Goal: Task Accomplishment & Management: Use online tool/utility

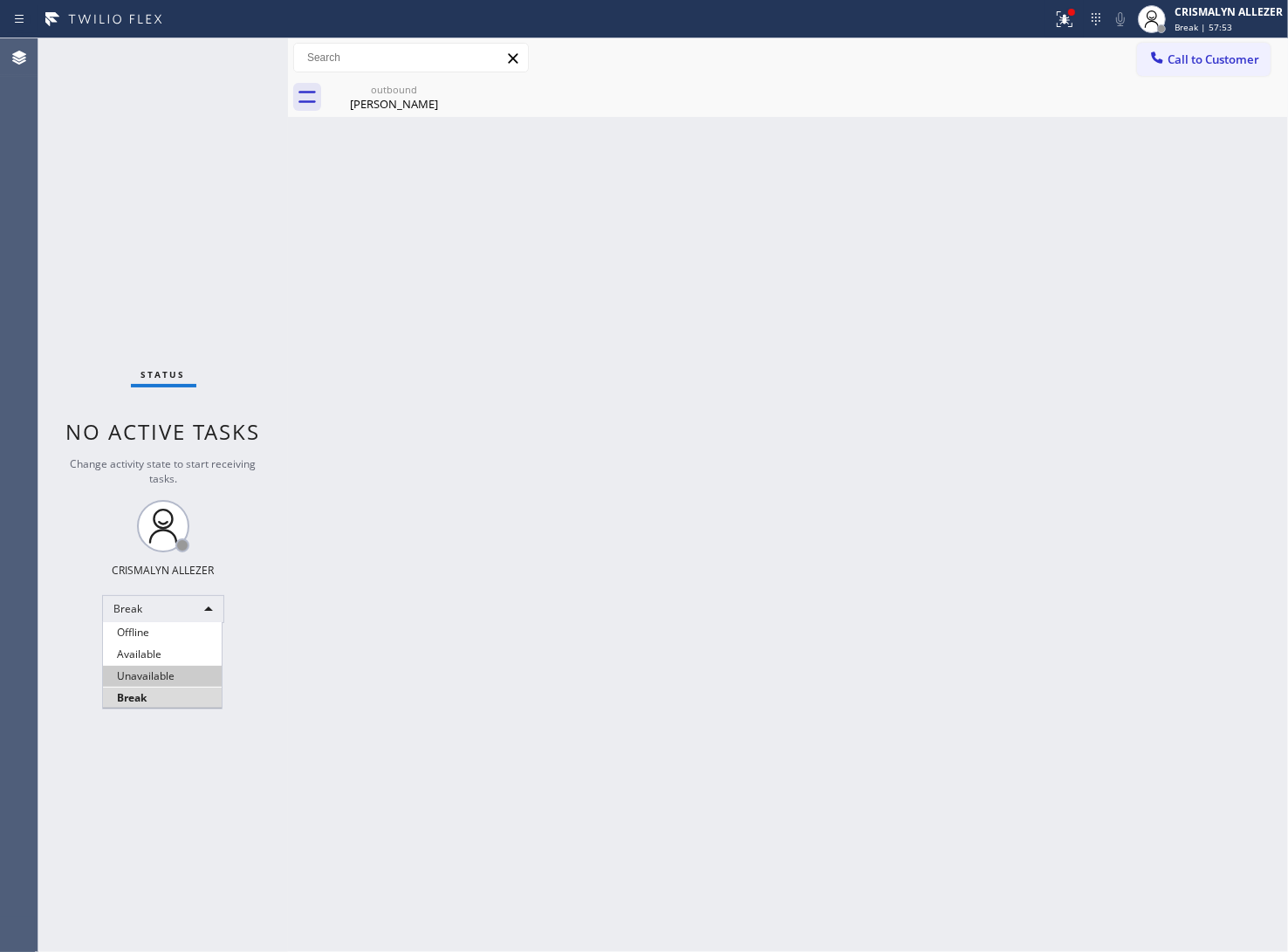
click at [139, 679] on li "Unavailable" at bounding box center [162, 676] width 119 height 21
drag, startPoint x: 377, startPoint y: 103, endPoint x: 442, endPoint y: 98, distance: 65.2
click at [385, 103] on div "[PERSON_NAME]" at bounding box center [393, 104] width 131 height 16
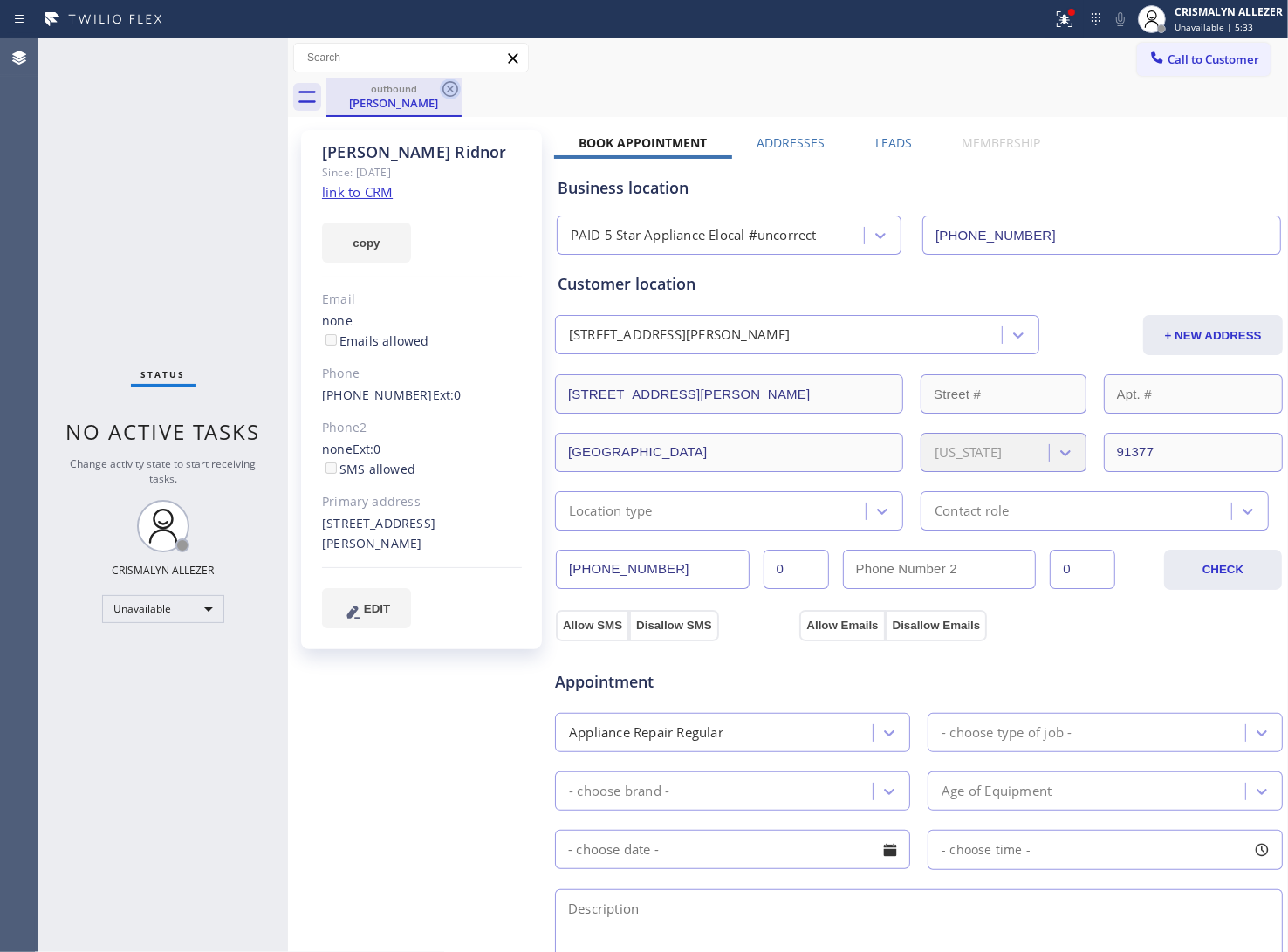
click at [445, 87] on icon at bounding box center [450, 88] width 21 height 21
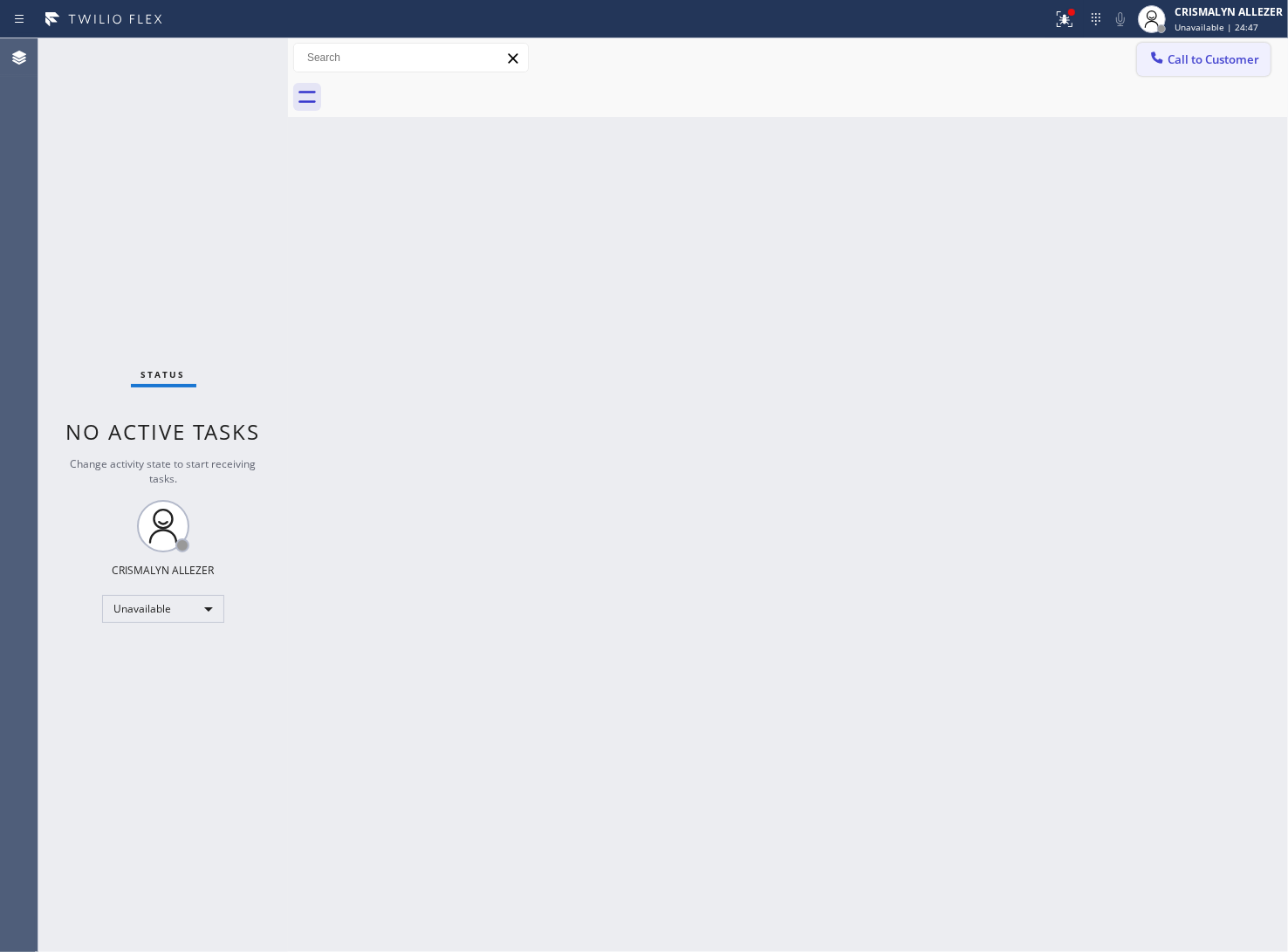
click at [1218, 58] on span "Call to Customer" at bounding box center [1213, 59] width 92 height 16
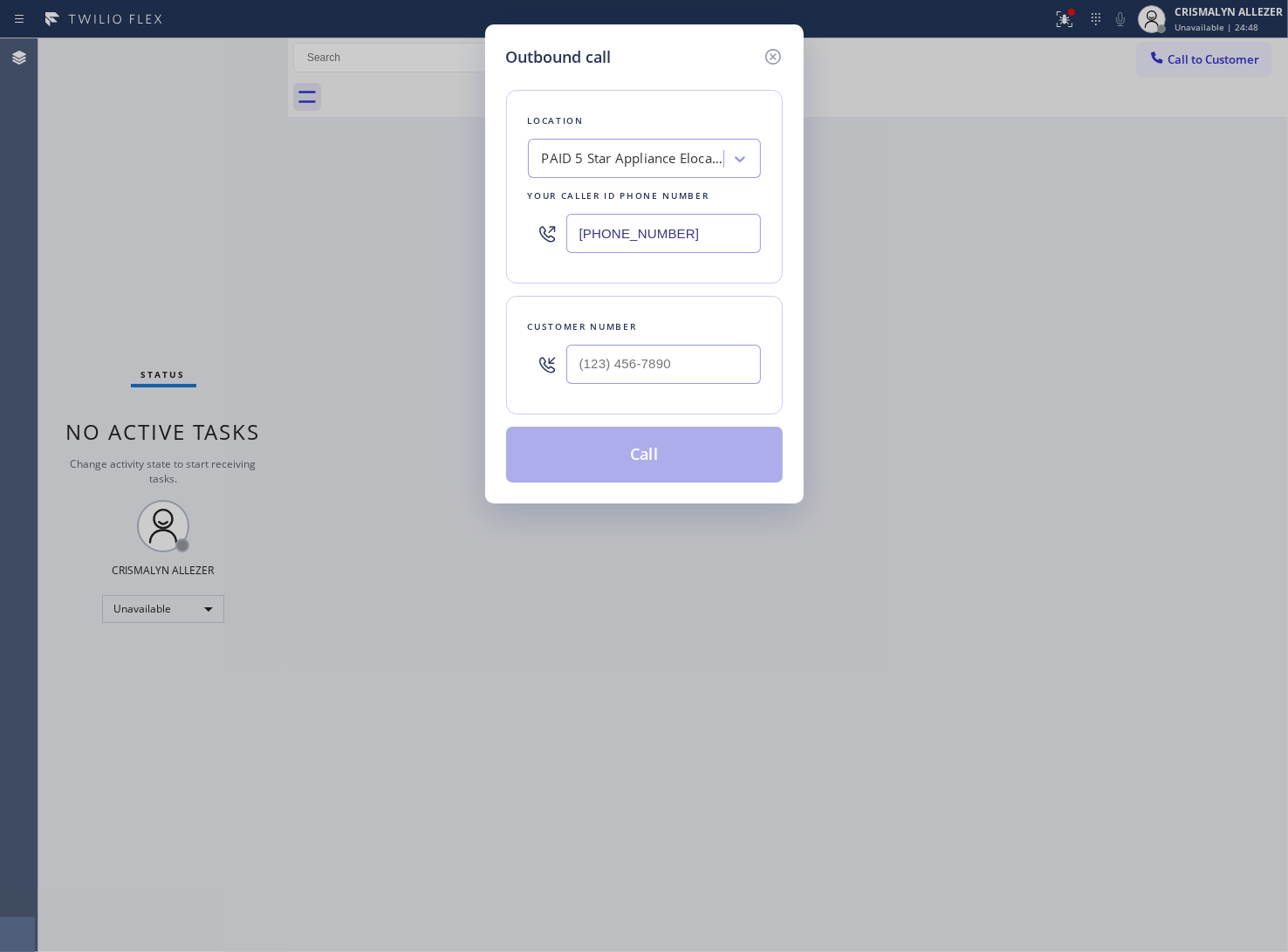
paste input "949) 391-4290"
drag, startPoint x: 712, startPoint y: 236, endPoint x: 285, endPoint y: 212, distance: 427.7
click at [288, 212] on div "Outbound call Location PAID 5 Star Appliance Elocal #uncorrect Your caller id p…" at bounding box center [644, 476] width 1288 height 952
type input "[PHONE_NUMBER]"
click at [710, 367] on input "(___) ___-____" at bounding box center [663, 365] width 195 height 40
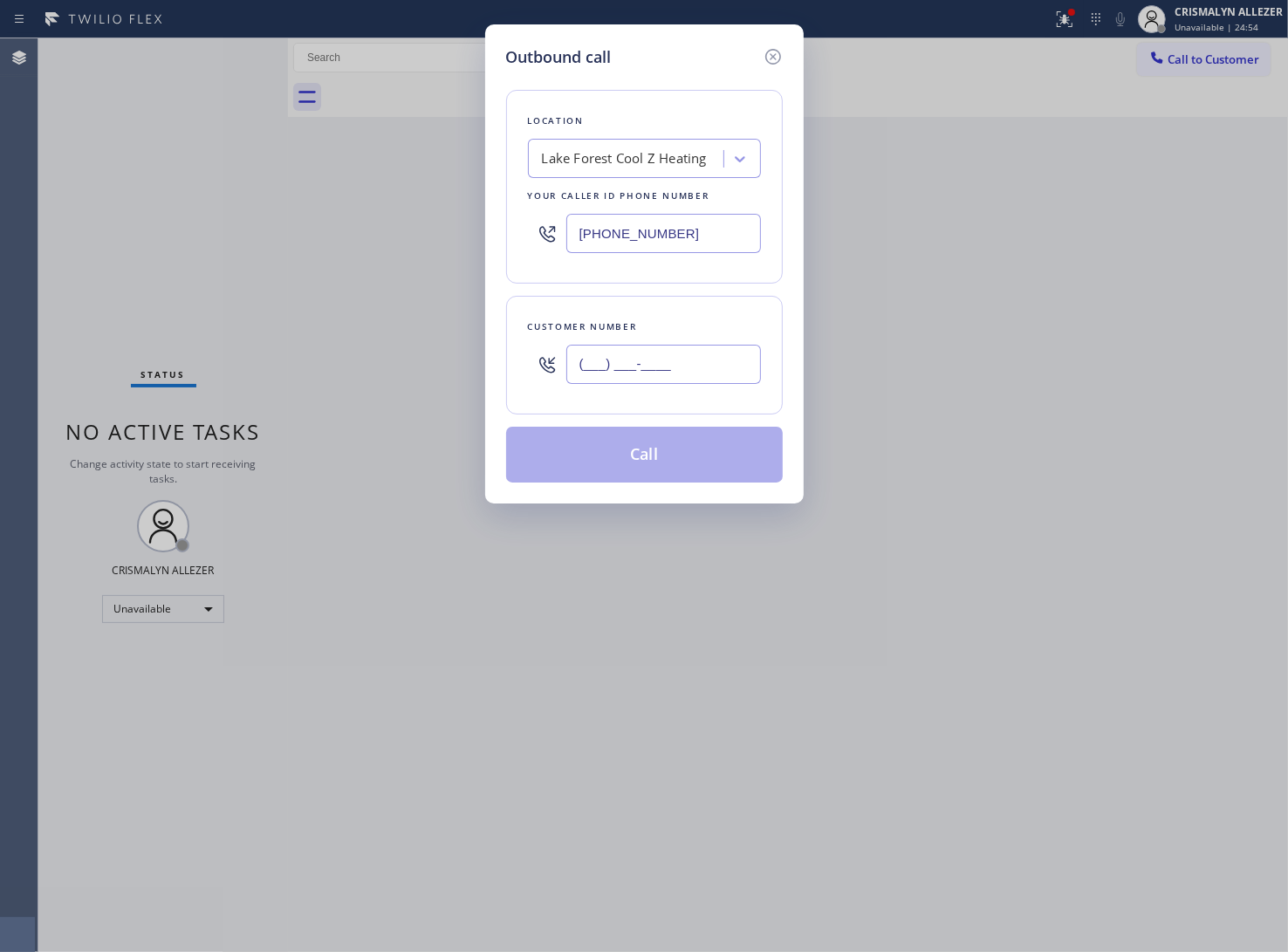
paste input "949) 390-3784"
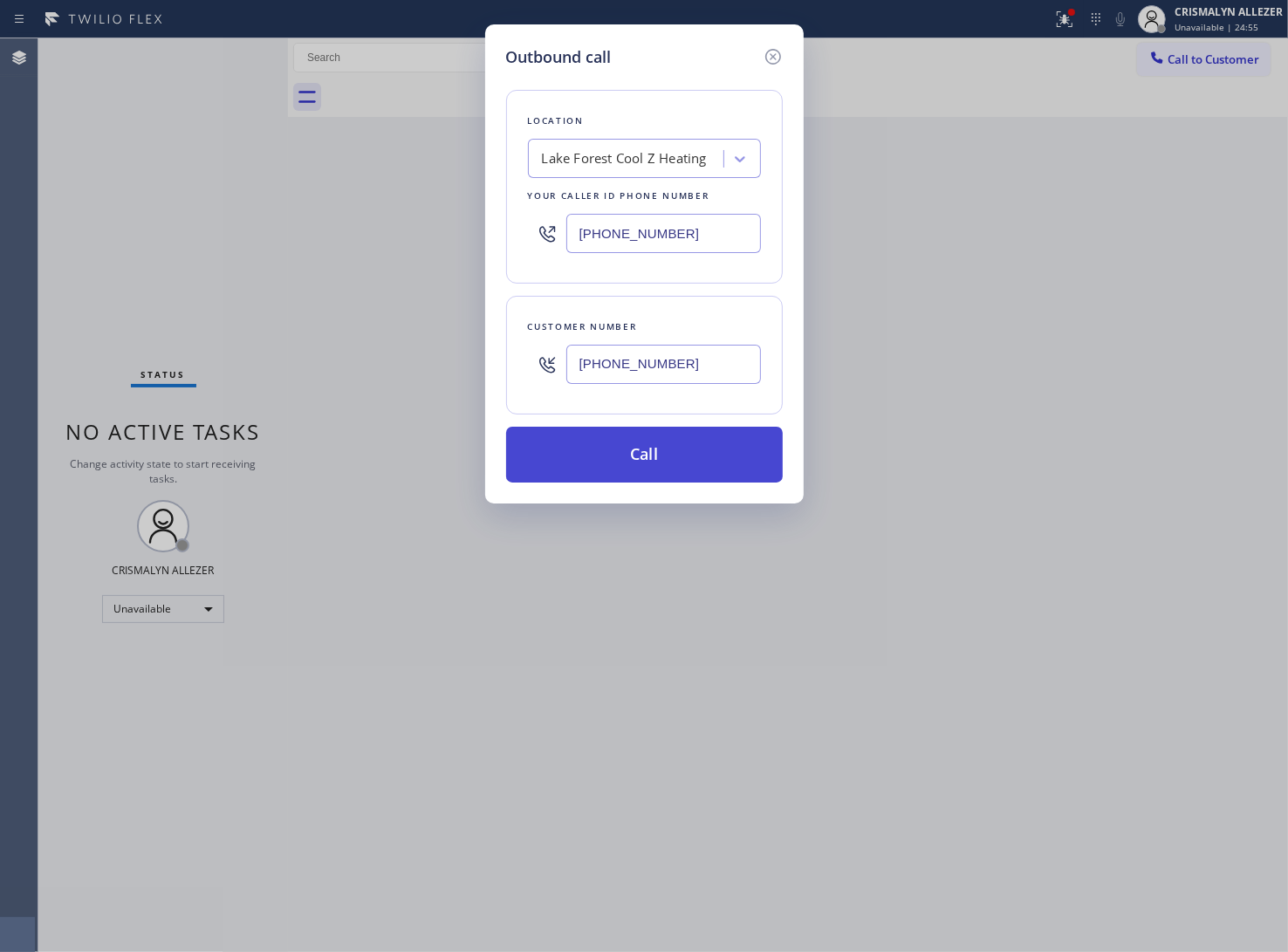
type input "[PHONE_NUMBER]"
click at [652, 457] on button "Call" at bounding box center [644, 455] width 277 height 56
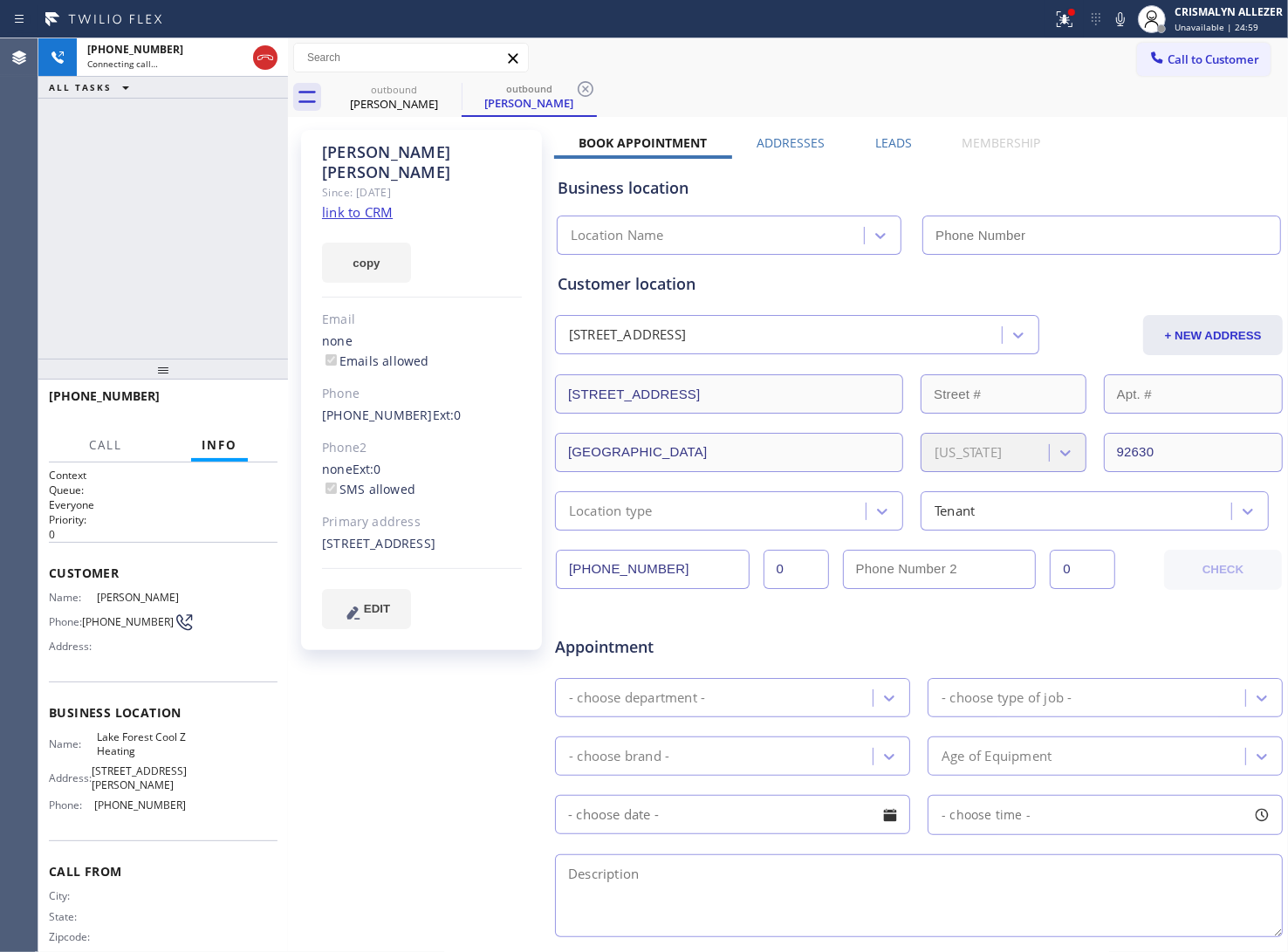
type input "[PHONE_NUMBER]"
click at [219, 399] on span "HANG UP" at bounding box center [237, 404] width 53 height 12
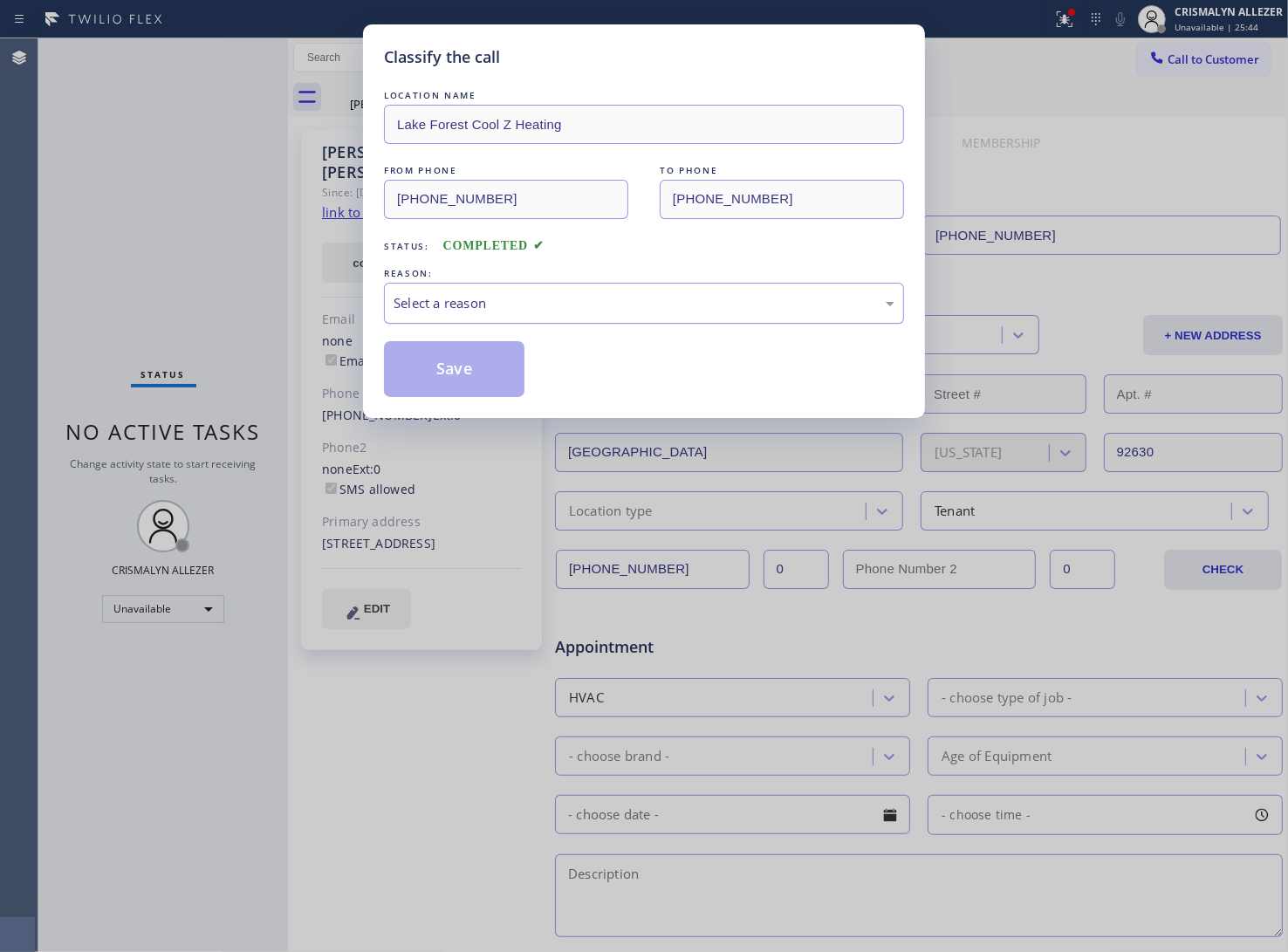
click at [644, 319] on div "Select a reason" at bounding box center [644, 303] width 520 height 41
click at [459, 371] on button "Save" at bounding box center [454, 369] width 140 height 56
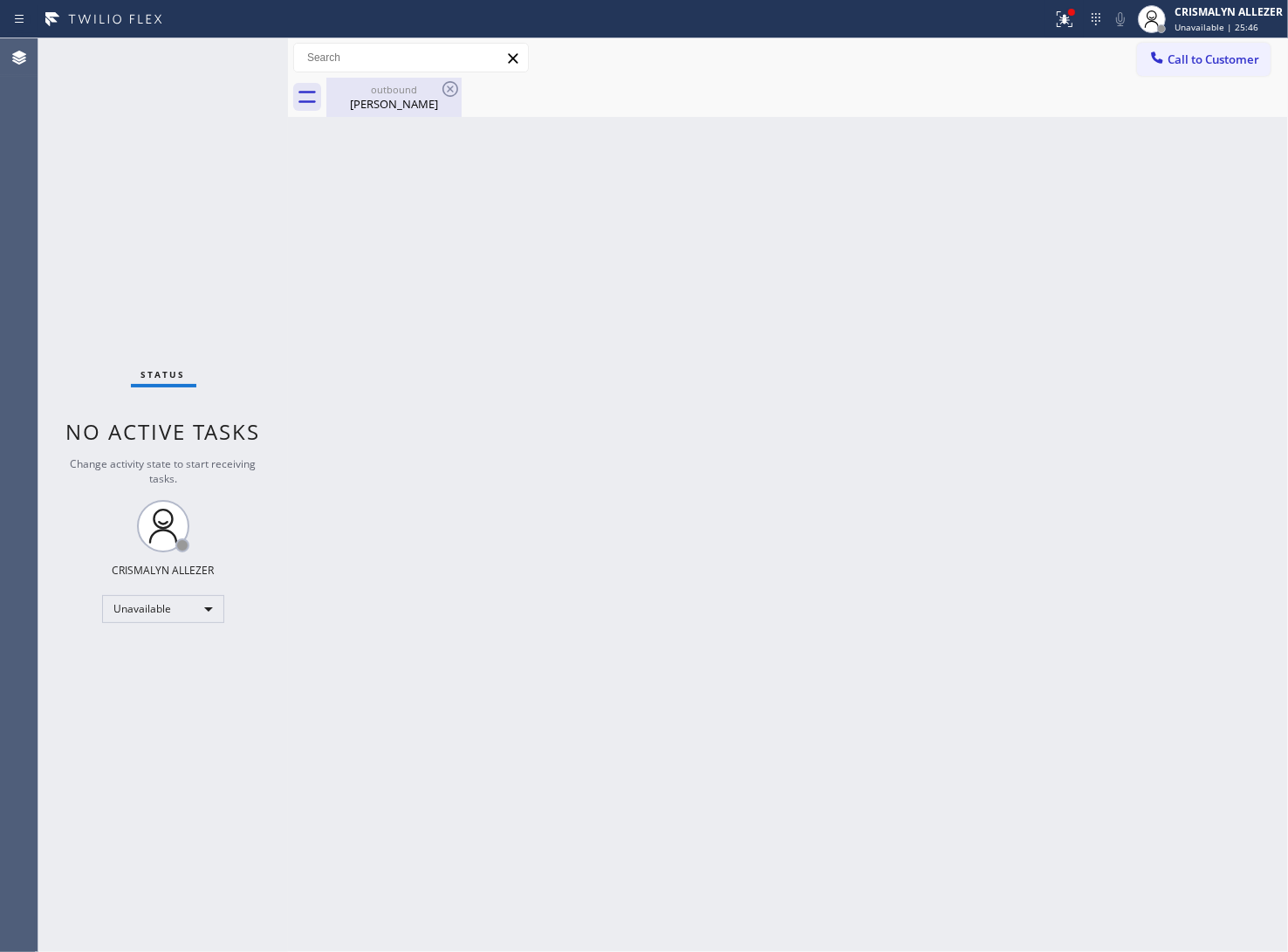
click at [394, 101] on div "[PERSON_NAME]" at bounding box center [393, 104] width 131 height 16
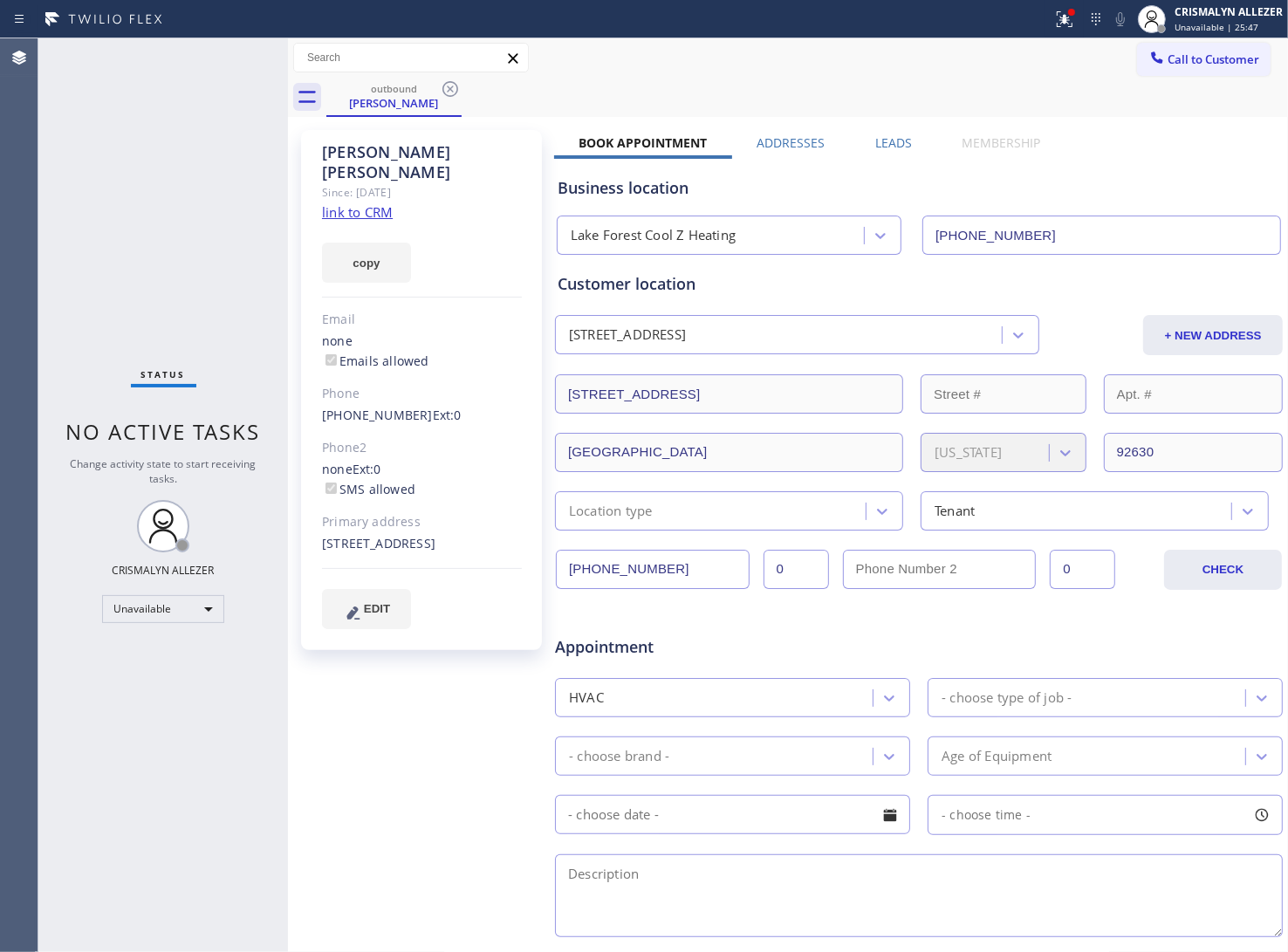
click at [900, 141] on label "Leads" at bounding box center [894, 142] width 37 height 17
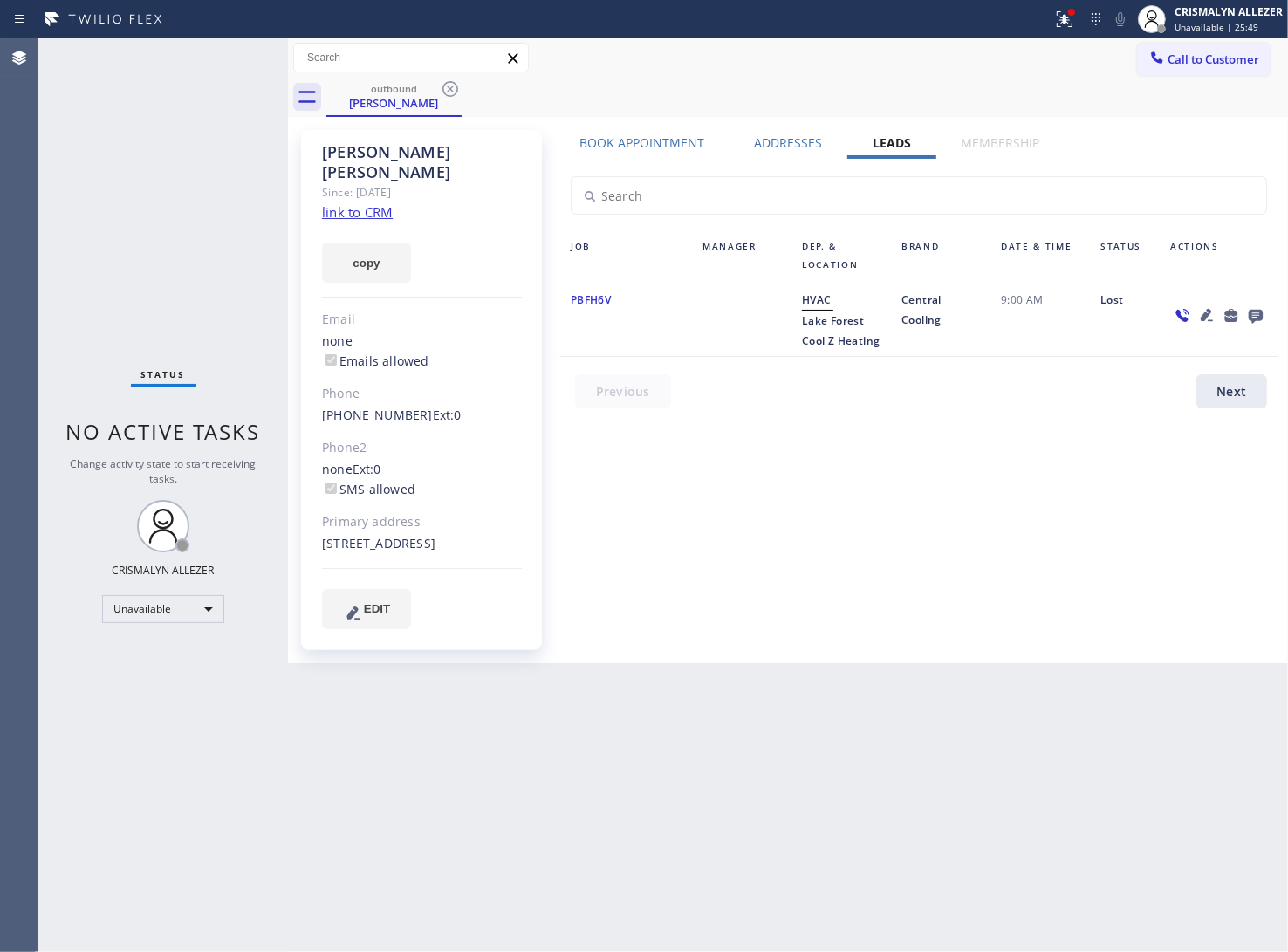
click at [1256, 315] on icon at bounding box center [1255, 316] width 14 height 14
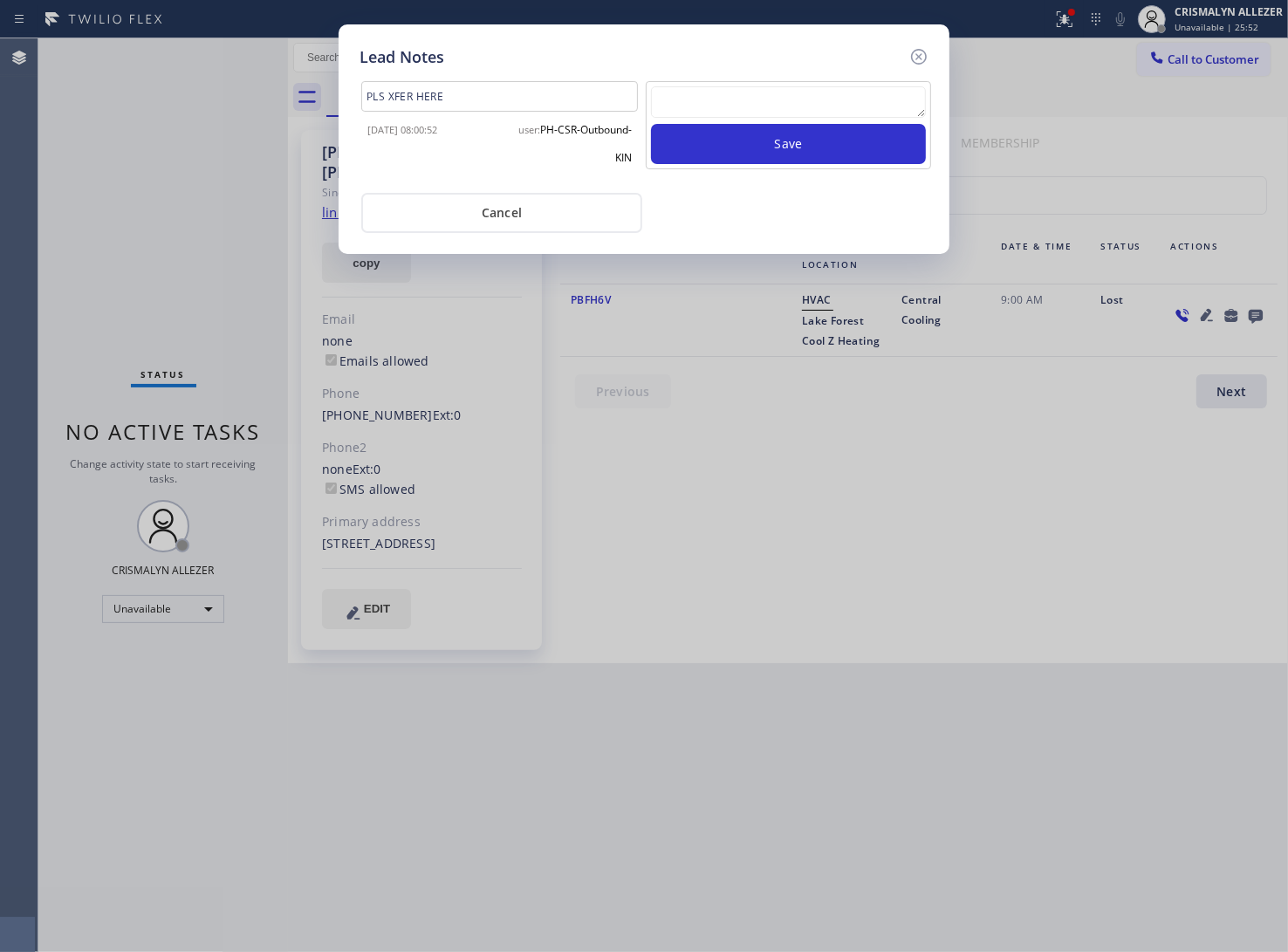
click at [751, 96] on textarea at bounding box center [789, 102] width 275 height 32
type textarea "another follow up made"
click at [839, 142] on button "Save" at bounding box center [789, 143] width 275 height 41
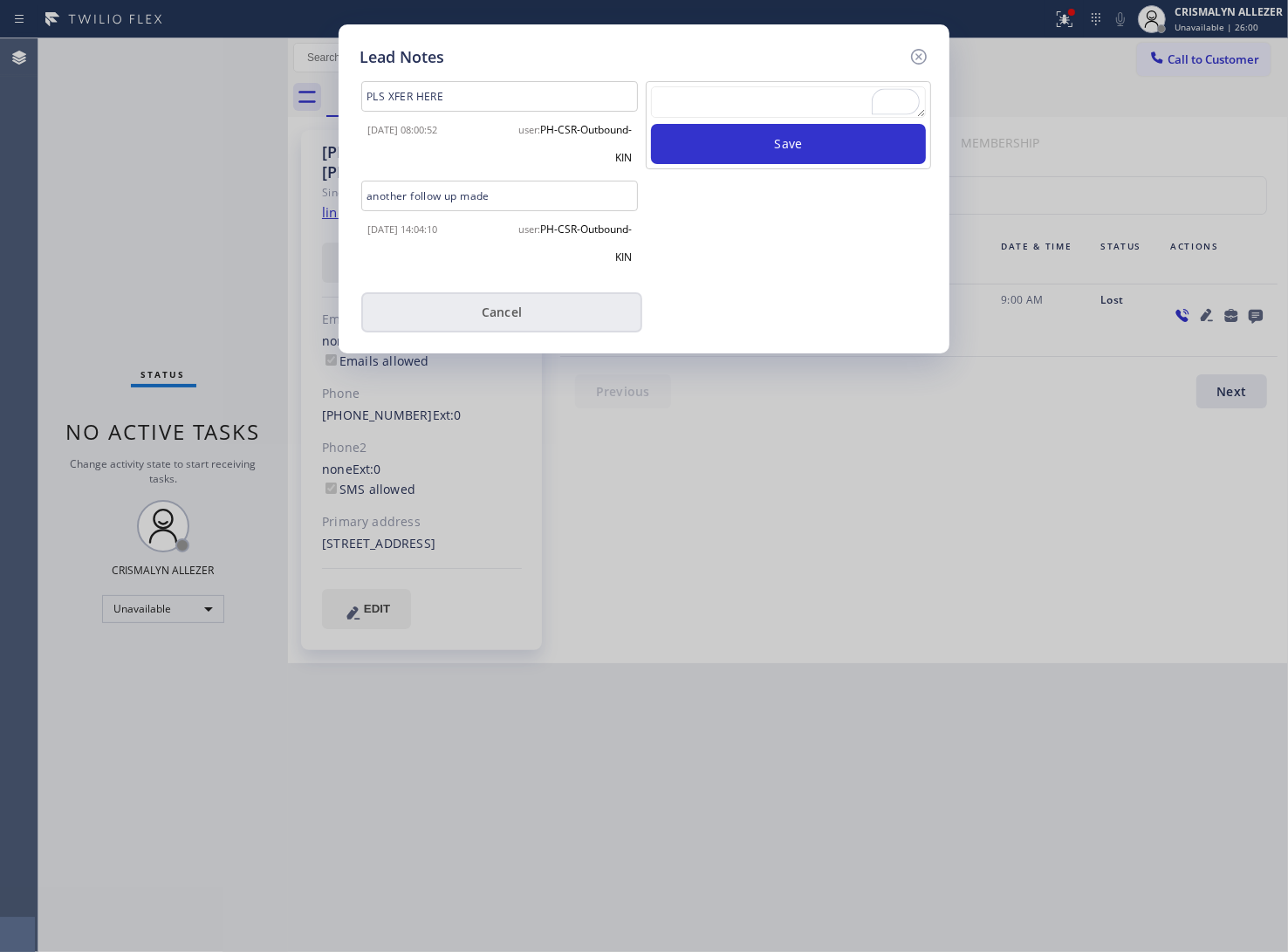
click at [519, 312] on button "Cancel" at bounding box center [502, 312] width 281 height 41
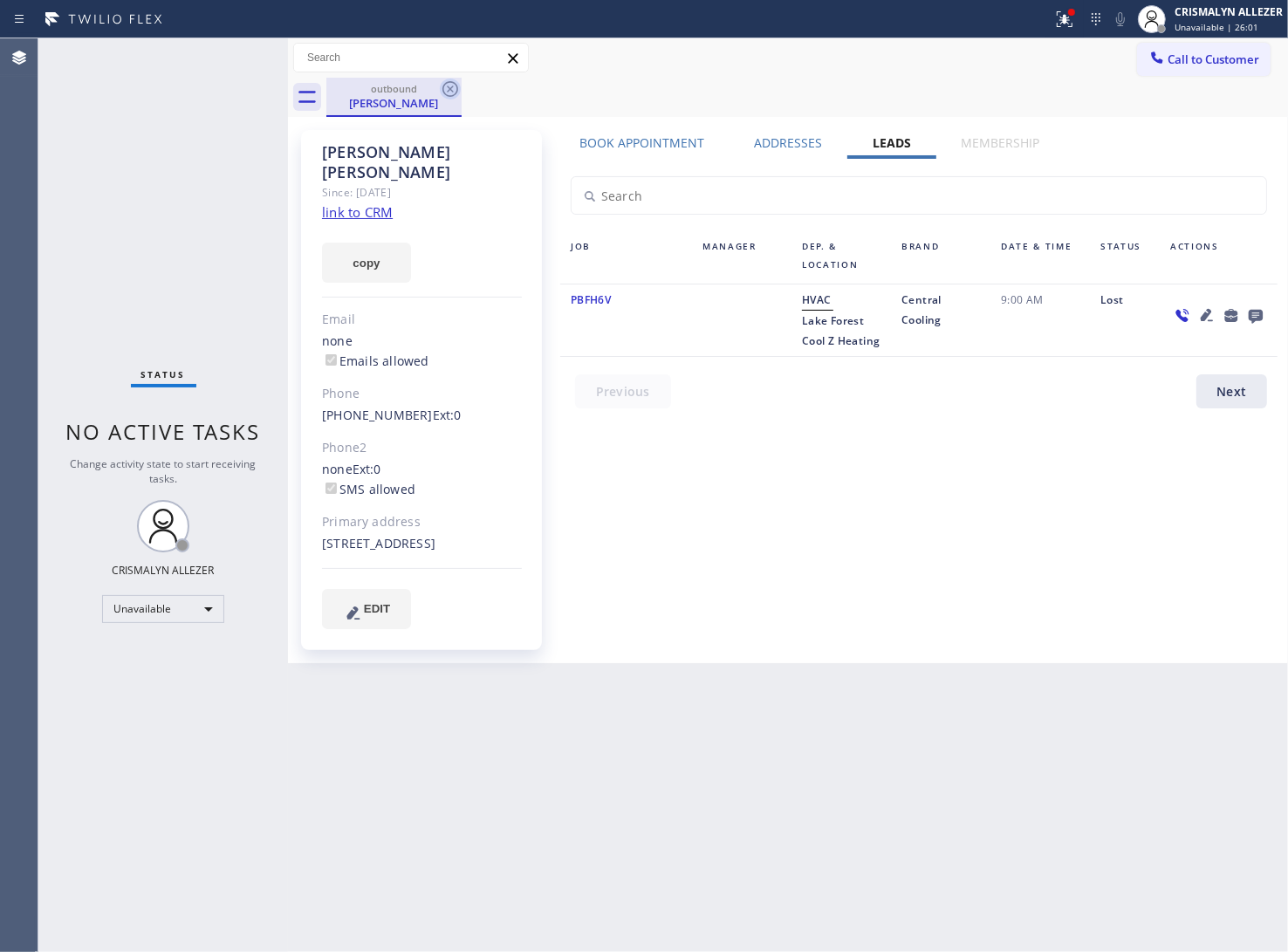
click at [448, 87] on icon at bounding box center [451, 89] width 16 height 16
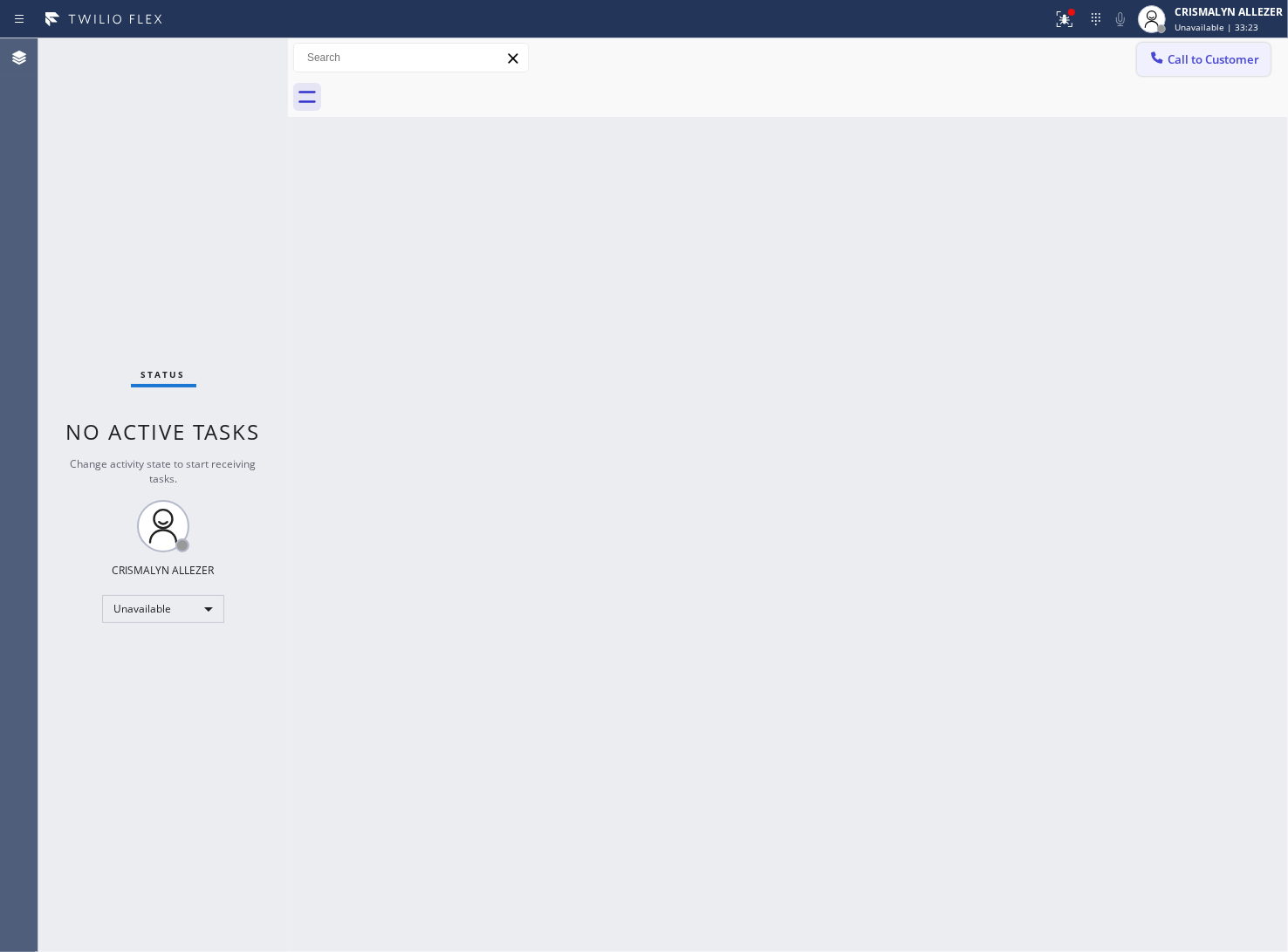
click at [1242, 61] on span "Call to Customer" at bounding box center [1213, 59] width 92 height 16
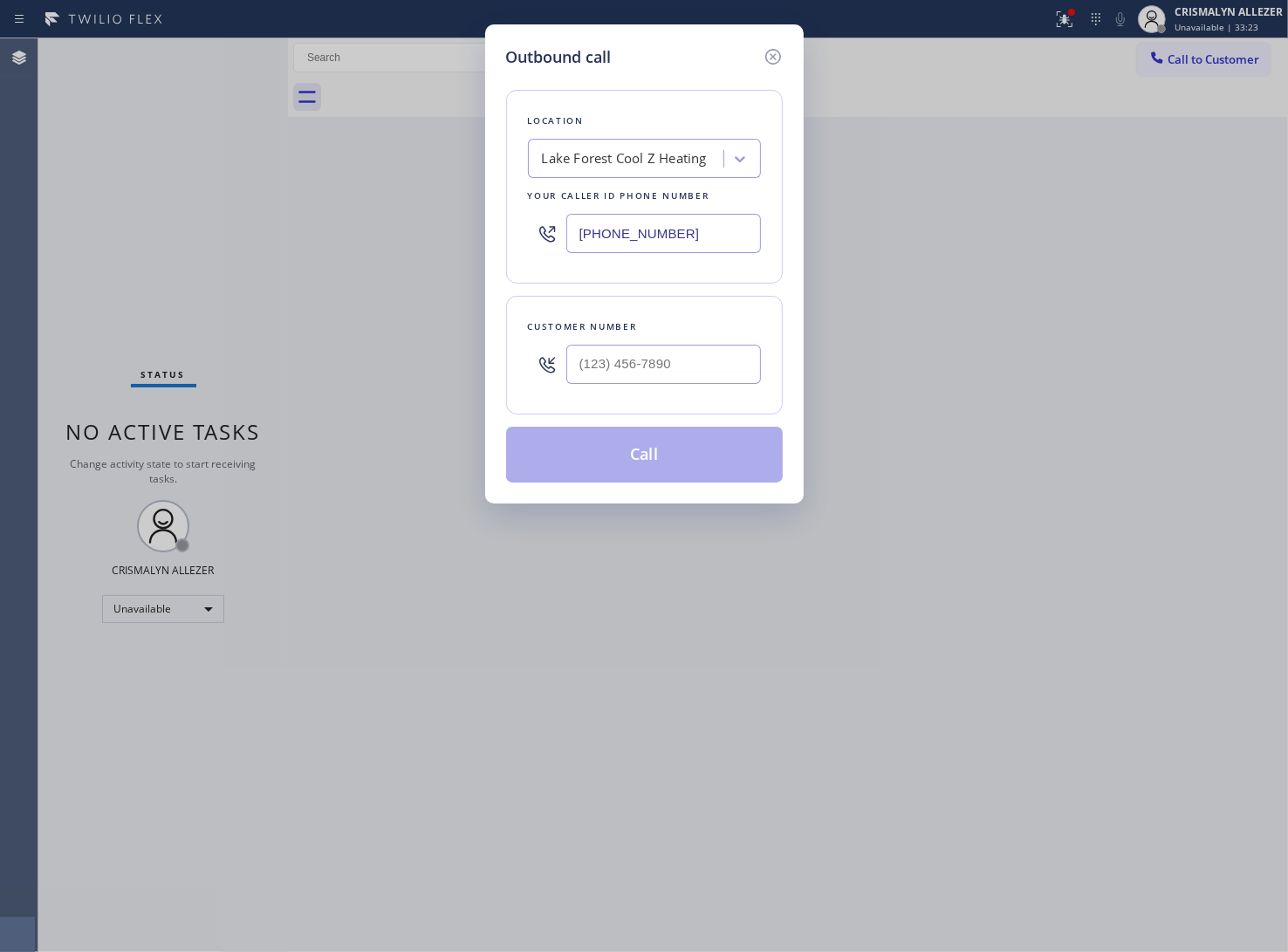
paste input "661) 426-2156"
drag, startPoint x: 729, startPoint y: 240, endPoint x: 211, endPoint y: 216, distance: 518.6
click at [215, 216] on div "Outbound call Location [GEOGRAPHIC_DATA] Cool Z Heating Your caller id phone nu…" at bounding box center [644, 476] width 1288 height 952
type input "[PHONE_NUMBER]"
click at [660, 377] on input "(___) ___-____" at bounding box center [663, 365] width 195 height 40
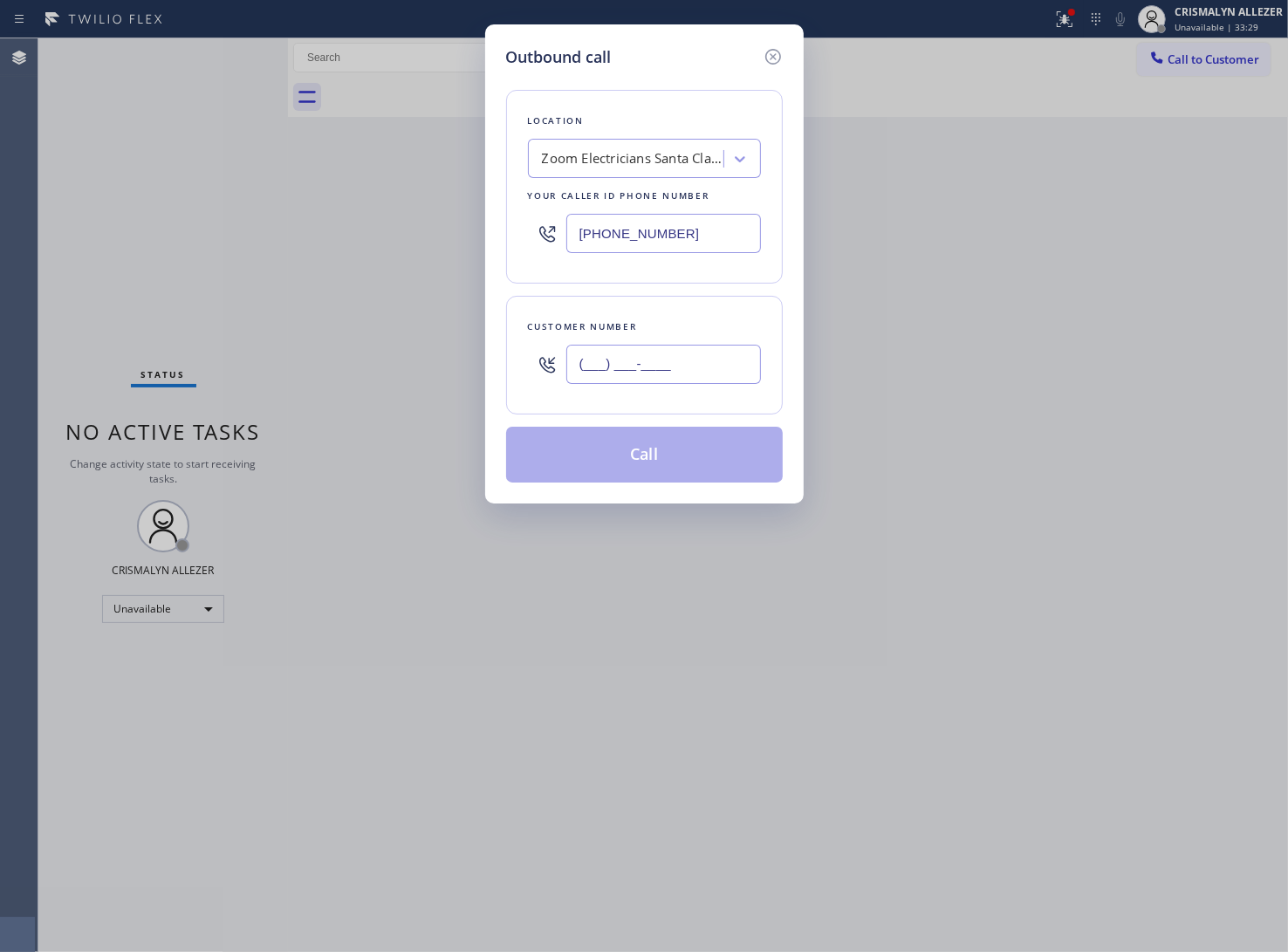
paste input "213) 284-2927"
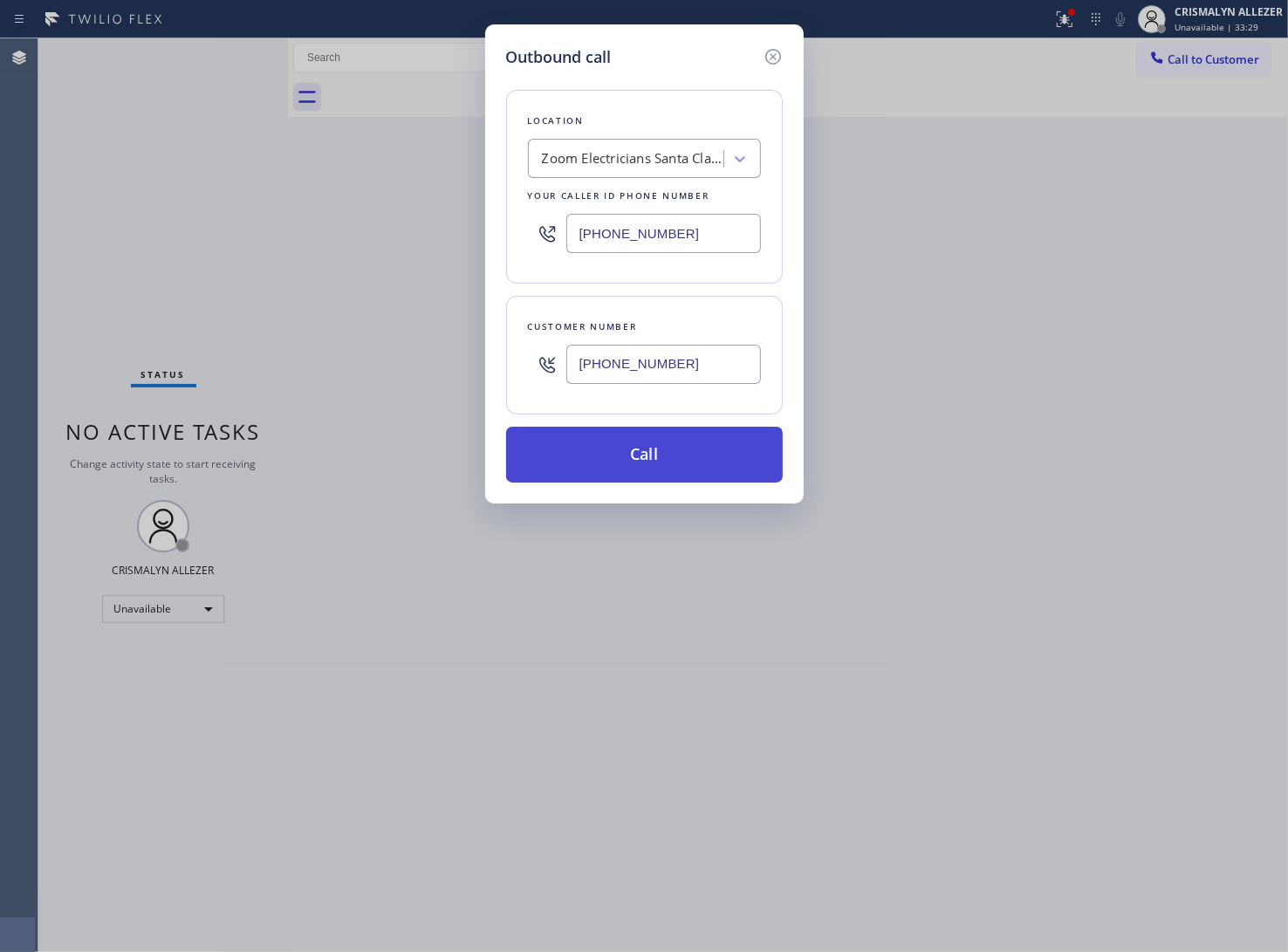
type input "[PHONE_NUMBER]"
click at [657, 467] on button "Call" at bounding box center [644, 455] width 277 height 56
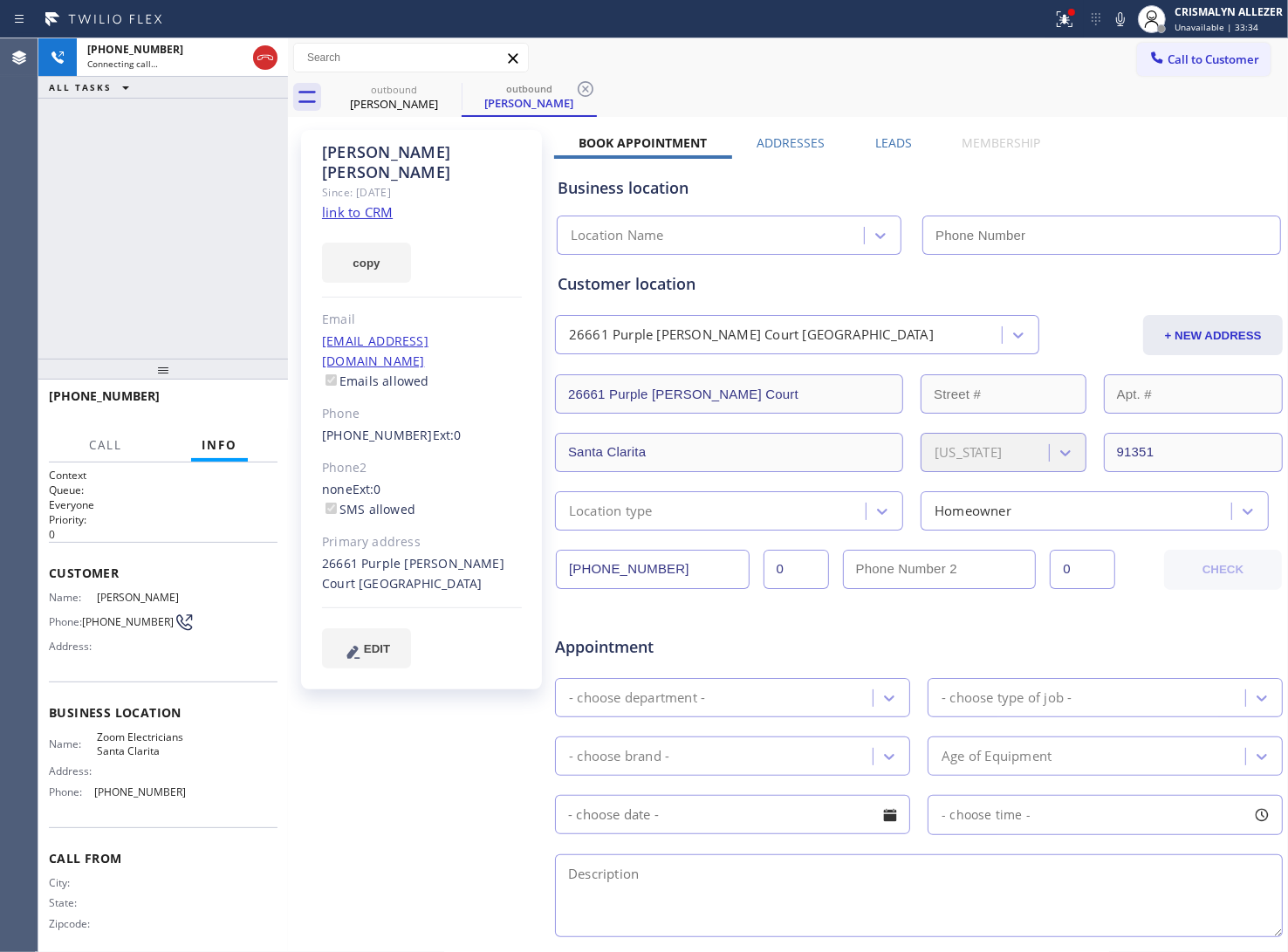
type input "[PHONE_NUMBER]"
click at [231, 406] on span "HANG UP" at bounding box center [237, 404] width 53 height 12
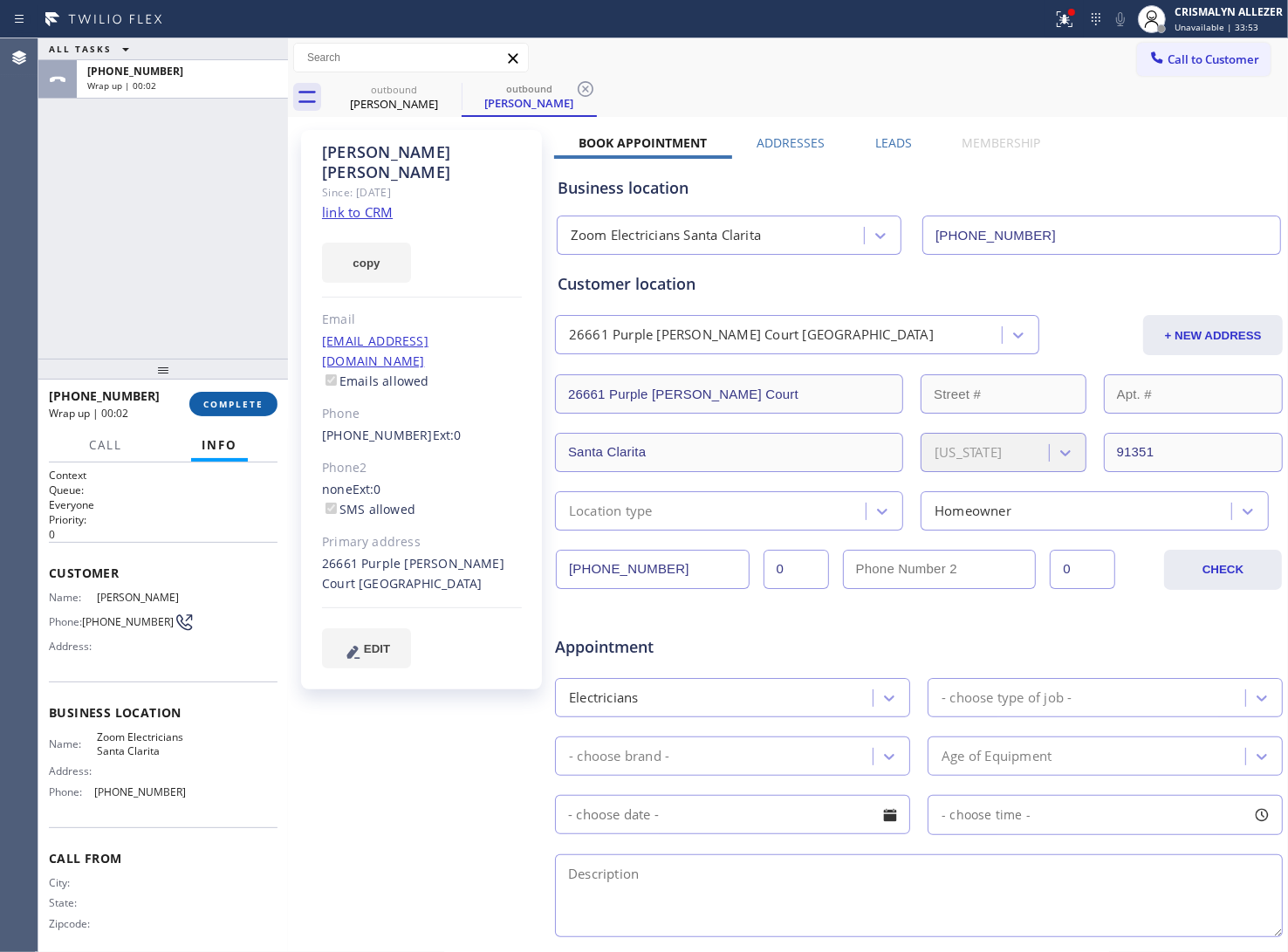
click at [242, 403] on span "COMPLETE" at bounding box center [233, 404] width 60 height 12
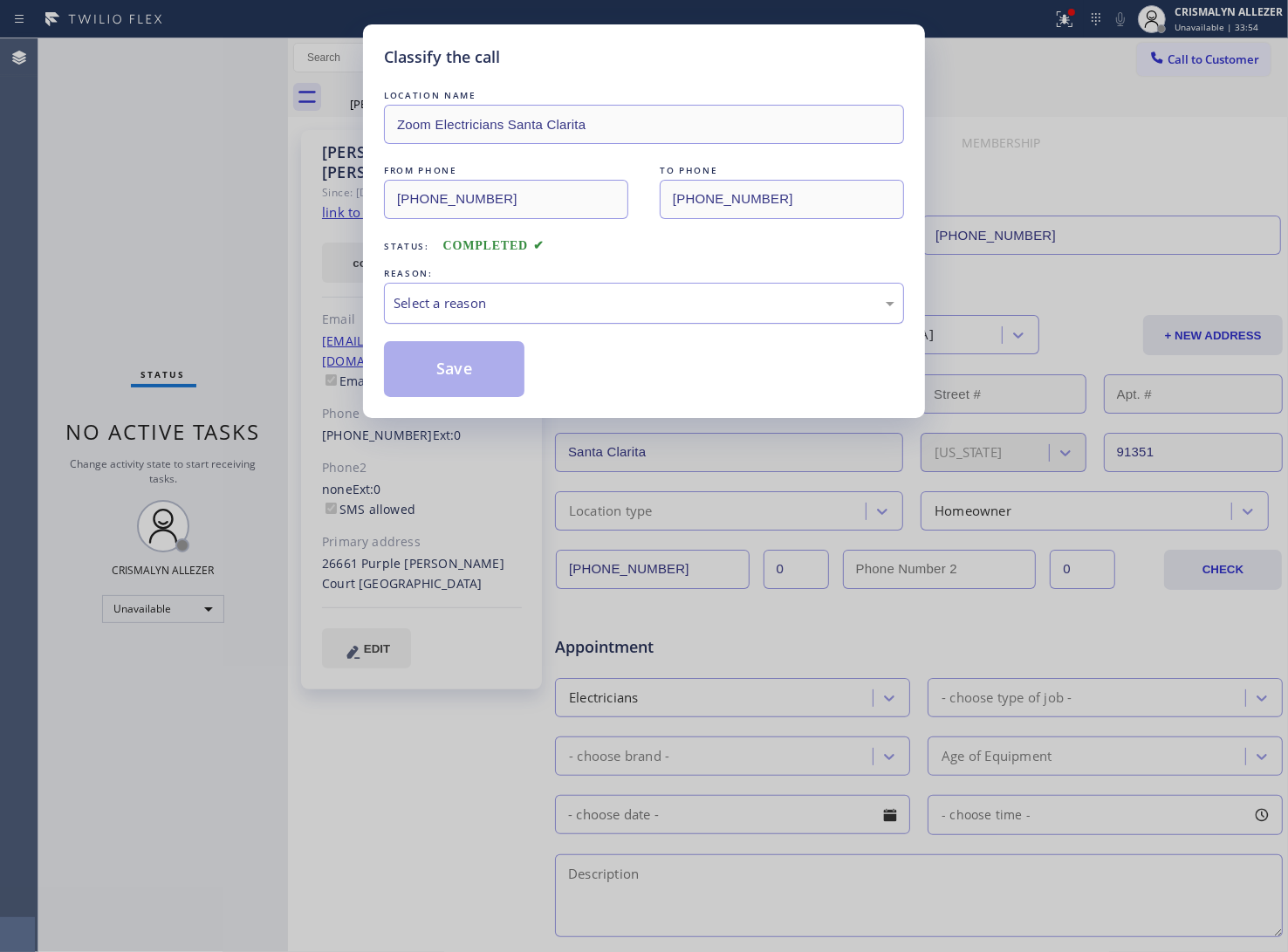
click at [699, 303] on div "Select a reason" at bounding box center [644, 303] width 501 height 20
click at [425, 377] on button "Save" at bounding box center [454, 369] width 140 height 56
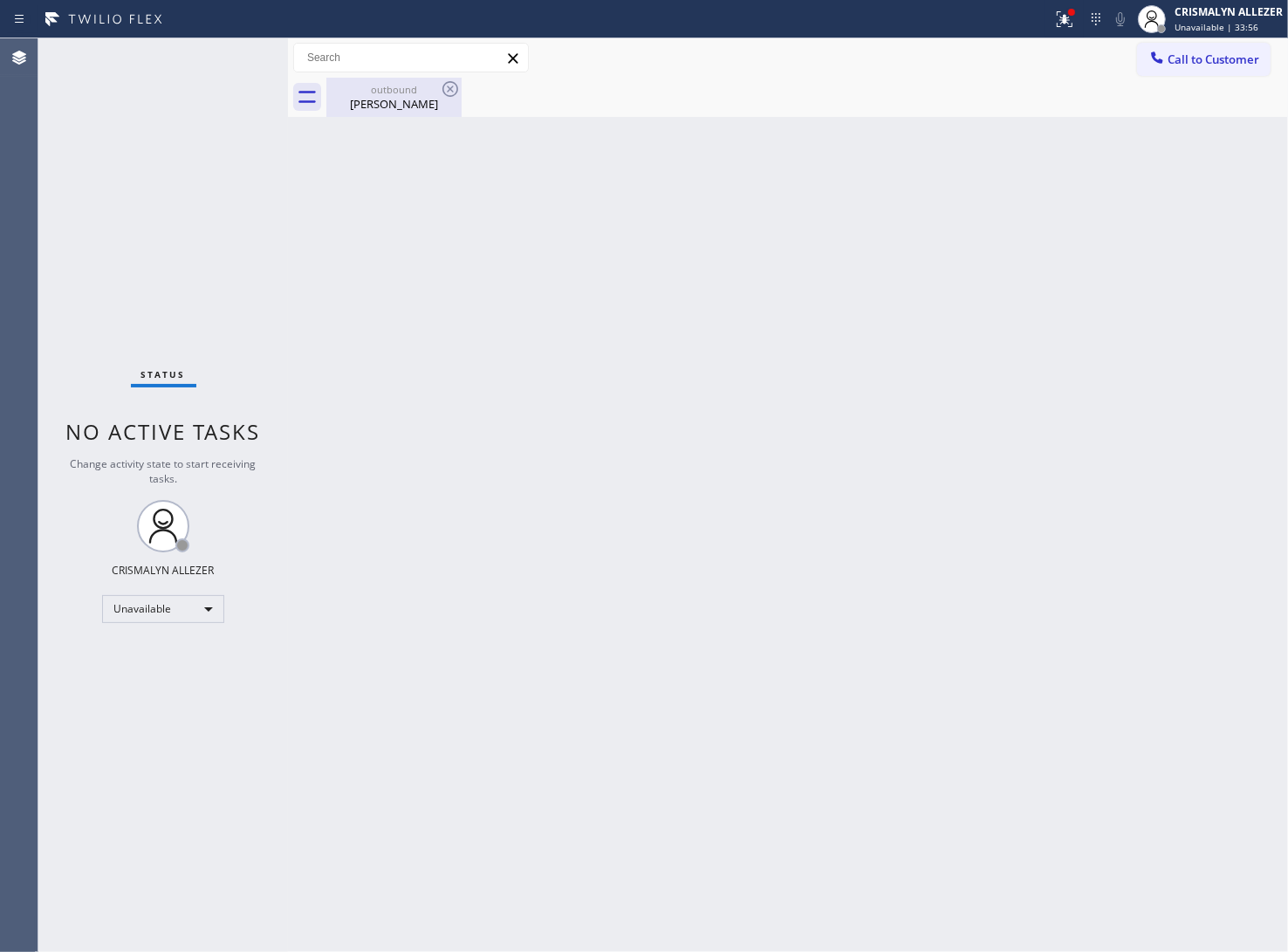
click at [377, 99] on div "[PERSON_NAME]" at bounding box center [393, 104] width 131 height 16
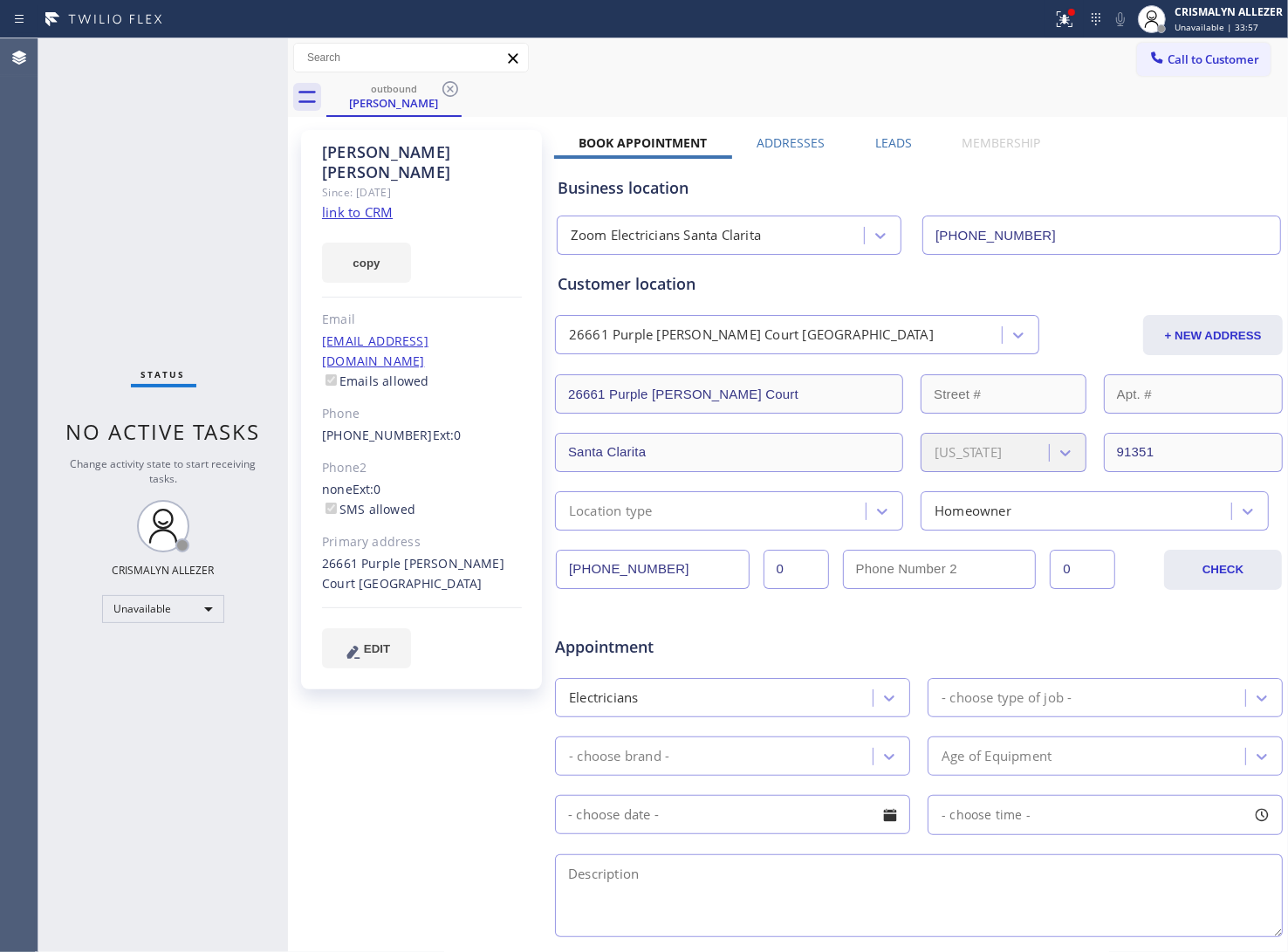
click at [900, 135] on label "Leads" at bounding box center [894, 142] width 37 height 17
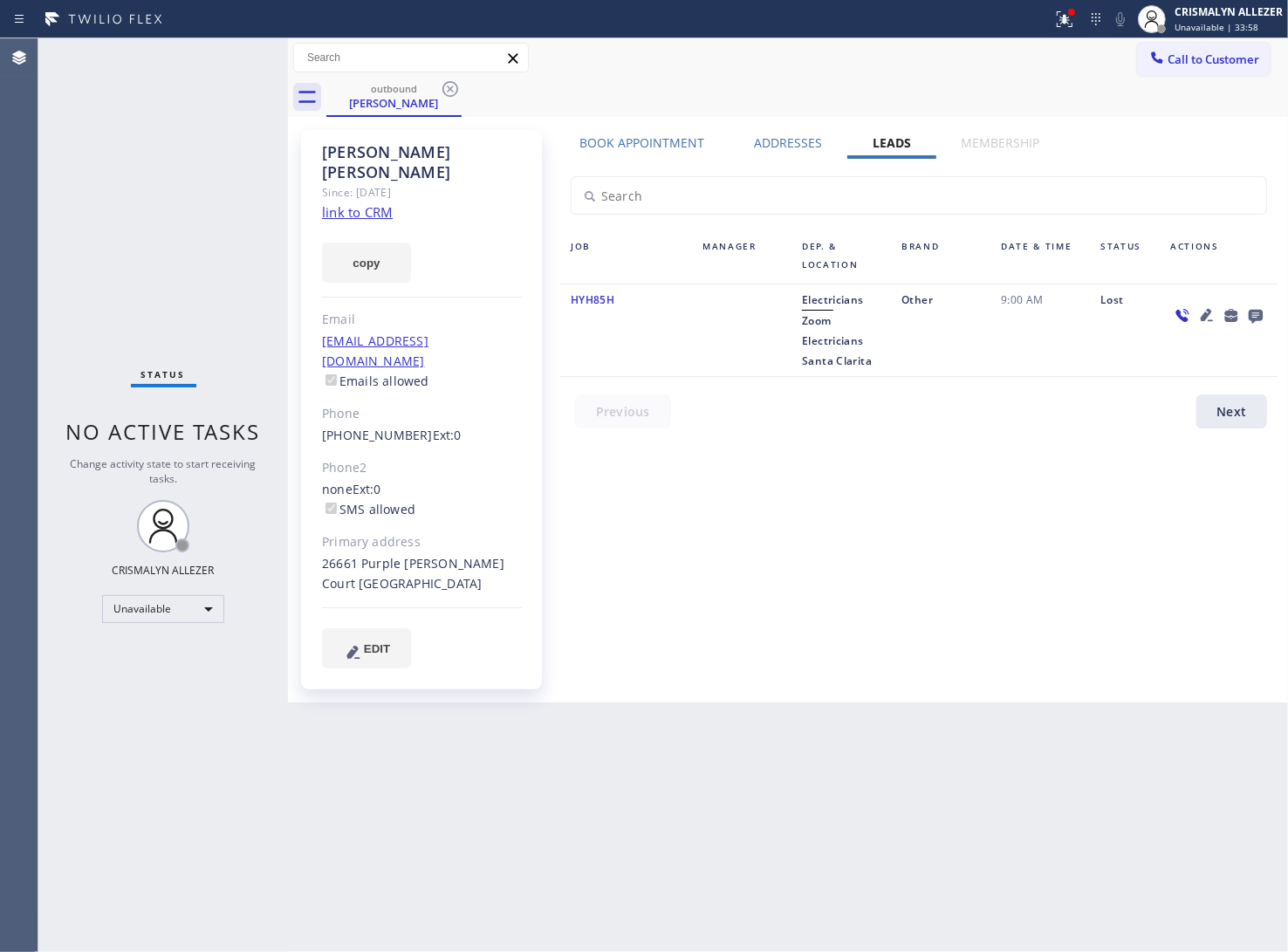
click at [1252, 308] on icon at bounding box center [1255, 315] width 21 height 22
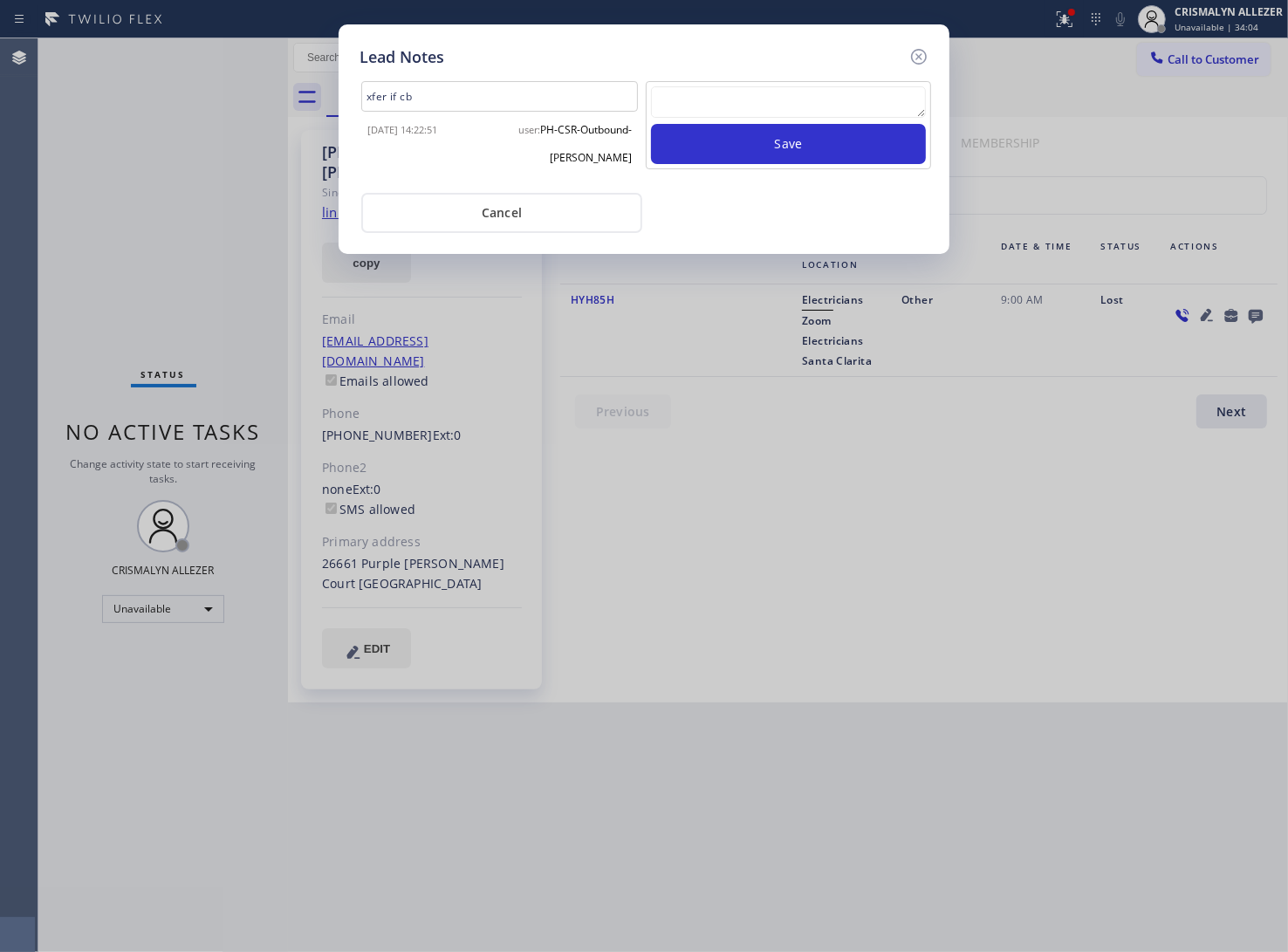
click at [784, 109] on textarea at bounding box center [789, 102] width 275 height 32
paste textarea "no answer | pls xfer here cx cb"
type textarea "no answer | pls xfer here cx cb"
click at [795, 151] on button "Save" at bounding box center [789, 143] width 275 height 41
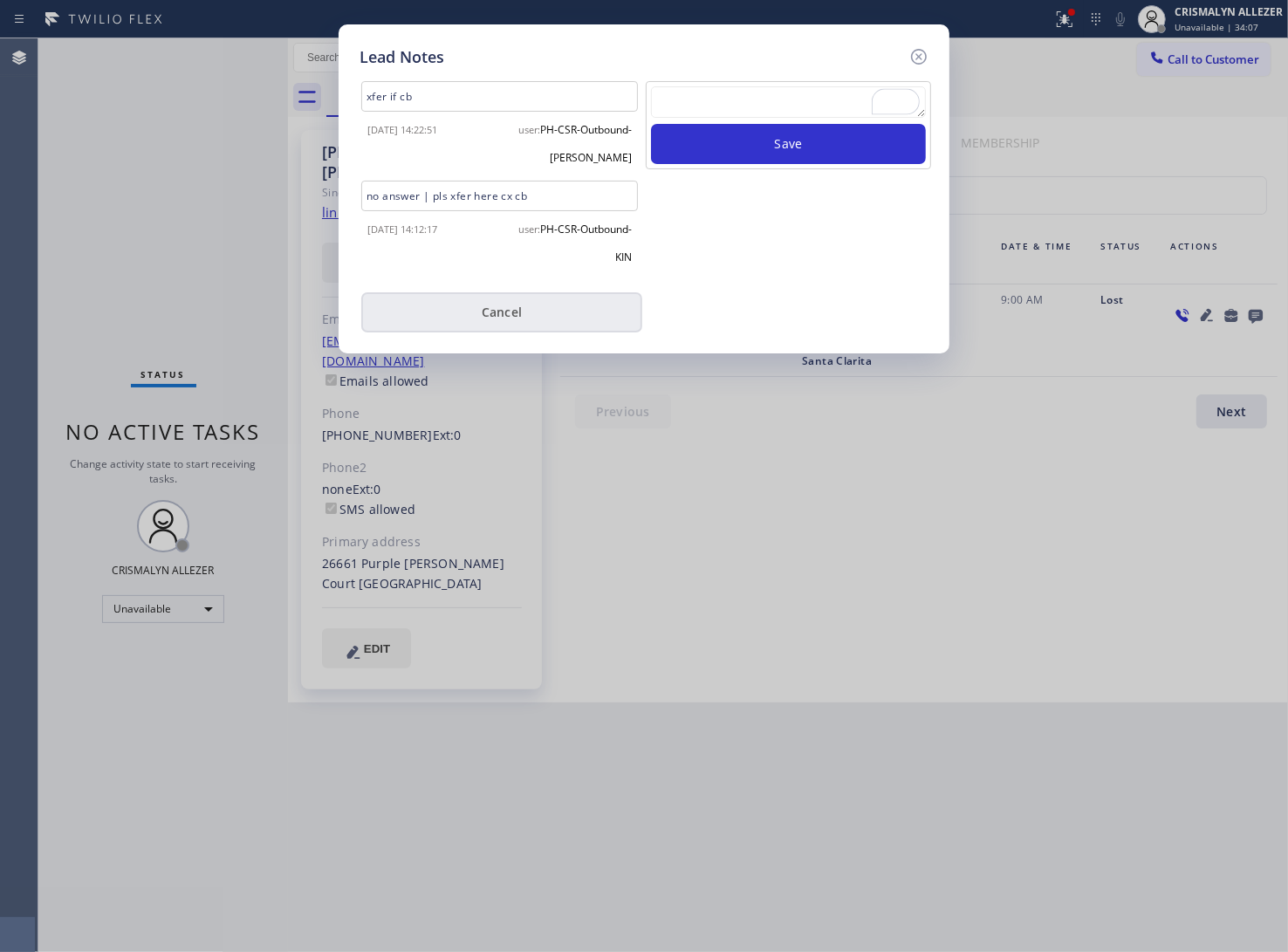
click at [500, 314] on button "Cancel" at bounding box center [502, 312] width 281 height 41
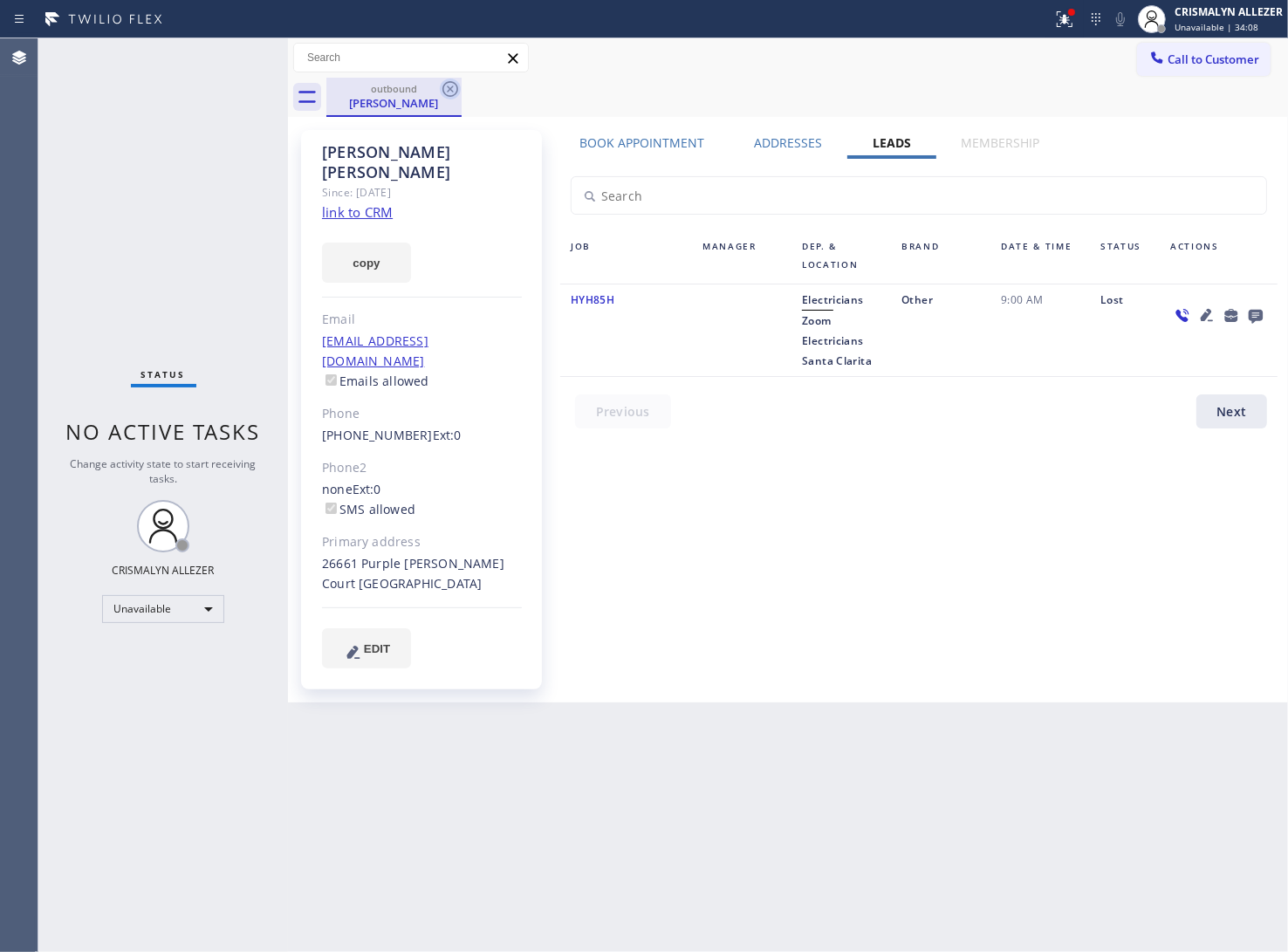
click at [450, 87] on icon at bounding box center [451, 89] width 16 height 16
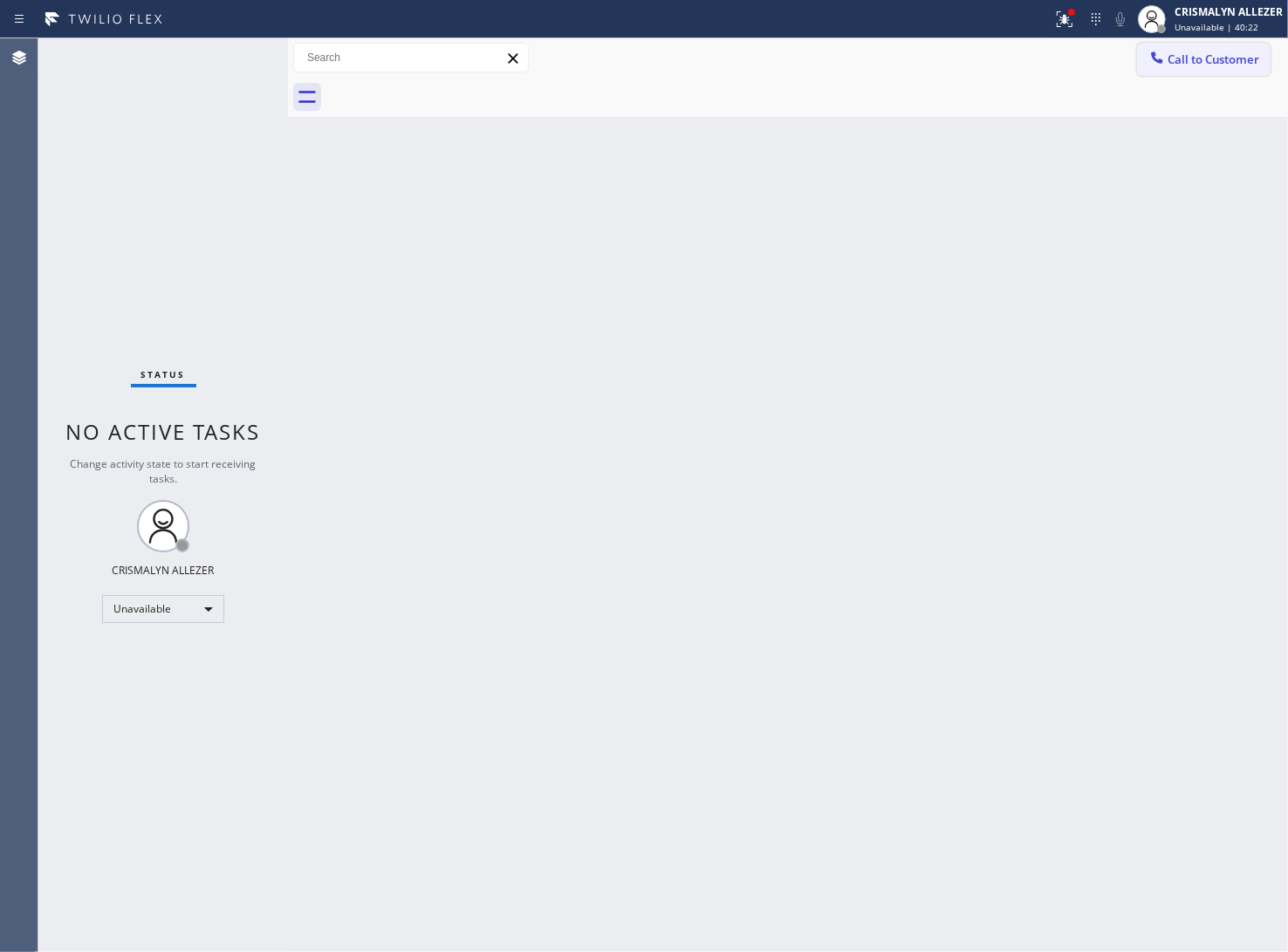
click at [1248, 68] on button "Call to Customer" at bounding box center [1203, 59] width 133 height 34
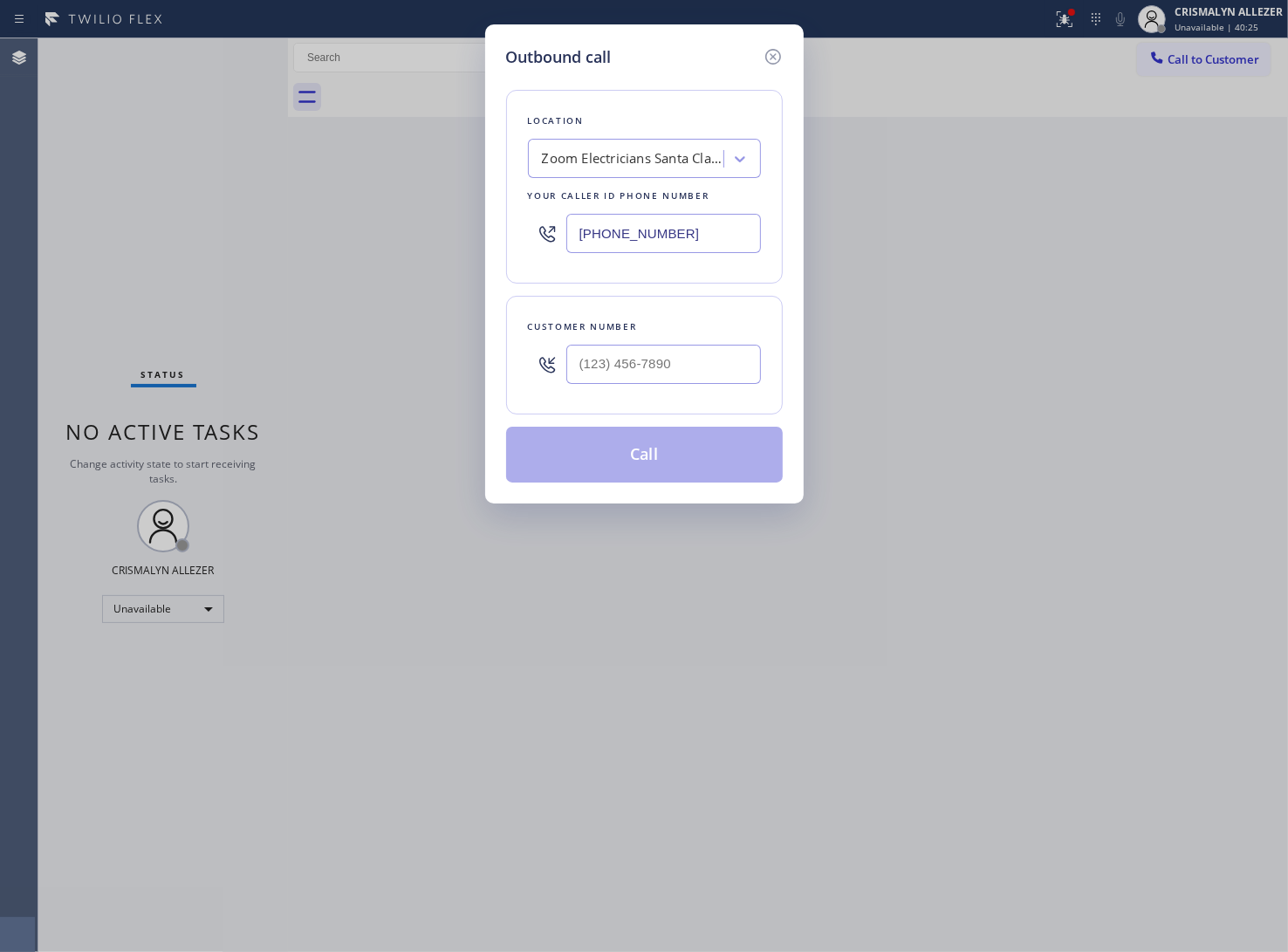
drag, startPoint x: 713, startPoint y: 232, endPoint x: 380, endPoint y: 218, distance: 333.3
click at [380, 218] on div "Outbound call Location Zoom Electricians [GEOGRAPHIC_DATA] Your caller id phone…" at bounding box center [644, 476] width 1288 height 952
paste input "26) 548-332"
type input "[PHONE_NUMBER]"
click at [665, 330] on div "Customer number" at bounding box center [644, 326] width 233 height 19
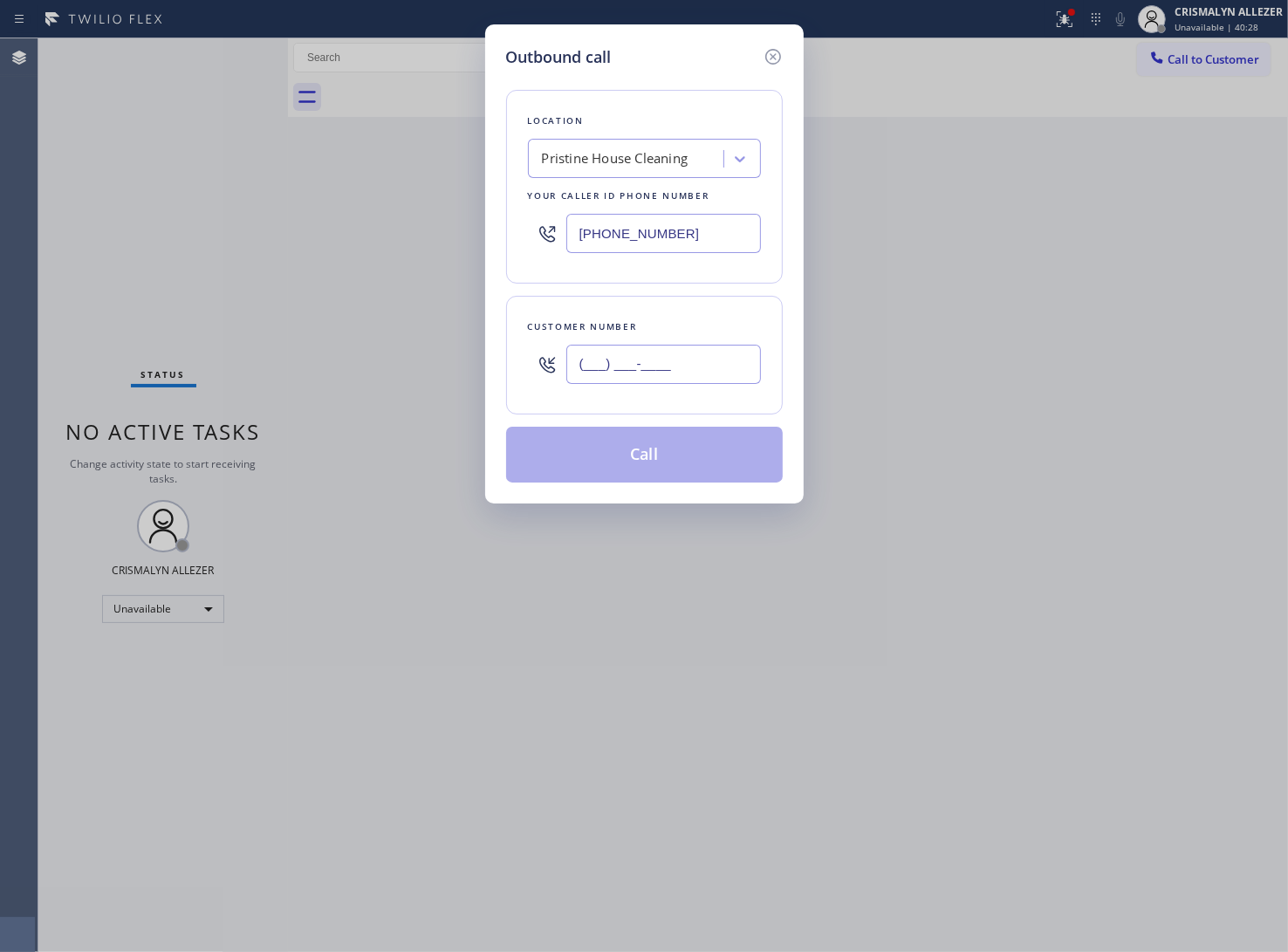
click at [677, 378] on input "(___) ___-____" at bounding box center [663, 365] width 195 height 40
paste input "626) 497-0441"
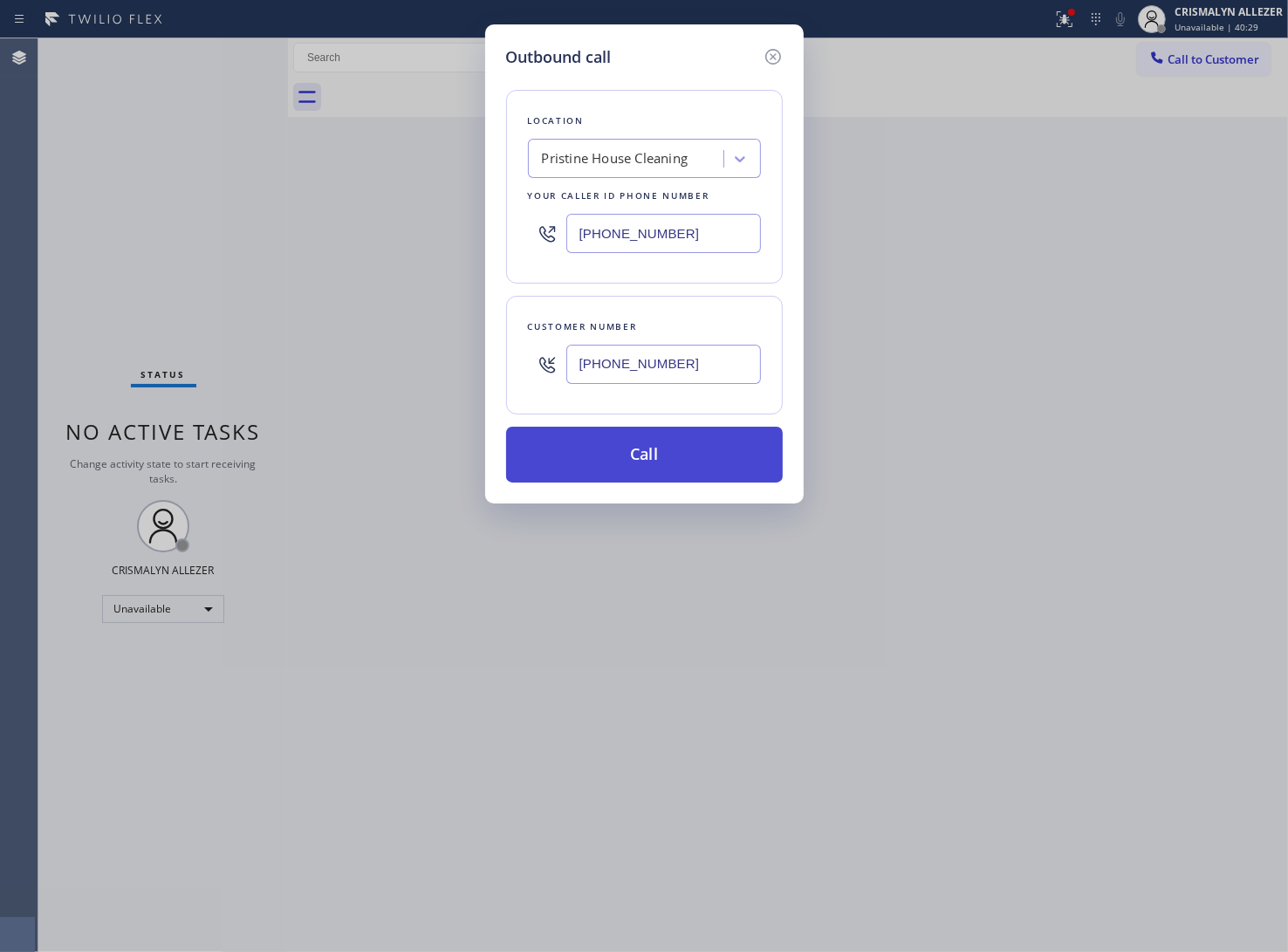
type input "[PHONE_NUMBER]"
click at [648, 461] on button "Call" at bounding box center [644, 455] width 277 height 56
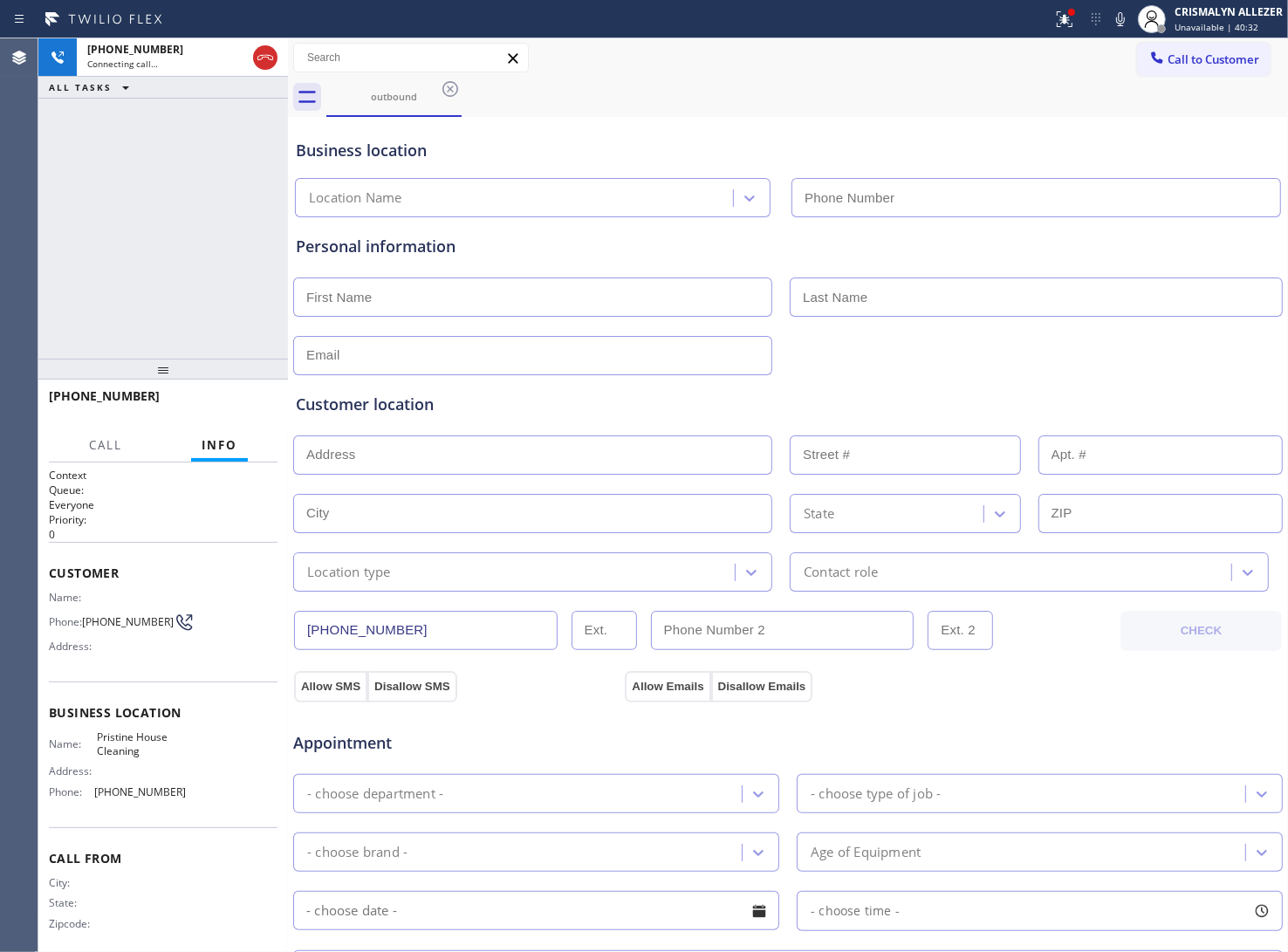
type input "[PHONE_NUMBER]"
click at [491, 718] on div "Appointment" at bounding box center [457, 734] width 331 height 41
click at [234, 408] on span "HANG UP" at bounding box center [237, 404] width 53 height 12
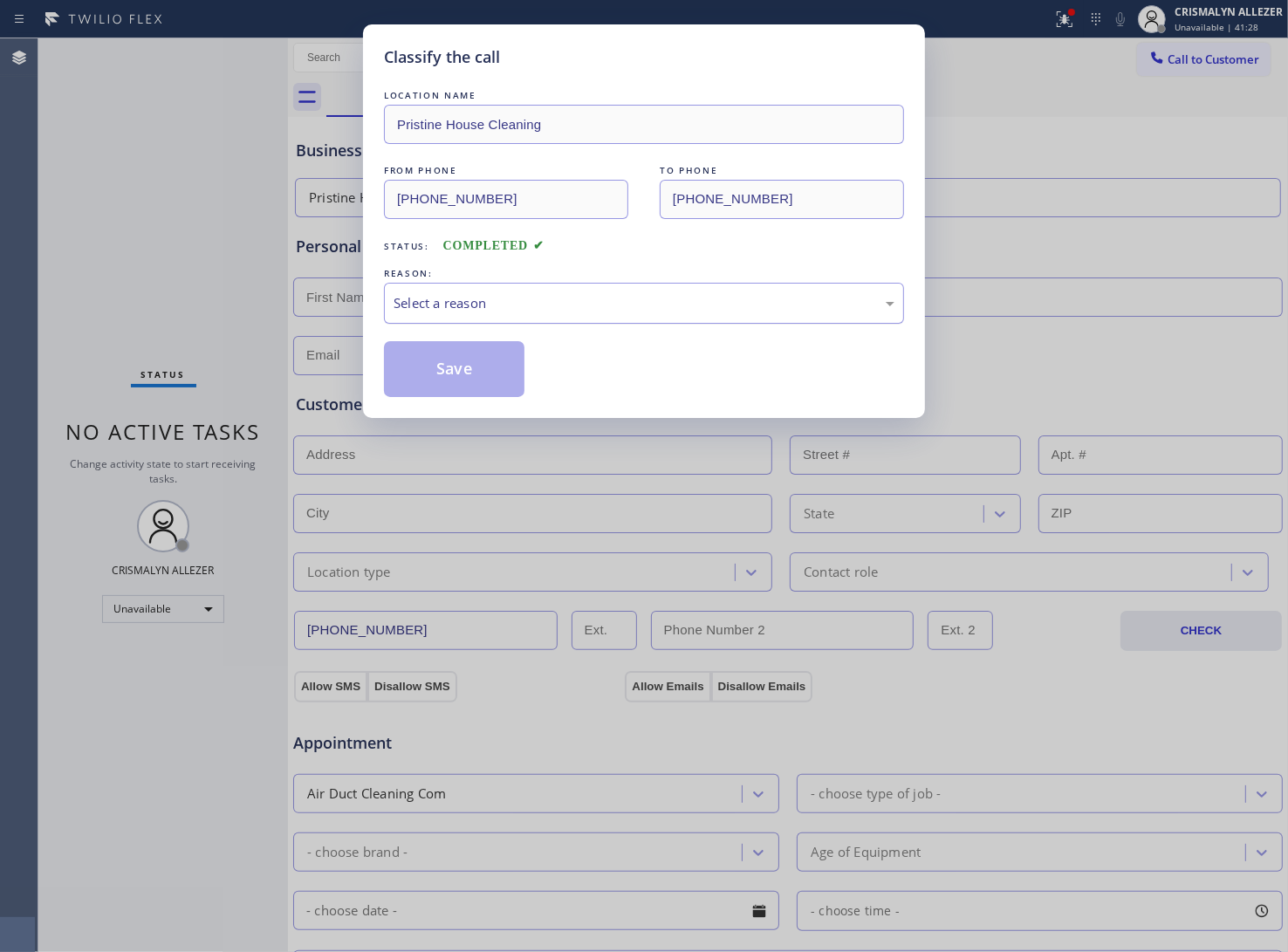
click at [657, 303] on div "Select a reason" at bounding box center [644, 303] width 501 height 20
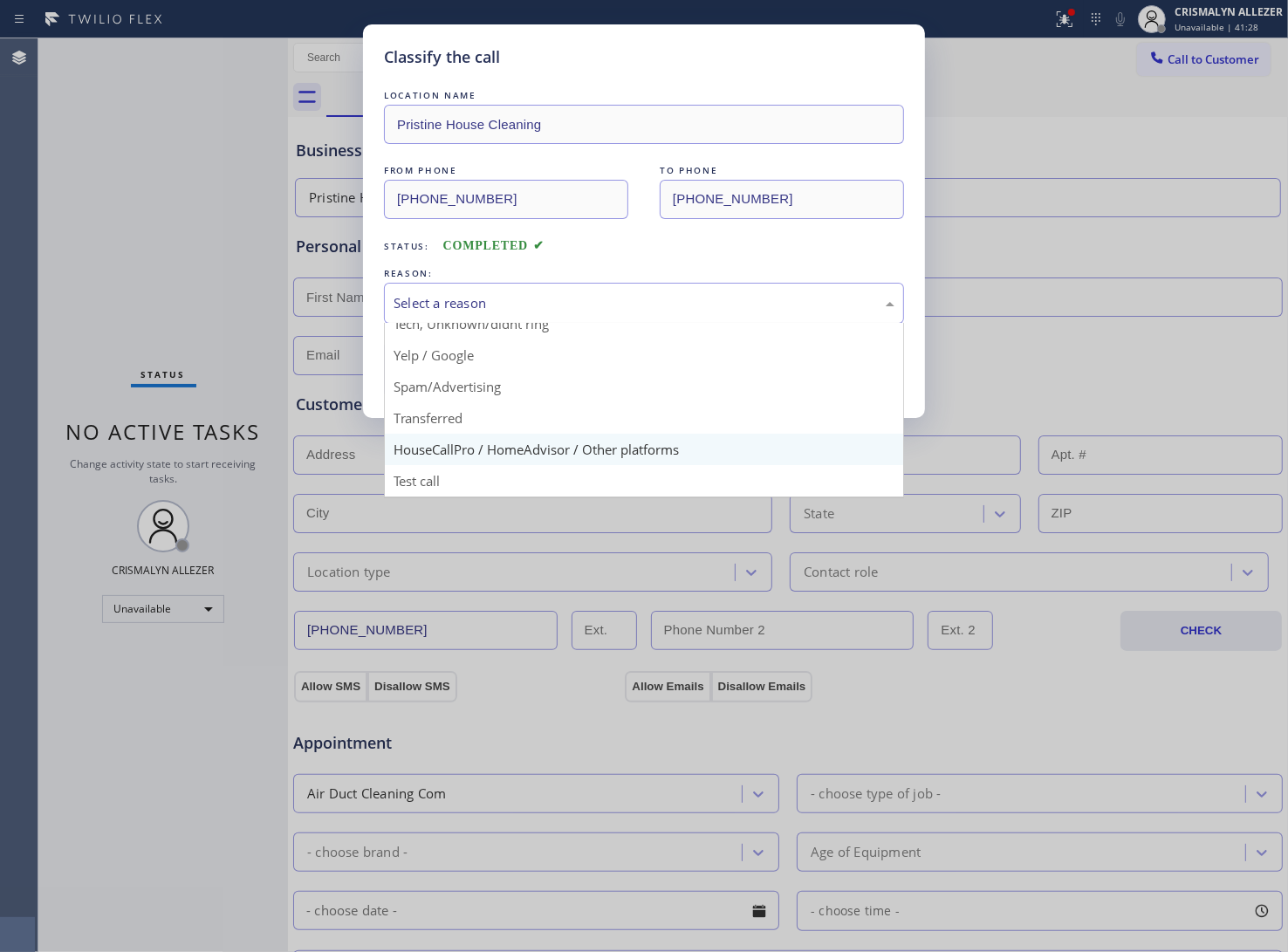
scroll to position [120, 0]
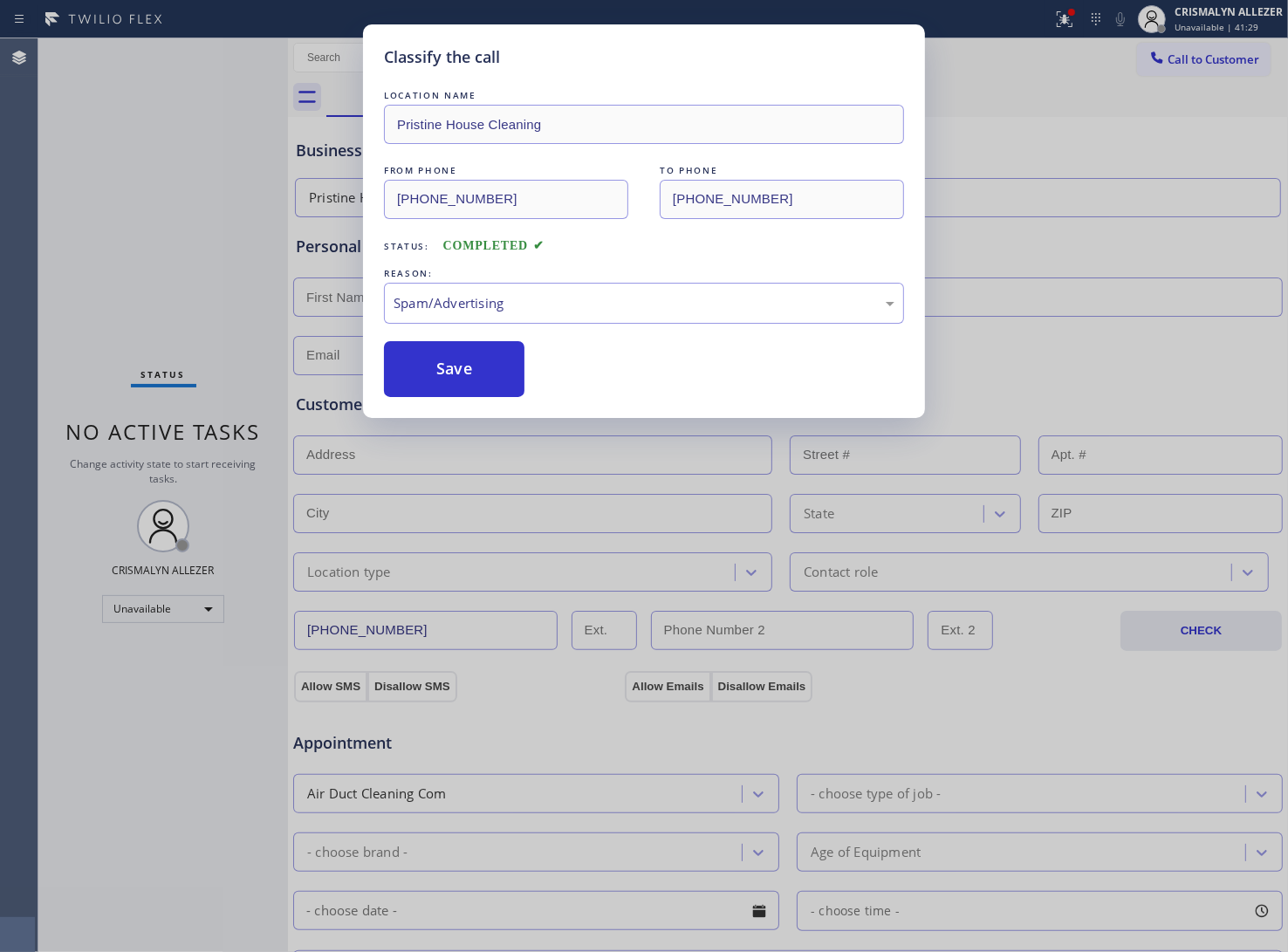
click at [435, 381] on button "Save" at bounding box center [454, 369] width 140 height 56
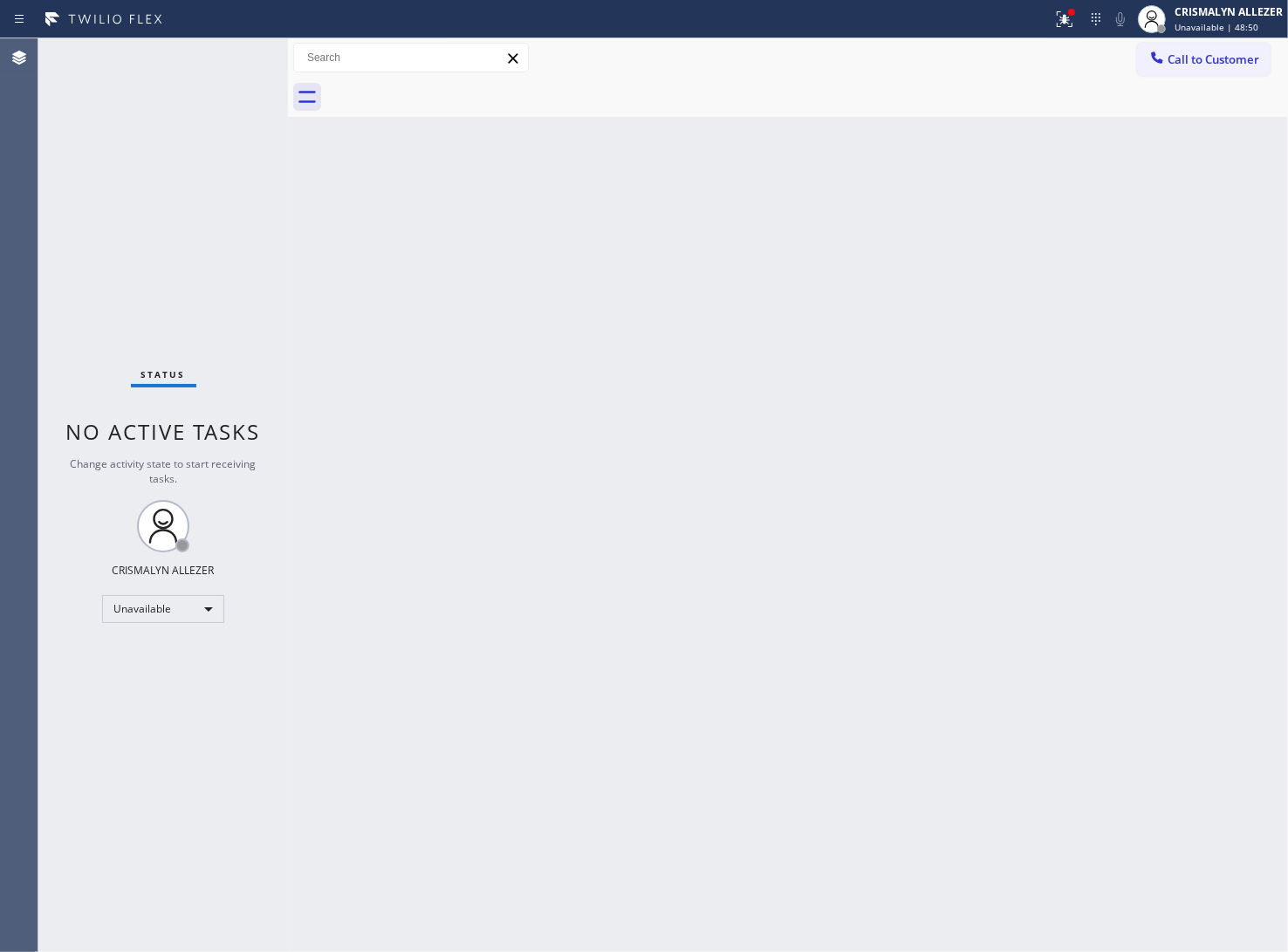
drag, startPoint x: 1196, startPoint y: 57, endPoint x: 1179, endPoint y: 68, distance: 20.2
click at [1196, 57] on span "Call to Customer" at bounding box center [1213, 59] width 92 height 16
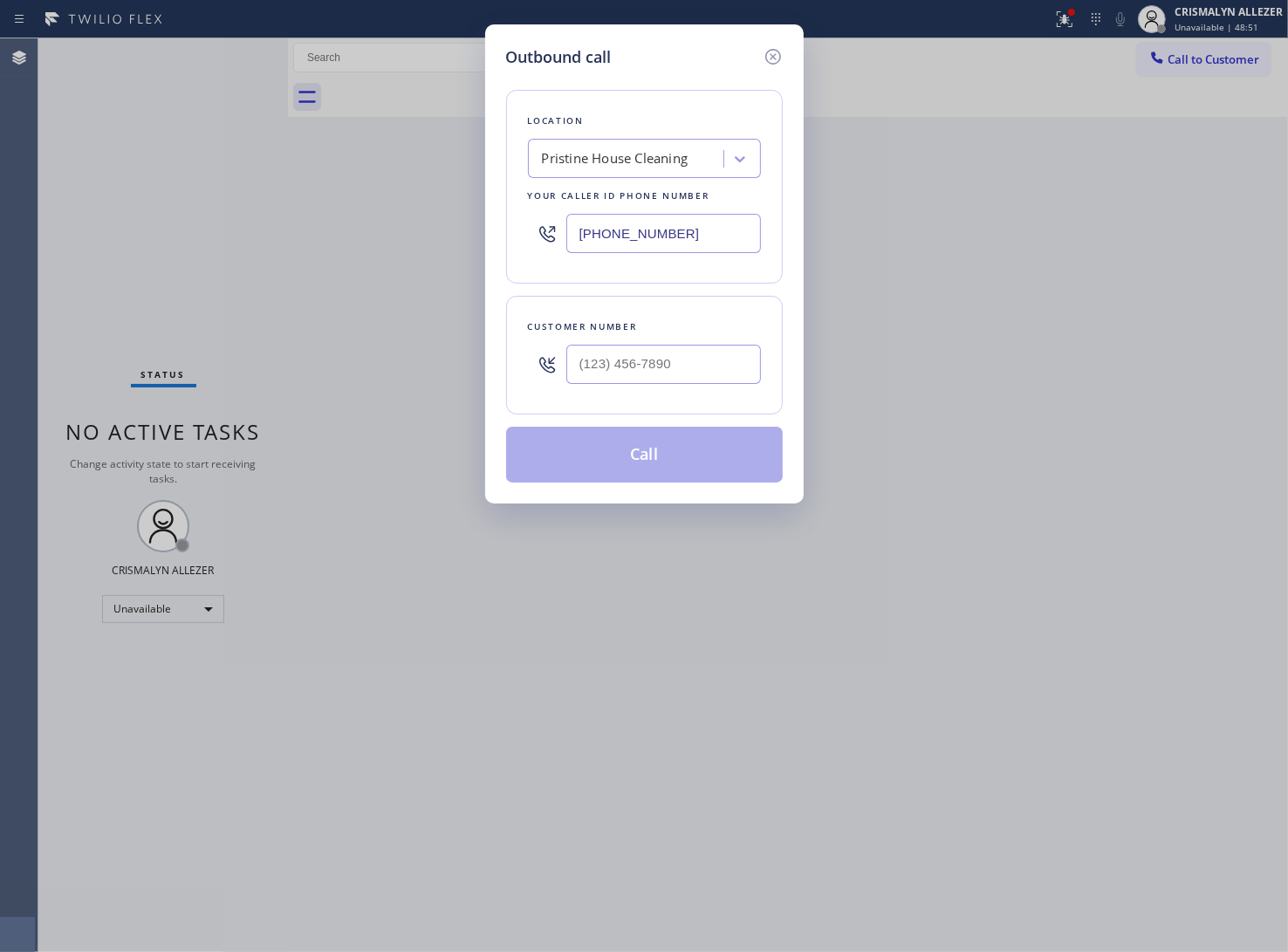
drag, startPoint x: 729, startPoint y: 241, endPoint x: 255, endPoint y: 223, distance: 474.3
click at [271, 220] on div "Outbound call Location Pristine House Cleaning Your caller id phone number [PHO…" at bounding box center [644, 476] width 1288 height 952
paste input "949) 688-6465"
type input "[PHONE_NUMBER]"
click at [669, 352] on input "(___) ___-____" at bounding box center [663, 365] width 195 height 40
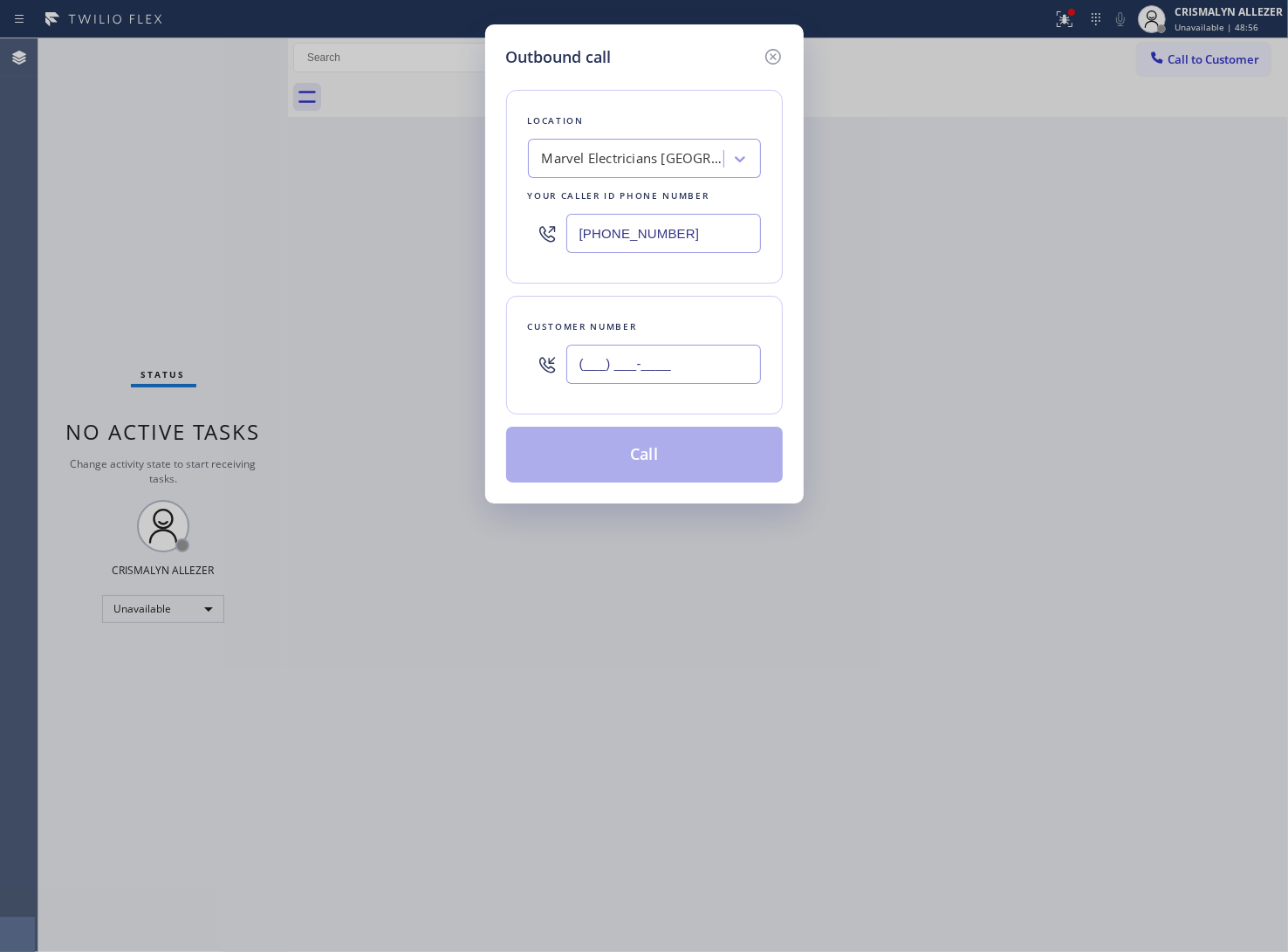
paste input "310) 508-5905"
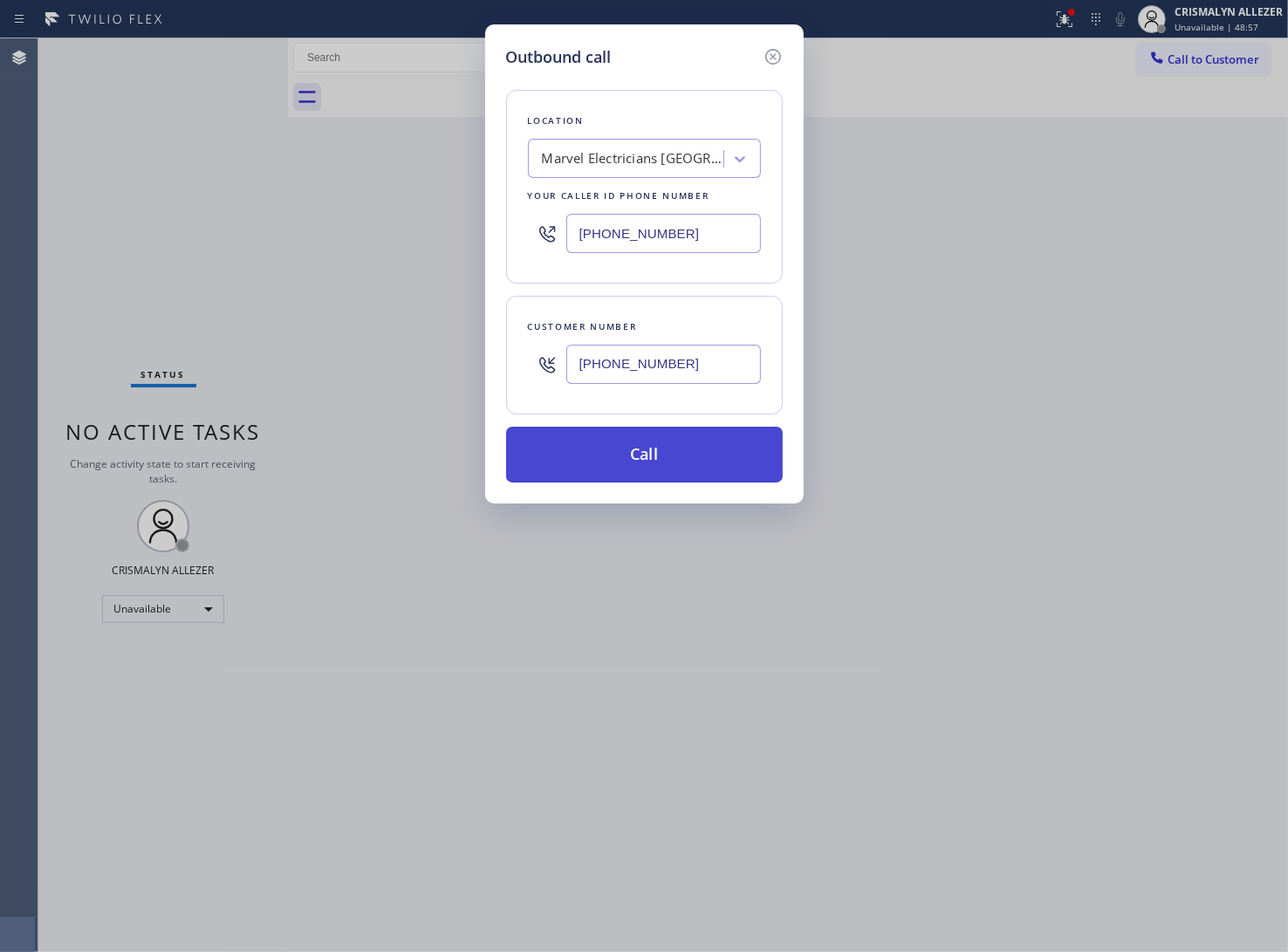
type input "[PHONE_NUMBER]"
click at [656, 459] on button "Call" at bounding box center [644, 455] width 277 height 56
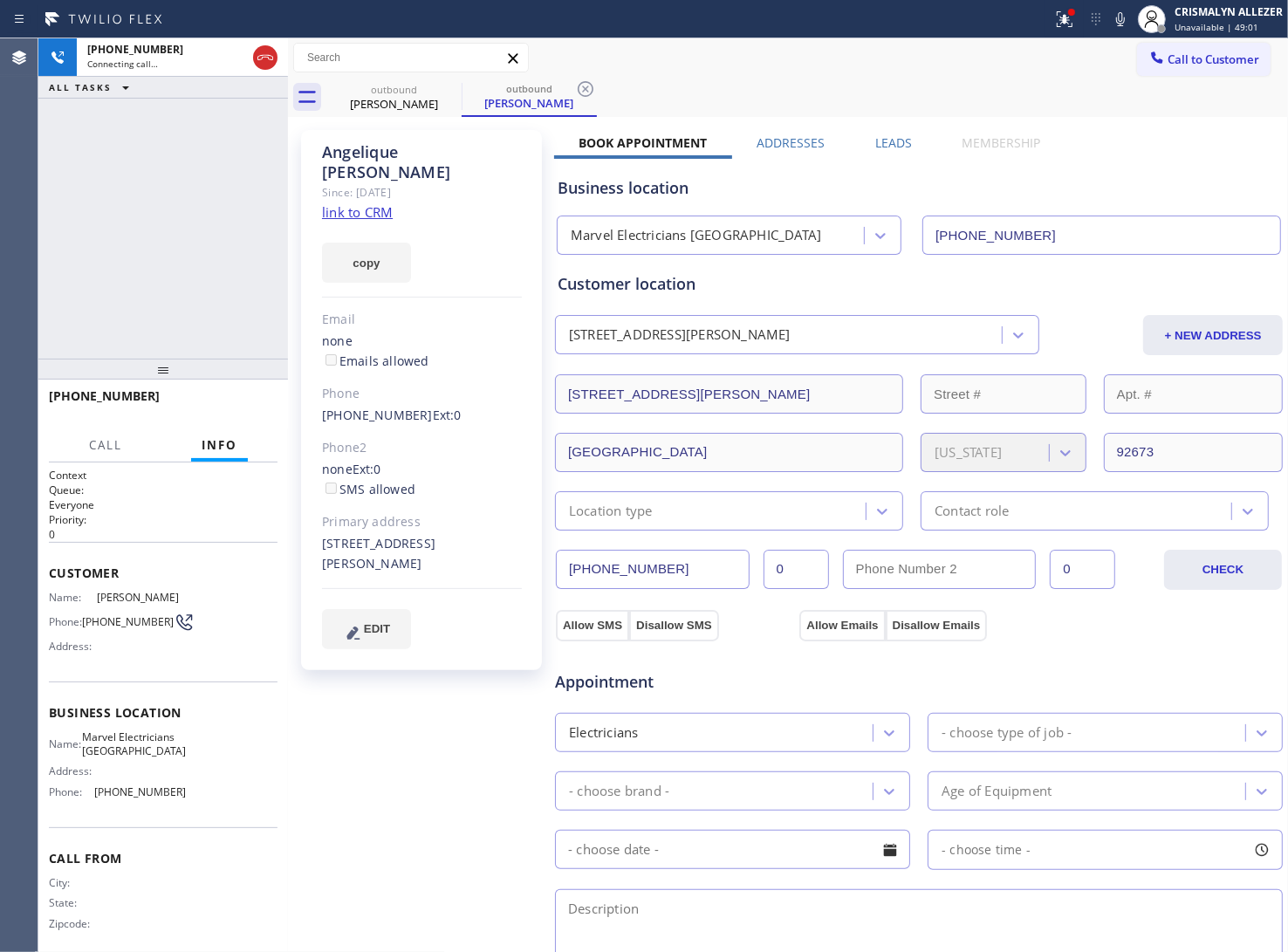
type input "[PHONE_NUMBER]"
click at [265, 54] on icon at bounding box center [265, 57] width 21 height 21
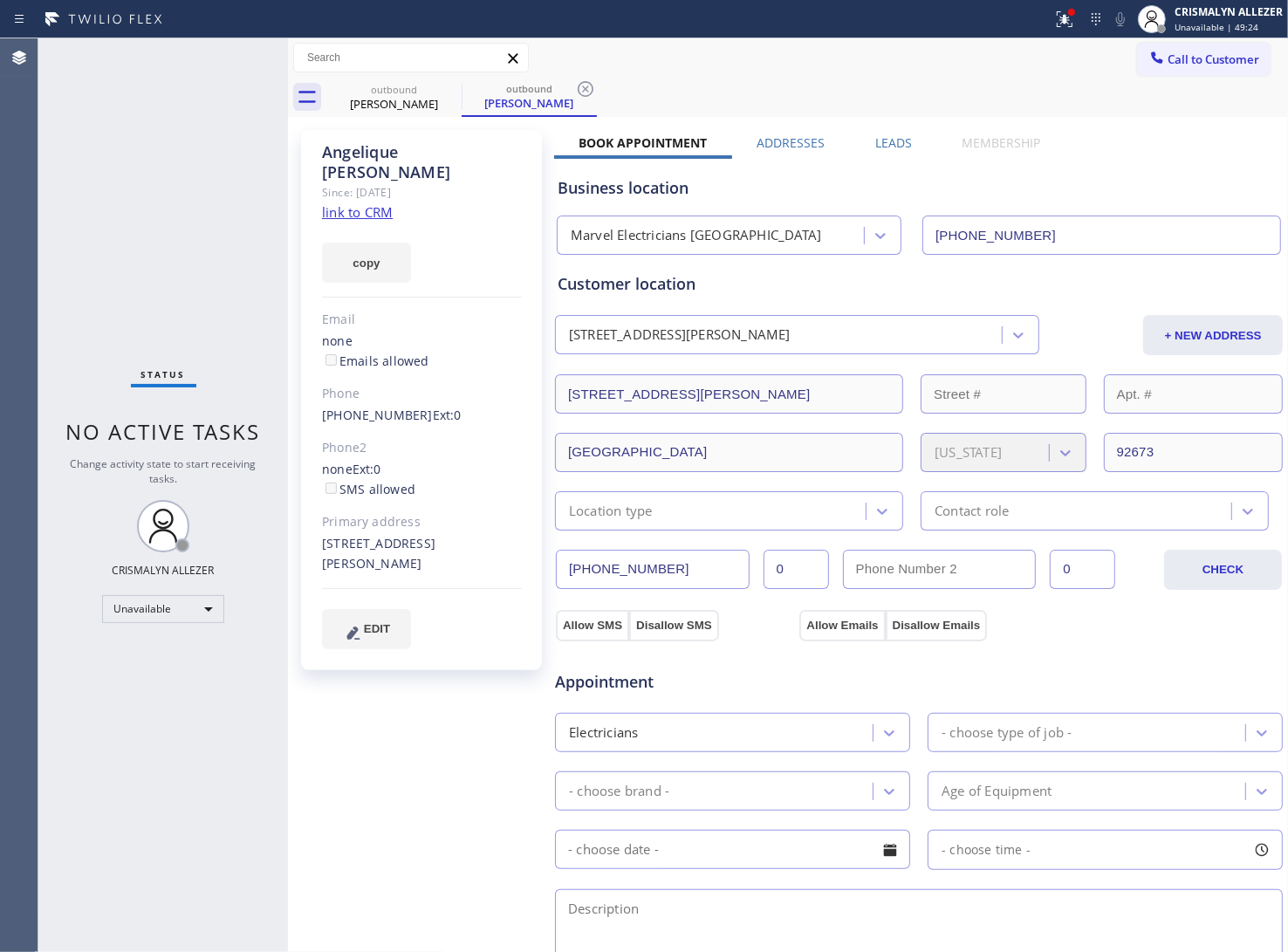
click at [884, 144] on label "Leads" at bounding box center [894, 142] width 37 height 17
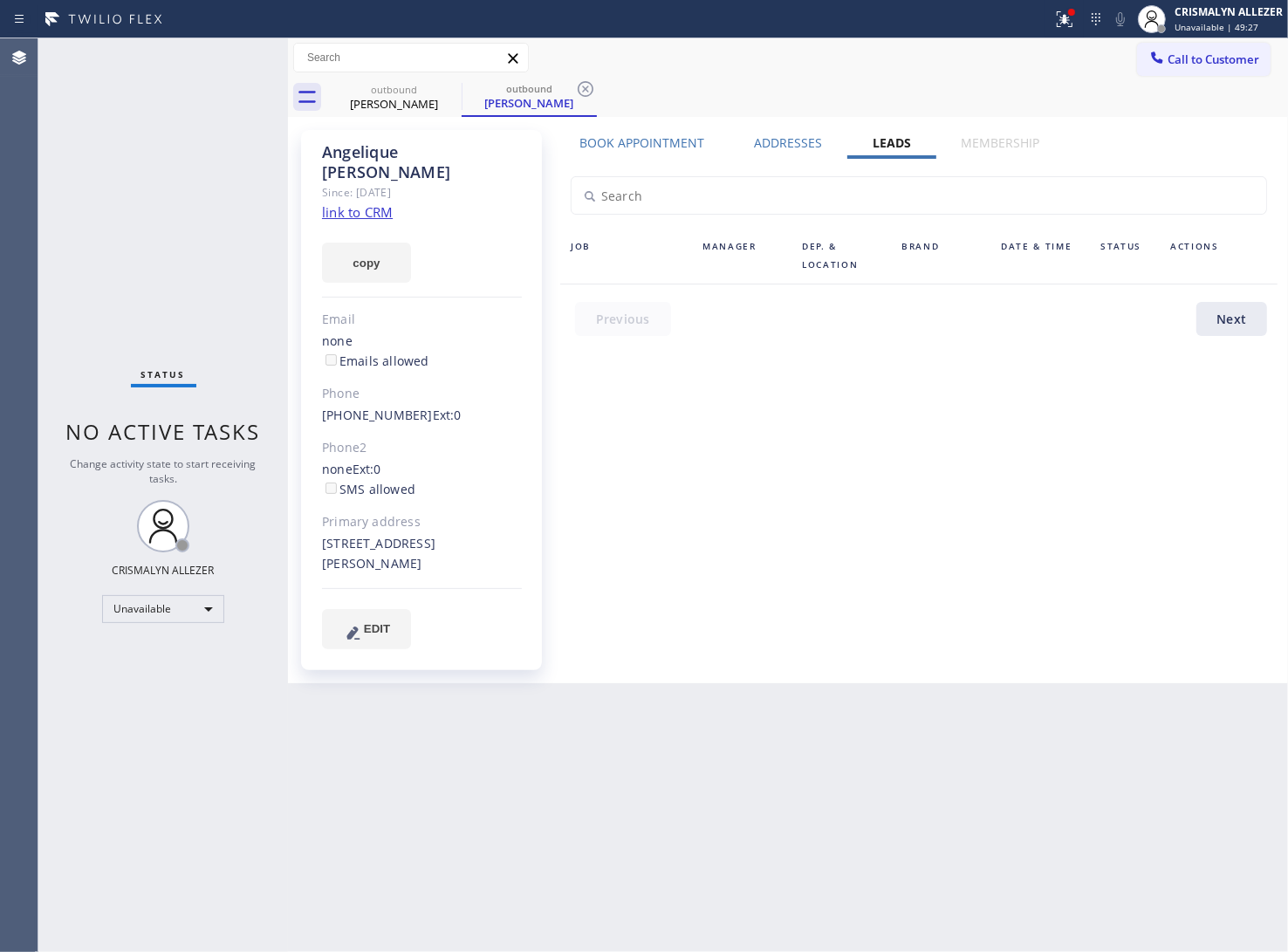
click at [875, 145] on label "Leads" at bounding box center [892, 142] width 39 height 17
click at [685, 138] on label "Book Appointment" at bounding box center [642, 142] width 125 height 17
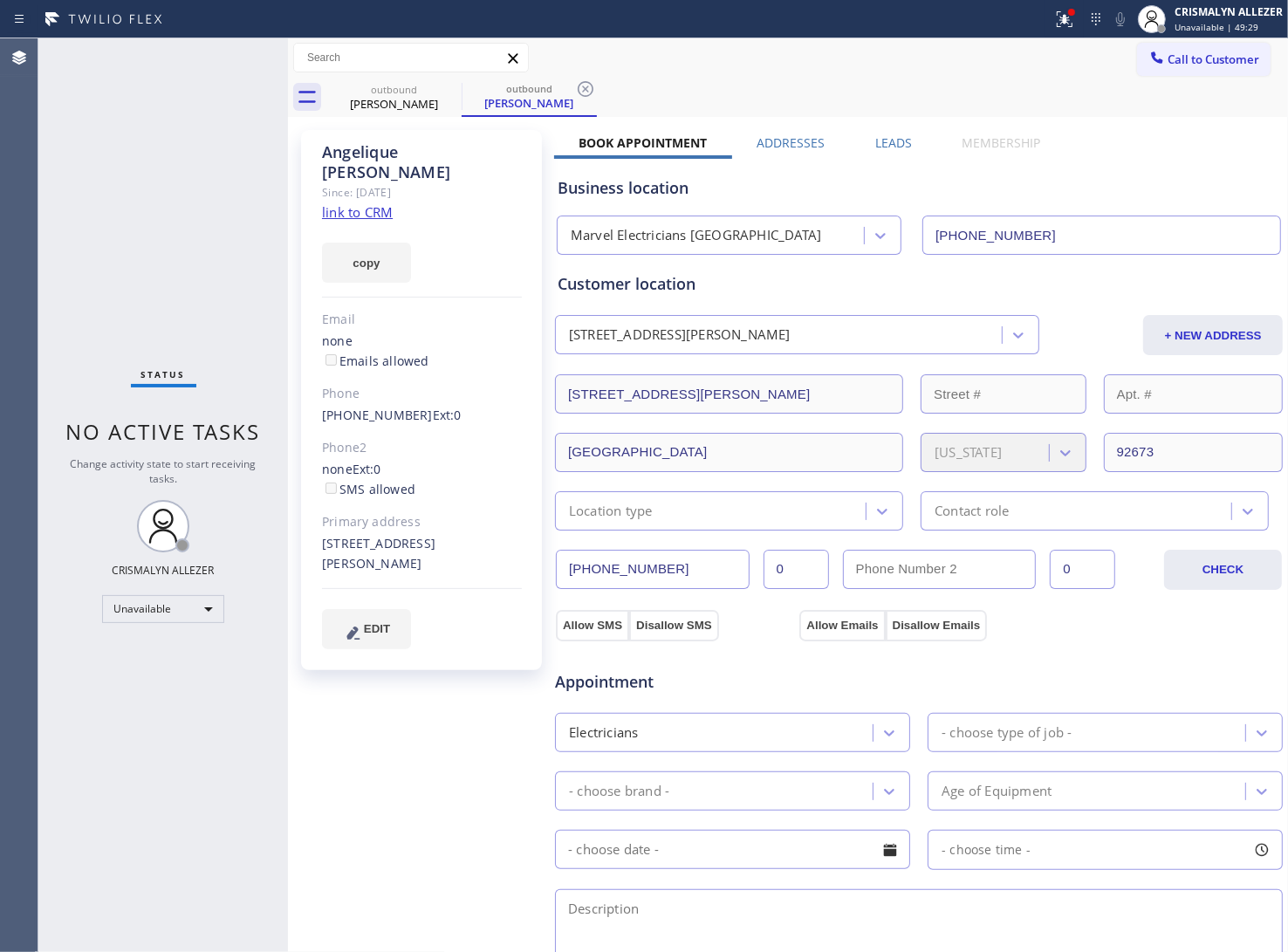
click at [886, 142] on label "Leads" at bounding box center [894, 142] width 37 height 17
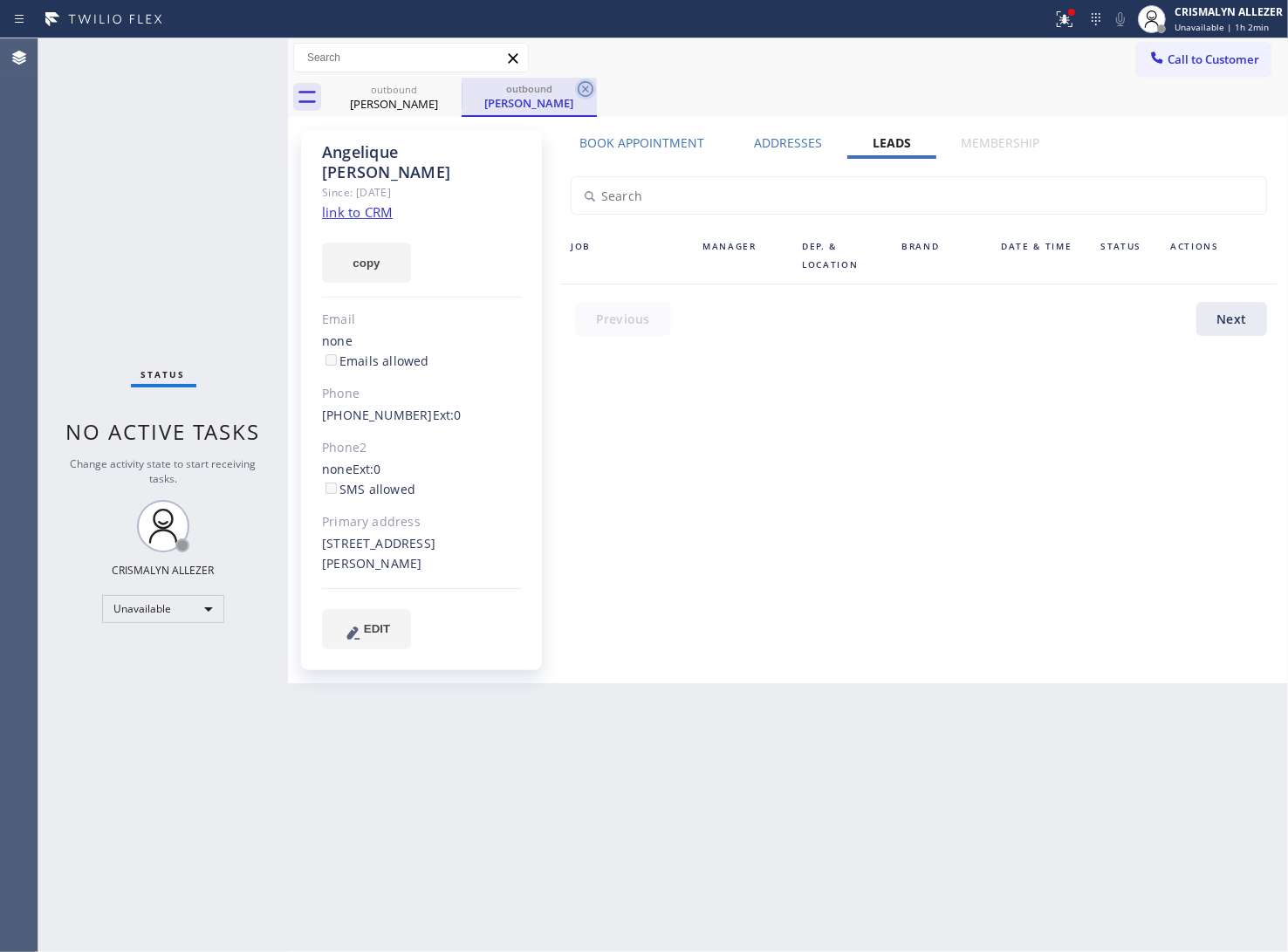
click at [587, 86] on icon at bounding box center [585, 88] width 21 height 21
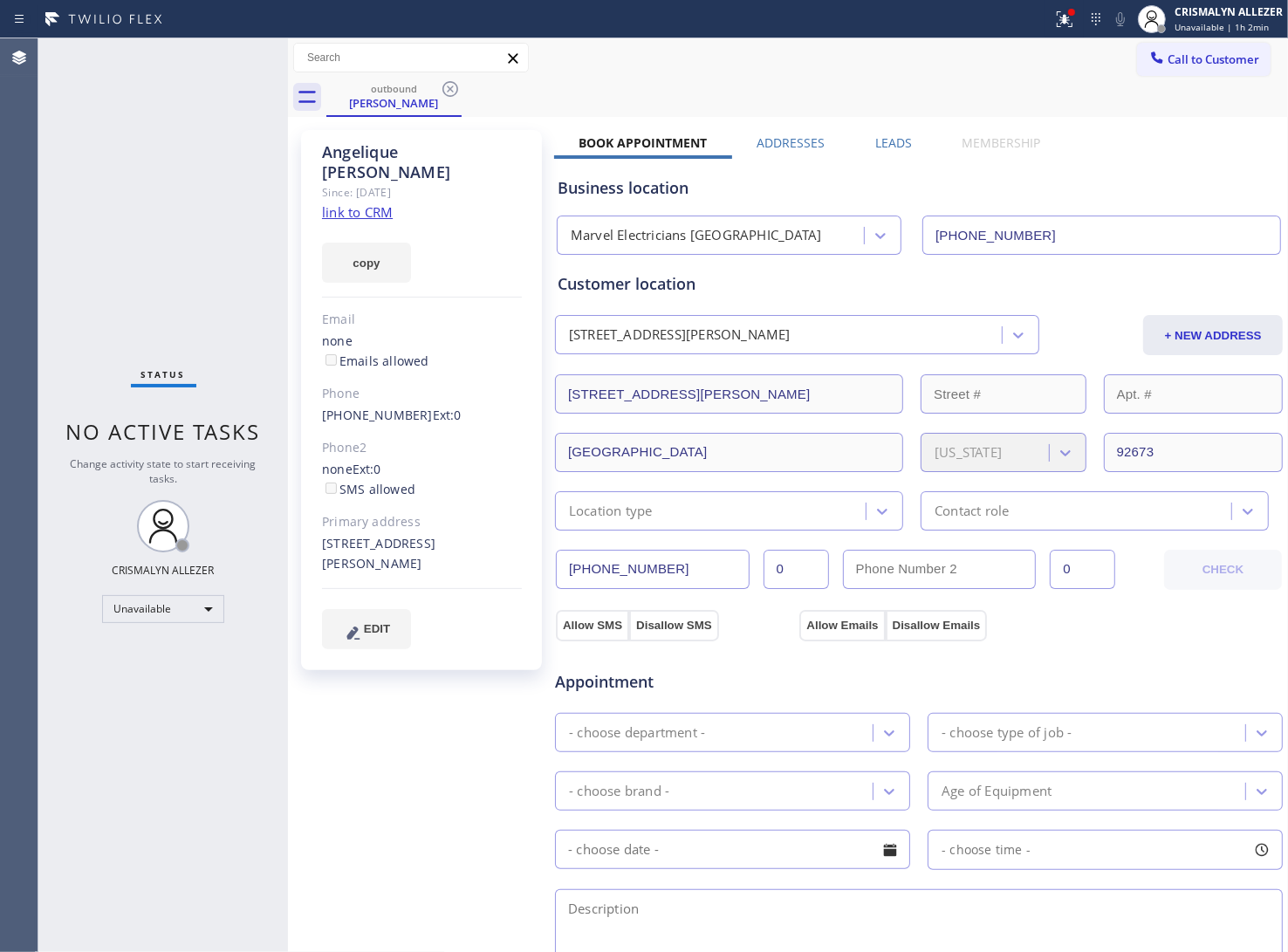
click at [889, 145] on label "Leads" at bounding box center [894, 142] width 37 height 17
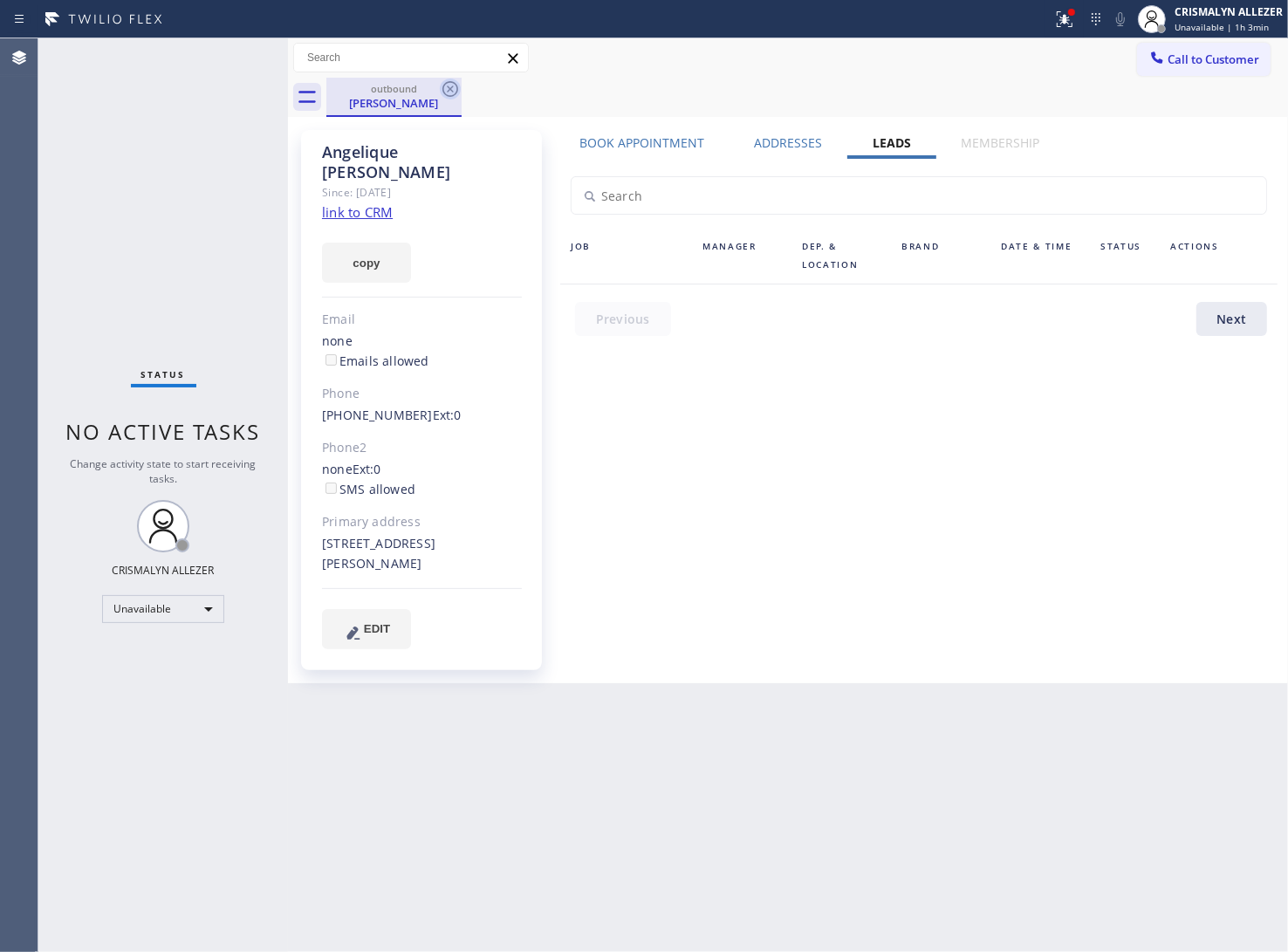
click at [451, 93] on icon at bounding box center [450, 88] width 21 height 21
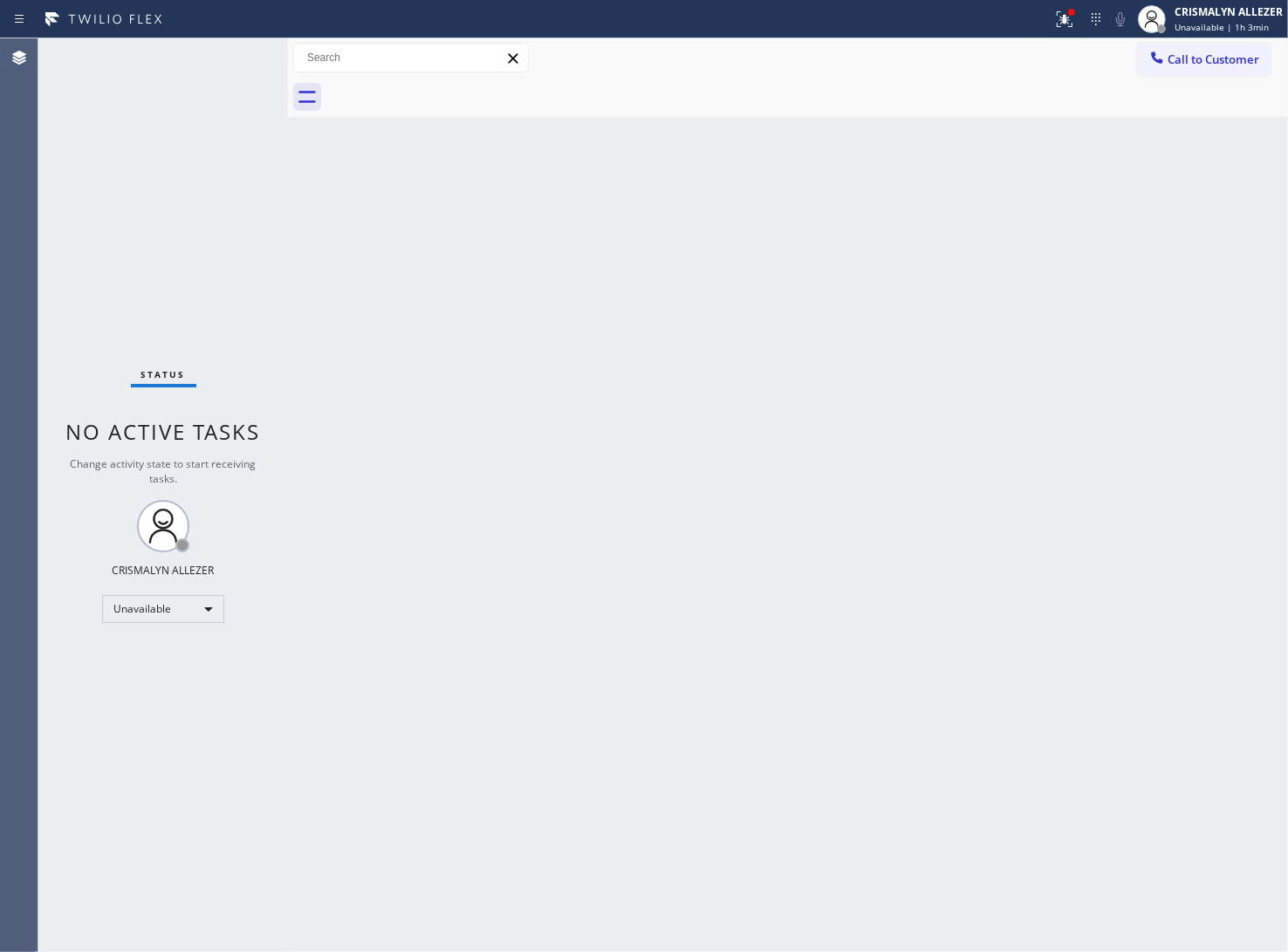
click at [1198, 58] on span "Call to Customer" at bounding box center [1213, 59] width 92 height 16
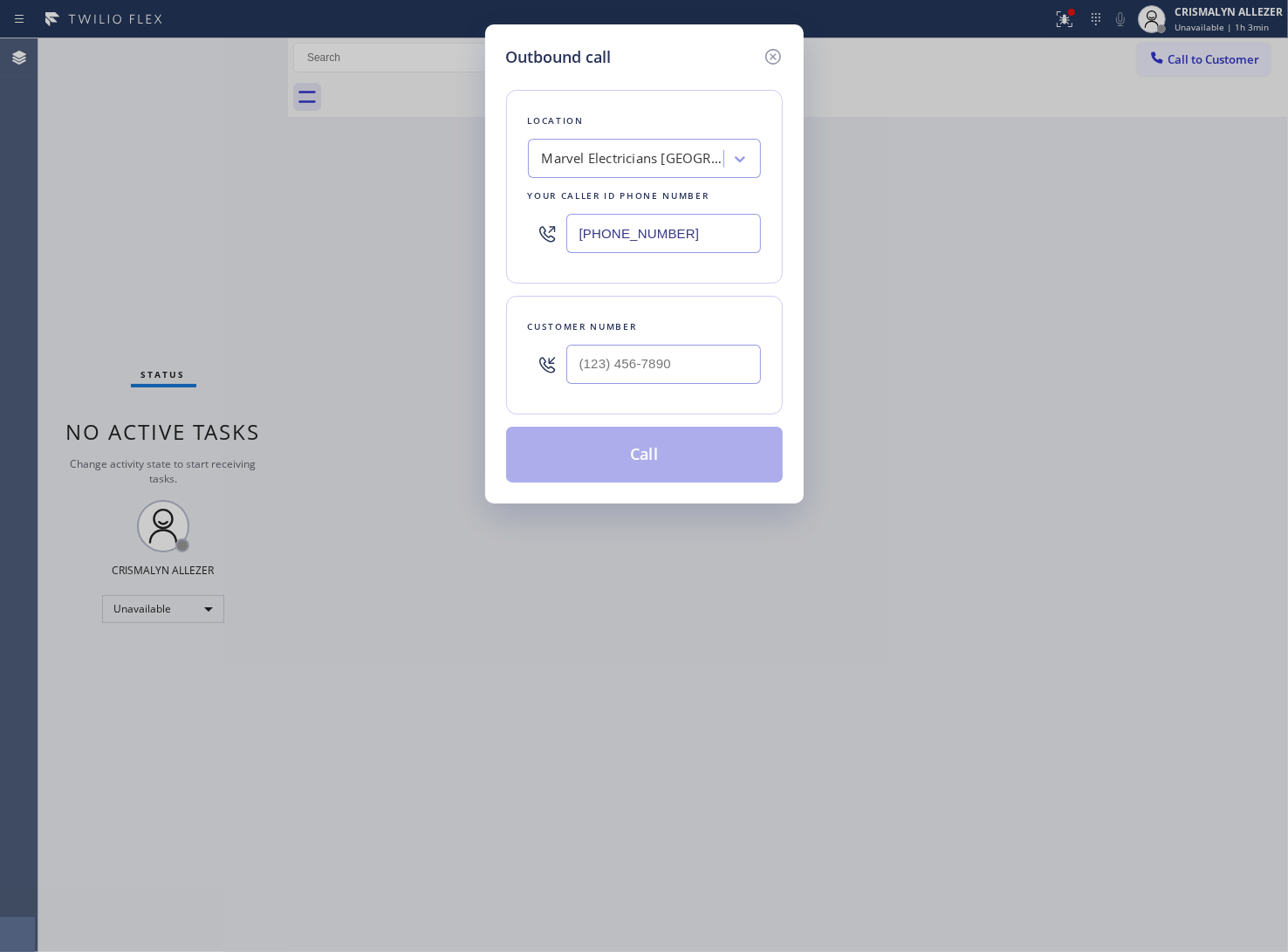
drag, startPoint x: 705, startPoint y: 236, endPoint x: 338, endPoint y: 241, distance: 367.0
click at [339, 241] on div "Outbound call Location Marvel Electricians [GEOGRAPHIC_DATA] Your caller id pho…" at bounding box center [644, 476] width 1288 height 952
paste input "424) 341-6673"
type input "[PHONE_NUMBER]"
click at [646, 378] on input "(___) ___-____" at bounding box center [663, 365] width 195 height 40
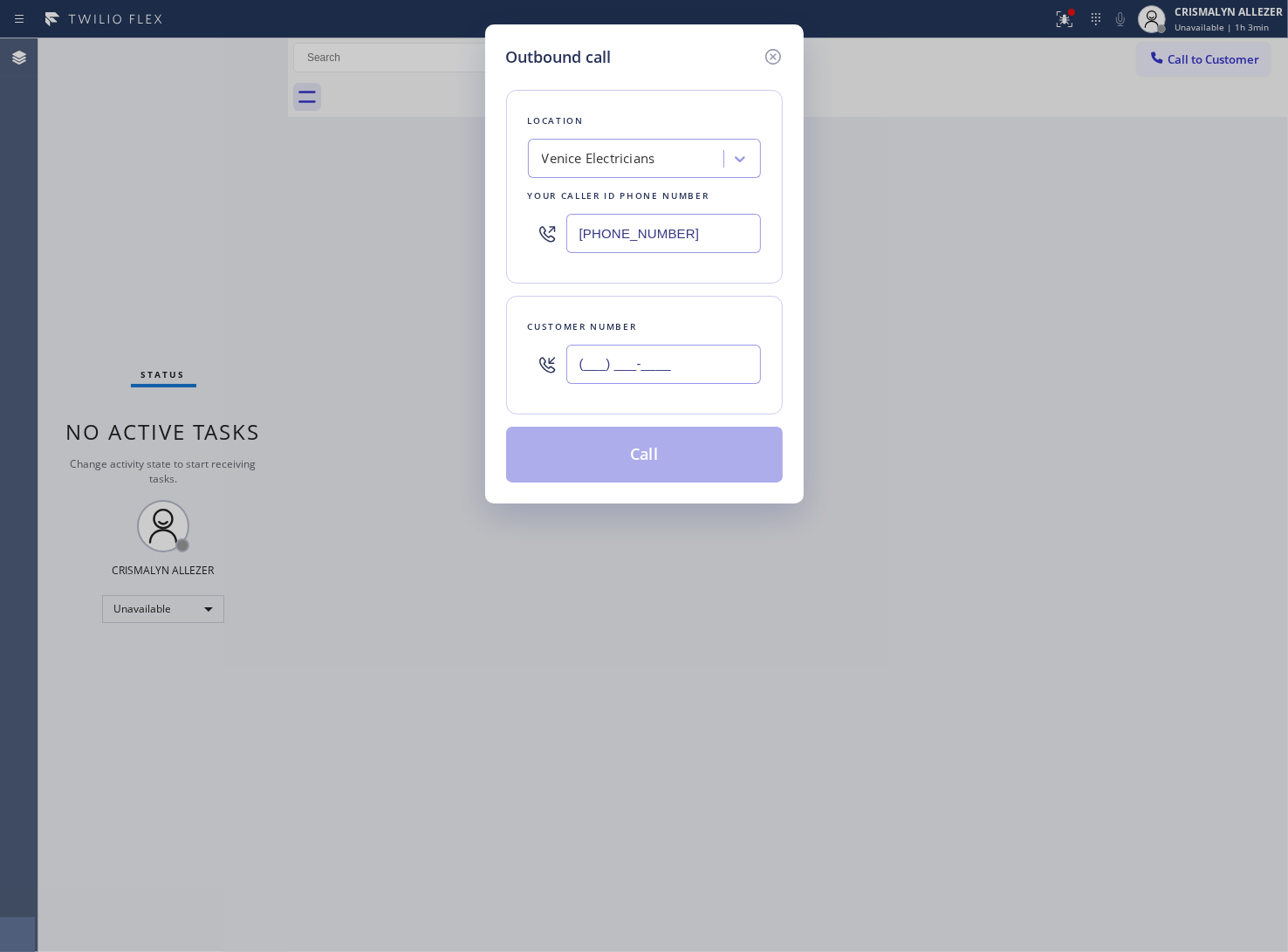
paste input "424) 341-6673"
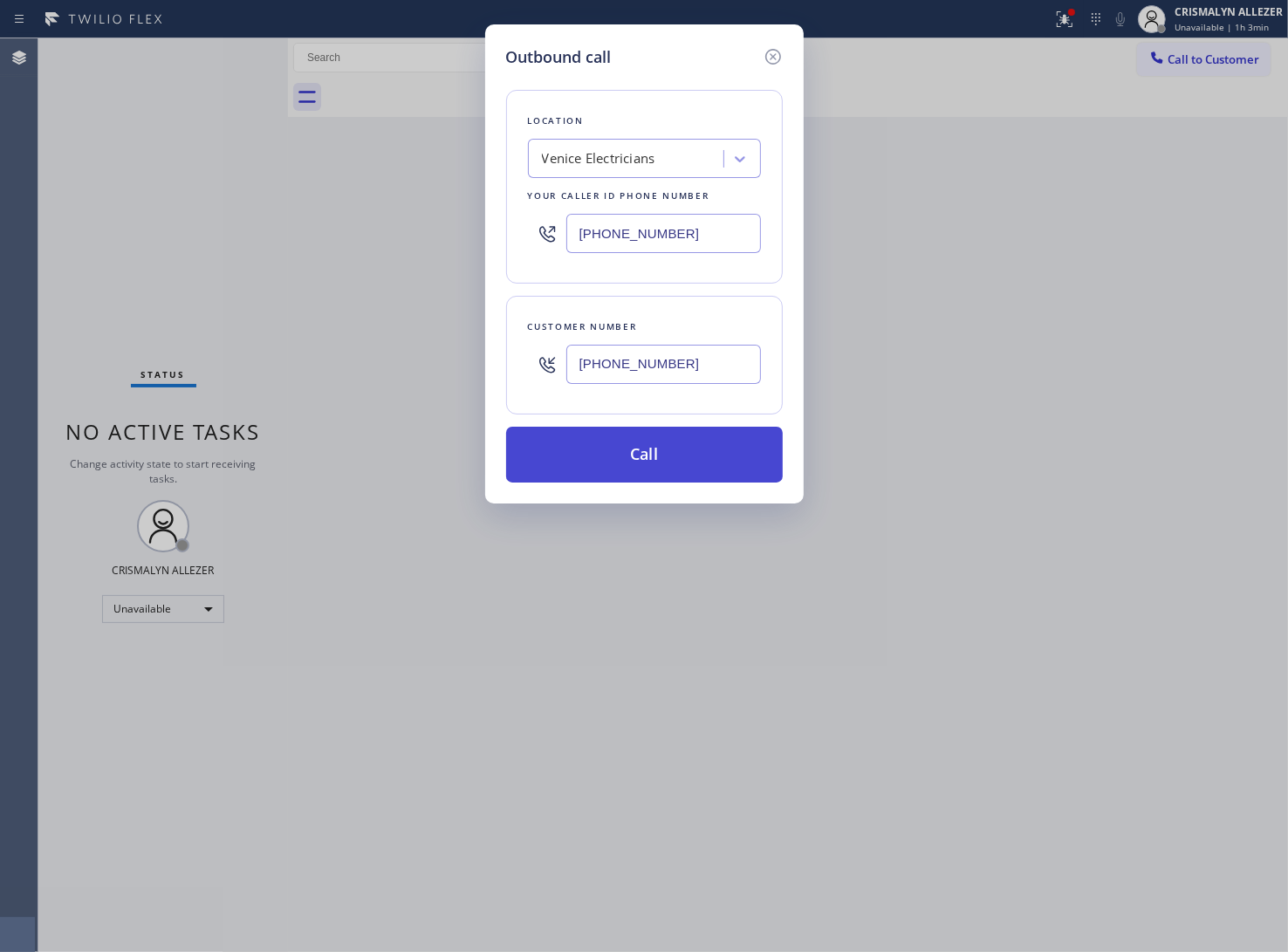
type input "[PHONE_NUMBER]"
click at [652, 451] on button "Call" at bounding box center [644, 455] width 277 height 56
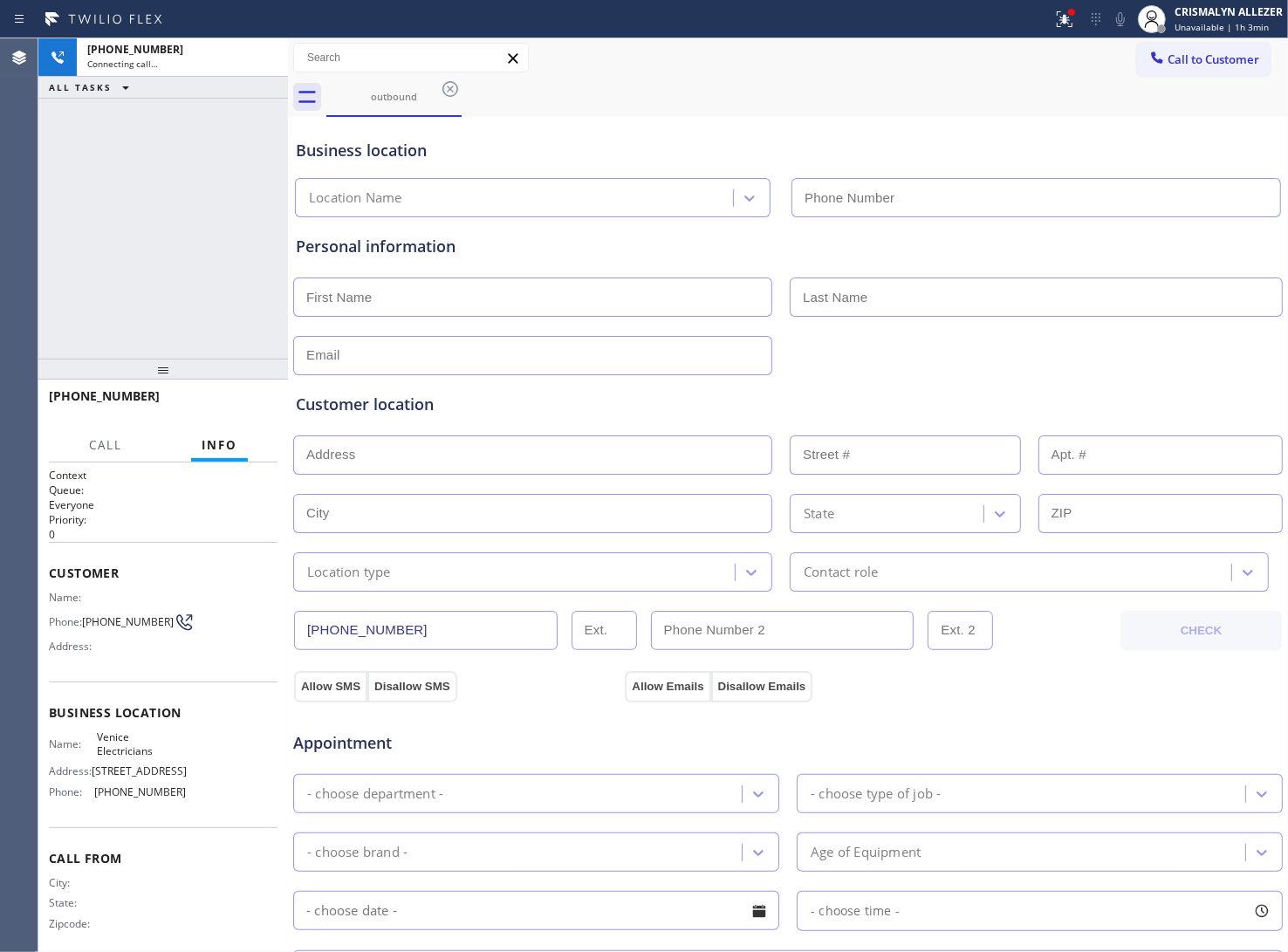
type input "[PHONE_NUMBER]"
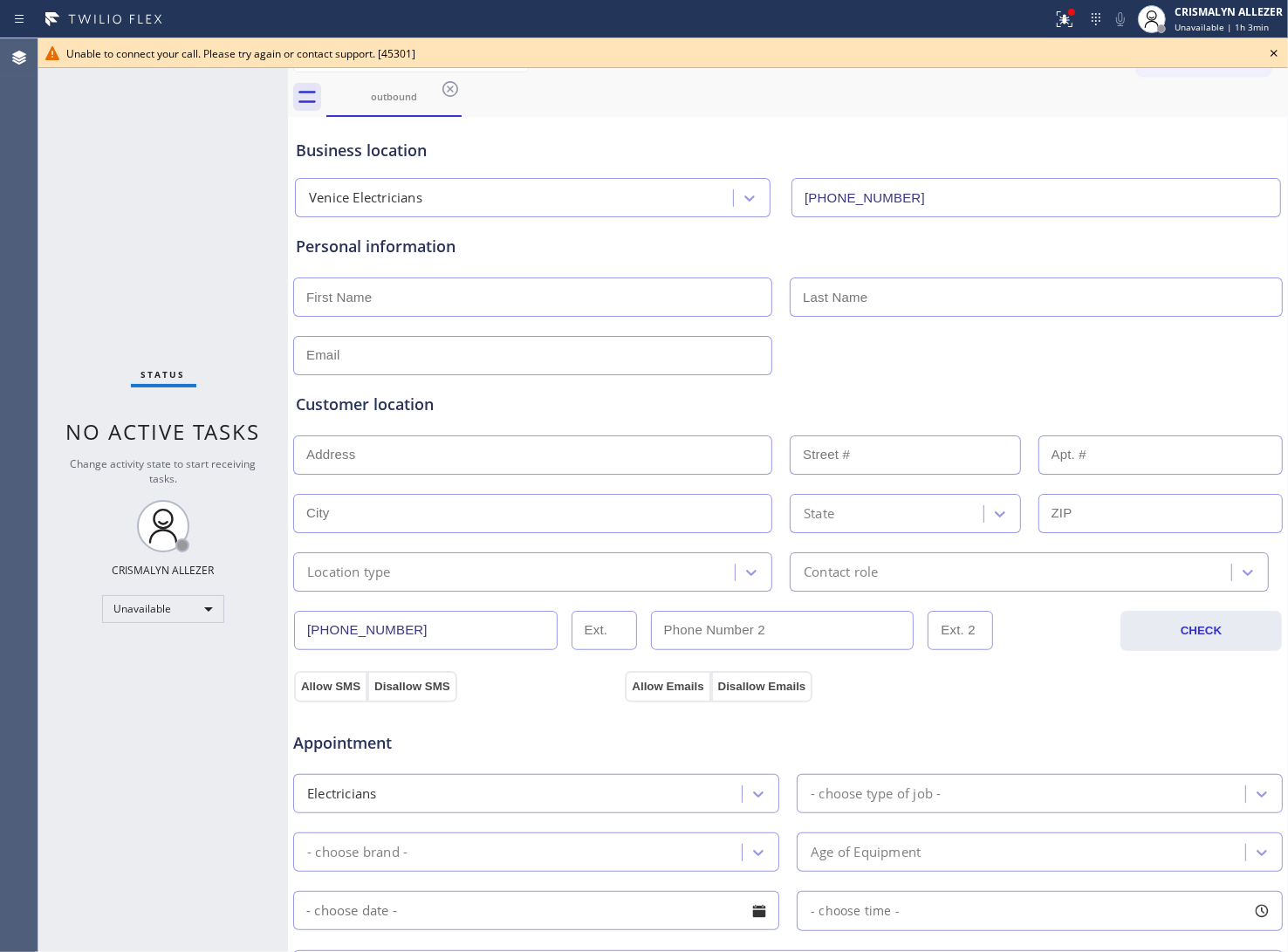
click at [1267, 49] on icon at bounding box center [1273, 52] width 21 height 21
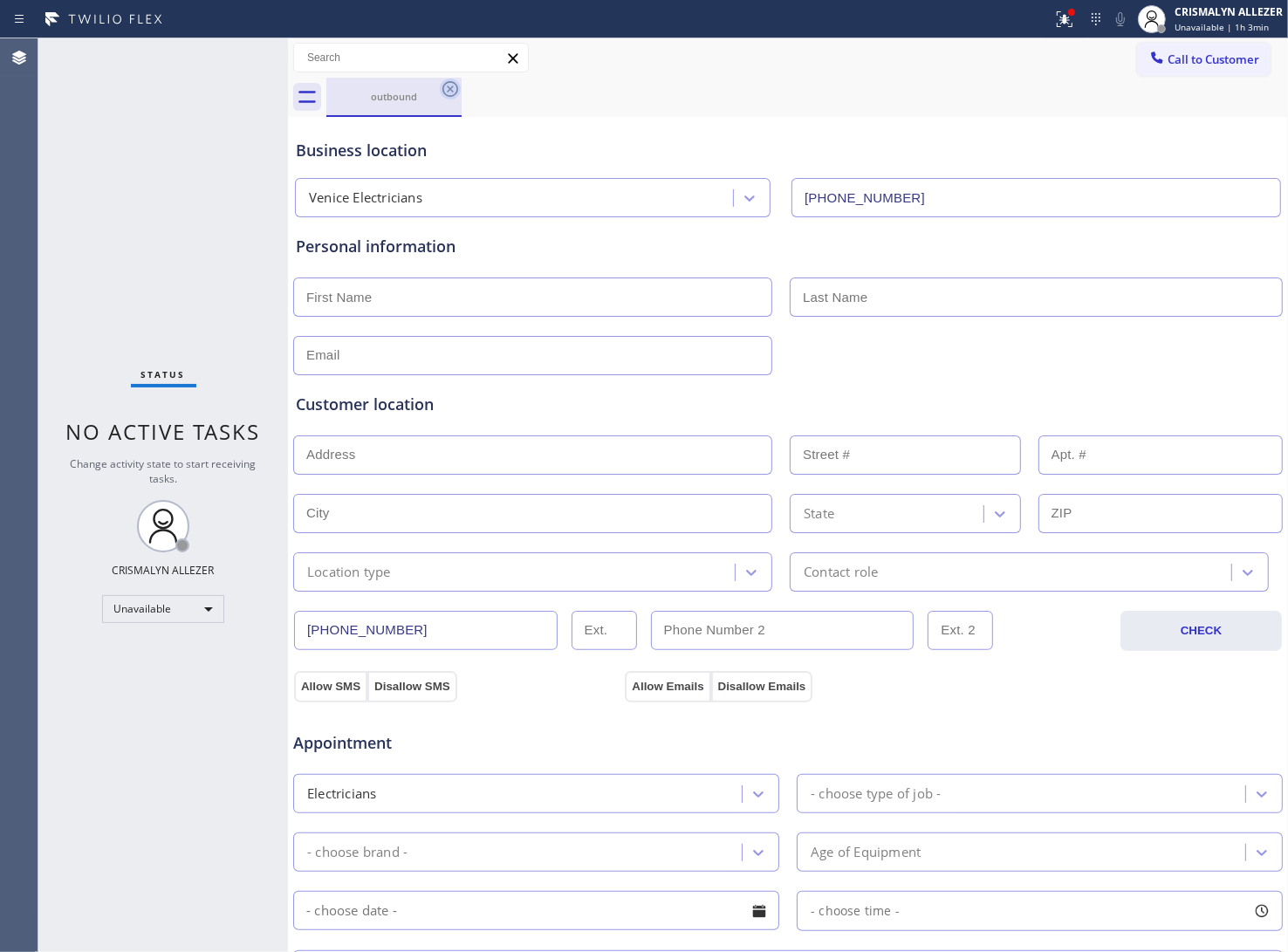
click at [452, 87] on icon at bounding box center [451, 89] width 16 height 16
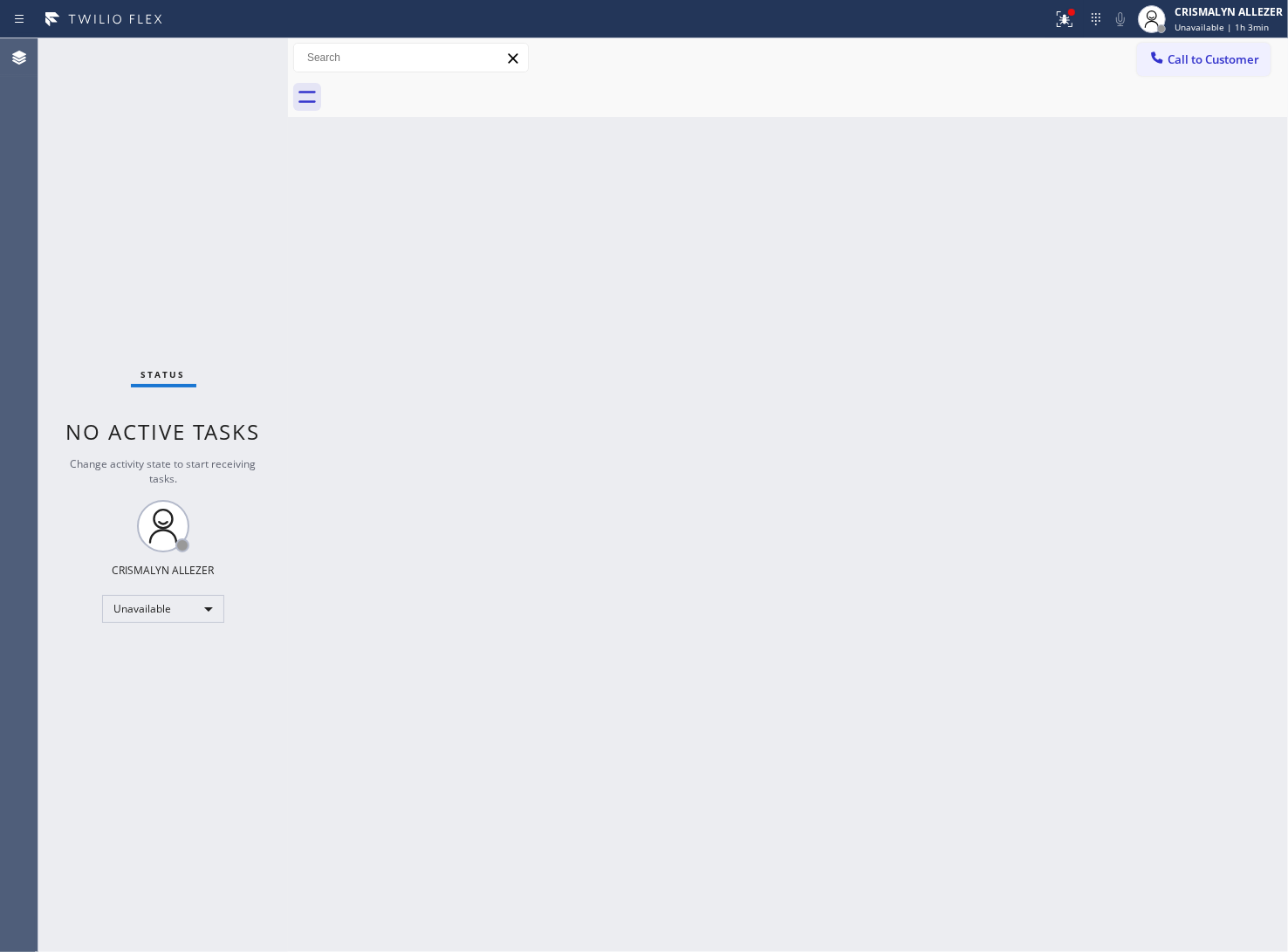
drag, startPoint x: 812, startPoint y: 355, endPoint x: 929, endPoint y: 259, distance: 151.3
click at [816, 351] on div "Back to Dashboard Change Sender ID Customers Technicians Select a contact Outbo…" at bounding box center [788, 495] width 1000 height 913
click at [1210, 63] on span "Call to Customer" at bounding box center [1213, 59] width 92 height 16
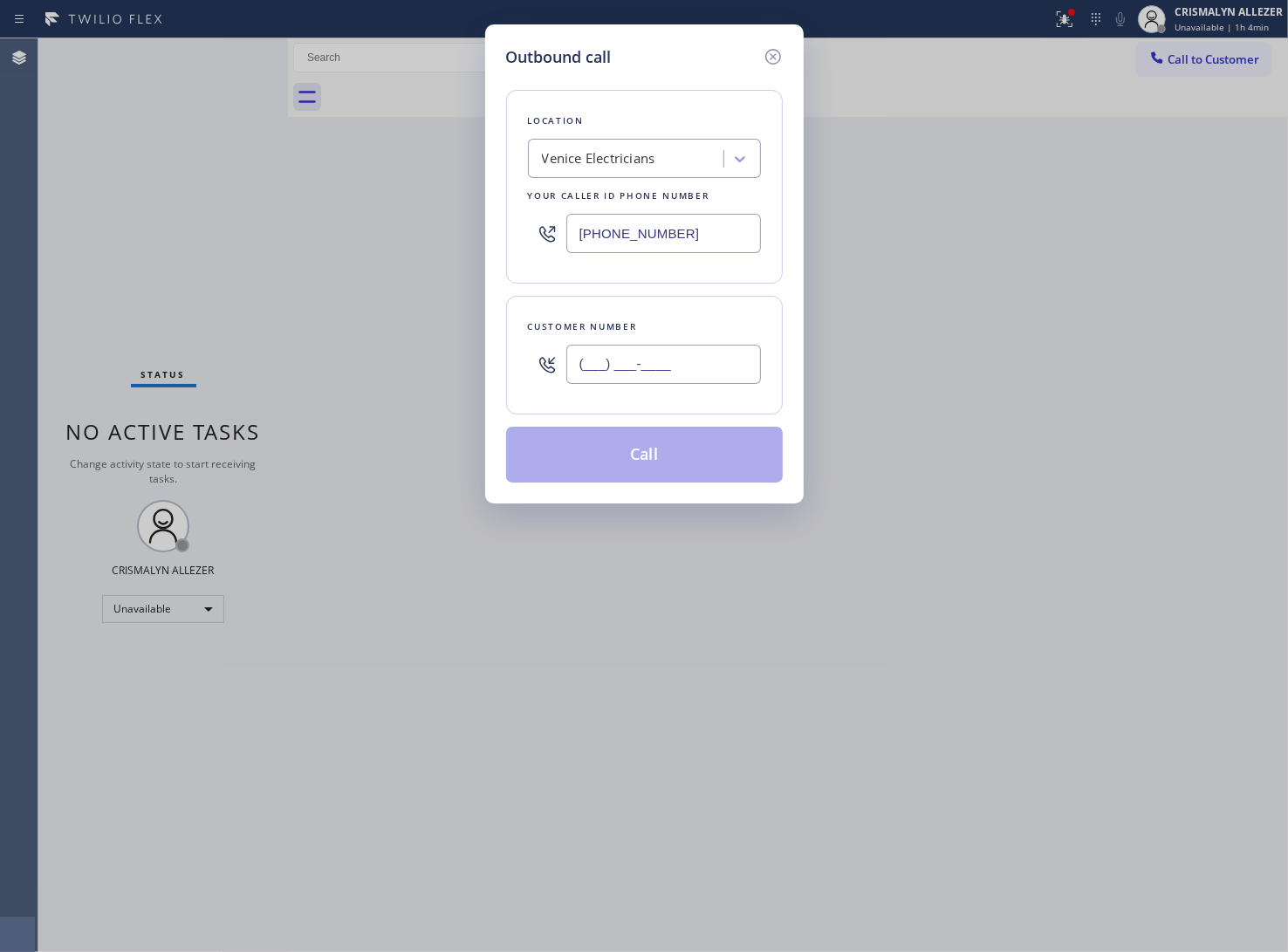
click at [688, 361] on input "(___) ___-____" at bounding box center [663, 365] width 195 height 40
paste input "310) 779-9103"
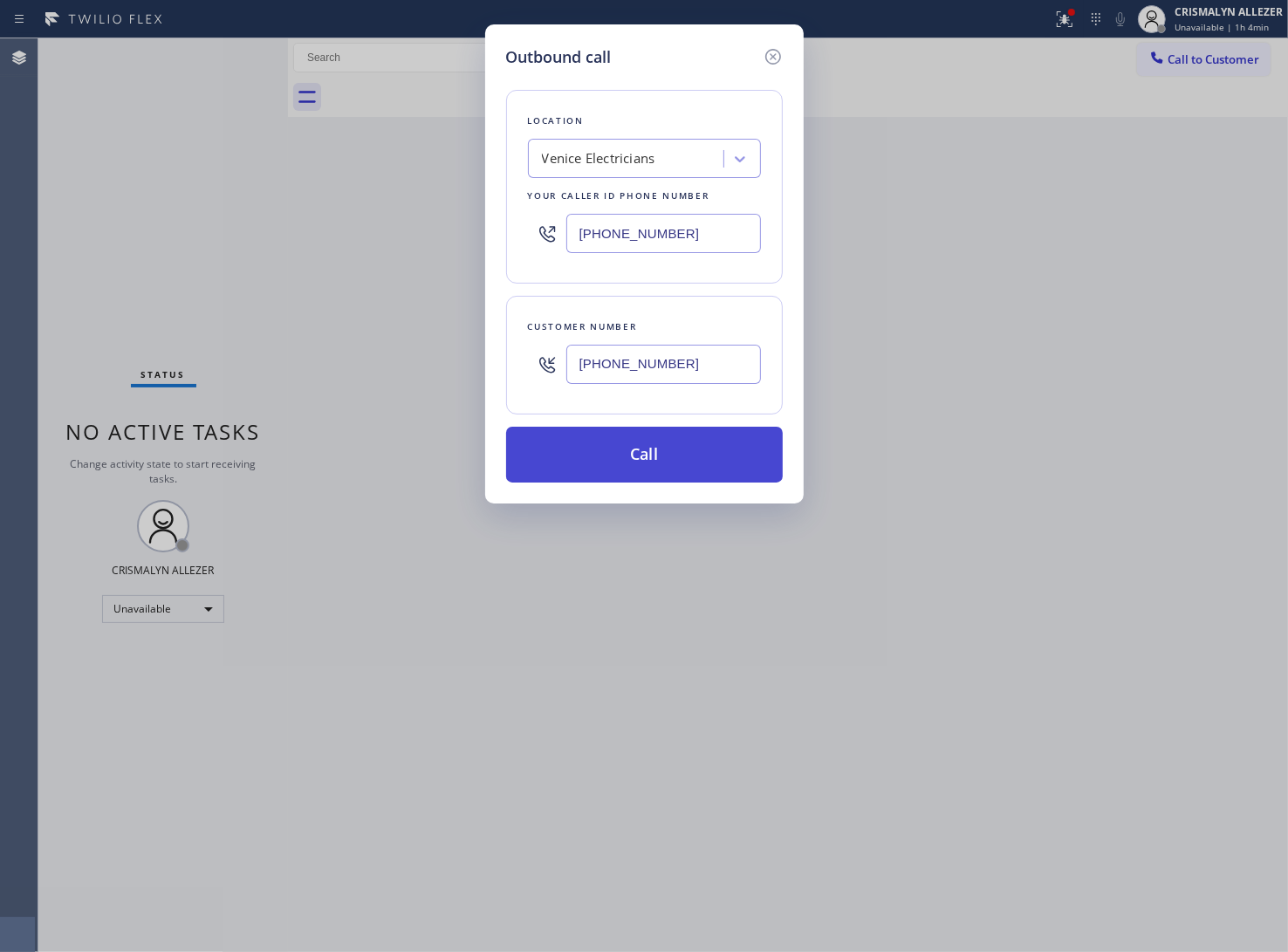
type input "[PHONE_NUMBER]"
click at [663, 465] on button "Call" at bounding box center [644, 455] width 277 height 56
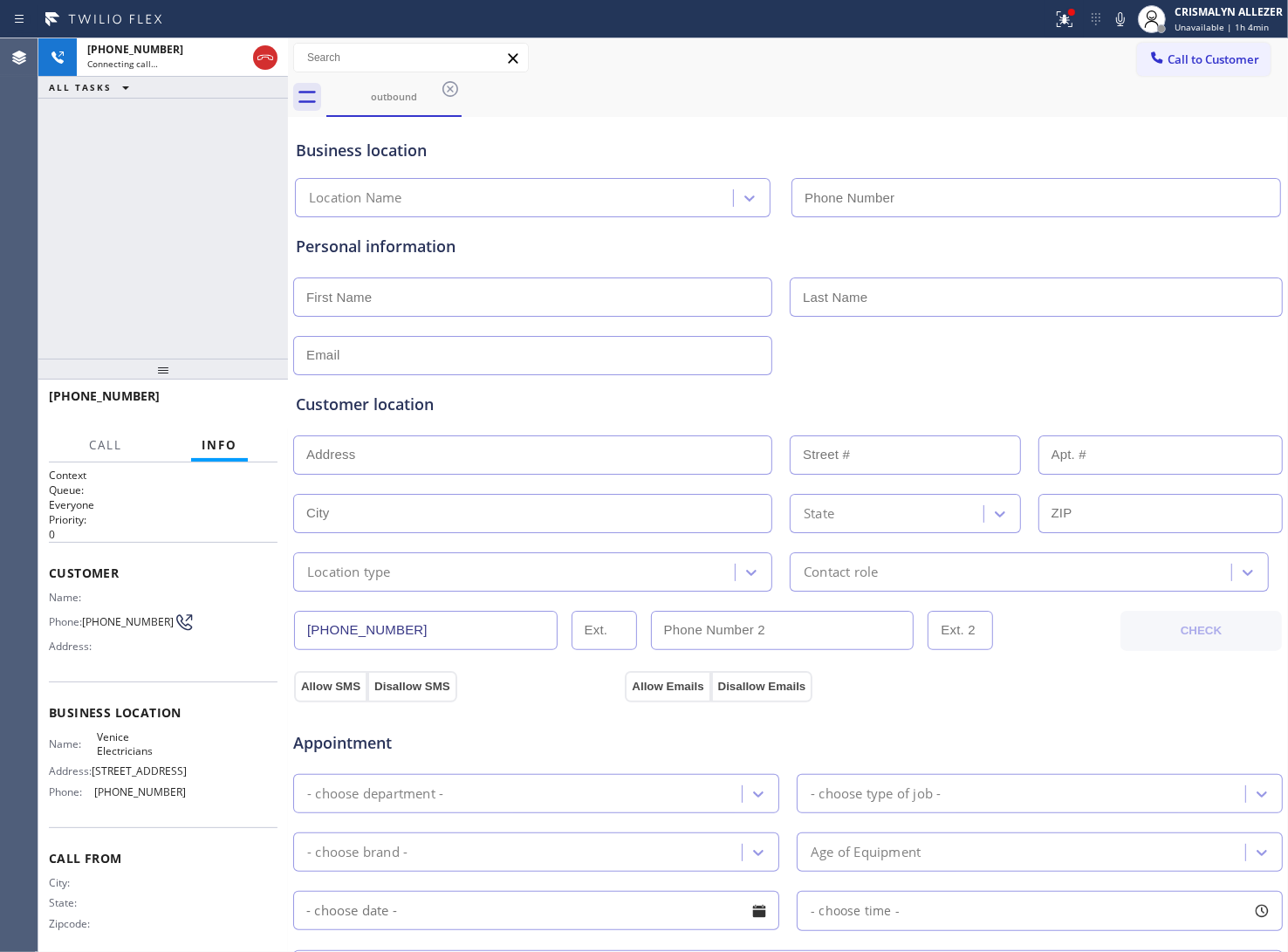
type input "[PHONE_NUMBER]"
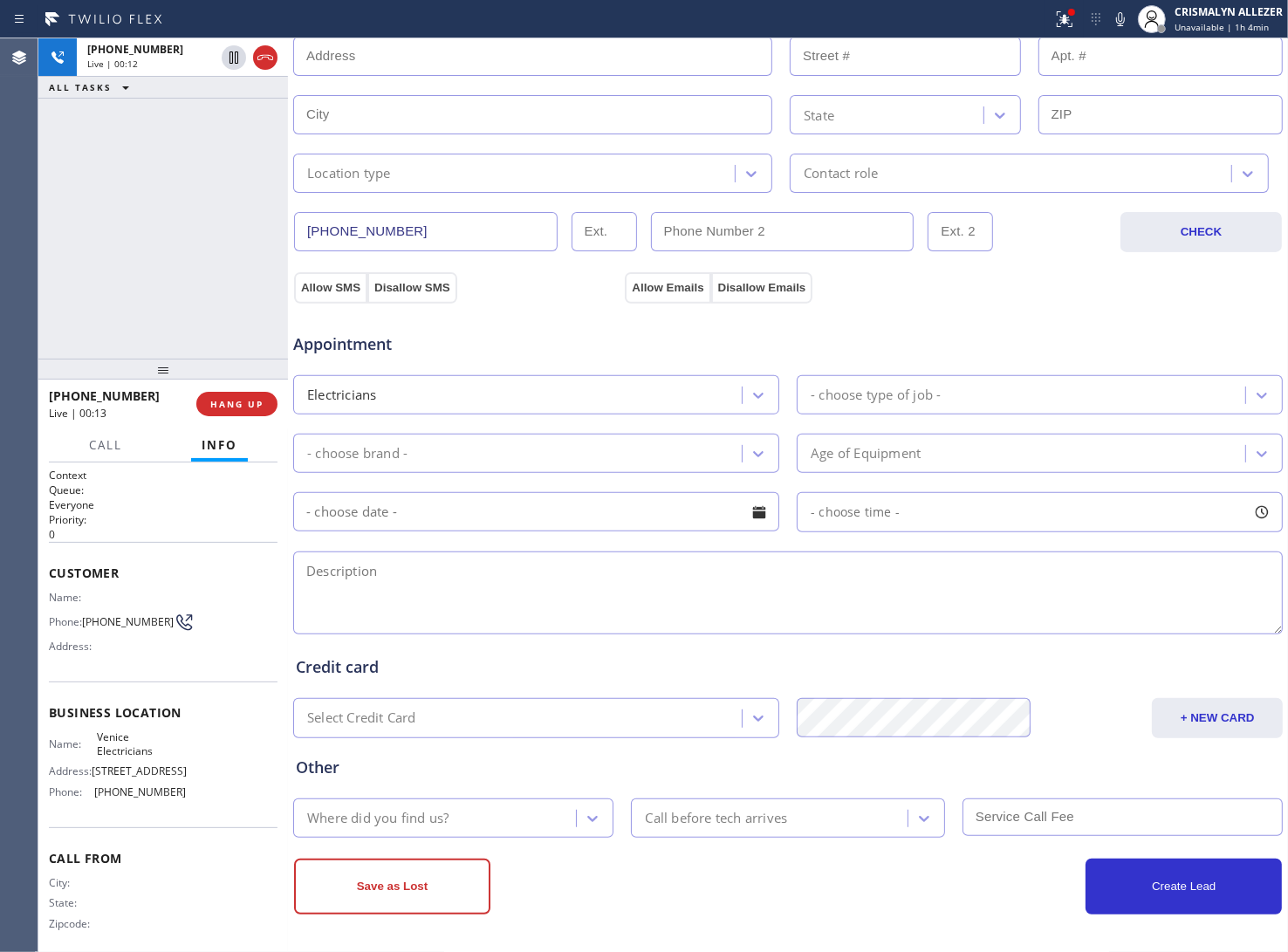
scroll to position [403, 0]
click at [445, 574] on textarea at bounding box center [788, 591] width 989 height 83
type textarea "i"
type textarea "t"
click at [467, 587] on textarea "To enrich screen reader interactions, please activate Accessibility in Grammarl…" at bounding box center [788, 591] width 989 height 83
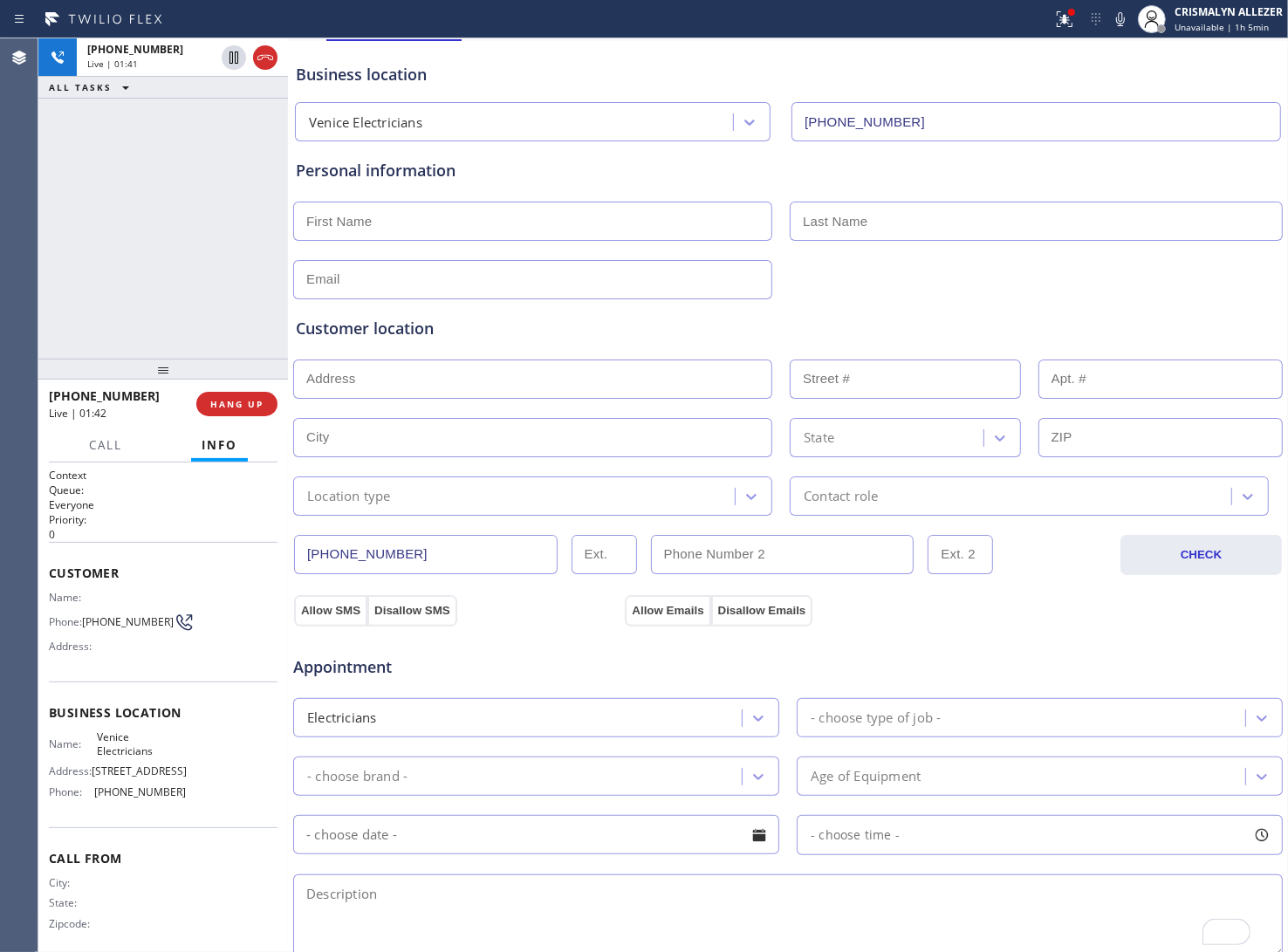
scroll to position [76, 0]
click at [227, 406] on span "HANG UP" at bounding box center [237, 404] width 53 height 12
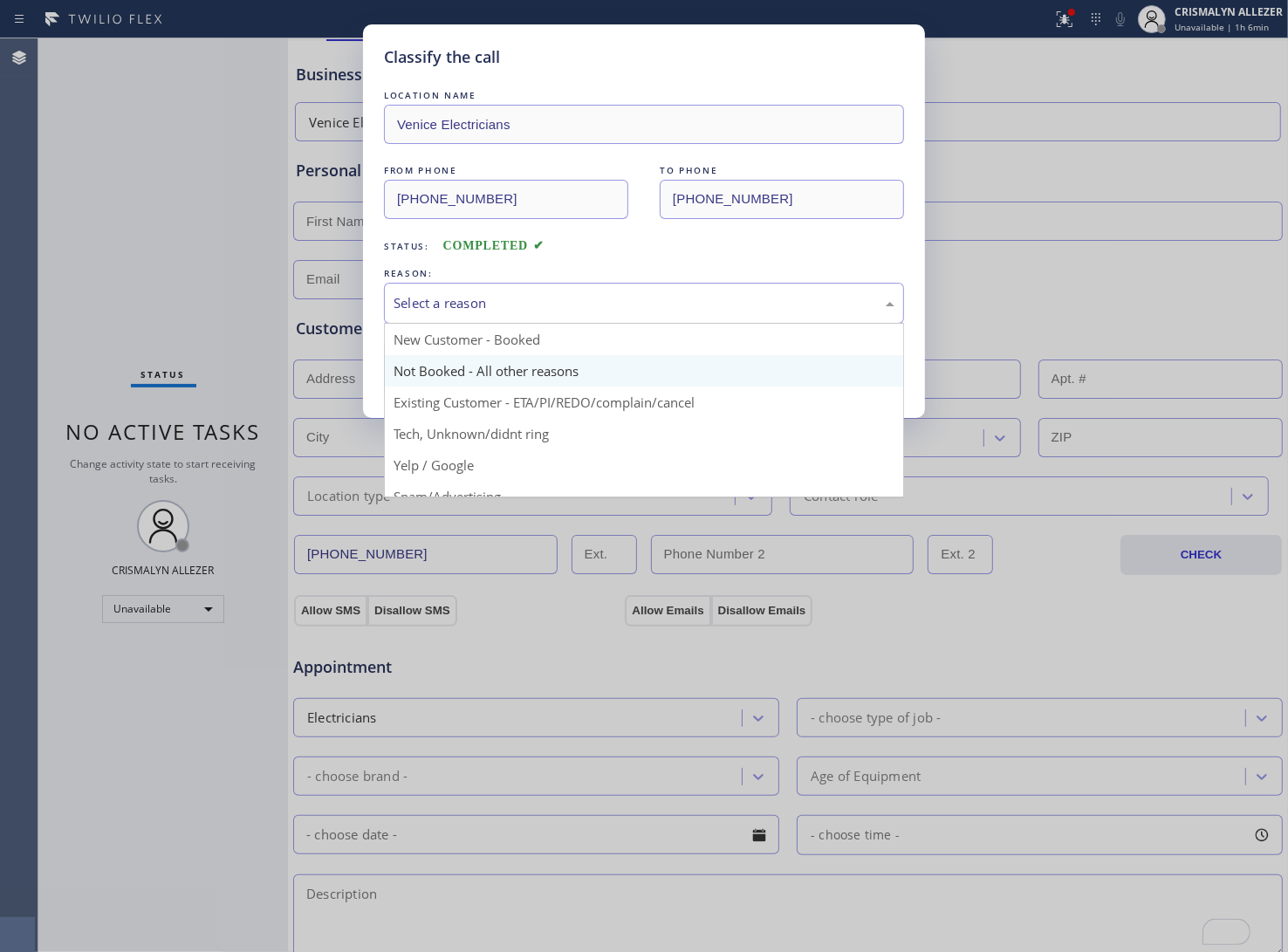
drag, startPoint x: 576, startPoint y: 308, endPoint x: 475, endPoint y: 365, distance: 116.0
click at [571, 310] on div "Select a reason" at bounding box center [644, 303] width 501 height 20
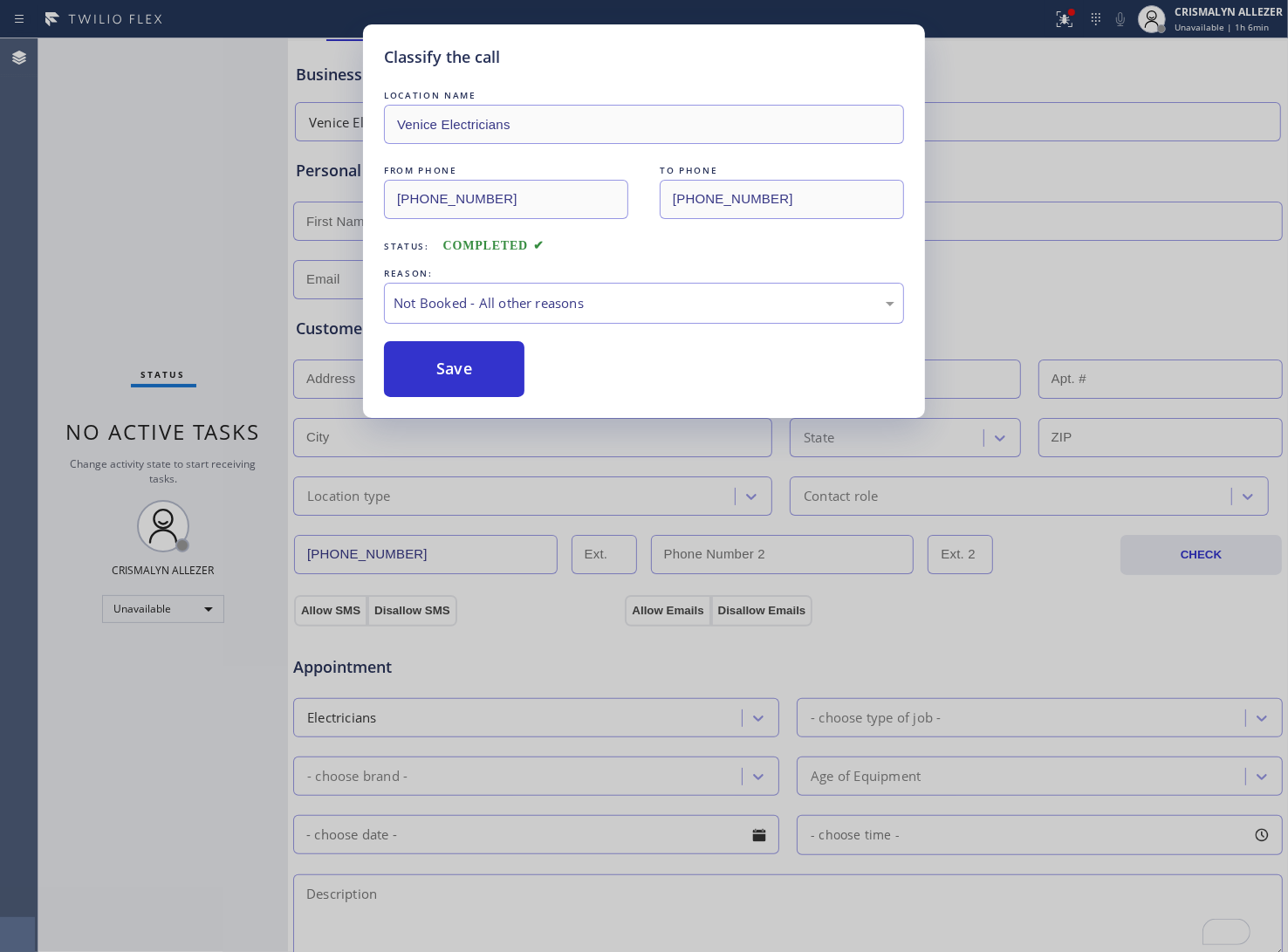
click at [463, 372] on button "Save" at bounding box center [454, 369] width 140 height 56
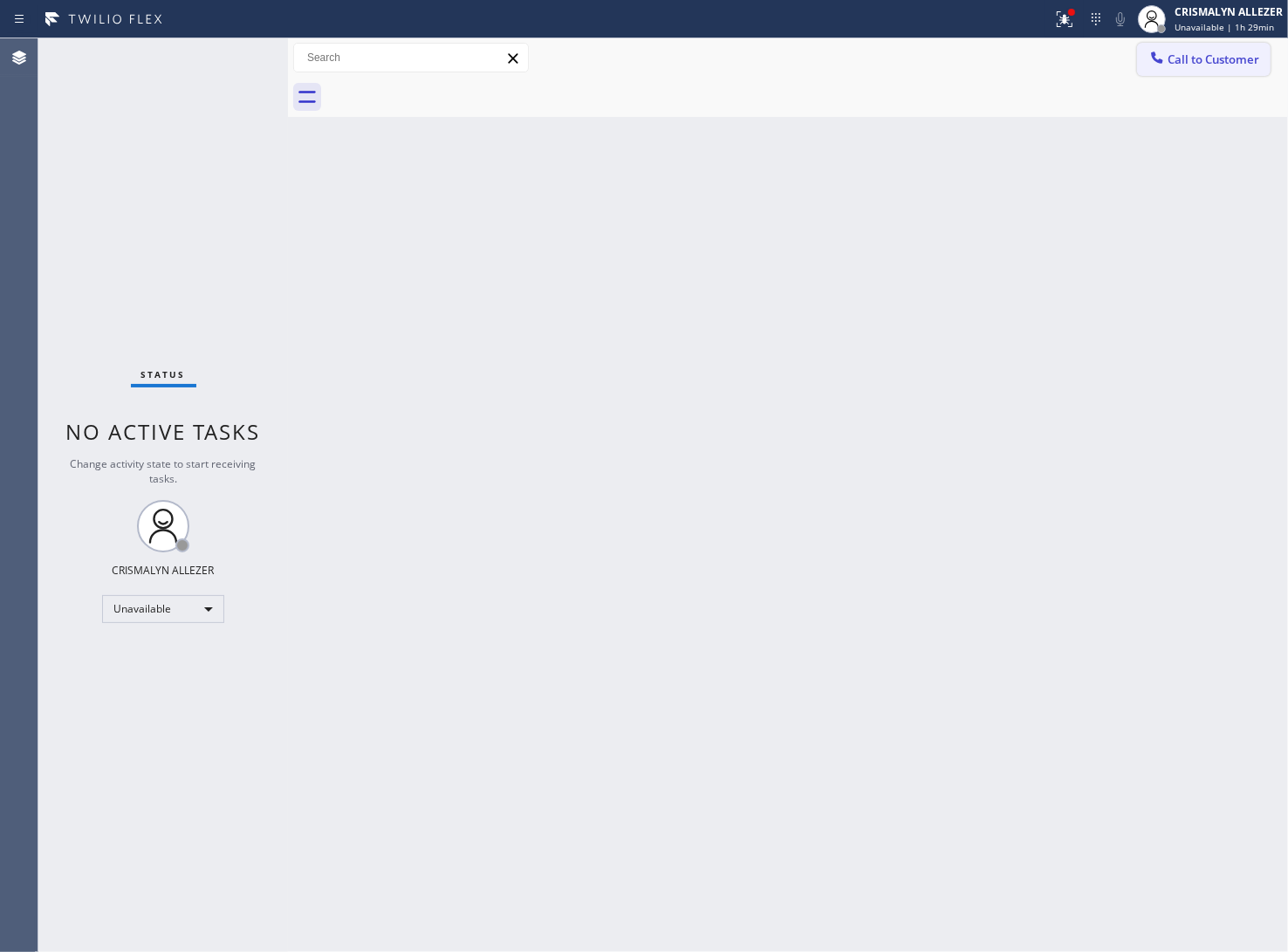
click at [1213, 53] on span "Call to Customer" at bounding box center [1213, 59] width 92 height 16
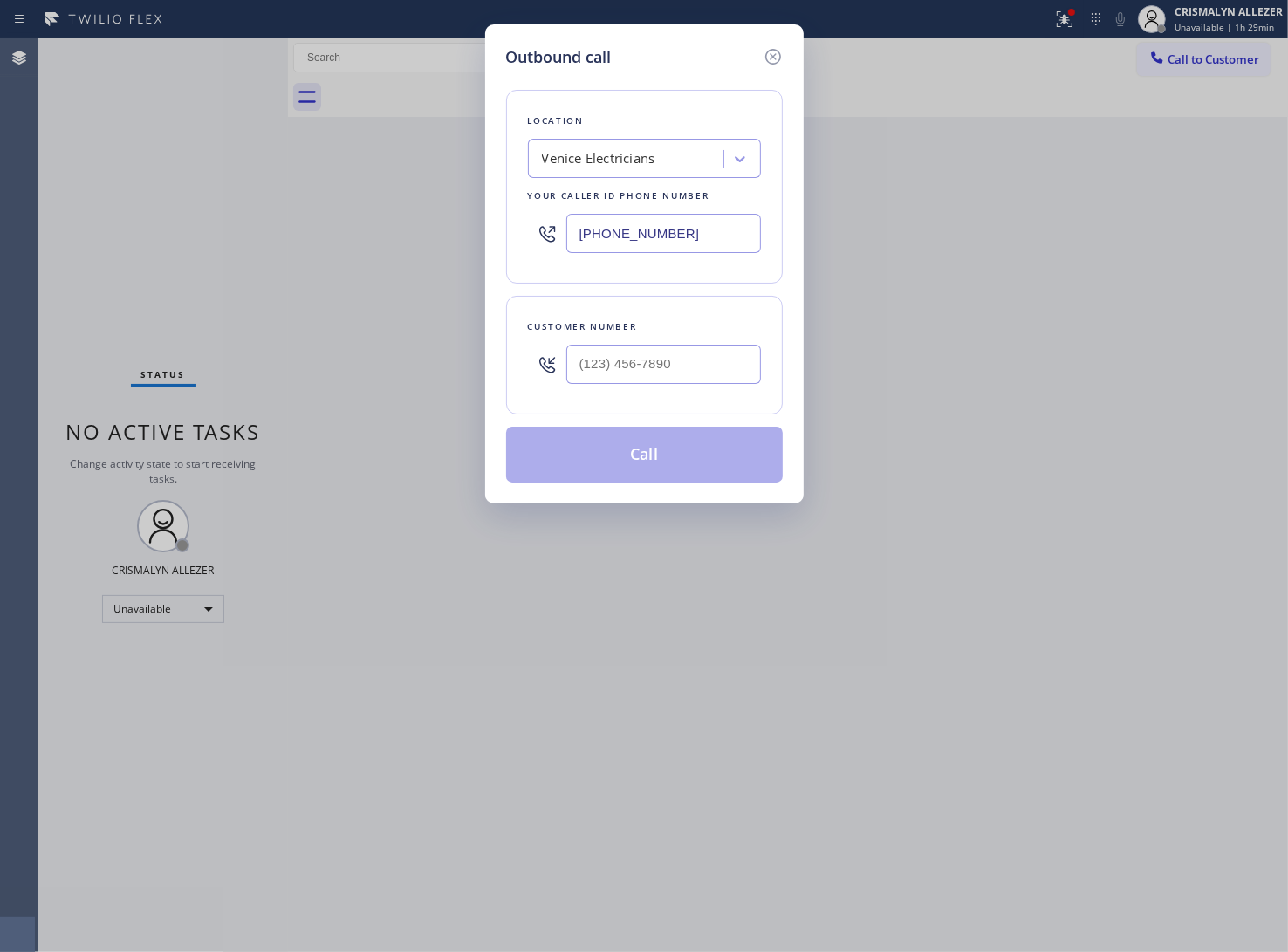
type input "(___) ___-____"
click at [673, 369] on input "(___) ___-____" at bounding box center [663, 365] width 195 height 40
click at [674, 175] on div "Venice Electricians" at bounding box center [644, 158] width 233 height 40
paste input "5 Star Appliance Repair"
type input "5 Star Appliance Repair"
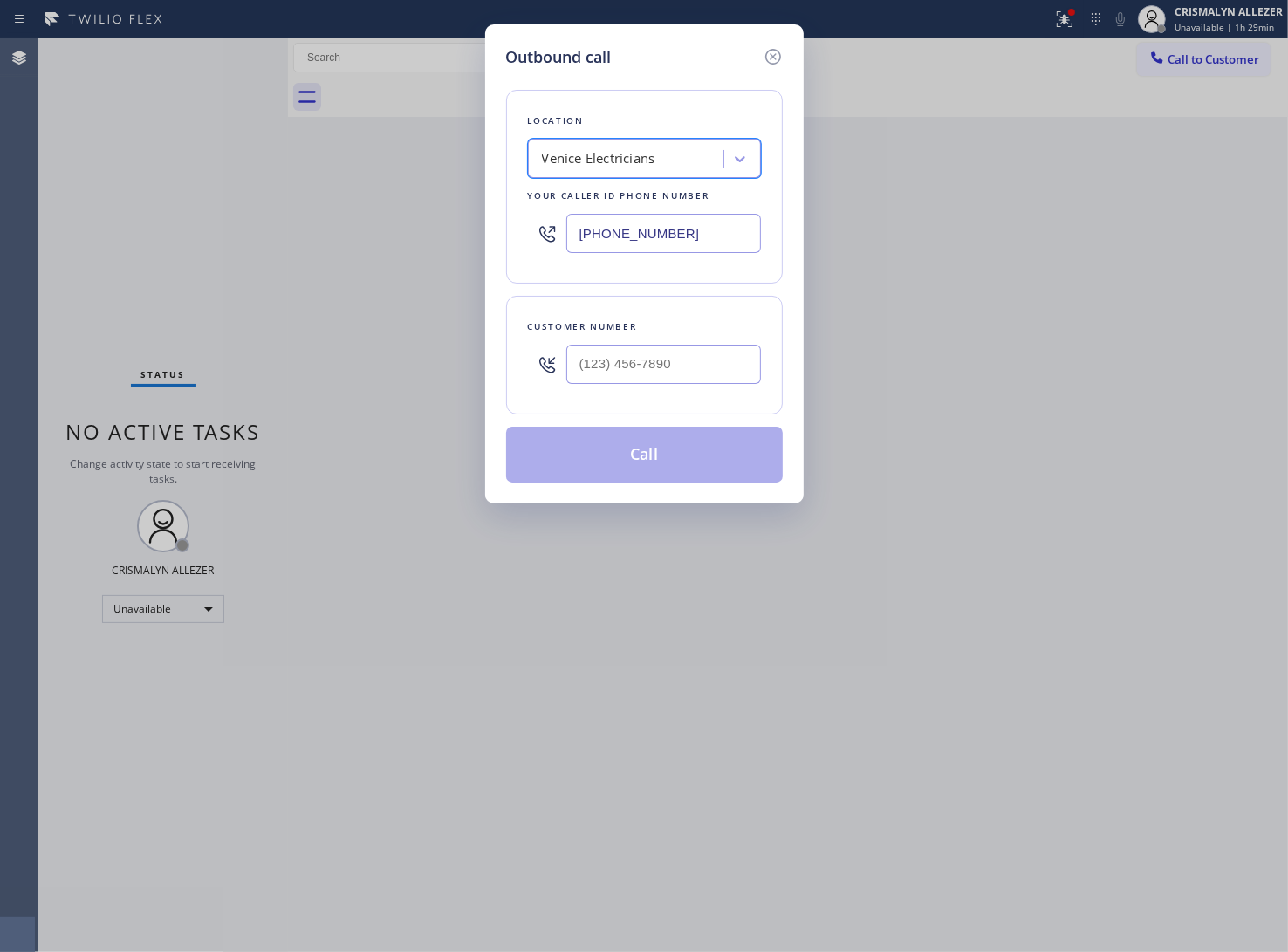
click at [708, 153] on div "Venice Electricians" at bounding box center [628, 159] width 190 height 31
paste input "5 Star Appliance Repair"
type input "5 Star Appliance Repair"
click at [1104, 454] on div "Outbound call Location option PAID 5 Star Appliance Elocal #uncorrect, selected…" at bounding box center [644, 476] width 1288 height 952
click at [565, 173] on div "Venice Electricians" at bounding box center [628, 159] width 190 height 31
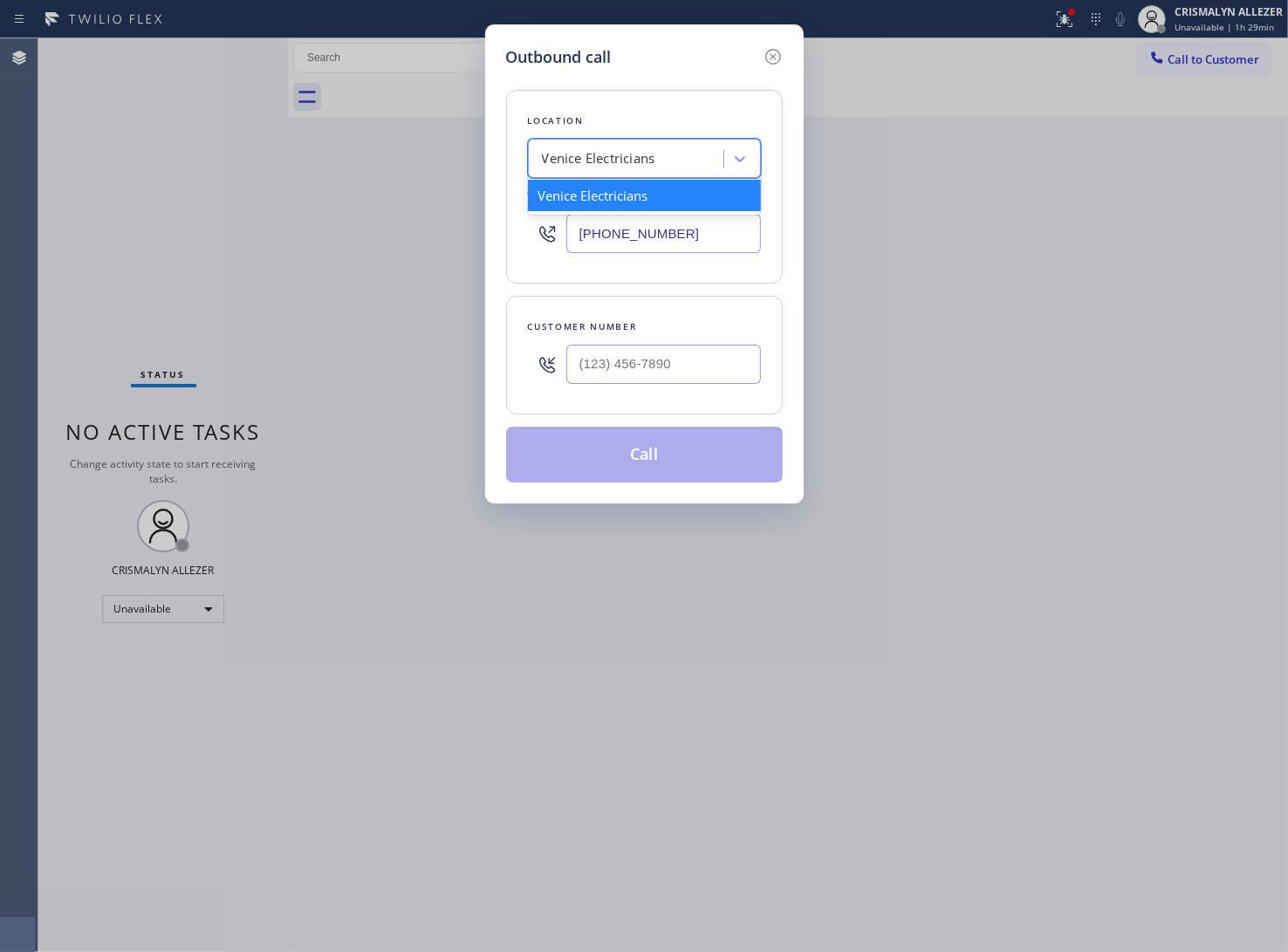
paste input "5 Star Appliance Repair"
type input "5 Star Appliance Repair"
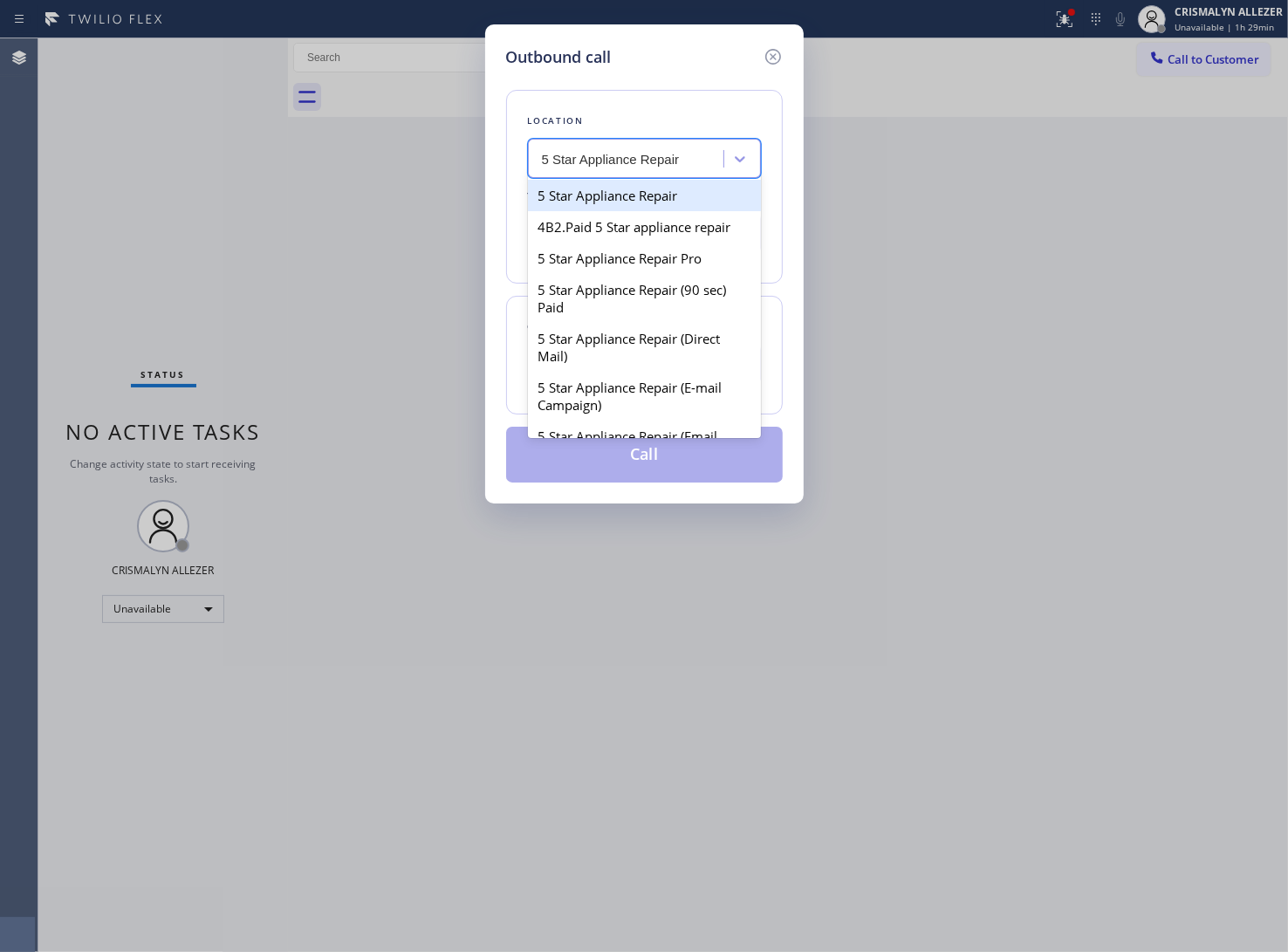
click at [586, 197] on div "5 Star Appliance Repair" at bounding box center [644, 196] width 233 height 32
type input "[PHONE_NUMBER]"
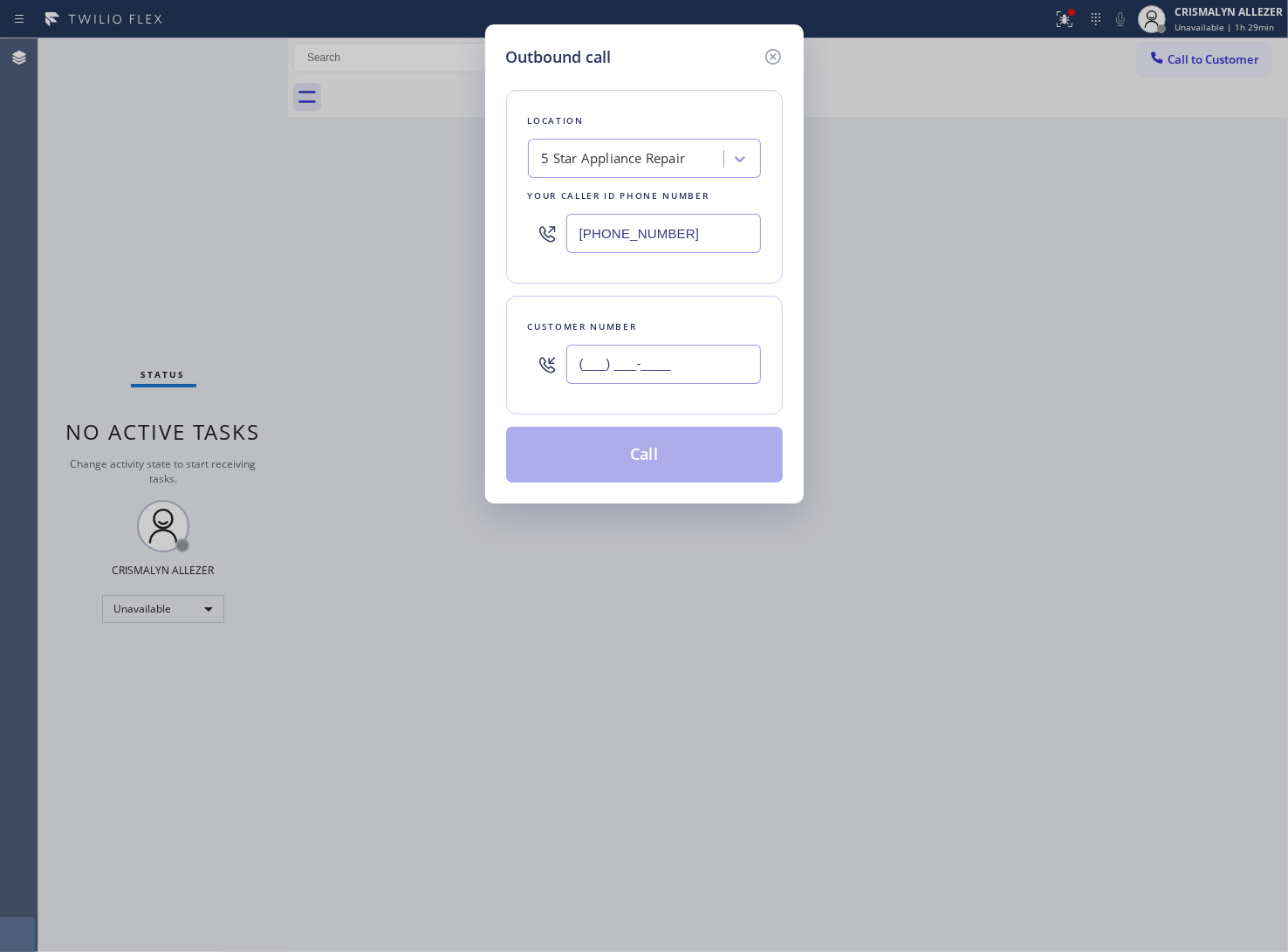
click at [669, 356] on input "(___) ___-____" at bounding box center [663, 365] width 195 height 40
paste input "714) 348-1556"
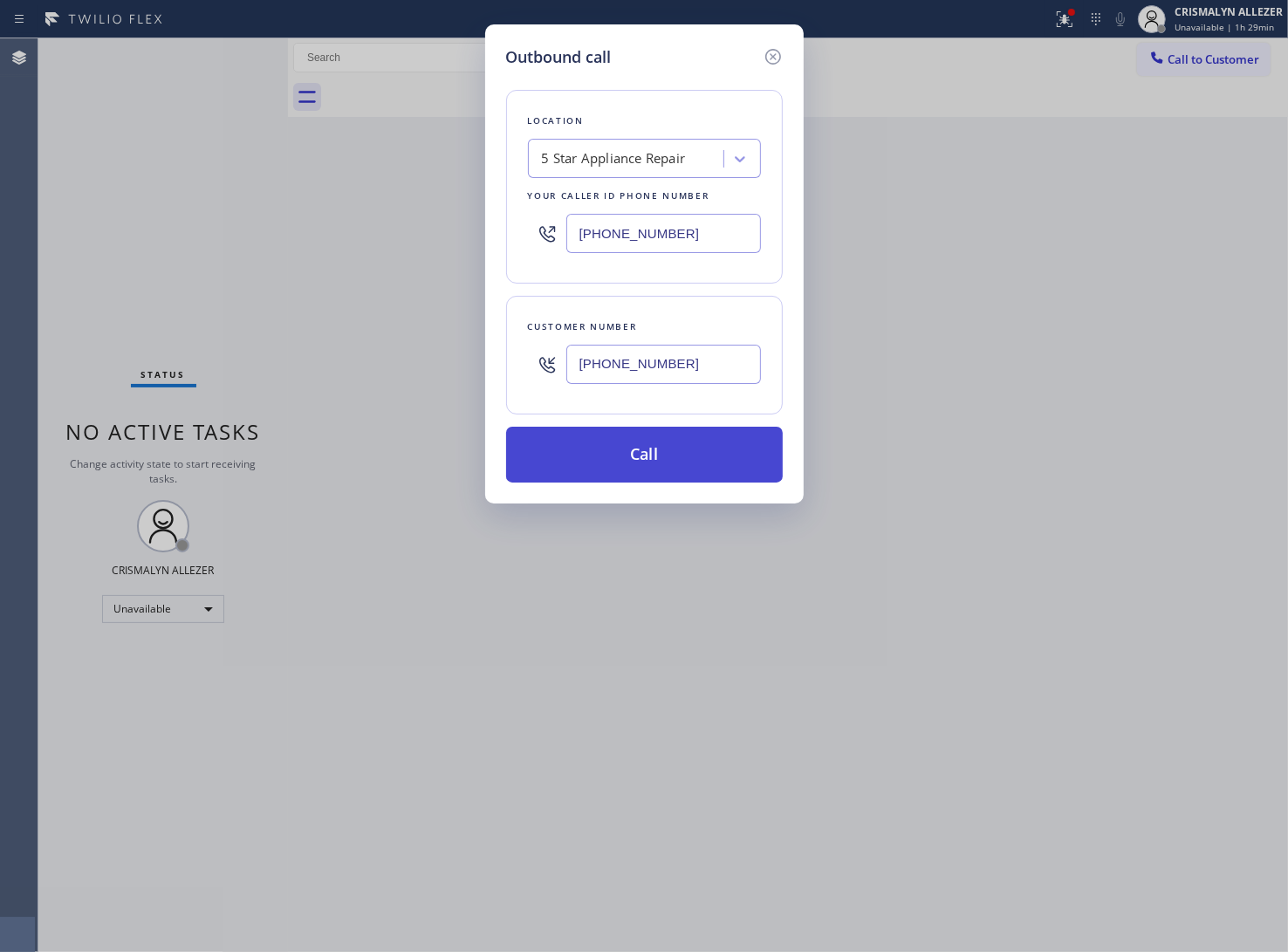
type input "[PHONE_NUMBER]"
click at [670, 448] on button "Call" at bounding box center [644, 455] width 277 height 56
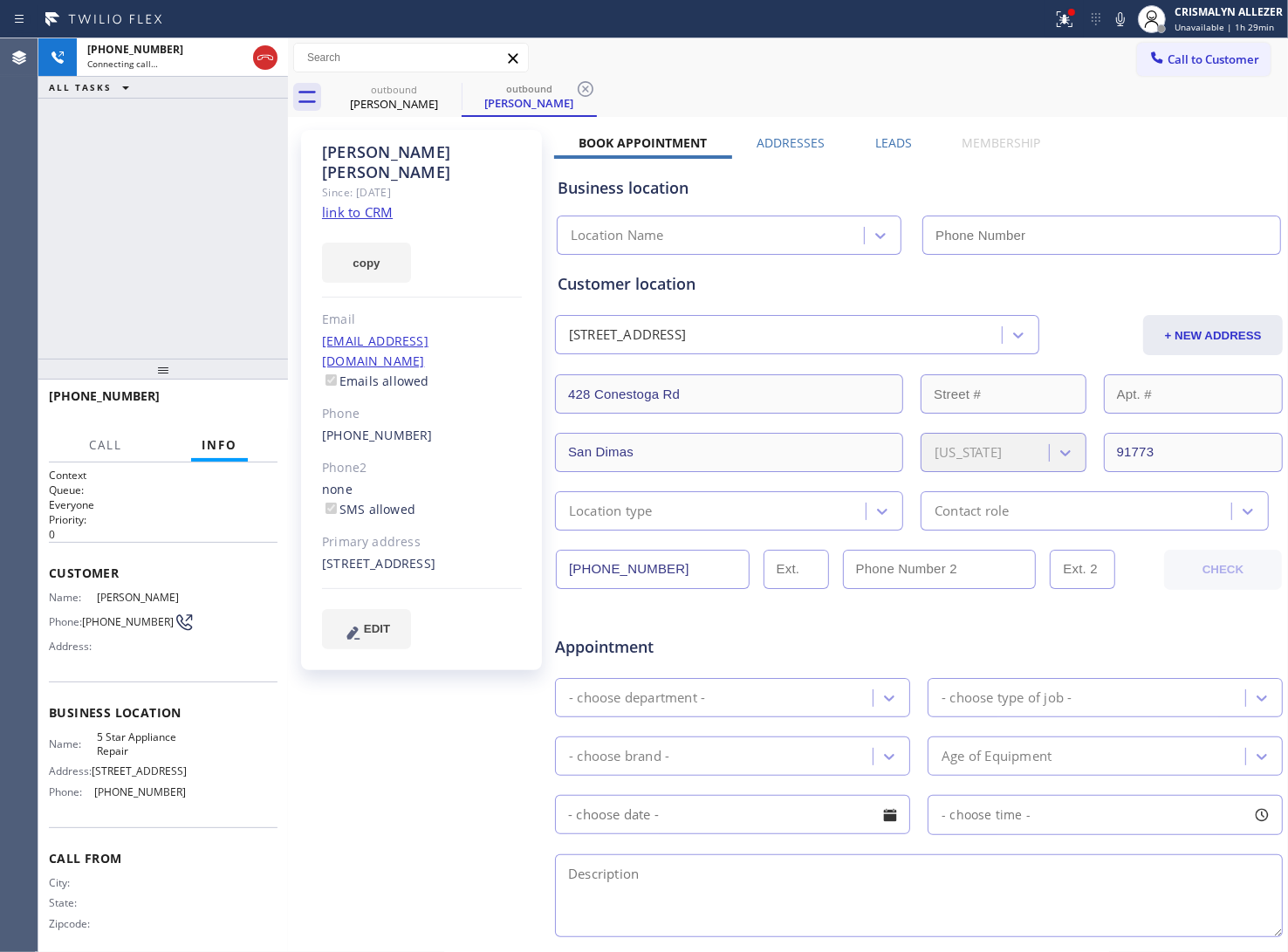
click at [369, 204] on link "link to CRM" at bounding box center [358, 213] width 71 height 18
type input "[PHONE_NUMBER]"
click at [380, 731] on div "[PERSON_NAME] Since: [DATE] link to CRM copy Email [EMAIL_ADDRESS][DOMAIN_NAME]…" at bounding box center [423, 687] width 262 height 1131
click at [224, 399] on span "HANG UP" at bounding box center [237, 404] width 53 height 12
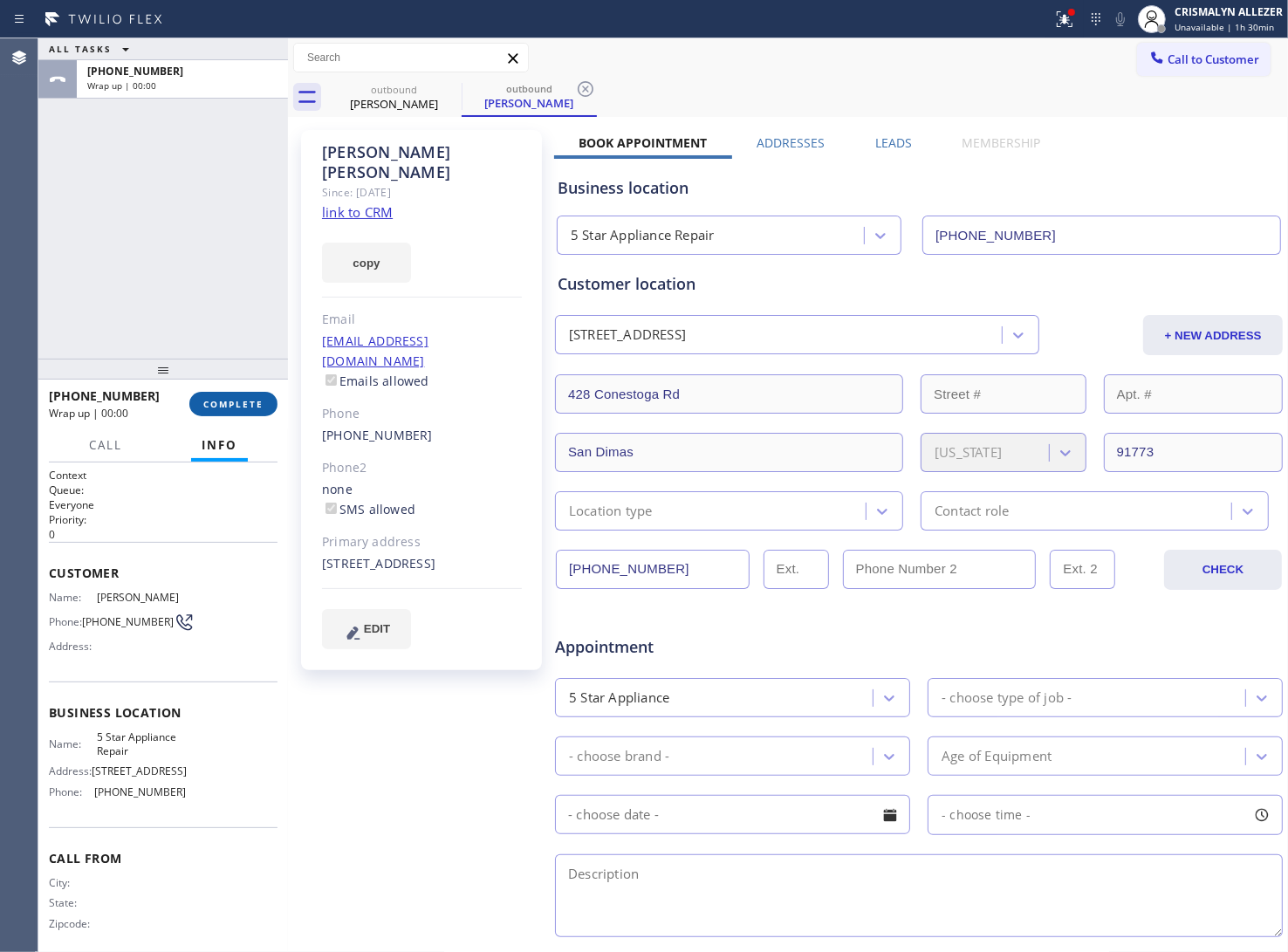
click at [224, 399] on span "COMPLETE" at bounding box center [233, 404] width 60 height 12
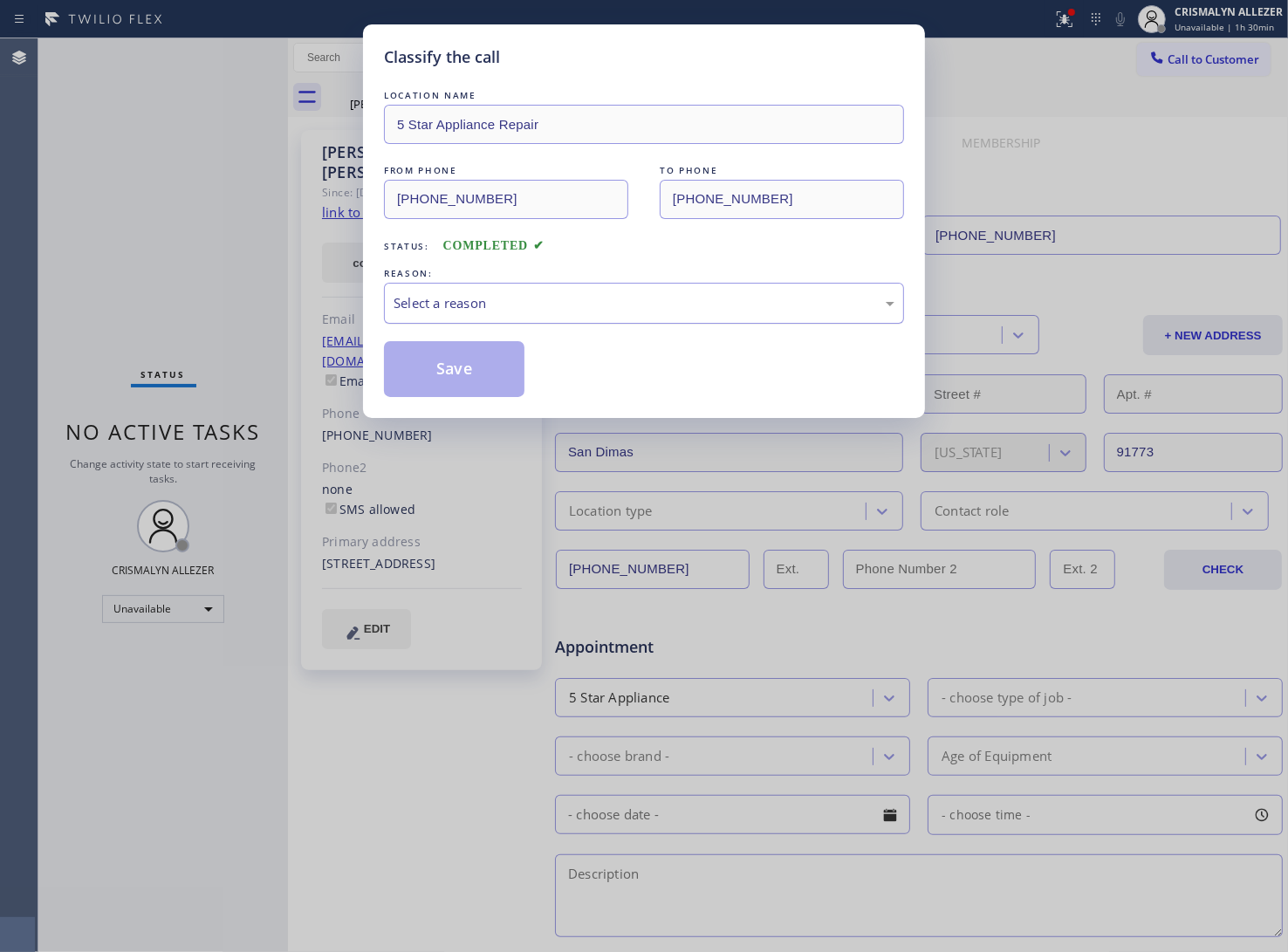
click at [620, 306] on div "Select a reason" at bounding box center [644, 303] width 501 height 20
click at [476, 372] on button "Save" at bounding box center [454, 369] width 140 height 56
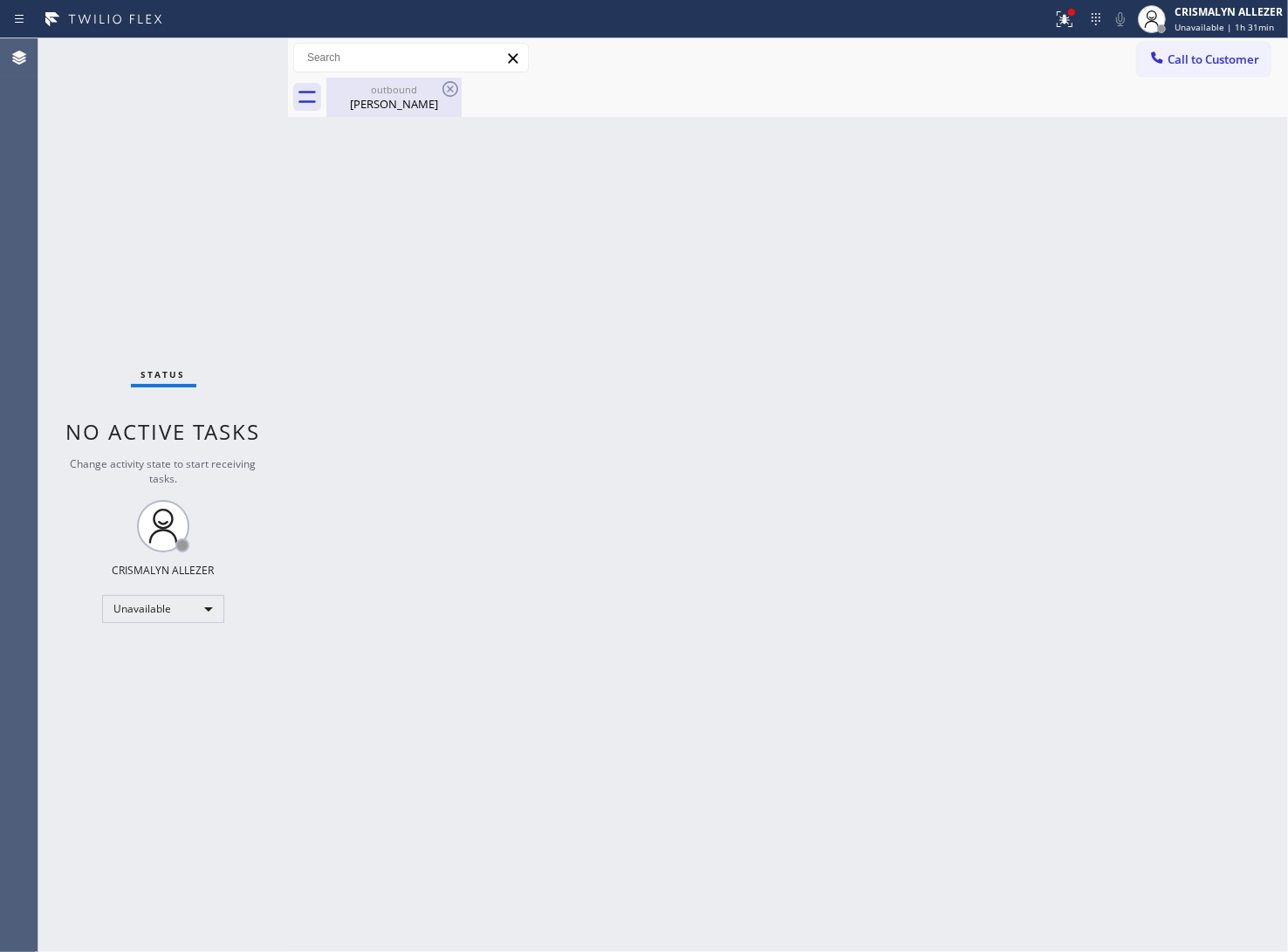
drag, startPoint x: 382, startPoint y: 99, endPoint x: 438, endPoint y: 89, distance: 56.9
click at [390, 99] on div "[PERSON_NAME]" at bounding box center [393, 104] width 131 height 16
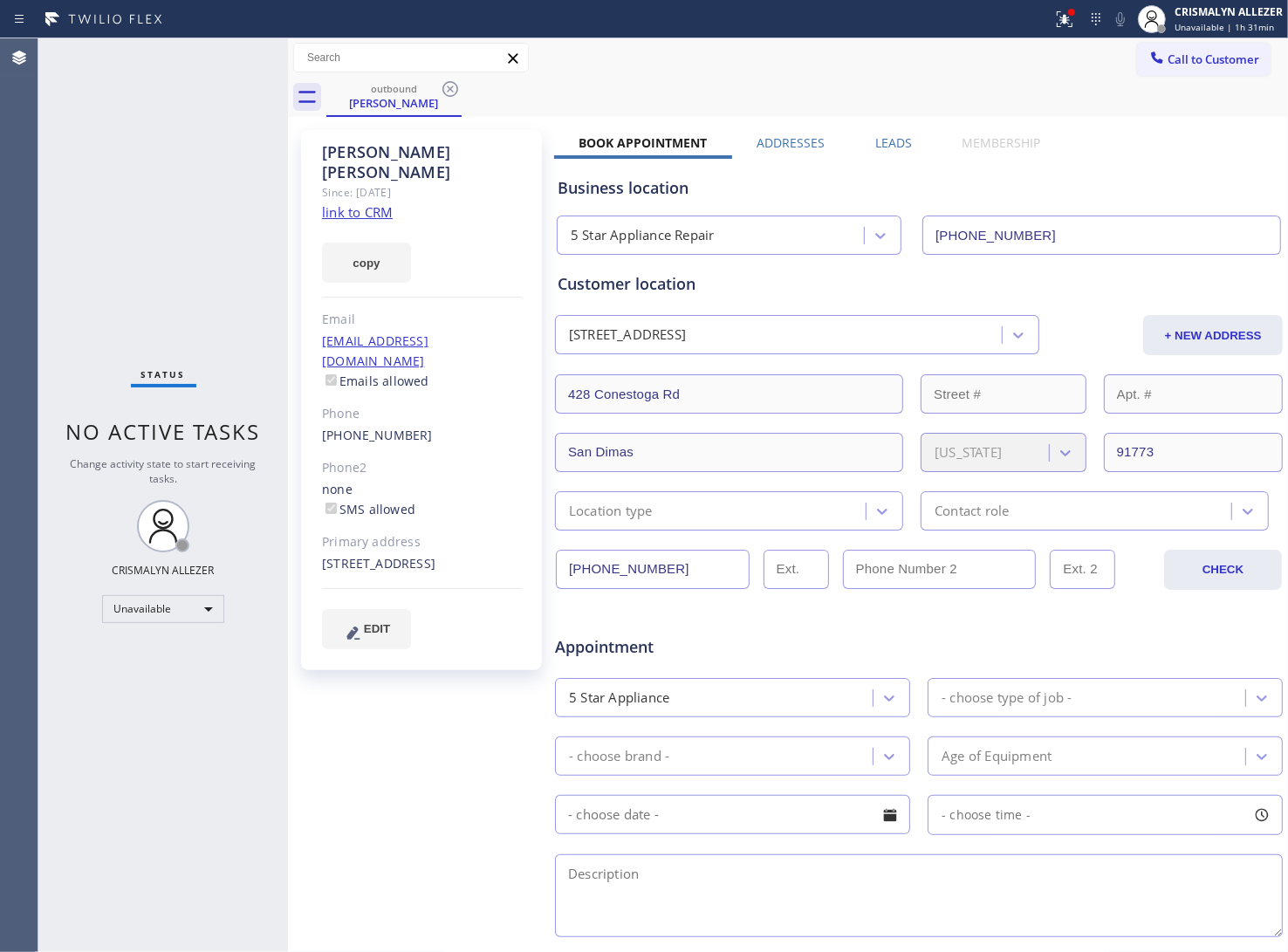
drag, startPoint x: 445, startPoint y: 87, endPoint x: 511, endPoint y: 102, distance: 67.7
click at [446, 87] on icon at bounding box center [450, 88] width 21 height 21
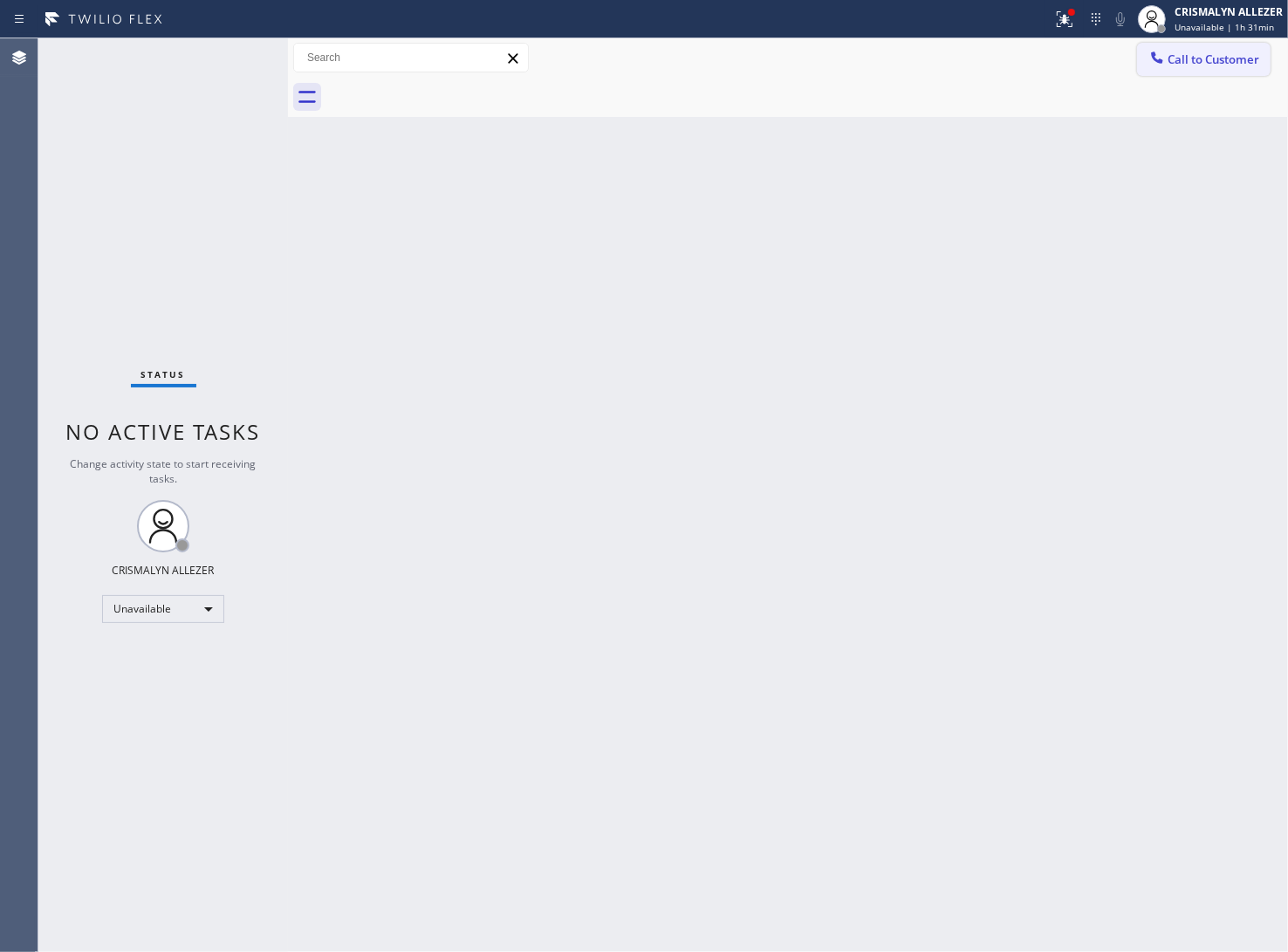
click at [1263, 57] on button "Call to Customer" at bounding box center [1203, 59] width 133 height 34
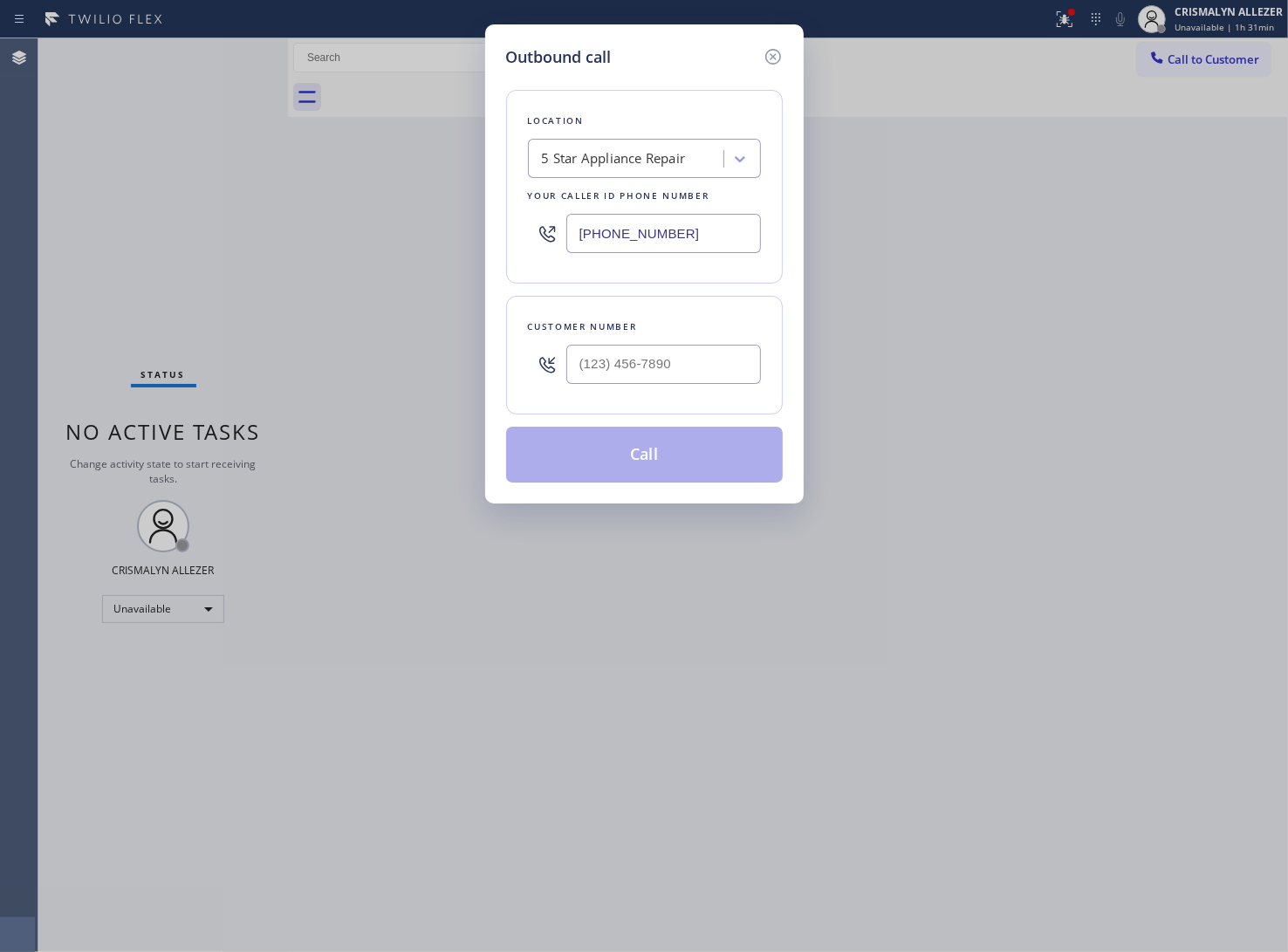
drag, startPoint x: 714, startPoint y: 238, endPoint x: 459, endPoint y: 236, distance: 255.0
click at [459, 236] on div "Outbound call Location 5 Star Appliance Repair Your caller id phone number [PHO…" at bounding box center [644, 476] width 1288 height 952
paste input "424) 341-6673"
type input "[PHONE_NUMBER]"
click at [685, 354] on input "(___) ___-____" at bounding box center [663, 365] width 195 height 40
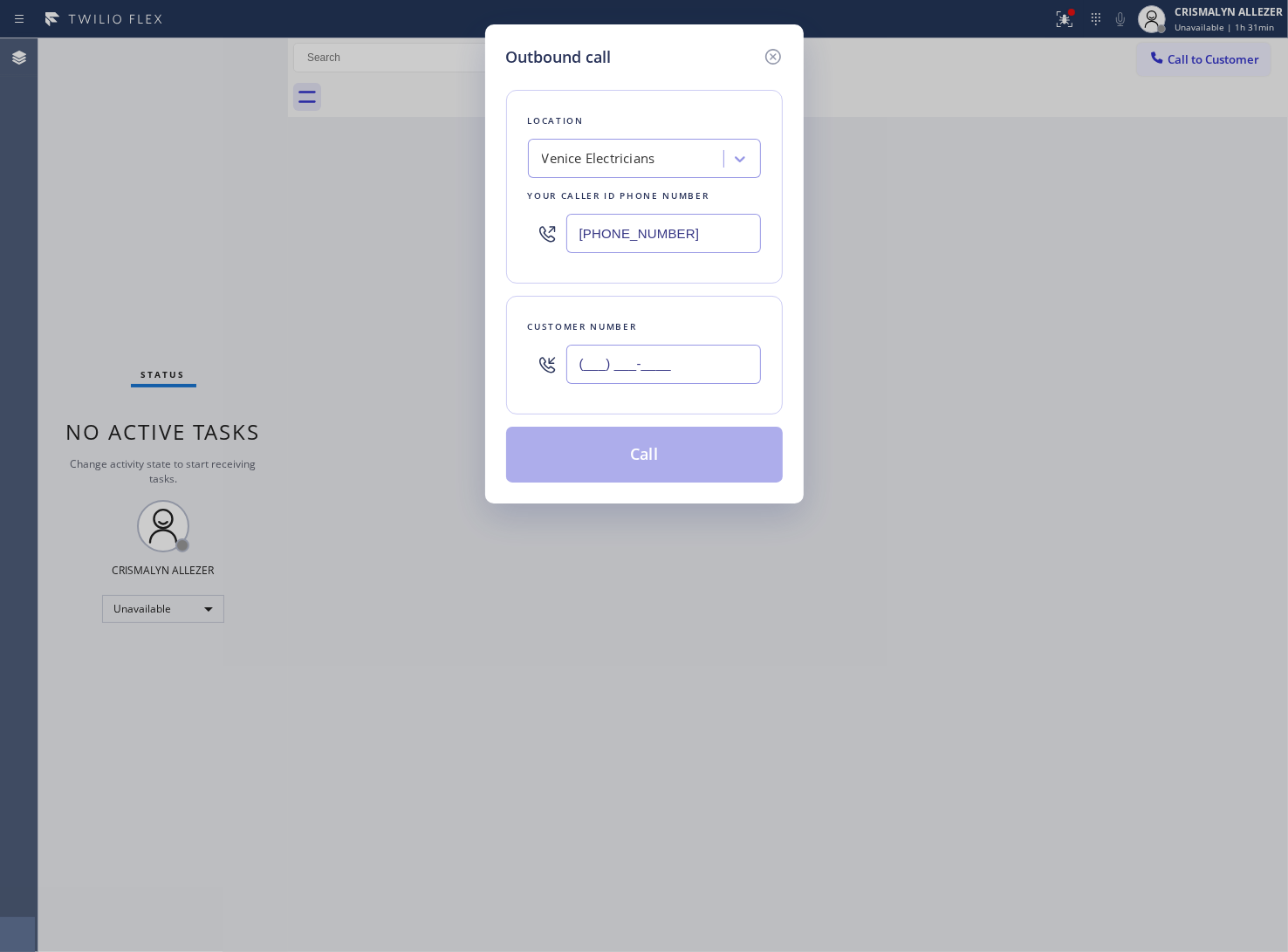
paste input "310) 779-9103"
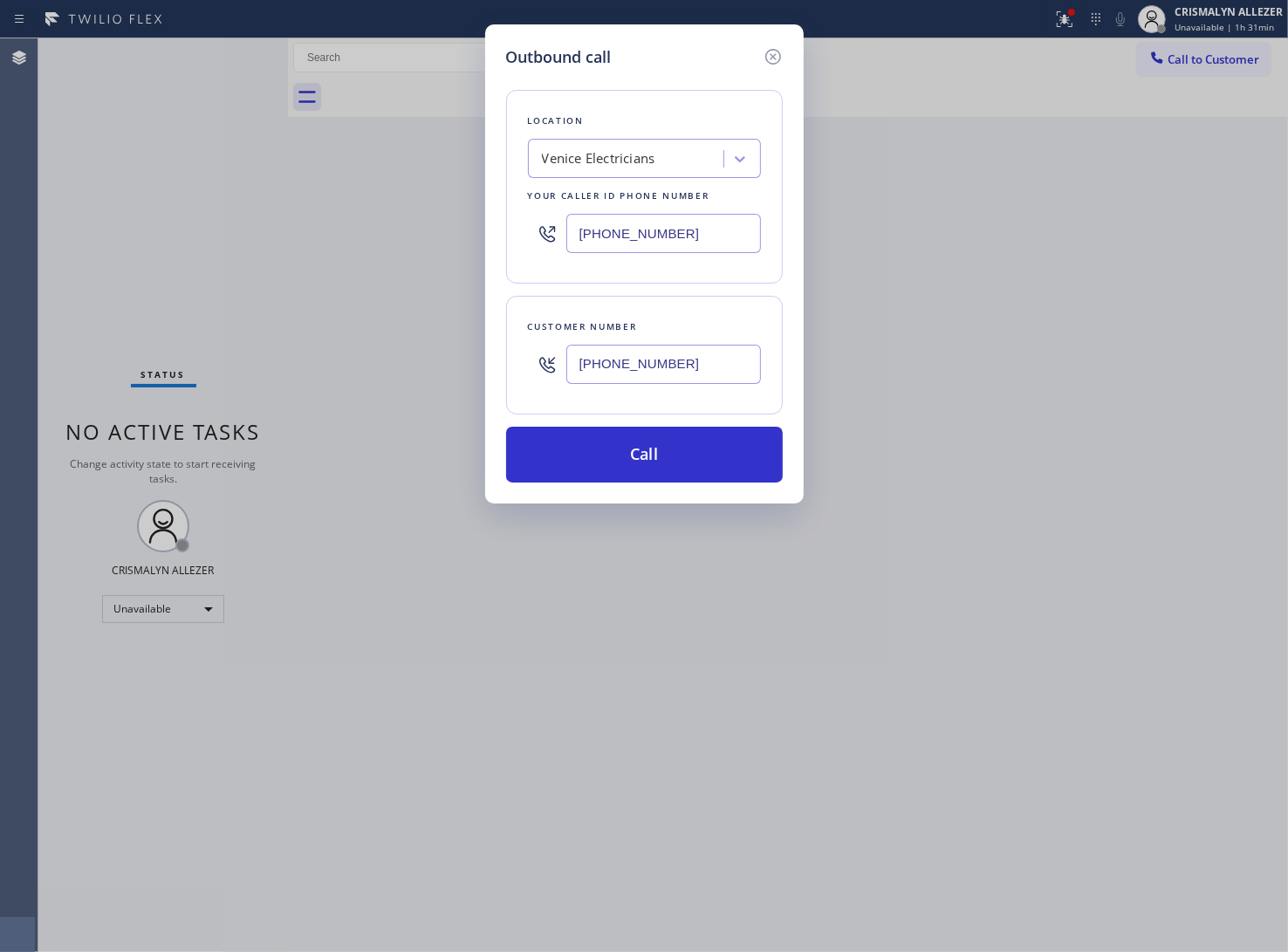
type input "[PHONE_NUMBER]"
click at [636, 455] on button "Call" at bounding box center [644, 455] width 277 height 56
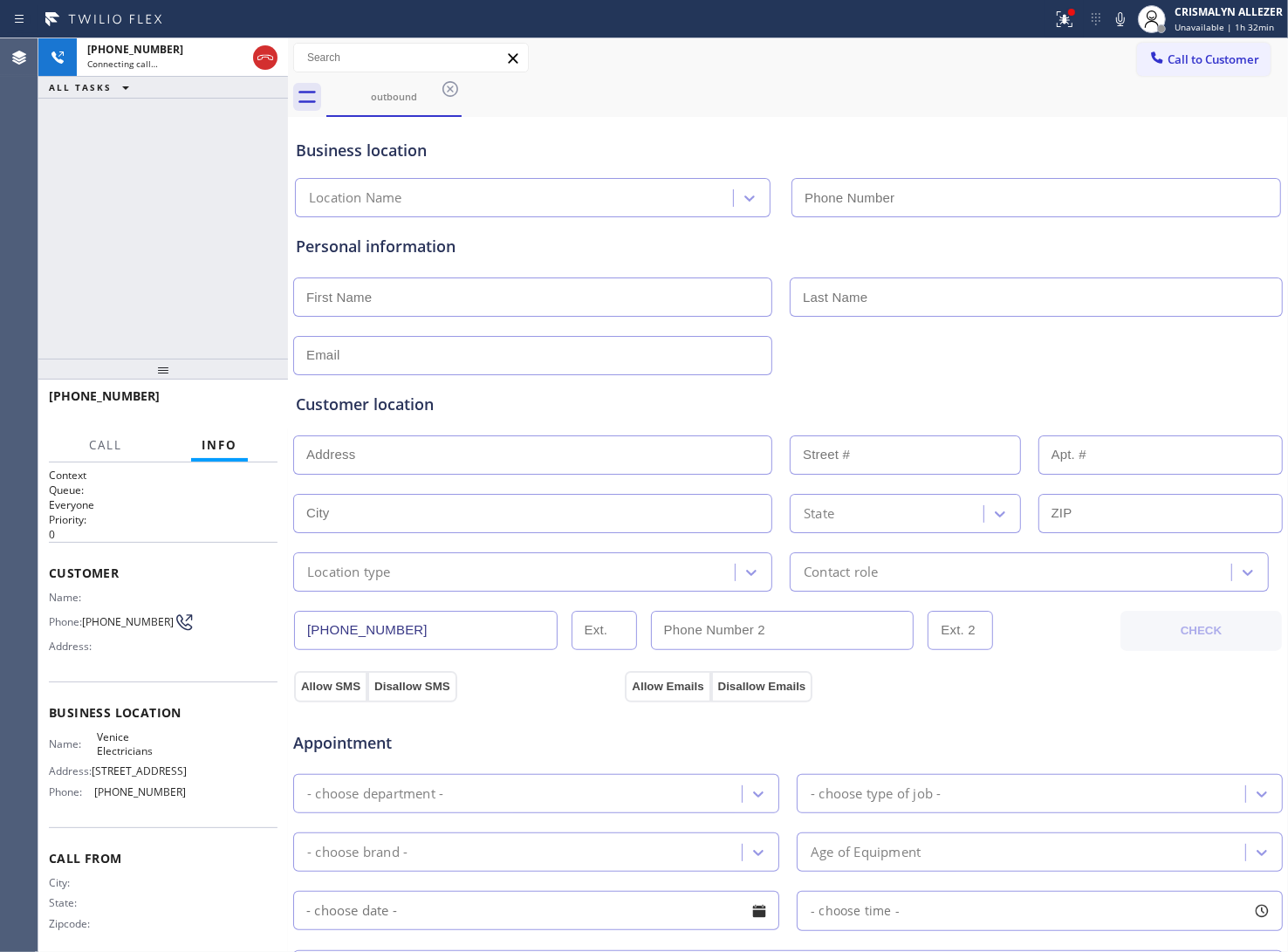
type input "[PHONE_NUMBER]"
click at [839, 368] on div at bounding box center [788, 353] width 993 height 43
click at [1120, 27] on icon at bounding box center [1120, 19] width 21 height 21
click at [966, 378] on div "Customer location >> ADD NEW ADDRESS << + NEW ADDRESS State Location type Conta…" at bounding box center [788, 483] width 991 height 216
click at [1122, 15] on icon at bounding box center [1120, 19] width 9 height 14
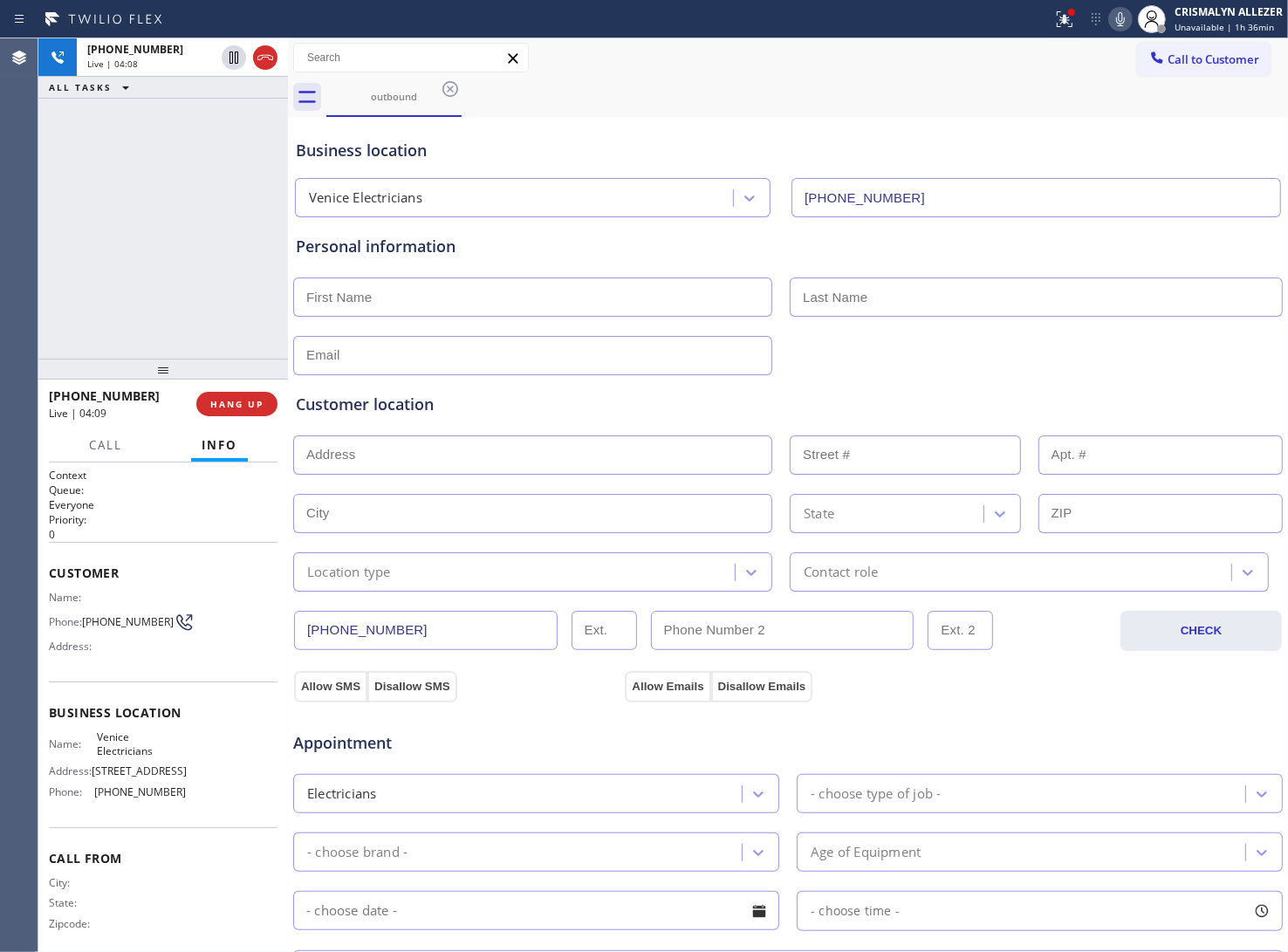
click at [967, 373] on div "Customer location >> ADD NEW ADDRESS << + NEW ADDRESS State Location type Conta…" at bounding box center [788, 480] width 991 height 223
click at [865, 356] on div at bounding box center [788, 353] width 993 height 43
click at [224, 410] on button "HANG UP" at bounding box center [237, 403] width 81 height 25
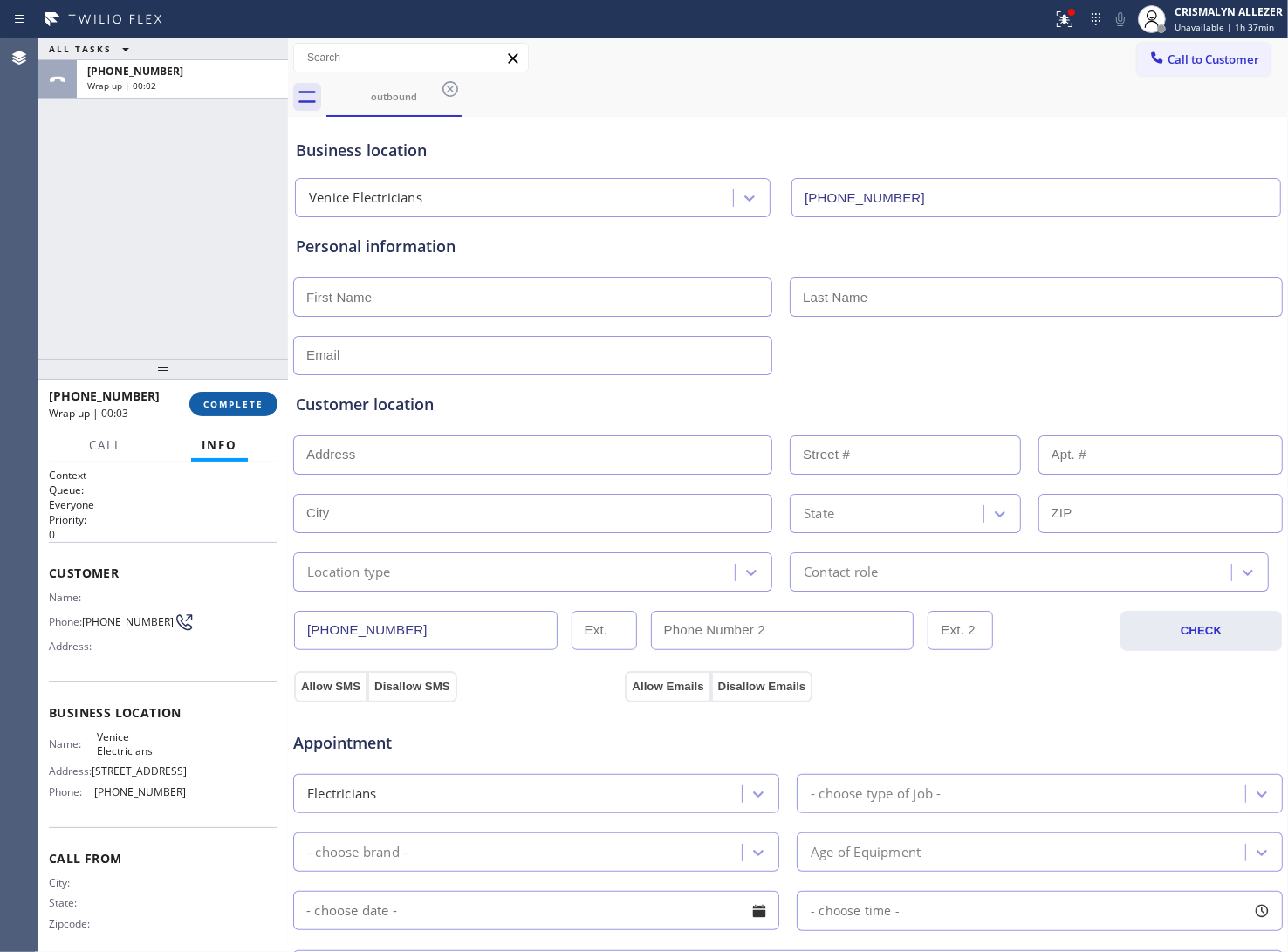
click at [222, 406] on span "COMPLETE" at bounding box center [233, 404] width 60 height 12
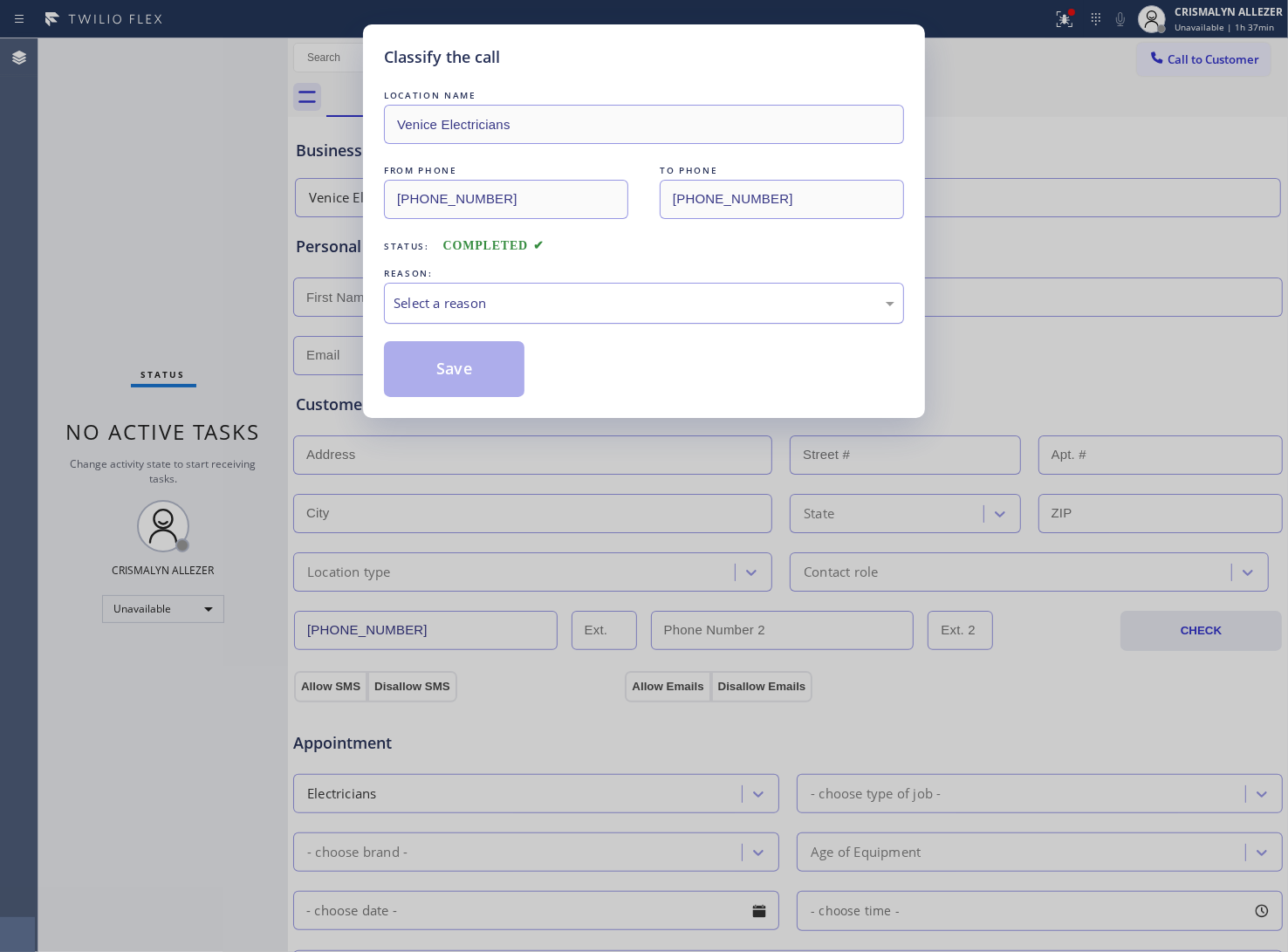
click at [569, 306] on div "Select a reason" at bounding box center [644, 303] width 501 height 20
click at [472, 384] on button "Save" at bounding box center [454, 369] width 140 height 56
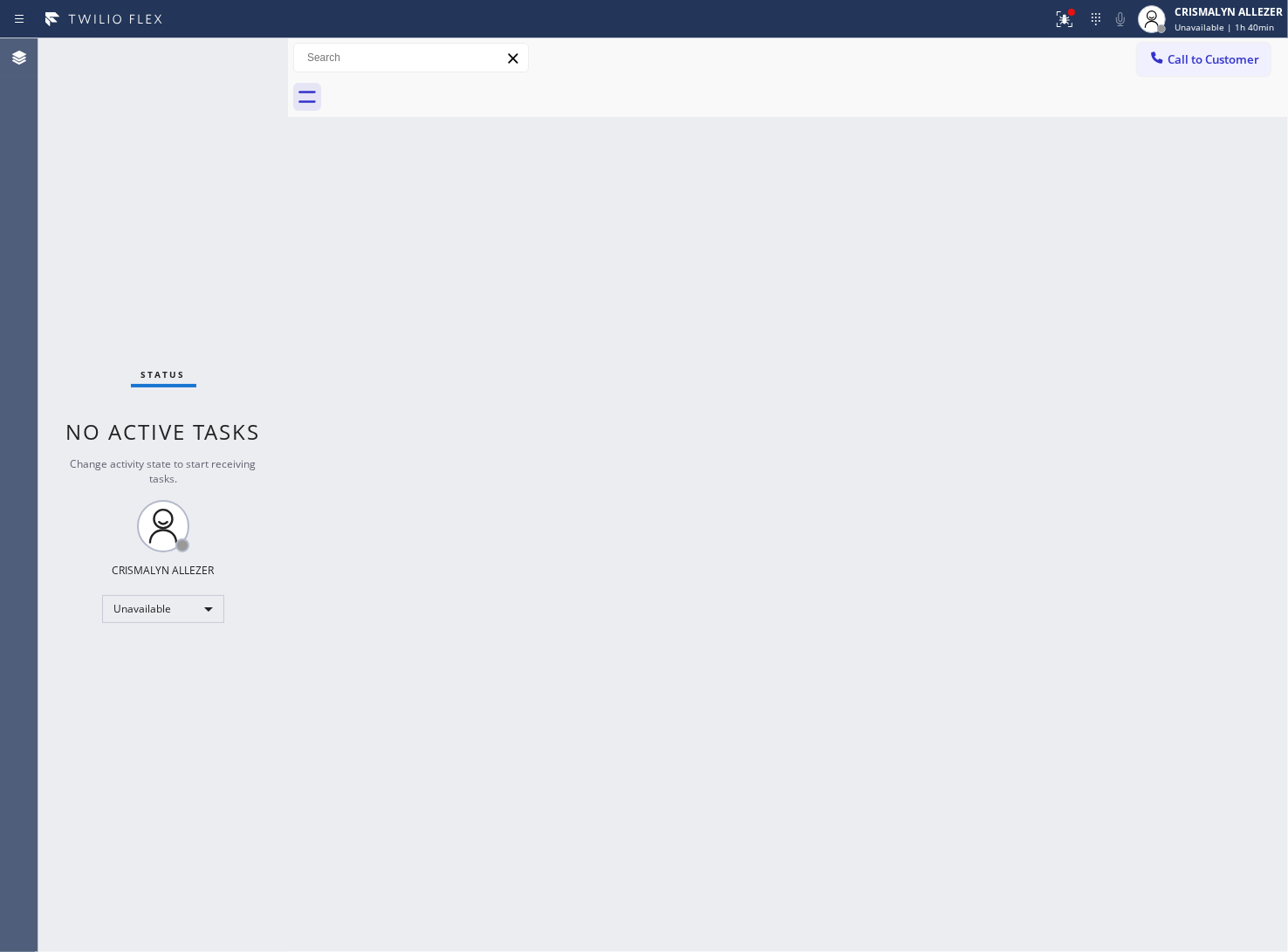
click at [1212, 58] on span "Call to Customer" at bounding box center [1213, 59] width 92 height 16
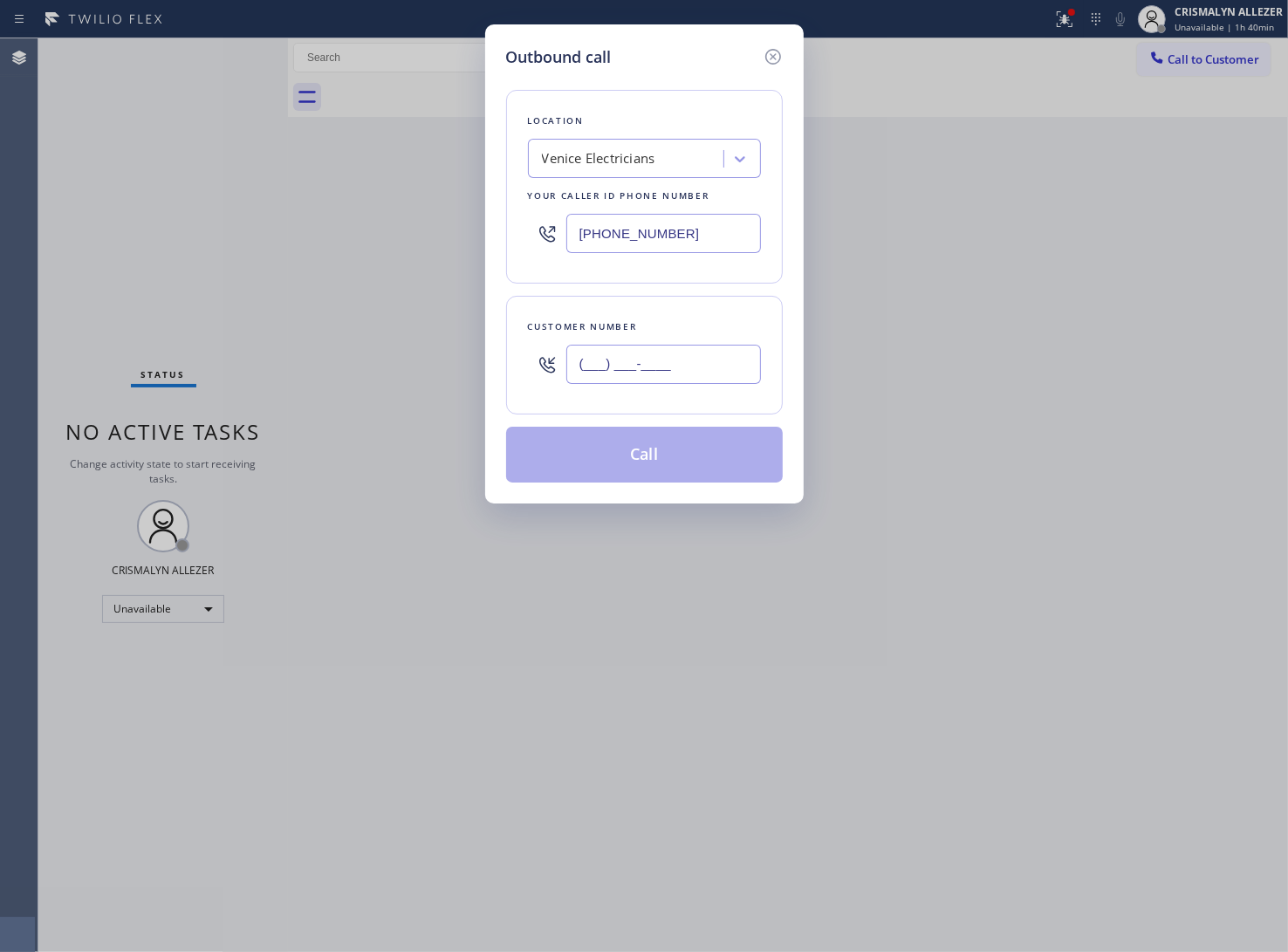
click at [746, 364] on input "(___) ___-____" at bounding box center [663, 365] width 195 height 40
paste input "714) 348-1556"
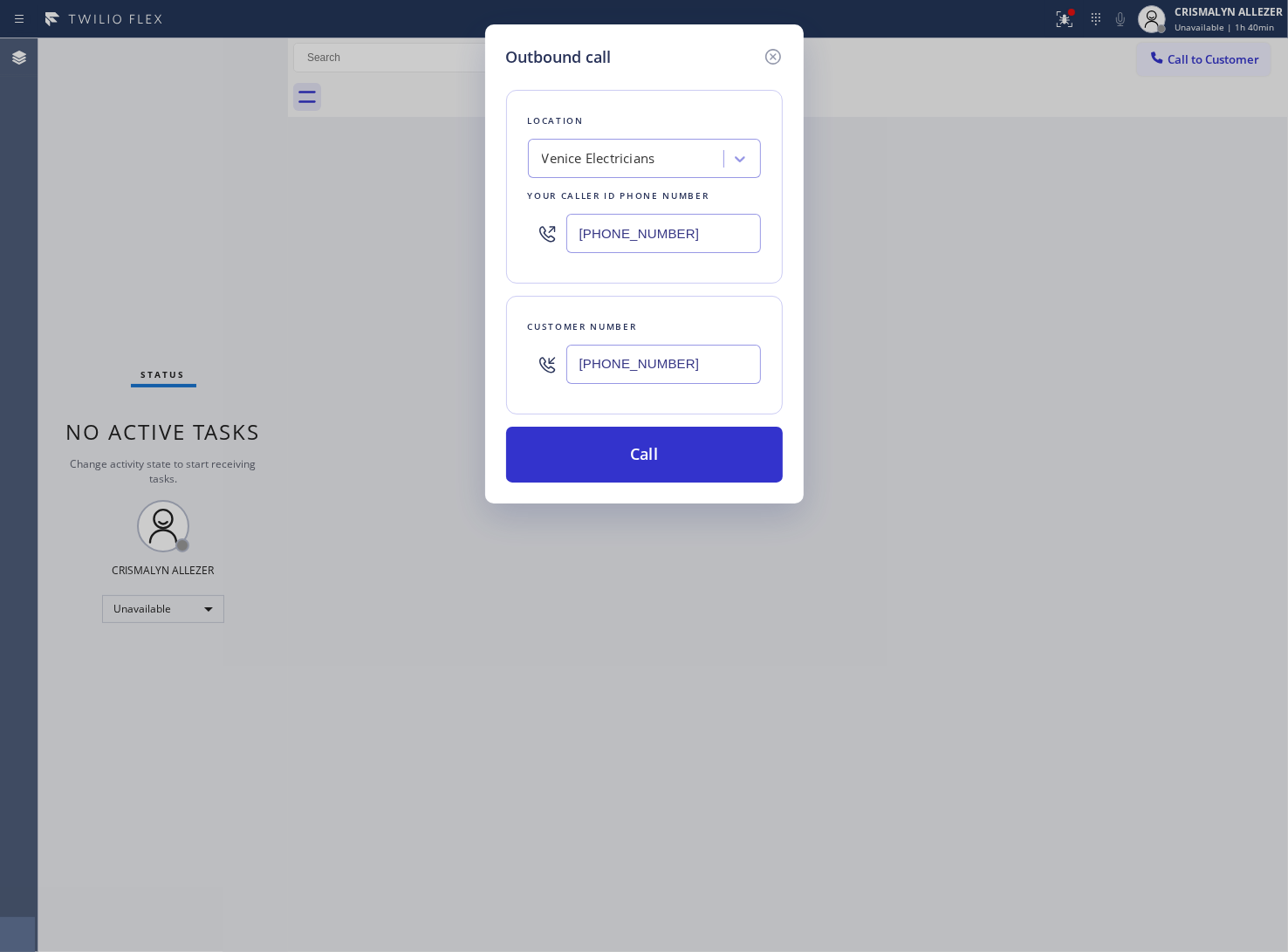
type input "[PHONE_NUMBER]"
click at [627, 167] on div "Venice Electricians" at bounding box center [598, 159] width 114 height 20
type input "5 star appliance re"
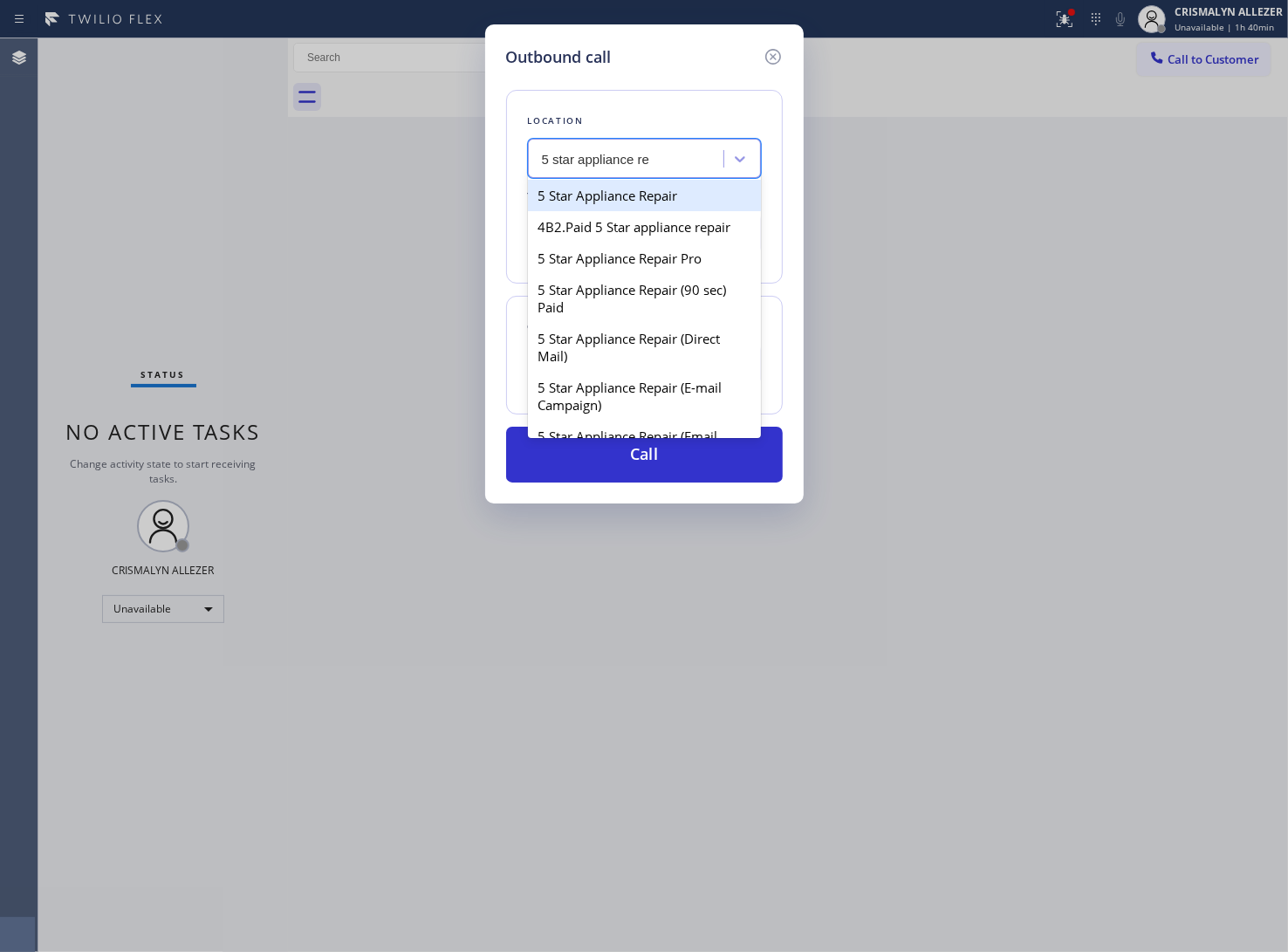
click at [625, 199] on div "5 Star Appliance Repair" at bounding box center [644, 196] width 233 height 32
type input "[PHONE_NUMBER]"
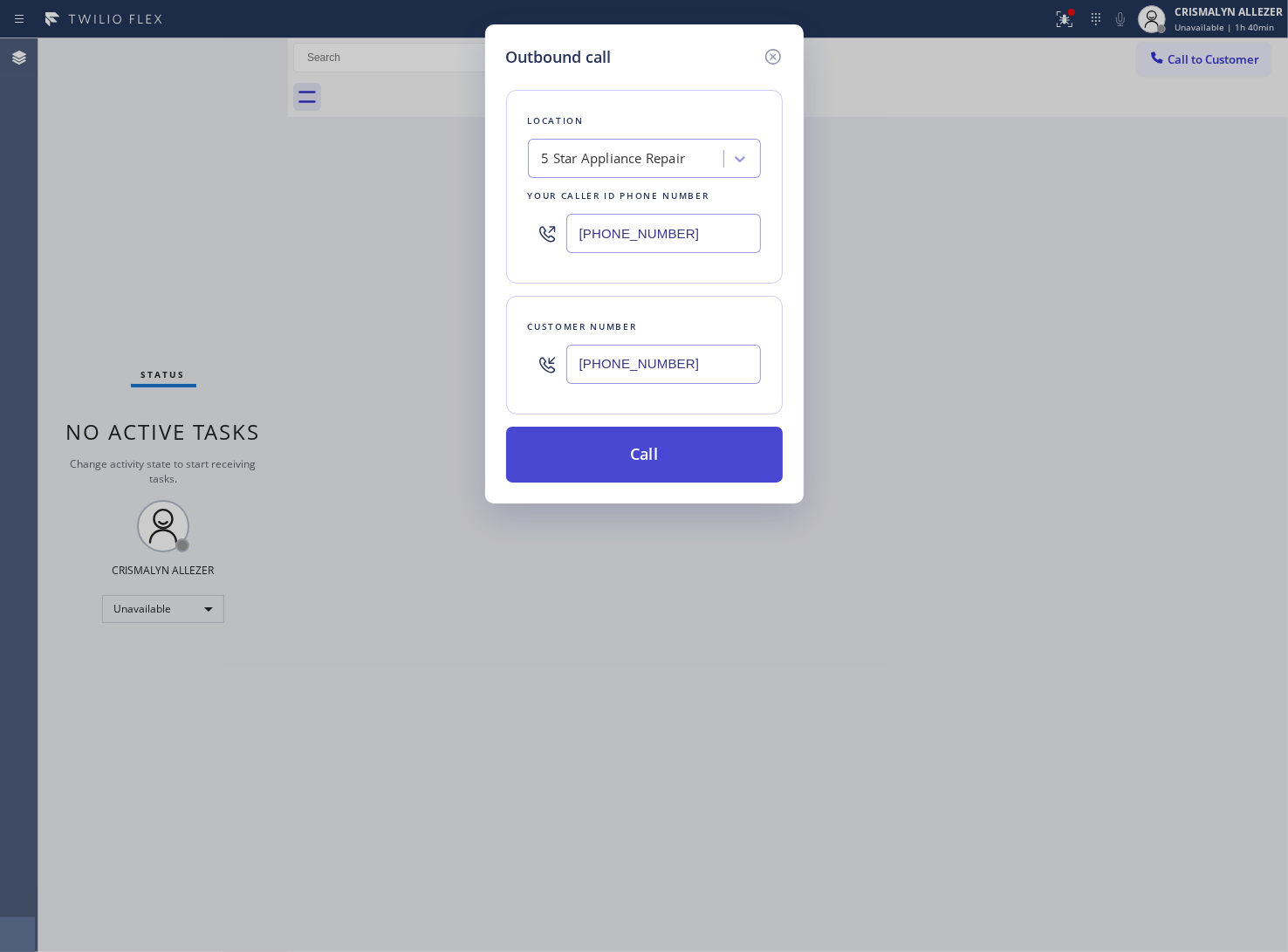
click at [650, 463] on button "Call" at bounding box center [644, 455] width 277 height 56
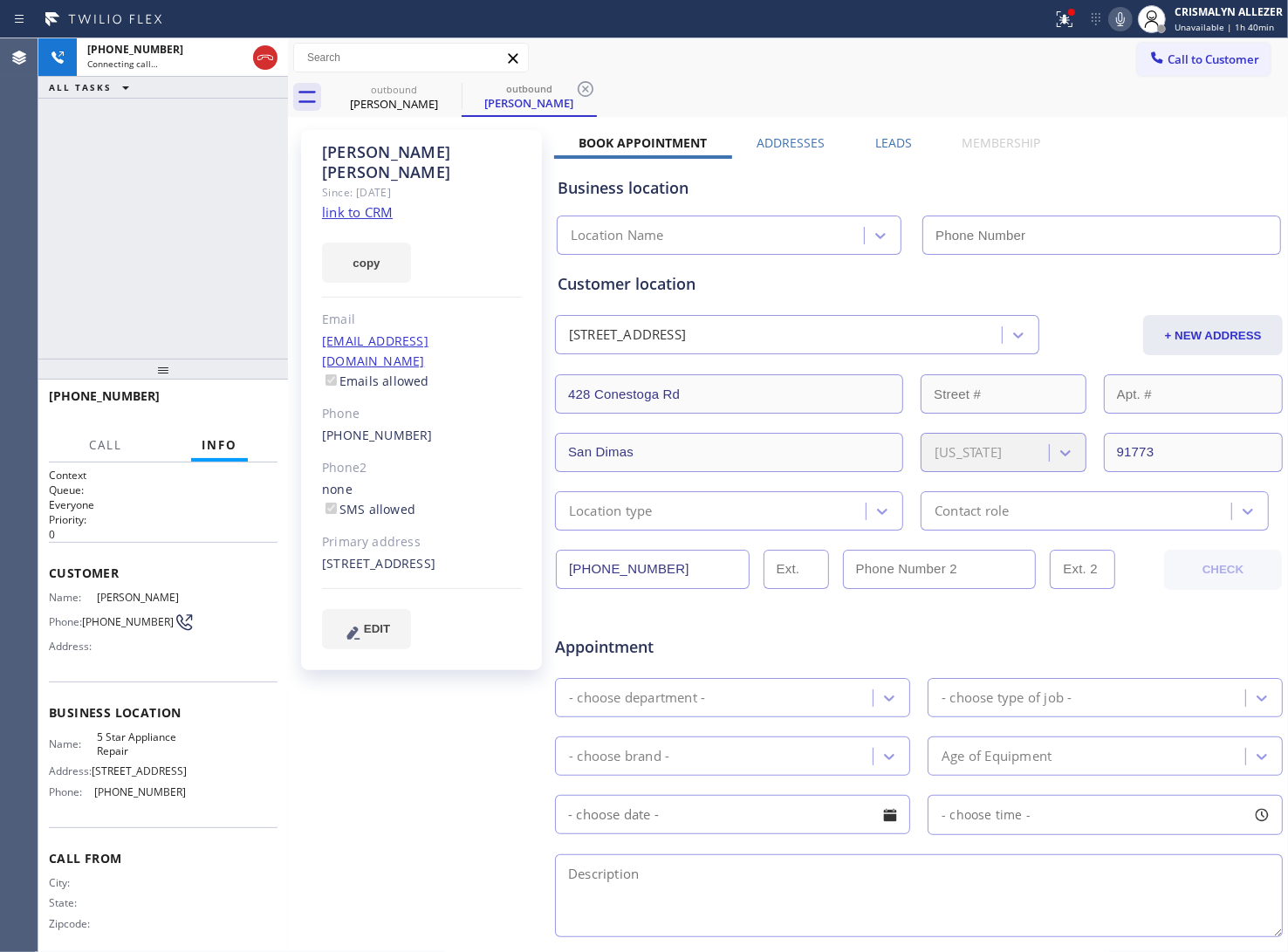
type input "[PHONE_NUMBER]"
click at [233, 402] on span "HANG UP" at bounding box center [237, 404] width 53 height 12
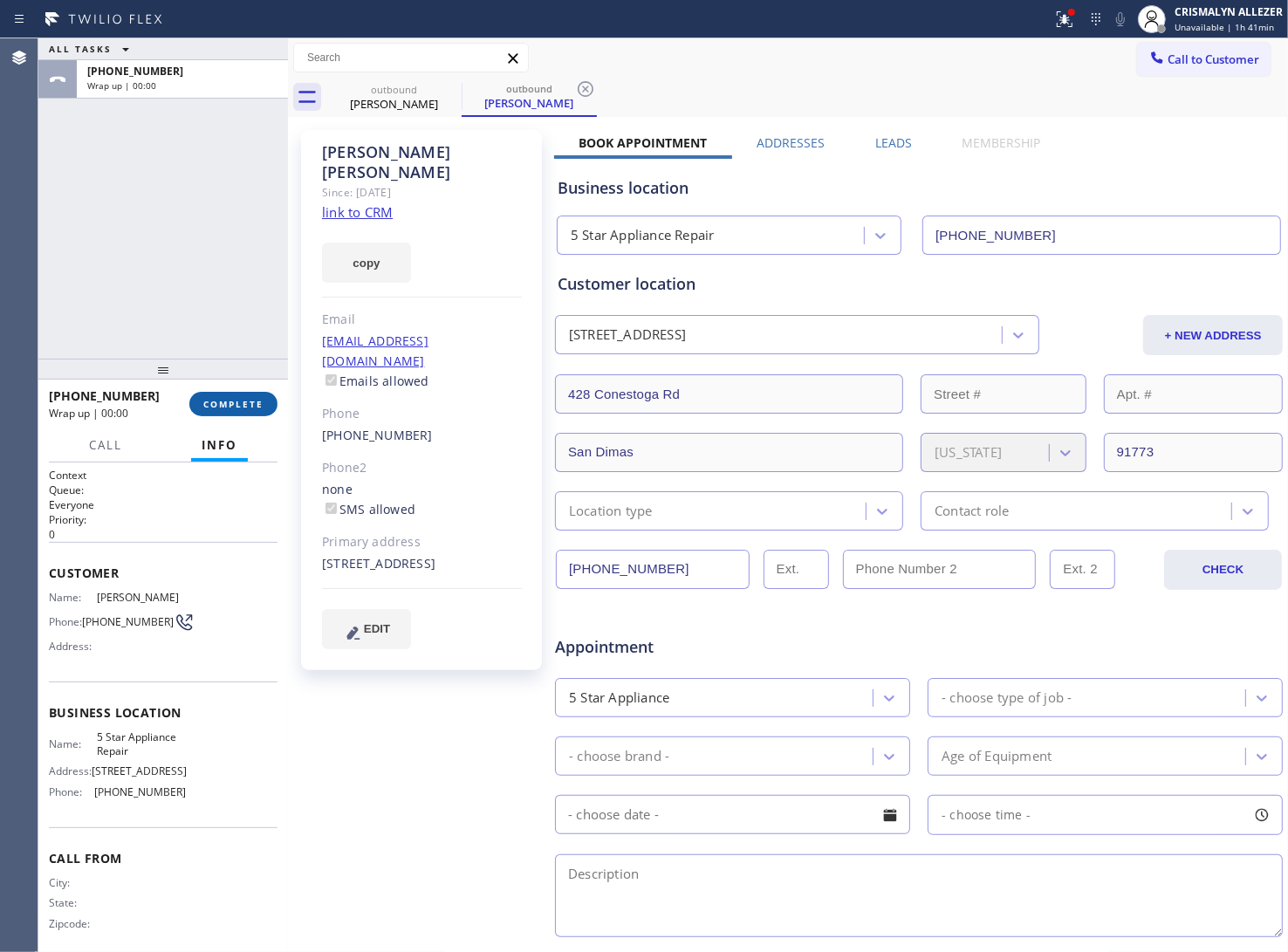
click at [233, 402] on span "COMPLETE" at bounding box center [233, 404] width 60 height 12
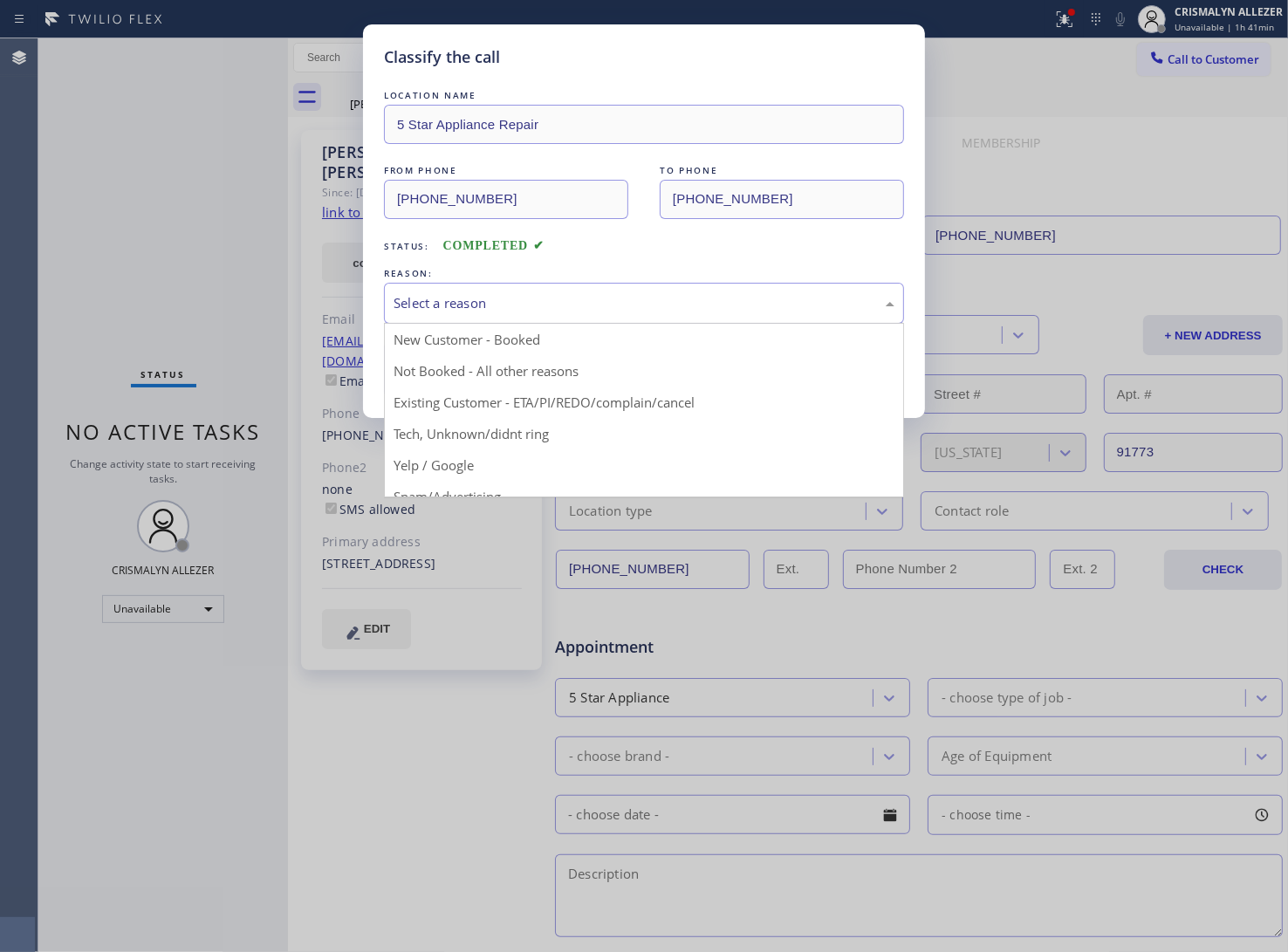
click at [609, 321] on div "Select a reason" at bounding box center [644, 303] width 520 height 41
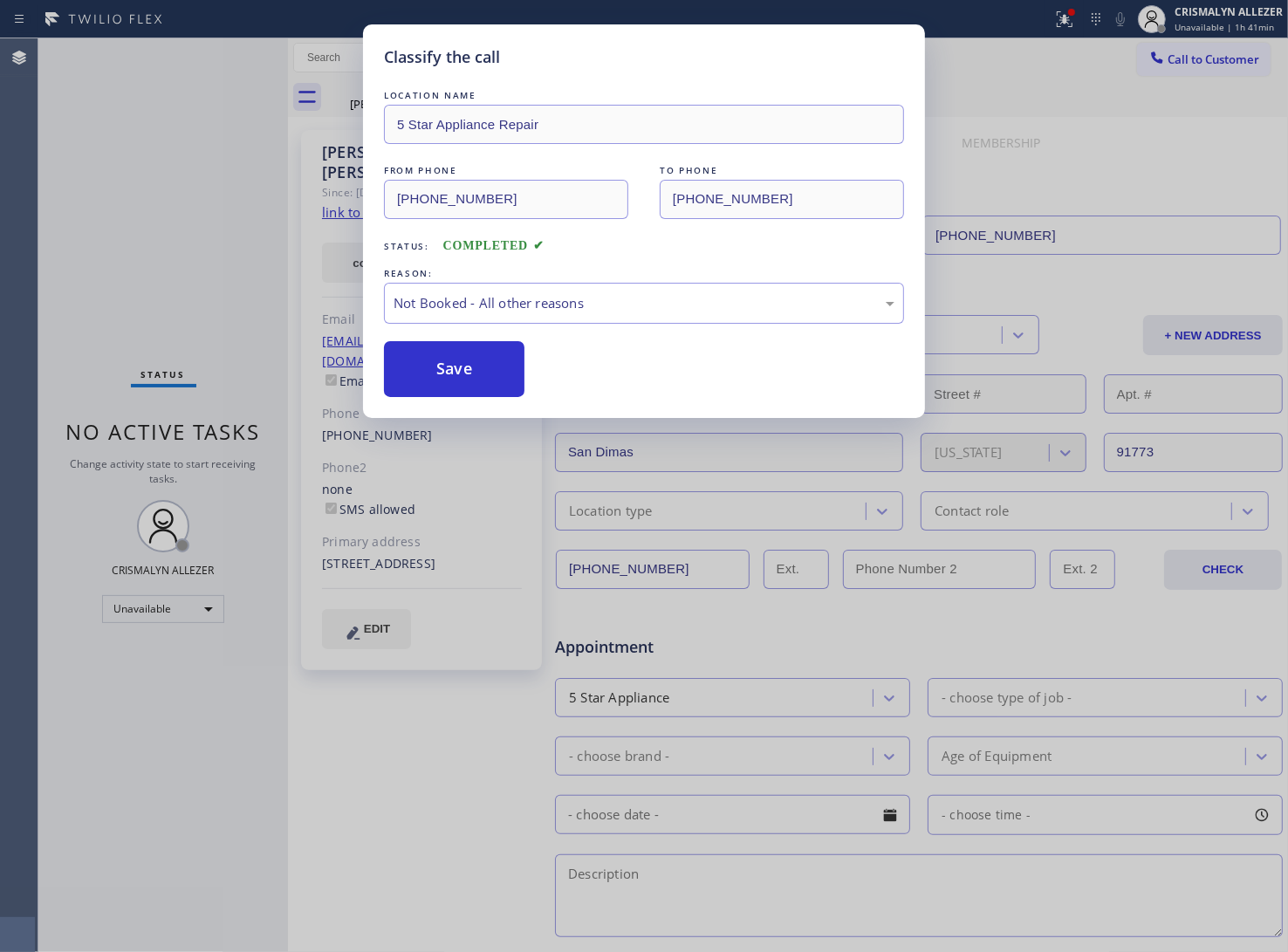
click at [457, 386] on button "Save" at bounding box center [454, 369] width 140 height 56
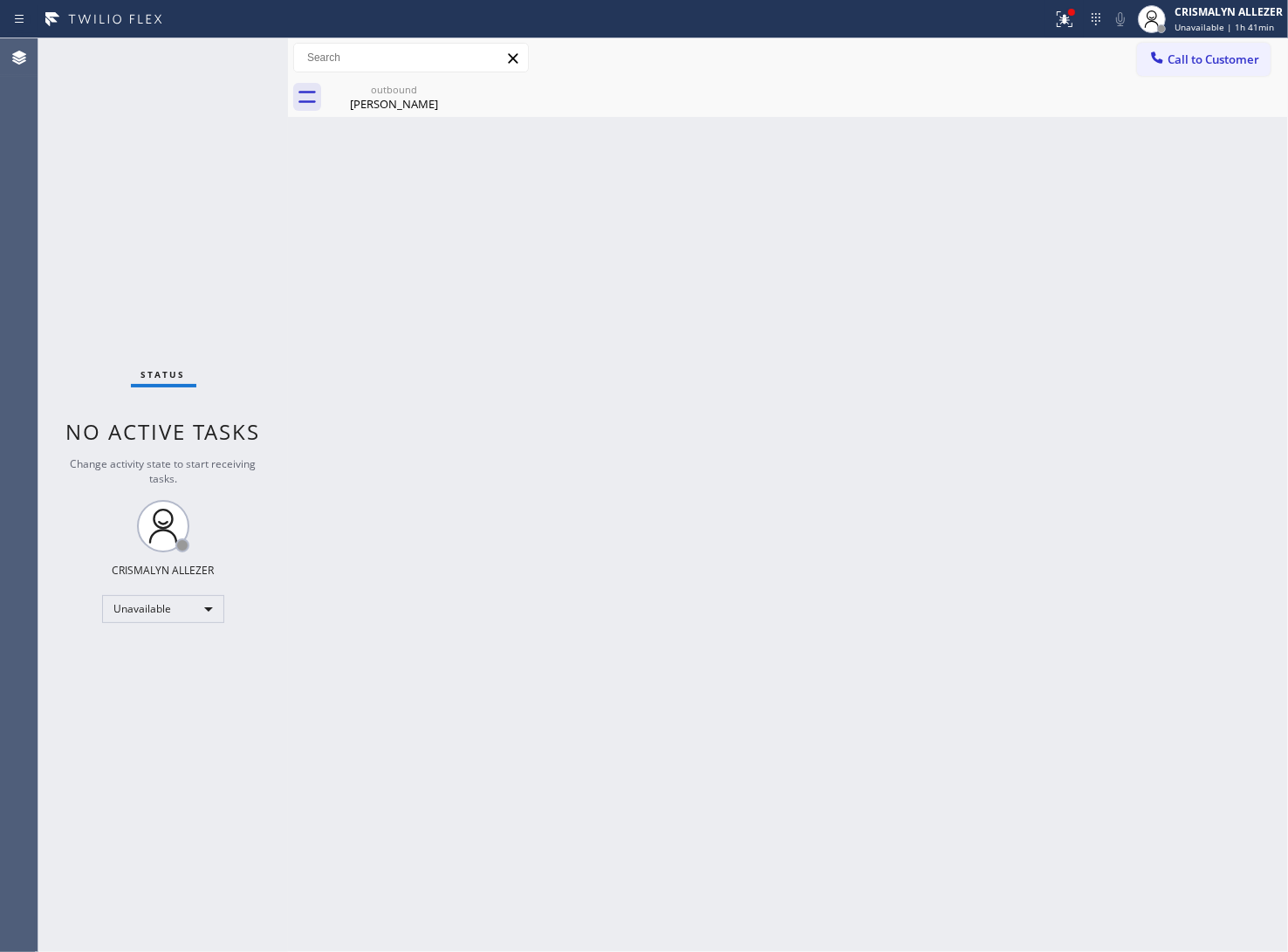
click at [434, 118] on div "Back to Dashboard Change Sender ID Customers Technicians Select a contact Outbo…" at bounding box center [788, 495] width 1000 height 913
click at [451, 87] on icon at bounding box center [451, 89] width 16 height 16
click at [376, 93] on div "outbound" at bounding box center [393, 89] width 131 height 13
click at [1235, 57] on span "Call to Customer" at bounding box center [1213, 59] width 92 height 16
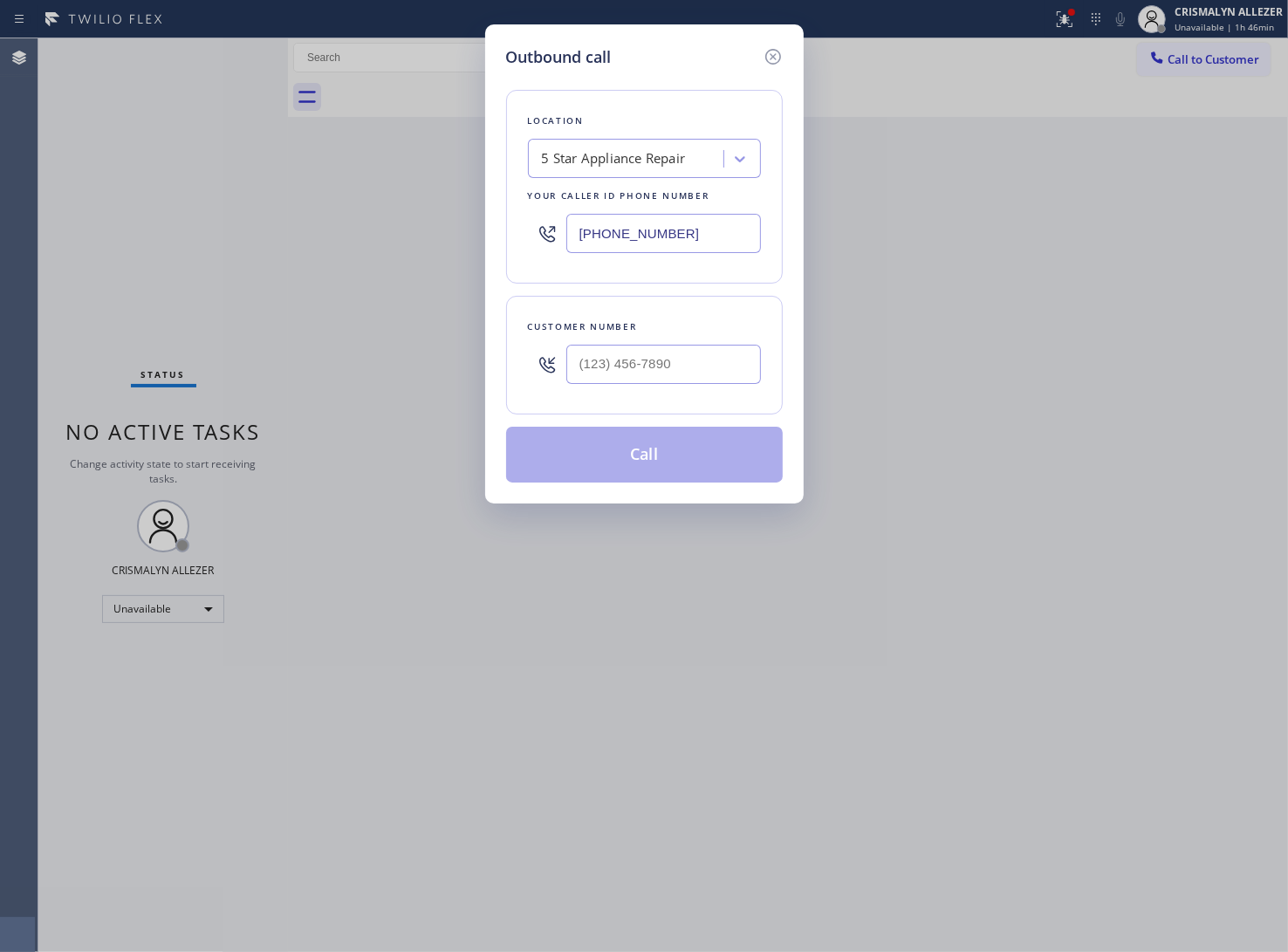
drag, startPoint x: 727, startPoint y: 224, endPoint x: 240, endPoint y: 225, distance: 487.0
click at [240, 225] on div "Outbound call Location 5 Star Appliance Repair Your caller id phone number [PHO…" at bounding box center [644, 476] width 1288 height 952
paste input "925) 809-4306"
type input "[PHONE_NUMBER]"
click at [714, 368] on input "(___) ___-____" at bounding box center [663, 365] width 195 height 40
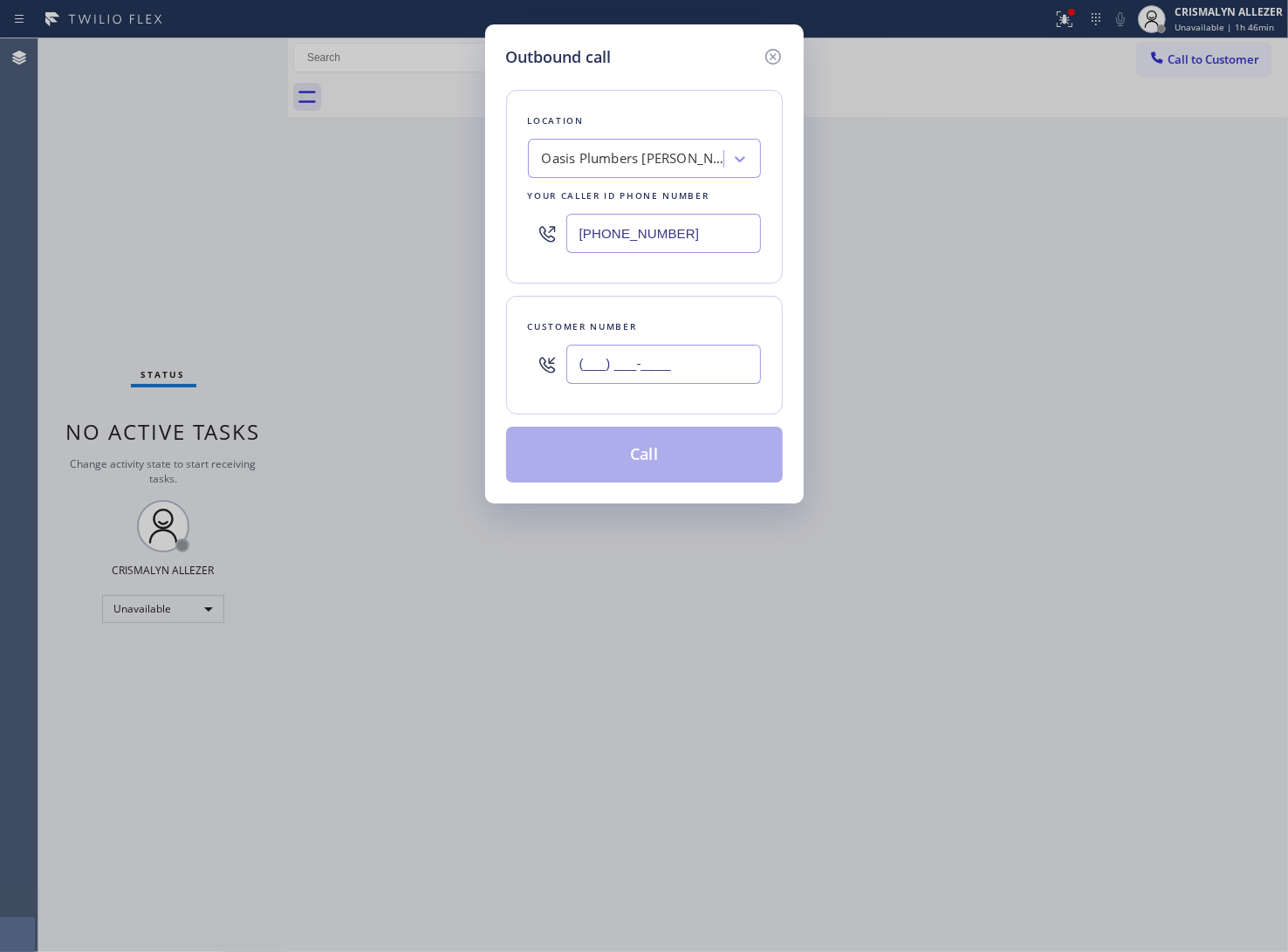
paste input "714) 272-4618"
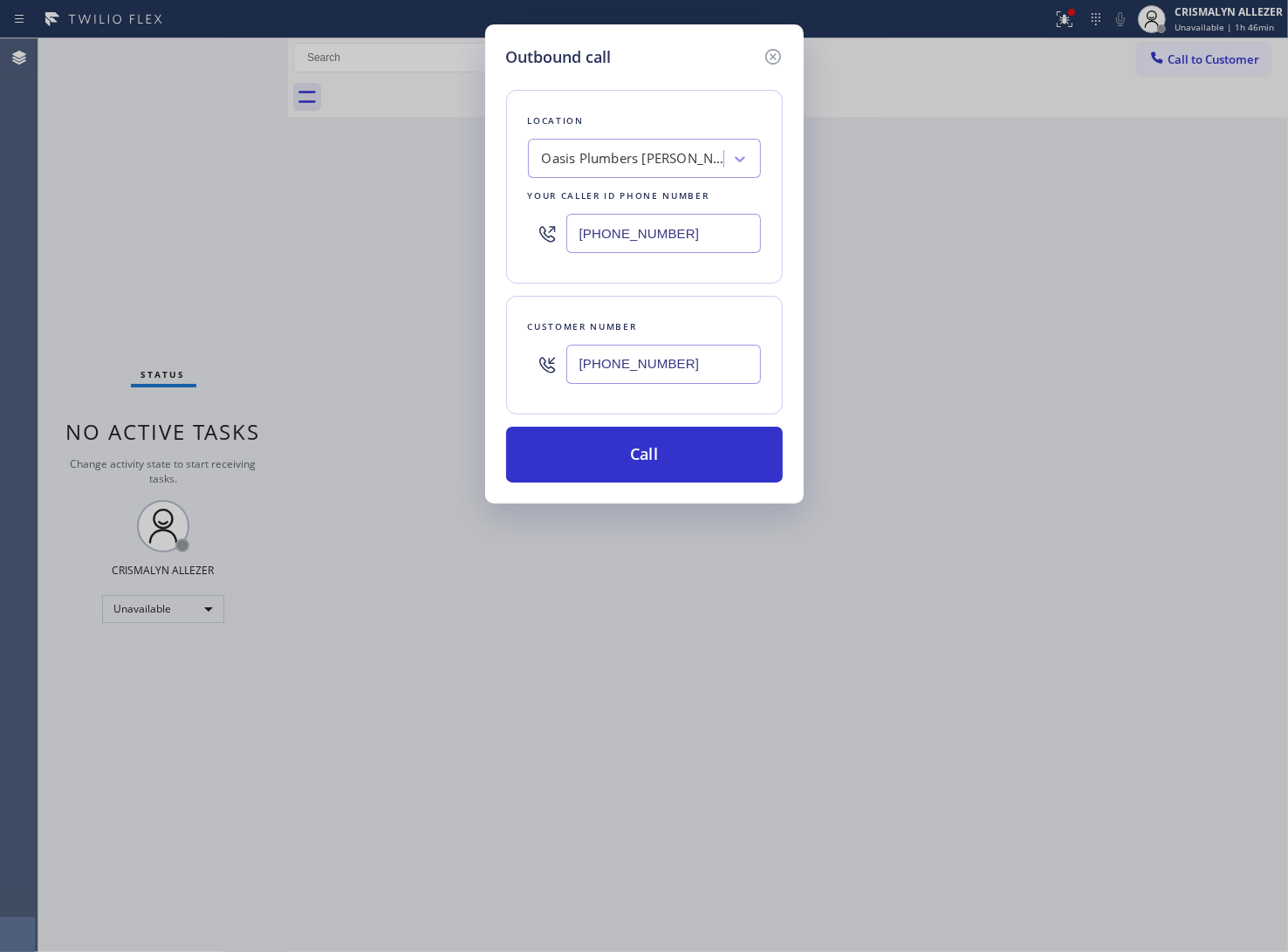
type input "[PHONE_NUMBER]"
click at [665, 447] on button "Call" at bounding box center [644, 455] width 277 height 56
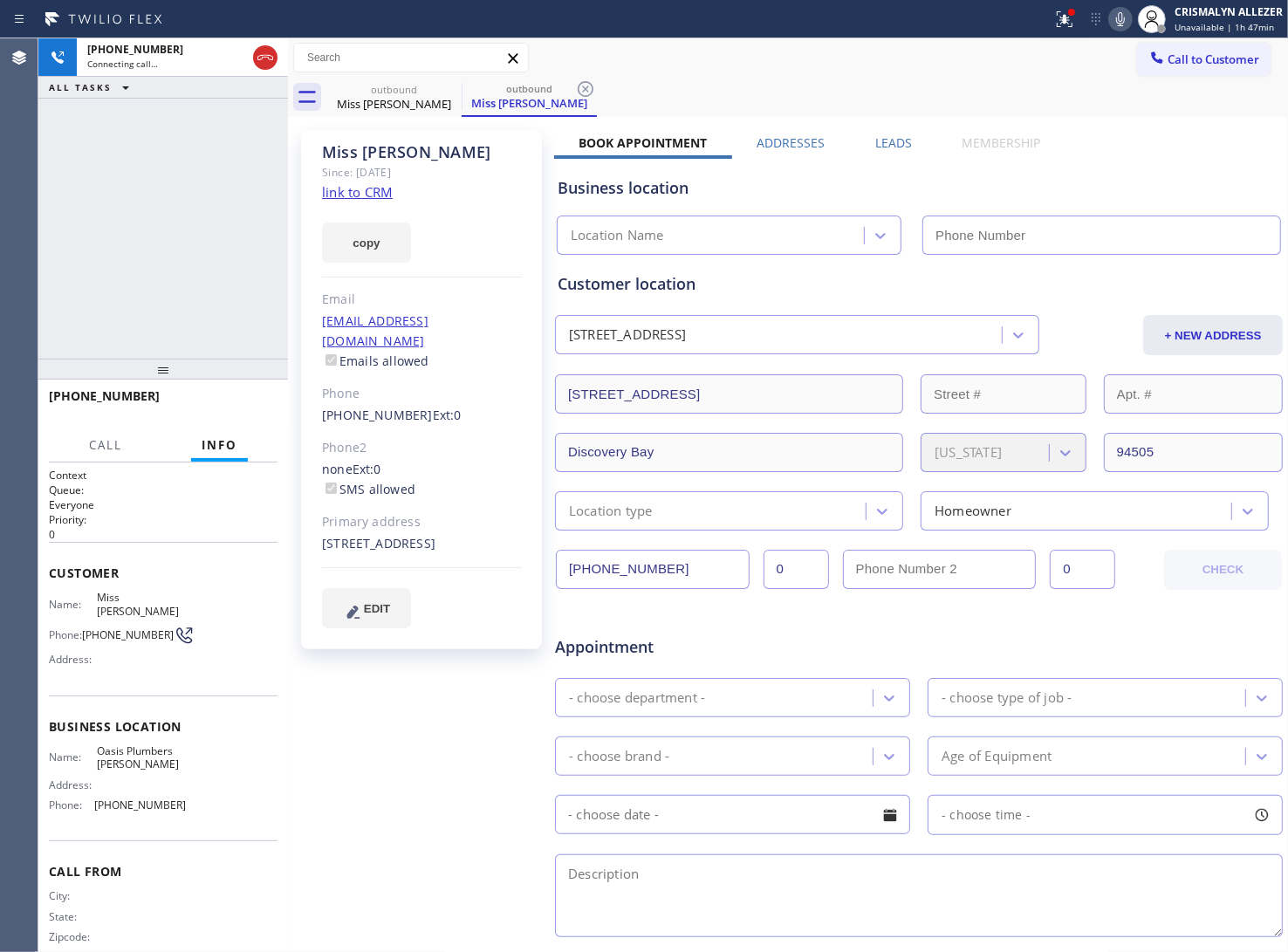
type input "[PHONE_NUMBER]"
click at [219, 401] on span "HANG UP" at bounding box center [237, 404] width 53 height 12
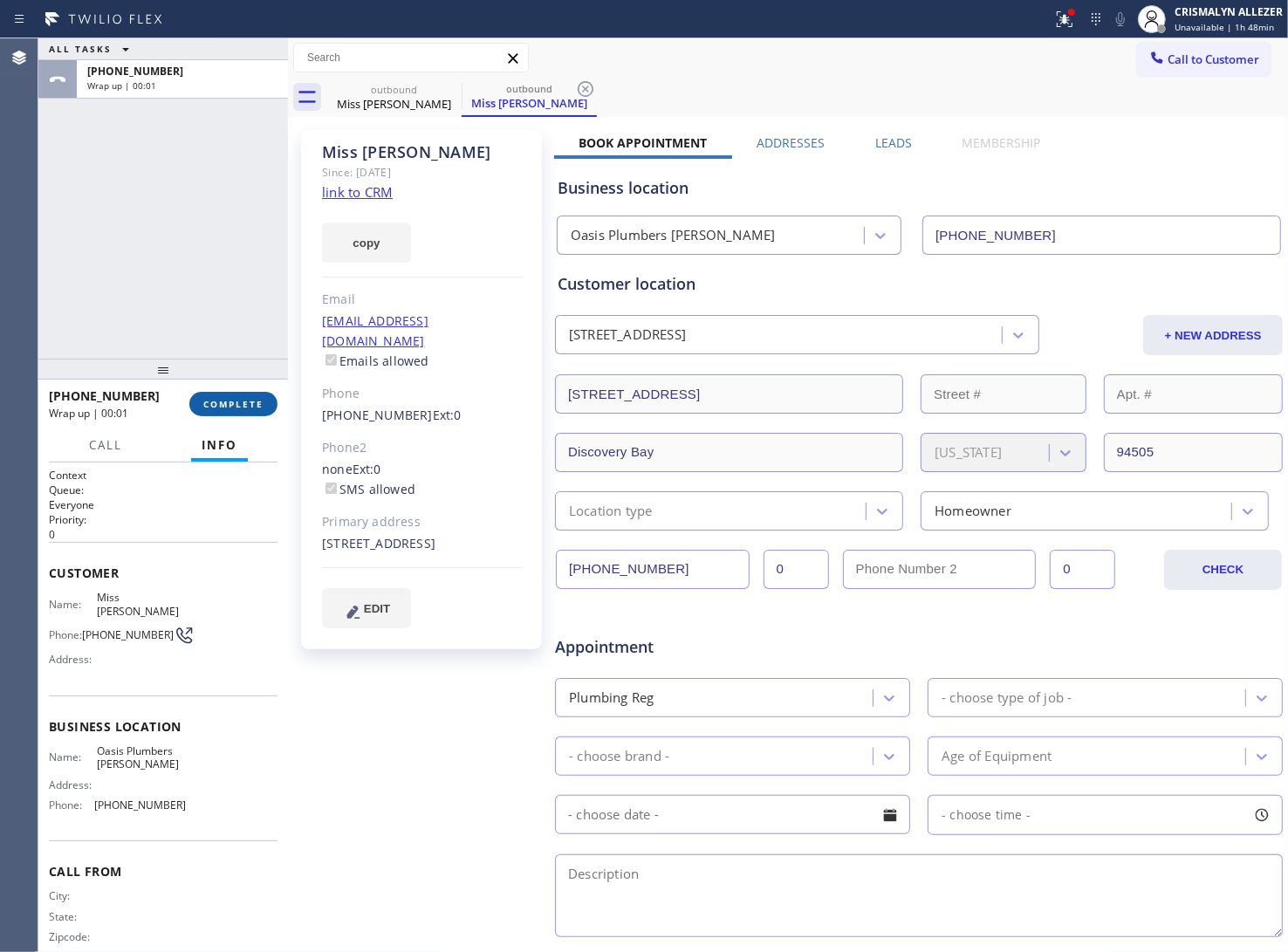
click at [219, 401] on span "COMPLETE" at bounding box center [233, 404] width 60 height 12
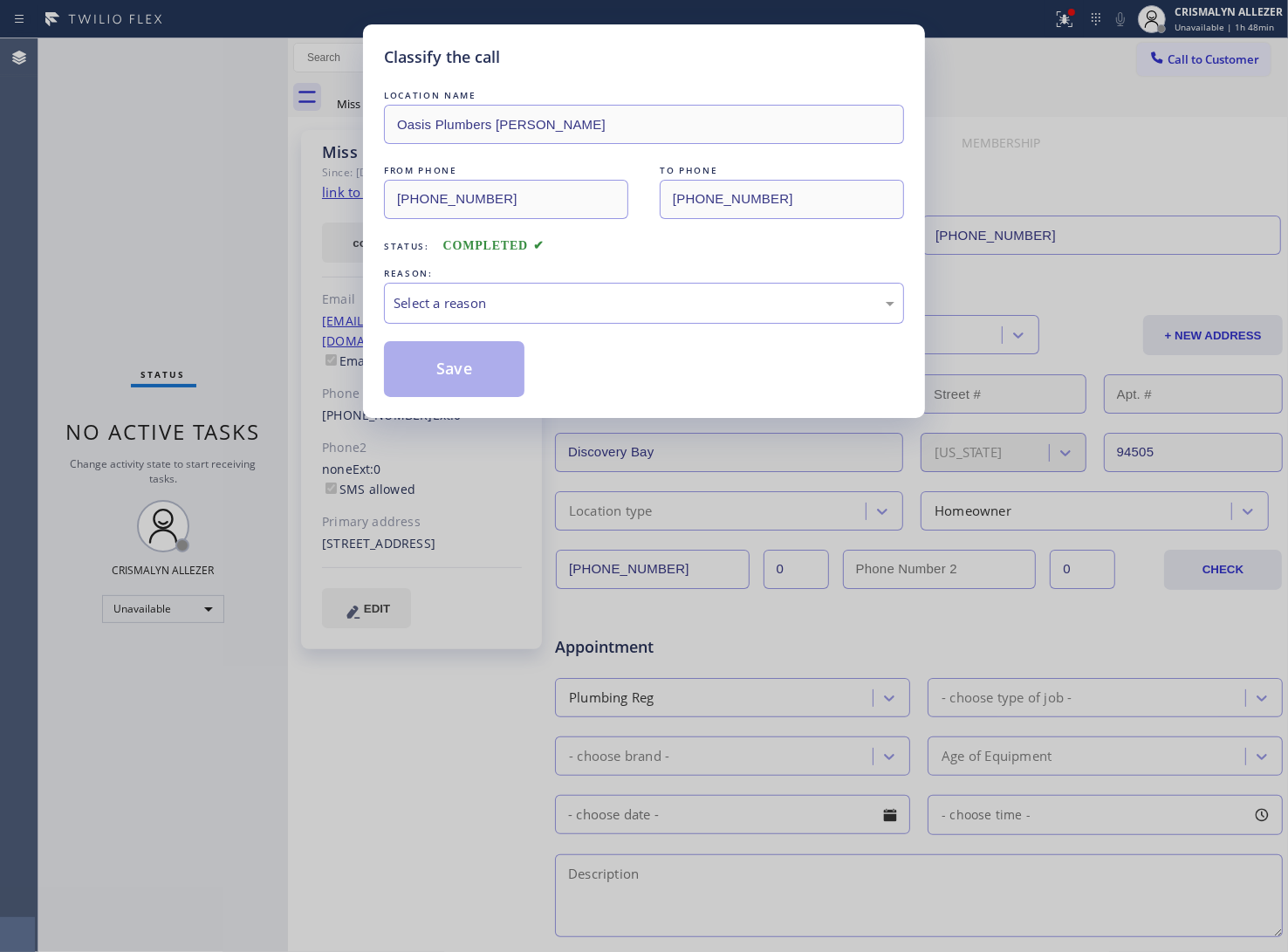
click at [643, 308] on div "Select a reason" at bounding box center [644, 303] width 501 height 20
click at [437, 373] on button "Save" at bounding box center [454, 369] width 140 height 56
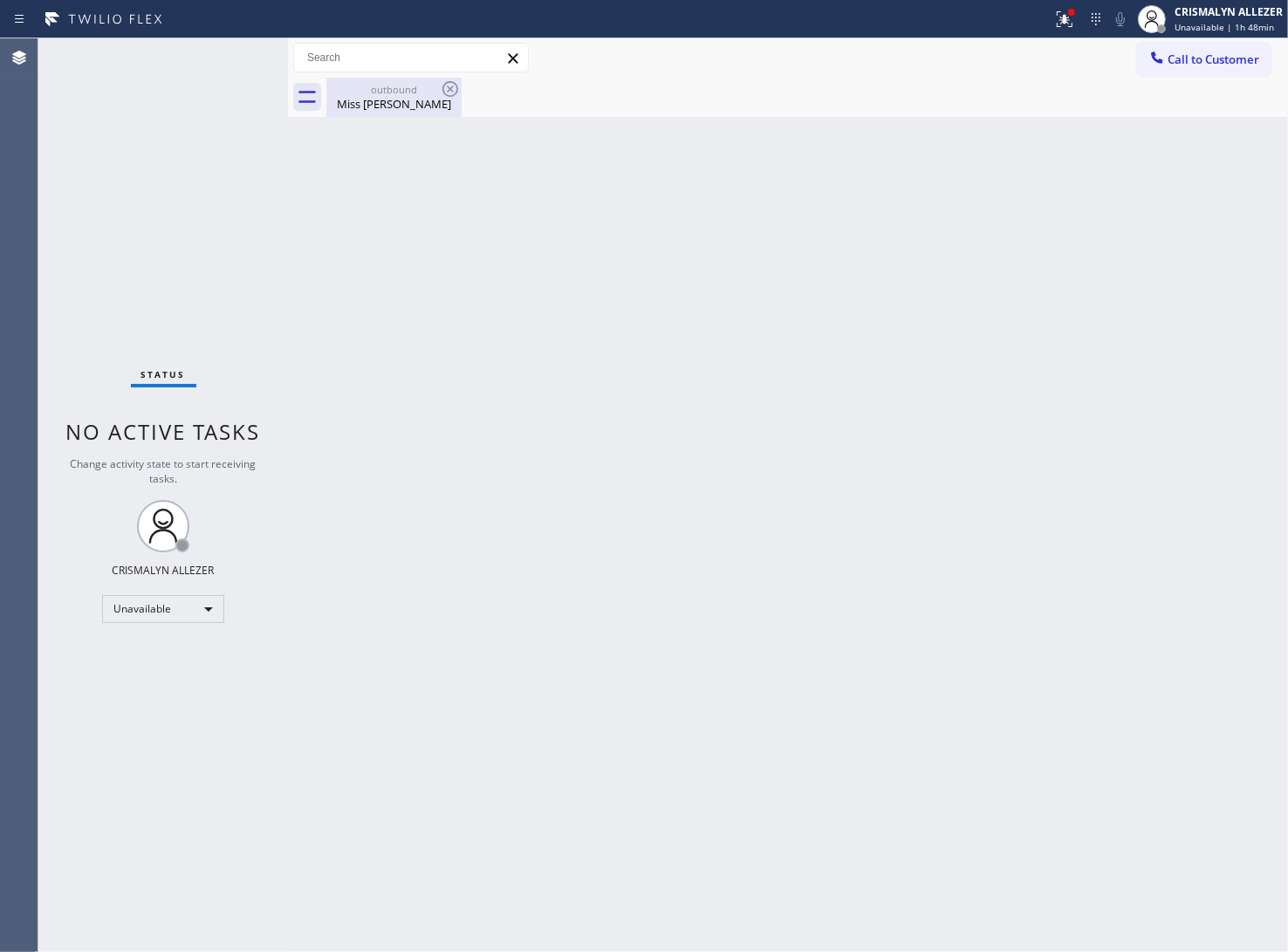
click at [417, 90] on div "outbound" at bounding box center [393, 89] width 131 height 13
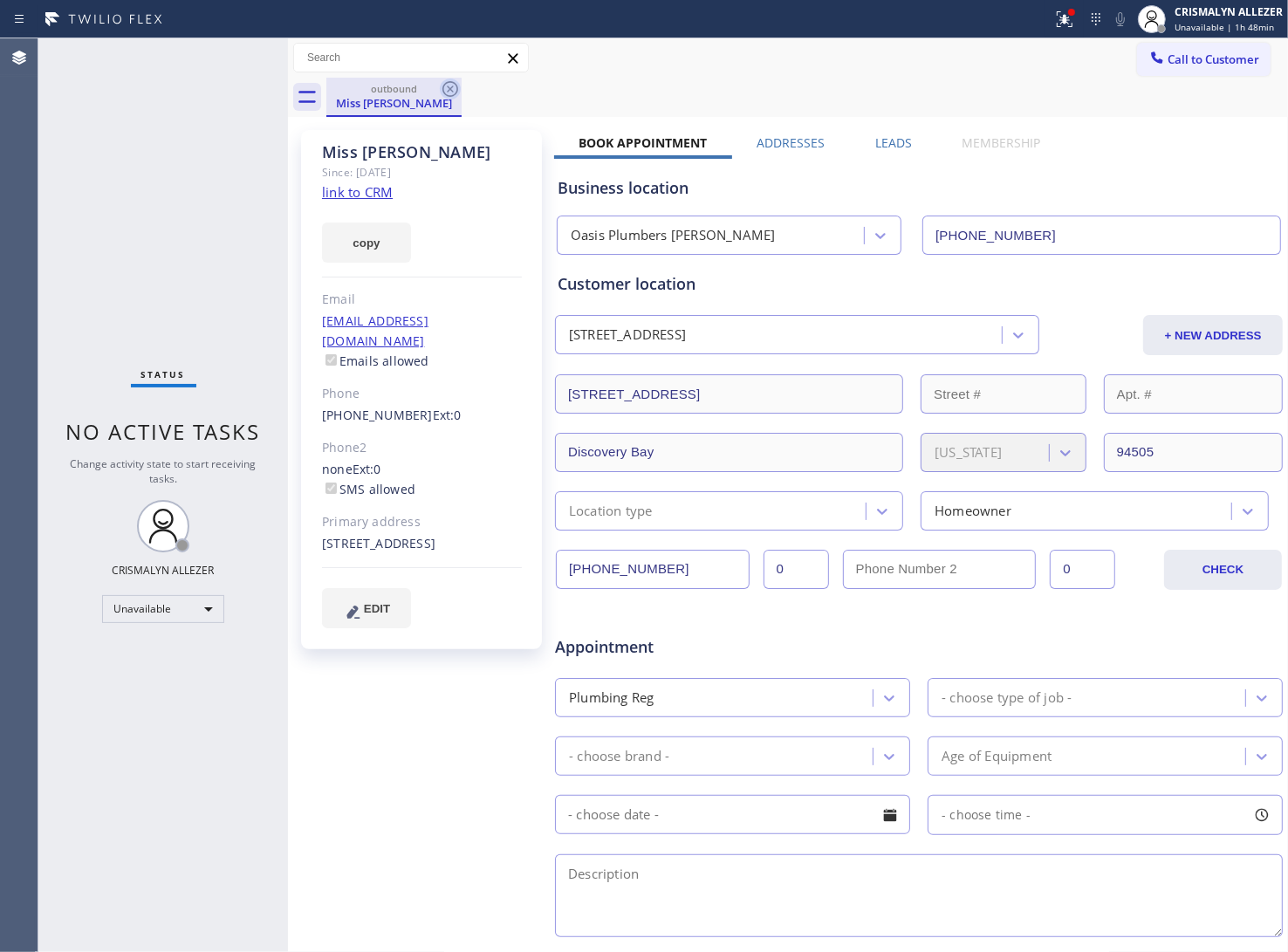
click at [447, 88] on icon at bounding box center [450, 88] width 21 height 21
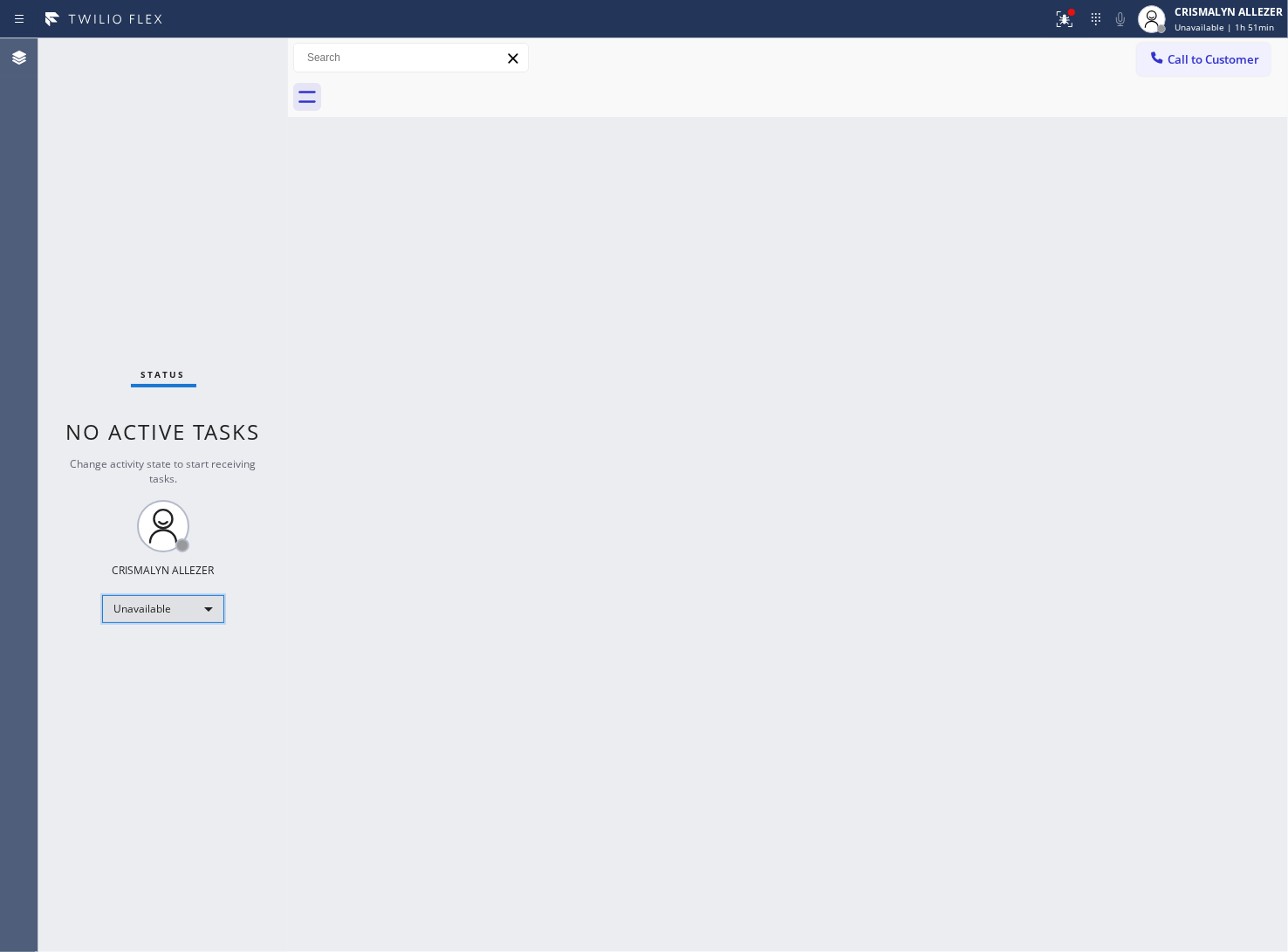
click at [203, 609] on div "Unavailable" at bounding box center [163, 609] width 123 height 28
click at [182, 699] on li "Break" at bounding box center [162, 698] width 119 height 21
click at [214, 607] on div "Break" at bounding box center [163, 609] width 123 height 28
click at [171, 651] on li "Available" at bounding box center [162, 654] width 119 height 21
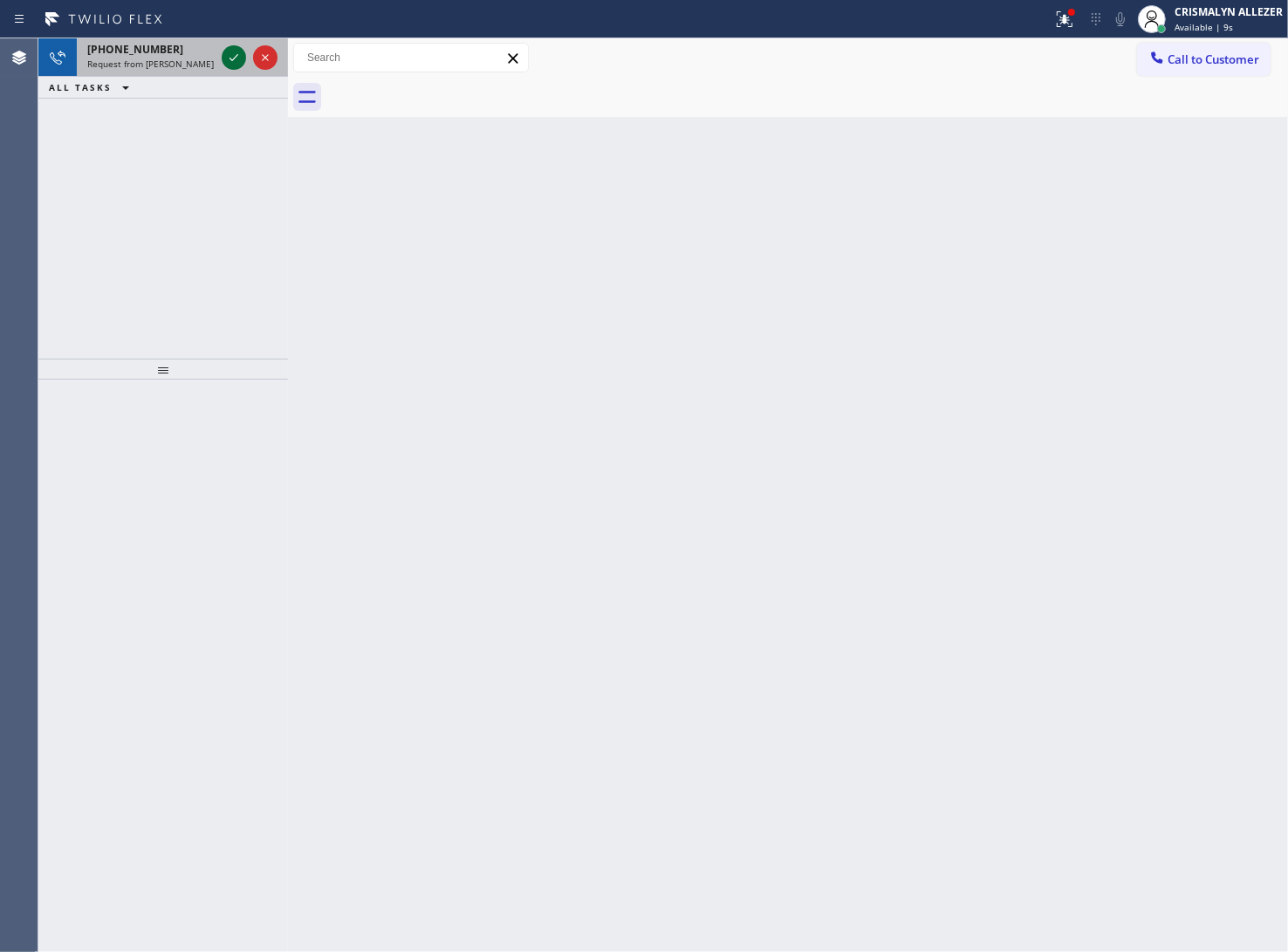
click at [232, 61] on icon at bounding box center [233, 57] width 21 height 21
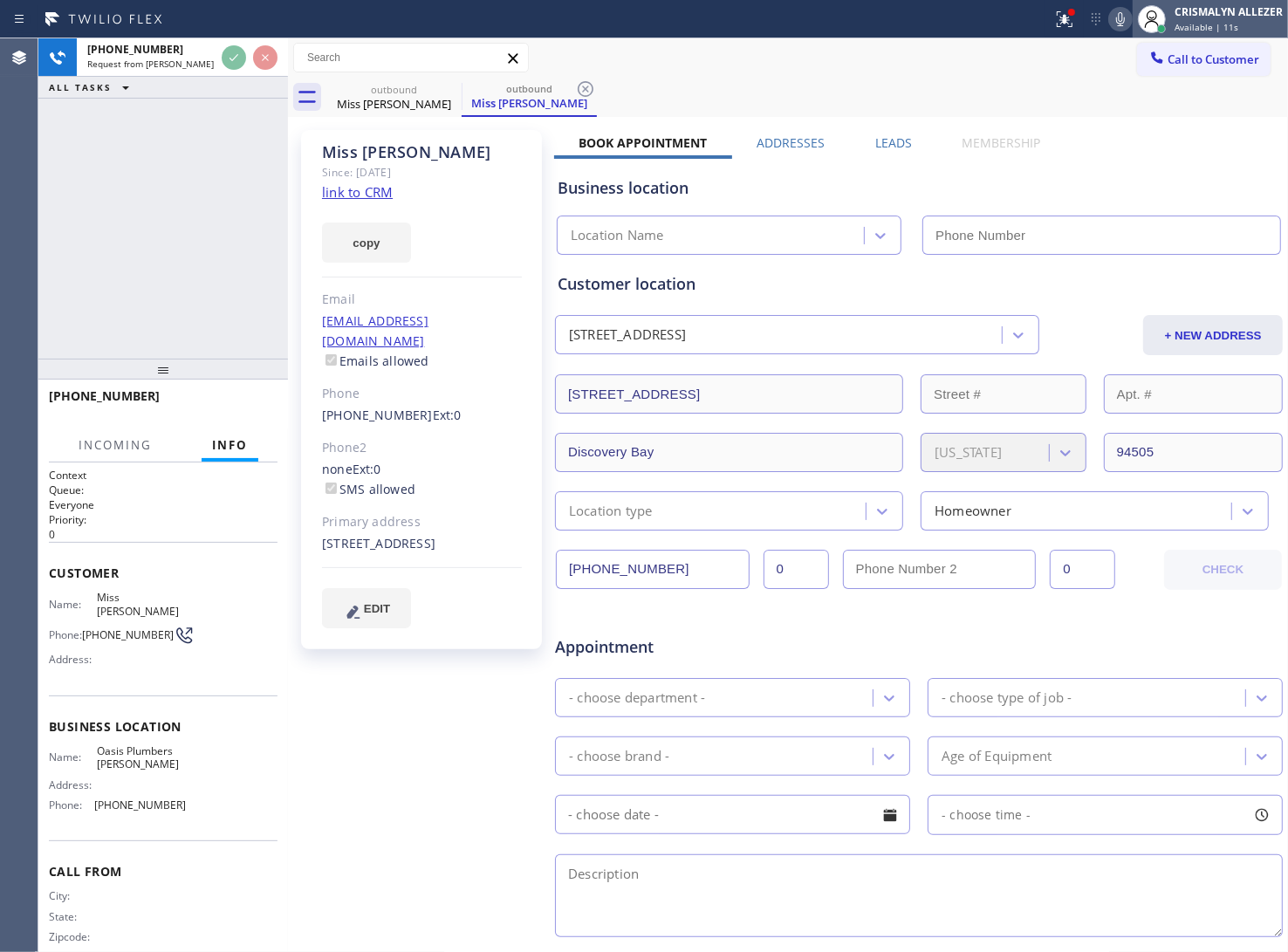
click at [1244, 22] on div "Available | 11s" at bounding box center [1228, 27] width 108 height 12
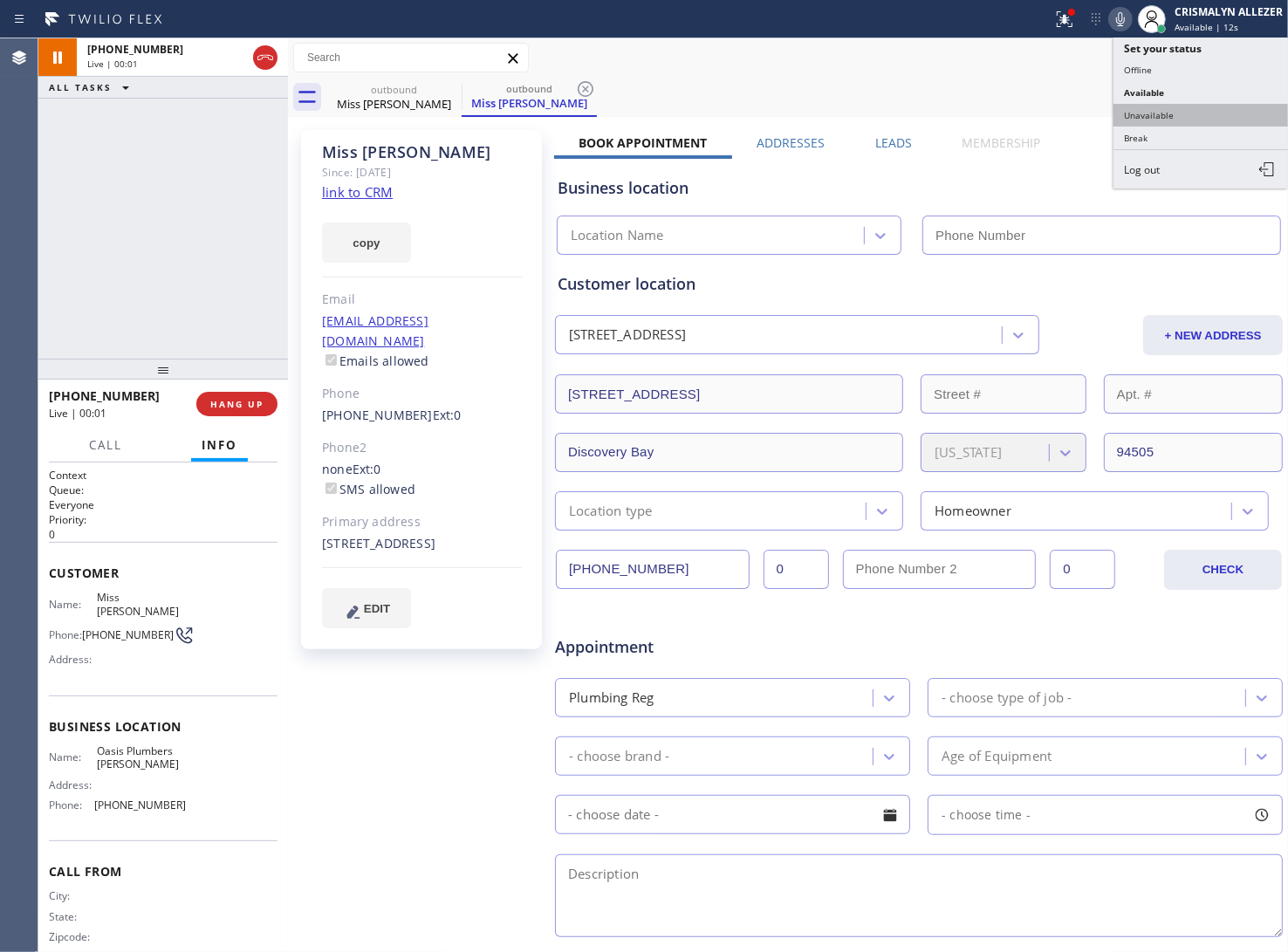
type input "[PHONE_NUMBER]"
click at [1174, 112] on button "Unavailable" at bounding box center [1201, 115] width 175 height 23
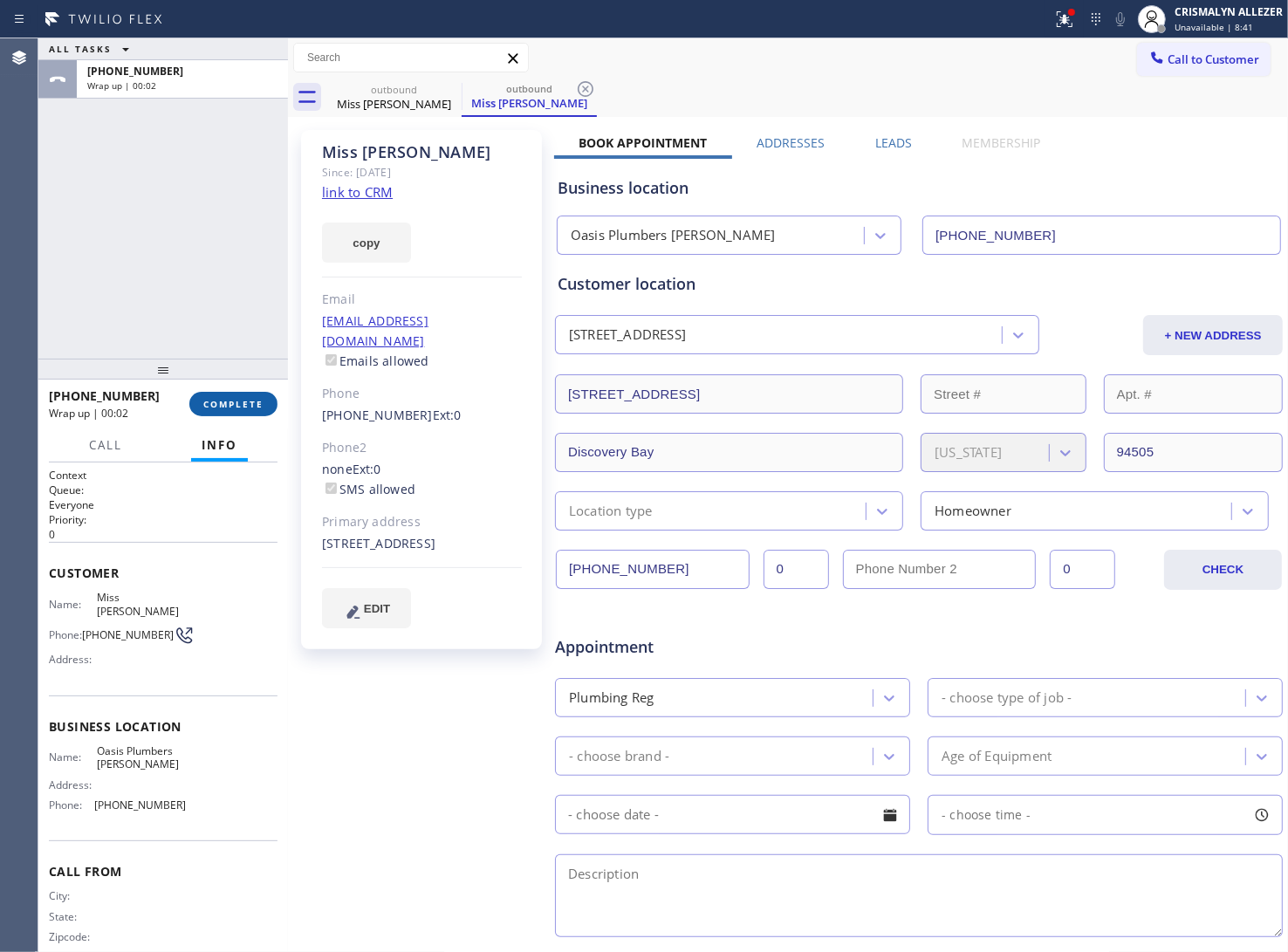
click at [215, 398] on span "COMPLETE" at bounding box center [233, 404] width 60 height 12
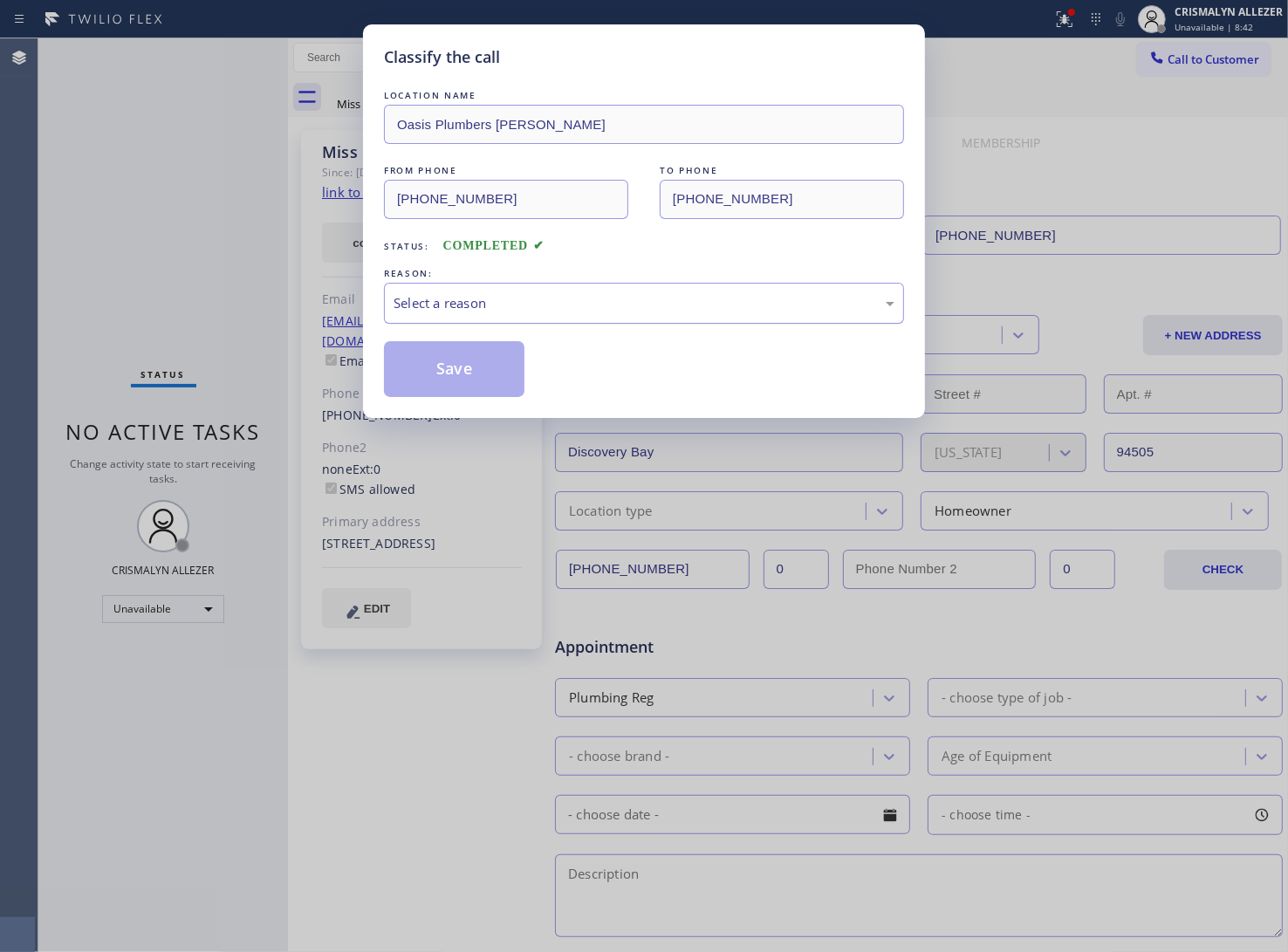
click at [657, 311] on div "Select a reason" at bounding box center [644, 303] width 501 height 20
click at [455, 374] on button "Save" at bounding box center [454, 369] width 140 height 56
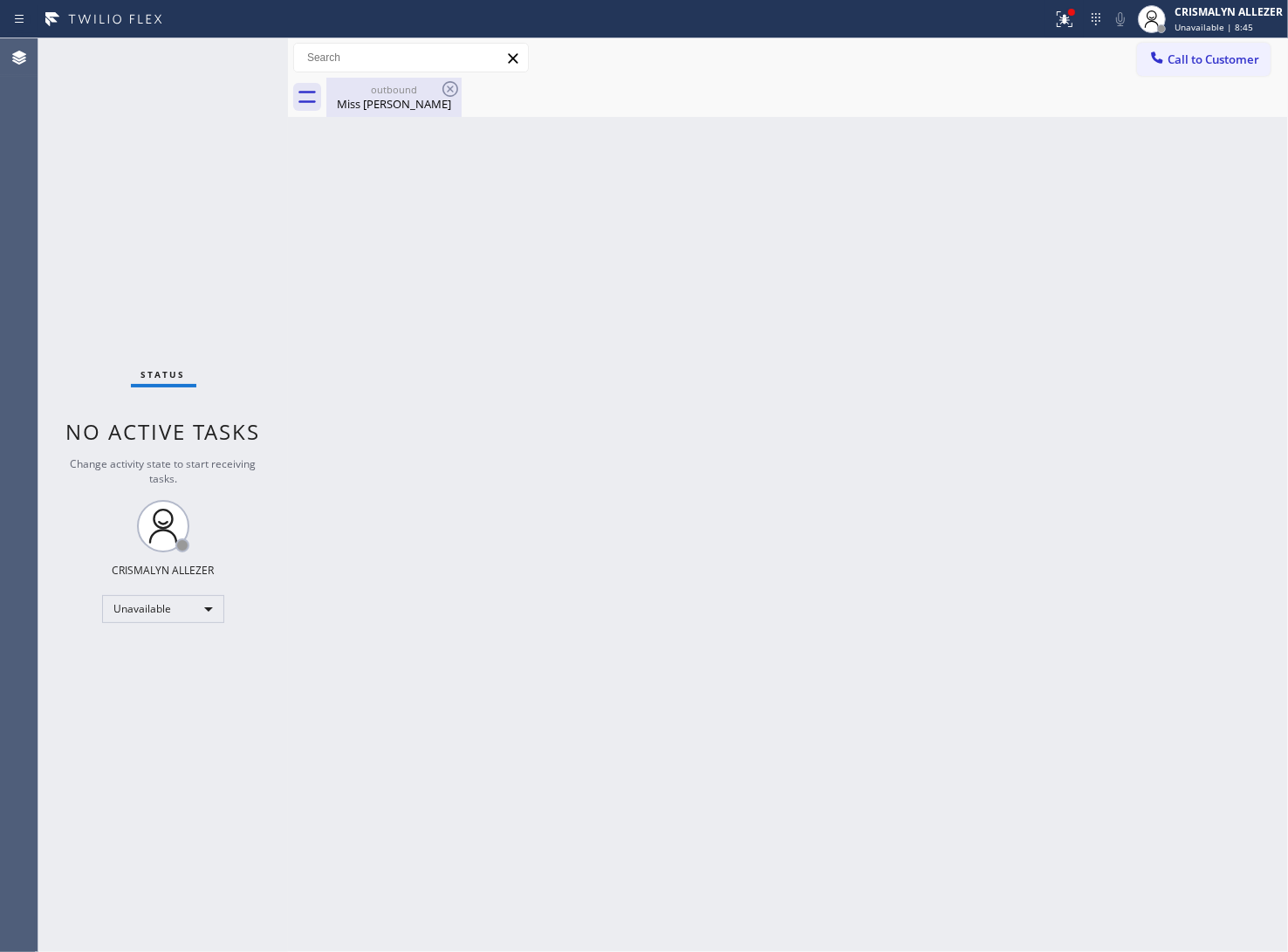
click at [397, 109] on div "Miss [PERSON_NAME]" at bounding box center [393, 104] width 131 height 16
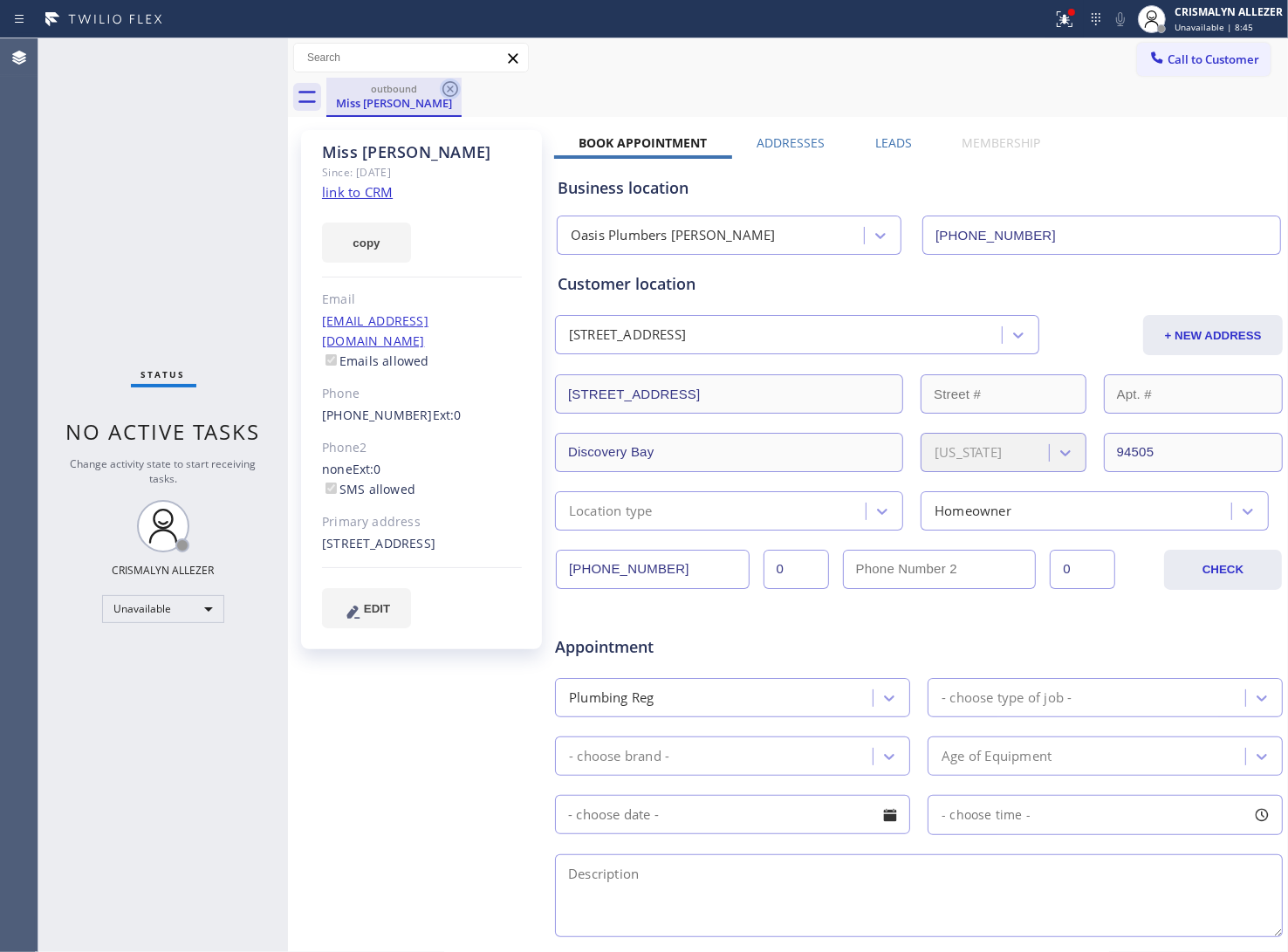
click at [459, 88] on icon at bounding box center [450, 88] width 21 height 21
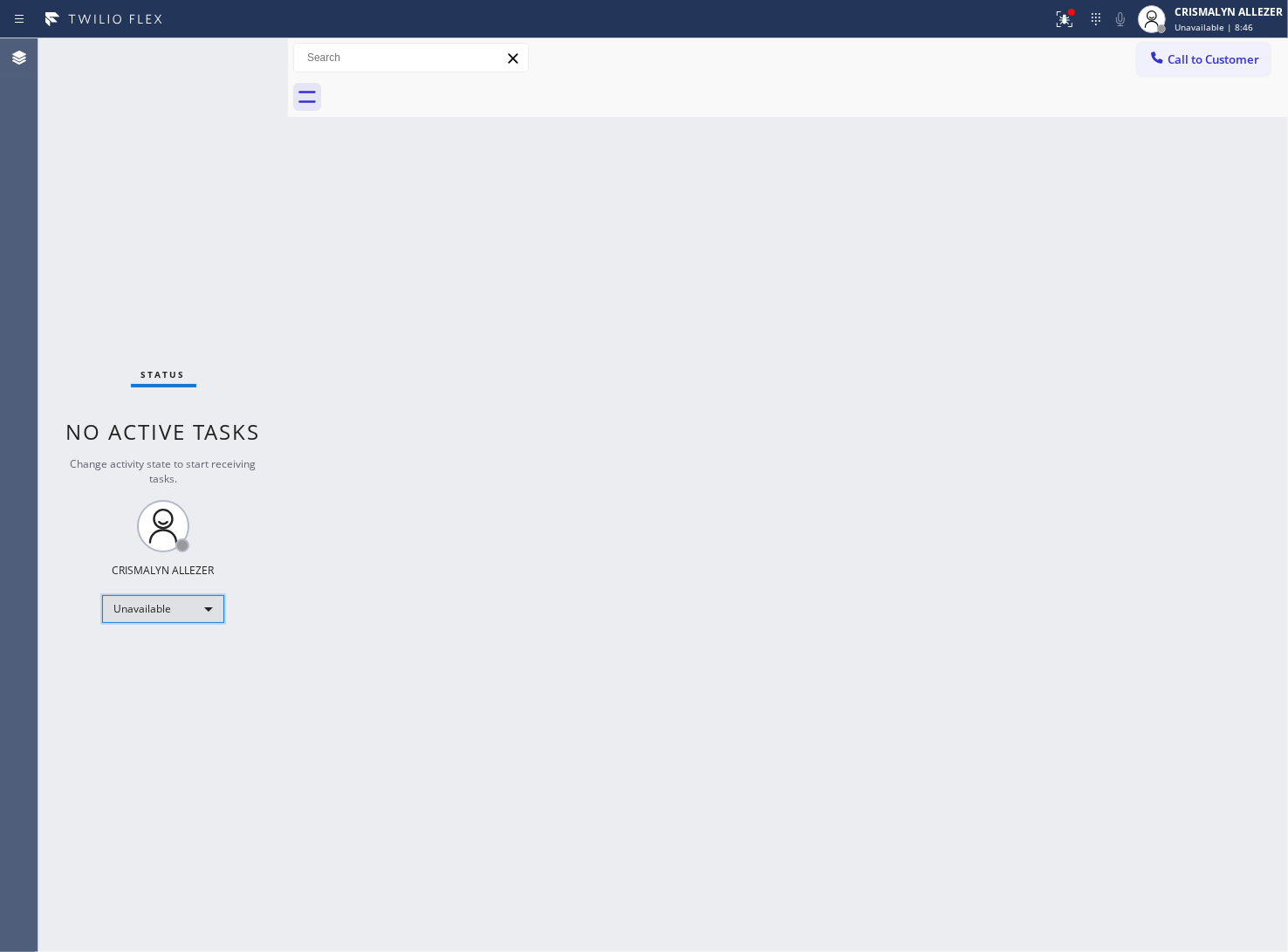
click at [202, 605] on div "Unavailable" at bounding box center [163, 609] width 123 height 28
click at [155, 700] on li "Break" at bounding box center [162, 698] width 119 height 21
click at [950, 525] on div "Back to Dashboard Change Sender ID Customers Technicians Select a contact Outbo…" at bounding box center [788, 495] width 1000 height 913
click at [1241, 52] on span "Call to Customer" at bounding box center [1213, 59] width 92 height 16
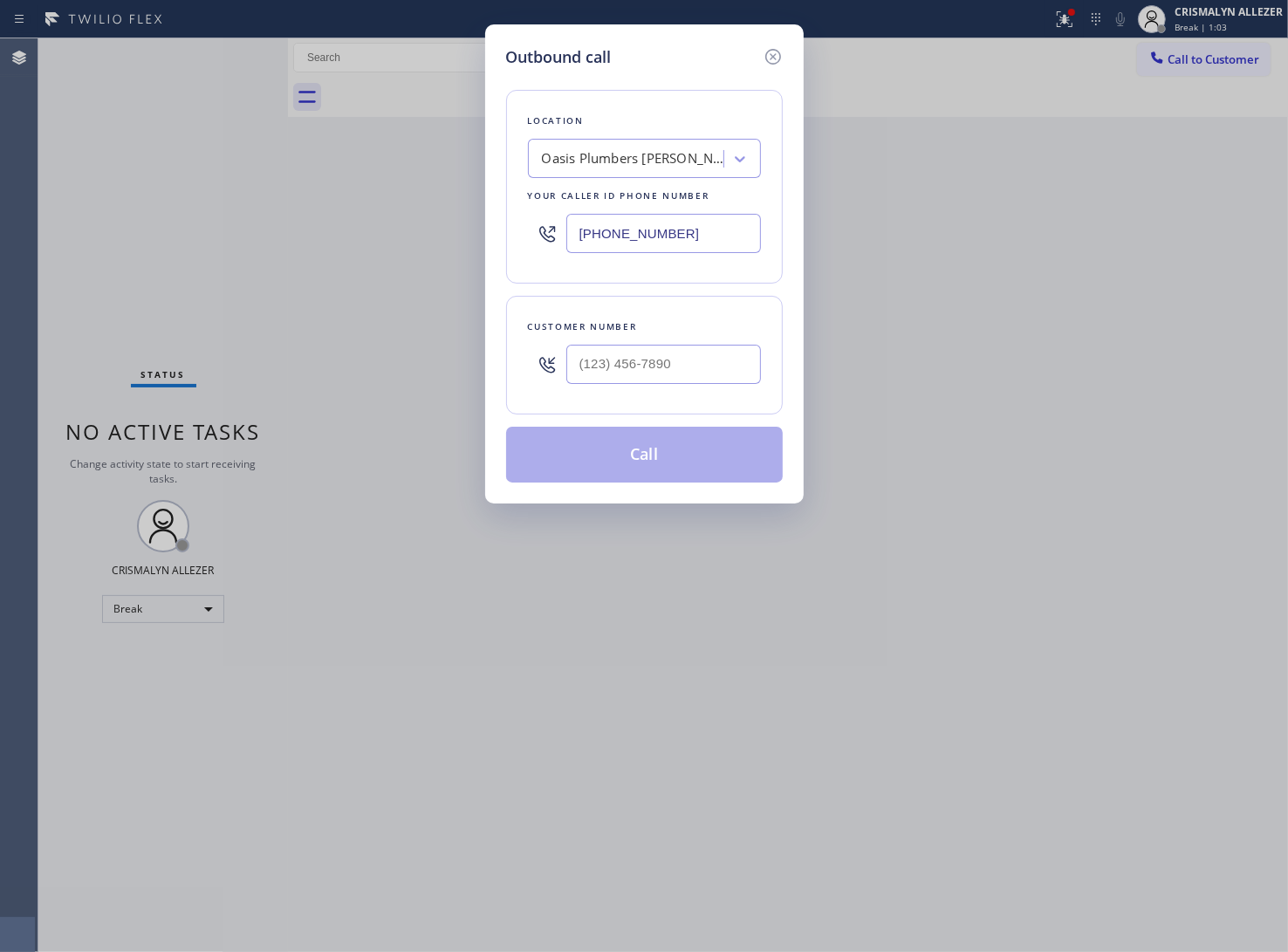
drag, startPoint x: 699, startPoint y: 236, endPoint x: 735, endPoint y: 334, distance: 104.4
click at [308, 242] on div "Outbound call Location Oasis Plumbers [PERSON_NAME] Your caller id phone number…" at bounding box center [644, 476] width 1288 height 952
paste input "510) 617-1897"
type input "[PHONE_NUMBER]"
click at [635, 360] on input "(___) ___-____" at bounding box center [663, 365] width 195 height 40
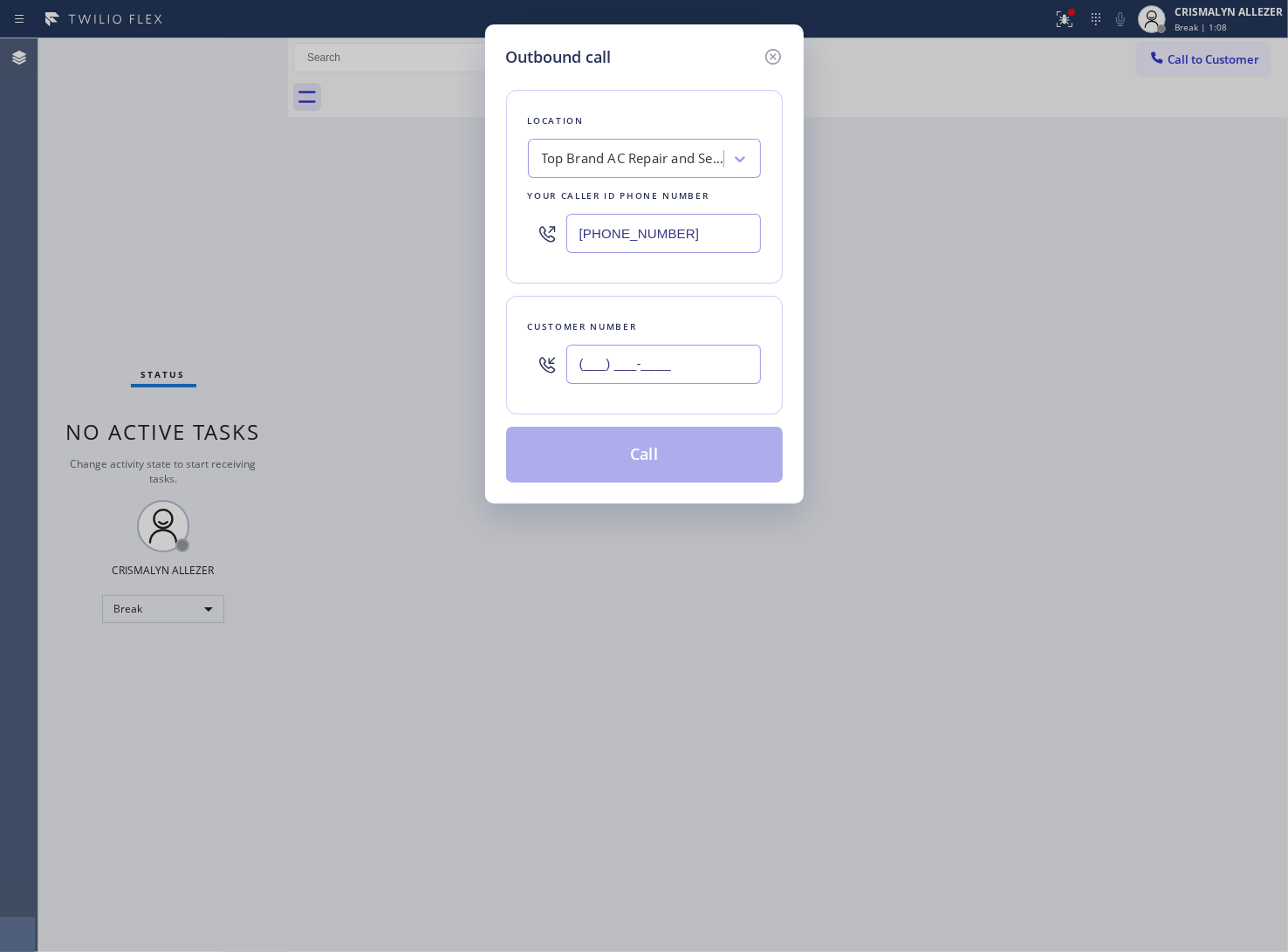
paste input "510) 389-2190"
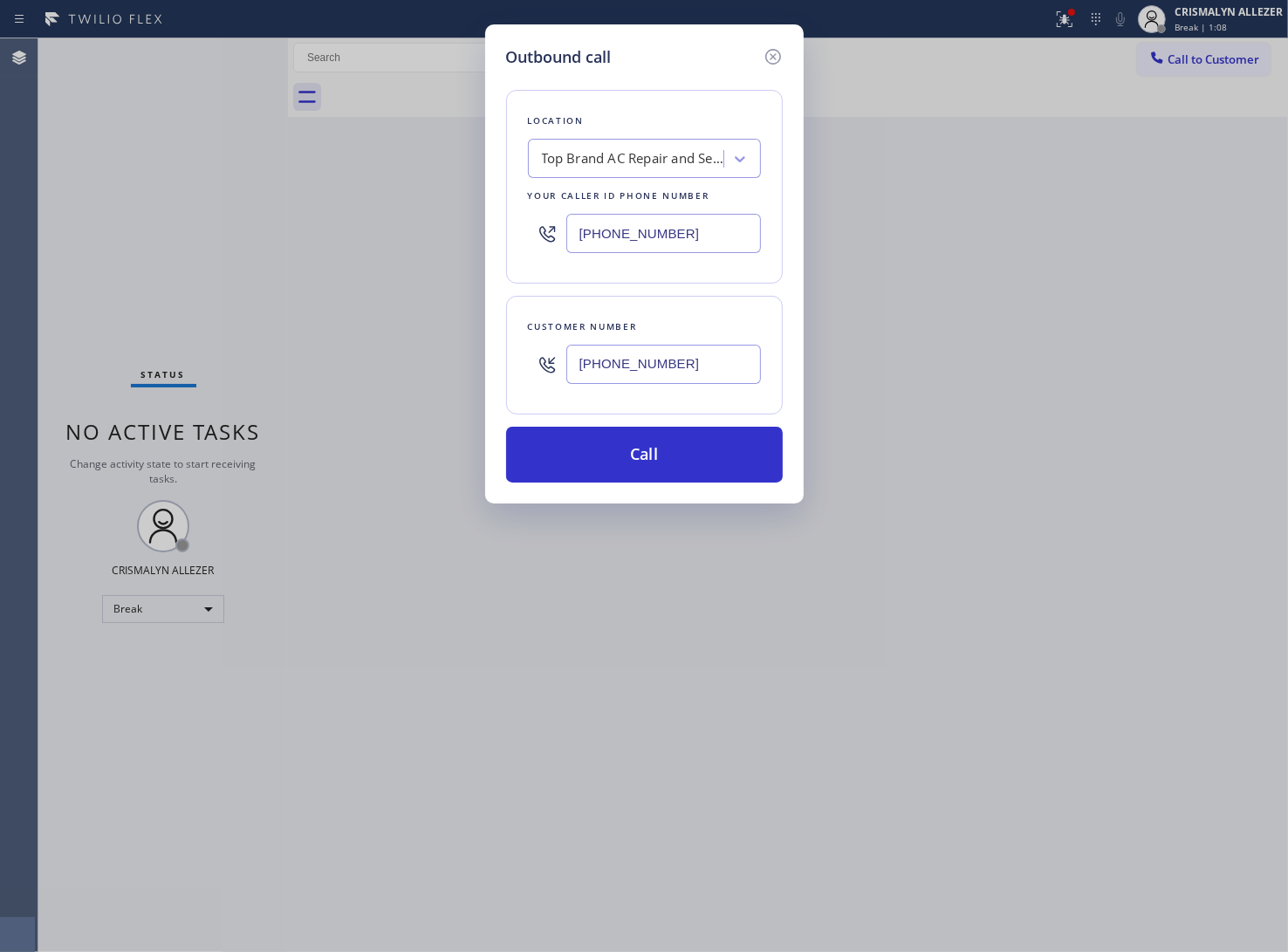
type input "[PHONE_NUMBER]"
click at [644, 487] on div "Outbound call Location Top Brand AC Repair and Services Hayward(Air Control Mec…" at bounding box center [644, 264] width 318 height 479
click at [663, 463] on button "Call" at bounding box center [644, 455] width 277 height 56
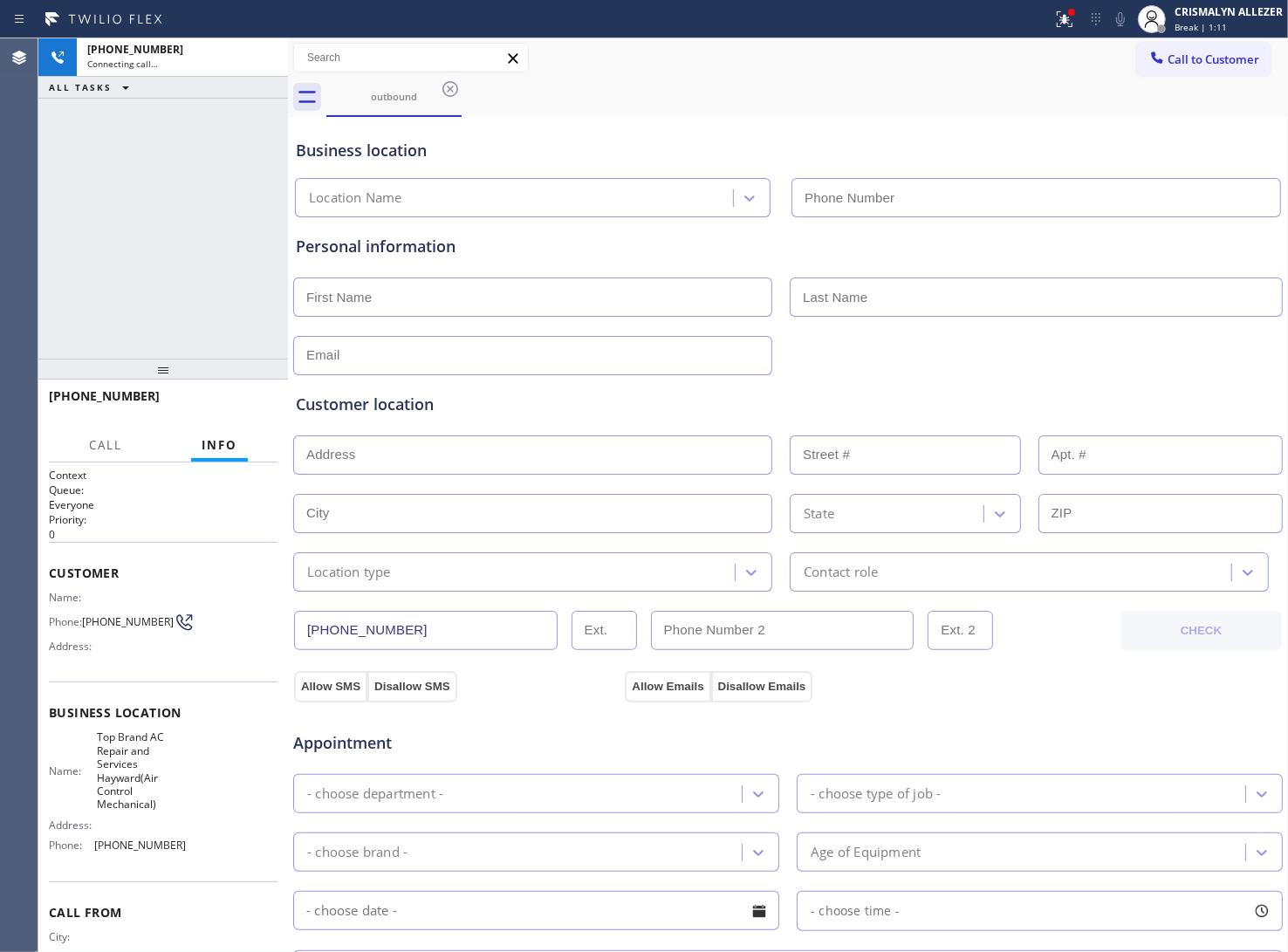
type input "[PHONE_NUMBER]"
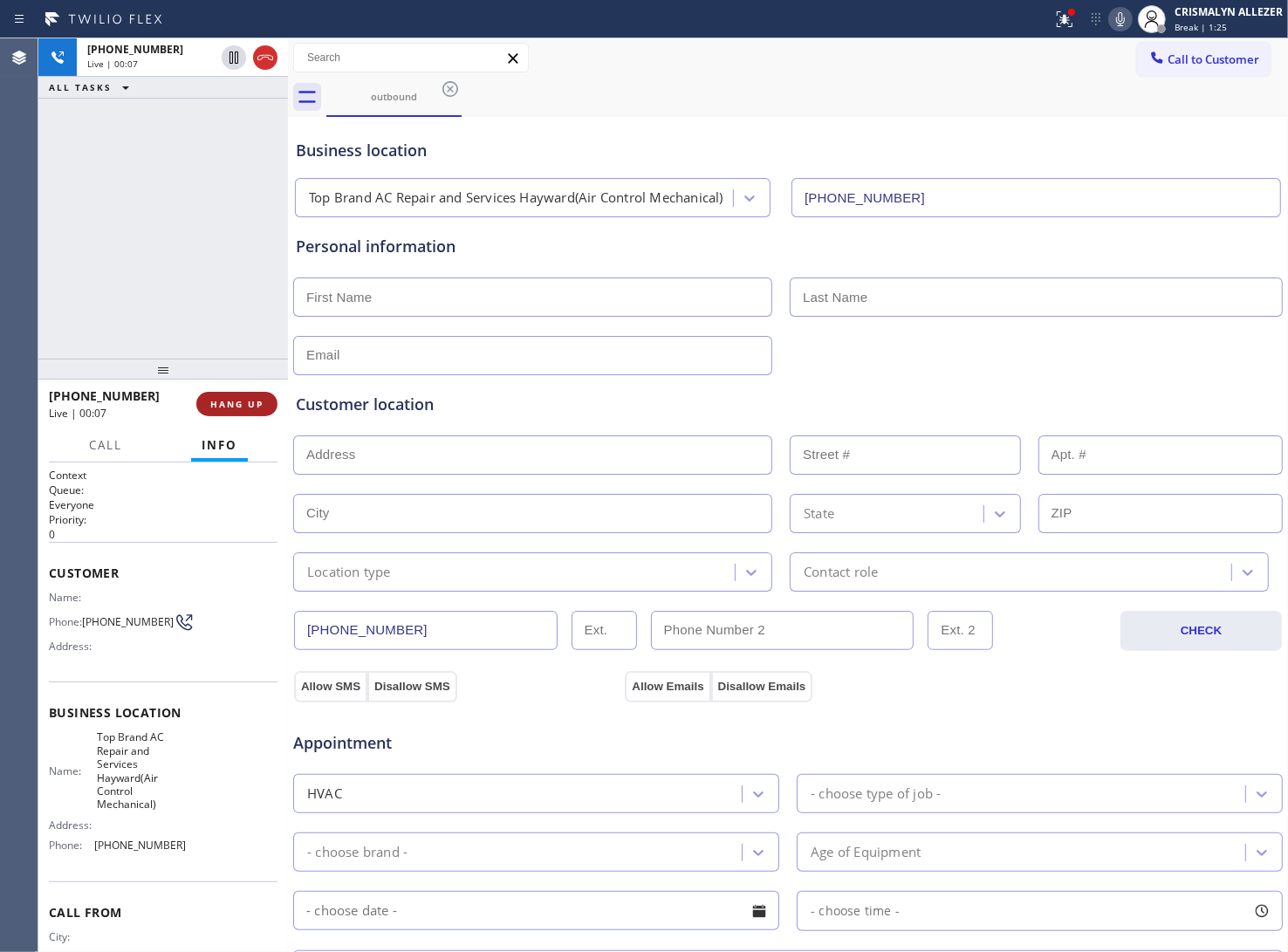
click at [222, 408] on span "HANG UP" at bounding box center [237, 404] width 53 height 12
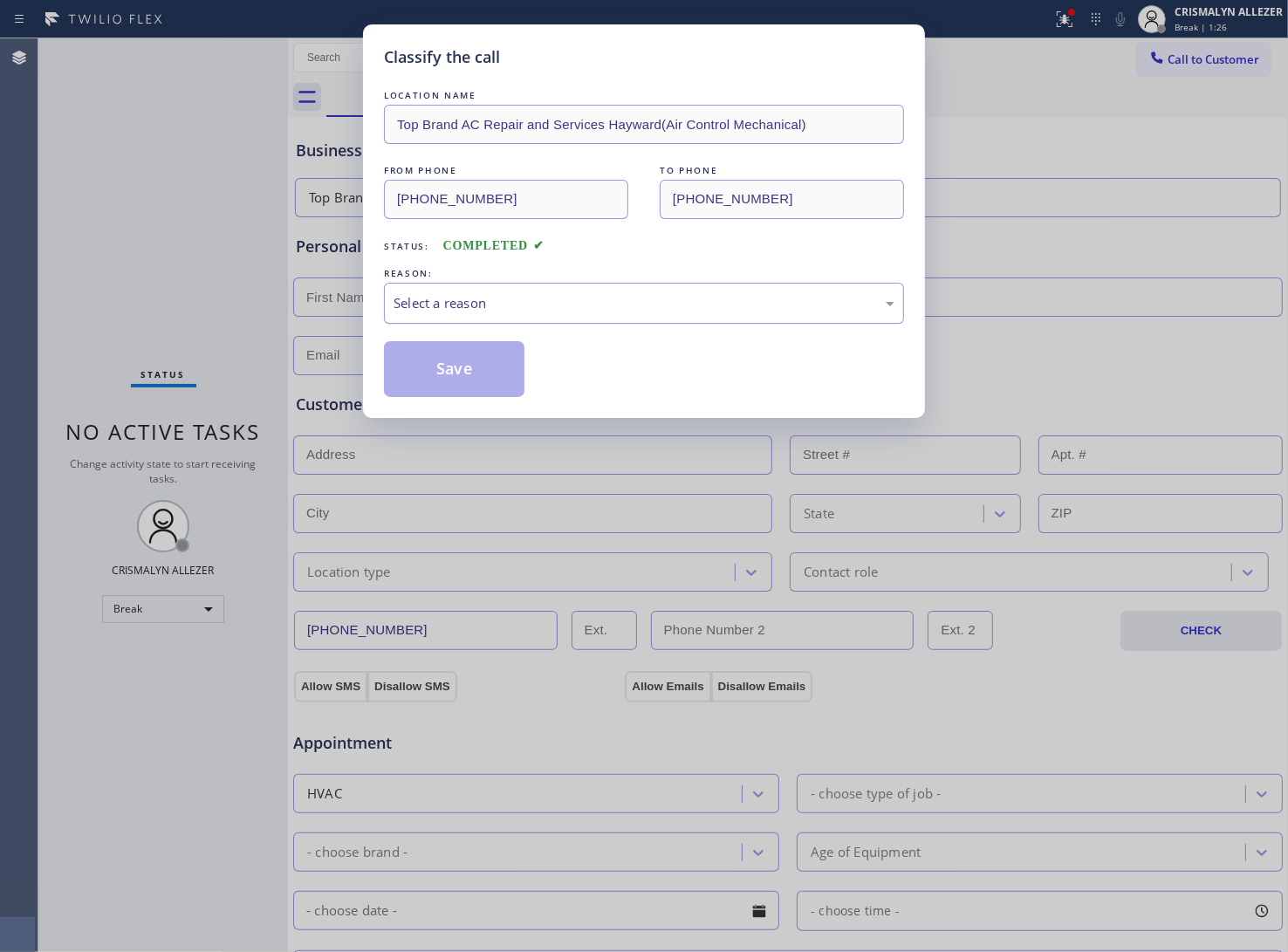
click at [600, 302] on div "Select a reason" at bounding box center [644, 303] width 501 height 20
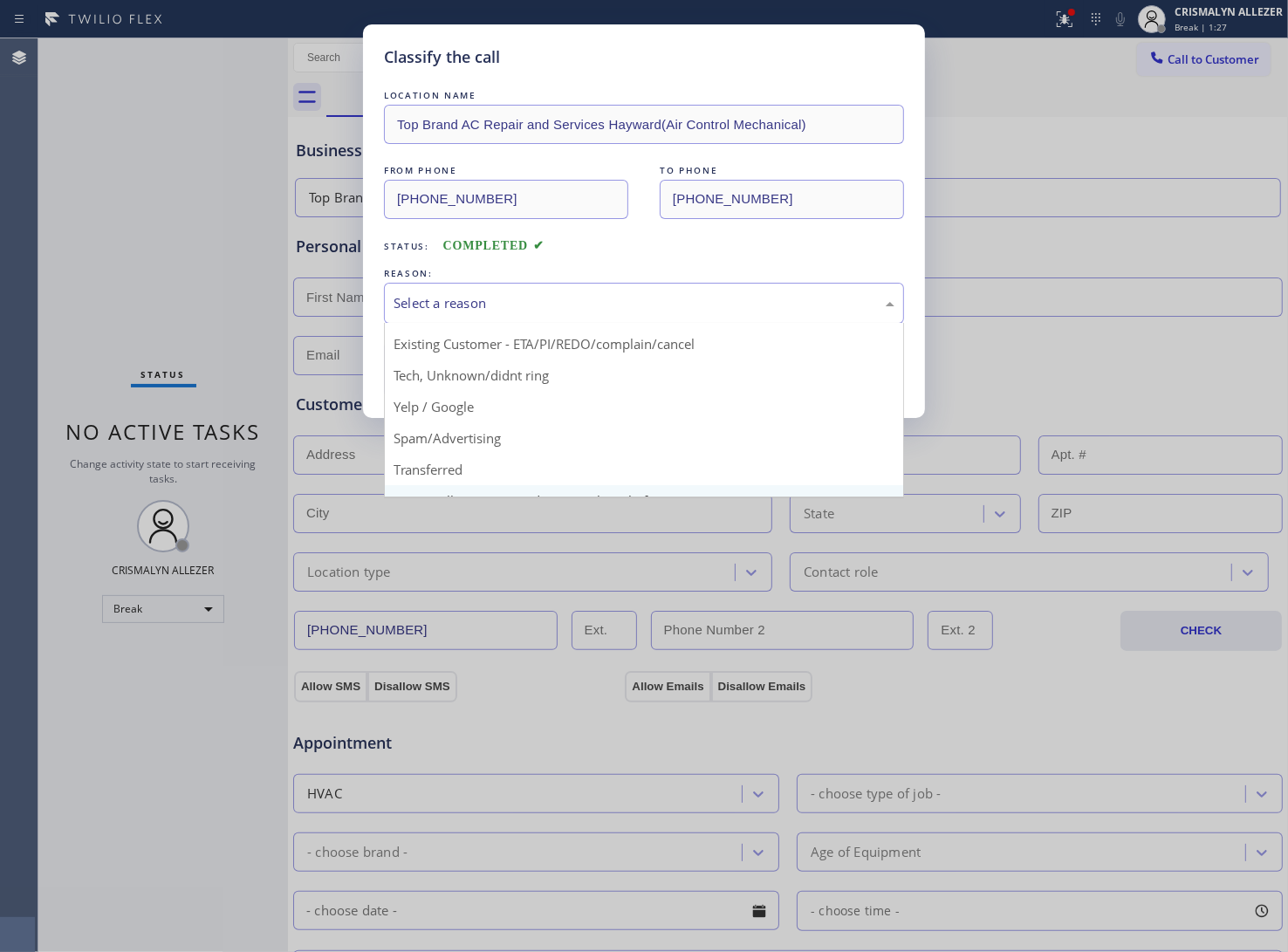
scroll to position [120, 0]
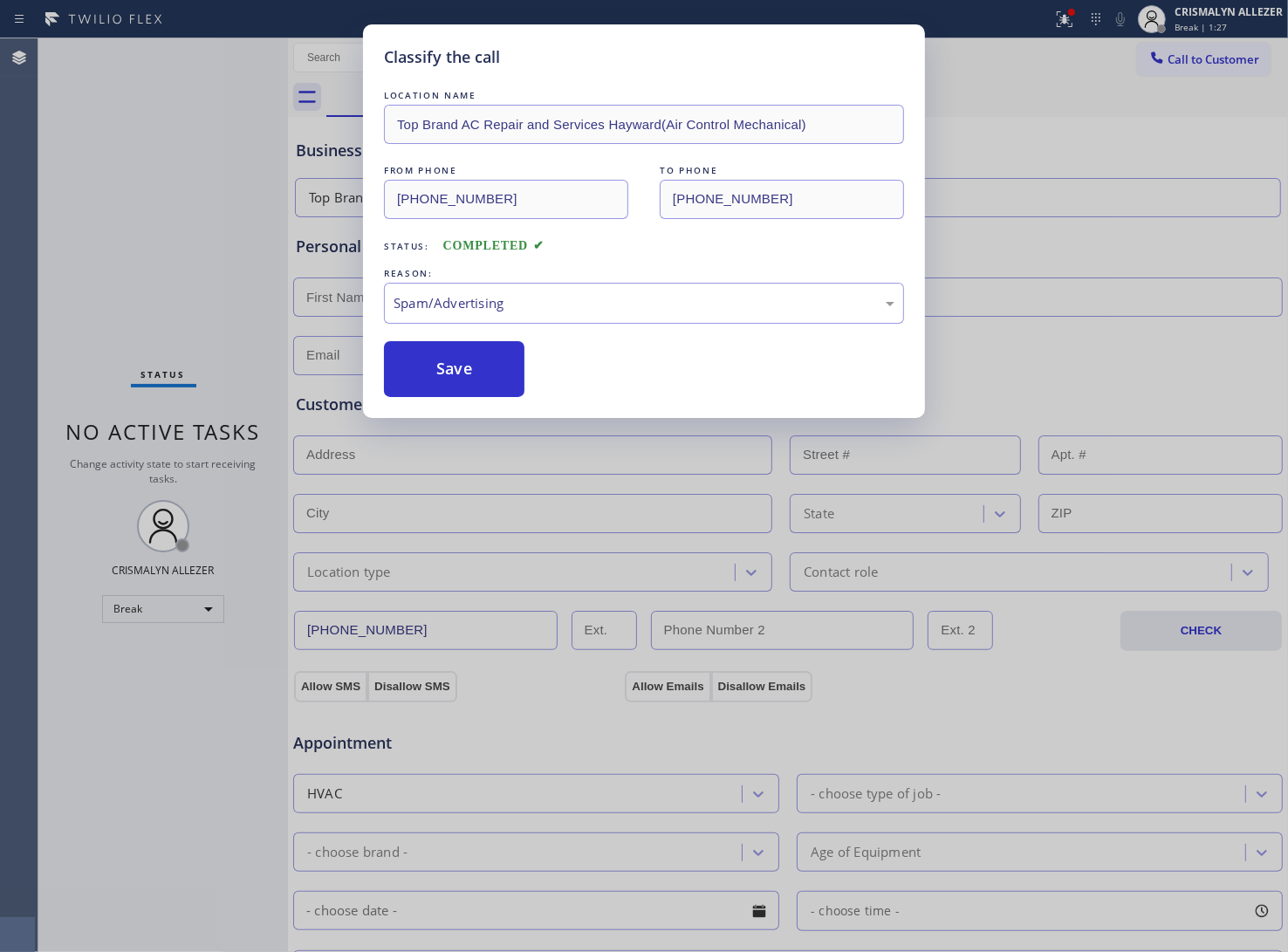
click at [461, 386] on button "Save" at bounding box center [454, 369] width 140 height 56
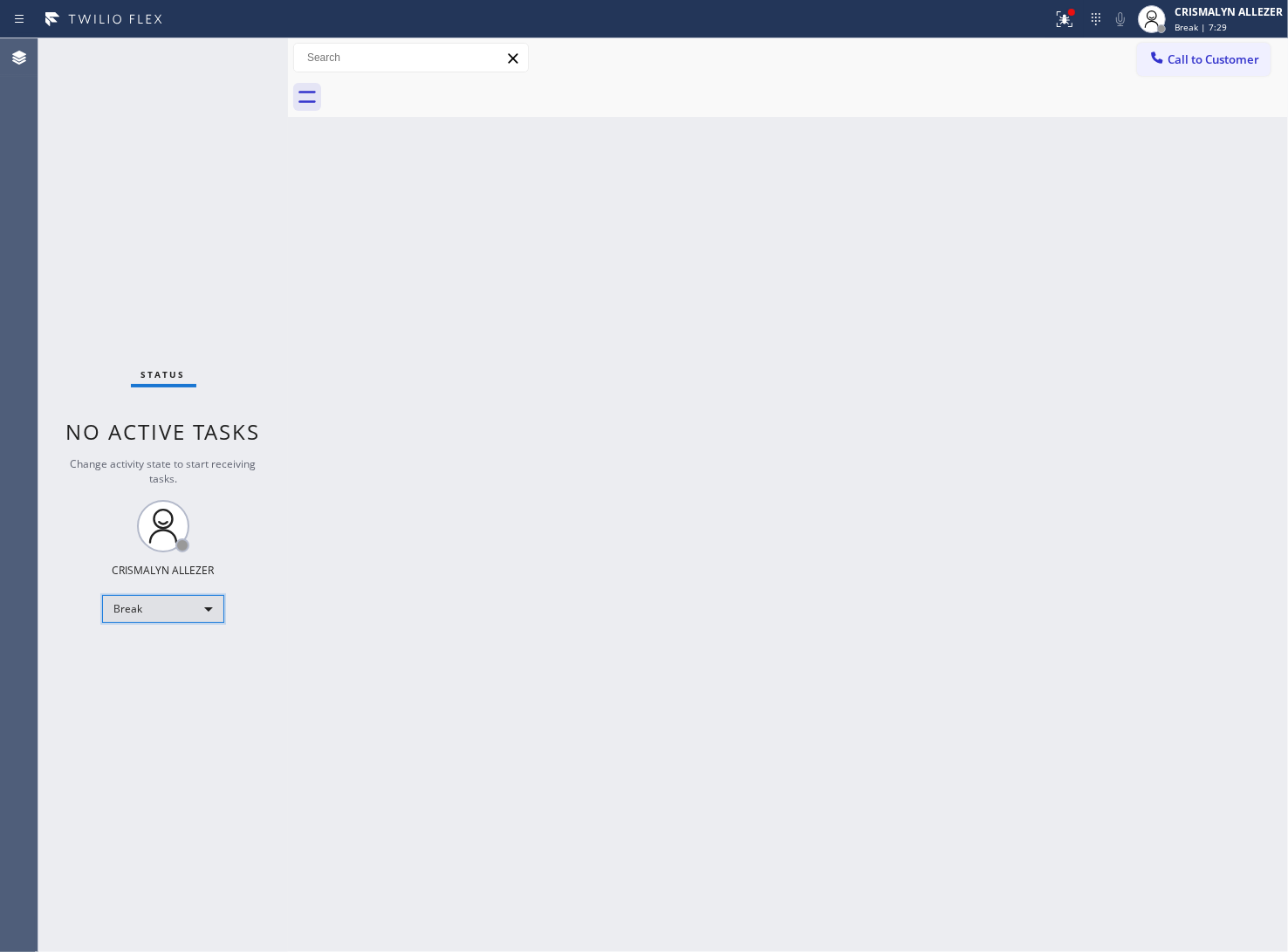
click at [215, 612] on div "Break" at bounding box center [163, 609] width 123 height 28
click at [182, 679] on li "Unavailable" at bounding box center [162, 676] width 119 height 21
drag, startPoint x: 940, startPoint y: 349, endPoint x: 1000, endPoint y: 193, distance: 167.1
click at [940, 349] on div "Back to Dashboard Change Sender ID Customers Technicians Select a contact Outbo…" at bounding box center [788, 495] width 1000 height 913
click at [1214, 65] on span "Call to Customer" at bounding box center [1213, 59] width 92 height 16
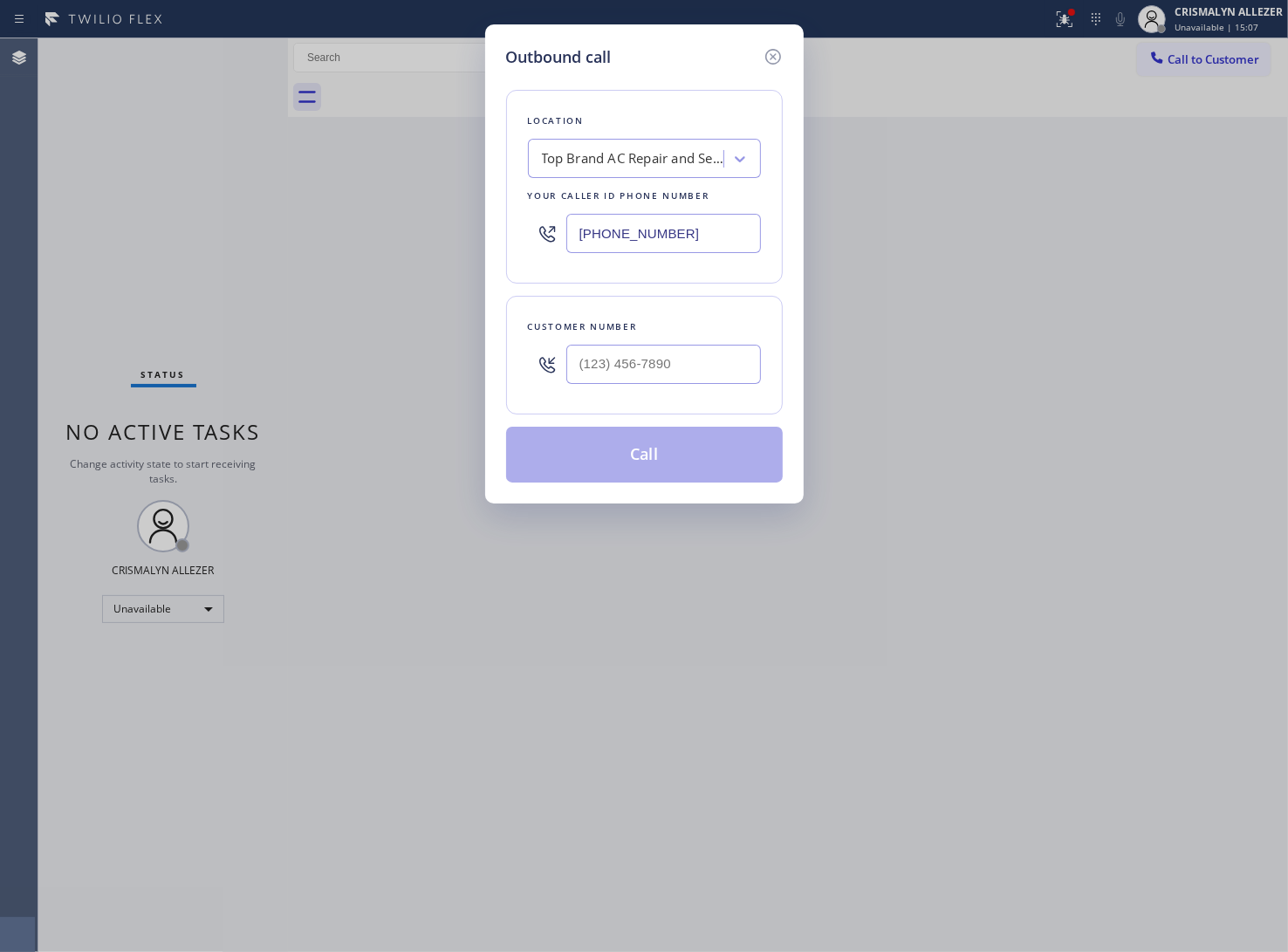
drag, startPoint x: 651, startPoint y: 232, endPoint x: 361, endPoint y: 259, distance: 291.3
click at [253, 238] on div "Outbound call Location Top Brand AC Repair and Services Hayward(Air Control Mec…" at bounding box center [644, 476] width 1288 height 952
paste input "626) 548-3326"
type input "[PHONE_NUMBER]"
click at [651, 369] on input "(___) ___-____" at bounding box center [663, 365] width 195 height 40
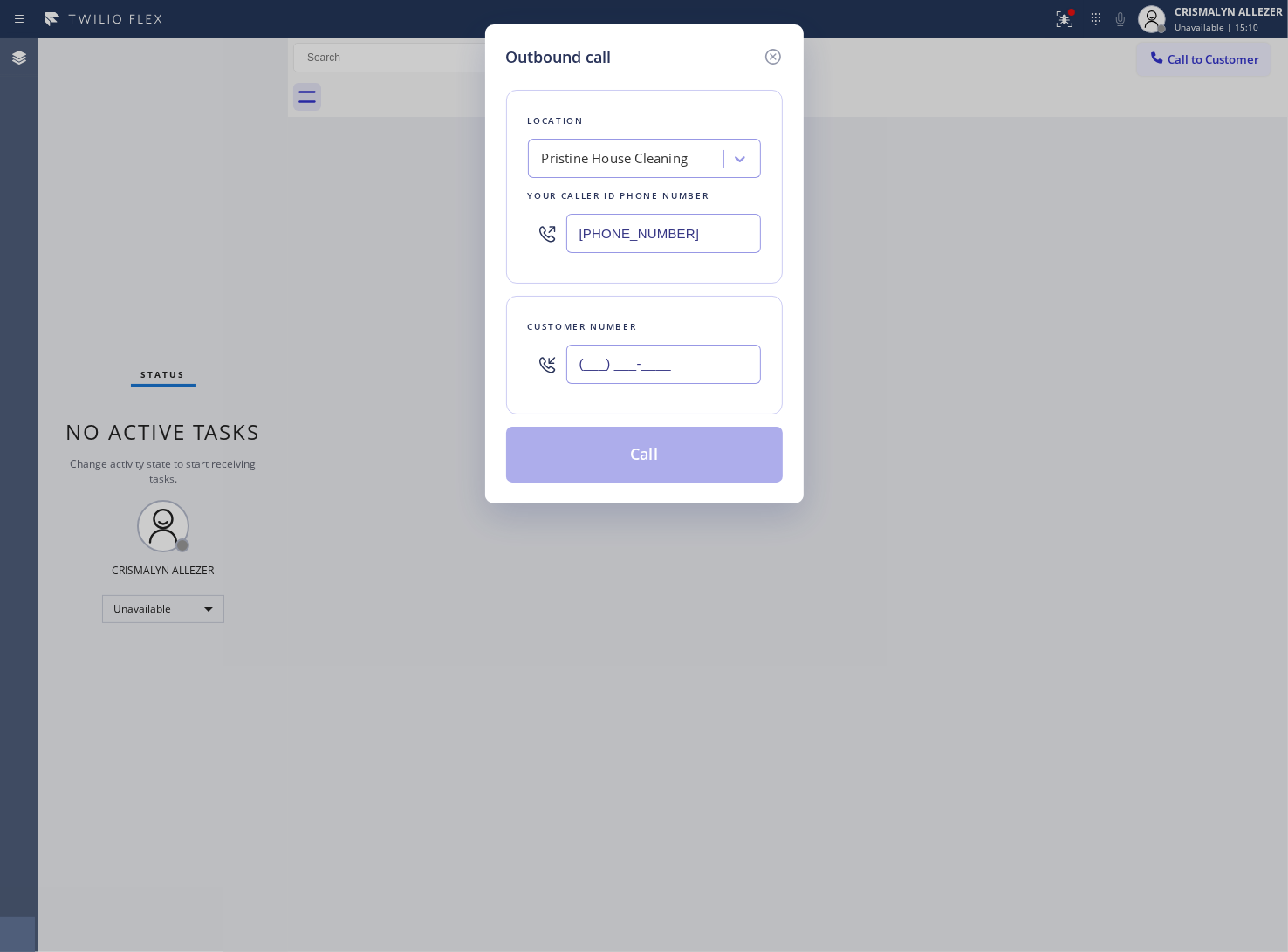
paste input "626) 437-5877"
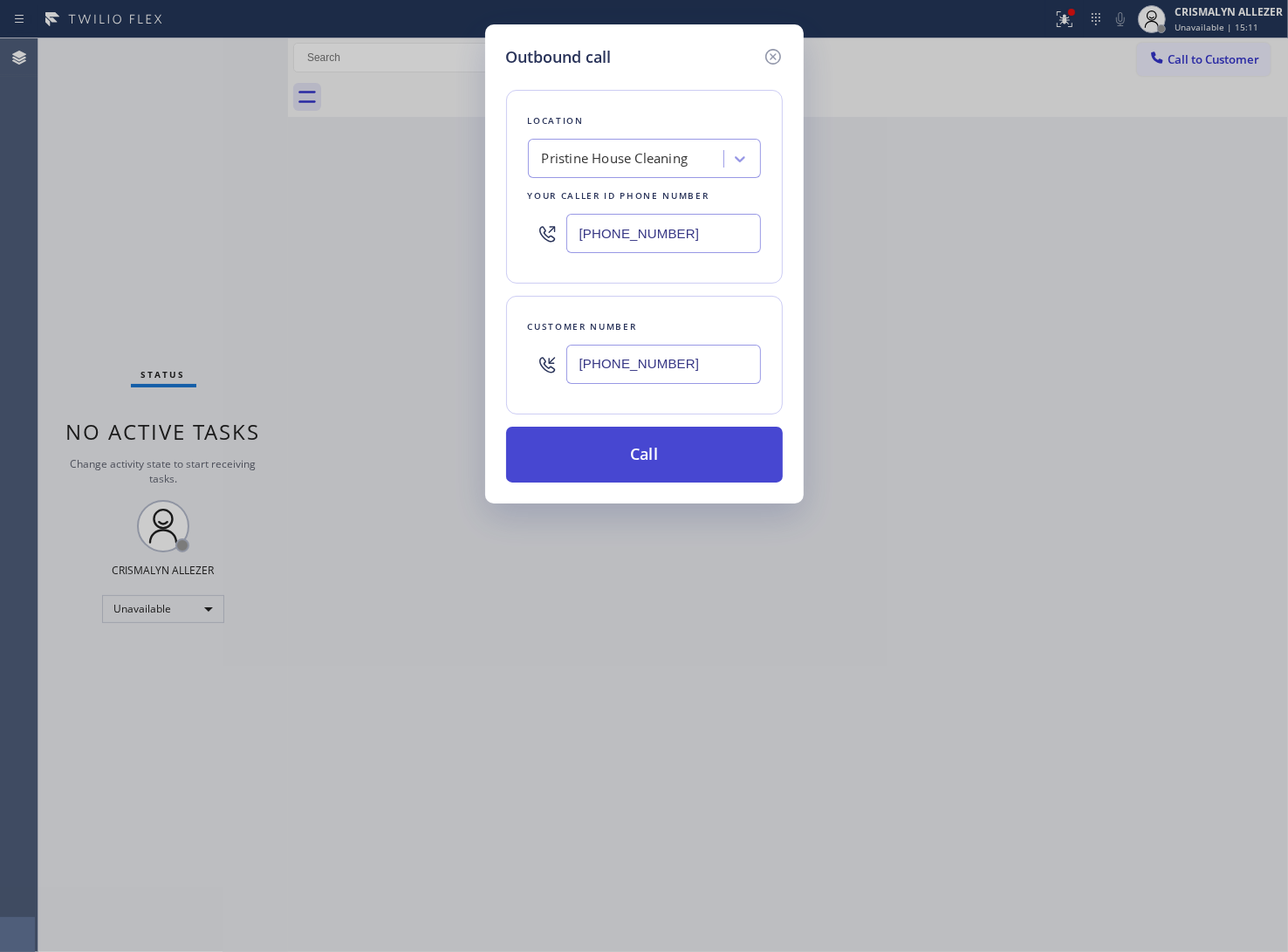
type input "[PHONE_NUMBER]"
click at [657, 460] on button "Call" at bounding box center [644, 455] width 277 height 56
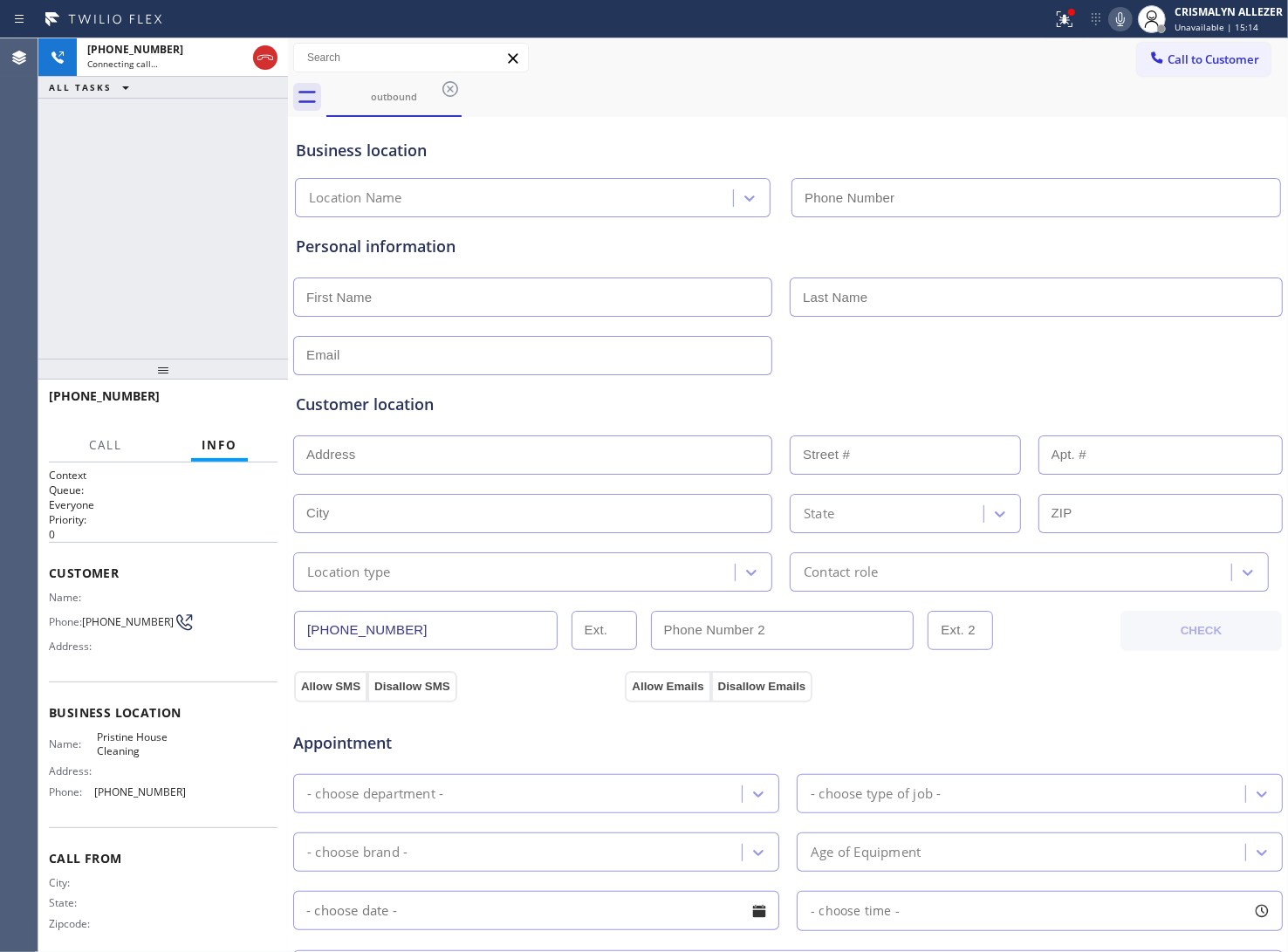
type input "[PHONE_NUMBER]"
click at [232, 232] on div "[PHONE_NUMBER] Connecting call… ALL TASKS ALL TASKS ACTIVE TASKS TASKS IN WRAP …" at bounding box center [163, 199] width 250 height 320
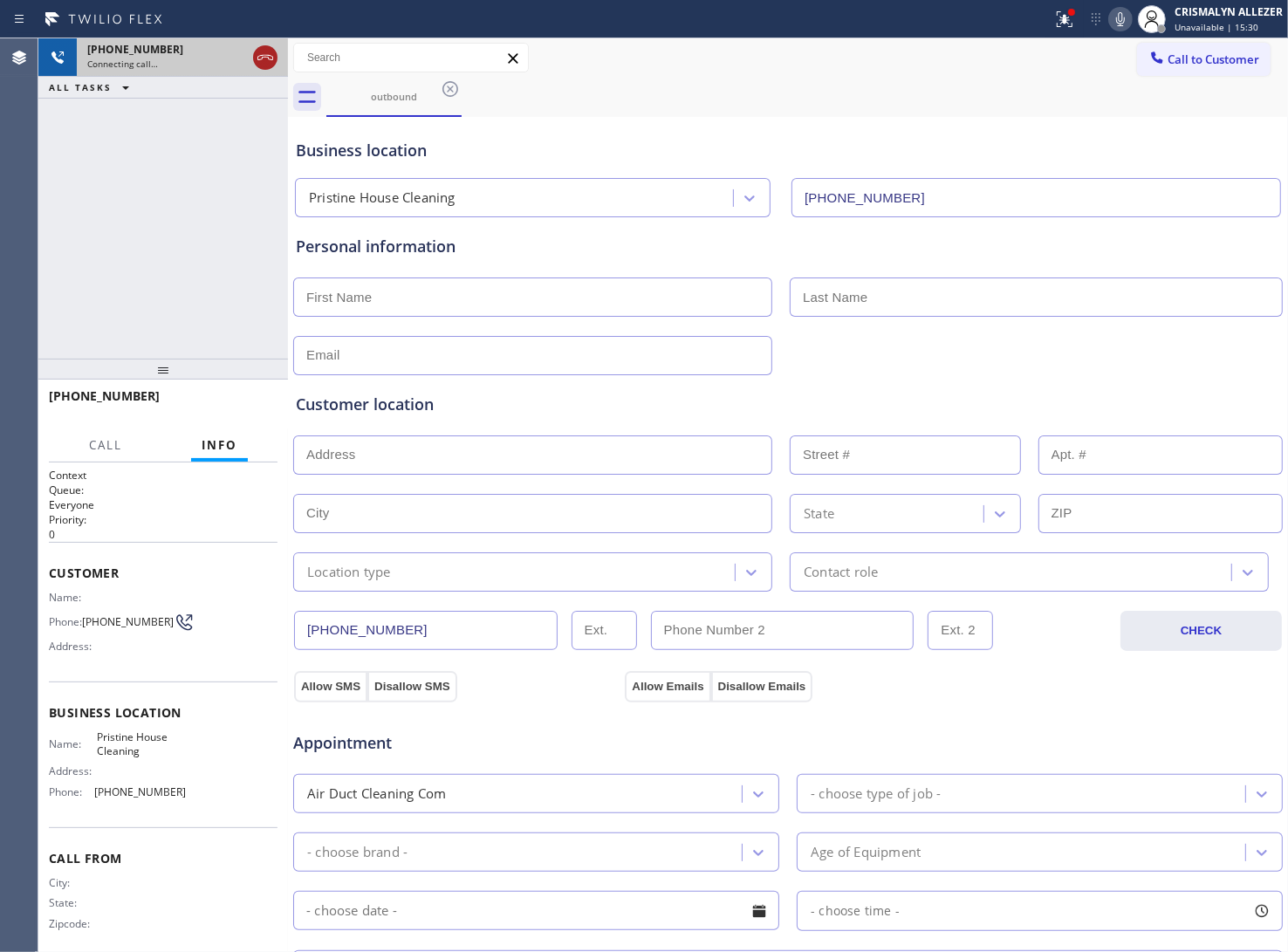
click at [268, 50] on icon at bounding box center [265, 57] width 21 height 21
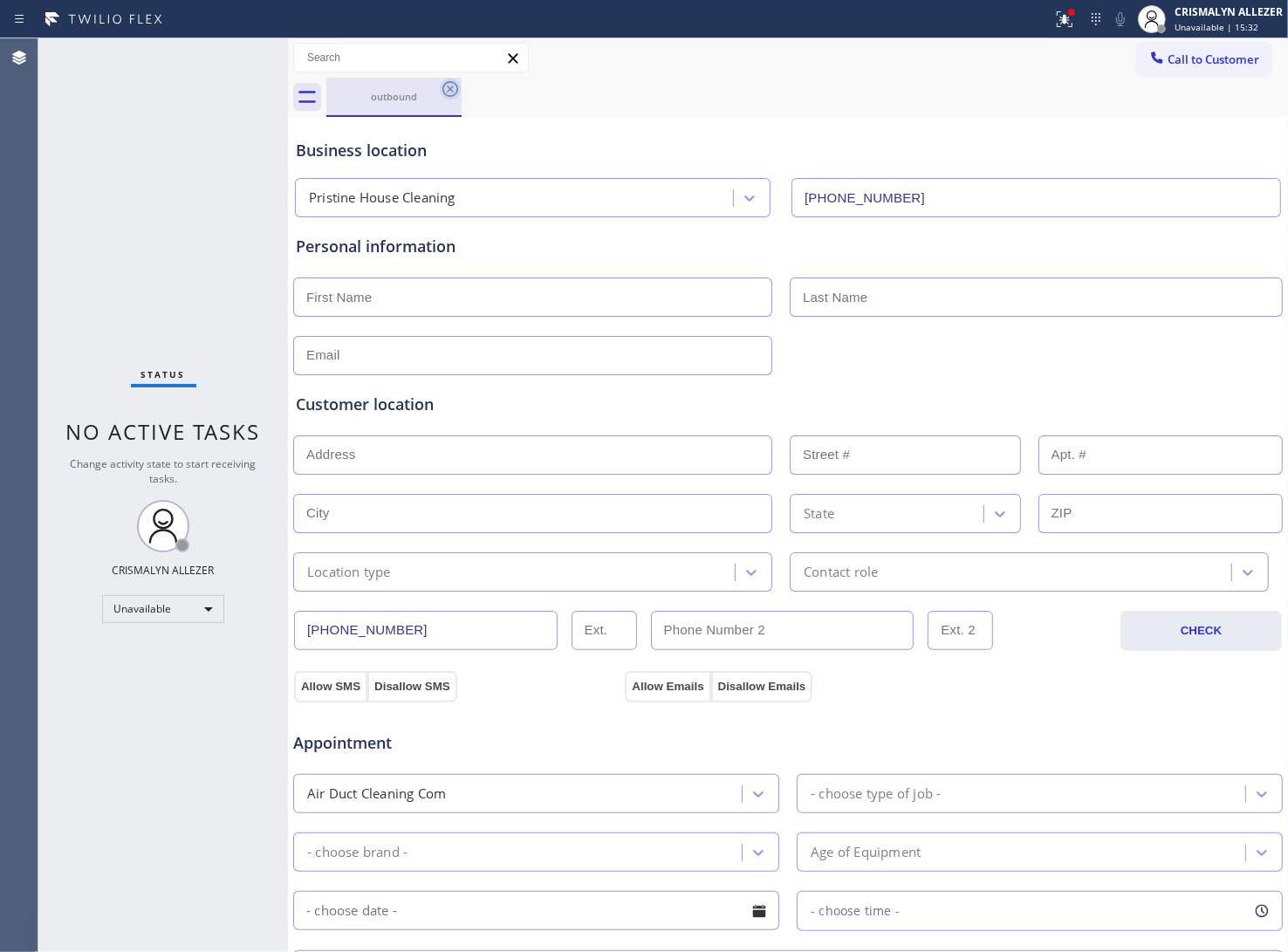
click at [454, 89] on icon at bounding box center [450, 88] width 21 height 21
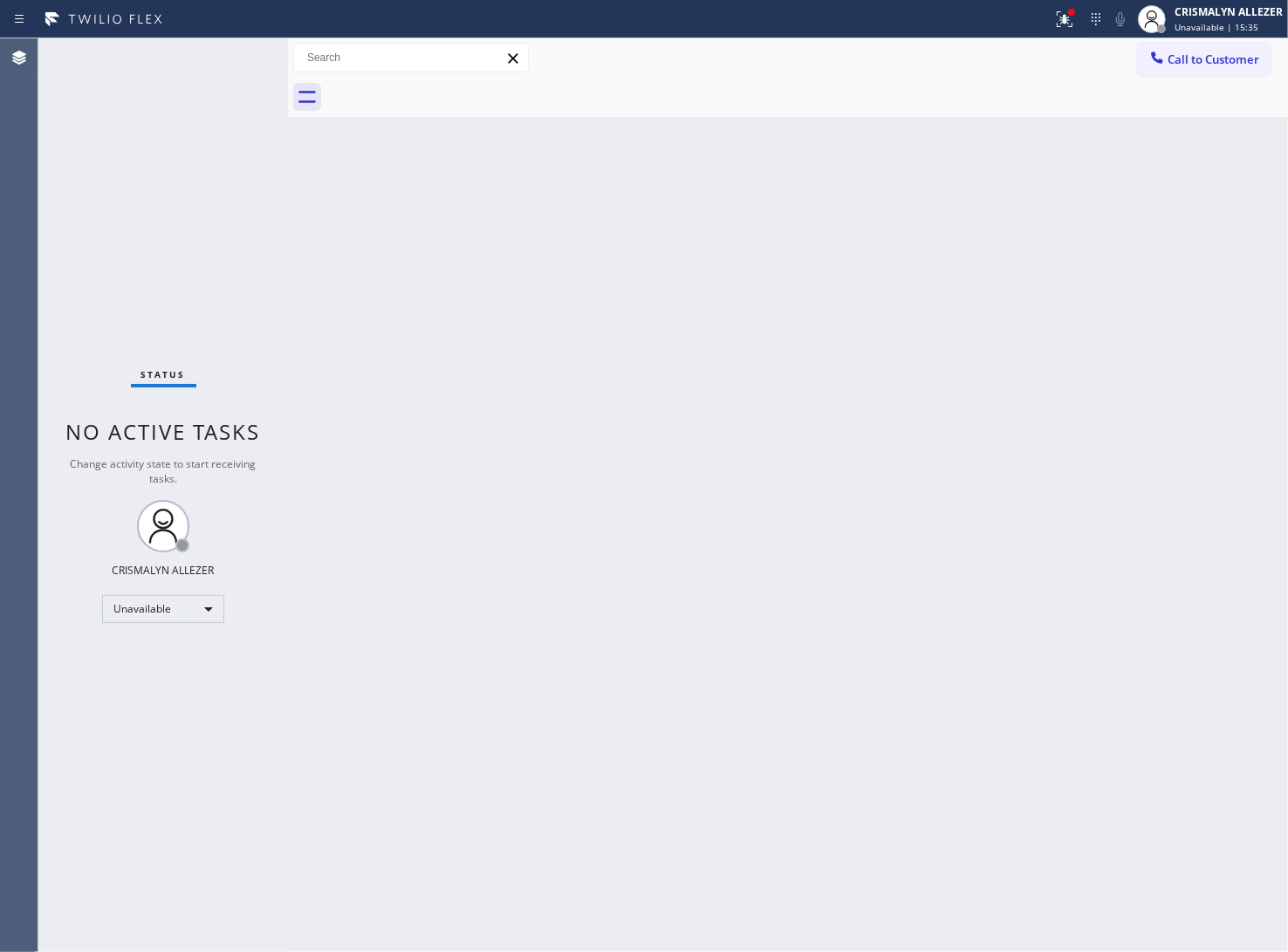
drag, startPoint x: 813, startPoint y: 403, endPoint x: 1127, endPoint y: 204, distance: 371.7
click at [813, 402] on div "Back to Dashboard Change Sender ID Customers Technicians Select a contact Outbo…" at bounding box center [788, 495] width 1000 height 913
click at [1220, 58] on span "Call to Customer" at bounding box center [1213, 59] width 92 height 16
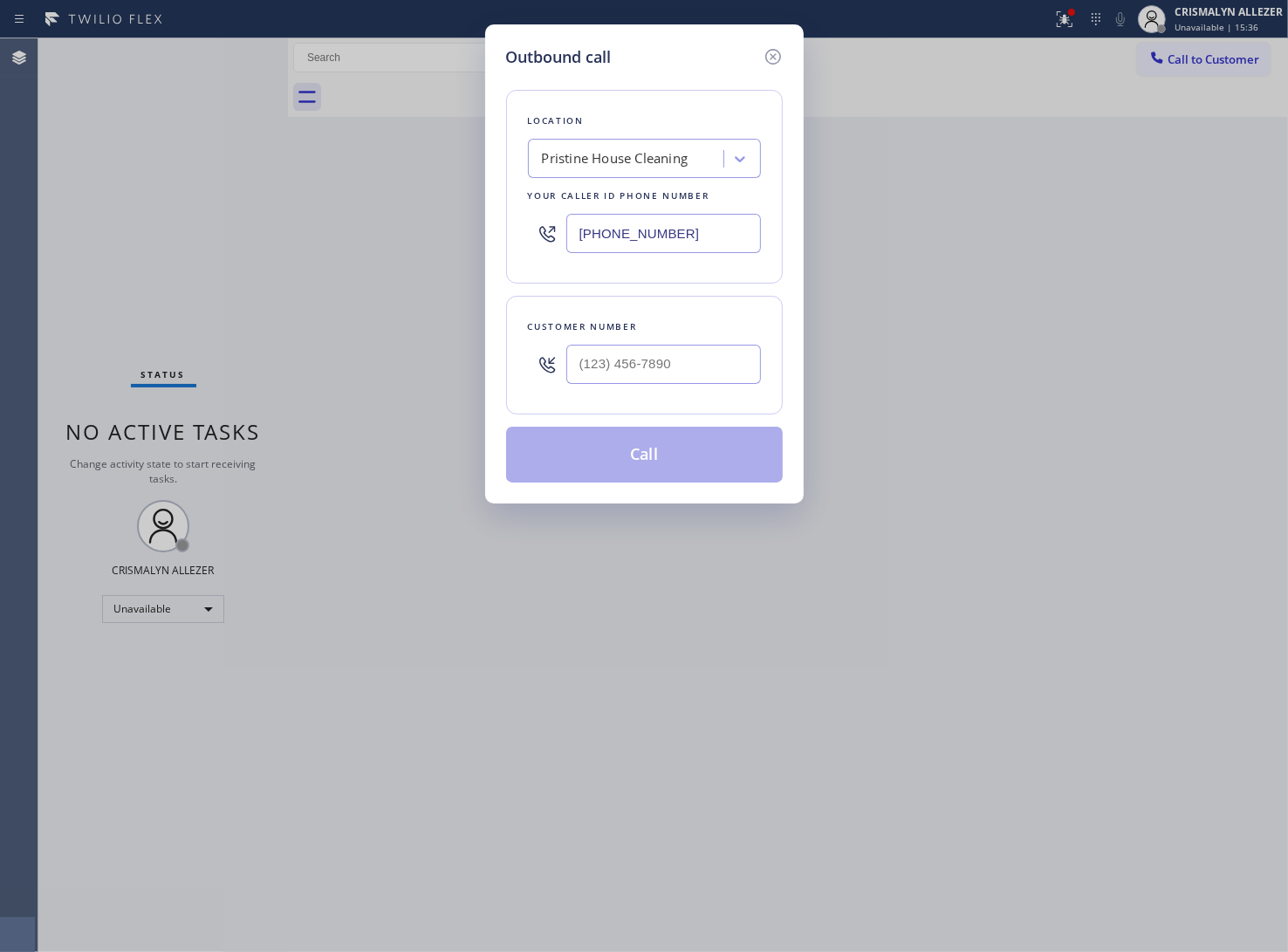
drag, startPoint x: 734, startPoint y: 228, endPoint x: 546, endPoint y: 245, distance: 188.8
click at [297, 233] on div "Outbound call Location Pristine House Cleaning Your caller id phone number [PHO…" at bounding box center [644, 476] width 1288 height 952
paste input "415) 582-673"
type input "[PHONE_NUMBER]"
click at [677, 358] on input "(___) ___-____" at bounding box center [663, 365] width 195 height 40
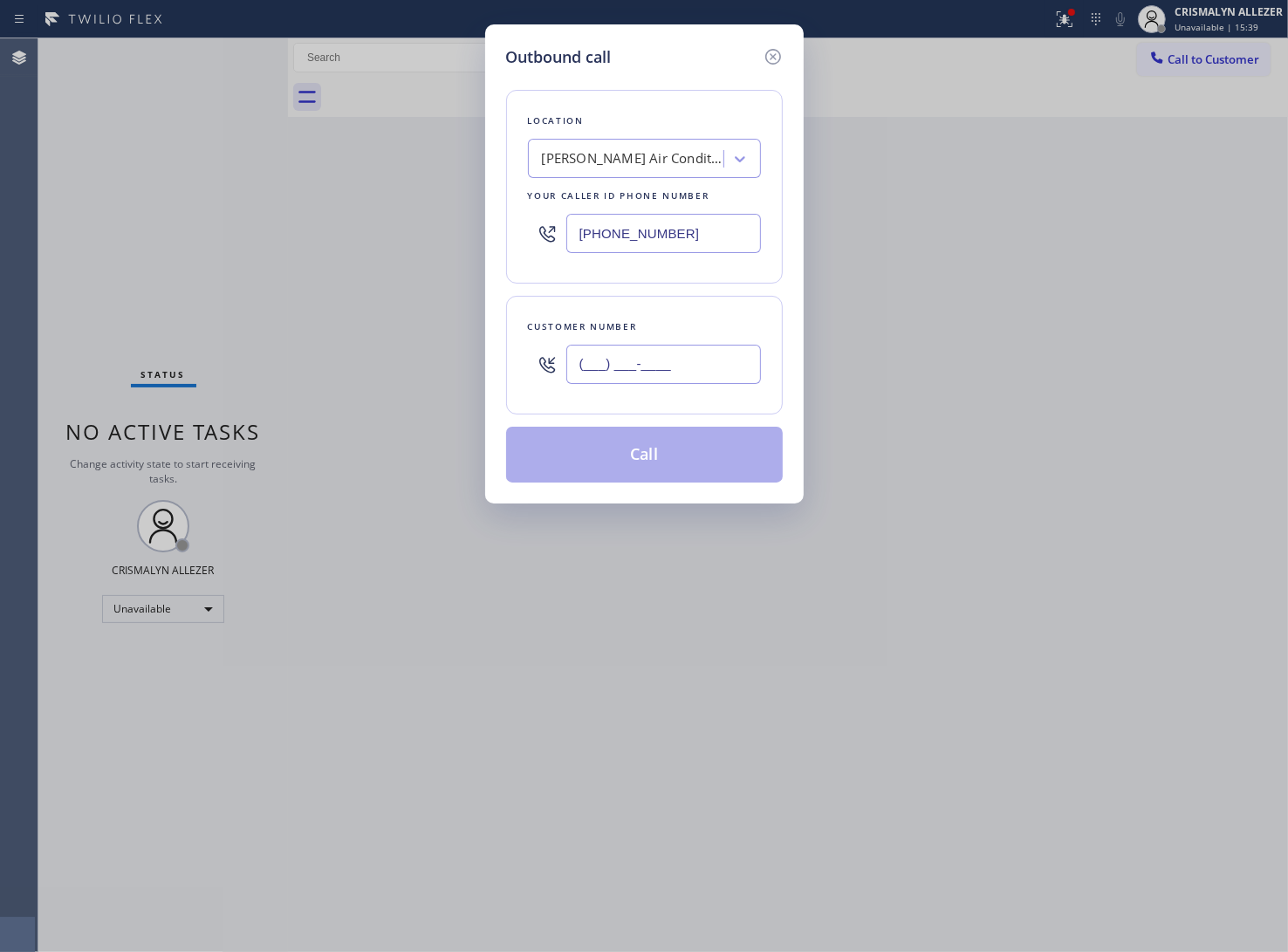
paste input "323) 605-6196"
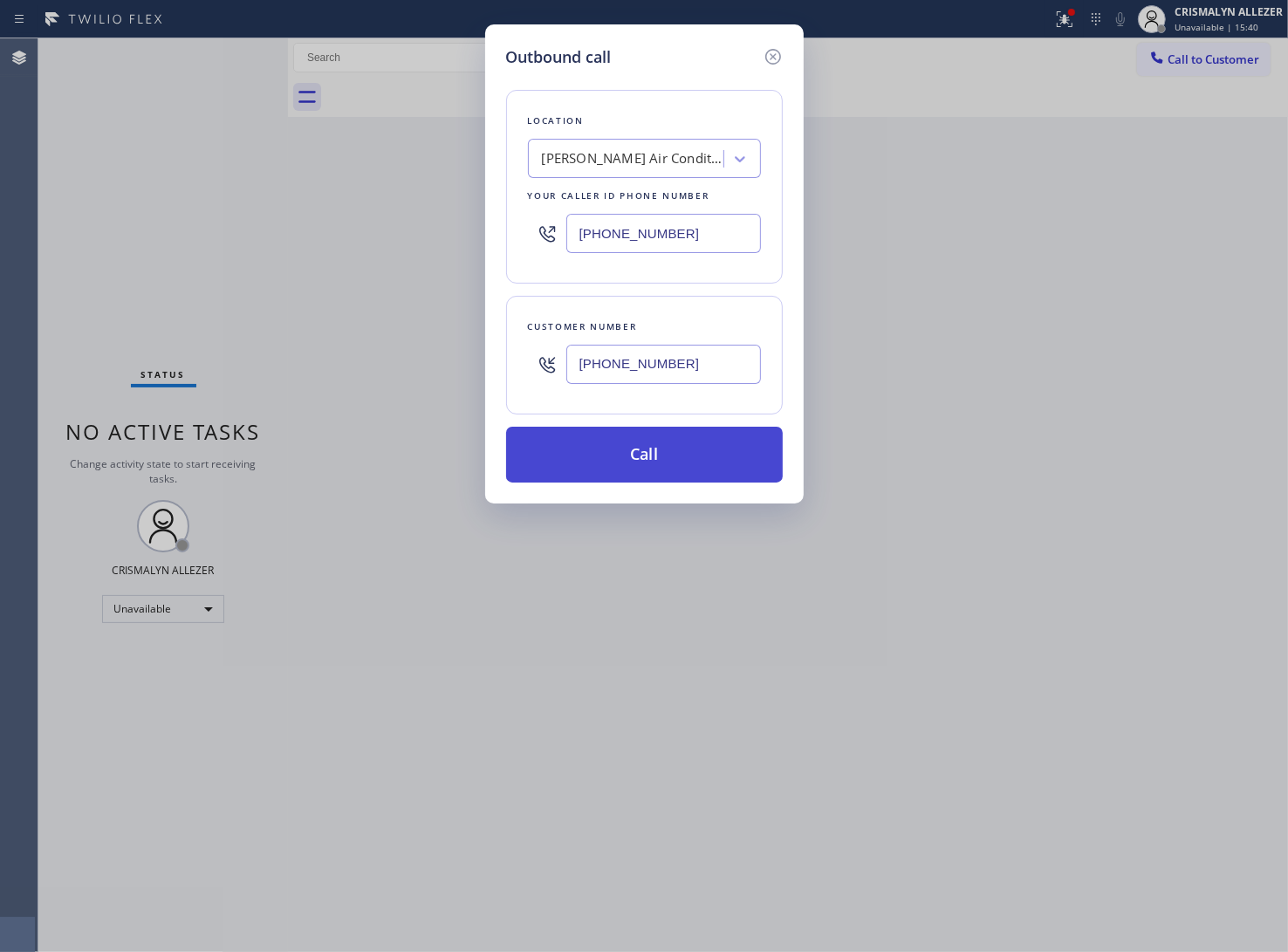
type input "[PHONE_NUMBER]"
click at [652, 448] on button "Call" at bounding box center [644, 455] width 277 height 56
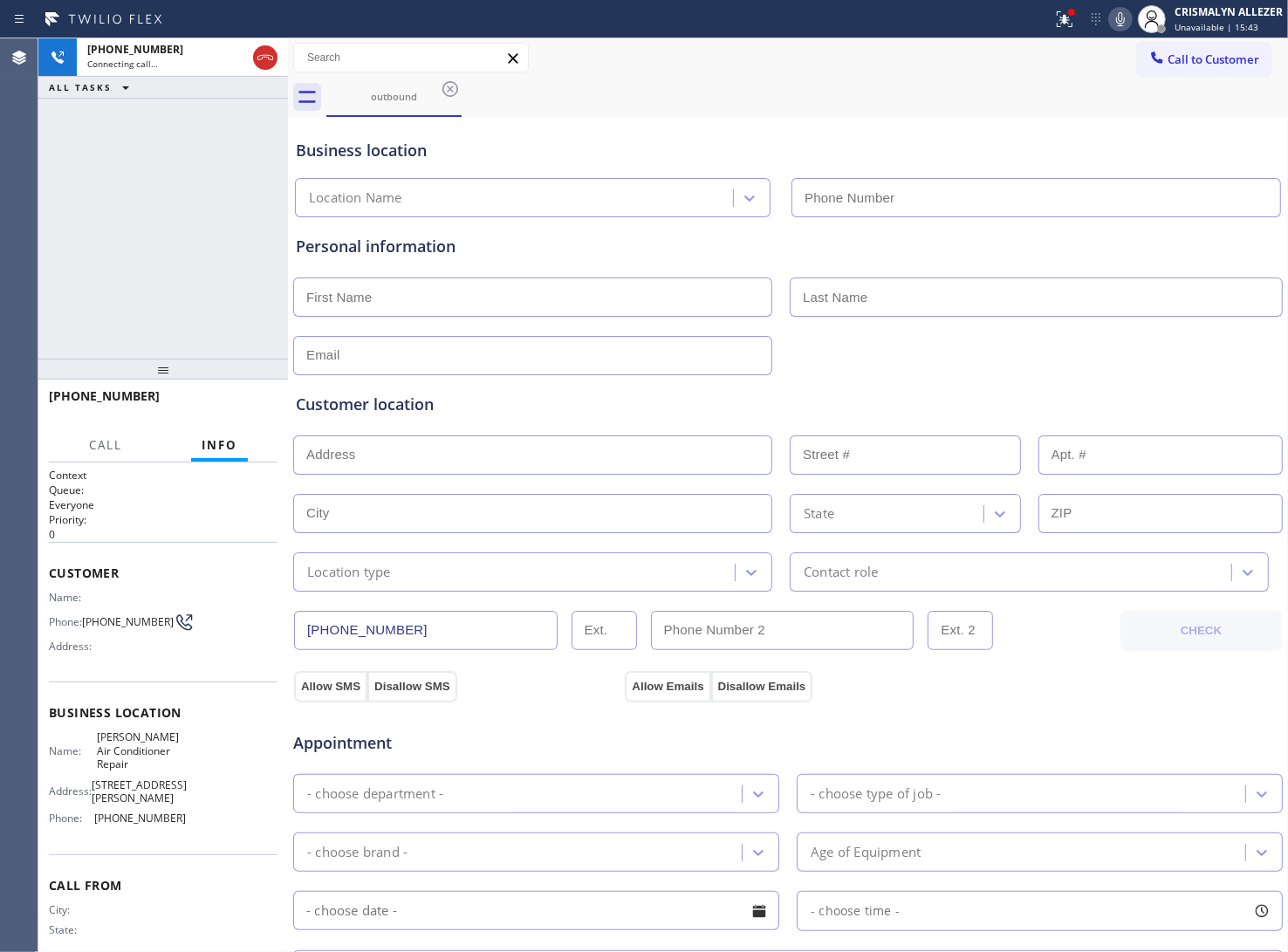
type input "[PHONE_NUMBER]"
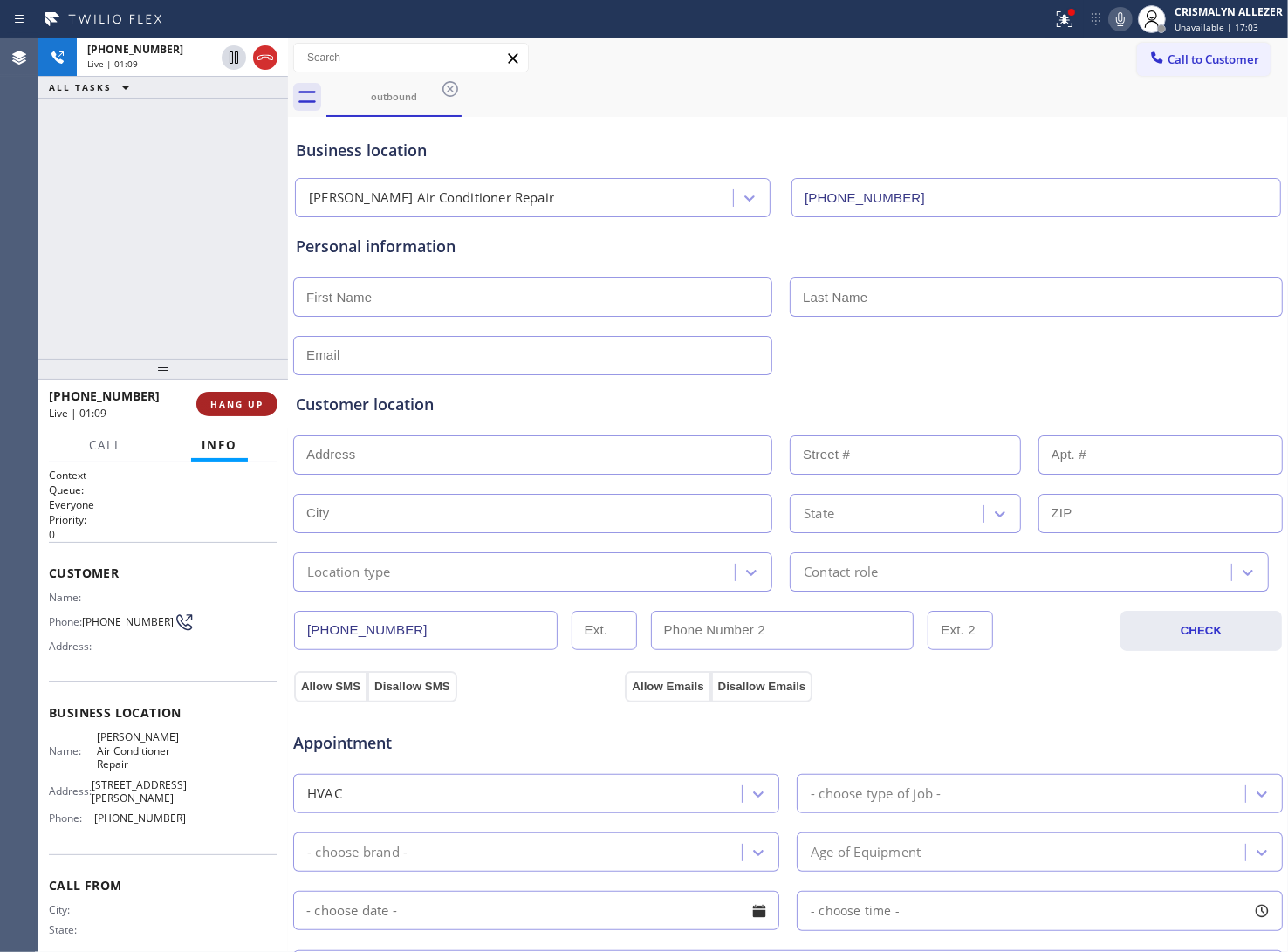
click at [227, 408] on span "HANG UP" at bounding box center [237, 404] width 53 height 12
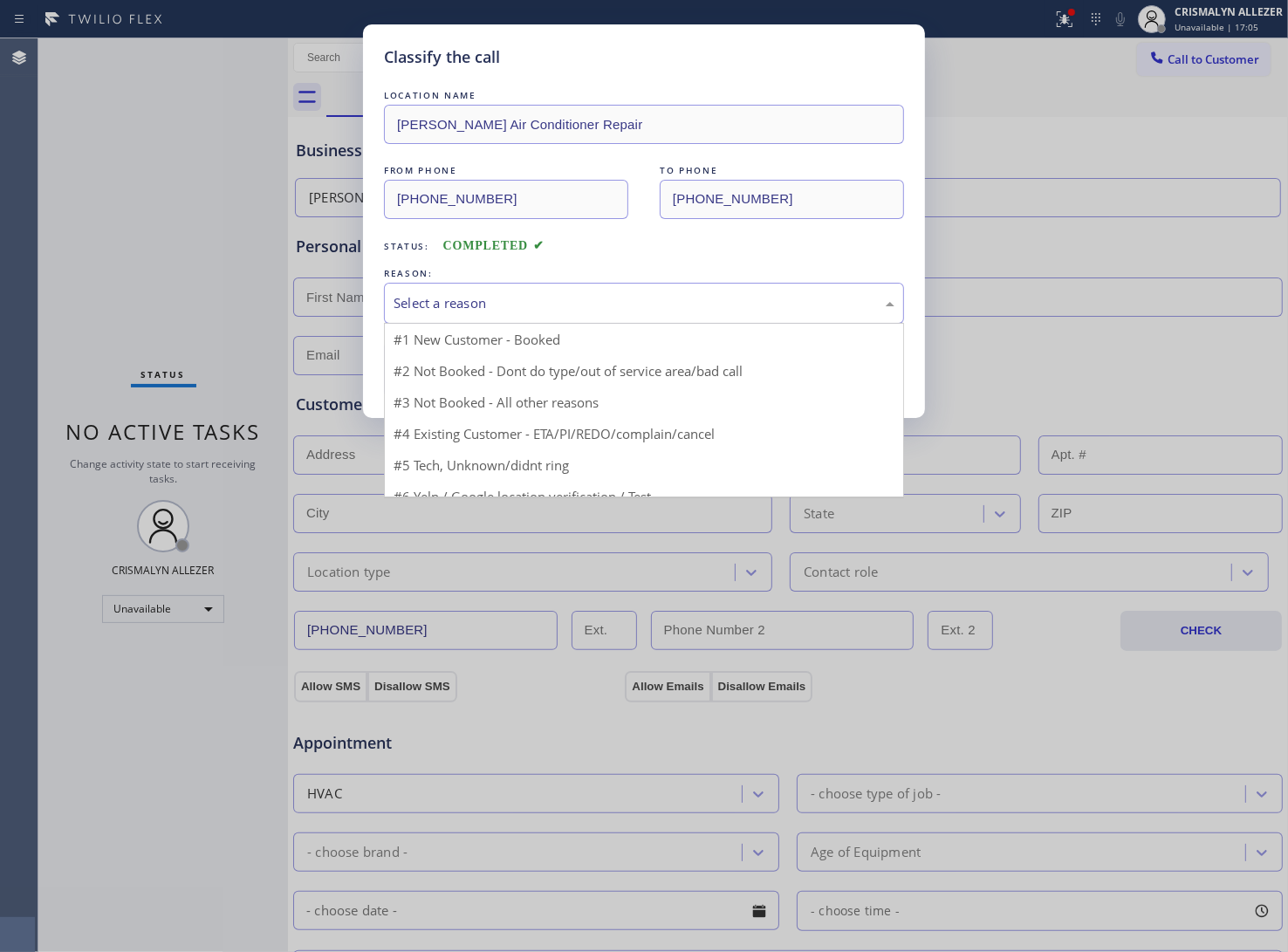
click at [599, 306] on div "Select a reason" at bounding box center [644, 303] width 501 height 20
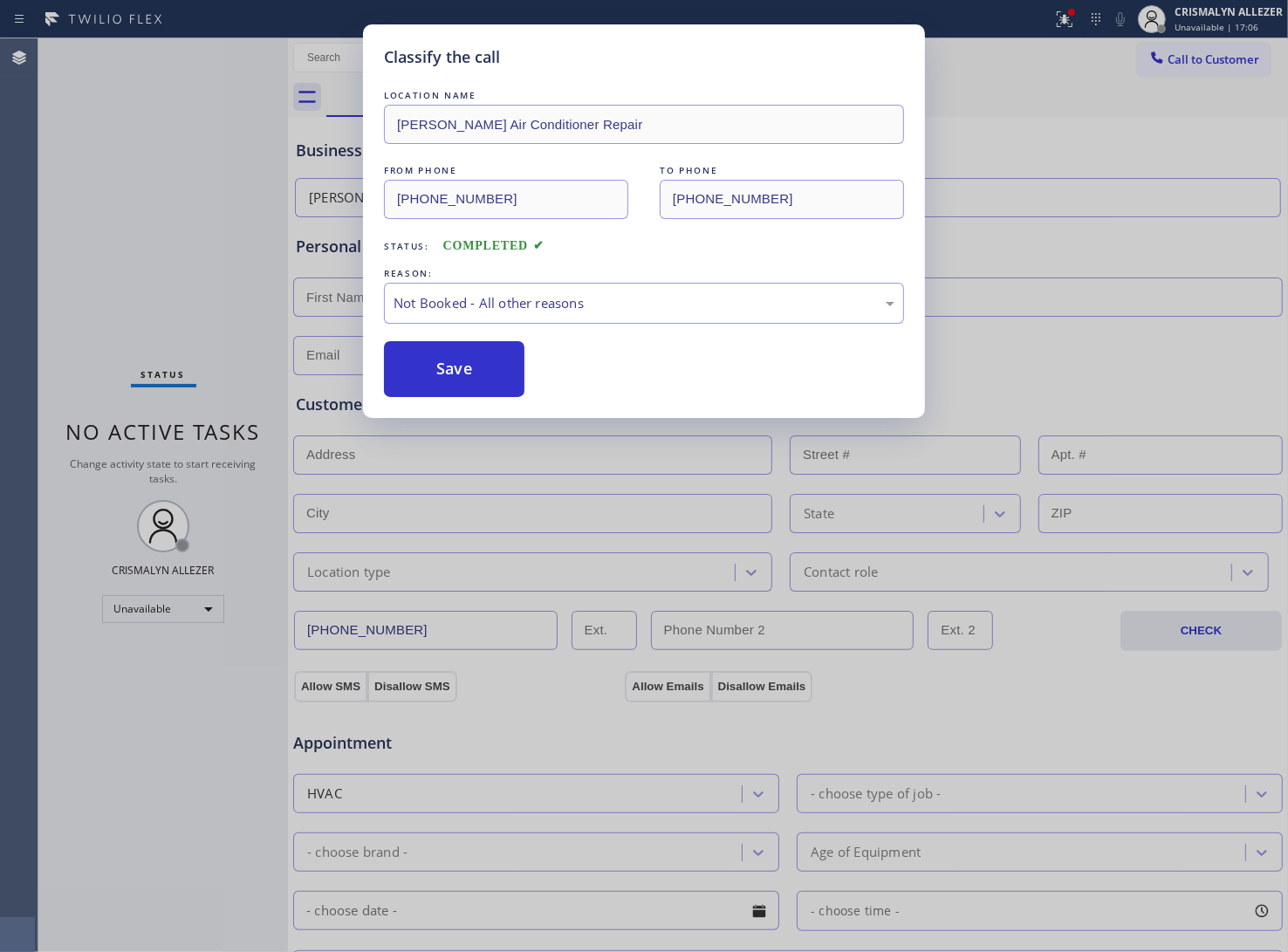
click at [470, 377] on button "Save" at bounding box center [454, 369] width 140 height 56
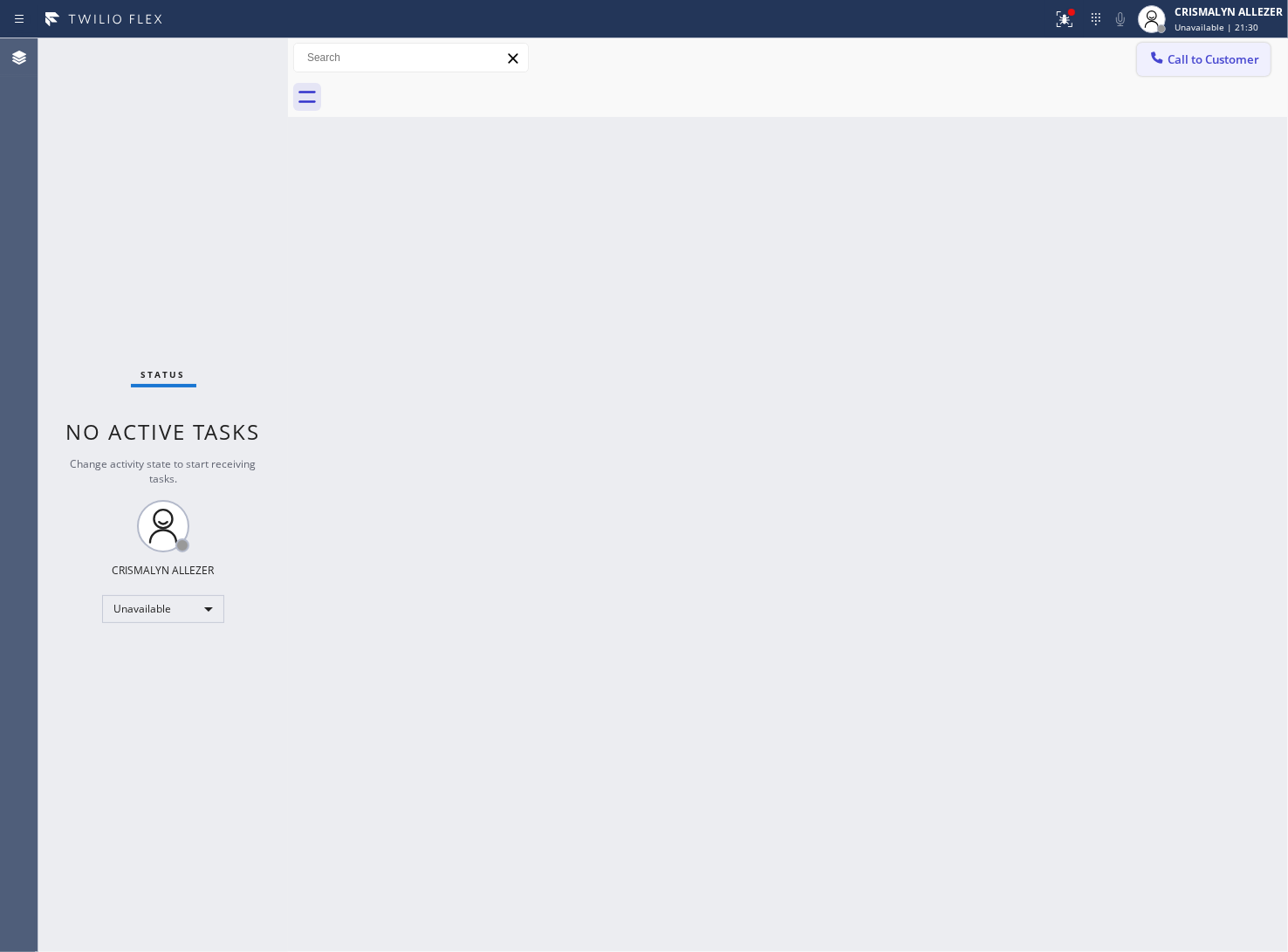
click at [1205, 59] on span "Call to Customer" at bounding box center [1213, 59] width 92 height 16
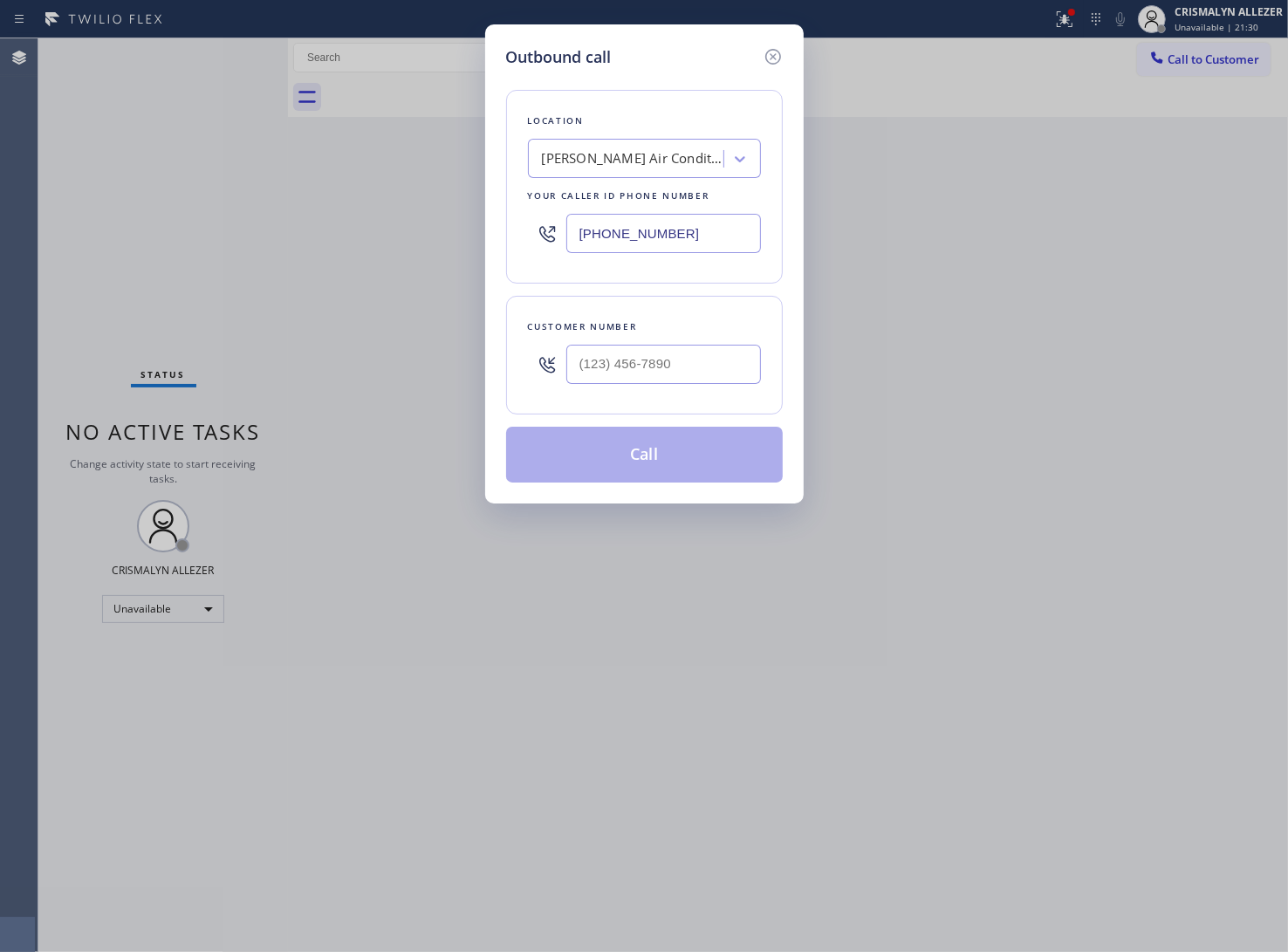
drag, startPoint x: 369, startPoint y: 242, endPoint x: 359, endPoint y: 242, distance: 10.0
click at [359, 242] on div "Outbound call Location [PERSON_NAME] Air Conditioner Repair Your caller id phon…" at bounding box center [644, 476] width 1288 height 952
paste input "949) 234-8201"
type input "[PHONE_NUMBER]"
click at [686, 365] on input "(___) ___-____" at bounding box center [663, 365] width 195 height 40
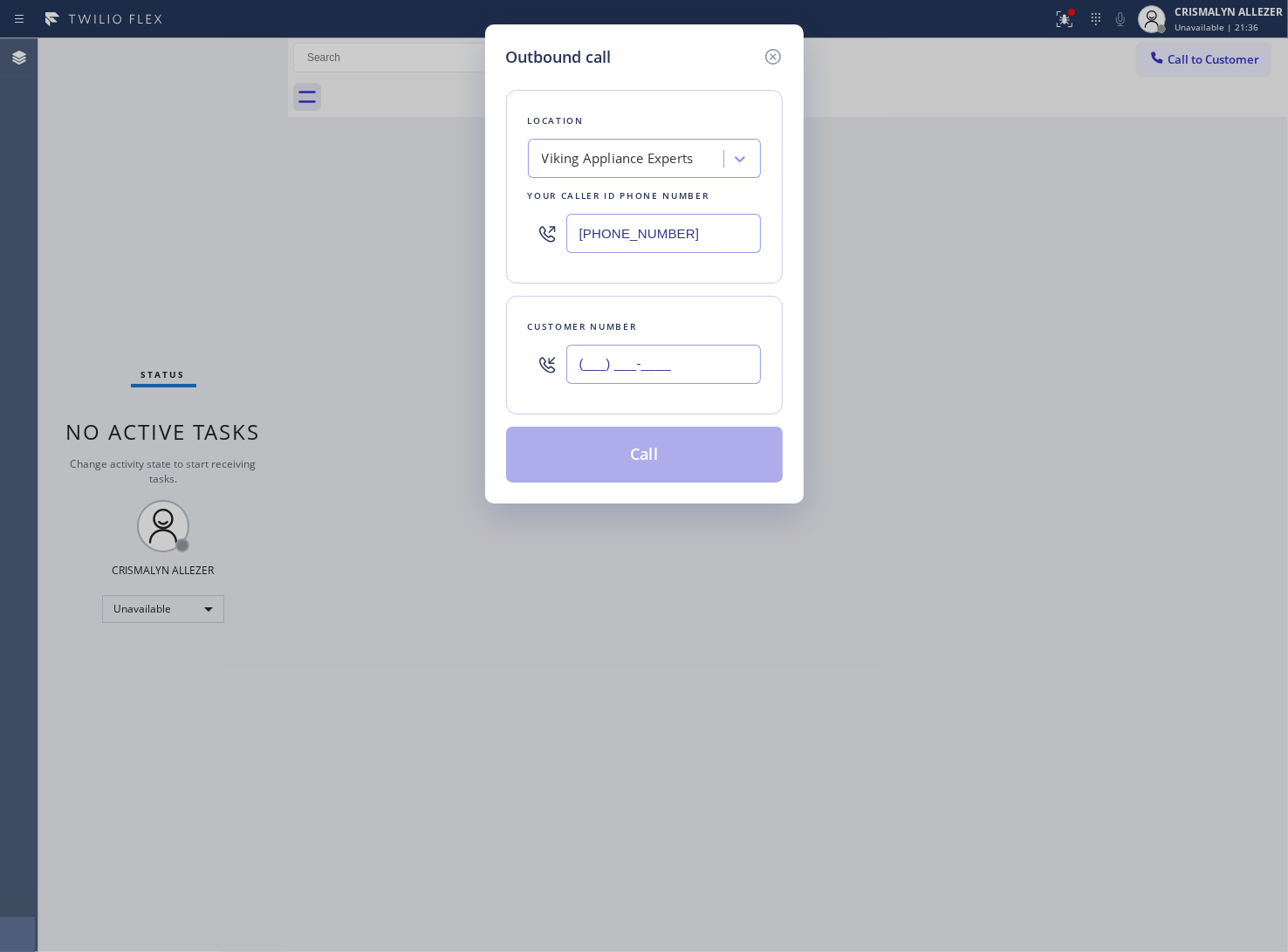
paste input "949) 307-1405"
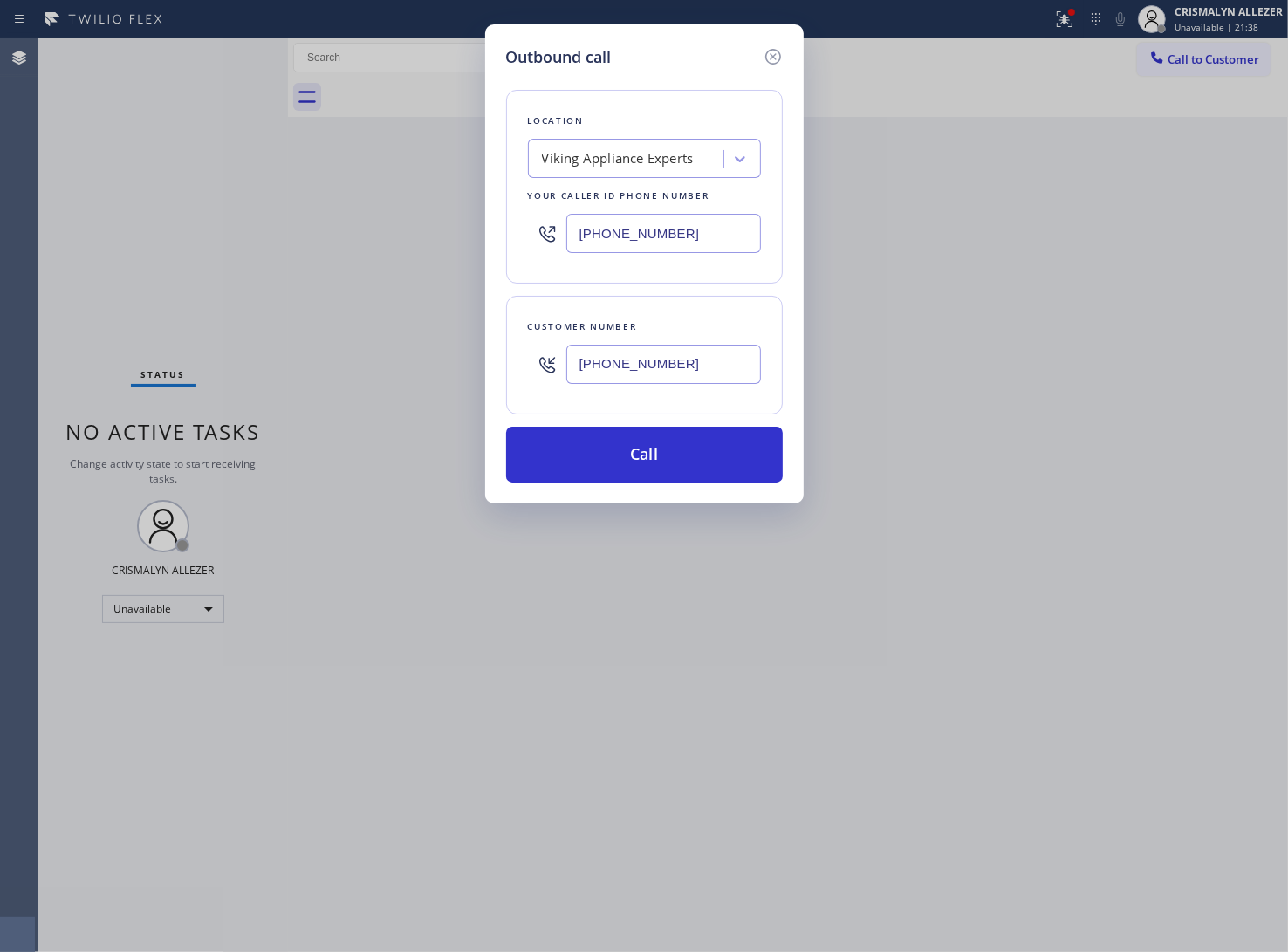
type input "[PHONE_NUMBER]"
click at [647, 474] on button "Call" at bounding box center [644, 455] width 277 height 56
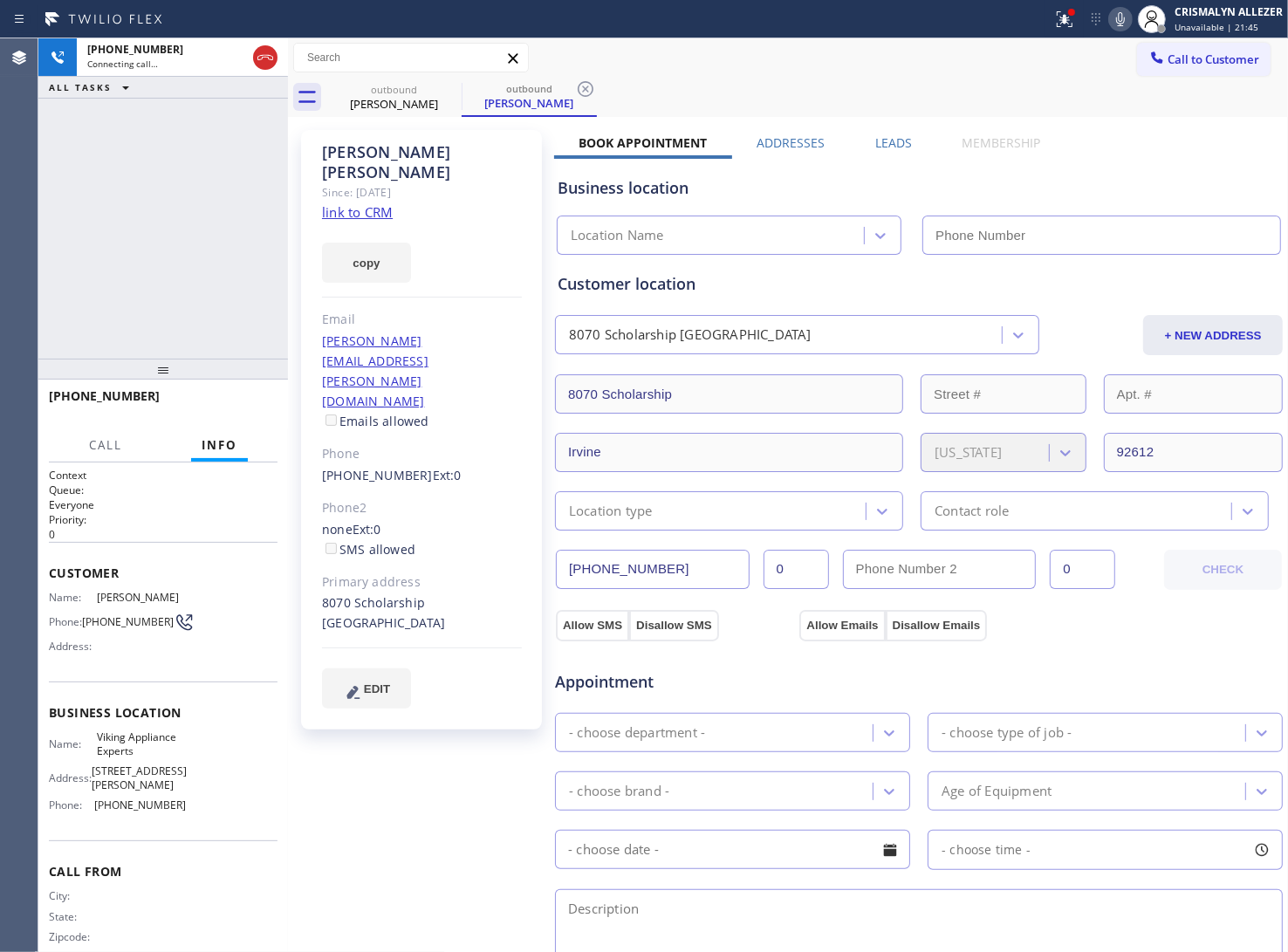
click at [364, 204] on link "link to CRM" at bounding box center [358, 213] width 71 height 18
type input "[PHONE_NUMBER]"
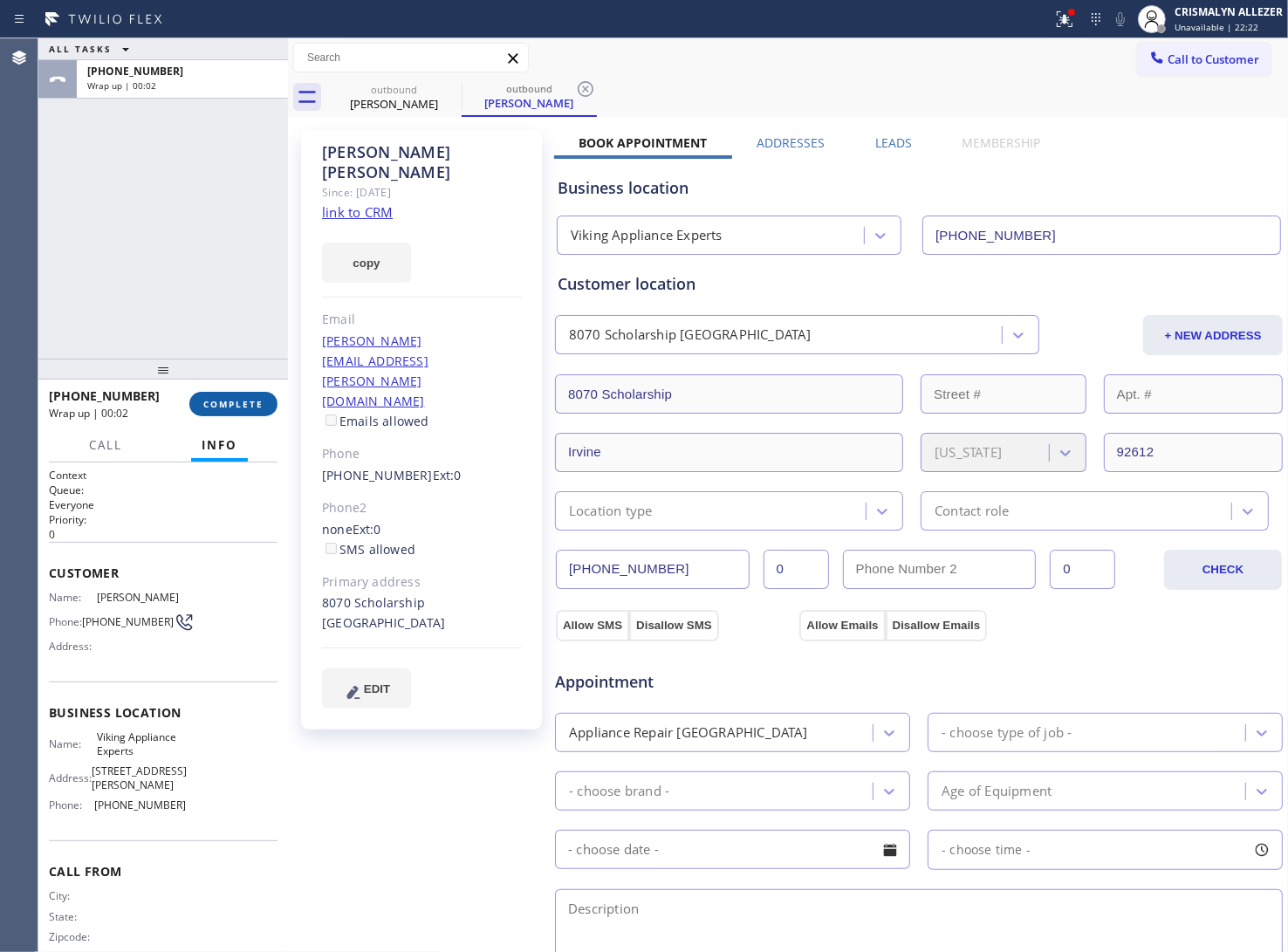
click at [214, 412] on button "COMPLETE" at bounding box center [233, 403] width 88 height 25
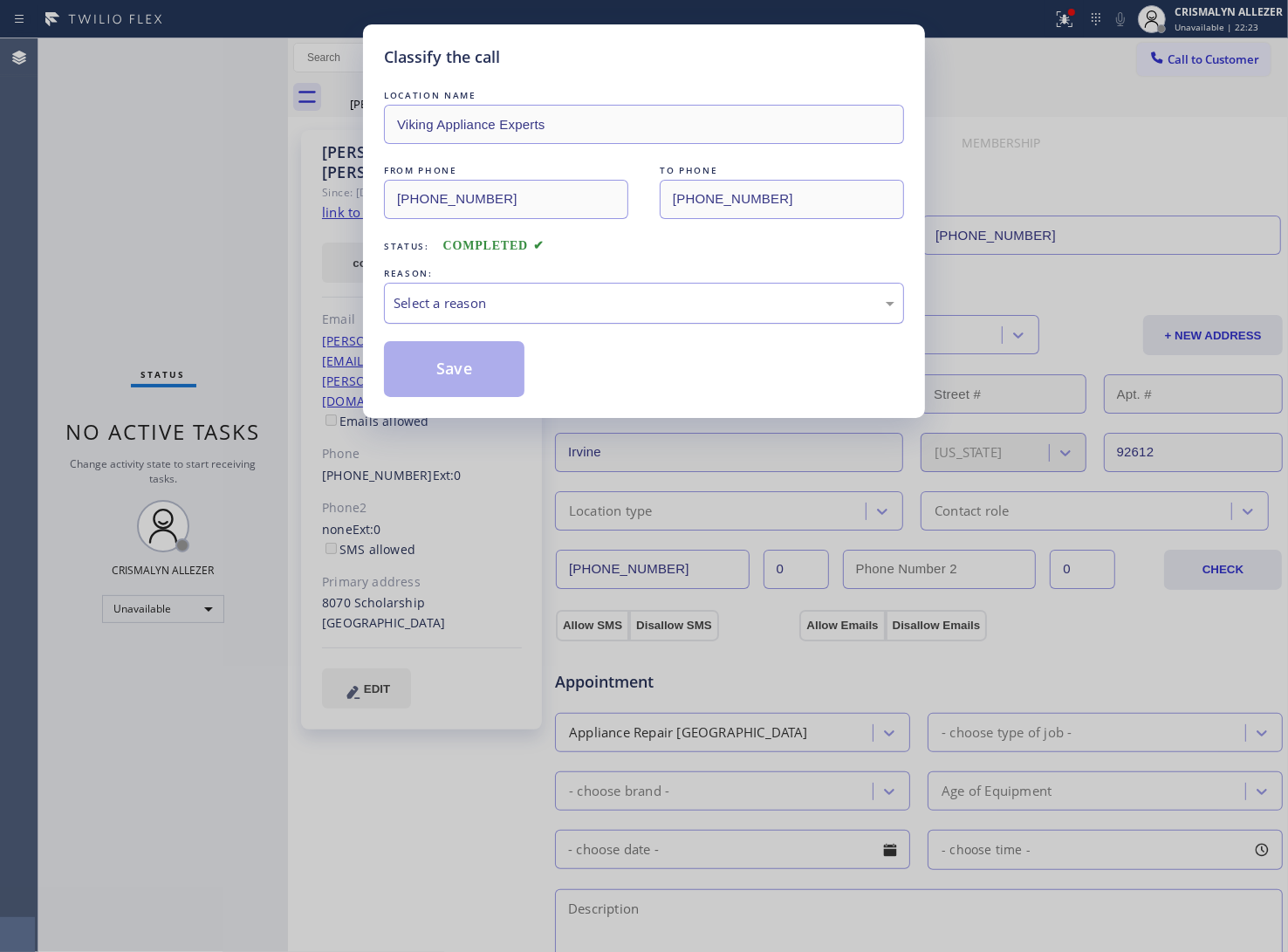
click at [623, 315] on div "Select a reason" at bounding box center [644, 303] width 520 height 41
click at [437, 383] on button "Save" at bounding box center [454, 369] width 140 height 56
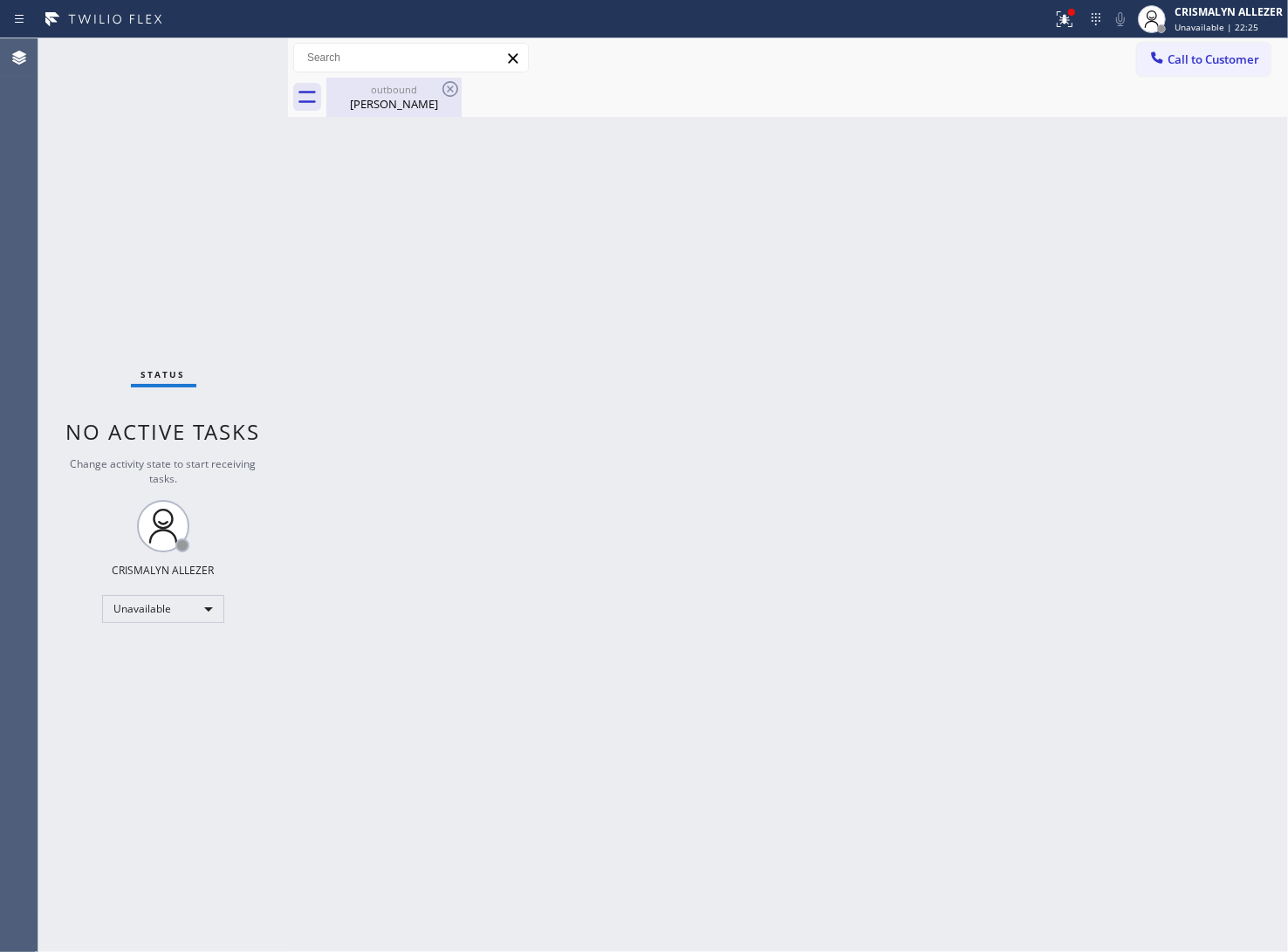
click at [388, 115] on div "outbound [PERSON_NAME]" at bounding box center [393, 98] width 131 height 40
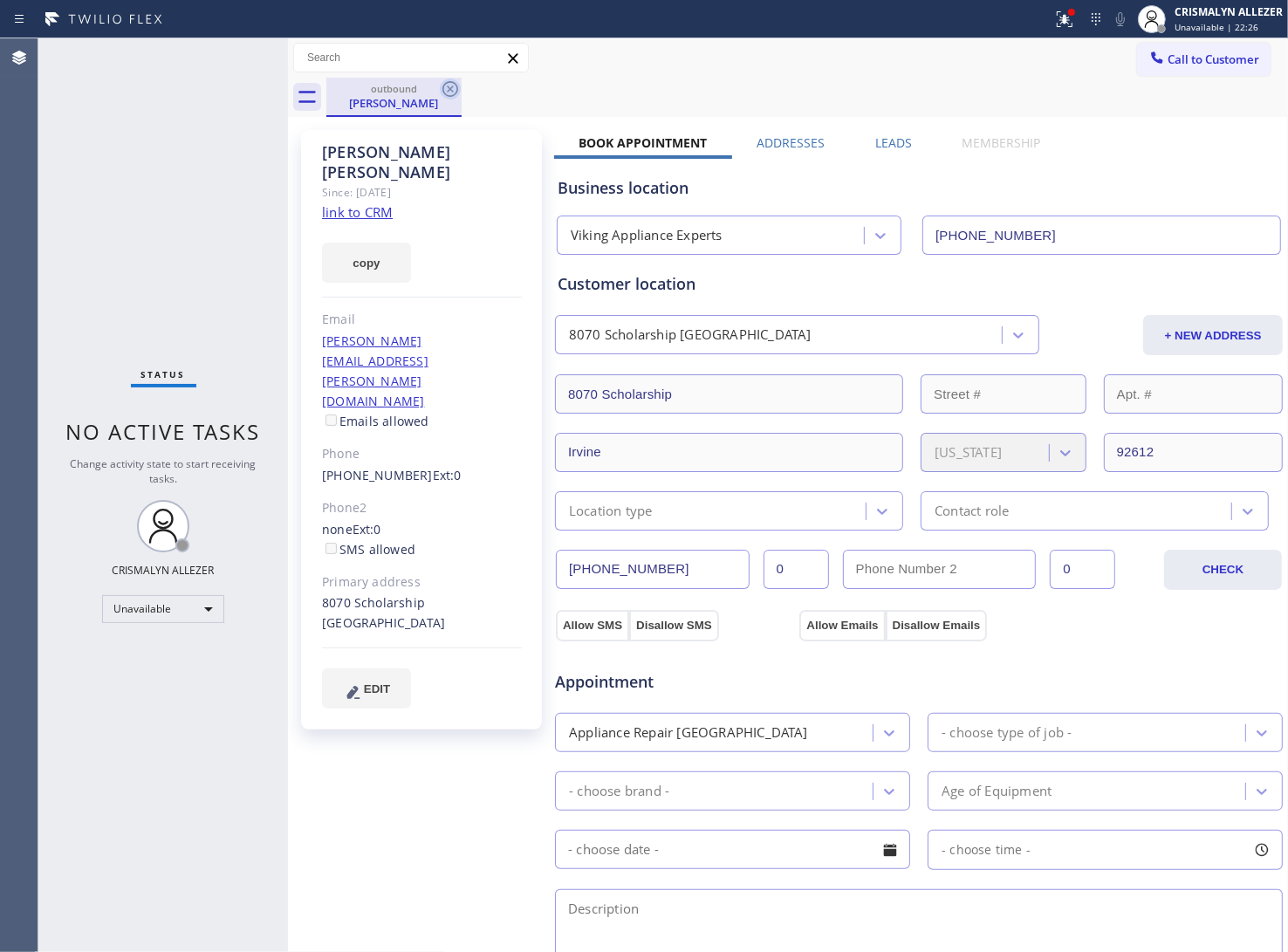
click at [442, 89] on icon at bounding box center [450, 88] width 21 height 21
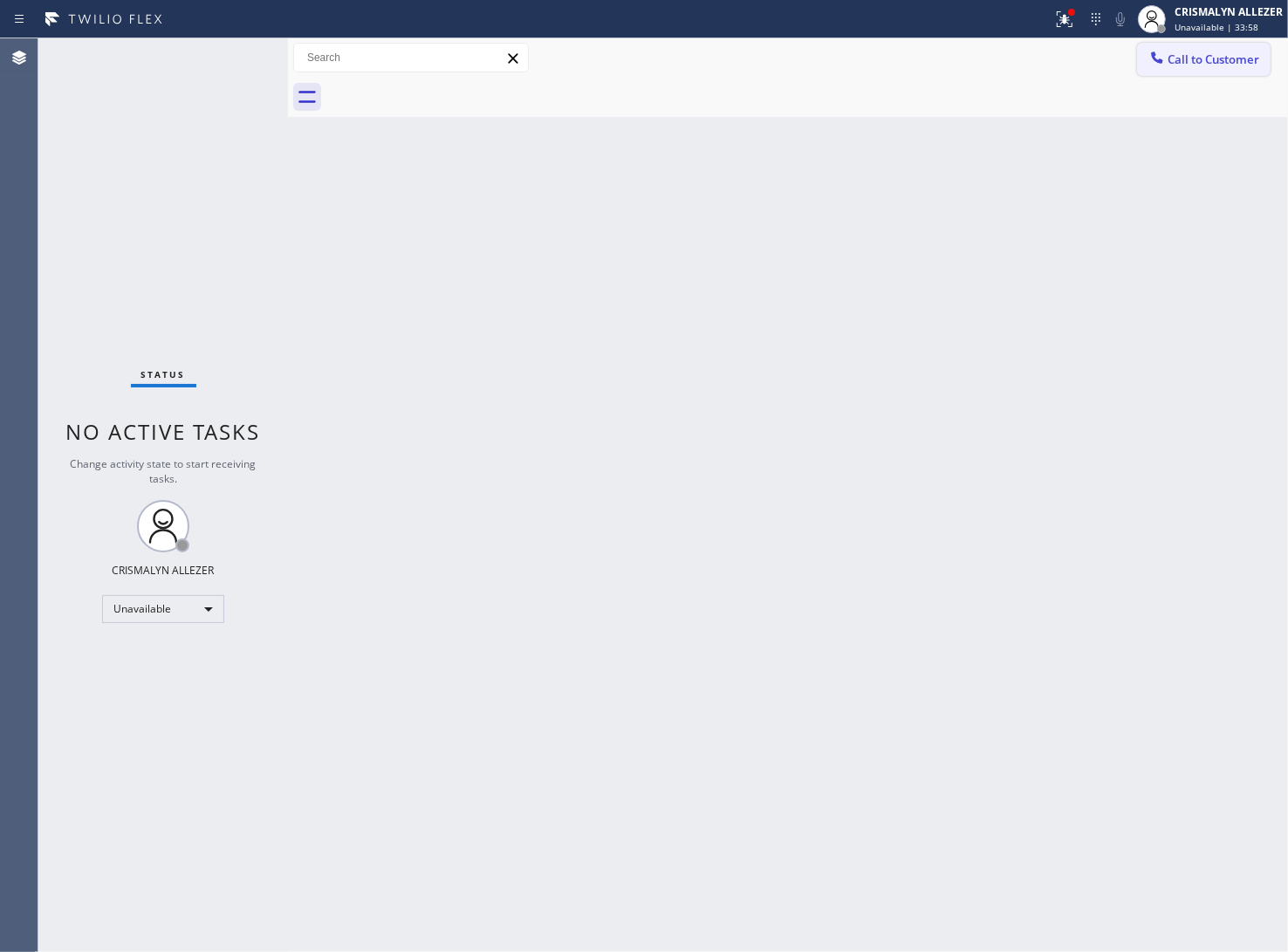
click at [1206, 65] on span "Call to Customer" at bounding box center [1213, 59] width 92 height 16
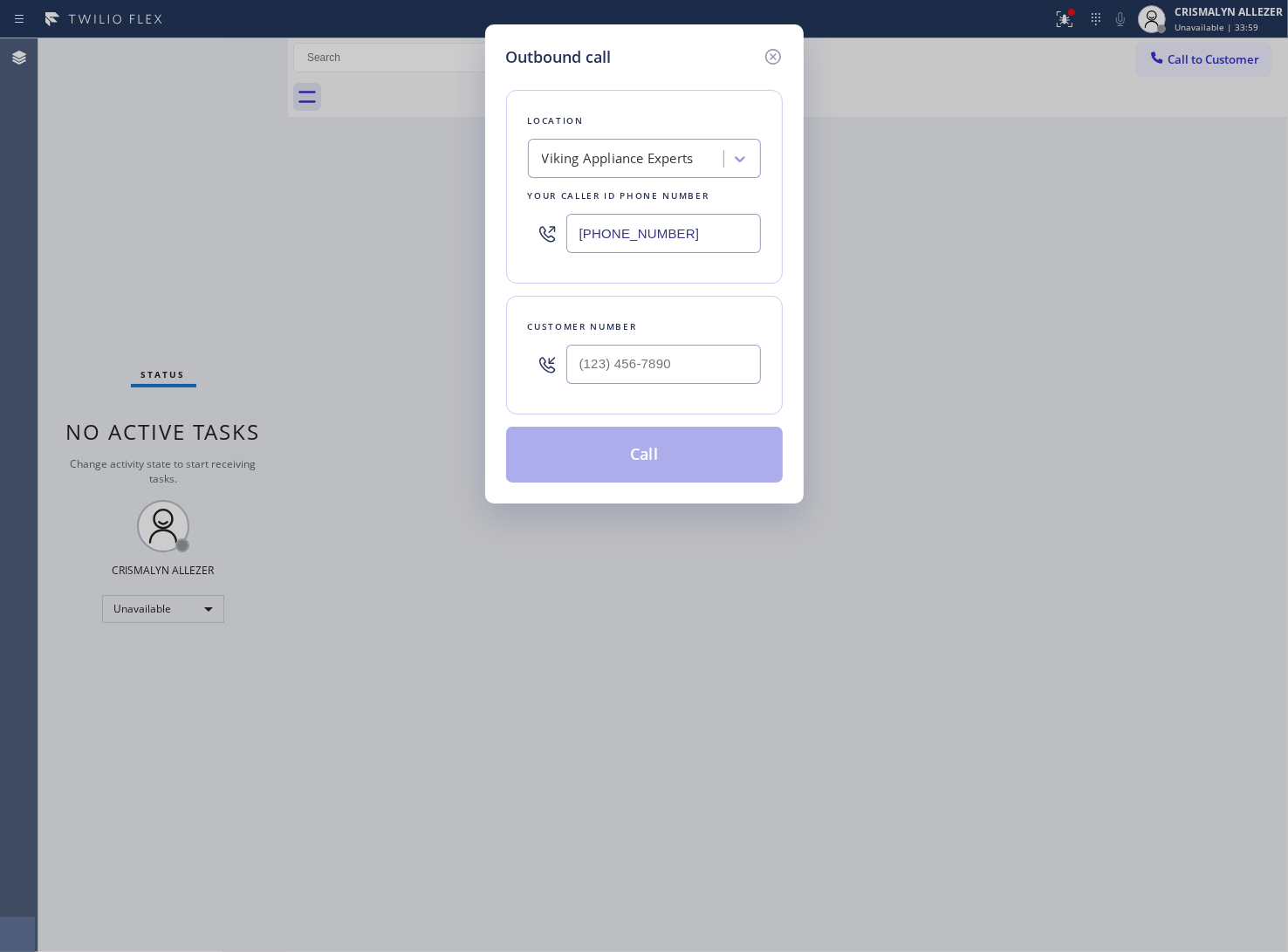
drag, startPoint x: 705, startPoint y: 235, endPoint x: 244, endPoint y: 224, distance: 461.1
click at [244, 224] on div "Outbound call Location Viking Appliance Experts Your caller id phone number [PH…" at bounding box center [644, 476] width 1288 height 952
paste input "714) 855-4254"
type input "[PHONE_NUMBER]"
click at [707, 383] on input "(___) ___-____" at bounding box center [663, 365] width 195 height 40
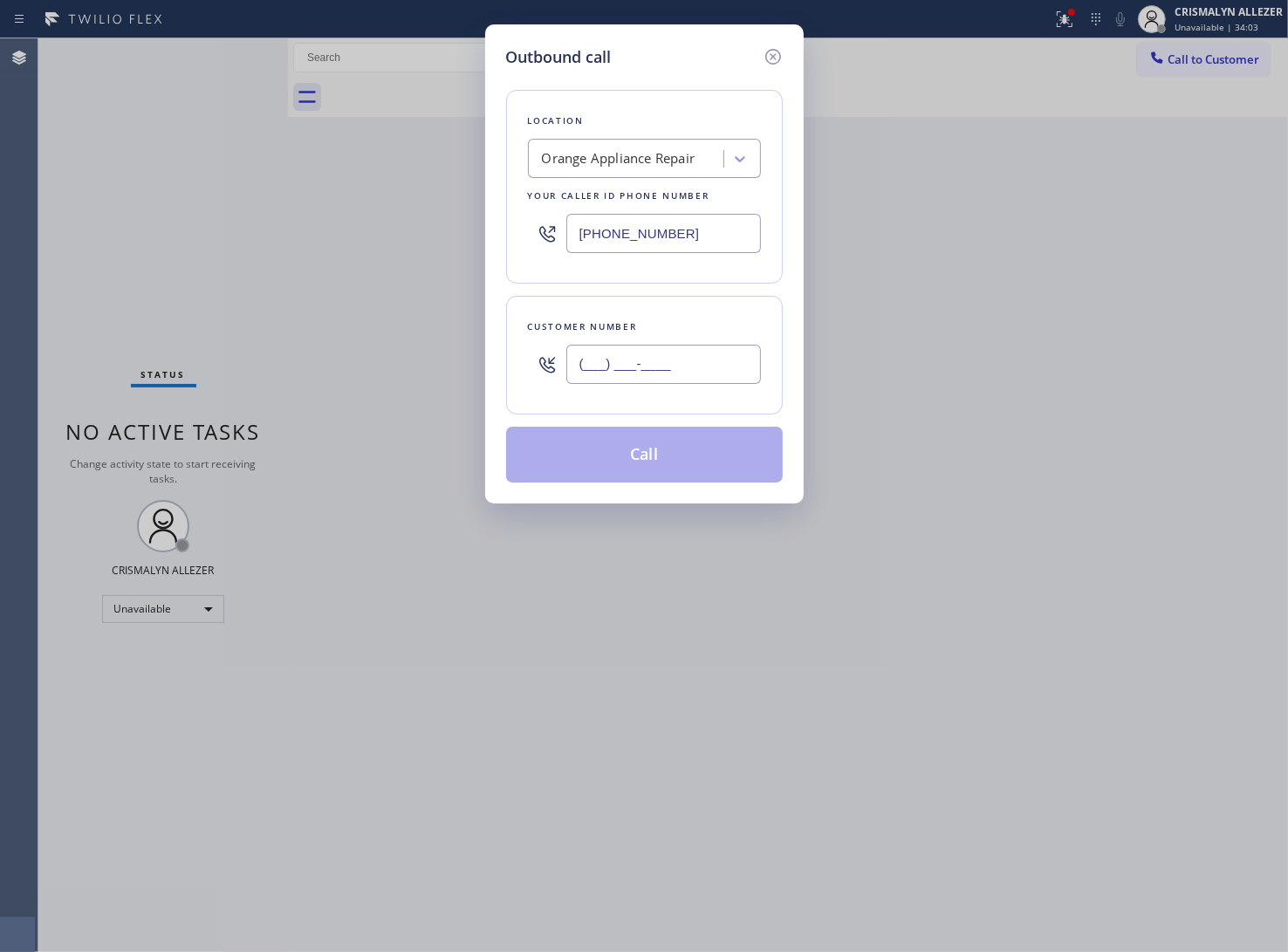
paste input "714) 469-2557"
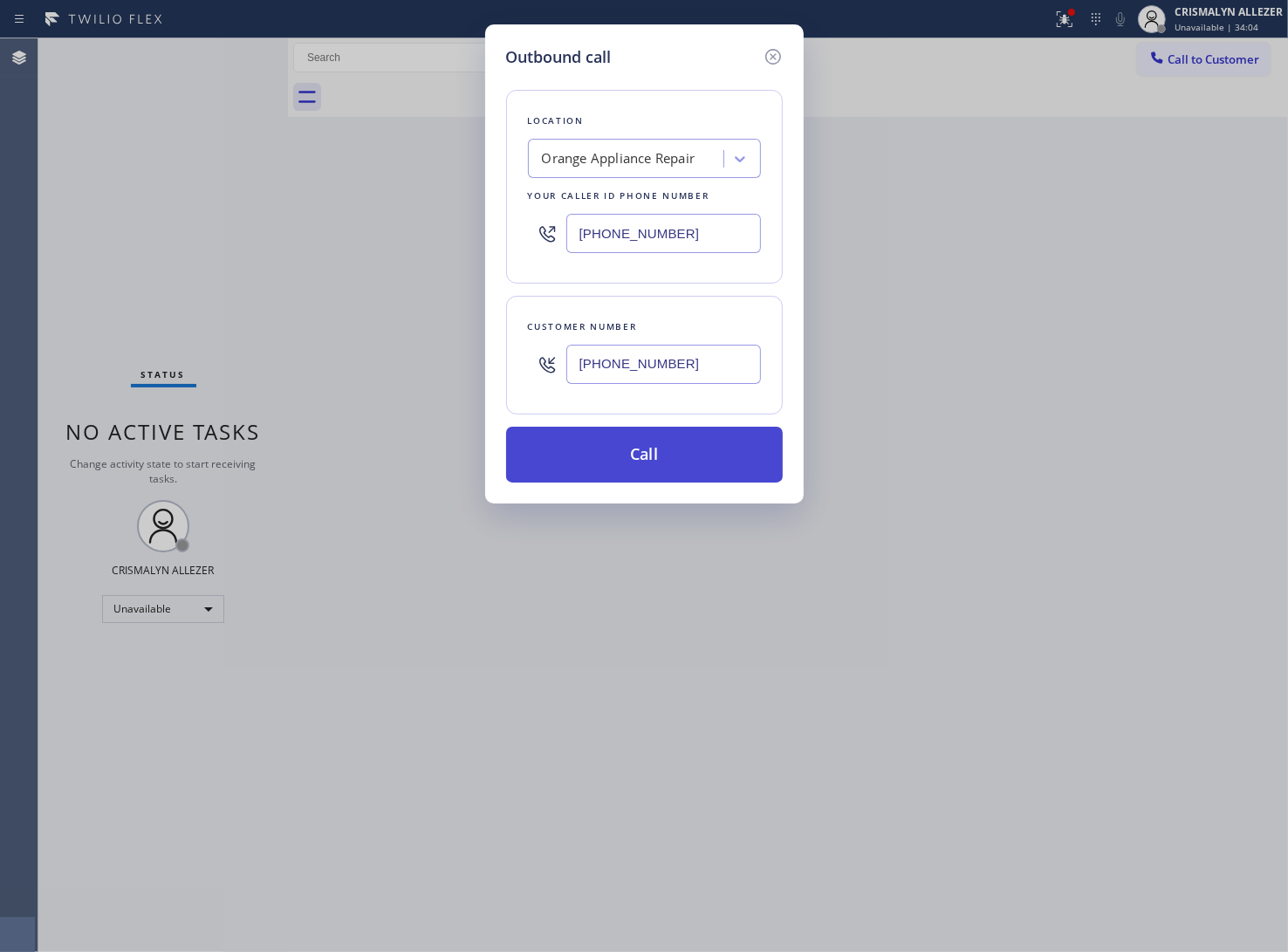
type input "[PHONE_NUMBER]"
click at [656, 461] on button "Call" at bounding box center [644, 455] width 277 height 56
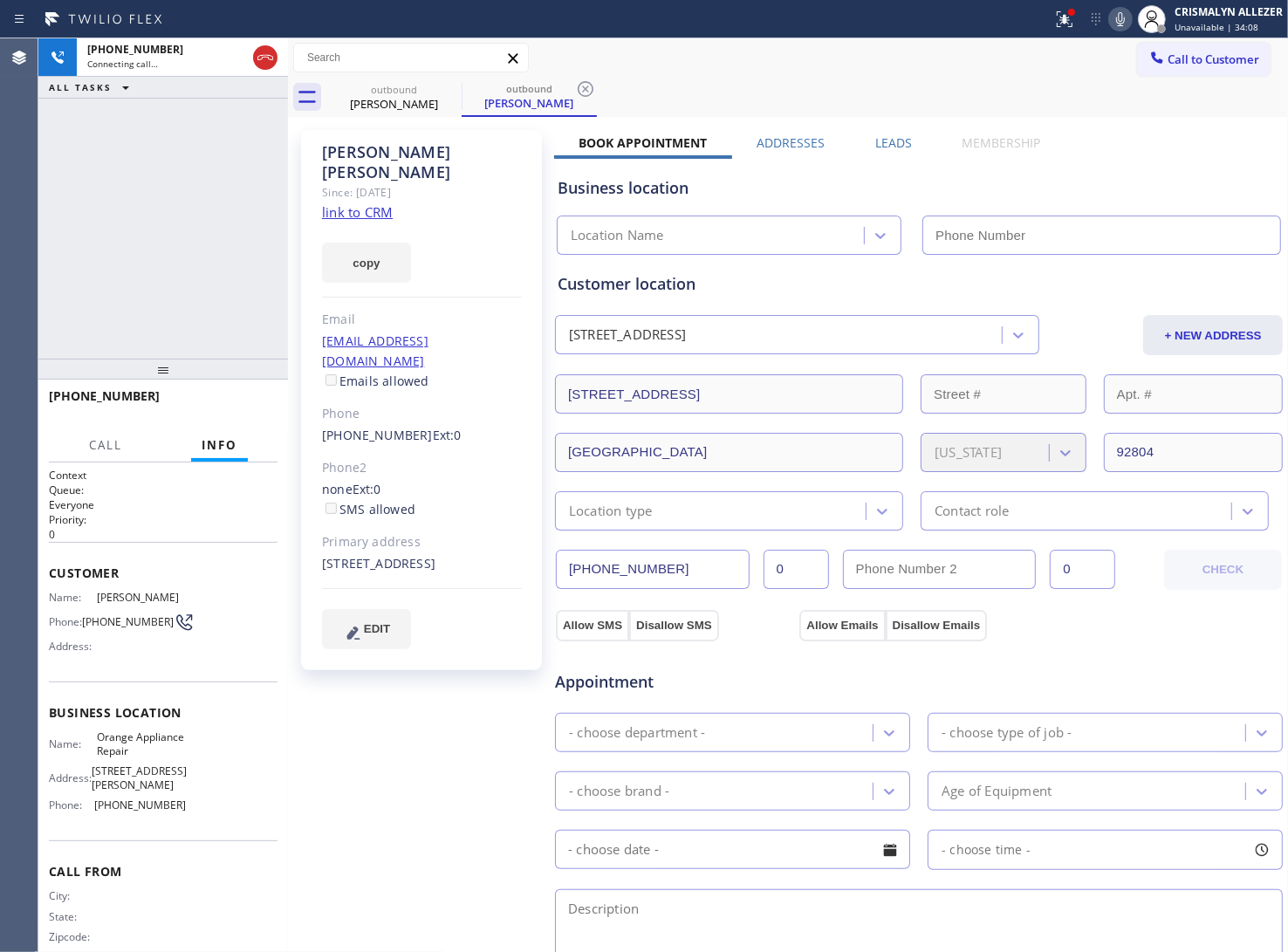
click at [340, 204] on link "link to CRM" at bounding box center [358, 213] width 71 height 18
type input "[PHONE_NUMBER]"
click at [220, 406] on span "HANG UP" at bounding box center [237, 404] width 53 height 12
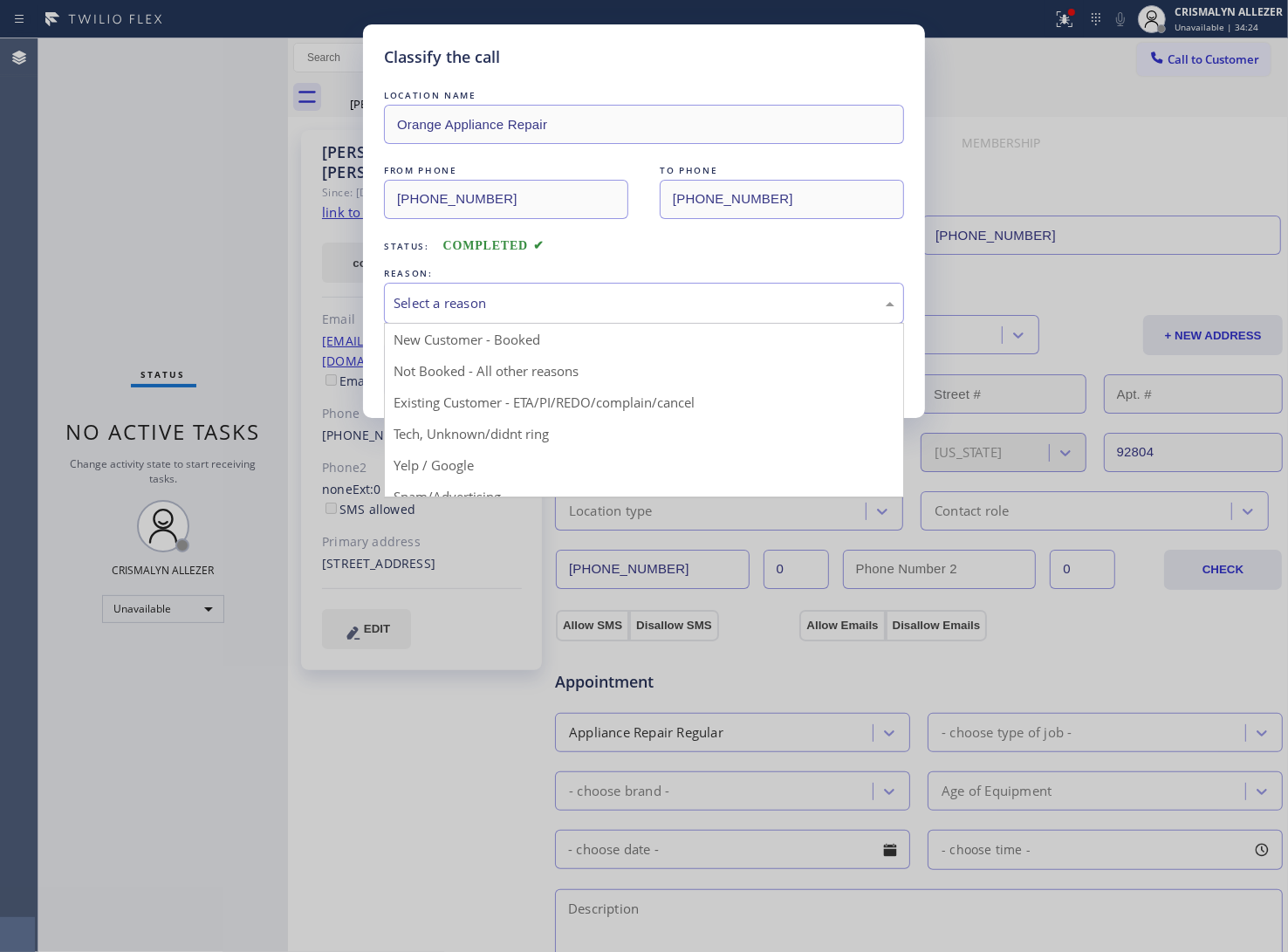
click at [692, 307] on div "Select a reason" at bounding box center [644, 303] width 501 height 20
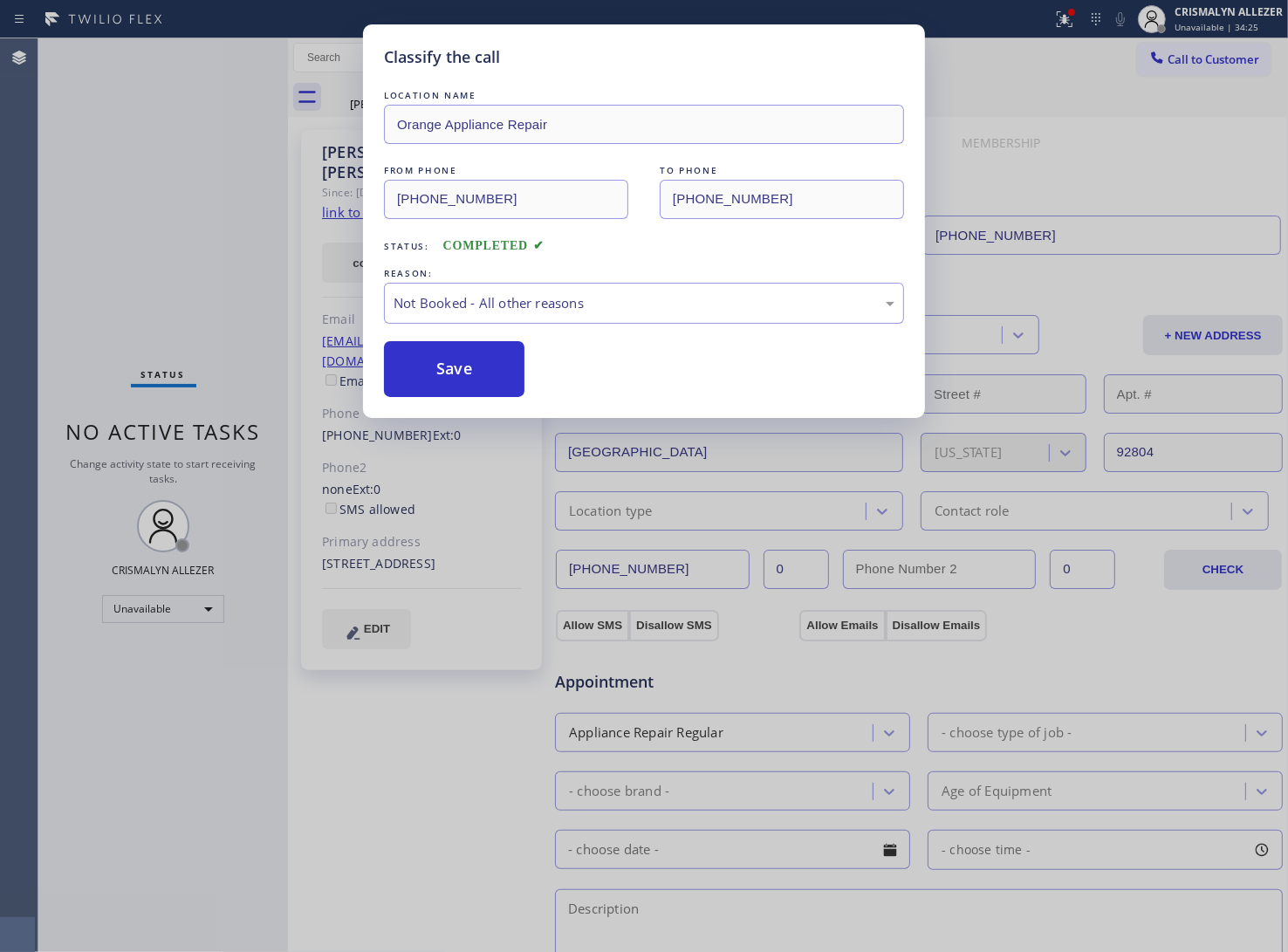
click at [473, 371] on button "Save" at bounding box center [454, 369] width 140 height 56
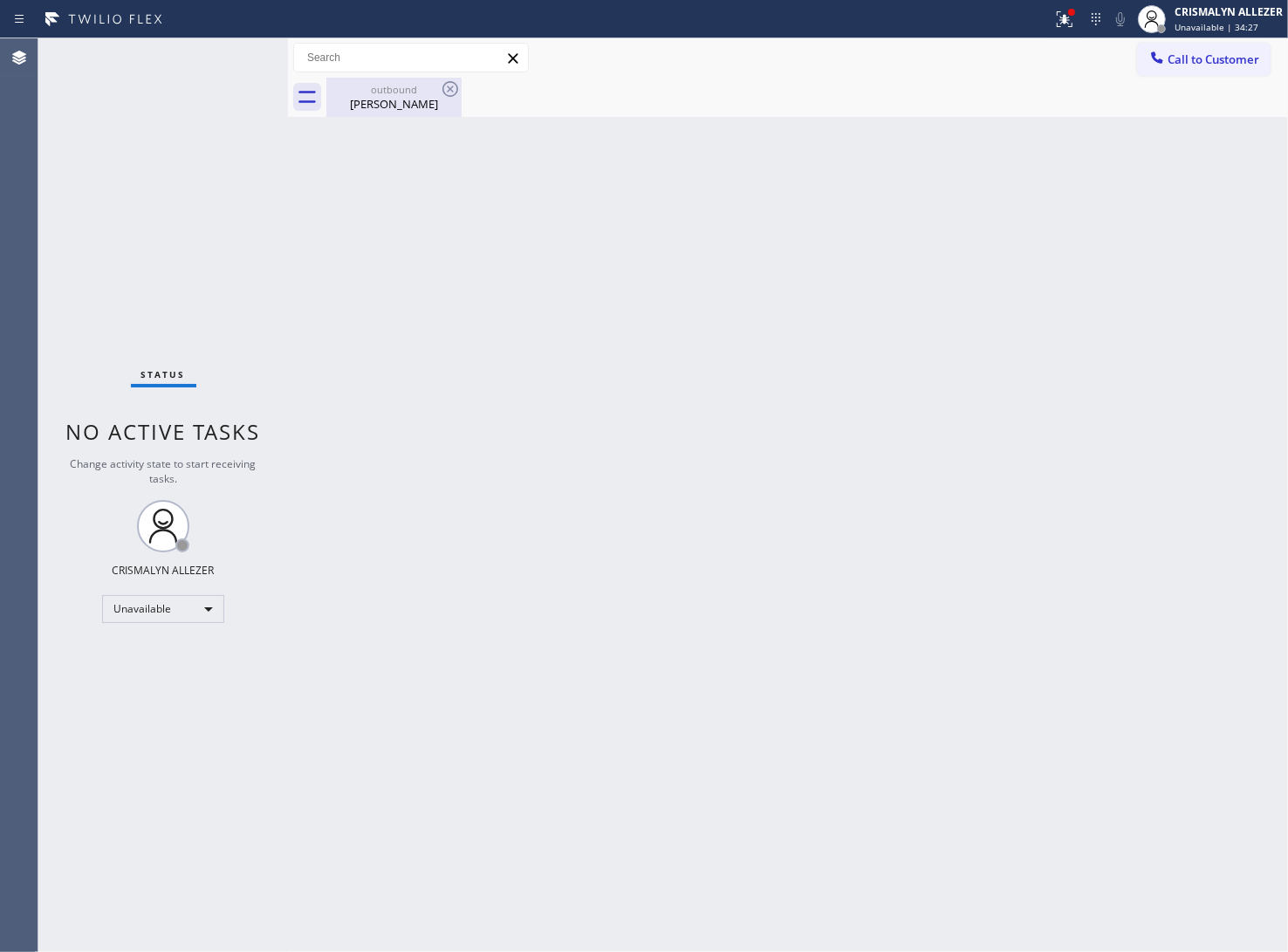
click at [389, 102] on div "[PERSON_NAME]" at bounding box center [393, 104] width 131 height 16
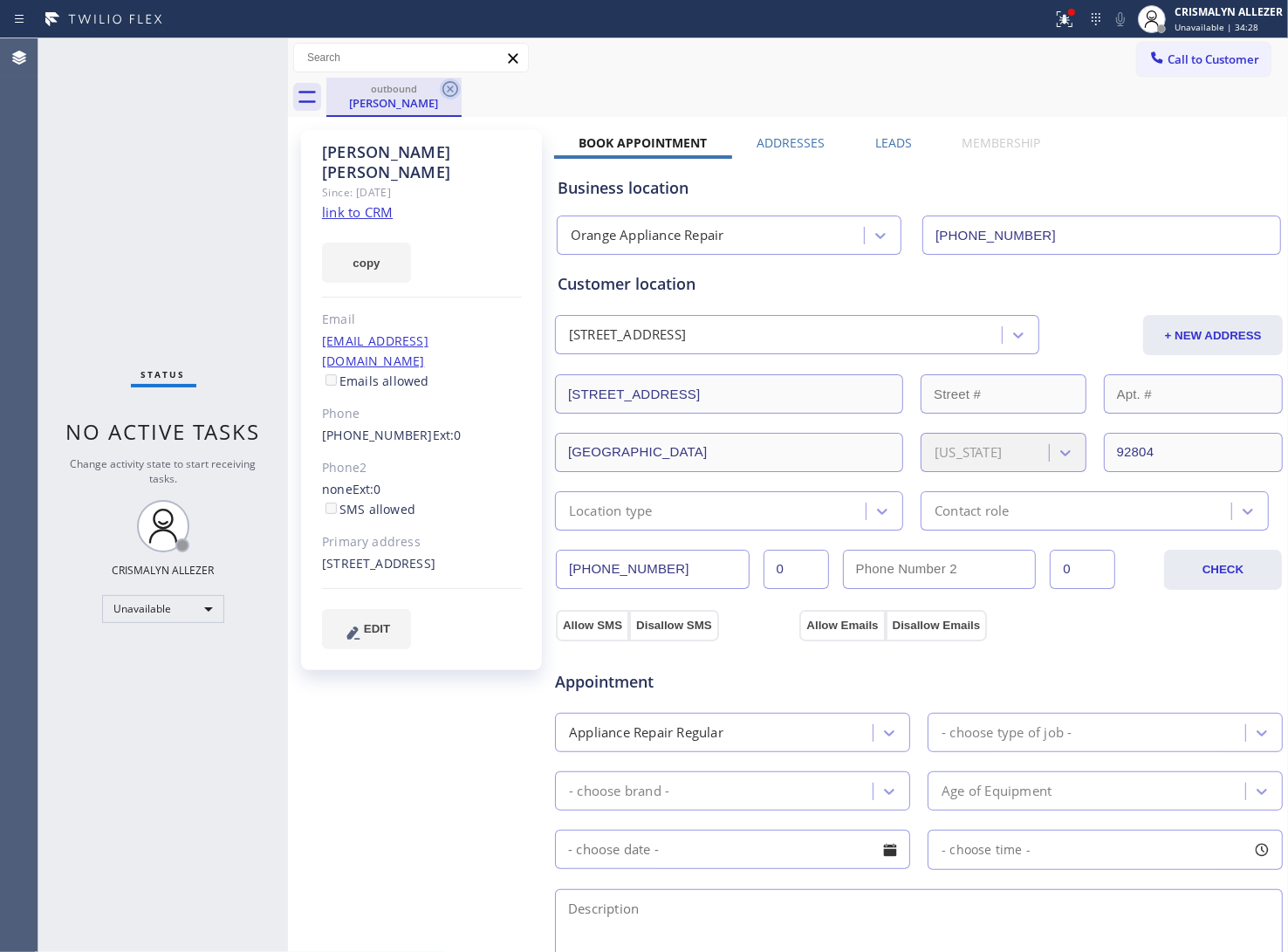
click at [446, 92] on icon at bounding box center [450, 88] width 21 height 21
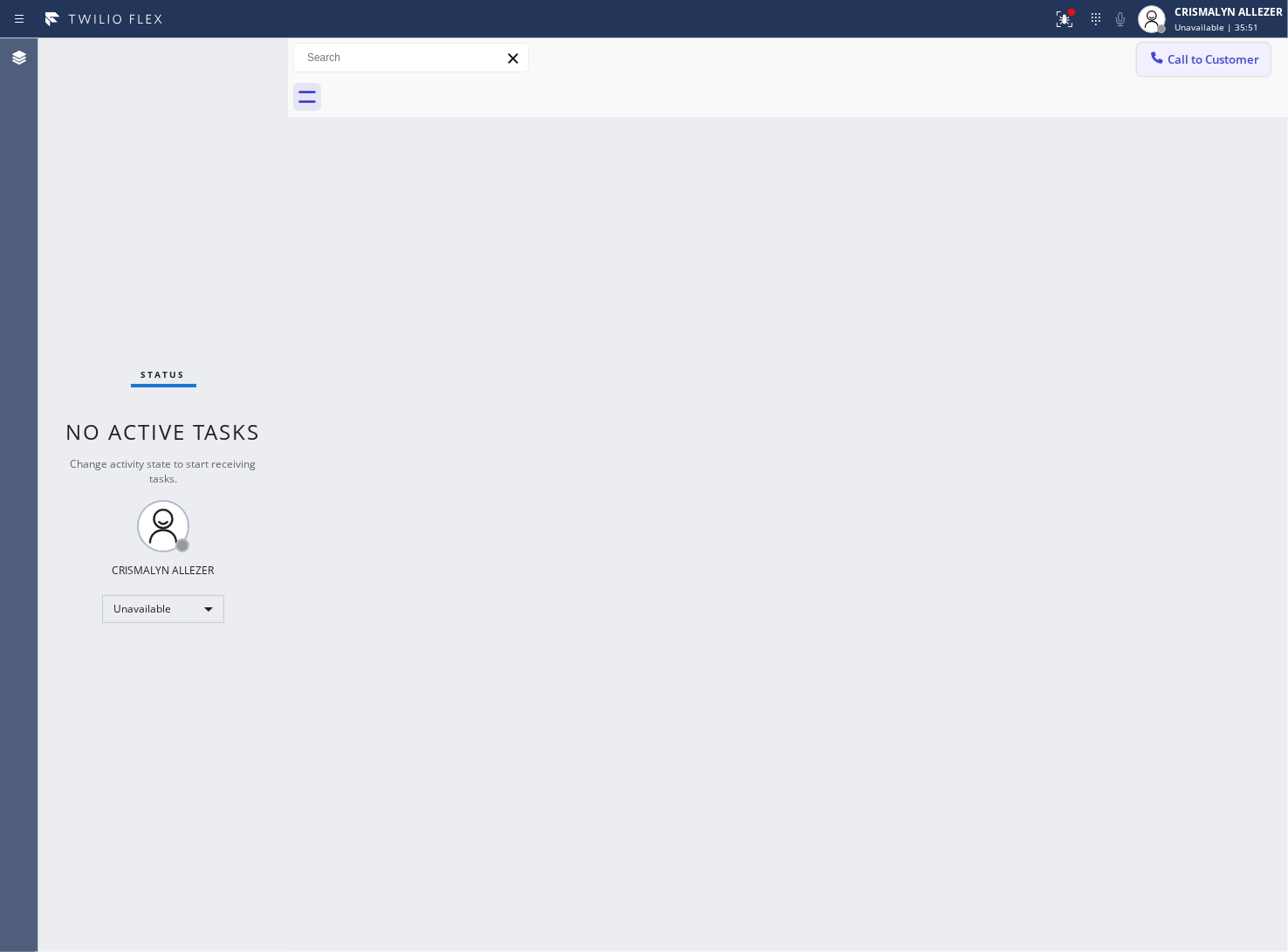
click at [1169, 71] on button "Call to Customer" at bounding box center [1203, 59] width 133 height 34
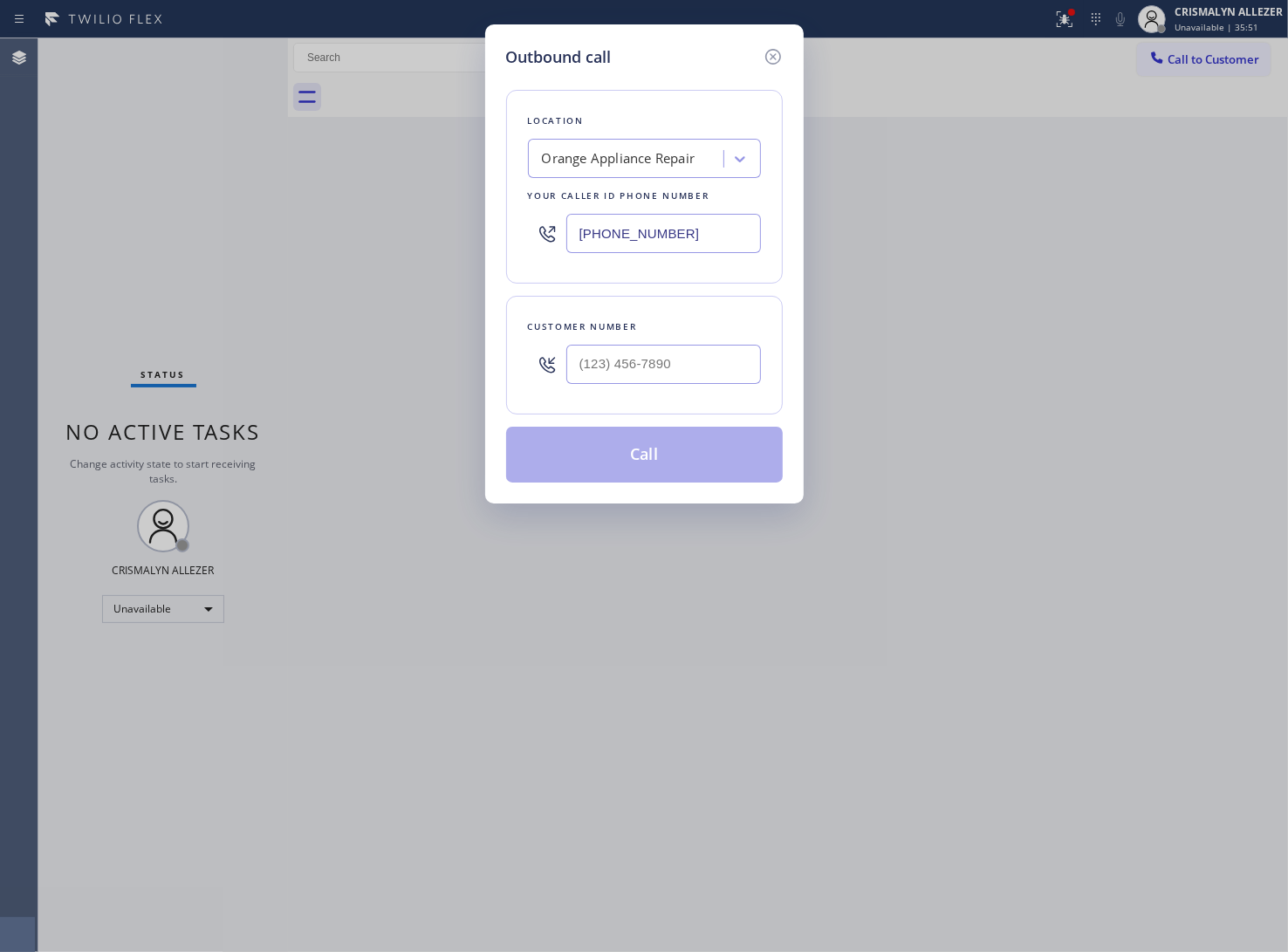
drag, startPoint x: 454, startPoint y: 227, endPoint x: 244, endPoint y: 219, distance: 210.2
click at [262, 219] on div "Outbound call Location Orange Appliance Repair Your caller id phone number [PHO…" at bounding box center [644, 476] width 1288 height 952
paste input "628) 277-8686"
type input "[PHONE_NUMBER]"
click at [699, 361] on input "(___) ___-____" at bounding box center [663, 365] width 195 height 40
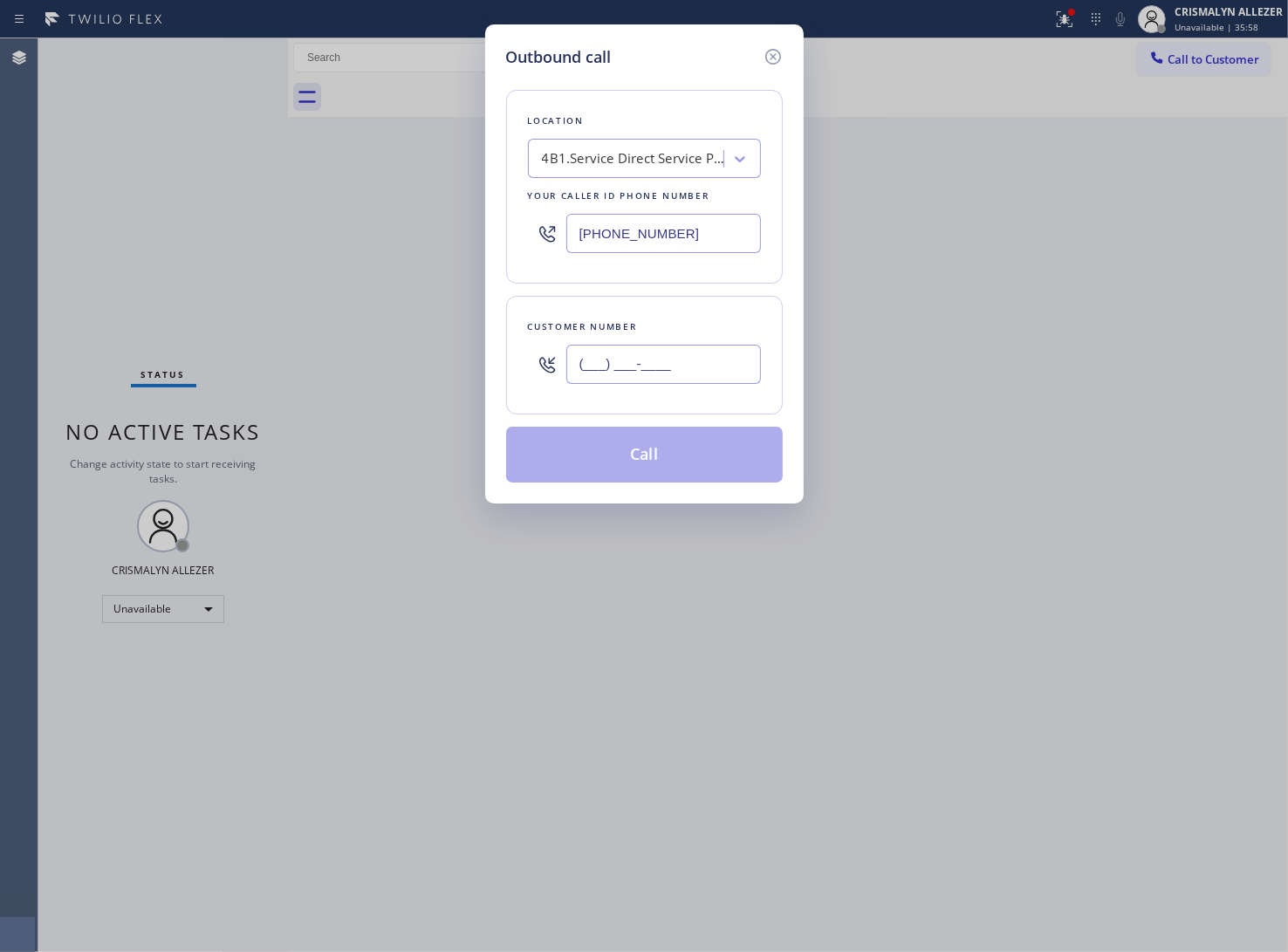
paste input "949) 500-2110"
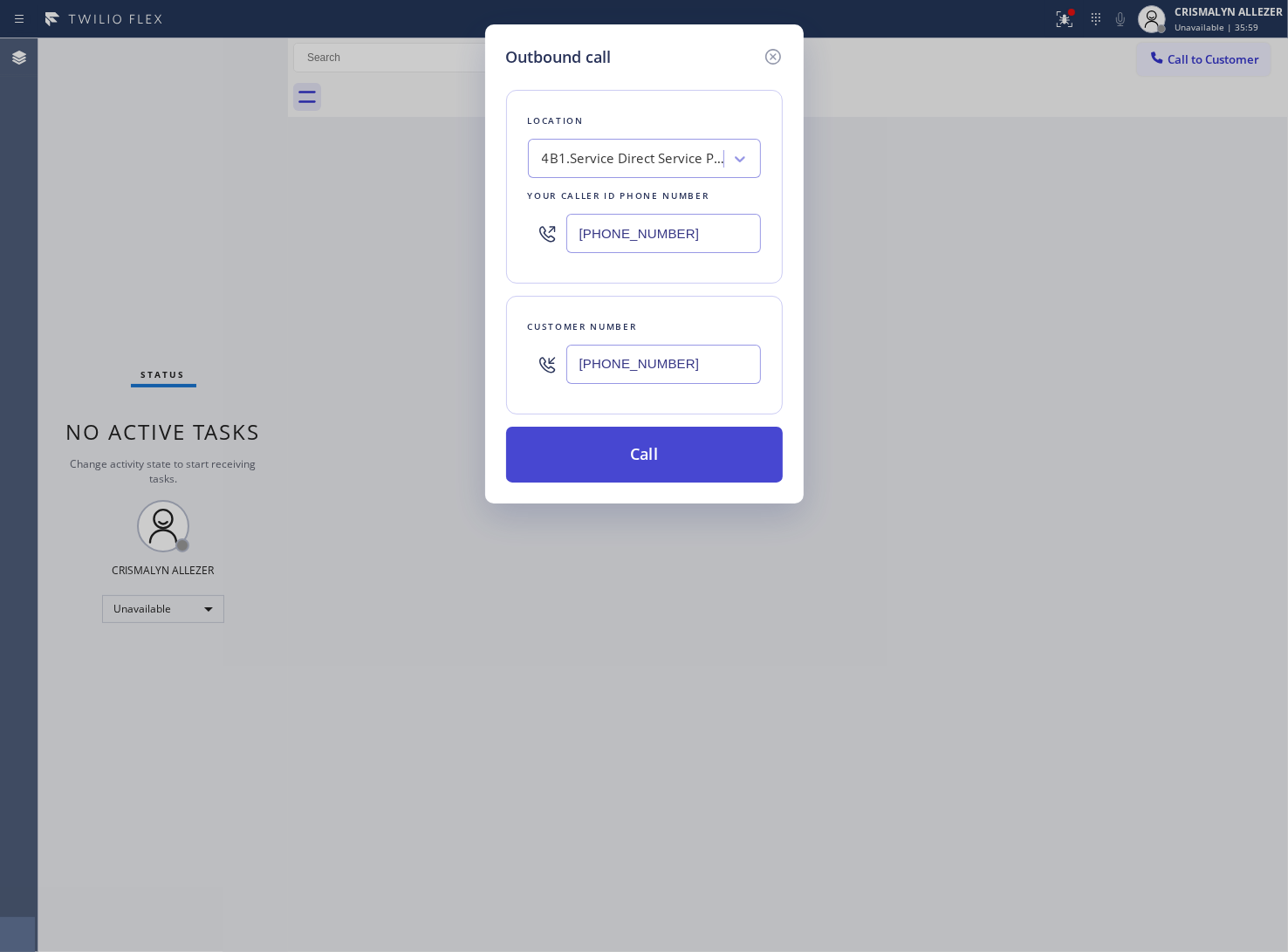
type input "[PHONE_NUMBER]"
click at [655, 459] on button "Call" at bounding box center [644, 455] width 277 height 56
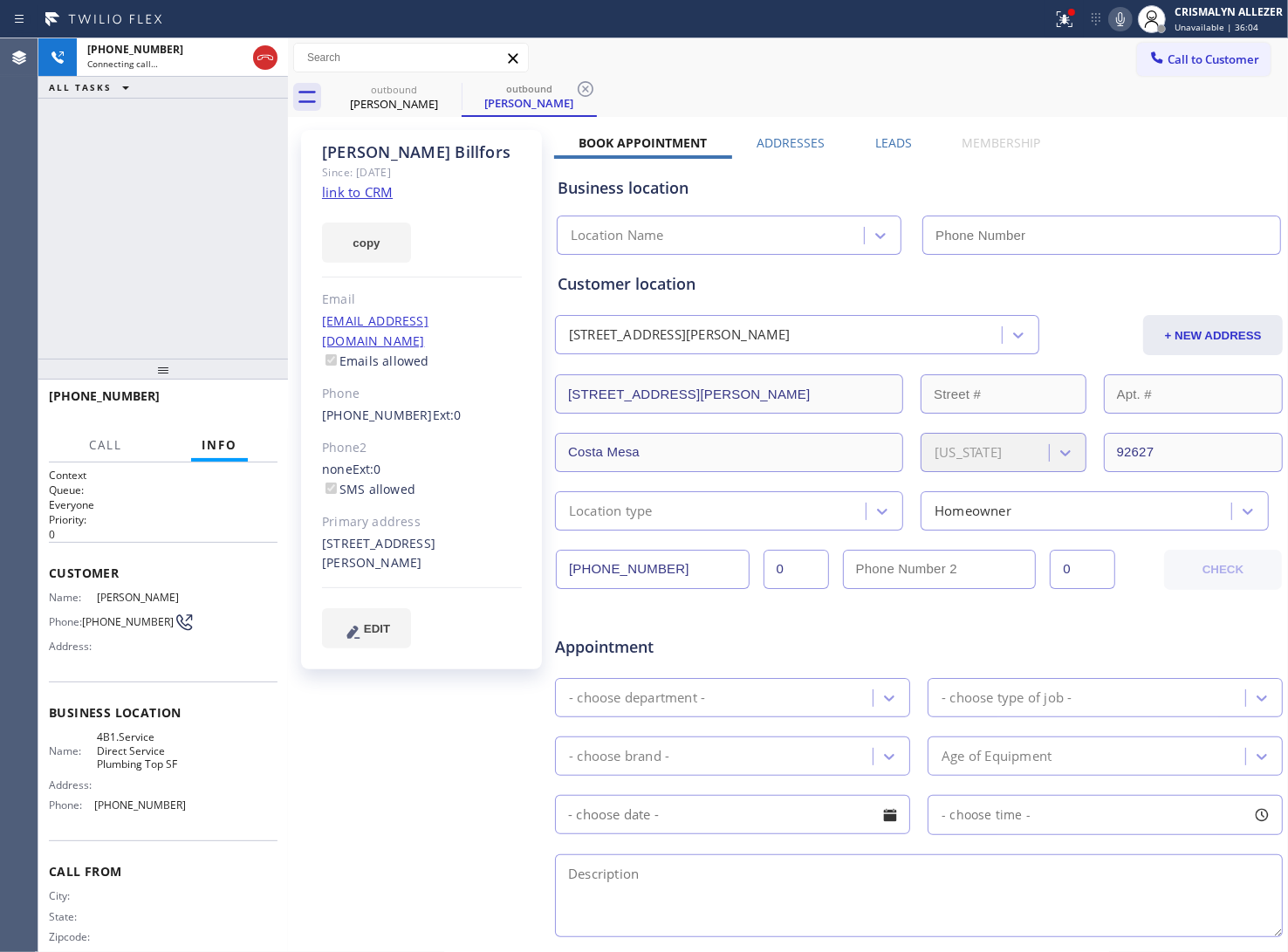
type input "[PHONE_NUMBER]"
click at [231, 401] on span "HANG UP" at bounding box center [237, 404] width 53 height 12
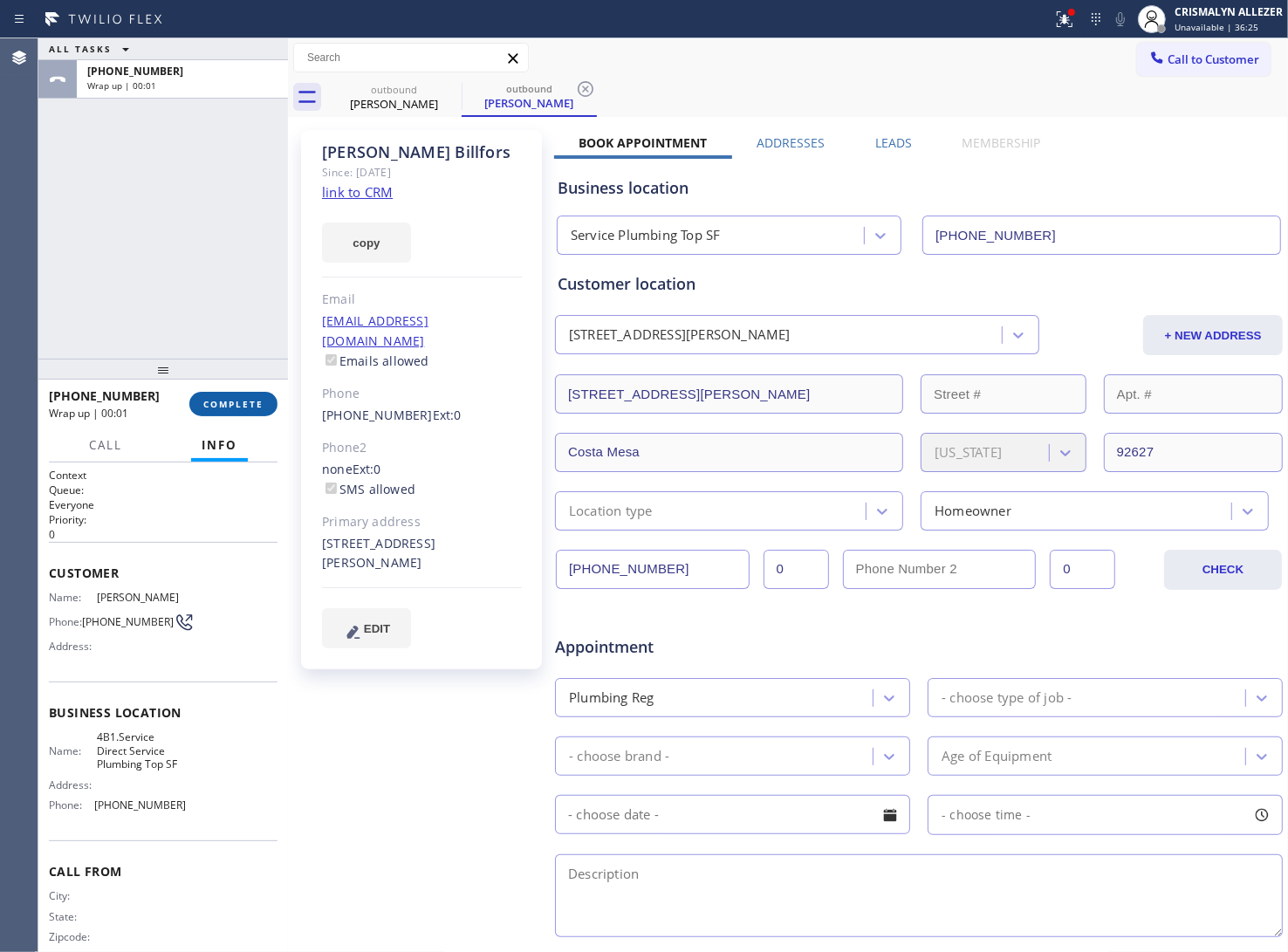
click at [233, 398] on span "COMPLETE" at bounding box center [233, 404] width 60 height 12
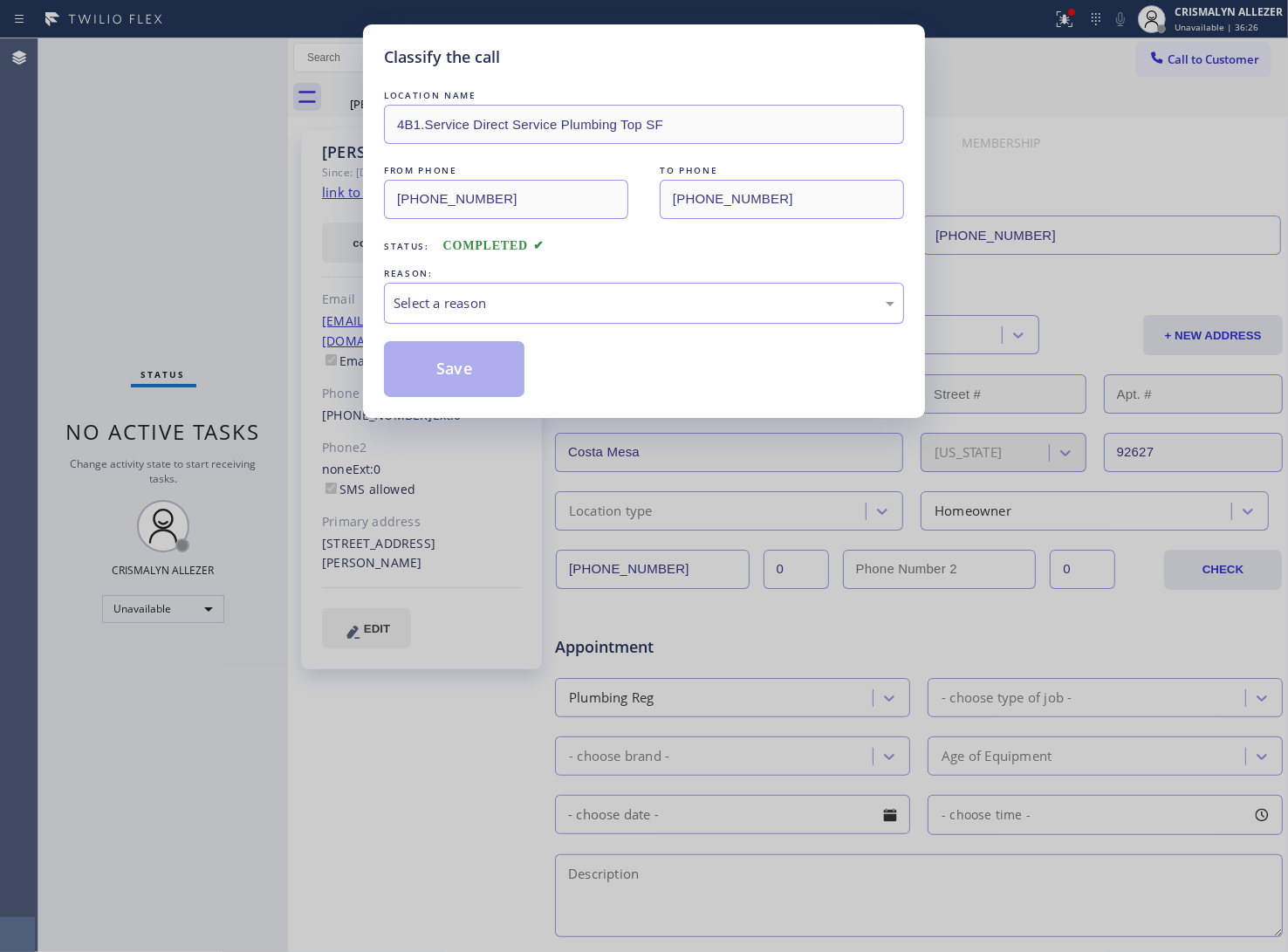
click at [639, 310] on div "Select a reason" at bounding box center [644, 303] width 501 height 20
click at [446, 365] on button "Save" at bounding box center [454, 369] width 140 height 56
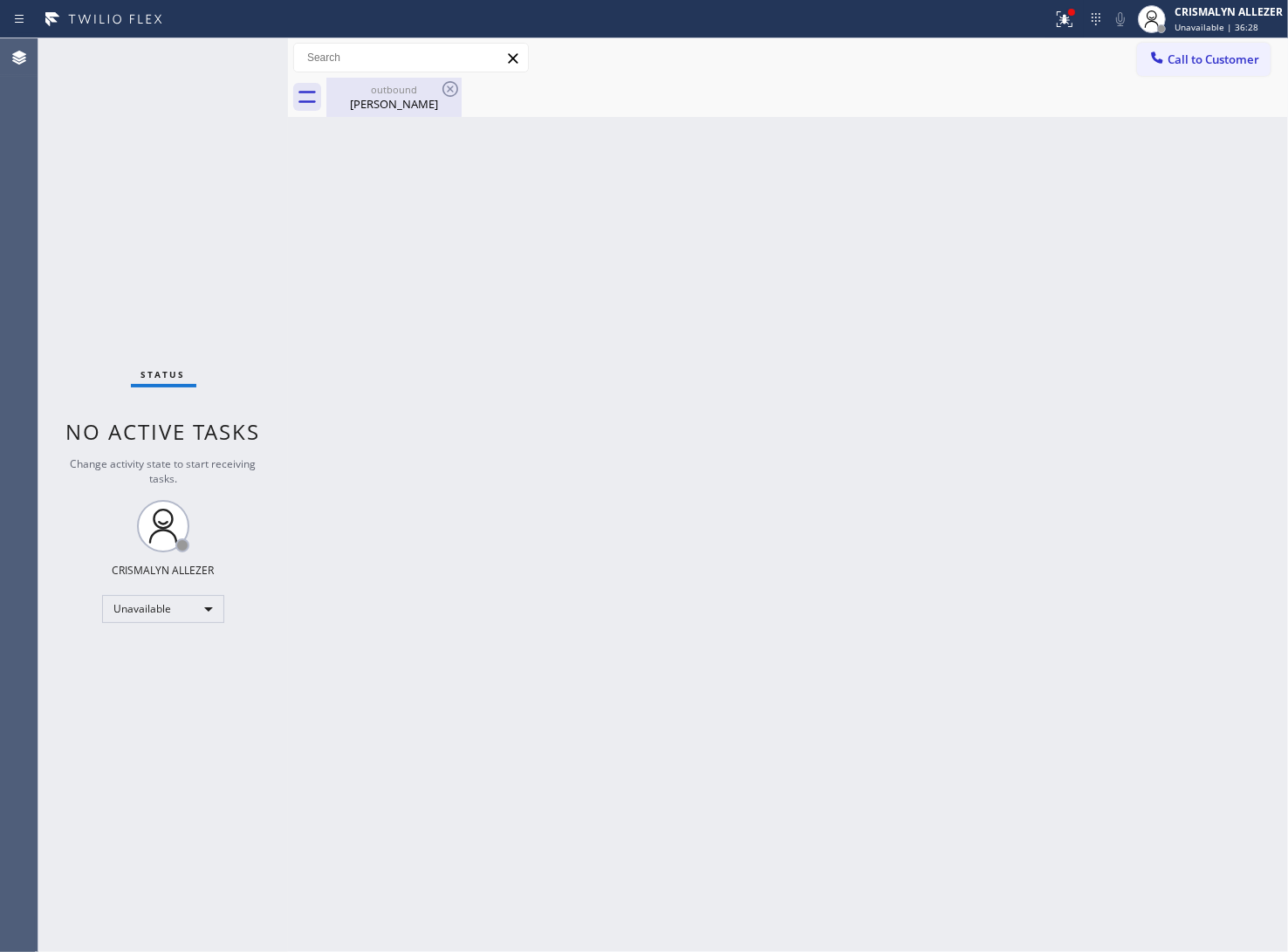
click at [382, 103] on div "[PERSON_NAME]" at bounding box center [393, 104] width 131 height 16
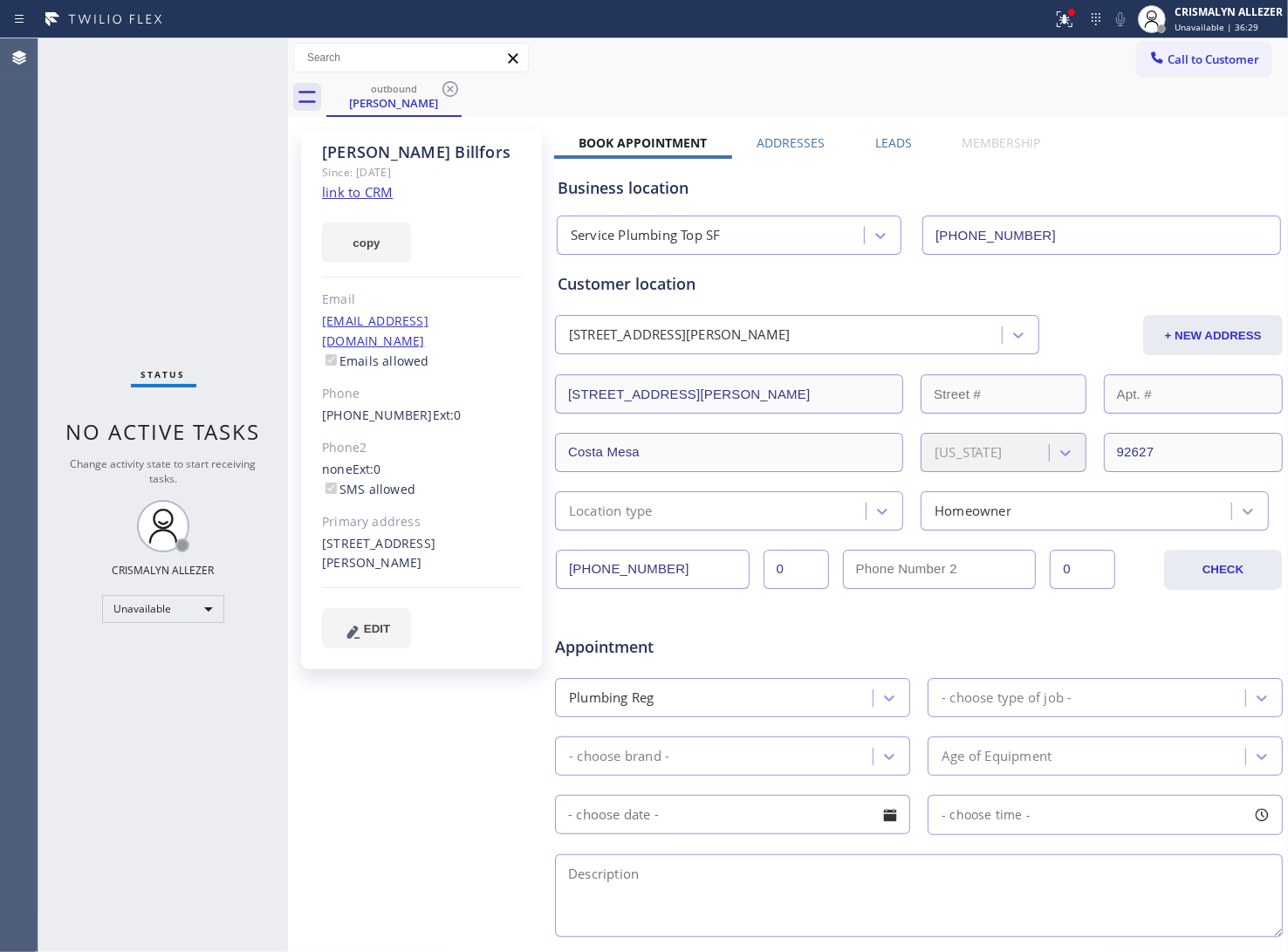
click at [895, 145] on label "Leads" at bounding box center [894, 142] width 37 height 17
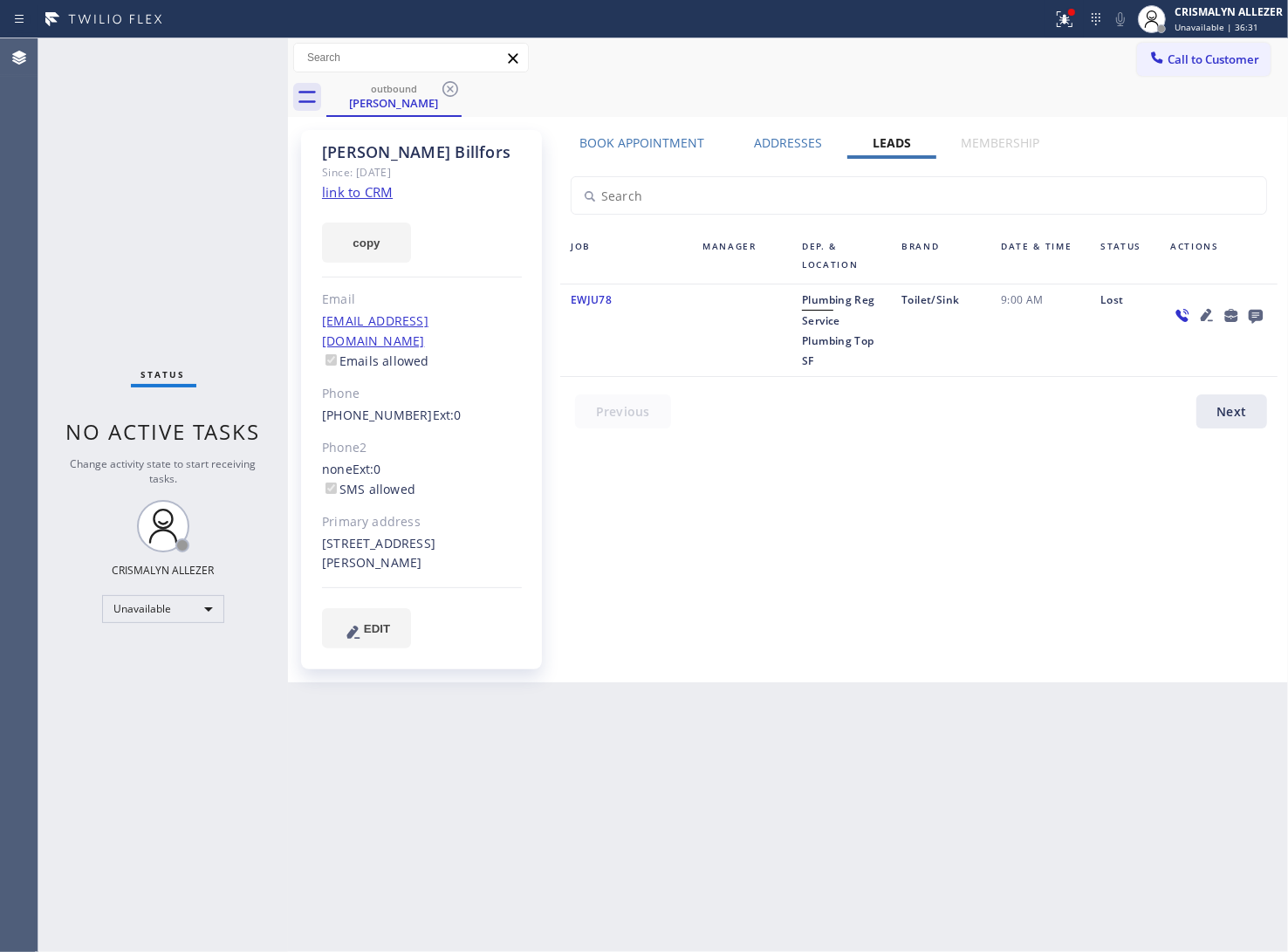
click at [1261, 314] on icon at bounding box center [1255, 316] width 14 height 14
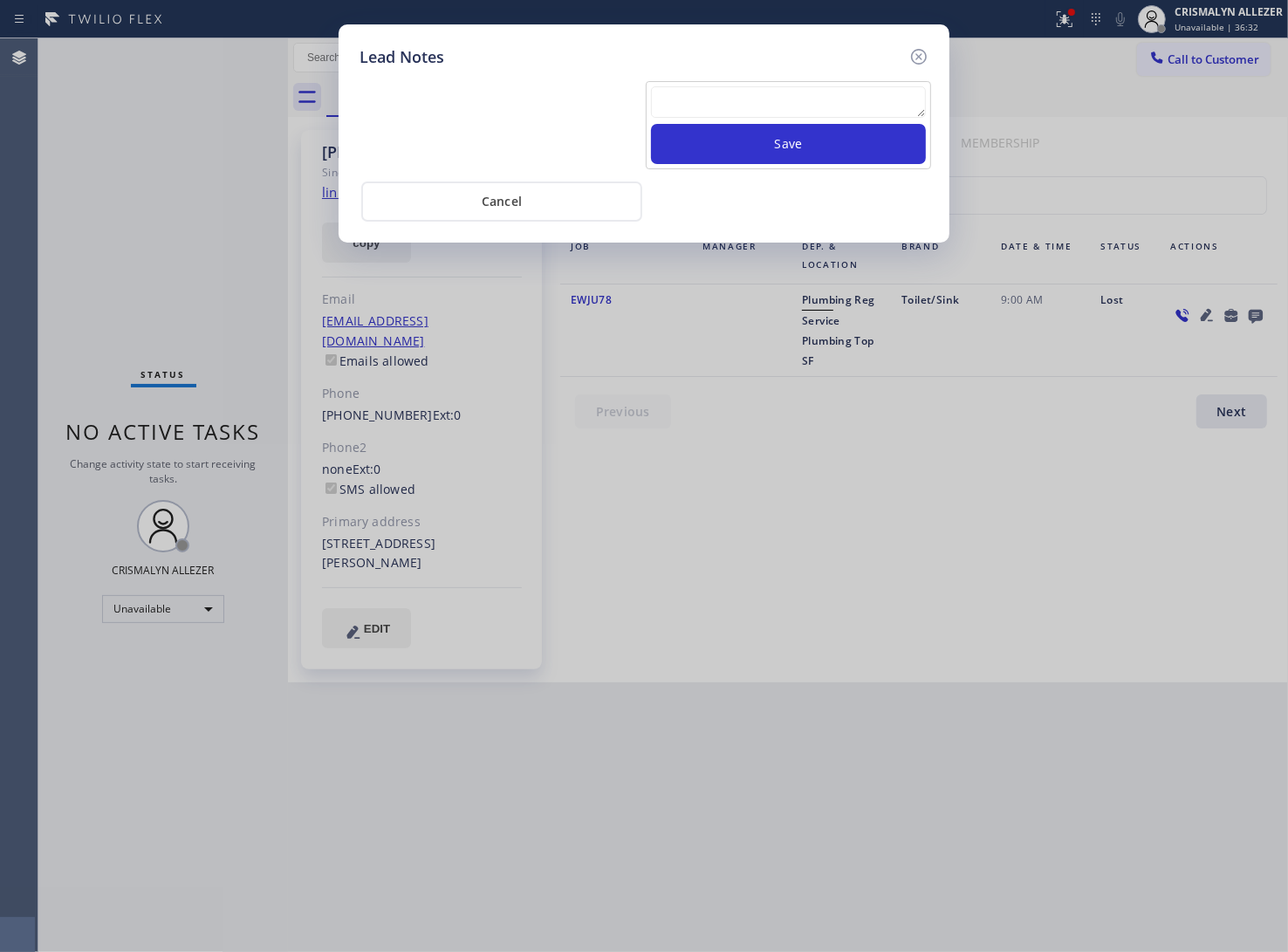
click at [771, 105] on textarea at bounding box center [789, 102] width 275 height 32
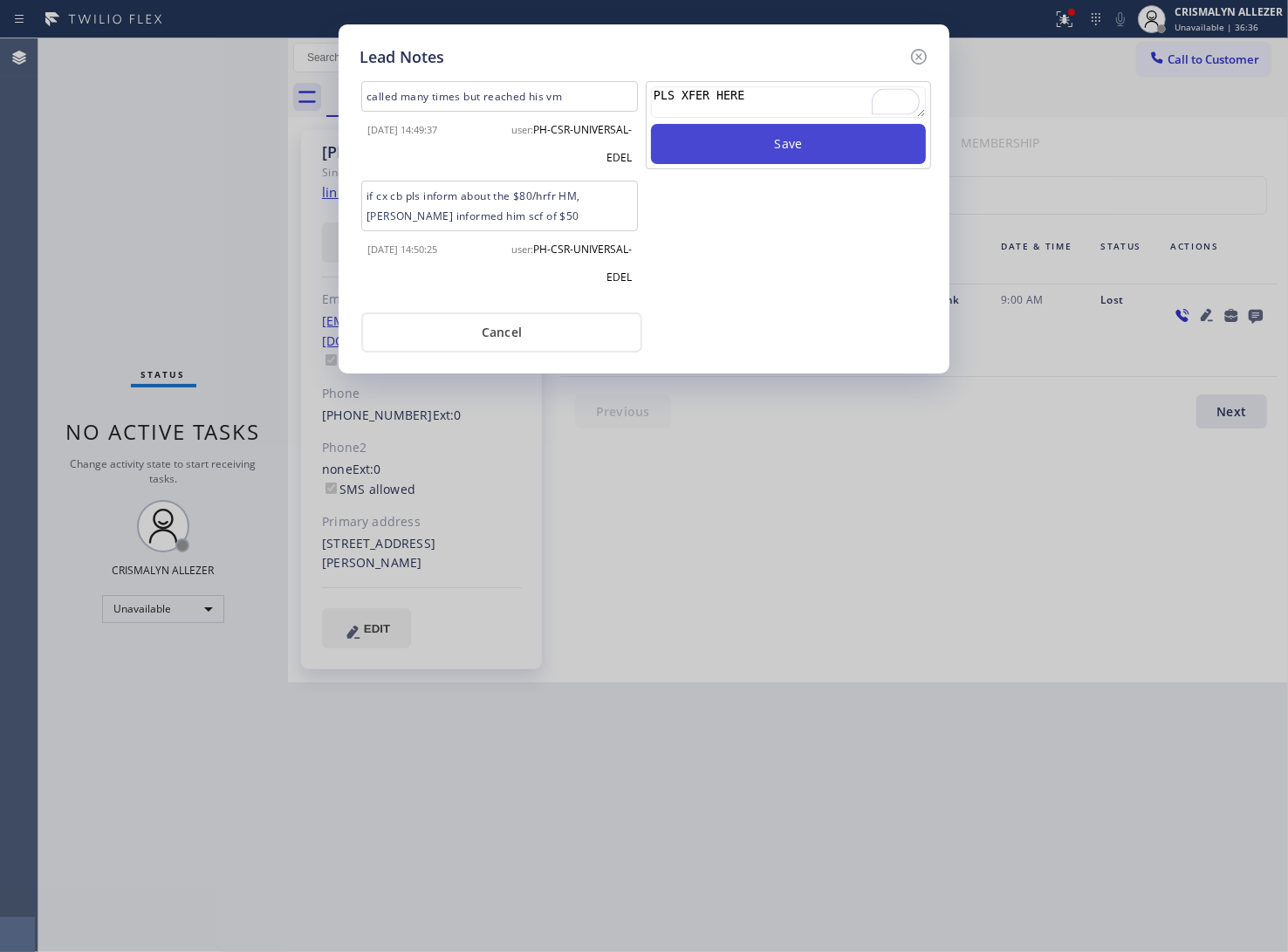
type textarea "PLS XFER HERE"
click at [791, 144] on button "Save" at bounding box center [789, 143] width 275 height 41
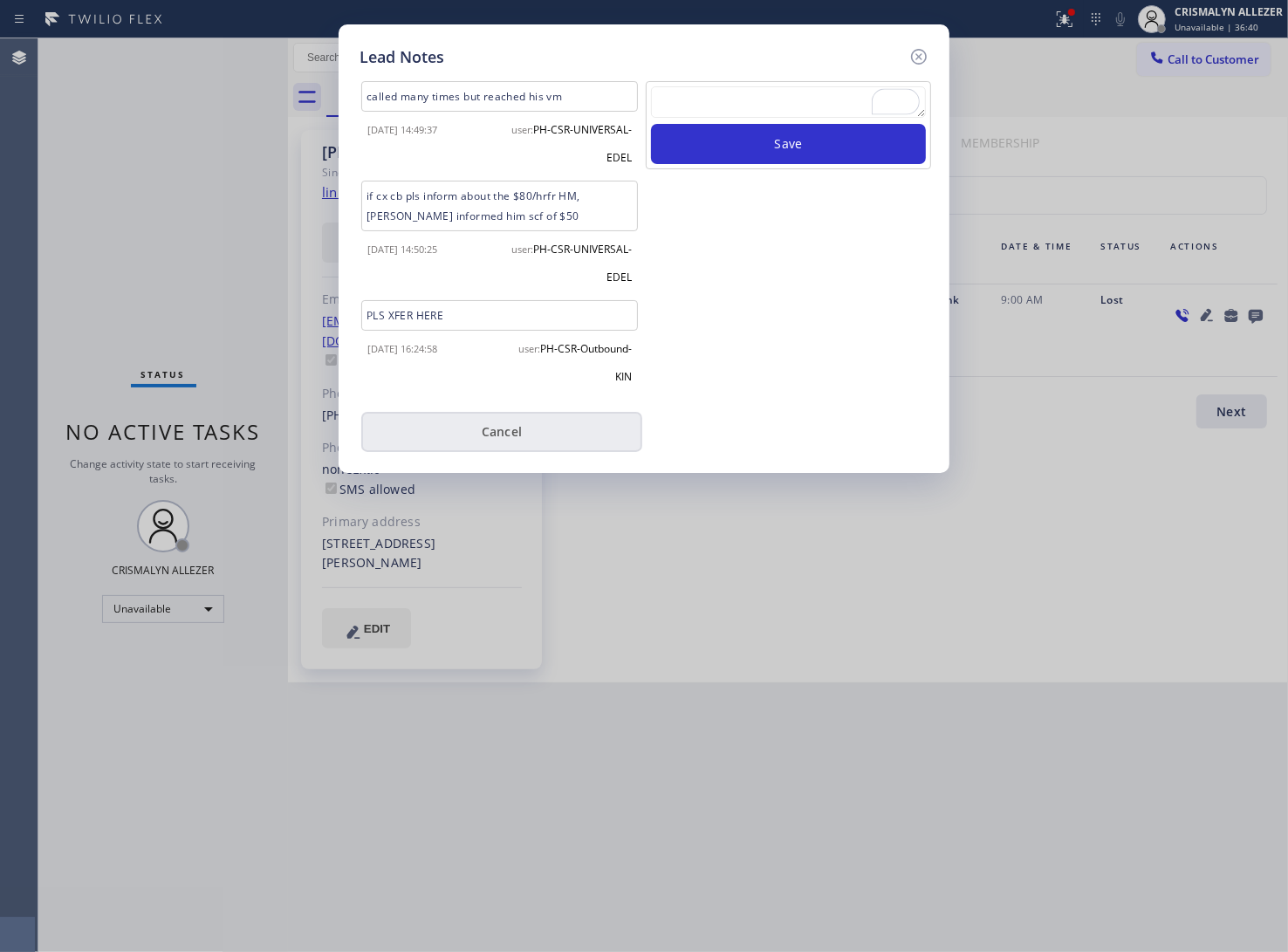
click at [524, 421] on button "Cancel" at bounding box center [502, 432] width 281 height 41
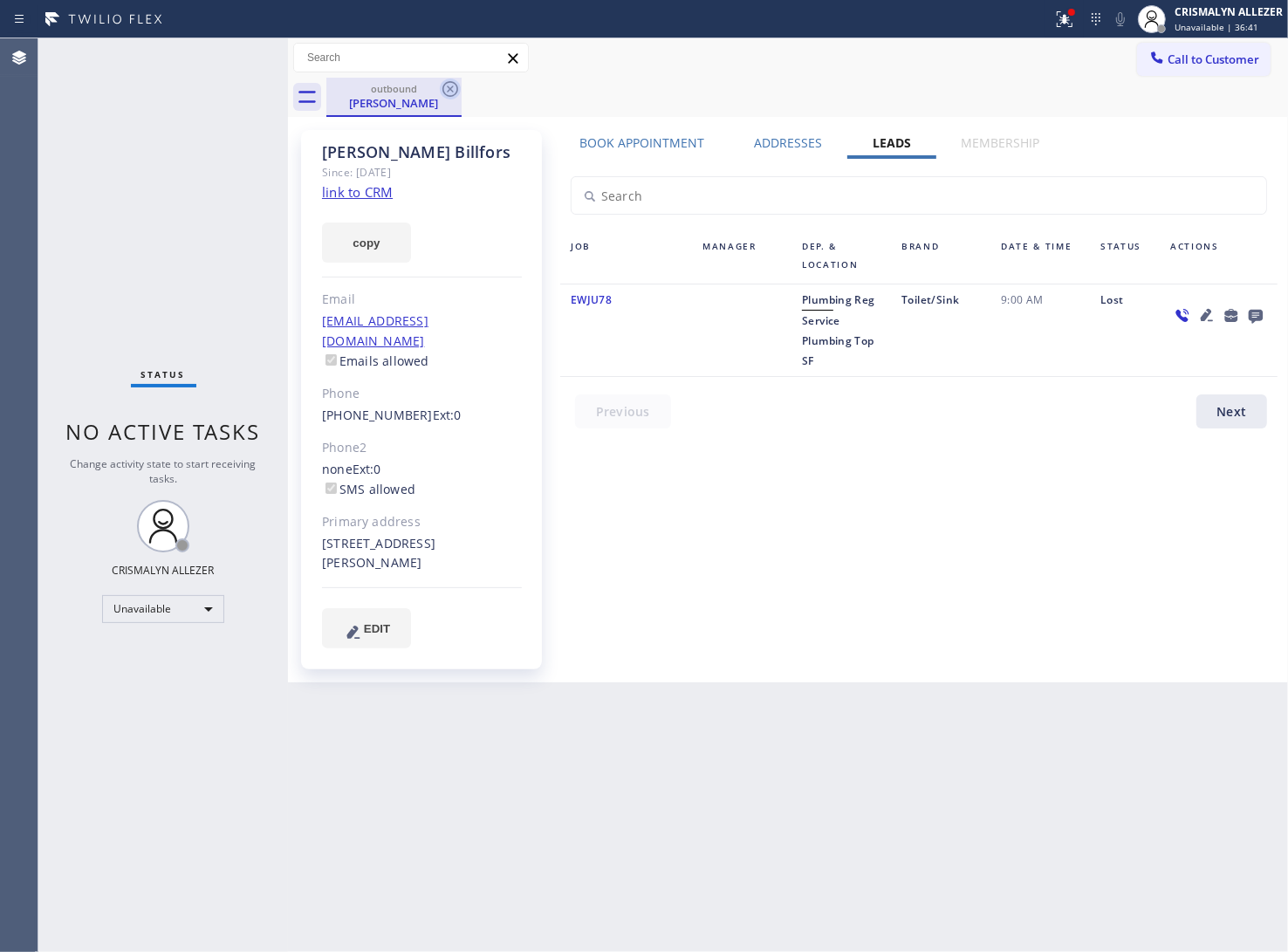
click at [445, 93] on icon at bounding box center [450, 88] width 21 height 21
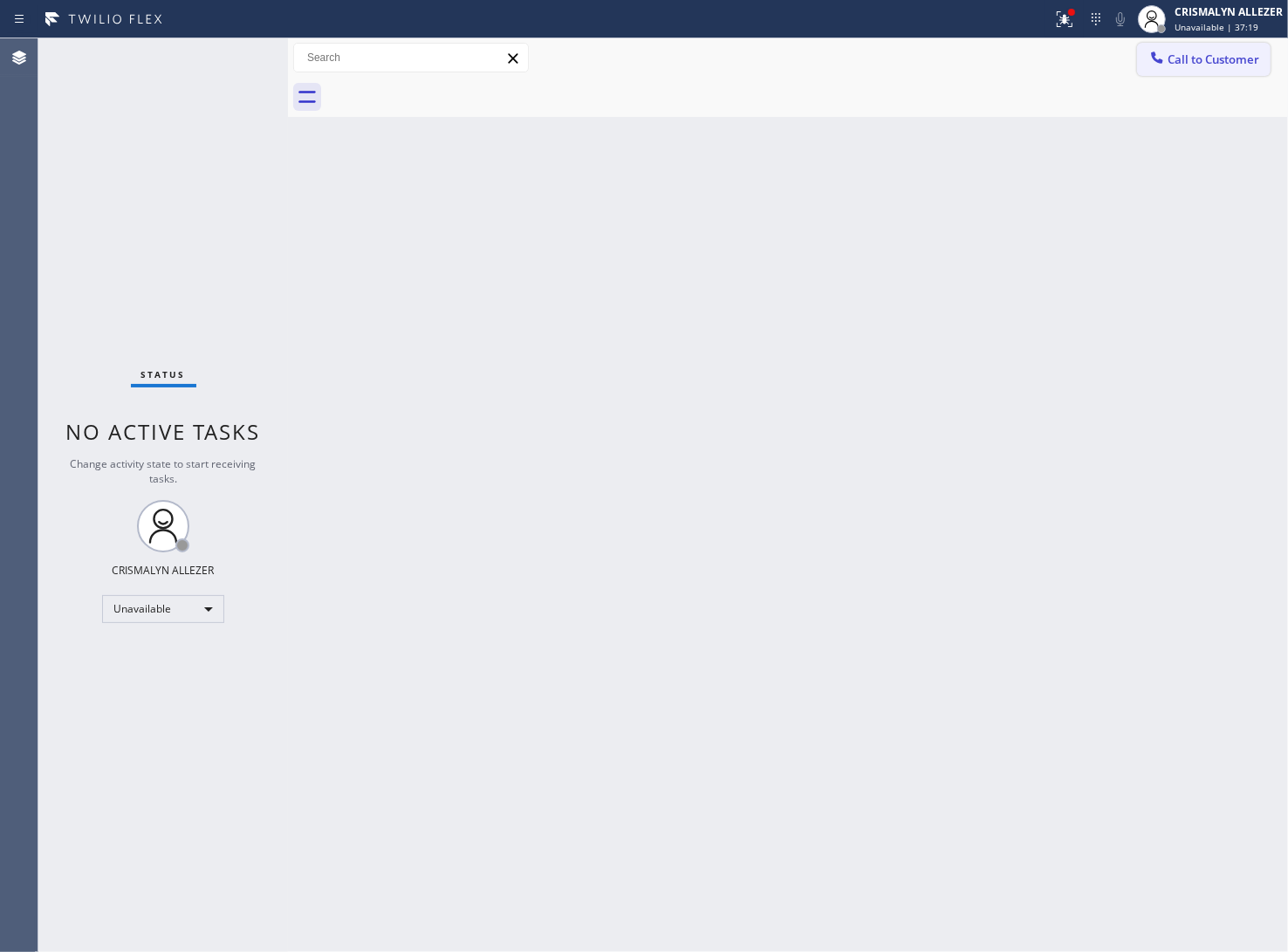
click at [1198, 65] on span "Call to Customer" at bounding box center [1213, 59] width 92 height 16
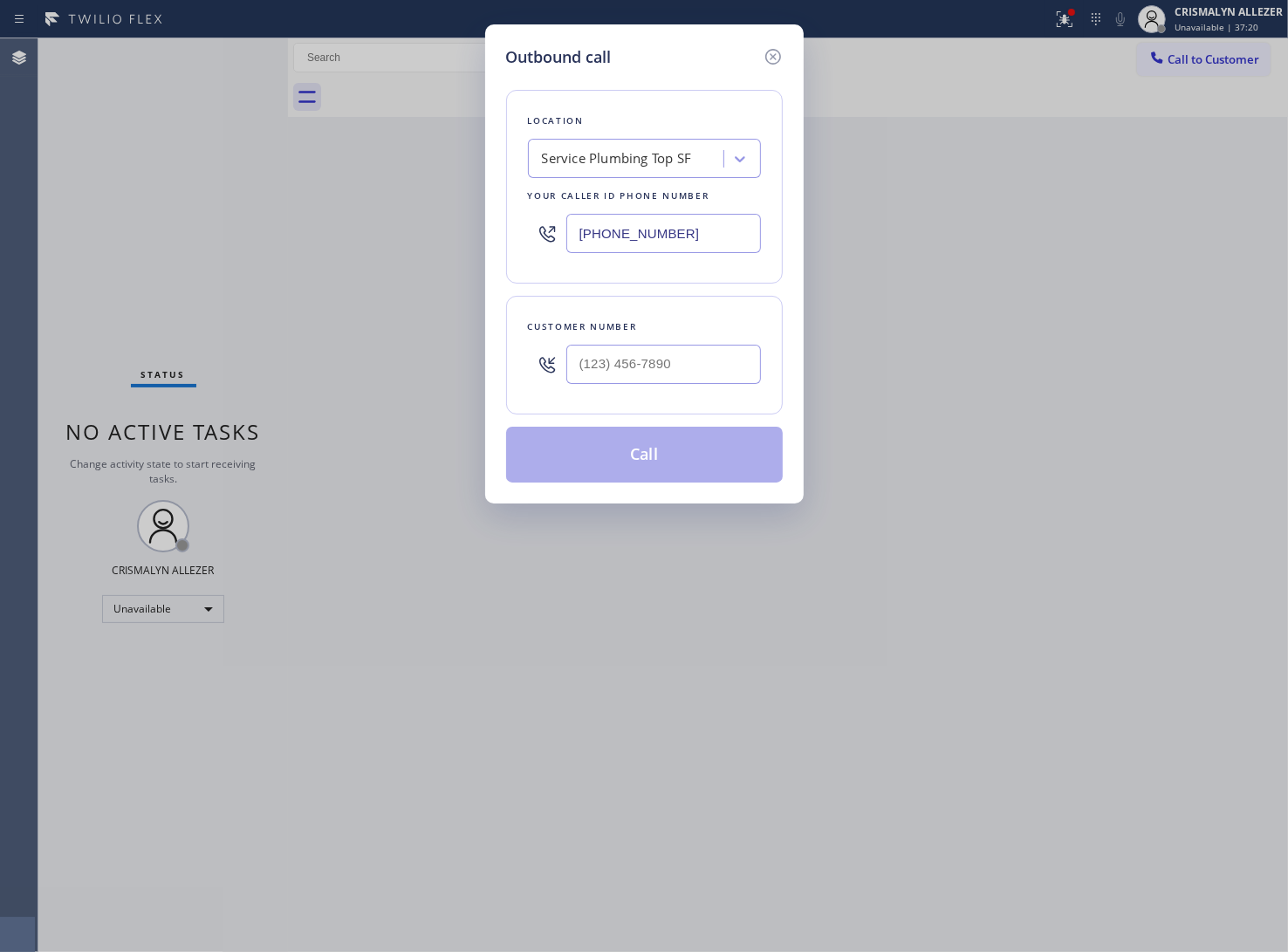
drag, startPoint x: 723, startPoint y: 227, endPoint x: 197, endPoint y: 213, distance: 526.2
click at [293, 216] on div "Outbound call Location Service Plumbing Top SF Your caller id phone number (628…" at bounding box center [644, 476] width 1288 height 952
paste input "855) 400-0025"
type input "[PHONE_NUMBER]"
click at [705, 372] on input "(___) ___-____" at bounding box center [663, 365] width 195 height 40
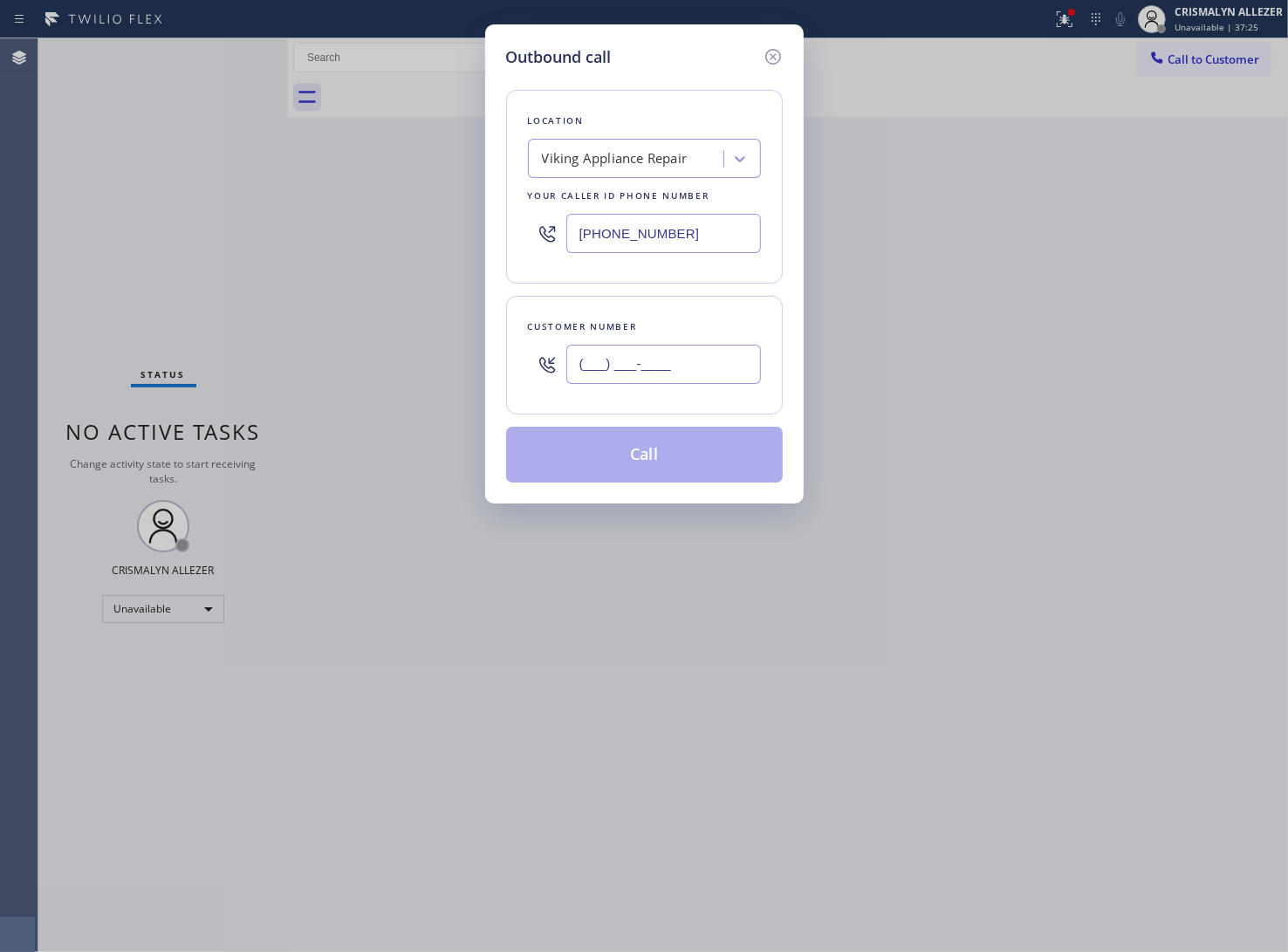
paste input "818) 766-7620"
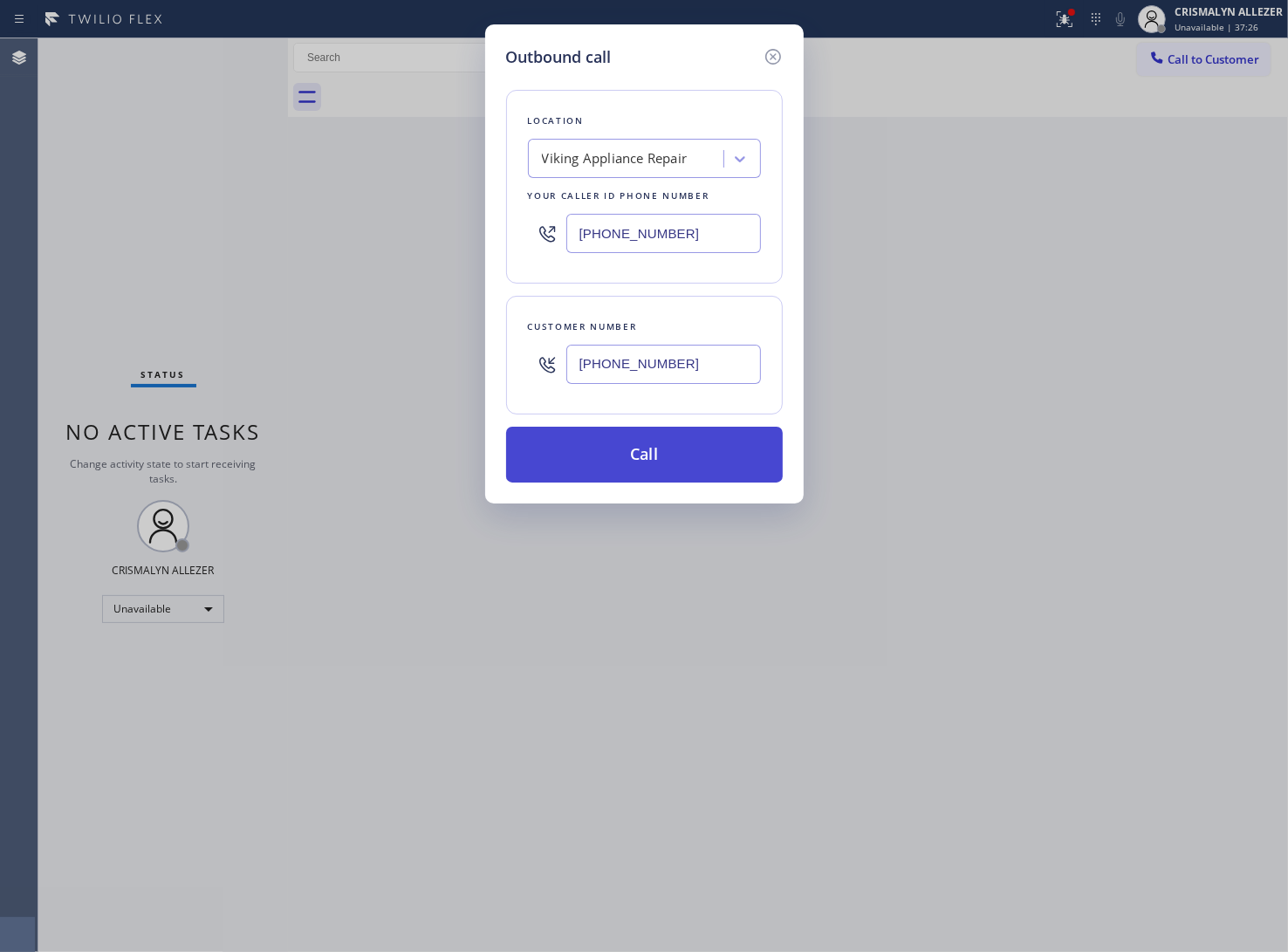
type input "(818) 766-7620"
click at [664, 447] on button "Call" at bounding box center [644, 455] width 277 height 56
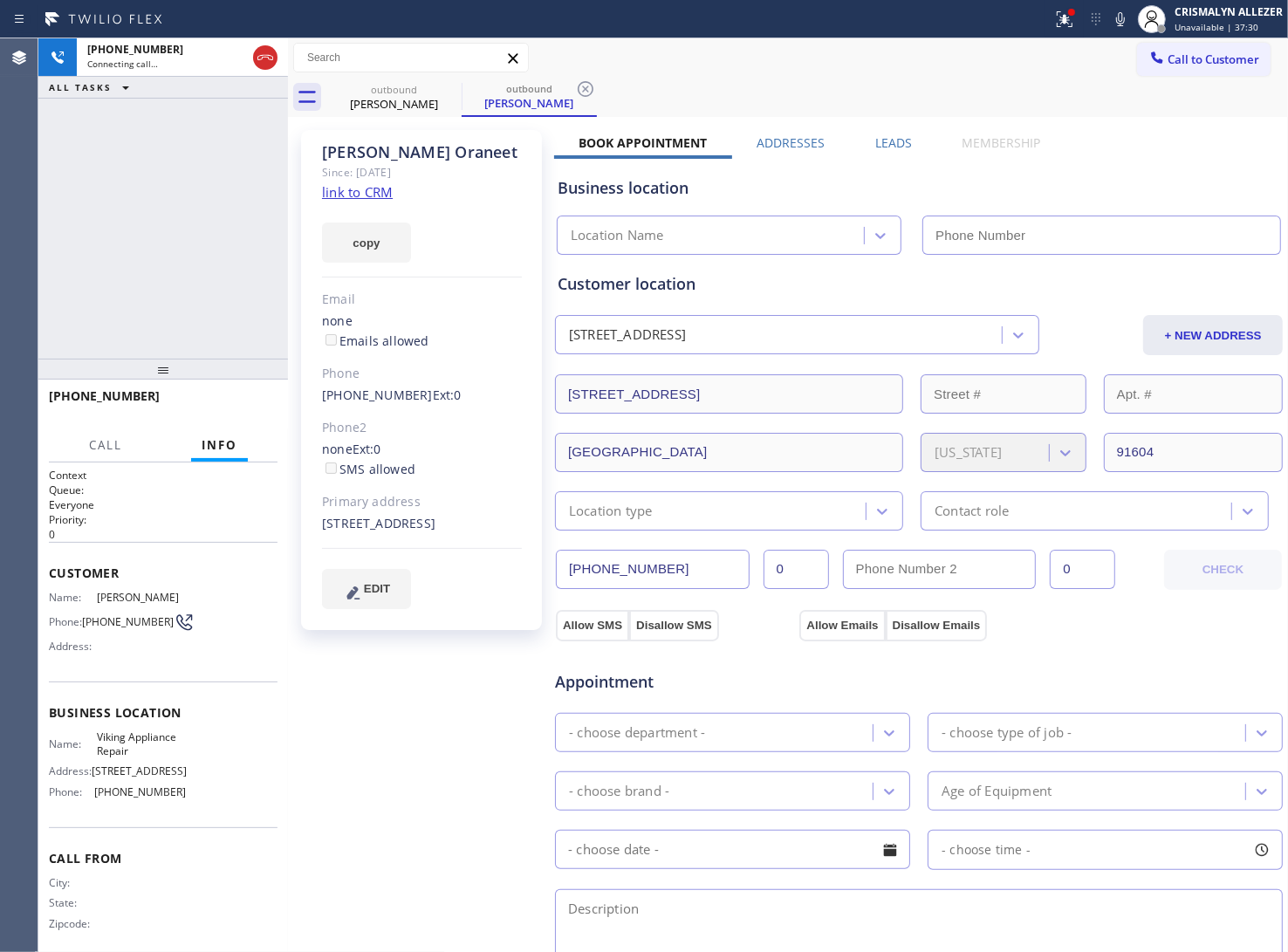
click at [362, 195] on link "link to CRM" at bounding box center [358, 192] width 71 height 18
type input "[PHONE_NUMBER]"
click at [879, 137] on label "Leads" at bounding box center [894, 142] width 37 height 17
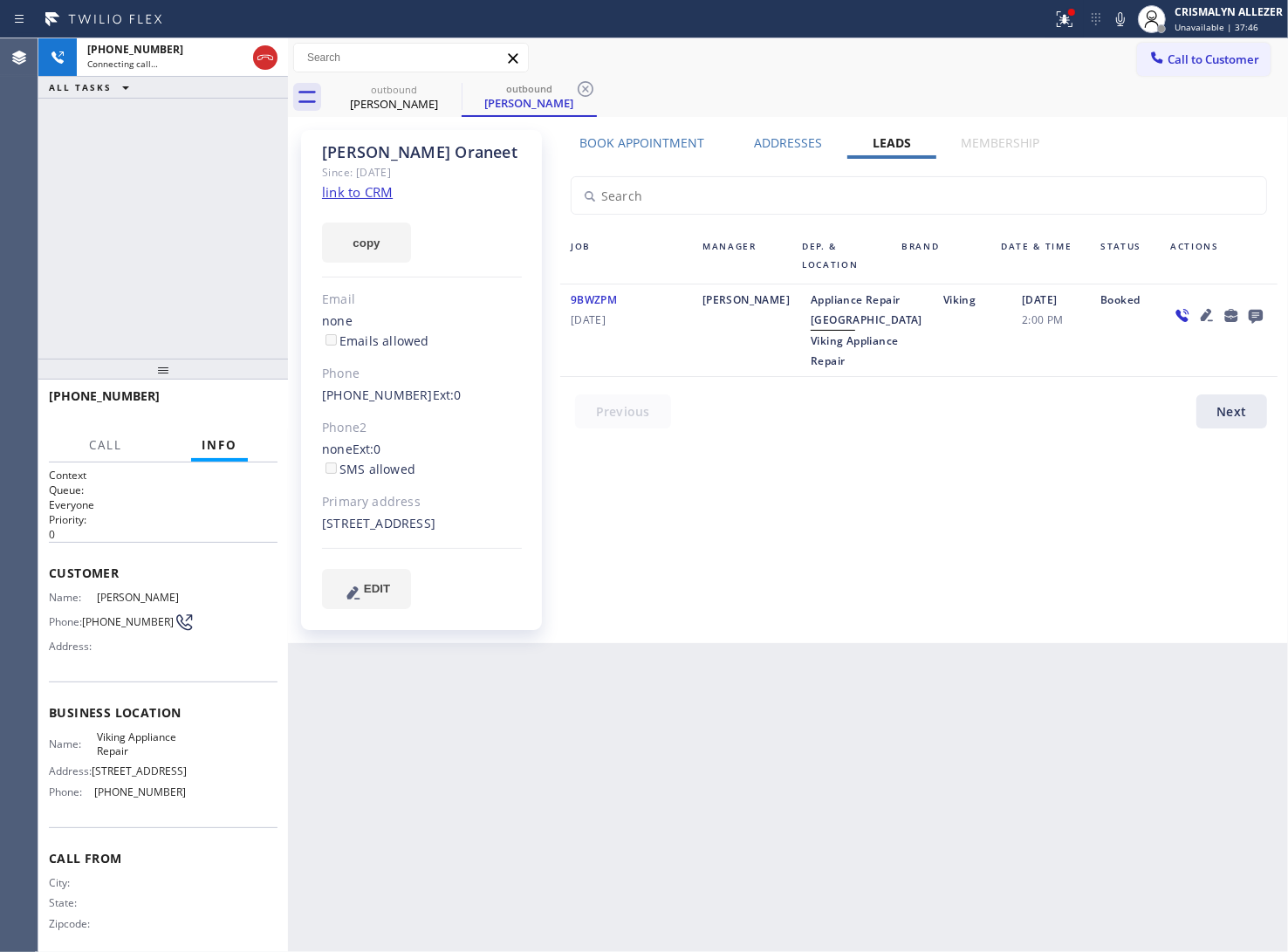
click at [1263, 312] on icon at bounding box center [1255, 315] width 21 height 22
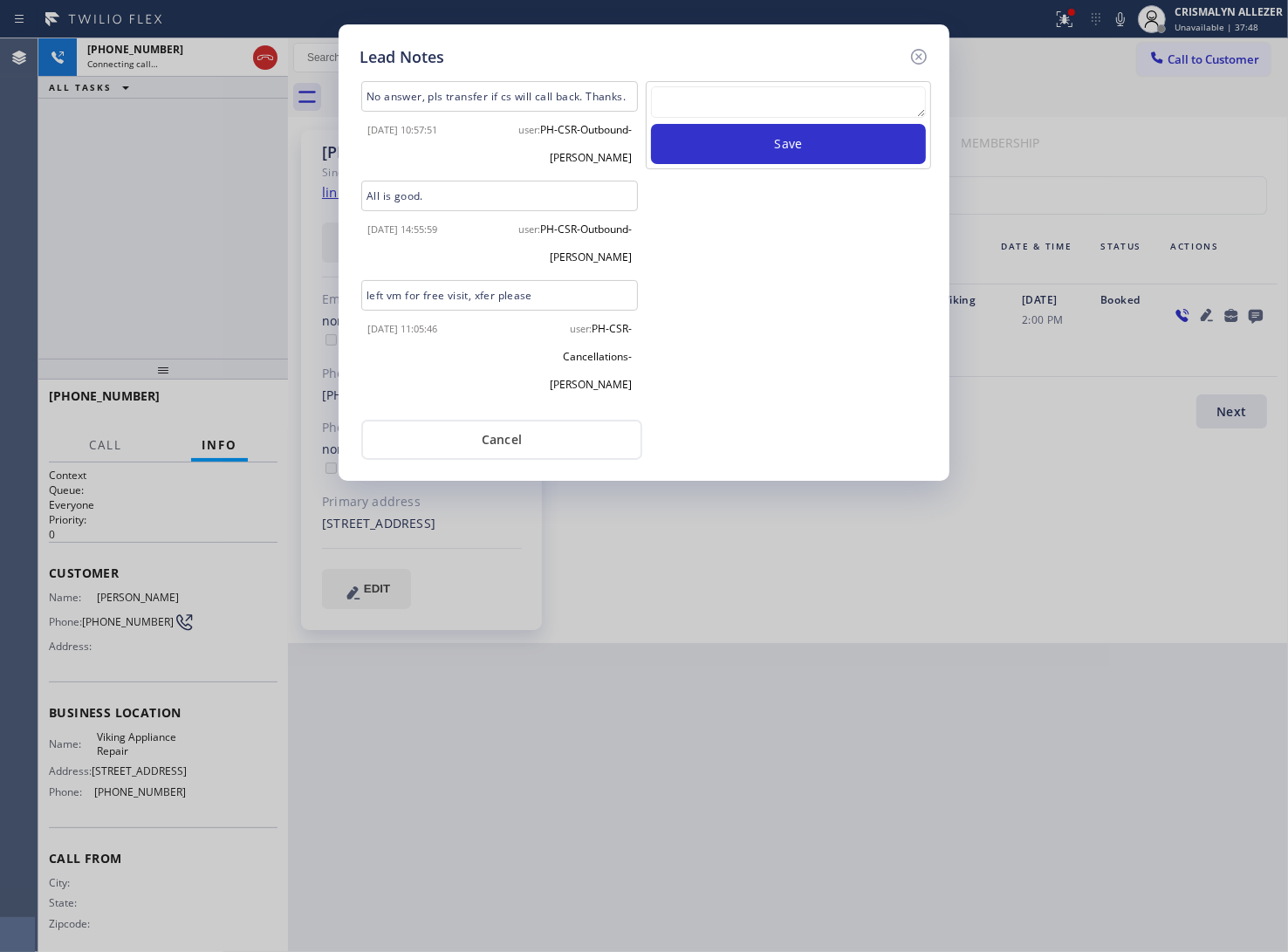
click at [781, 110] on textarea at bounding box center [789, 102] width 275 height 32
paste textarea "no answer | pls xfer here cx cb"
type textarea "no answer | pls xfer here cx cb"
click at [794, 144] on button "Save" at bounding box center [789, 143] width 275 height 41
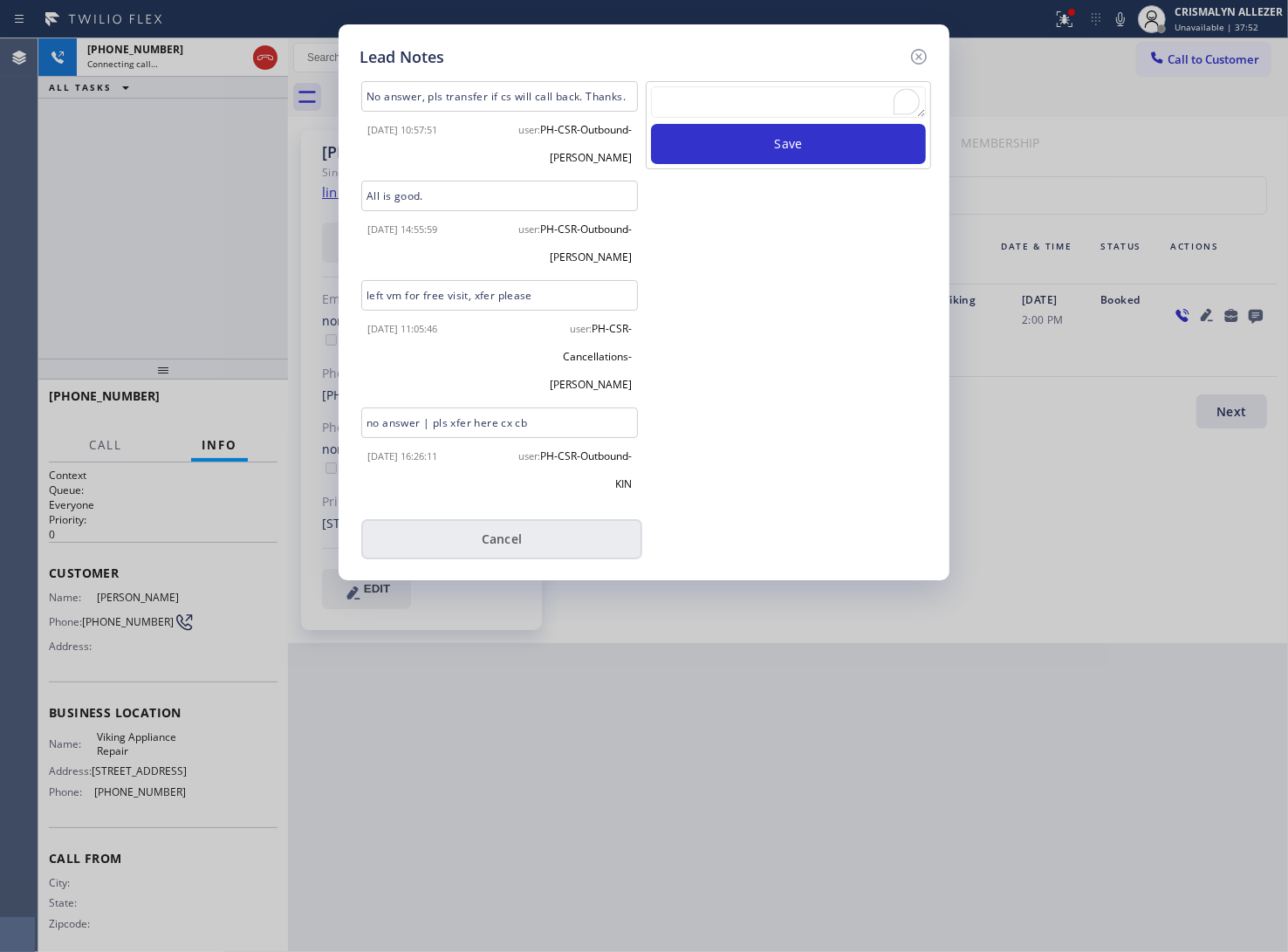
click at [530, 534] on button "Cancel" at bounding box center [502, 539] width 281 height 41
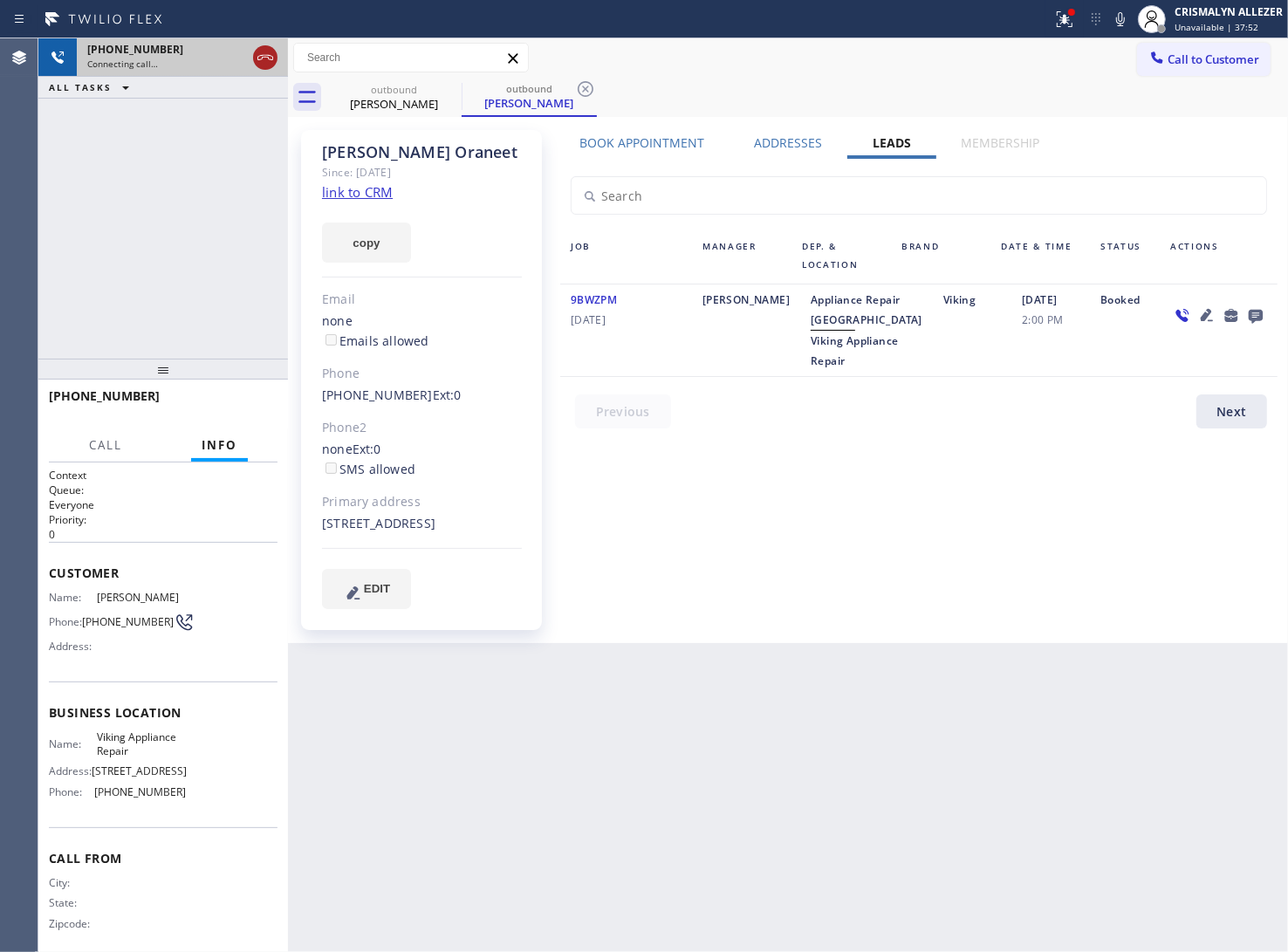
drag, startPoint x: 262, startPoint y: 53, endPoint x: 268, endPoint y: 67, distance: 15.2
click at [262, 55] on icon at bounding box center [265, 57] width 21 height 21
click at [582, 88] on icon at bounding box center [585, 88] width 21 height 21
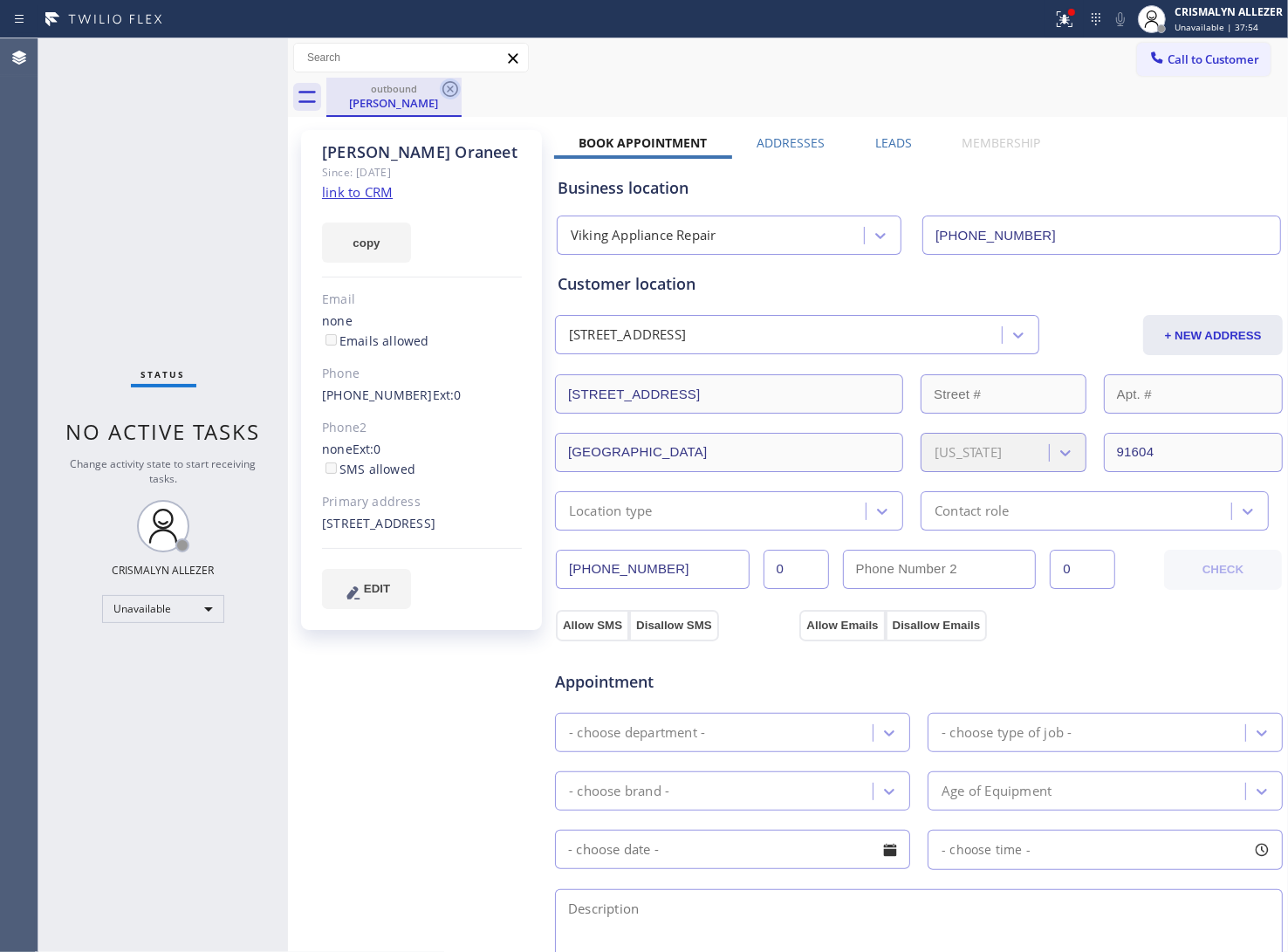
click at [448, 87] on icon at bounding box center [451, 89] width 16 height 16
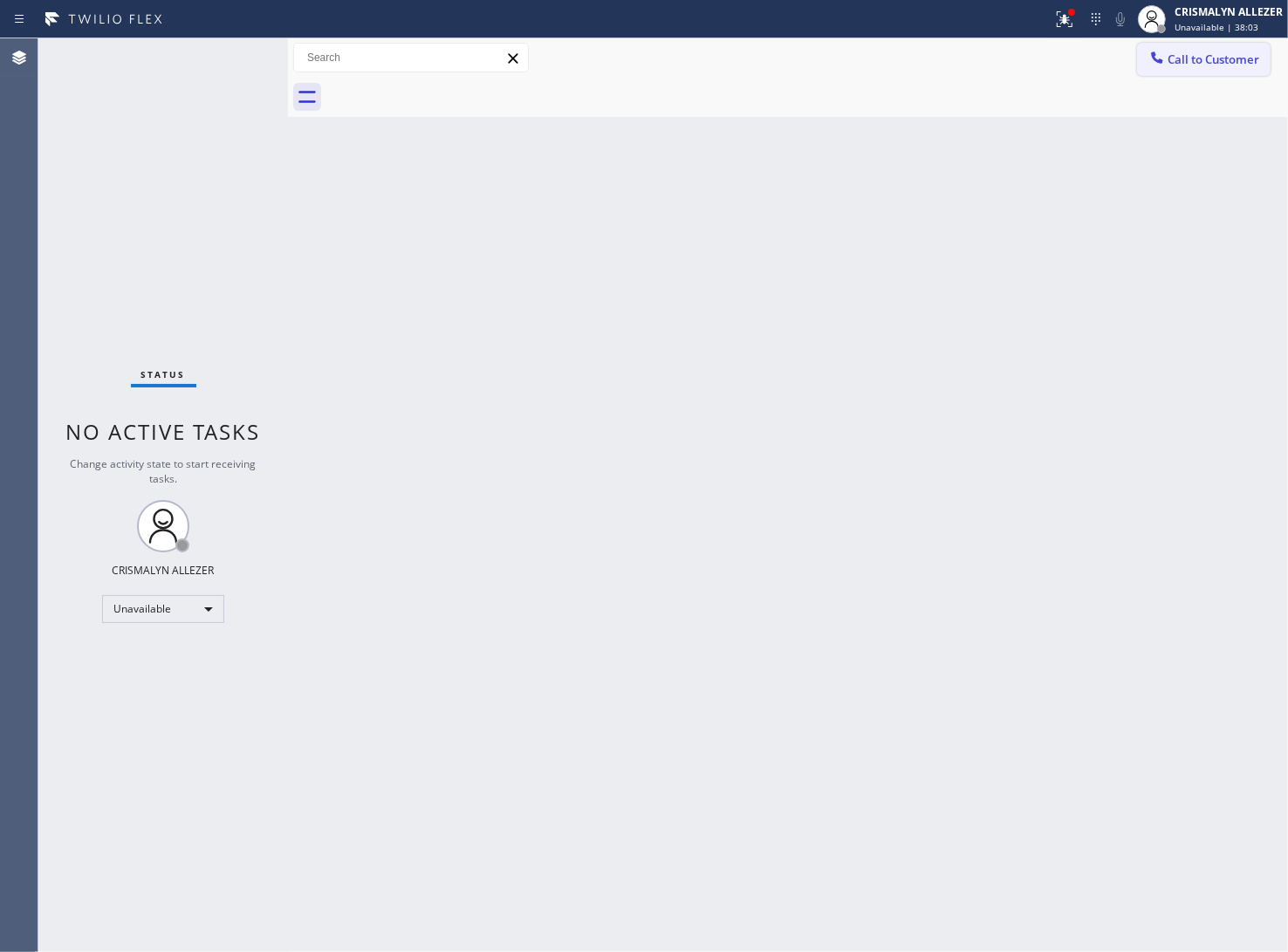
click at [1248, 71] on button "Call to Customer" at bounding box center [1203, 59] width 133 height 34
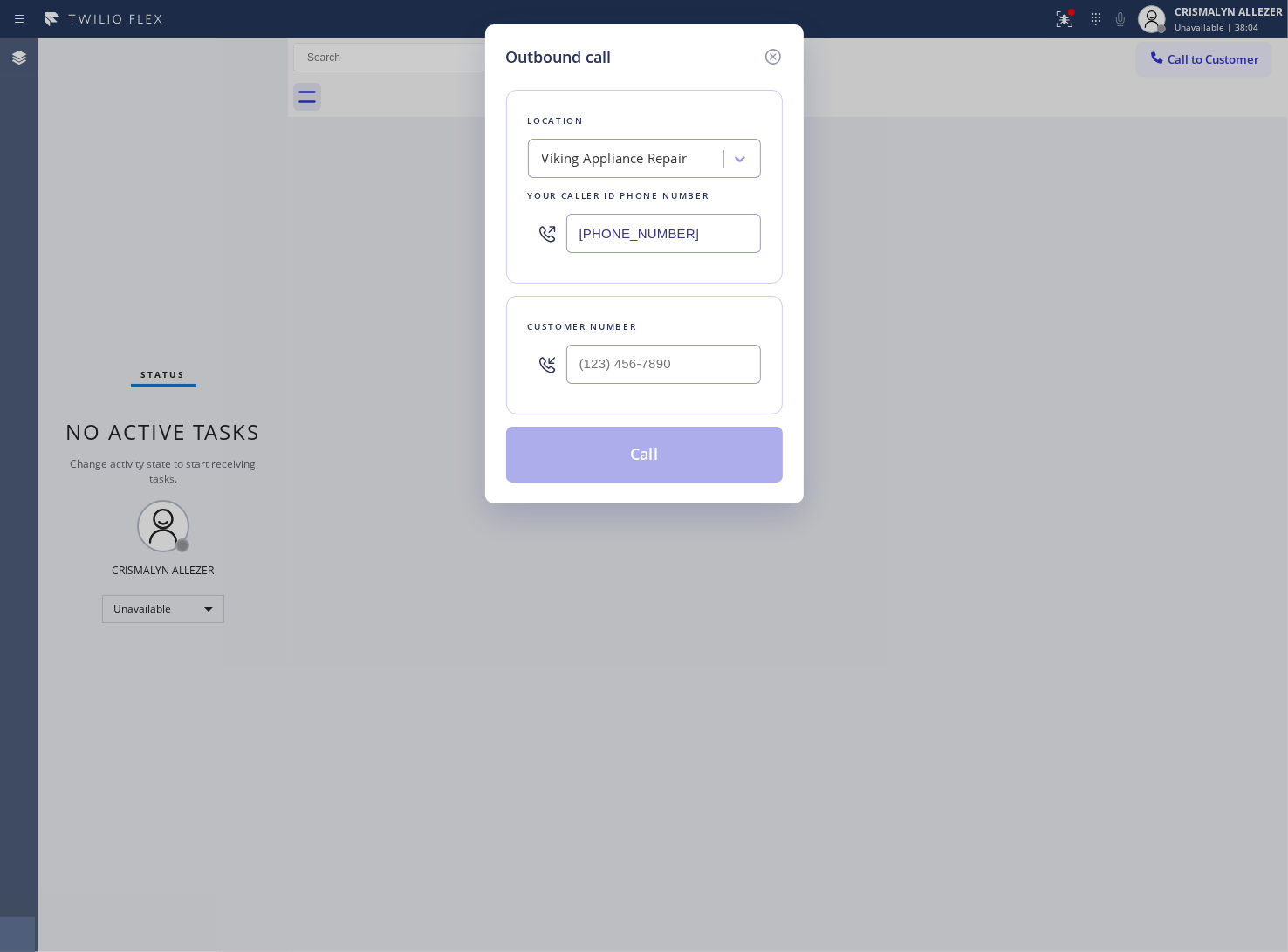
drag, startPoint x: 535, startPoint y: 238, endPoint x: 511, endPoint y: 238, distance: 24.0
click at [511, 238] on div "Location Viking Appliance Repair Your caller id phone number (855) 400-0025" at bounding box center [644, 187] width 277 height 194
paste input "310) 295-1927"
type input "[PHONE_NUMBER]"
click at [719, 373] on input "(___) ___-____" at bounding box center [663, 365] width 195 height 40
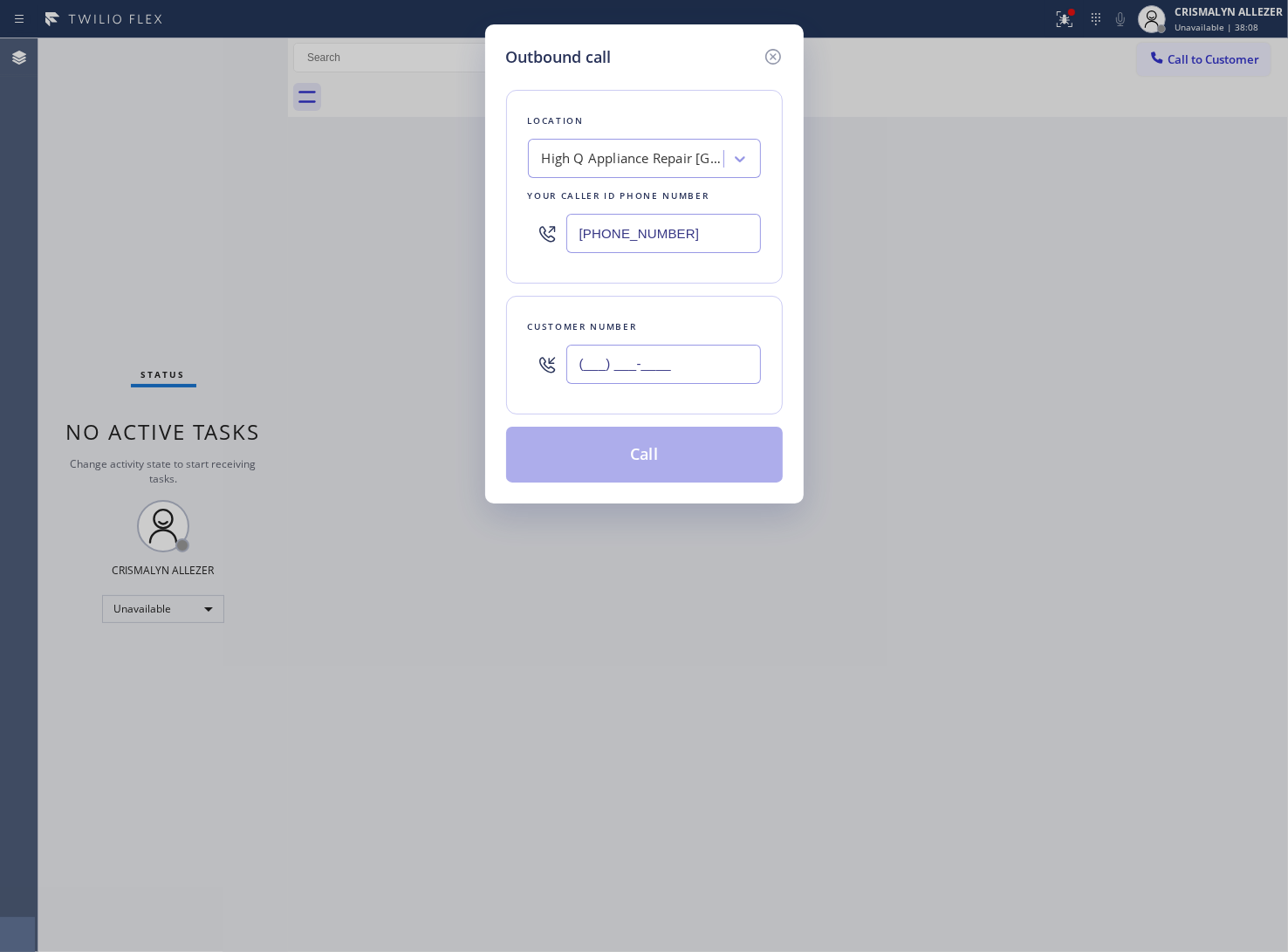
paste input "310) 821-4591"
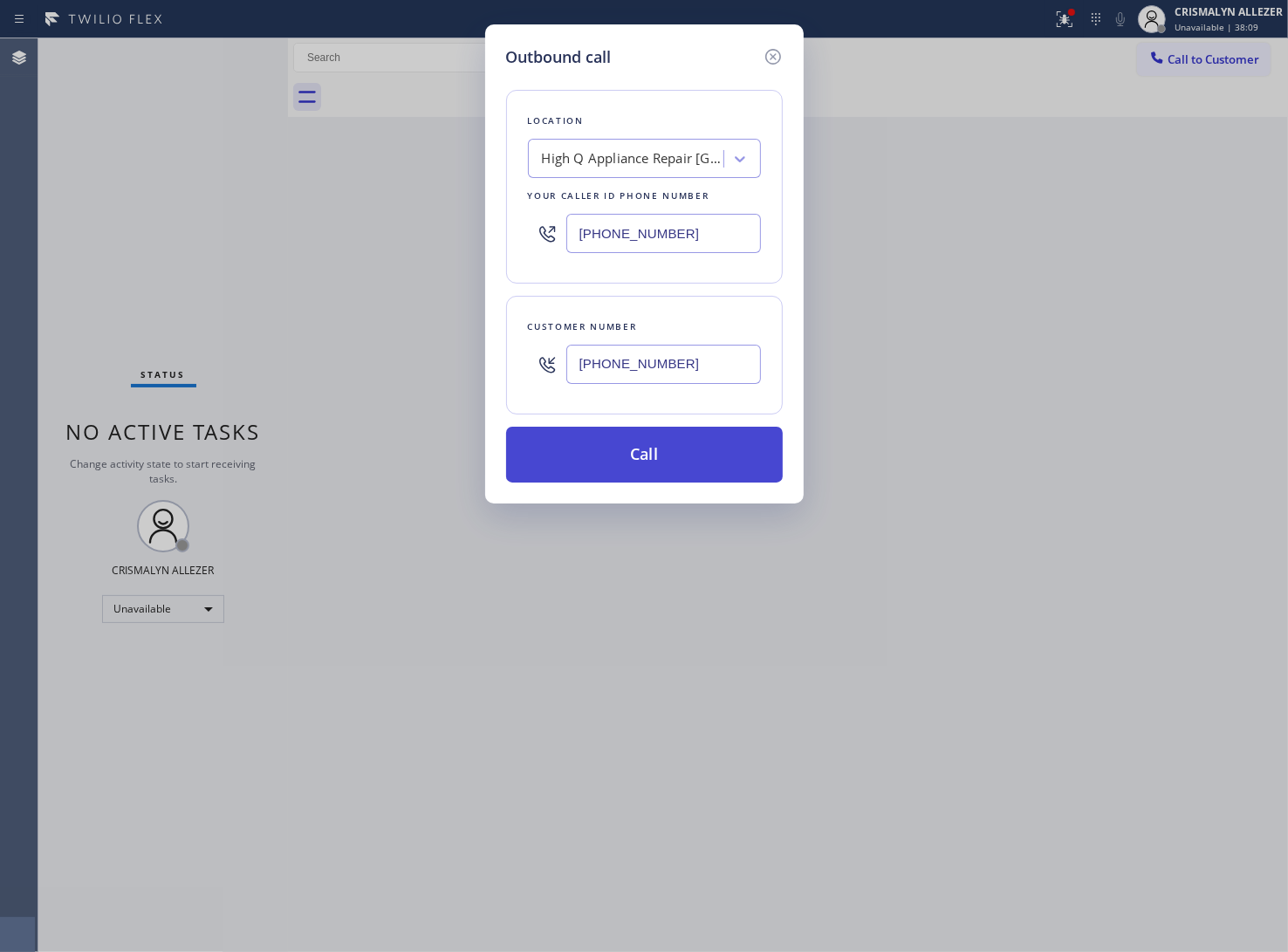
type input "(310) 821-4591"
click at [659, 465] on button "Call" at bounding box center [644, 455] width 277 height 56
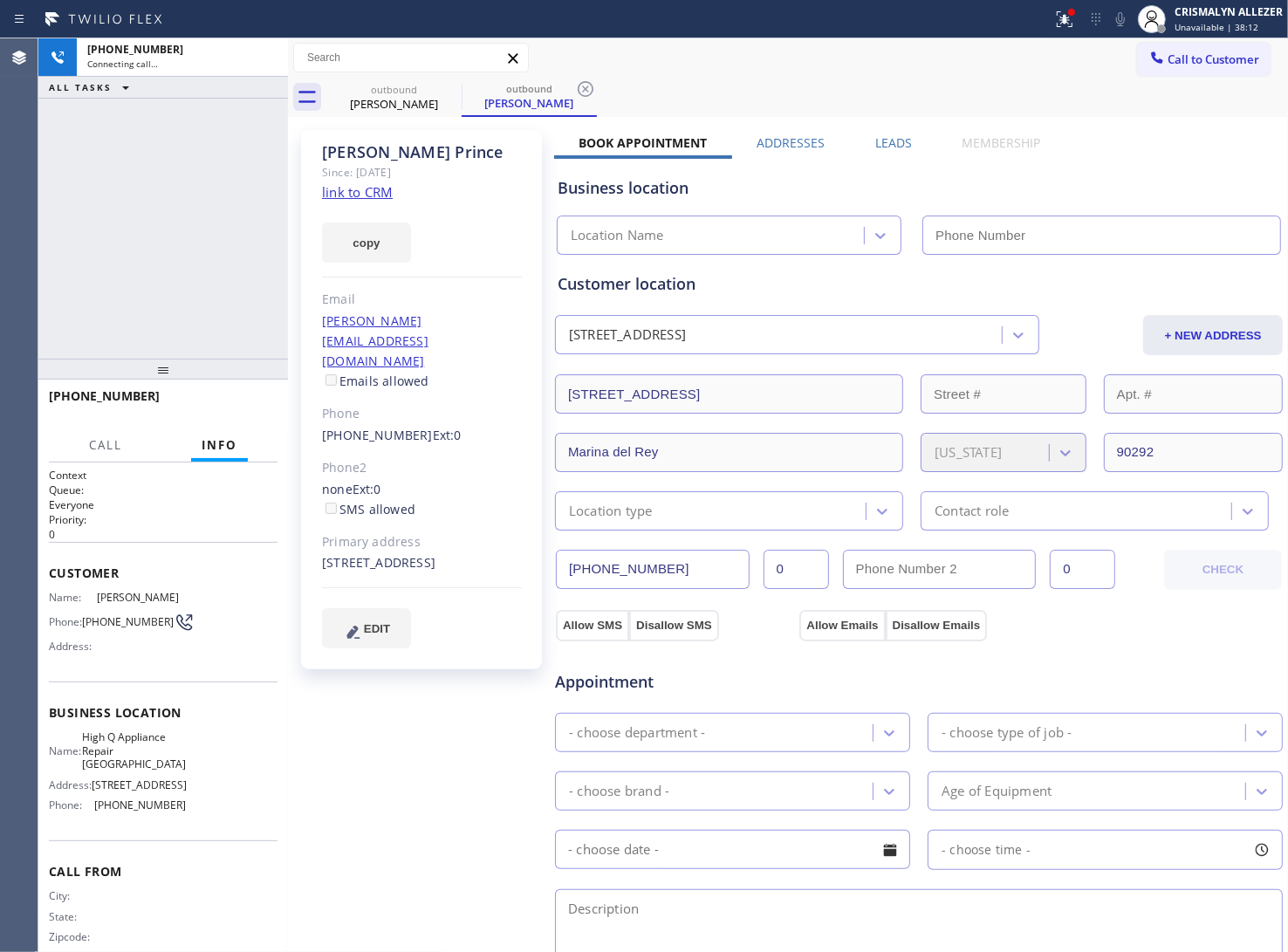
click at [333, 195] on link "link to CRM" at bounding box center [358, 192] width 71 height 18
type input "[PHONE_NUMBER]"
click at [879, 137] on label "Leads" at bounding box center [894, 142] width 37 height 17
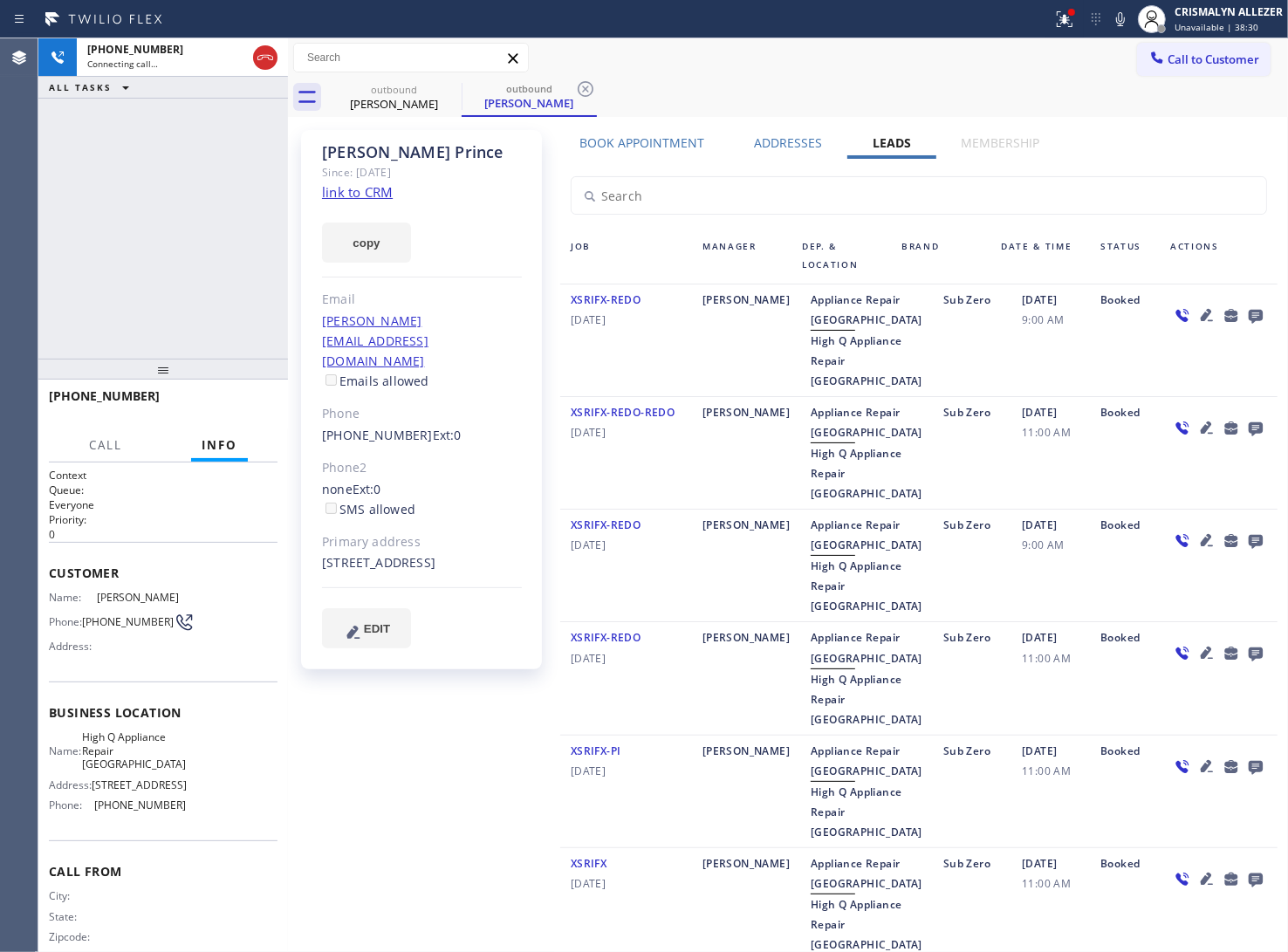
click at [1245, 312] on icon at bounding box center [1255, 315] width 21 height 22
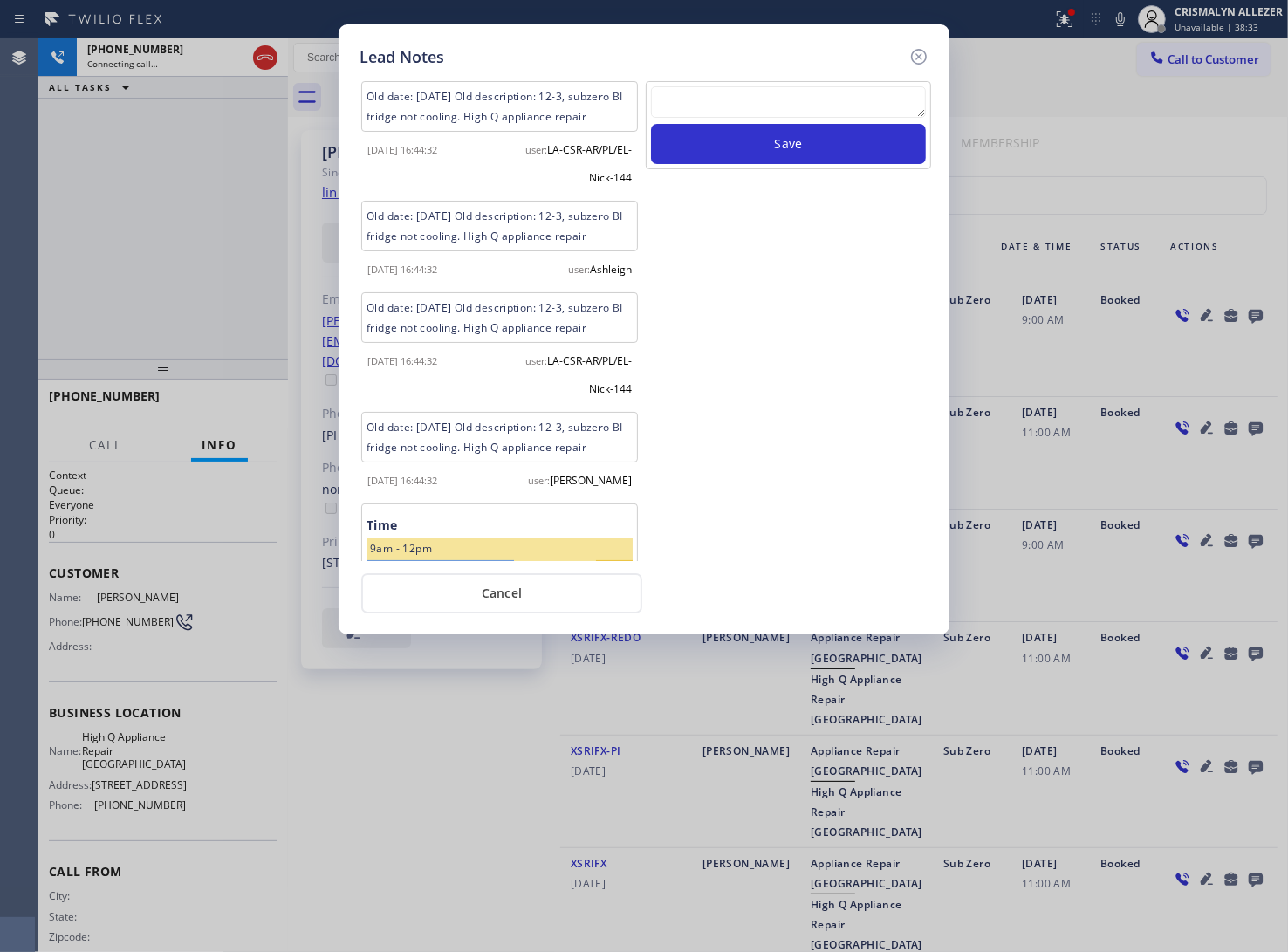
click at [800, 101] on textarea at bounding box center [789, 102] width 275 height 32
paste textarea "no answer | pls xfer here cx cb"
type textarea "no answer | pls xfer here cx cb"
click at [792, 133] on button "Save" at bounding box center [789, 143] width 275 height 41
click at [511, 598] on button "Cancel" at bounding box center [502, 593] width 281 height 41
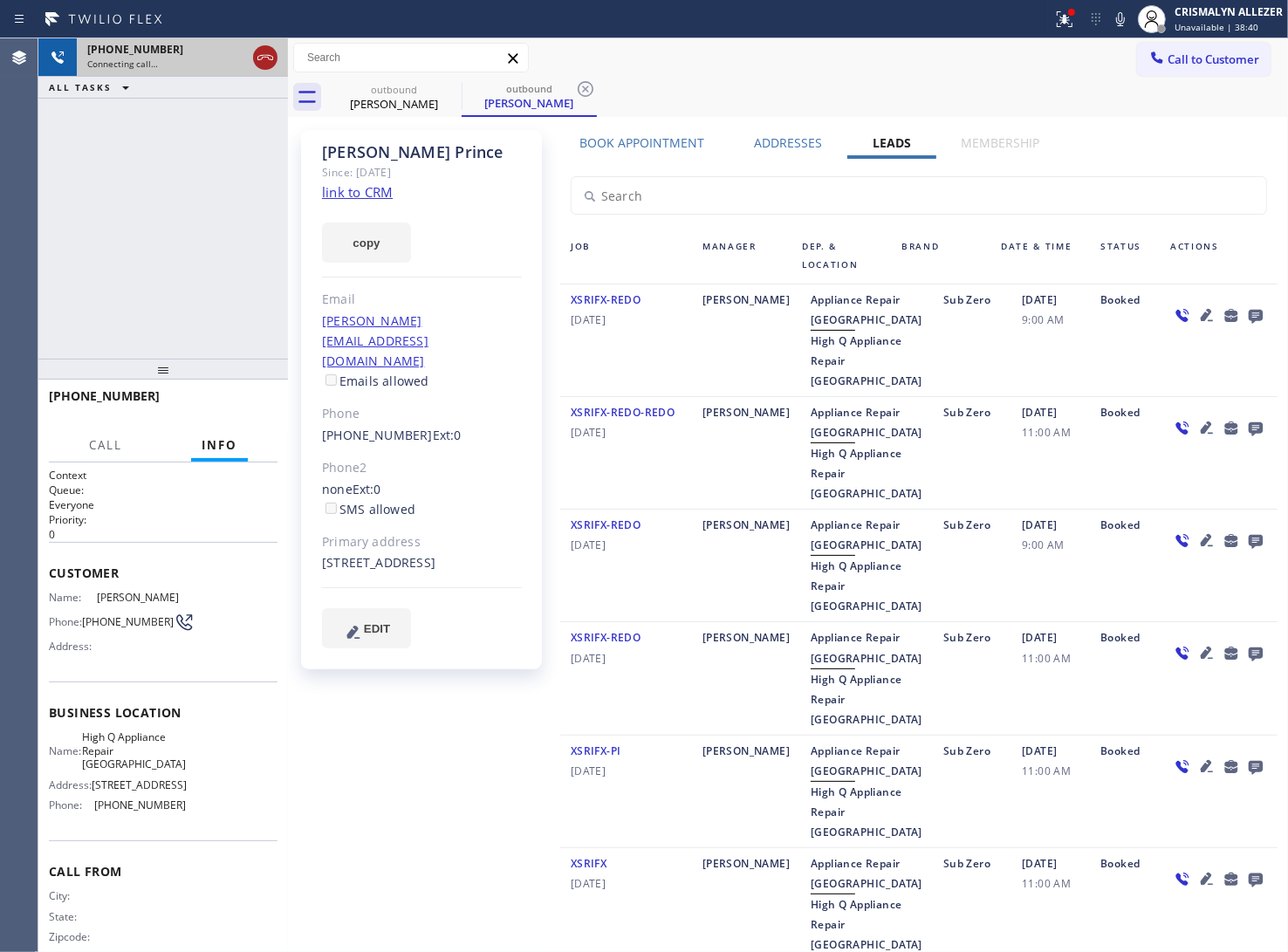
click at [266, 59] on icon at bounding box center [265, 57] width 21 height 21
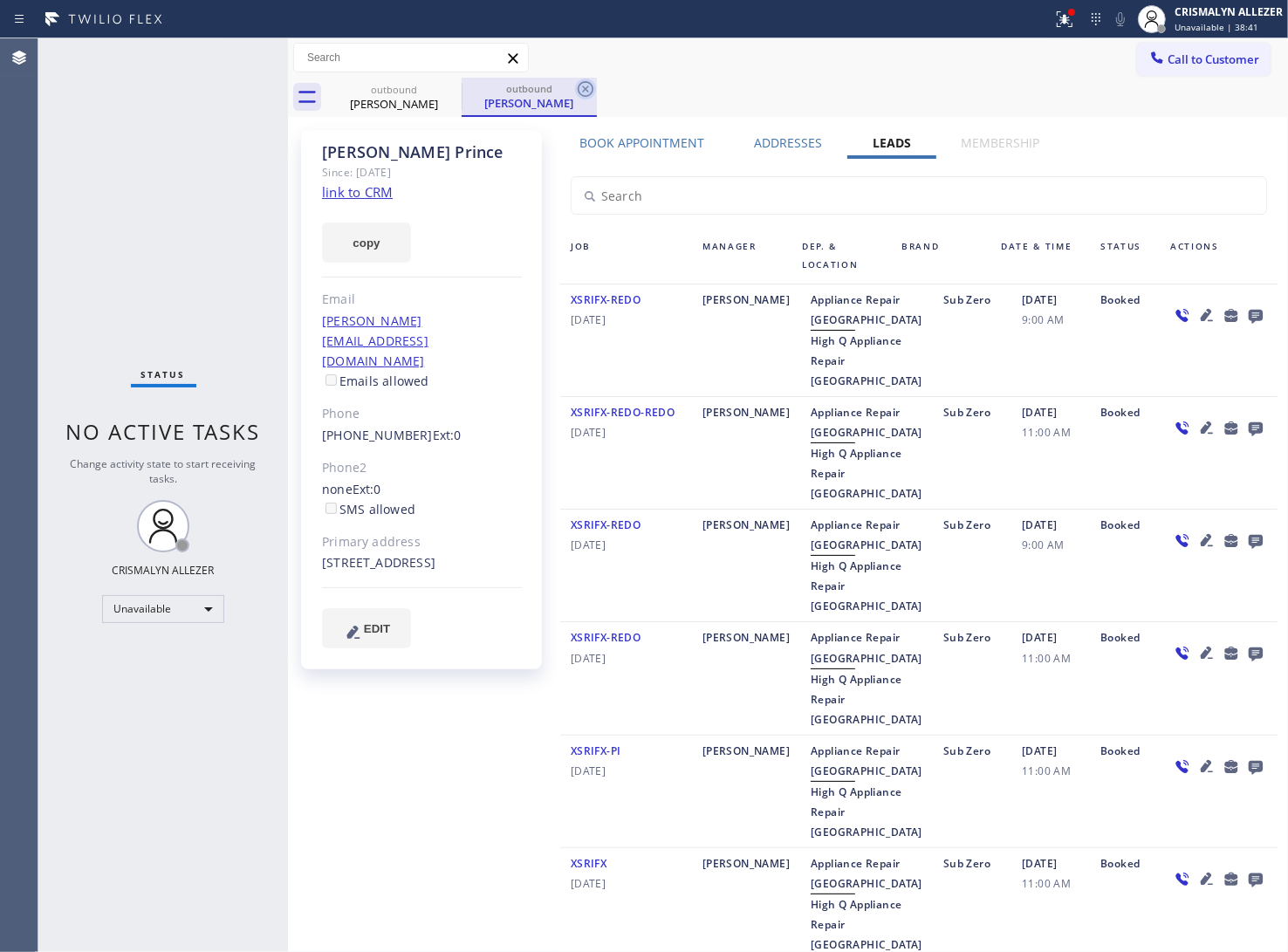
click at [586, 87] on icon at bounding box center [585, 89] width 16 height 16
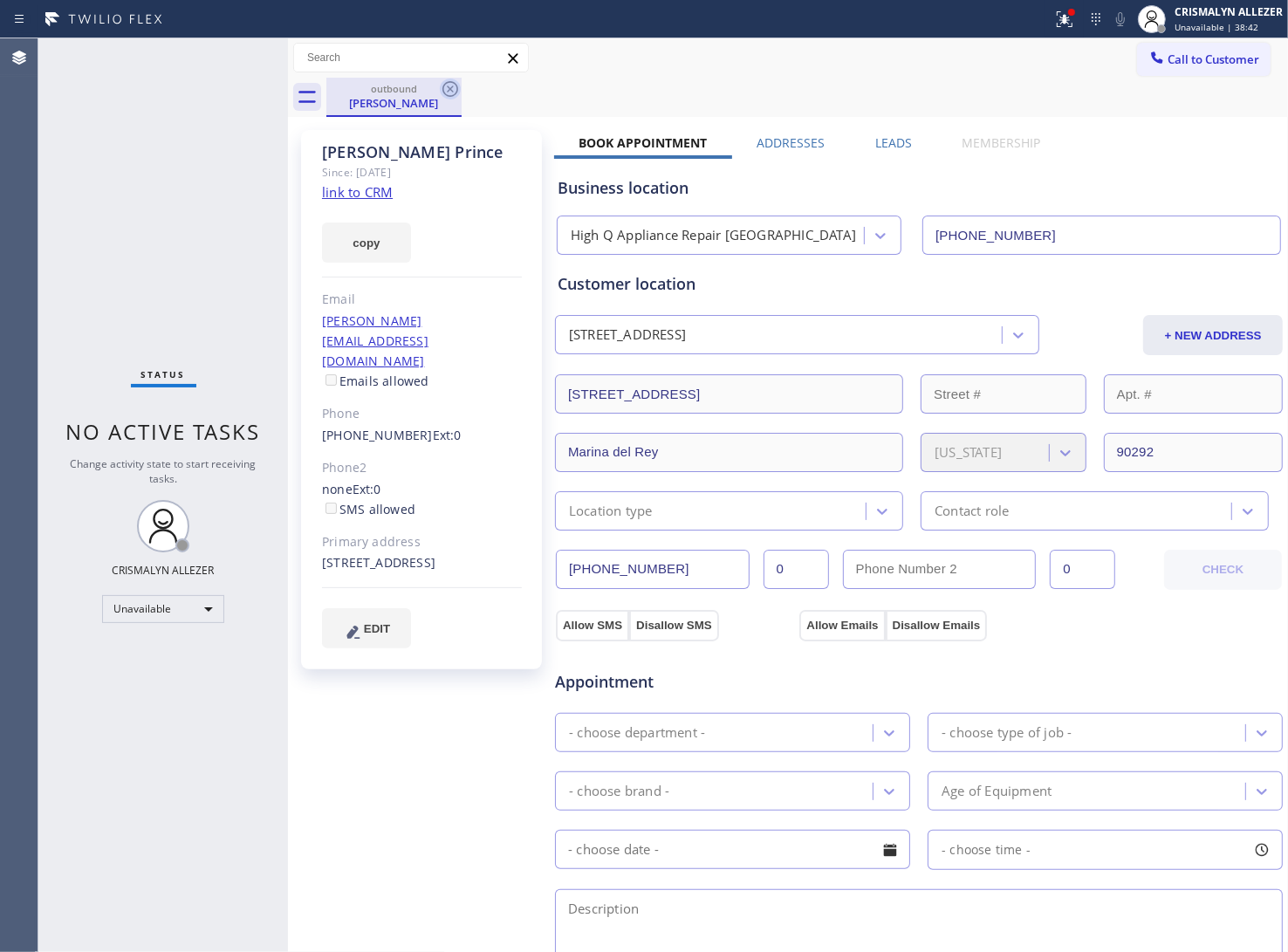
click at [448, 85] on icon at bounding box center [450, 88] width 21 height 21
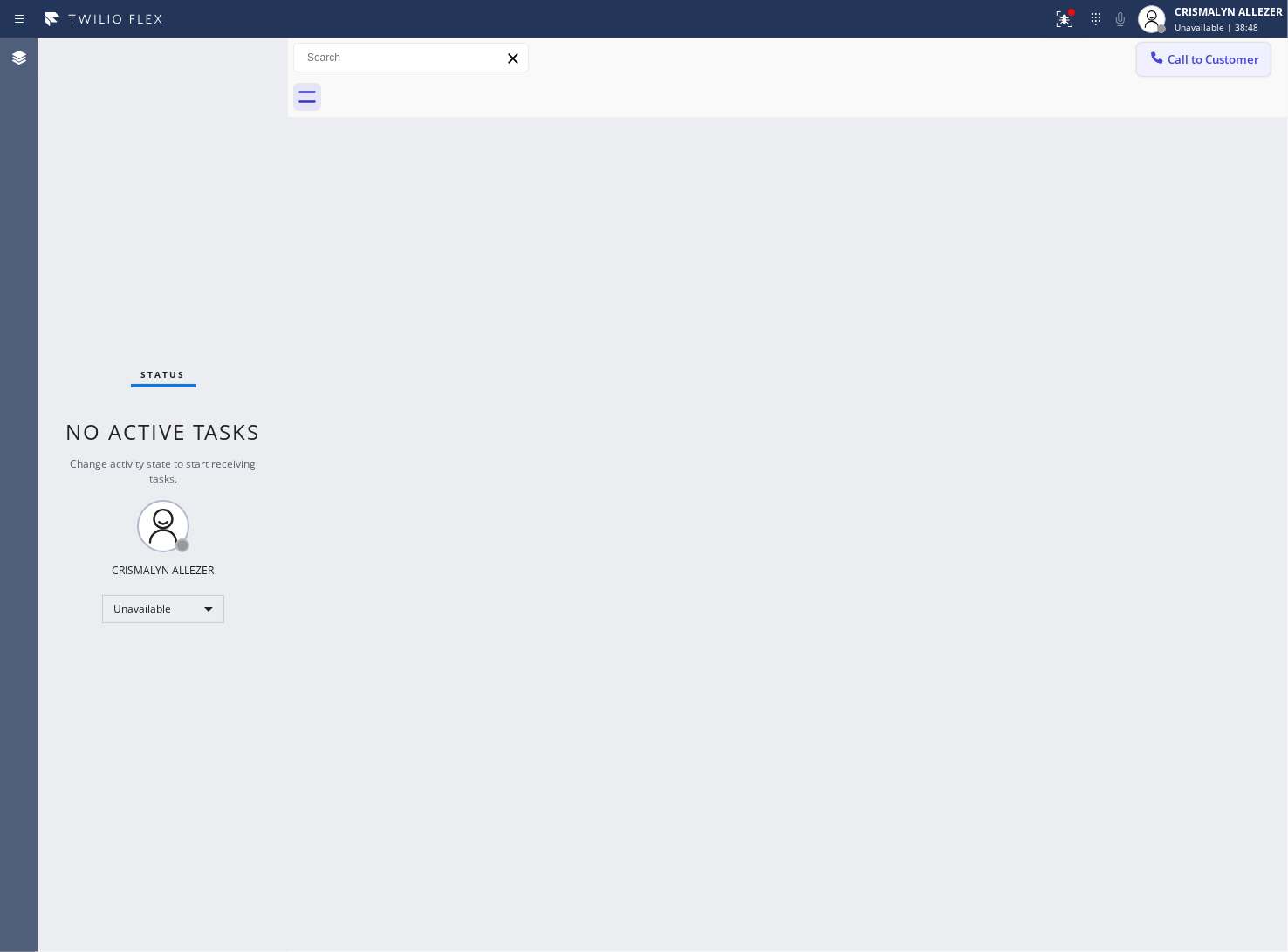
click at [1209, 58] on span "Call to Customer" at bounding box center [1213, 59] width 92 height 16
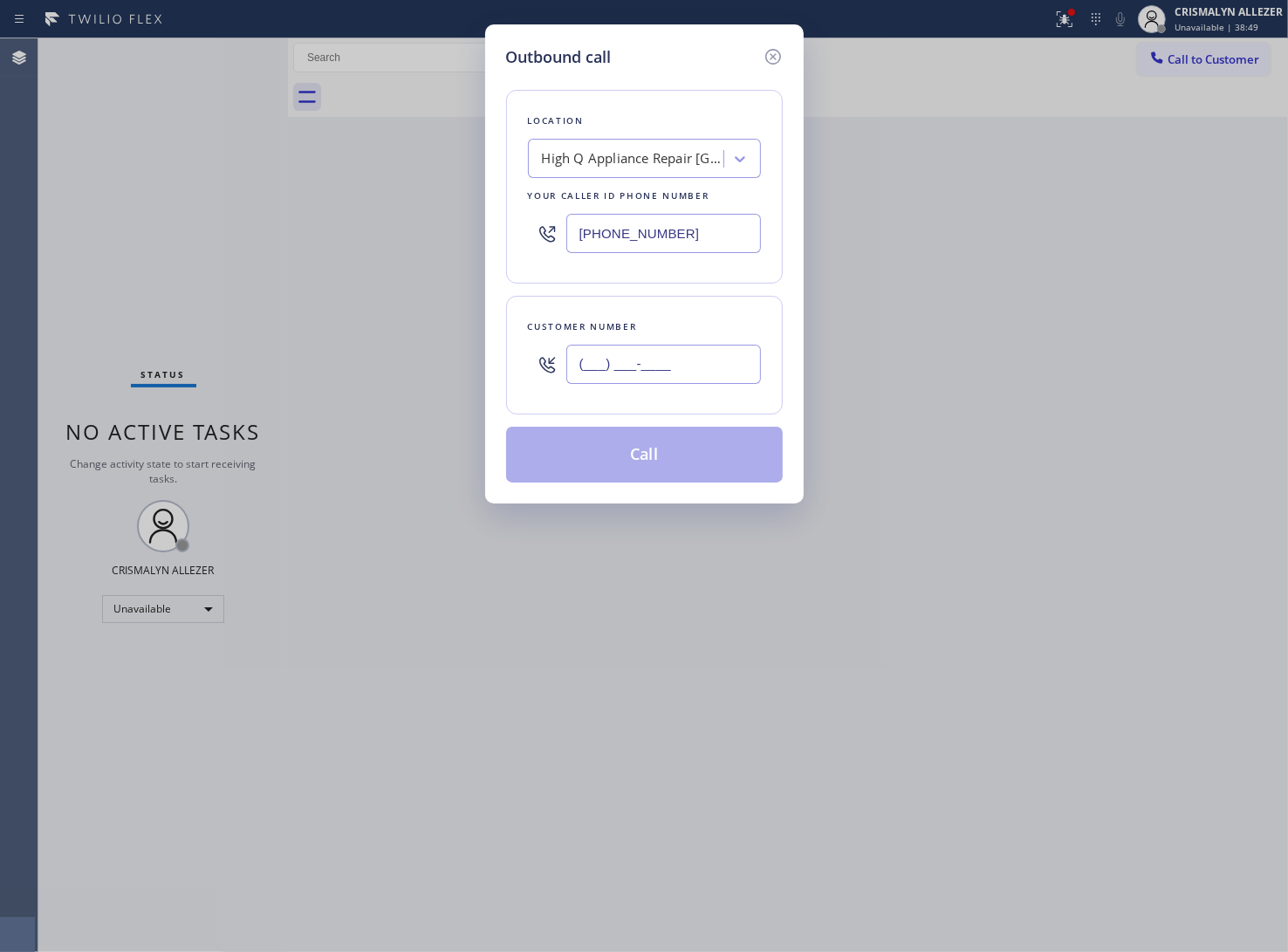
click at [701, 359] on input "(___) ___-____" at bounding box center [663, 365] width 195 height 40
paste input "310) 430-3121"
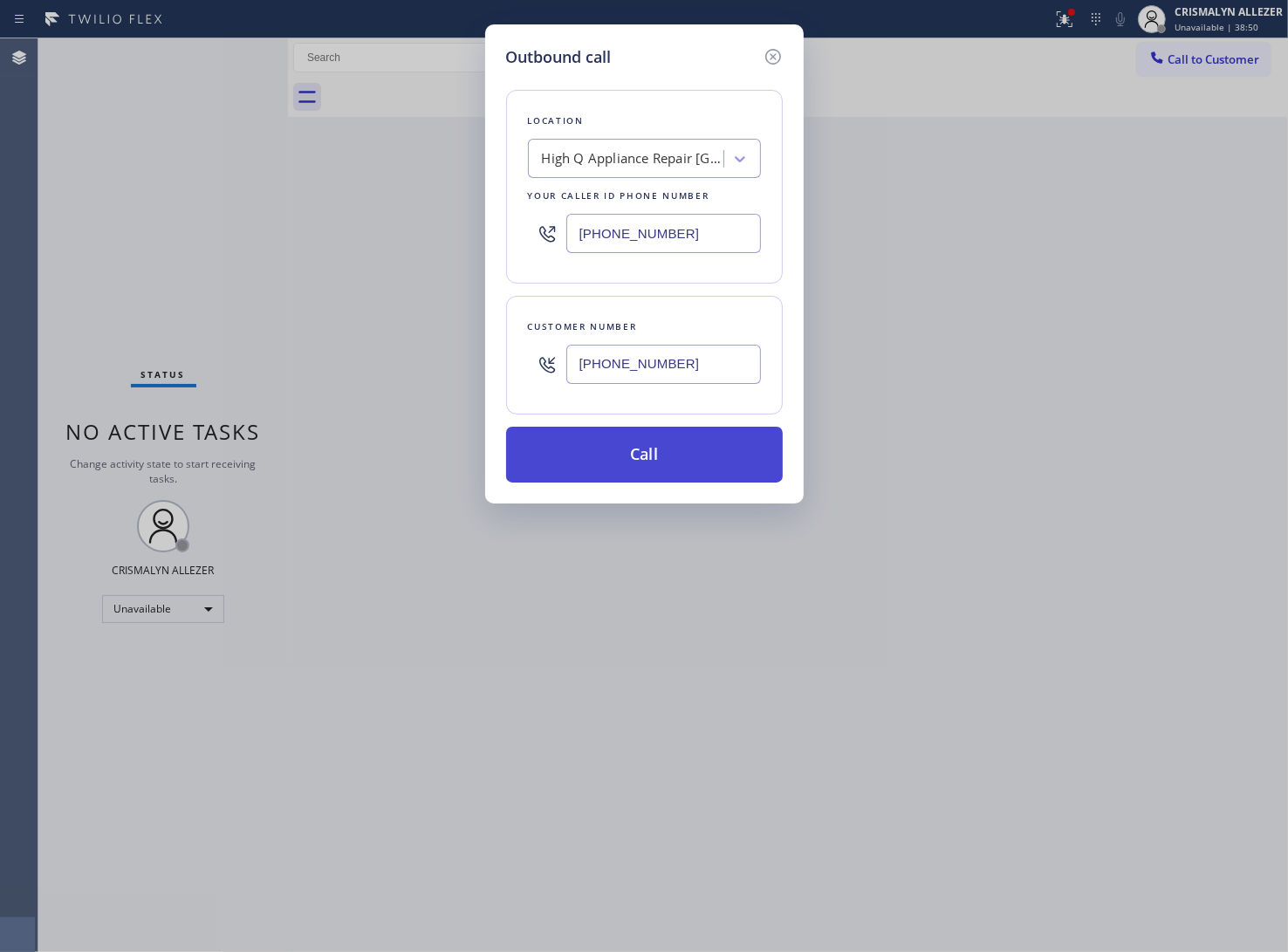
type input "(310) 430-3121"
click at [663, 448] on button "Call" at bounding box center [644, 455] width 277 height 56
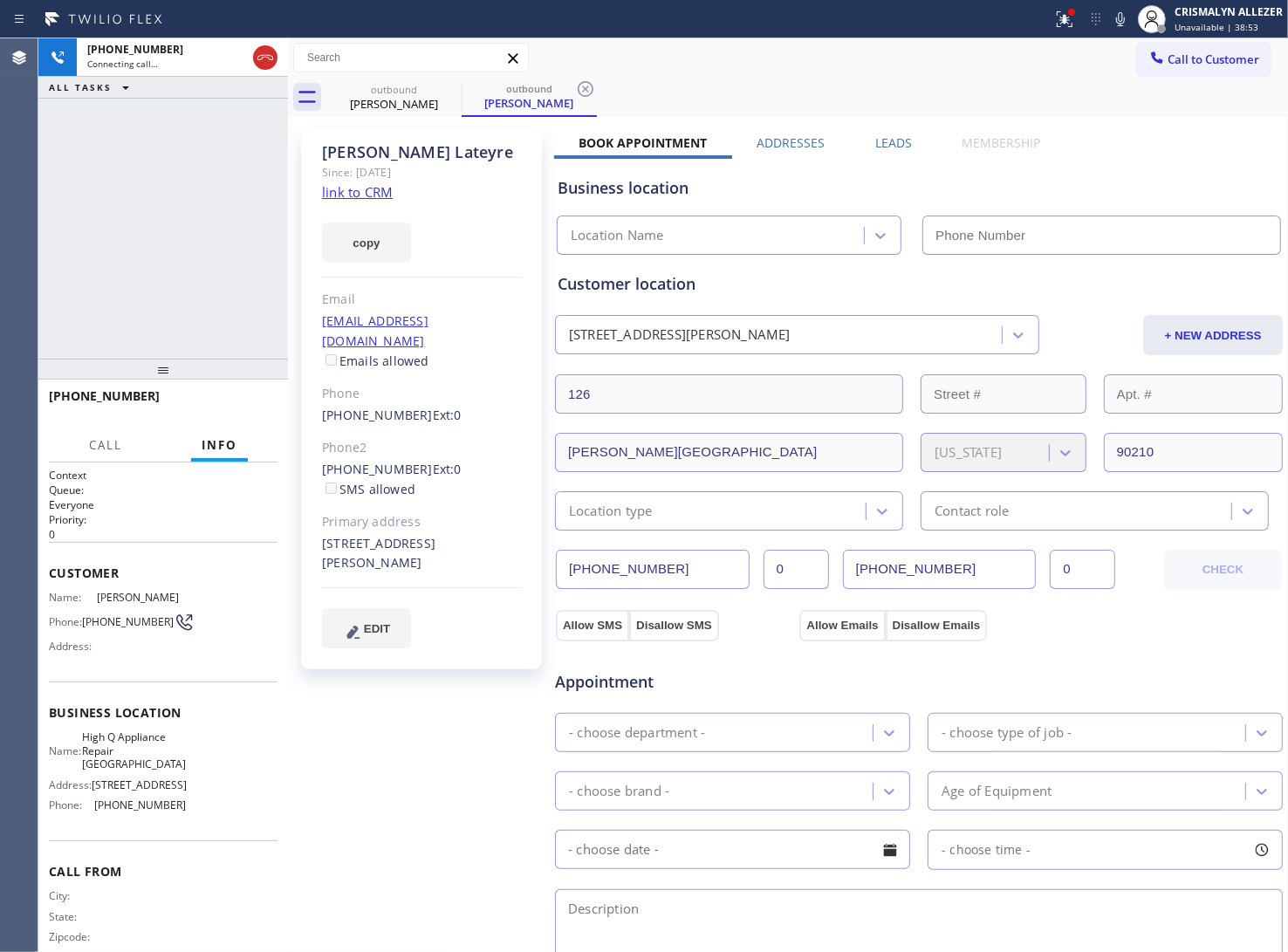
click at [382, 192] on link "link to CRM" at bounding box center [358, 192] width 71 height 18
type input "[PHONE_NUMBER]"
click at [227, 395] on button "HANG UP" at bounding box center [237, 403] width 81 height 25
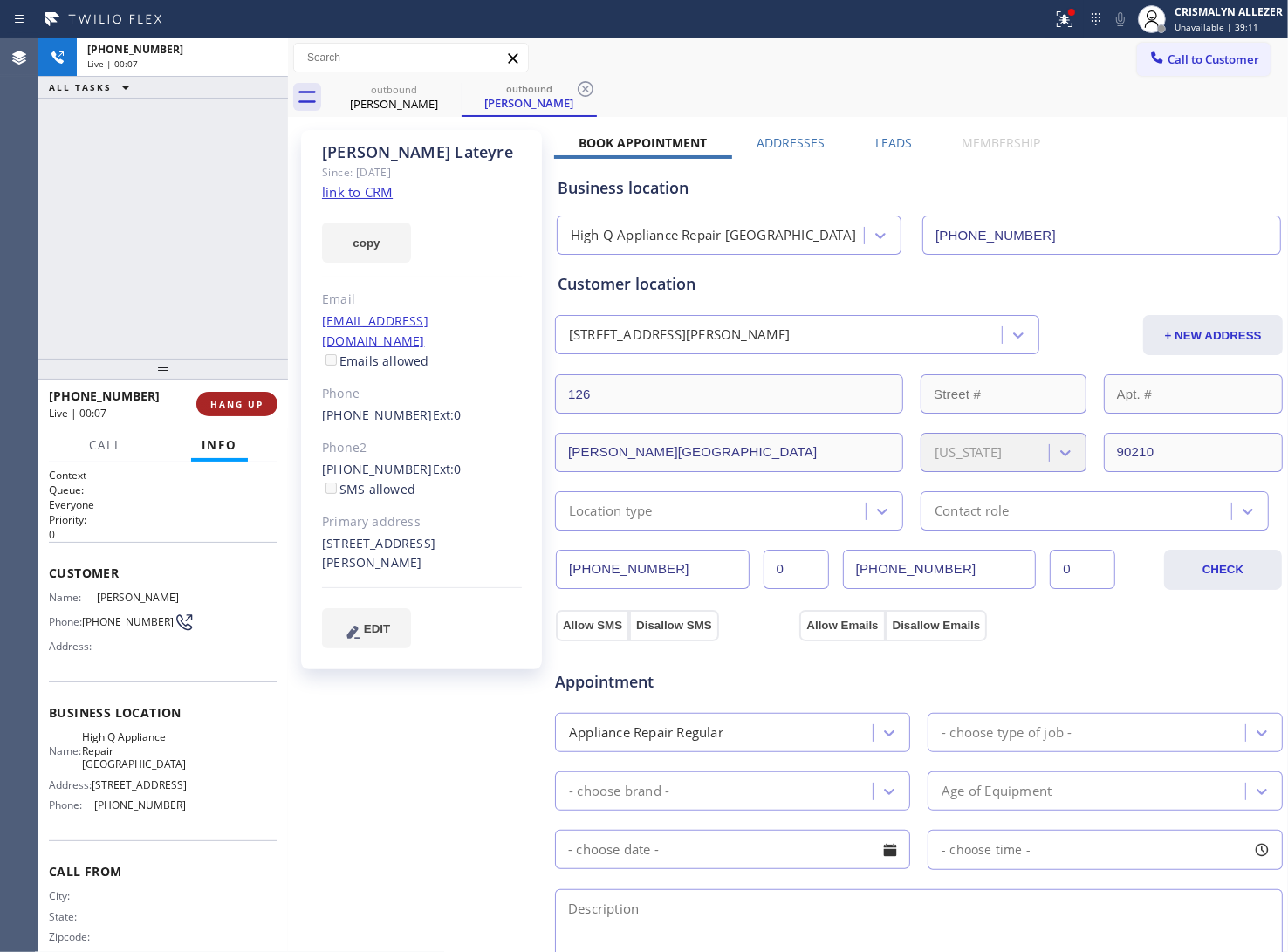
click at [227, 395] on button "HANG UP" at bounding box center [237, 403] width 81 height 25
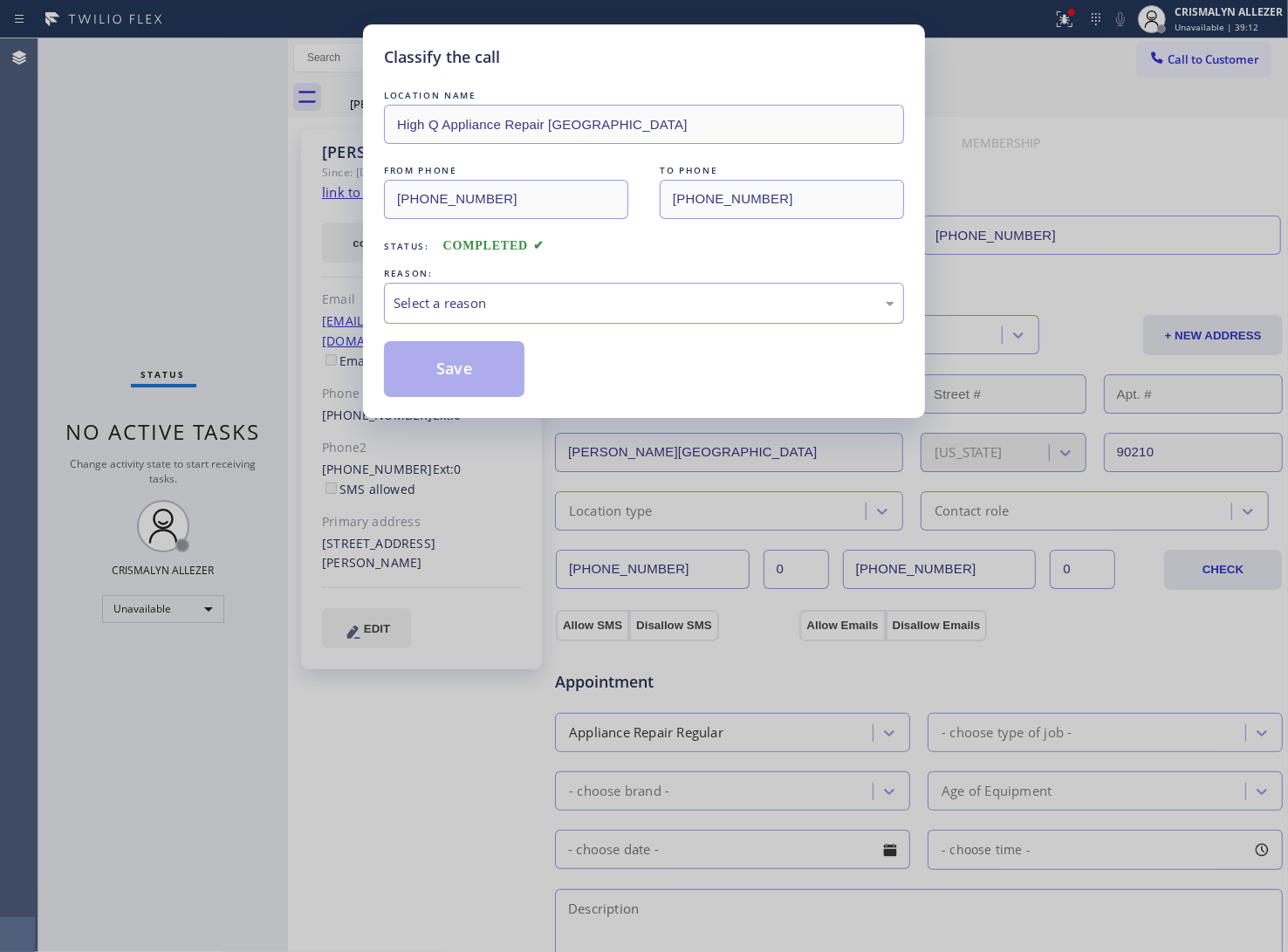
click at [578, 309] on div "Select a reason" at bounding box center [644, 303] width 501 height 20
click at [461, 381] on button "Save" at bounding box center [454, 369] width 140 height 56
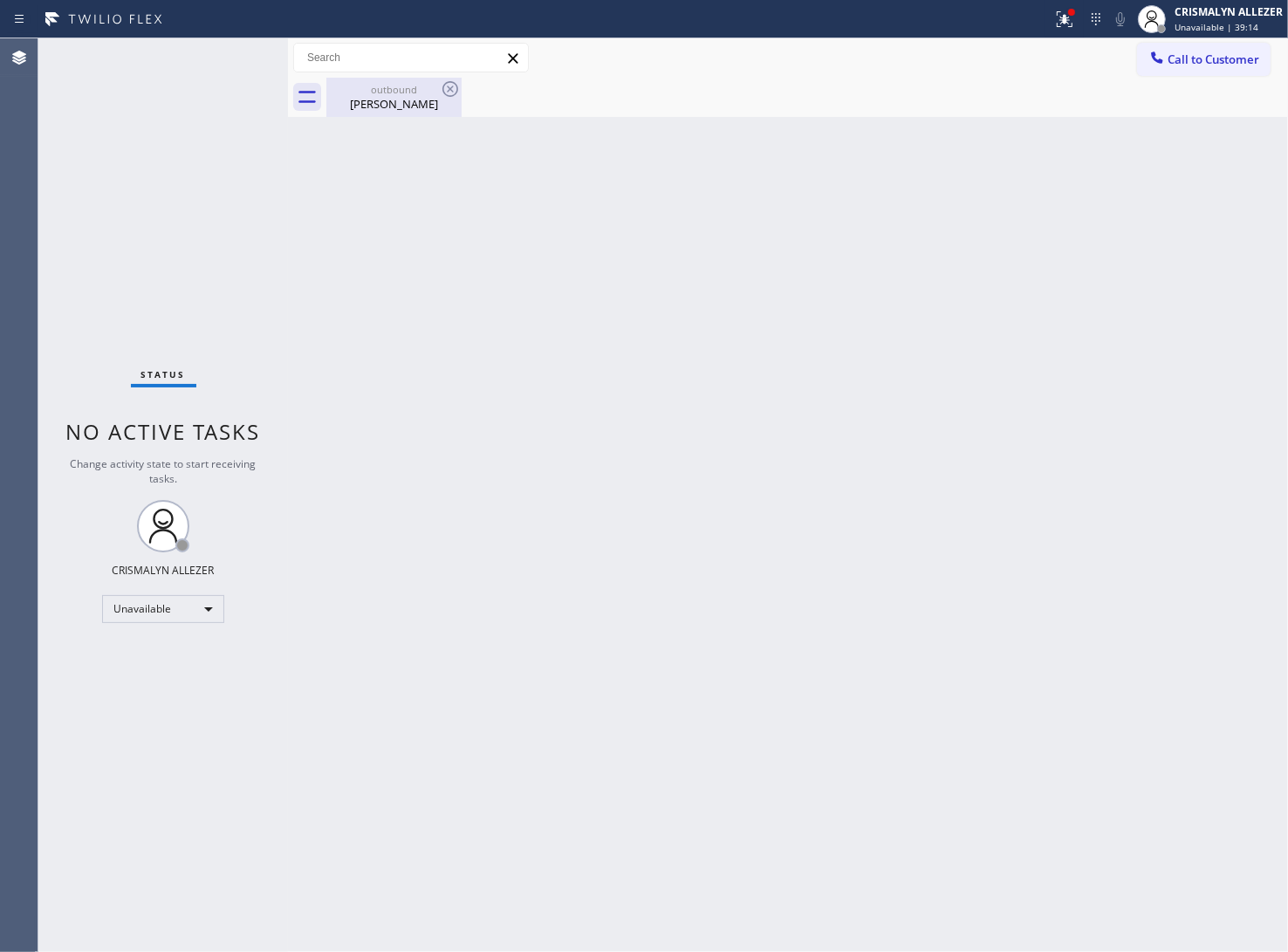
drag, startPoint x: 385, startPoint y: 85, endPoint x: 436, endPoint y: 92, distance: 51.5
click at [388, 86] on div "outbound" at bounding box center [393, 89] width 131 height 13
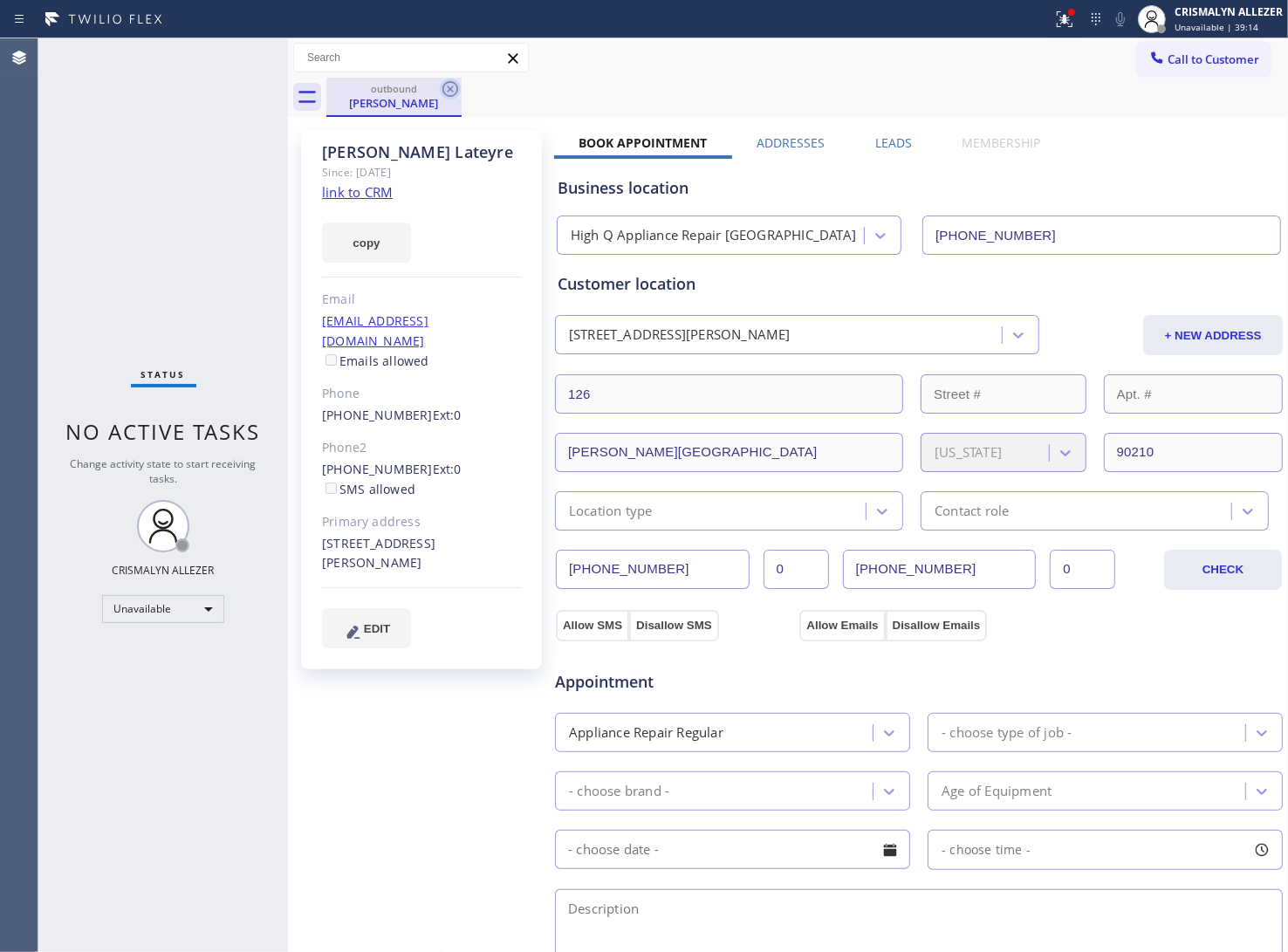
click at [441, 88] on icon at bounding box center [450, 88] width 21 height 21
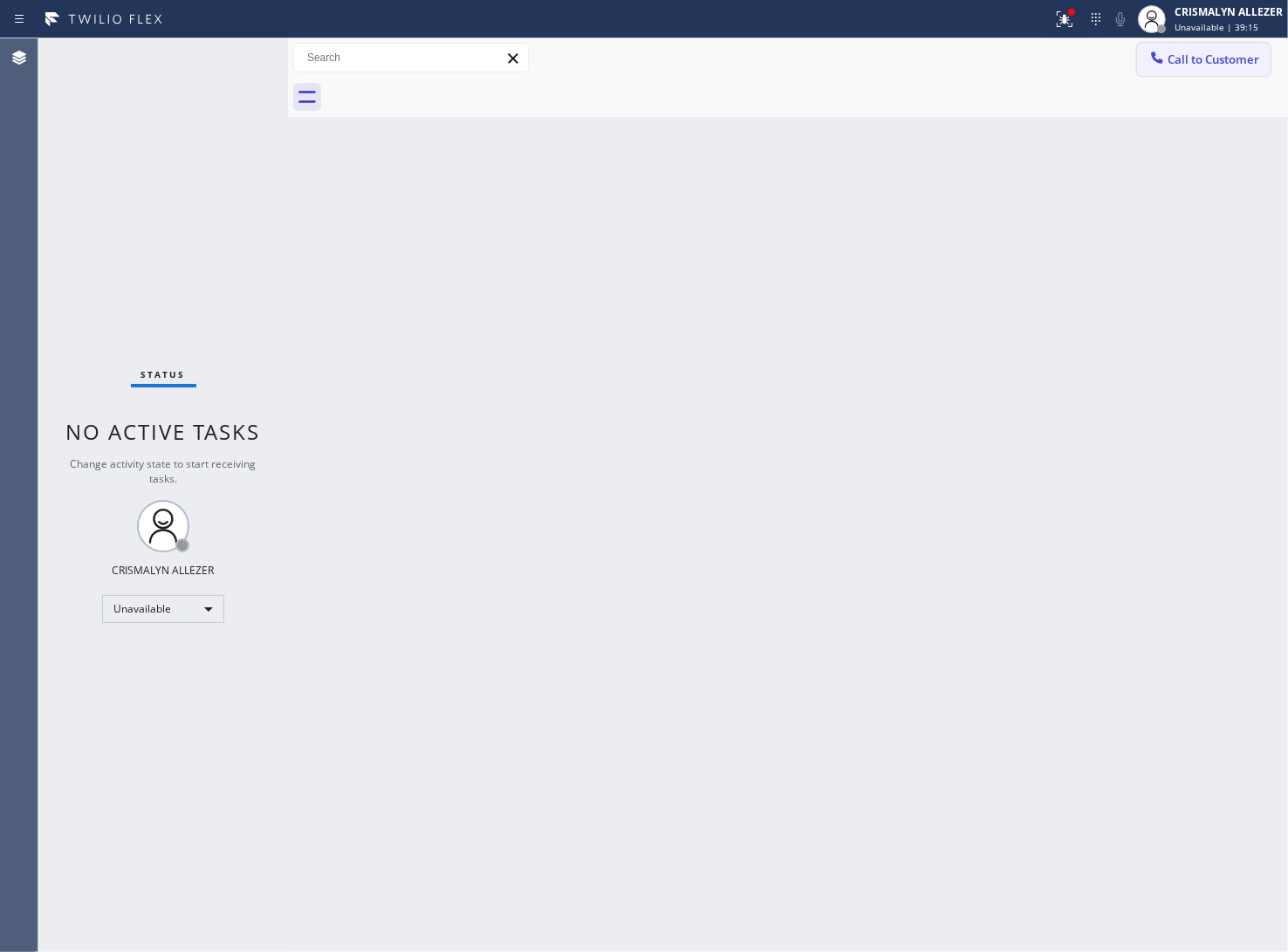
click at [1213, 44] on button "Call to Customer" at bounding box center [1203, 59] width 133 height 34
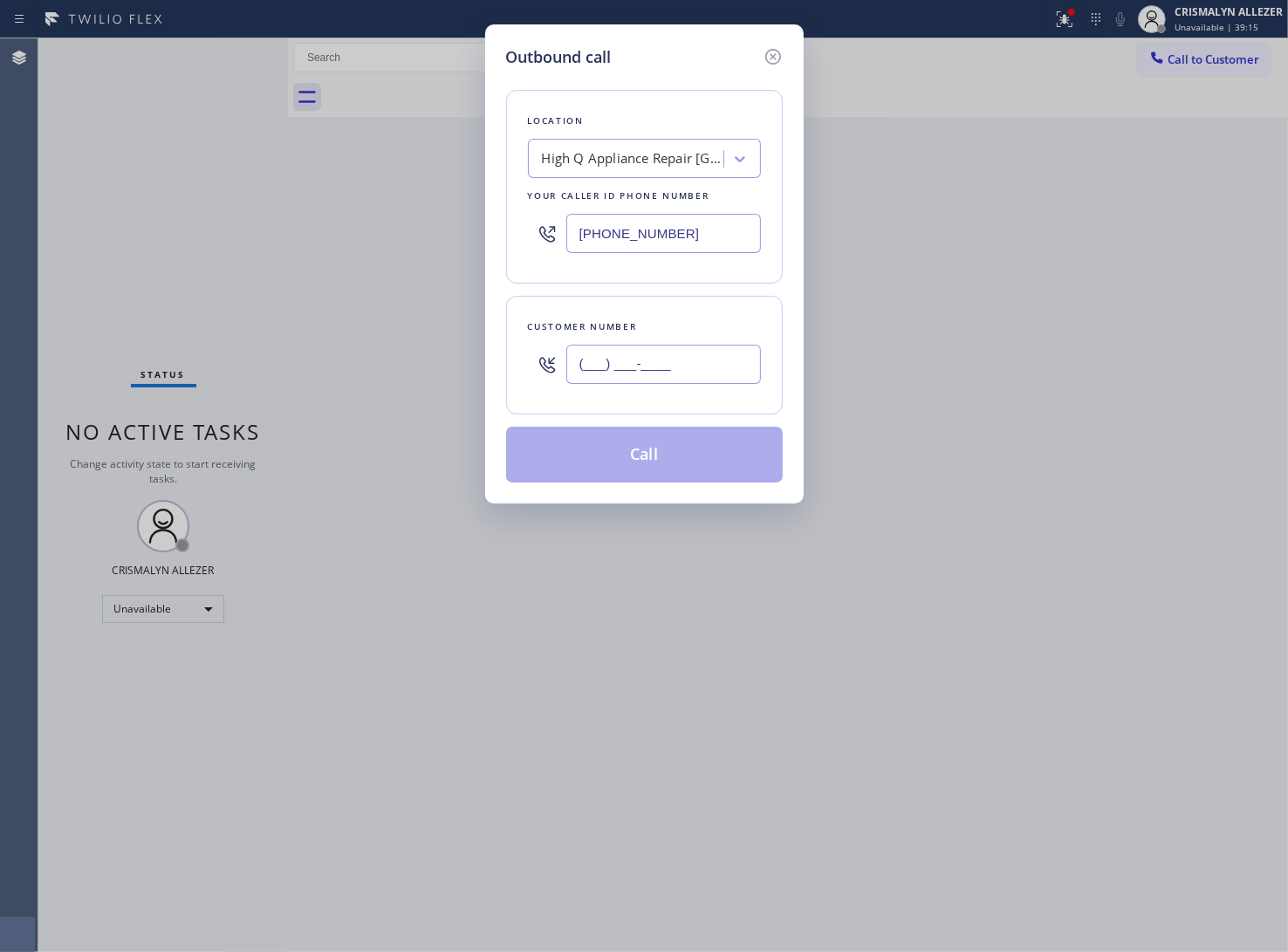
click at [749, 355] on input "(___) ___-____" at bounding box center [663, 365] width 195 height 40
paste input "310) 505-6283"
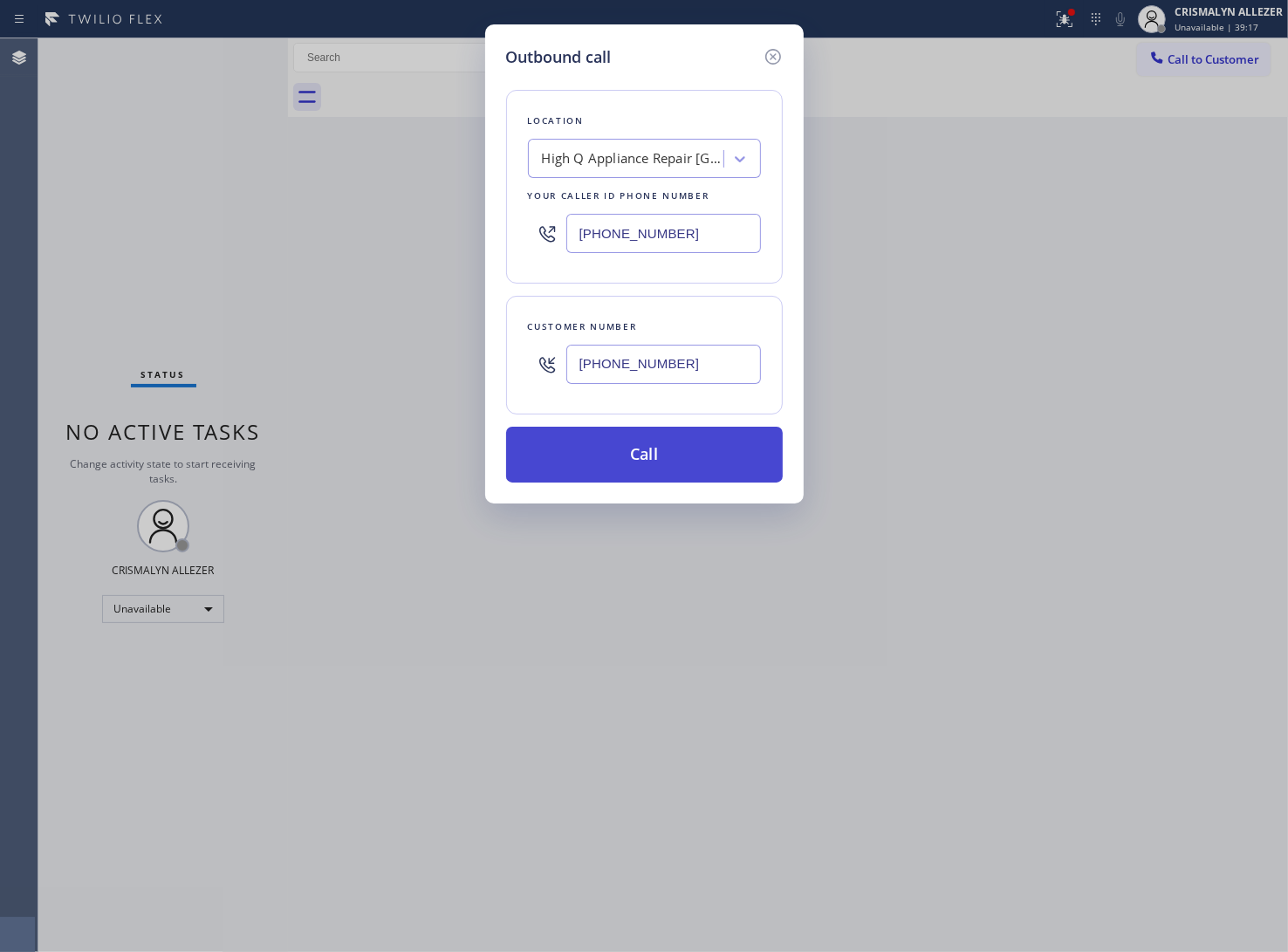
type input "(310) 505-6283"
click at [679, 455] on button "Call" at bounding box center [644, 455] width 277 height 56
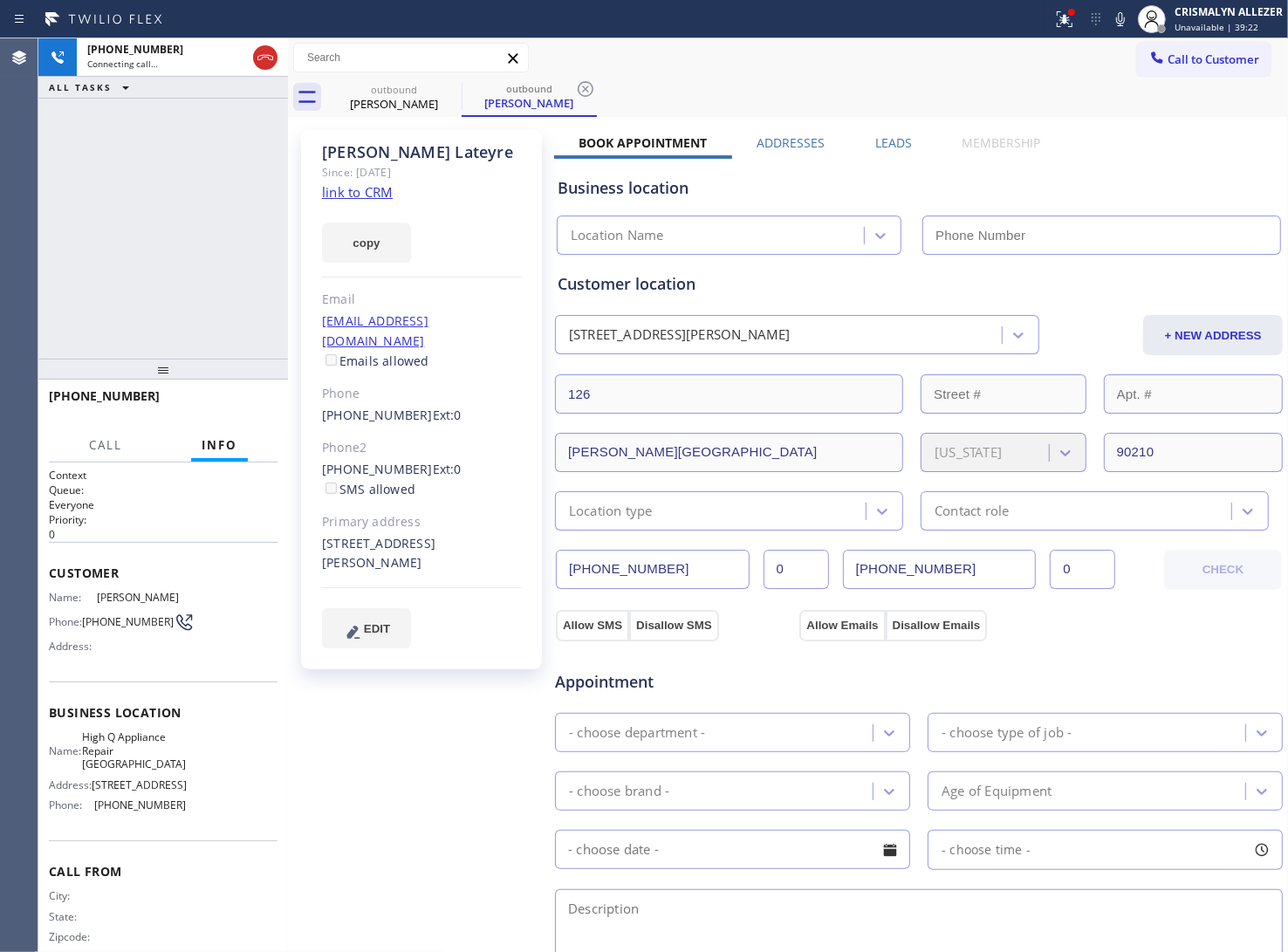
type input "[PHONE_NUMBER]"
click at [884, 146] on label "Leads" at bounding box center [894, 142] width 37 height 17
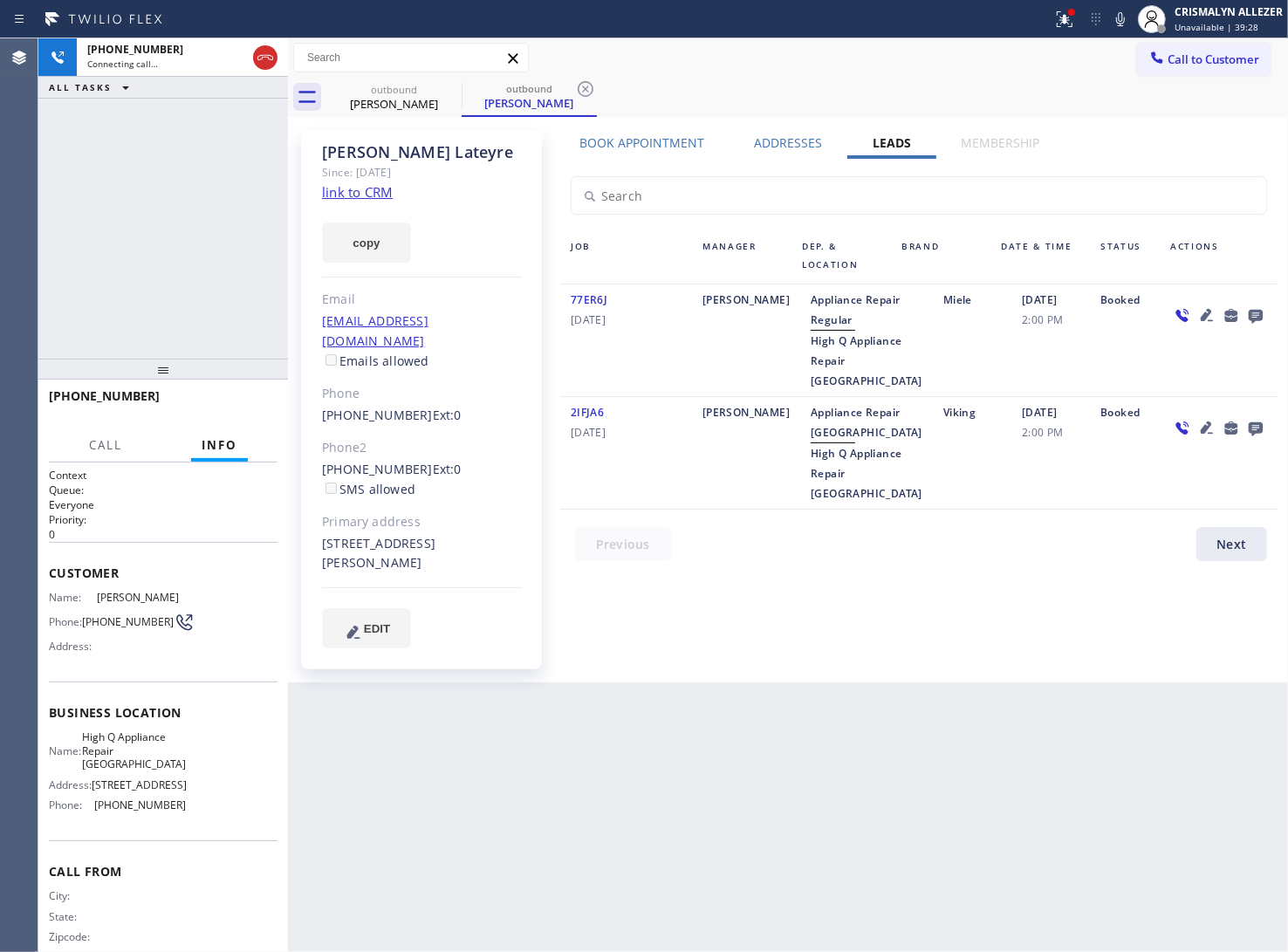
click at [1257, 316] on icon at bounding box center [1255, 316] width 14 height 14
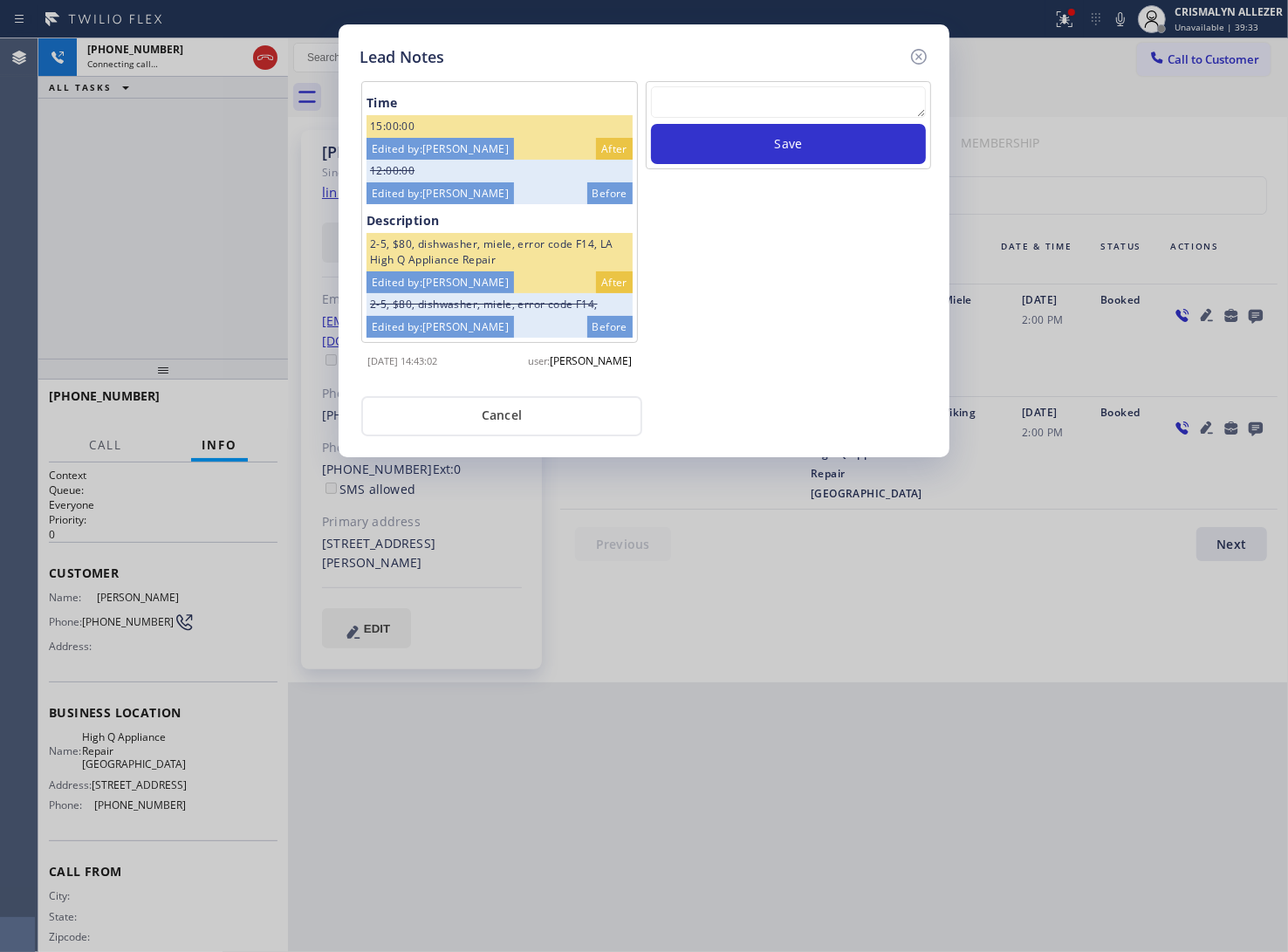
click at [757, 109] on textarea at bounding box center [789, 102] width 275 height 32
paste textarea "no answer | pls xfer here cx cb"
type textarea "no answer | pls xfer here cx cb"
click at [797, 141] on button "Save" at bounding box center [789, 143] width 275 height 41
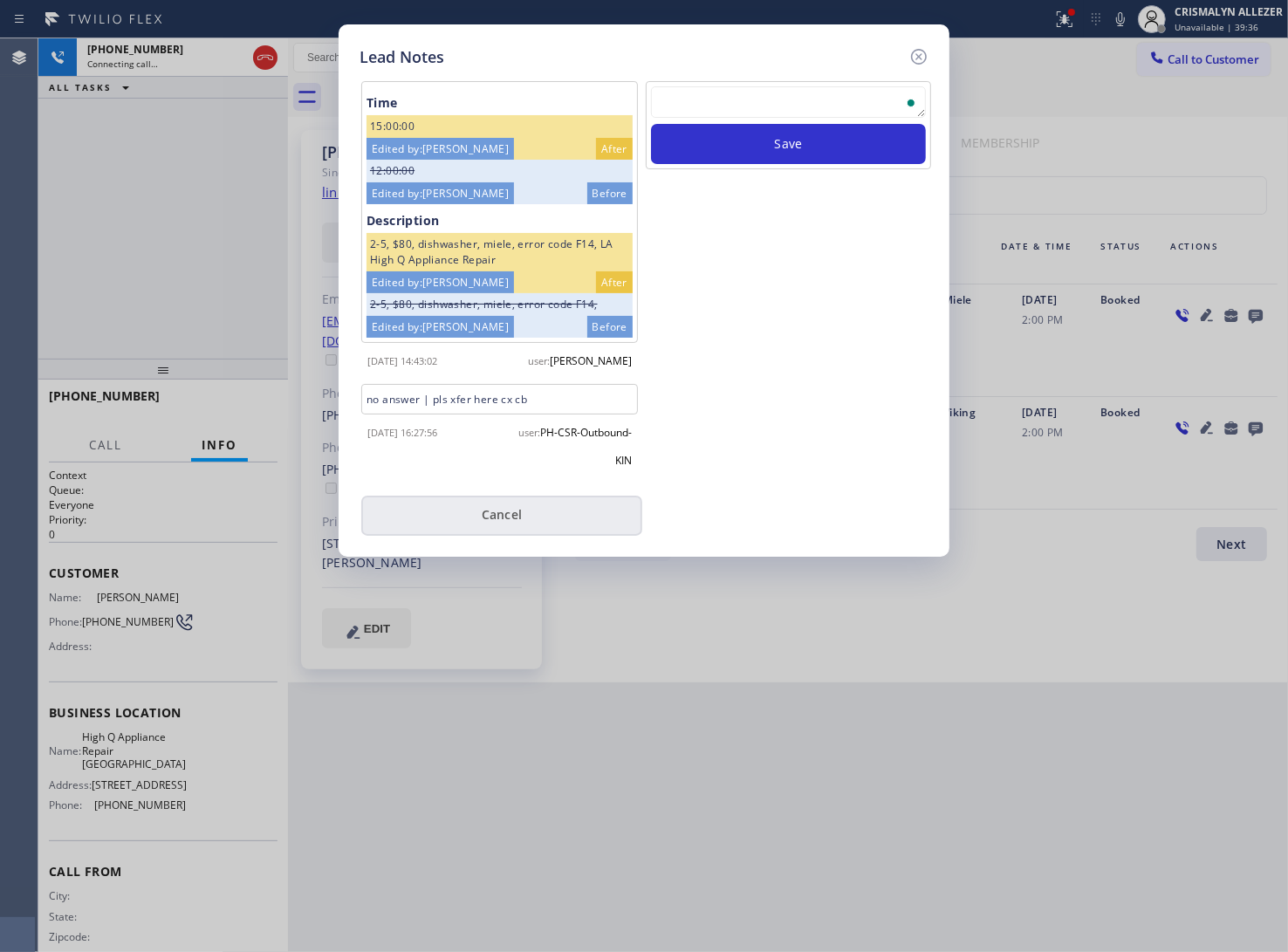
click at [556, 518] on button "Cancel" at bounding box center [502, 516] width 281 height 41
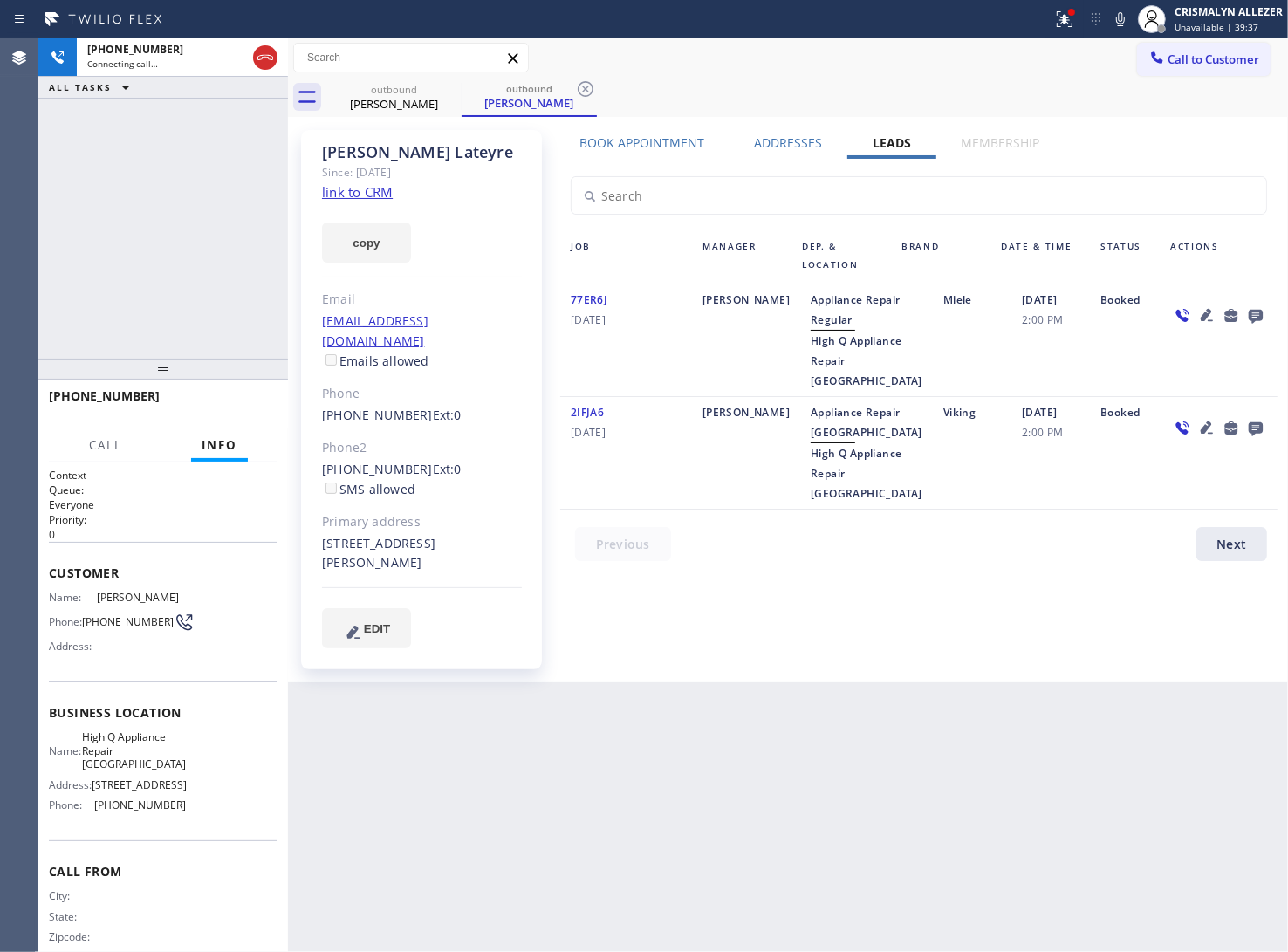
click at [659, 149] on label "Book Appointment" at bounding box center [642, 142] width 125 height 17
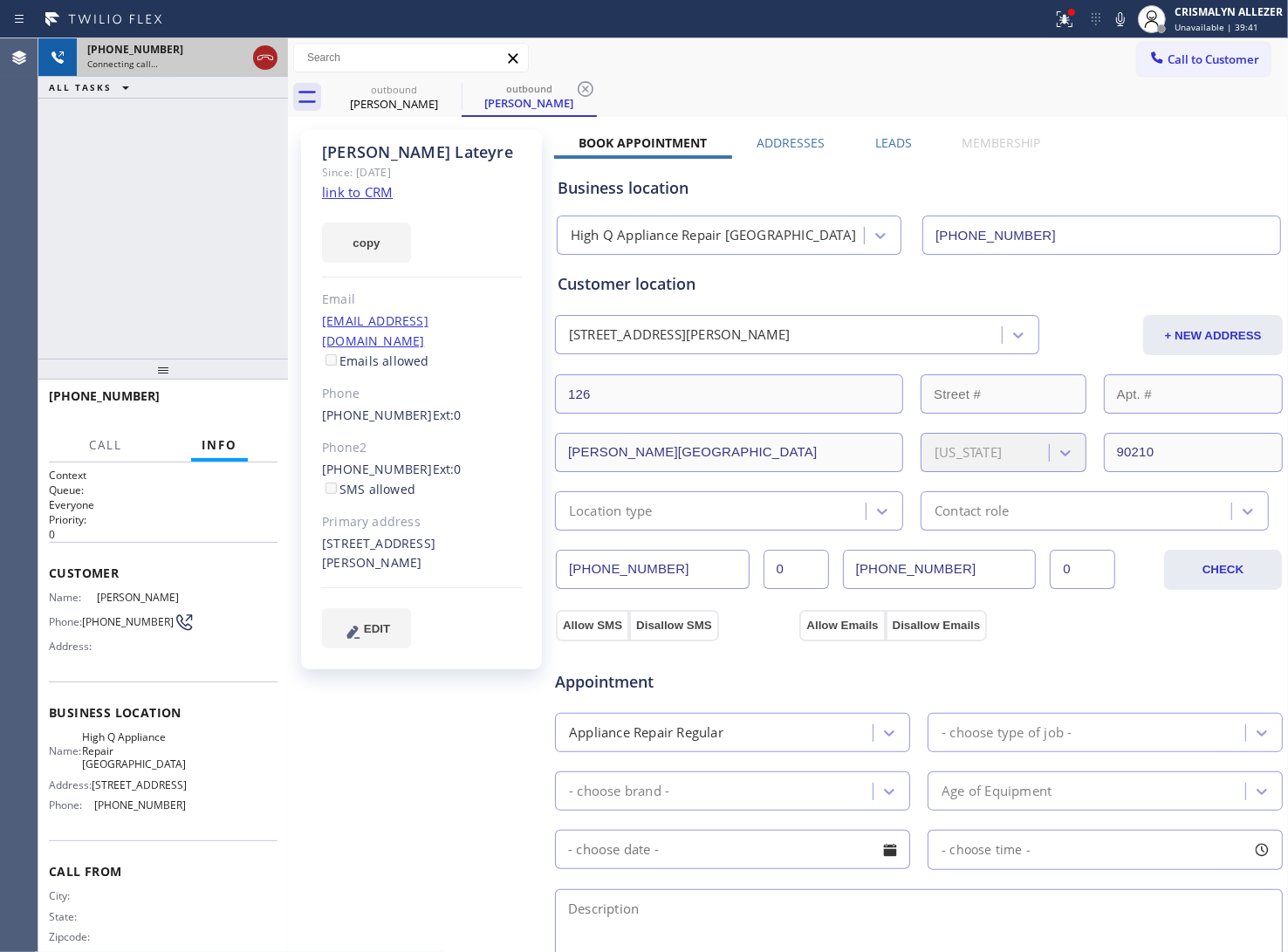
click at [263, 57] on icon at bounding box center [265, 57] width 21 height 21
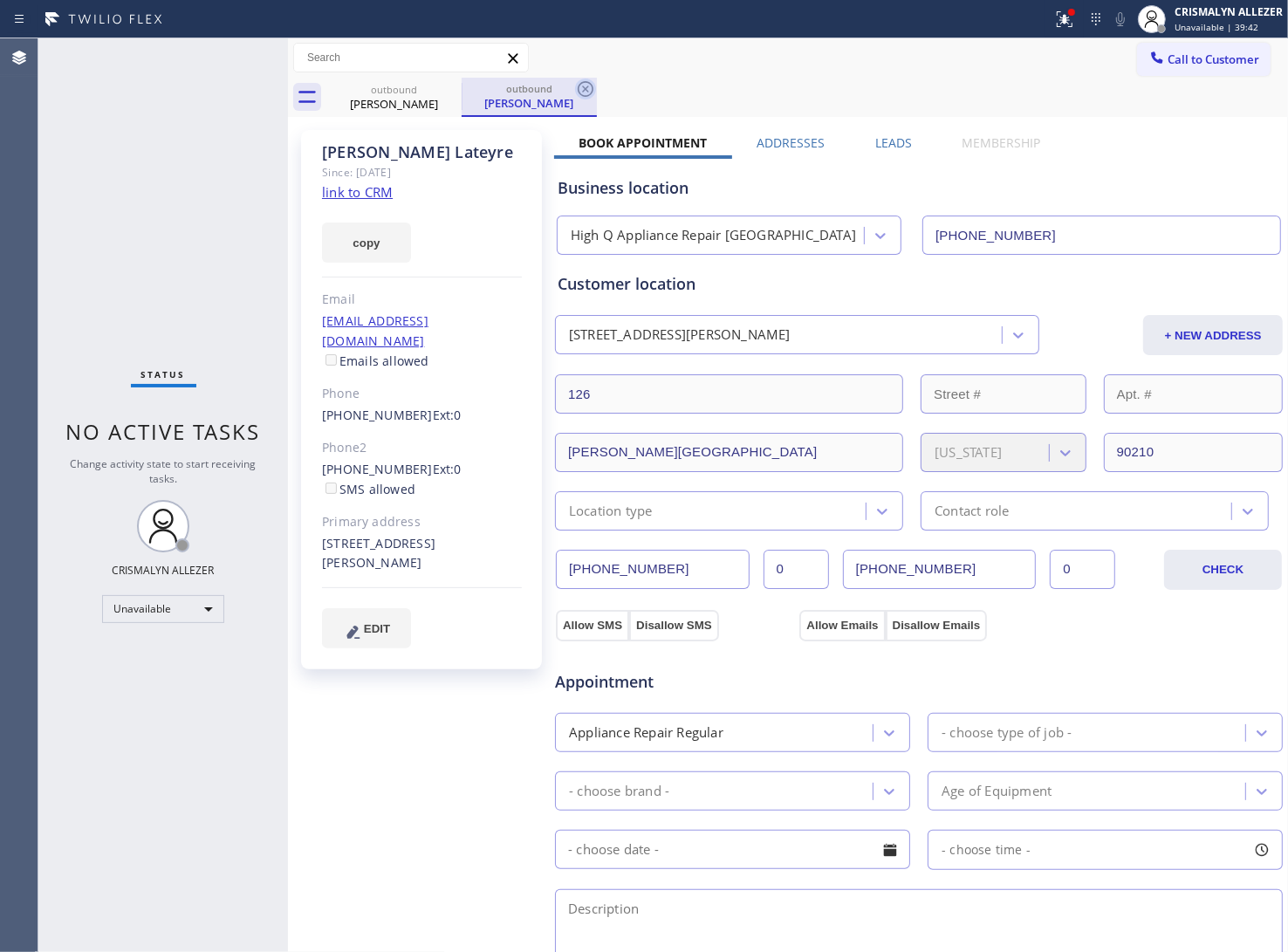
click at [586, 88] on icon at bounding box center [585, 89] width 16 height 16
click at [446, 88] on icon at bounding box center [450, 88] width 21 height 21
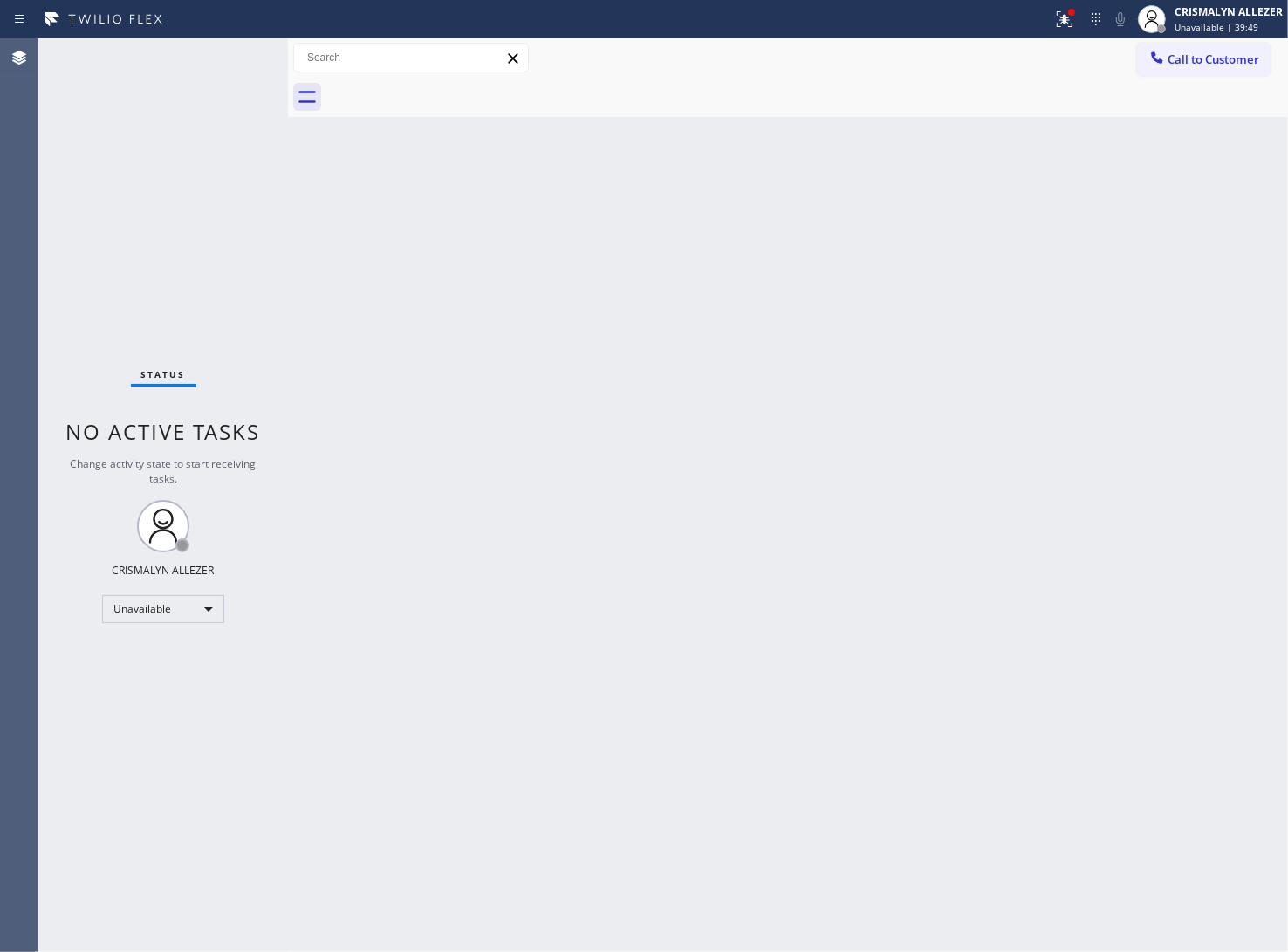
drag, startPoint x: 1234, startPoint y: 59, endPoint x: 1014, endPoint y: 175, distance: 248.7
click at [1231, 62] on span "Call to Customer" at bounding box center [1213, 59] width 92 height 16
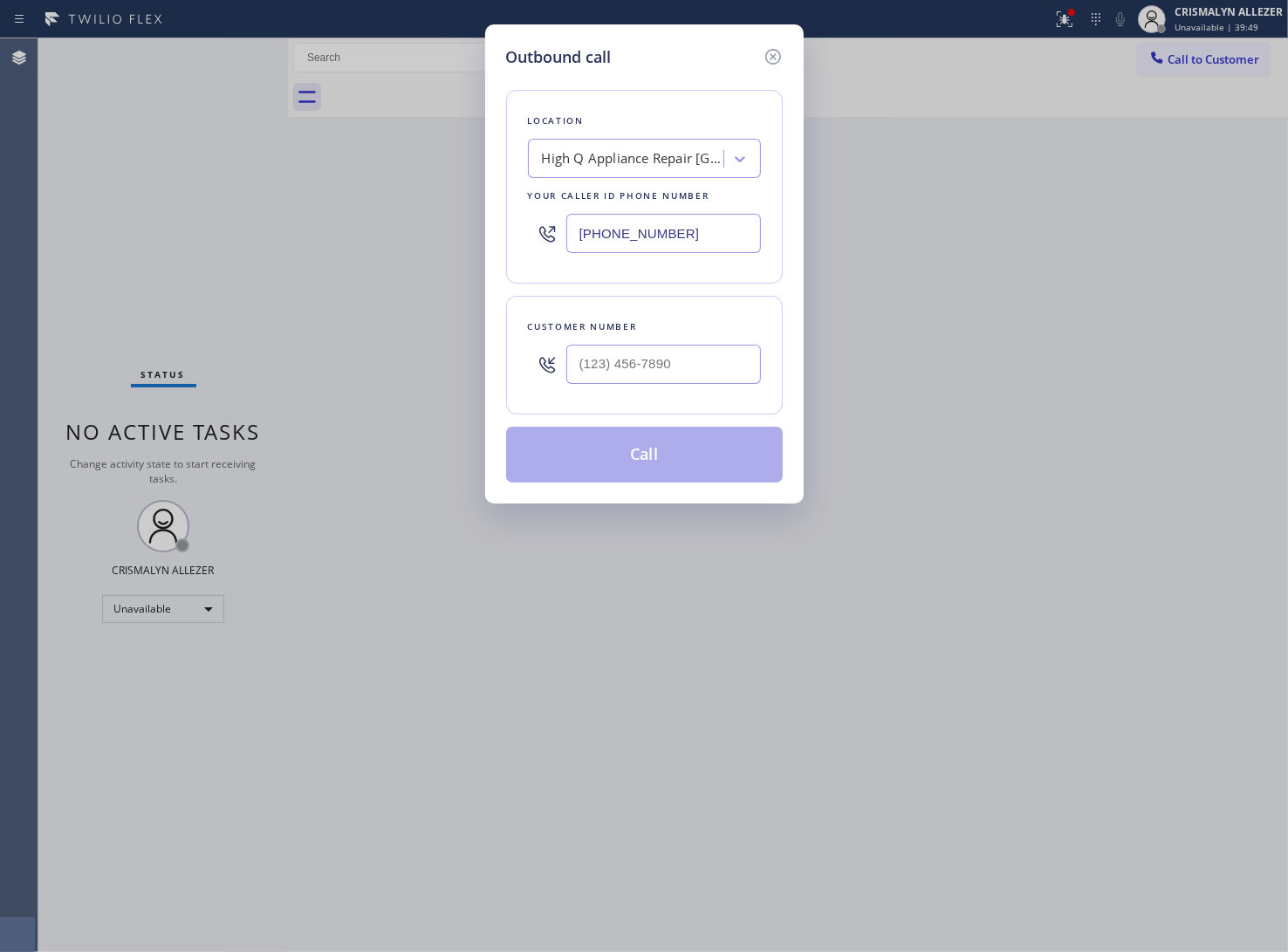
paste input "415) 744-1926"
drag, startPoint x: 738, startPoint y: 232, endPoint x: 293, endPoint y: 234, distance: 445.0
click at [299, 234] on div "Outbound call Location High Q Appliance Repair Los Angeles Your caller id phone…" at bounding box center [644, 476] width 1288 height 952
type input "(415) 744-1926"
click at [697, 360] on input "(___) ___-____" at bounding box center [663, 365] width 195 height 40
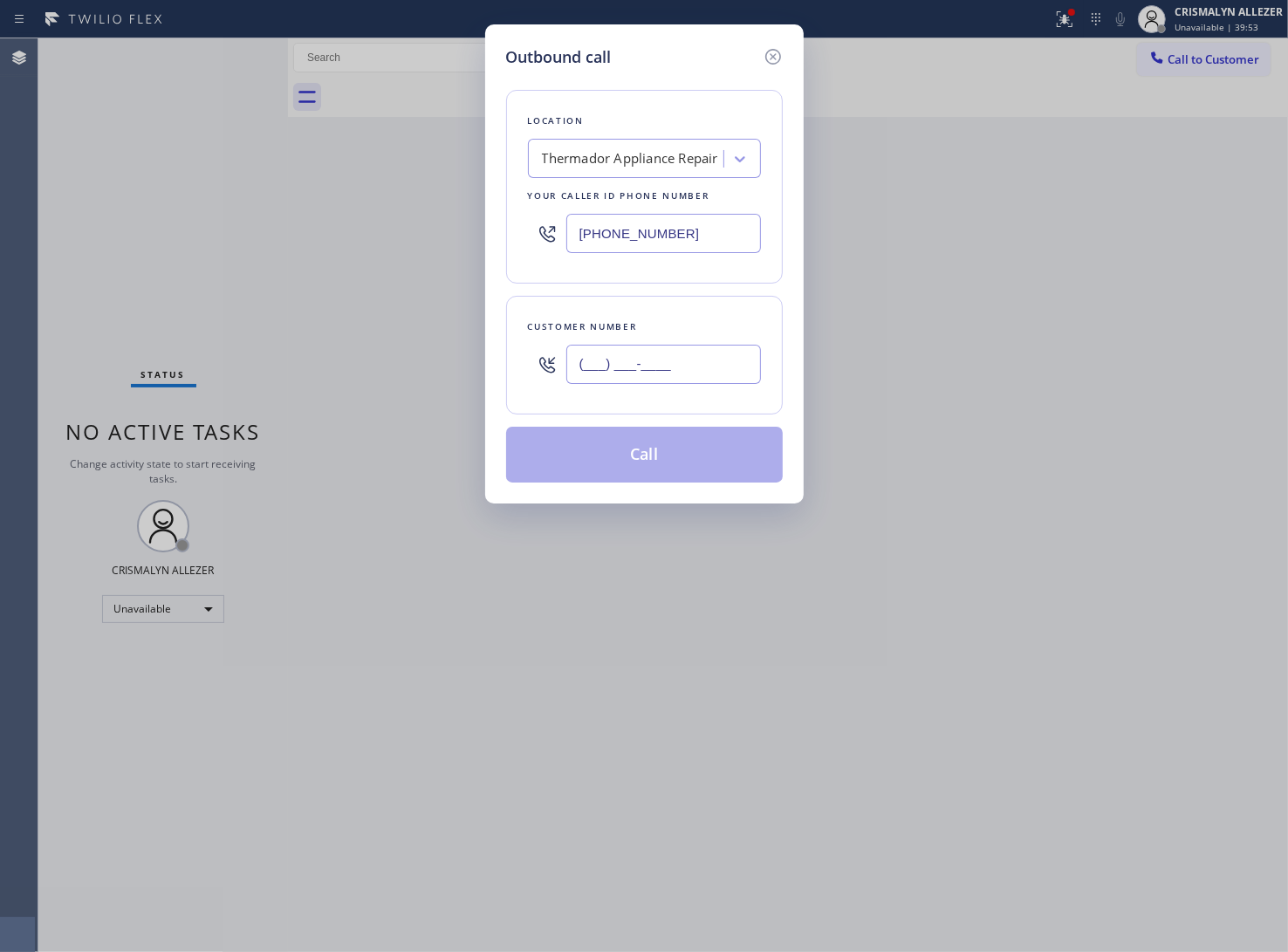
paste input "415) 533-9084"
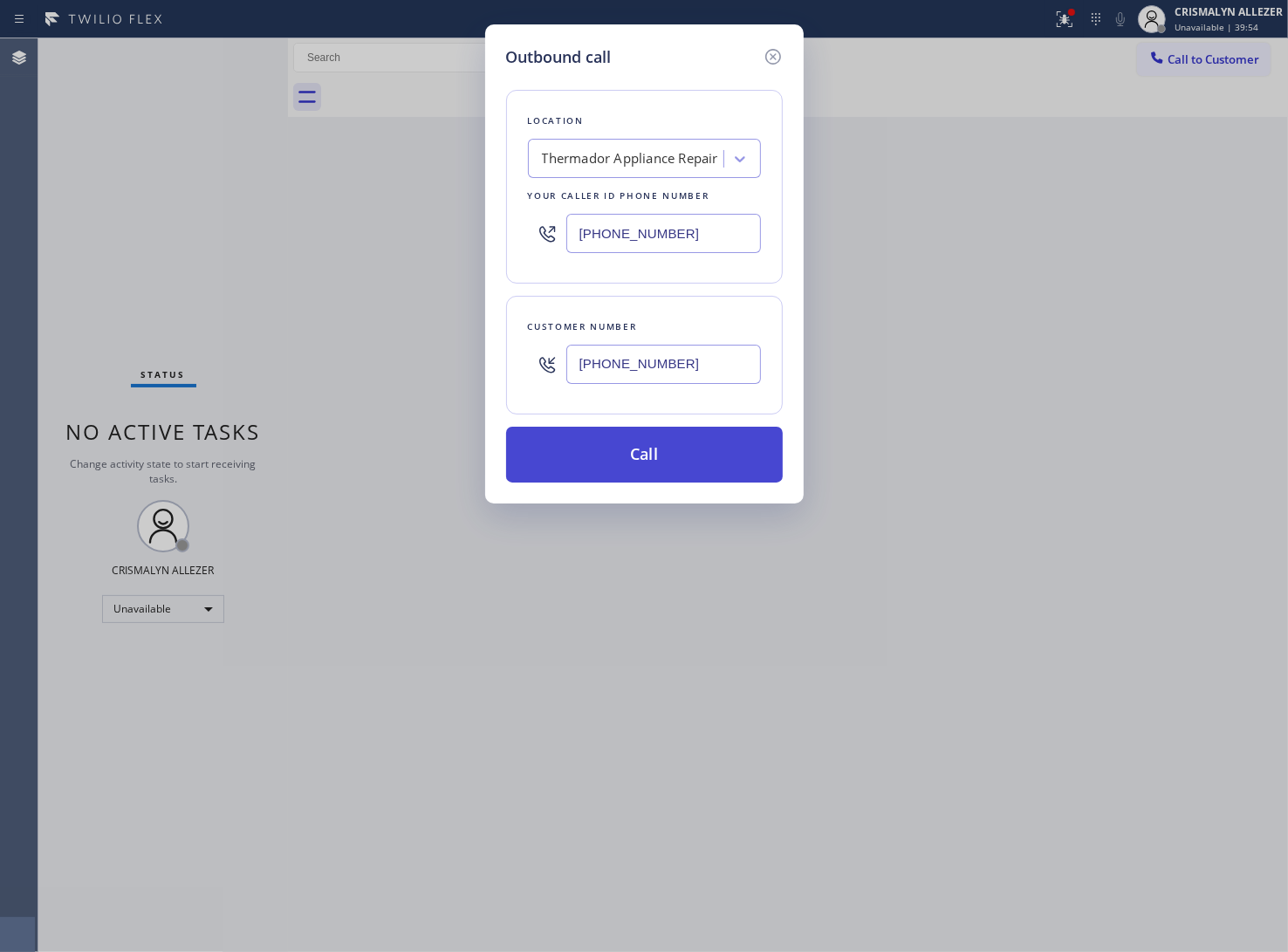
type input "(415) 533-9084"
click at [668, 454] on button "Call" at bounding box center [644, 455] width 277 height 56
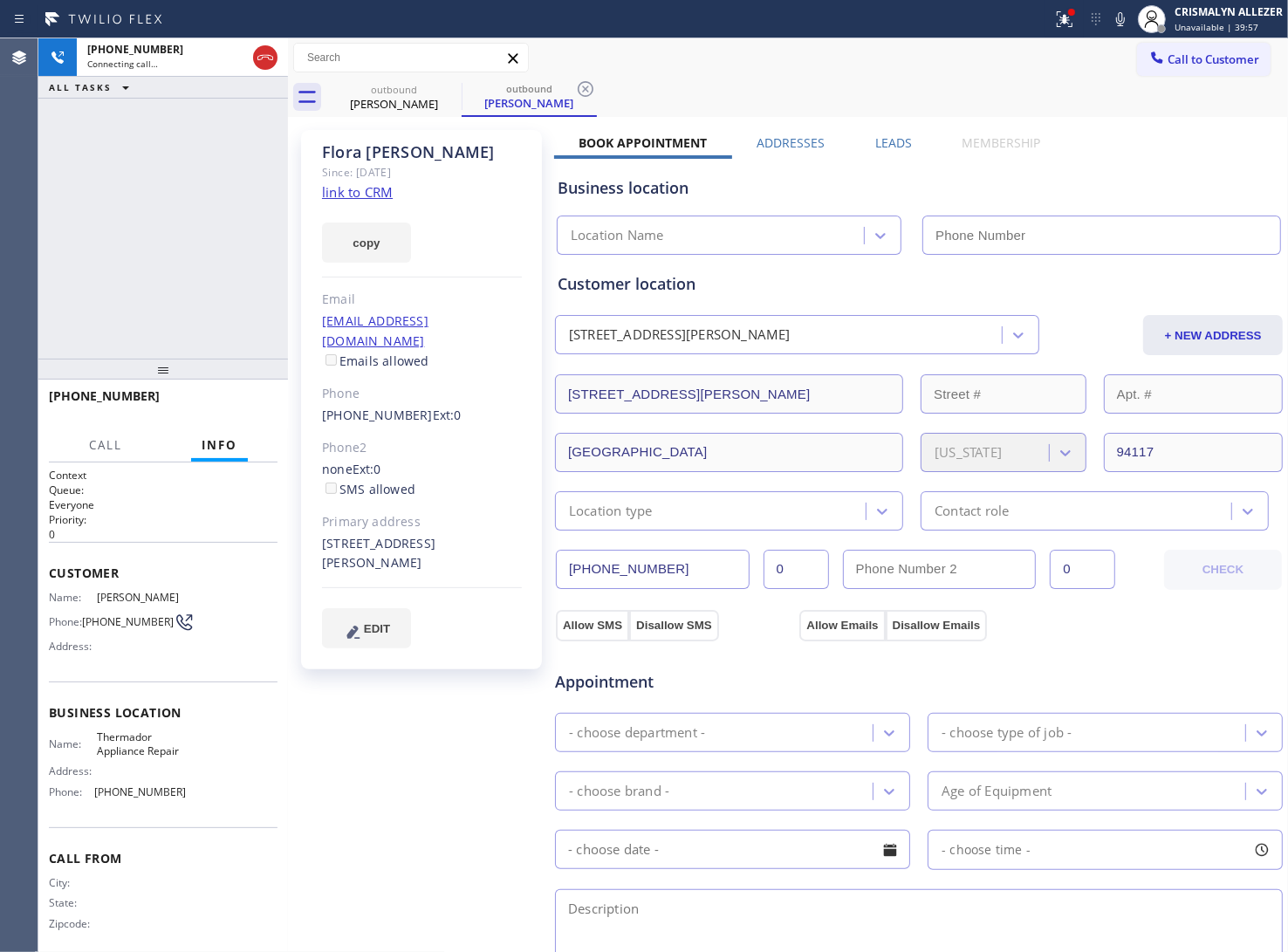
click at [382, 192] on link "link to CRM" at bounding box center [358, 192] width 71 height 18
type input "(415) 744-1926"
click at [238, 414] on button "HANG UP" at bounding box center [237, 403] width 81 height 25
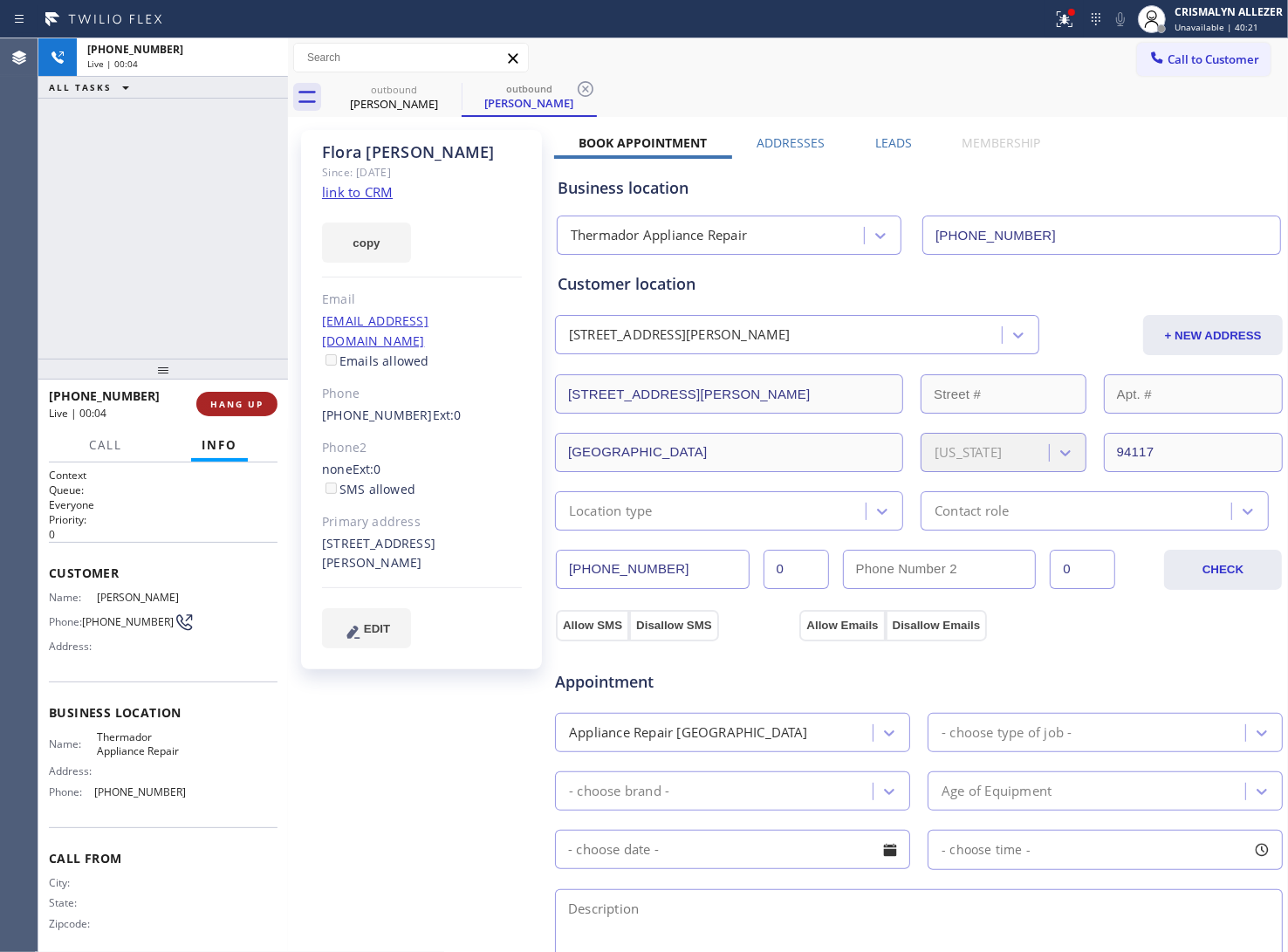
click at [242, 406] on span "HANG UP" at bounding box center [237, 404] width 53 height 12
click at [242, 406] on span "COMPLETE" at bounding box center [233, 404] width 60 height 12
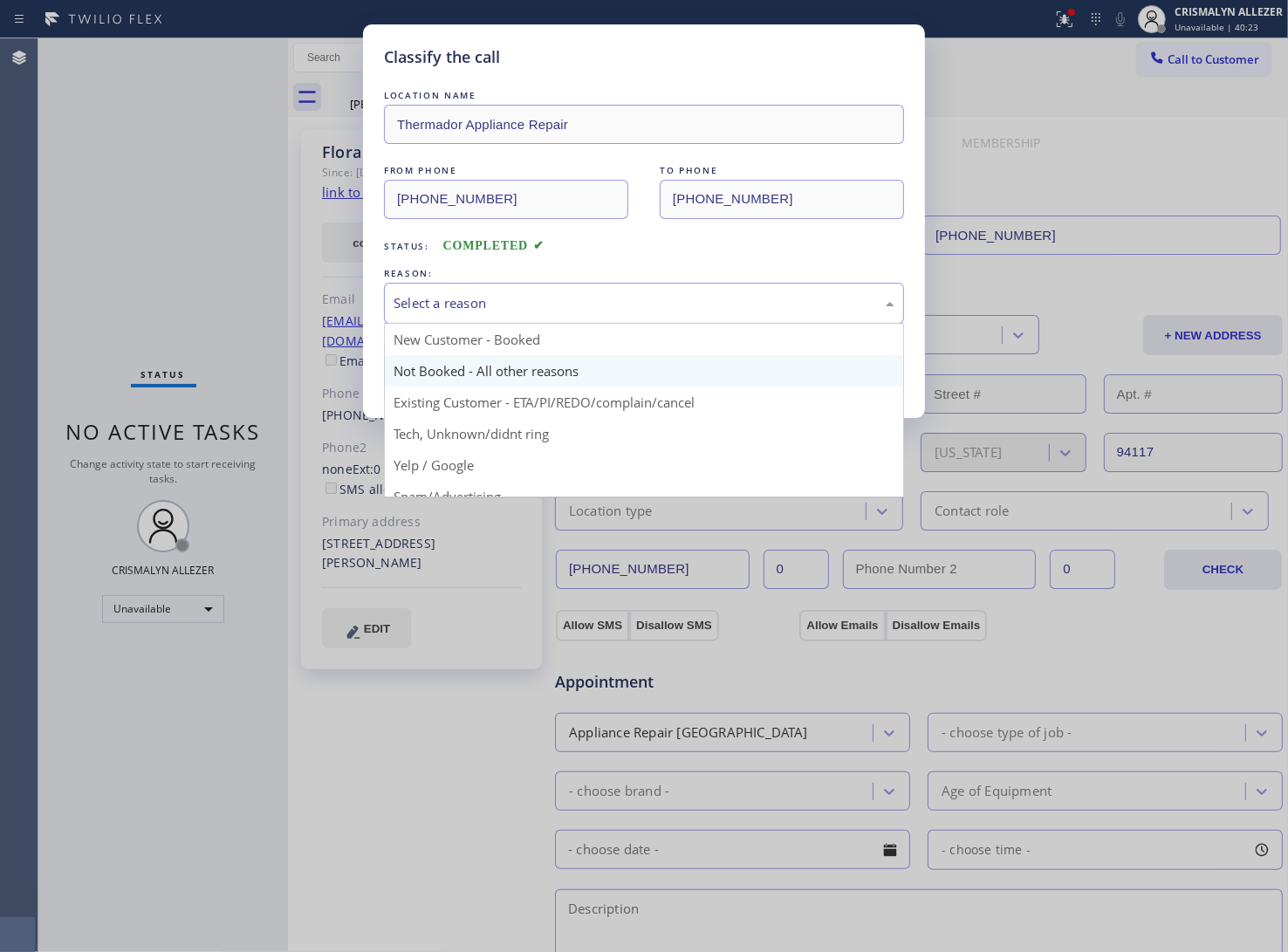
drag, startPoint x: 611, startPoint y: 308, endPoint x: 473, endPoint y: 359, distance: 147.1
click at [609, 308] on div "Select a reason" at bounding box center [644, 303] width 501 height 20
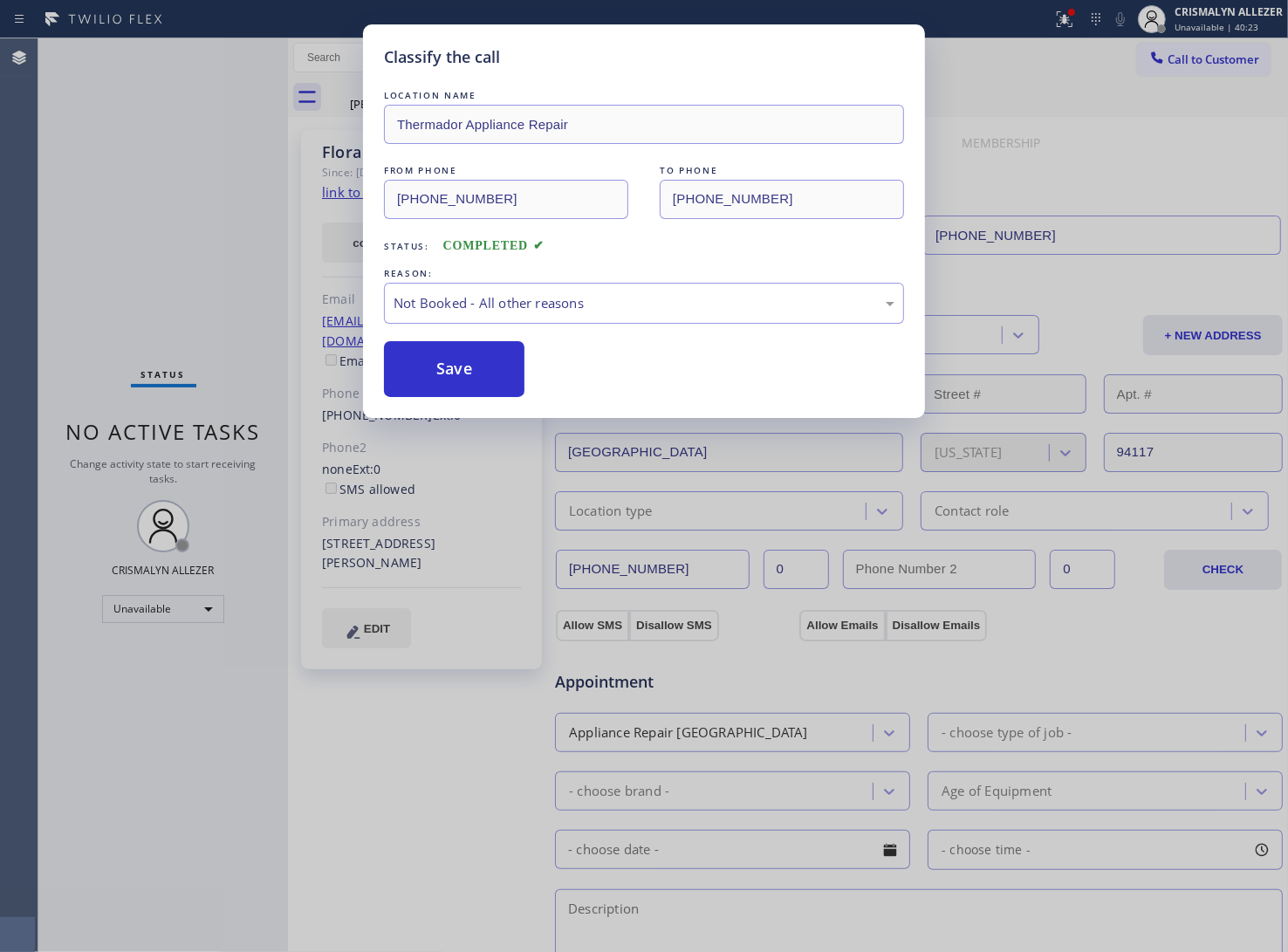
click at [465, 362] on button "Save" at bounding box center [454, 369] width 140 height 56
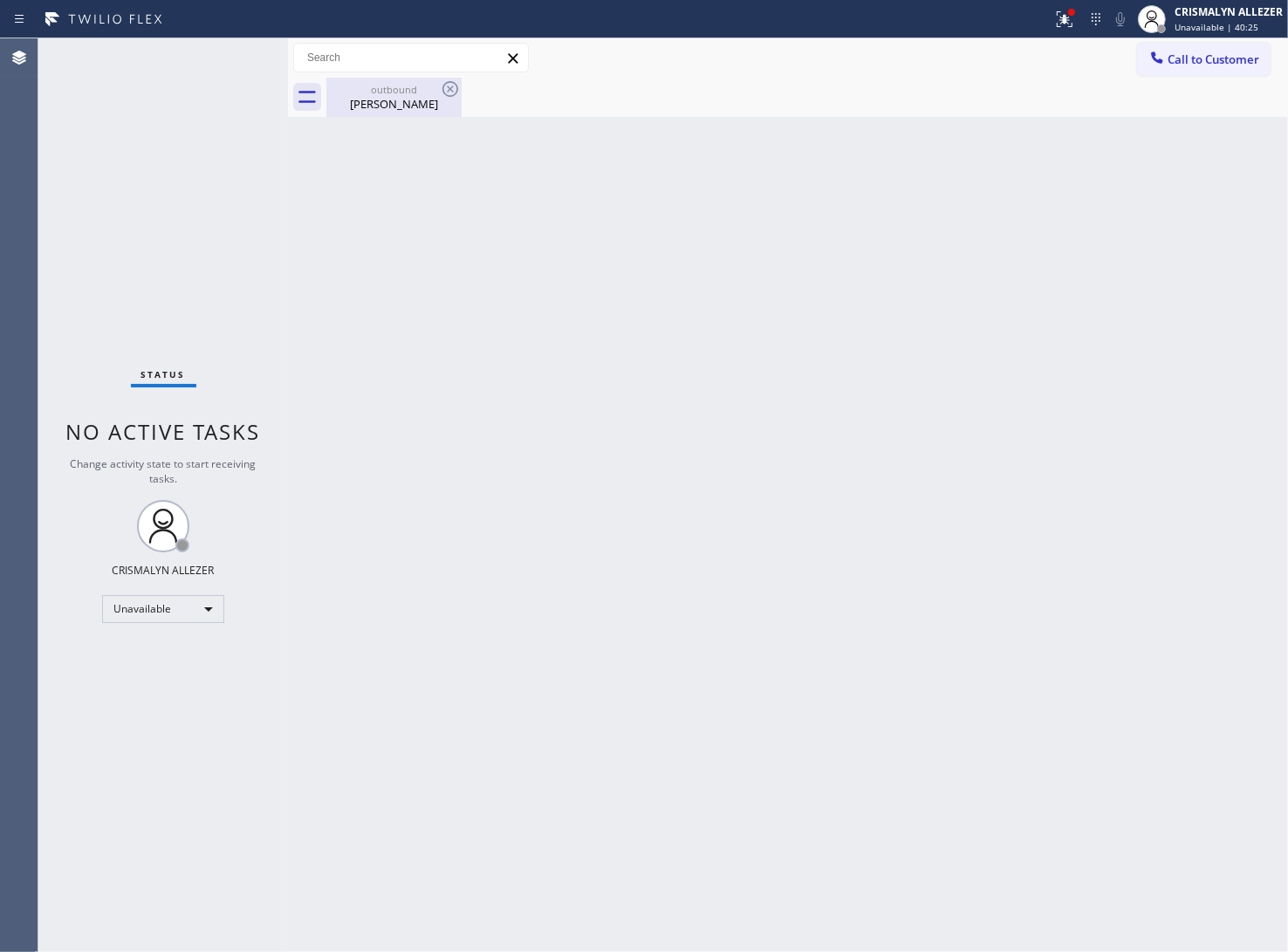
click at [391, 112] on div "outbound Flora Chung" at bounding box center [393, 98] width 131 height 40
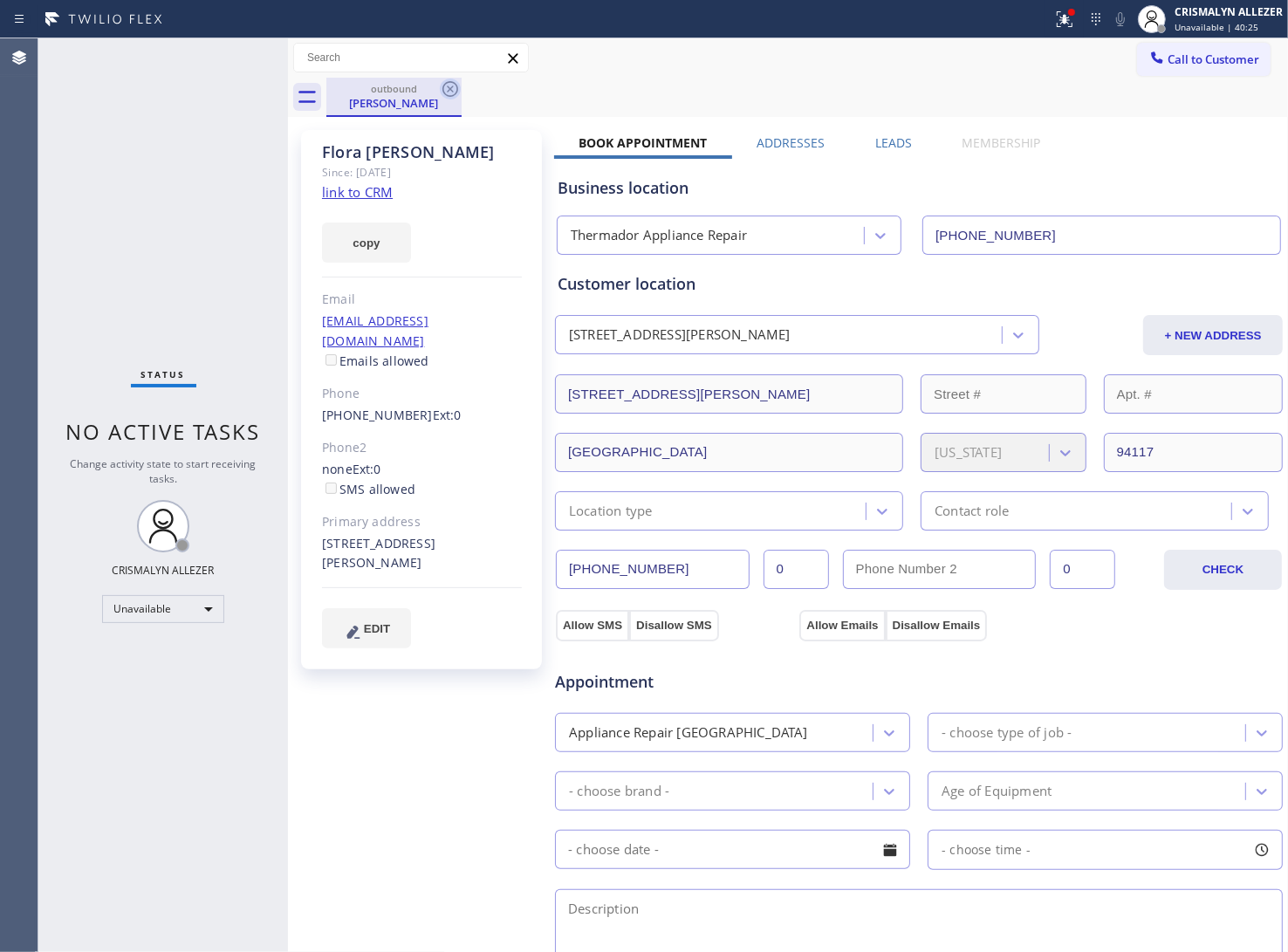
click at [445, 89] on icon at bounding box center [450, 88] width 21 height 21
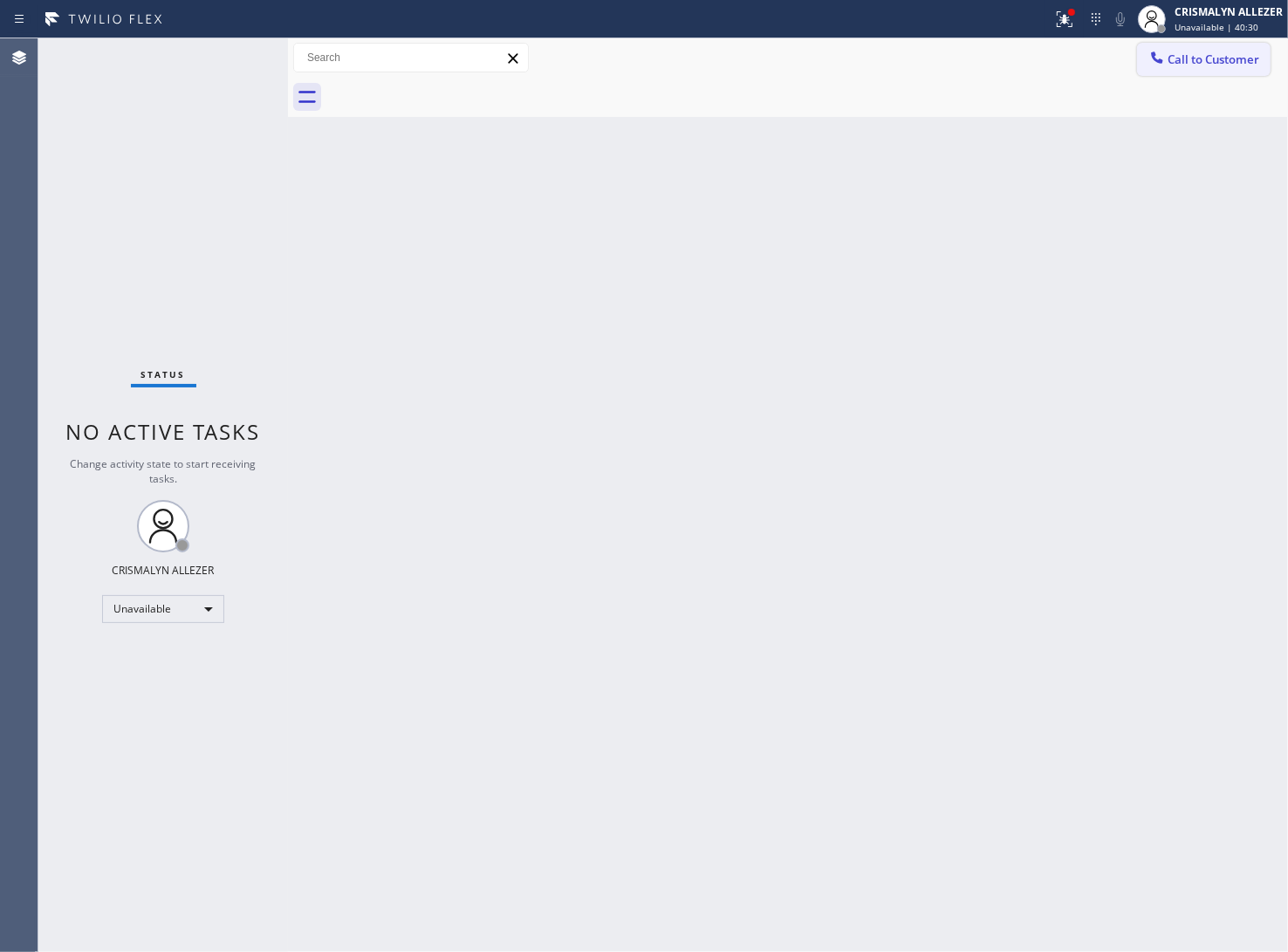
click at [1202, 63] on span "Call to Customer" at bounding box center [1213, 59] width 92 height 16
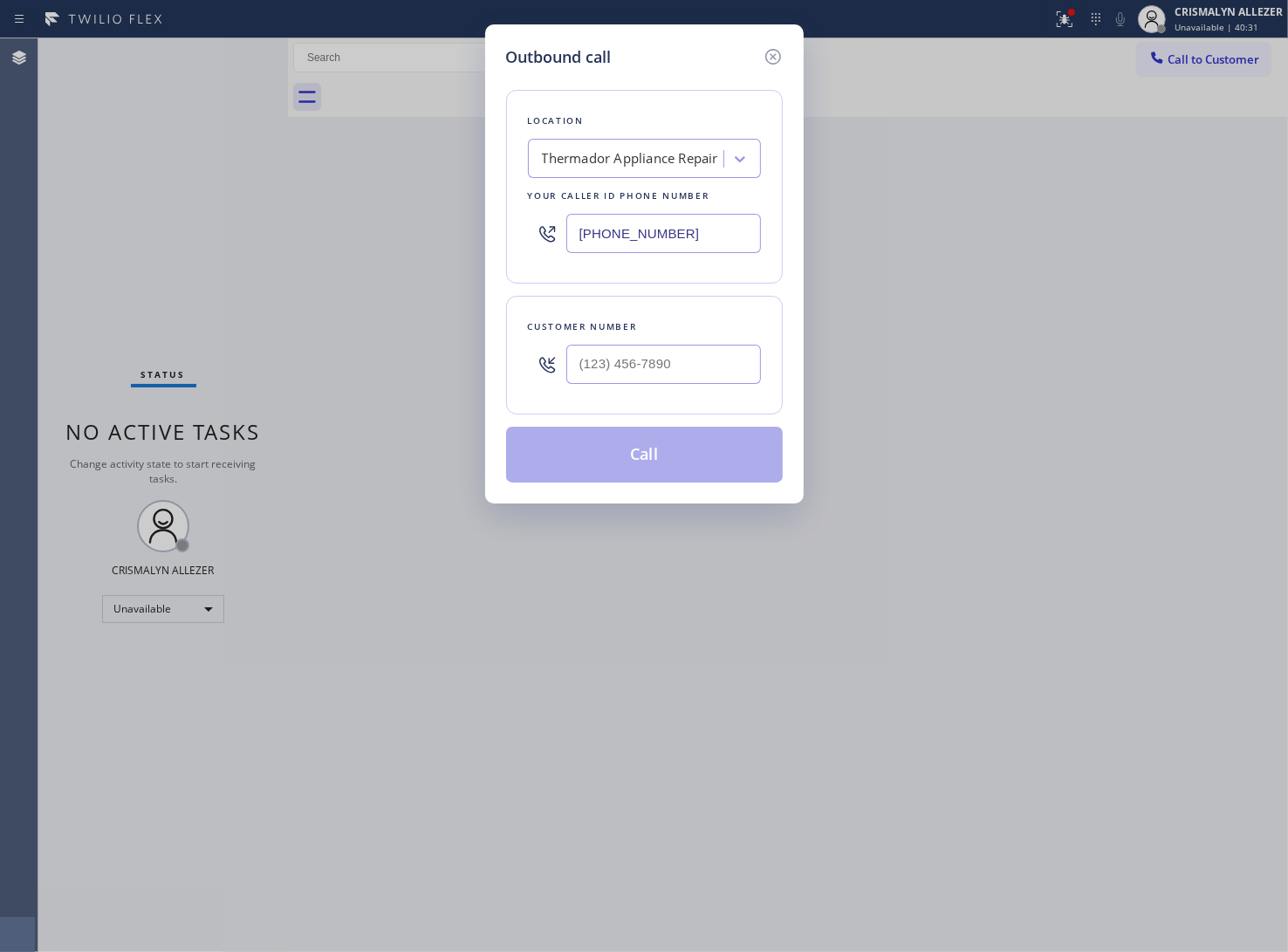
paste input "310) 550-7462"
drag, startPoint x: 722, startPoint y: 237, endPoint x: 300, endPoint y: 251, distance: 422.2
click at [306, 250] on div "Outbound call Location Thermador Appliance Repair Your caller id phone number (…" at bounding box center [644, 476] width 1288 height 952
type input "(310) 550-7462"
click at [699, 362] on input "(___) ___-____" at bounding box center [663, 365] width 195 height 40
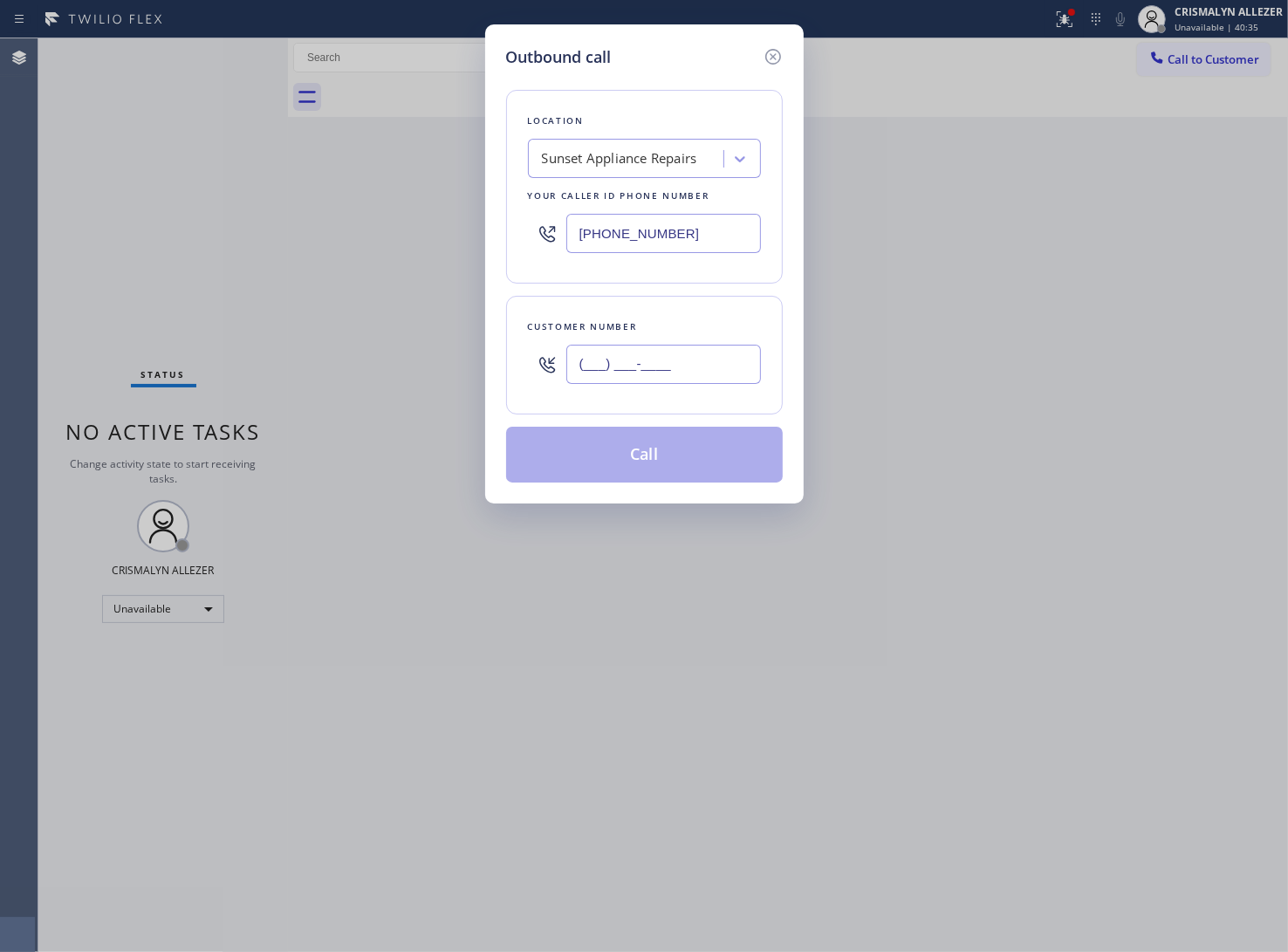
paste input "310) 699-1301"
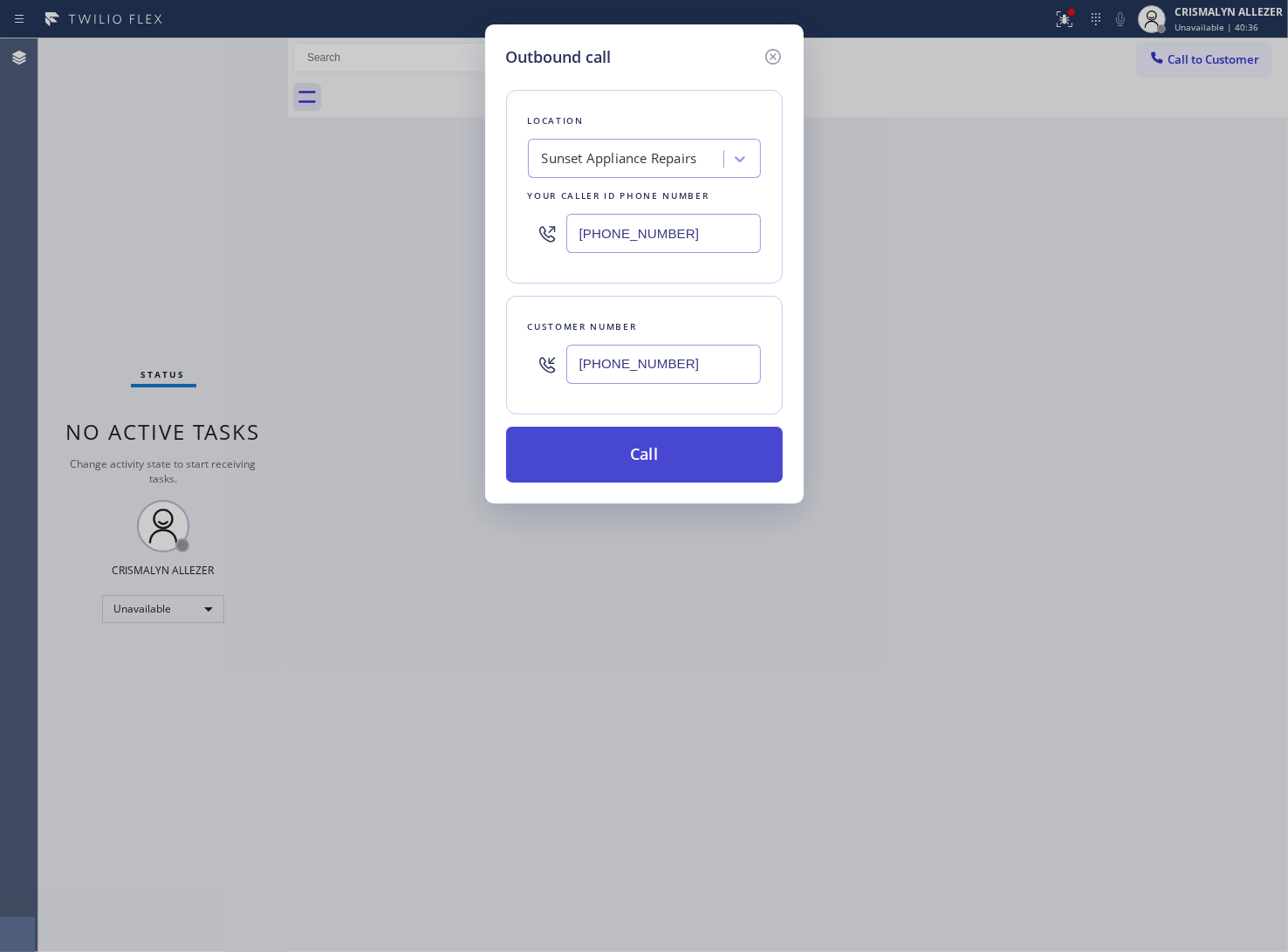
type input "(310) 699-1301"
click at [675, 454] on button "Call" at bounding box center [644, 455] width 277 height 56
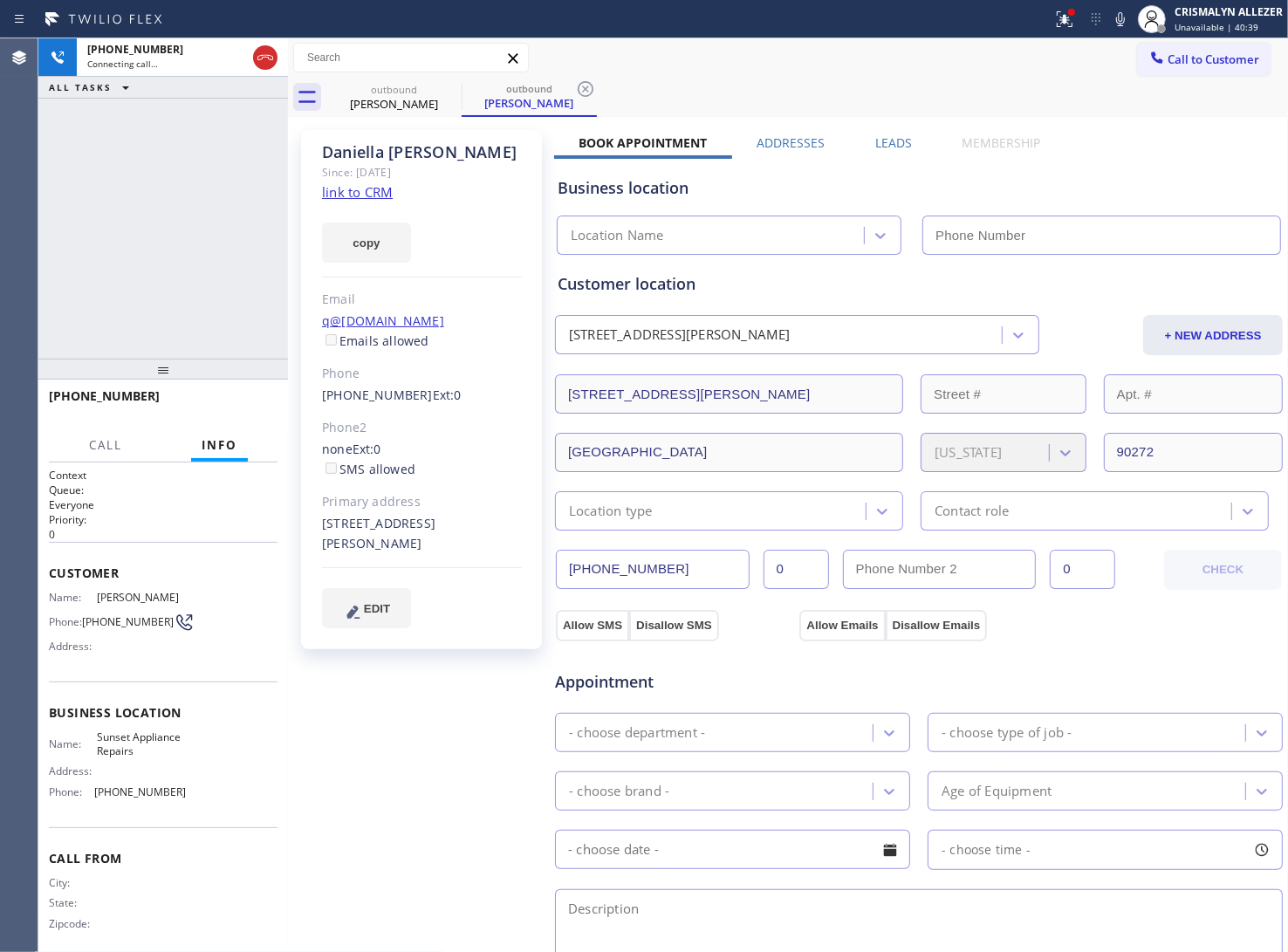
click at [365, 190] on link "link to CRM" at bounding box center [358, 192] width 71 height 18
type input "(310) 550-7462"
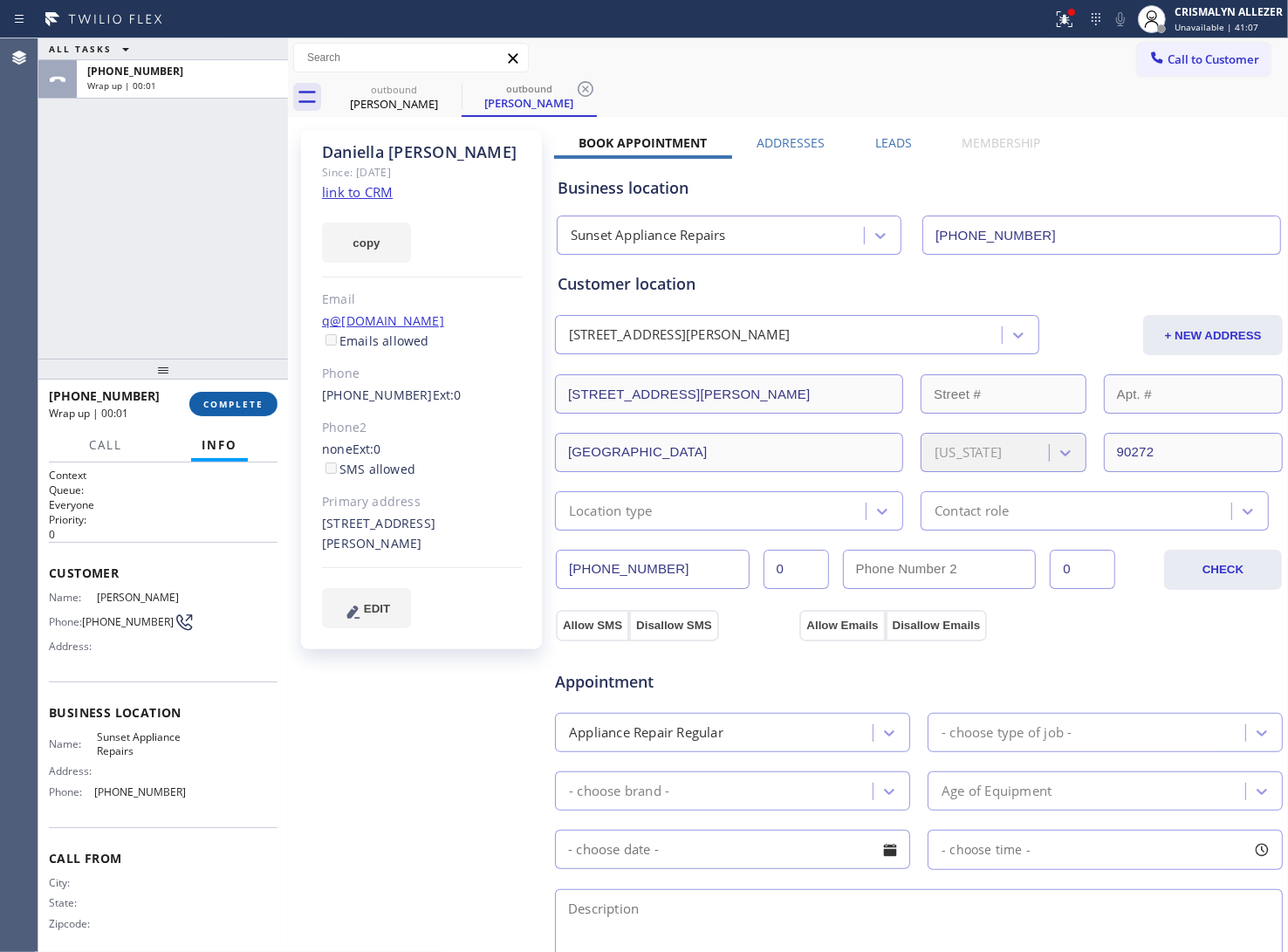
click at [218, 402] on span "COMPLETE" at bounding box center [233, 404] width 60 height 12
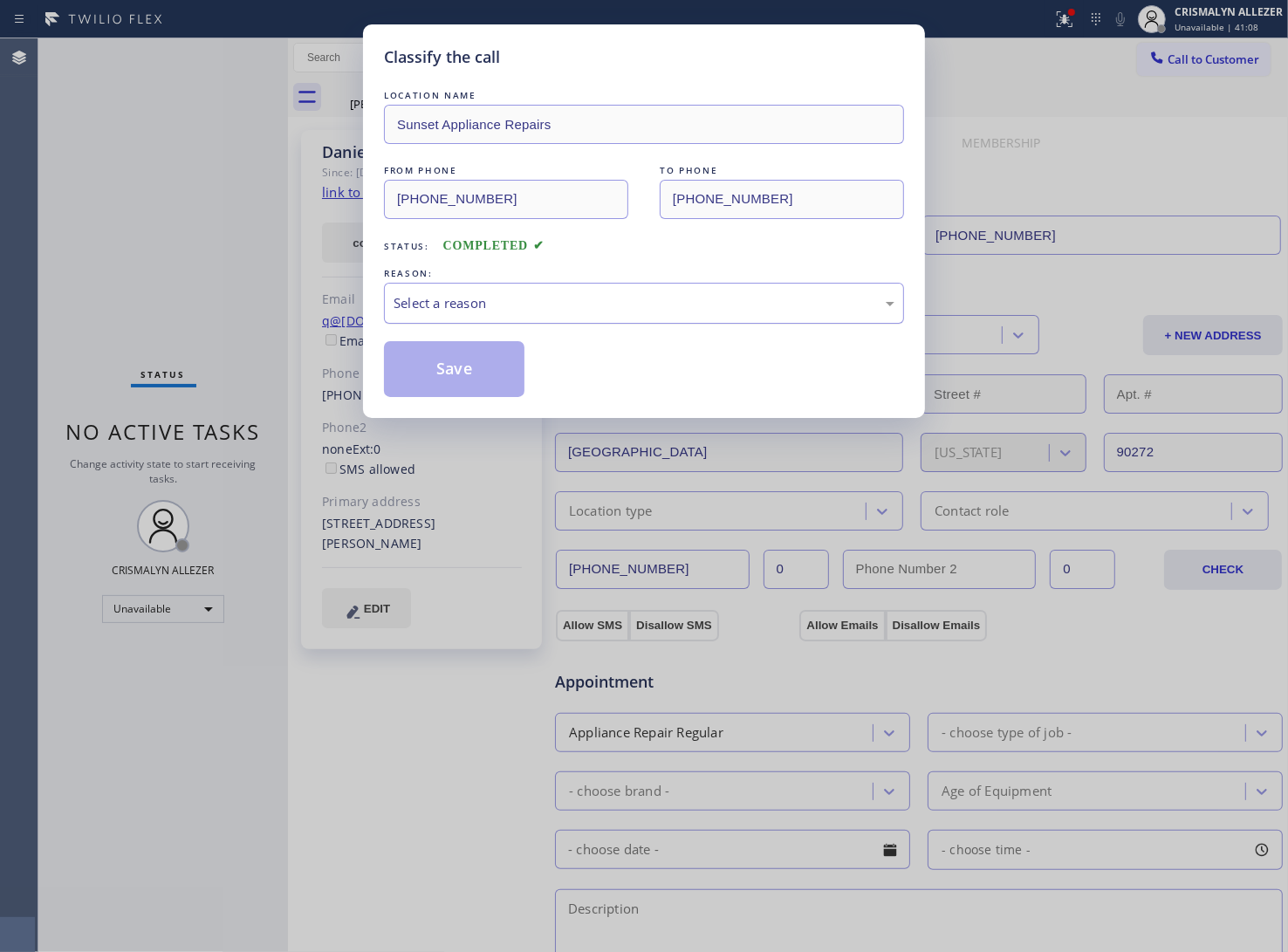
click at [691, 311] on div "Select a reason" at bounding box center [644, 303] width 501 height 20
click at [459, 372] on button "Save" at bounding box center [454, 369] width 140 height 56
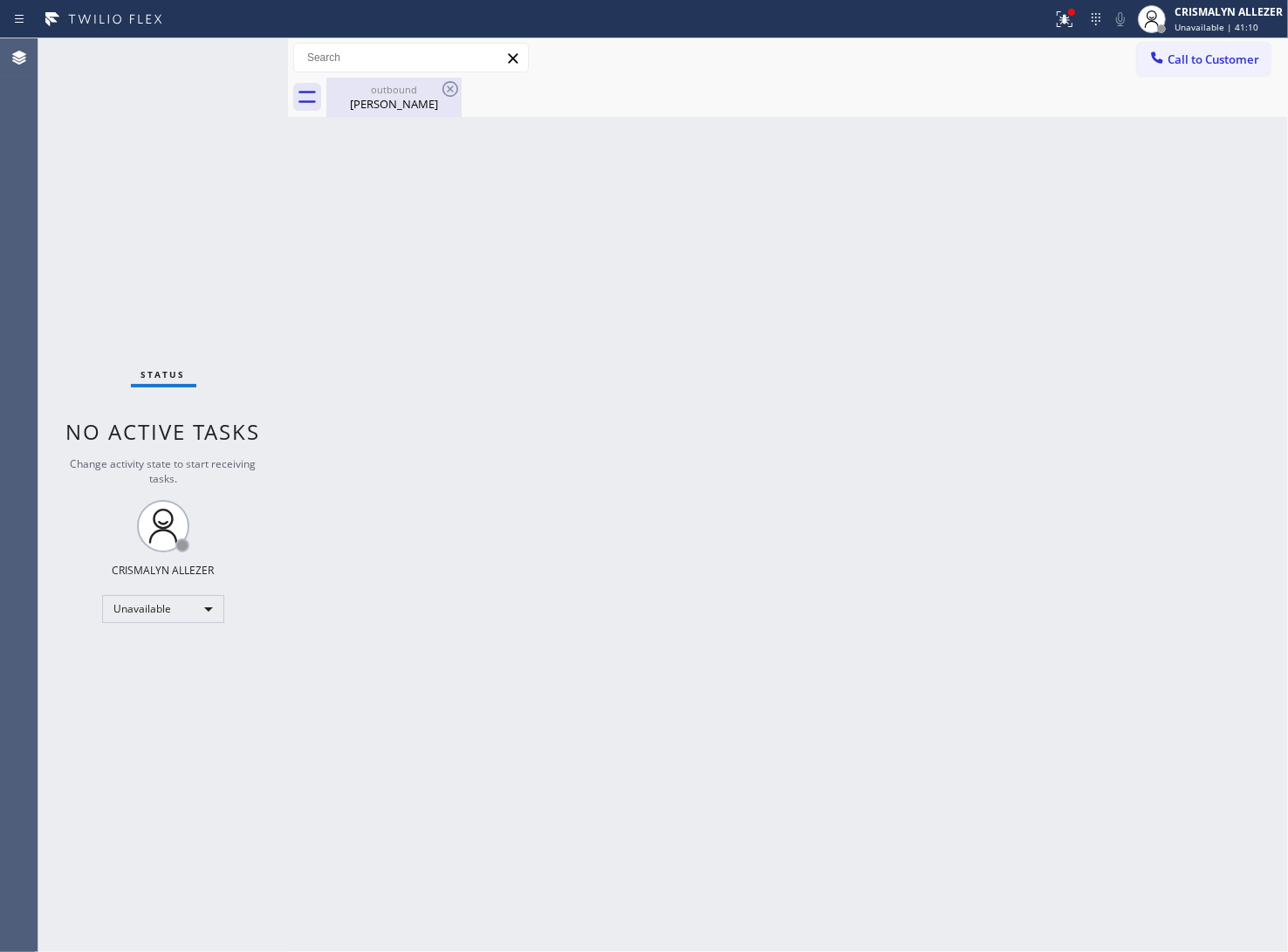
click at [386, 107] on div "Daniella Shapiro" at bounding box center [393, 104] width 131 height 16
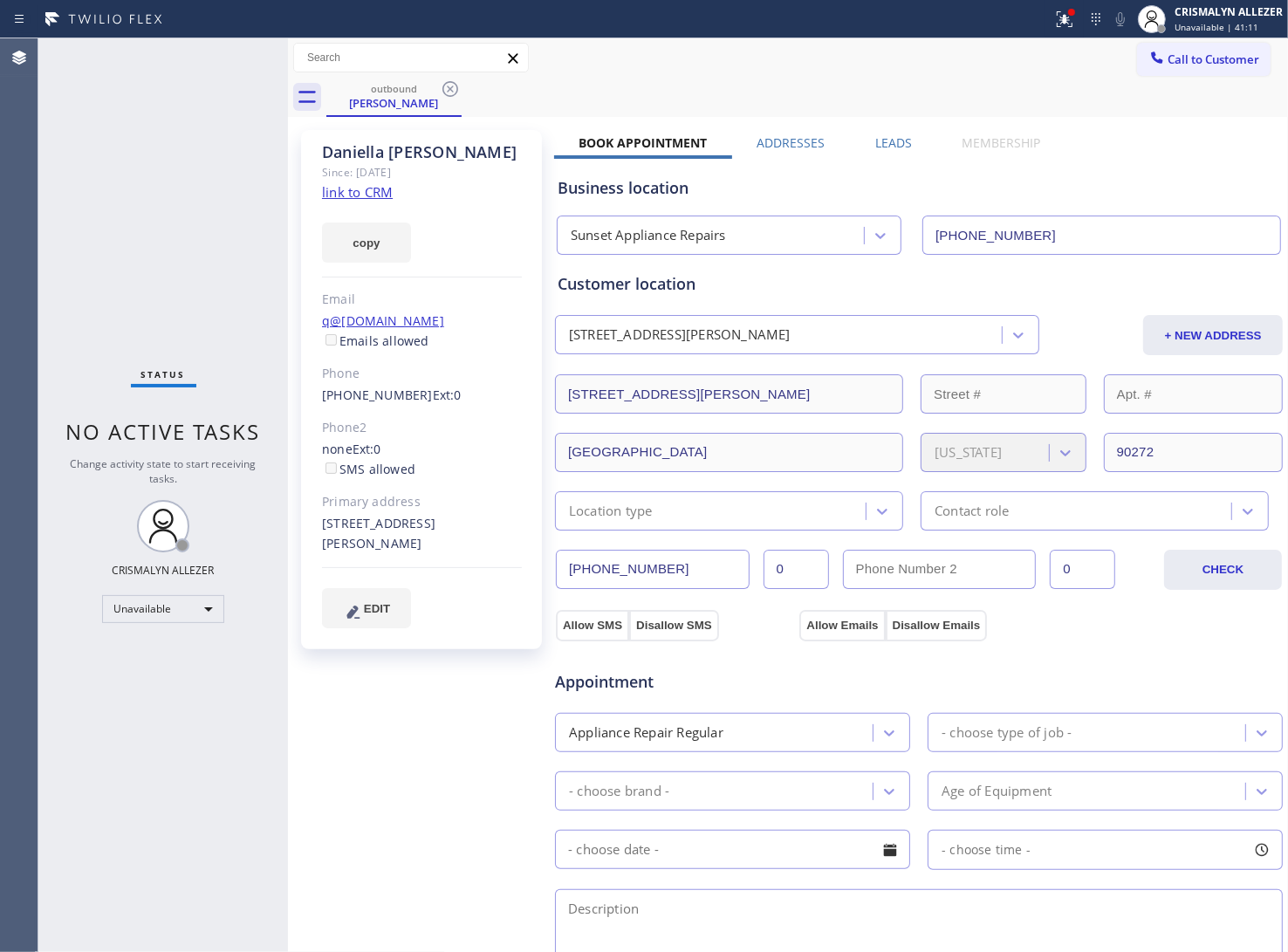
click at [891, 142] on label "Leads" at bounding box center [894, 142] width 37 height 17
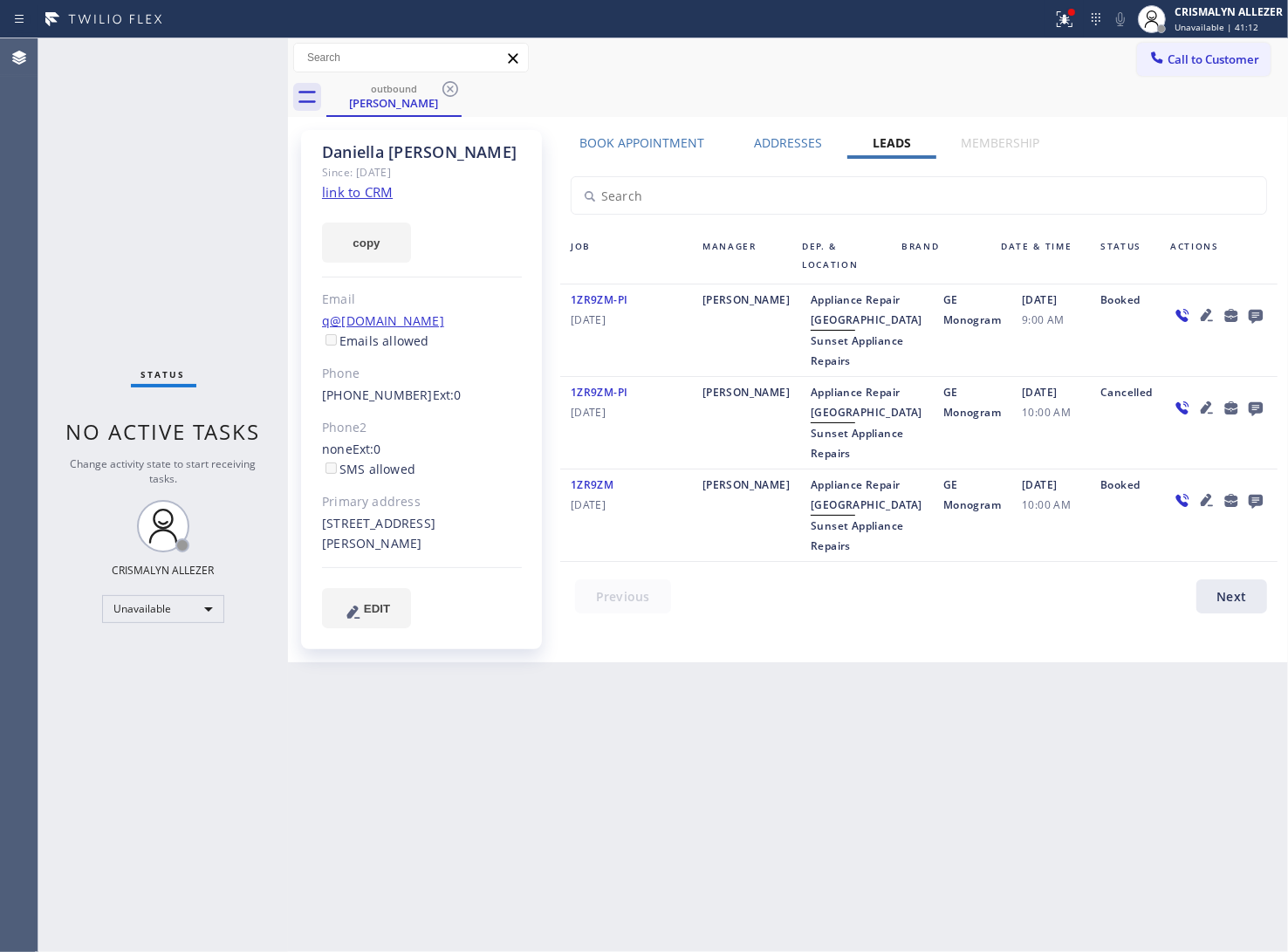
click at [1259, 314] on icon at bounding box center [1255, 316] width 14 height 14
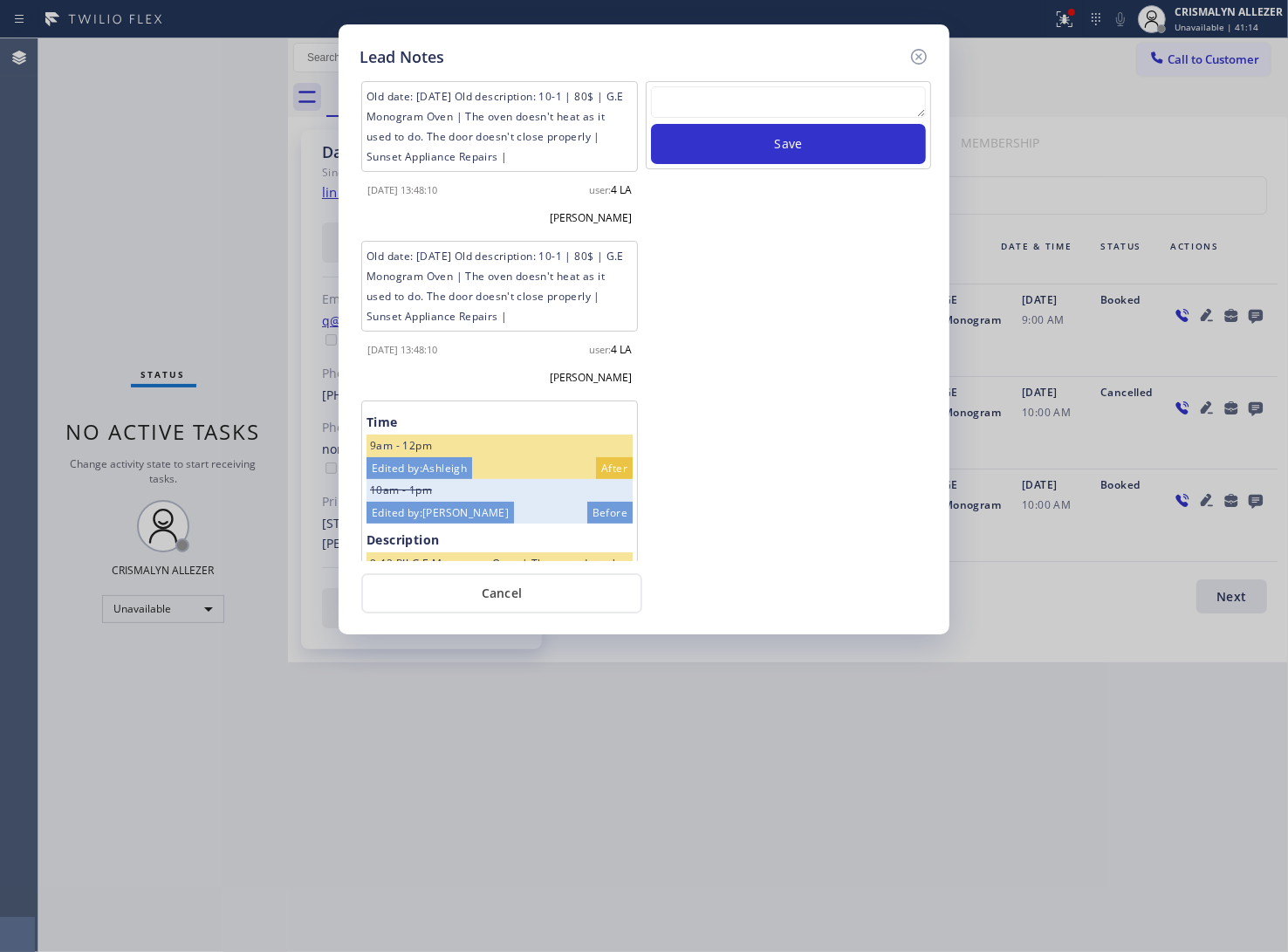
click at [735, 102] on textarea at bounding box center [789, 102] width 275 height 32
paste textarea "DON'T NEED SERVICE"
type textarea "DON'T NEED SERVICE"
click at [778, 154] on button "Save" at bounding box center [789, 143] width 275 height 41
click at [512, 591] on button "Cancel" at bounding box center [502, 593] width 281 height 41
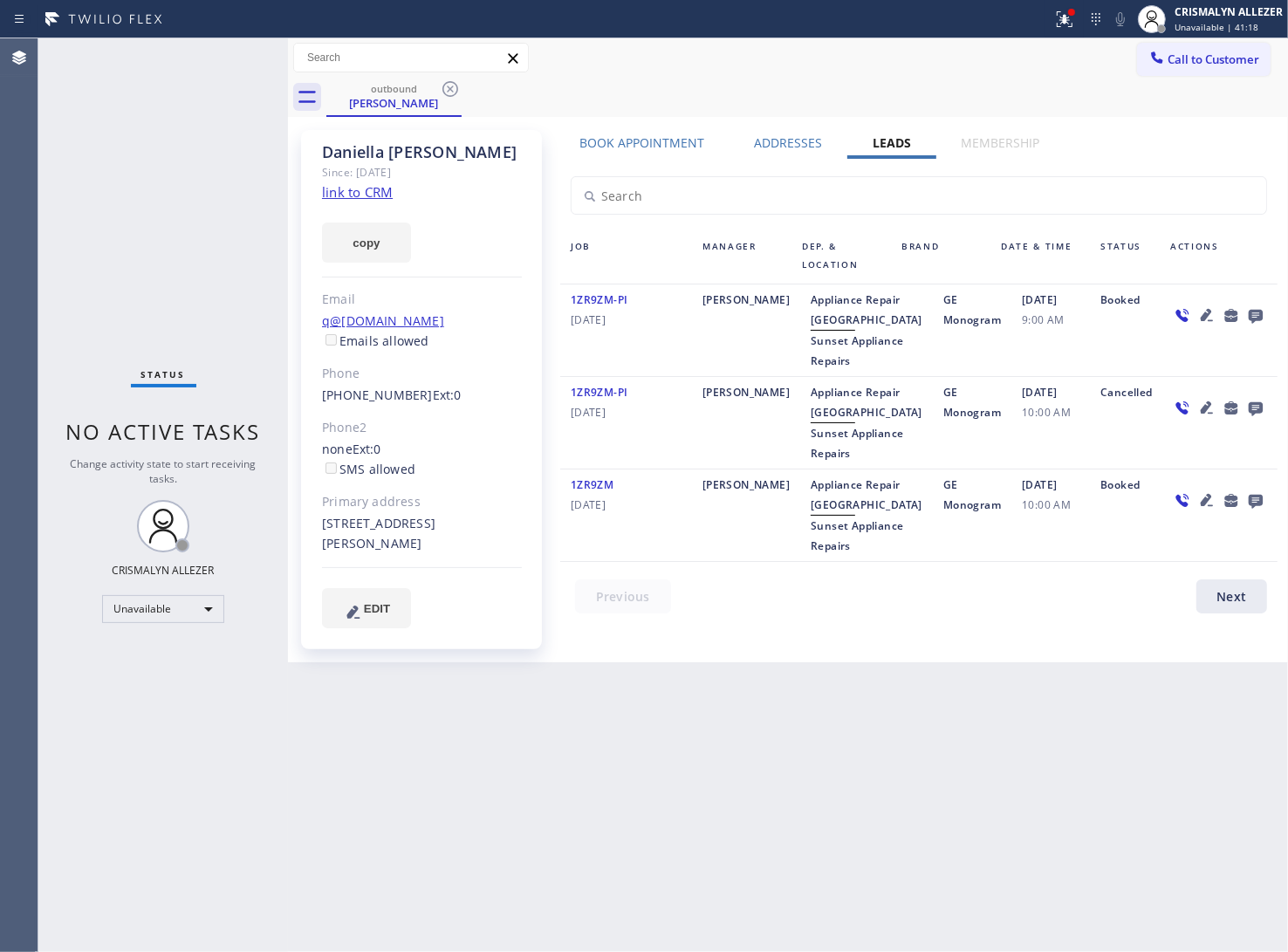
click at [451, 83] on icon at bounding box center [450, 88] width 21 height 21
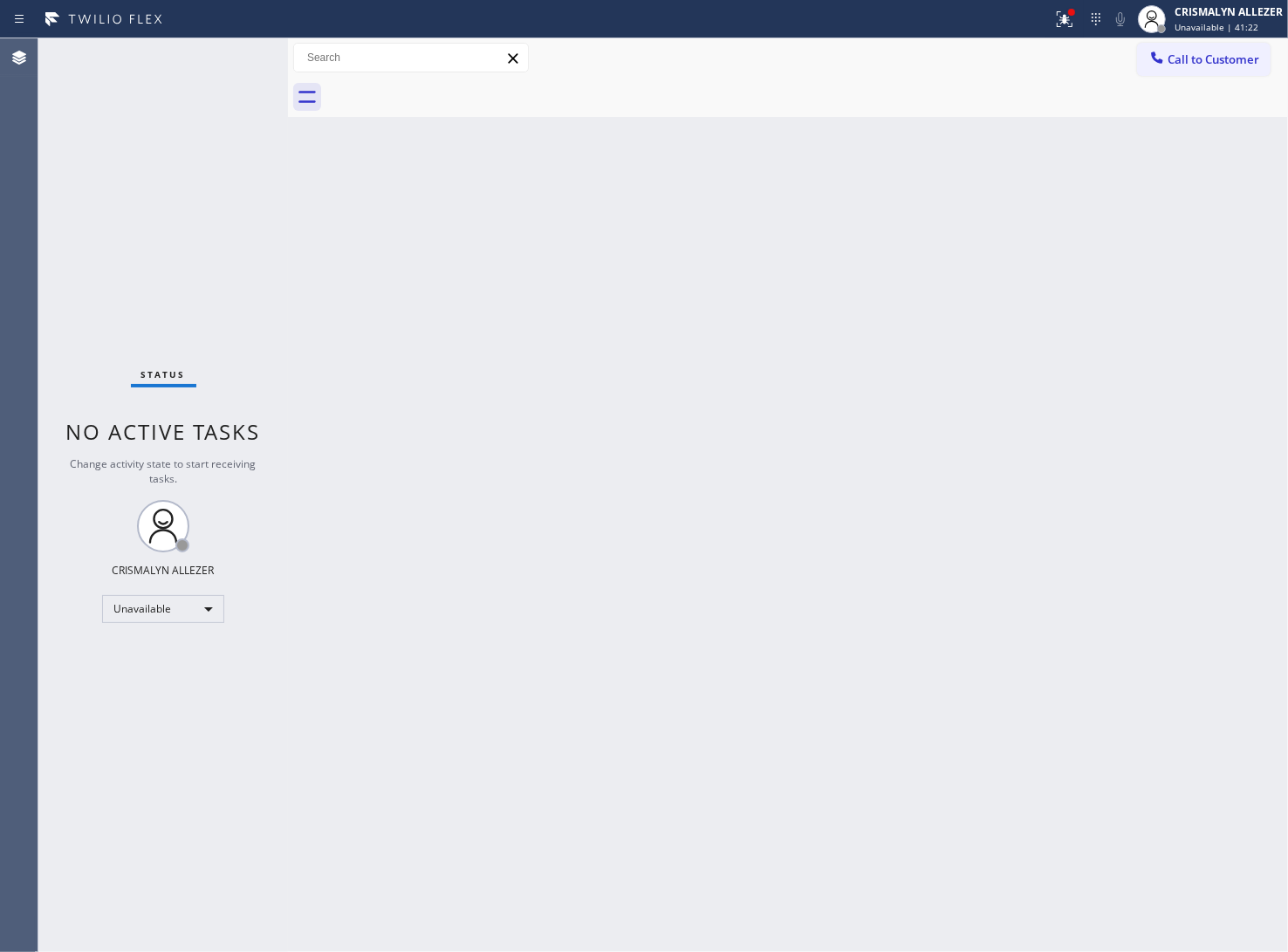
click at [1215, 68] on button "Call to Customer" at bounding box center [1203, 59] width 133 height 34
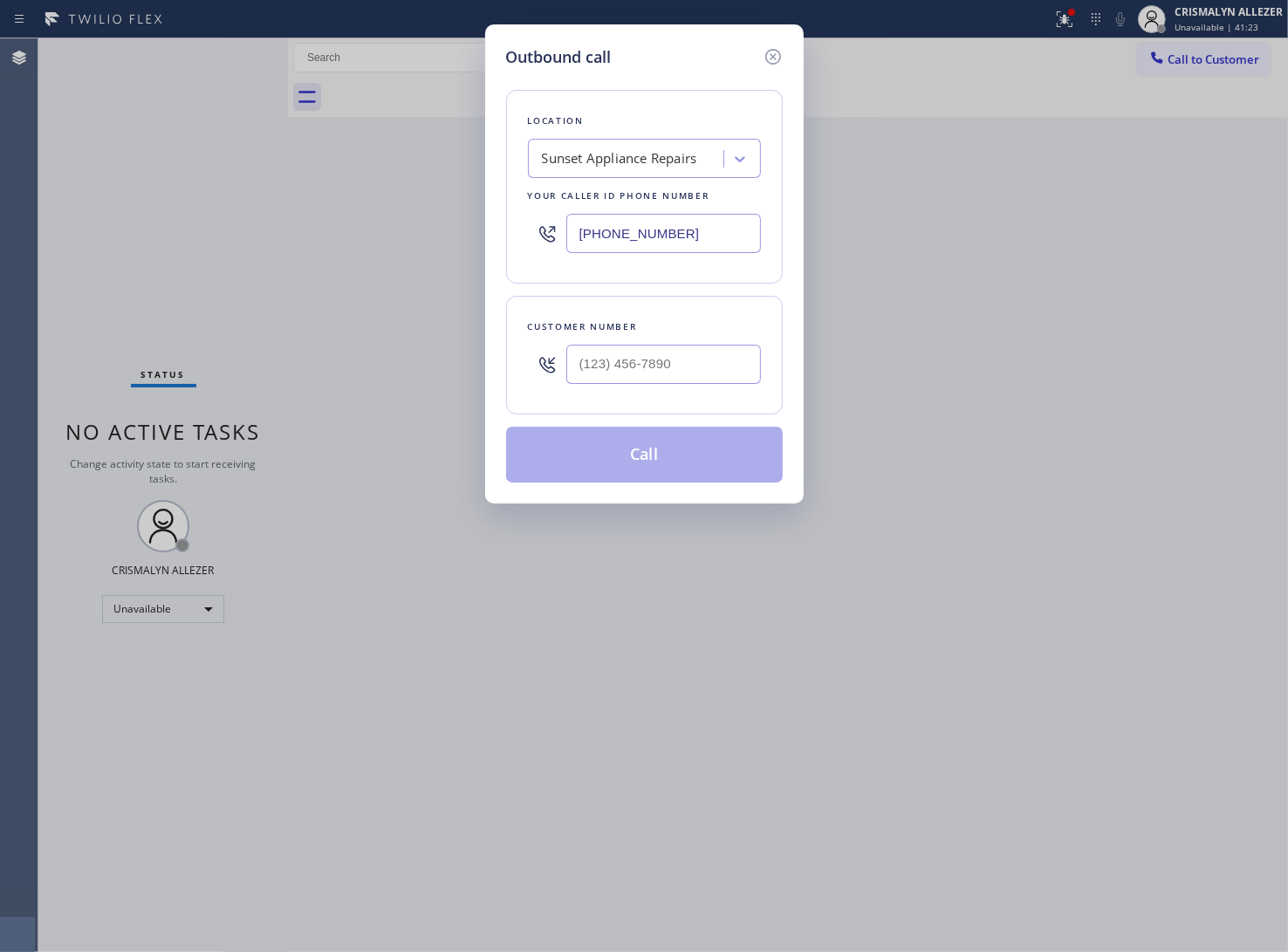
paste input "424) 273-8866"
drag, startPoint x: 737, startPoint y: 242, endPoint x: 318, endPoint y: 250, distance: 419.1
click at [327, 250] on div "Outbound call Location Sunset Appliance Repairs Your caller id phone number (31…" at bounding box center [644, 476] width 1288 height 952
type input "(424) 273-8866"
click at [705, 365] on input "(___) ___-____" at bounding box center [663, 365] width 195 height 40
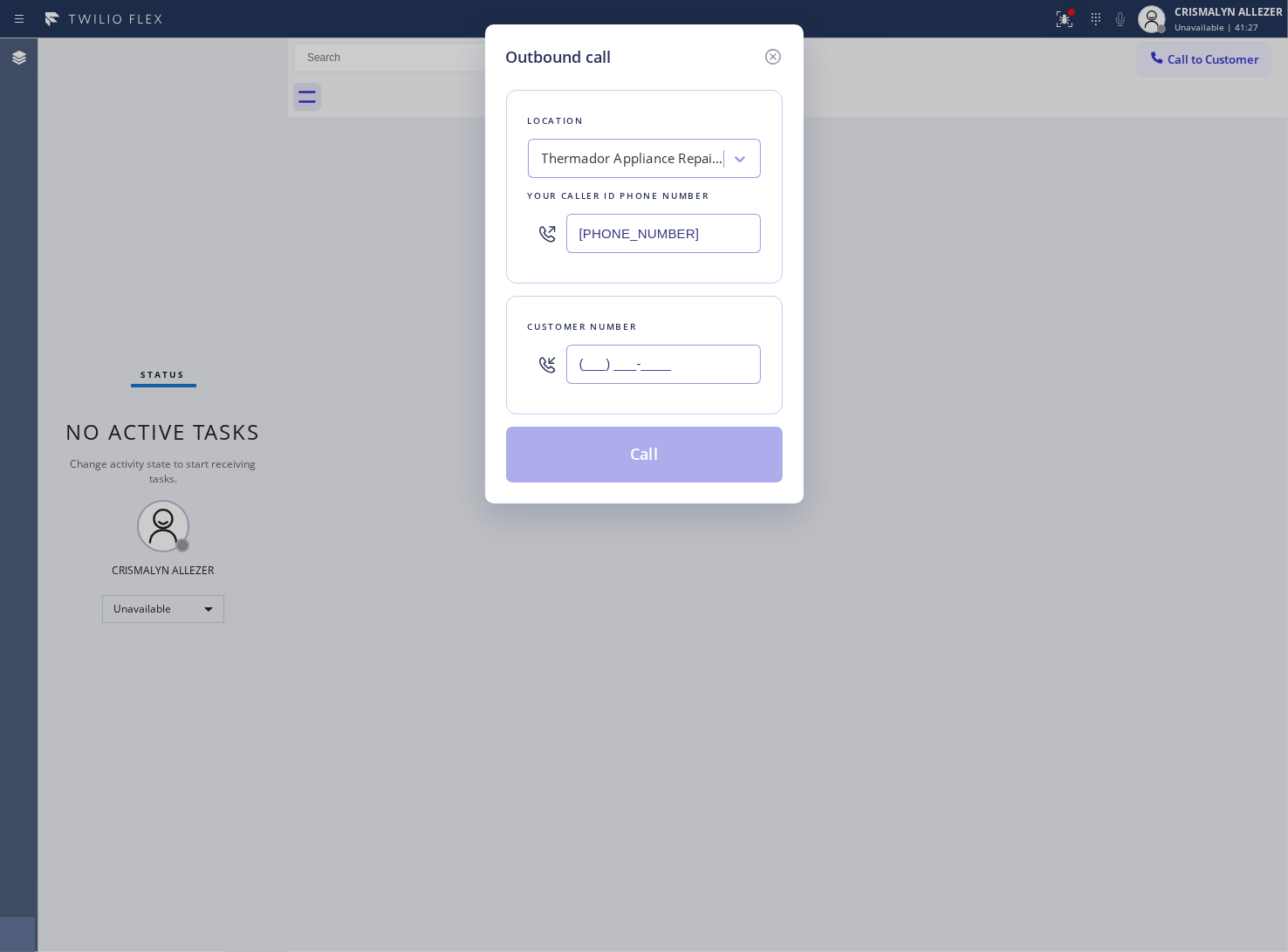
paste input "949) 940-6303"
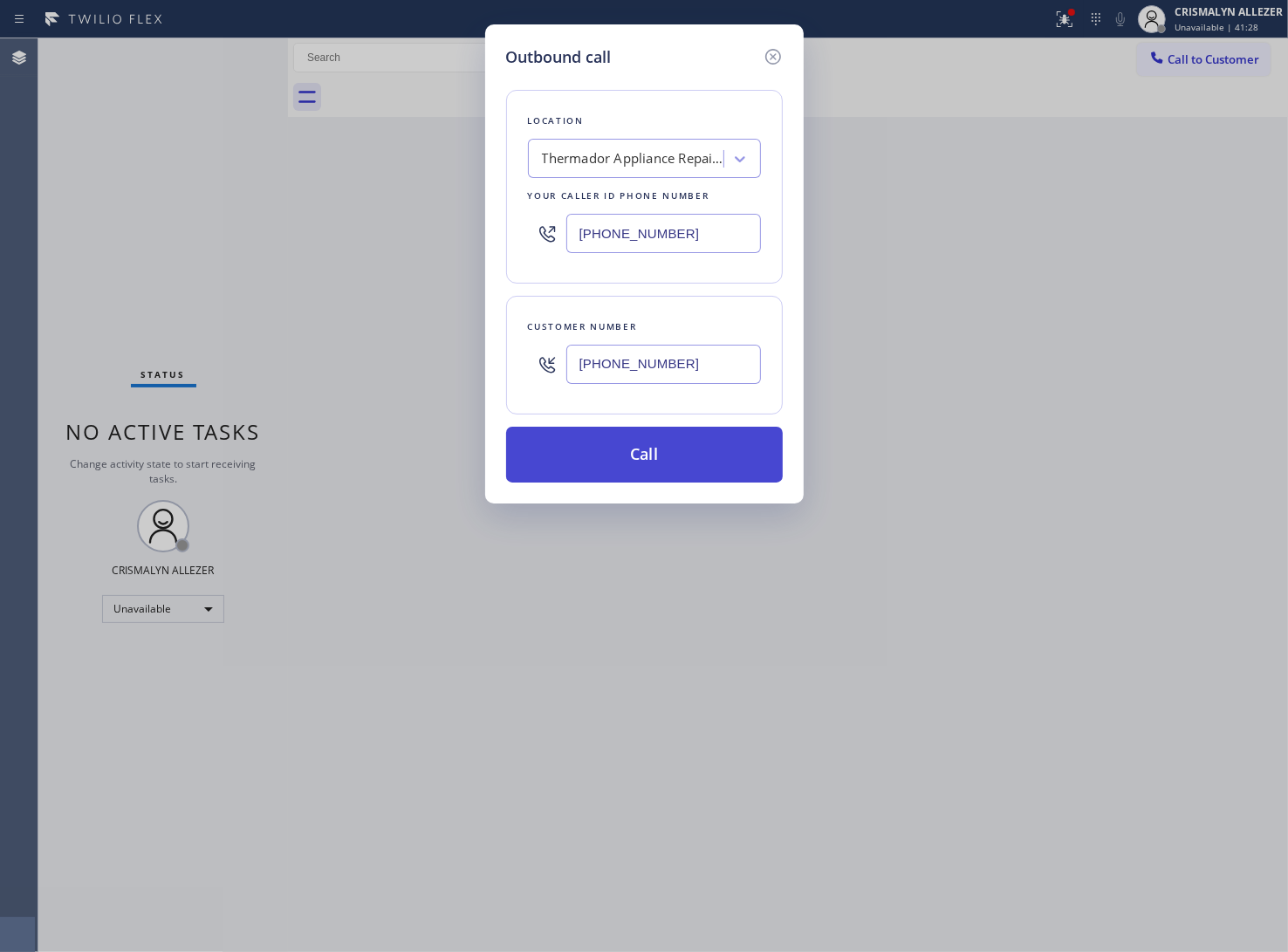
type input "(949) 940-6303"
click at [663, 456] on button "Call" at bounding box center [644, 455] width 277 height 56
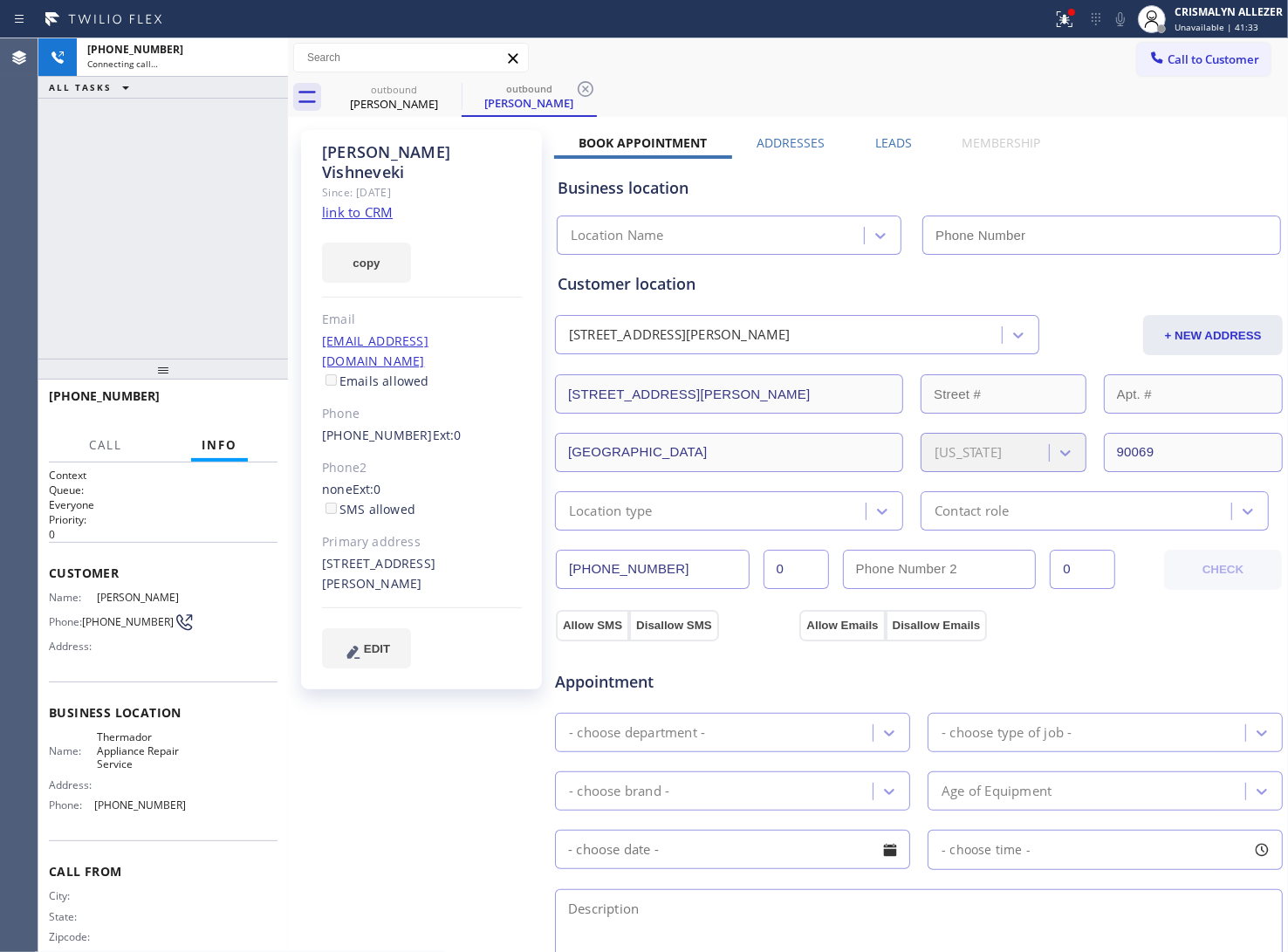
type input "(424) 273-8866"
click at [384, 204] on link "link to CRM" at bounding box center [358, 213] width 71 height 18
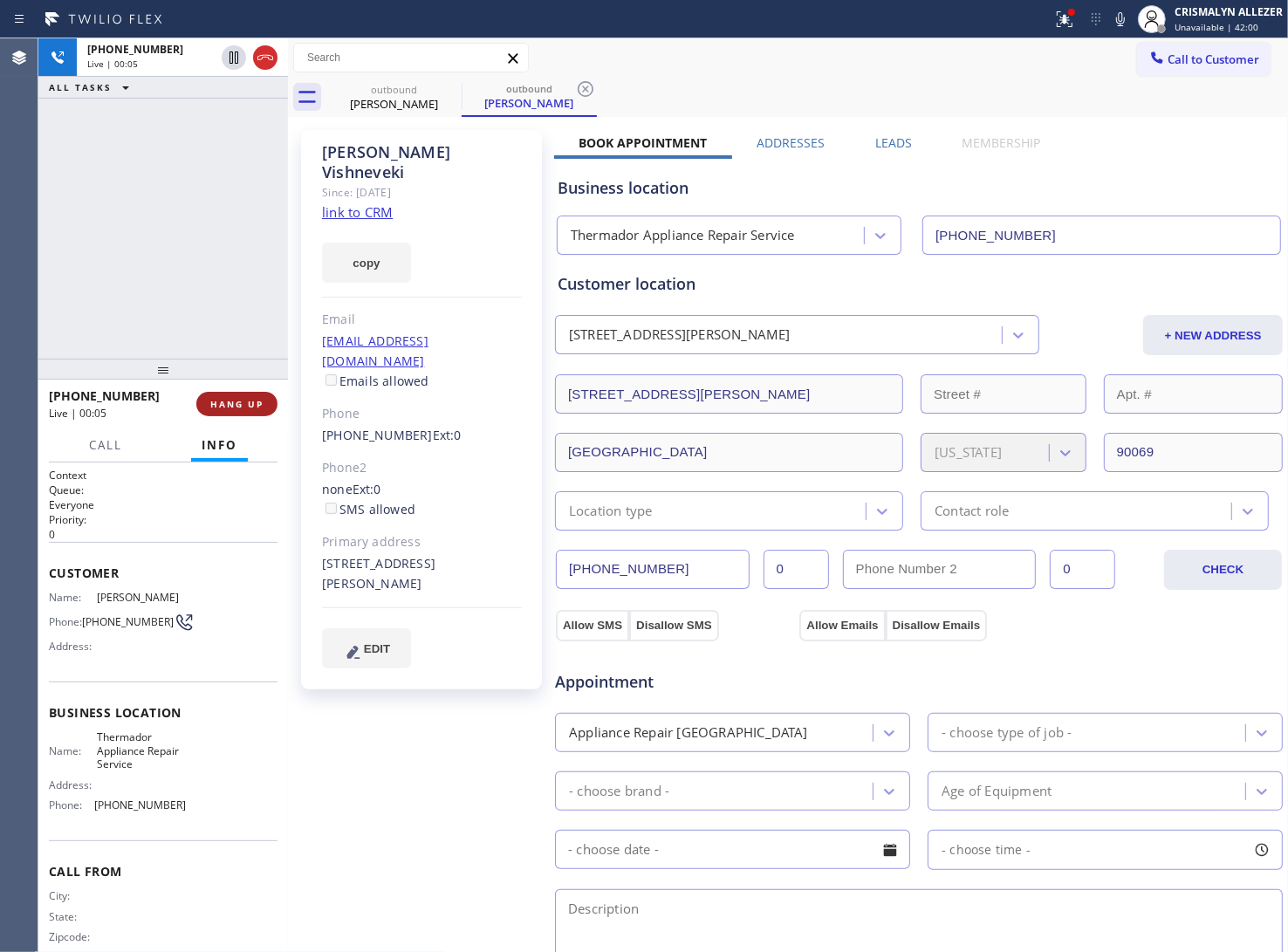
click at [224, 411] on button "HANG UP" at bounding box center [237, 403] width 81 height 25
click at [227, 411] on button "HANG UP" at bounding box center [237, 403] width 81 height 25
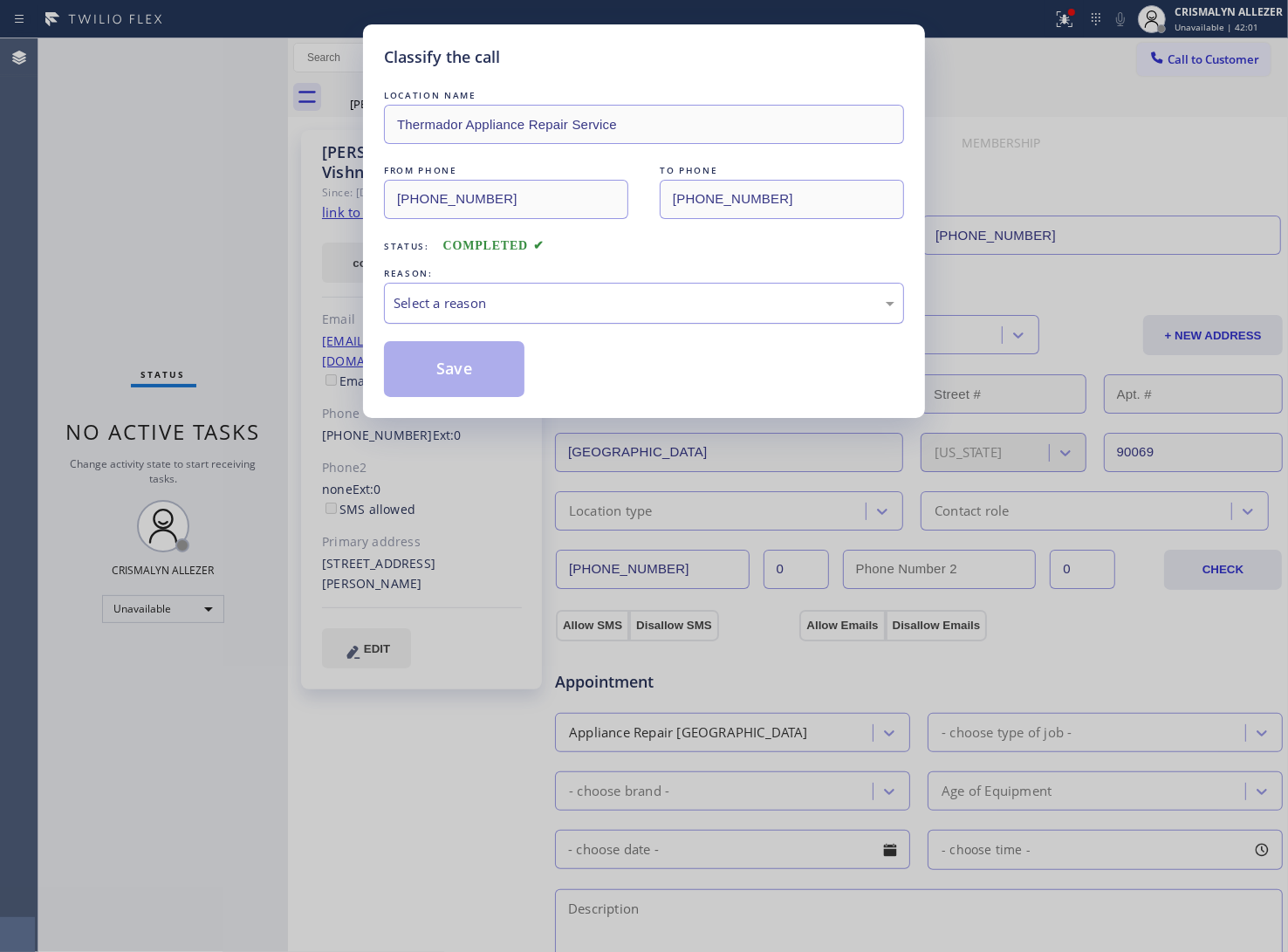
click at [701, 306] on div "Select a reason" at bounding box center [644, 303] width 501 height 20
click at [441, 374] on button "Save" at bounding box center [454, 369] width 140 height 56
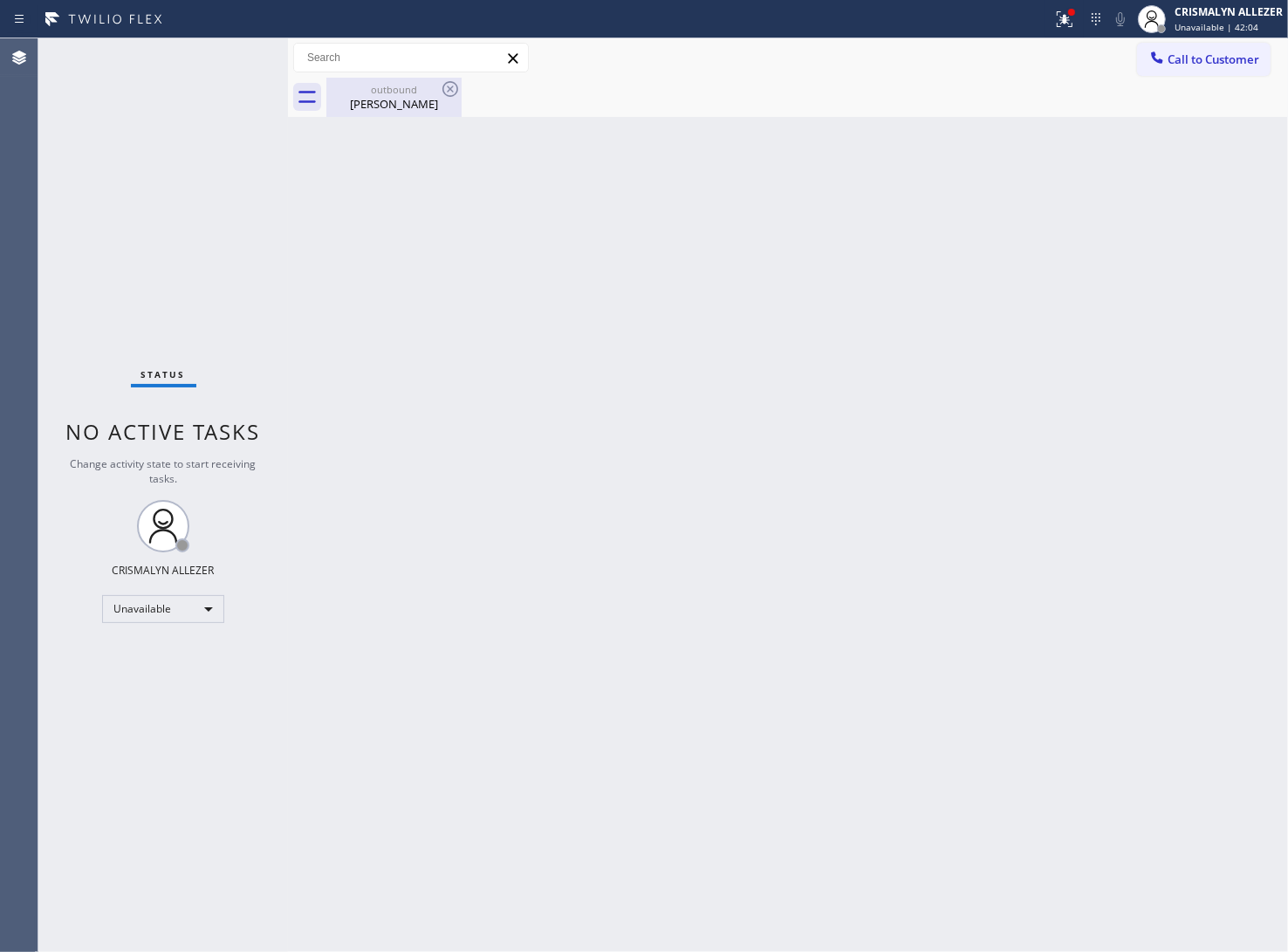
click at [394, 98] on div "Gelina Vishneveki" at bounding box center [393, 104] width 131 height 16
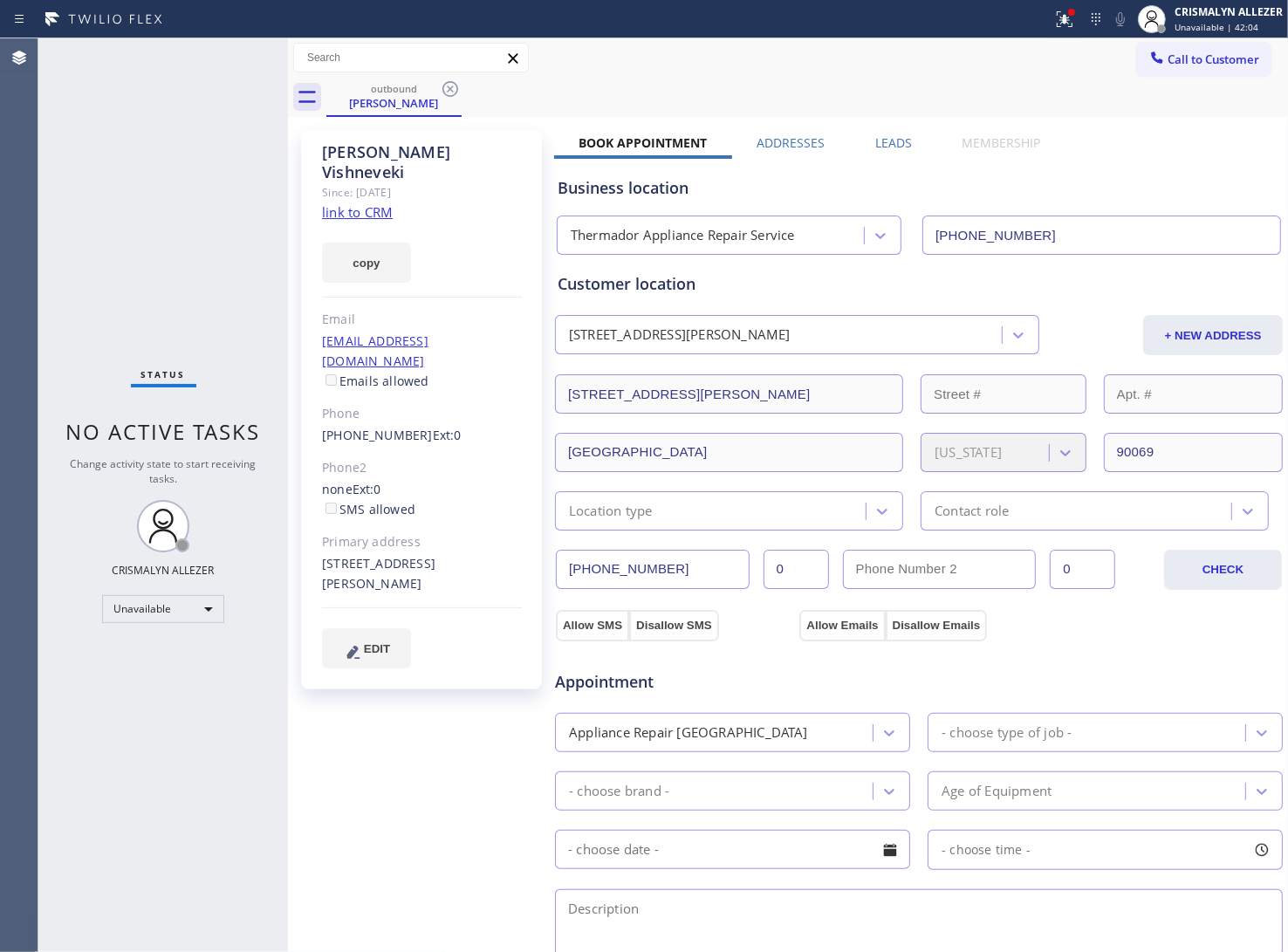
click at [884, 140] on label "Leads" at bounding box center [894, 142] width 37 height 17
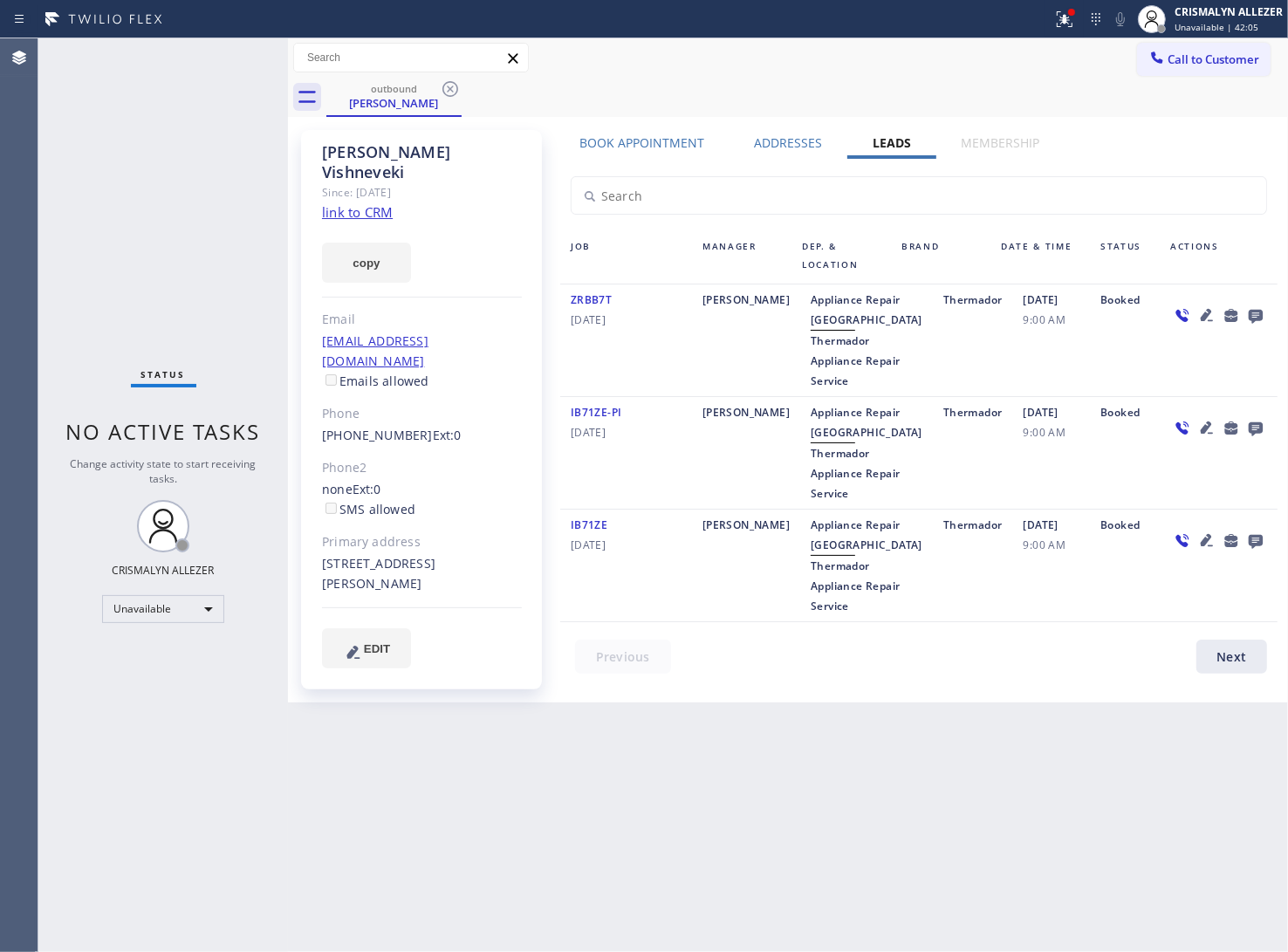
click at [1255, 307] on icon at bounding box center [1255, 315] width 21 height 22
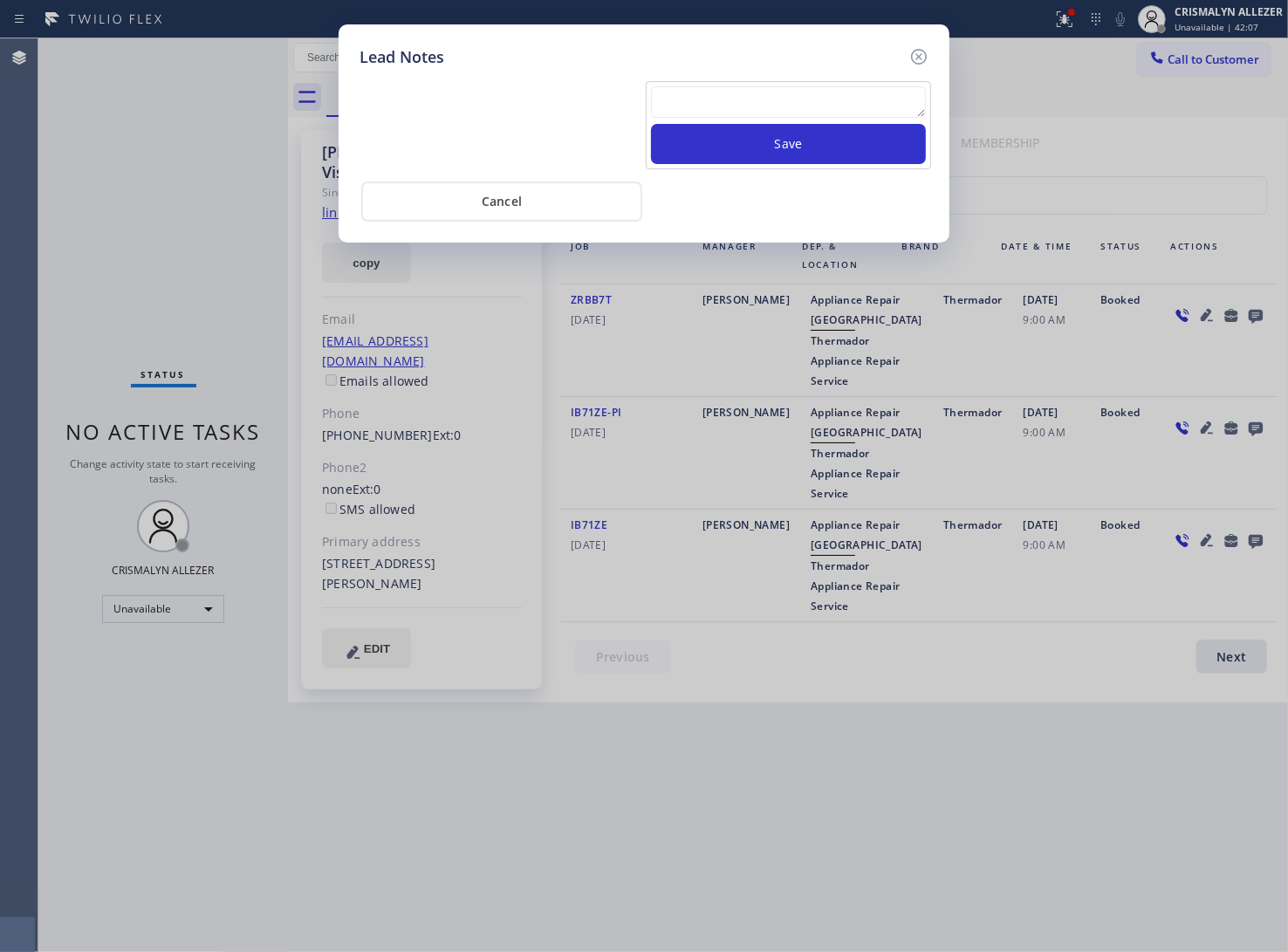
click at [756, 114] on textarea at bounding box center [789, 102] width 275 height 32
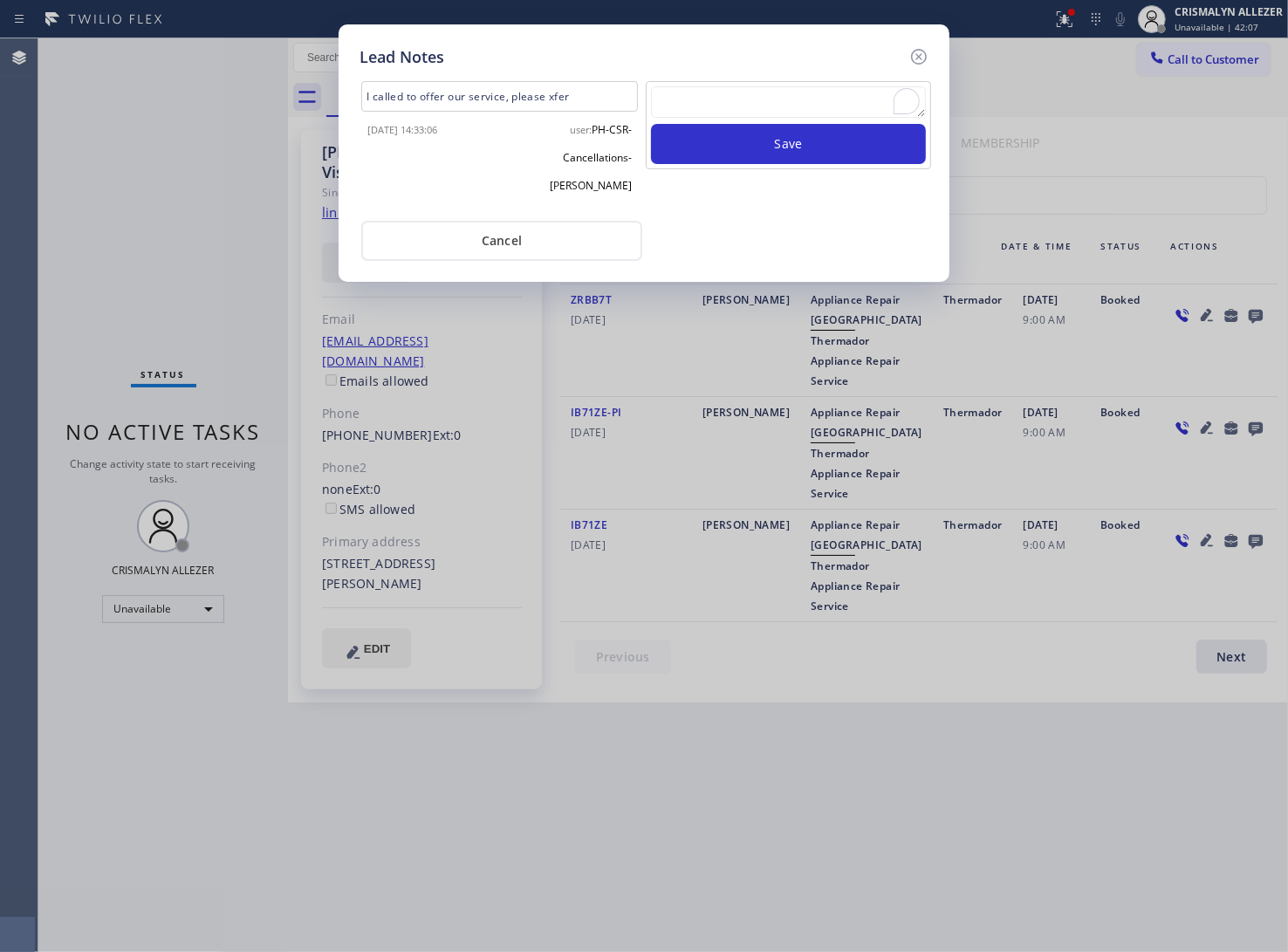
paste textarea "no answer | pls xfer here cx cb"
type textarea "no answer | pls xfer here cx cb"
click at [788, 150] on button "Save" at bounding box center [789, 143] width 275 height 41
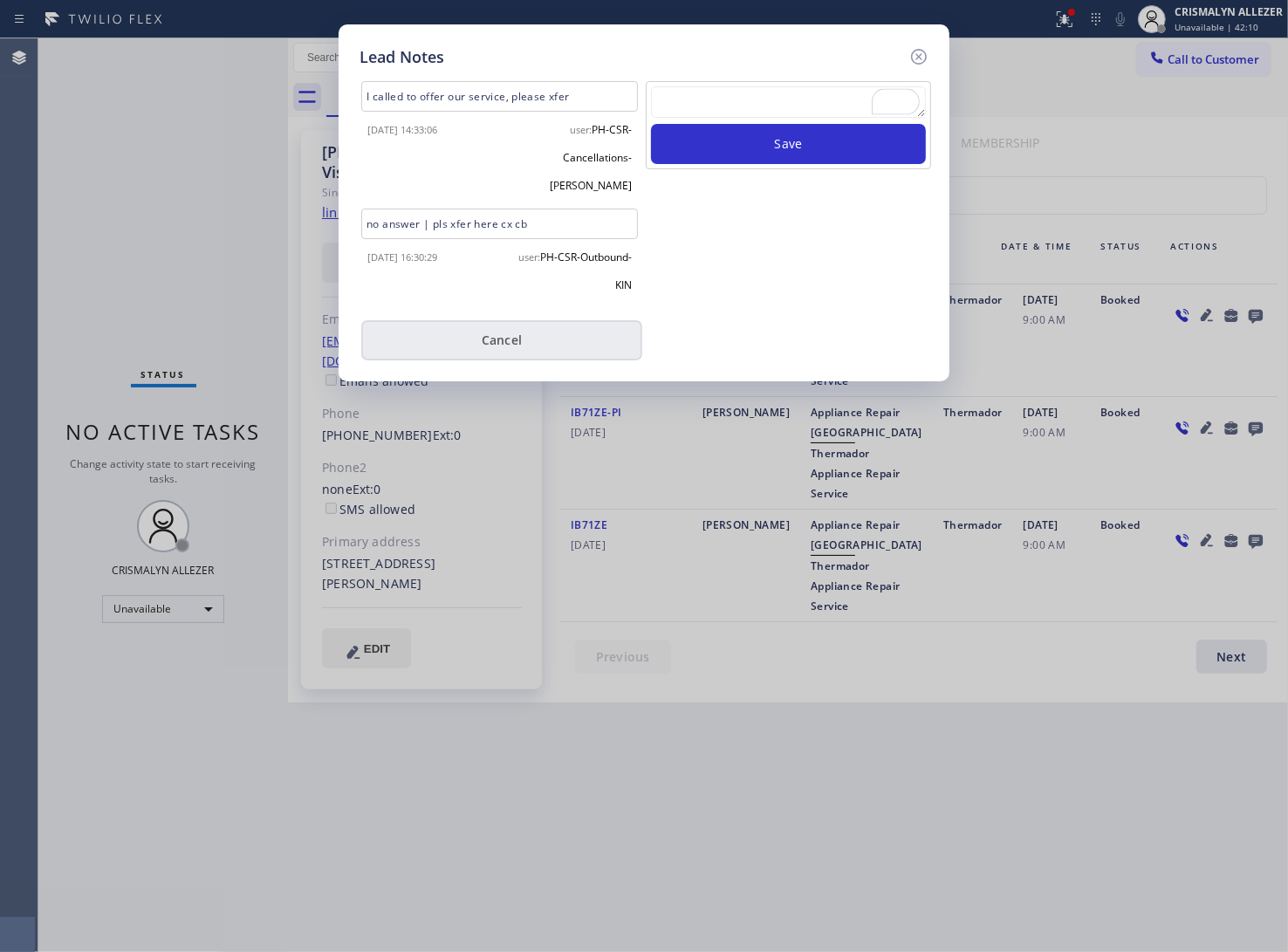
click at [476, 320] on button "Cancel" at bounding box center [502, 340] width 281 height 41
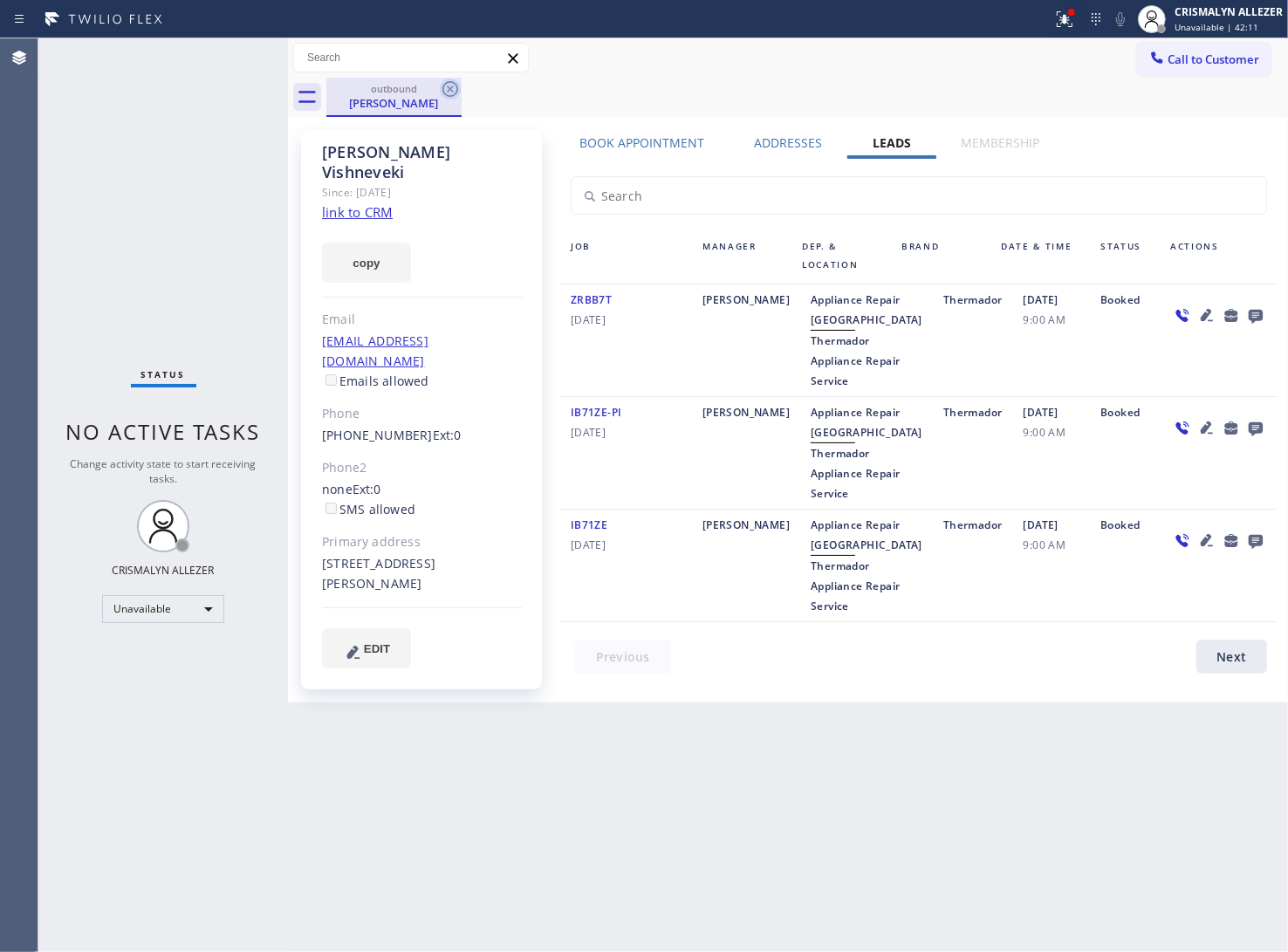
click at [447, 88] on icon at bounding box center [450, 88] width 21 height 21
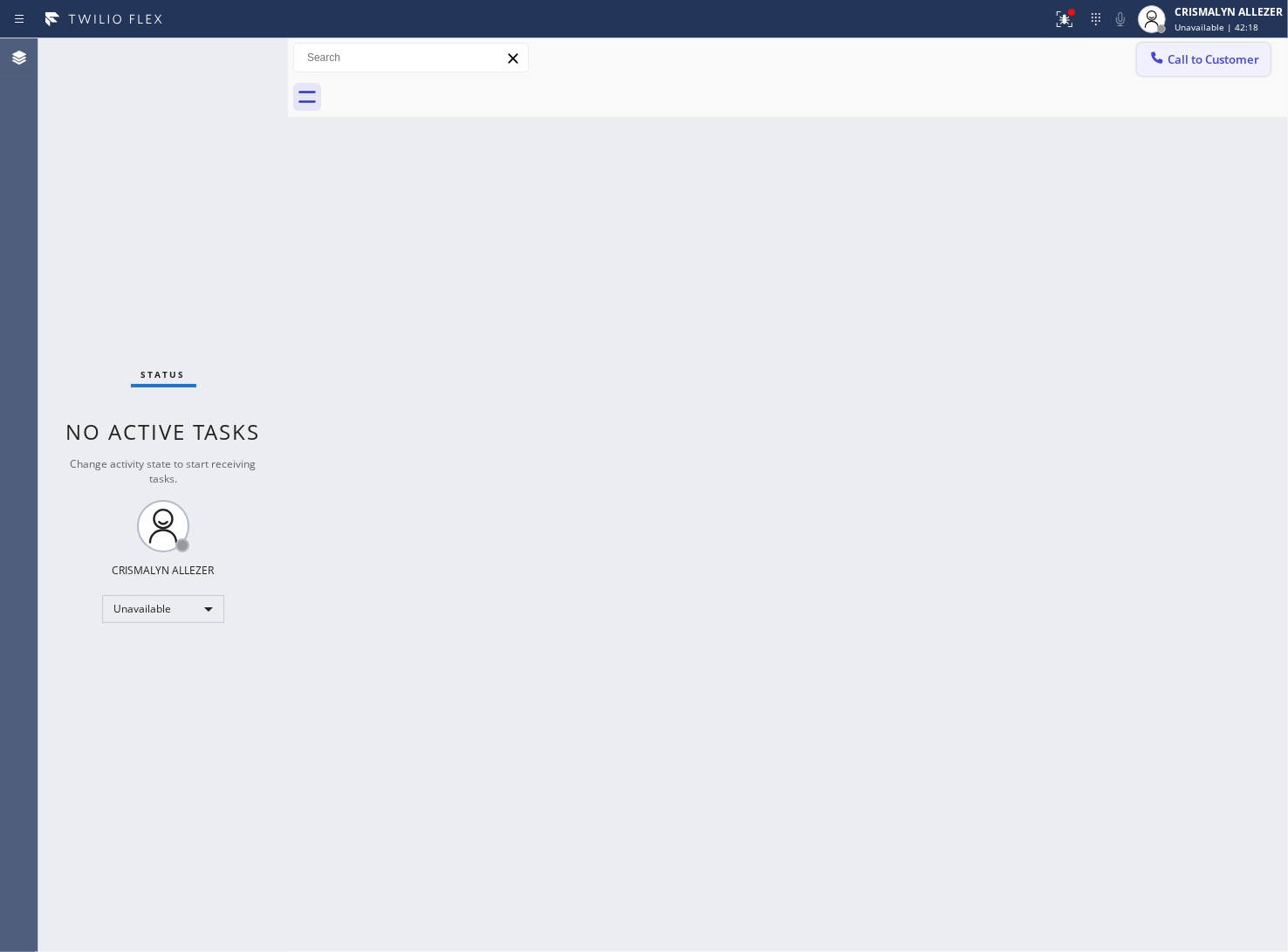
click at [1196, 59] on span "Call to Customer" at bounding box center [1213, 59] width 92 height 16
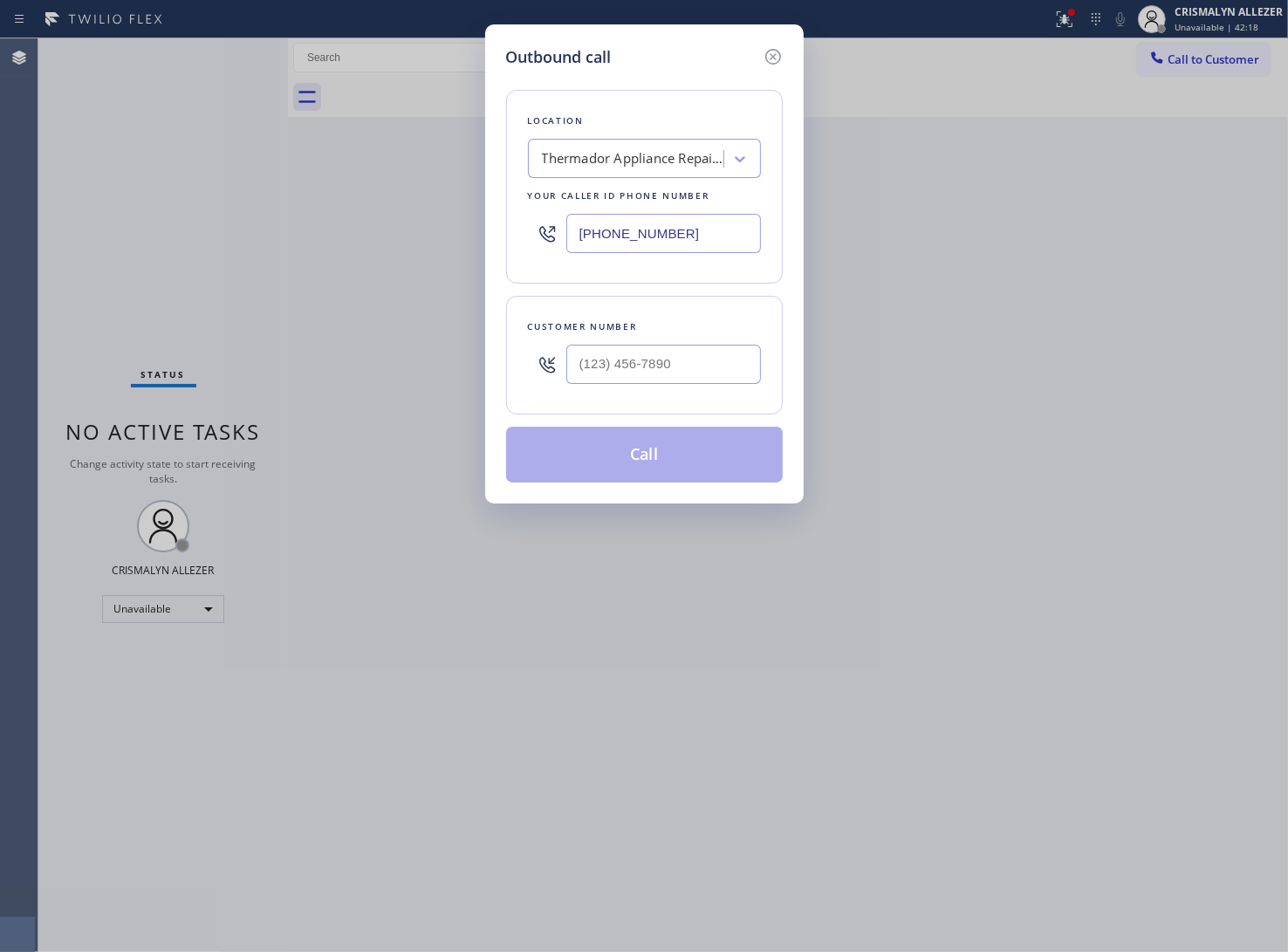
drag, startPoint x: 725, startPoint y: 235, endPoint x: 362, endPoint y: 227, distance: 363.1
click at [393, 227] on div "Outbound call Location Thermador Appliance Repair Service Your caller id phone …" at bounding box center [644, 476] width 1288 height 952
paste input "949) 234-8201"
type input "[PHONE_NUMBER]"
click at [713, 369] on input "(___) ___-____" at bounding box center [663, 365] width 195 height 40
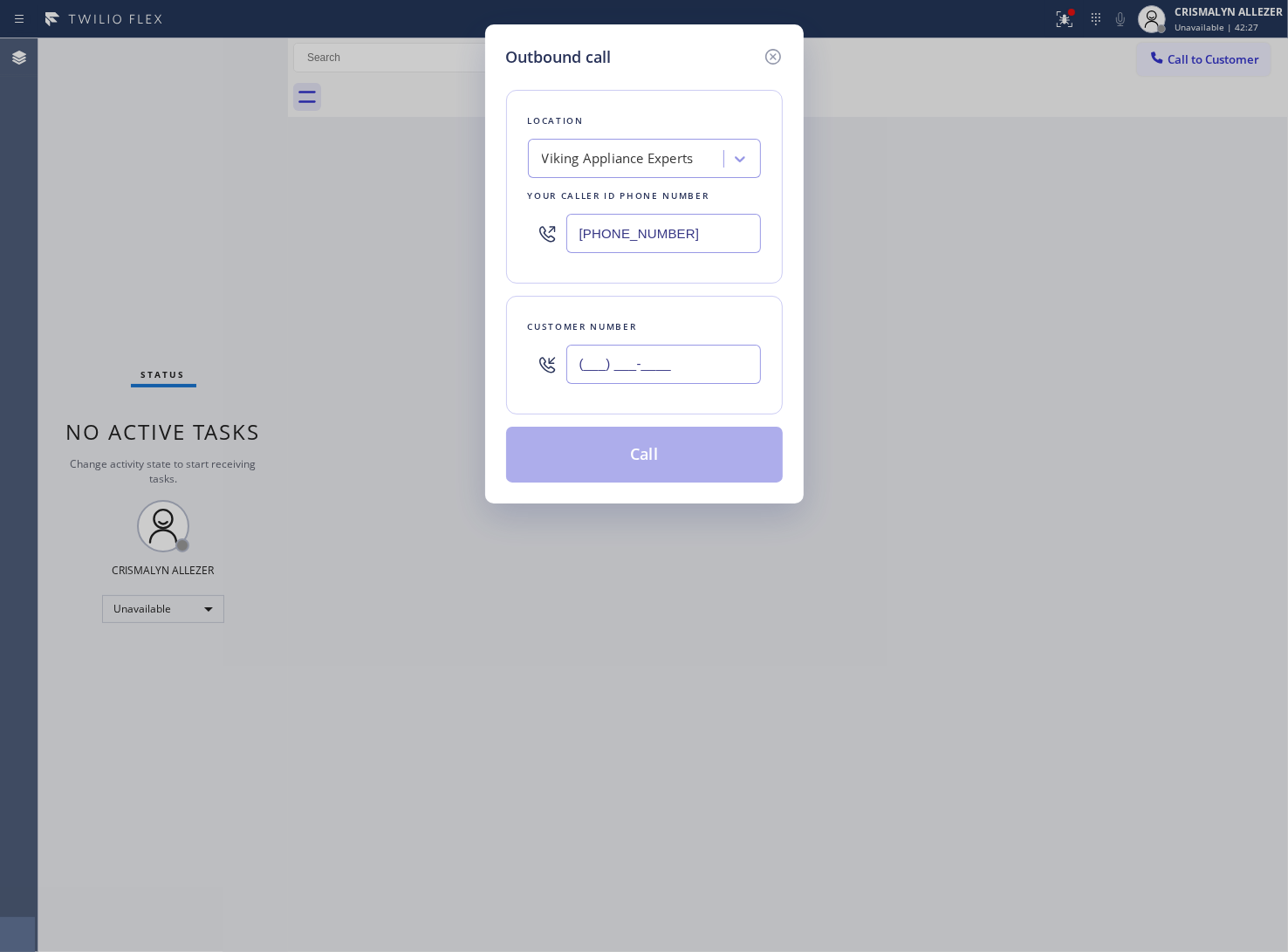
type input "(___) ___-____"
paste input "text"
type input "(___) ___-____"
paste input "text"
type input "(___) ___-____"
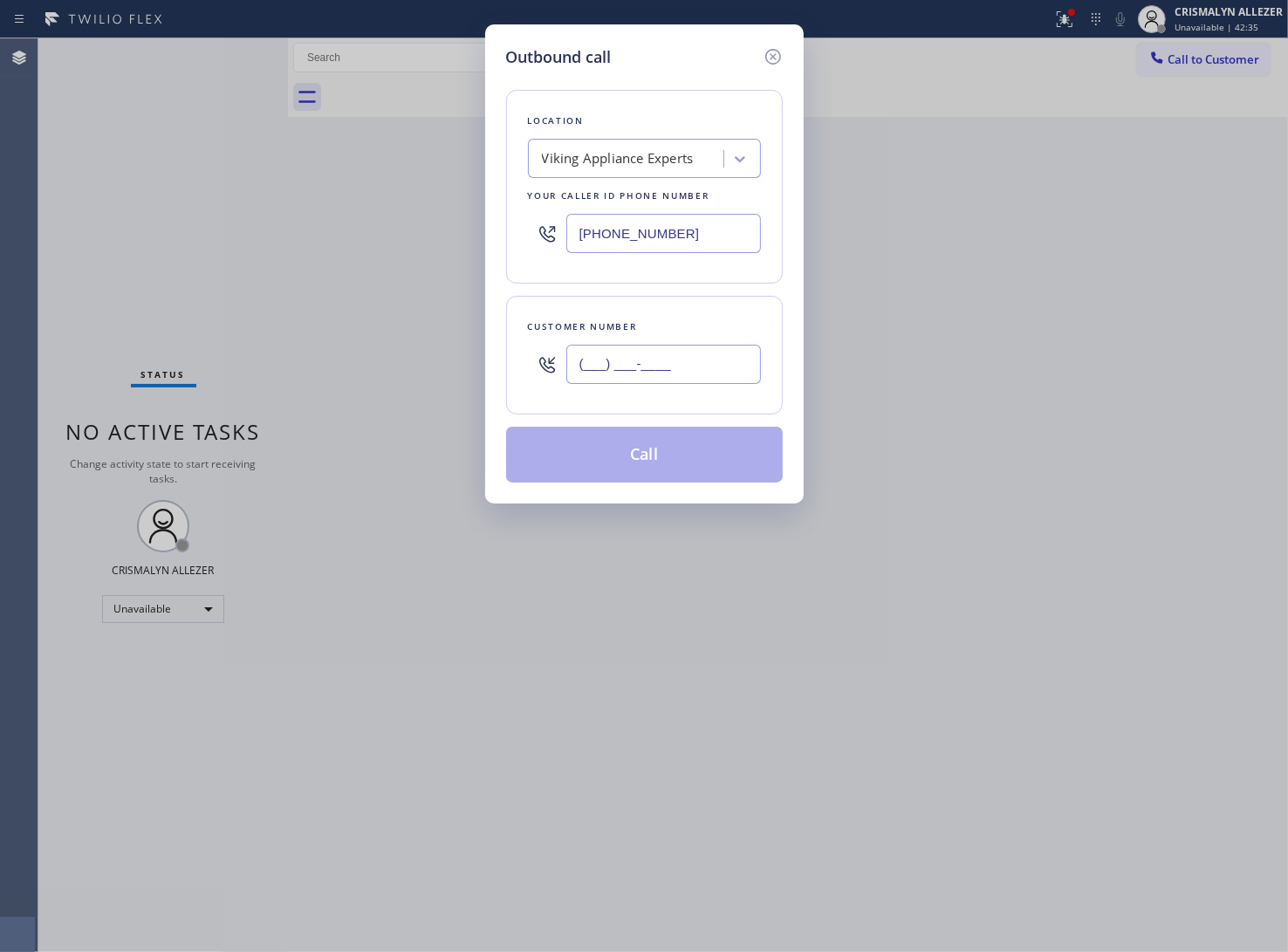
paste input "949) 375-2720"
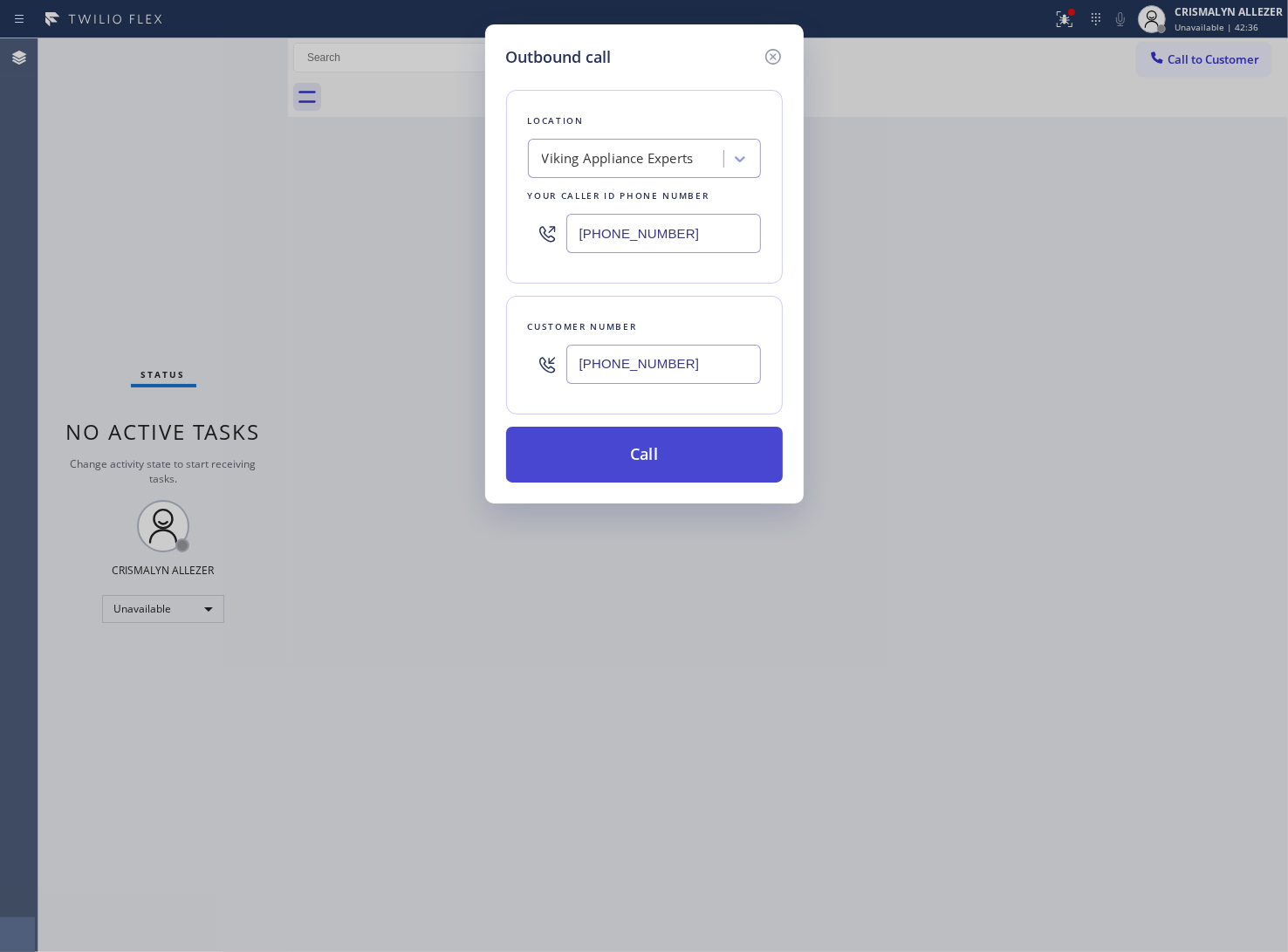
type input "(949) 375-2720"
click at [654, 456] on button "Call" at bounding box center [644, 455] width 277 height 56
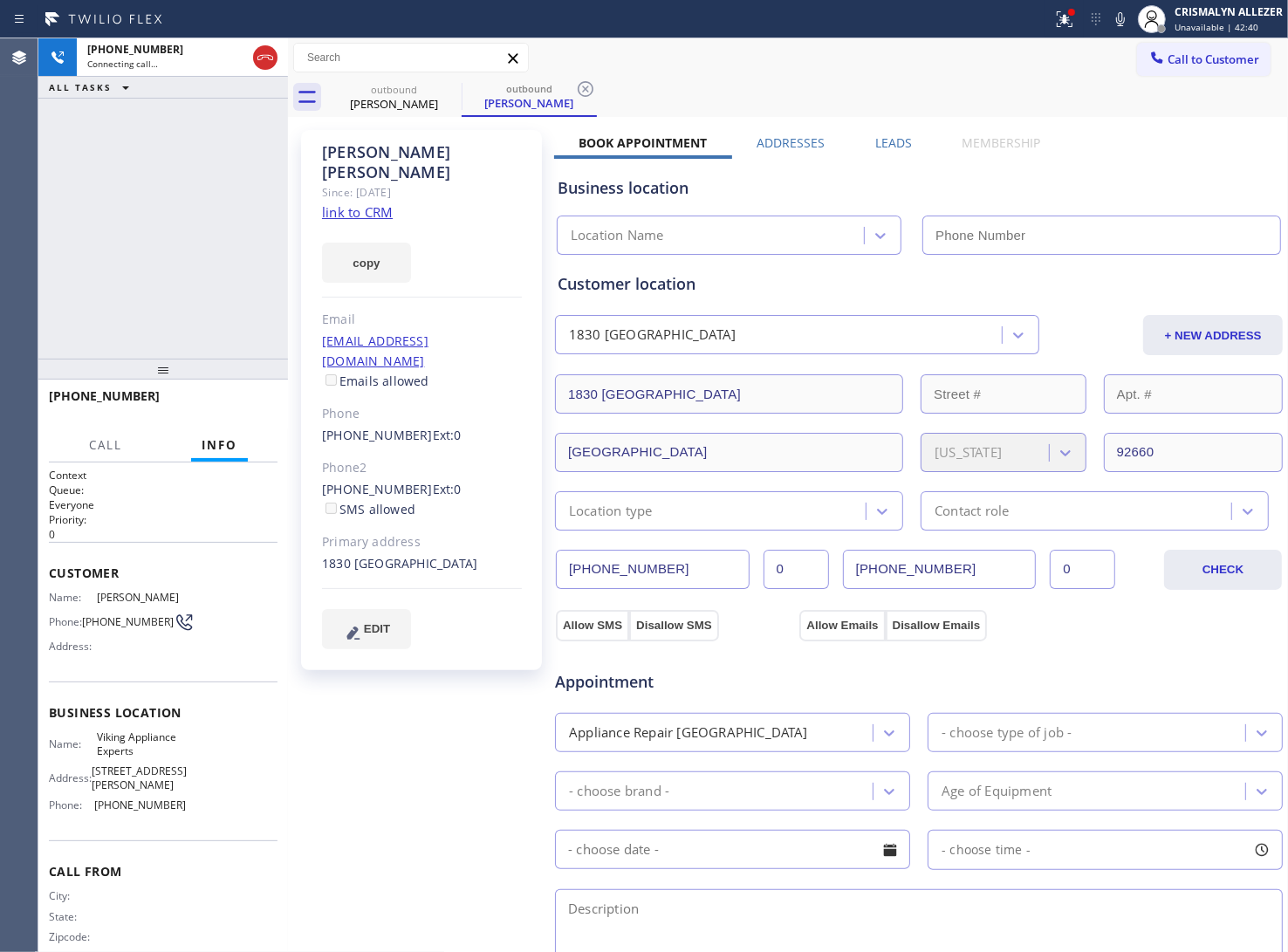
click at [364, 204] on link "link to CRM" at bounding box center [358, 213] width 71 height 18
type input "[PHONE_NUMBER]"
click at [235, 406] on span "HANG UP" at bounding box center [237, 404] width 53 height 12
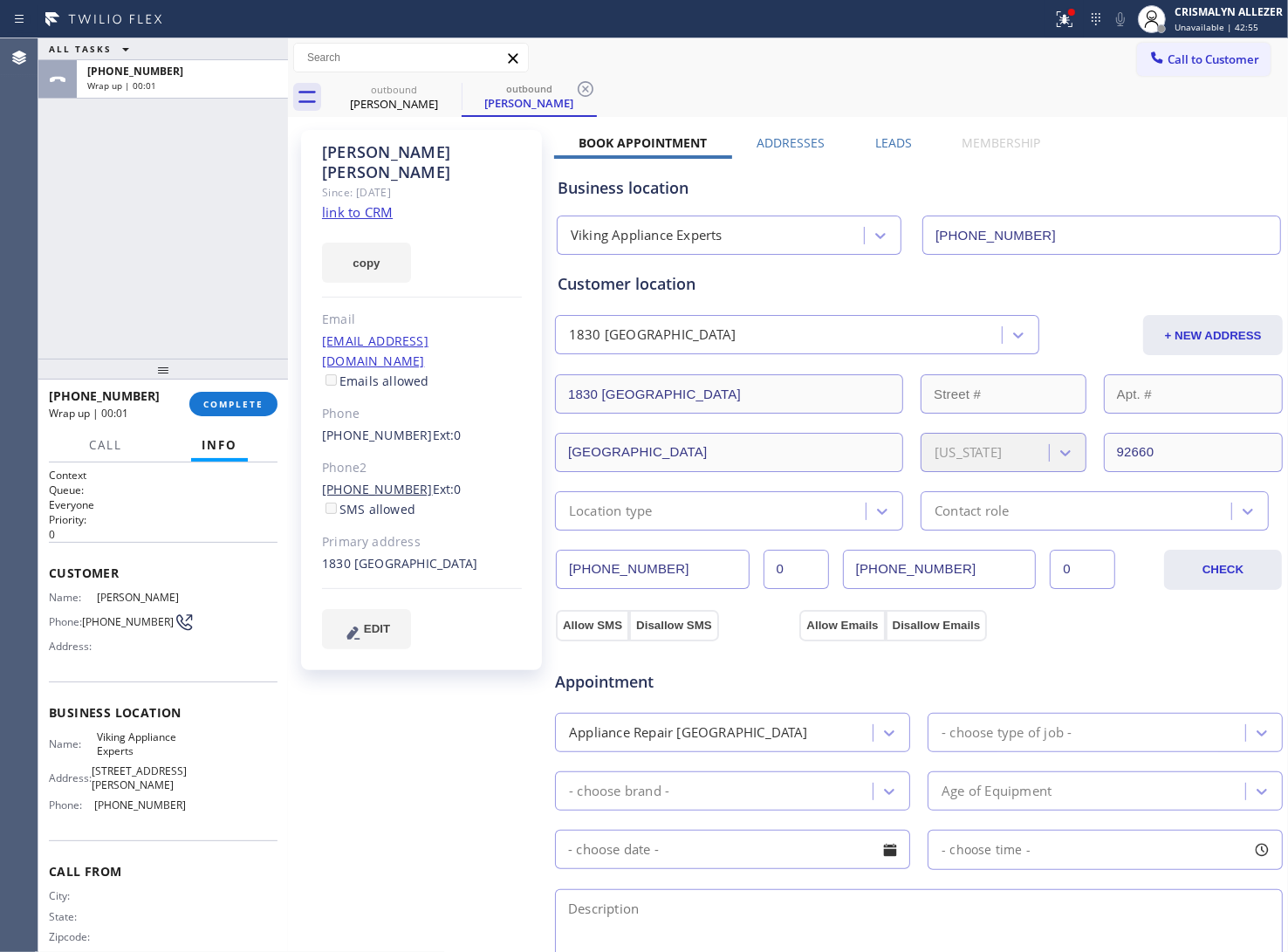
click at [324, 480] on link "(949) 300-2307" at bounding box center [378, 488] width 111 height 17
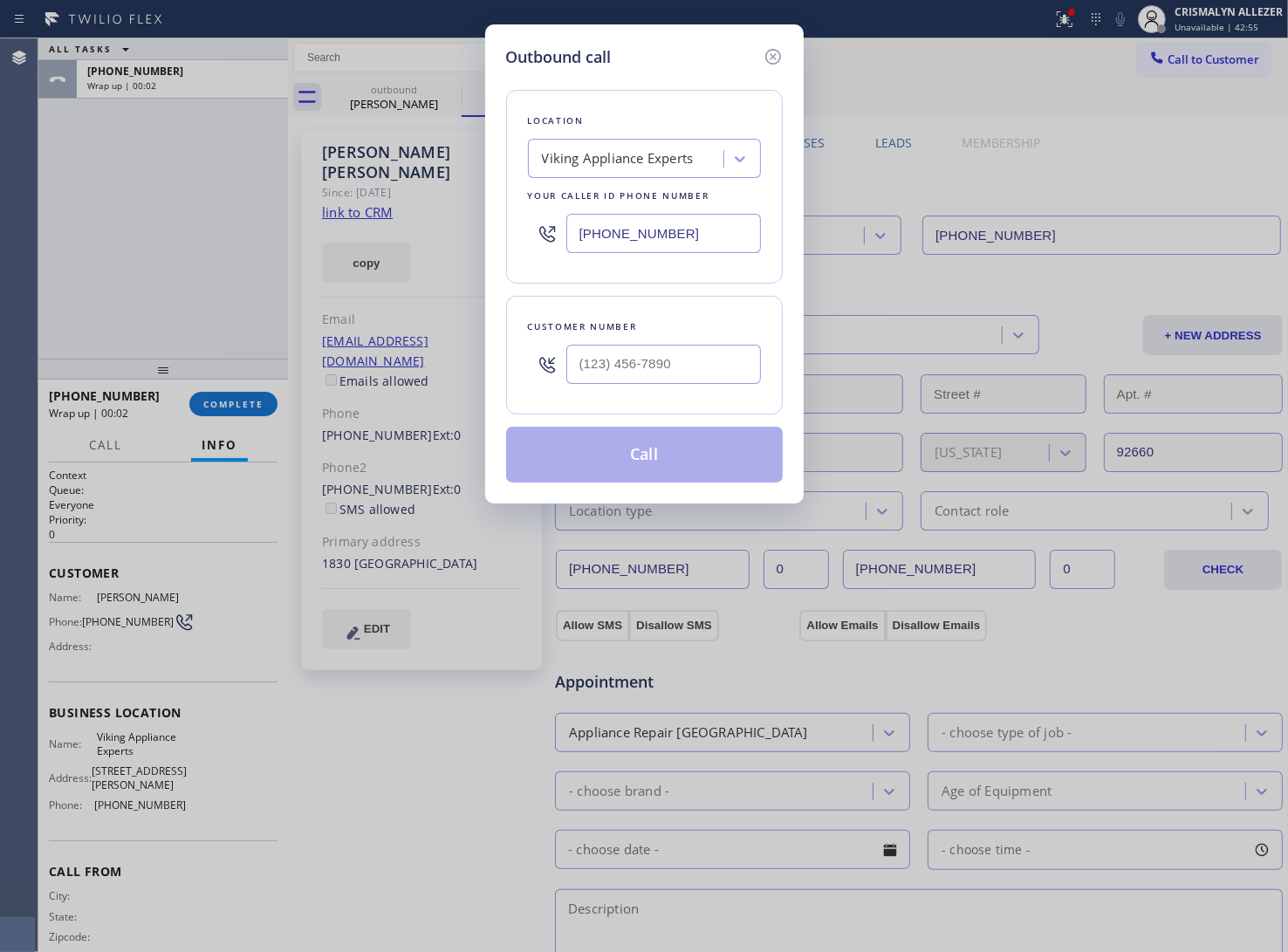
type input "(949) 300-2307"
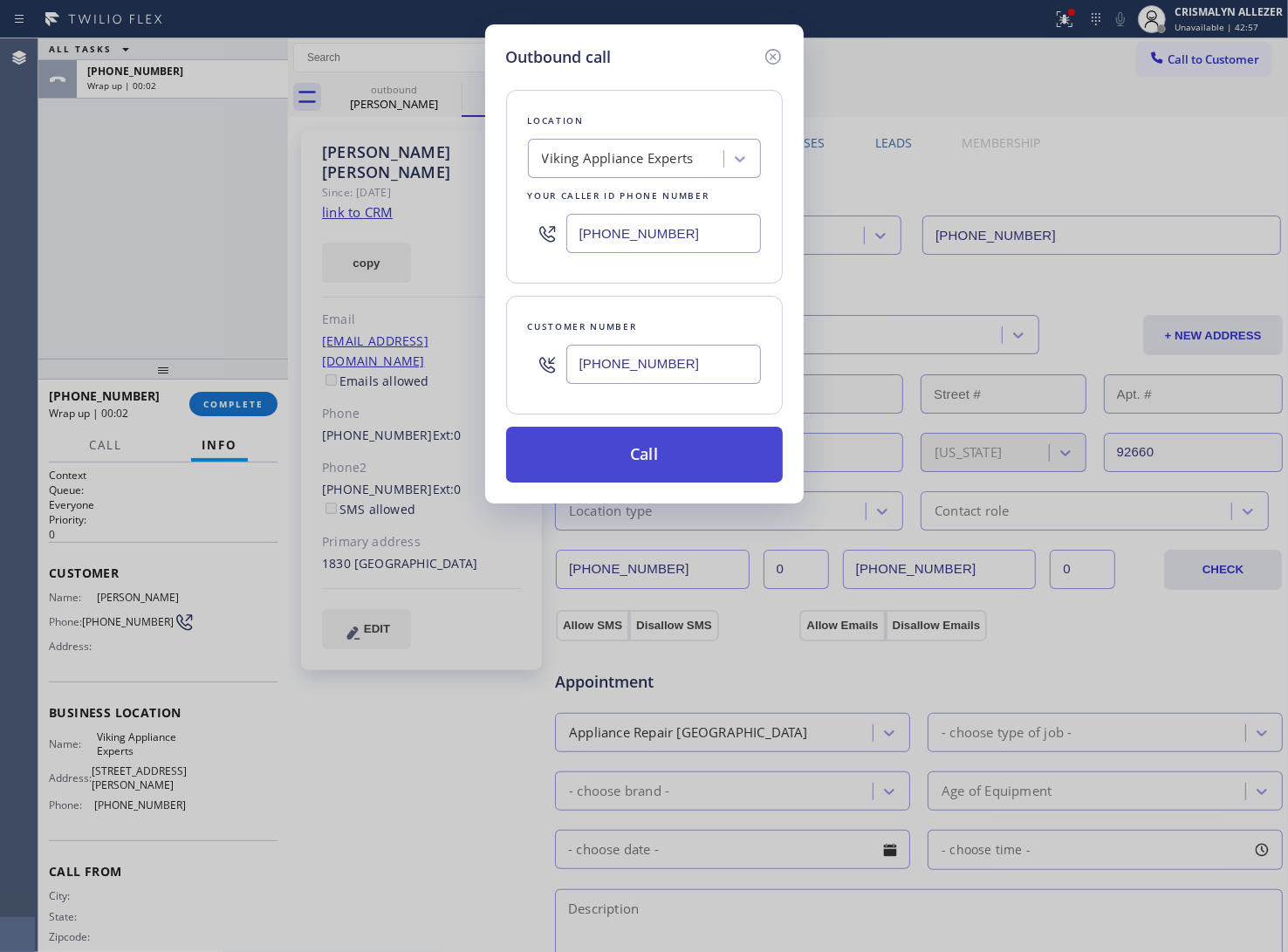
click at [660, 448] on button "Call" at bounding box center [644, 455] width 277 height 56
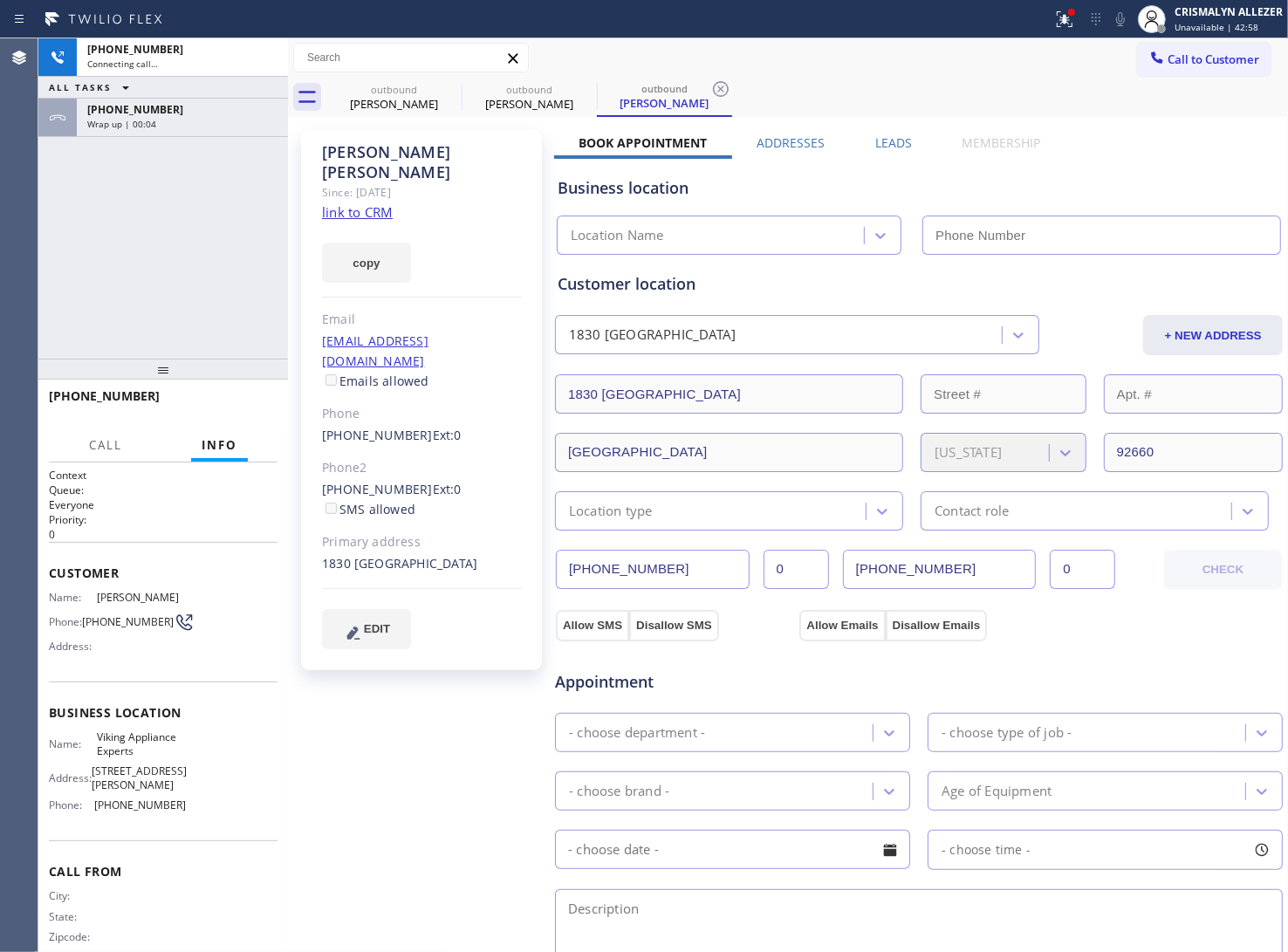
click at [214, 118] on div "Wrap up | 00:04" at bounding box center [182, 124] width 190 height 12
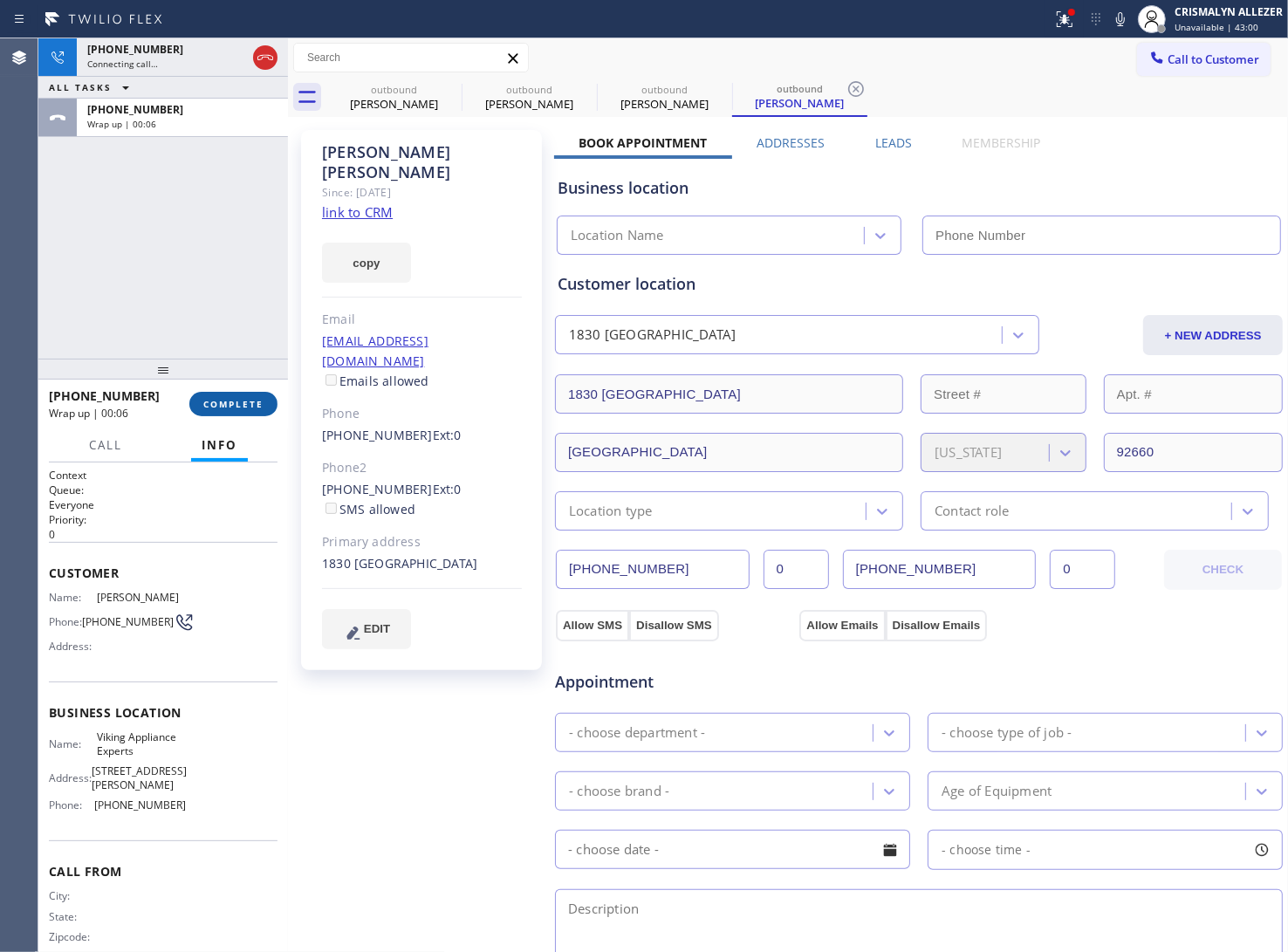
type input "[PHONE_NUMBER]"
click at [215, 398] on span "COMPLETE" at bounding box center [233, 404] width 60 height 12
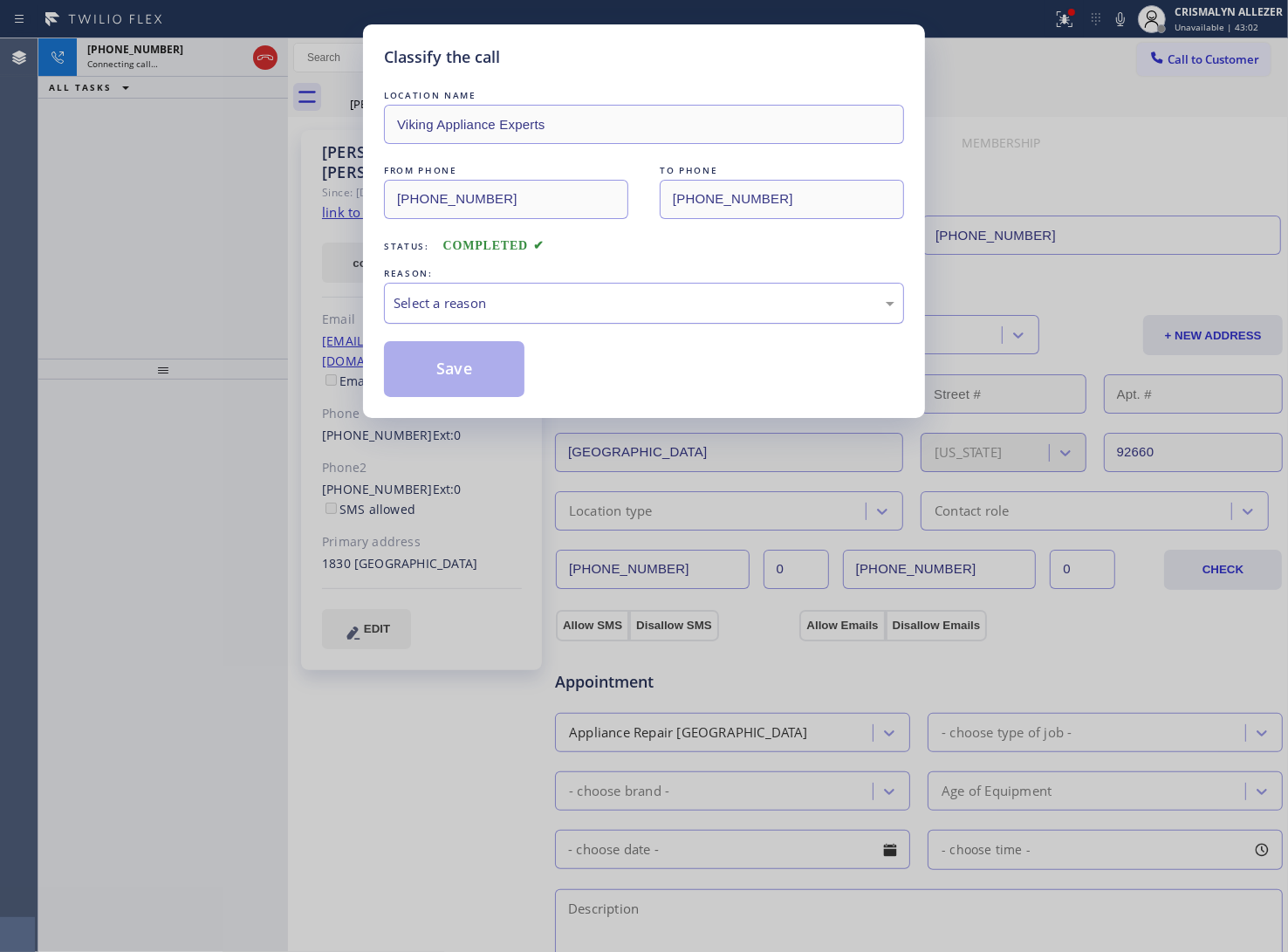
click at [622, 308] on div "Select a reason" at bounding box center [644, 303] width 501 height 20
click at [467, 369] on button "Save" at bounding box center [454, 369] width 140 height 56
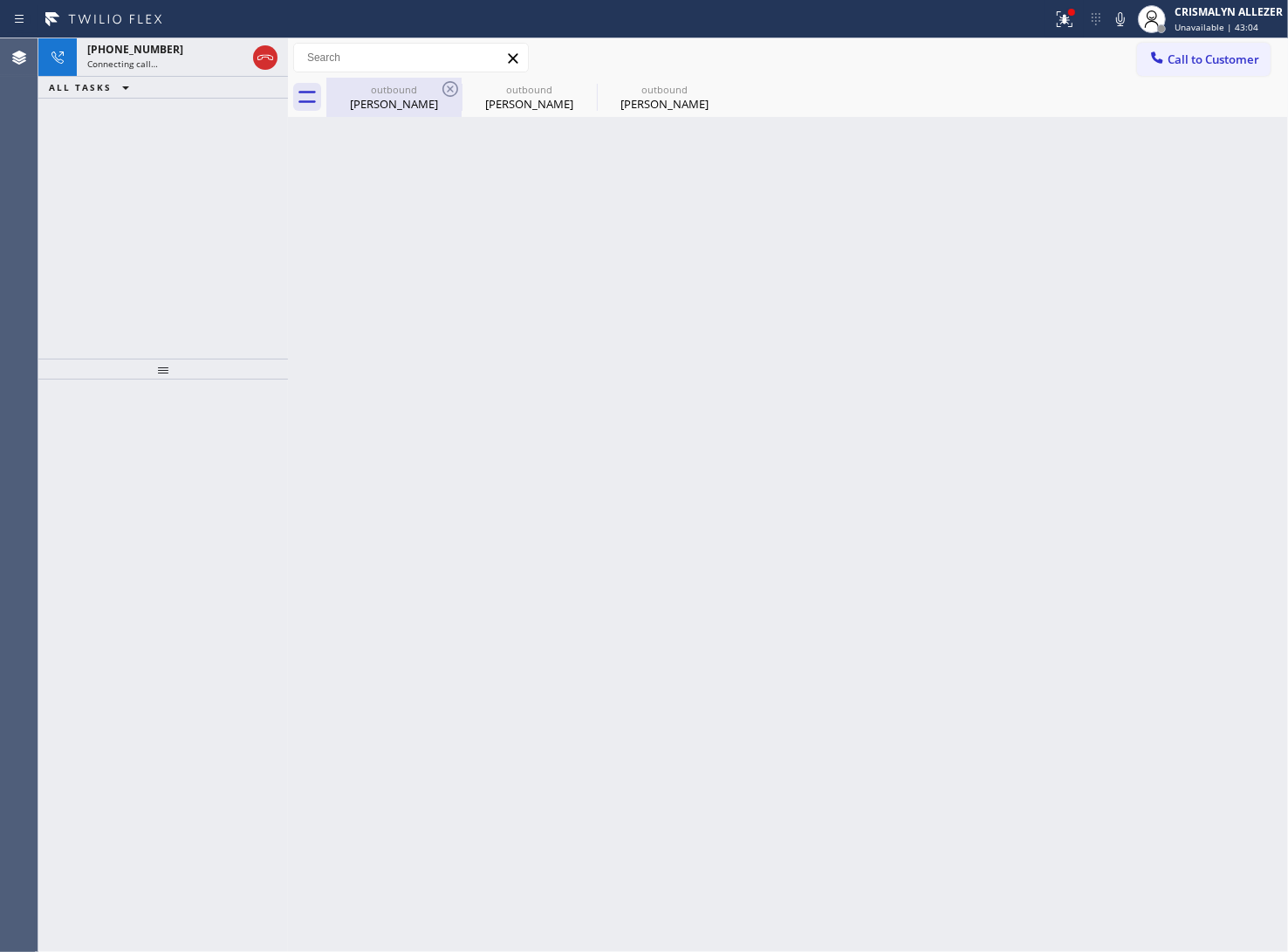
click at [385, 105] on div "Jeff Rader" at bounding box center [393, 104] width 131 height 16
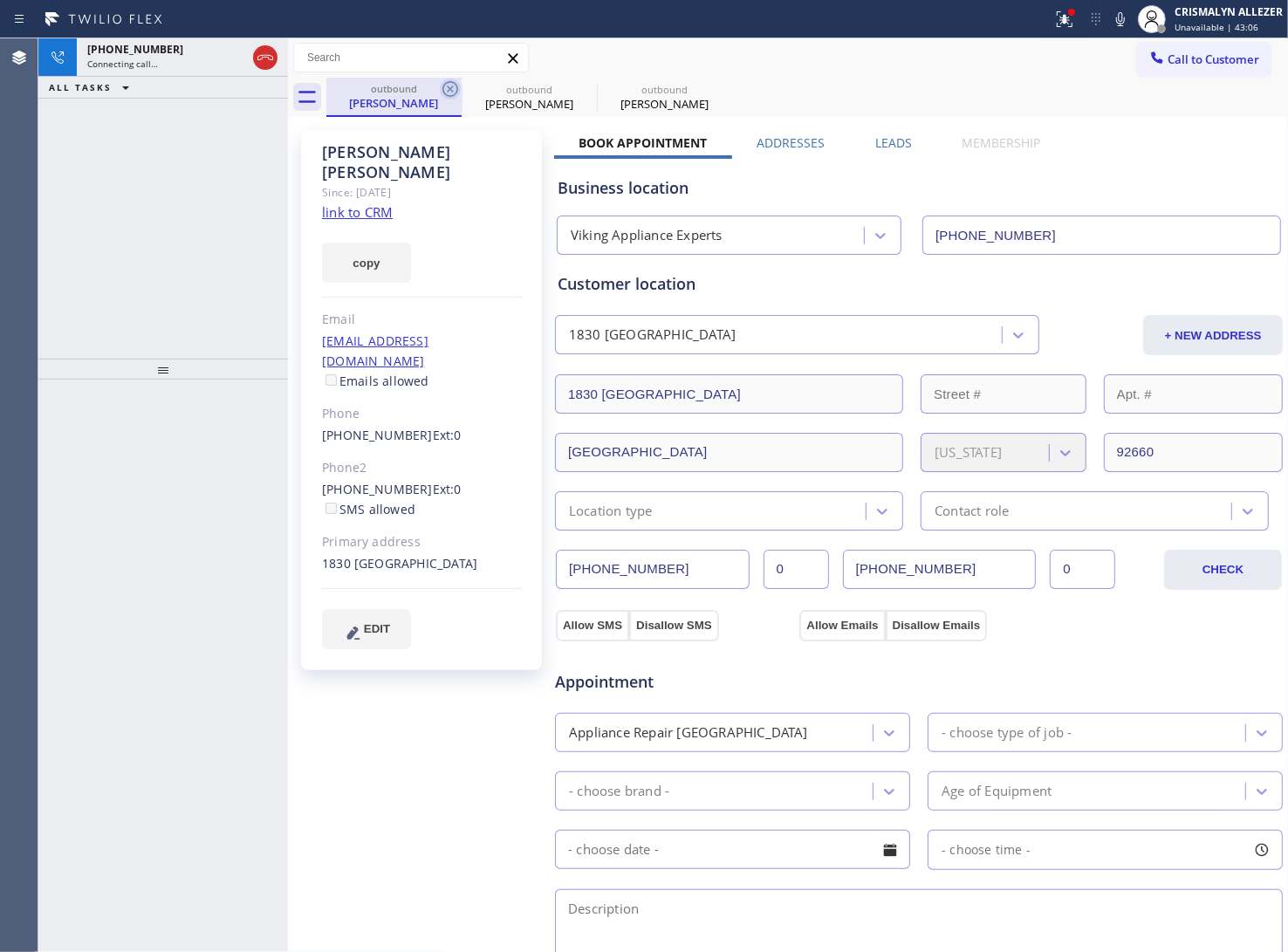
click at [454, 87] on icon at bounding box center [450, 88] width 21 height 21
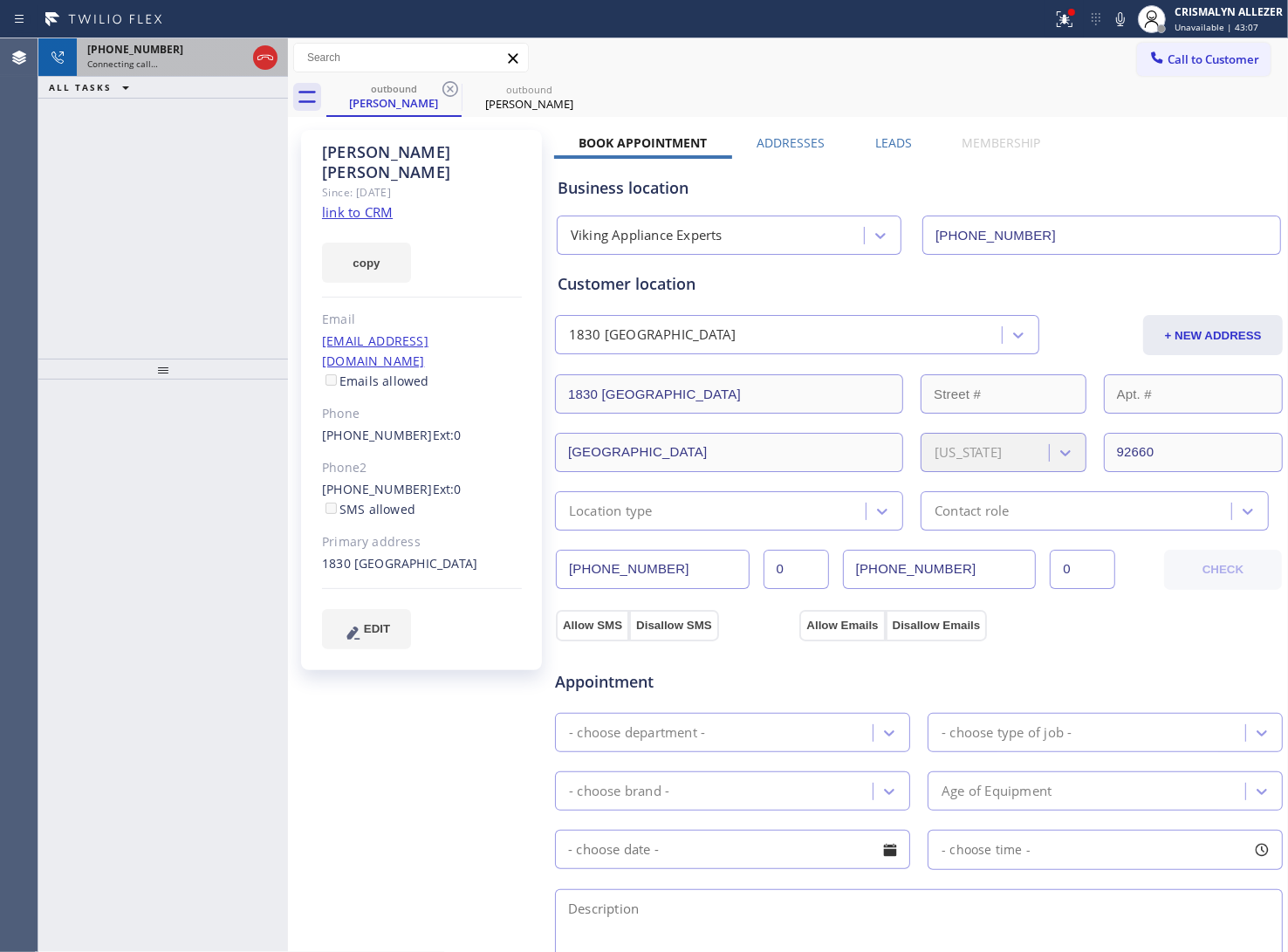
click at [188, 58] on div "Connecting call…" at bounding box center [166, 63] width 159 height 12
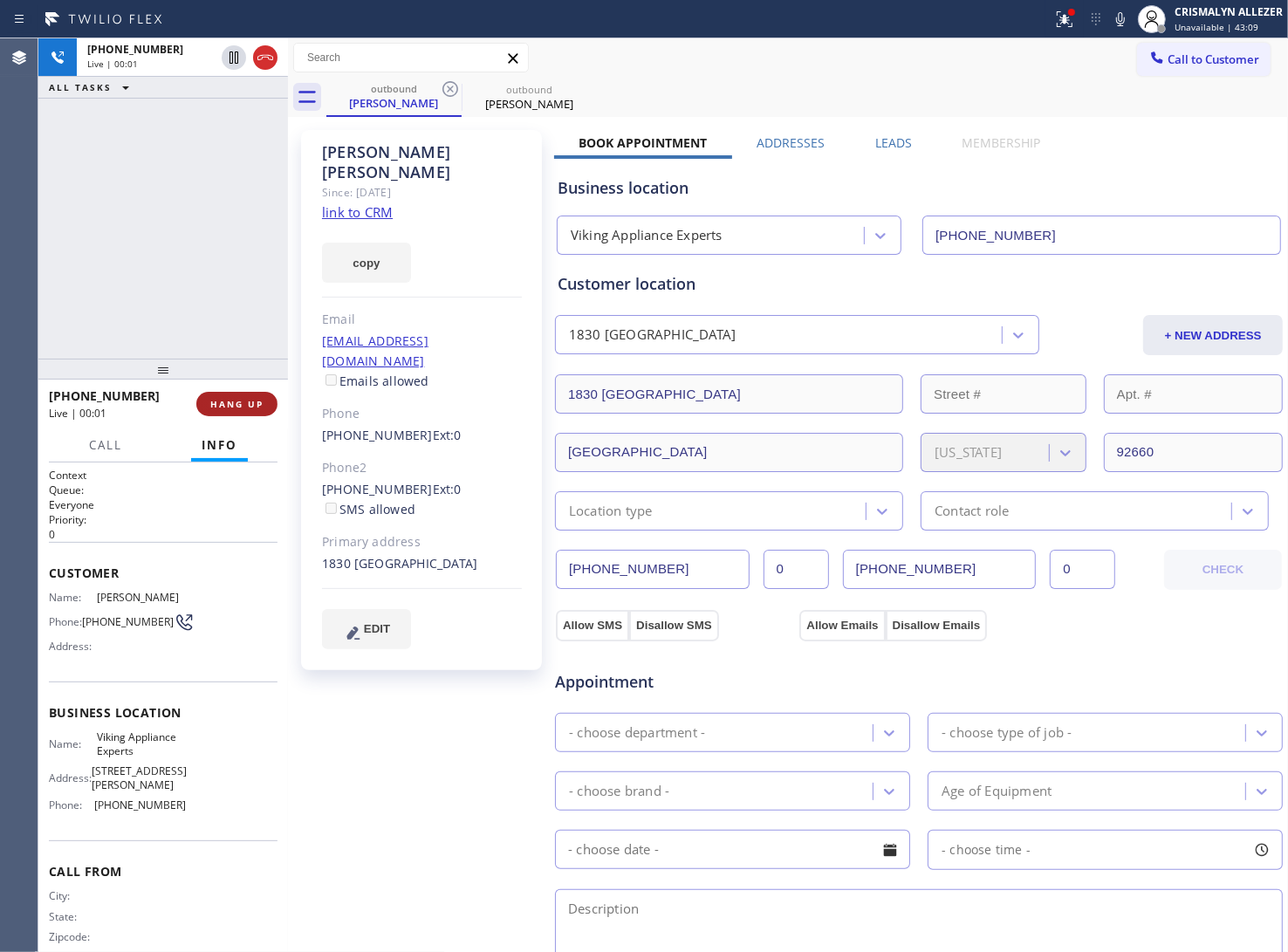
click at [218, 408] on span "HANG UP" at bounding box center [237, 404] width 53 height 12
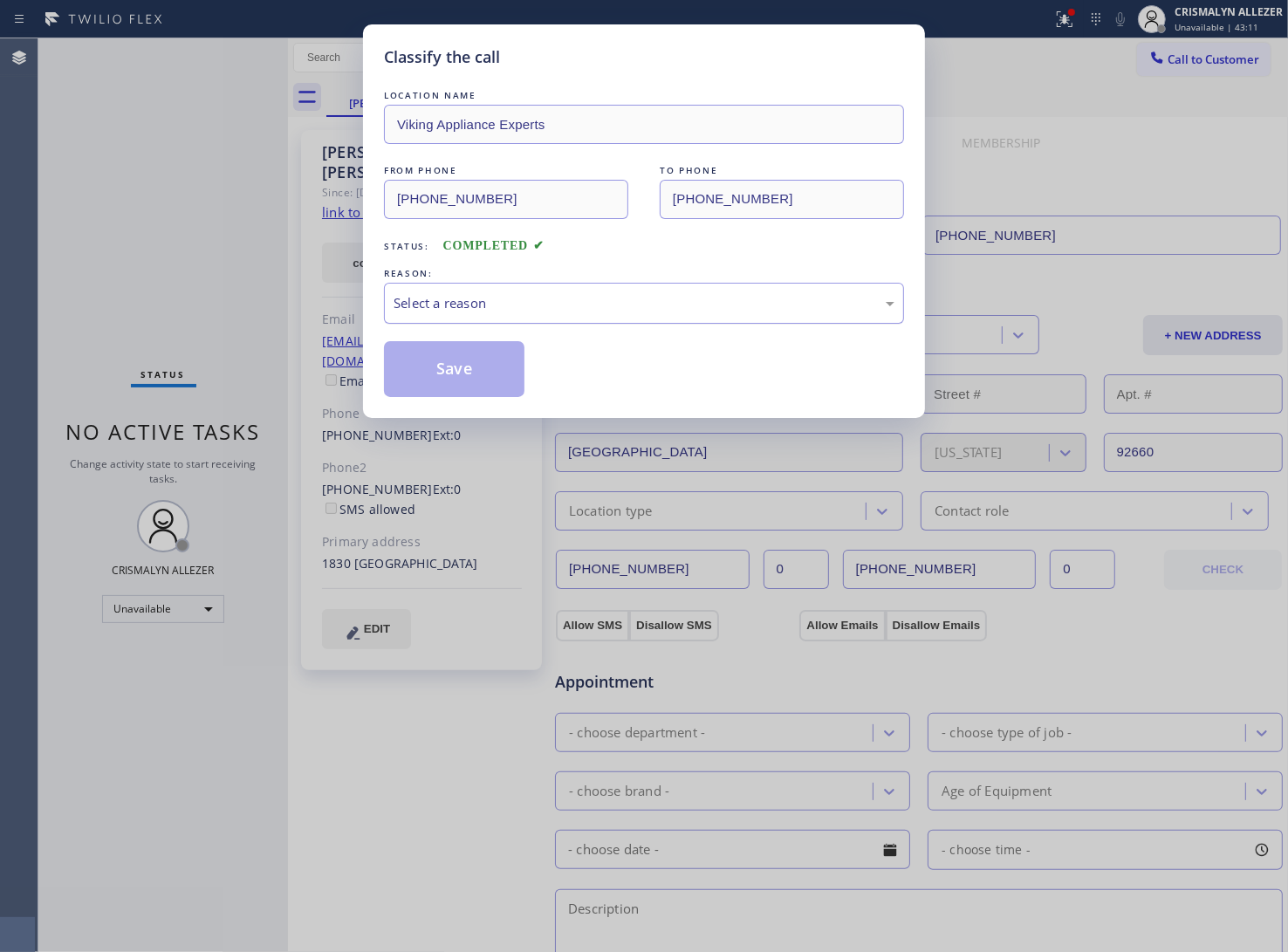
click at [644, 309] on div "Select a reason" at bounding box center [644, 303] width 501 height 20
click at [437, 369] on button "Save" at bounding box center [454, 369] width 140 height 56
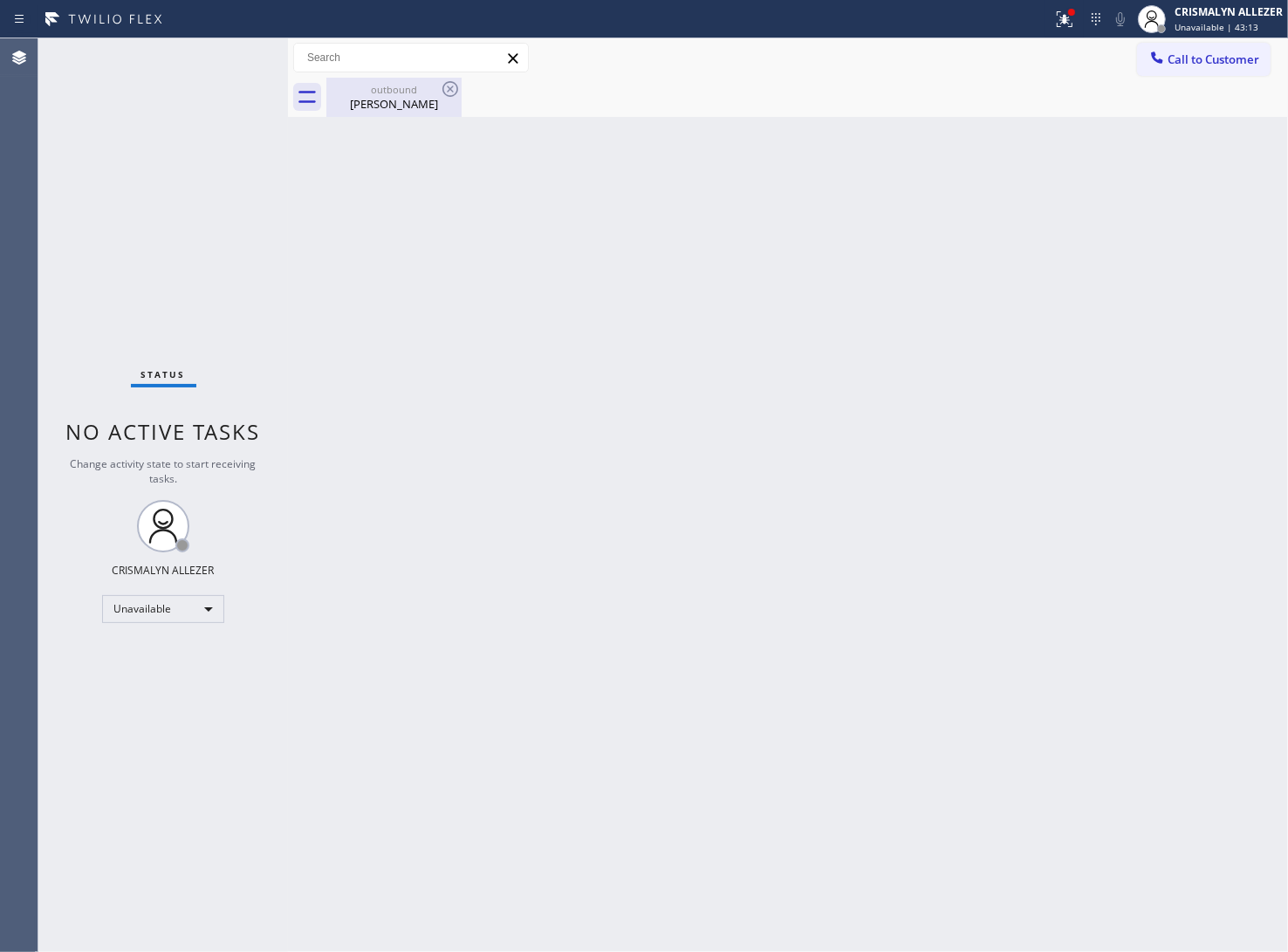
click at [425, 109] on div "Jeff Rader" at bounding box center [393, 104] width 131 height 16
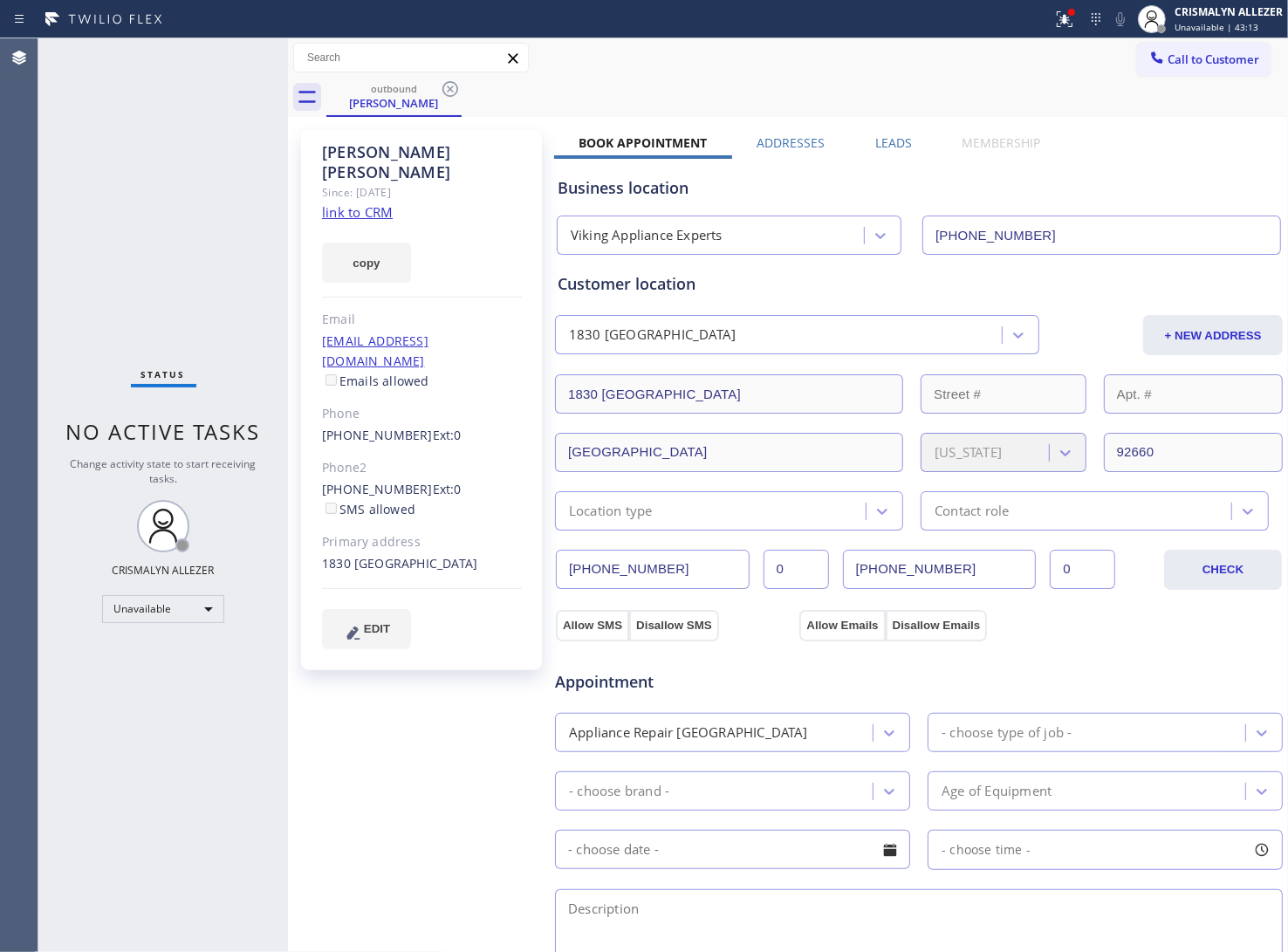
click at [886, 144] on label "Leads" at bounding box center [894, 142] width 37 height 17
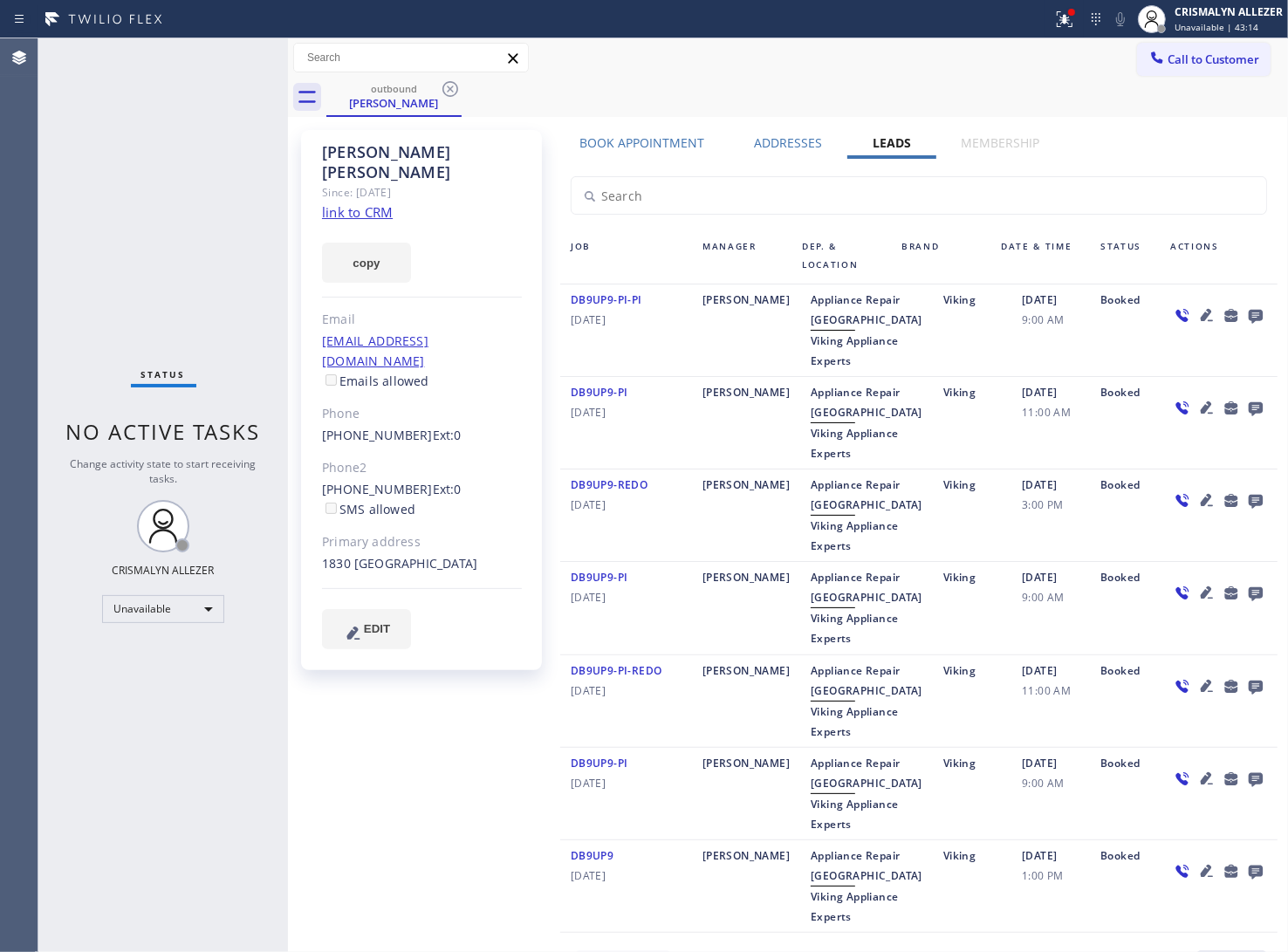
click at [1248, 315] on icon at bounding box center [1255, 316] width 14 height 14
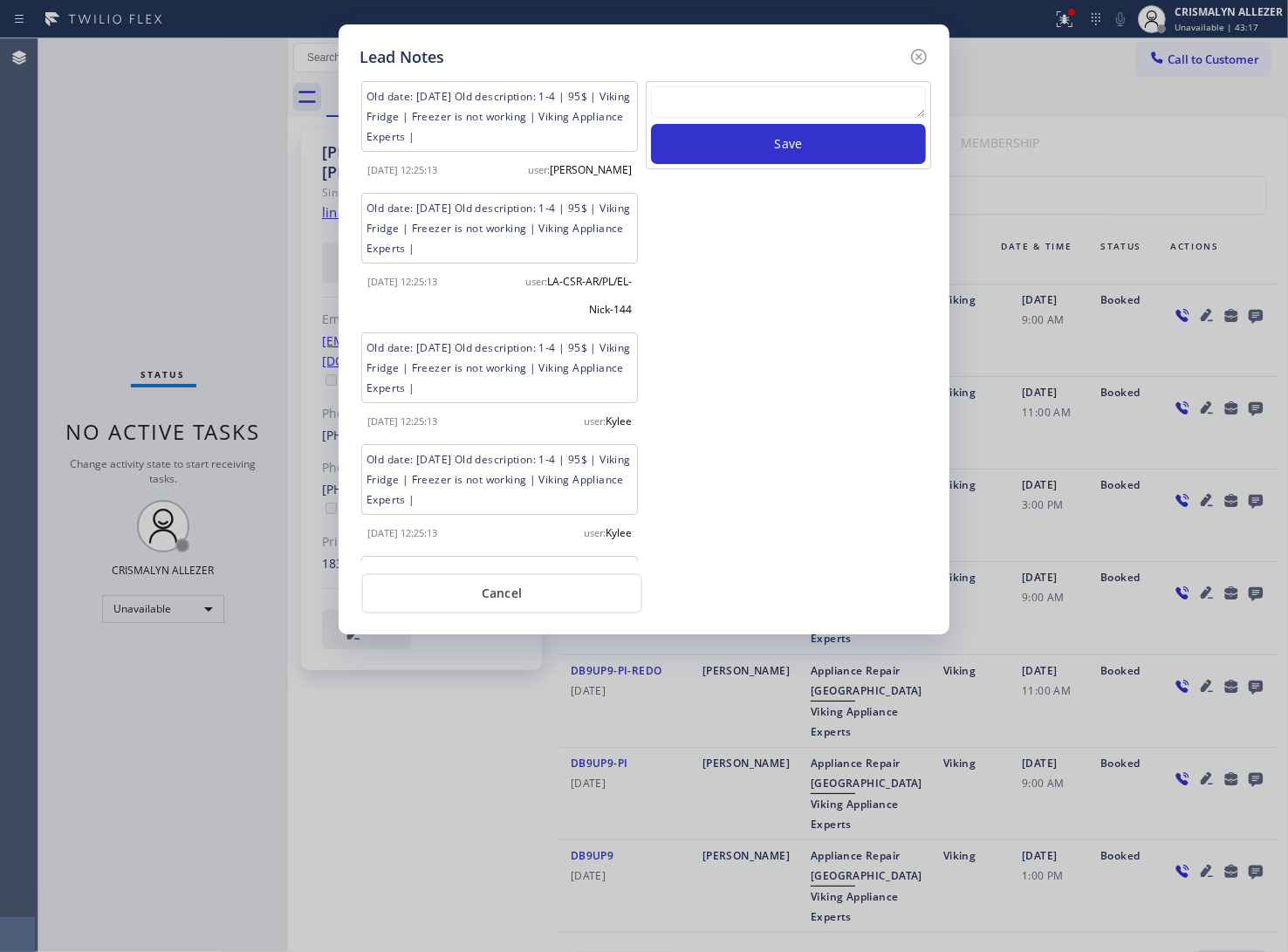
click at [738, 99] on textarea at bounding box center [789, 102] width 275 height 32
paste textarea "no answer | pls xfer here cx cb"
type textarea "no answer | pls xfer here cx cb"
click at [771, 153] on button "Save" at bounding box center [789, 143] width 275 height 41
click at [508, 608] on button "Cancel" at bounding box center [502, 593] width 281 height 41
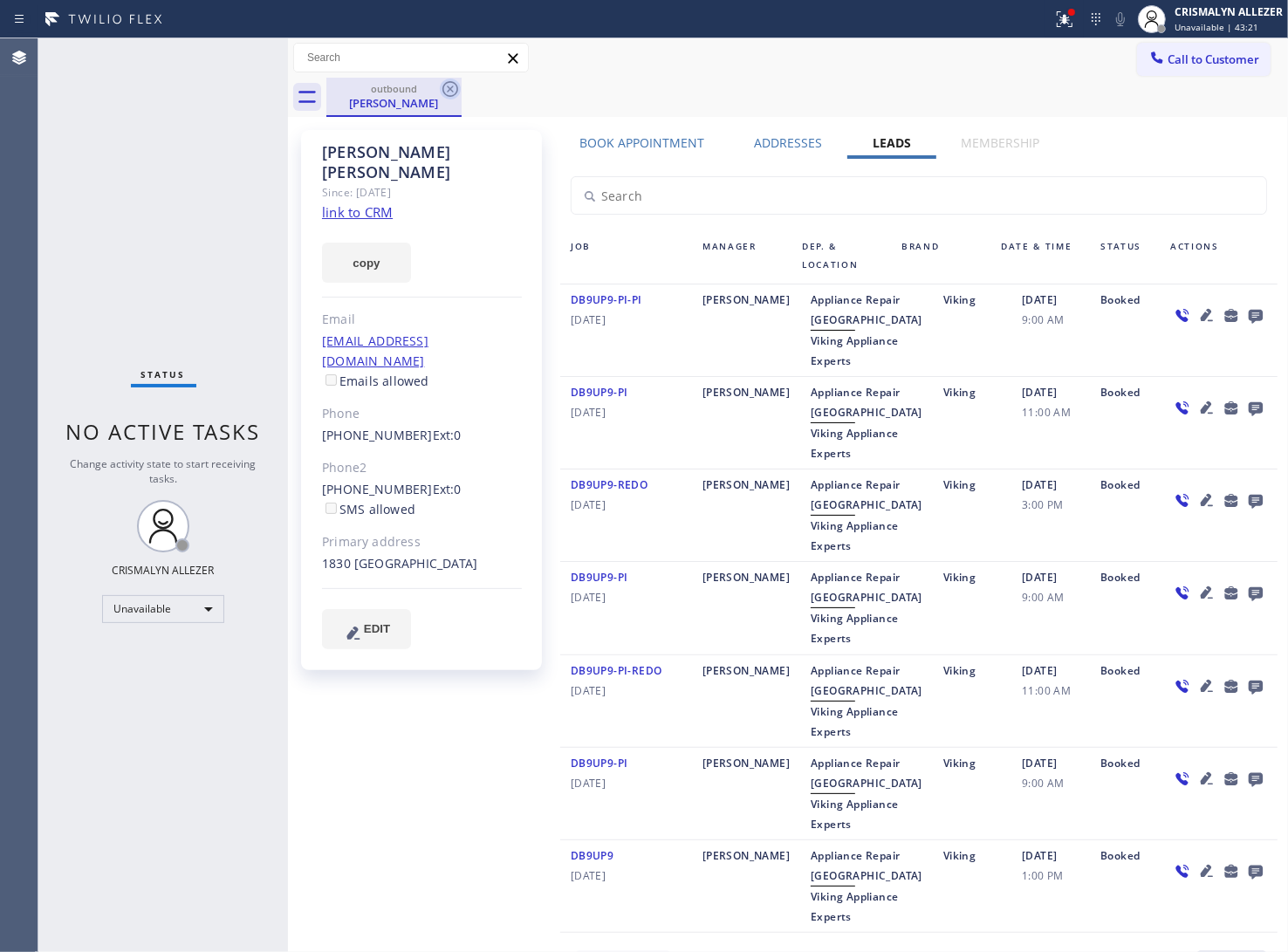
click at [446, 87] on icon at bounding box center [450, 88] width 21 height 21
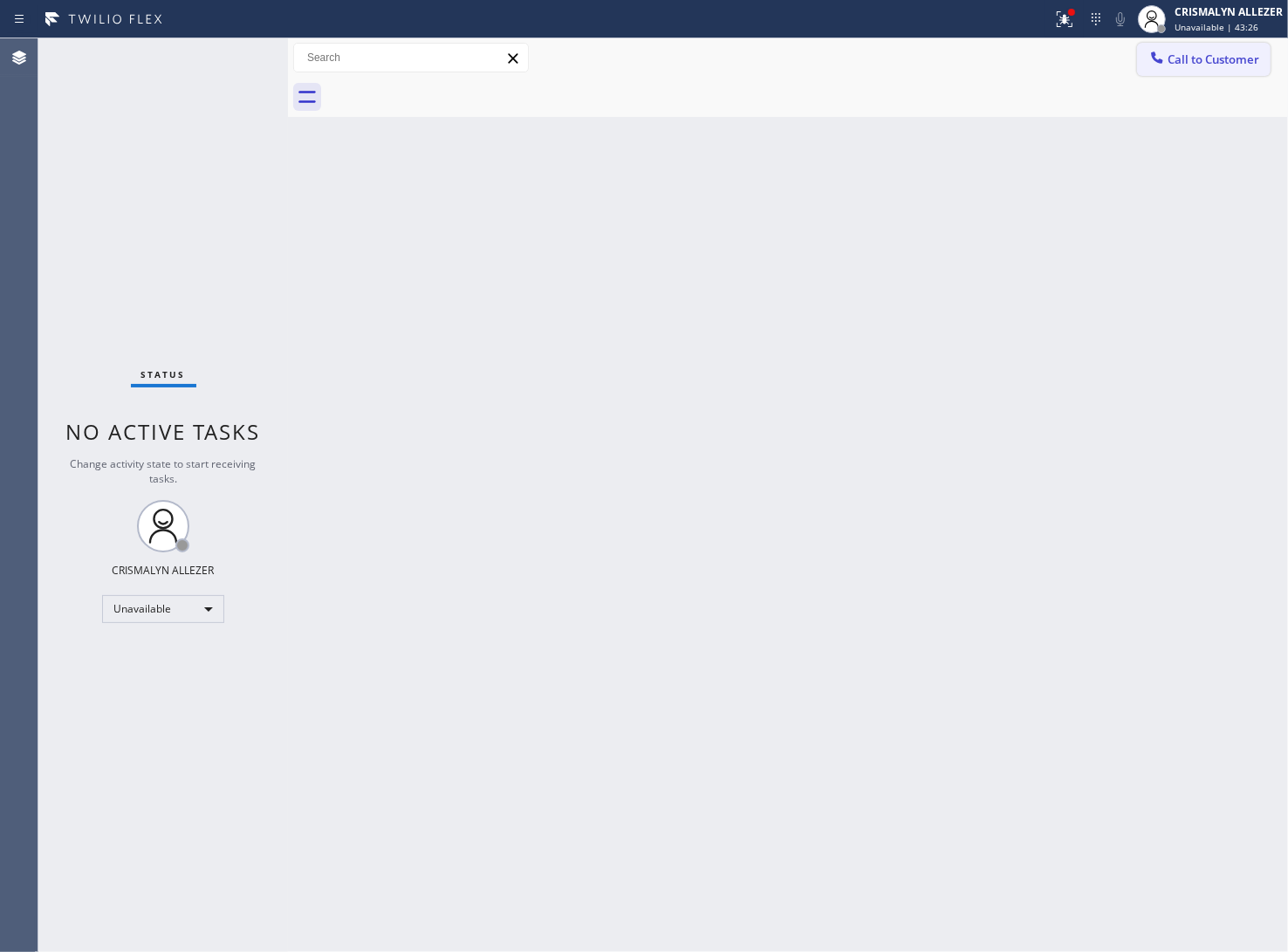
click at [1175, 68] on button "Call to Customer" at bounding box center [1203, 59] width 133 height 34
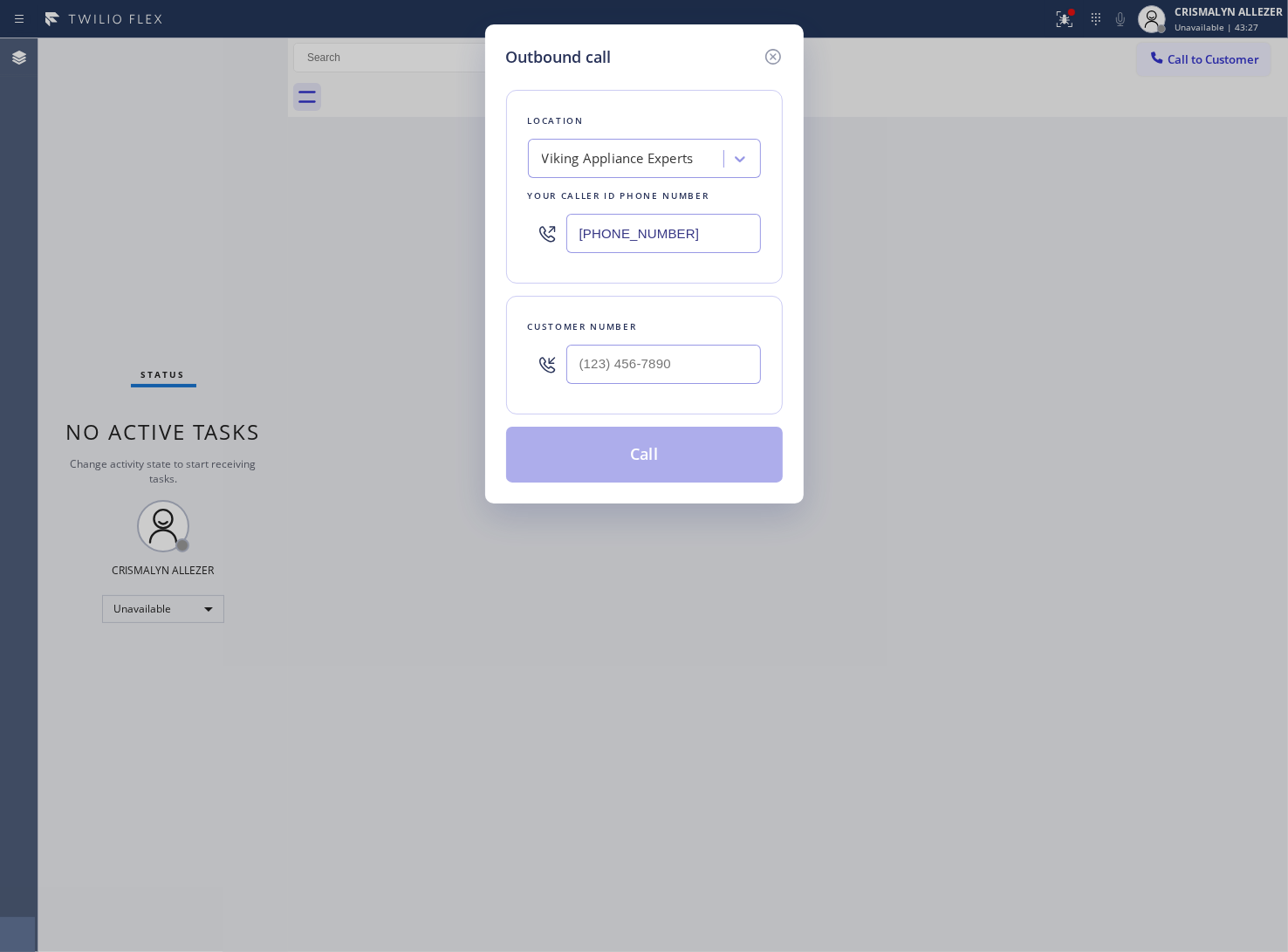
drag, startPoint x: 740, startPoint y: 224, endPoint x: 467, endPoint y: 232, distance: 273.1
click at [543, 229] on div "[PHONE_NUMBER]" at bounding box center [644, 232] width 233 height 56
paste input "562) 252-8193"
type input "(562) 252-8193"
click at [686, 372] on input "(___) ___-____" at bounding box center [663, 365] width 195 height 40
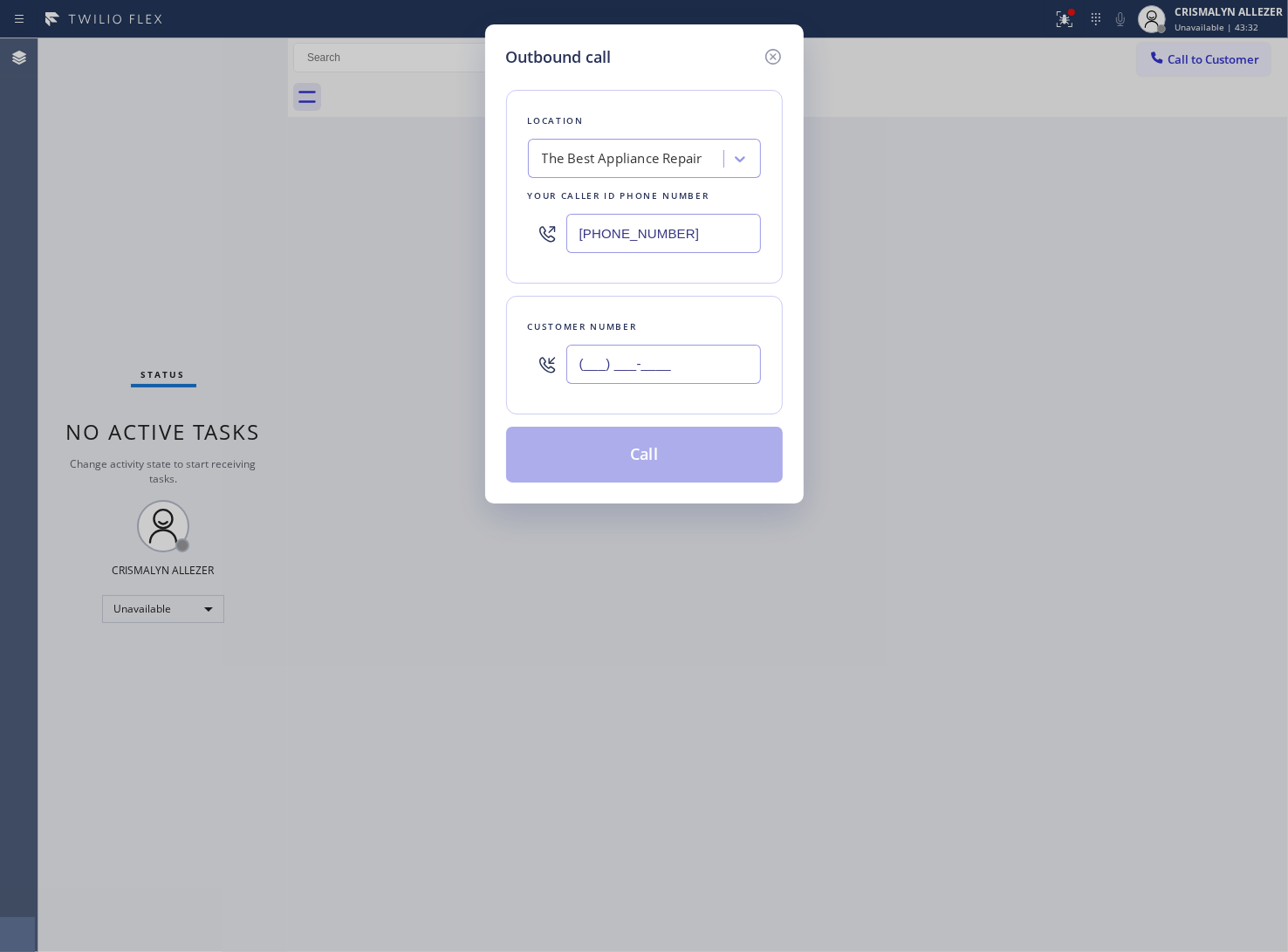
paste input "310) 715-9500"
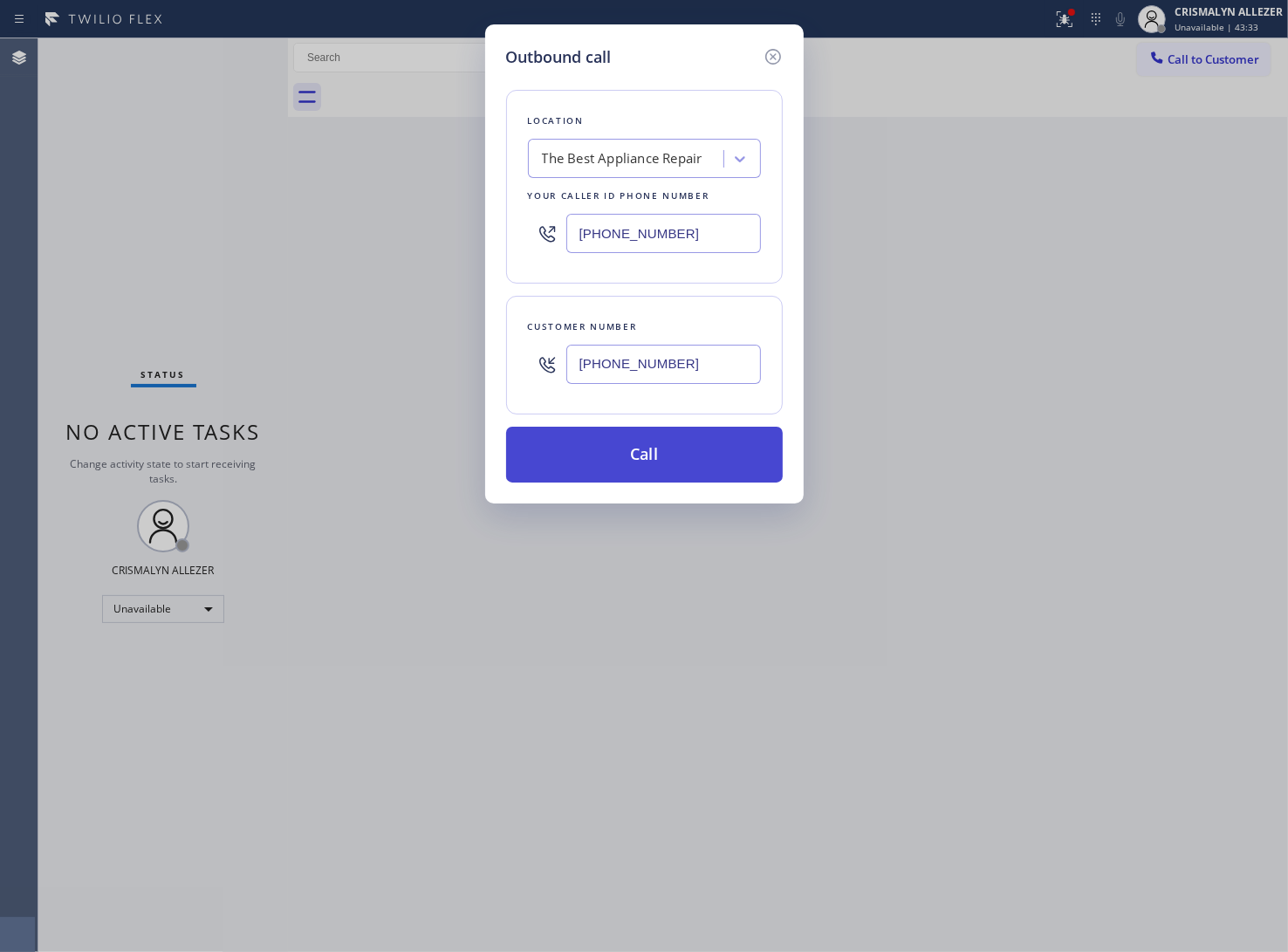
type input "(310) 715-9500"
click at [645, 452] on button "Call" at bounding box center [644, 455] width 277 height 56
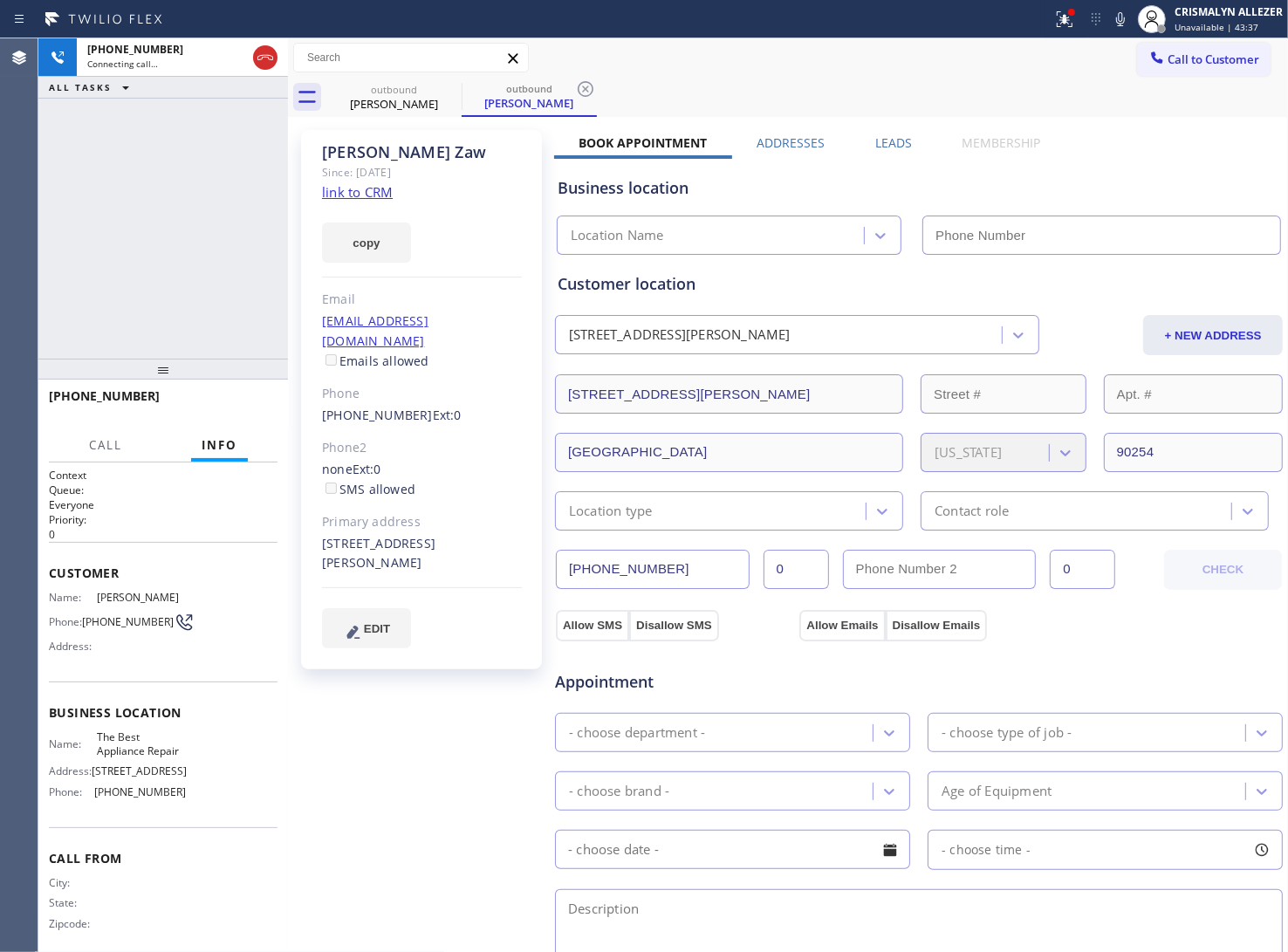
click at [363, 195] on link "link to CRM" at bounding box center [358, 192] width 71 height 18
type input "(562) 252-8193"
click at [229, 407] on span "HANG UP" at bounding box center [237, 404] width 53 height 12
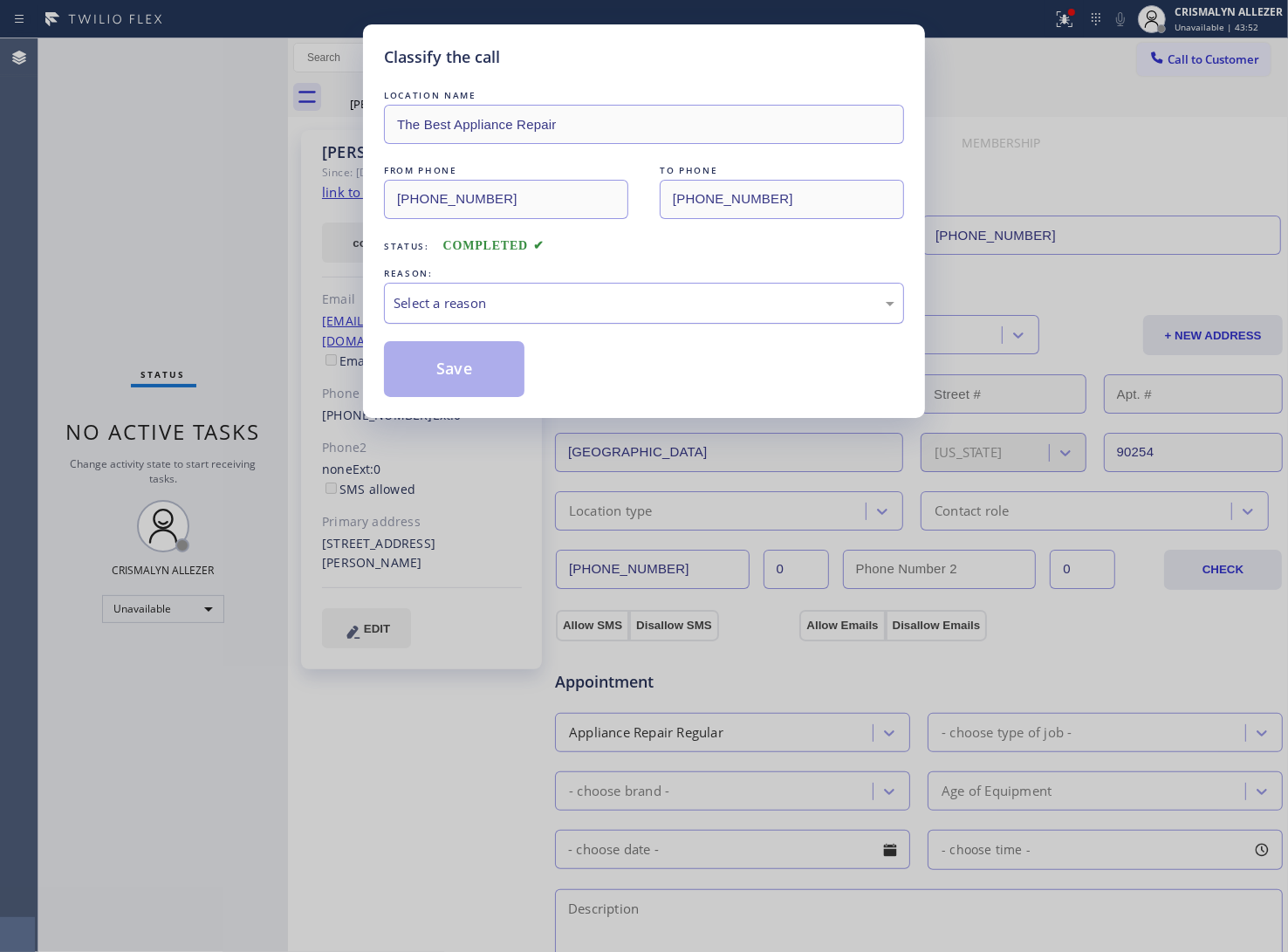
click at [627, 302] on div "Select a reason" at bounding box center [644, 303] width 501 height 20
click at [470, 371] on button "Save" at bounding box center [454, 369] width 140 height 56
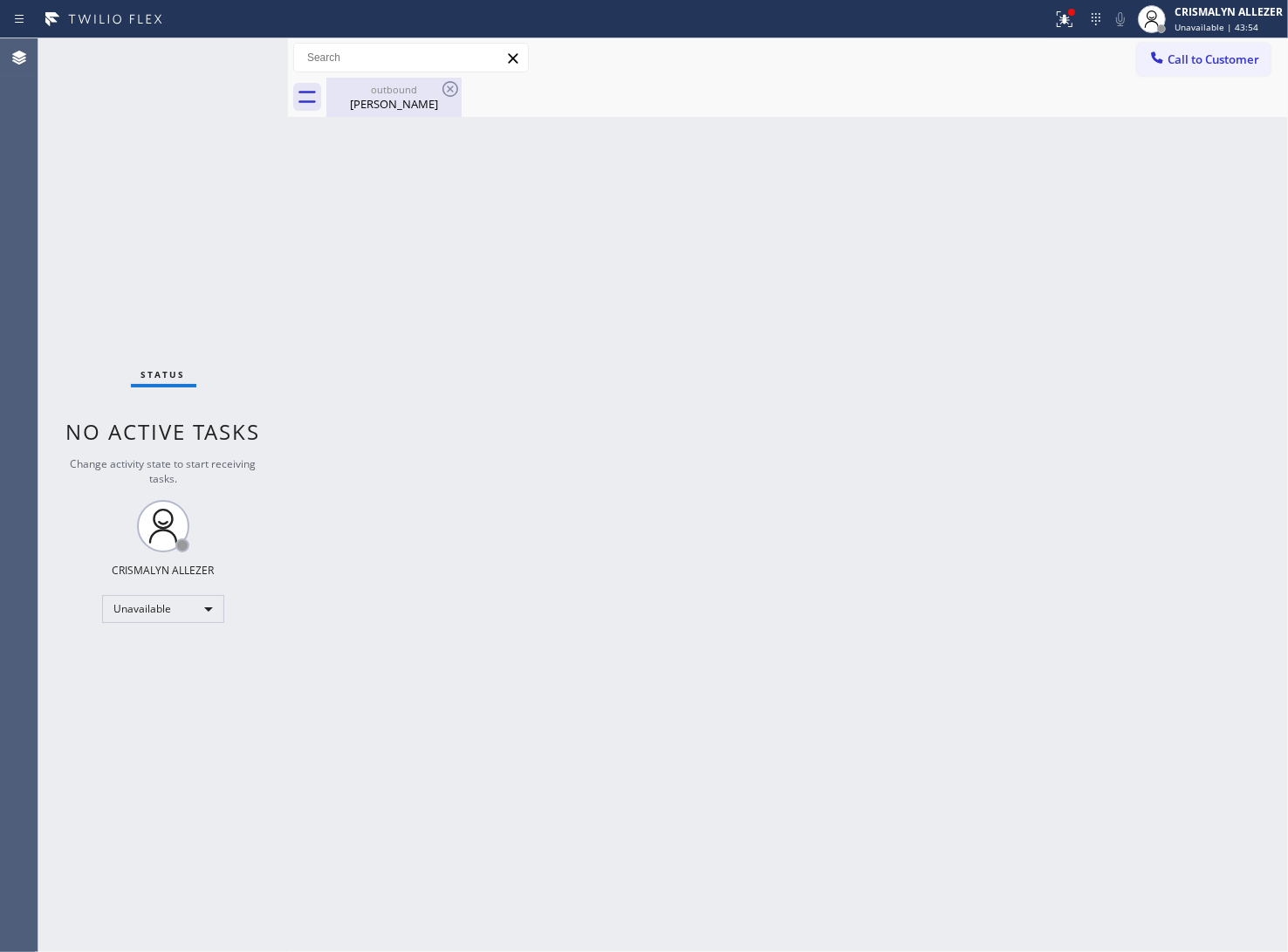
click at [395, 92] on div "outbound" at bounding box center [393, 89] width 131 height 13
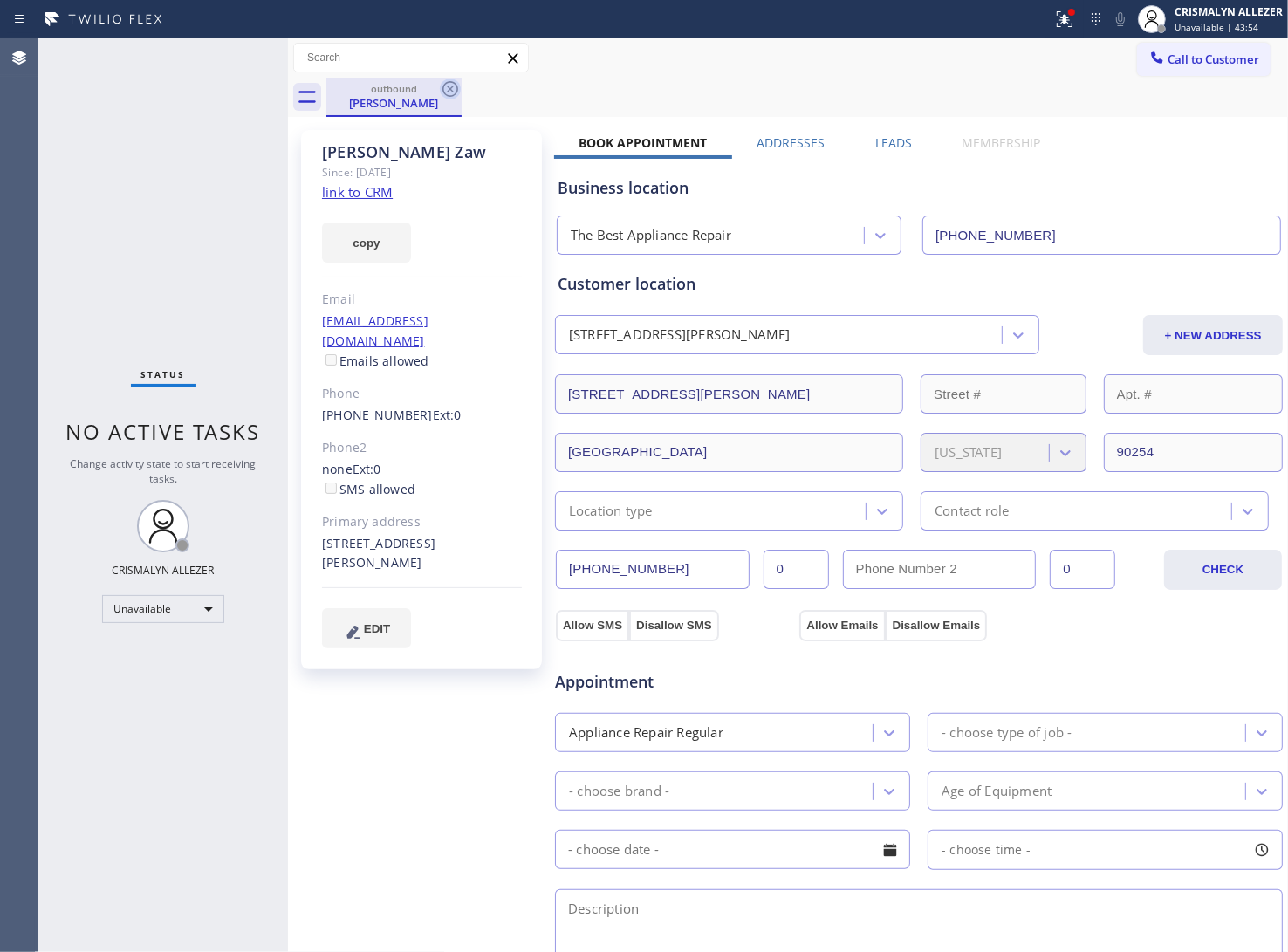
click at [455, 92] on icon at bounding box center [450, 88] width 21 height 21
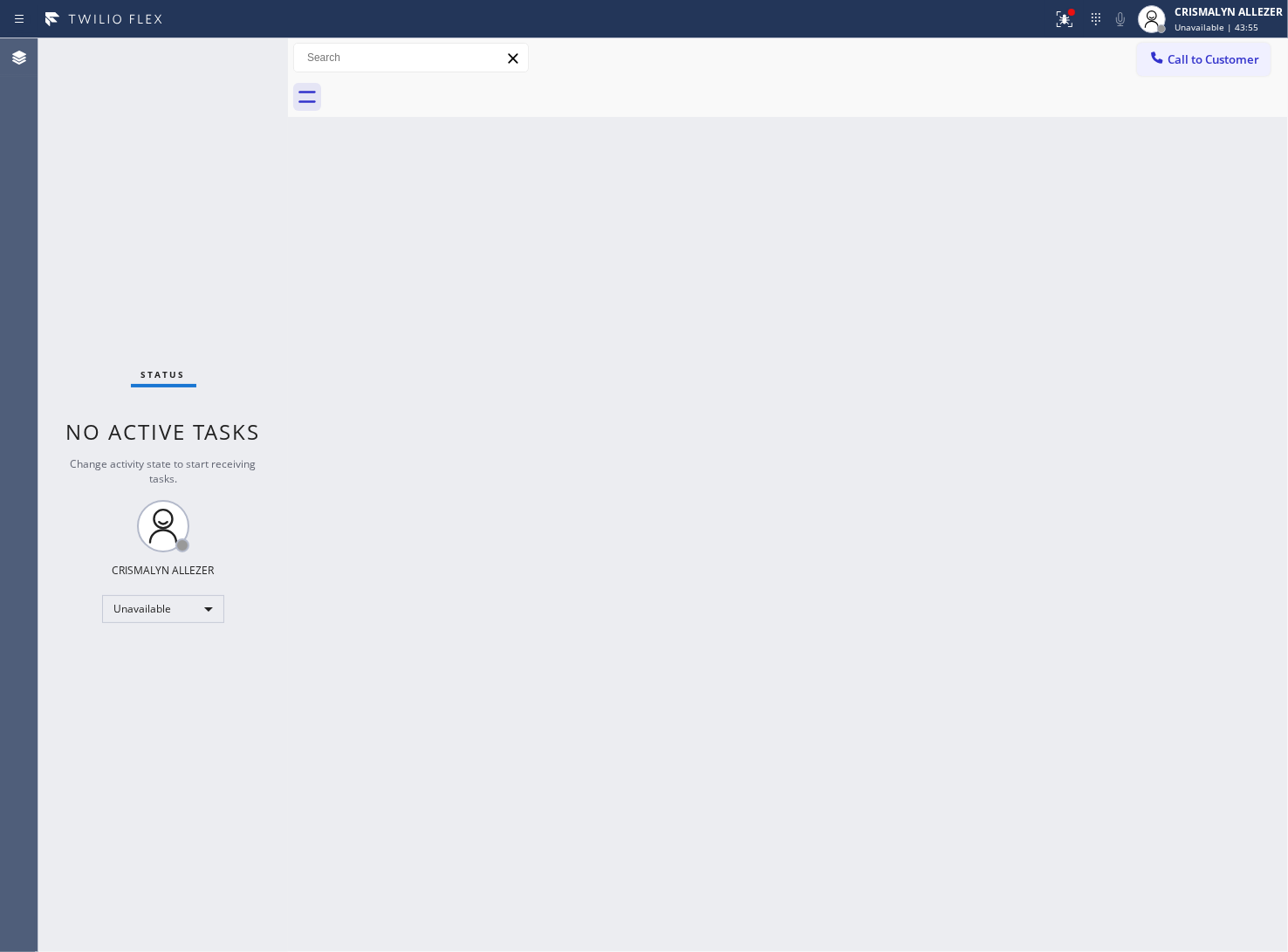
click at [1189, 62] on span "Call to Customer" at bounding box center [1213, 59] width 92 height 16
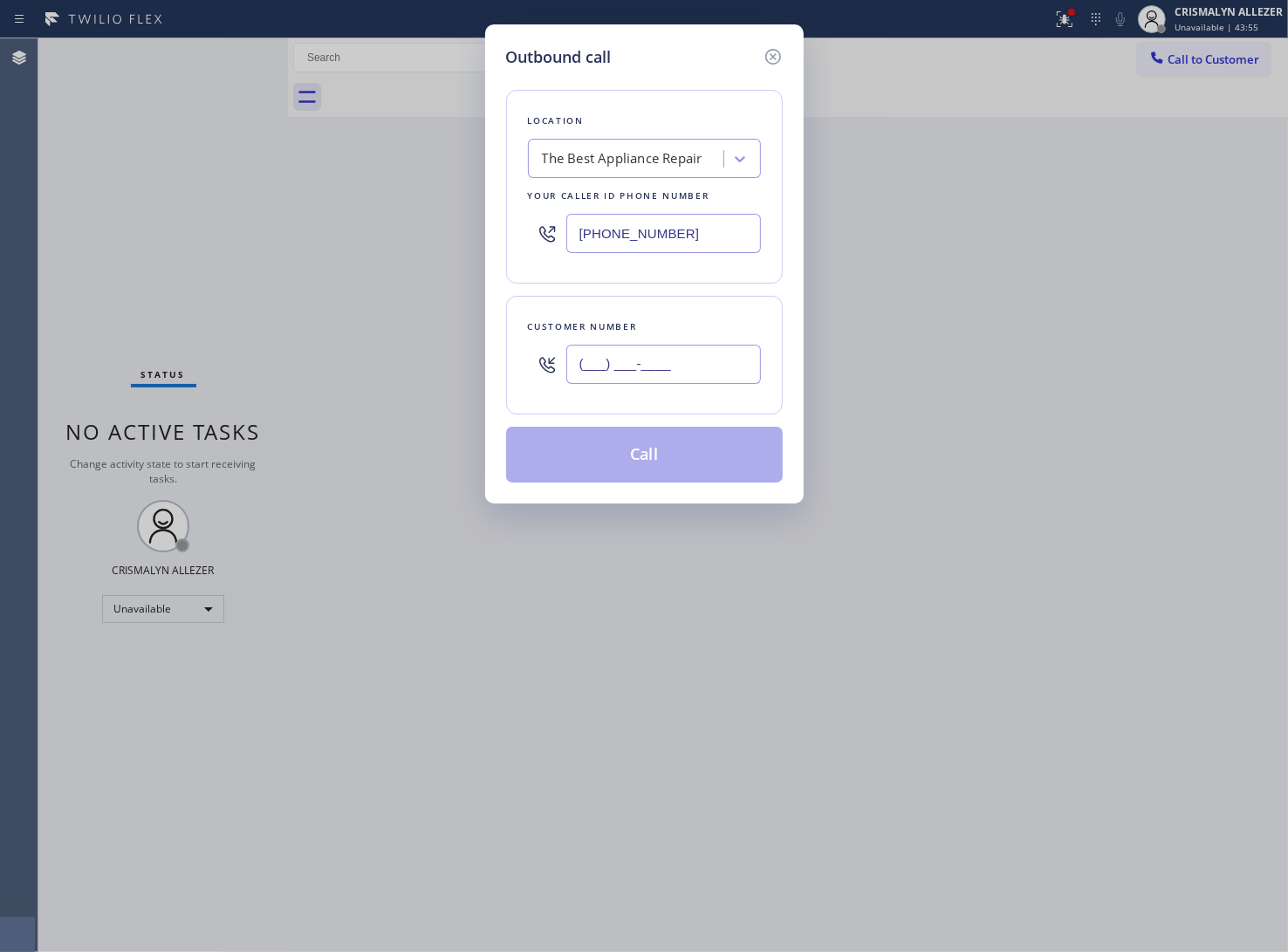
click at [719, 365] on input "(___) ___-____" at bounding box center [663, 365] width 195 height 40
paste input "310) 715-9500"
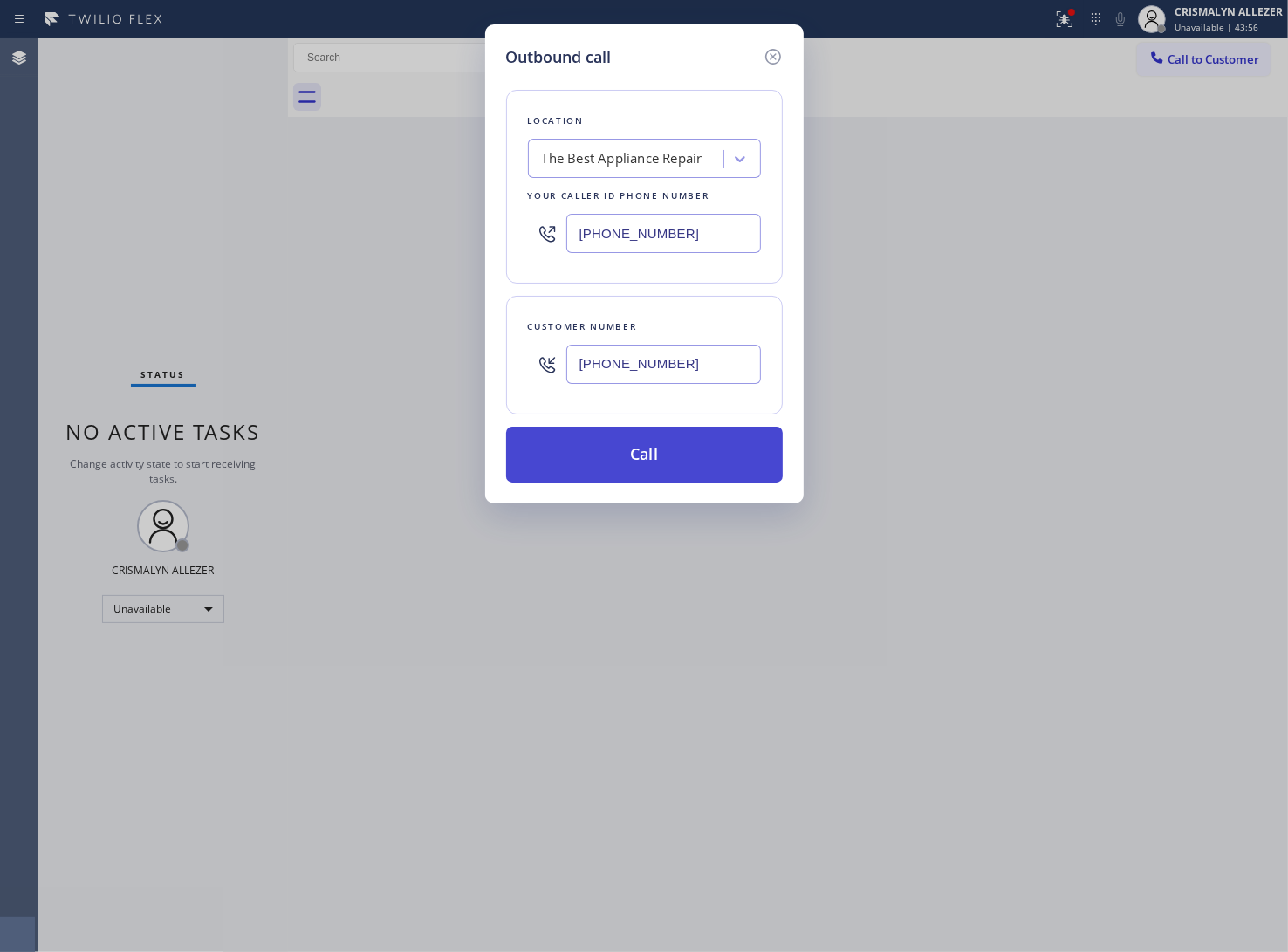
type input "(310) 715-9500"
click at [646, 457] on button "Call" at bounding box center [644, 455] width 277 height 56
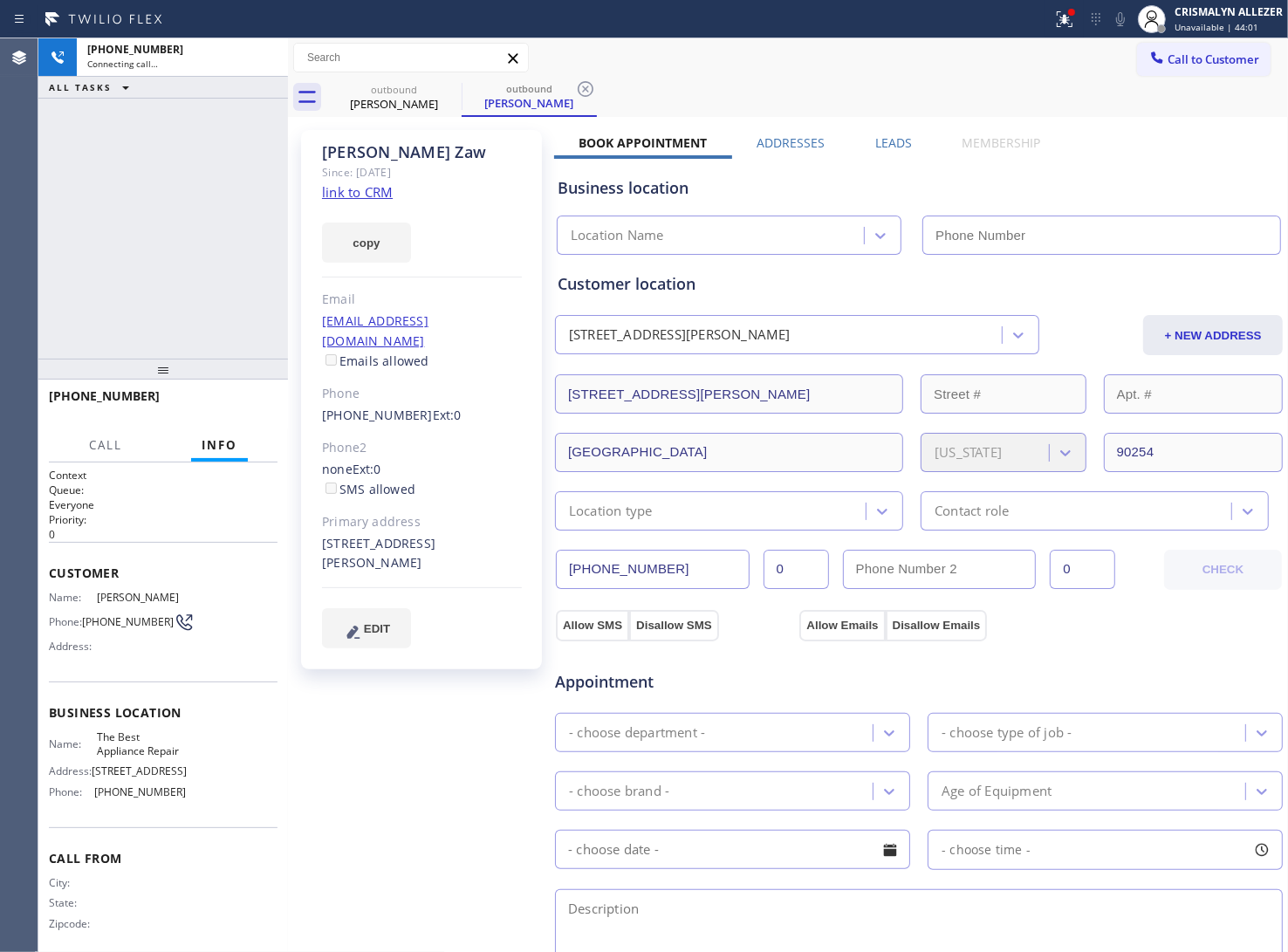
type input "(562) 252-8193"
click at [235, 208] on div "+13107159500 Connecting call… ALL TASKS ALL TASKS ACTIVE TASKS TASKS IN WRAP UP" at bounding box center [163, 199] width 250 height 320
click at [222, 206] on div "+13107159500 Connecting call… ALL TASKS ALL TASKS ACTIVE TASKS TASKS IN WRAP UP" at bounding box center [163, 199] width 250 height 320
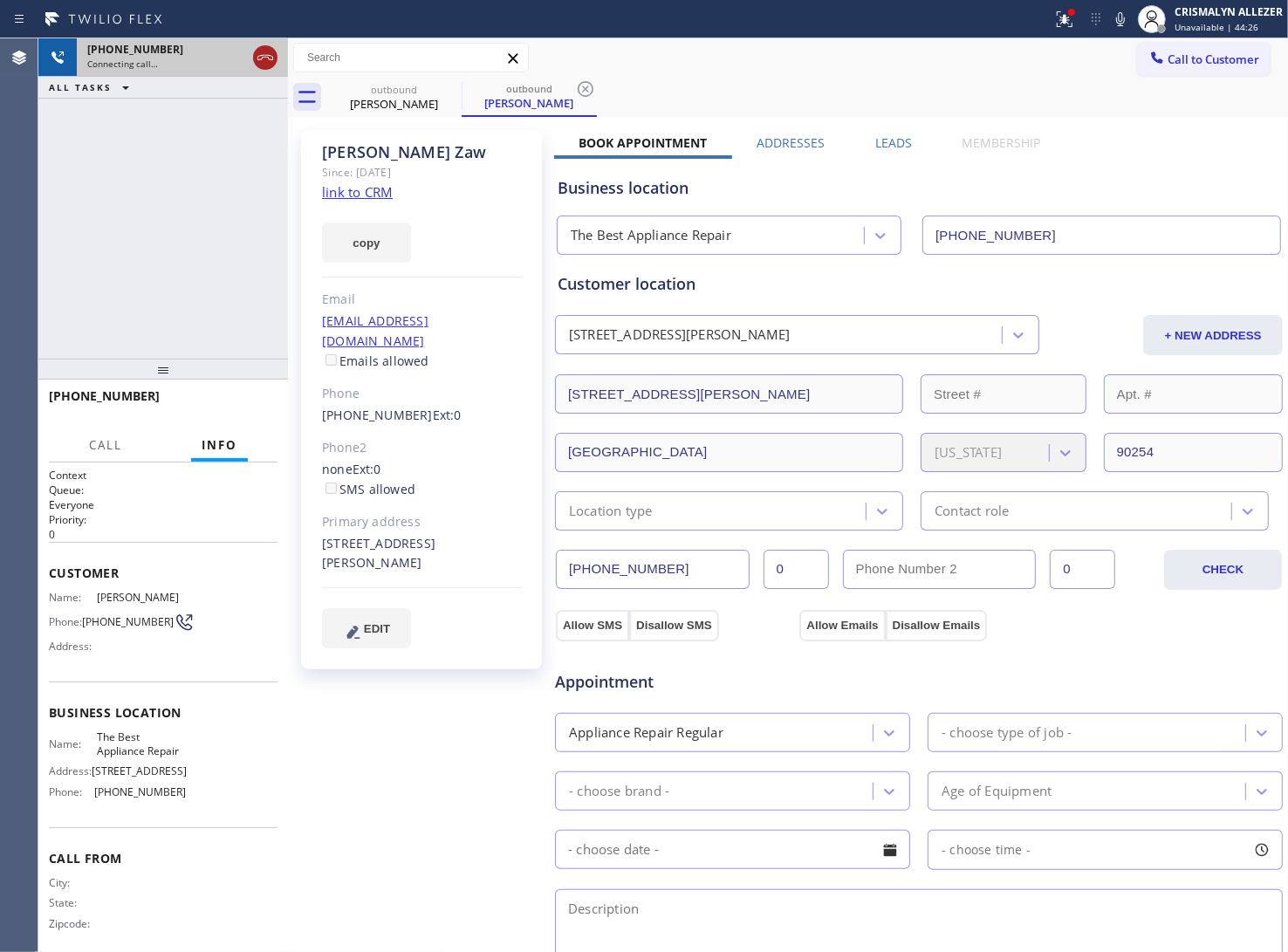
click at [265, 58] on icon at bounding box center [265, 57] width 21 height 21
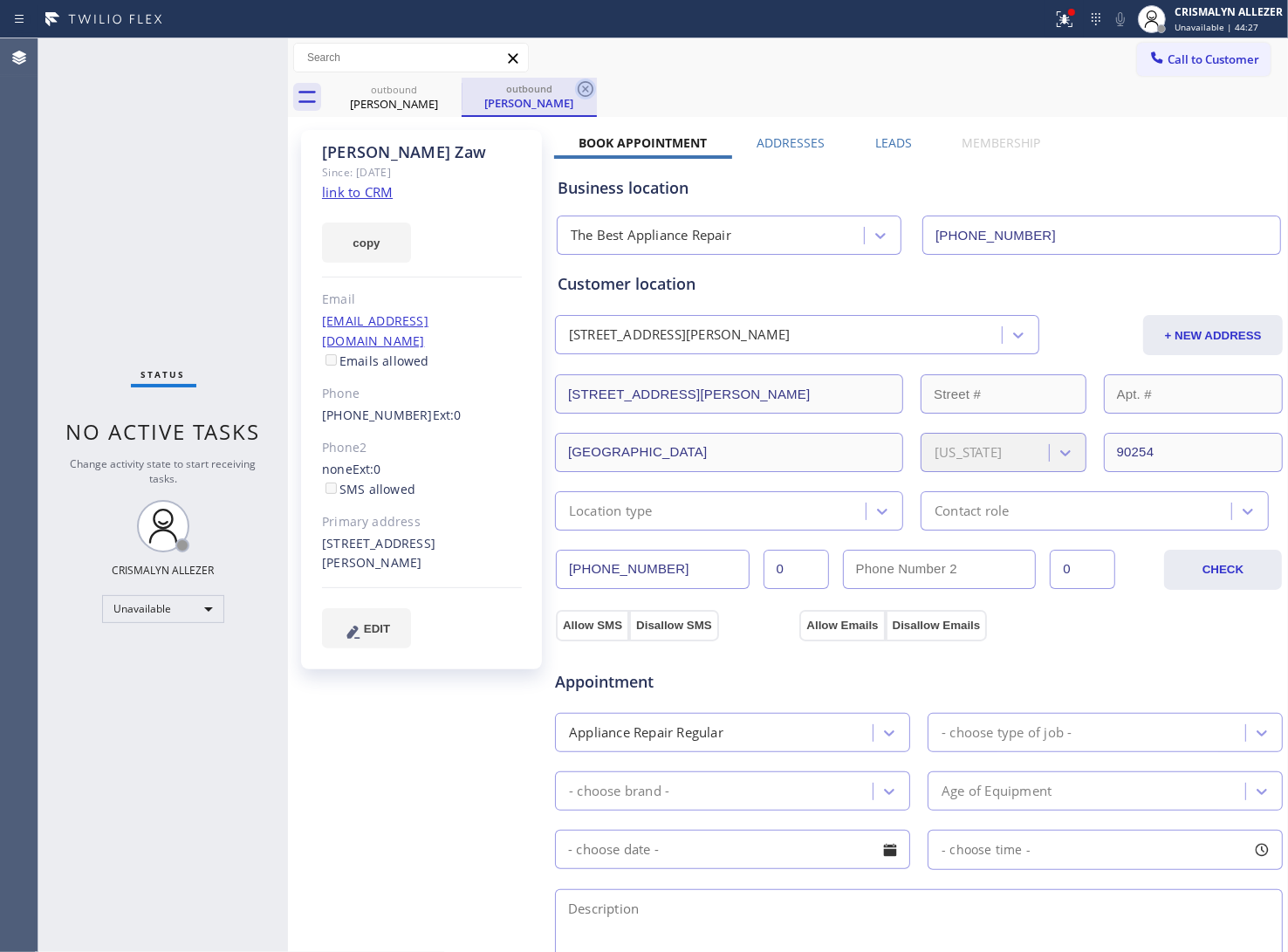
click at [593, 86] on icon at bounding box center [585, 88] width 21 height 21
click at [451, 89] on icon at bounding box center [451, 89] width 16 height 16
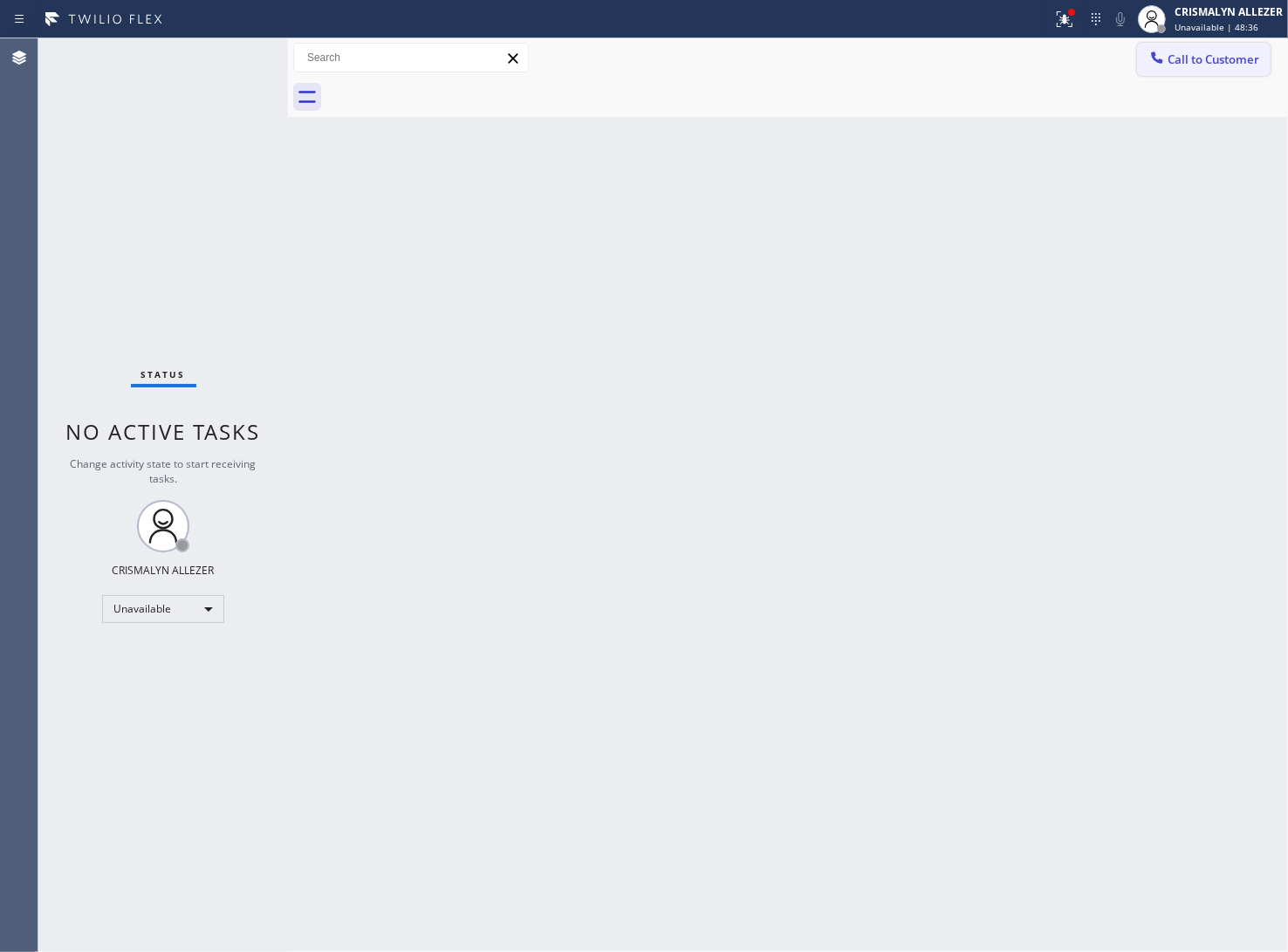
click at [1268, 63] on button "Call to Customer" at bounding box center [1203, 59] width 133 height 34
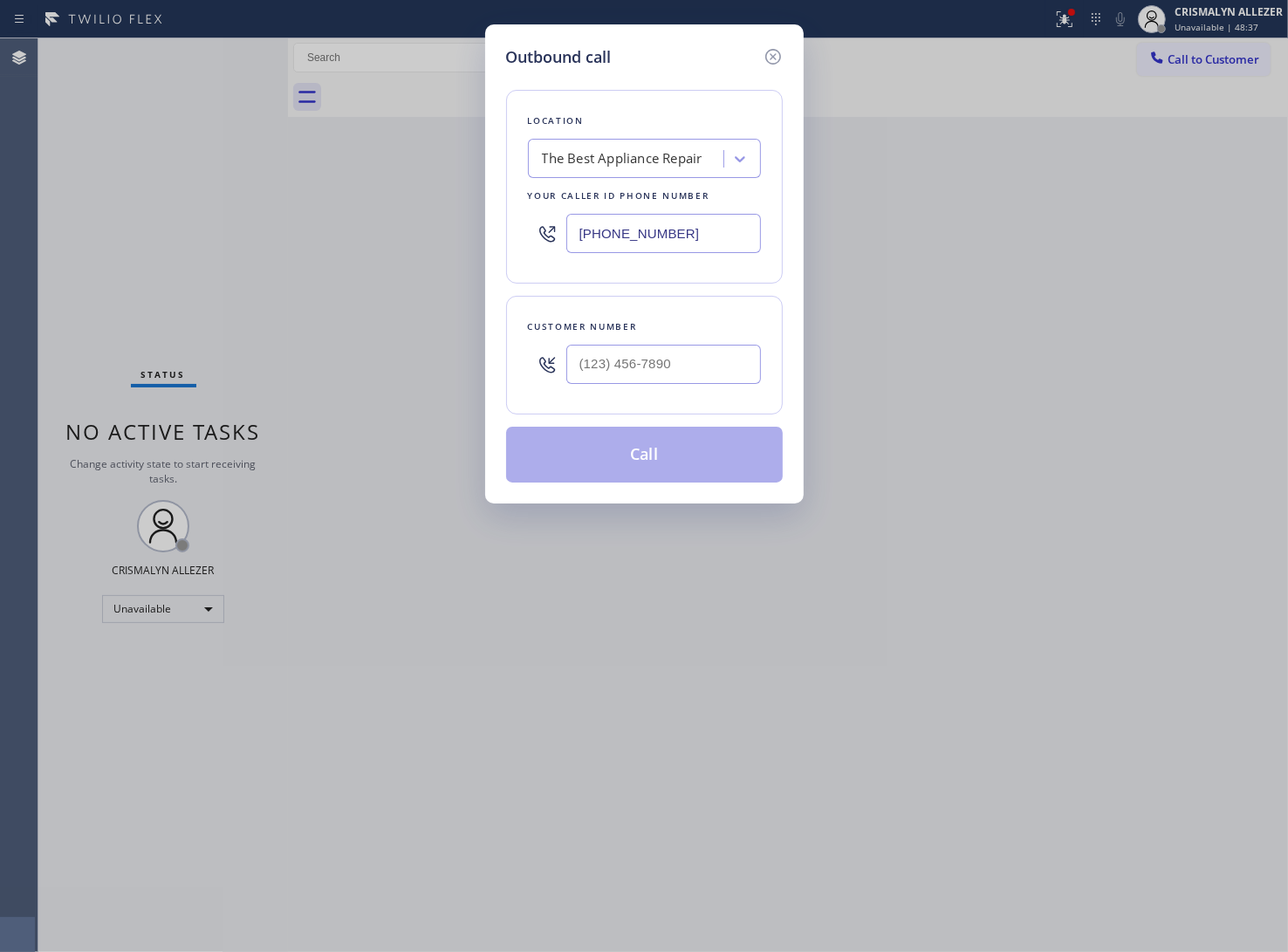
drag, startPoint x: 678, startPoint y: 238, endPoint x: 460, endPoint y: 235, distance: 218.0
click at [460, 235] on div "Outbound call Location The Best Appliance Repair Your caller id phone number (5…" at bounding box center [644, 476] width 1288 height 952
paste input "310) 935-4069"
type input "(310) 935-4069"
click at [700, 368] on input "(___) ___-____" at bounding box center [663, 365] width 195 height 40
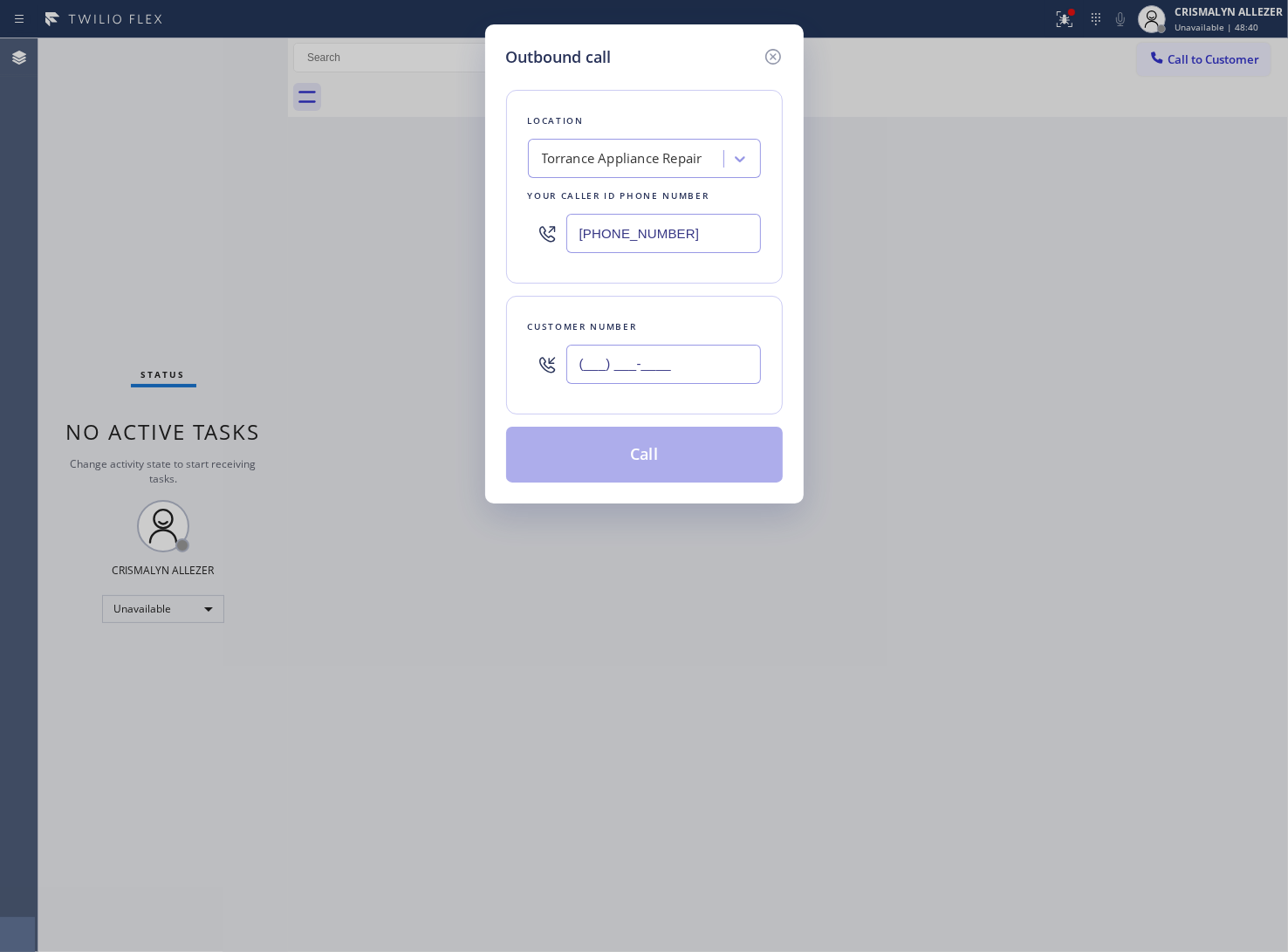
paste input "310) 377-3729"
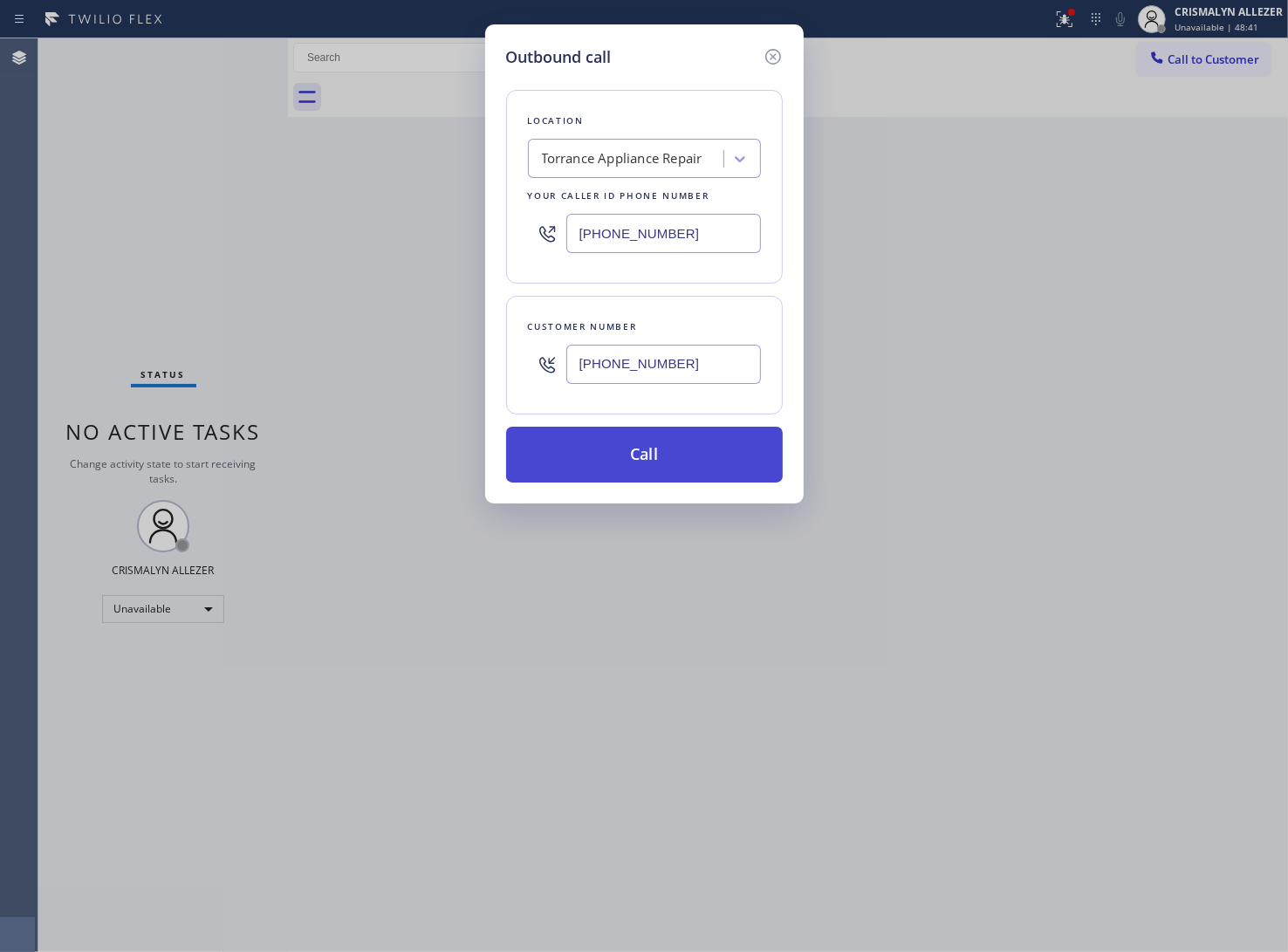
type input "(310) 377-3729"
click at [660, 455] on button "Call" at bounding box center [644, 455] width 277 height 56
click at [655, 456] on button "Call" at bounding box center [644, 455] width 277 height 56
click at [643, 466] on button "Call" at bounding box center [644, 455] width 277 height 56
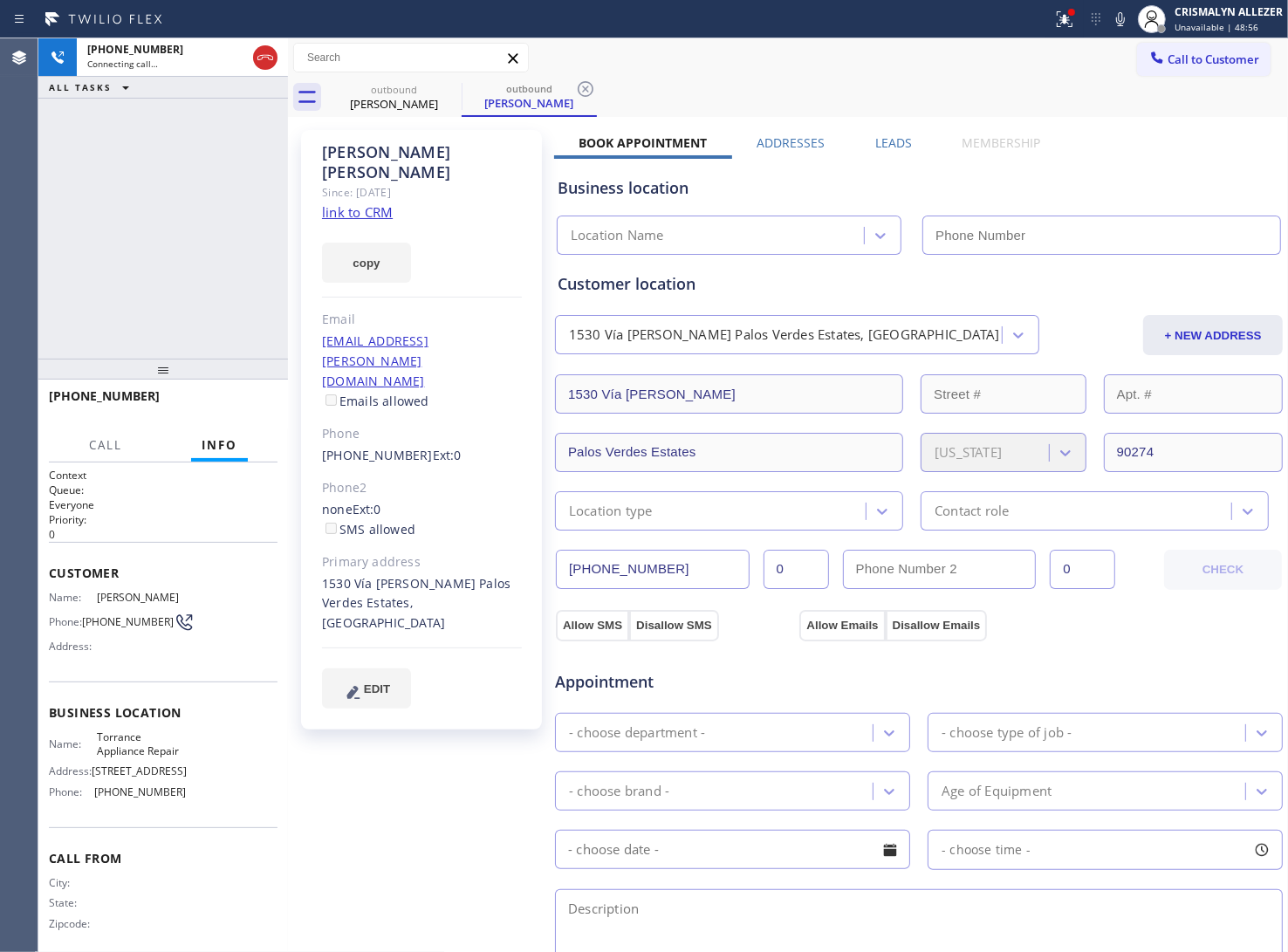
click at [374, 204] on link "link to CRM" at bounding box center [358, 213] width 71 height 18
type input "(310) 935-4069"
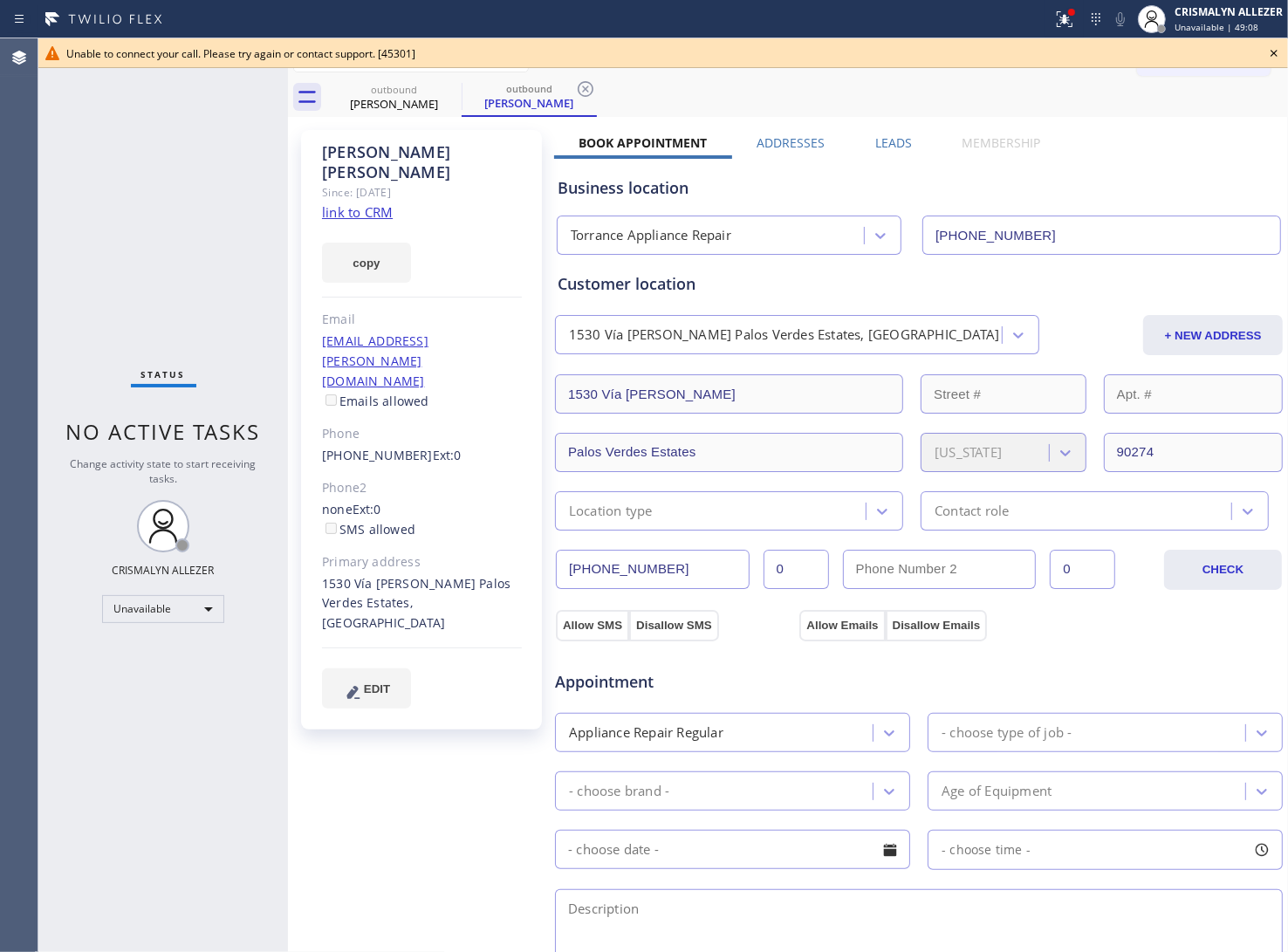
click at [1276, 52] on icon at bounding box center [1273, 52] width 21 height 21
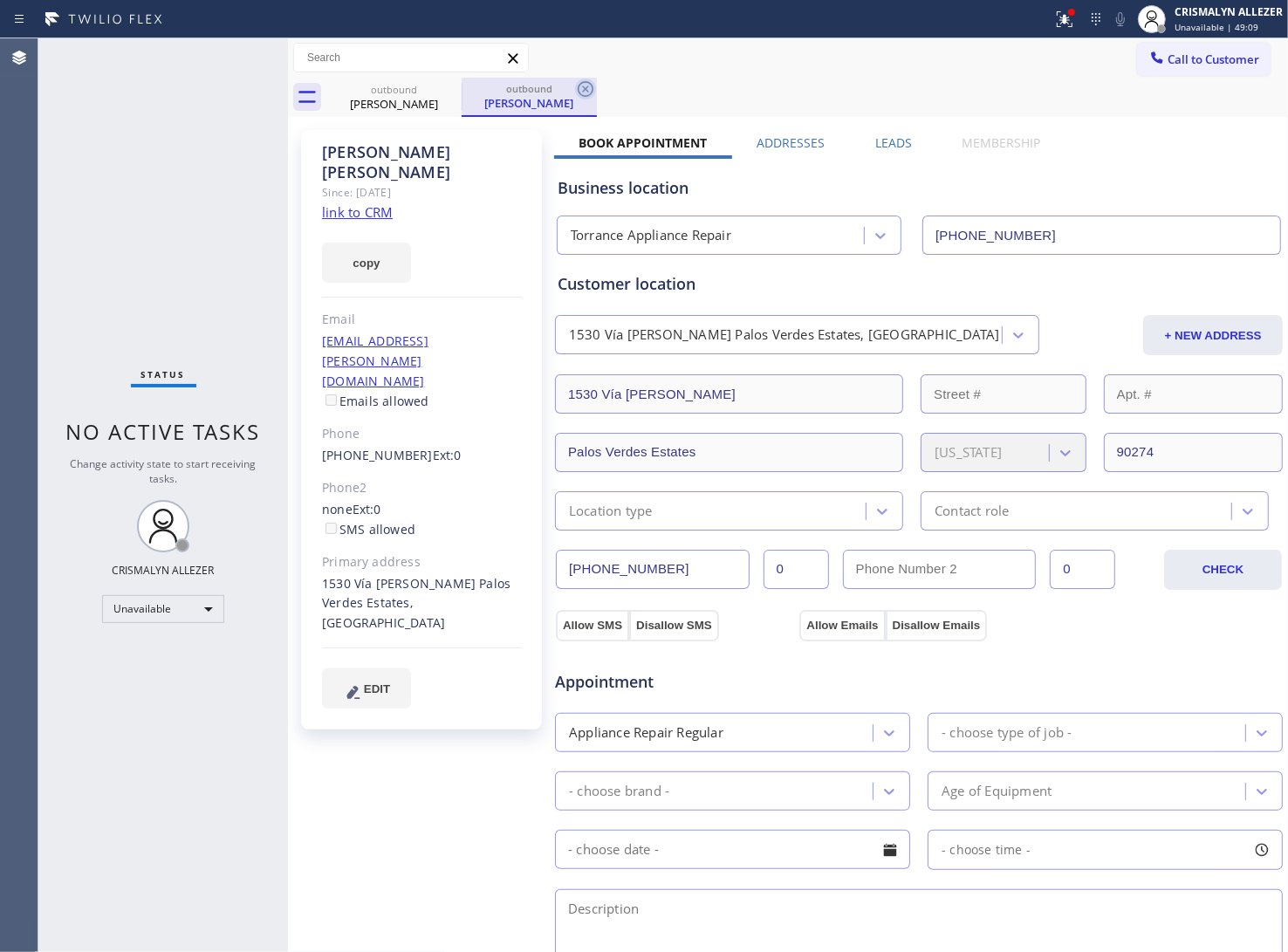
click at [580, 89] on icon at bounding box center [585, 88] width 21 height 21
click at [451, 90] on icon at bounding box center [450, 88] width 21 height 21
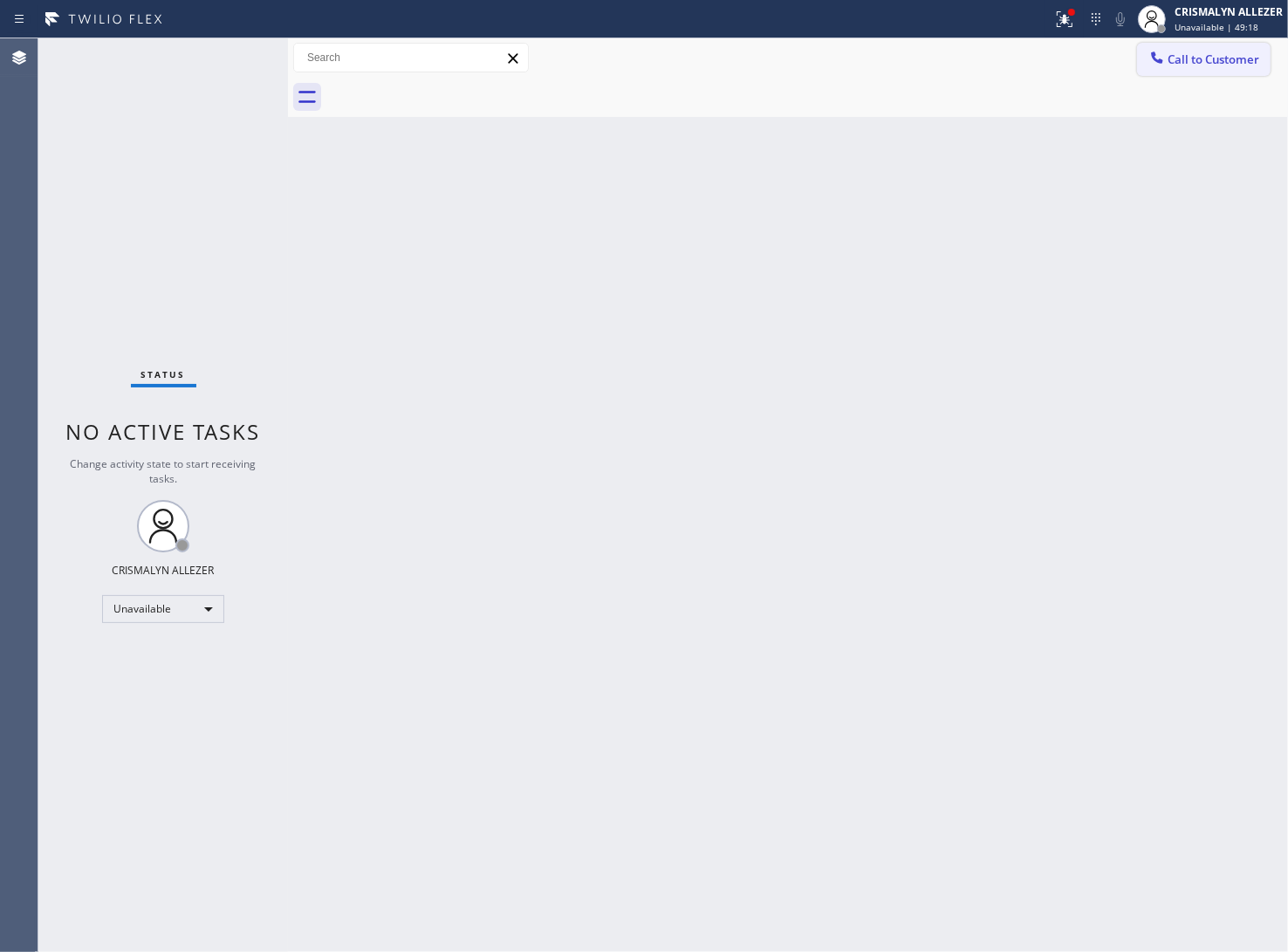
click at [1219, 61] on span "Call to Customer" at bounding box center [1213, 59] width 92 height 16
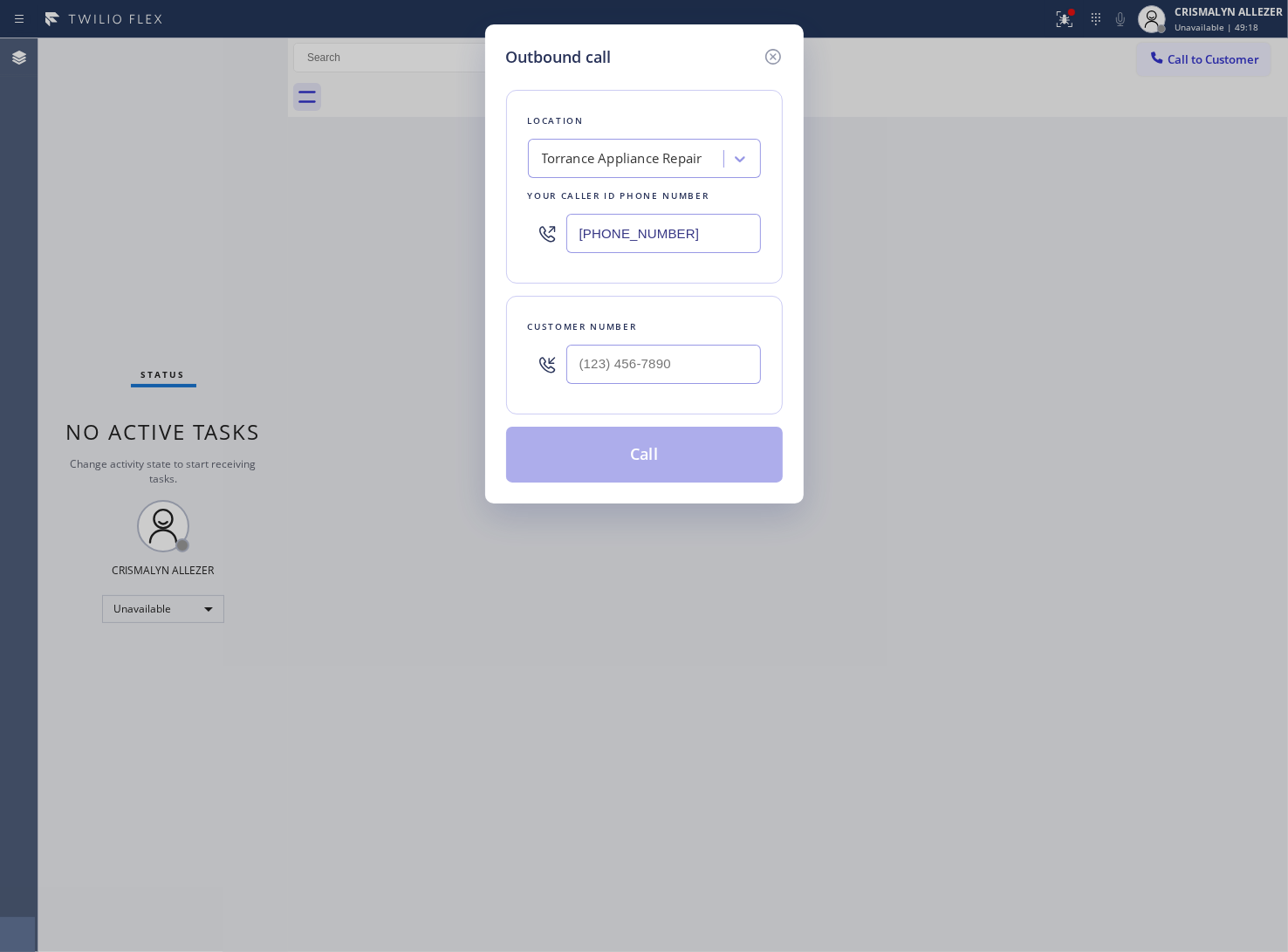
drag, startPoint x: 595, startPoint y: 234, endPoint x: 286, endPoint y: 242, distance: 309.1
click at [286, 242] on div "Outbound call Location Torrance Appliance Repair Your caller id phone number (3…" at bounding box center [644, 476] width 1288 height 952
paste input "619) 363-3992"
type input "(619) 363-3992"
click at [683, 367] on input "(___) ___-____" at bounding box center [663, 365] width 195 height 40
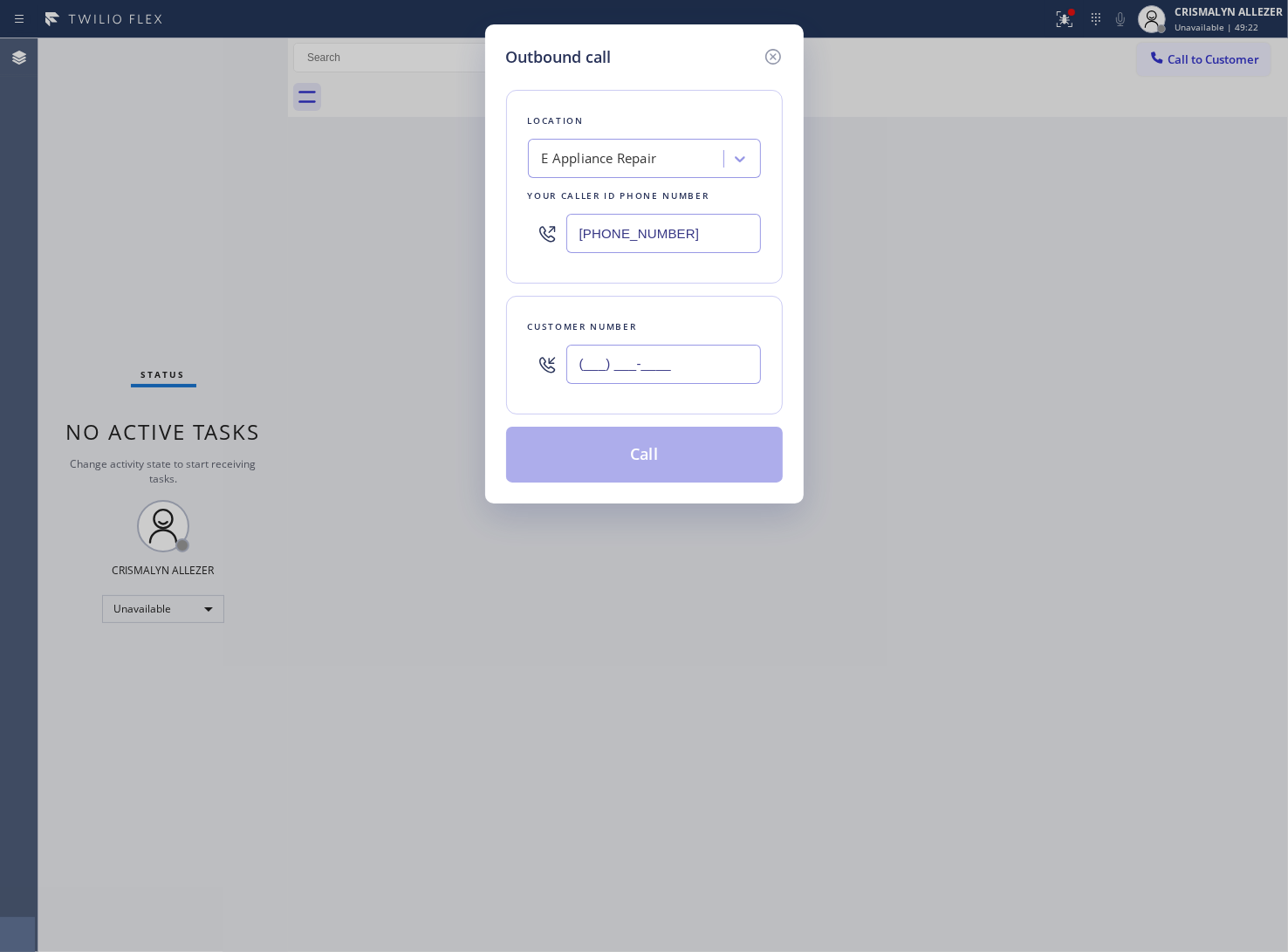
paste input "301) 509-0431"
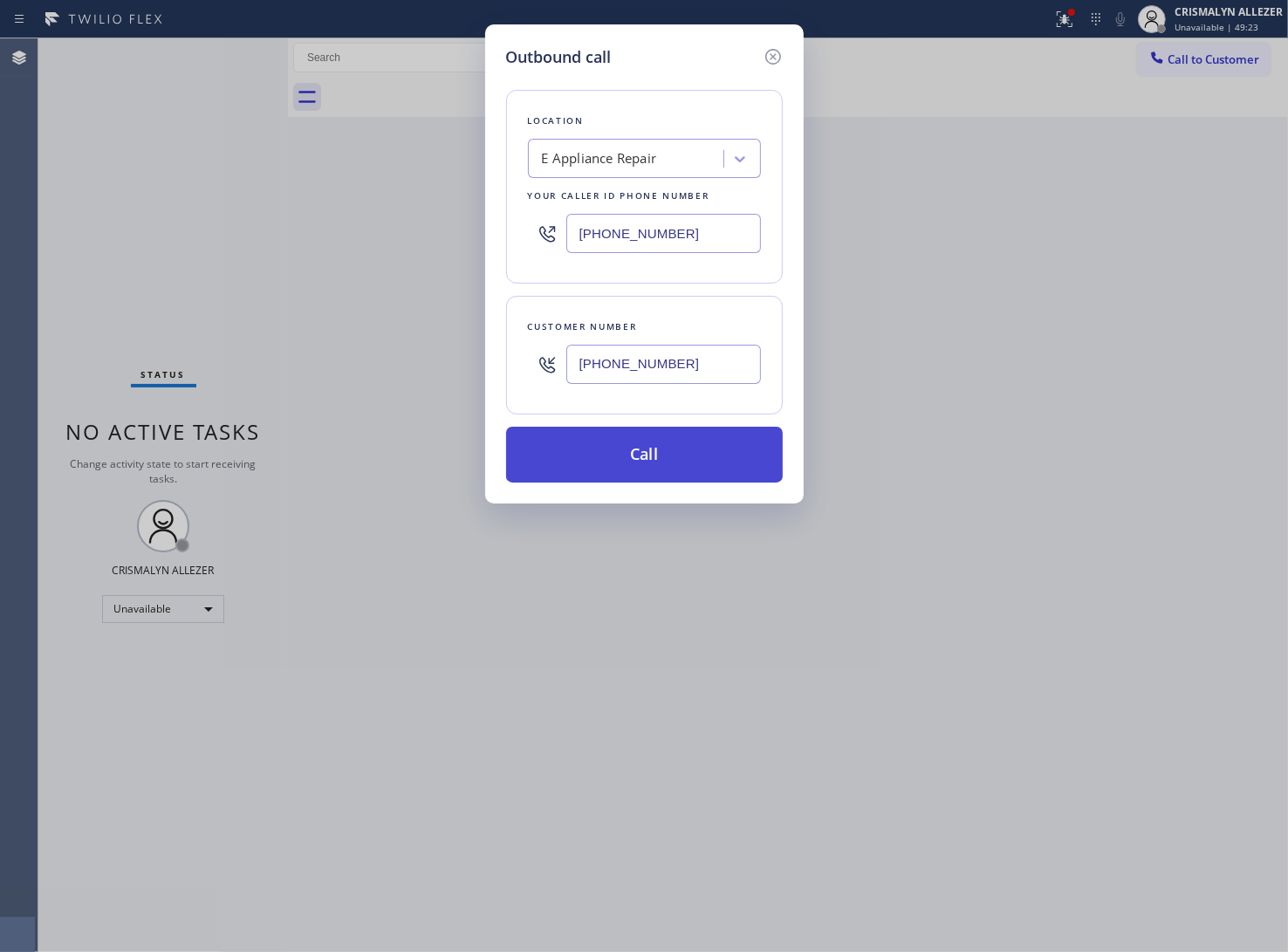
type input "(301) 509-0431"
click at [660, 466] on button "Call" at bounding box center [644, 455] width 277 height 56
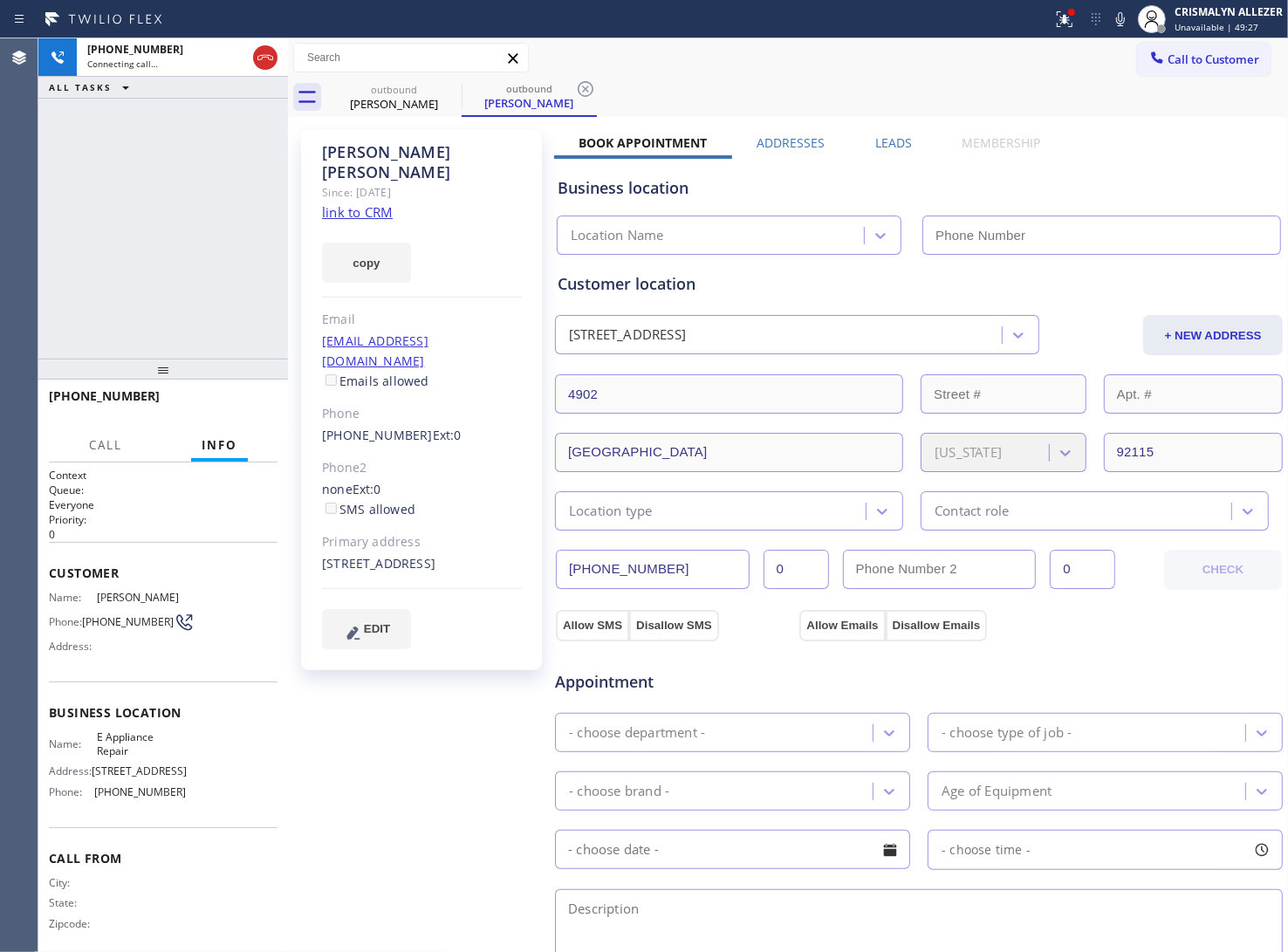
click at [363, 204] on link "link to CRM" at bounding box center [358, 213] width 71 height 18
type input "(619) 363-3992"
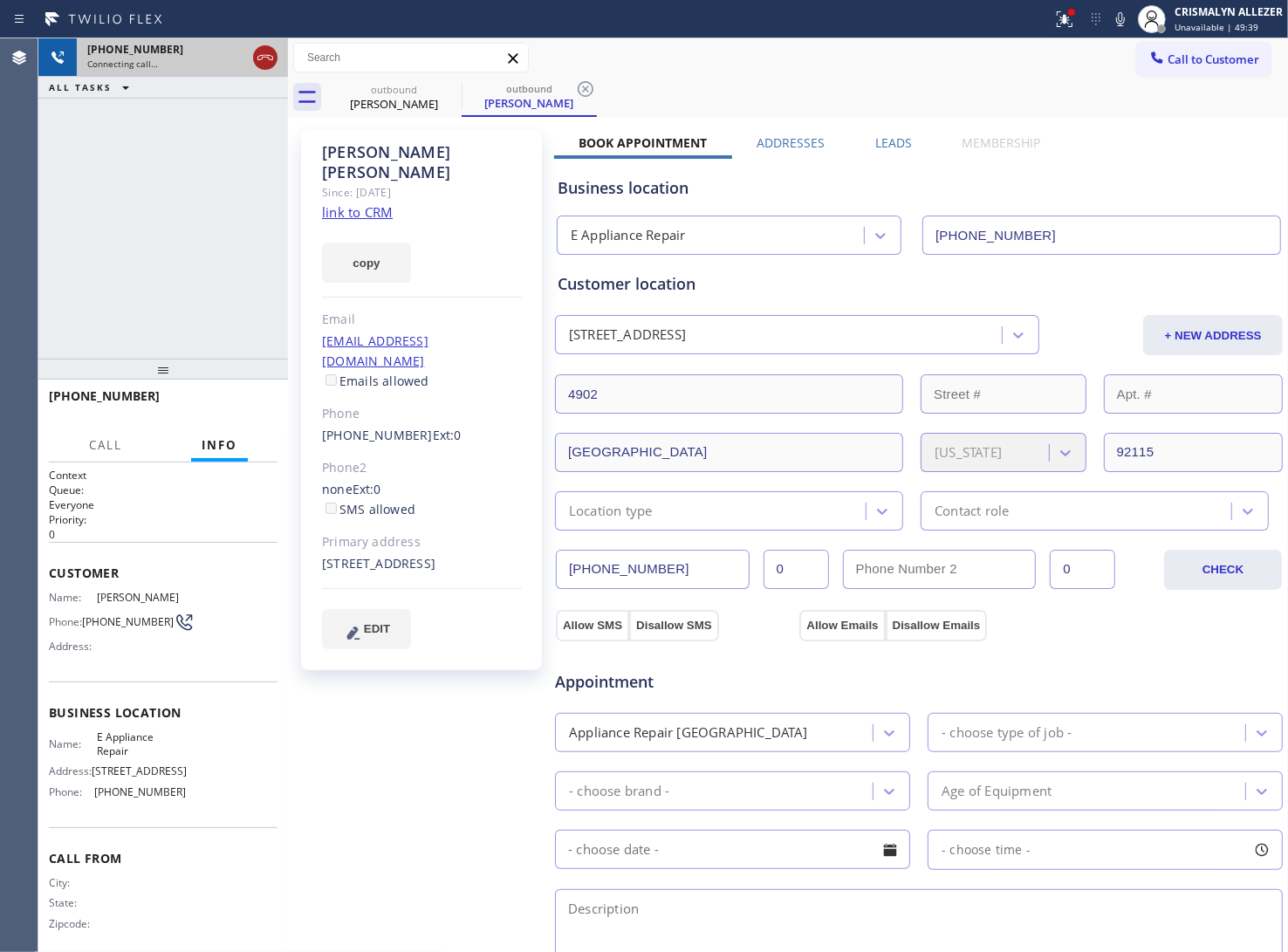
click at [266, 52] on icon at bounding box center [265, 57] width 21 height 21
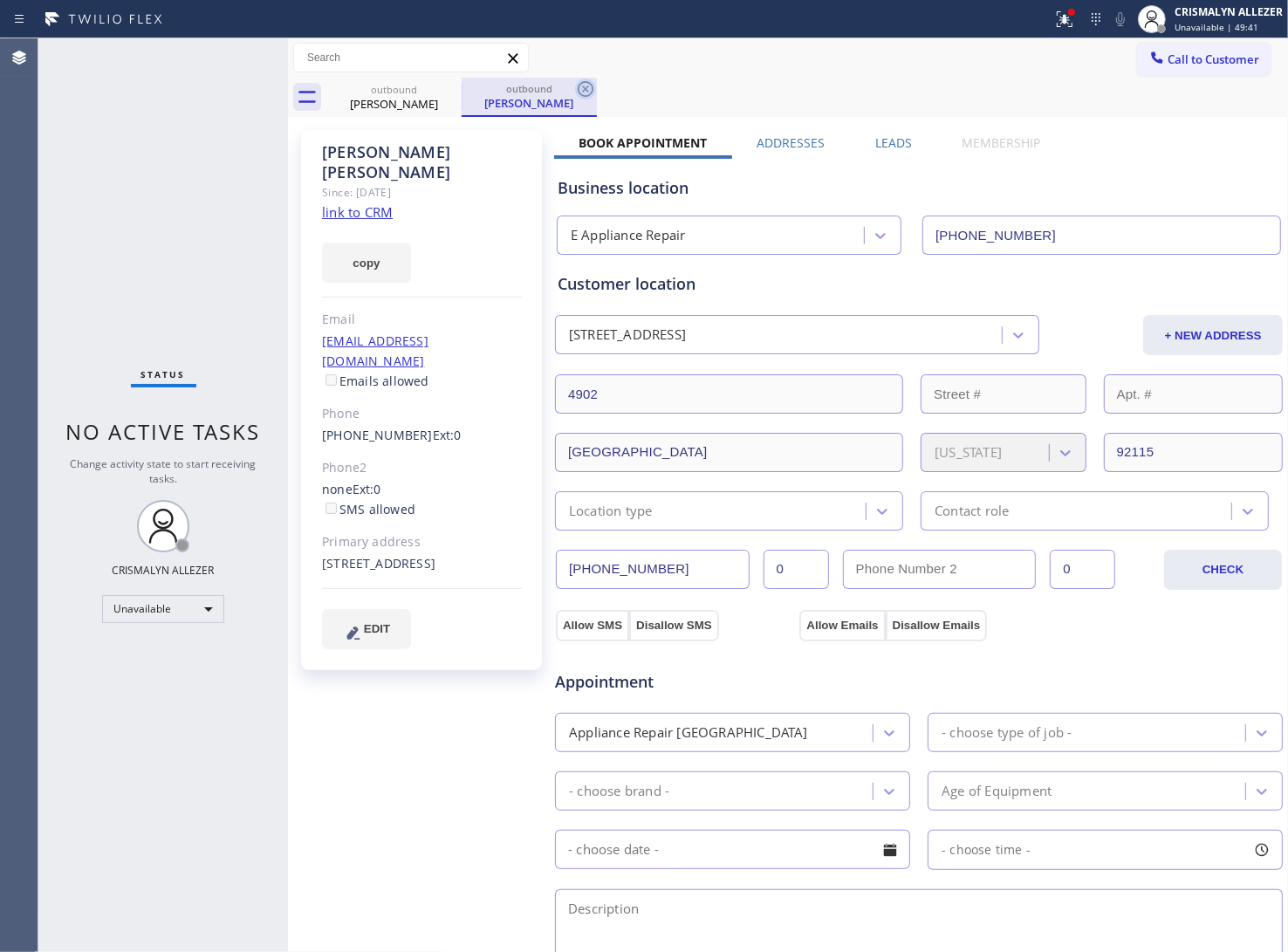
click at [591, 83] on icon at bounding box center [585, 88] width 21 height 21
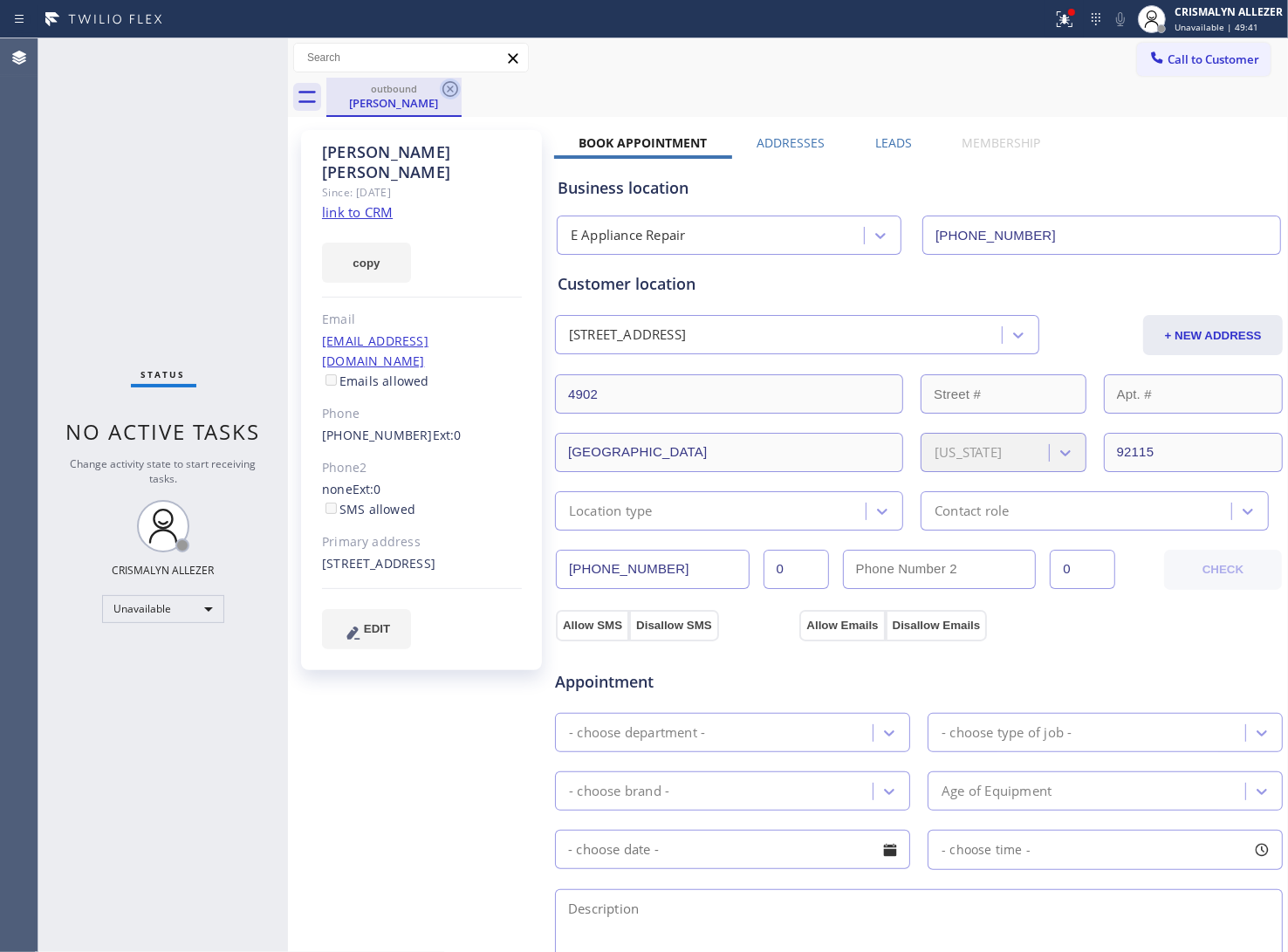
click at [455, 90] on icon at bounding box center [450, 88] width 21 height 21
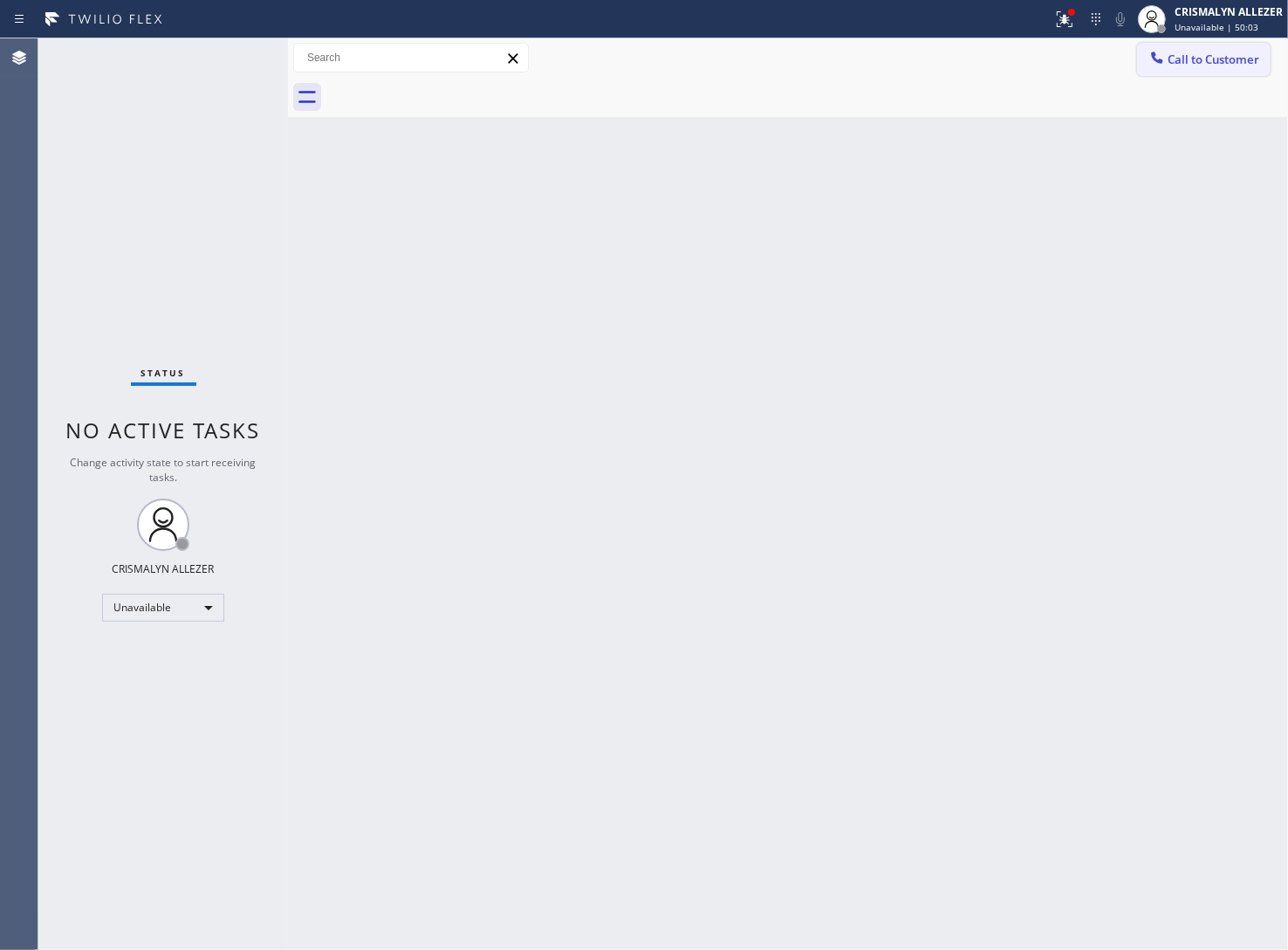
click at [1219, 62] on span "Call to Customer" at bounding box center [1213, 59] width 92 height 16
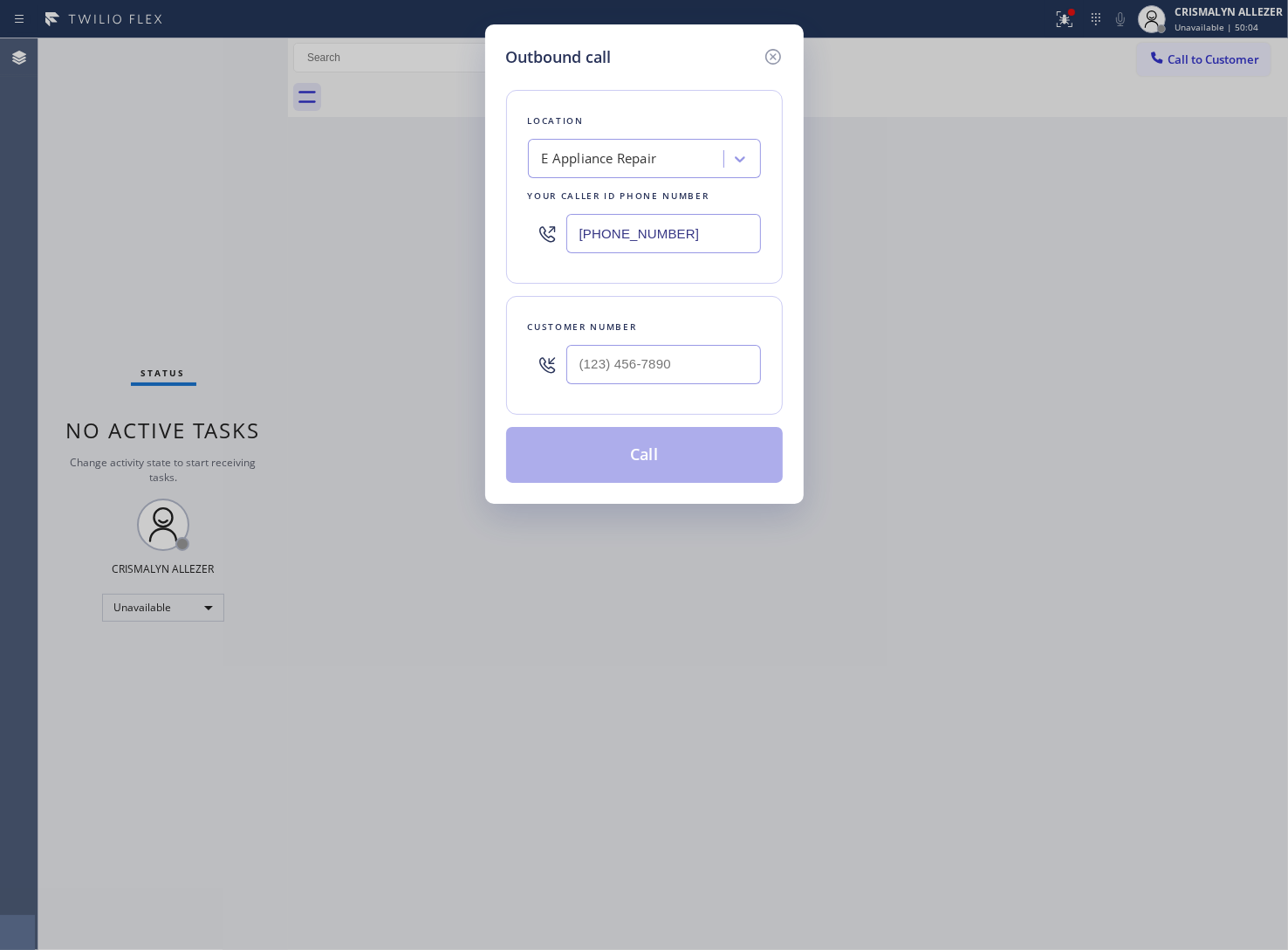
drag, startPoint x: 735, startPoint y: 236, endPoint x: 333, endPoint y: 245, distance: 402.1
click at [349, 246] on div "Outbound call Location E Appliance Repair Your caller id phone number (619) 363…" at bounding box center [644, 475] width 1288 height 950
paste input "424) 273-8866"
type input "(424) 273-8866"
click at [709, 376] on input "(___) ___-____" at bounding box center [663, 365] width 195 height 40
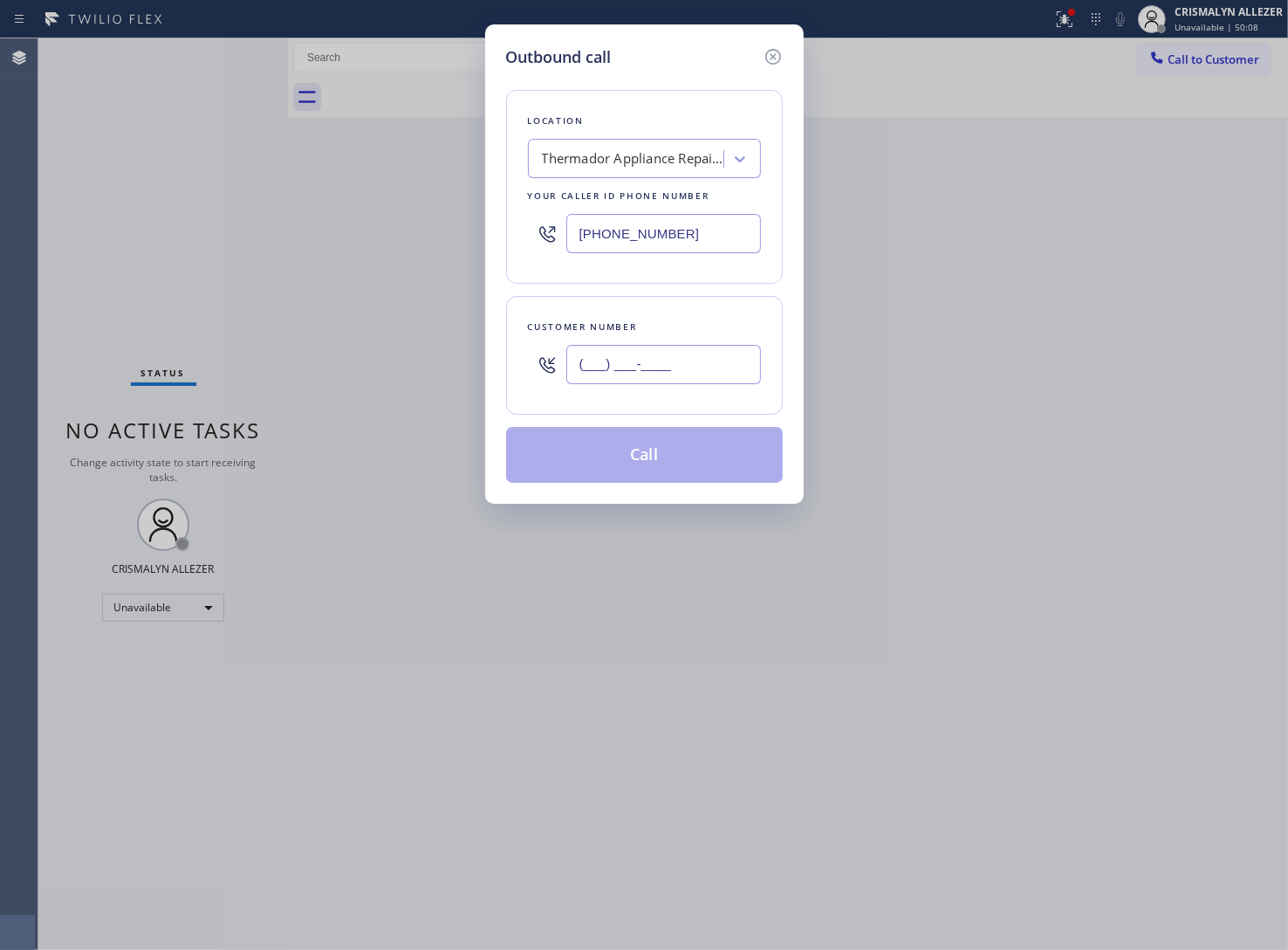
paste input "310) 459-8529"
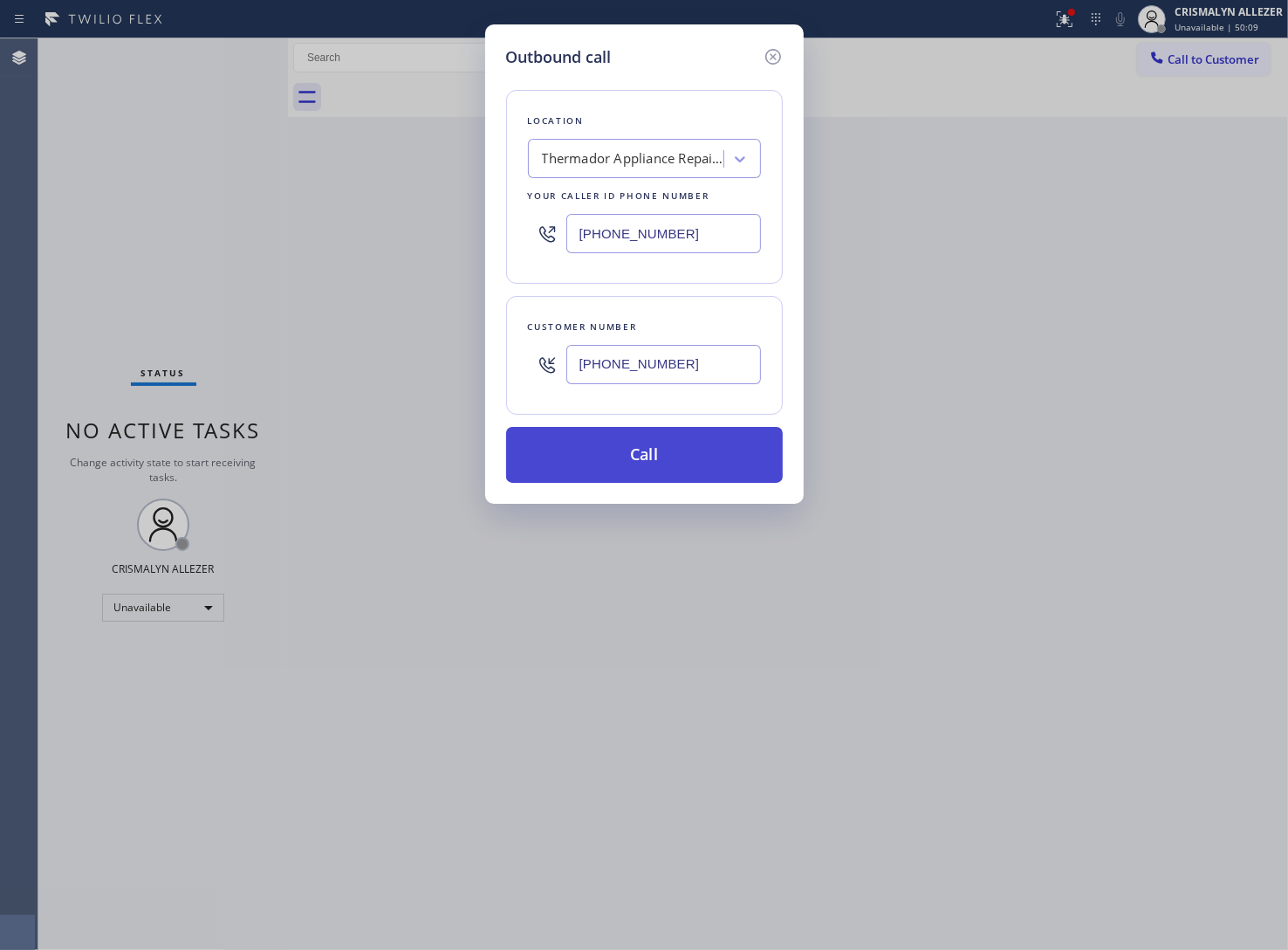
type input "(310) 459-8529"
click at [651, 452] on button "Call" at bounding box center [644, 455] width 277 height 56
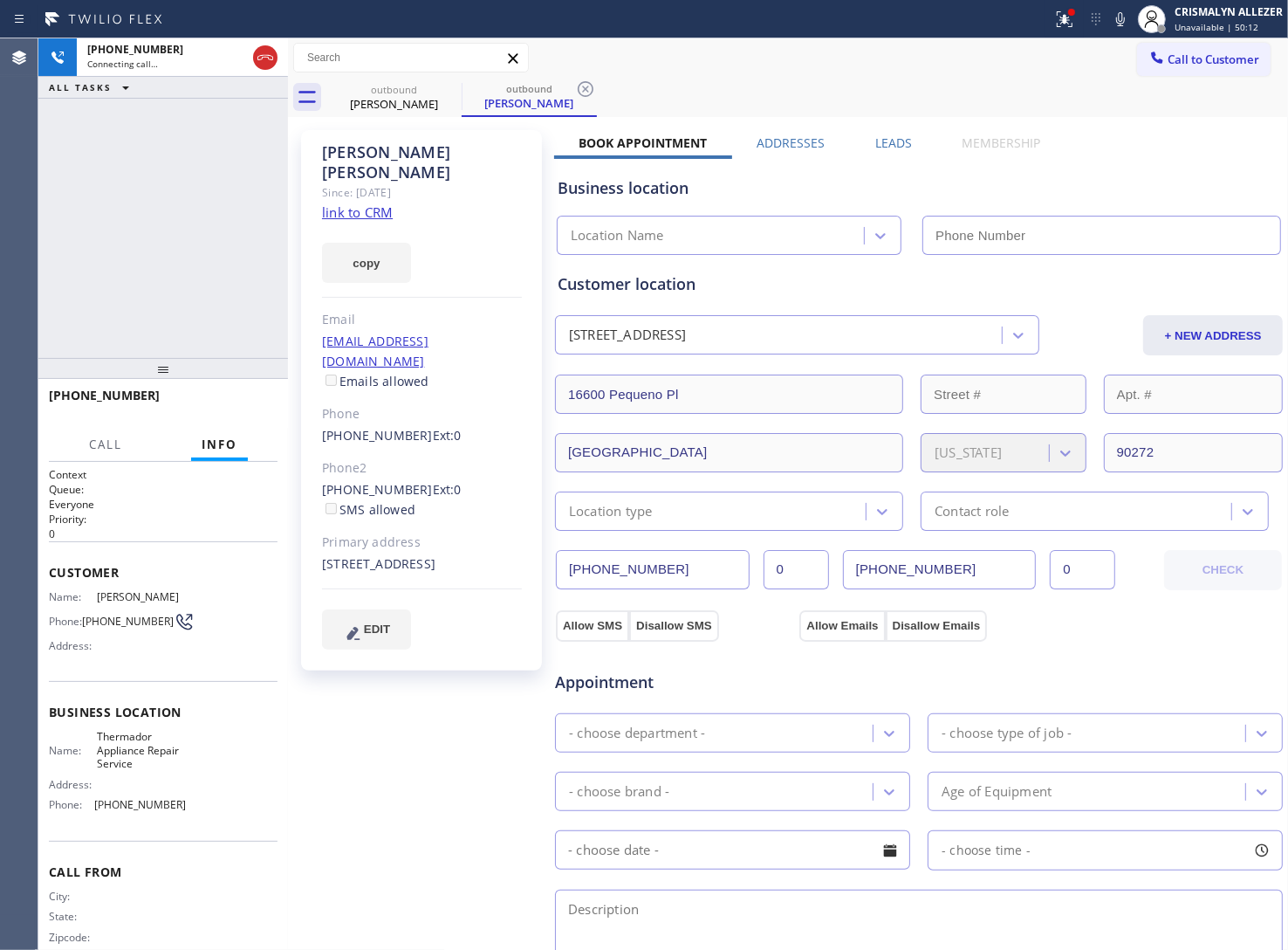
click at [381, 204] on link "link to CRM" at bounding box center [358, 213] width 71 height 18
type input "(424) 273-8866"
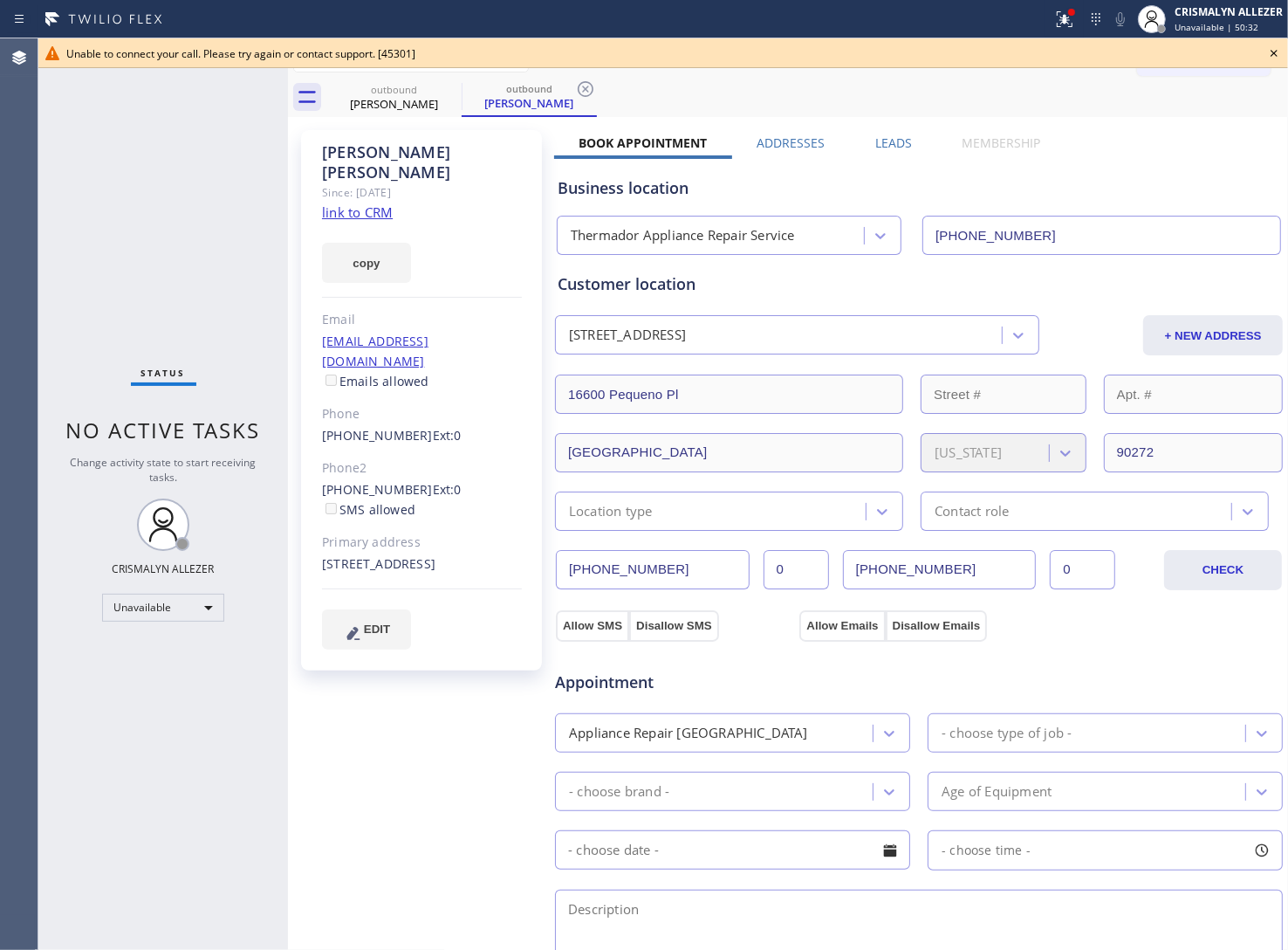
click at [1276, 52] on icon at bounding box center [1273, 52] width 21 height 21
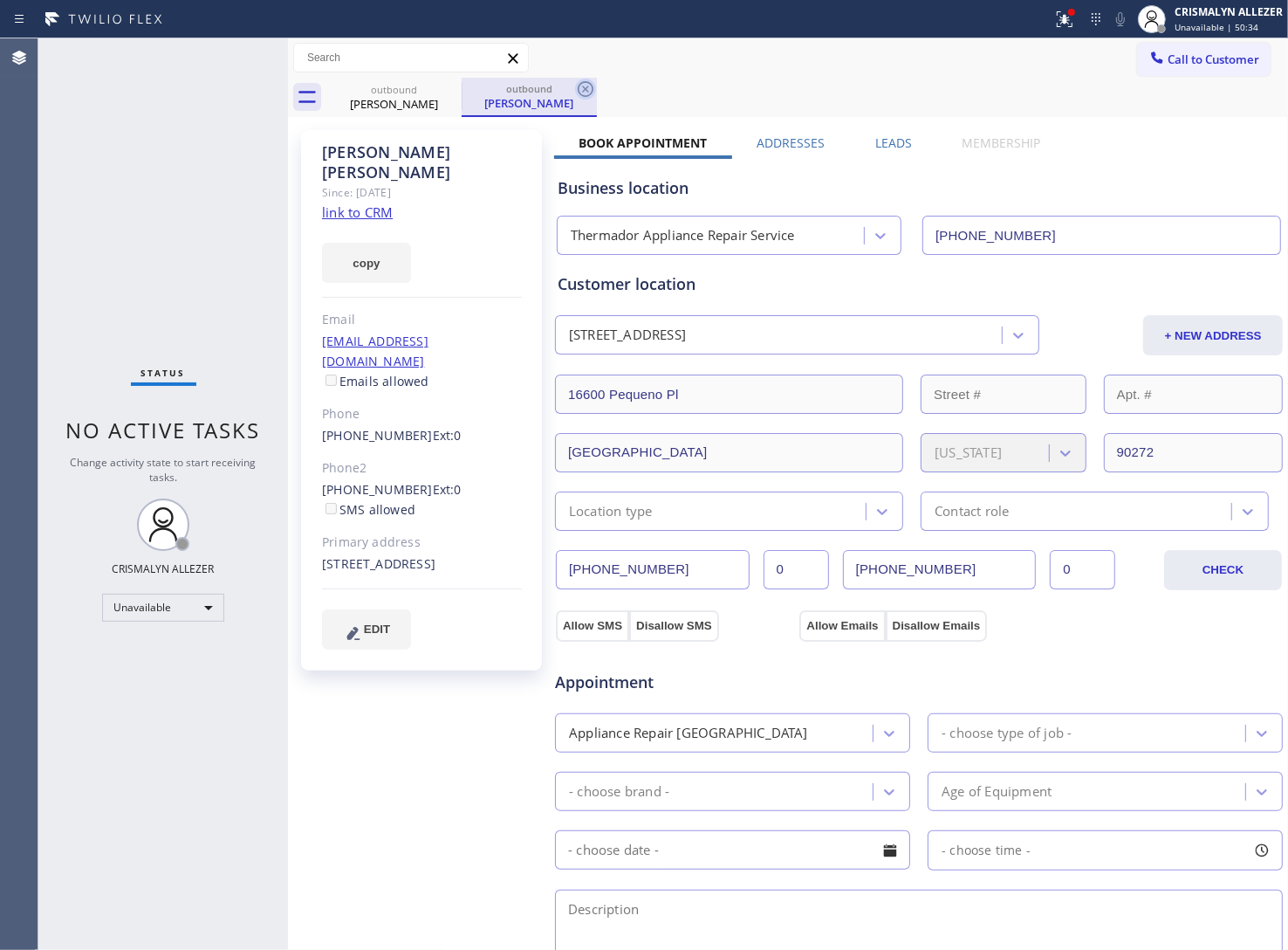
click at [586, 85] on icon at bounding box center [585, 88] width 21 height 21
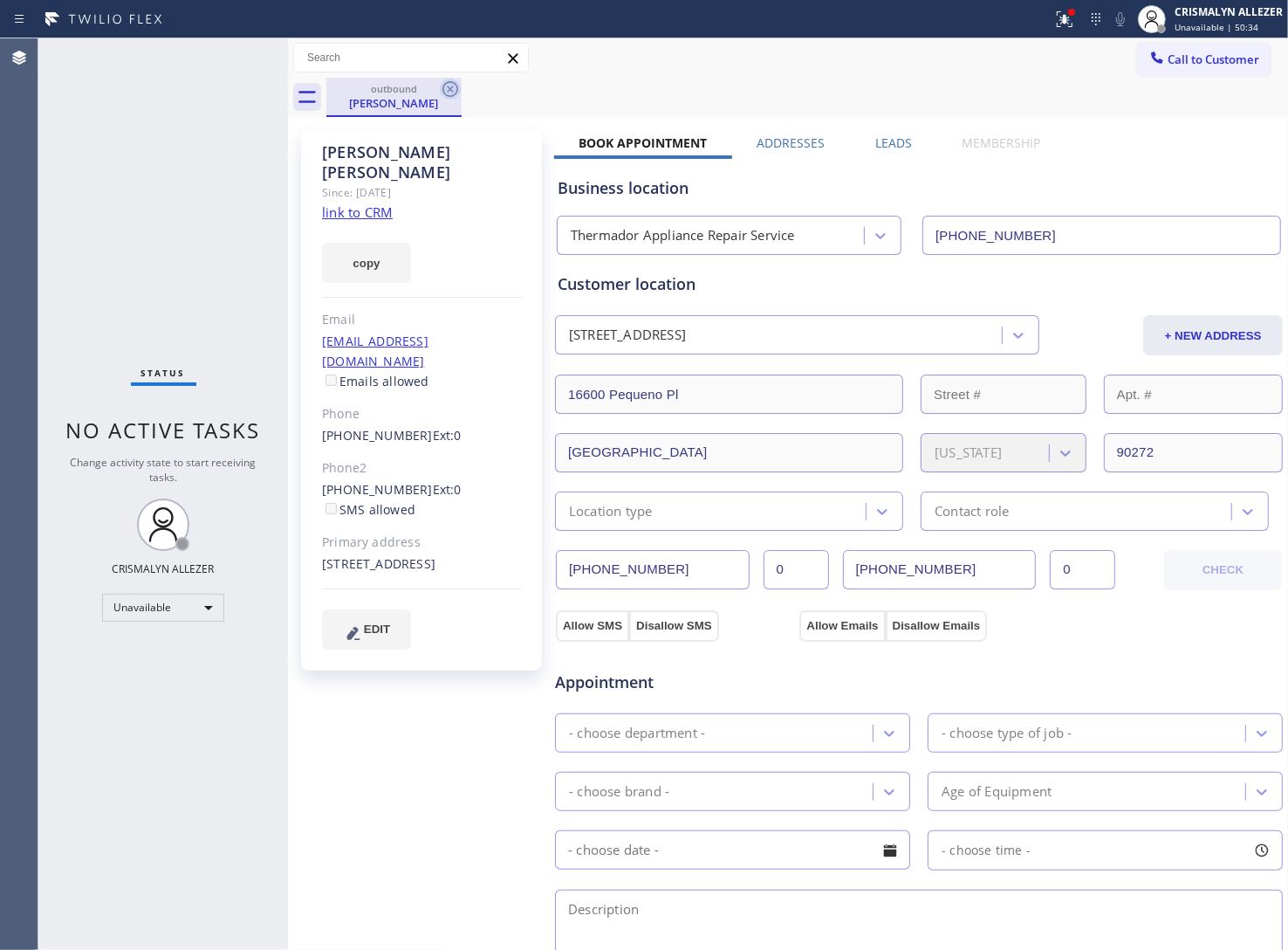
click at [451, 92] on icon at bounding box center [450, 88] width 21 height 21
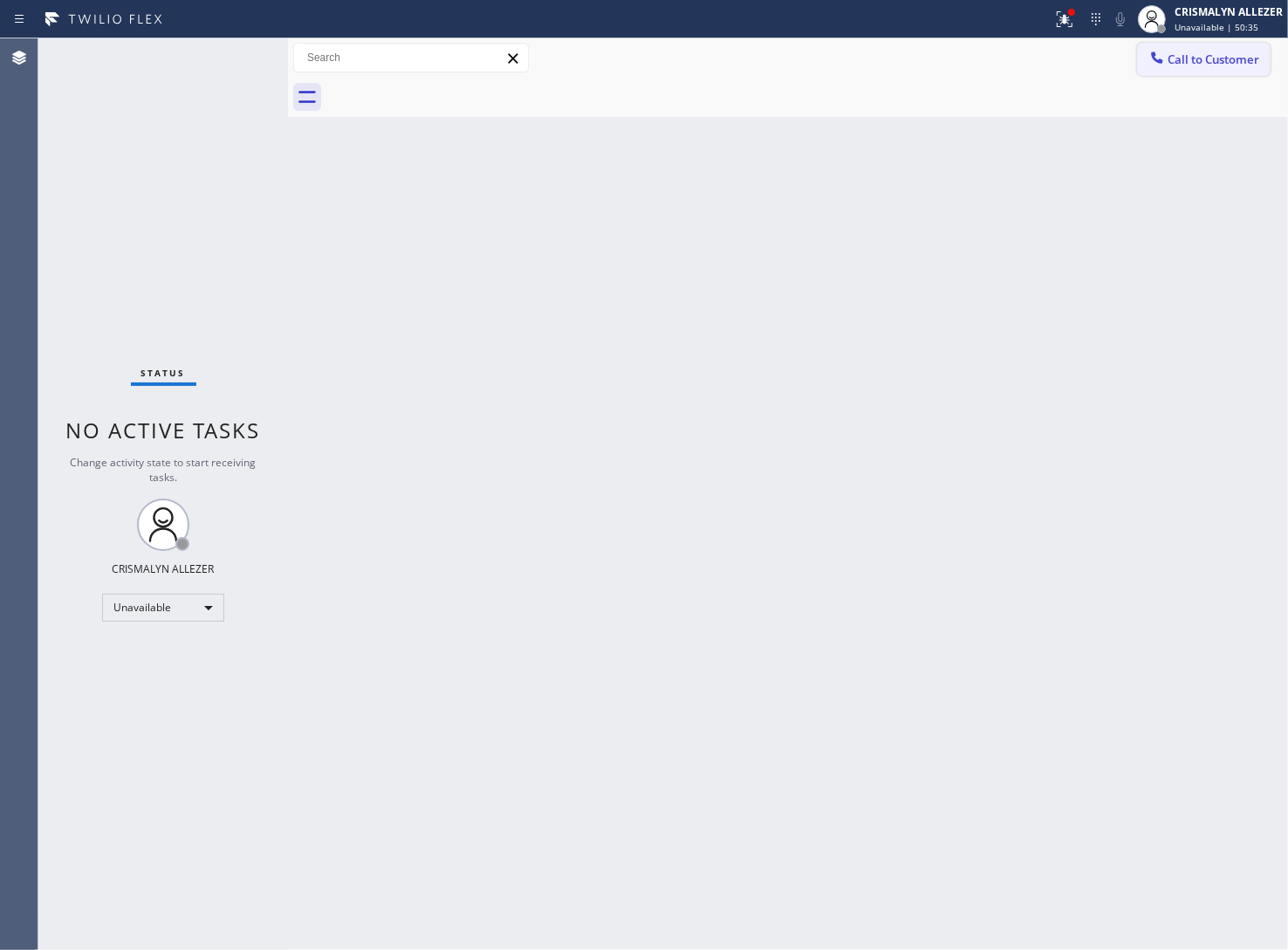
click at [1218, 65] on span "Call to Customer" at bounding box center [1213, 59] width 92 height 16
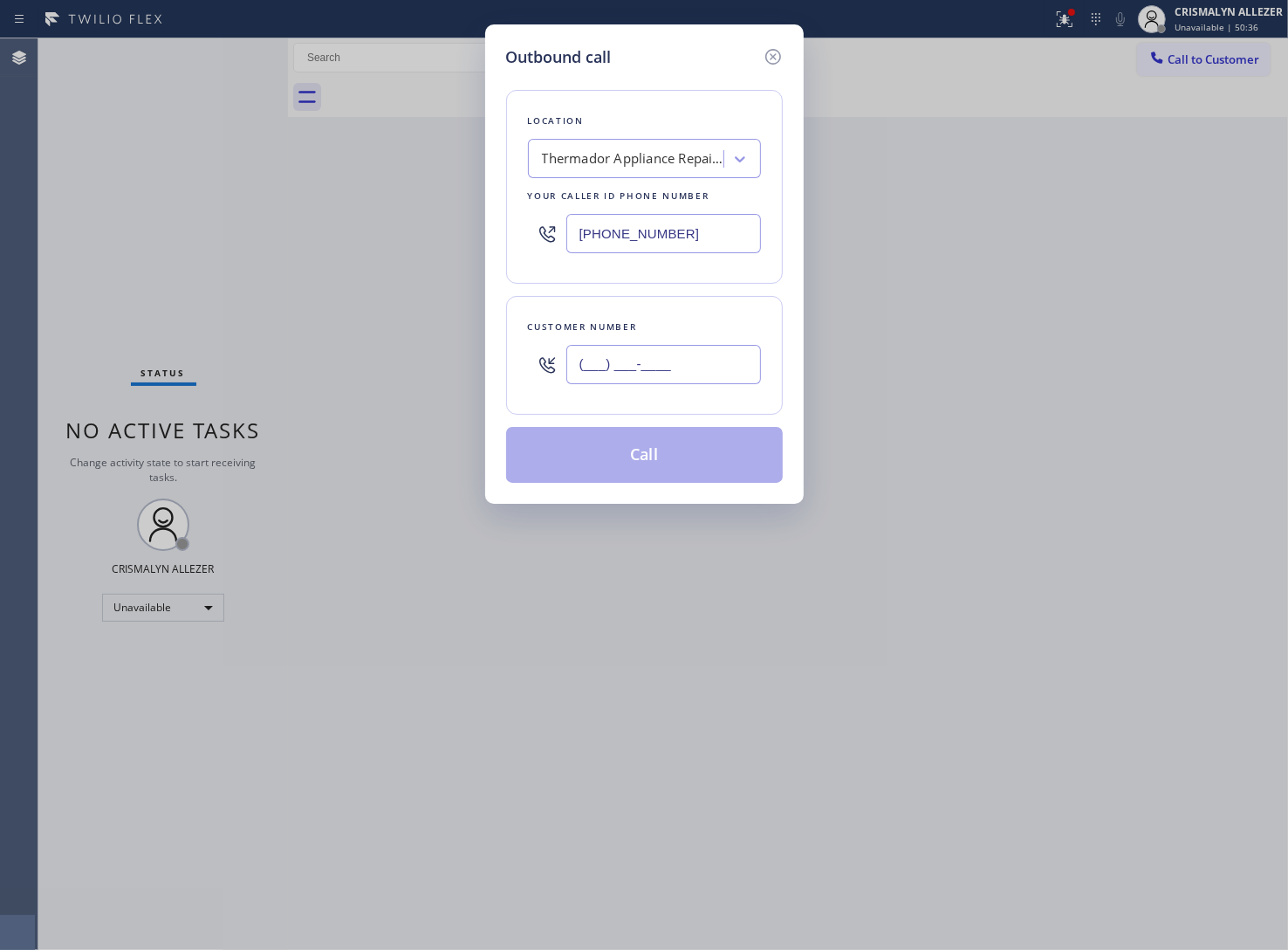
click at [742, 367] on input "(___) ___-____" at bounding box center [663, 365] width 195 height 40
paste input "310) 365-1434"
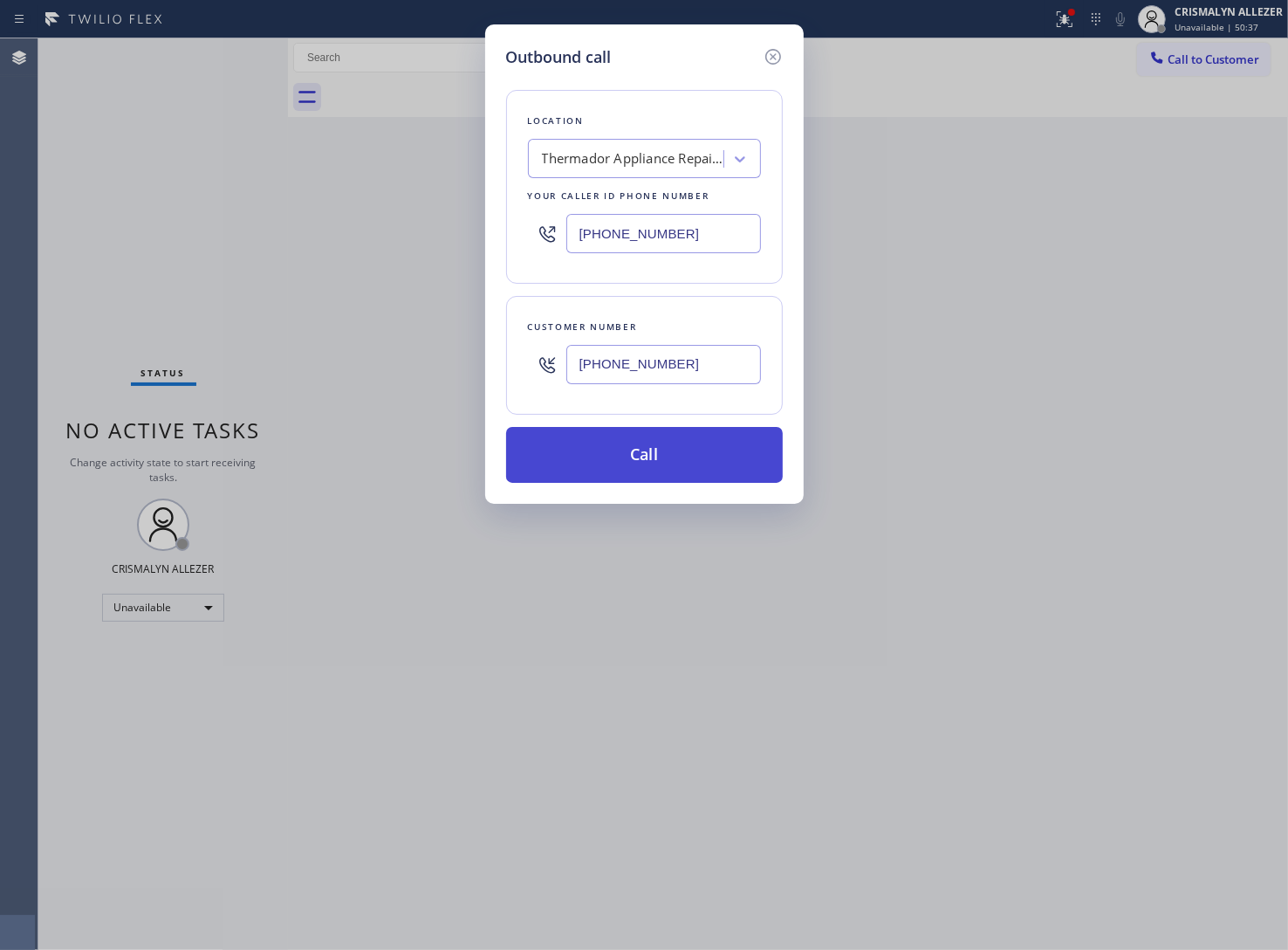
type input "(310) 365-1434"
click at [654, 457] on button "Call" at bounding box center [644, 455] width 277 height 56
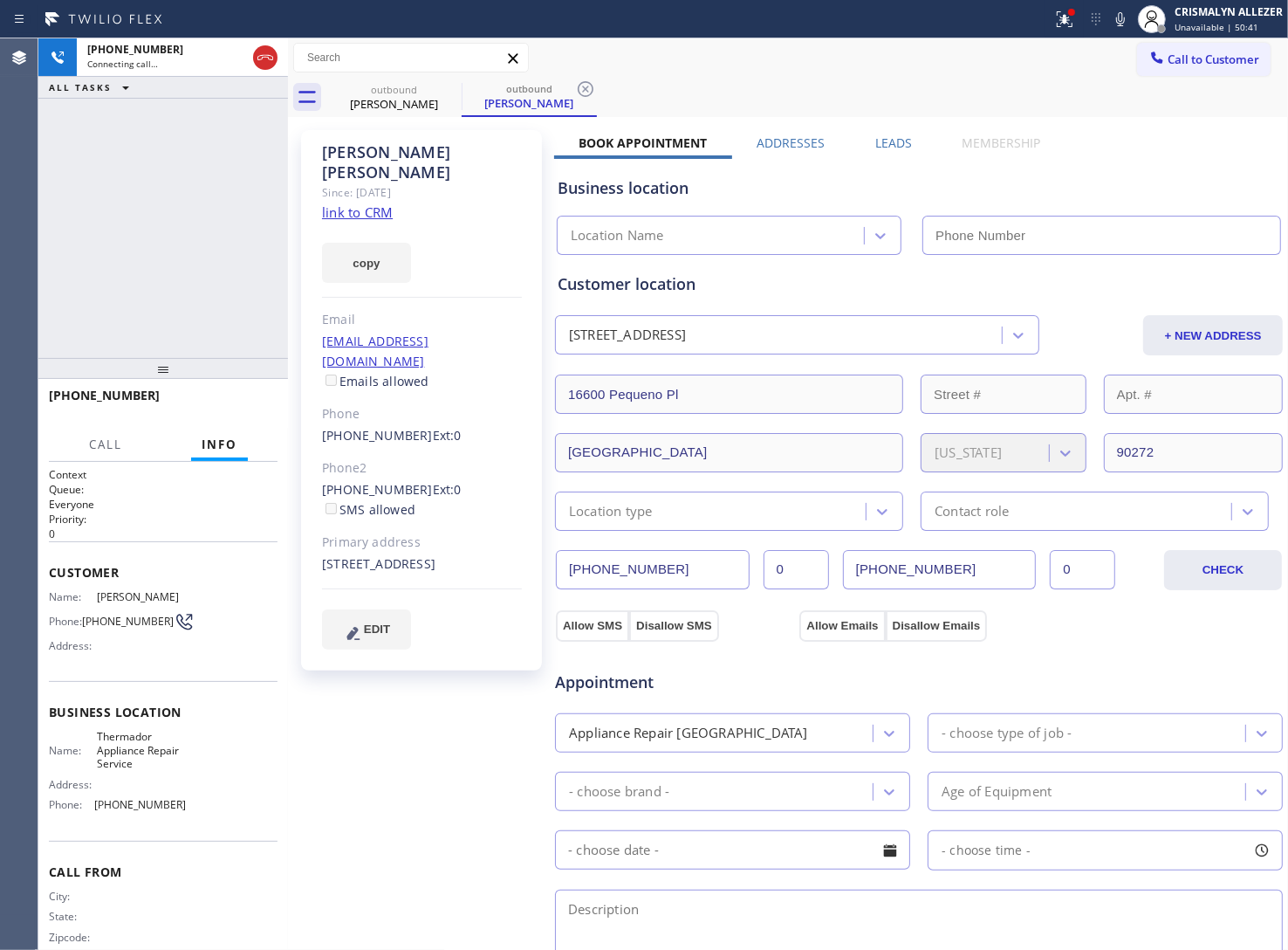
type input "(424) 273-8866"
drag, startPoint x: 892, startPoint y: 145, endPoint x: 981, endPoint y: 180, distance: 95.6
click at [892, 145] on label "Leads" at bounding box center [894, 142] width 37 height 17
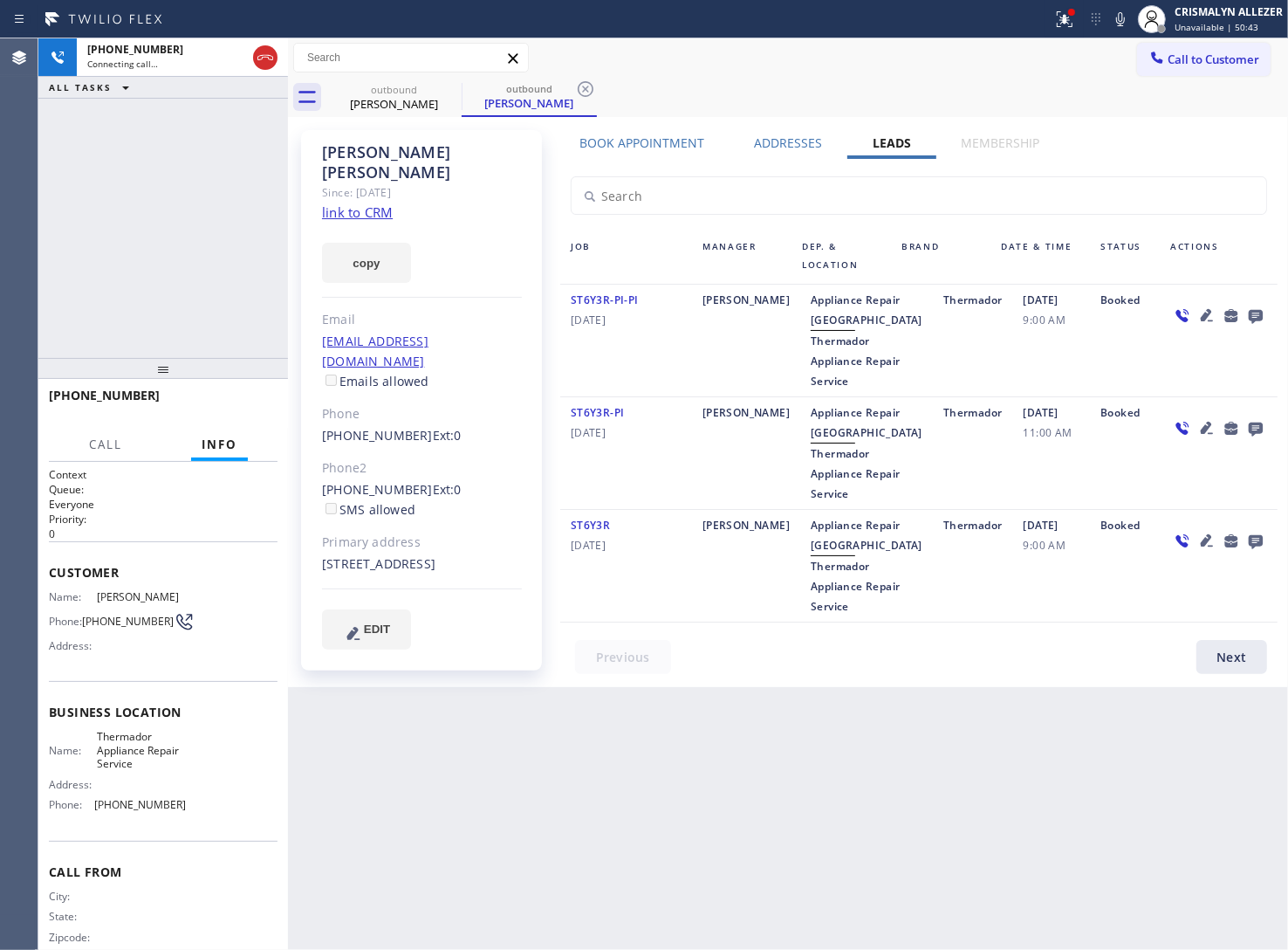
click at [1250, 312] on icon at bounding box center [1255, 316] width 14 height 14
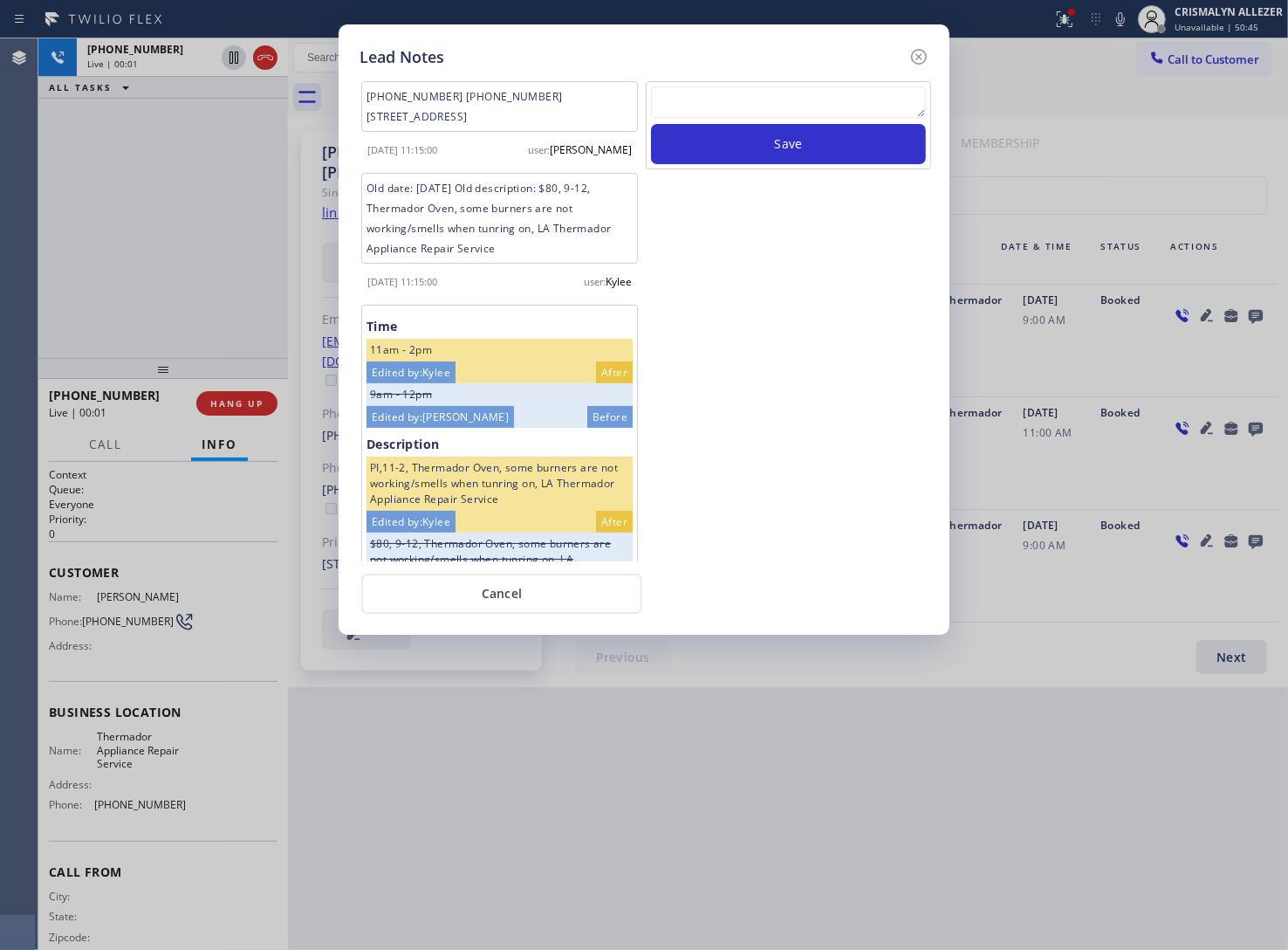
click at [726, 102] on textarea at bounding box center [789, 102] width 275 height 32
paste textarea "no answer | pls xfer here cx cb"
type textarea "no answer | pls xfer here cx cb"
click at [760, 148] on button "Save" at bounding box center [789, 143] width 275 height 41
click at [478, 599] on button "Cancel" at bounding box center [502, 593] width 281 height 41
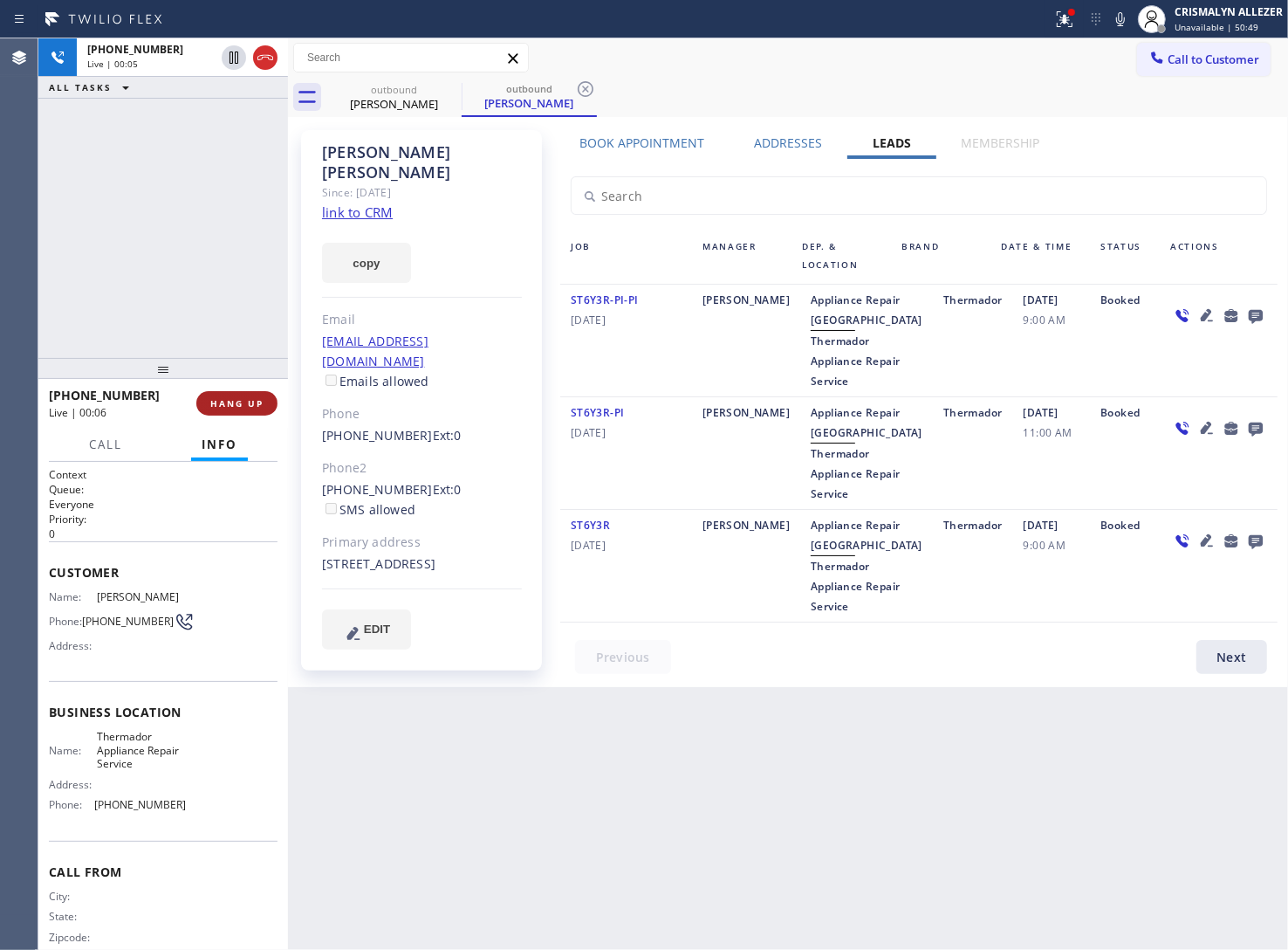
click at [203, 399] on button "HANG UP" at bounding box center [237, 403] width 81 height 25
click at [219, 410] on button "HANG UP" at bounding box center [237, 403] width 81 height 25
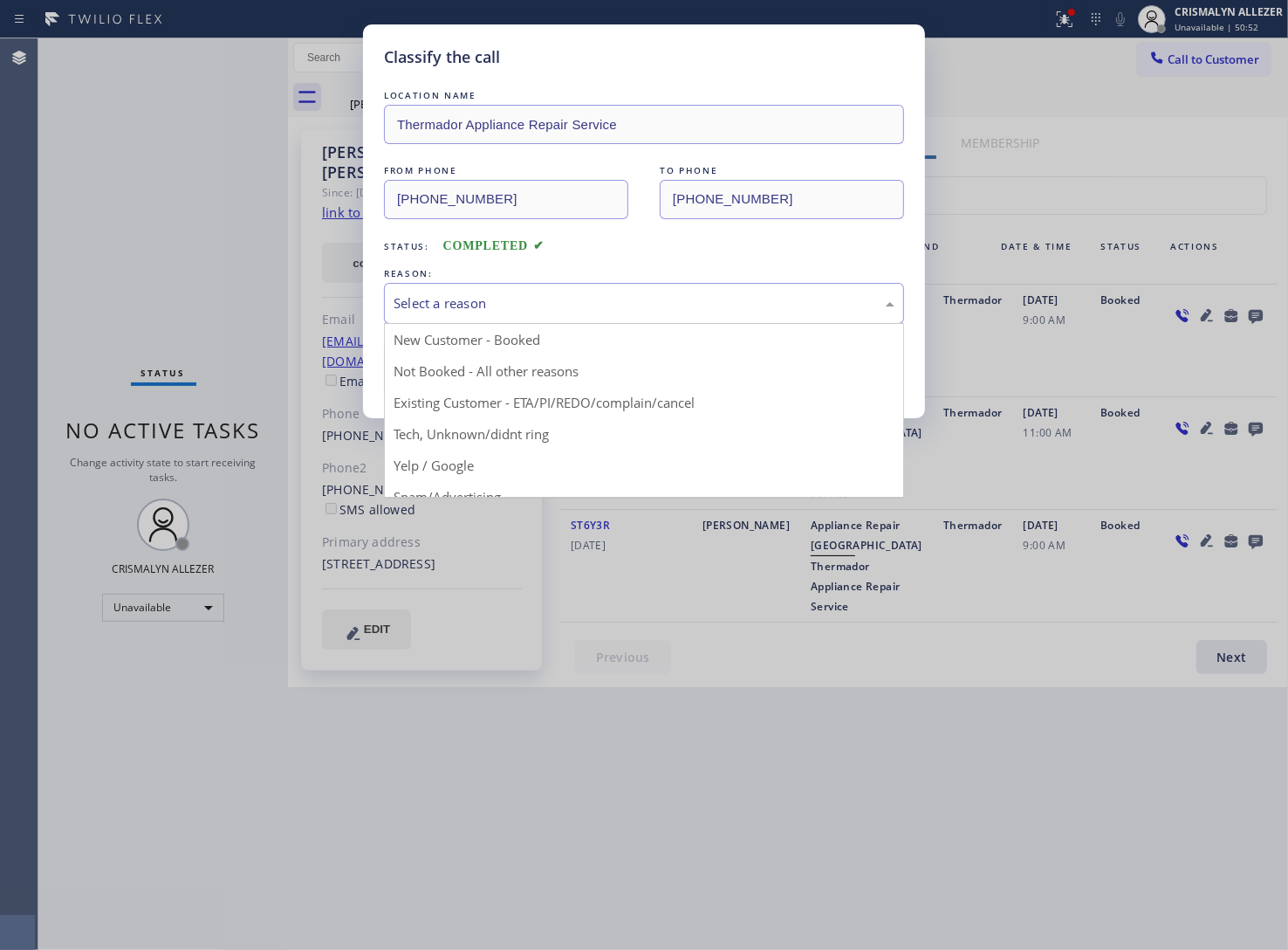
click at [624, 311] on div "Select a reason" at bounding box center [644, 303] width 501 height 20
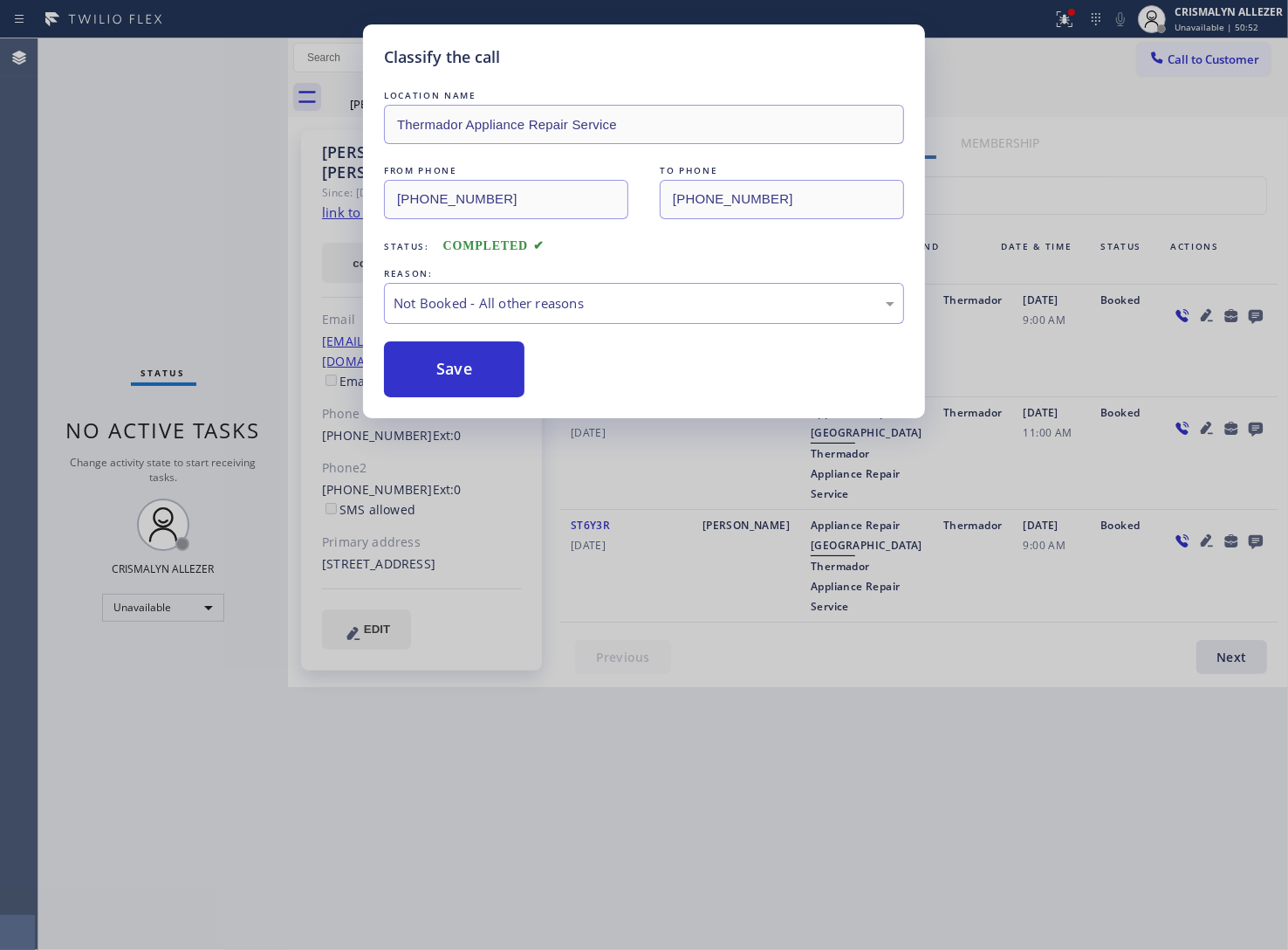
click at [421, 377] on button "Save" at bounding box center [454, 369] width 140 height 56
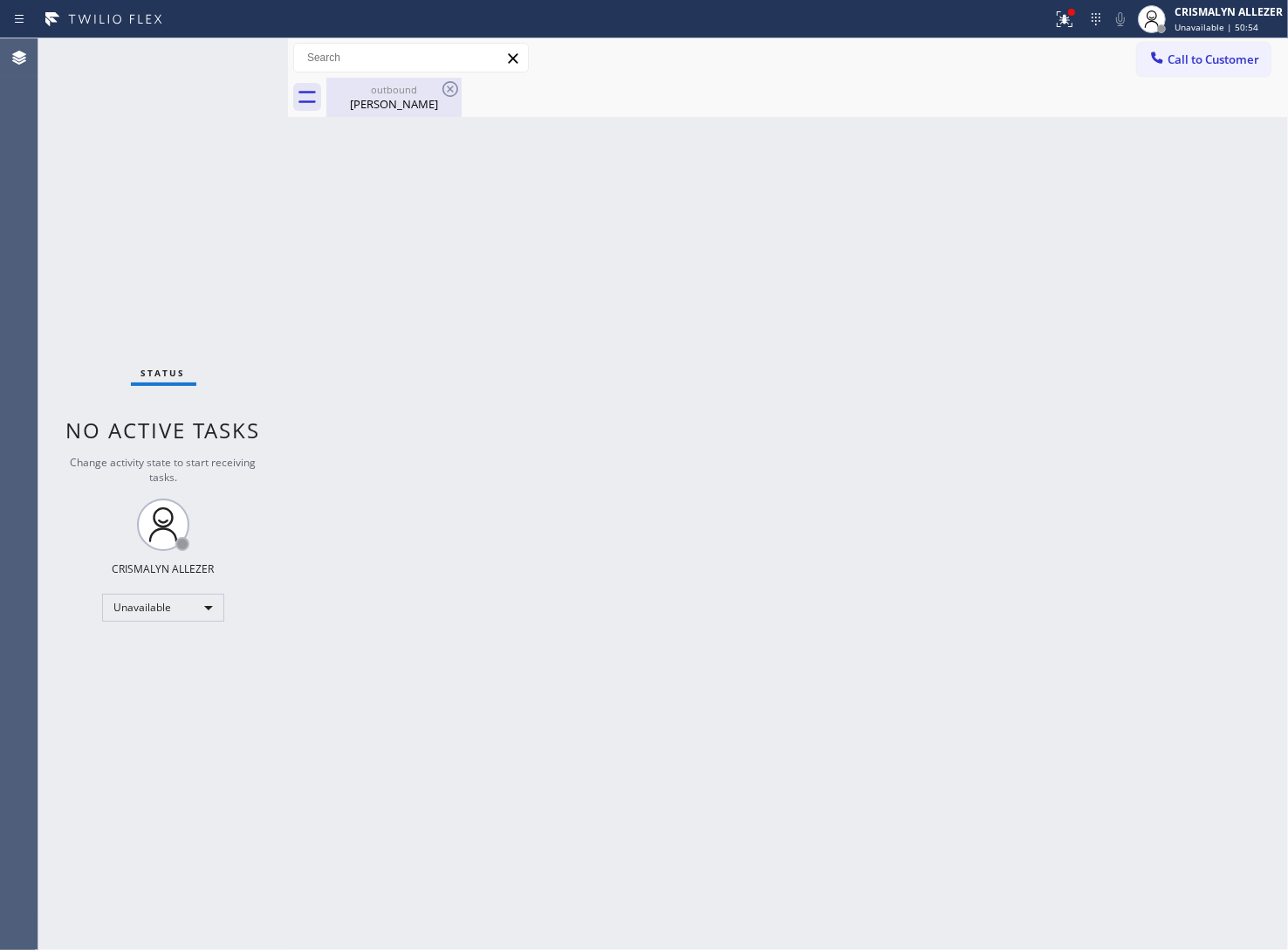
click at [386, 93] on div "outbound" at bounding box center [393, 89] width 131 height 13
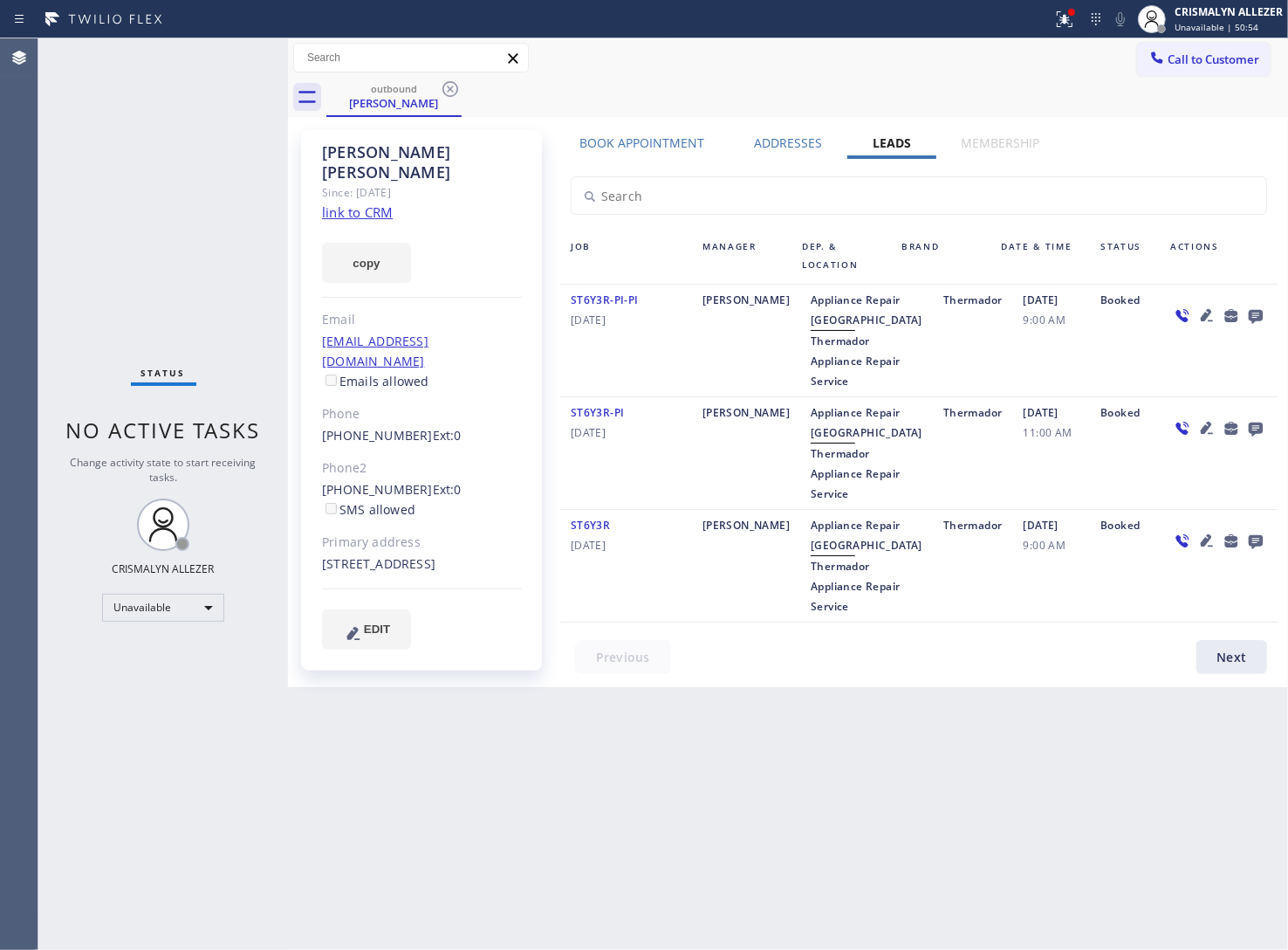
click at [446, 86] on icon at bounding box center [450, 88] width 21 height 21
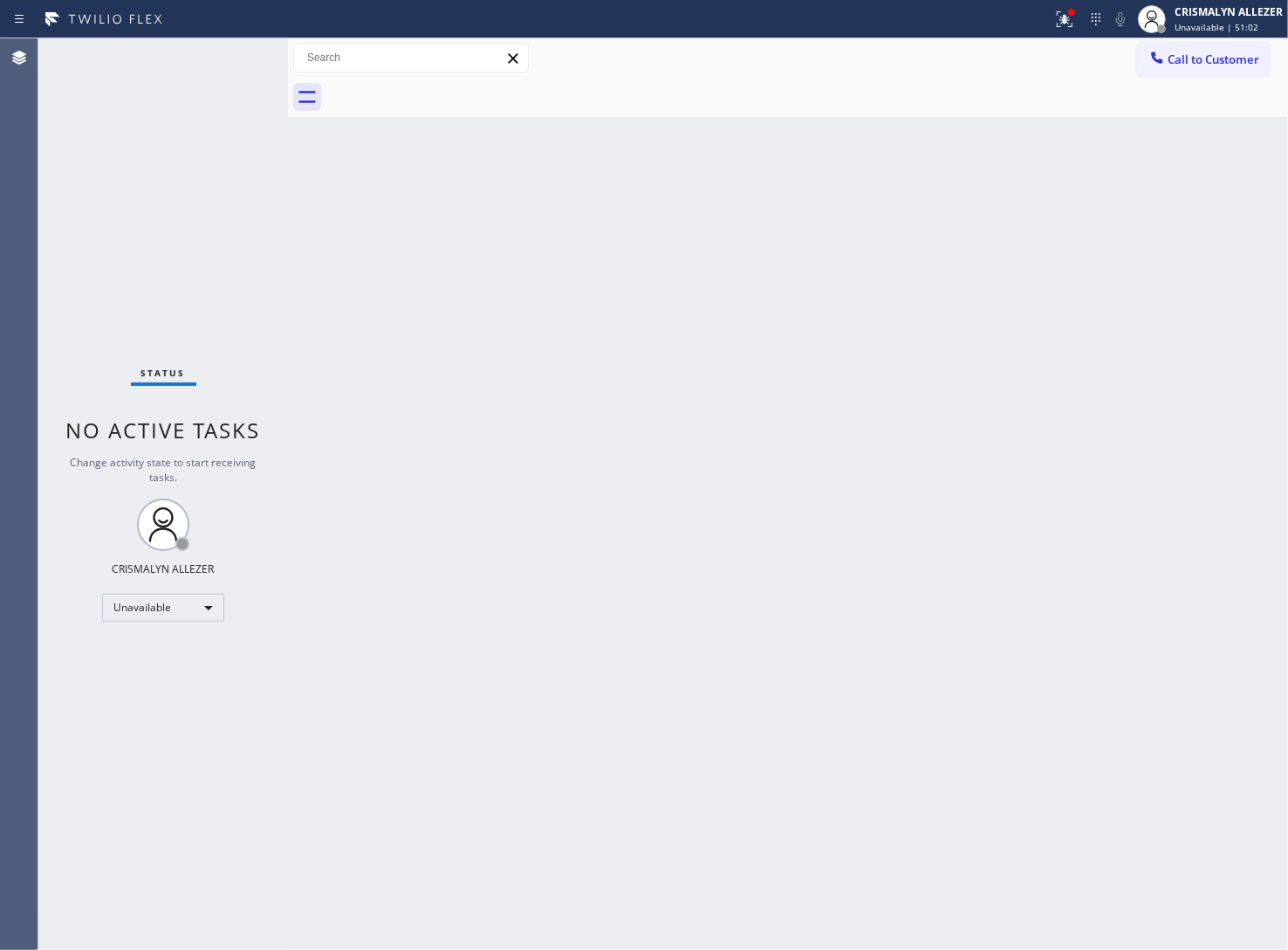
click at [1235, 54] on span "Call to Customer" at bounding box center [1213, 59] width 92 height 16
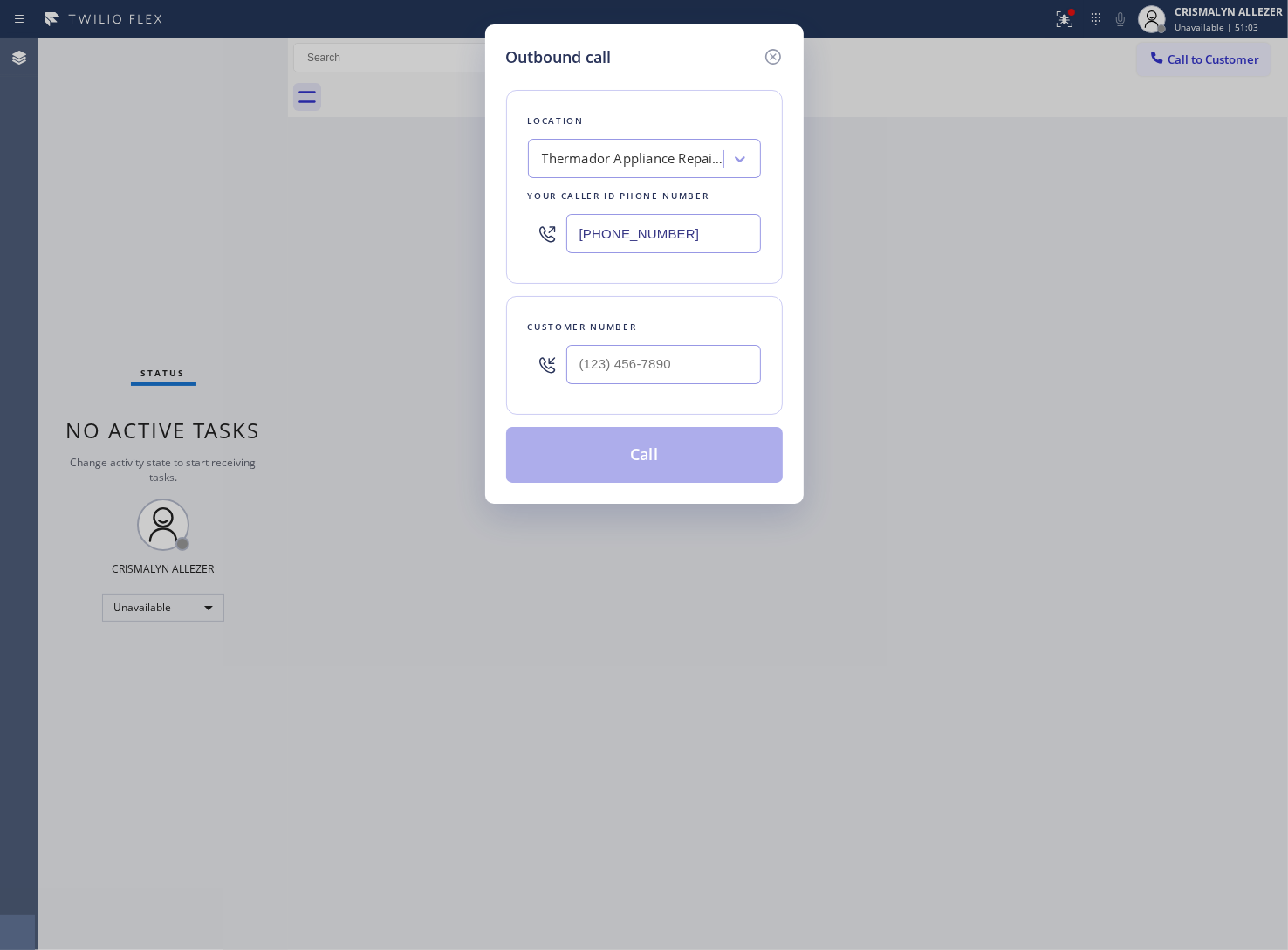
drag, startPoint x: 721, startPoint y: 225, endPoint x: 339, endPoint y: 247, distance: 382.6
click at [393, 240] on div "Outbound call Location Thermador Appliance Repair Service Your caller id phone …" at bounding box center [644, 475] width 1288 height 950
paste input "818) 824-6428"
type input "(818) 824-6428"
click at [694, 369] on input "(___) ___-____" at bounding box center [663, 365] width 195 height 40
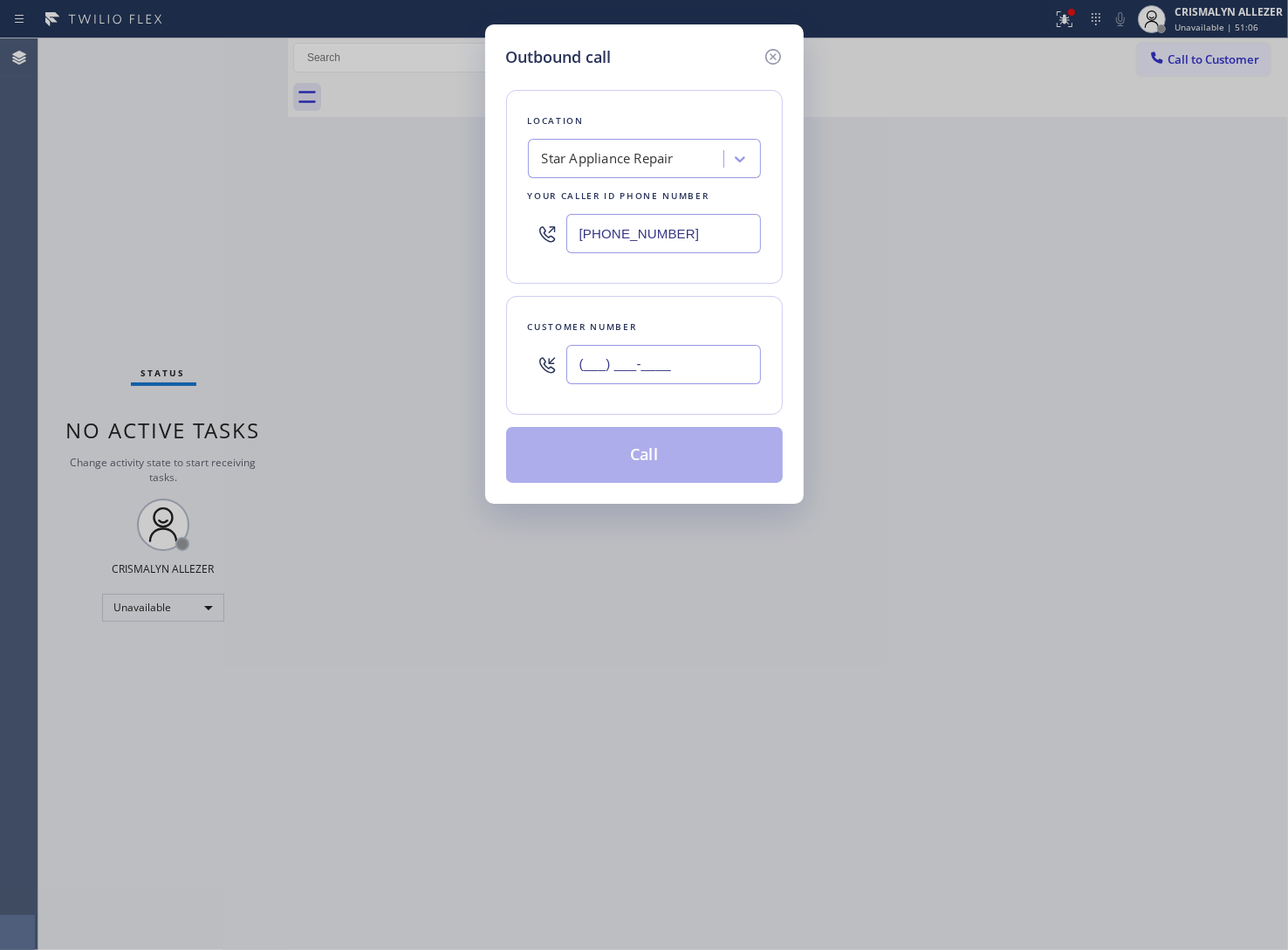
paste input "310) 528-5638"
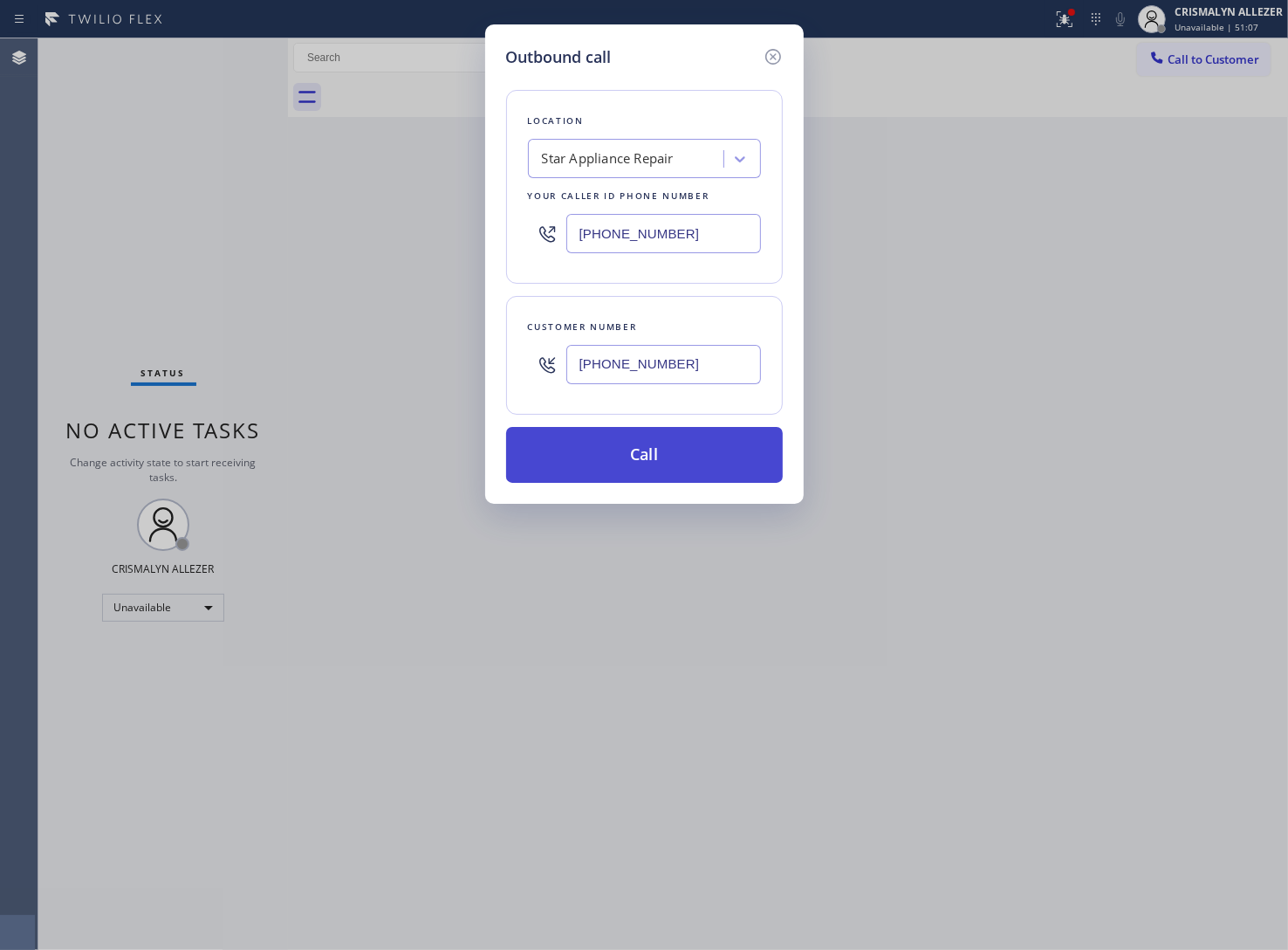
type input "(310) 528-5638"
click at [650, 452] on button "Call" at bounding box center [644, 455] width 277 height 56
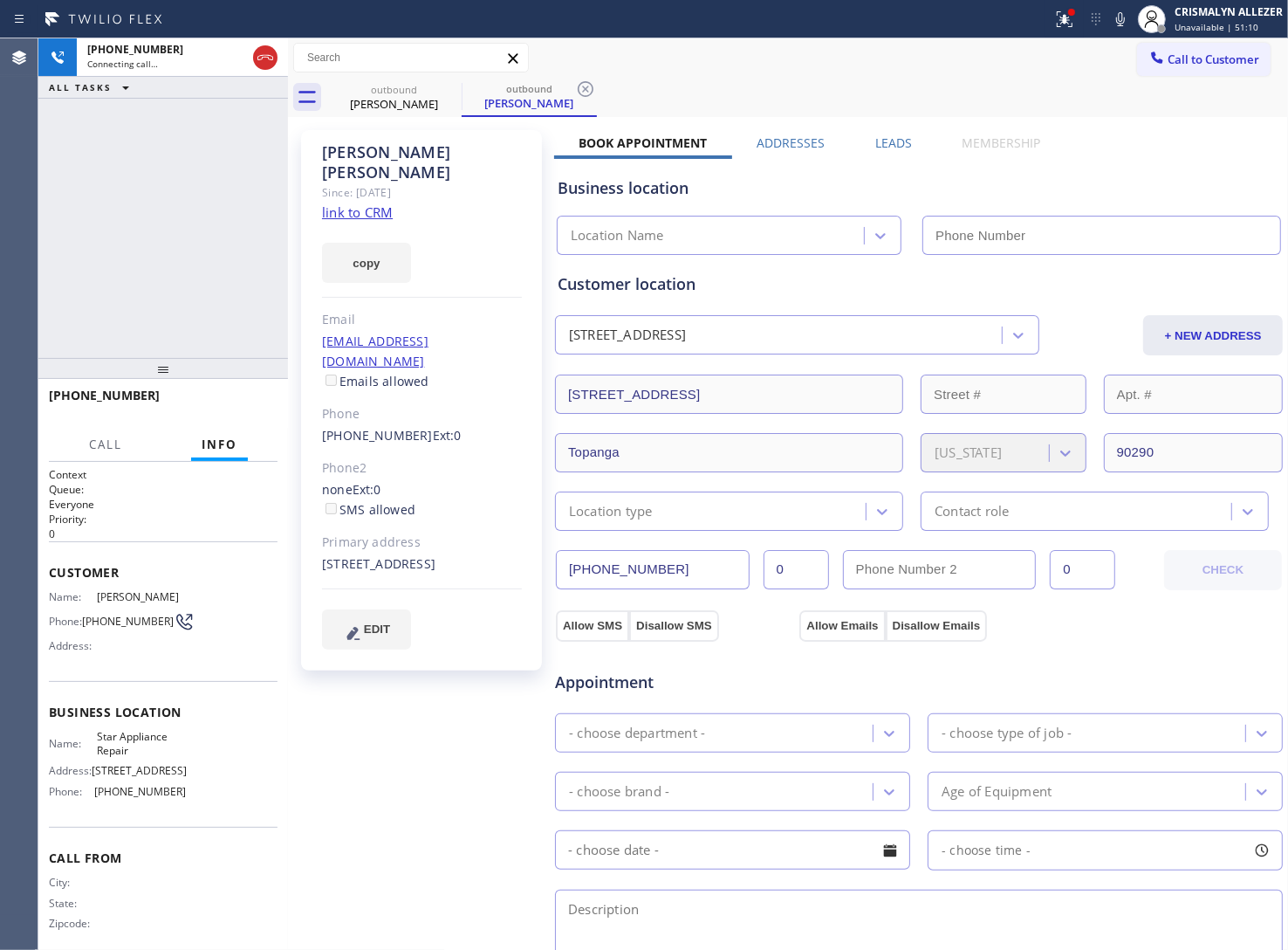
click at [350, 204] on link "link to CRM" at bounding box center [358, 213] width 71 height 18
type input "(818) 824-6428"
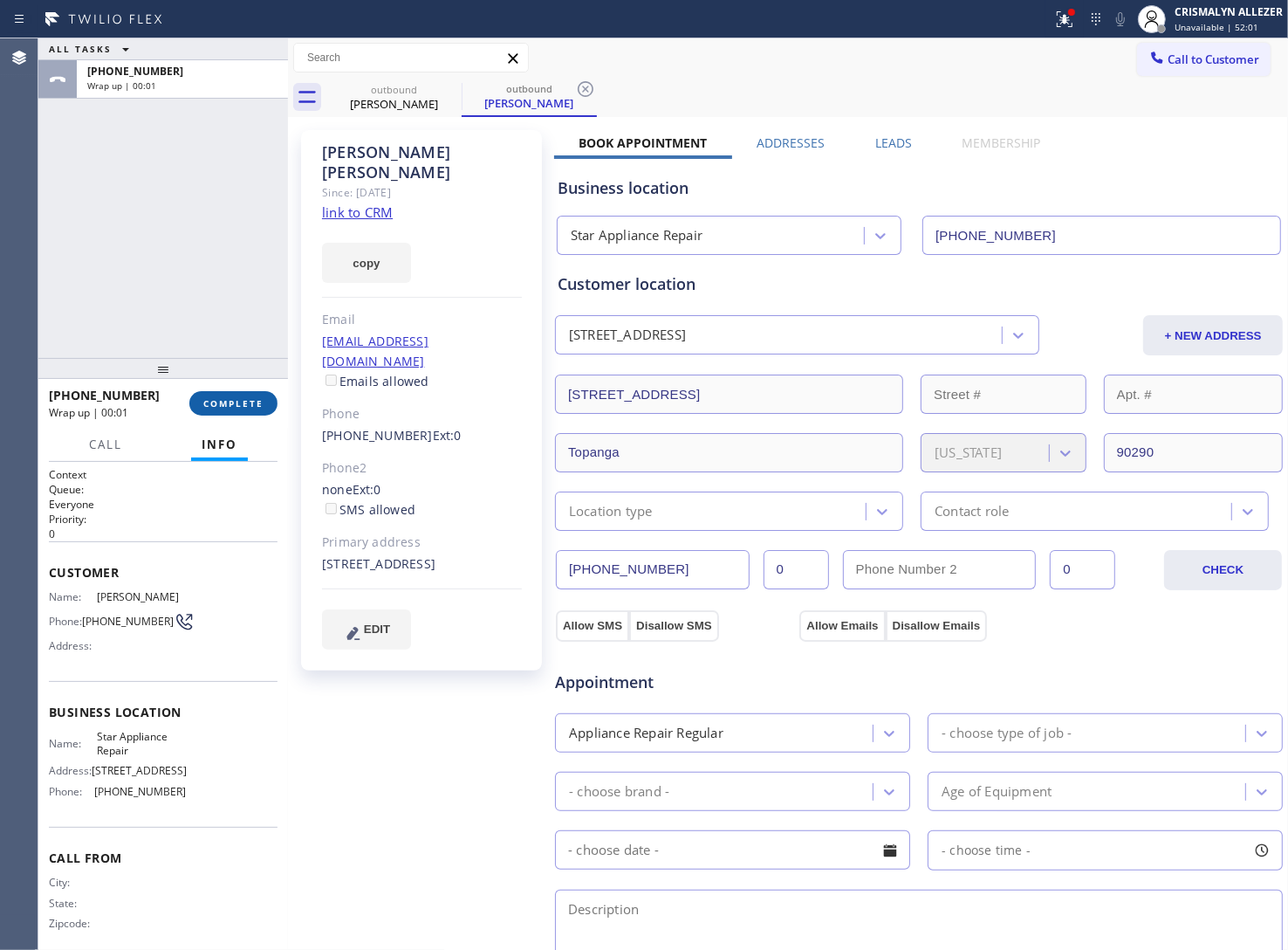
click at [237, 401] on span "COMPLETE" at bounding box center [233, 403] width 60 height 12
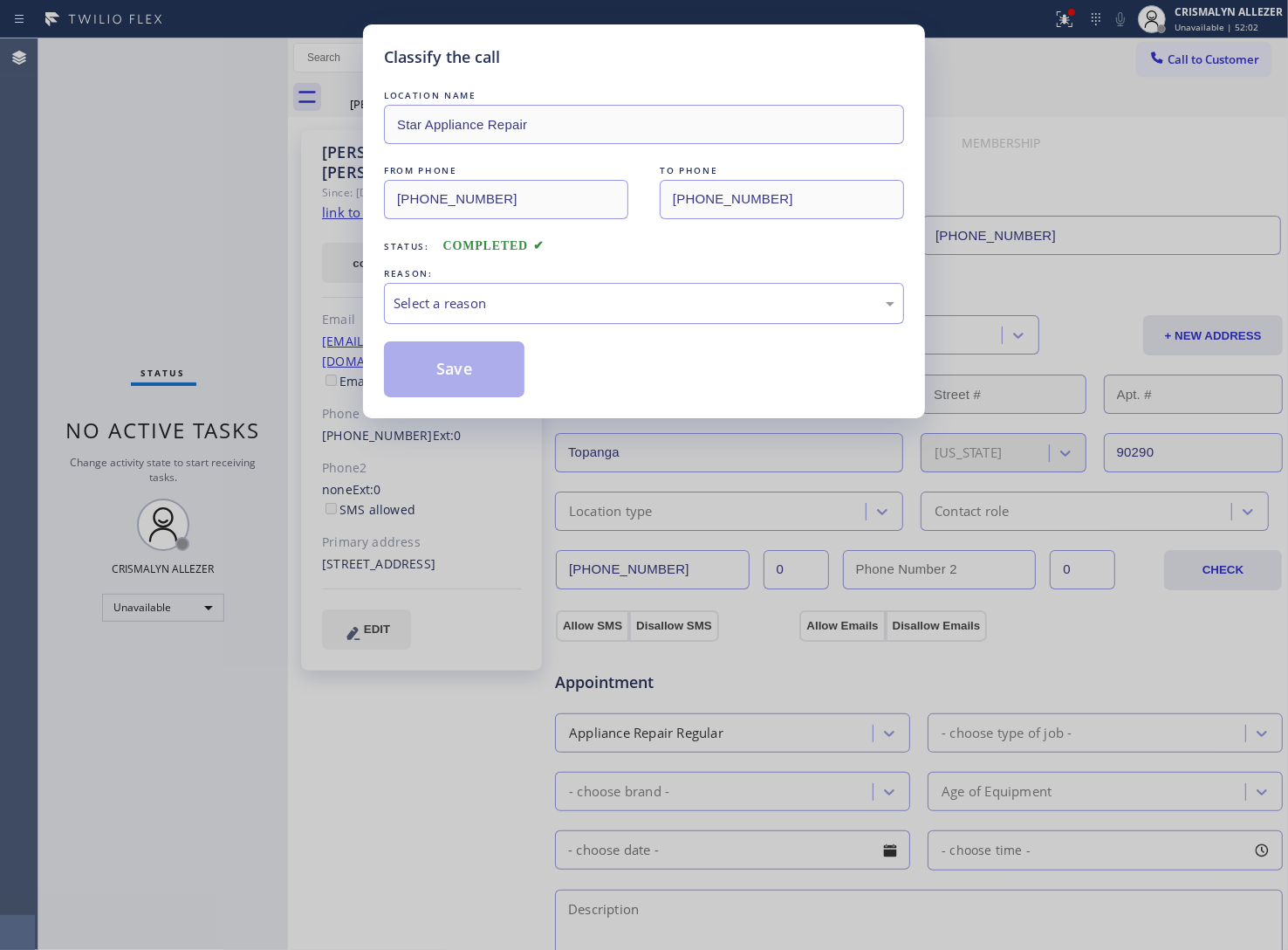
click at [643, 308] on div "Select a reason" at bounding box center [644, 303] width 501 height 20
click at [465, 377] on button "Save" at bounding box center [454, 369] width 140 height 56
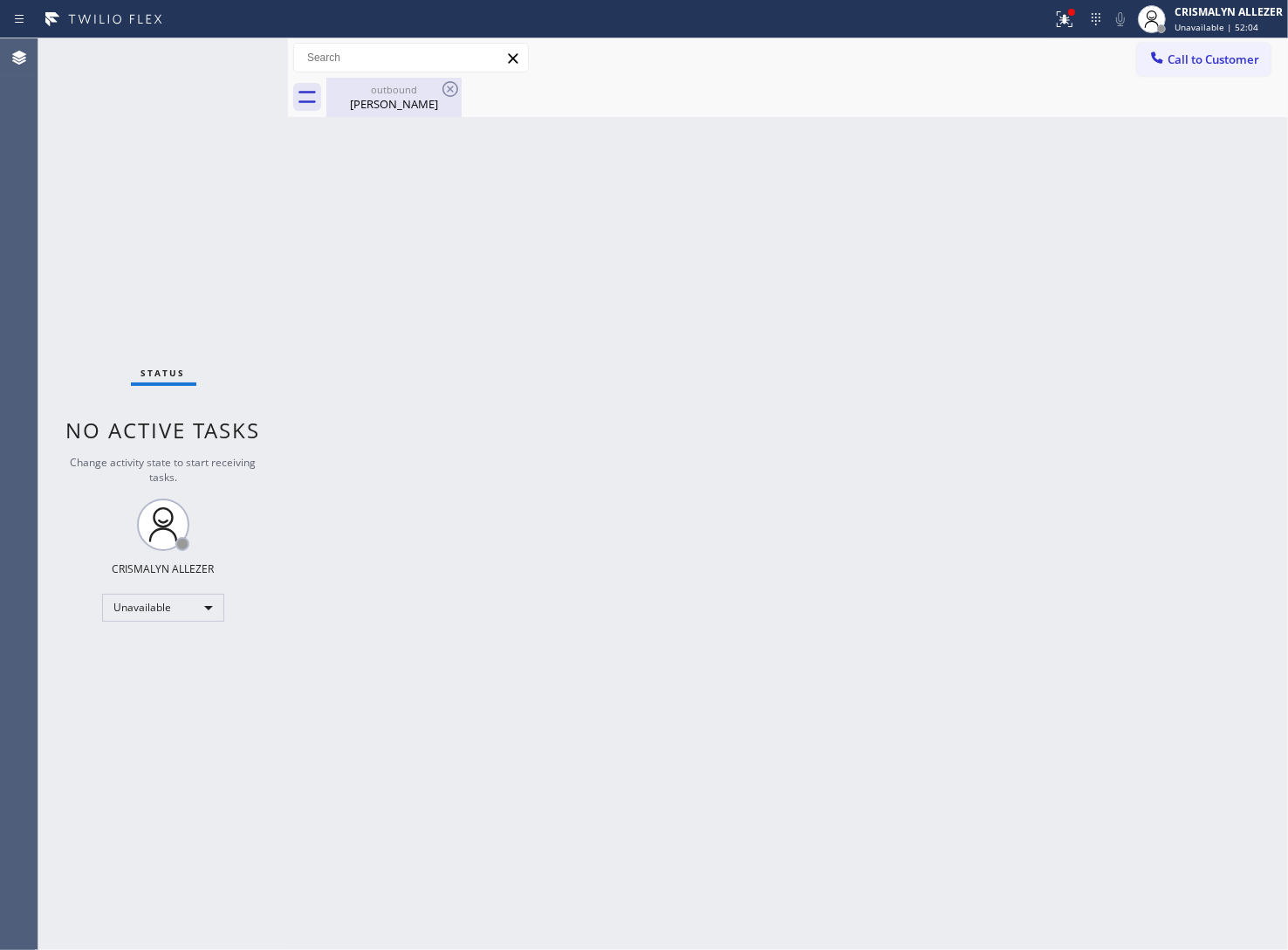
click at [384, 97] on div "Tamara Walker" at bounding box center [393, 104] width 131 height 16
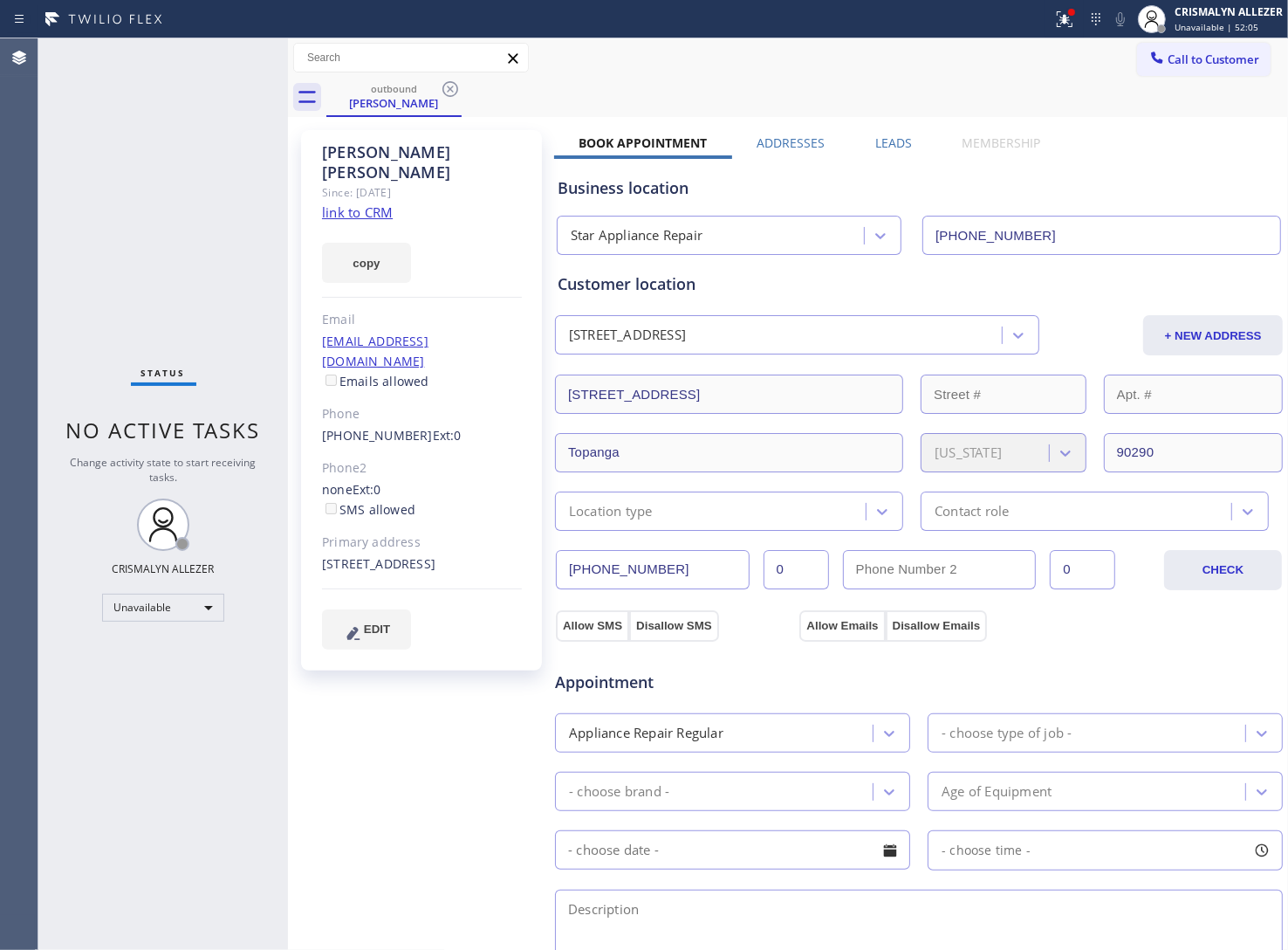
click at [893, 144] on label "Leads" at bounding box center [894, 142] width 37 height 17
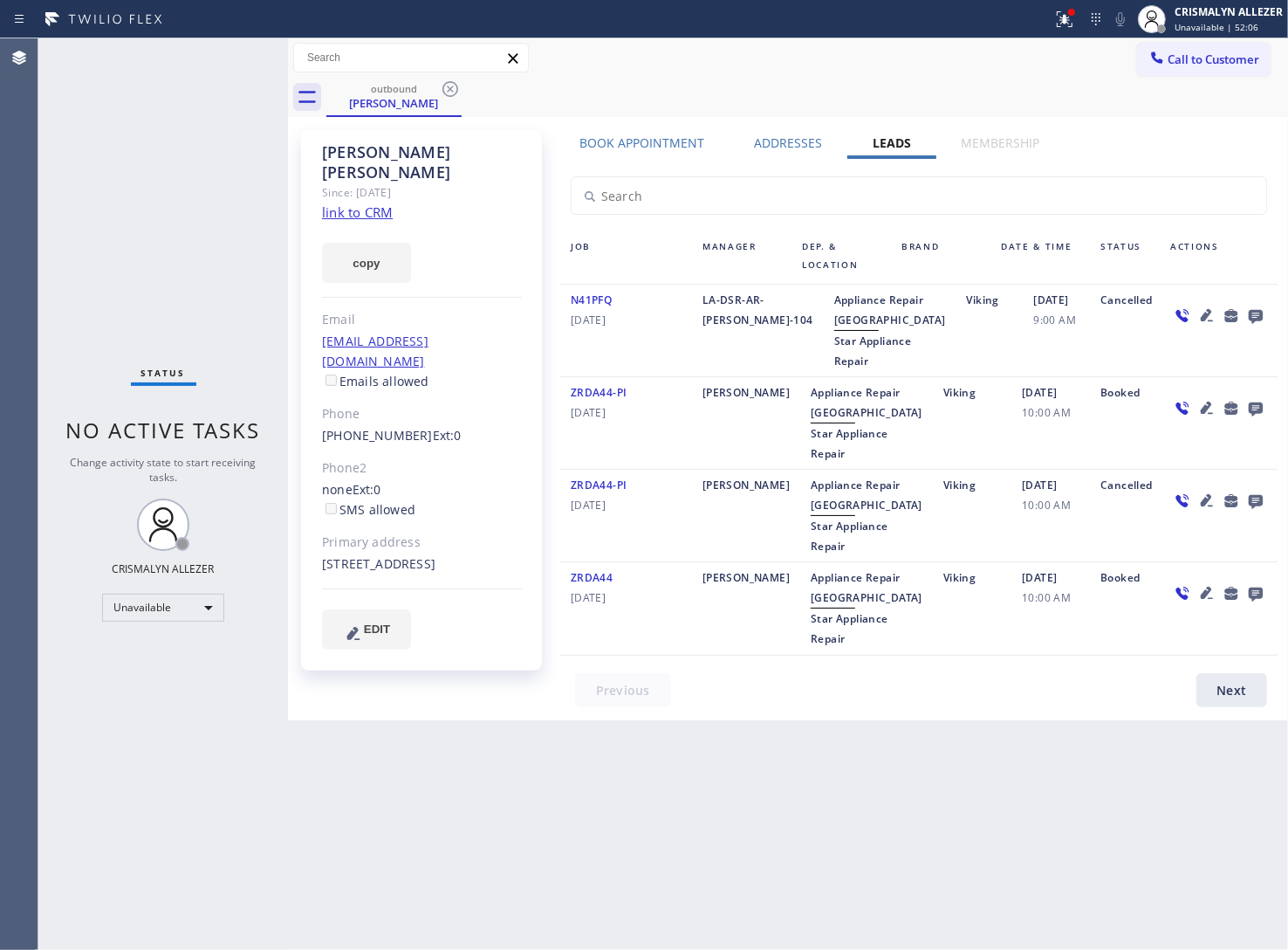
click at [1248, 307] on icon at bounding box center [1255, 315] width 21 height 22
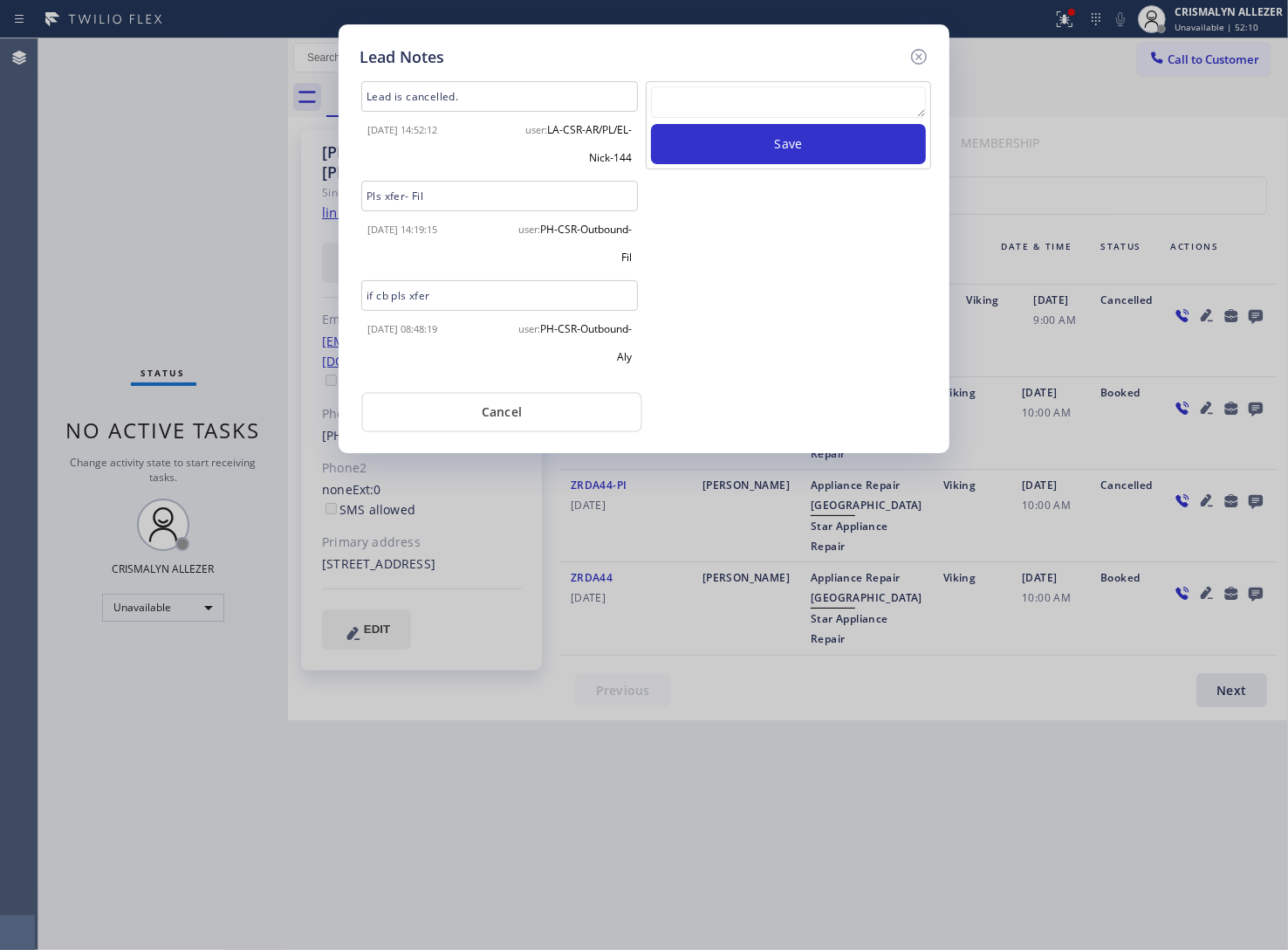
click at [720, 101] on textarea at bounding box center [789, 102] width 275 height 32
paste textarea "DON'T NEED SERVICE"
type textarea "DON'T NEED SERVICE"
click at [752, 142] on button "Save" at bounding box center [789, 143] width 275 height 41
click at [498, 419] on button "Cancel" at bounding box center [502, 411] width 281 height 41
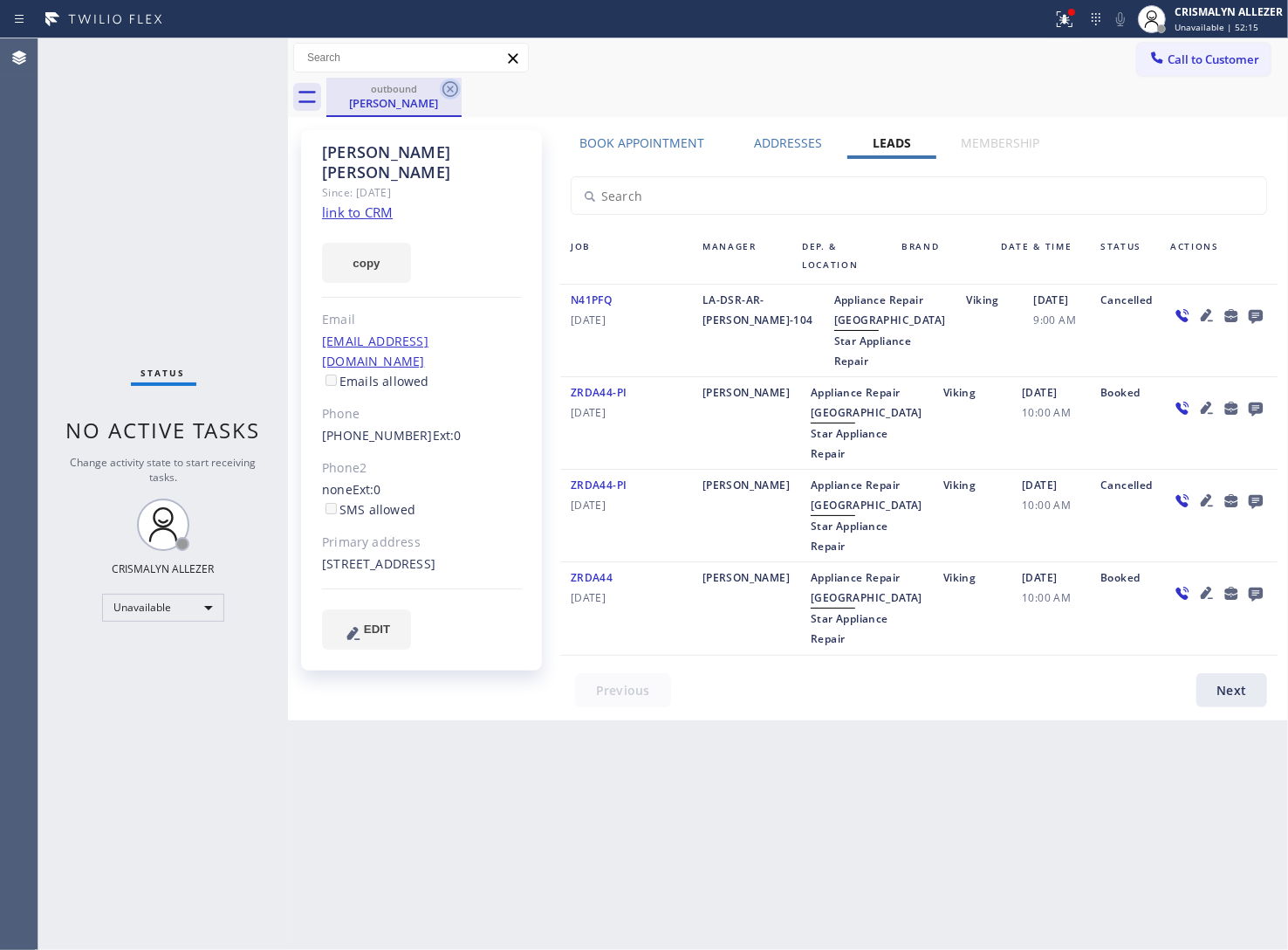
click at [447, 83] on icon at bounding box center [451, 89] width 16 height 16
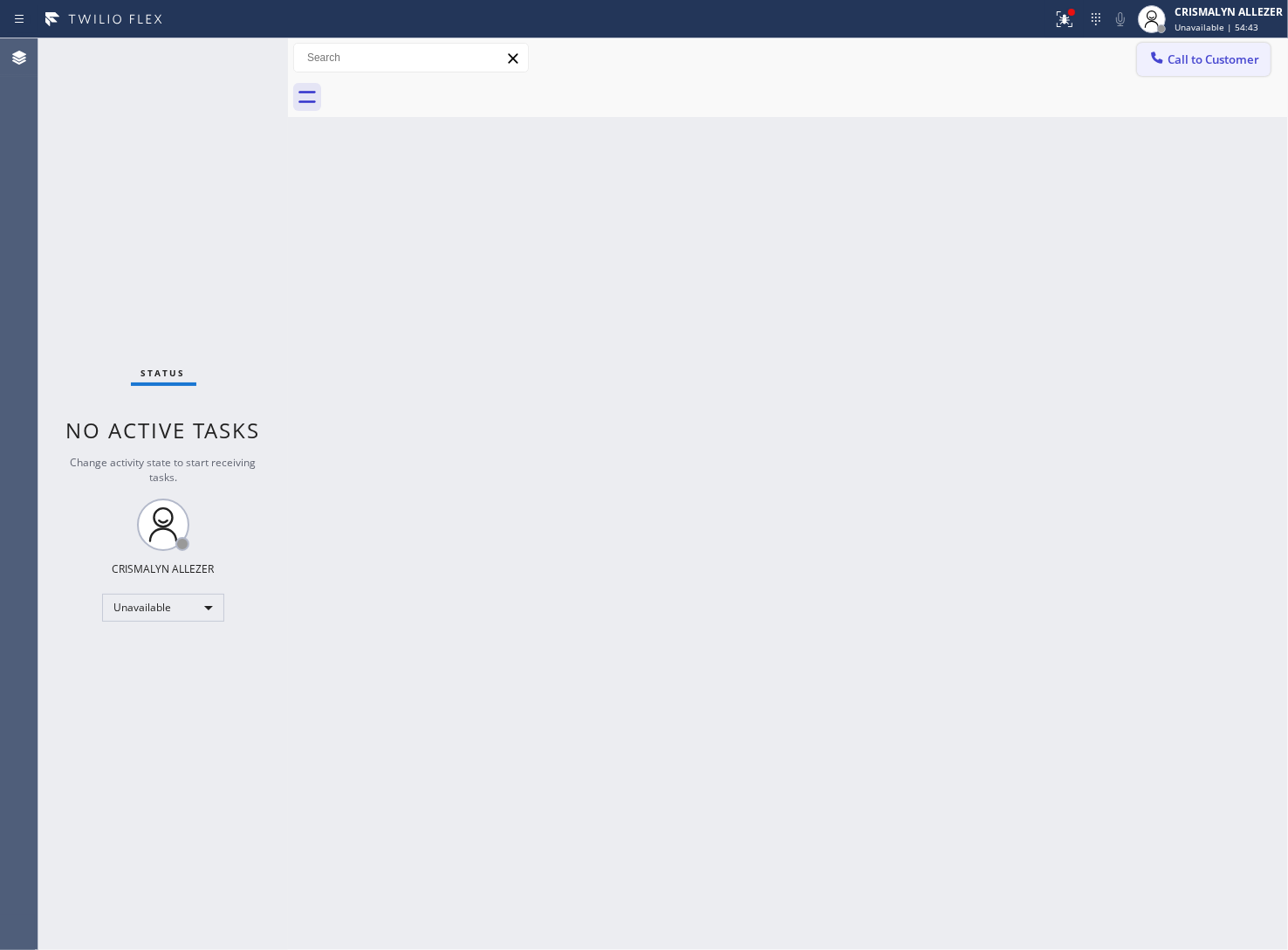
click at [1254, 56] on span "Call to Customer" at bounding box center [1213, 59] width 92 height 16
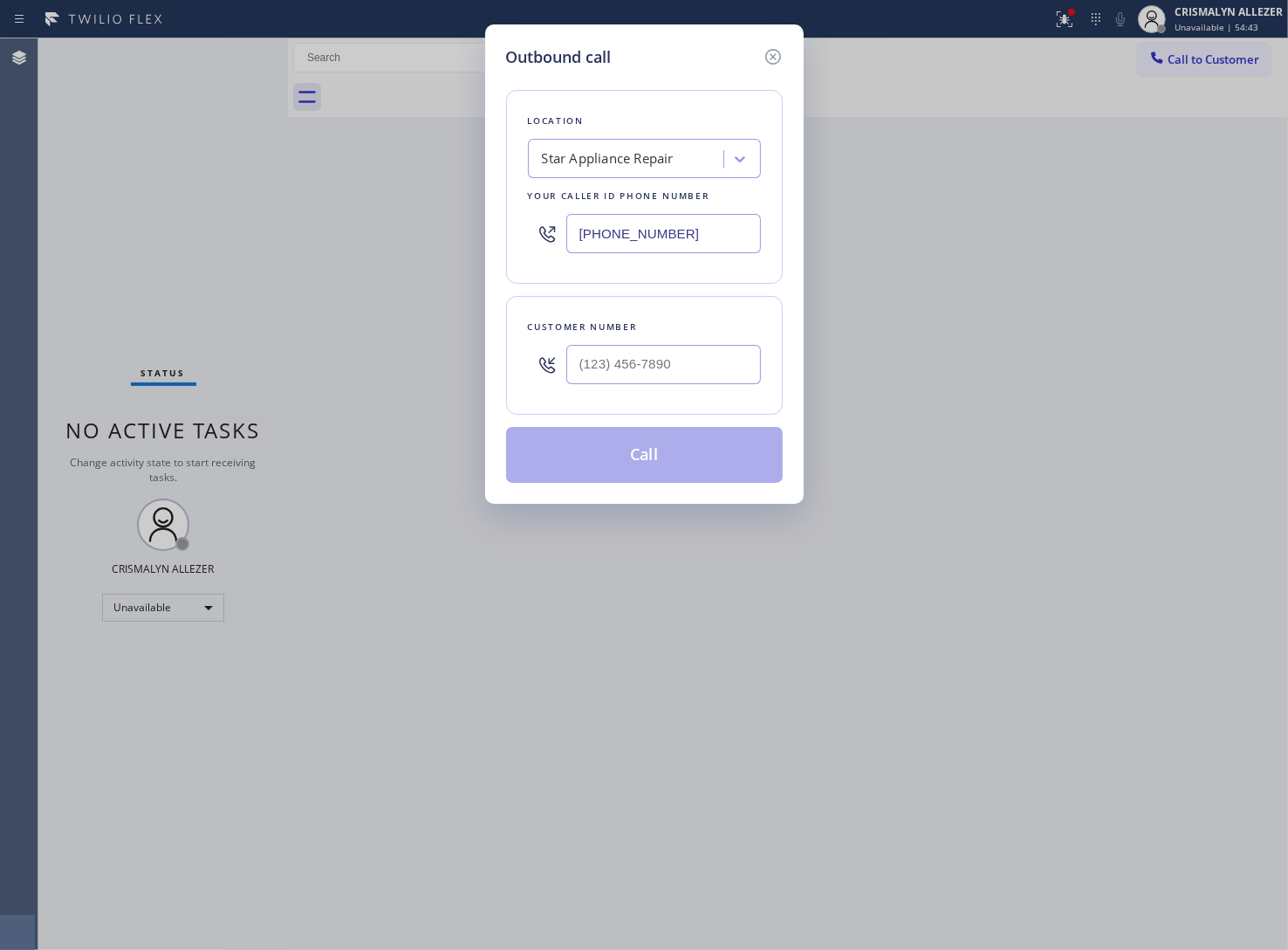
paste input "___) ___-____"
click at [425, 247] on div "Outbound call Location Star Appliance Repair Your caller id phone number (818) …" at bounding box center [644, 475] width 1288 height 950
paste input "text"
type input "(___) ___-____"
paste input "323) 940-1517"
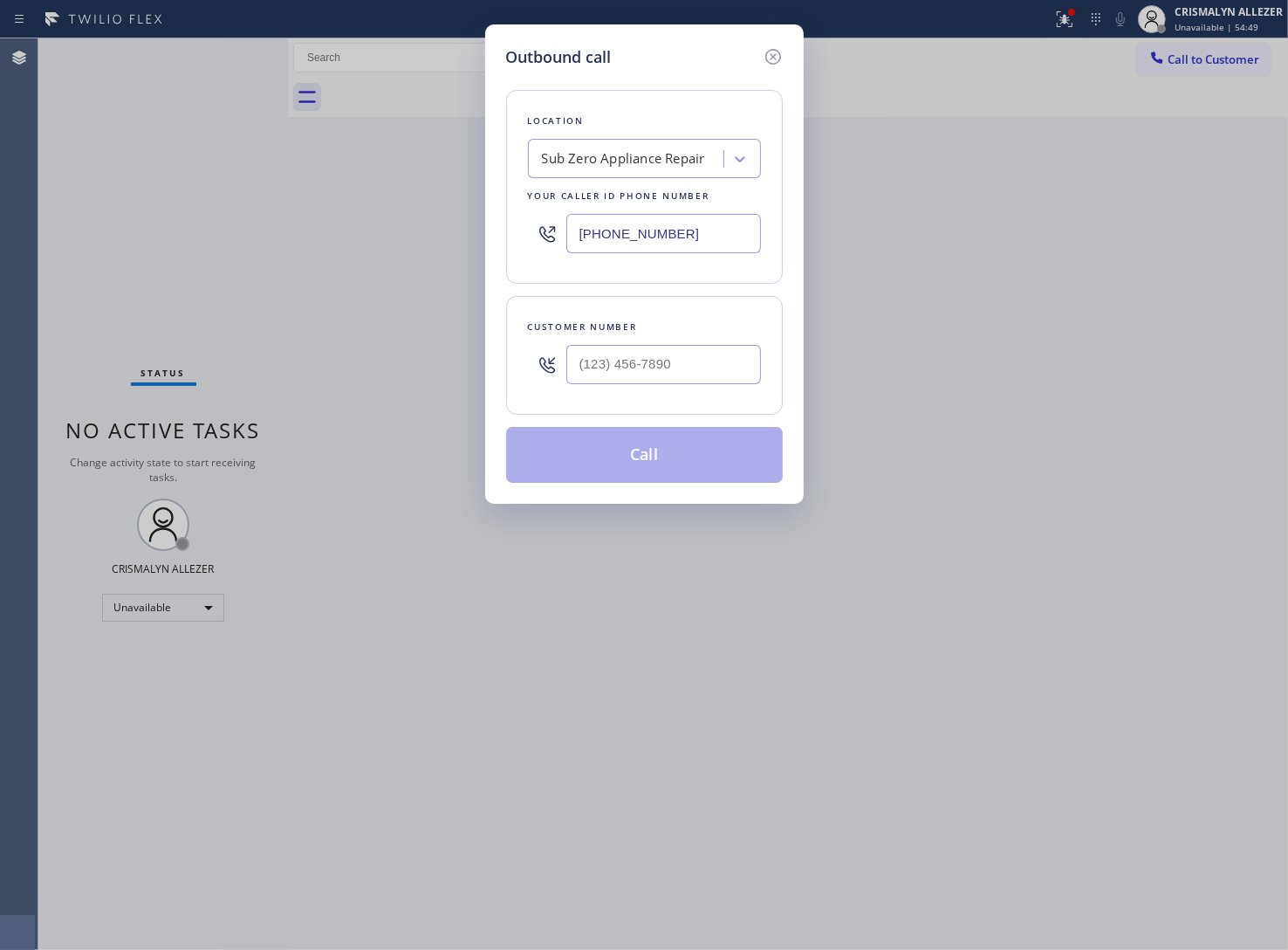
type input "(323) 940-1517"
click at [710, 360] on input "(___) ___-____" at bounding box center [663, 365] width 195 height 40
paste input "310) 592-7793"
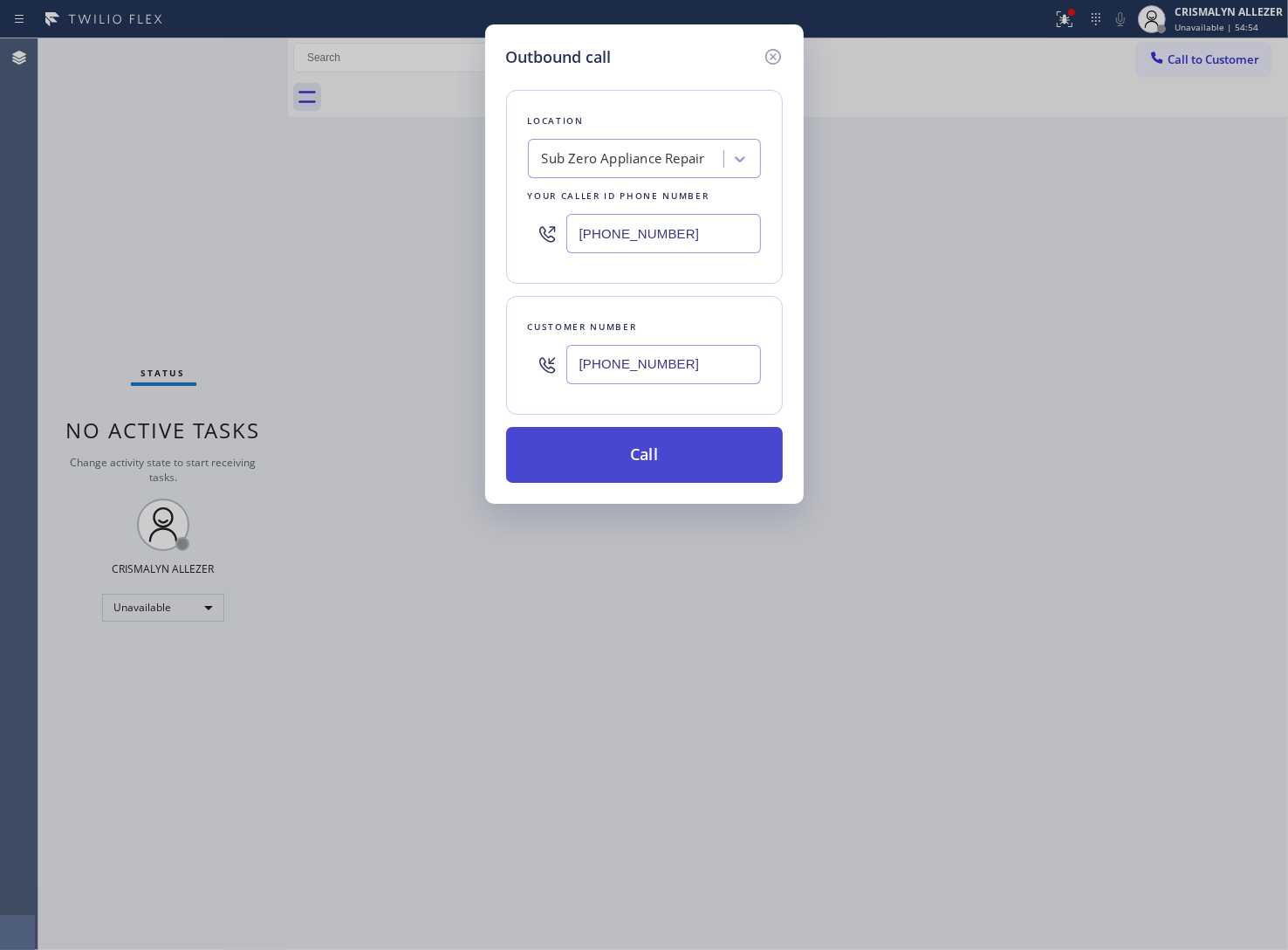
type input "(310) 592-7793"
click at [655, 460] on button "Call" at bounding box center [644, 455] width 277 height 56
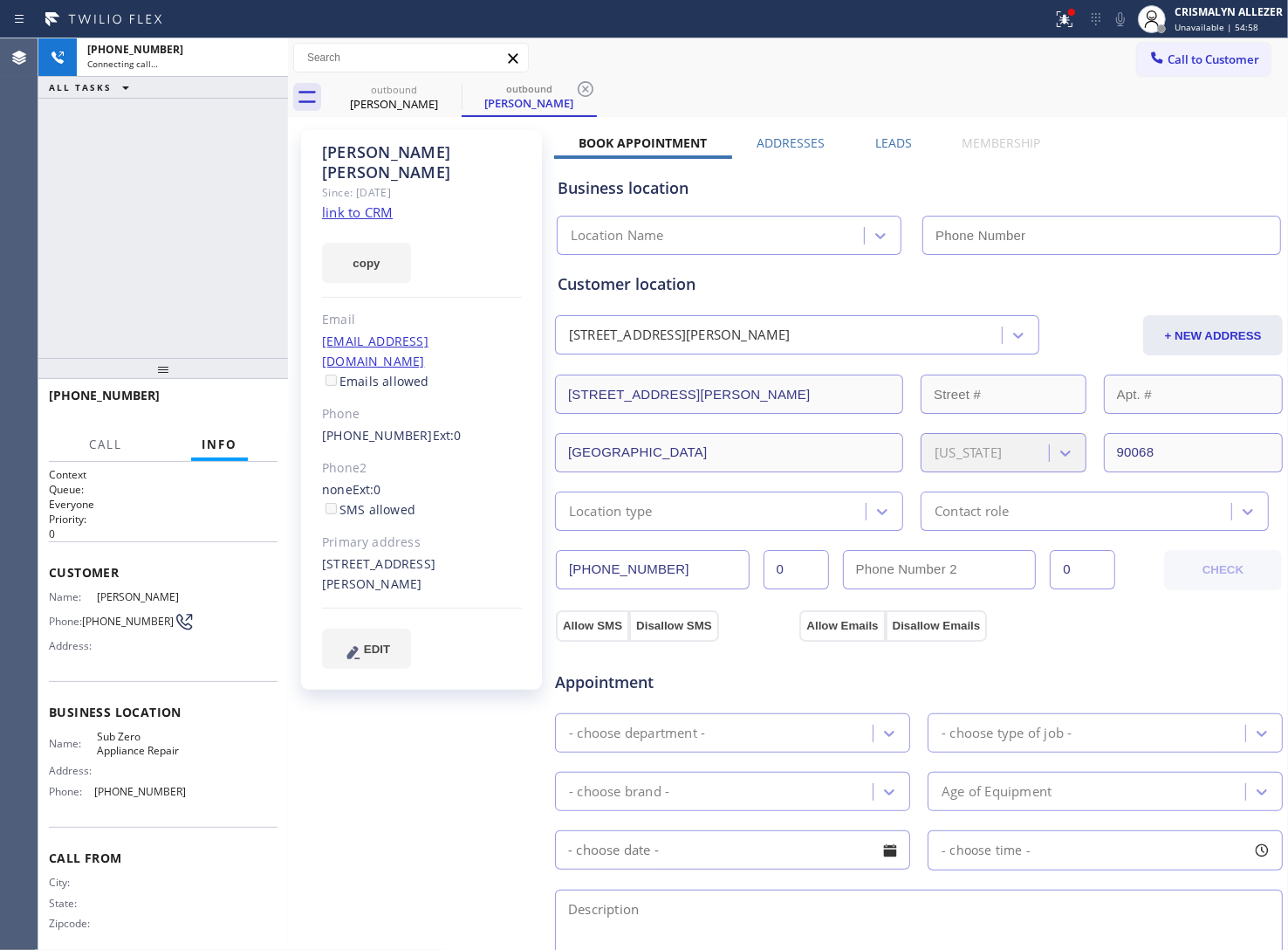
click at [363, 204] on link "link to CRM" at bounding box center [358, 213] width 71 height 18
type input "(323) 940-1517"
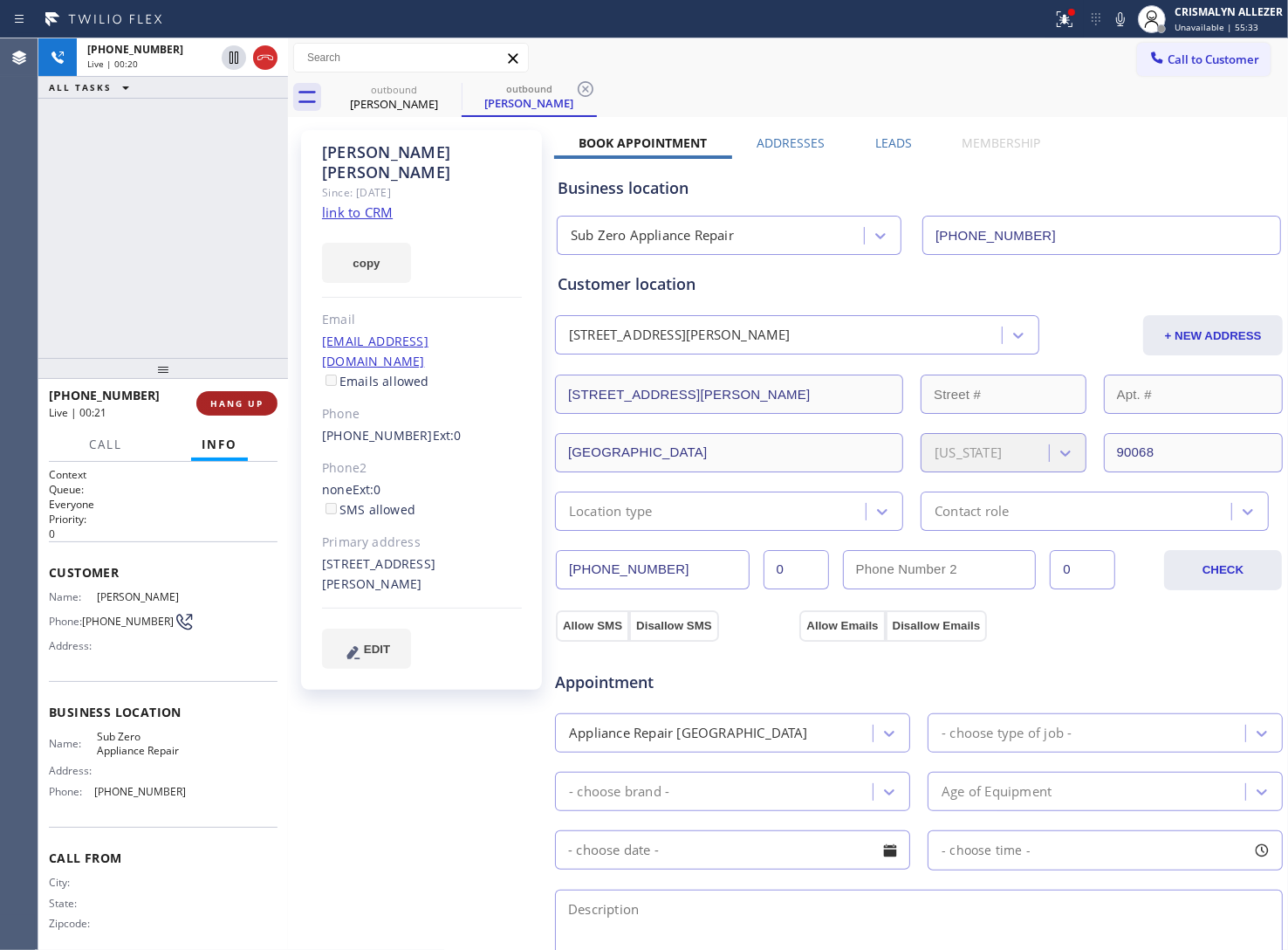
click at [234, 403] on span "HANG UP" at bounding box center [237, 403] width 53 height 12
click at [234, 403] on span "COMPLETE" at bounding box center [233, 403] width 60 height 12
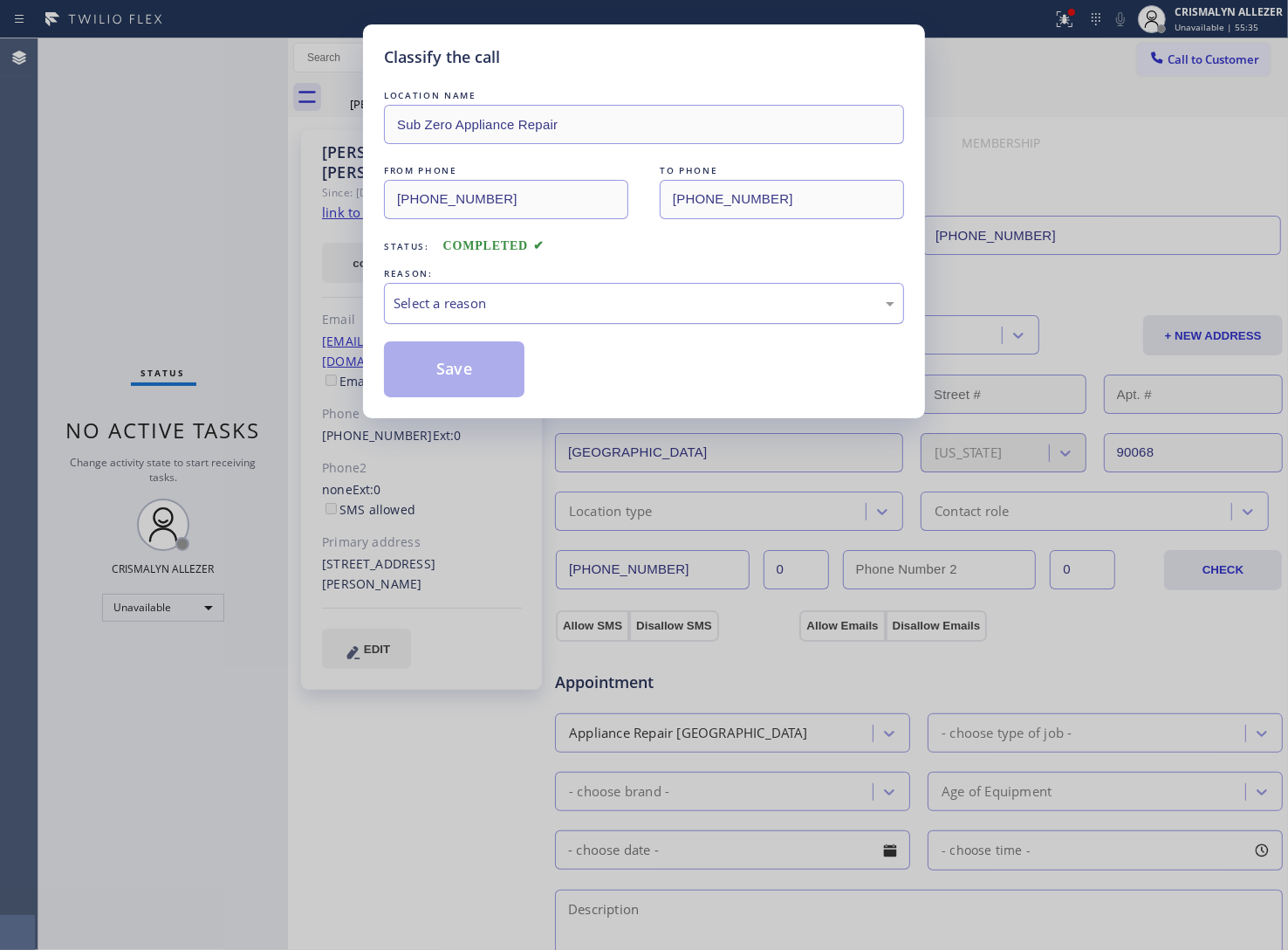
click at [685, 295] on div "Select a reason" at bounding box center [644, 303] width 501 height 20
click at [457, 380] on button "Save" at bounding box center [454, 369] width 140 height 56
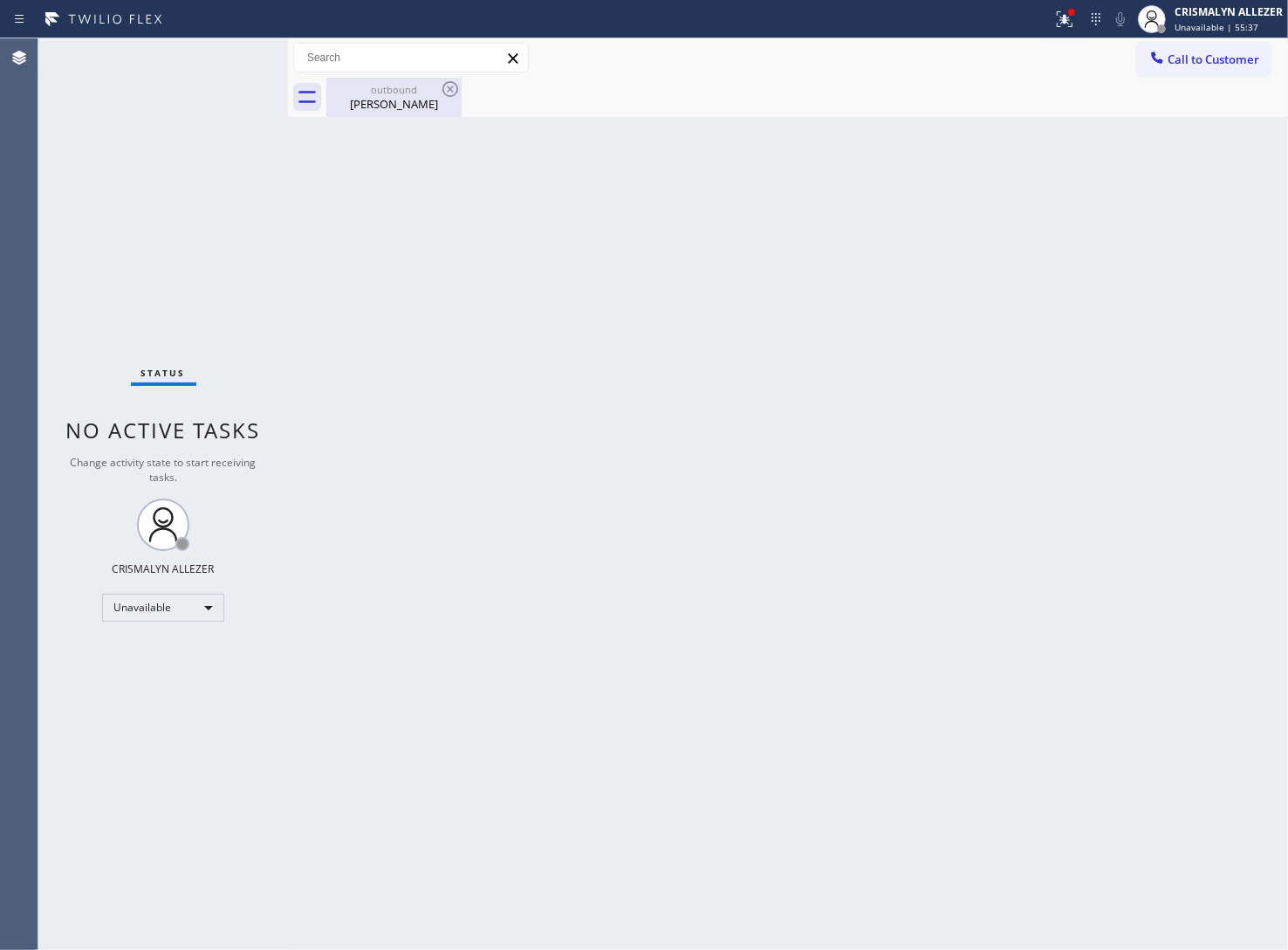
drag, startPoint x: 402, startPoint y: 90, endPoint x: 426, endPoint y: 90, distance: 24.0
click at [407, 90] on div "outbound" at bounding box center [393, 89] width 131 height 13
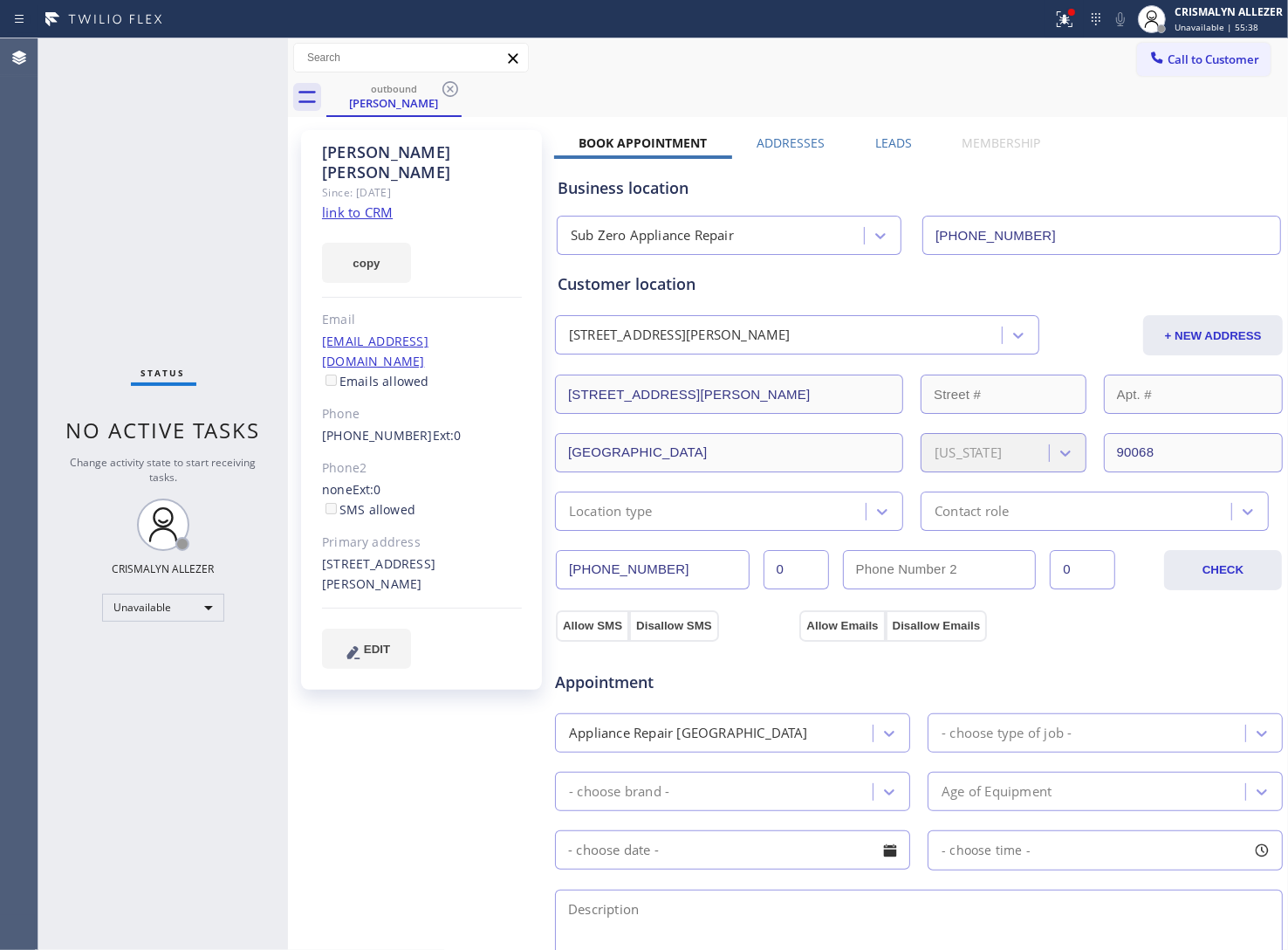
click at [880, 137] on label "Leads" at bounding box center [894, 142] width 37 height 17
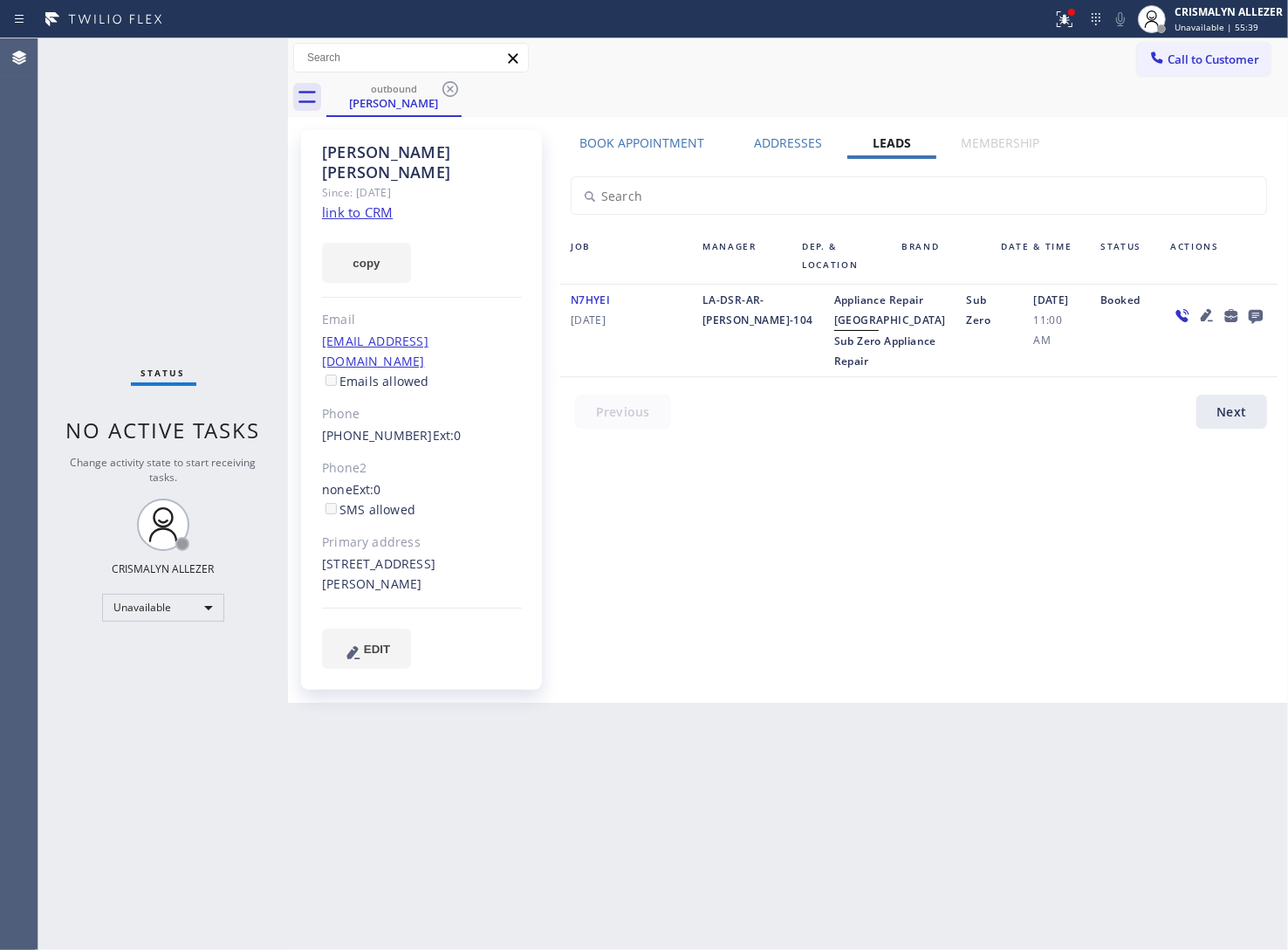
click at [1258, 315] on icon at bounding box center [1255, 316] width 14 height 14
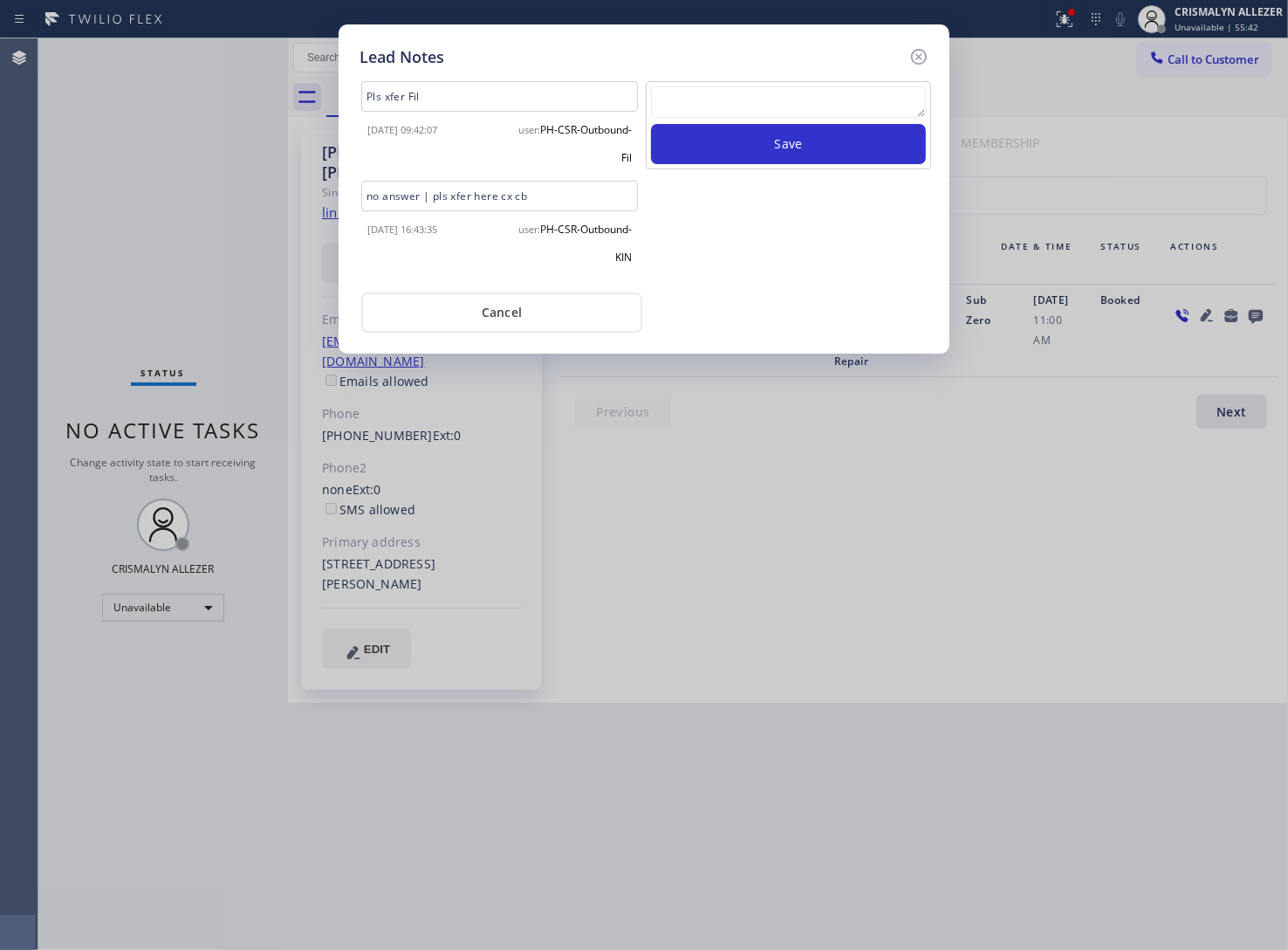
click at [779, 108] on textarea at bounding box center [789, 102] width 275 height 32
paste textarea "DON'T NEED SERVICE"
type textarea "DON'T NEED SERVICE"
click at [787, 136] on button "Save" at bounding box center [789, 143] width 275 height 41
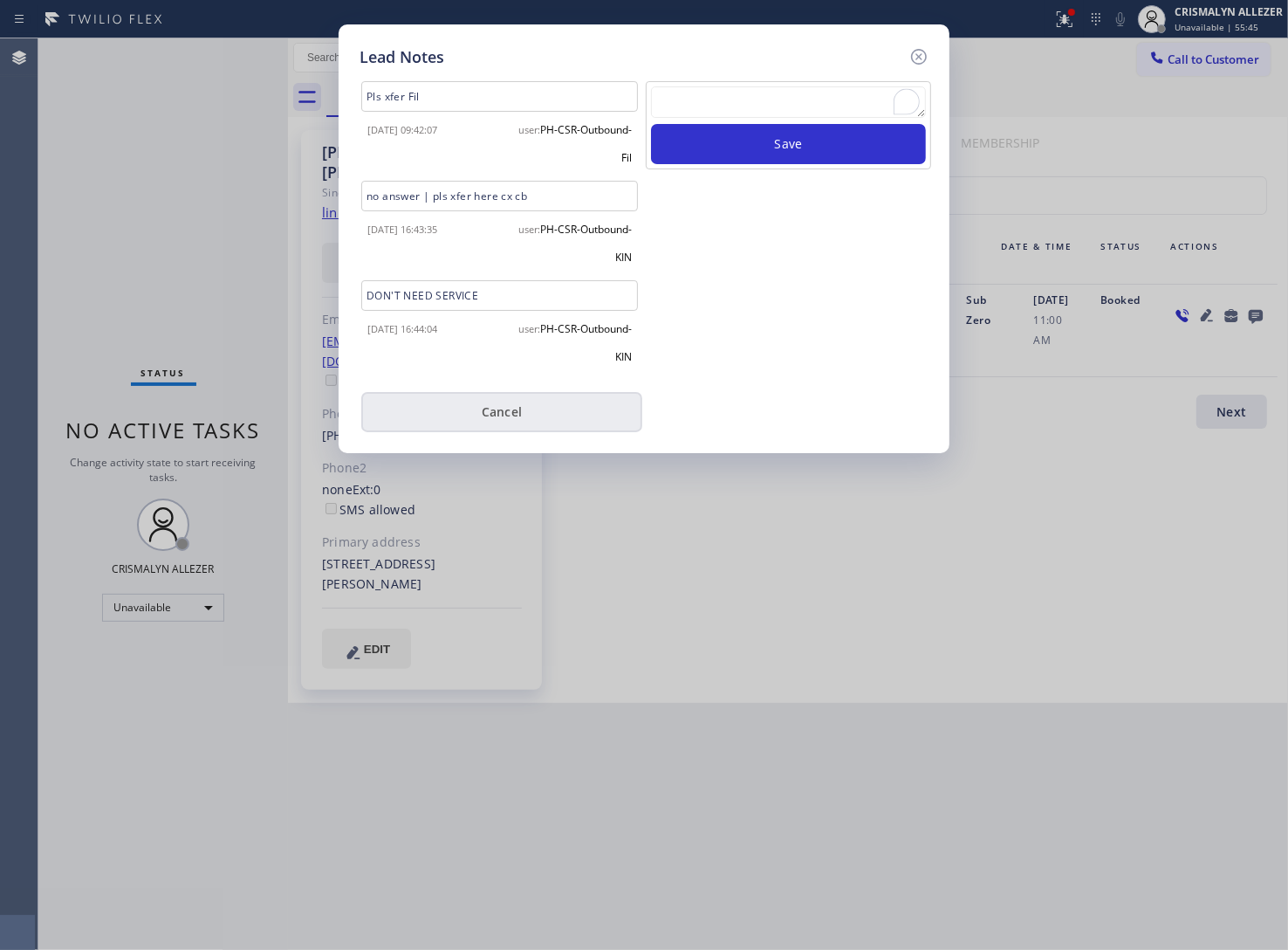
click at [504, 416] on button "Cancel" at bounding box center [502, 411] width 281 height 41
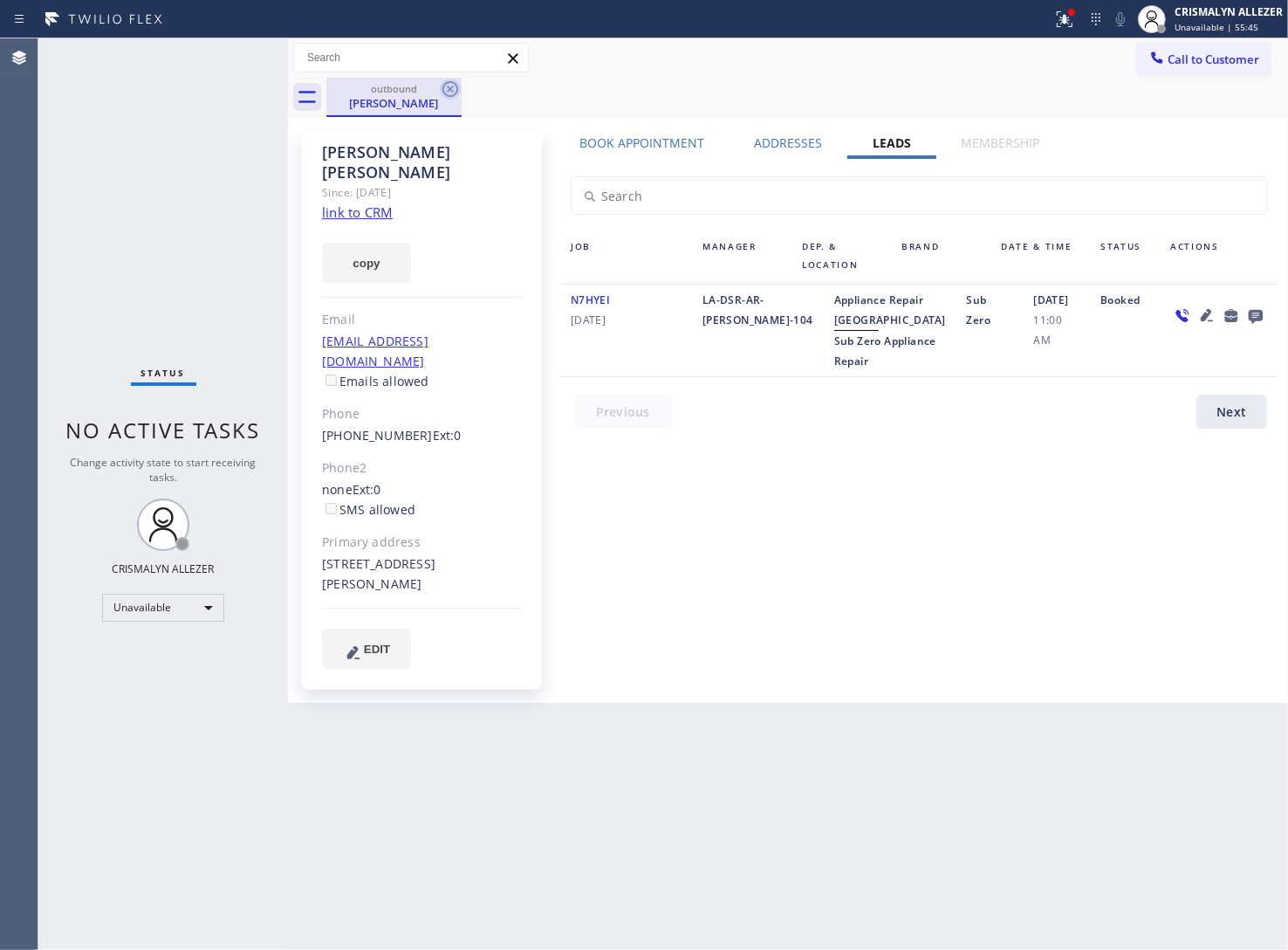
click at [447, 87] on icon at bounding box center [450, 88] width 21 height 21
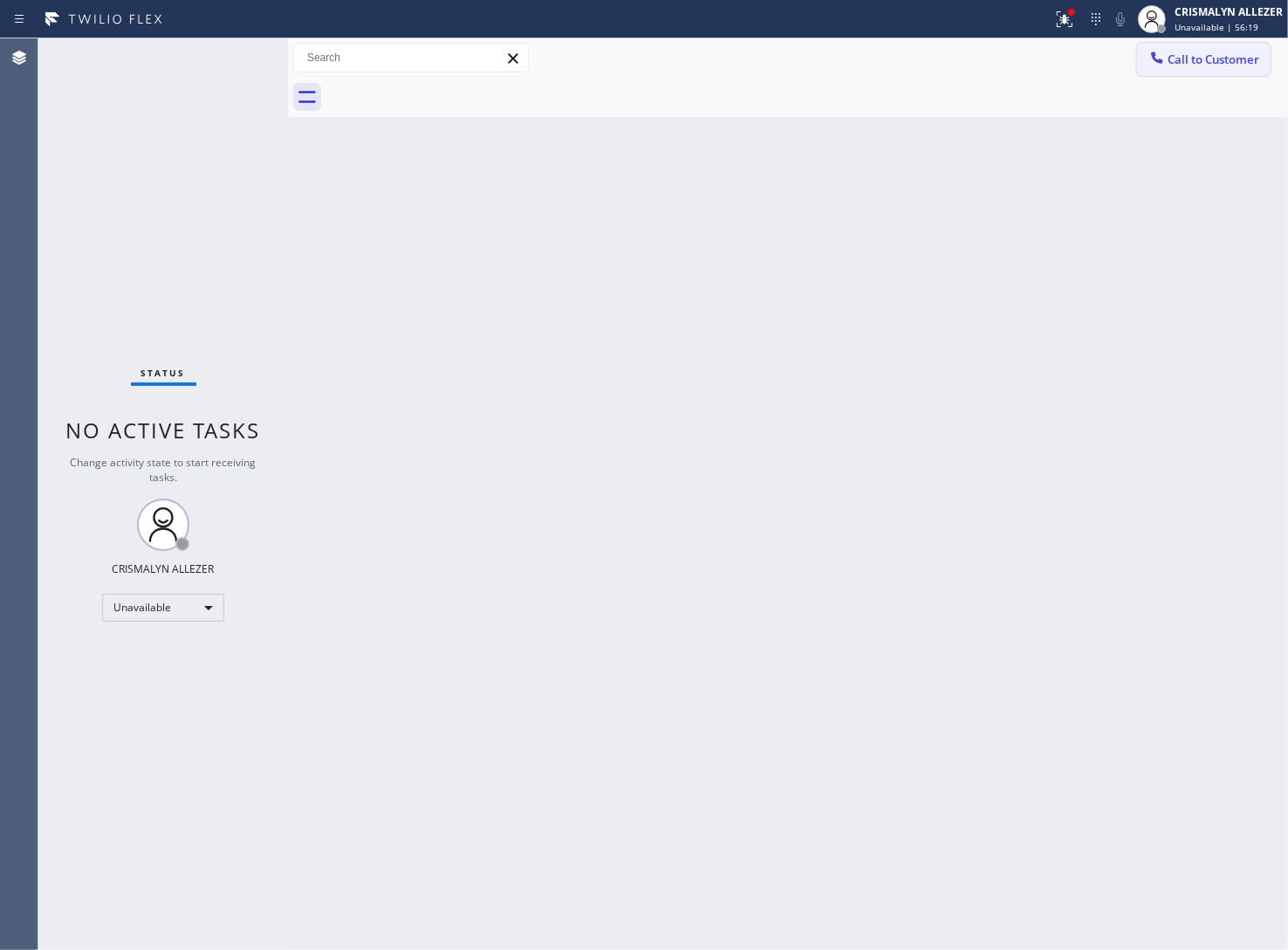
click at [1224, 48] on button "Call to Customer" at bounding box center [1203, 59] width 133 height 34
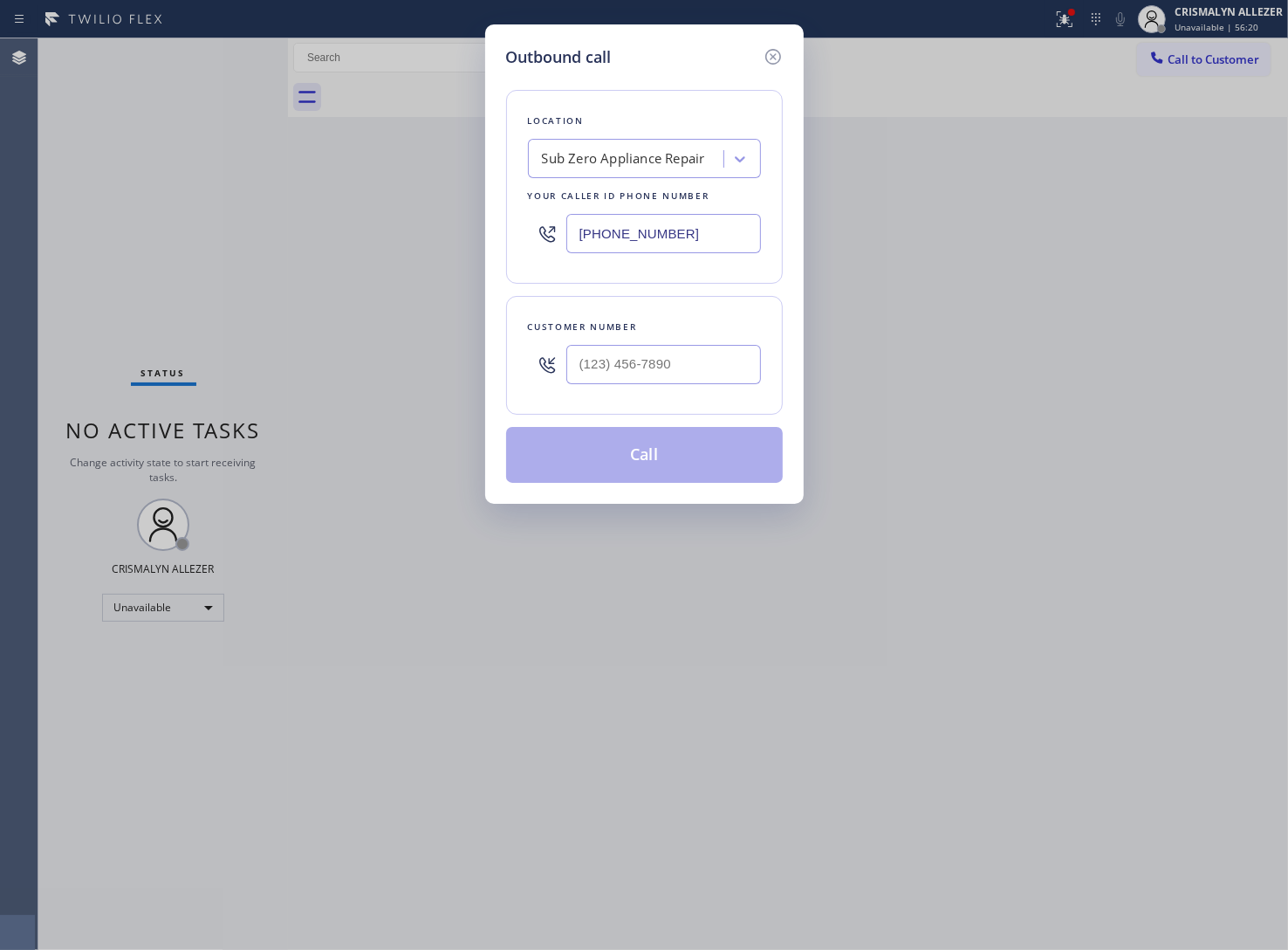
click at [359, 238] on div "Outbound call Location Sub Zero Appliance Repair Your caller id phone number (3…" at bounding box center [644, 475] width 1288 height 950
paste input "818) 824-6428"
type input "(818) 824-6428"
click at [709, 360] on input "(___) ___-____" at bounding box center [663, 365] width 195 height 40
paste input "818) 914-6256"
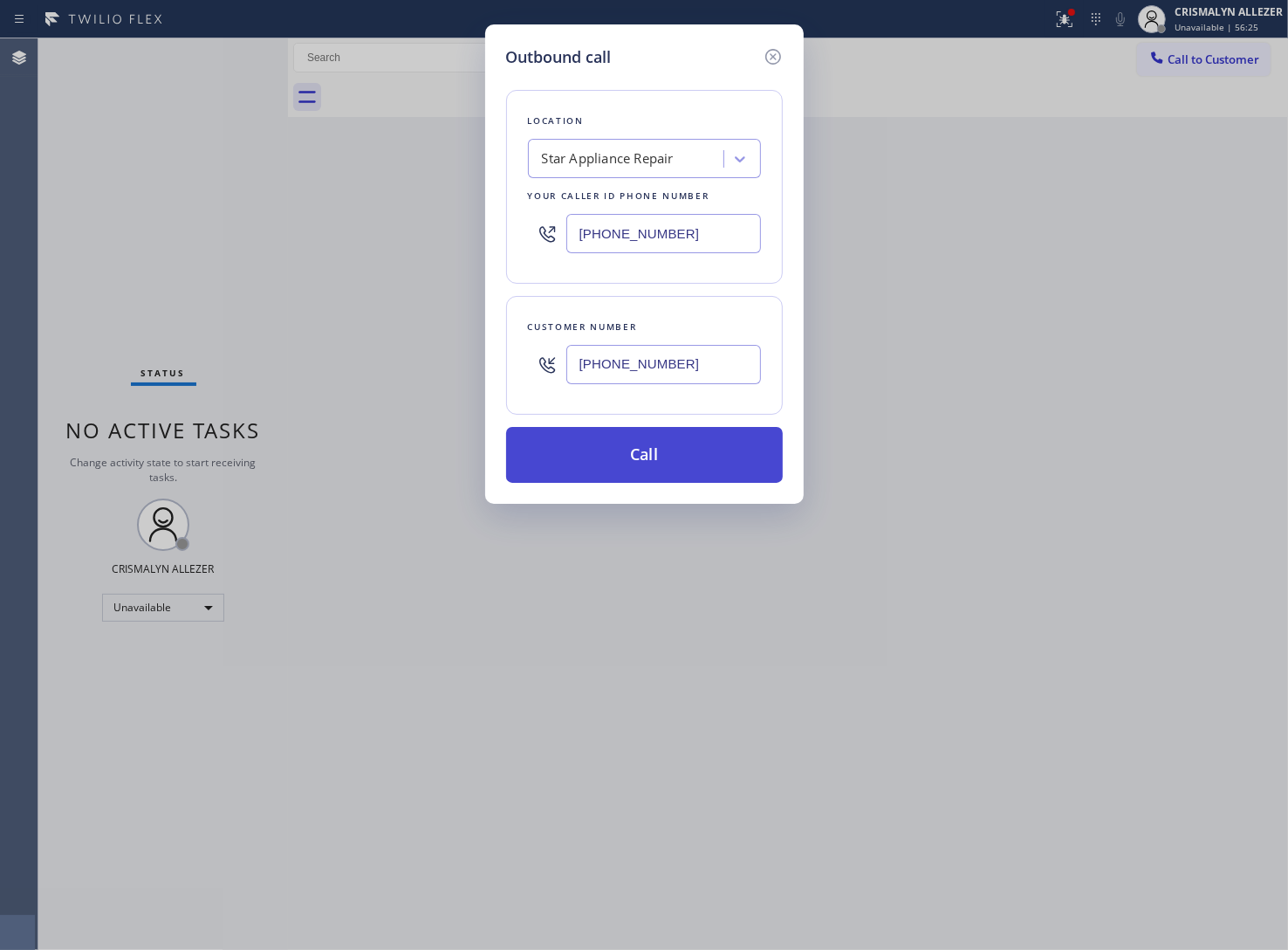
type input "(818) 914-6256"
click at [639, 475] on button "Call" at bounding box center [644, 455] width 277 height 56
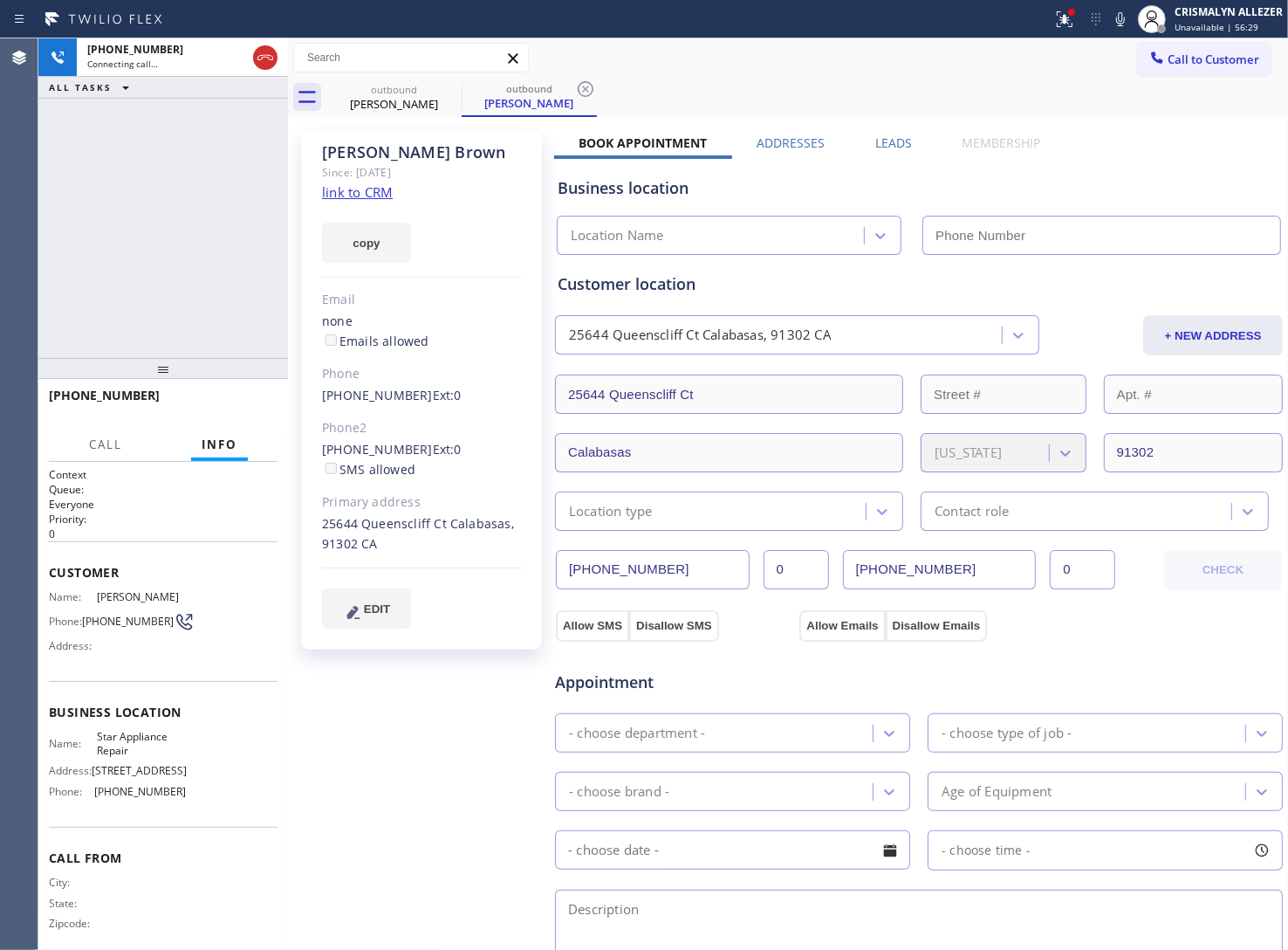
click at [358, 189] on link "link to CRM" at bounding box center [358, 192] width 71 height 18
type input "(818) 824-6428"
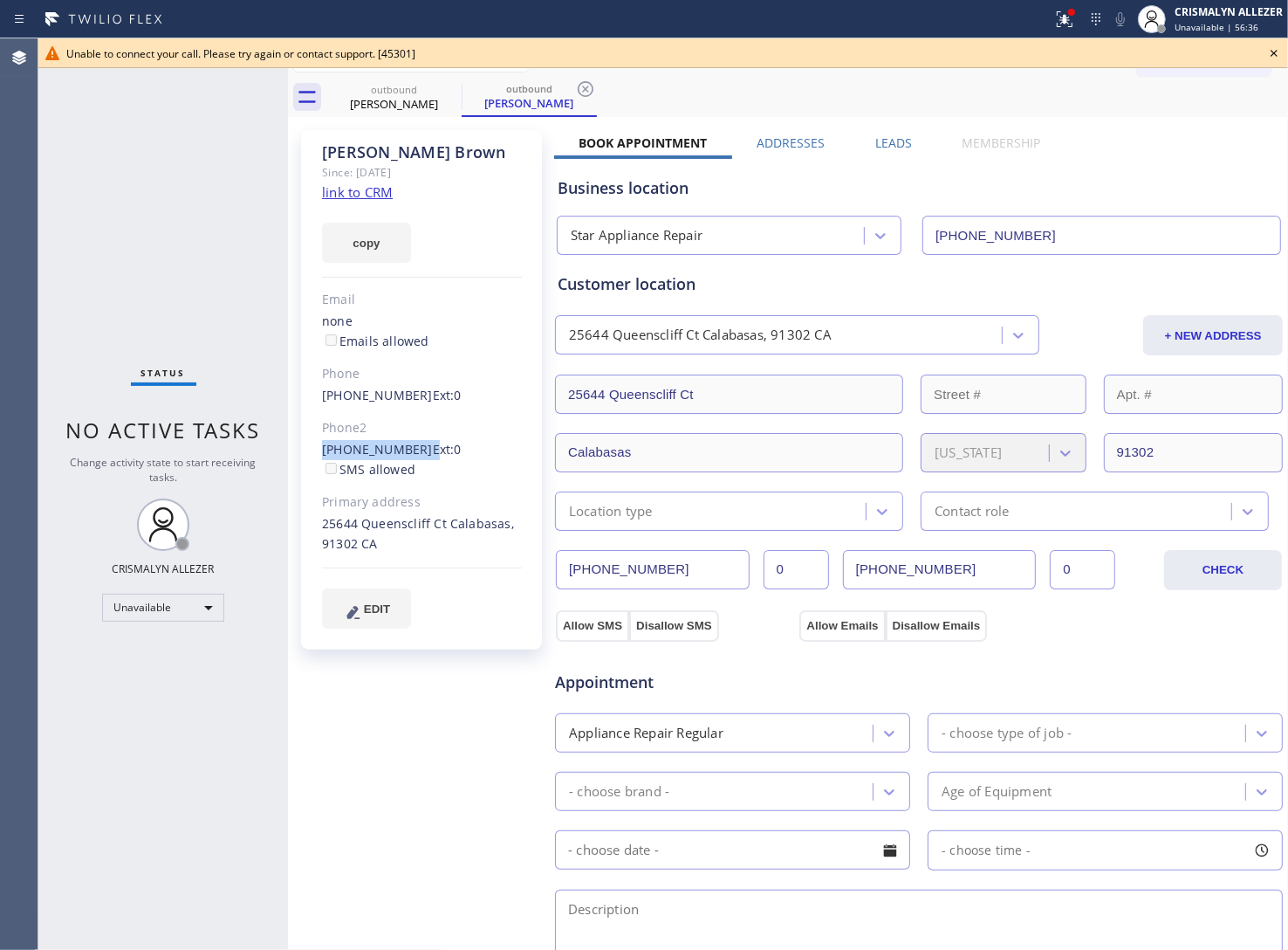
drag, startPoint x: 310, startPoint y: 451, endPoint x: 412, endPoint y: 448, distance: 102.0
click at [412, 448] on div "Brenda Brown Since: 20 may 2020 link to CRM copy Email none Emails allowed Phon…" at bounding box center [422, 389] width 241 height 519
copy div "(818) 437-3530"
drag, startPoint x: 1268, startPoint y: 48, endPoint x: 1175, endPoint y: 58, distance: 93.5
click at [1270, 48] on icon at bounding box center [1273, 52] width 21 height 21
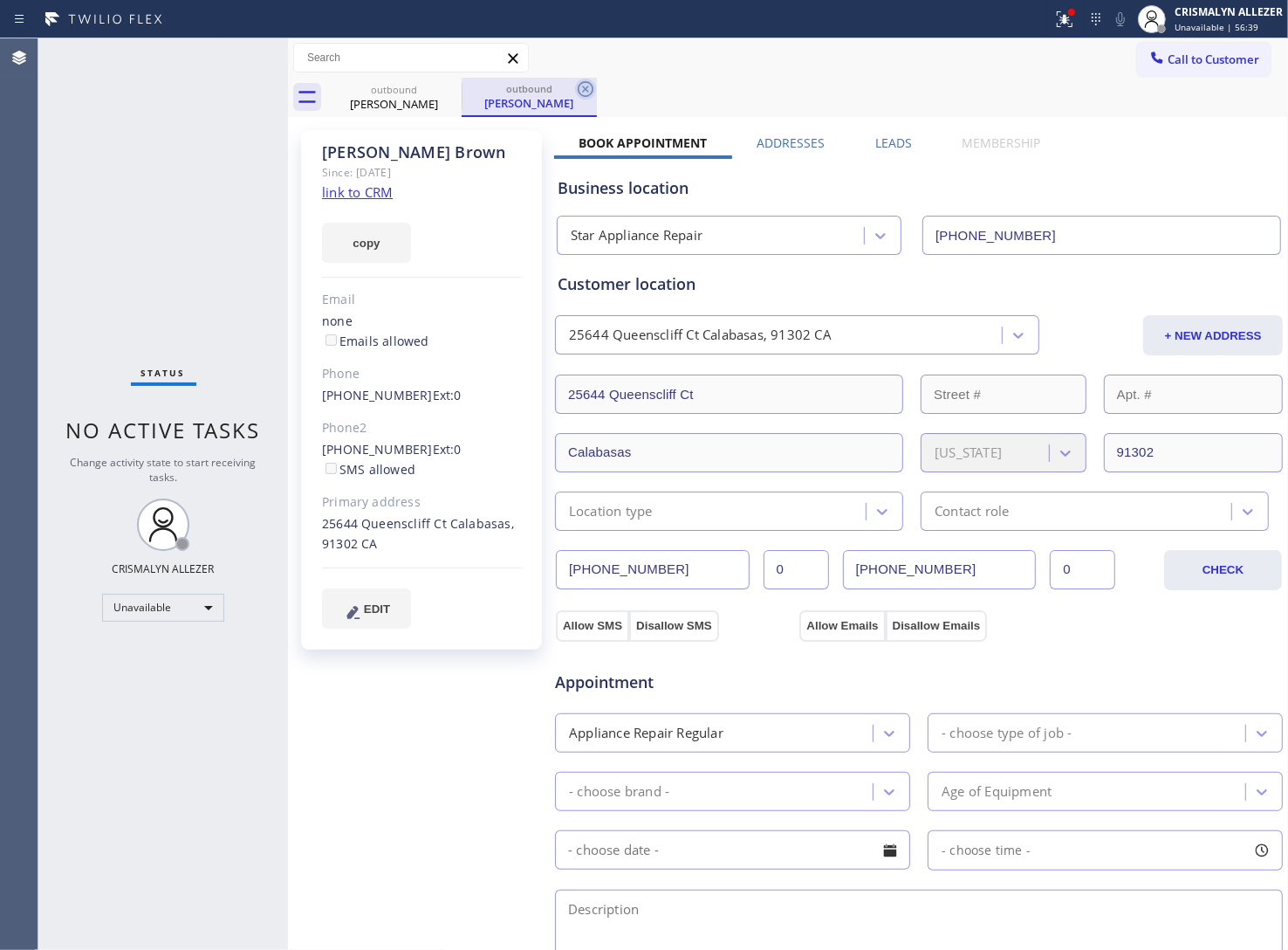
click at [586, 85] on icon at bounding box center [585, 88] width 21 height 21
click at [451, 89] on icon at bounding box center [451, 89] width 16 height 16
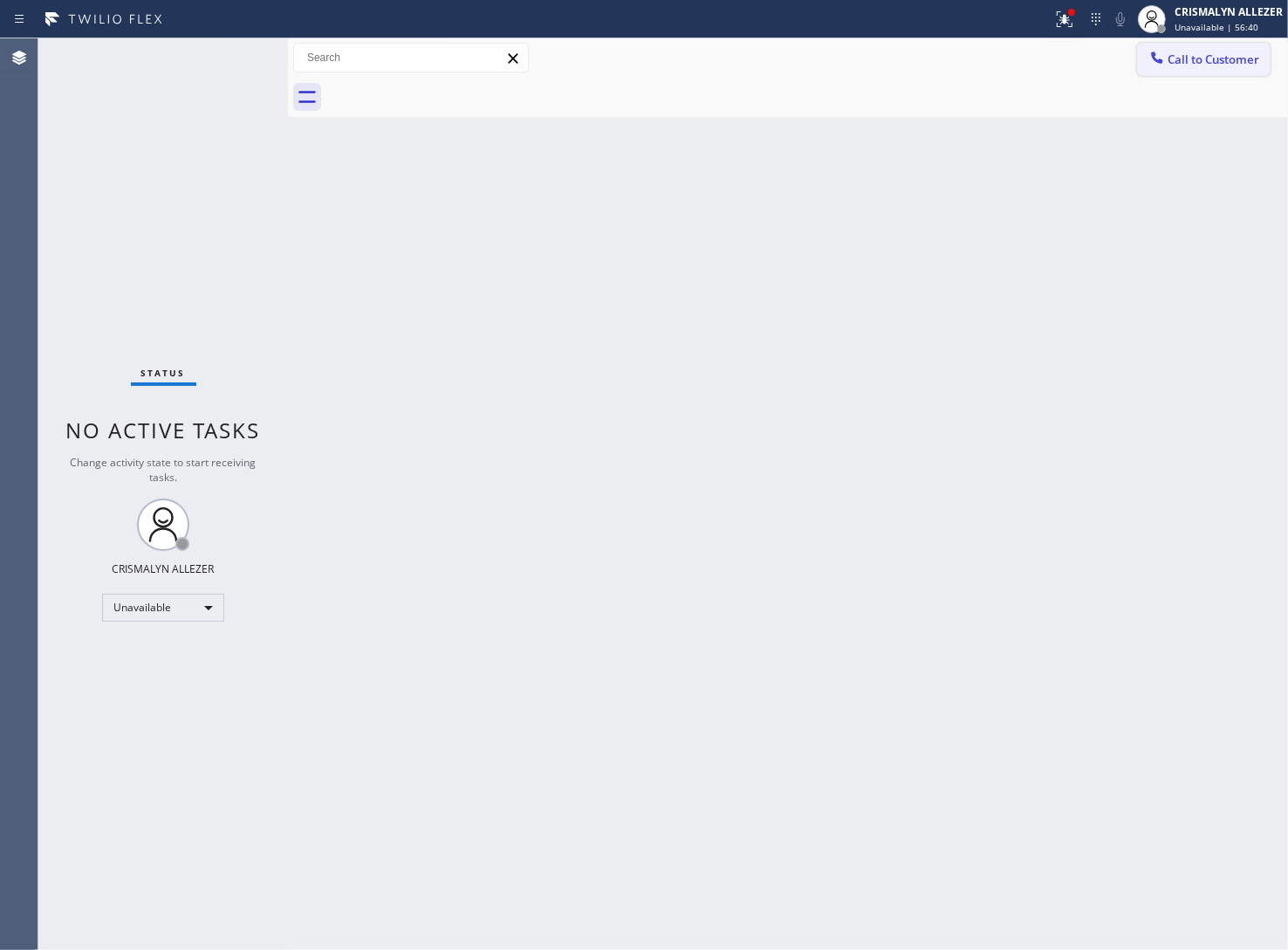
click at [1196, 54] on span "Call to Customer" at bounding box center [1213, 59] width 92 height 16
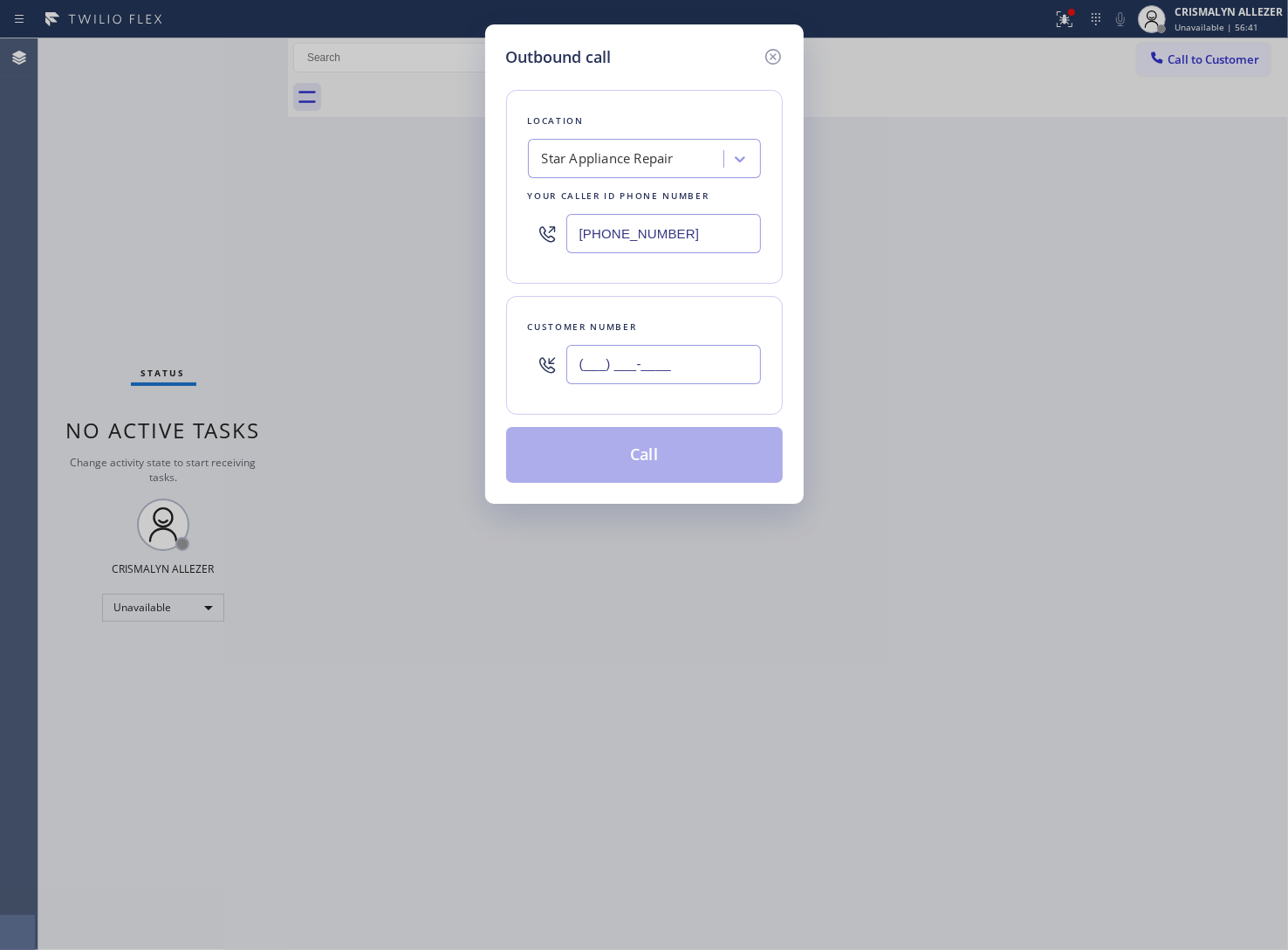
click at [722, 377] on input "(___) ___-____" at bounding box center [663, 365] width 195 height 40
paste input "818) 437-3530"
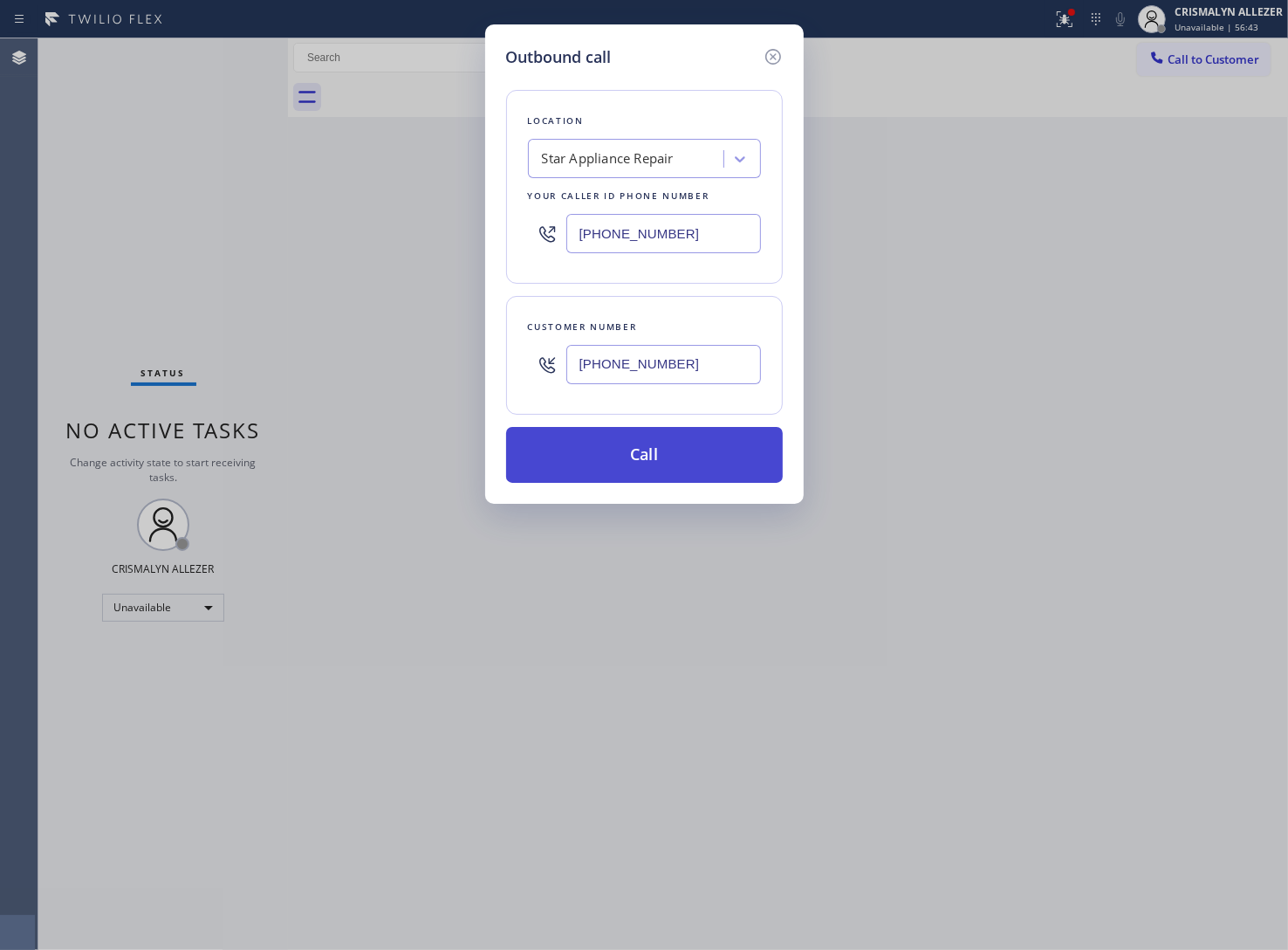
type input "(818) 437-3530"
click at [650, 463] on button "Call" at bounding box center [644, 455] width 277 height 56
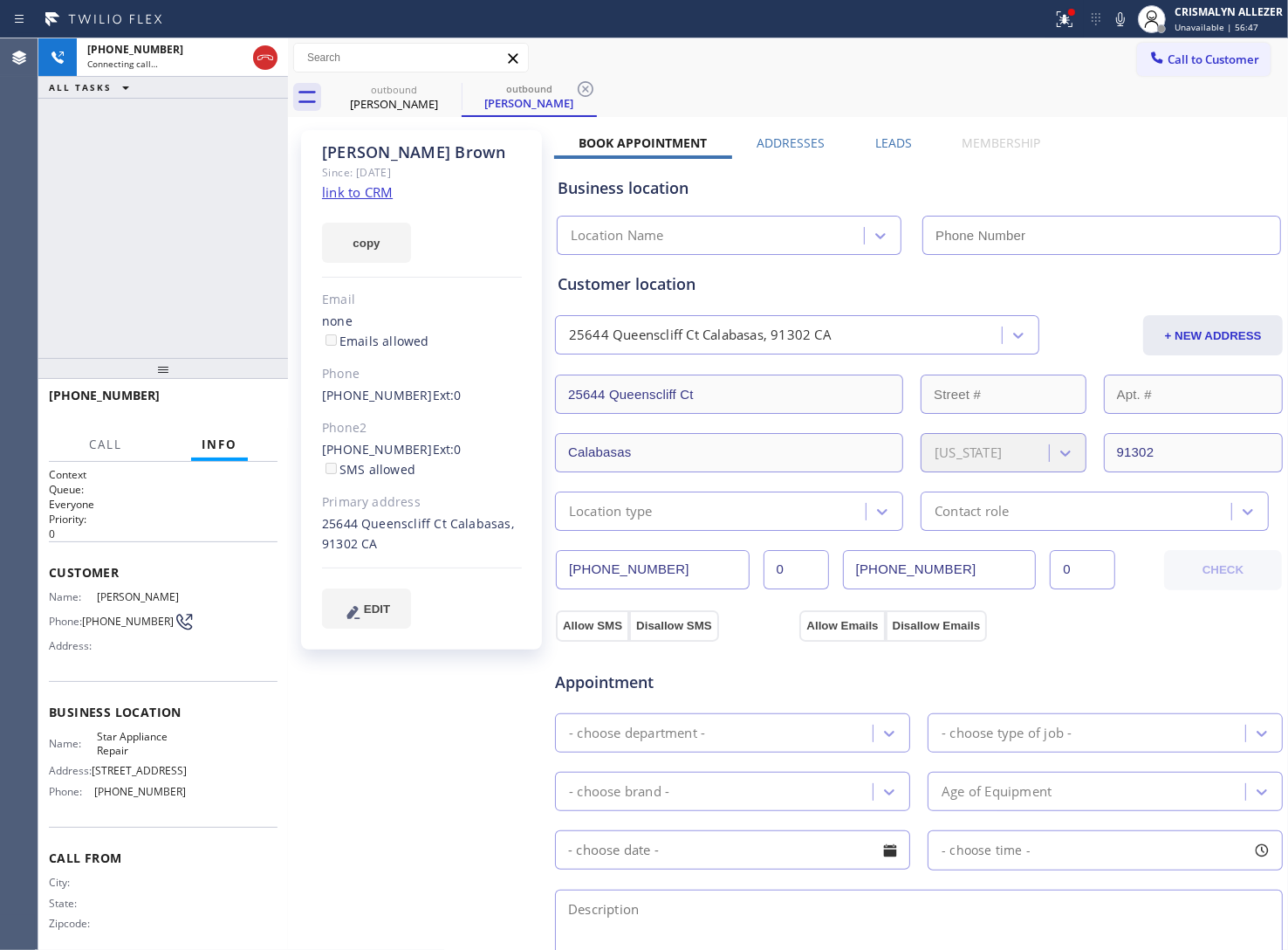
click at [898, 140] on label "Leads" at bounding box center [894, 142] width 37 height 17
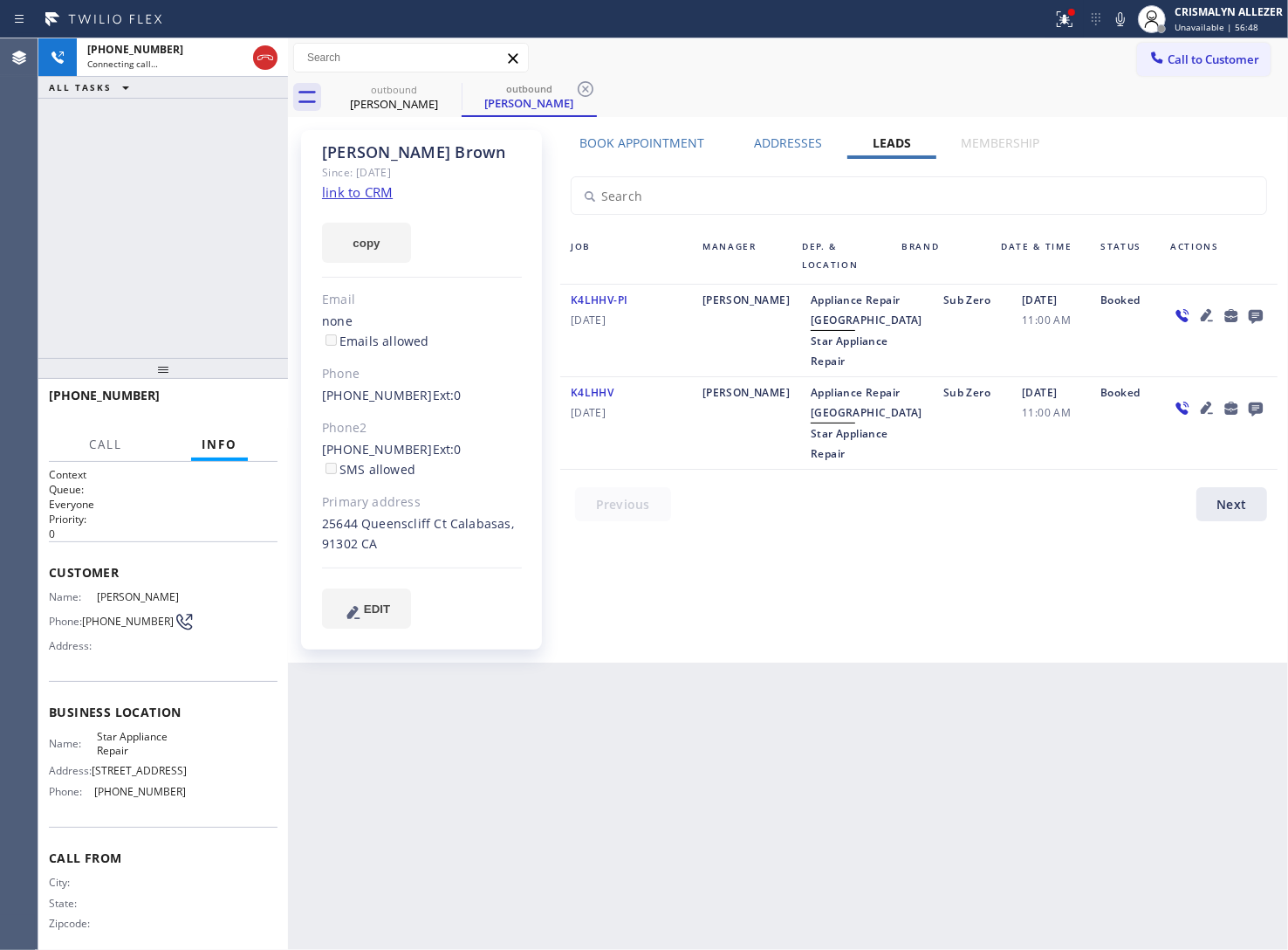
click at [1252, 315] on icon at bounding box center [1255, 316] width 14 height 14
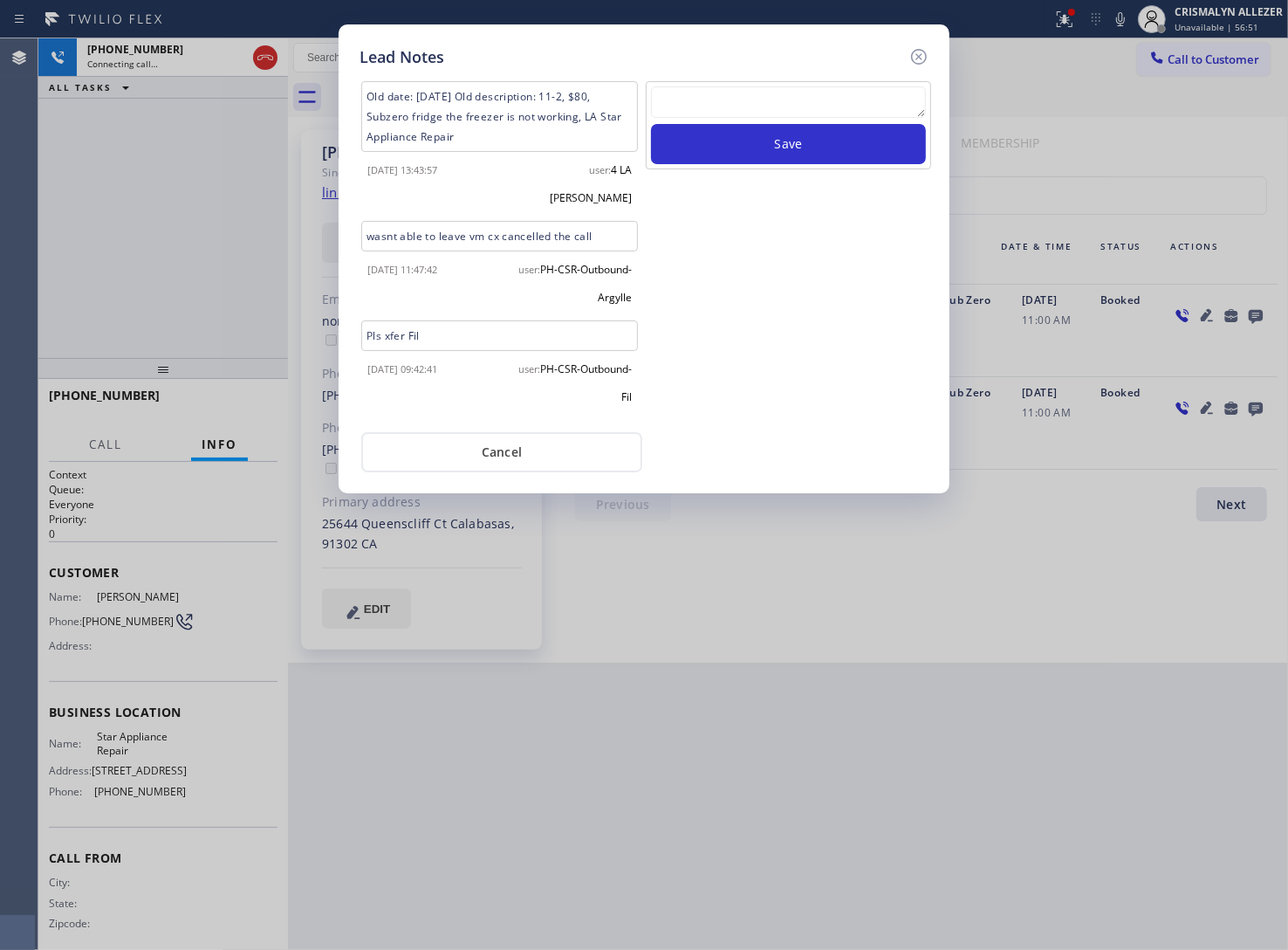
click at [700, 107] on textarea at bounding box center [789, 102] width 275 height 32
paste textarea "no answer | pls xfer here cx cb"
type textarea "no answer | pls xfer here cx cb"
click at [803, 149] on button "Save" at bounding box center [789, 143] width 275 height 41
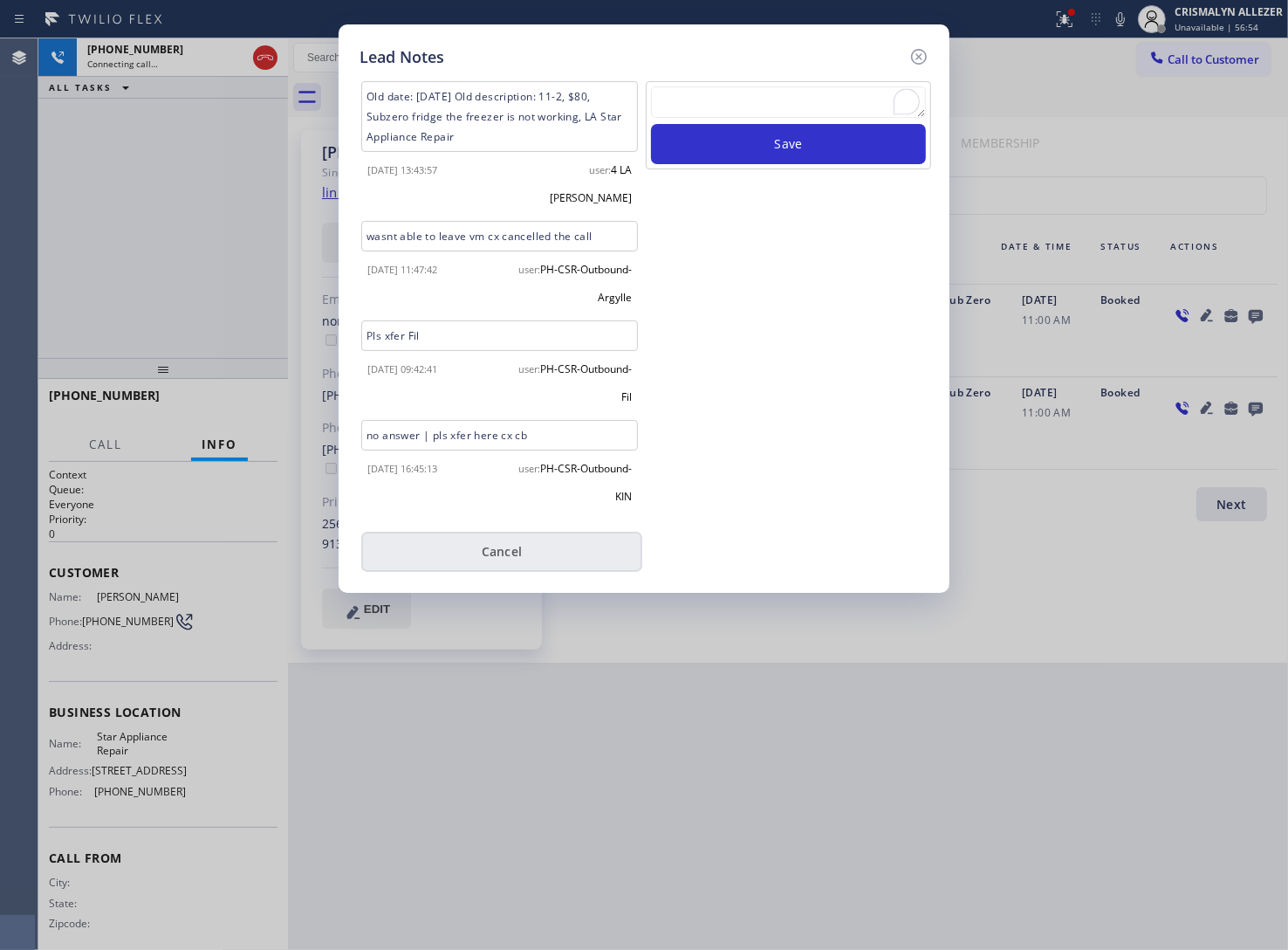
click at [520, 532] on button "Cancel" at bounding box center [502, 552] width 281 height 41
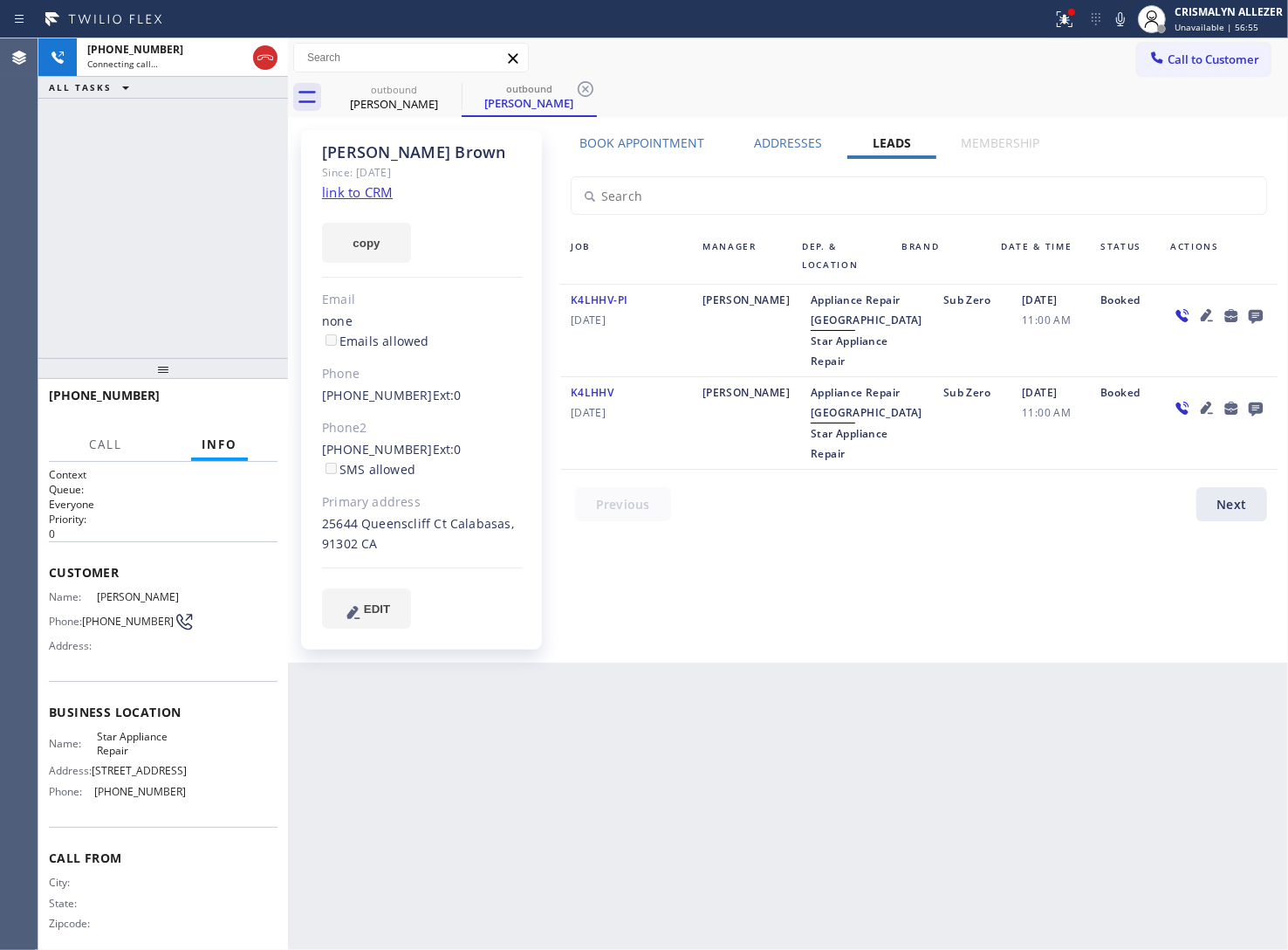
click at [685, 141] on label "Book Appointment" at bounding box center [642, 142] width 125 height 17
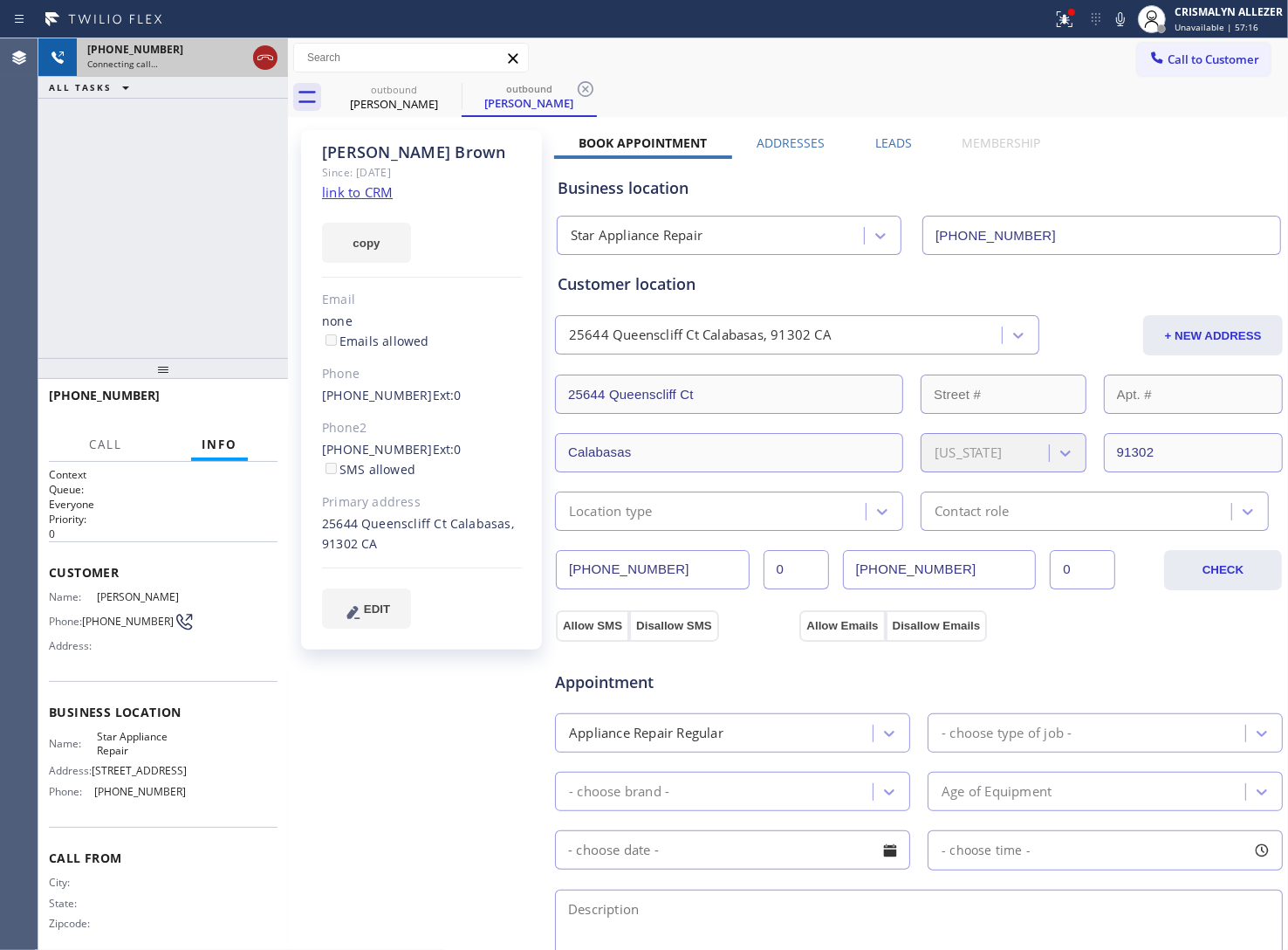
click at [265, 54] on icon at bounding box center [265, 57] width 21 height 21
click at [582, 90] on icon at bounding box center [585, 88] width 21 height 21
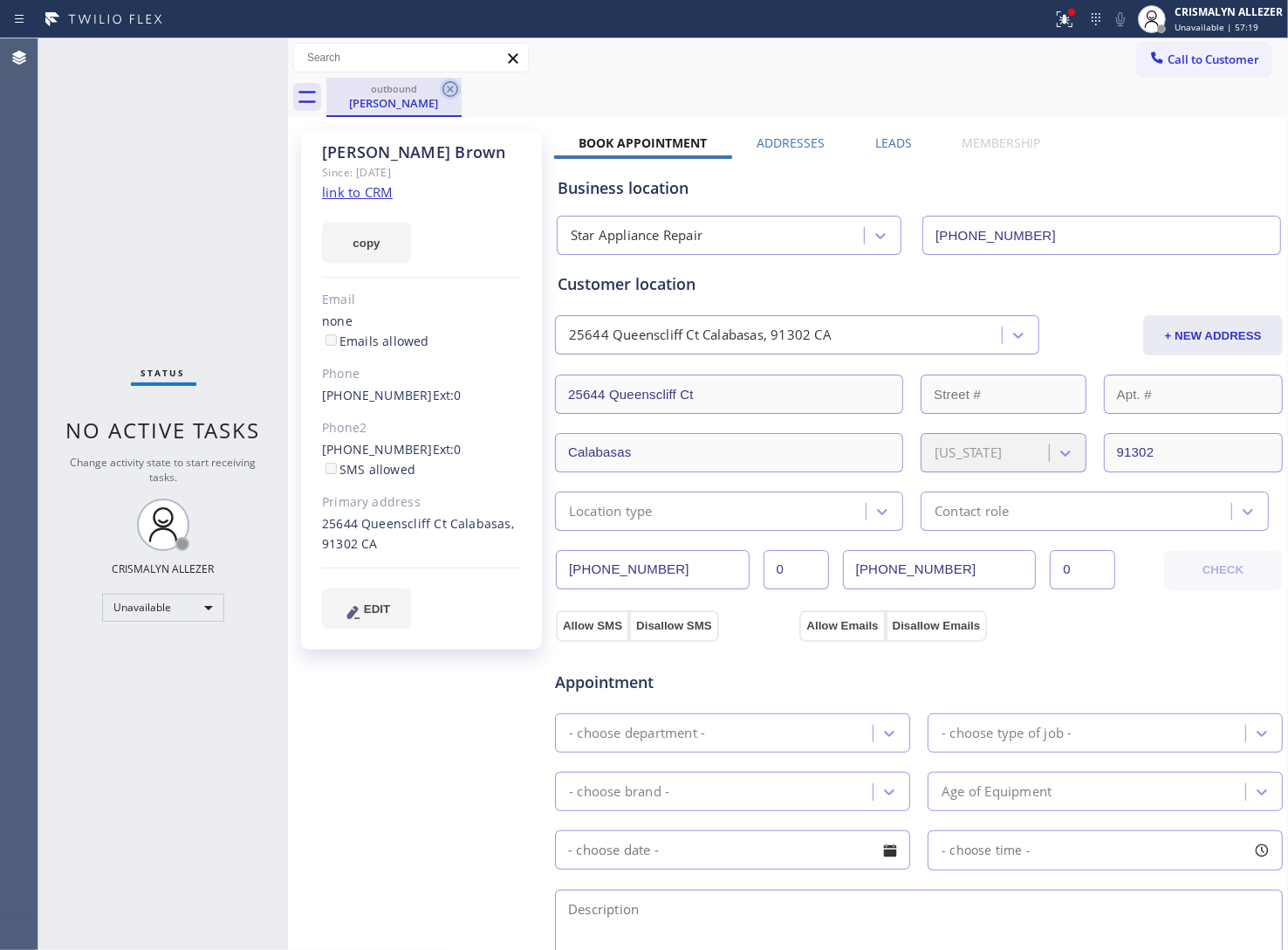
click at [446, 89] on icon at bounding box center [450, 88] width 21 height 21
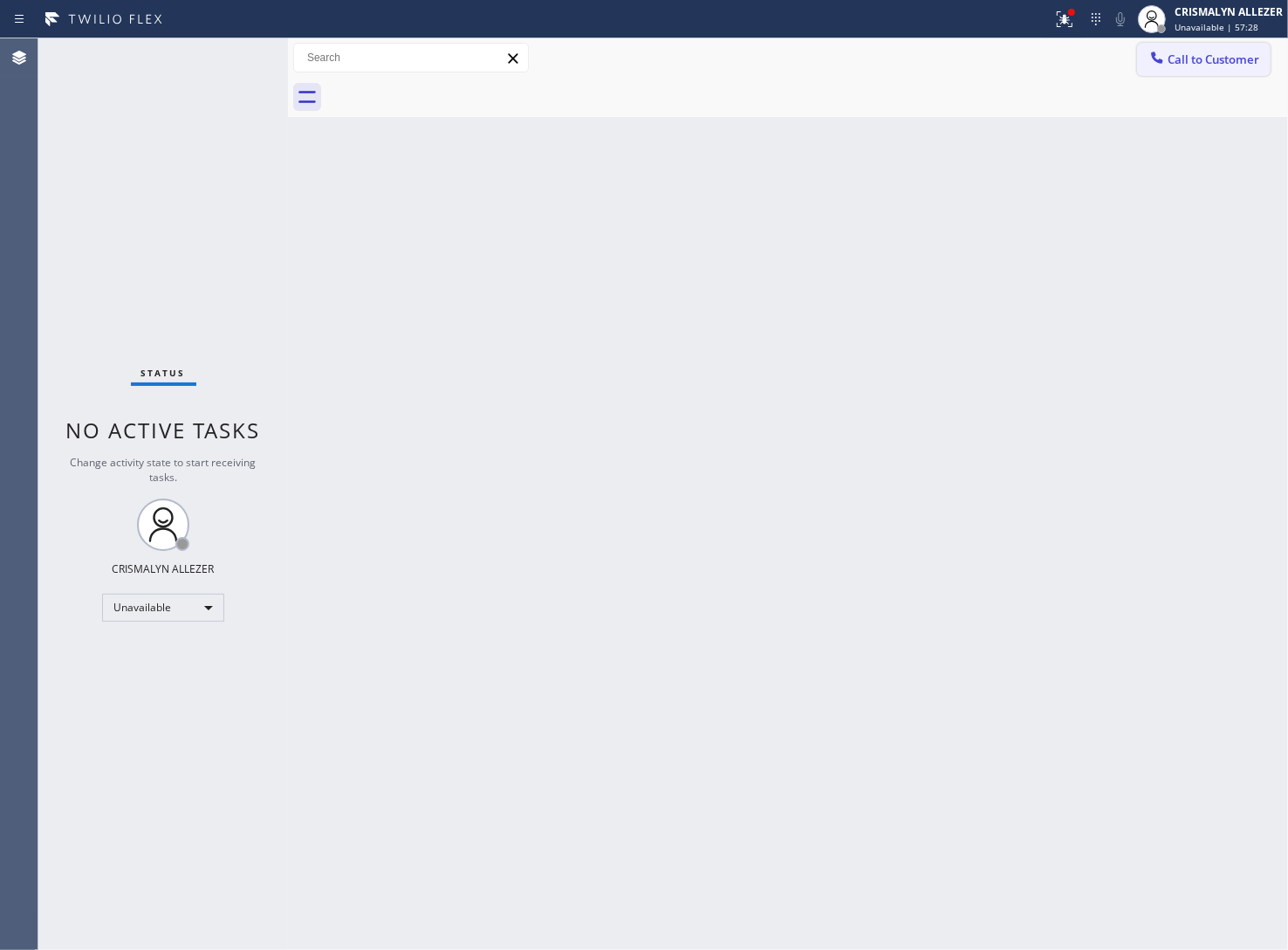
click at [1218, 57] on span "Call to Customer" at bounding box center [1213, 59] width 92 height 16
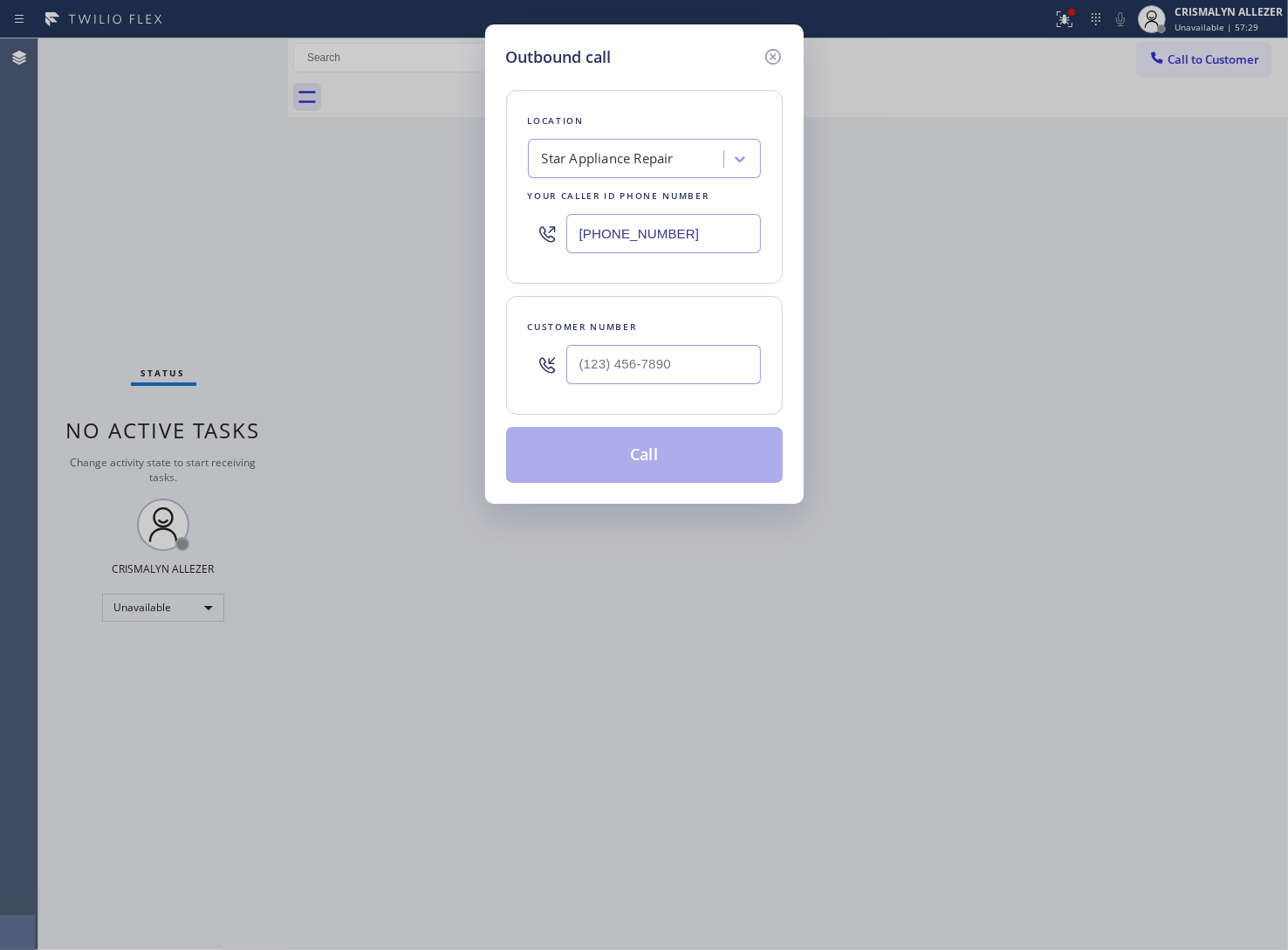
drag, startPoint x: 709, startPoint y: 241, endPoint x: 343, endPoint y: 237, distance: 366.0
click at [358, 237] on div "Outbound call Location Star Appliance Repair Your caller id phone number (818) …" at bounding box center [644, 475] width 1288 height 950
paste input "452-4950"
type input "(818) 452-4950"
click at [670, 360] on input "(___) ___-____" at bounding box center [663, 365] width 195 height 40
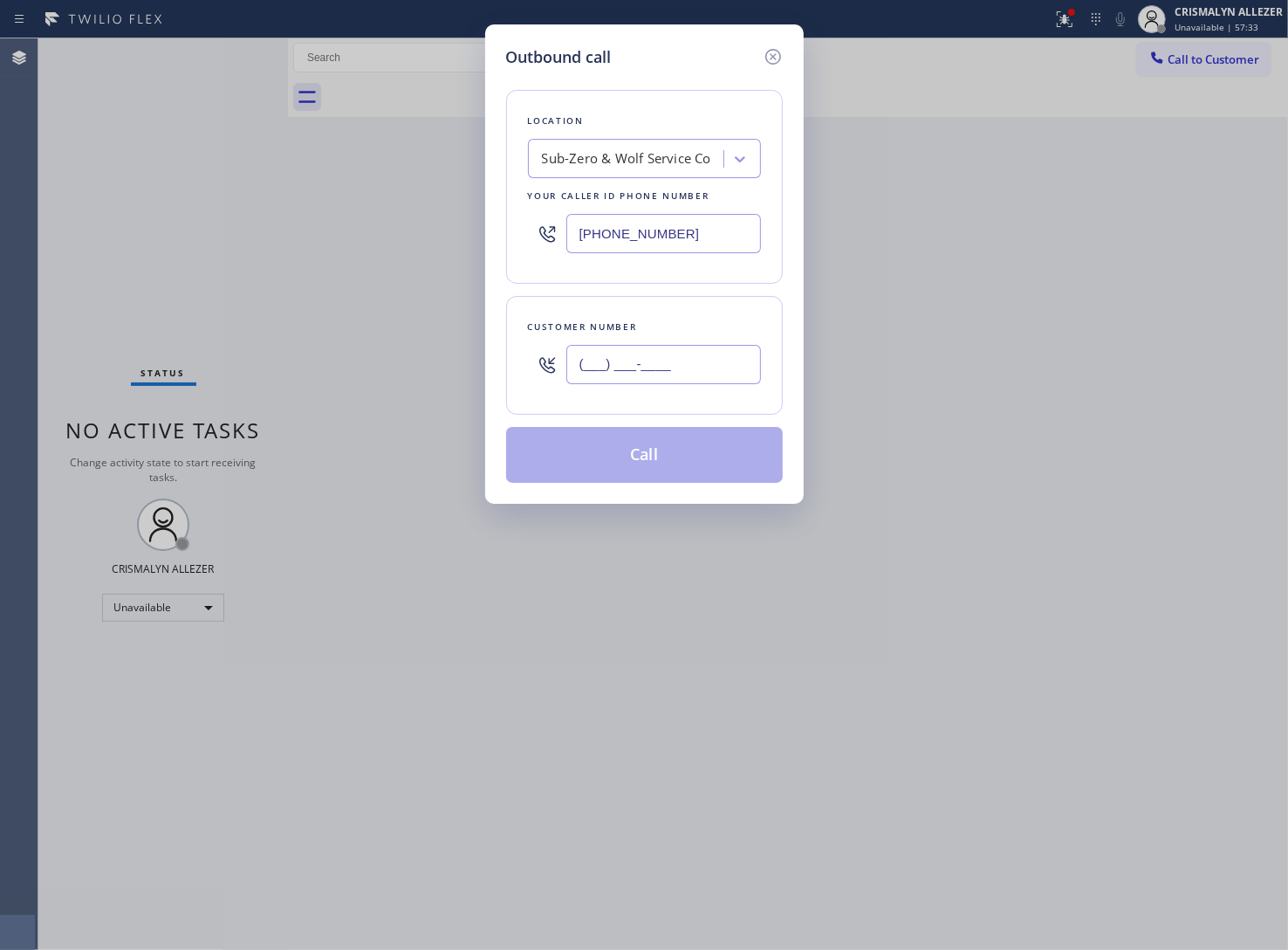
paste input "424) 204-5676"
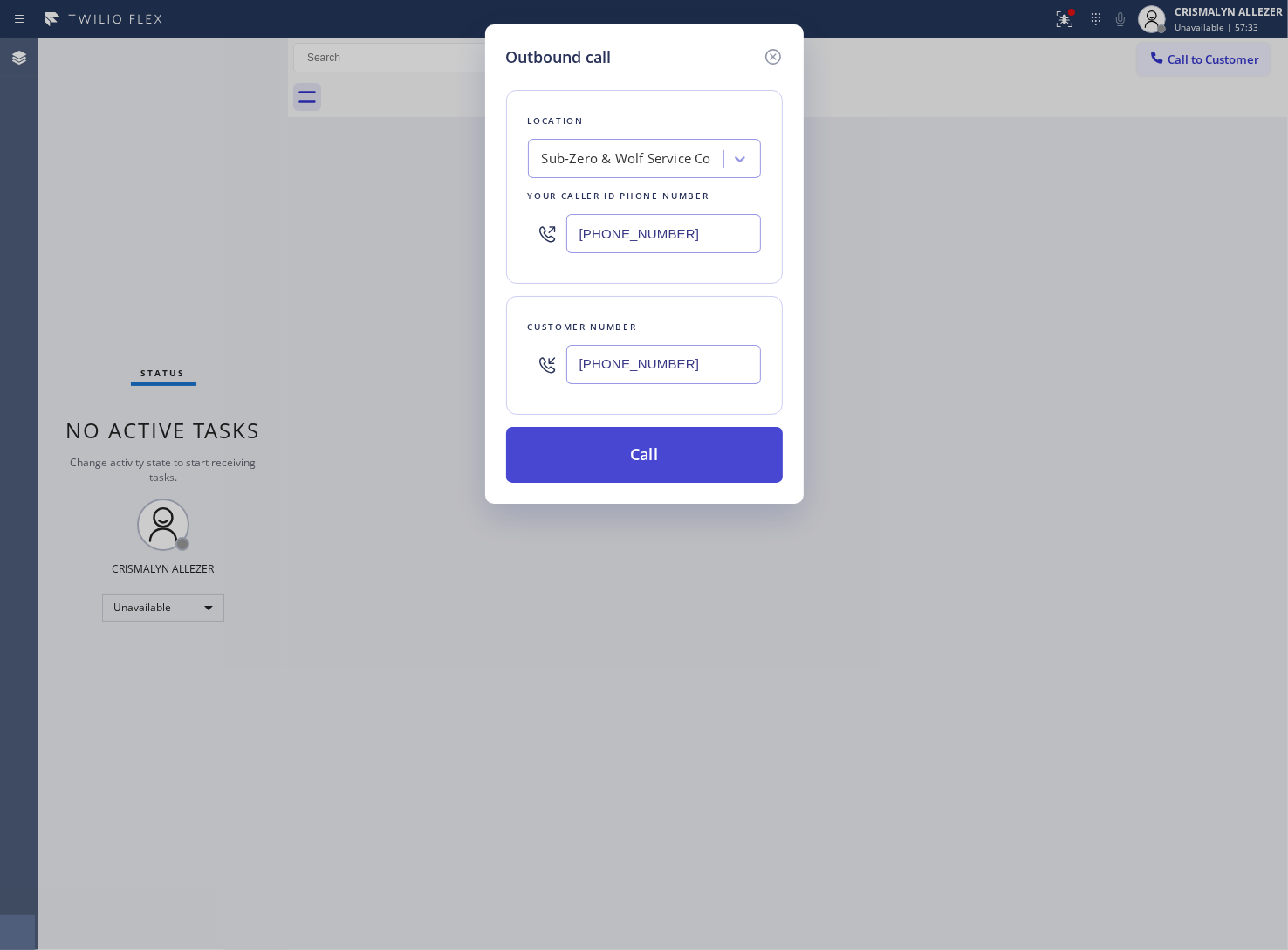
type input "(424) 204-5676"
click at [651, 456] on button "Call" at bounding box center [644, 455] width 277 height 56
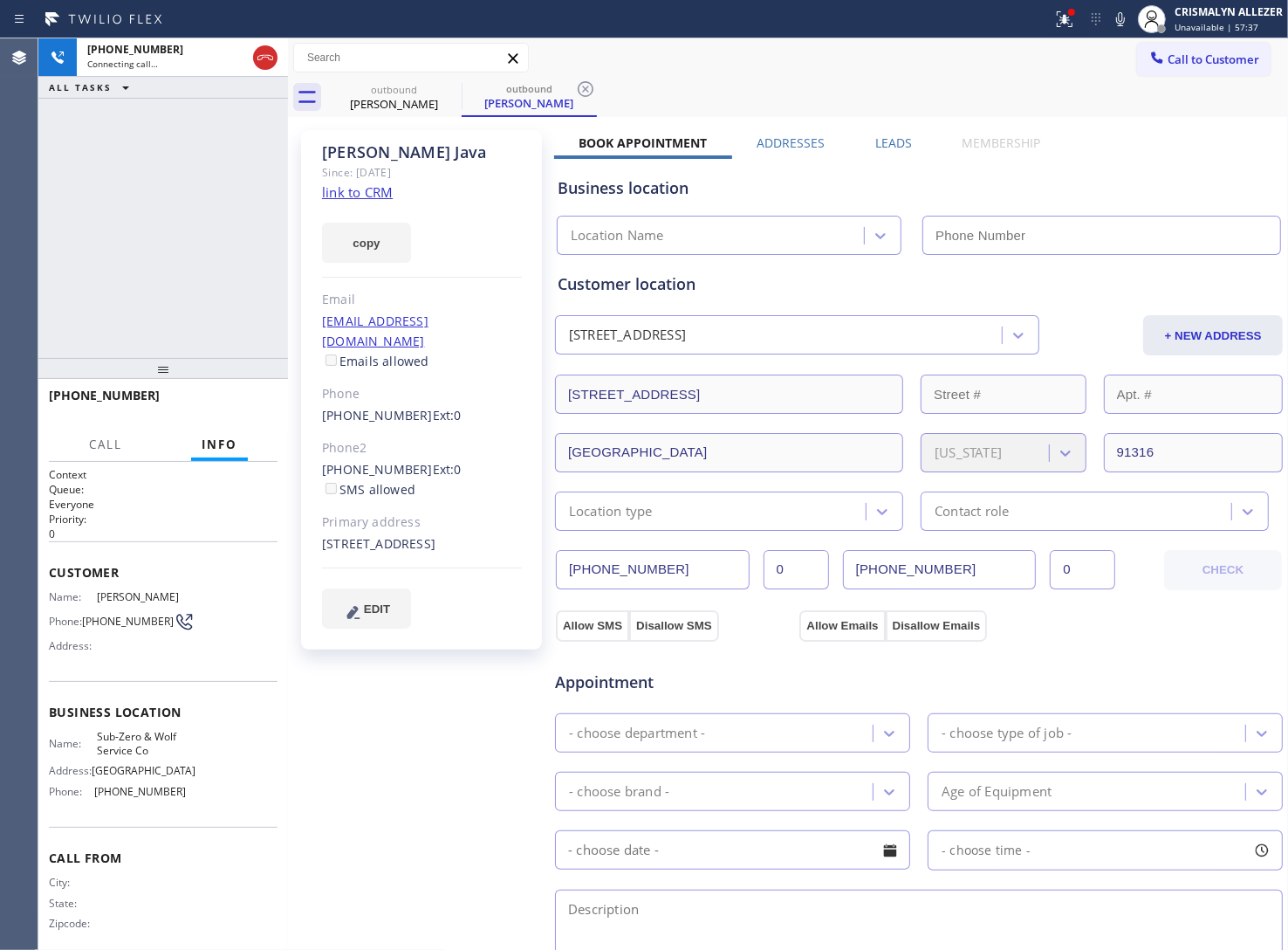
click at [338, 192] on link "link to CRM" at bounding box center [358, 192] width 71 height 18
type input "(818) 452-4950"
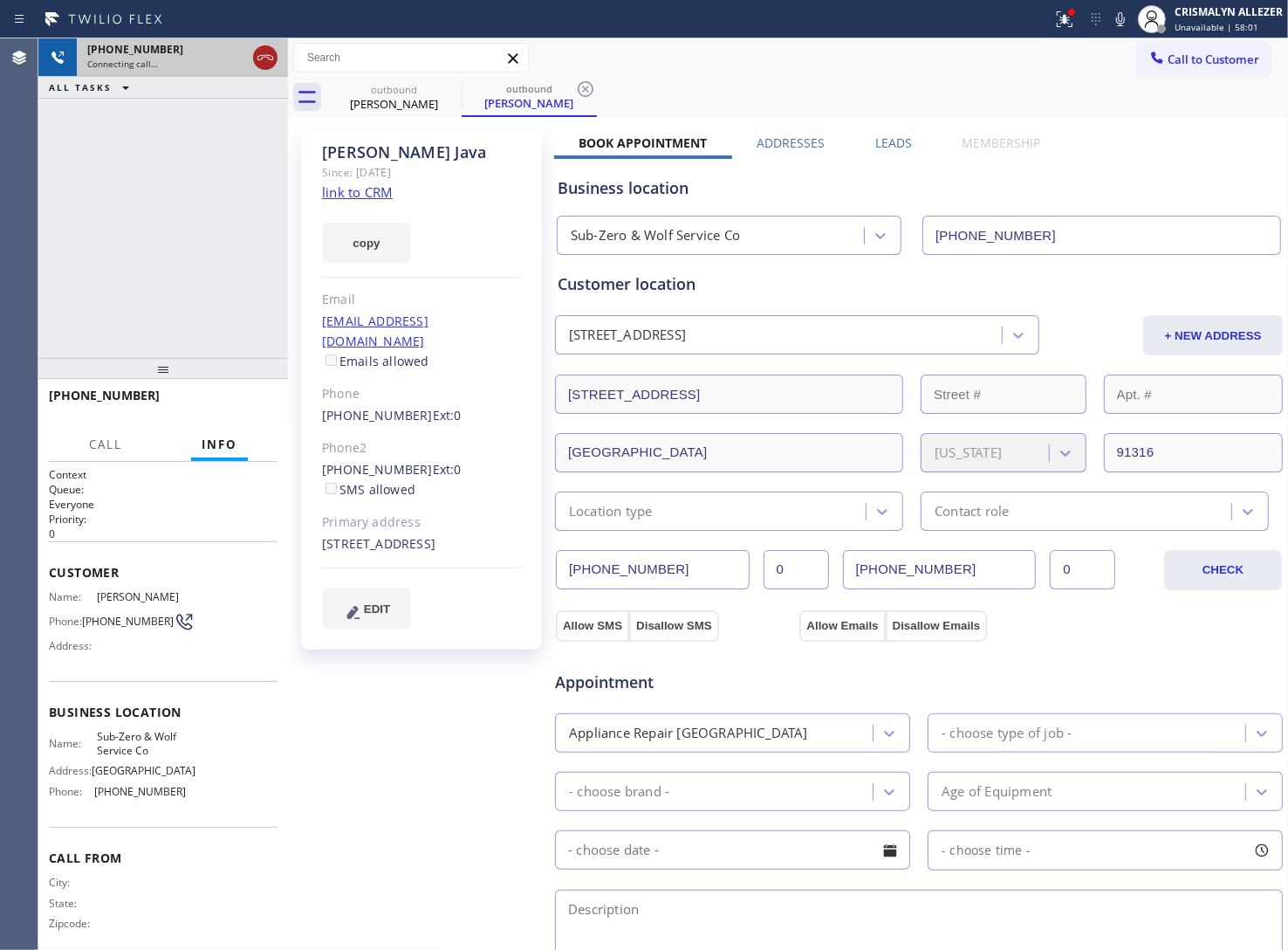
click at [257, 62] on icon at bounding box center [265, 57] width 21 height 21
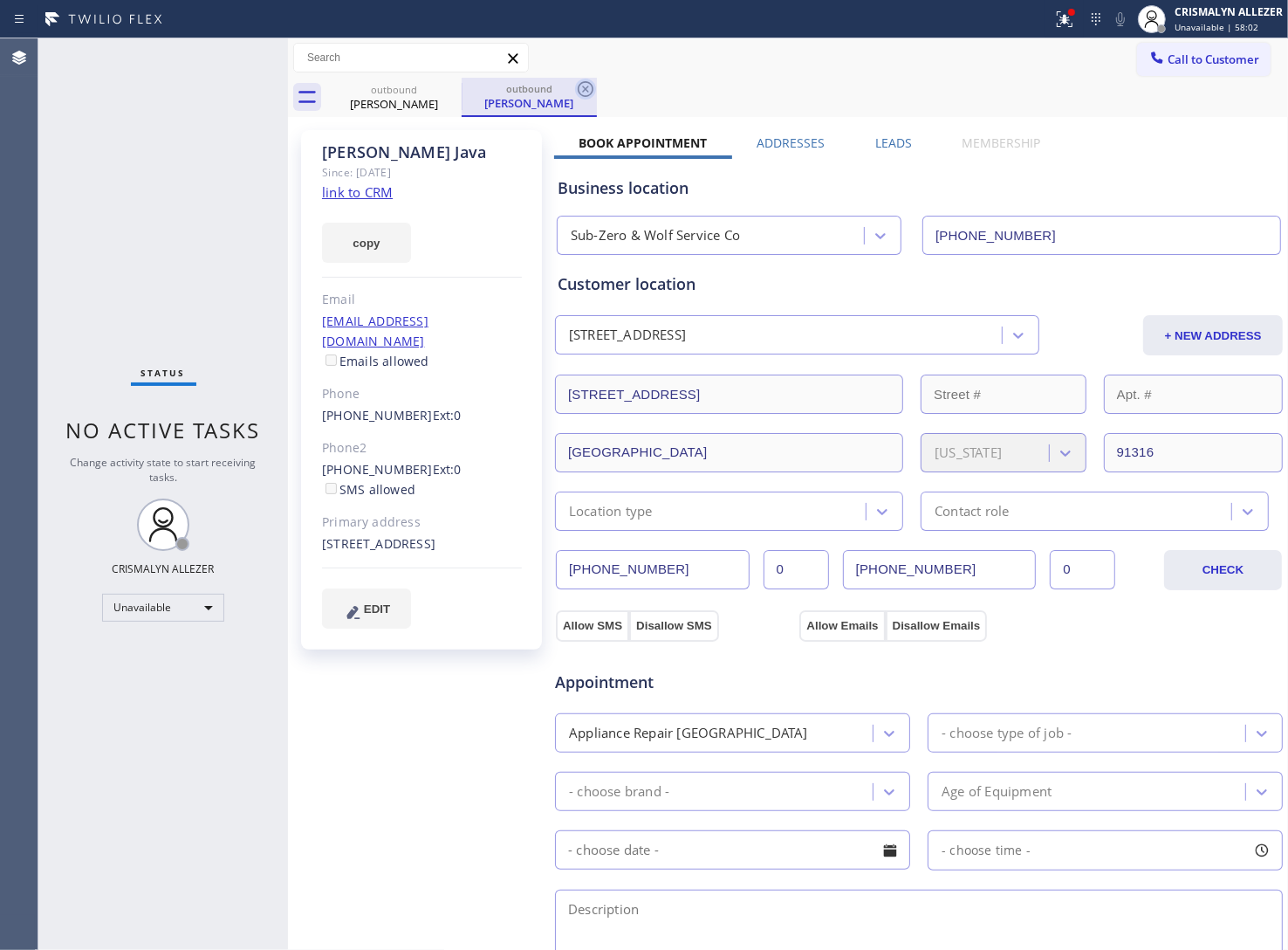
click at [585, 88] on icon at bounding box center [585, 89] width 16 height 16
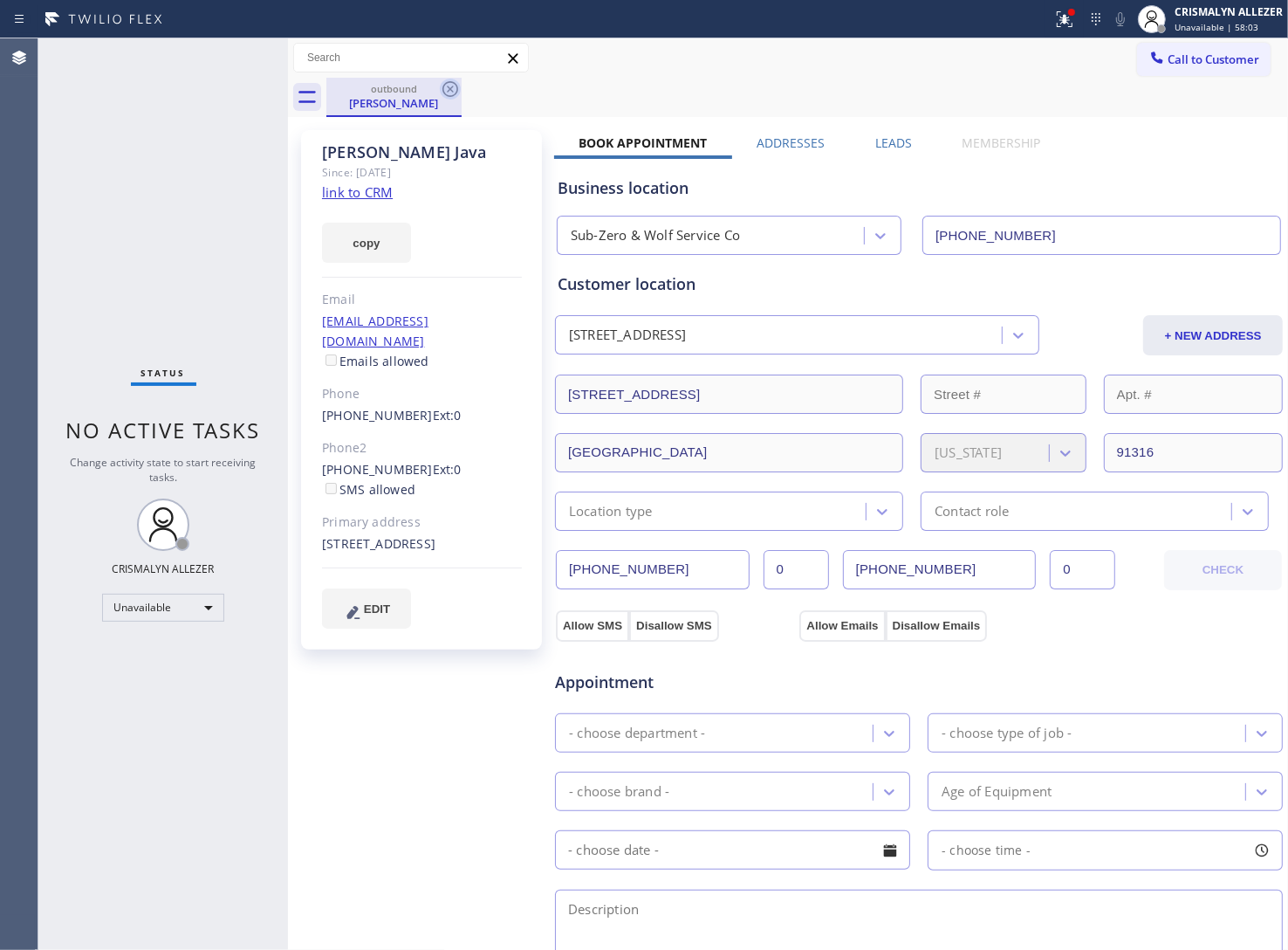
click at [445, 86] on icon at bounding box center [450, 88] width 21 height 21
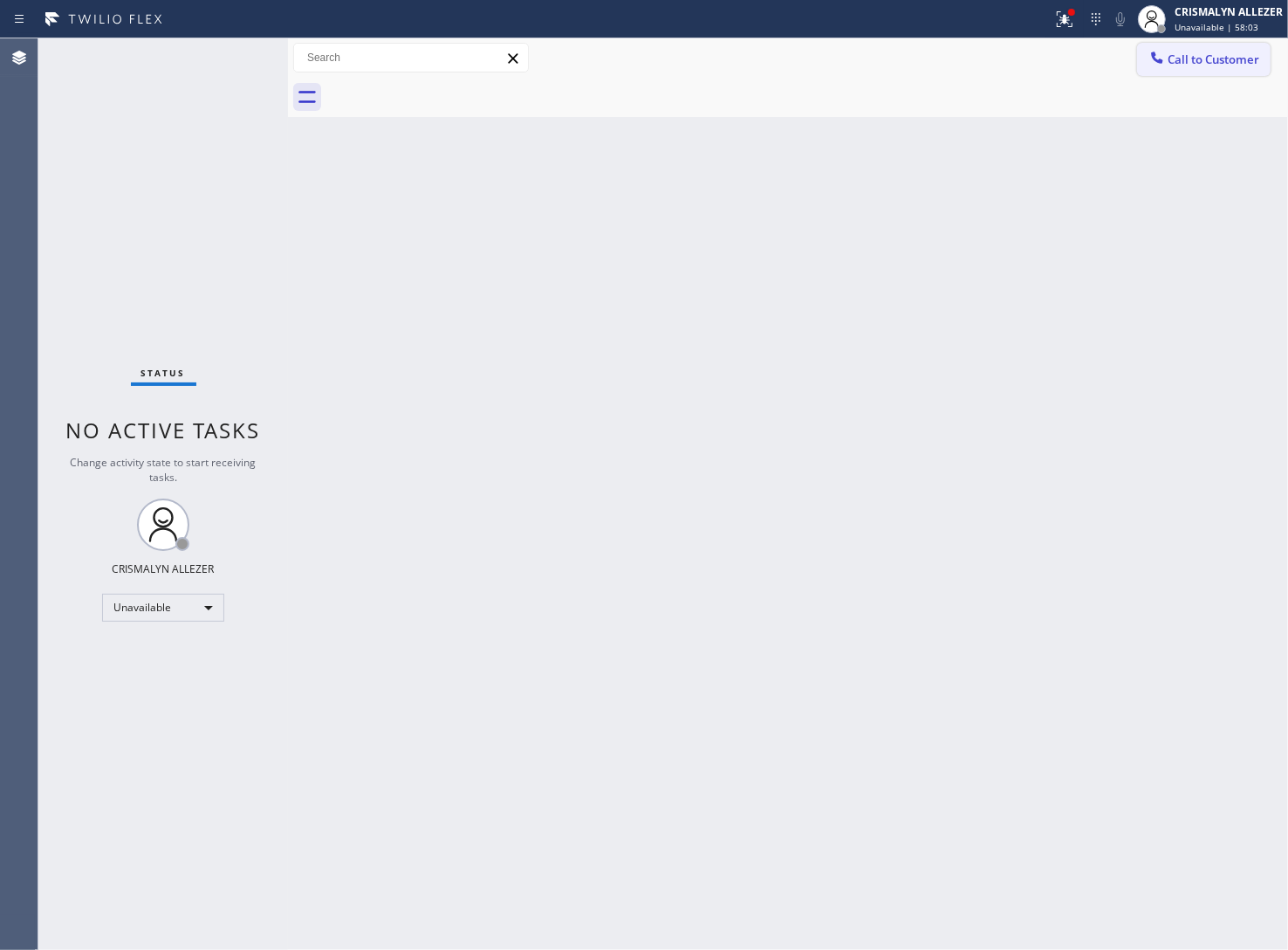
click at [1238, 58] on span "Call to Customer" at bounding box center [1213, 59] width 92 height 16
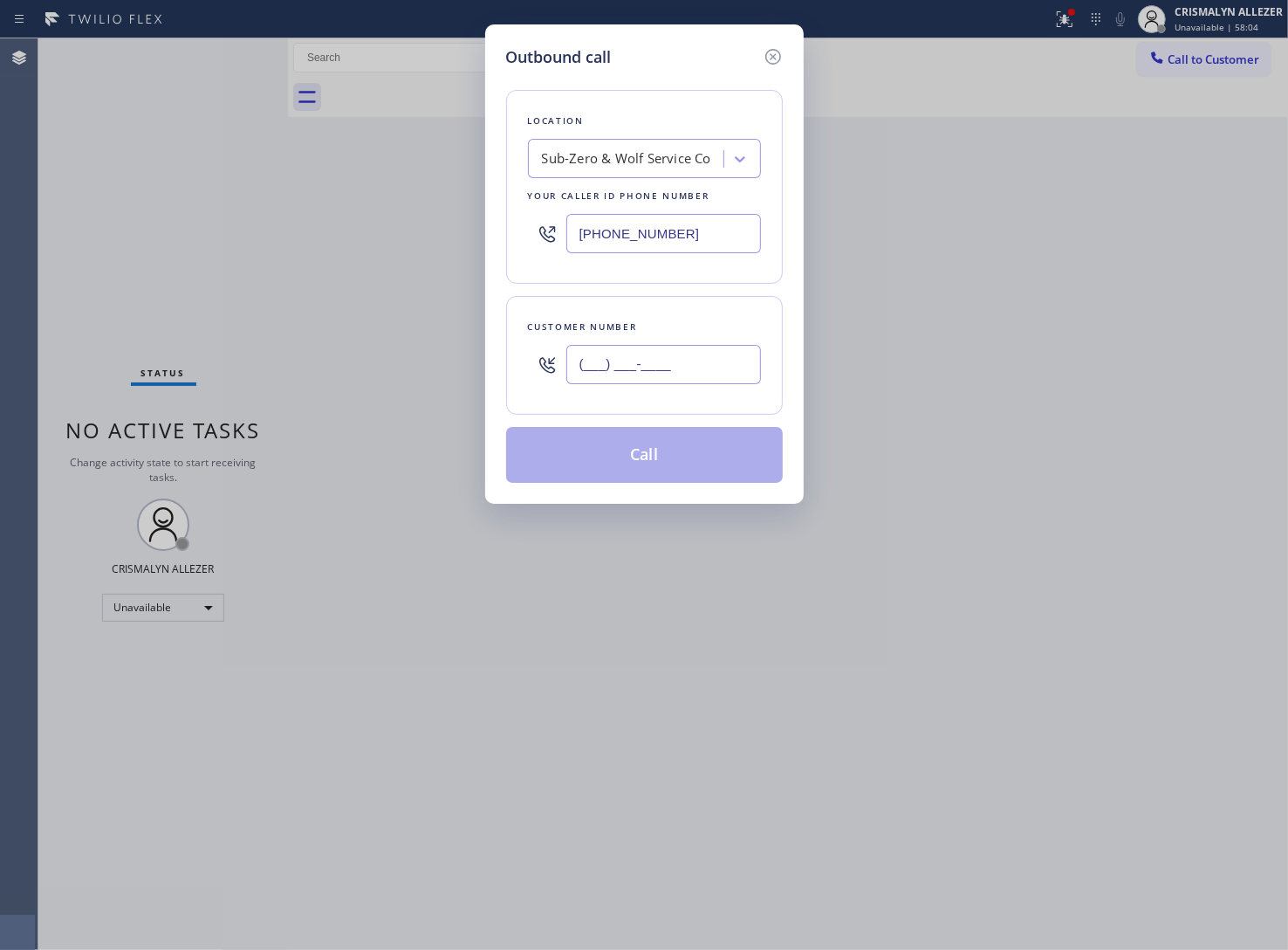
click at [686, 352] on input "(___) ___-____" at bounding box center [663, 365] width 195 height 40
paste input "818) 679-8730"
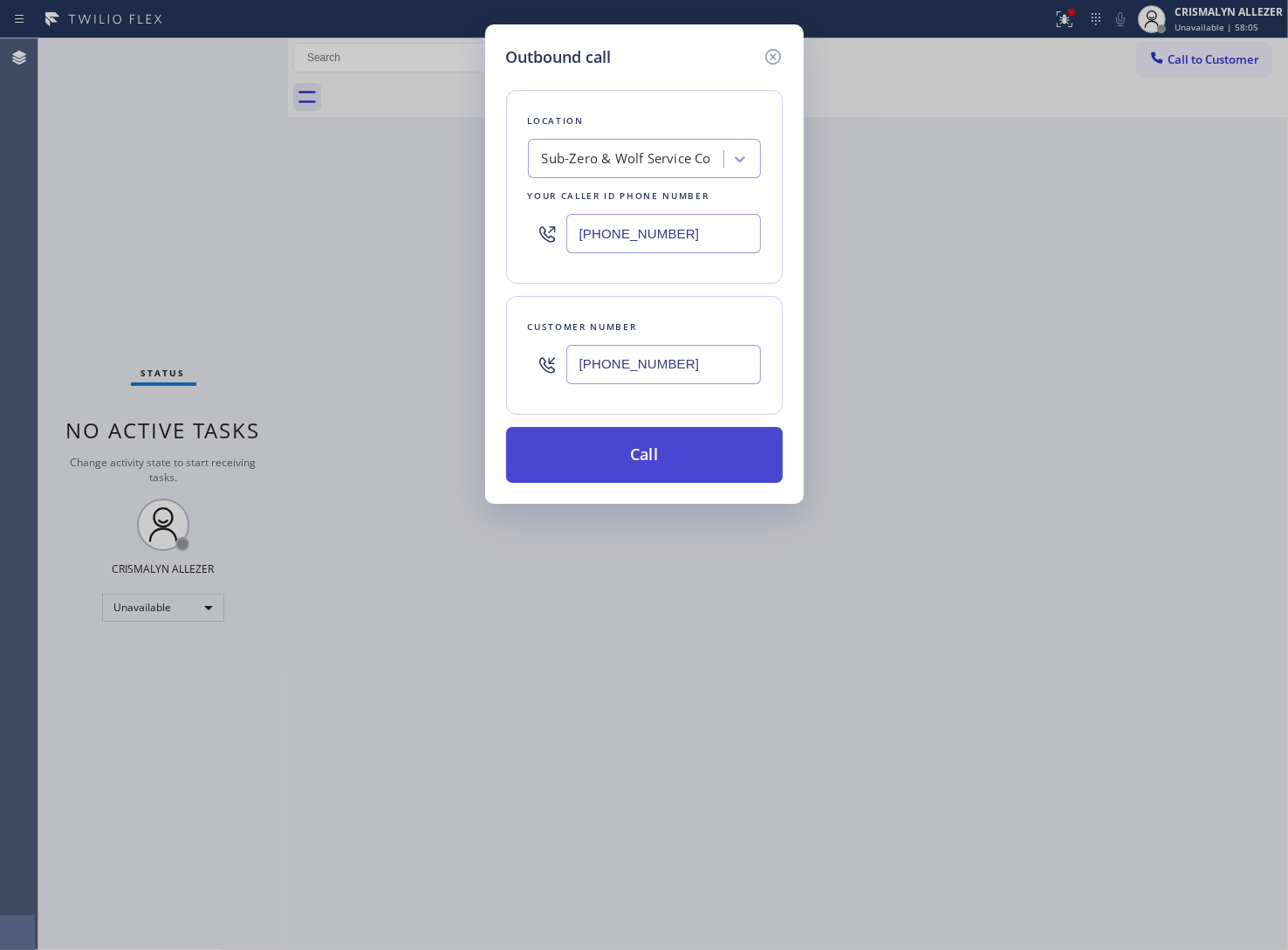
type input "(818) 679-8730"
click at [646, 459] on button "Call" at bounding box center [644, 455] width 277 height 56
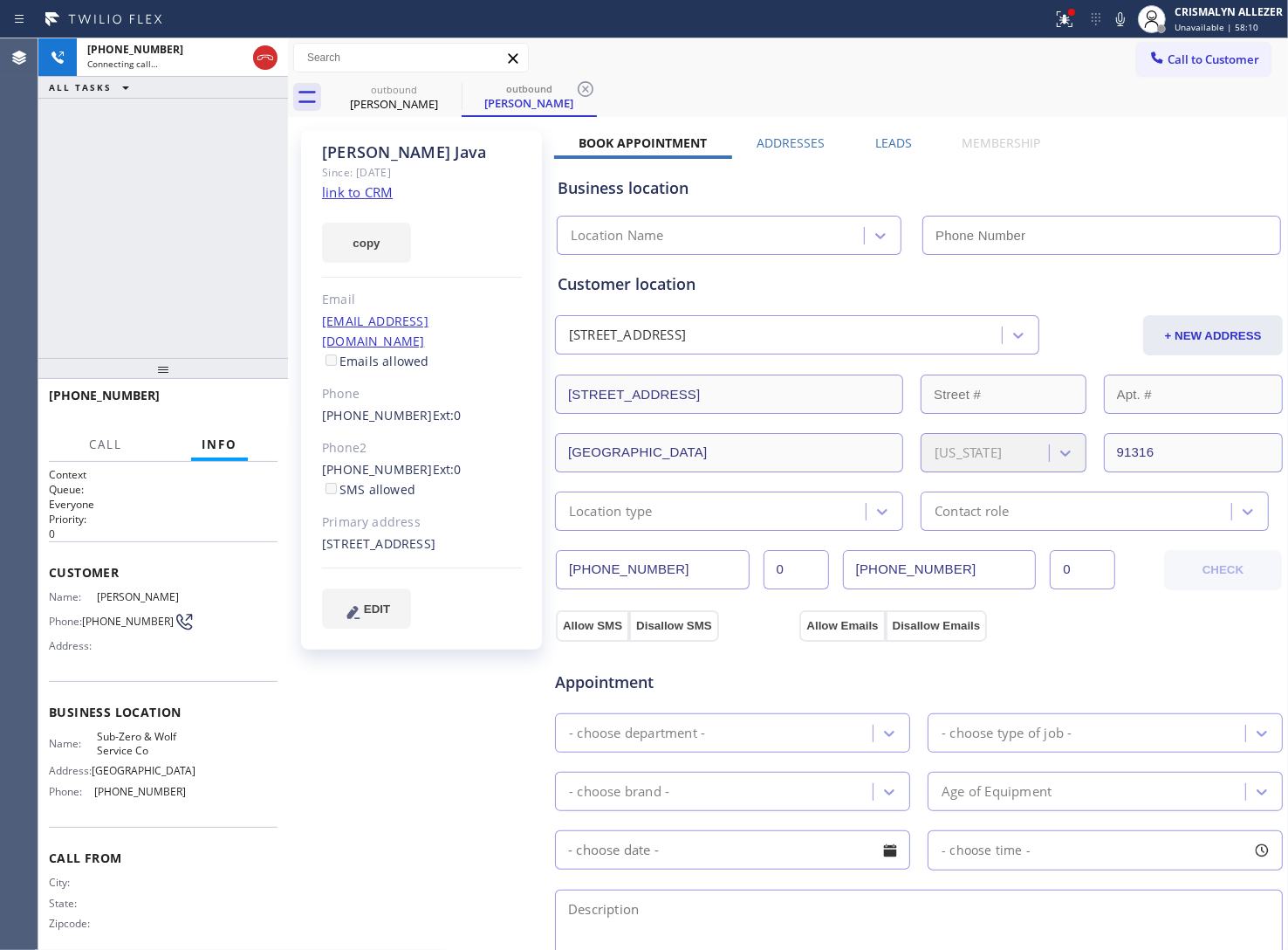
type input "(818) 452-4950"
click at [895, 145] on label "Leads" at bounding box center [894, 142] width 37 height 17
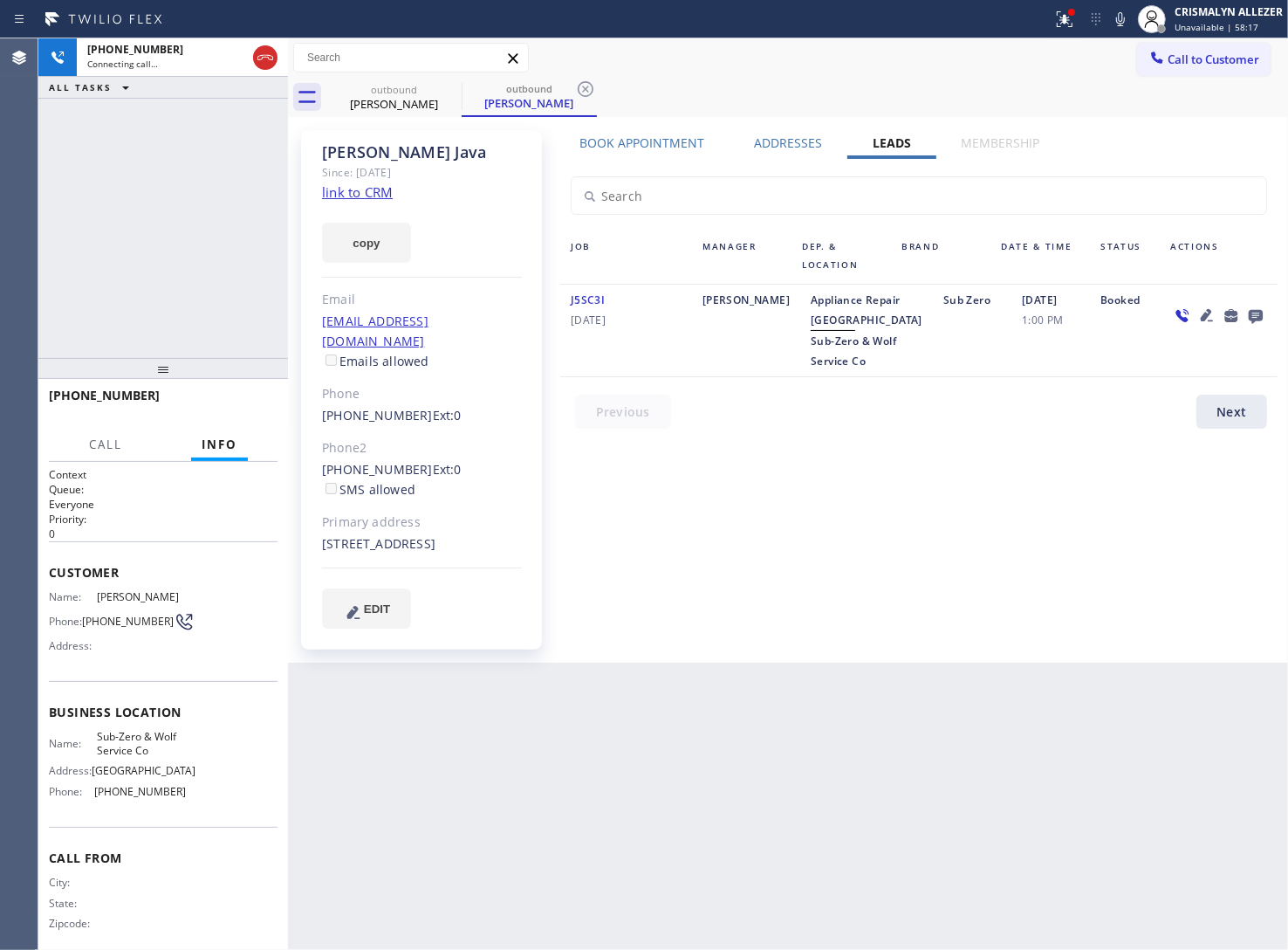
click at [1254, 314] on icon at bounding box center [1255, 316] width 14 height 14
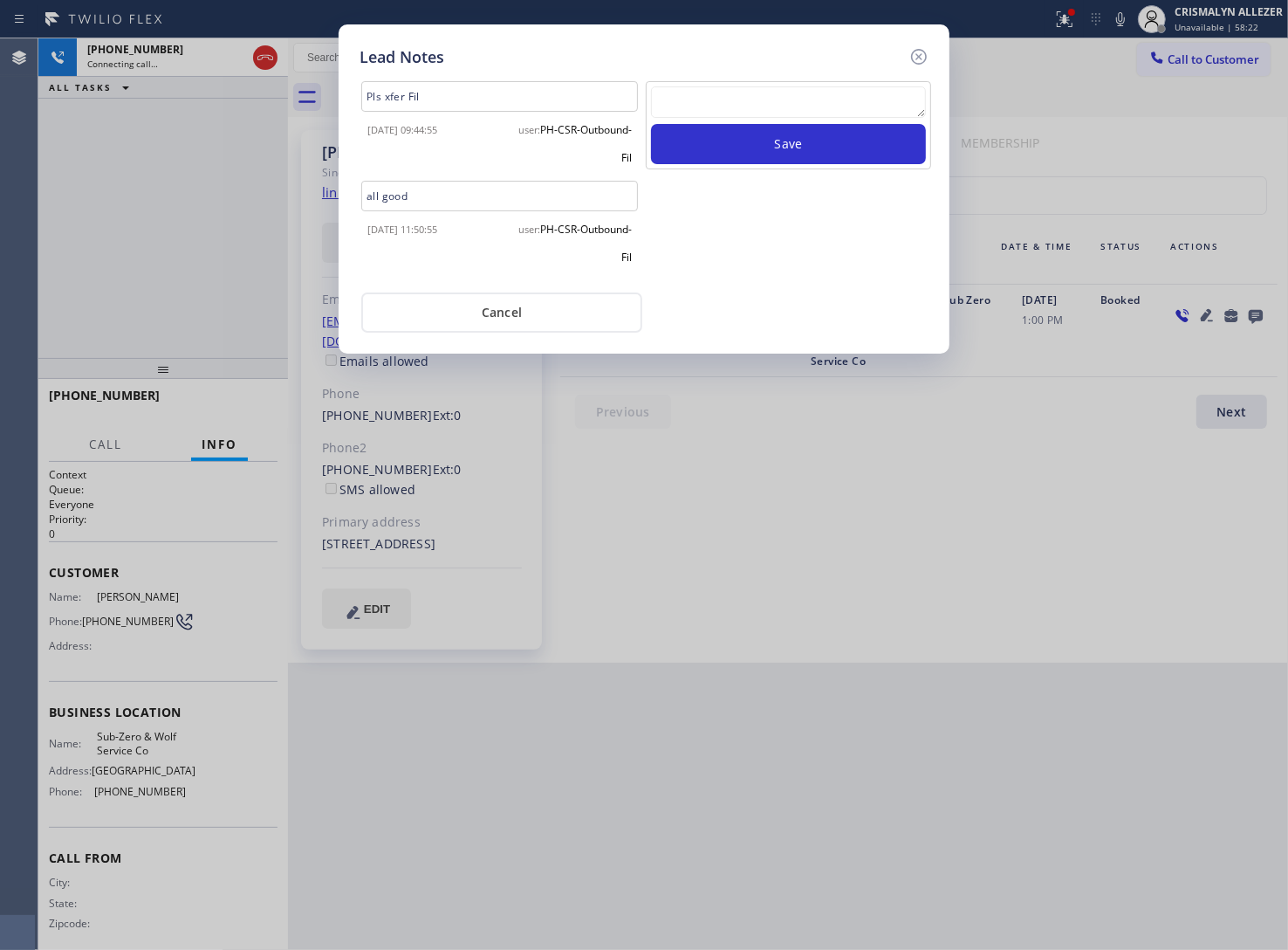
drag, startPoint x: 723, startPoint y: 99, endPoint x: 777, endPoint y: 121, distance: 58.3
click at [723, 99] on textarea at bounding box center [789, 102] width 275 height 32
paste textarea "no answer | pls xfer here cx cb"
type textarea "no answer | pls xfer here cx cb"
click at [826, 138] on button "Save" at bounding box center [789, 143] width 275 height 41
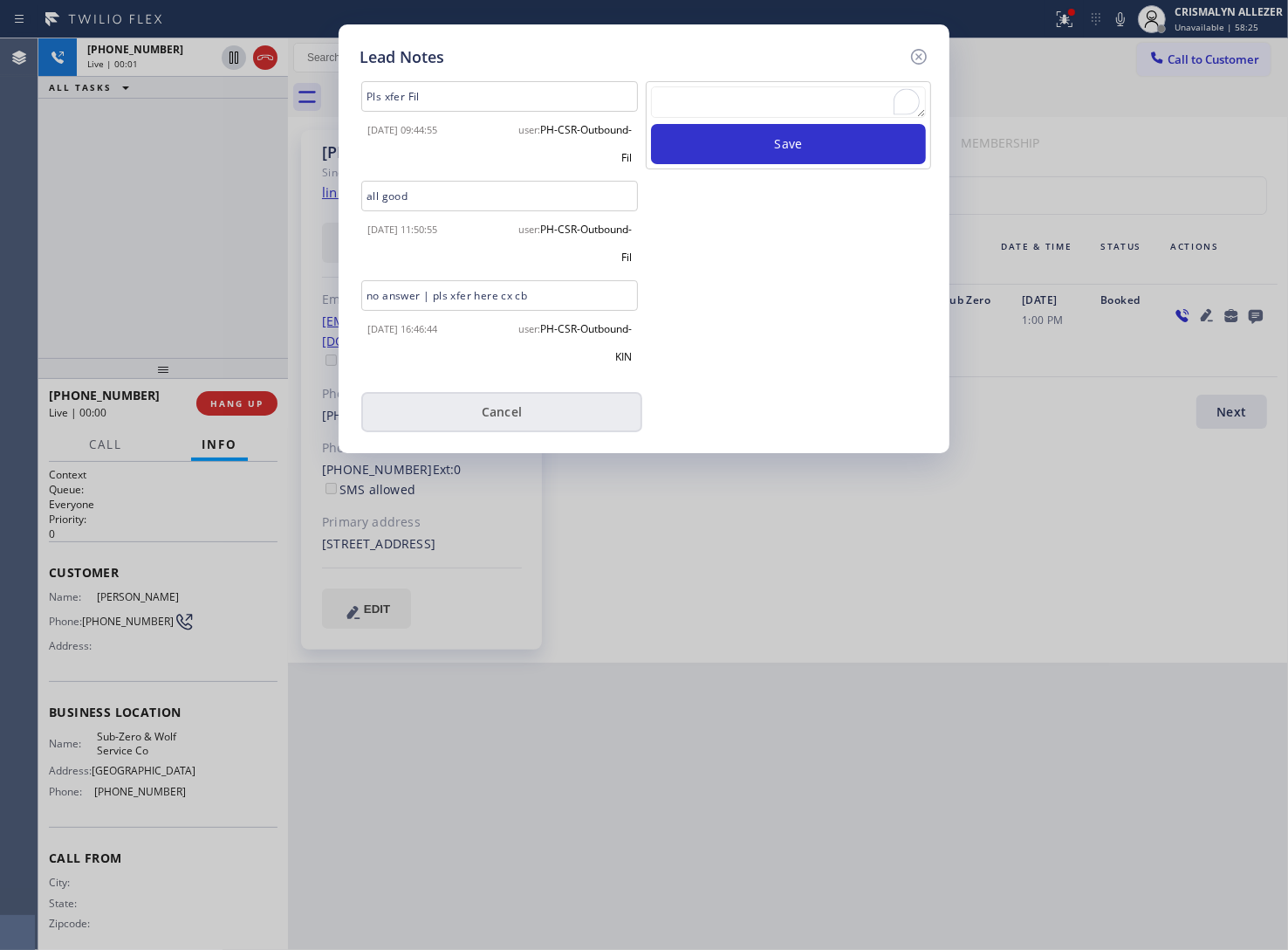
click at [495, 420] on button "Cancel" at bounding box center [502, 411] width 281 height 41
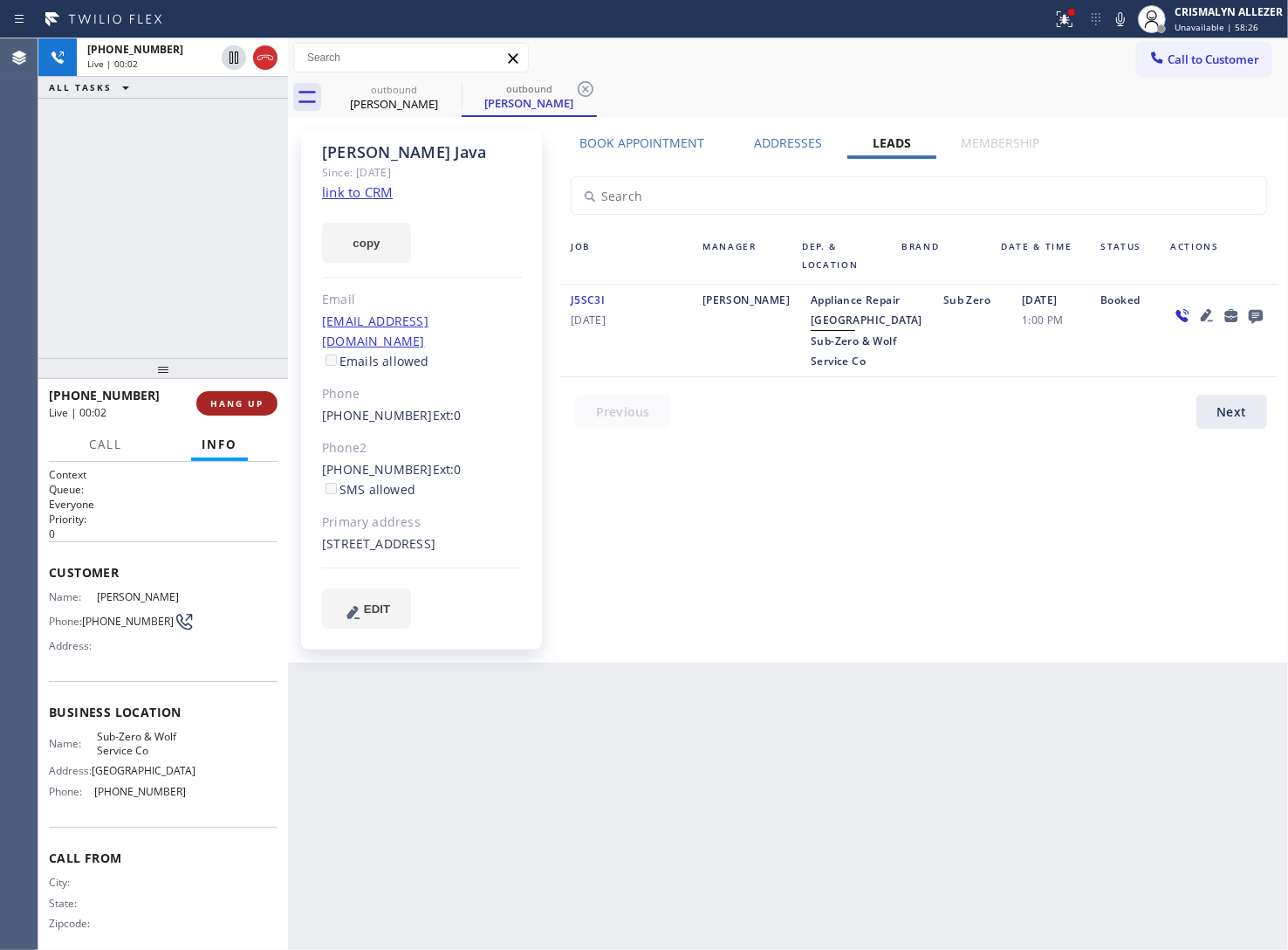
click at [218, 401] on span "HANG UP" at bounding box center [237, 403] width 53 height 12
click at [218, 401] on span "COMPLETE" at bounding box center [233, 403] width 60 height 12
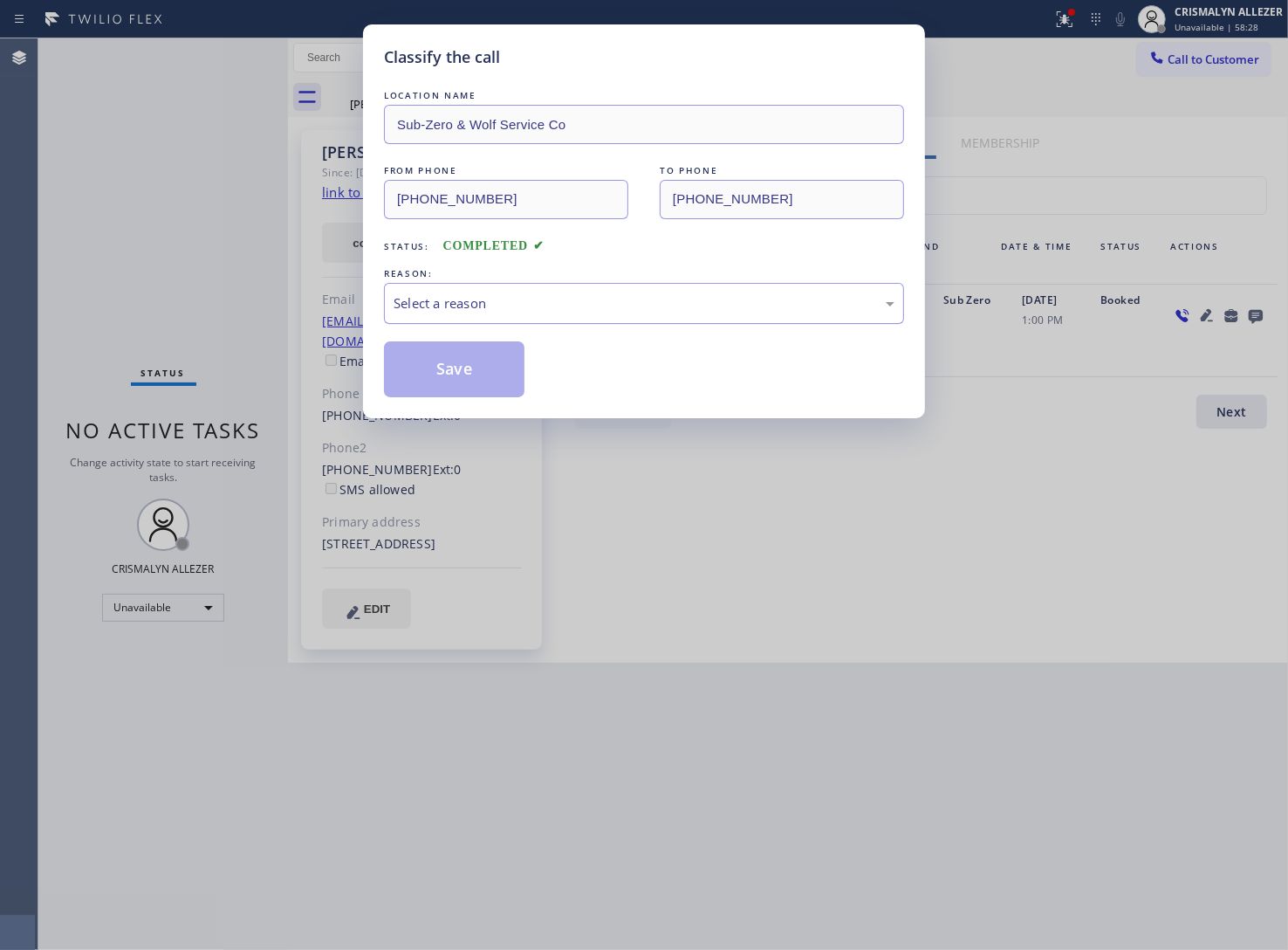
click at [634, 287] on div "Select a reason" at bounding box center [644, 302] width 520 height 41
click at [511, 371] on button "Save" at bounding box center [454, 369] width 140 height 56
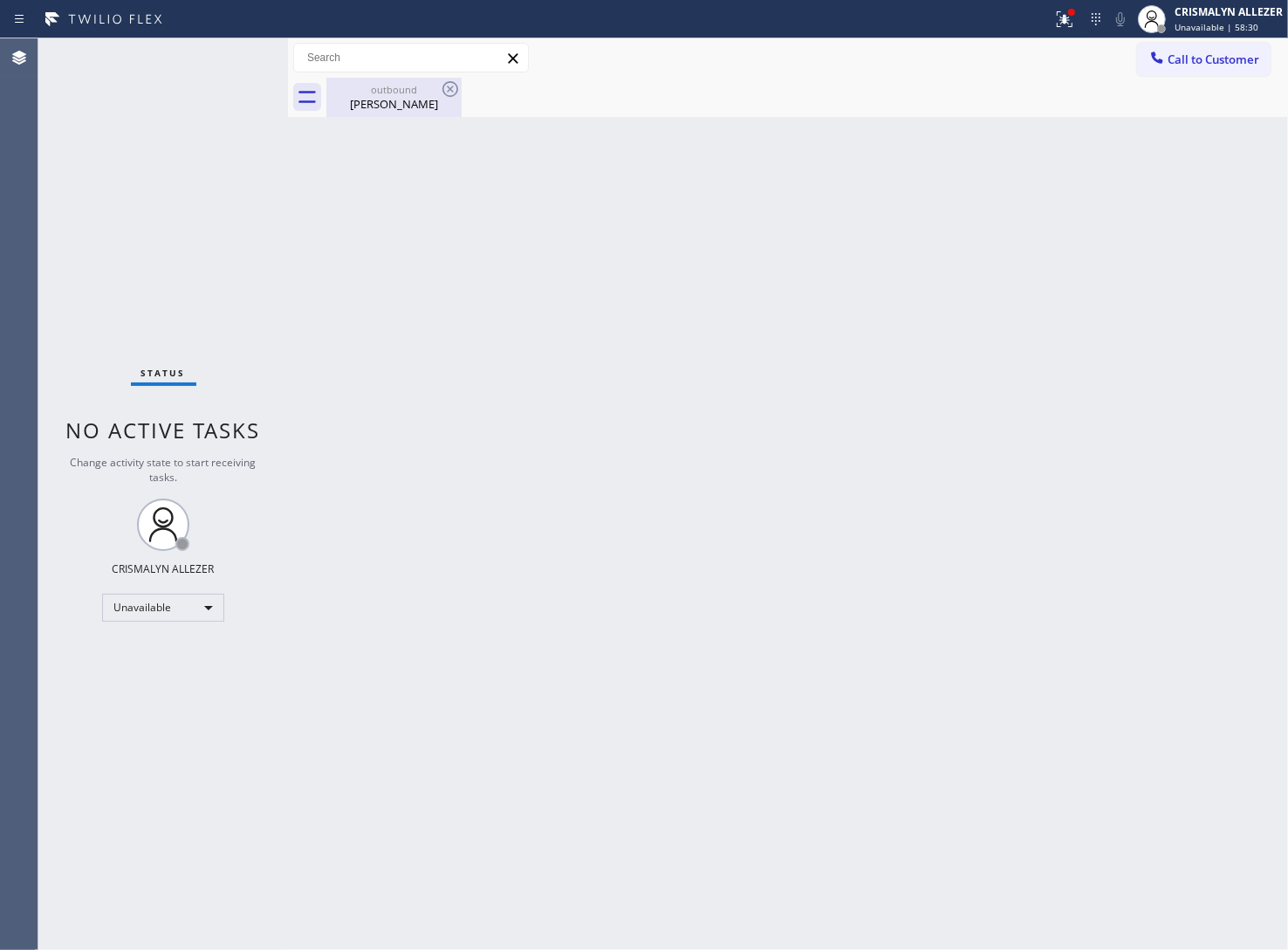
drag, startPoint x: 398, startPoint y: 101, endPoint x: 438, endPoint y: 90, distance: 41.5
click at [407, 97] on div "Dave Java" at bounding box center [393, 104] width 131 height 16
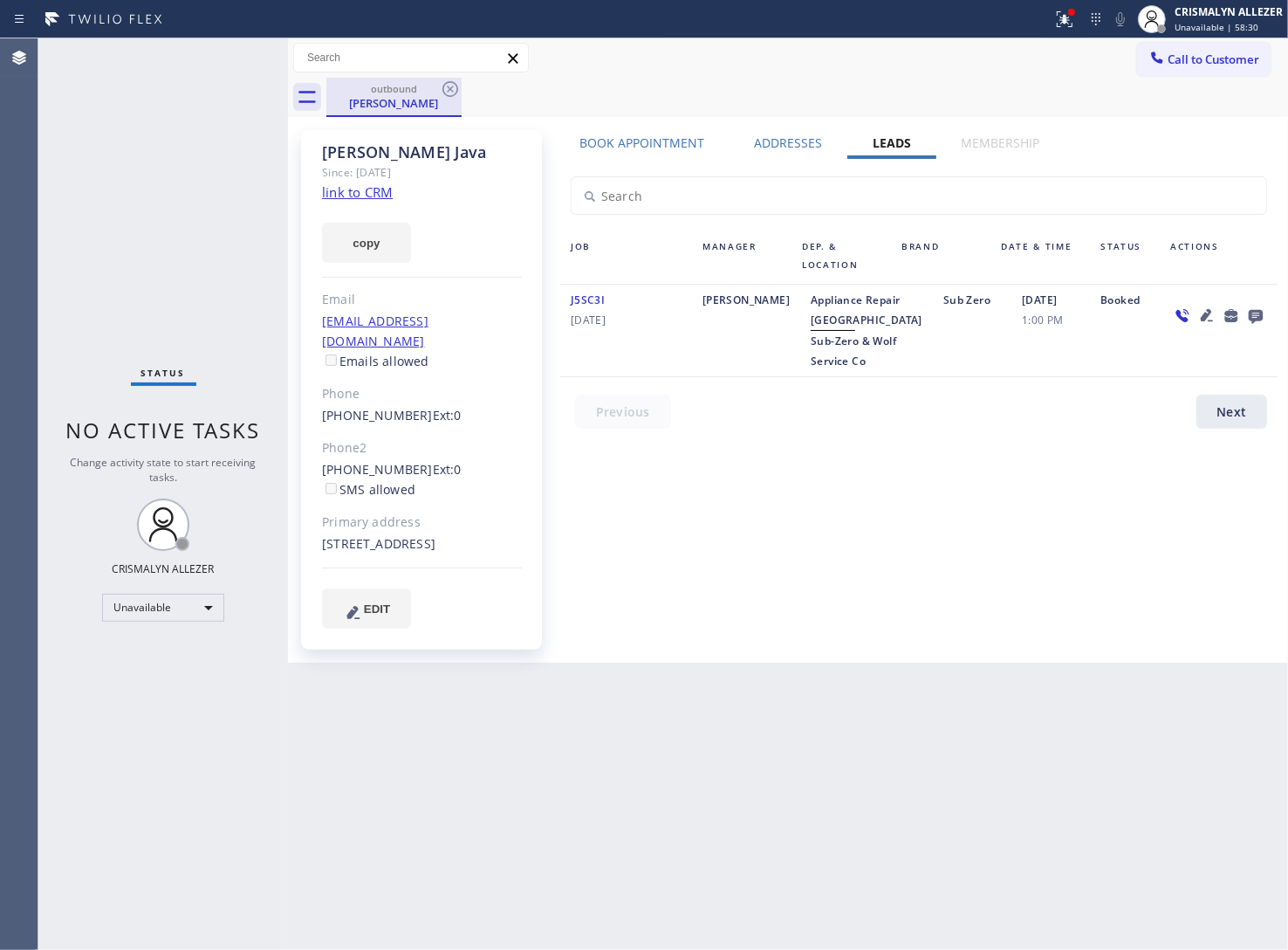
click at [438, 90] on div "outbound" at bounding box center [393, 88] width 131 height 13
click at [451, 89] on icon at bounding box center [451, 89] width 16 height 16
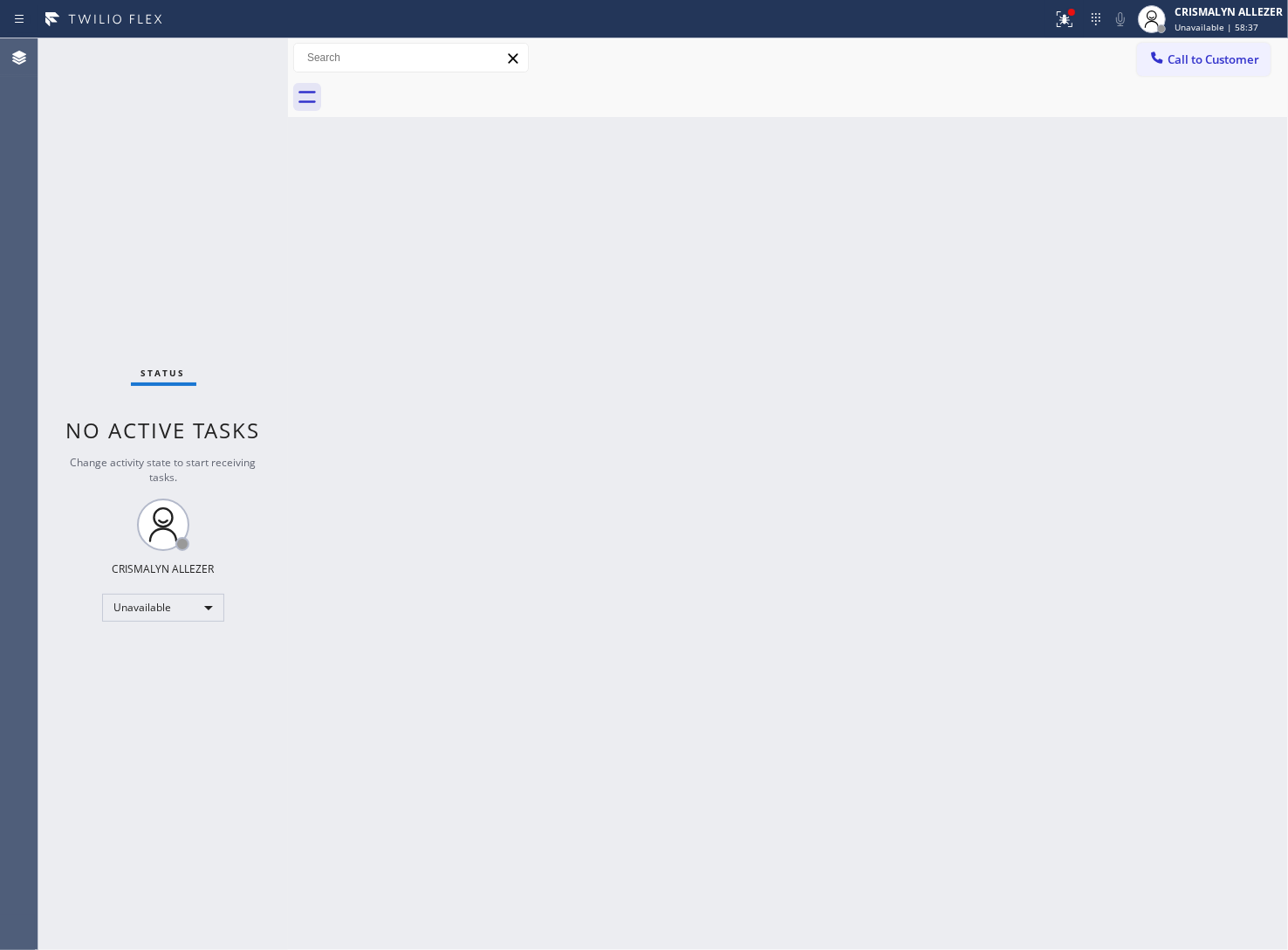
click at [1214, 51] on span "Call to Customer" at bounding box center [1213, 59] width 92 height 16
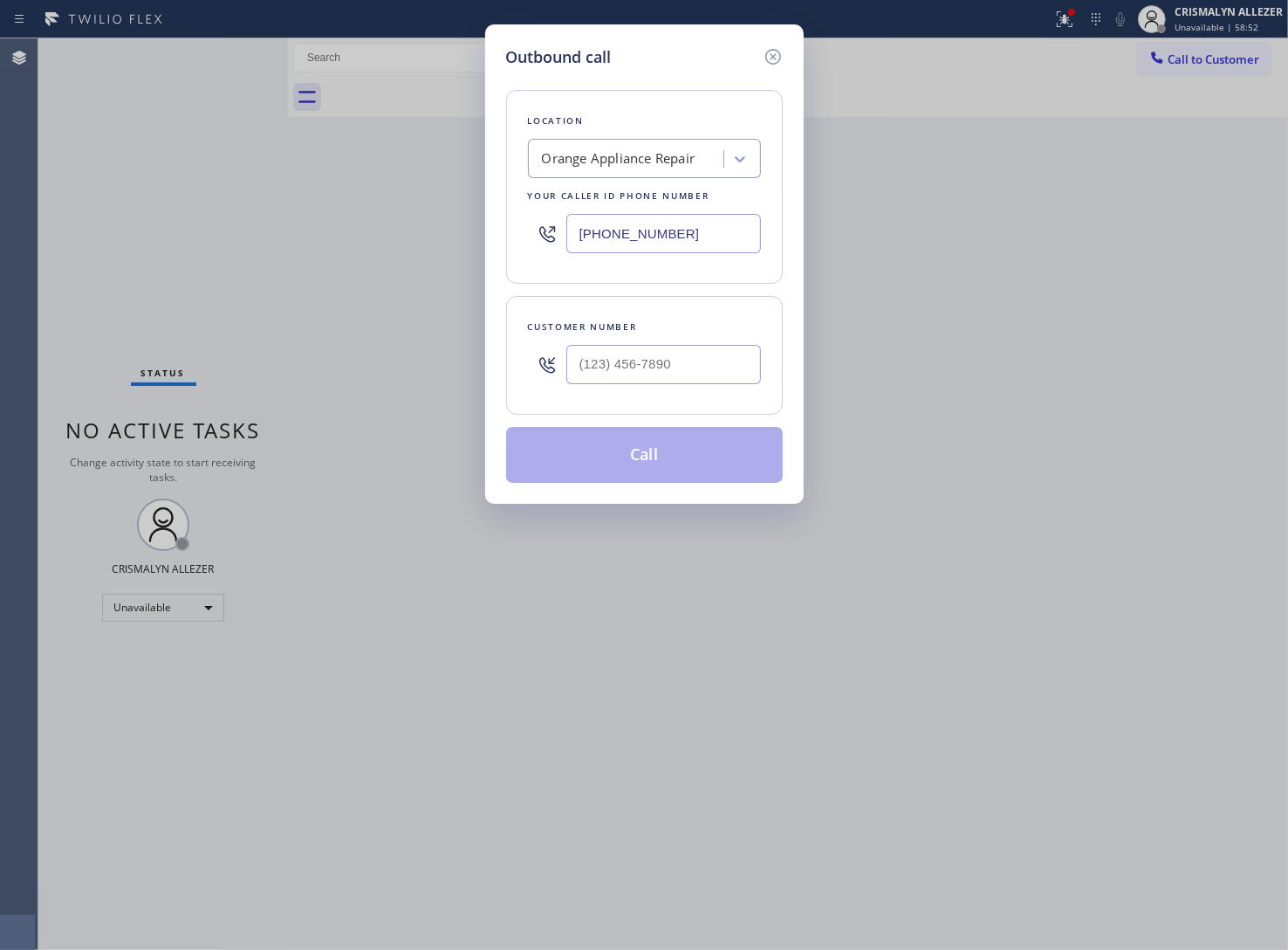
drag, startPoint x: 719, startPoint y: 241, endPoint x: 238, endPoint y: 247, distance: 481.0
click at [215, 240] on div "Outbound call Location Orange Appliance Repair Your caller id phone number [PHO…" at bounding box center [644, 475] width 1288 height 950
paste input "833) 692-2271"
type input "(833) 692-2271"
click at [667, 380] on input "(___) ___-____" at bounding box center [663, 365] width 195 height 40
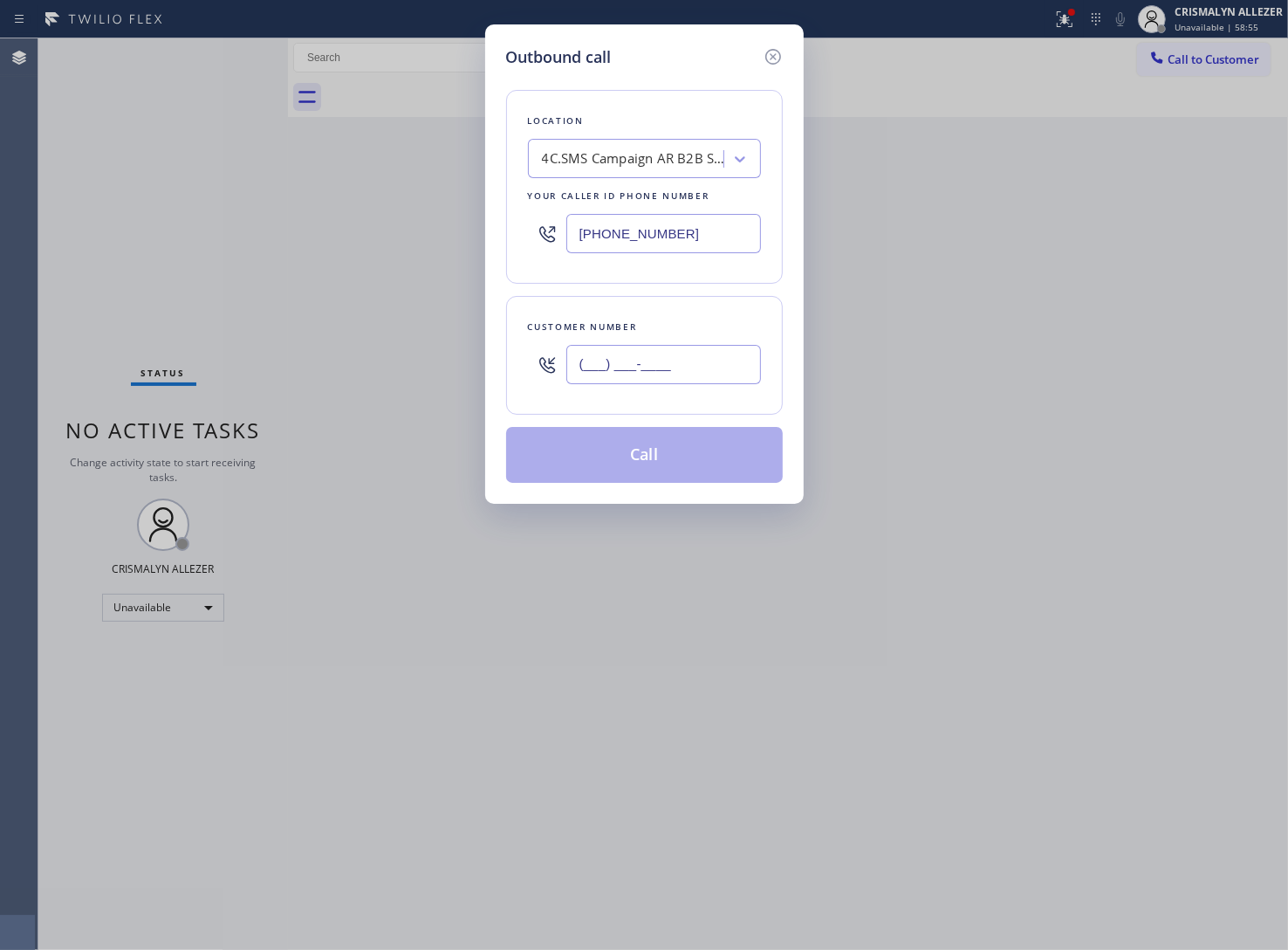
paste input "443) 519-6995"
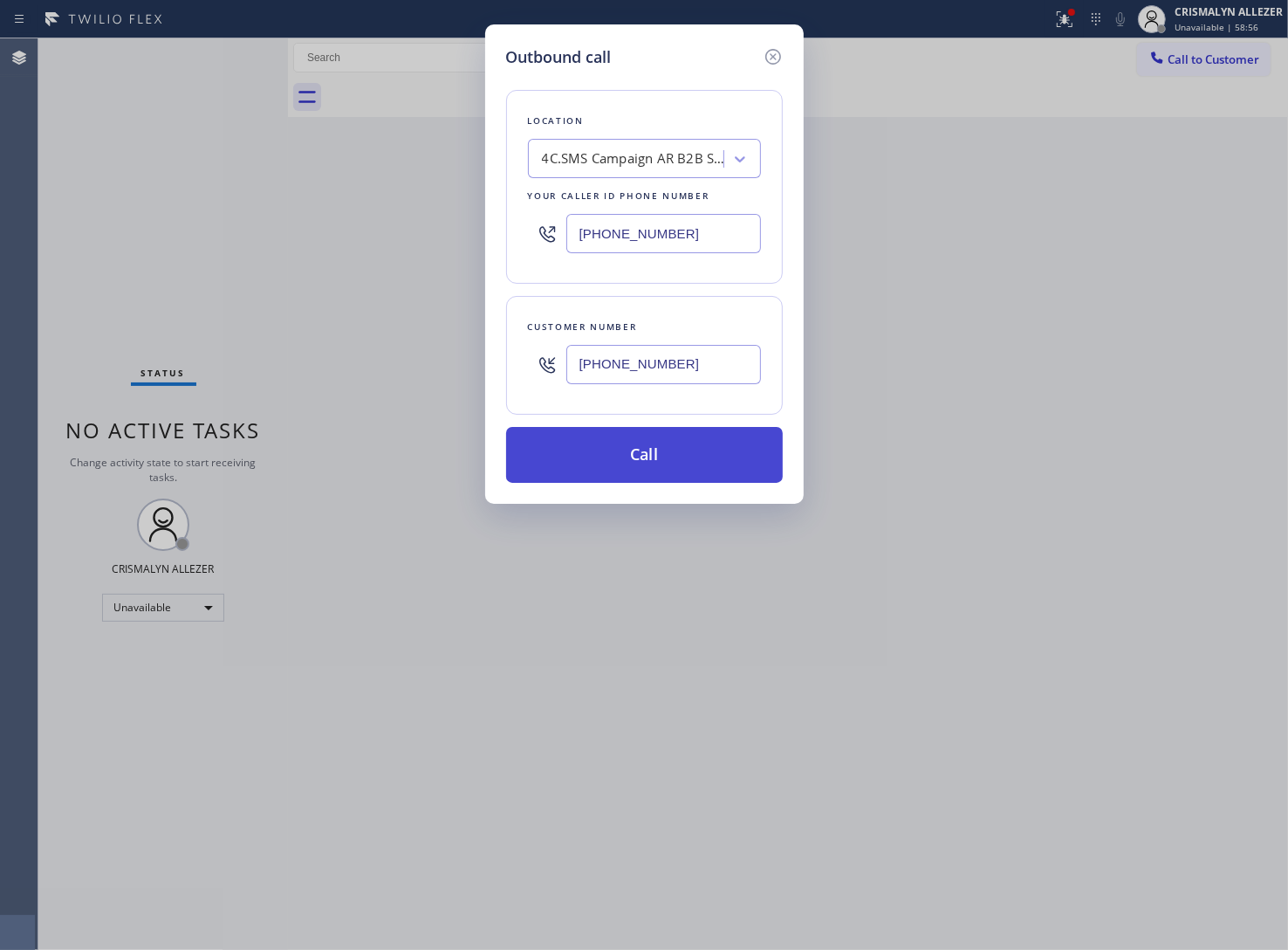
type input "(443) 519-6995"
click at [659, 474] on button "Call" at bounding box center [644, 455] width 277 height 56
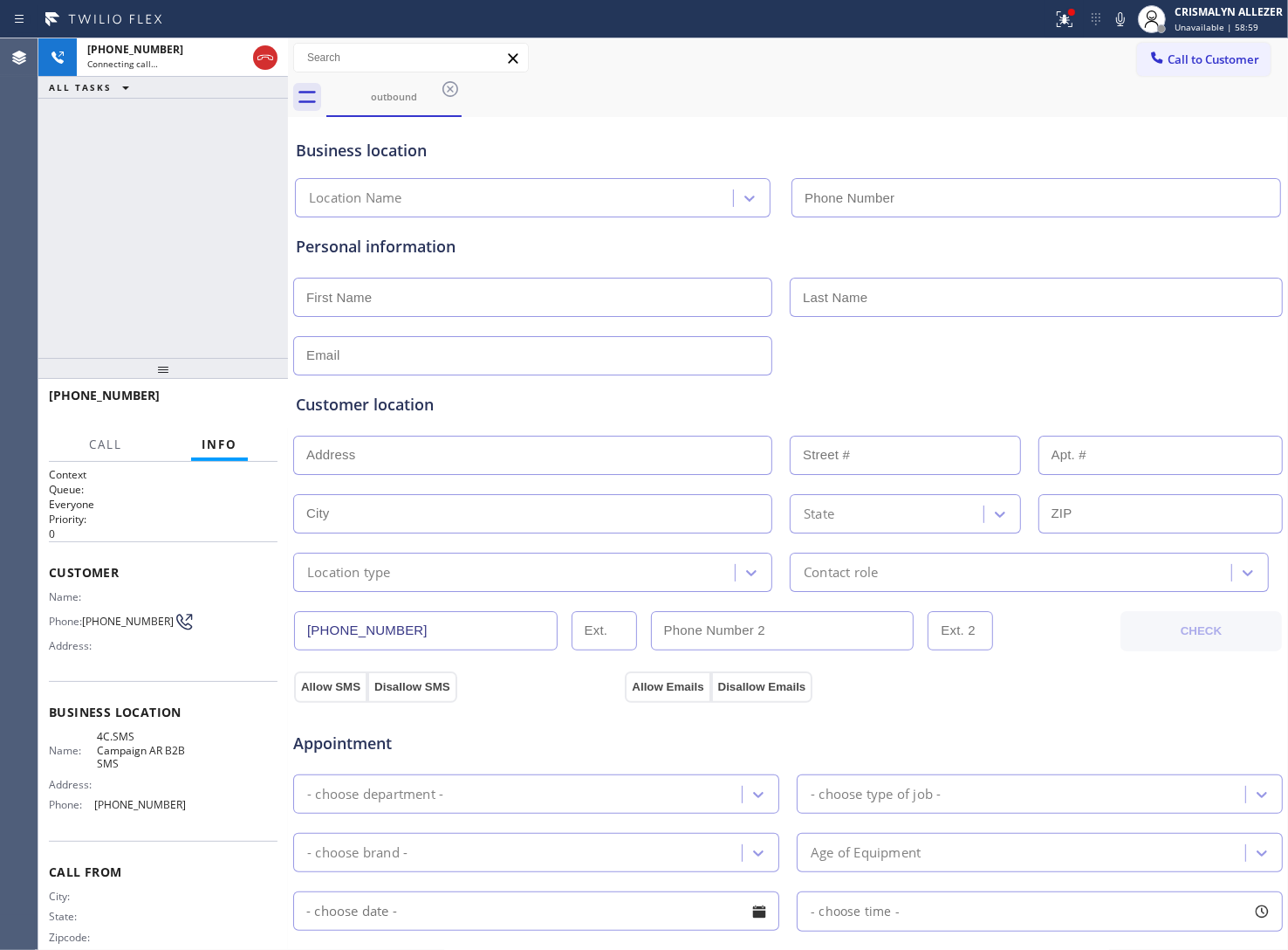
type input "(833) 692-2271"
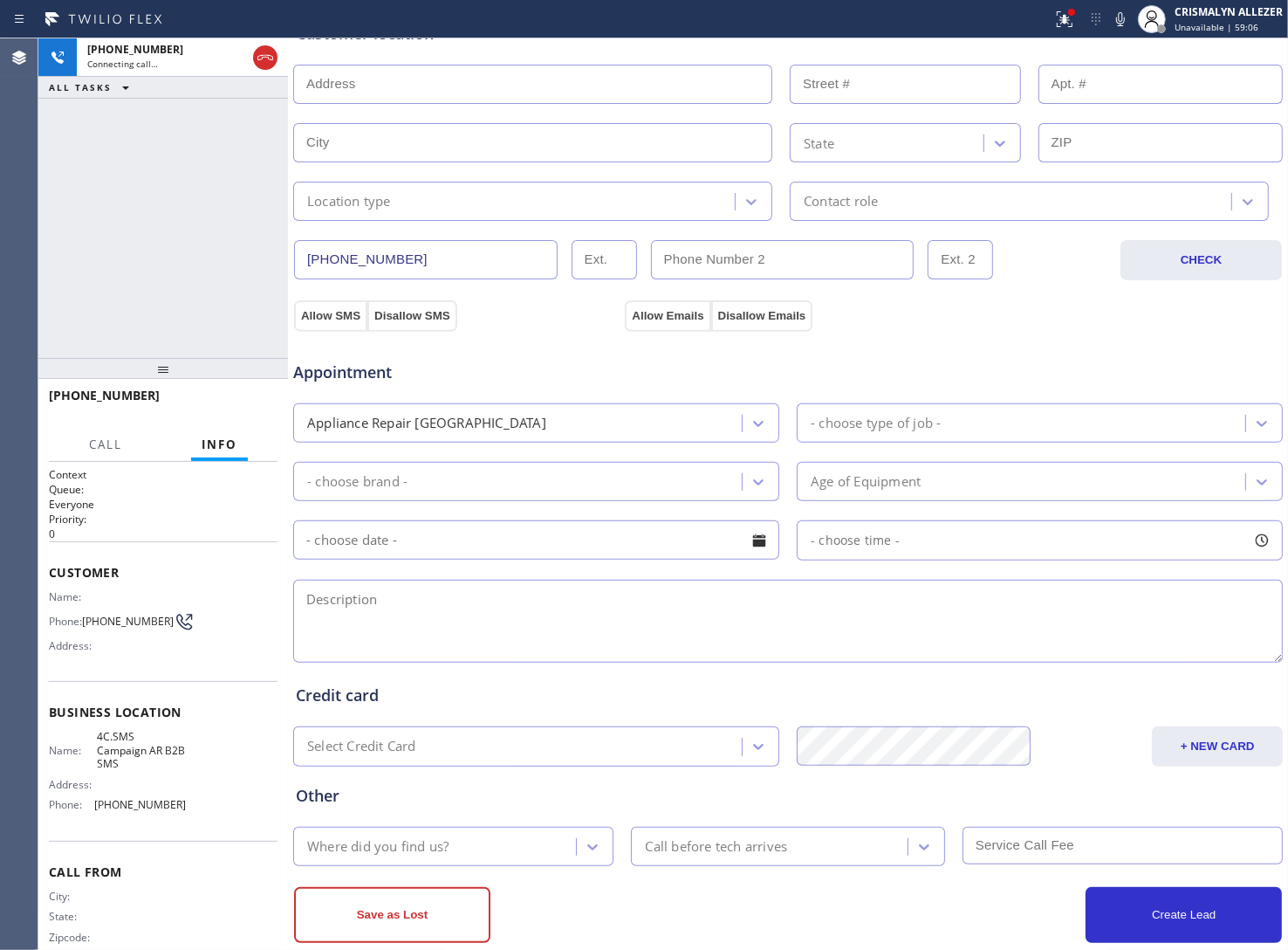
scroll to position [406, 0]
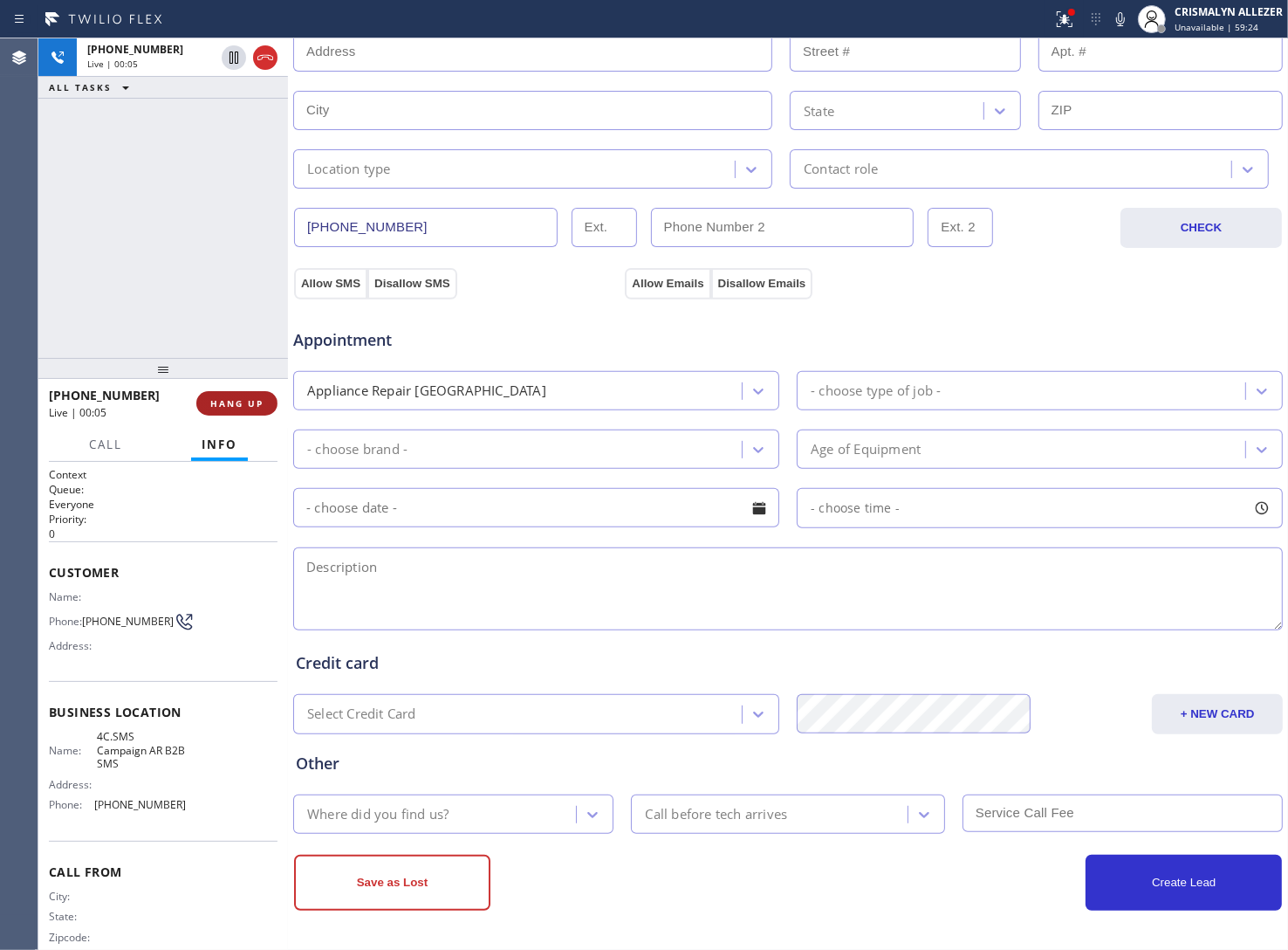
click at [232, 406] on span "HANG UP" at bounding box center [237, 403] width 53 height 12
click at [211, 408] on button "COMPLETE" at bounding box center [233, 403] width 88 height 25
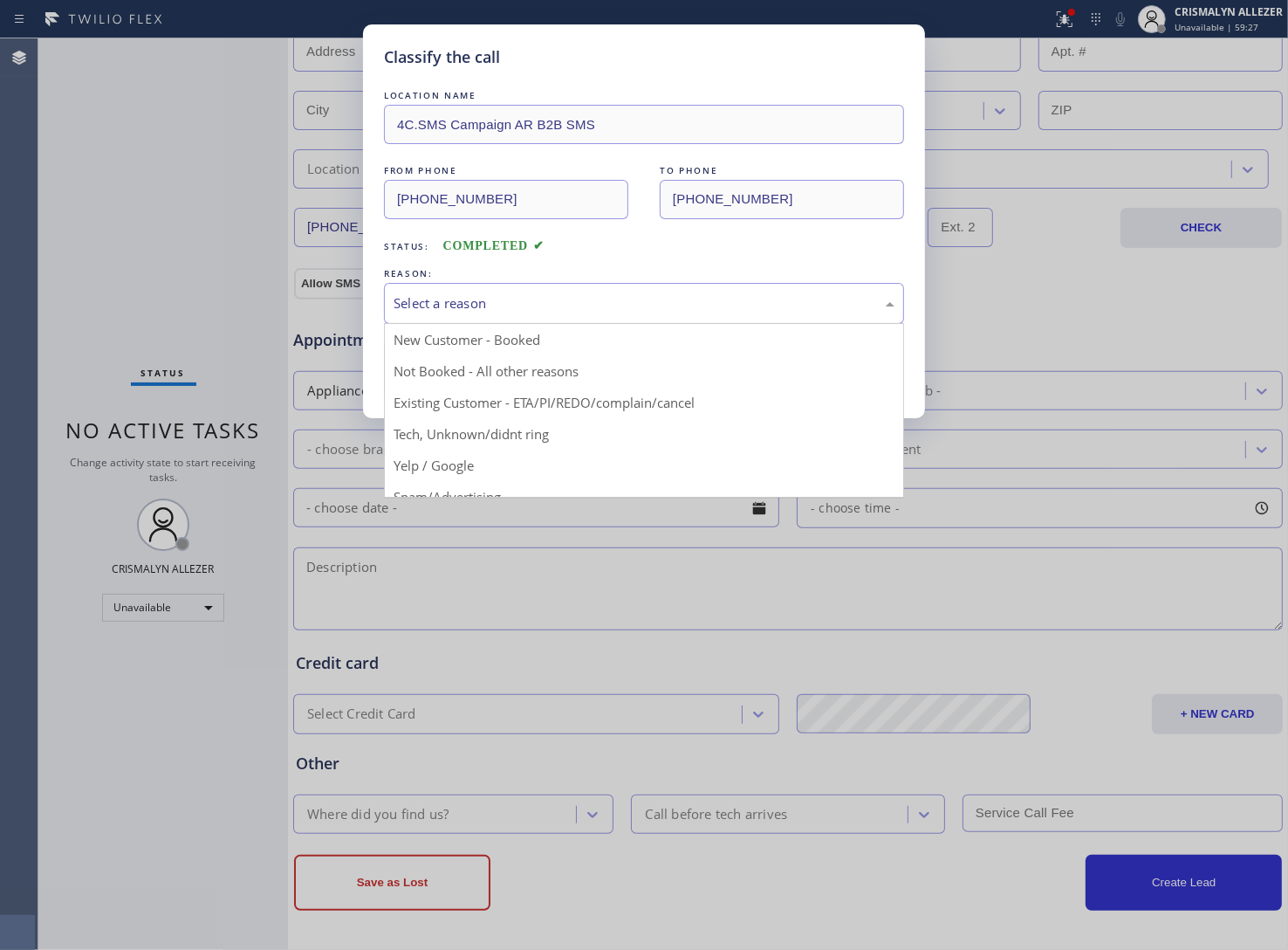
click at [630, 316] on div "Select a reason" at bounding box center [644, 302] width 520 height 41
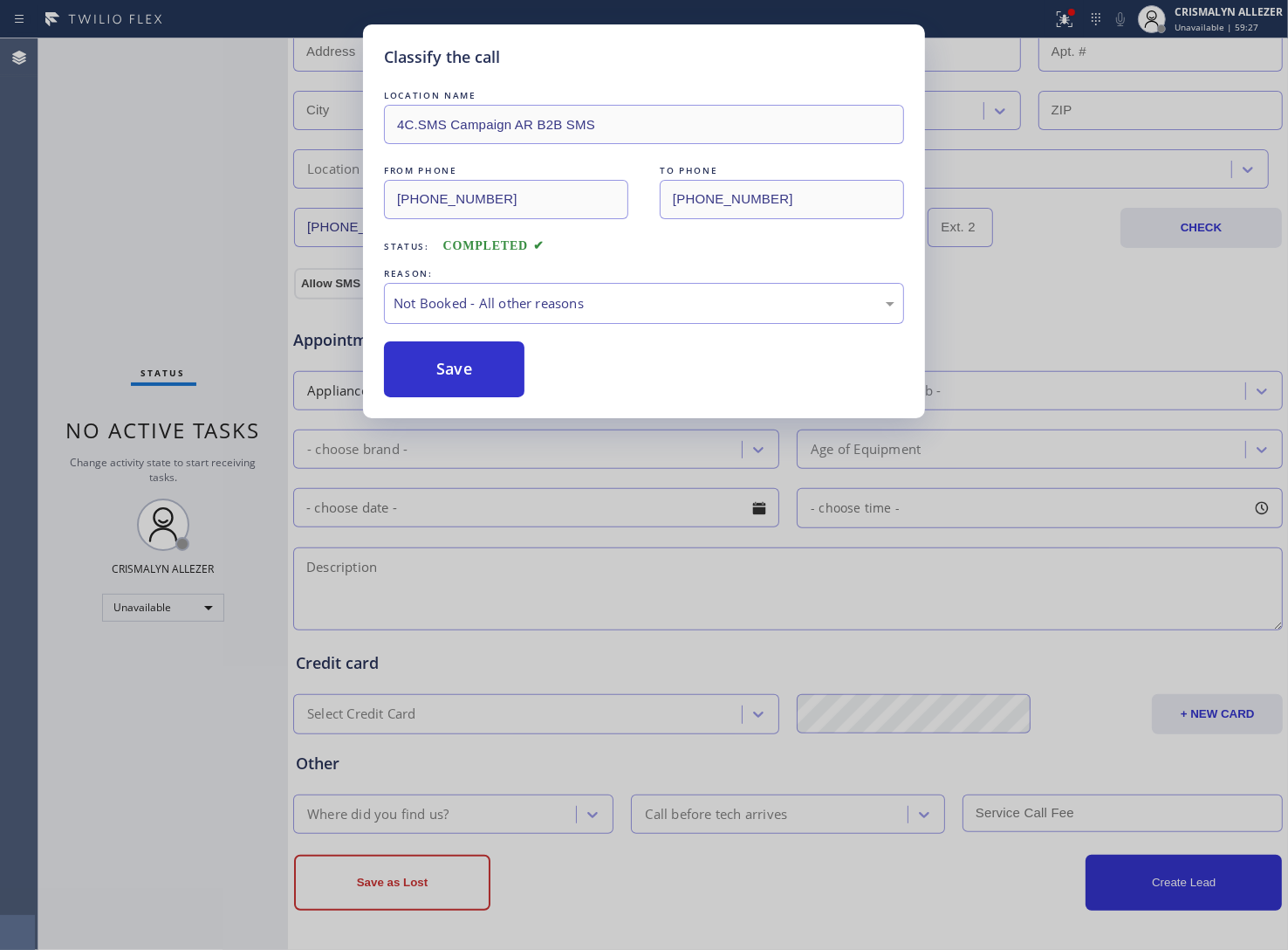
click at [428, 365] on button "Save" at bounding box center [454, 369] width 140 height 56
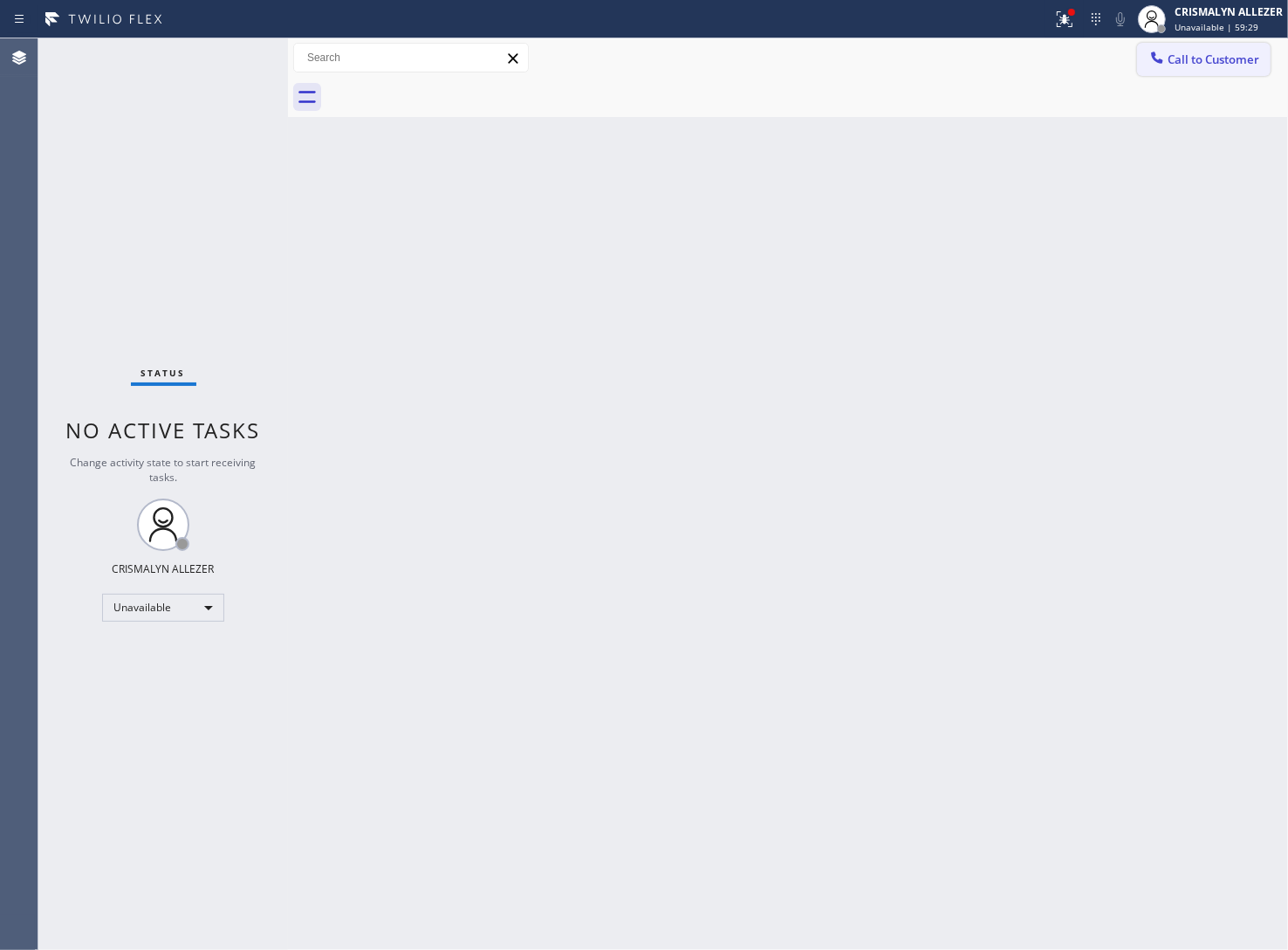
click at [1182, 63] on span "Call to Customer" at bounding box center [1213, 59] width 92 height 16
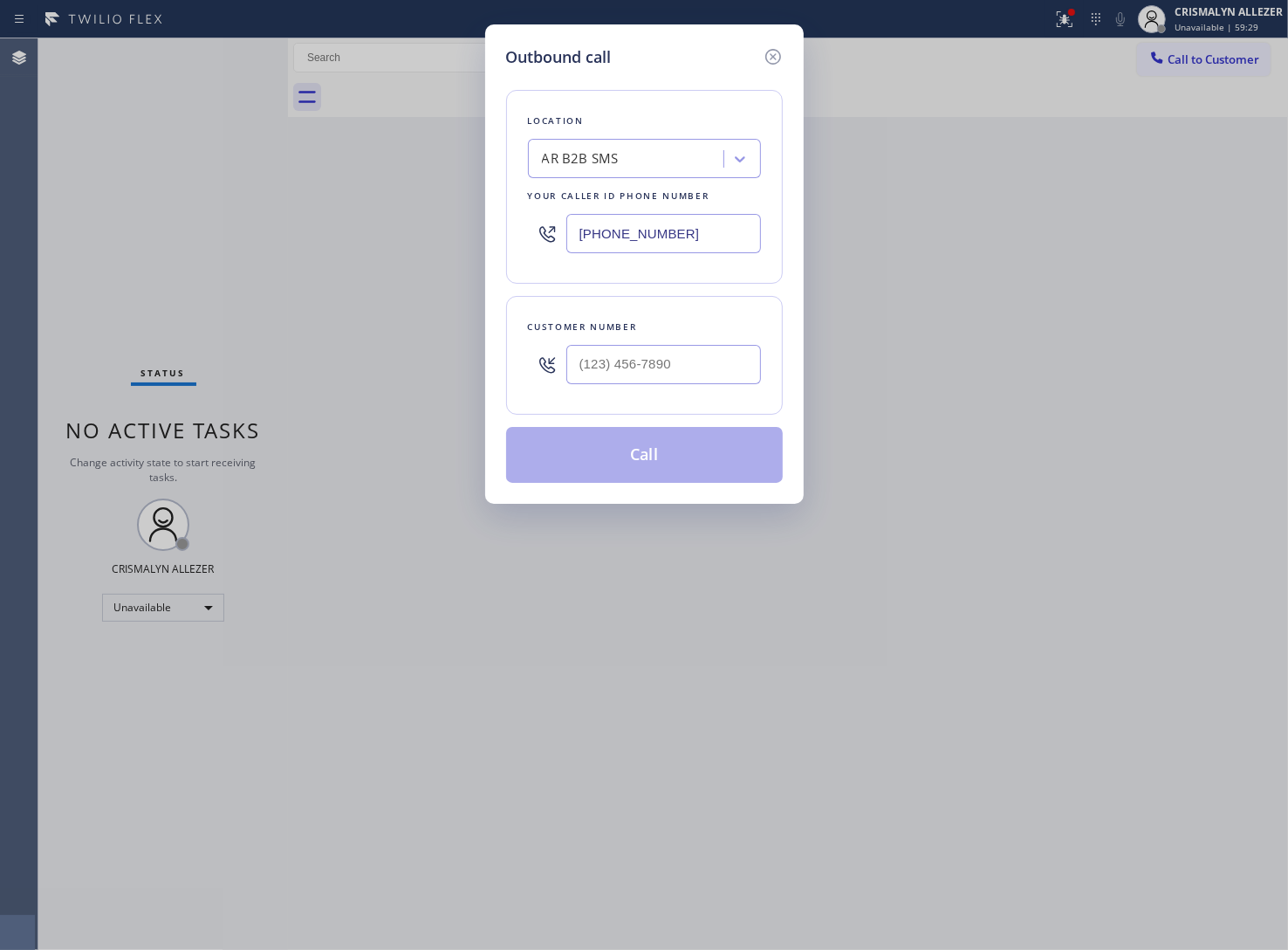
click at [726, 333] on div "Customer number" at bounding box center [644, 326] width 233 height 19
click at [719, 365] on input "(___) ___-____" at bounding box center [663, 365] width 195 height 40
paste input "443) 519-6995"
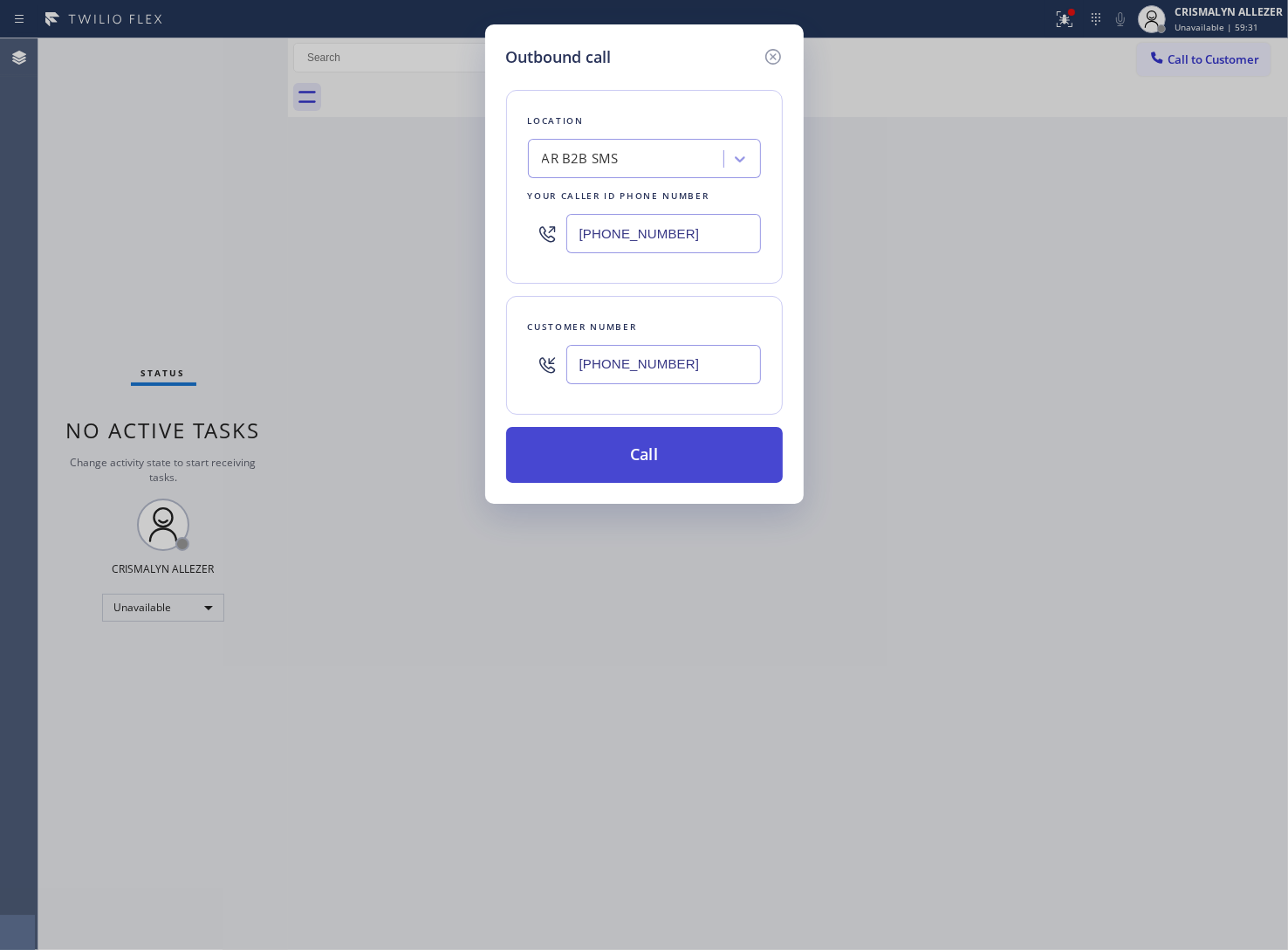
type input "(443) 519-6995"
click at [659, 452] on button "Call" at bounding box center [644, 455] width 277 height 56
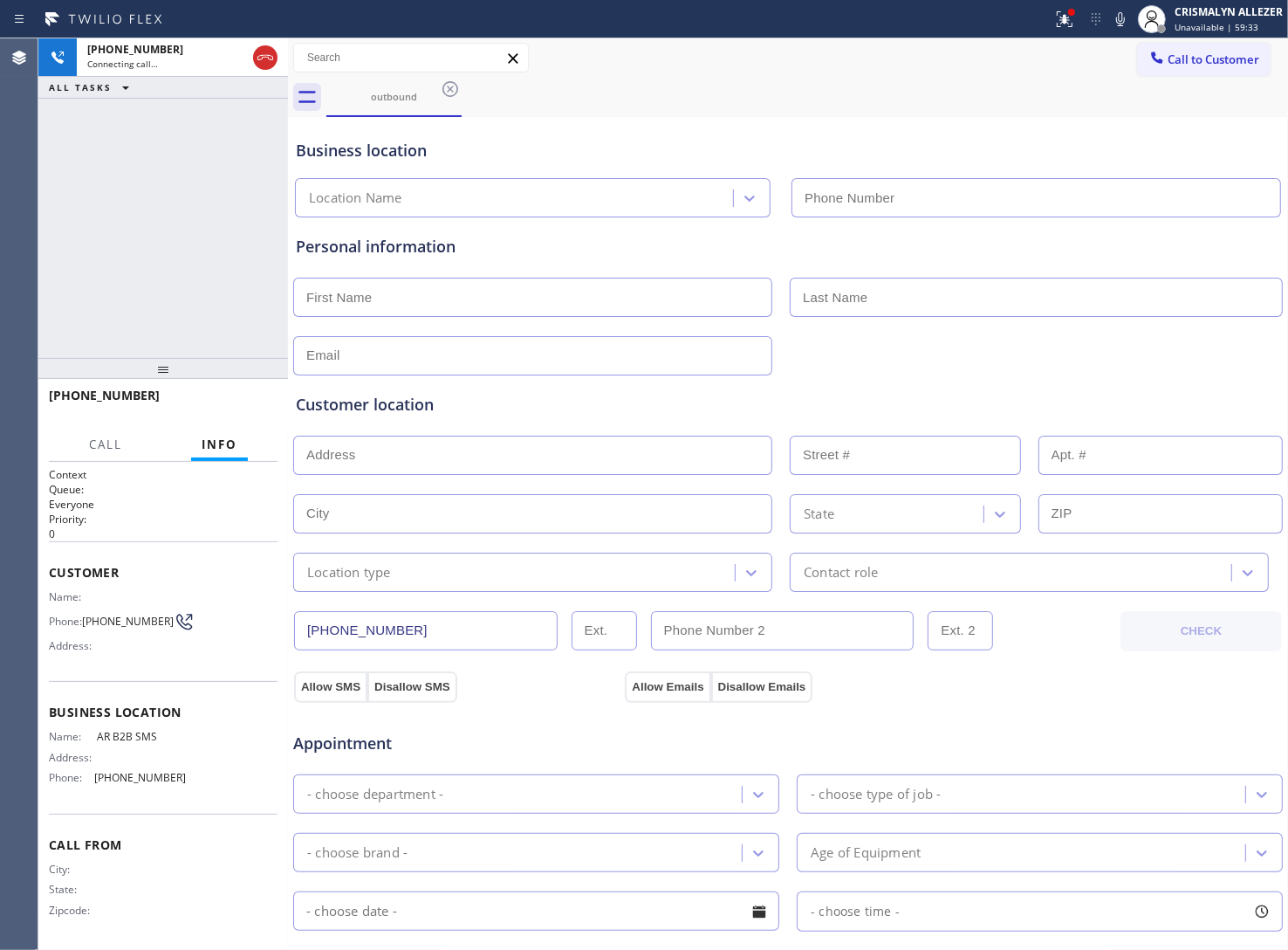
type input "(833) 692-2271"
click at [237, 408] on button "HANG UP" at bounding box center [237, 403] width 81 height 25
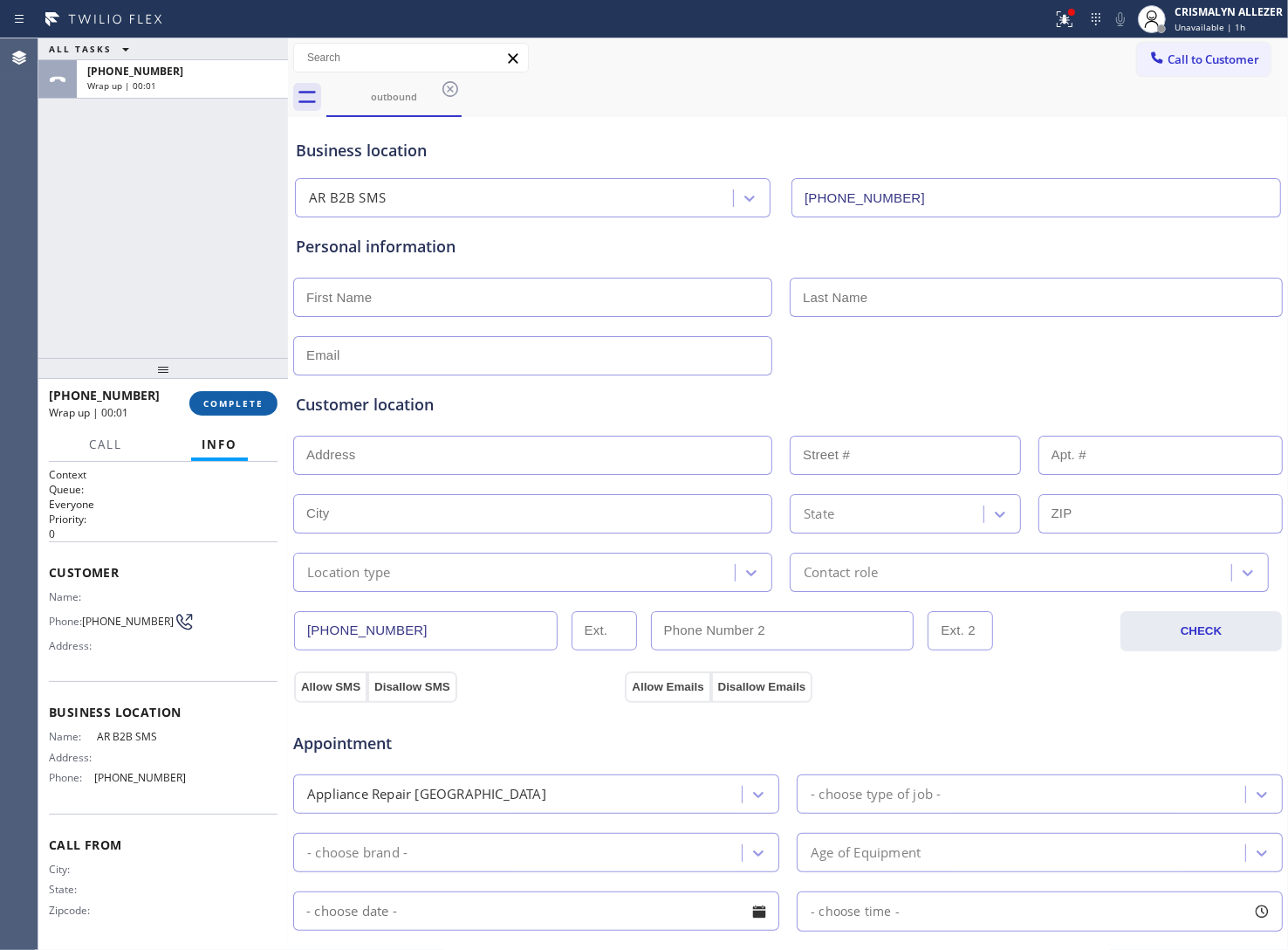
click at [237, 406] on span "COMPLETE" at bounding box center [233, 403] width 60 height 12
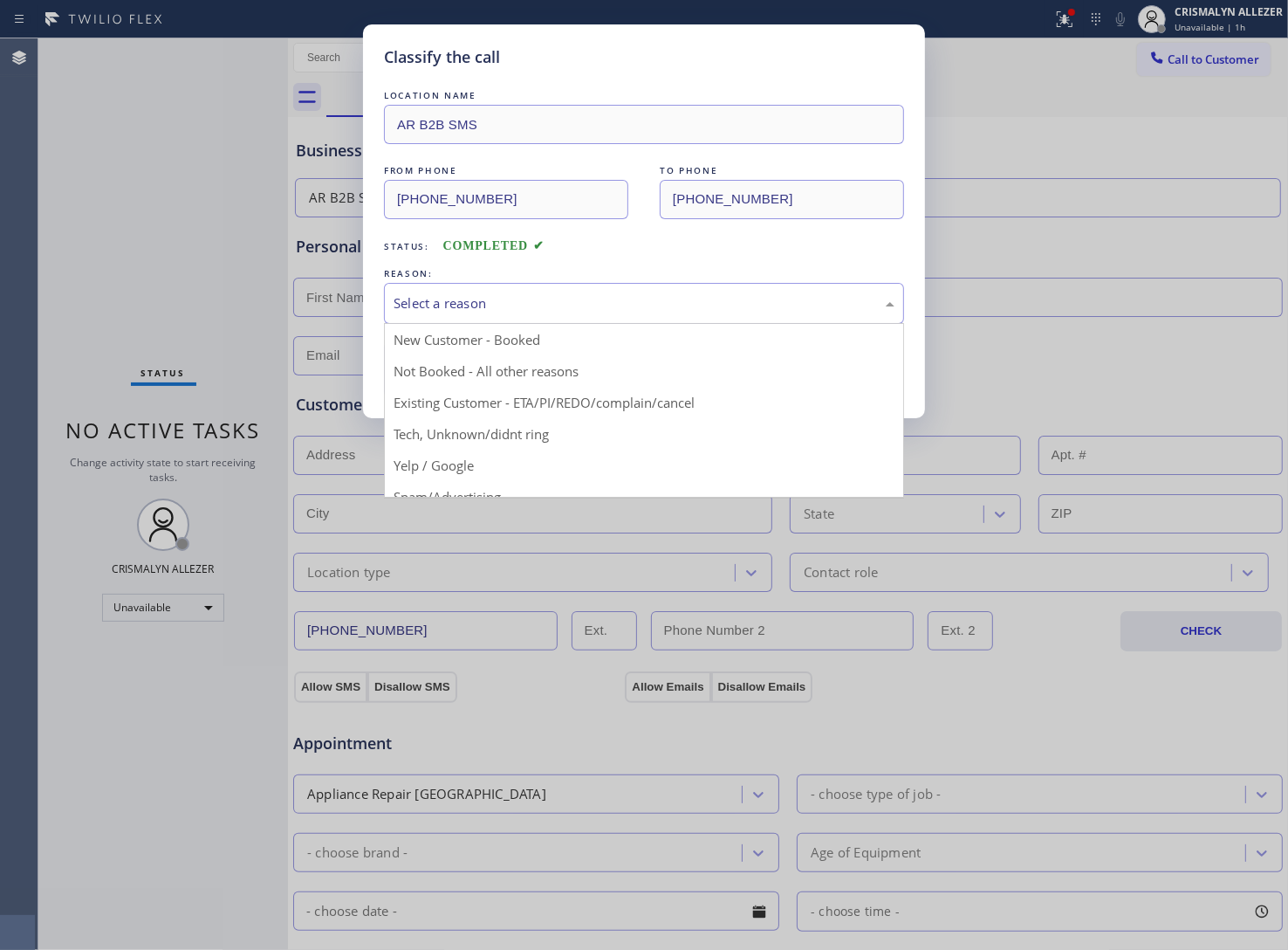
click at [638, 319] on div "Select a reason" at bounding box center [644, 302] width 520 height 41
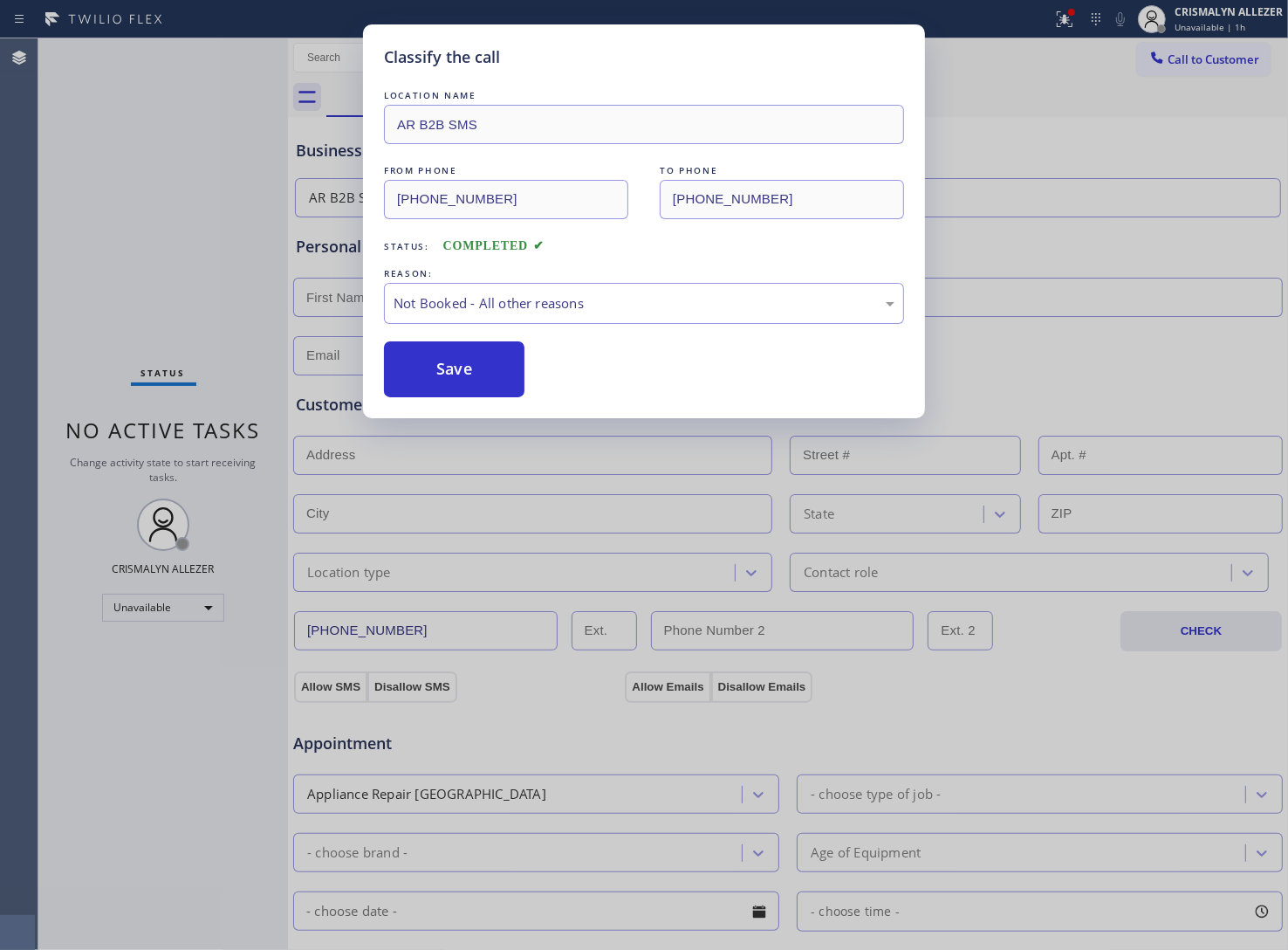
click at [495, 369] on button "Save" at bounding box center [454, 369] width 140 height 56
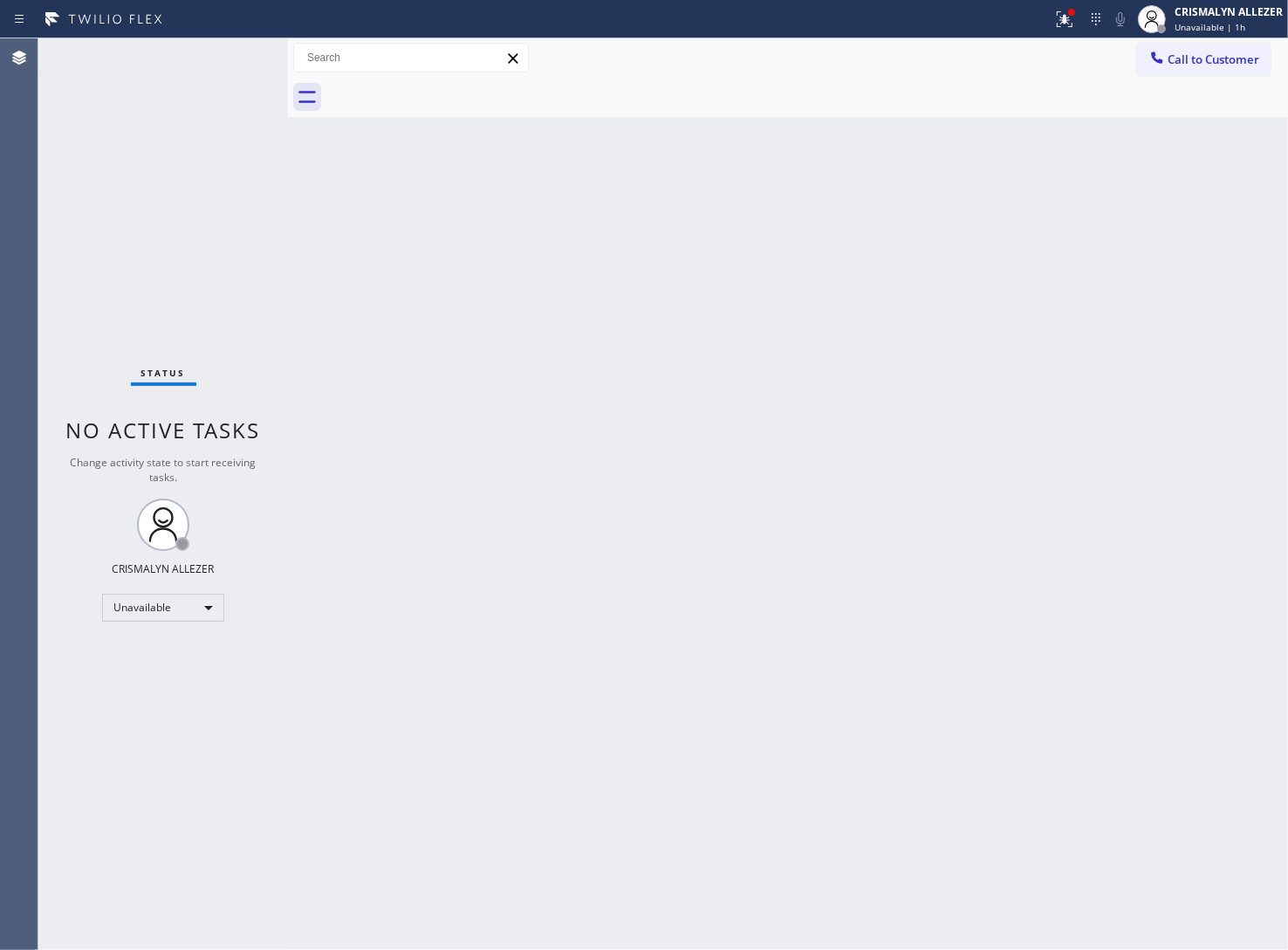
click at [985, 327] on div "Back to Dashboard Change Sender ID Customers Technicians Select a contact Outbo…" at bounding box center [788, 494] width 1000 height 911
click at [1187, 57] on span "Call to Customer" at bounding box center [1213, 59] width 92 height 16
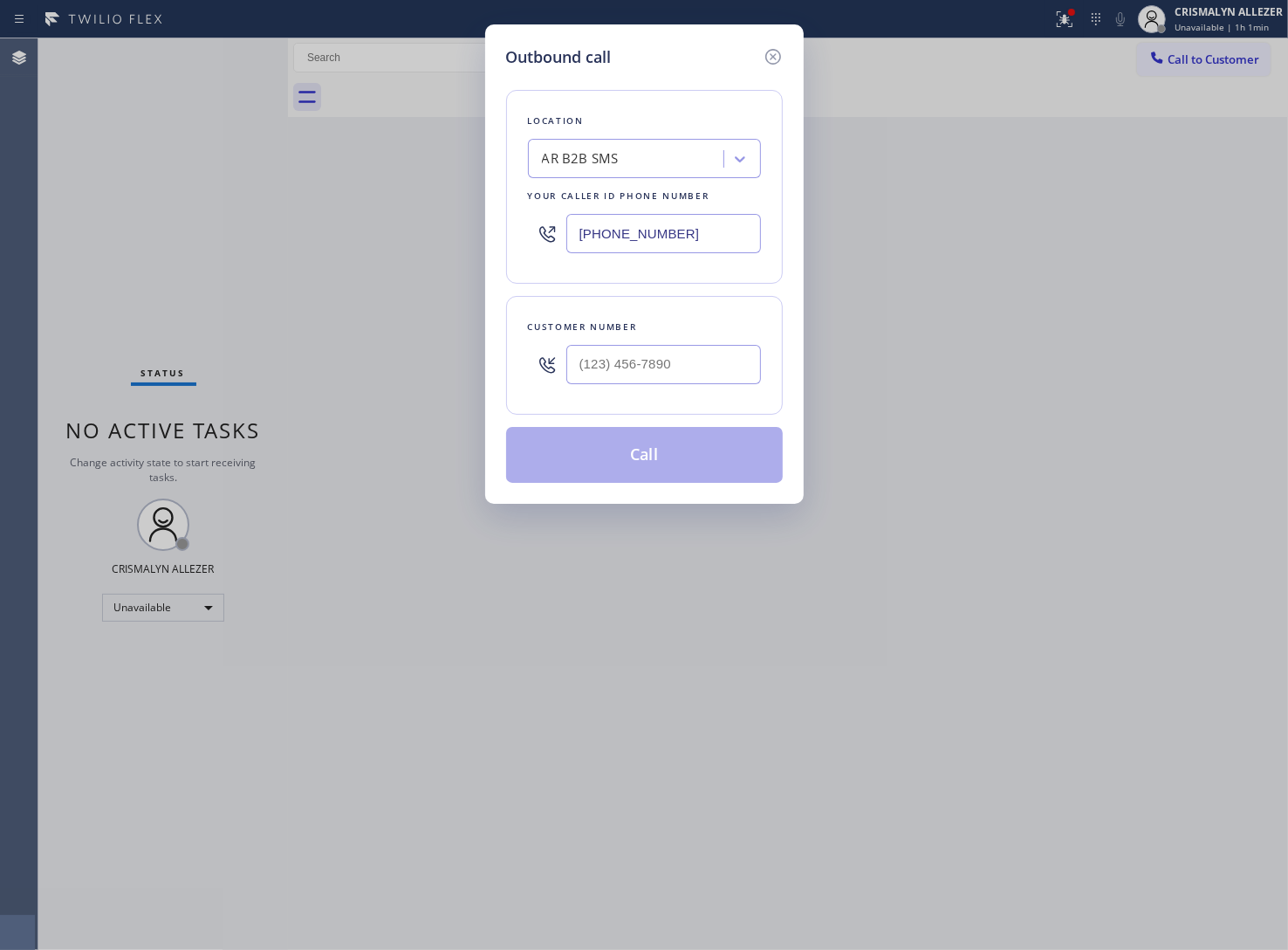
drag, startPoint x: 714, startPoint y: 241, endPoint x: 383, endPoint y: 234, distance: 331.1
click at [403, 236] on div "Outbound call Location AR B2B SMS Your caller id phone number (833) 692-2271 Cu…" at bounding box center [644, 475] width 1288 height 950
paste input "424) 273-8866"
type input "(424) 273-8866"
click at [709, 346] on input "(___) ___-____" at bounding box center [663, 365] width 195 height 40
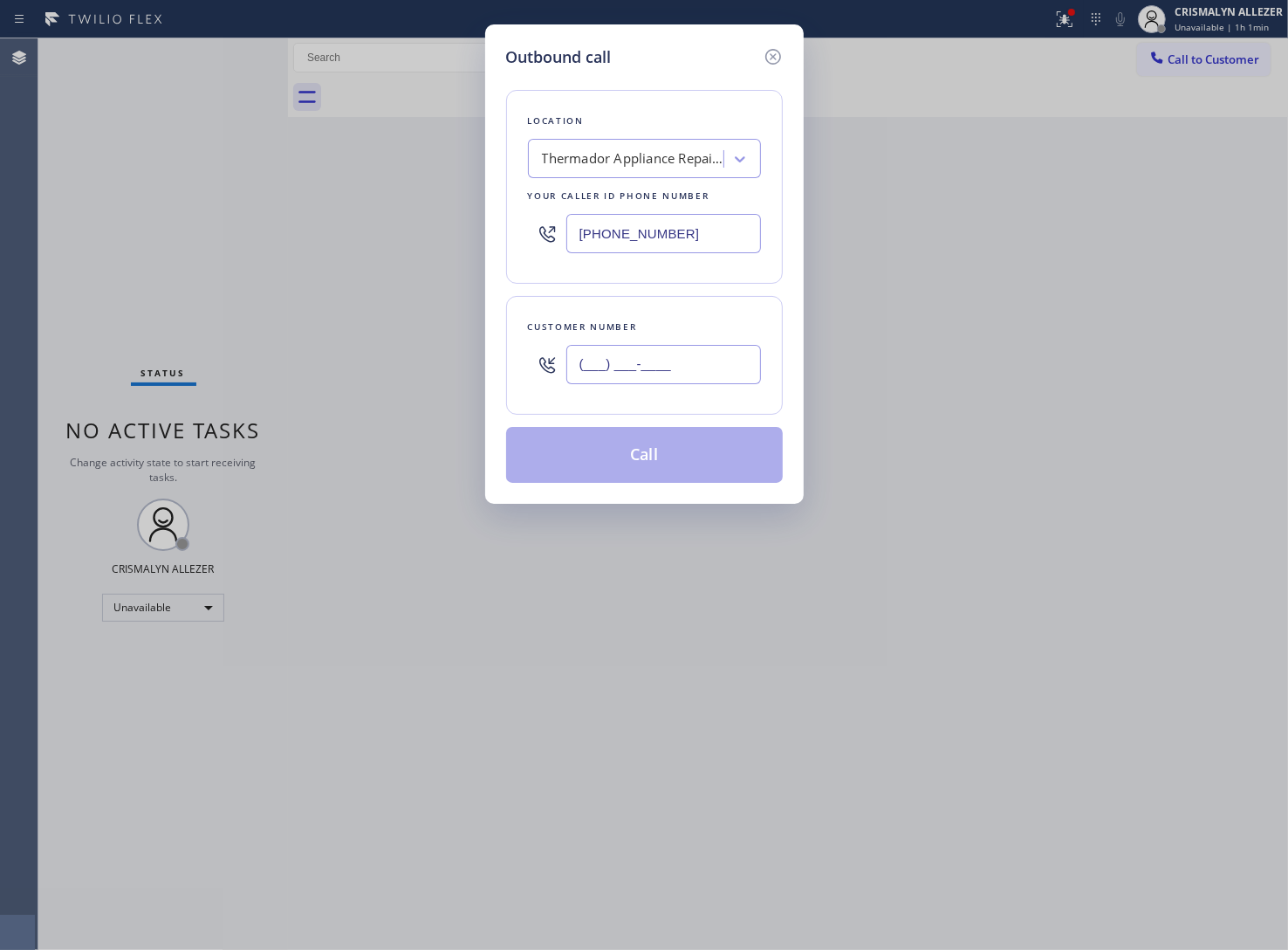
paste input "310) 837-4179"
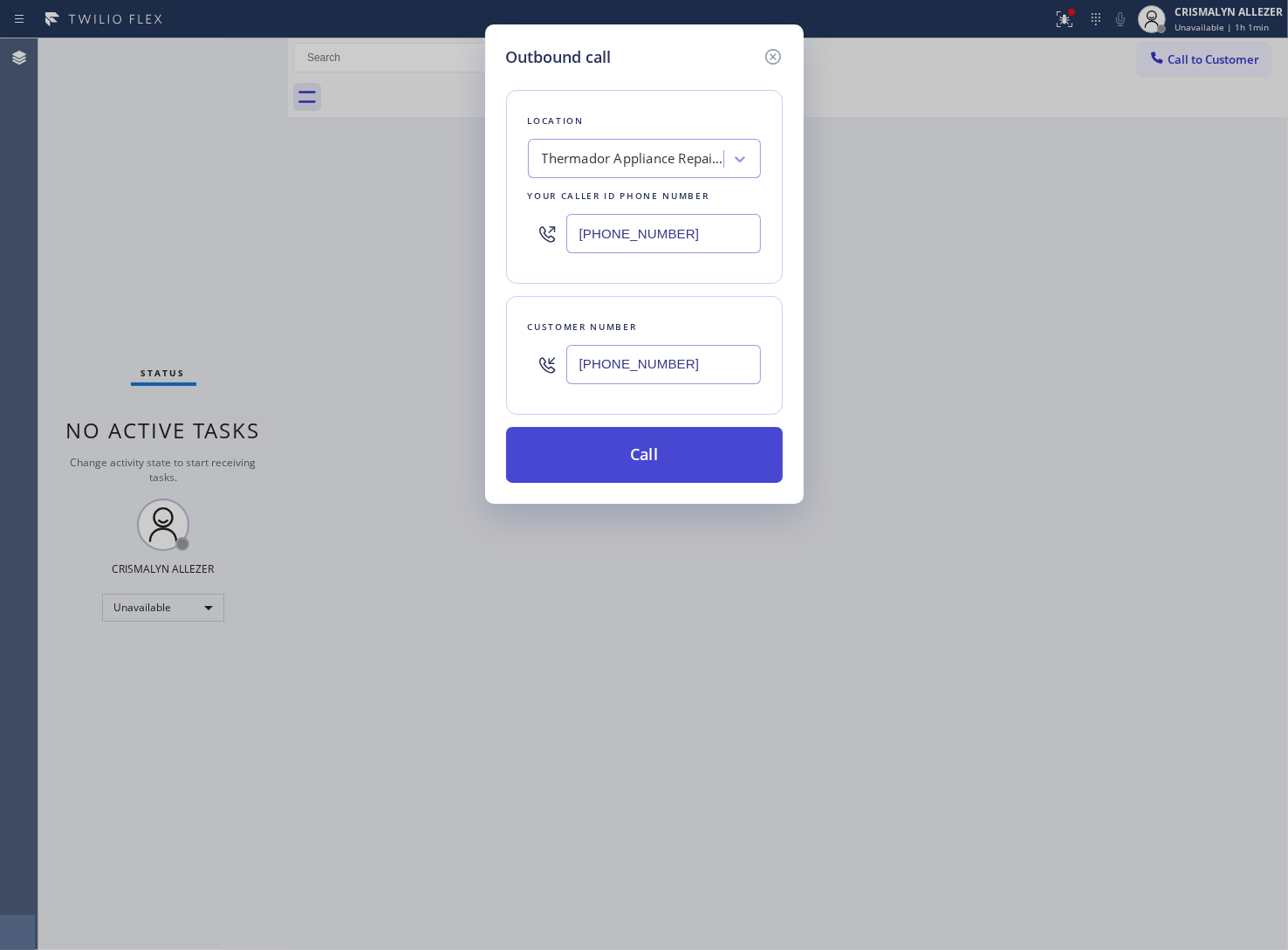
type input "(310) 837-4179"
click at [646, 477] on button "Call" at bounding box center [644, 455] width 277 height 56
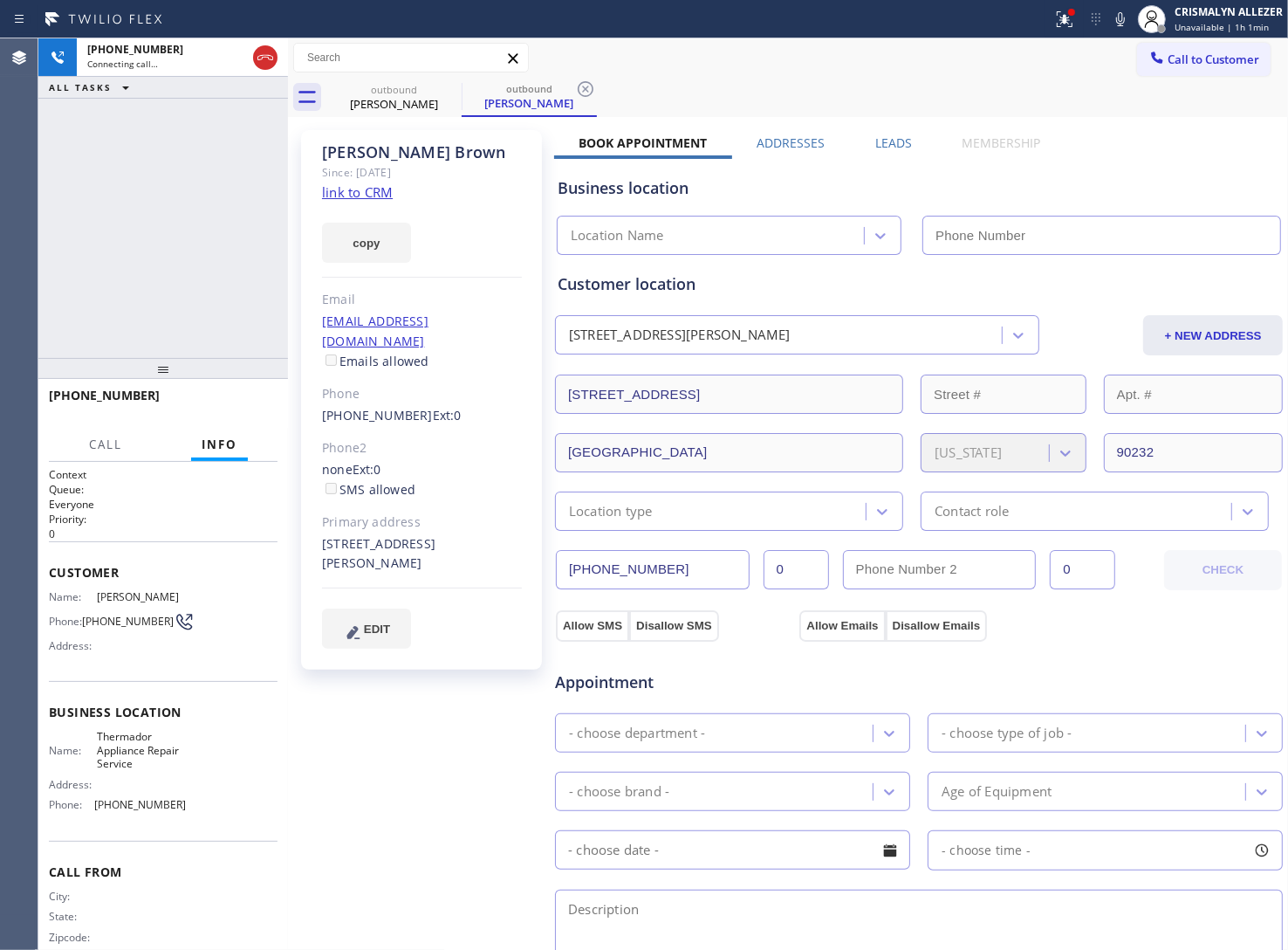
click at [345, 190] on link "link to CRM" at bounding box center [358, 192] width 71 height 18
type input "(424) 273-8866"
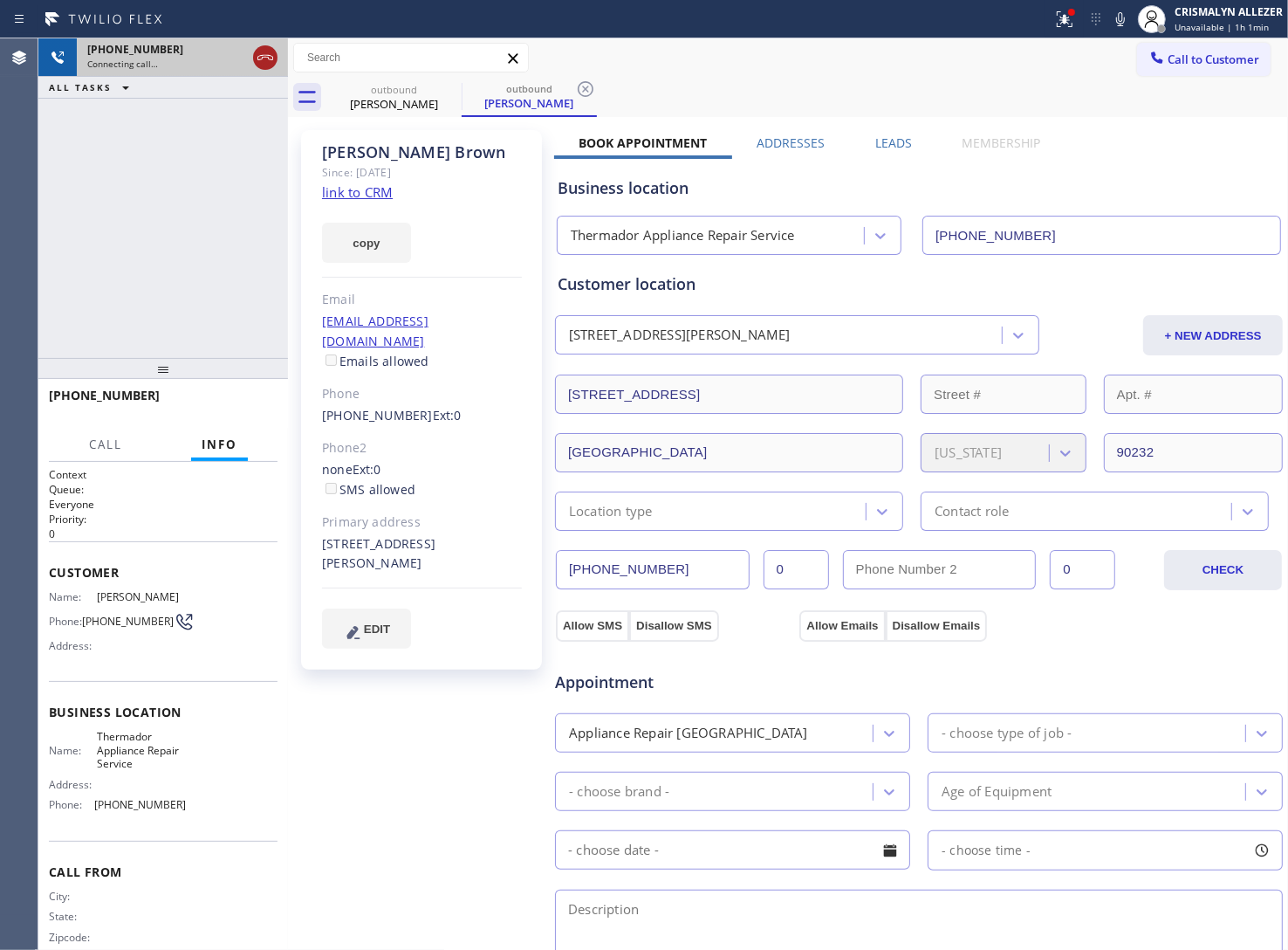
click at [263, 53] on icon at bounding box center [265, 57] width 21 height 21
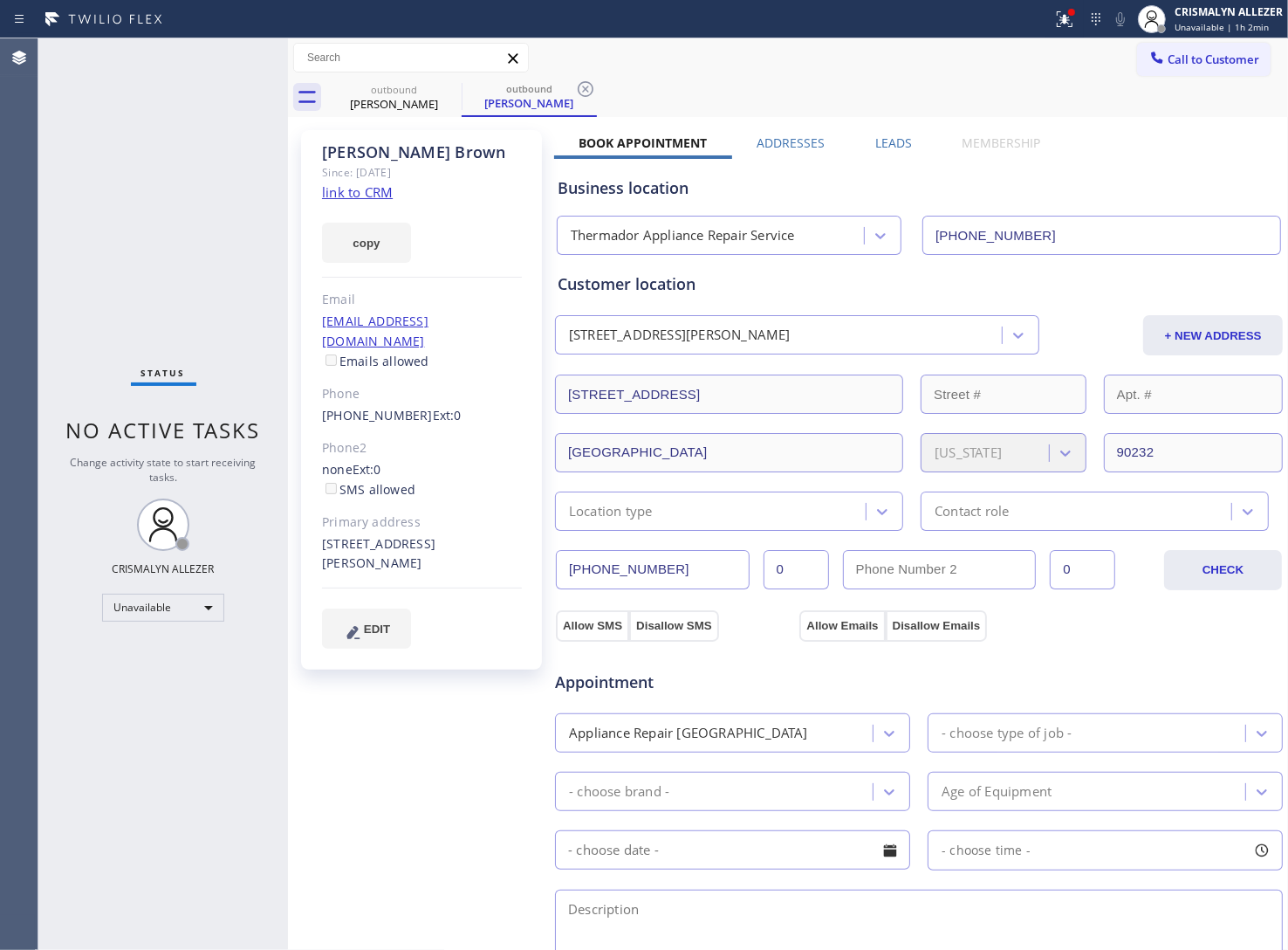
click at [876, 140] on label "Leads" at bounding box center [894, 142] width 37 height 17
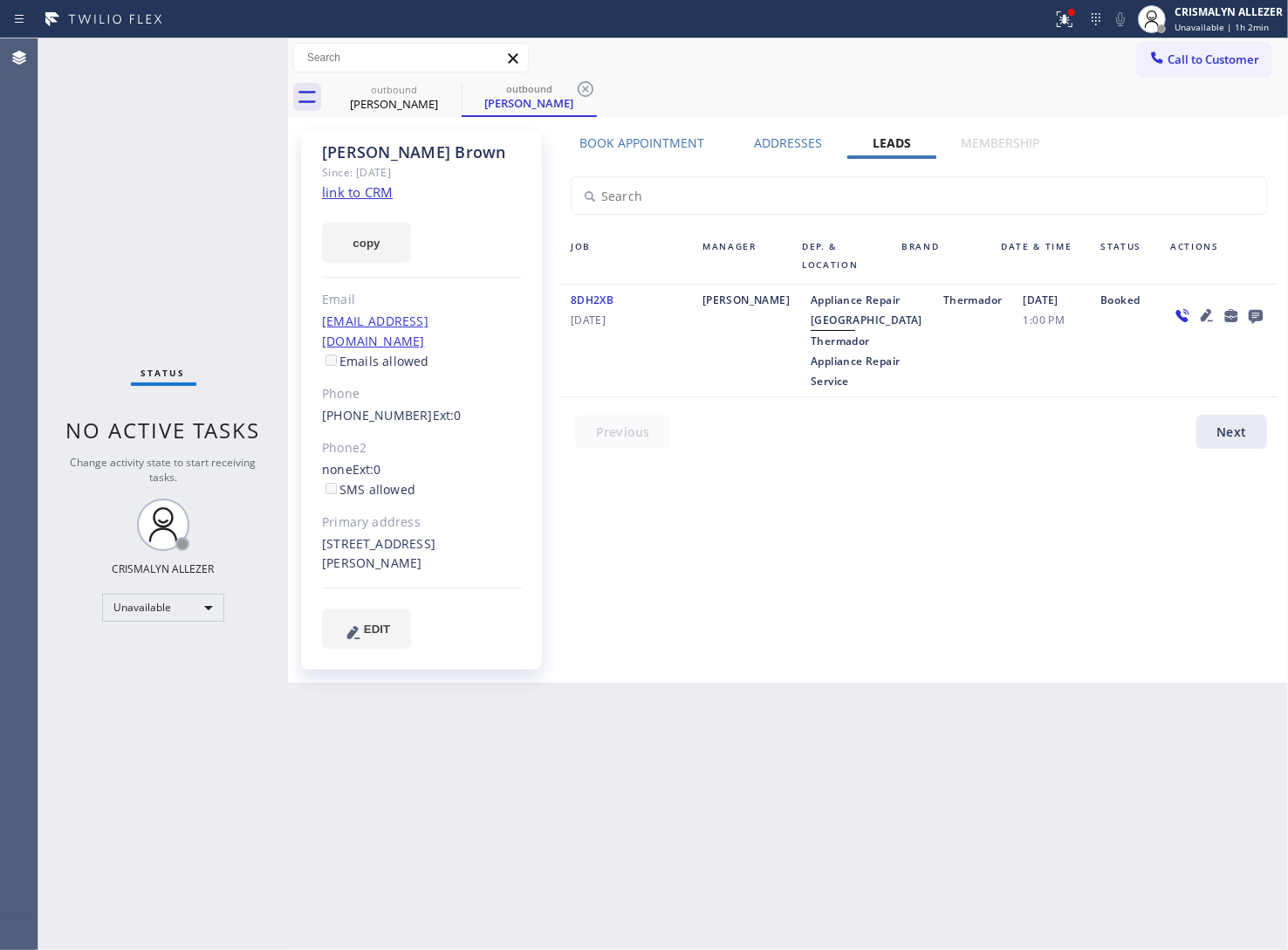
click at [1258, 317] on icon at bounding box center [1255, 316] width 14 height 14
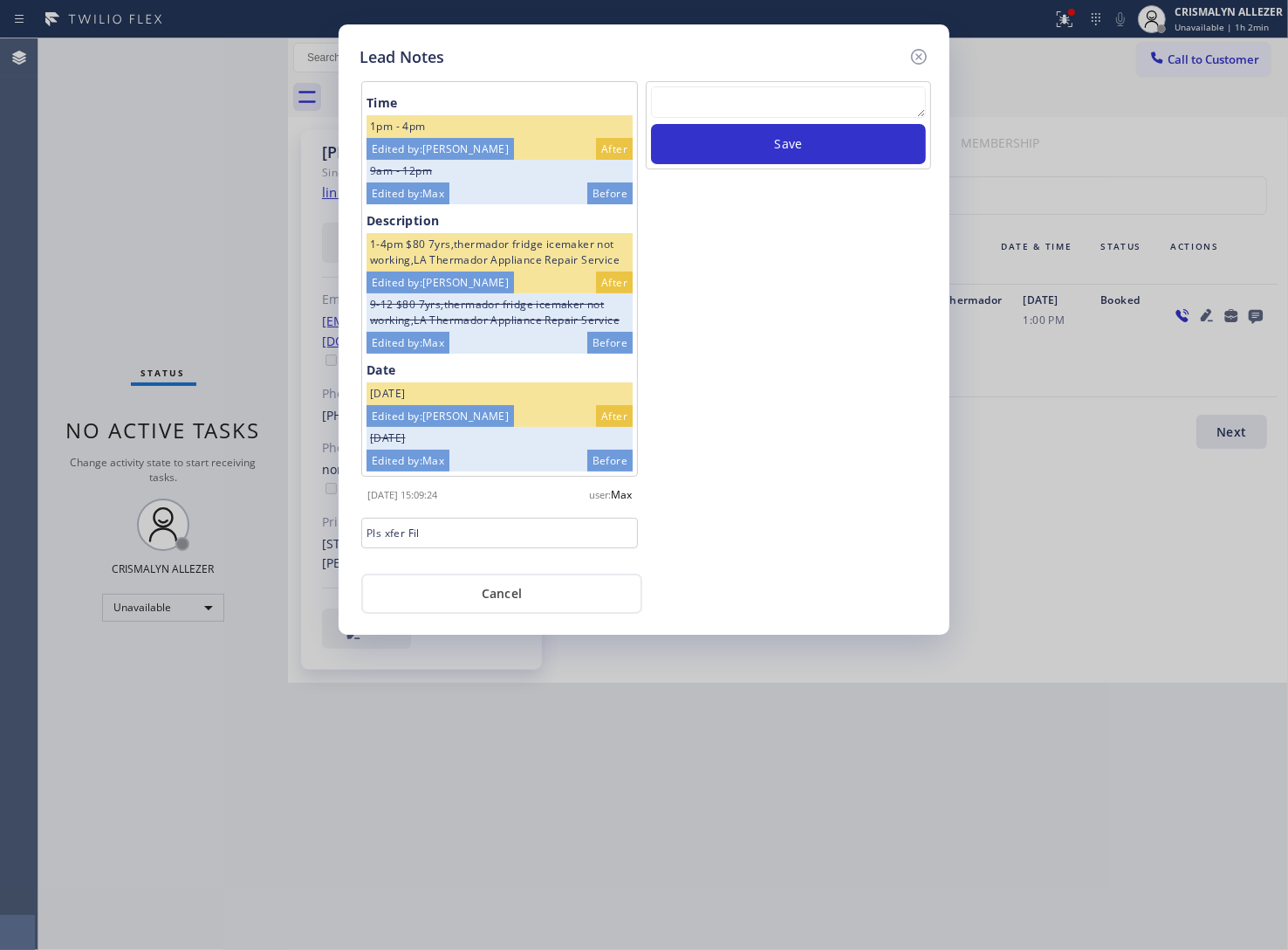
click at [771, 97] on textarea at bounding box center [789, 102] width 275 height 32
paste textarea "3108374179"
type textarea "3108374179"
click at [777, 155] on button "Save" at bounding box center [789, 143] width 275 height 41
click at [778, 97] on textarea "To enrich screen reader interactions, please activate Accessibility in Grammarl…" at bounding box center [789, 102] width 275 height 32
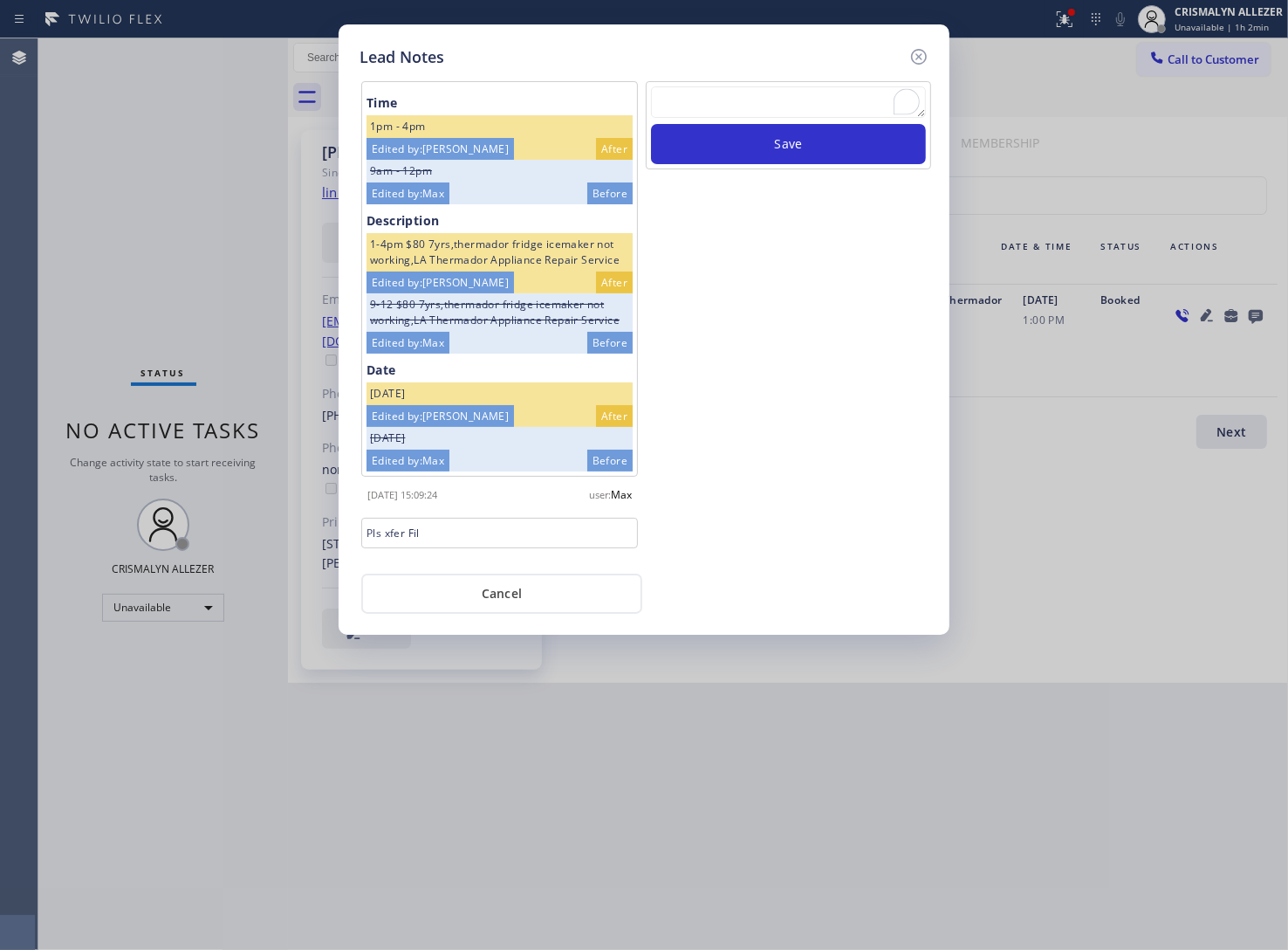
paste textarea "no answer | pls xfer here cx cb"
type textarea "no answer | pls xfer here cx cb"
click at [795, 142] on button "Save" at bounding box center [789, 143] width 275 height 41
click at [515, 593] on button "Cancel" at bounding box center [502, 593] width 281 height 41
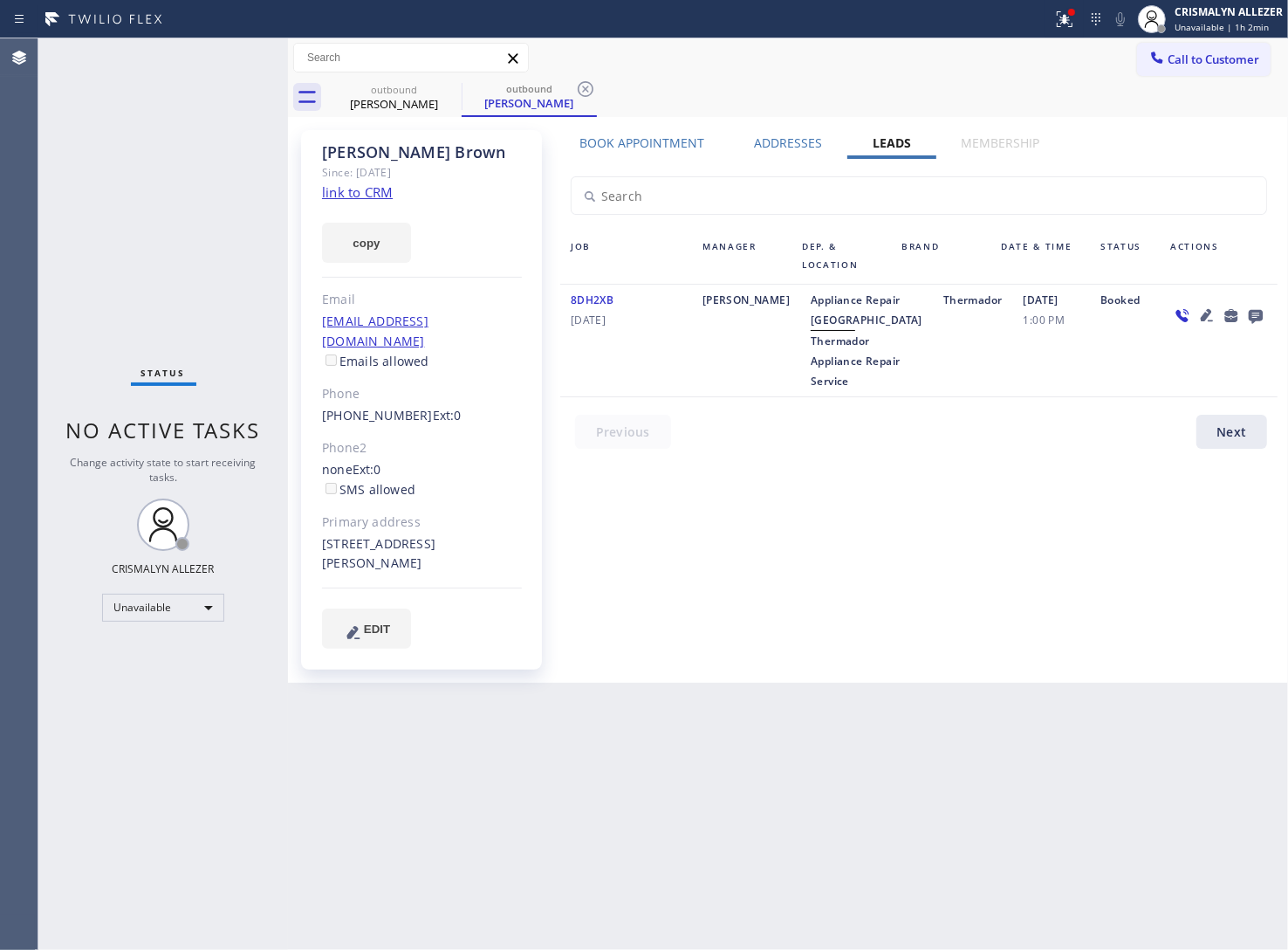
click at [583, 81] on icon at bounding box center [585, 89] width 16 height 16
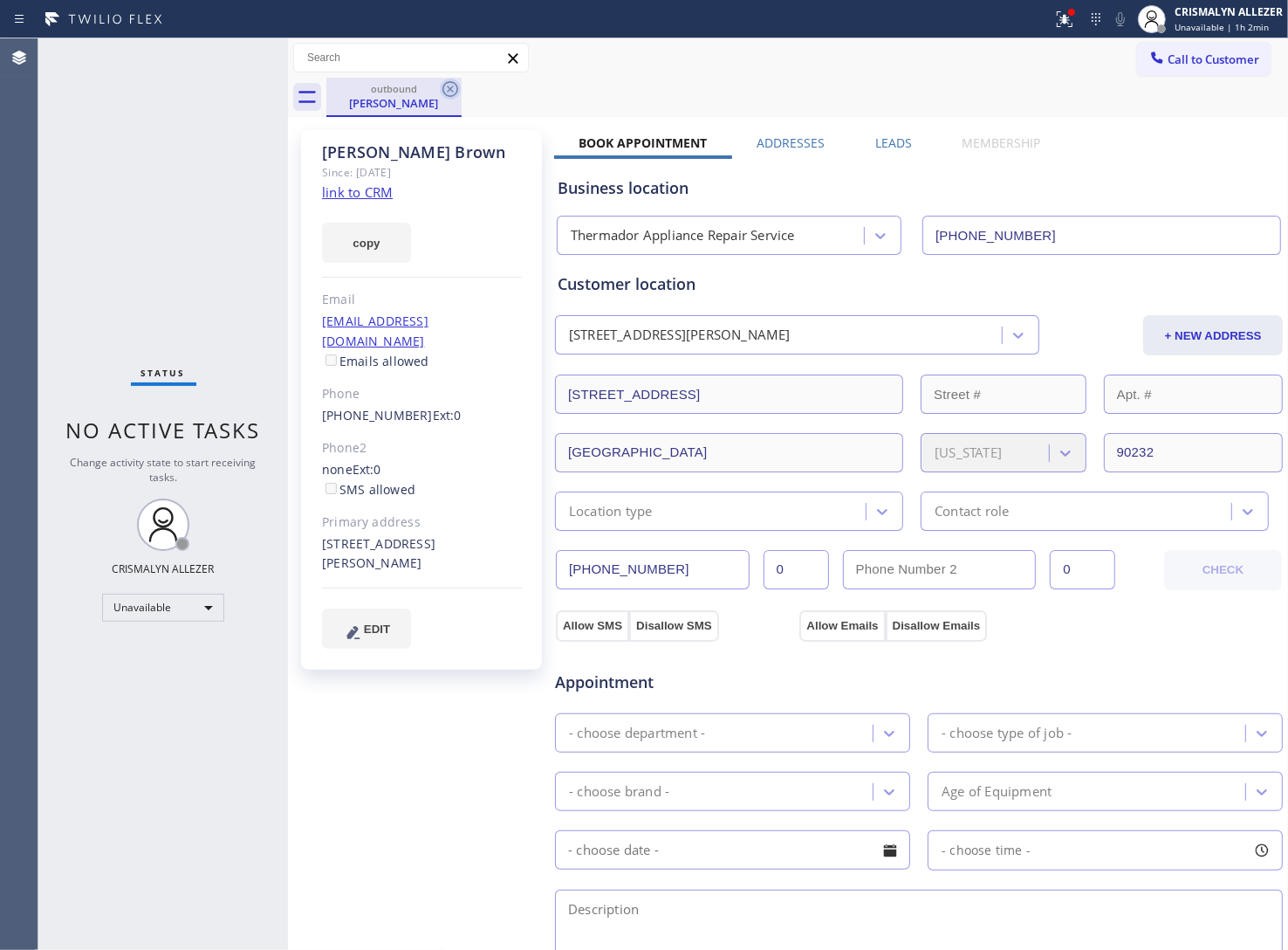
click at [452, 90] on icon at bounding box center [451, 89] width 16 height 16
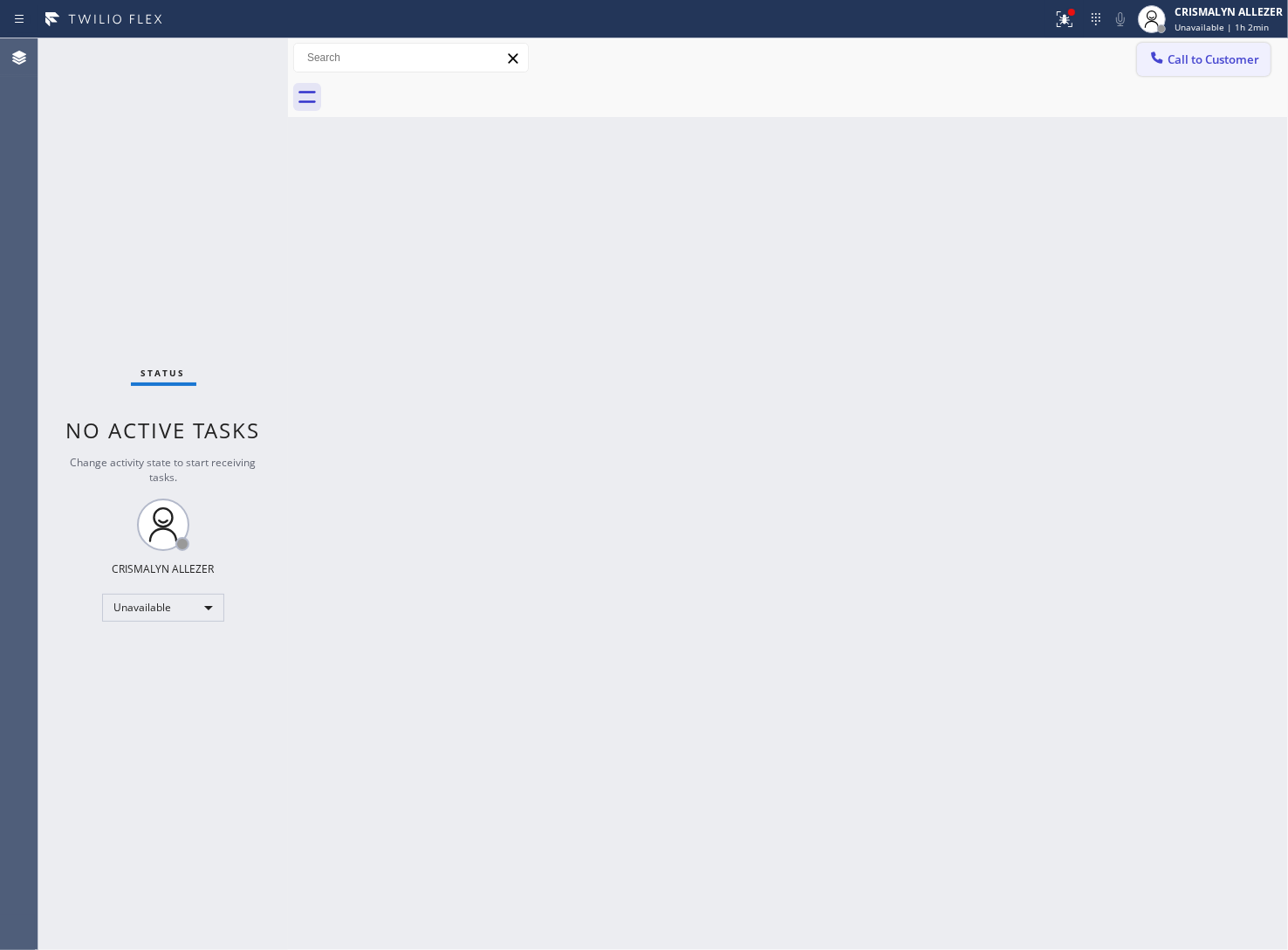
click at [1191, 63] on span "Call to Customer" at bounding box center [1213, 59] width 92 height 16
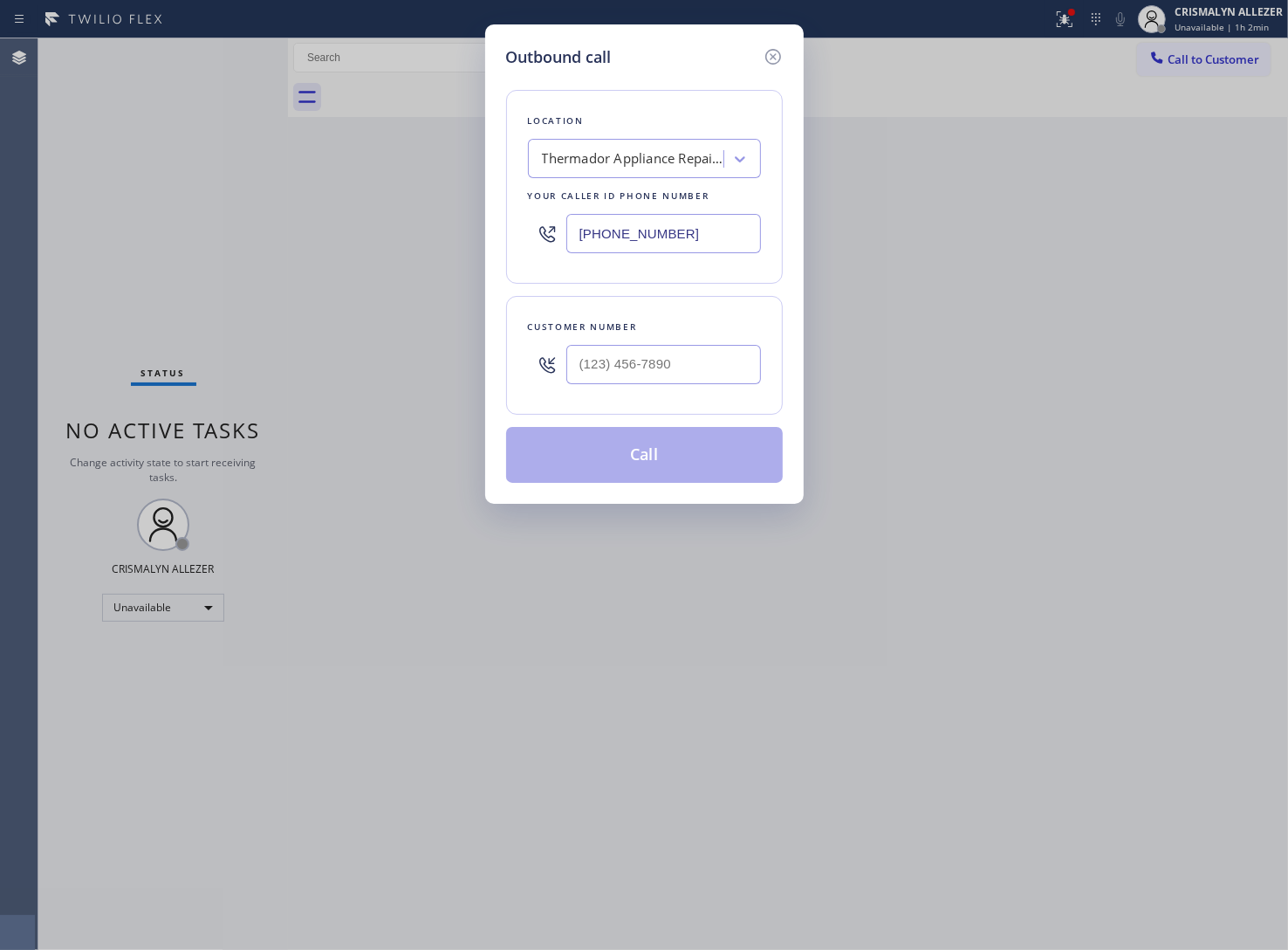
drag, startPoint x: 733, startPoint y: 237, endPoint x: 398, endPoint y: 223, distance: 335.3
click at [398, 223] on div "Outbound call Location Thermador Appliance Repair Service Your caller id phone …" at bounding box center [644, 475] width 1288 height 950
paste input "80) 378-3612"
type input "[PHONE_NUMBER]"
click at [699, 363] on input "(___) ___-____" at bounding box center [663, 365] width 195 height 40
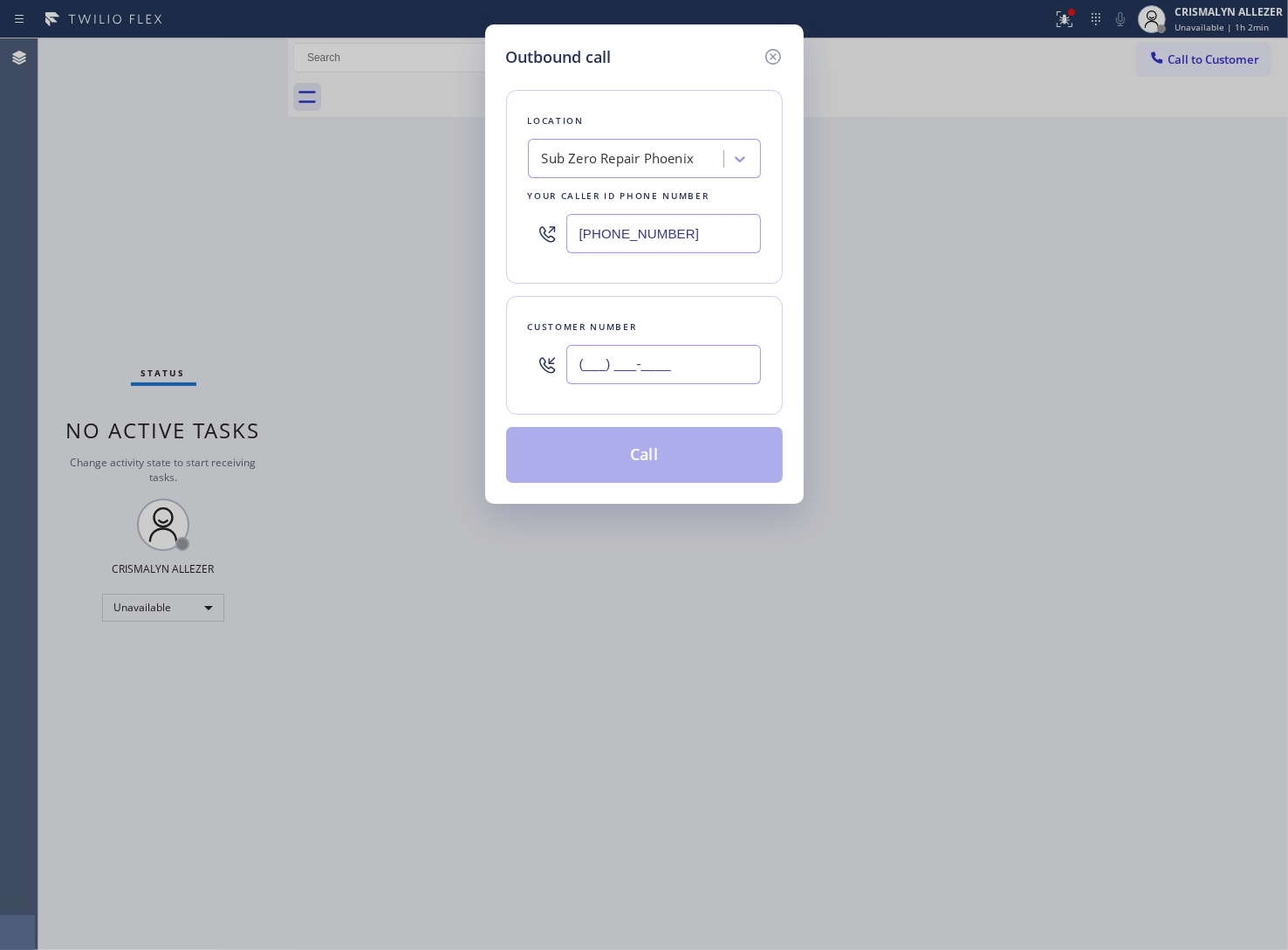
paste input "480) 443-8469"
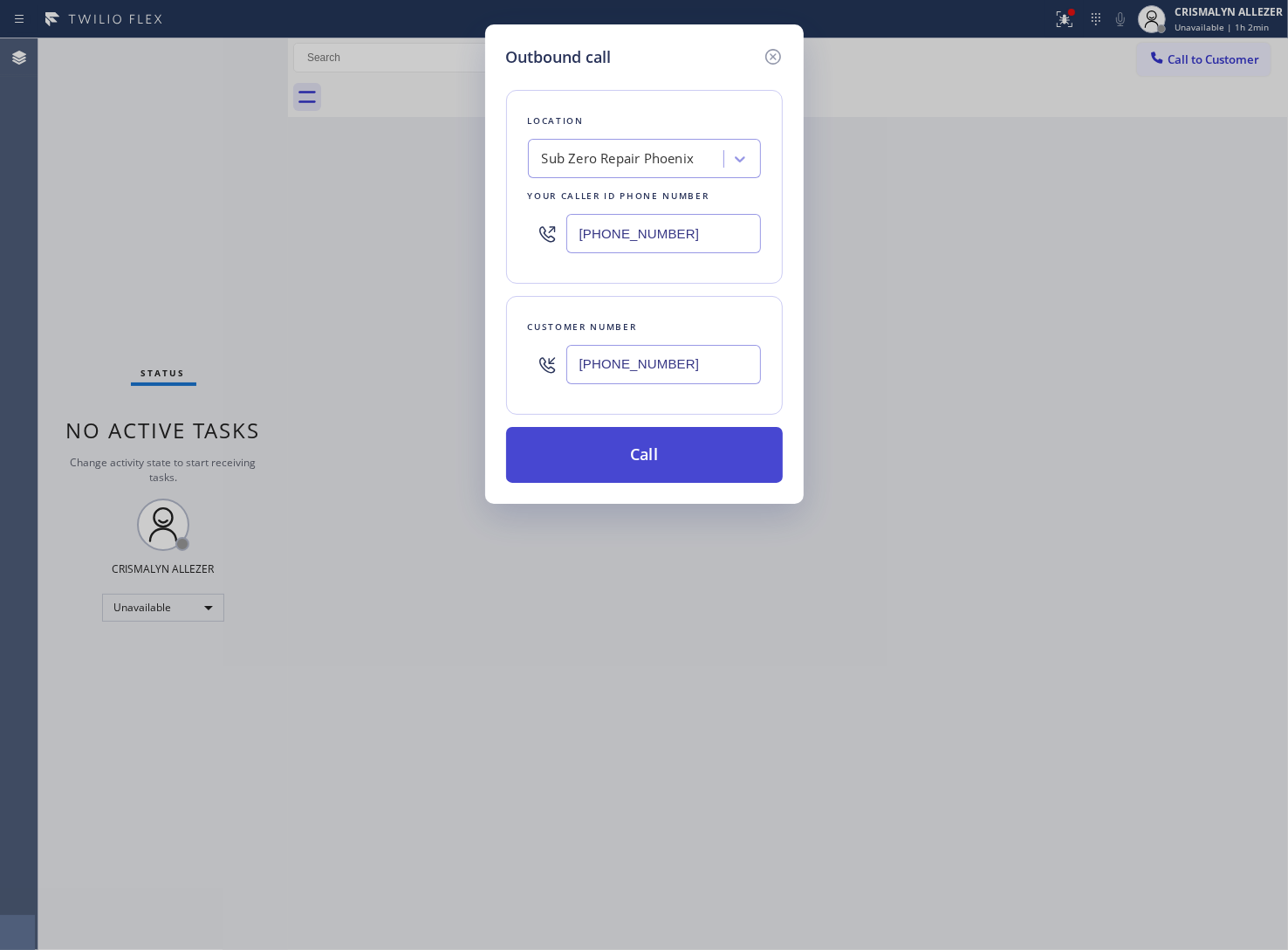
type input "(480) 443-8469"
click at [655, 474] on button "Call" at bounding box center [644, 455] width 277 height 56
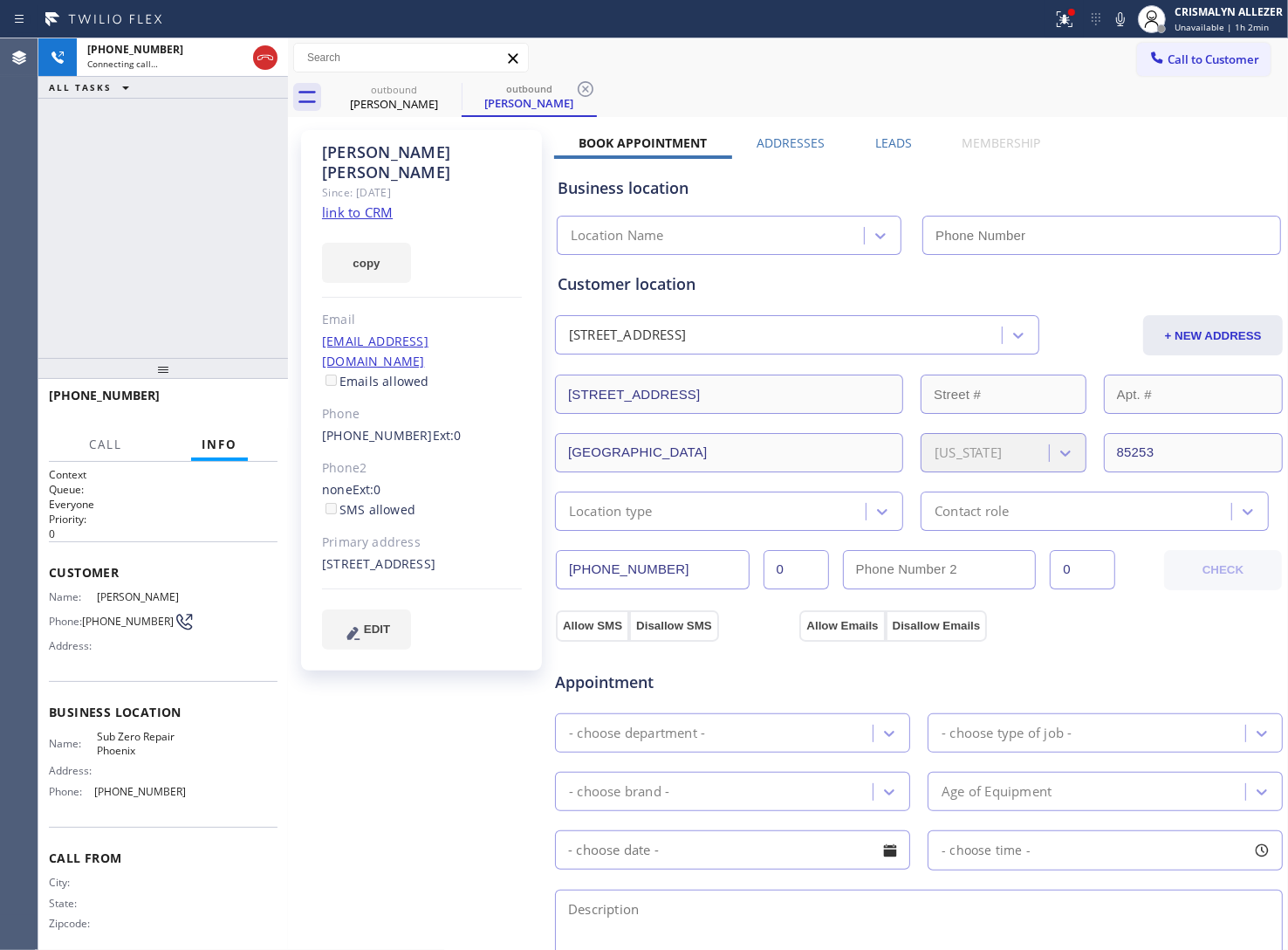
type input "[PHONE_NUMBER]"
click at [342, 204] on link "link to CRM" at bounding box center [358, 213] width 71 height 18
click at [889, 146] on label "Leads" at bounding box center [894, 142] width 37 height 17
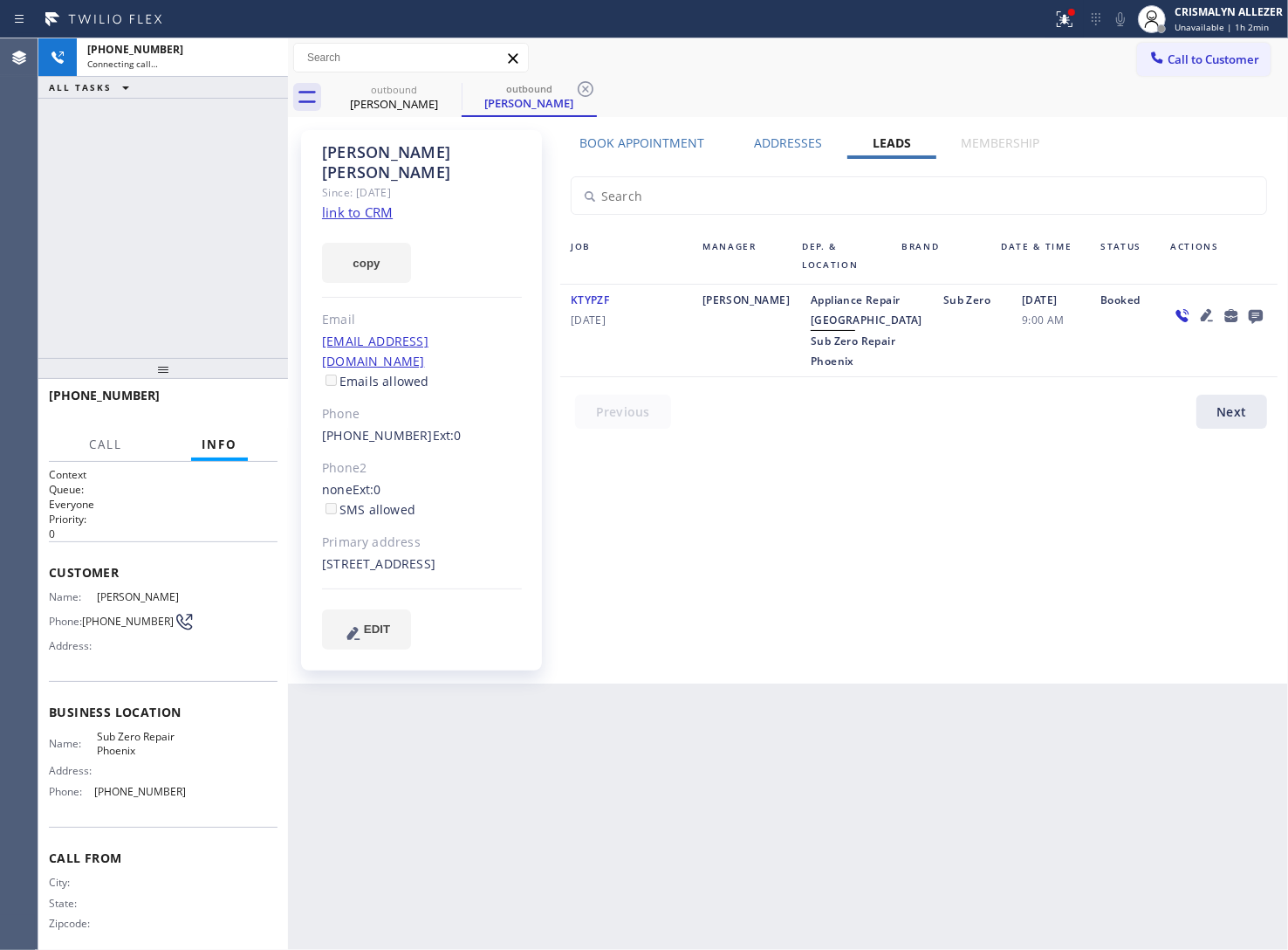
click at [1254, 317] on icon at bounding box center [1255, 316] width 14 height 14
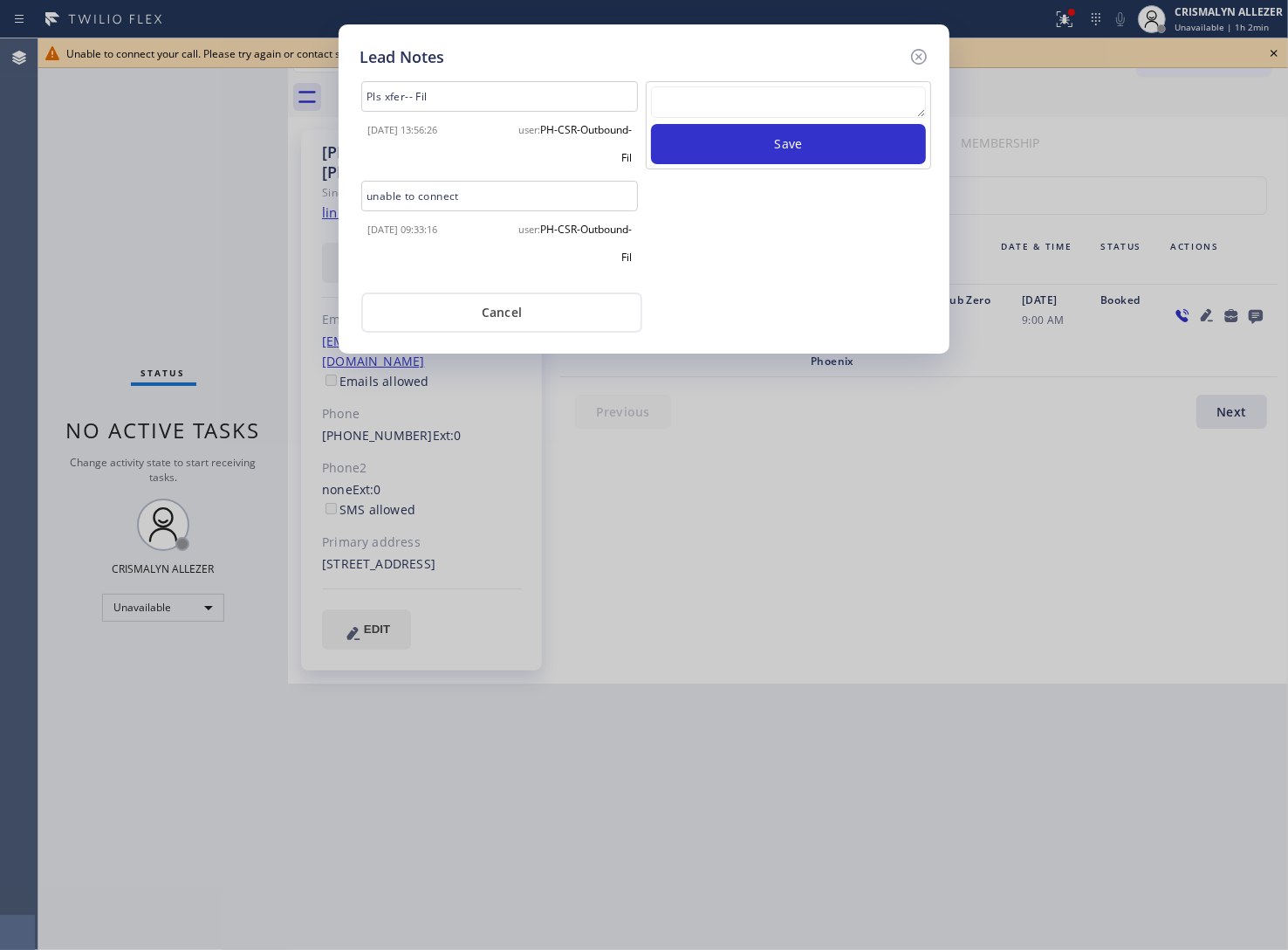
click at [710, 101] on textarea at bounding box center [789, 102] width 275 height 32
paste textarea "no answer | pls xfer here cx cb"
type textarea "no answer | pls xfer here cx cb"
click at [770, 136] on button "Save" at bounding box center [789, 143] width 275 height 41
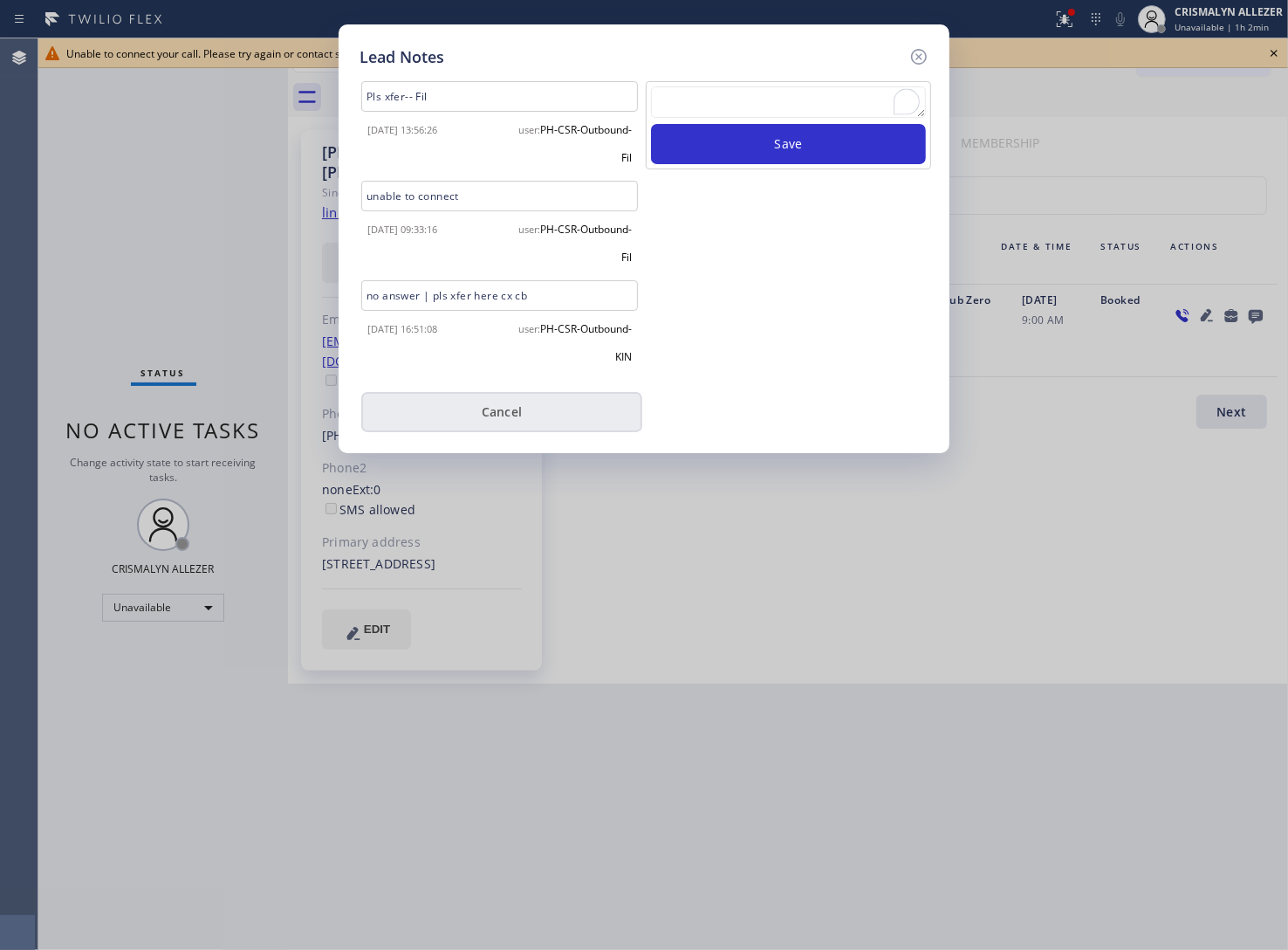
click at [499, 403] on button "Cancel" at bounding box center [502, 411] width 281 height 41
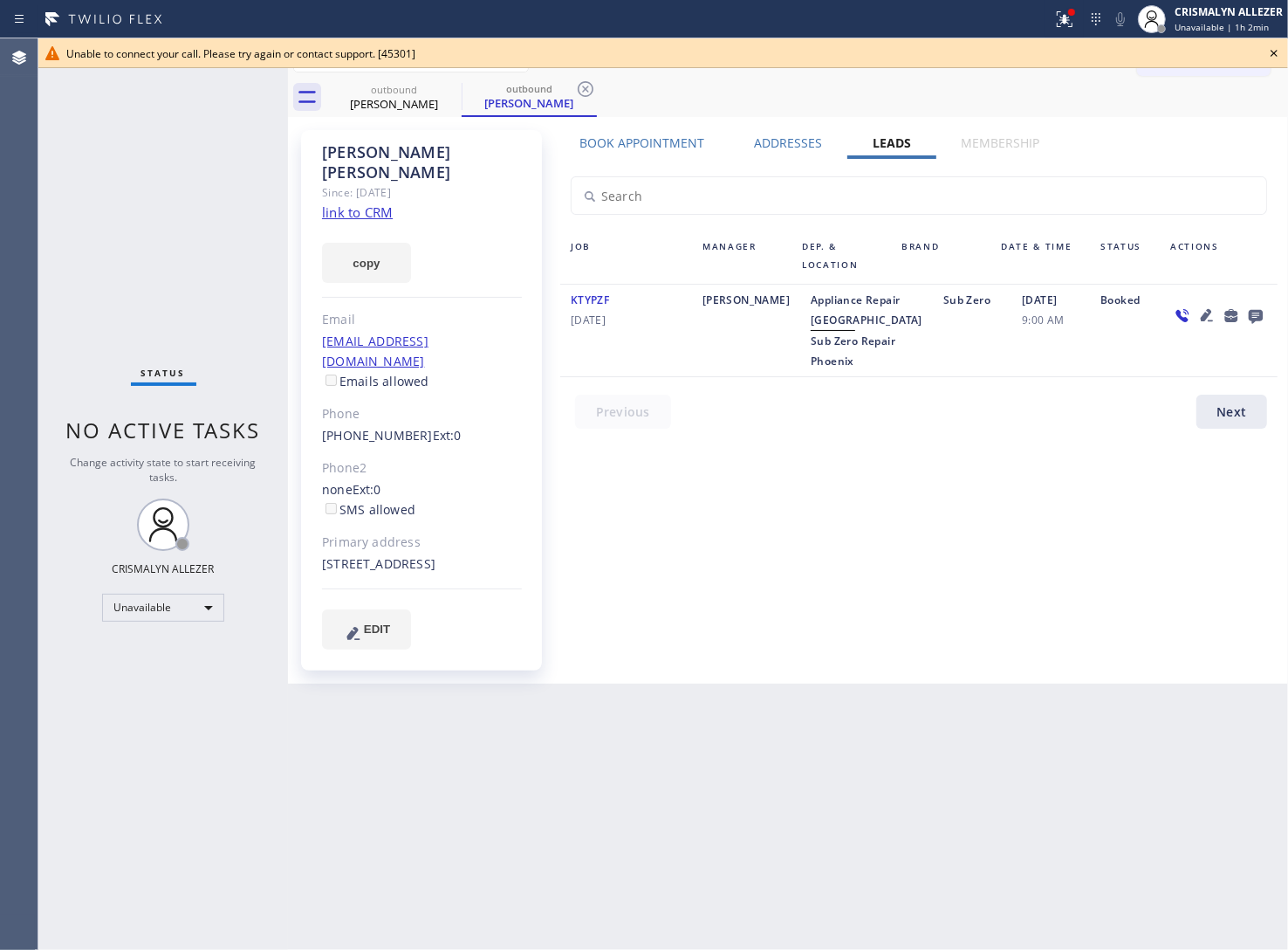
click at [1278, 48] on icon at bounding box center [1273, 52] width 21 height 21
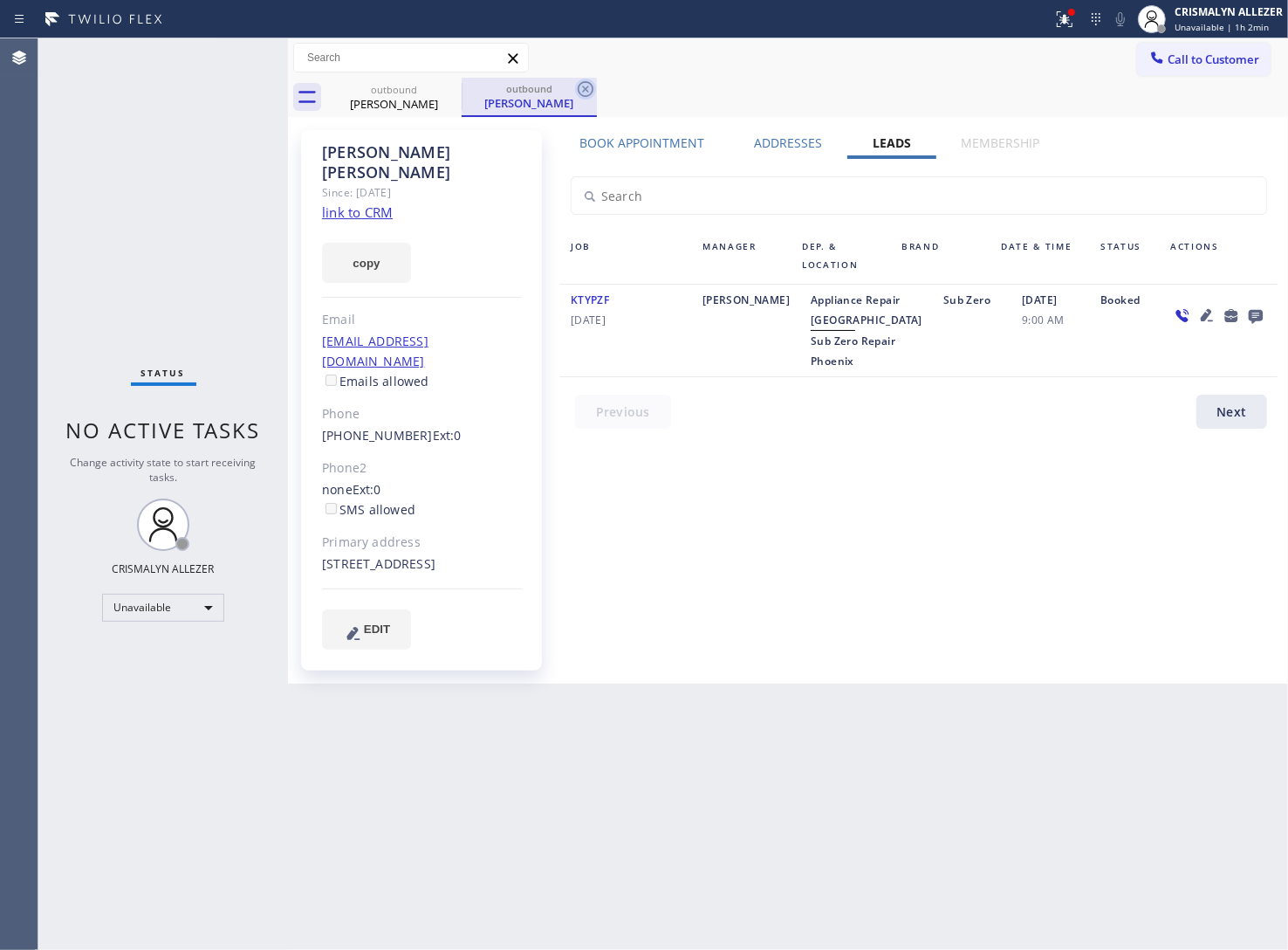
click at [592, 88] on icon at bounding box center [585, 89] width 16 height 16
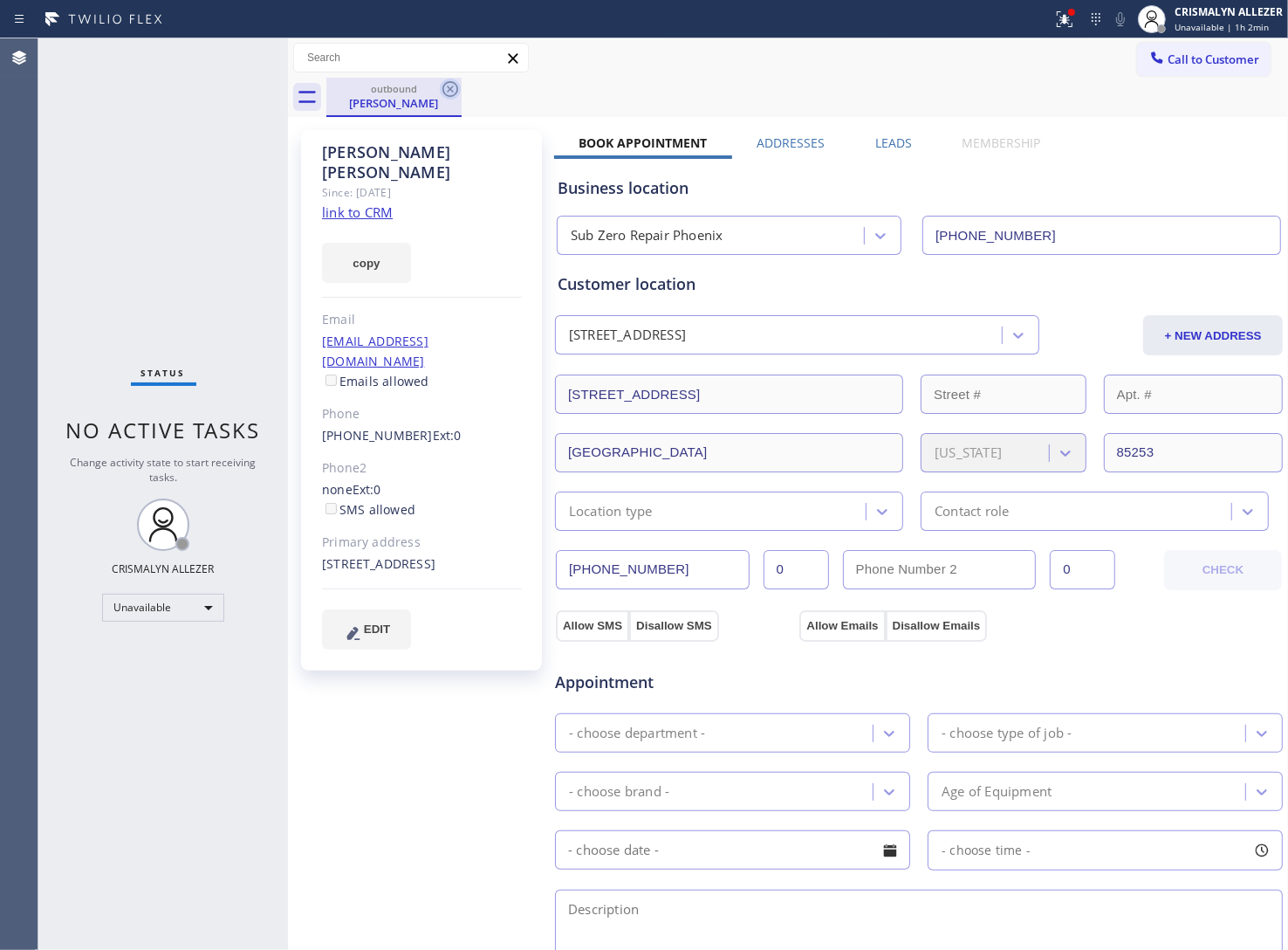
click at [444, 86] on icon at bounding box center [451, 89] width 16 height 16
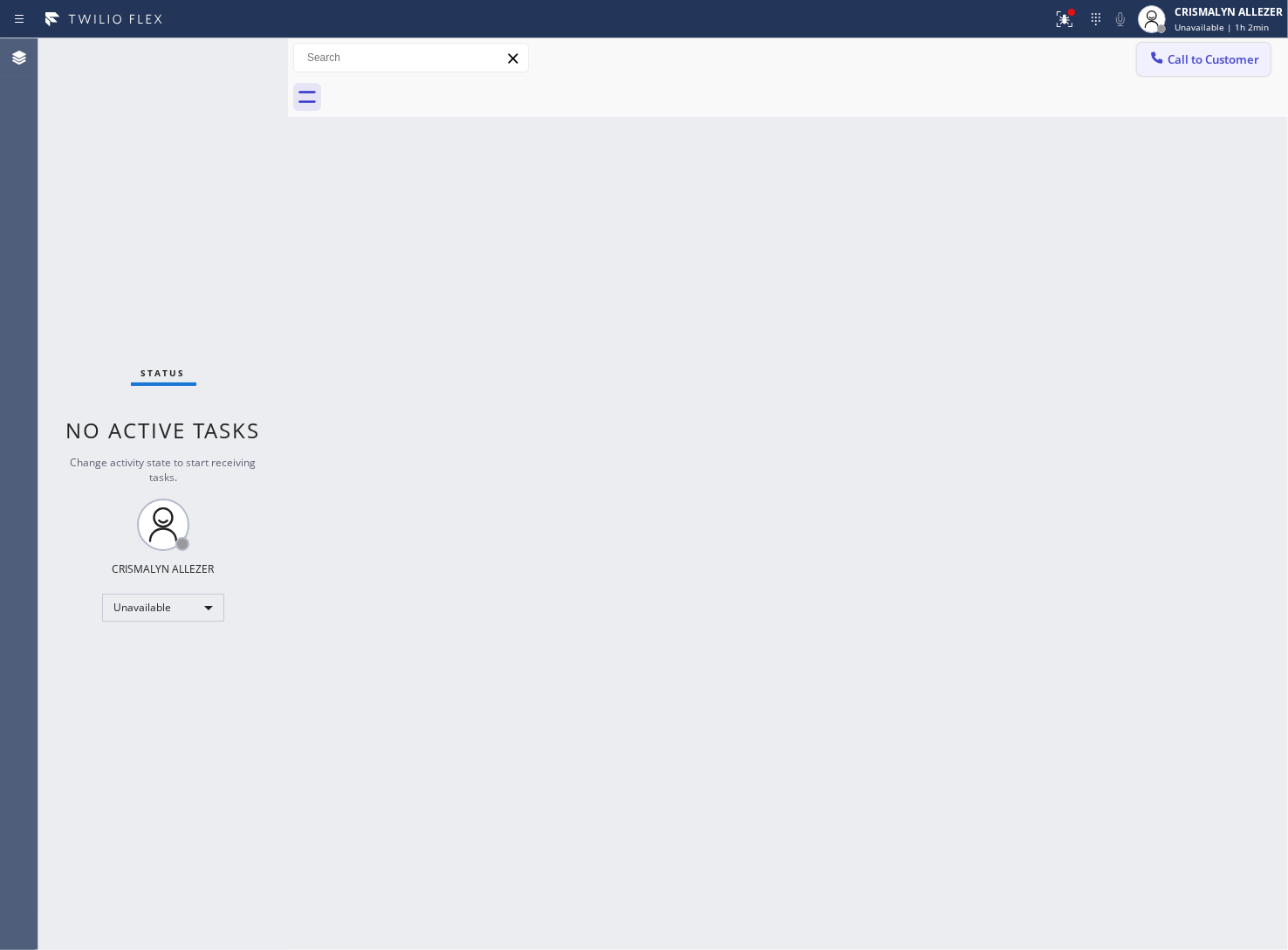
click at [1219, 63] on span "Call to Customer" at bounding box center [1213, 59] width 92 height 16
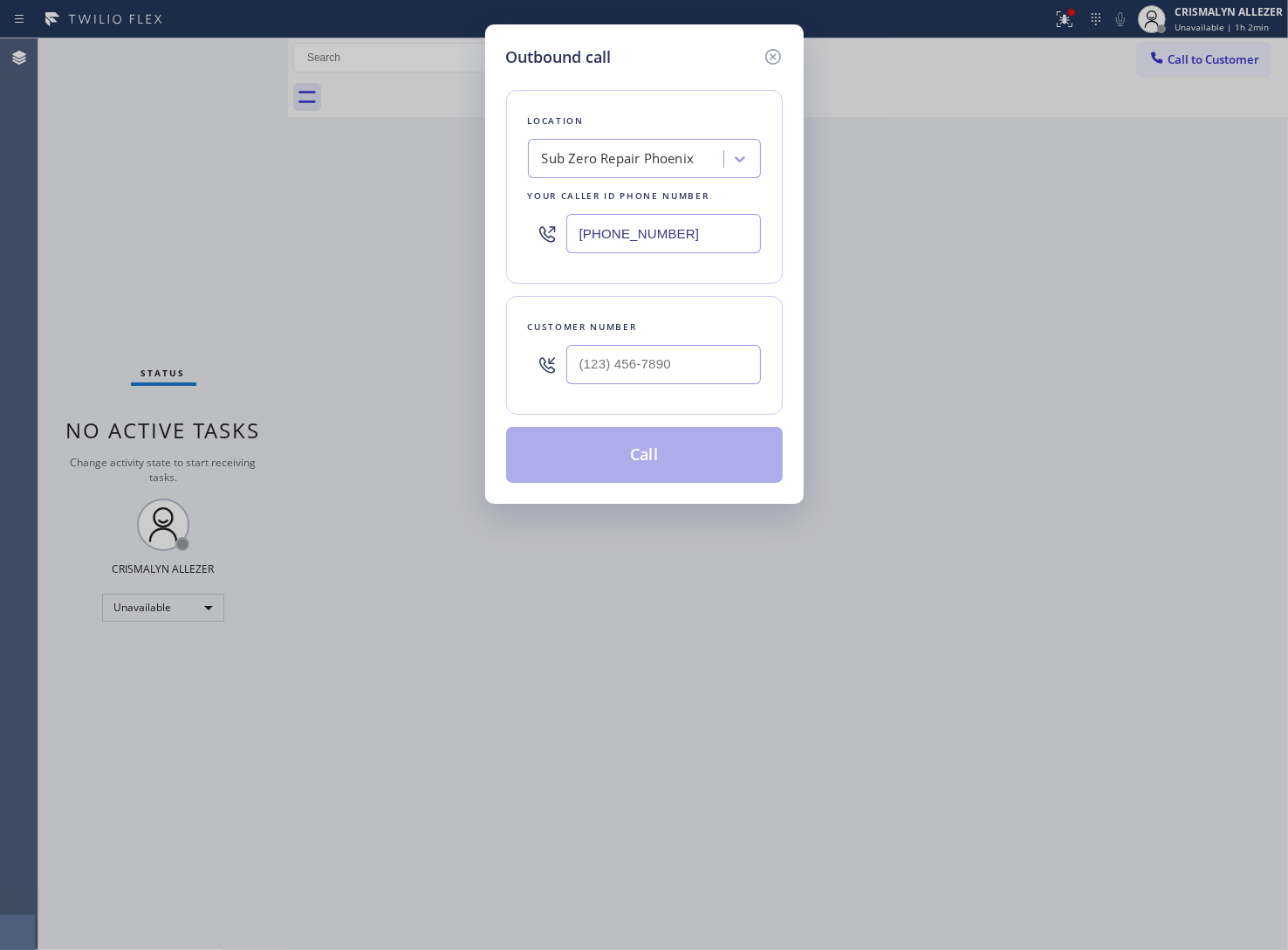
paste input "818) 452-4950"
drag, startPoint x: 746, startPoint y: 234, endPoint x: 419, endPoint y: 227, distance: 327.1
click at [423, 227] on div "Outbound call Location Sub Zero Repair Phoenix Your caller id phone number (818…" at bounding box center [644, 475] width 1288 height 950
type input "(818) 452-4950"
click at [688, 377] on input "(___) ___-____" at bounding box center [663, 365] width 195 height 40
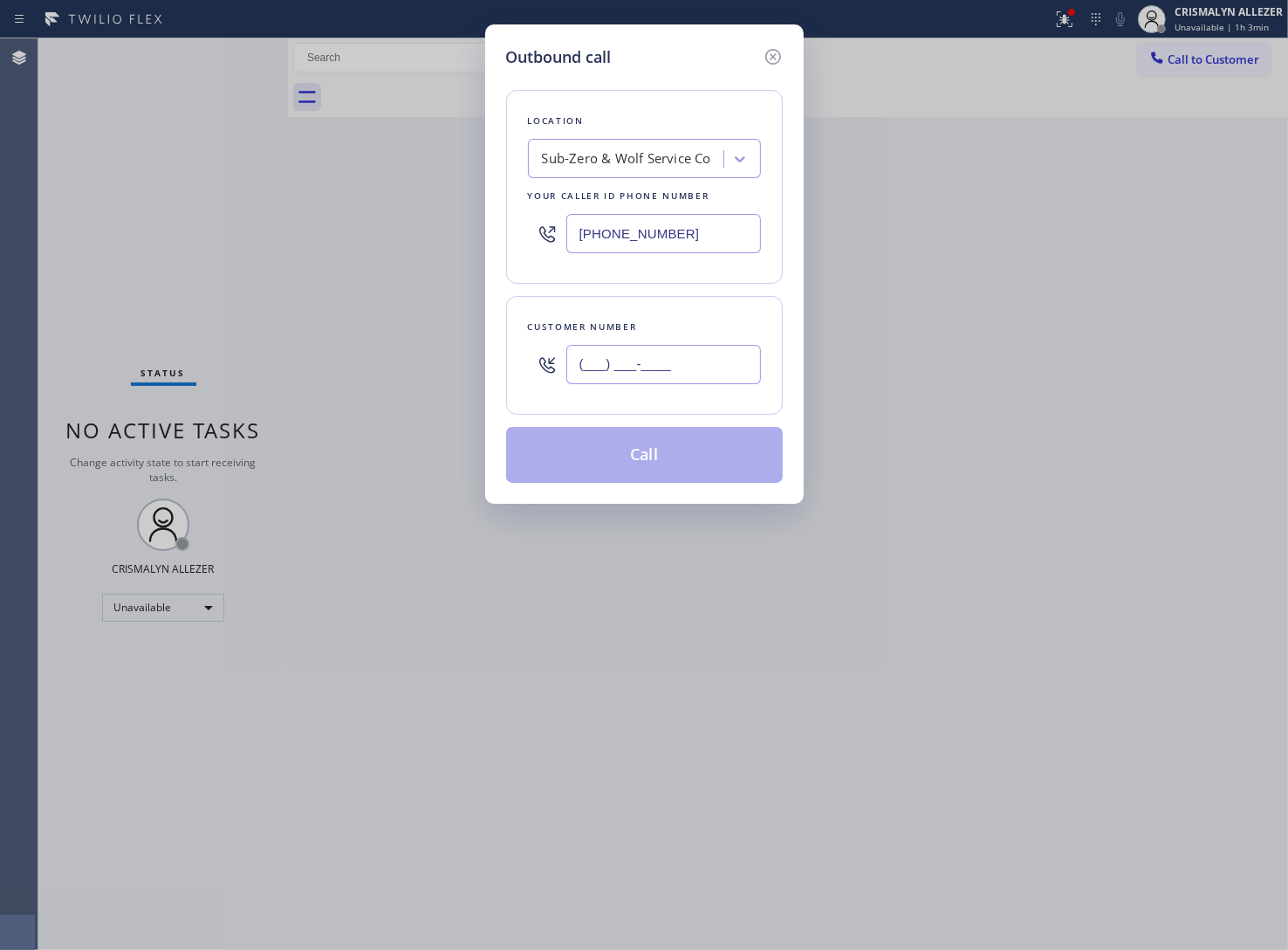
paste input "562) 881-3811"
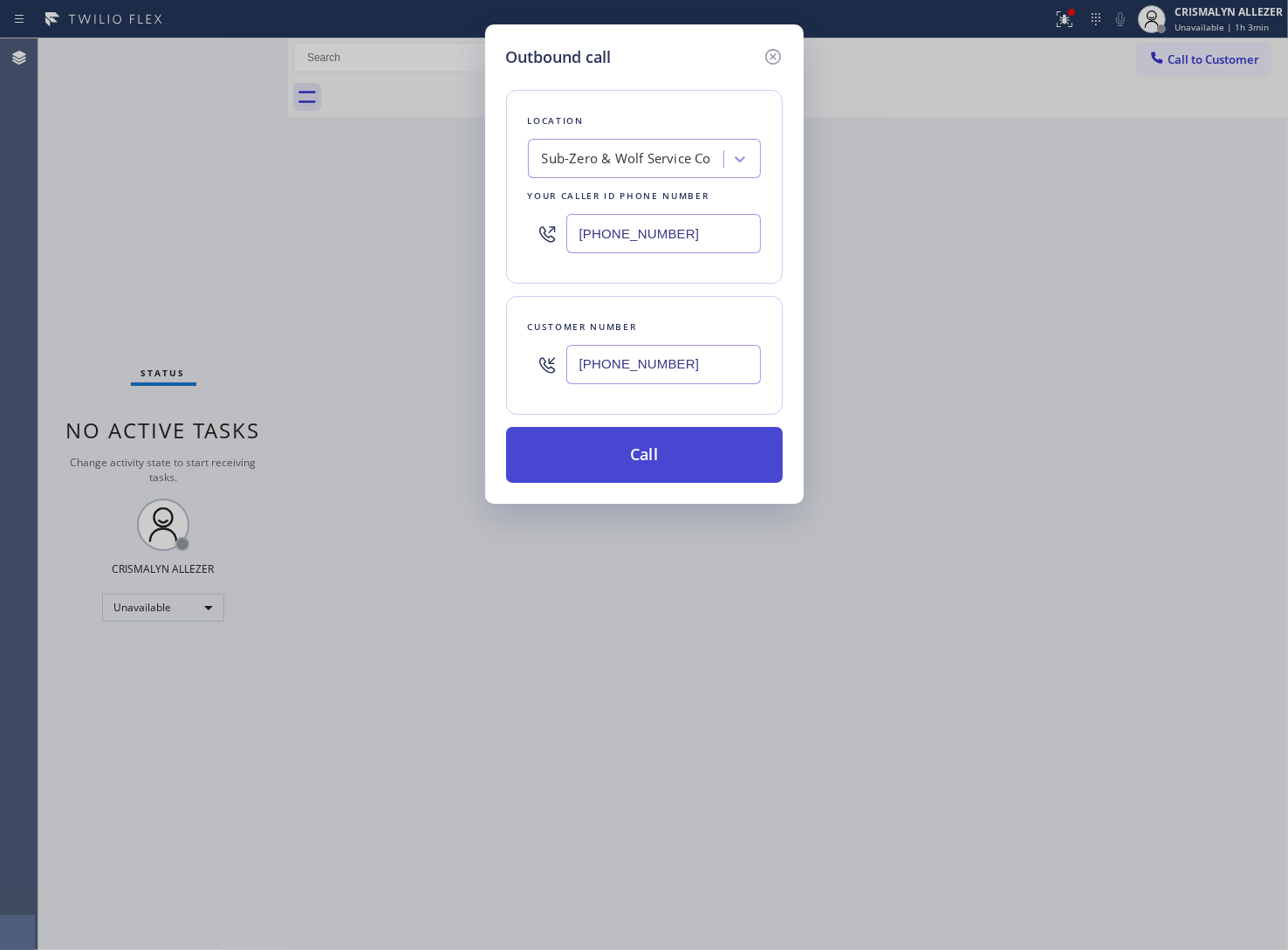
type input "(562) 881-3811"
click at [660, 472] on button "Call" at bounding box center [644, 455] width 277 height 56
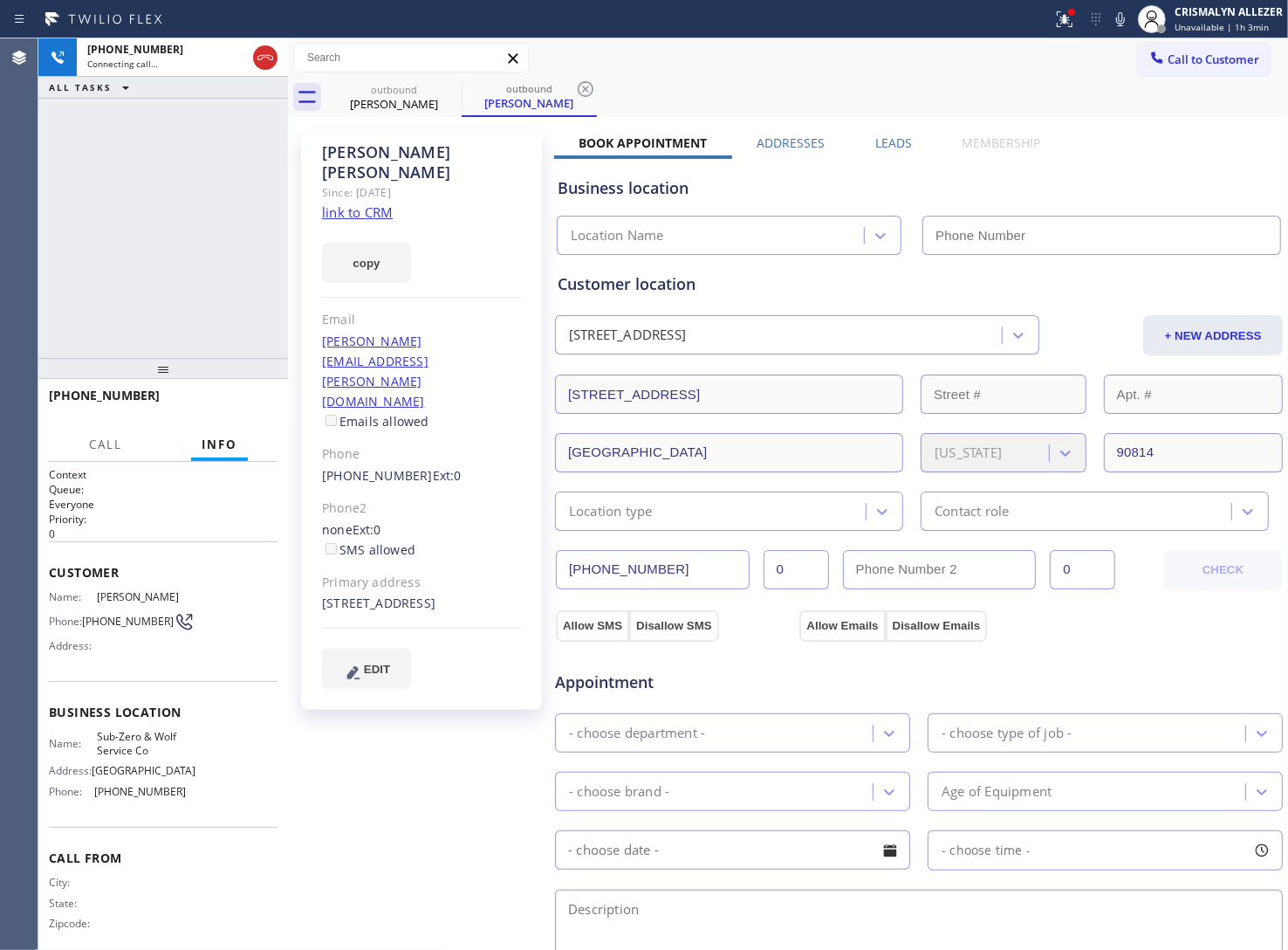
click at [345, 204] on link "link to CRM" at bounding box center [358, 213] width 71 height 18
type input "(818) 452-4950"
click at [898, 142] on label "Leads" at bounding box center [894, 142] width 37 height 17
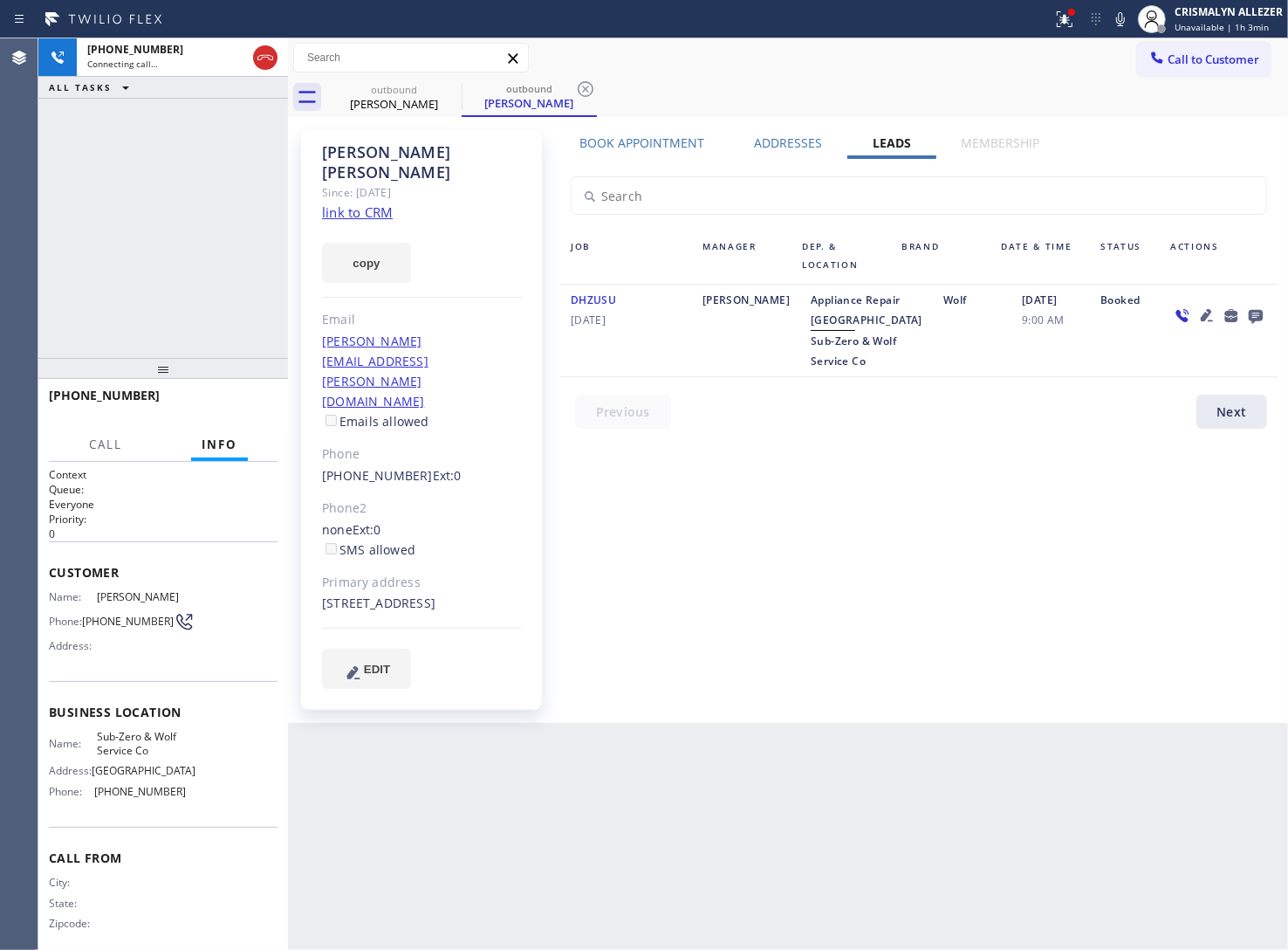
click at [1255, 315] on icon at bounding box center [1255, 316] width 14 height 14
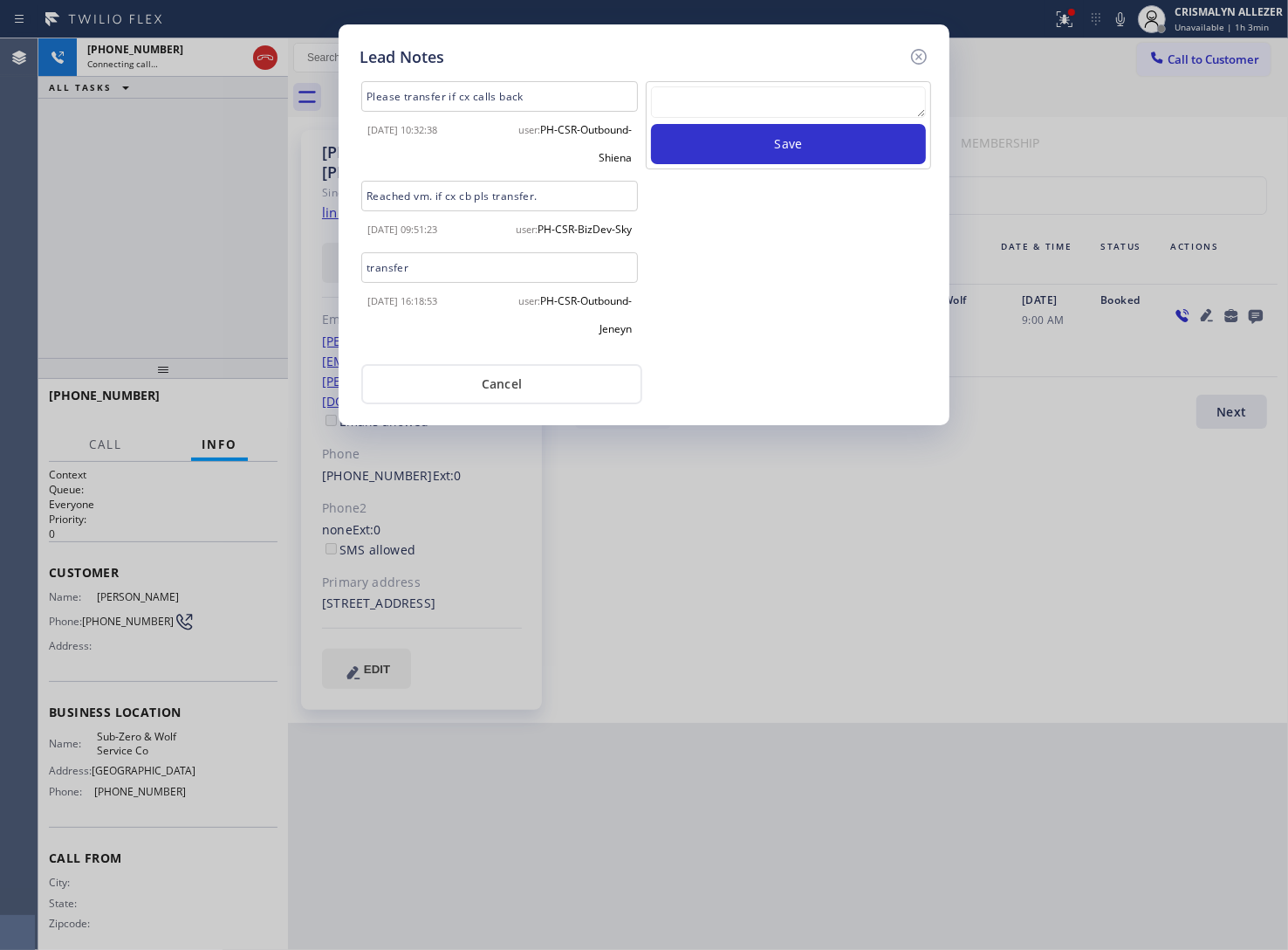
click at [733, 105] on textarea at bounding box center [789, 102] width 275 height 32
paste textarea "no answer | pls xfer here cx cb"
type textarea "no answer | pls xfer here cx cb"
click at [764, 153] on button "Save" at bounding box center [789, 143] width 275 height 41
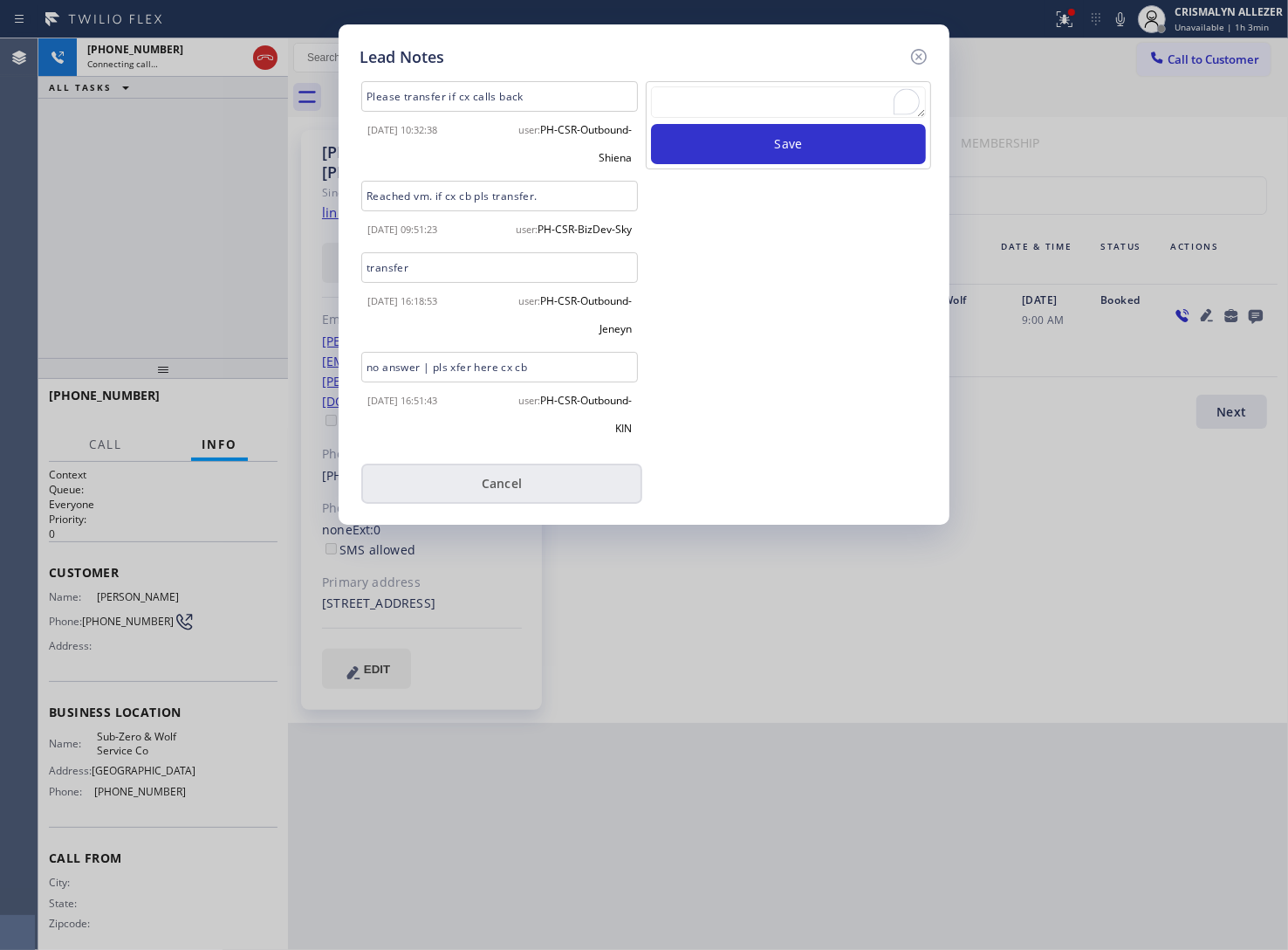
click at [504, 503] on button "Cancel" at bounding box center [502, 483] width 281 height 41
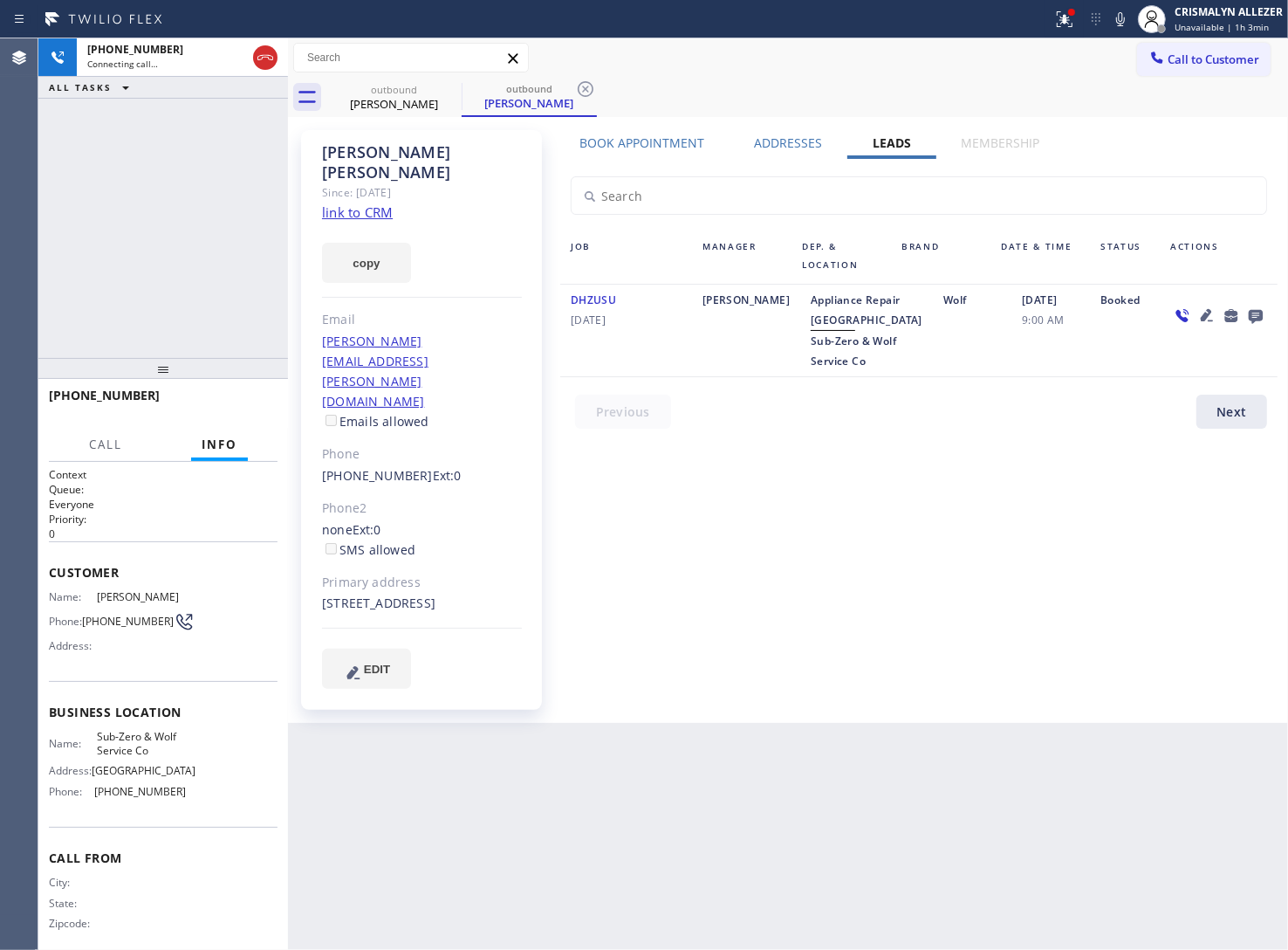
click at [642, 146] on label "Book Appointment" at bounding box center [642, 142] width 125 height 17
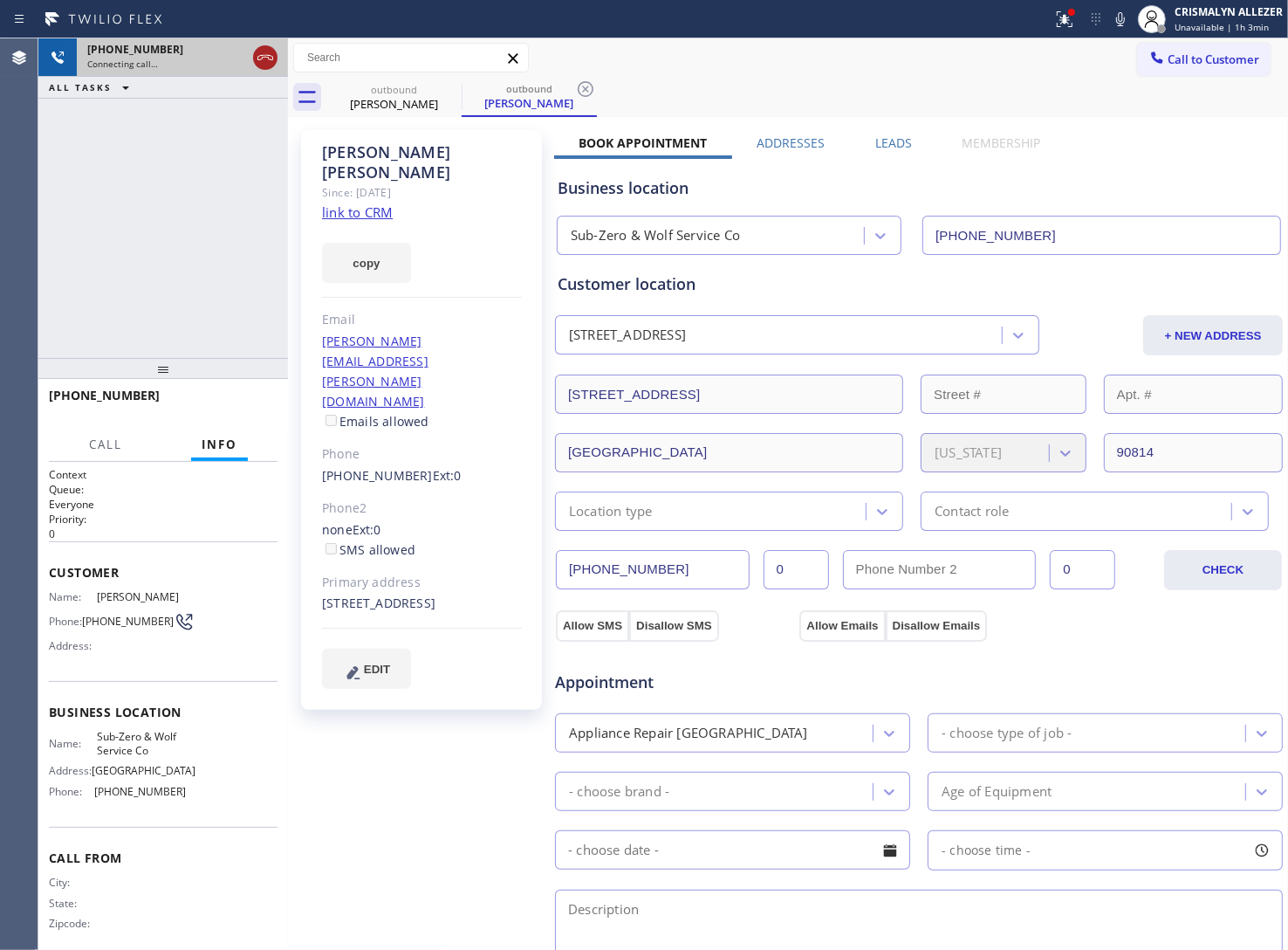
click at [258, 56] on icon at bounding box center [265, 57] width 16 height 5
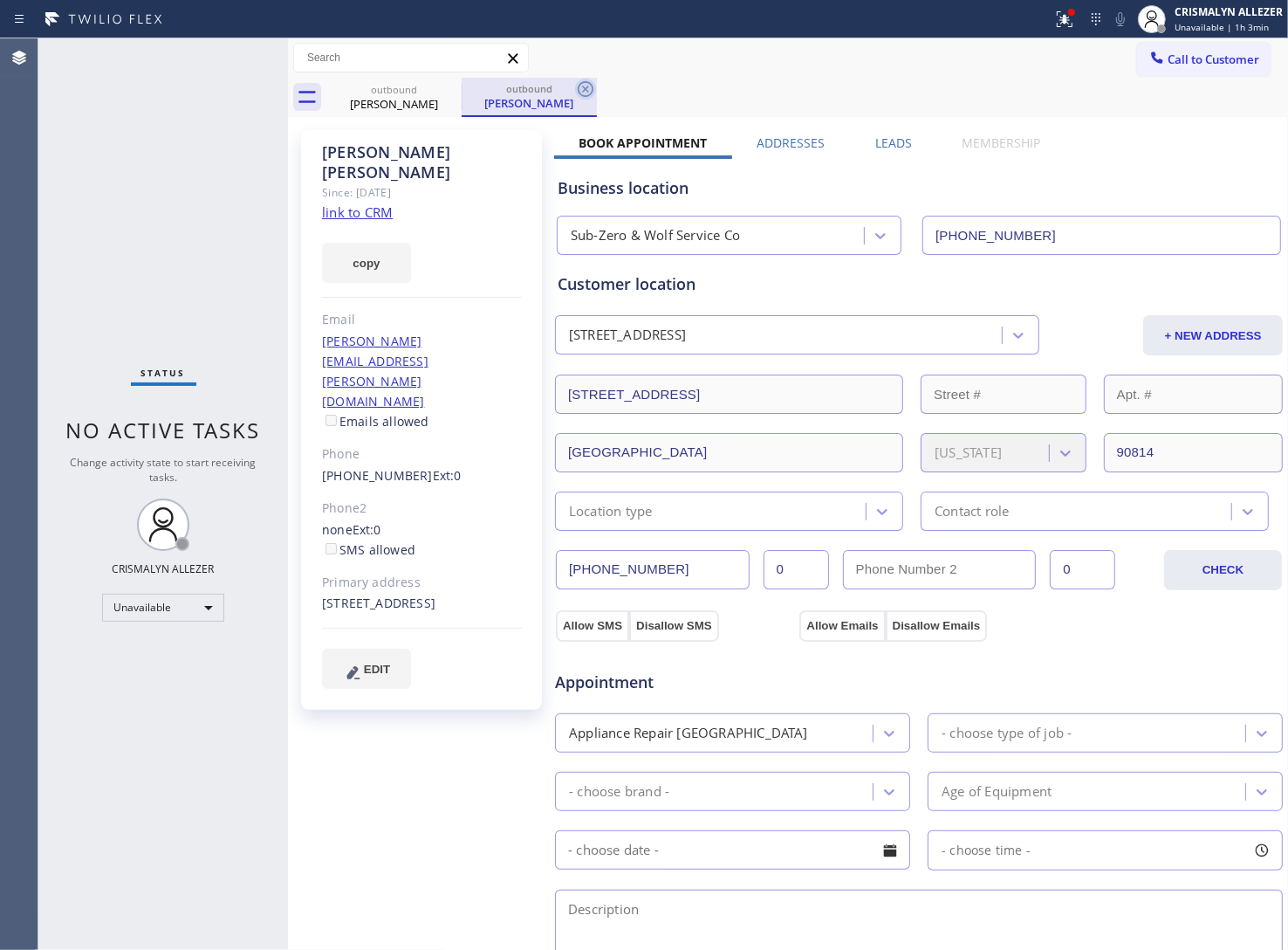
click at [581, 90] on icon at bounding box center [585, 88] width 21 height 21
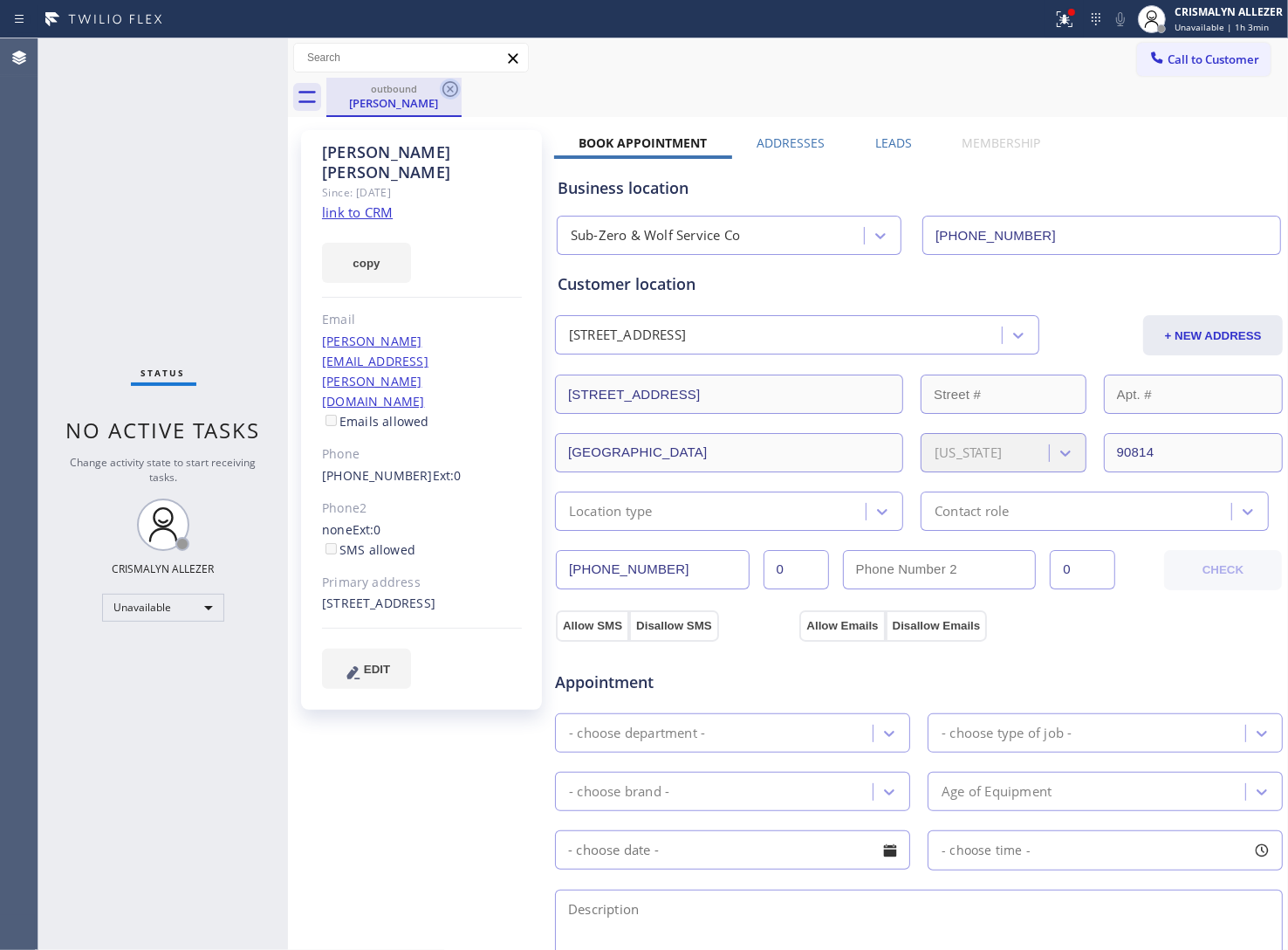
click at [452, 87] on icon at bounding box center [451, 89] width 16 height 16
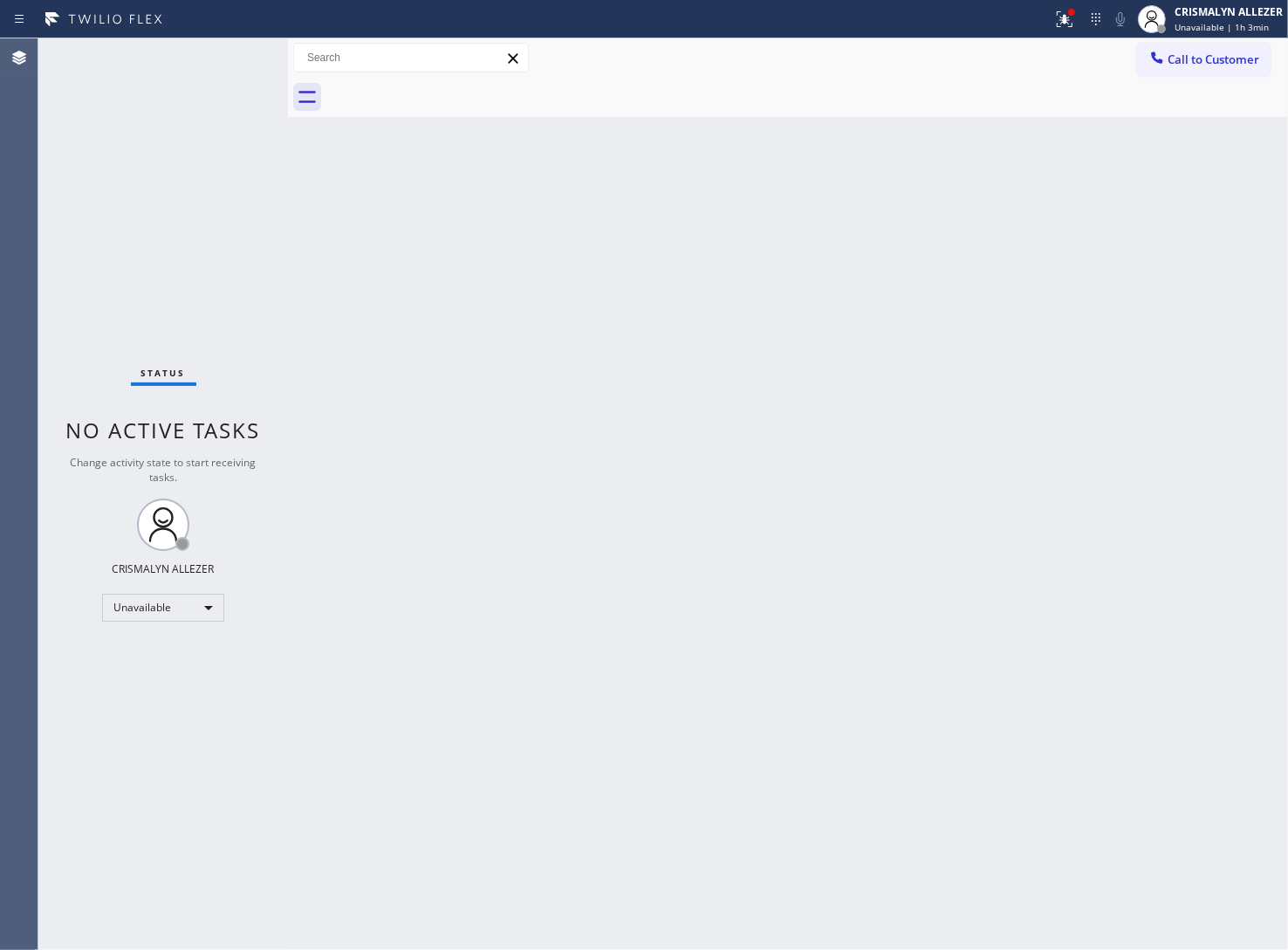
drag, startPoint x: 1193, startPoint y: 67, endPoint x: 1144, endPoint y: 92, distance: 55.0
click at [1193, 66] on button "Call to Customer" at bounding box center [1203, 59] width 133 height 34
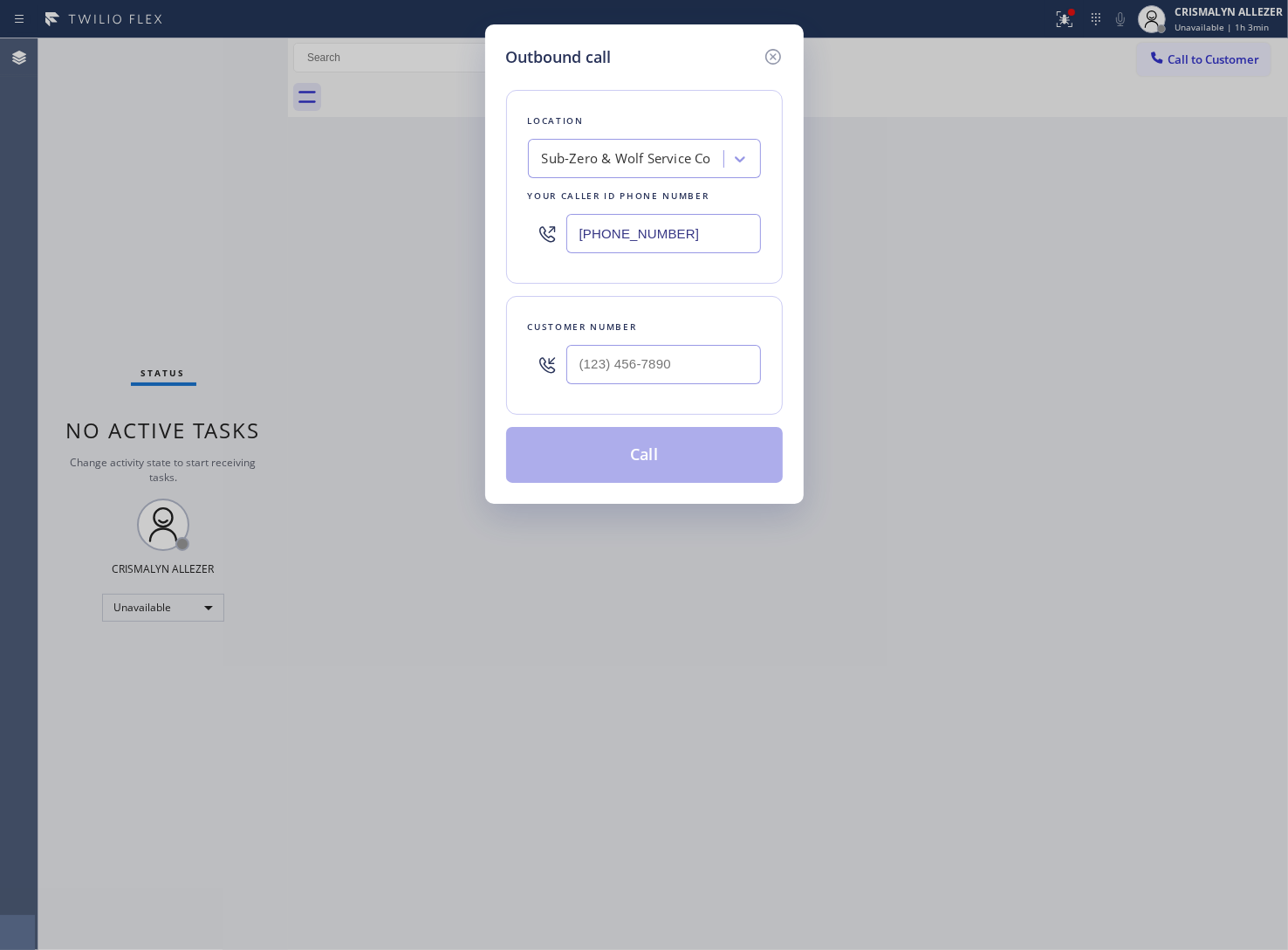
drag, startPoint x: 721, startPoint y: 233, endPoint x: 342, endPoint y: 241, distance: 379.1
click at [377, 238] on div "Outbound call Location Sub-Zero & Wolf Service Co Your caller id phone number (…" at bounding box center [644, 475] width 1288 height 950
paste input "58) 397-5576"
type input "(858) 397-5576"
click at [699, 372] on input "(___) ___-____" at bounding box center [663, 365] width 195 height 40
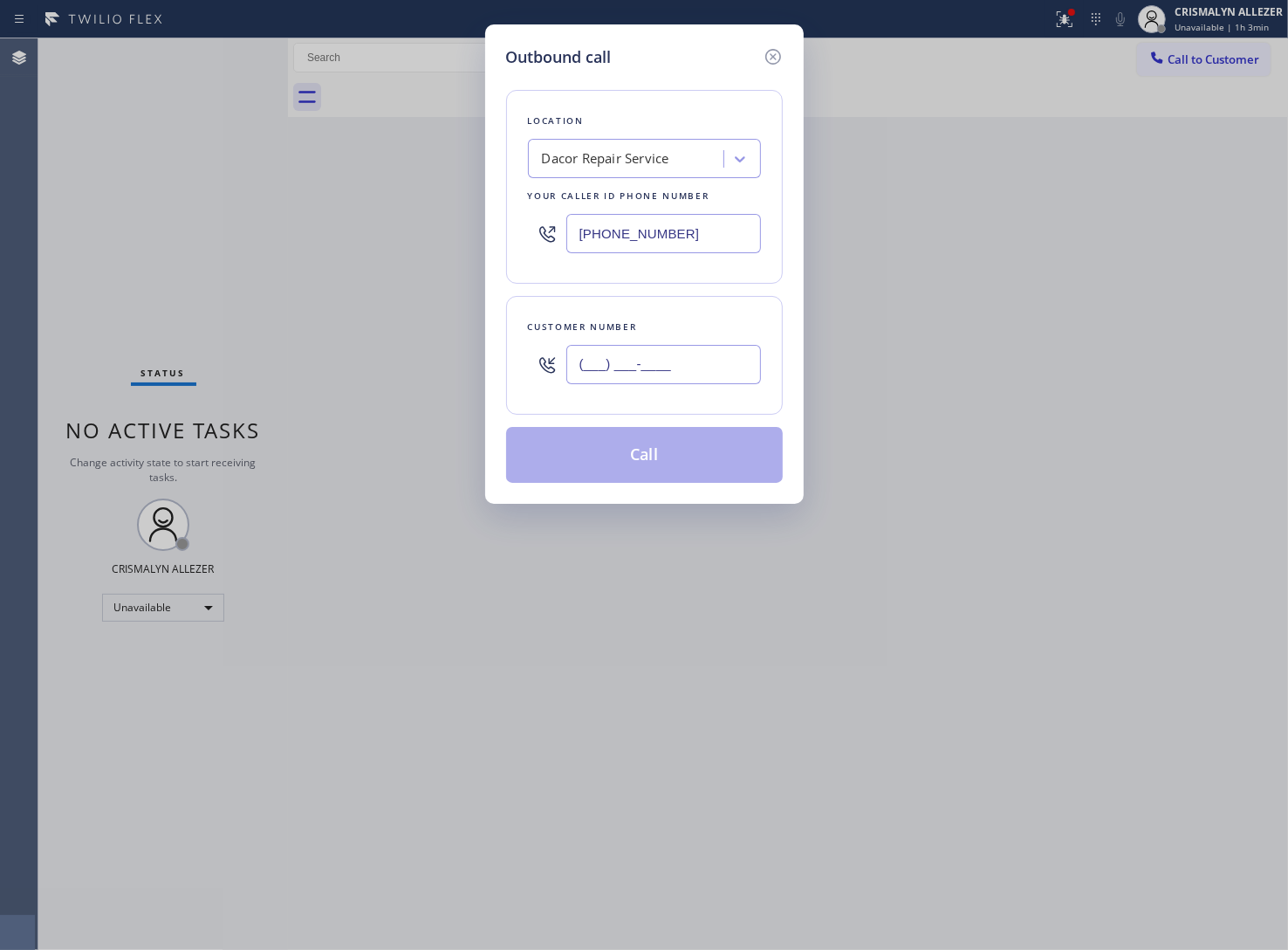
paste input "619) 307-3668"
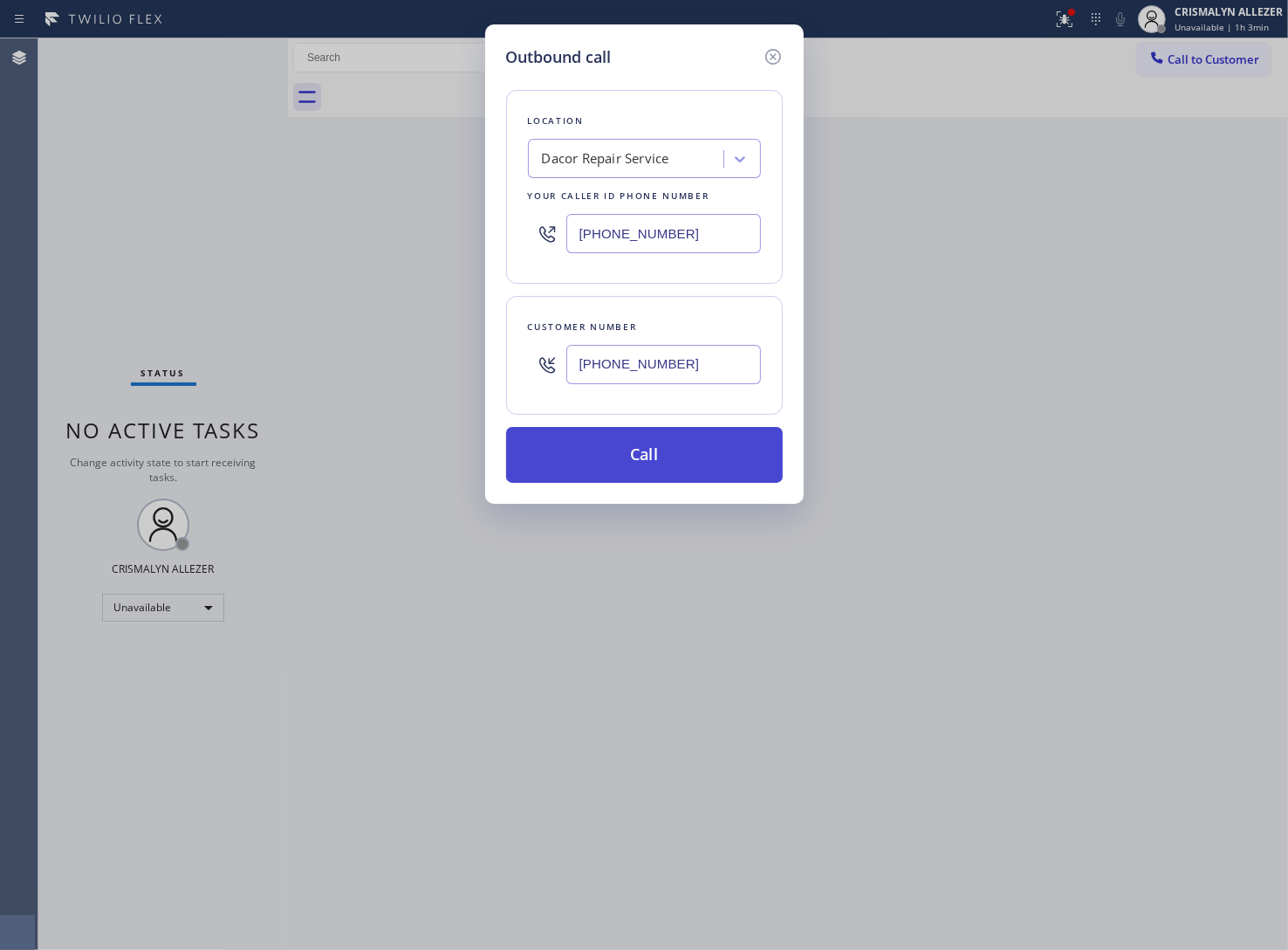
type input "(619) 307-3668"
click at [648, 460] on button "Call" at bounding box center [644, 455] width 277 height 56
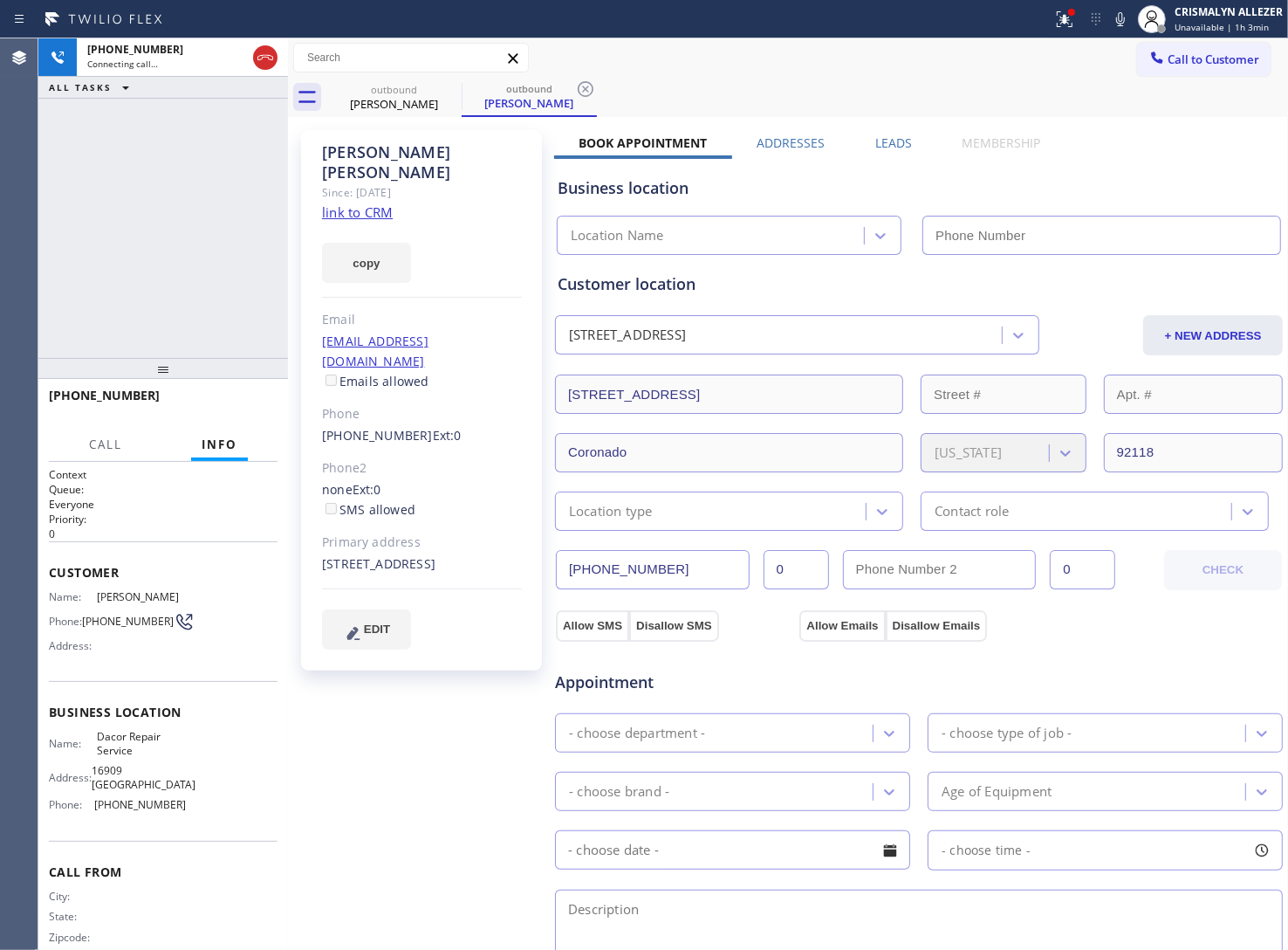
click at [359, 204] on link "link to CRM" at bounding box center [358, 213] width 71 height 18
type input "(858) 397-5576"
drag, startPoint x: 887, startPoint y: 129, endPoint x: 893, endPoint y: 145, distance: 17.1
click at [892, 142] on div "Susan ahern Since: 20 may 2020 link to CRM copy Email tsahern@mac.com Emails al…" at bounding box center [788, 705] width 991 height 1166
click at [893, 145] on label "Leads" at bounding box center [894, 142] width 37 height 17
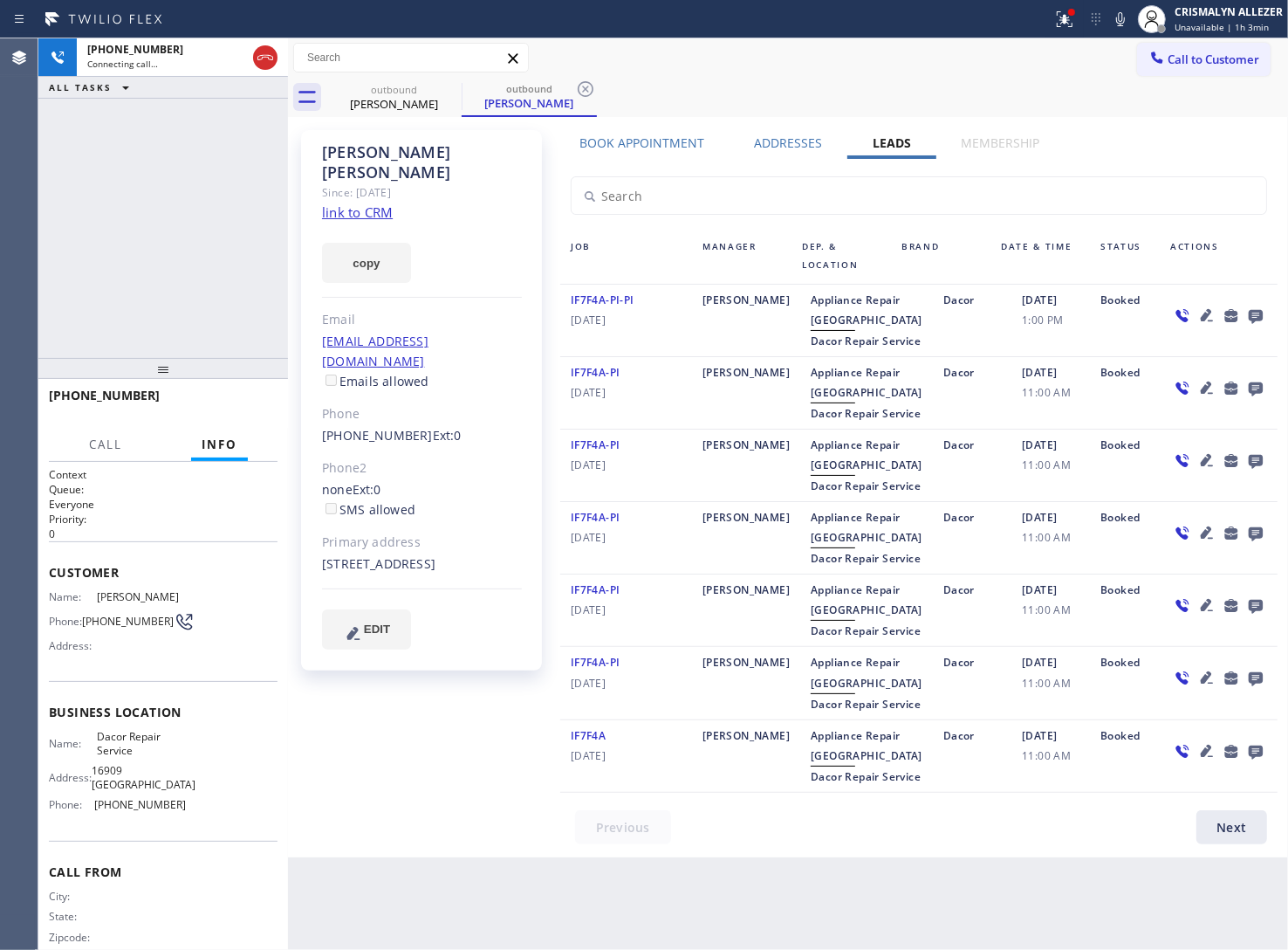
click at [1248, 316] on icon at bounding box center [1255, 316] width 14 height 14
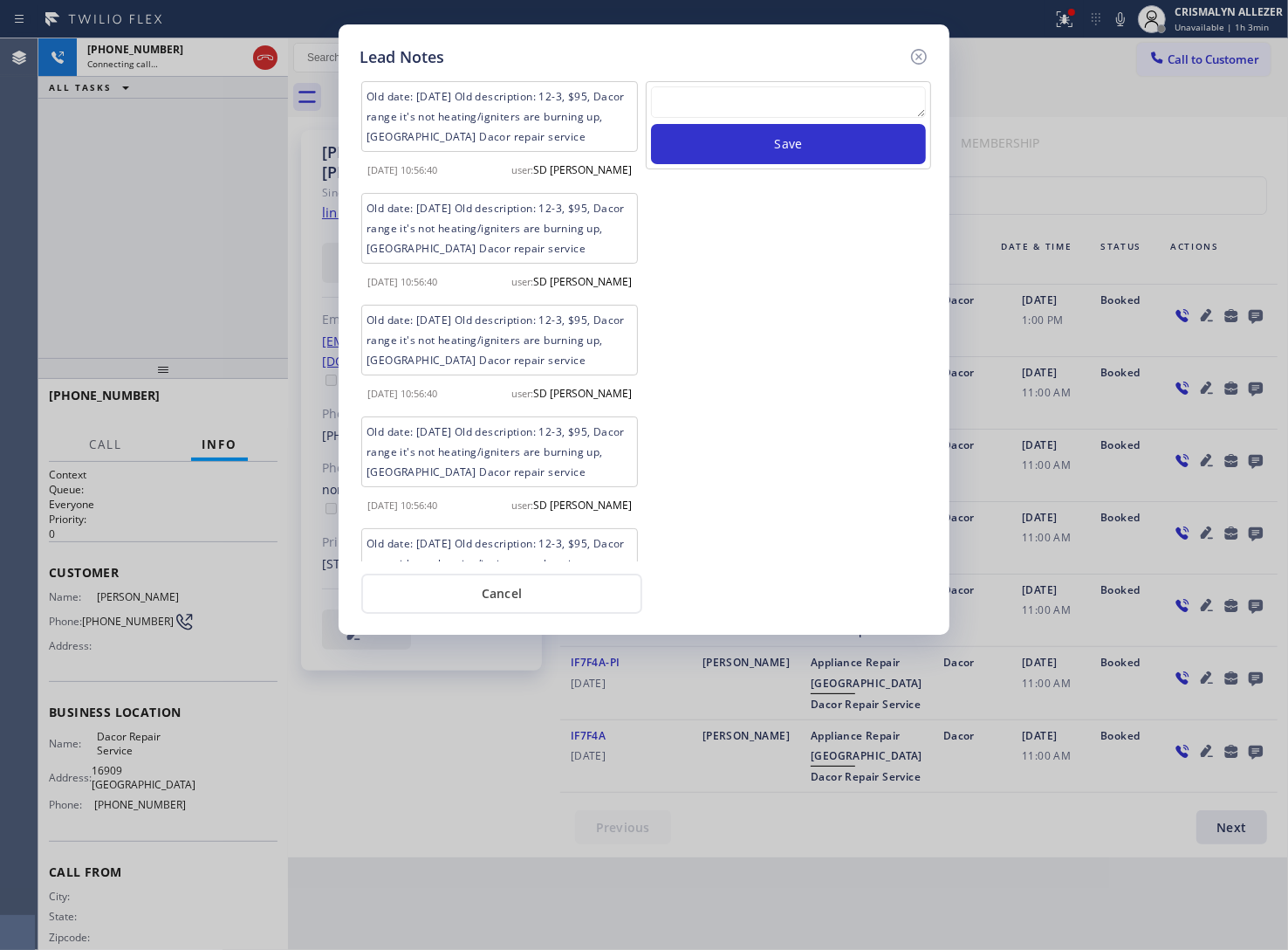
click at [762, 105] on textarea at bounding box center [789, 102] width 275 height 32
paste textarea "no answer | pls xfer here cx cb"
type textarea "no answer | pls xfer here cx cb"
click at [779, 150] on button "Save" at bounding box center [789, 143] width 275 height 41
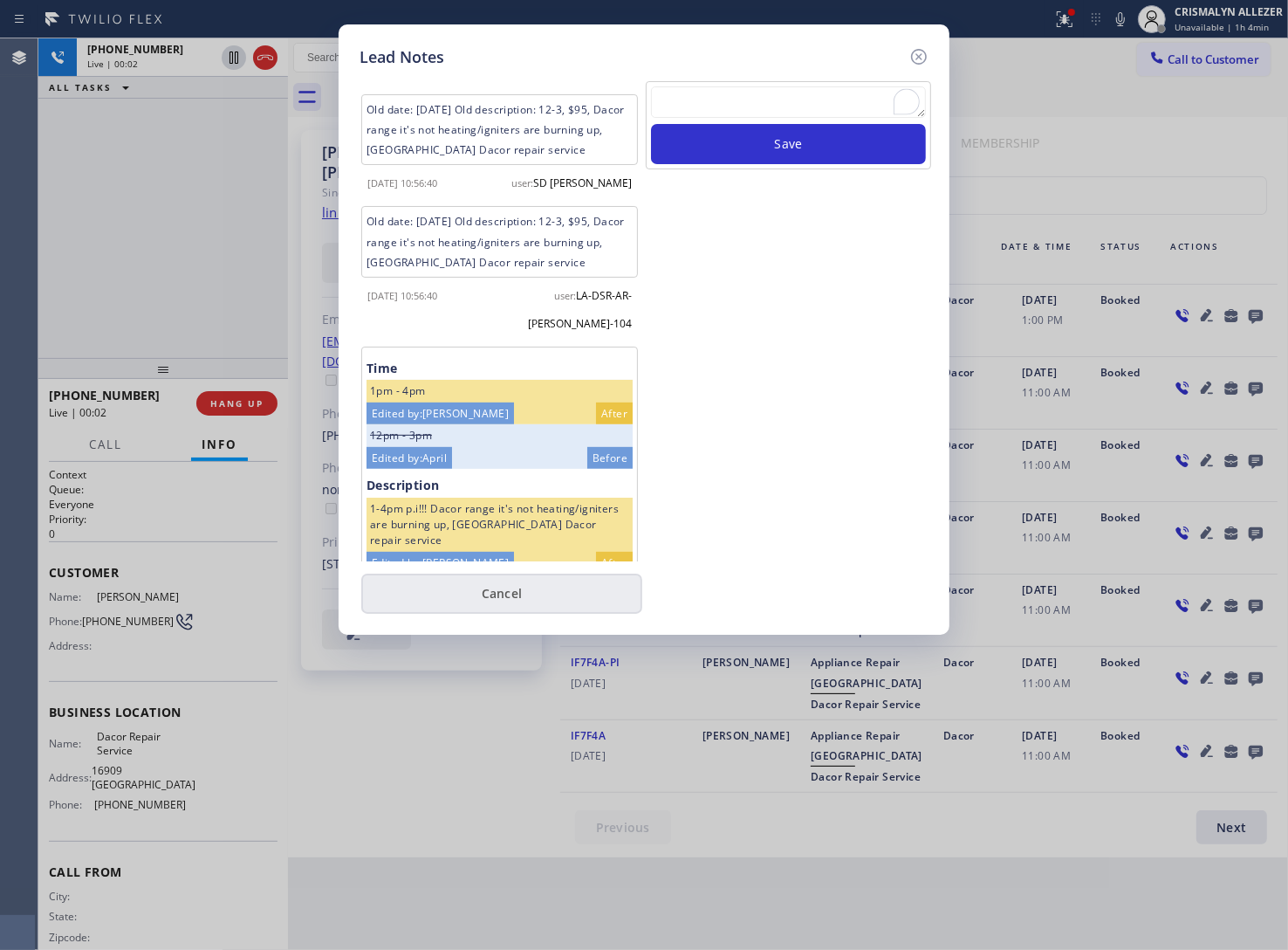
scroll to position [436, 0]
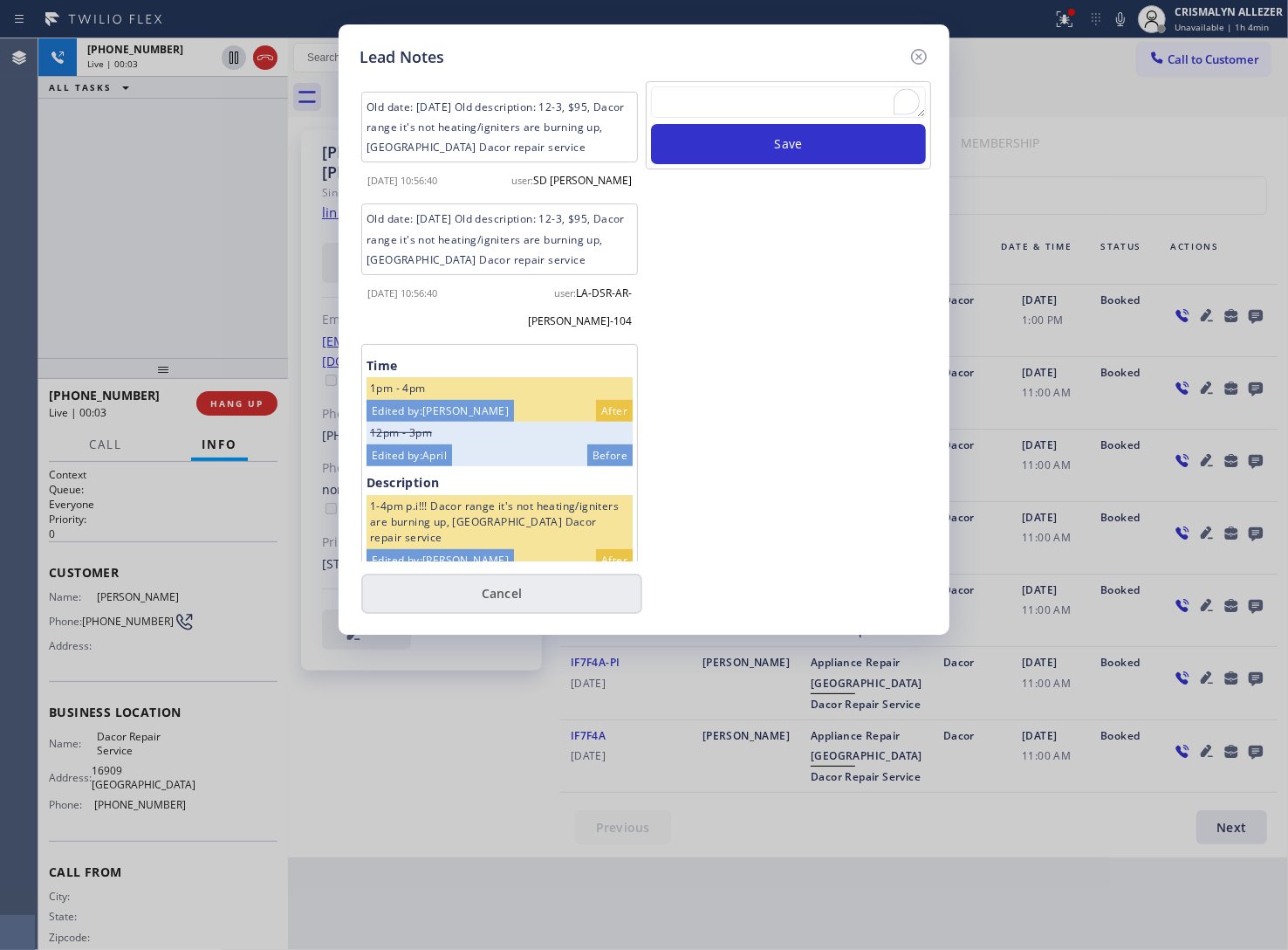
click at [516, 599] on button "Cancel" at bounding box center [502, 593] width 281 height 41
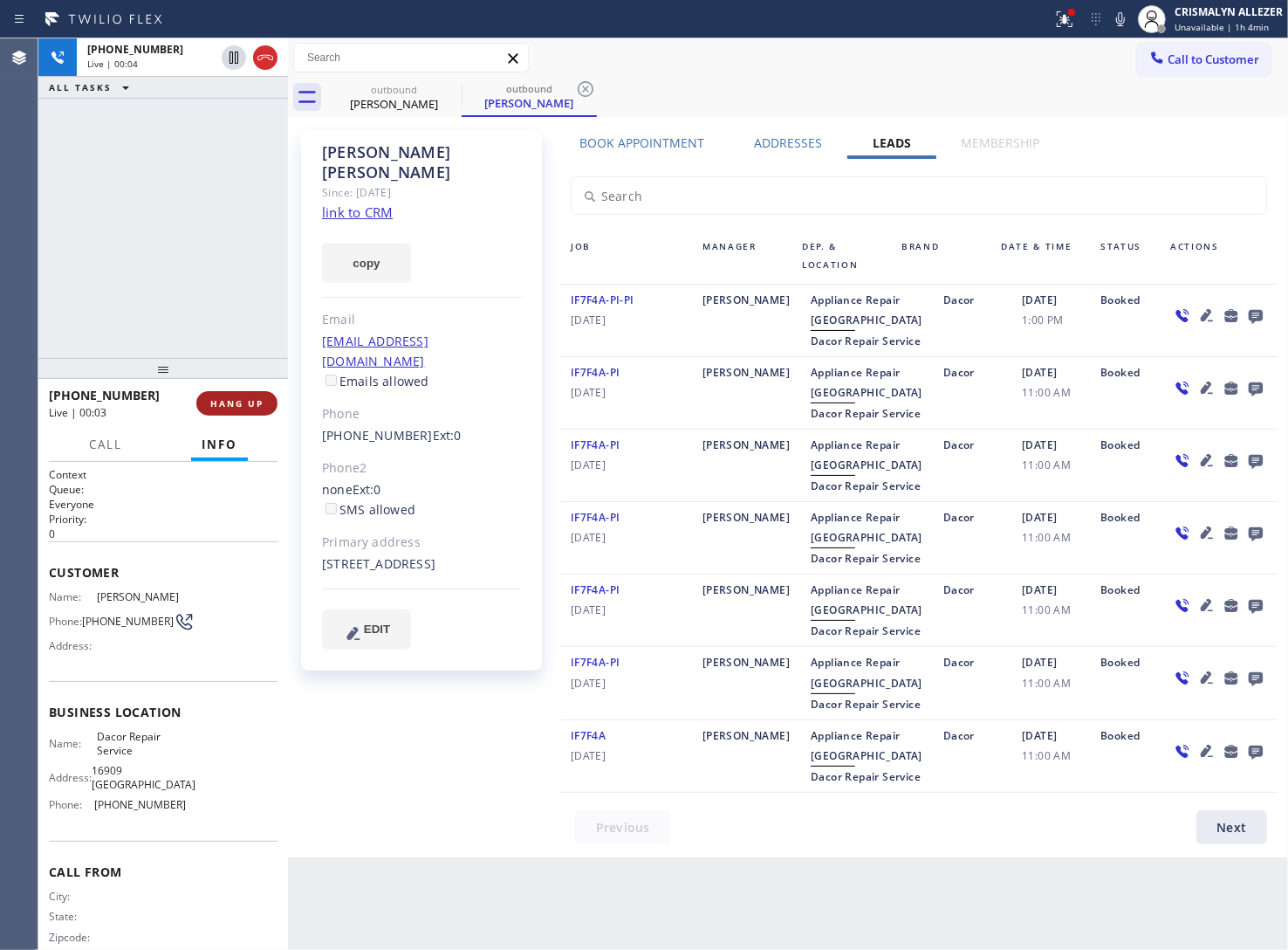
click at [216, 392] on button "HANG UP" at bounding box center [237, 403] width 81 height 25
click at [218, 398] on span "COMPLETE" at bounding box center [233, 403] width 60 height 12
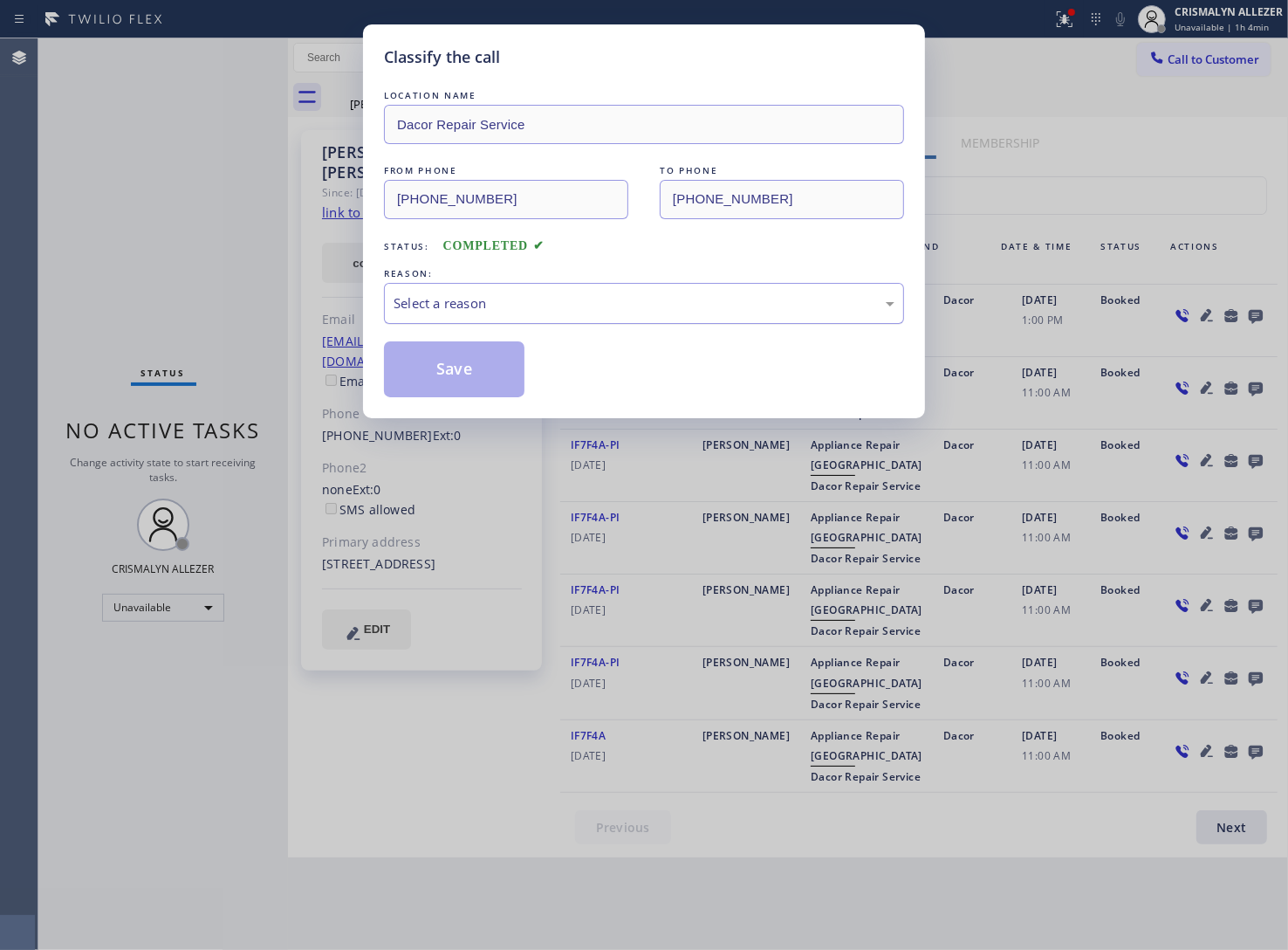
click at [631, 308] on div "Select a reason" at bounding box center [644, 303] width 501 height 20
click at [461, 377] on button "Save" at bounding box center [454, 369] width 140 height 56
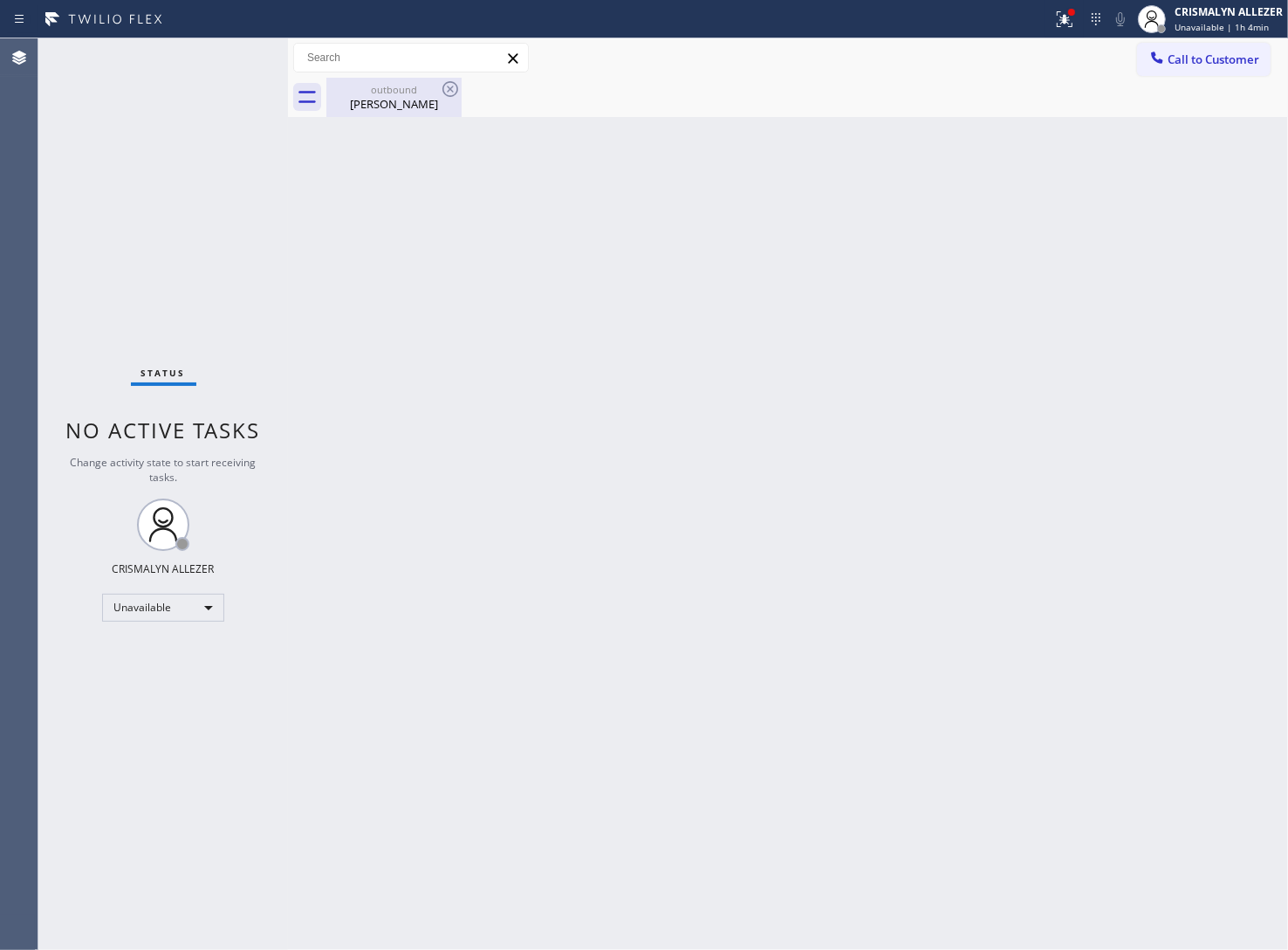
click at [407, 93] on div "outbound" at bounding box center [393, 89] width 131 height 13
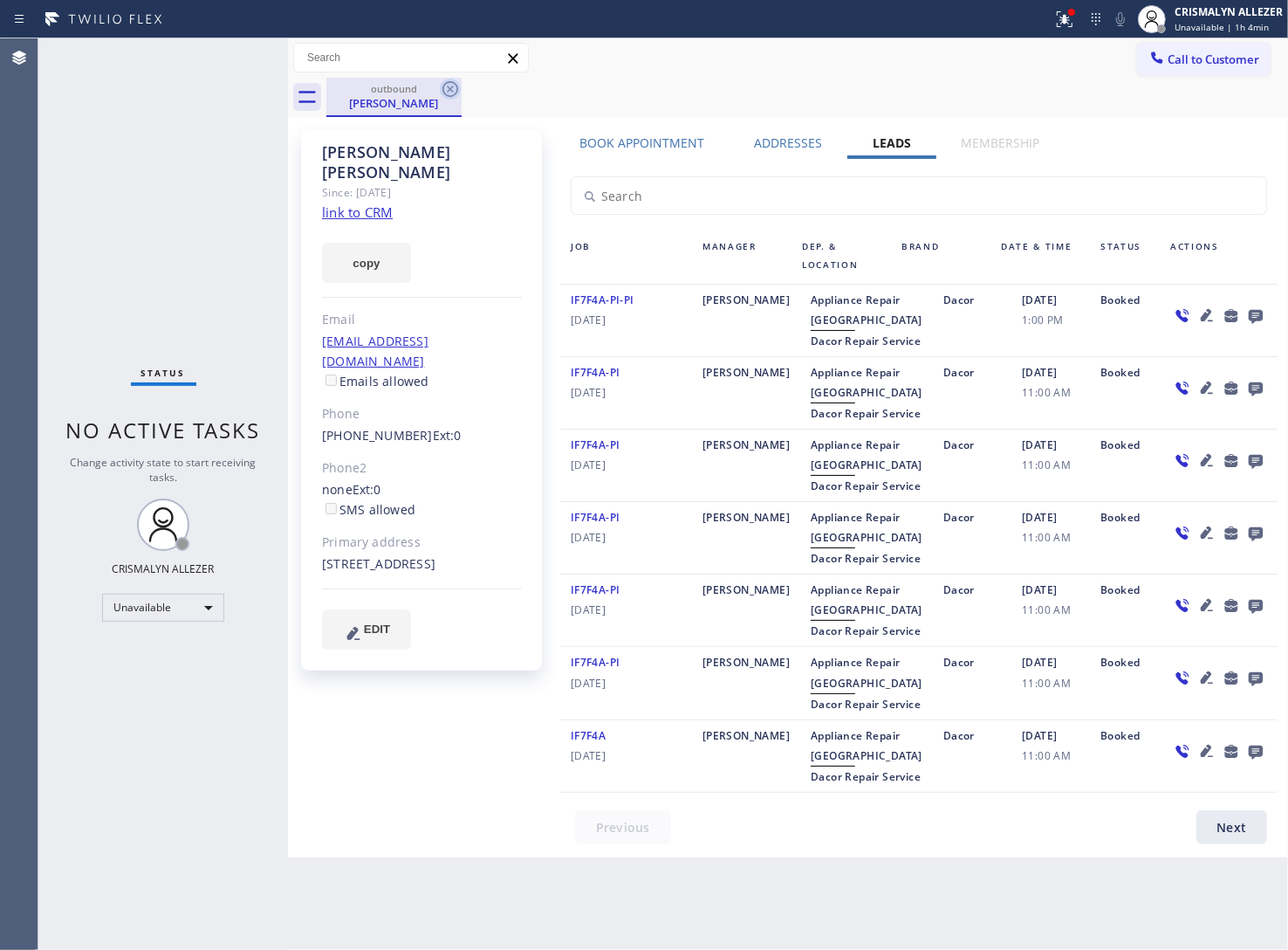
click at [445, 88] on icon at bounding box center [450, 88] width 21 height 21
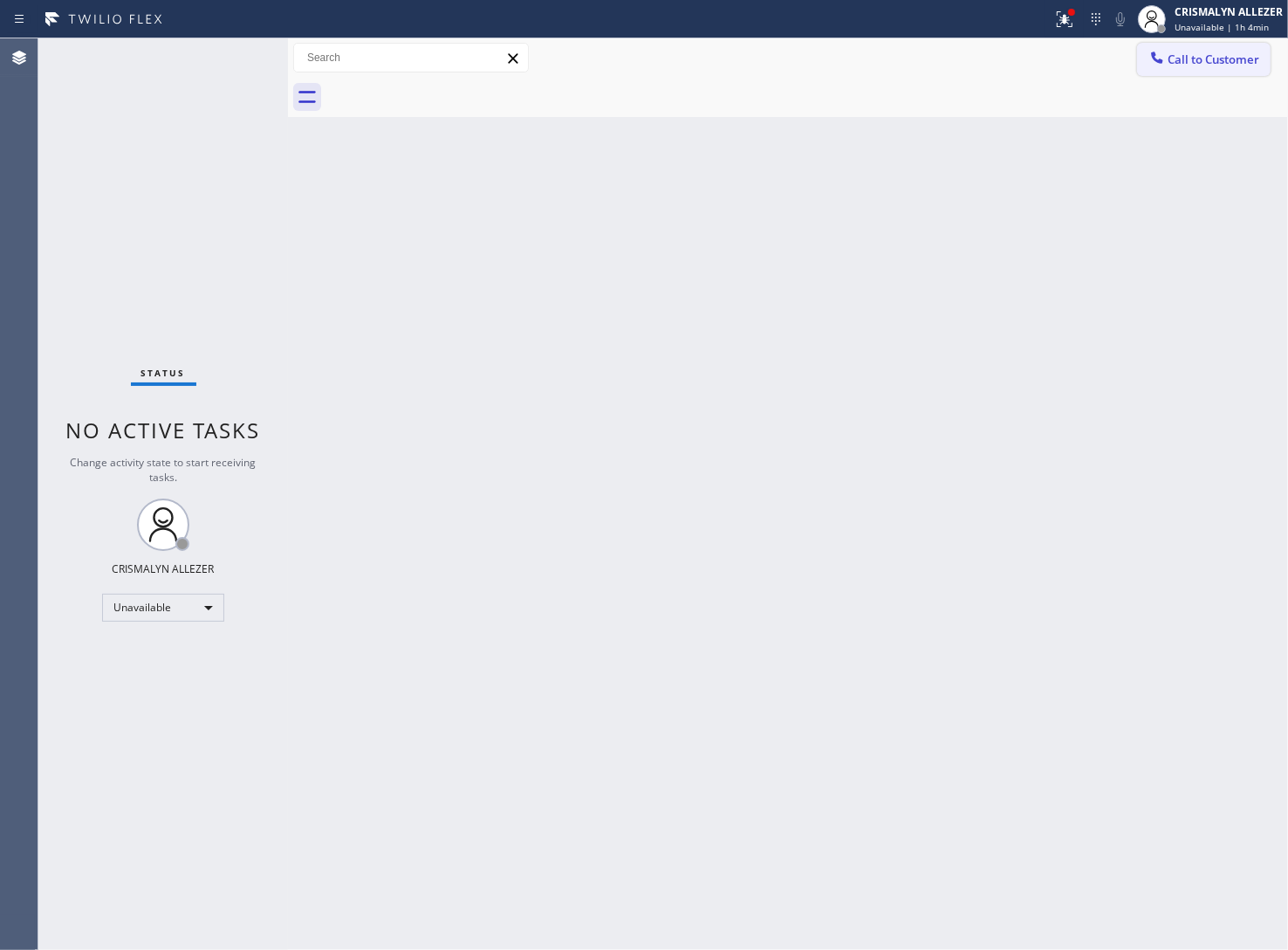
click at [1213, 53] on span "Call to Customer" at bounding box center [1213, 59] width 92 height 16
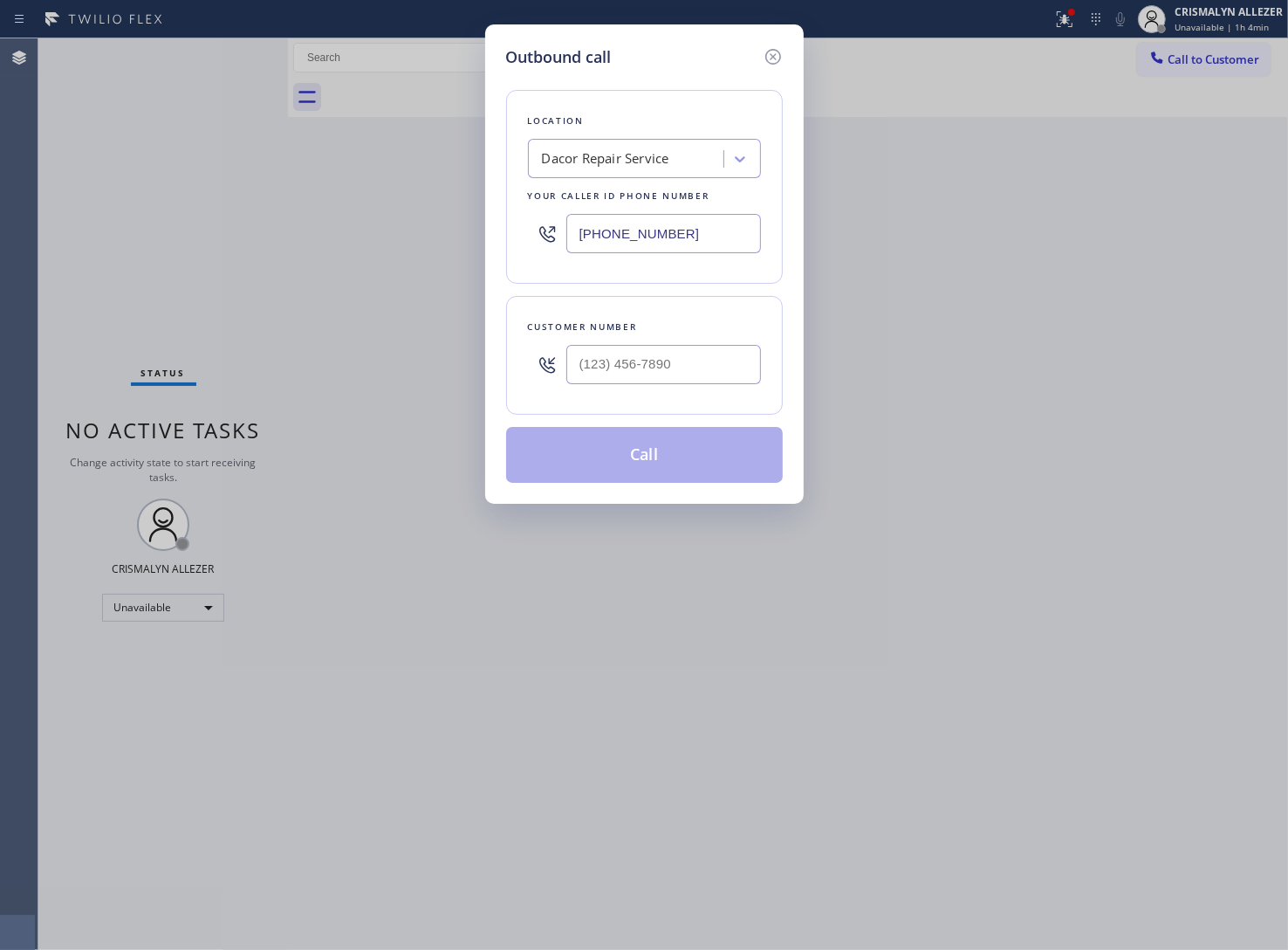
drag, startPoint x: 712, startPoint y: 224, endPoint x: 325, endPoint y: 237, distance: 387.2
click at [350, 236] on div "Outbound call Location Dacor Repair Service Your caller id phone number (858) 3…" at bounding box center [644, 475] width 1288 height 950
paste input "310) 935-4069"
type input "(310) 935-4069"
click at [704, 377] on input "(___) ___-____" at bounding box center [663, 365] width 195 height 40
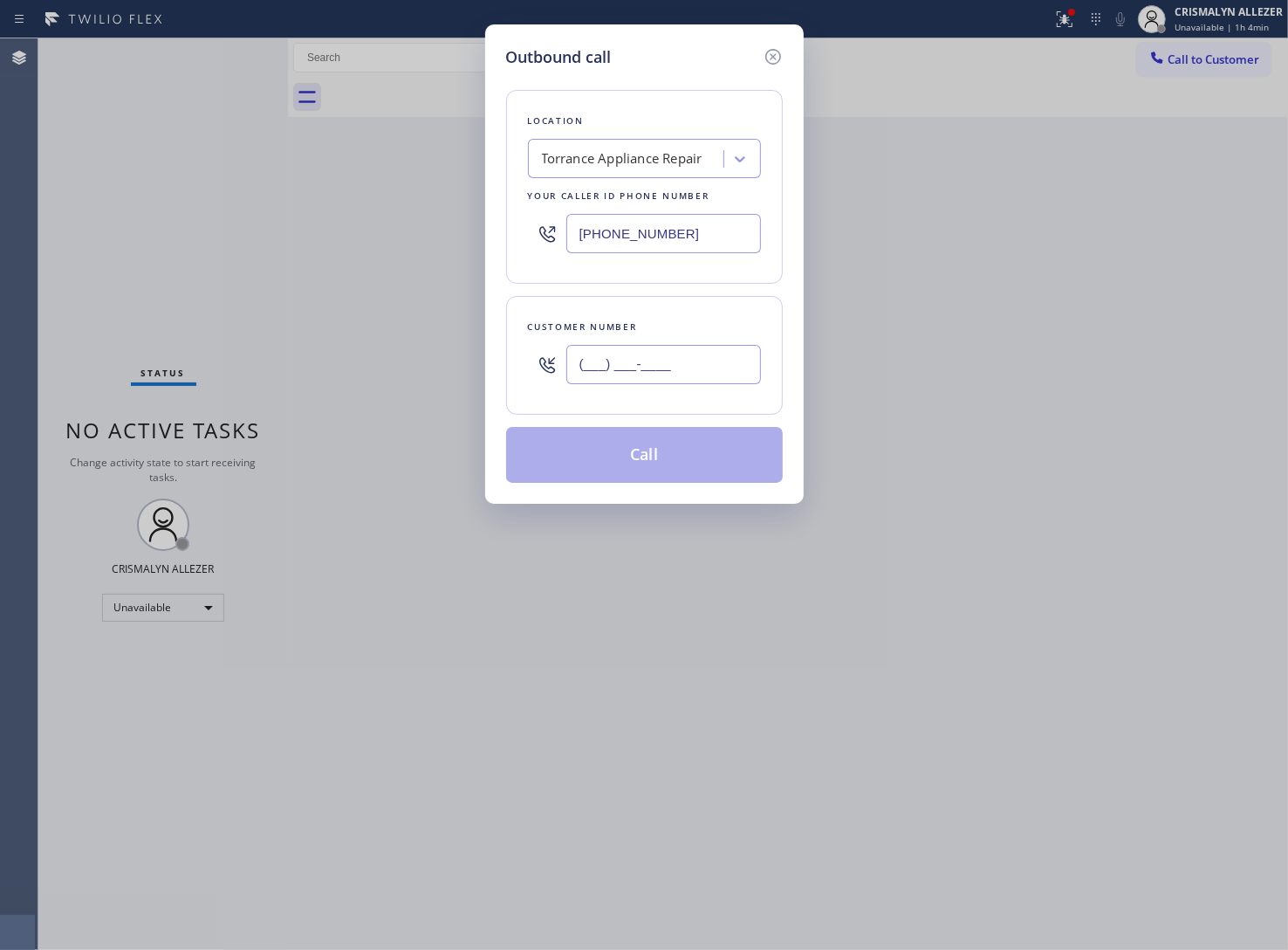
paste input "310) 528-5290"
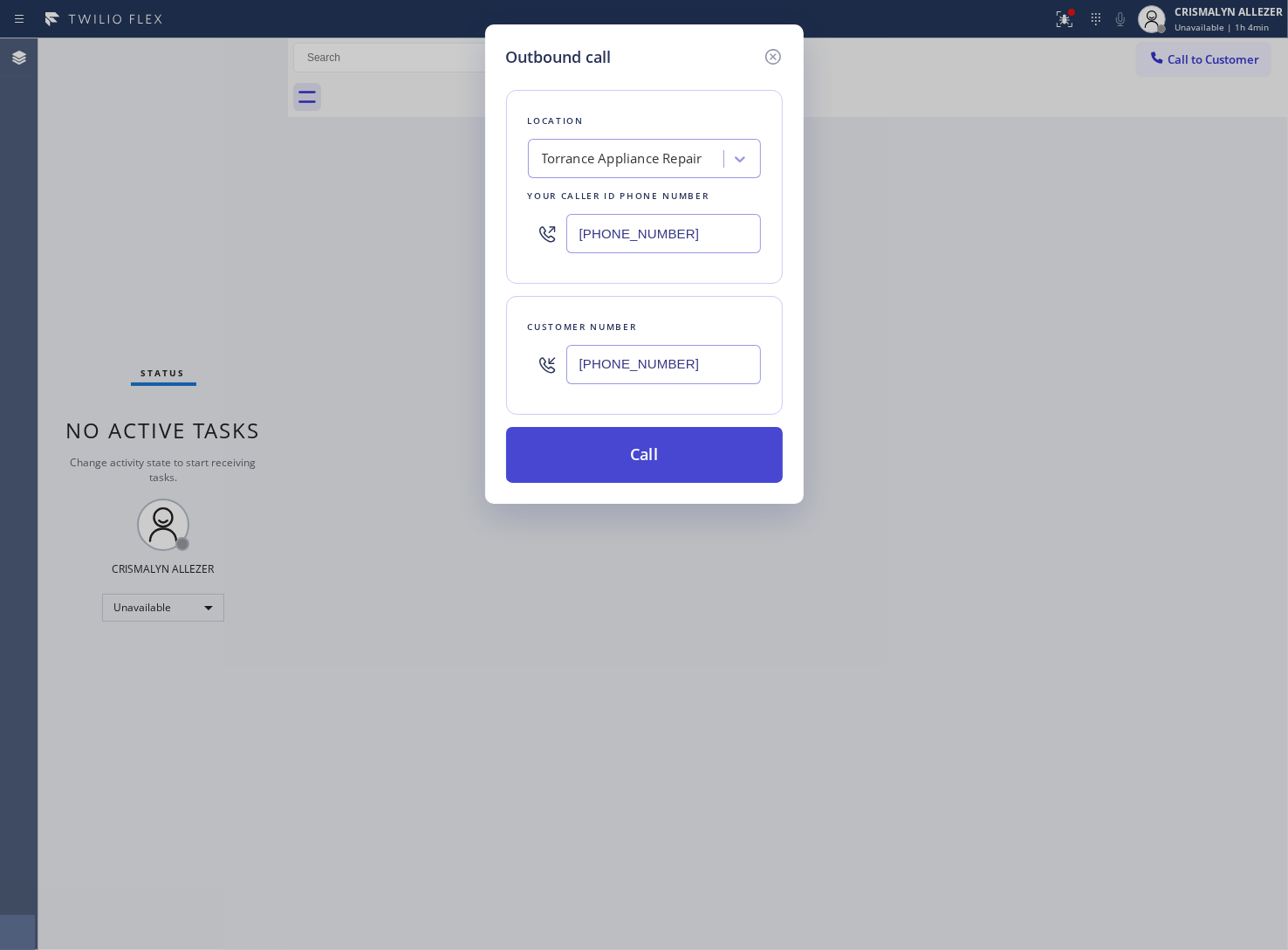
type input "(310) 528-5290"
click at [673, 464] on button "Call" at bounding box center [644, 455] width 277 height 56
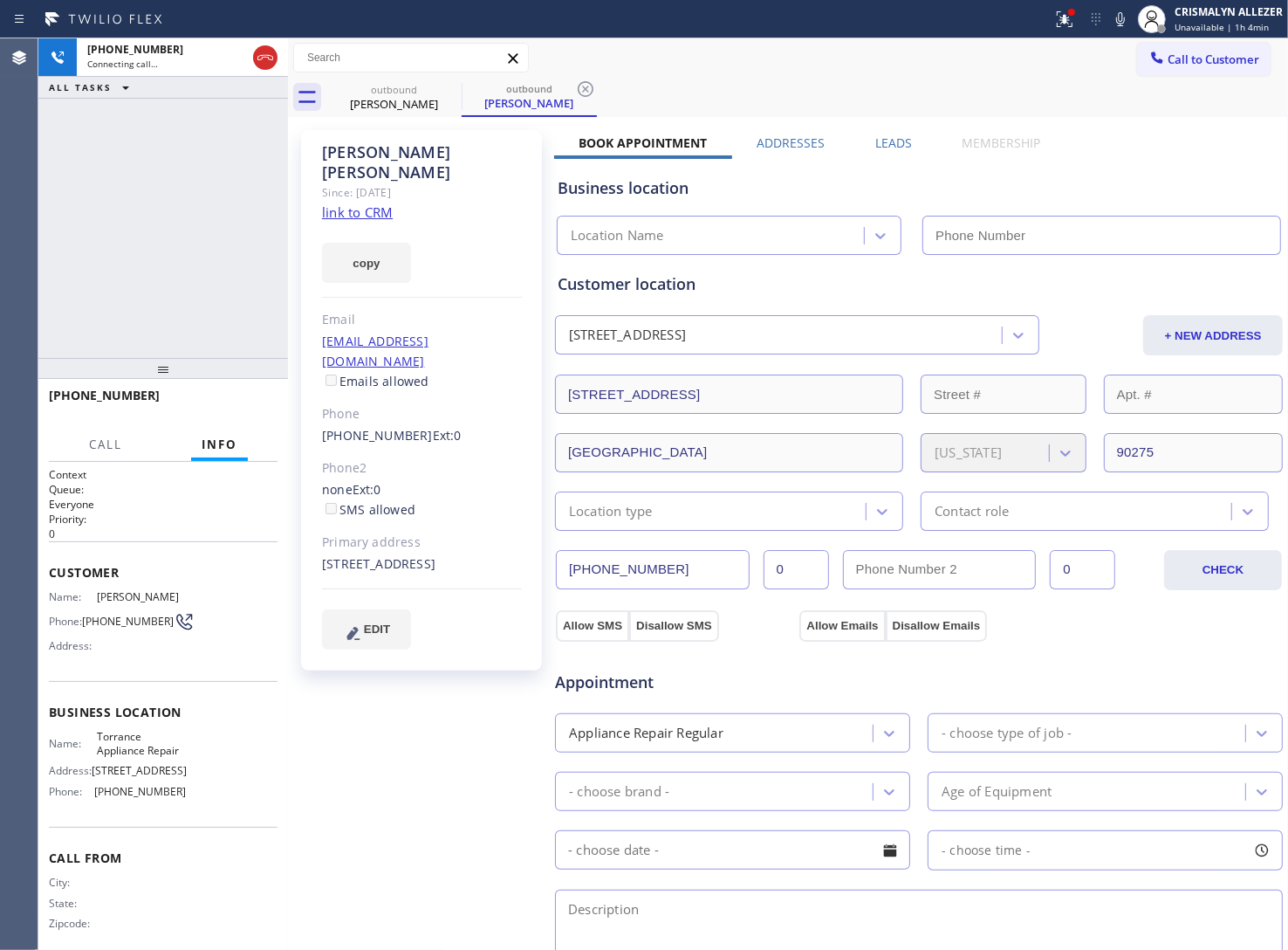
type input "(310) 935-4069"
click at [380, 204] on link "link to CRM" at bounding box center [358, 213] width 71 height 18
click at [891, 142] on label "Leads" at bounding box center [894, 142] width 37 height 17
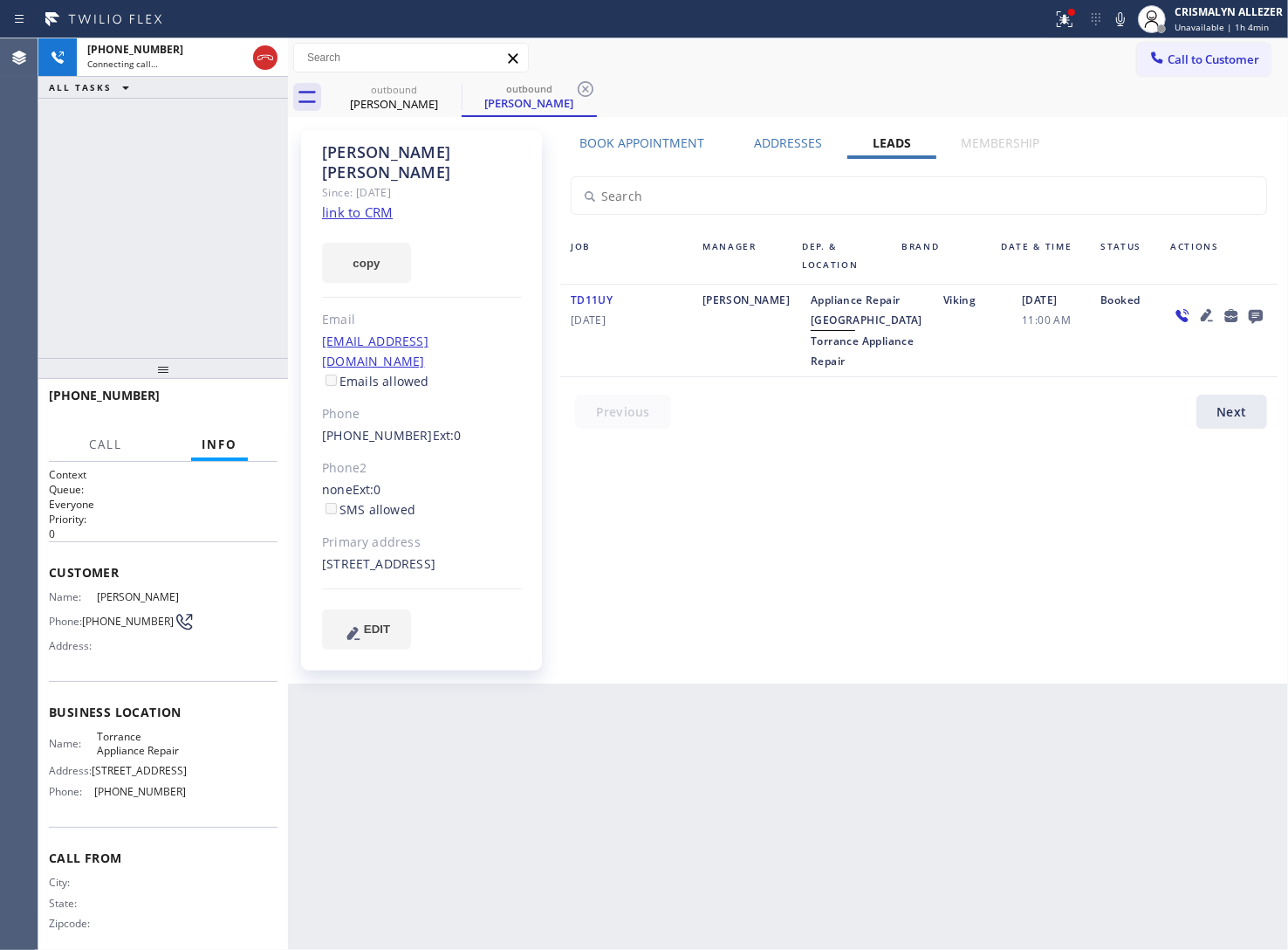
click at [1263, 311] on icon at bounding box center [1255, 315] width 21 height 22
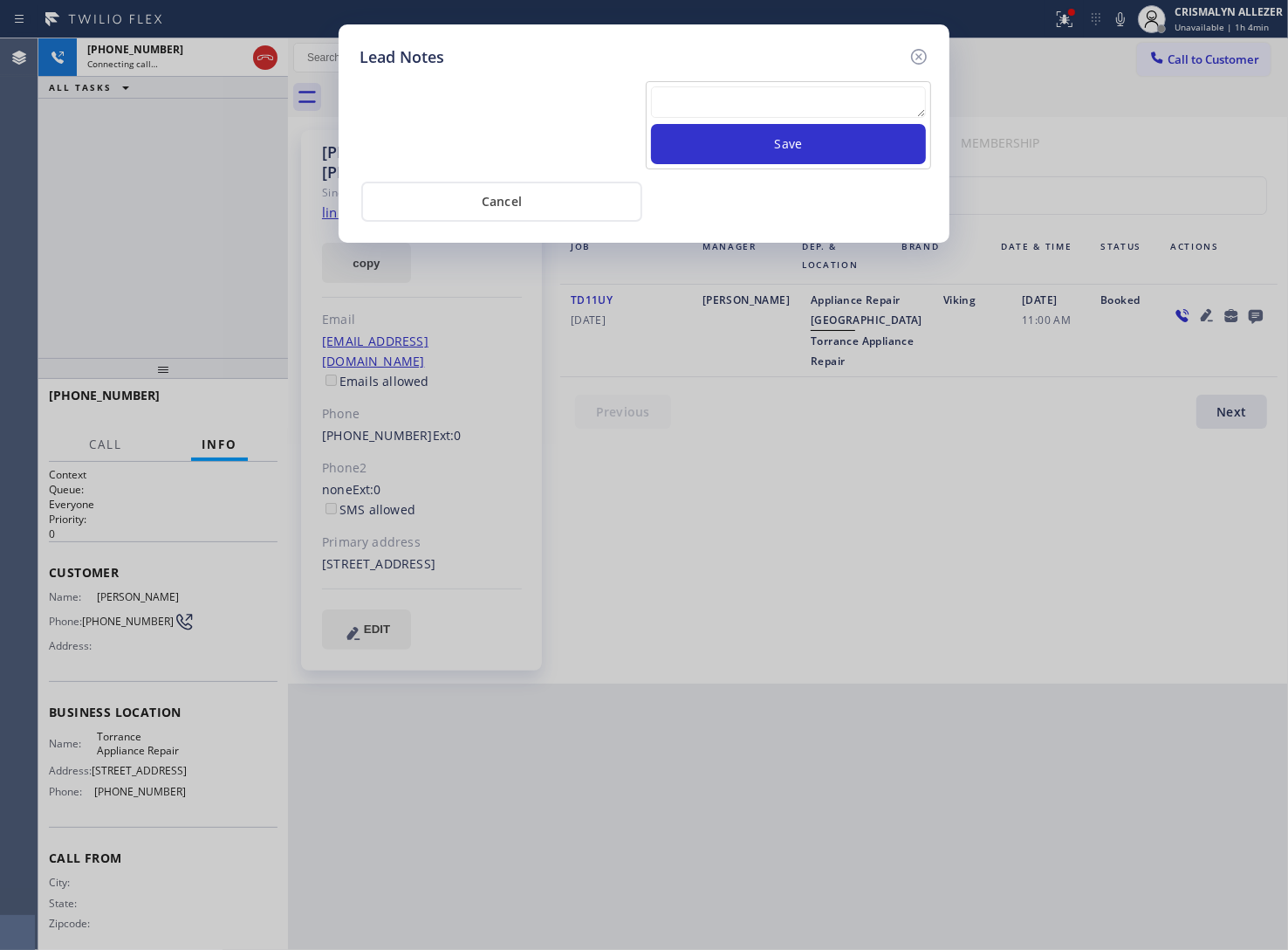
click at [726, 116] on textarea at bounding box center [789, 102] width 275 height 32
paste textarea "no answer | pls xfer here cx cb"
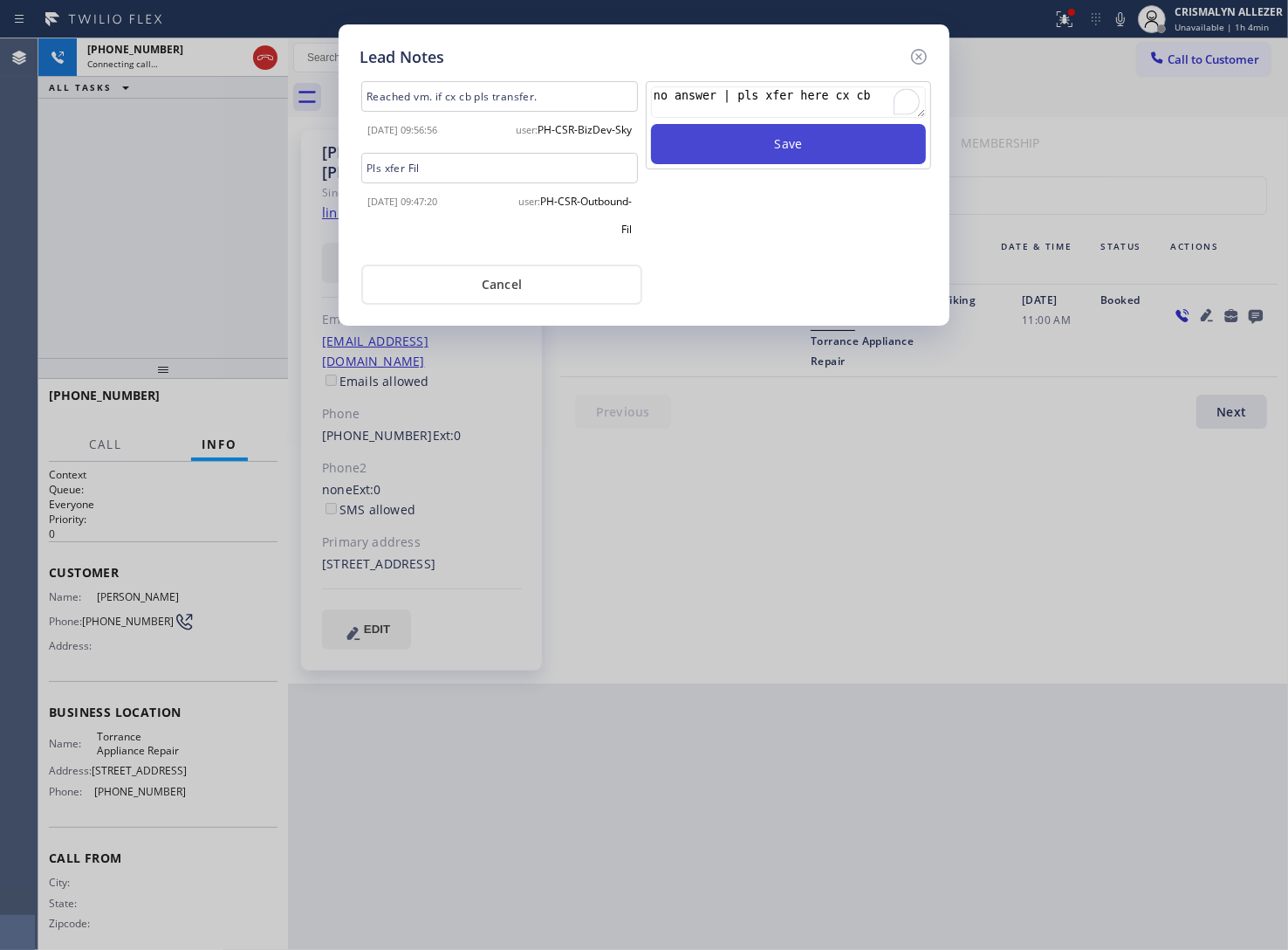
type textarea "no answer | pls xfer here cx cb"
click at [751, 146] on button "Save" at bounding box center [789, 143] width 275 height 41
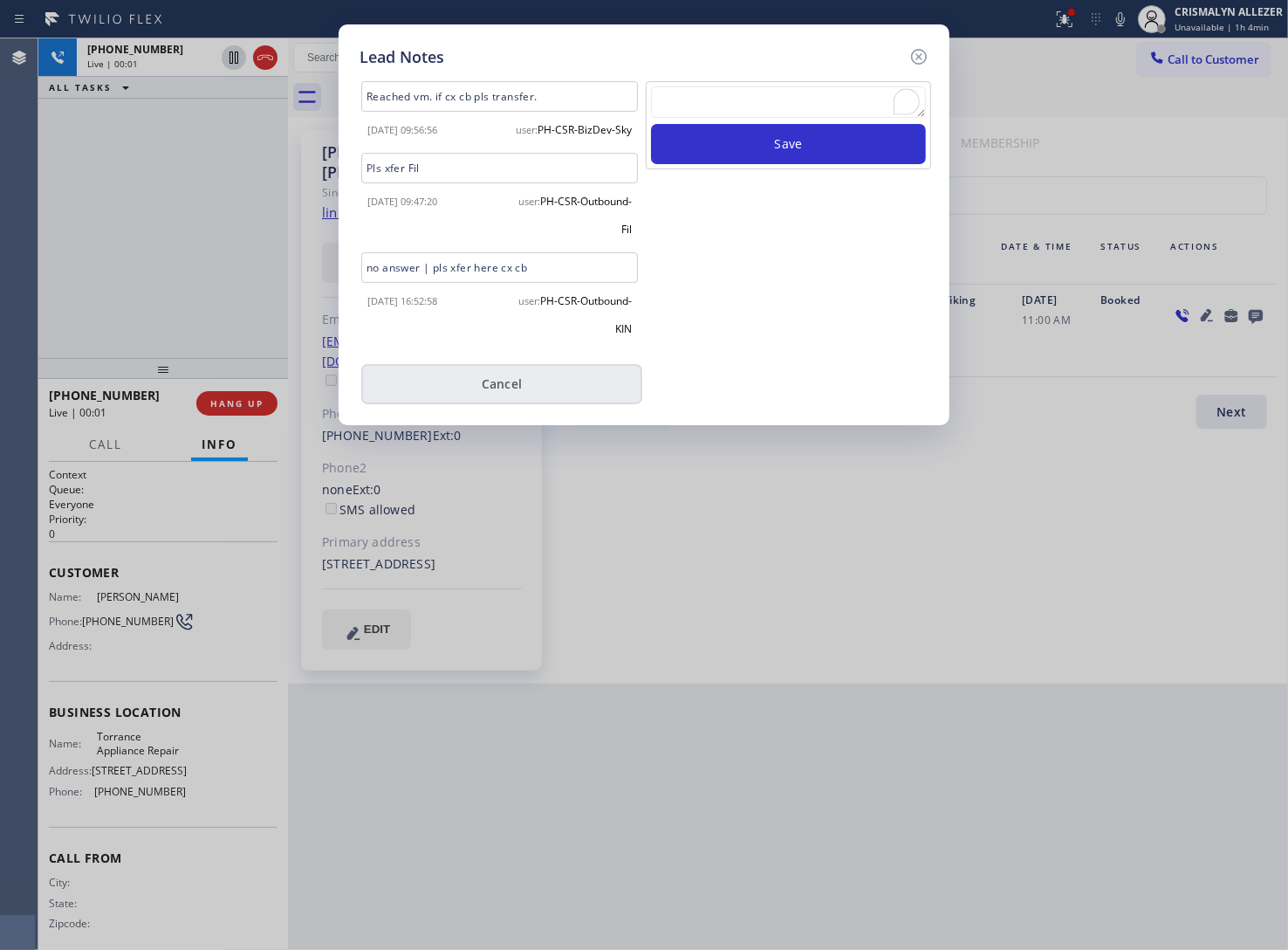
click at [521, 401] on button "Cancel" at bounding box center [502, 384] width 281 height 41
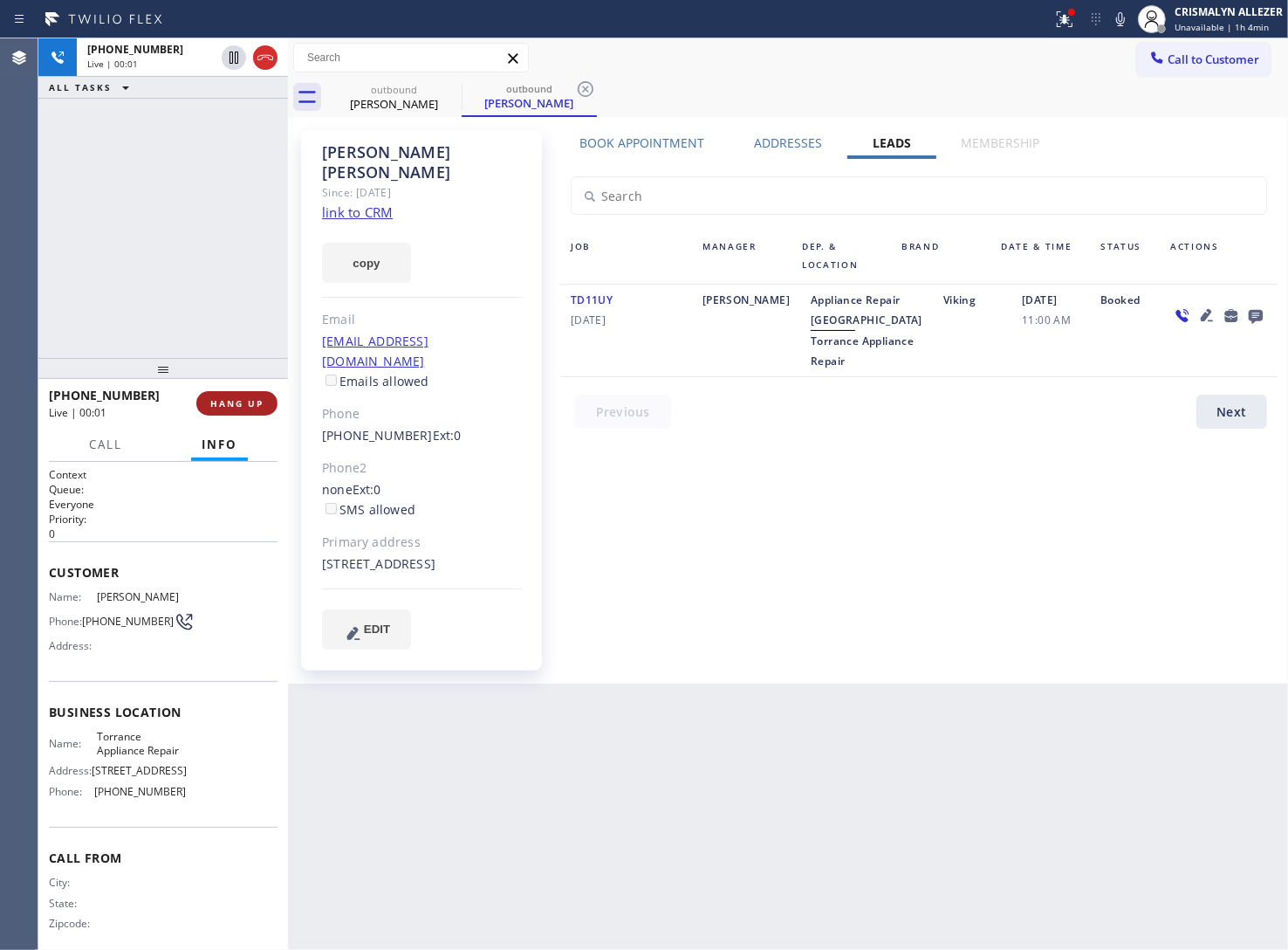
click at [246, 406] on span "HANG UP" at bounding box center [237, 403] width 53 height 12
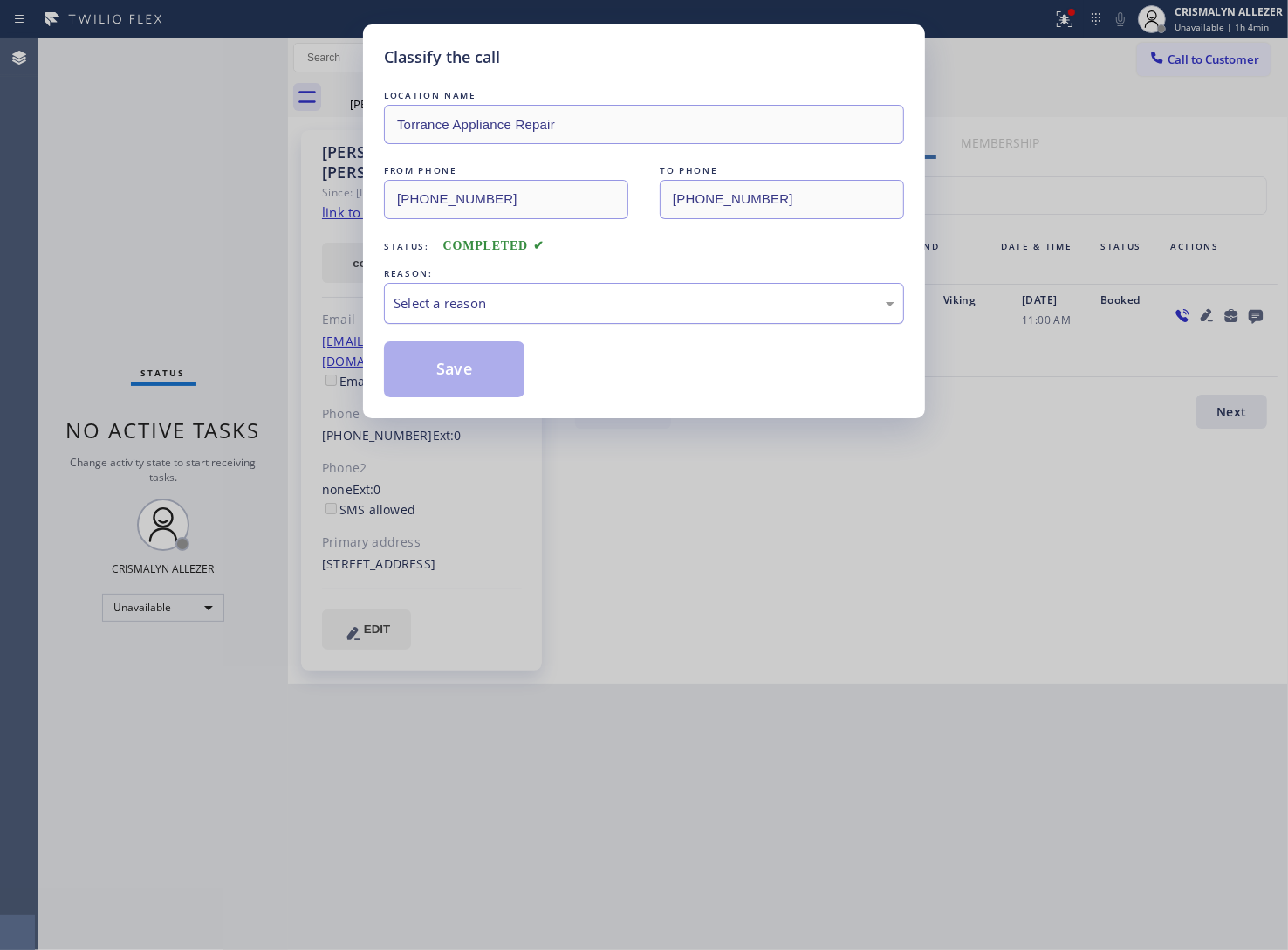
click at [705, 312] on div "Select a reason" at bounding box center [644, 303] width 501 height 20
click at [459, 364] on button "Save" at bounding box center [454, 369] width 140 height 56
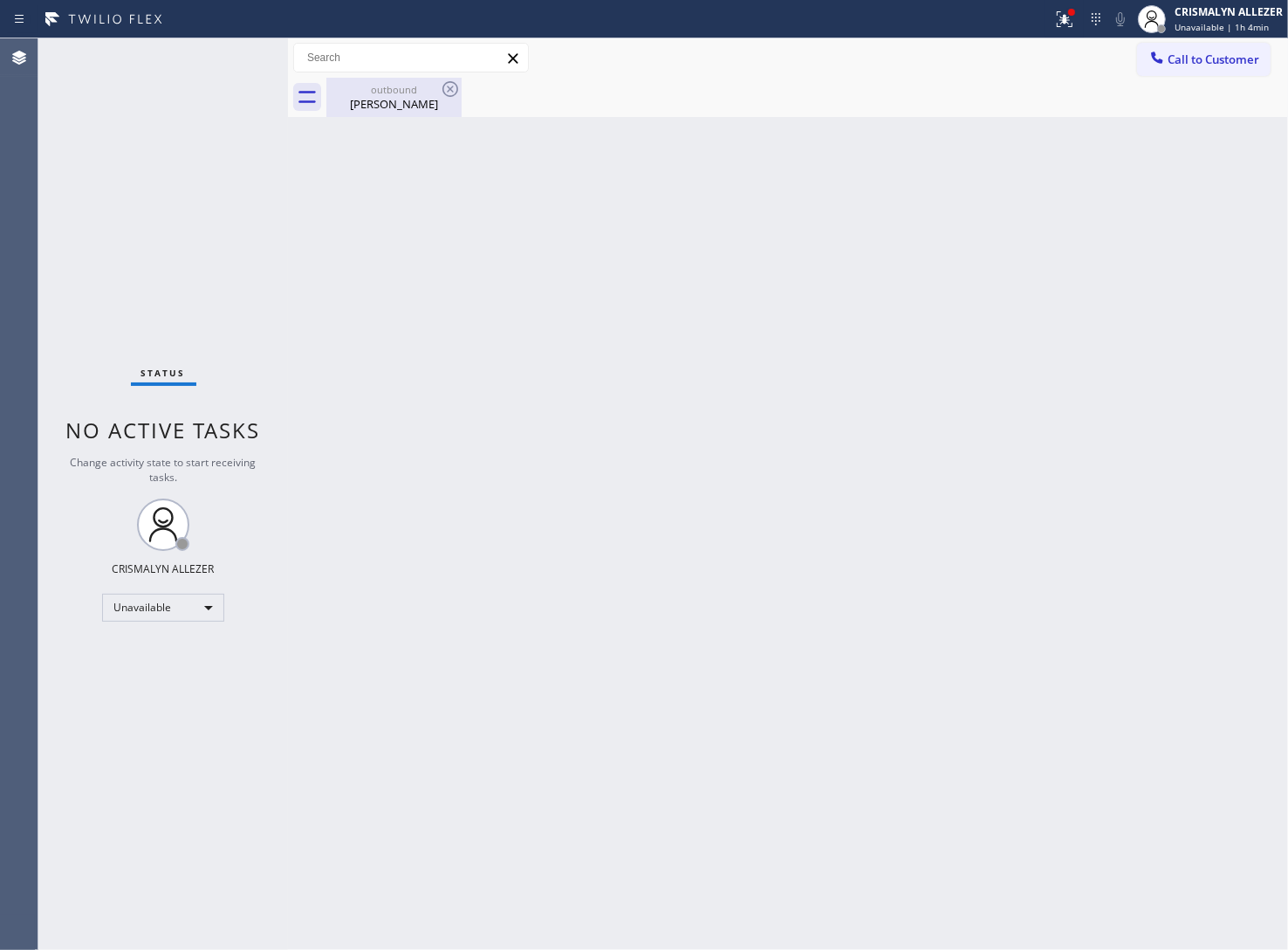
click at [386, 101] on div "Arturo Mendez" at bounding box center [393, 104] width 131 height 16
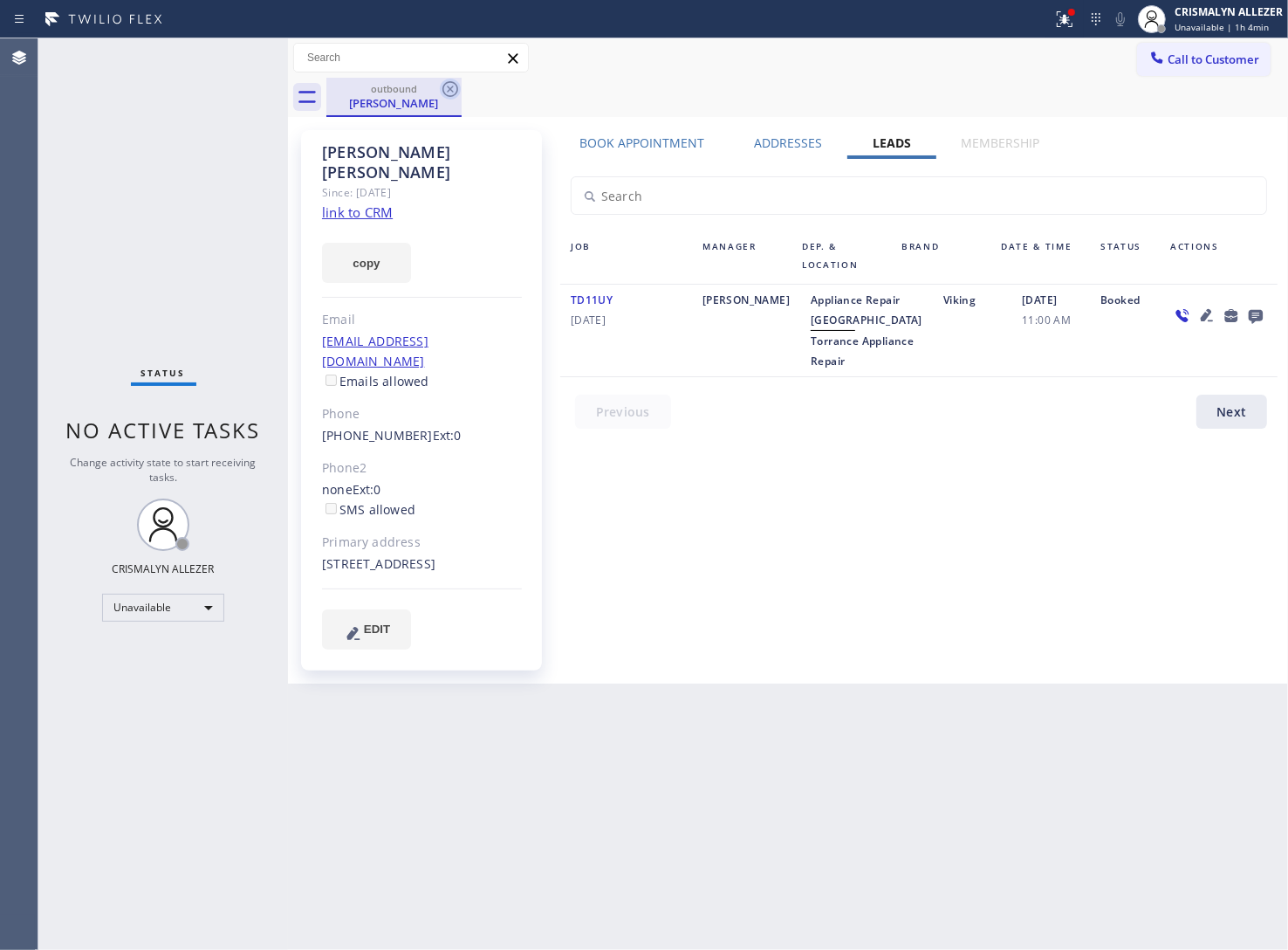
click at [448, 88] on icon at bounding box center [450, 88] width 21 height 21
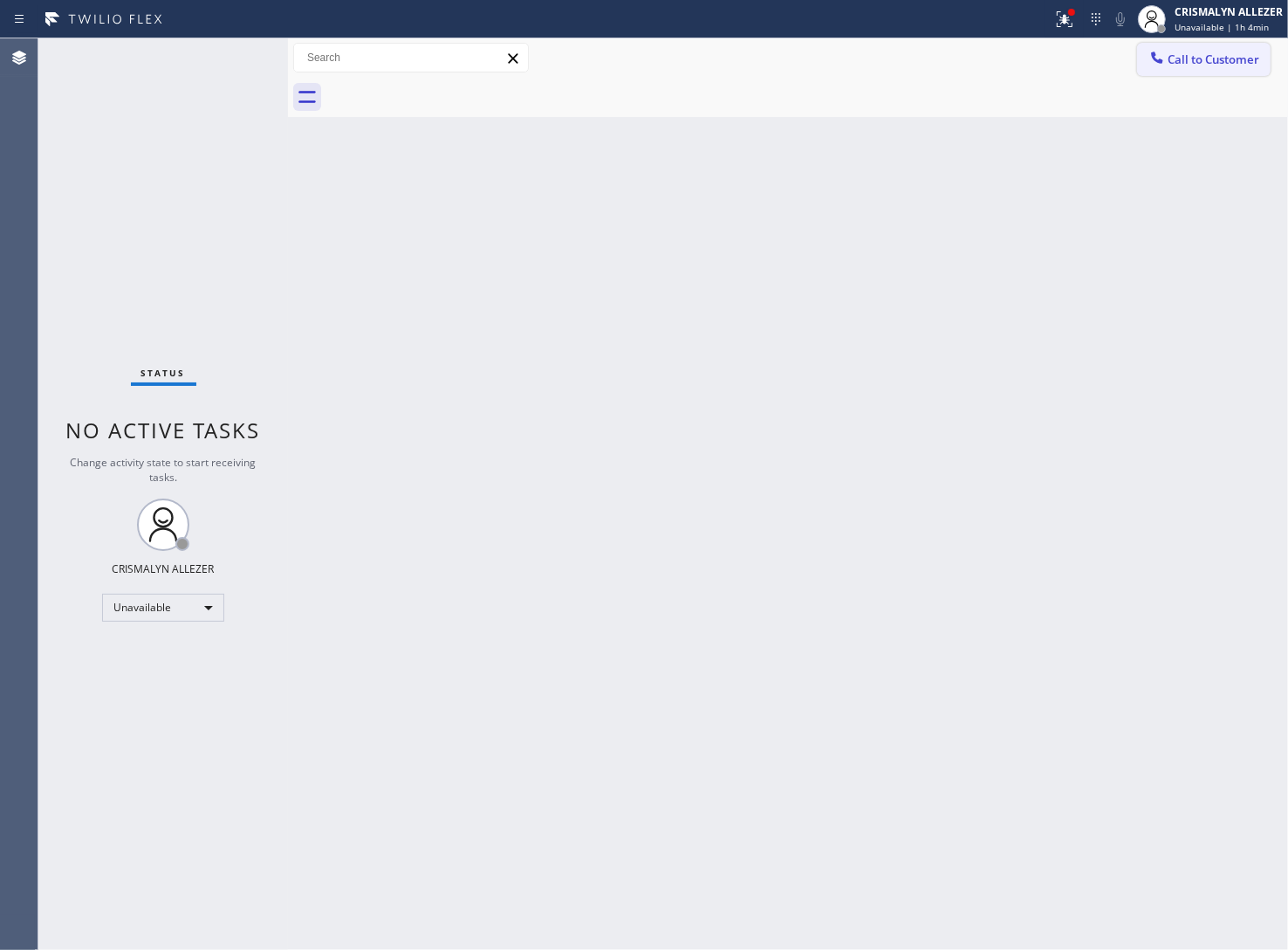
click at [1214, 58] on span "Call to Customer" at bounding box center [1213, 59] width 92 height 16
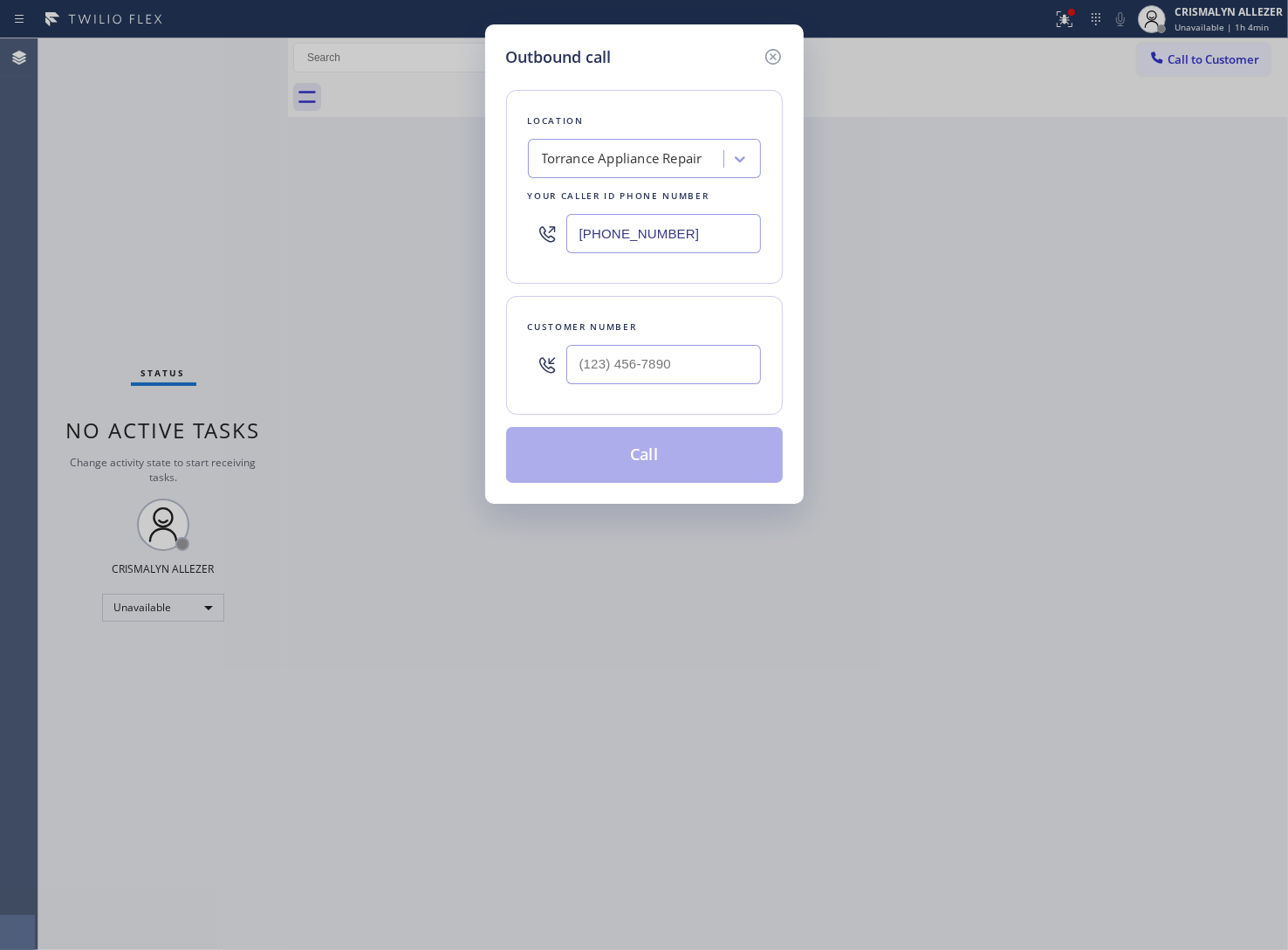
drag, startPoint x: 726, startPoint y: 238, endPoint x: 286, endPoint y: 237, distance: 440.0
click at [286, 237] on div "Outbound call Location Torrance Appliance Repair Your caller id phone number (3…" at bounding box center [644, 475] width 1288 height 950
paste input "714) 627-54"
type input "(714) 627-5469"
click at [705, 361] on input "(___) ___-____" at bounding box center [663, 365] width 195 height 40
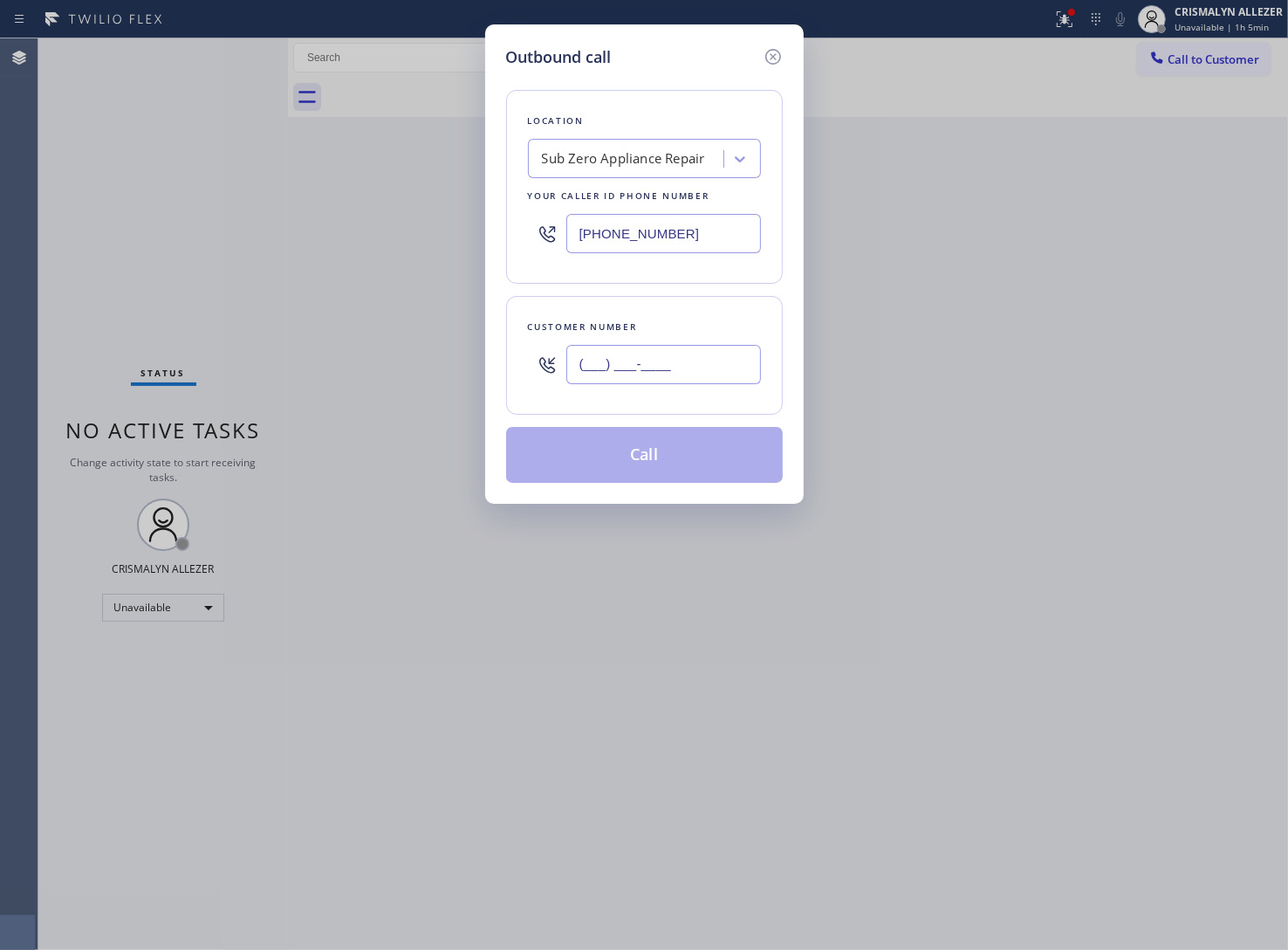
paste input "909) 597-1498"
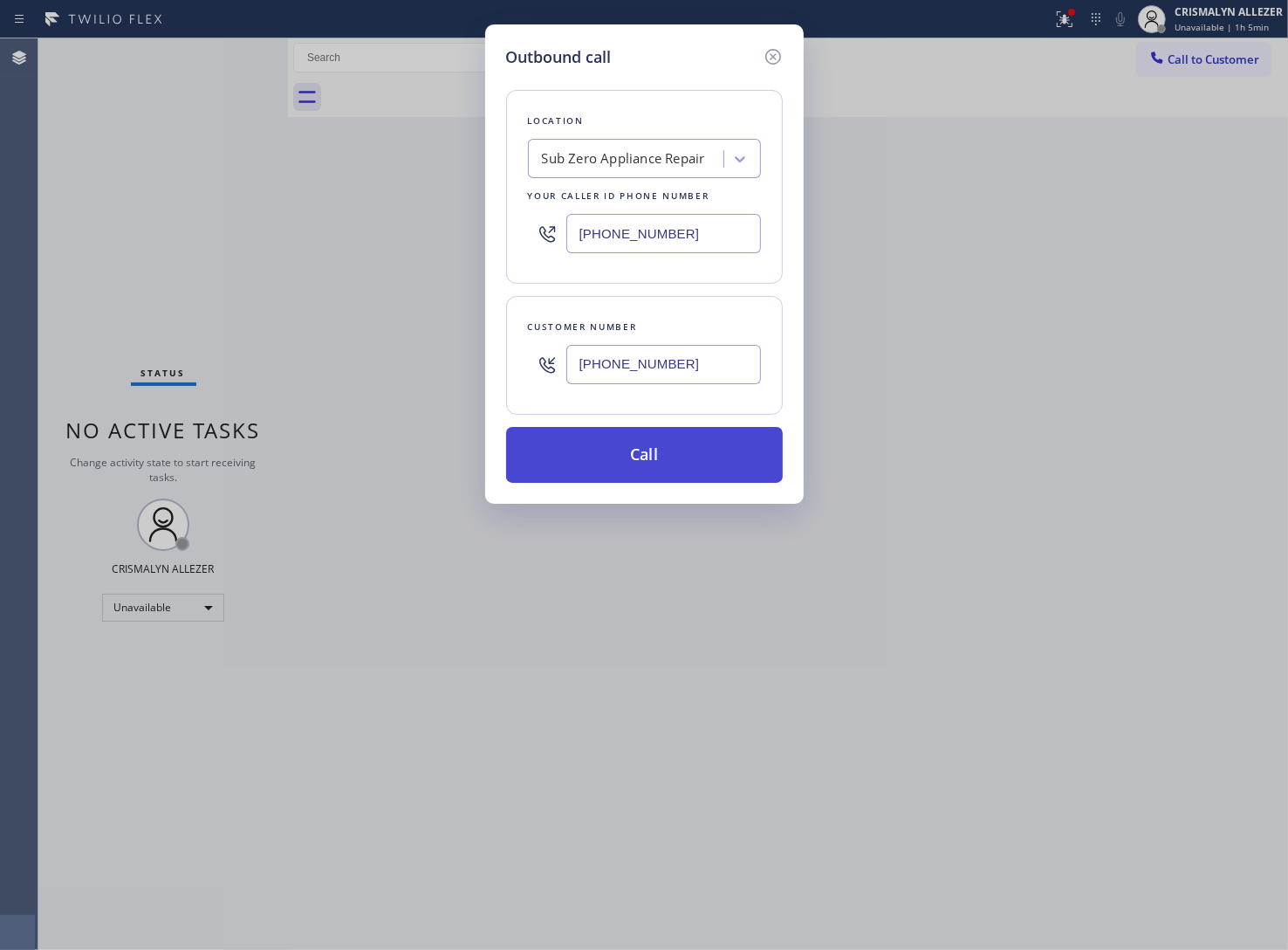
type input "(909) 597-1498"
click at [661, 454] on button "Call" at bounding box center [644, 455] width 277 height 56
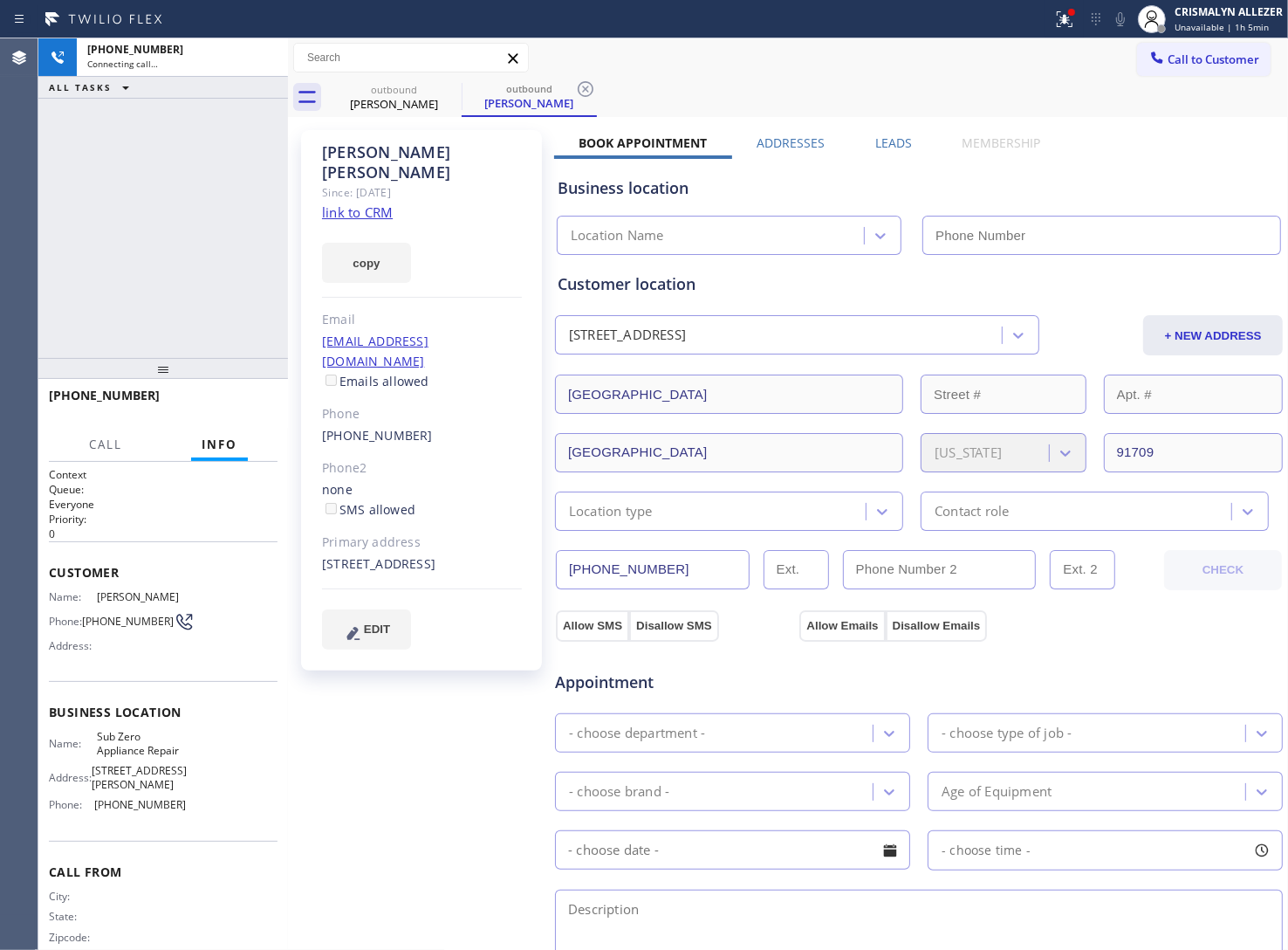
click at [386, 204] on link "link to CRM" at bounding box center [358, 213] width 71 height 18
type input "(714) 627-5469"
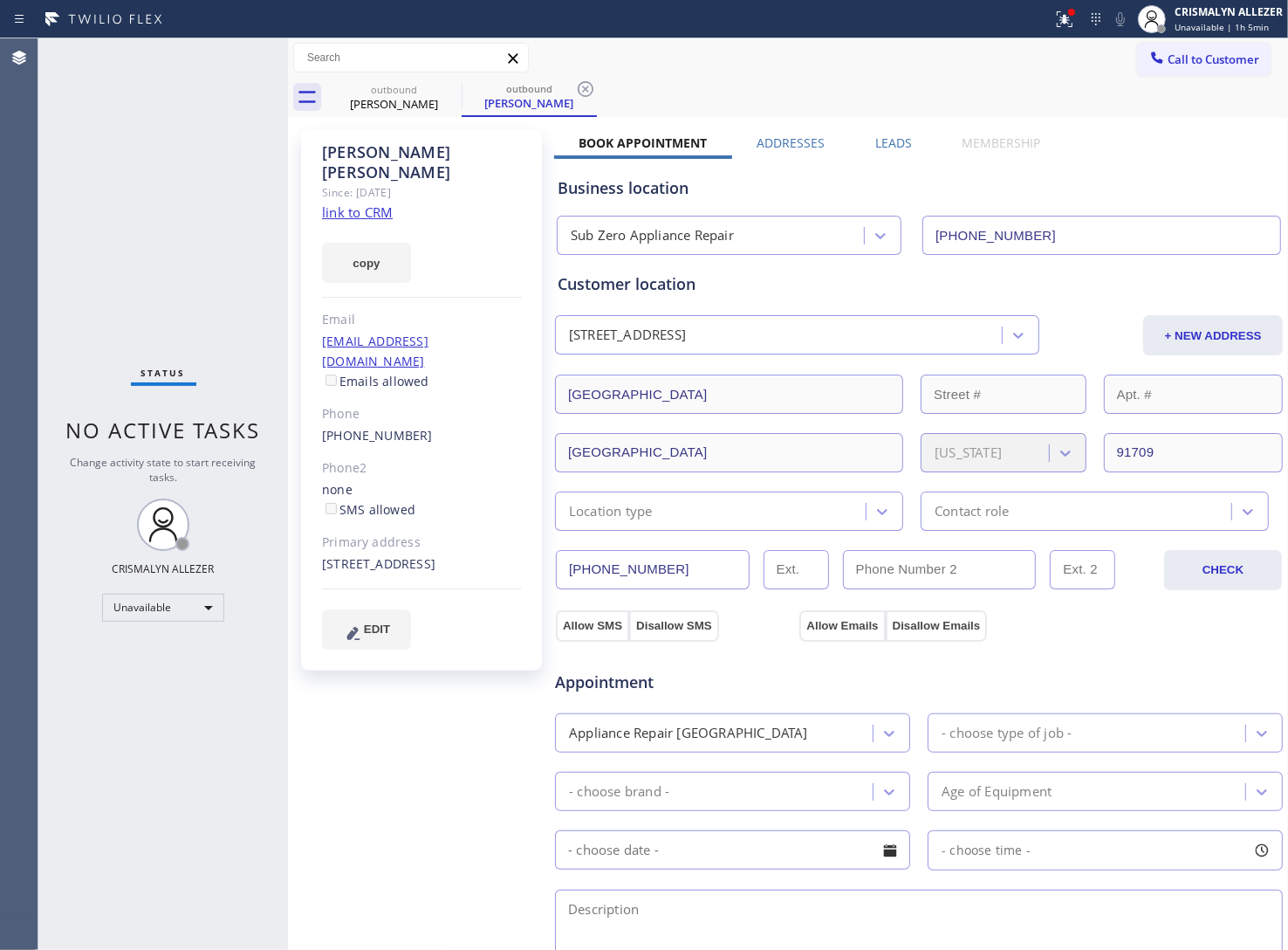
drag, startPoint x: 580, startPoint y: 89, endPoint x: 475, endPoint y: 88, distance: 105.0
click at [577, 89] on icon at bounding box center [585, 88] width 21 height 21
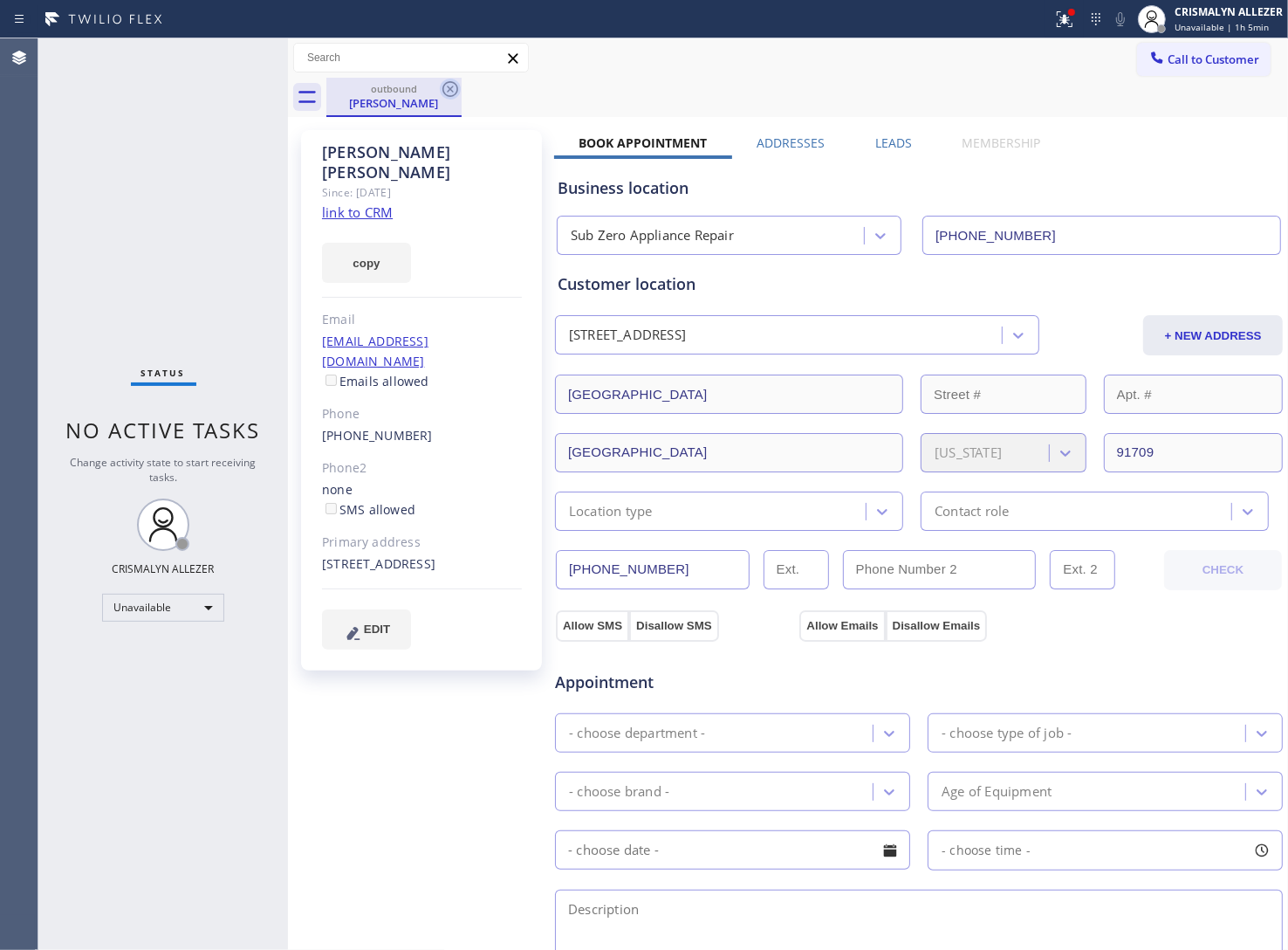
click at [456, 89] on icon at bounding box center [450, 88] width 21 height 21
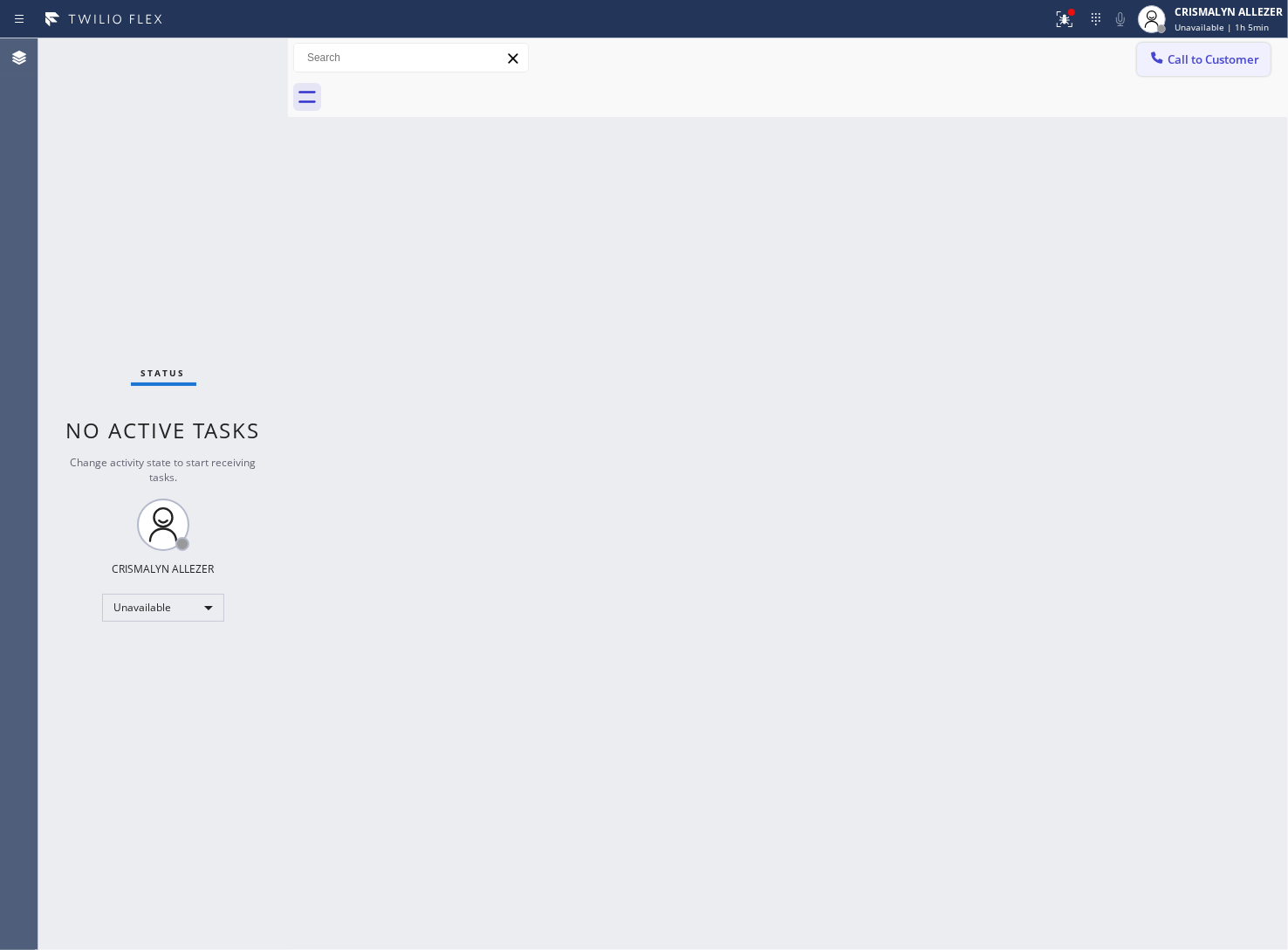
click at [1224, 59] on span "Call to Customer" at bounding box center [1213, 59] width 92 height 16
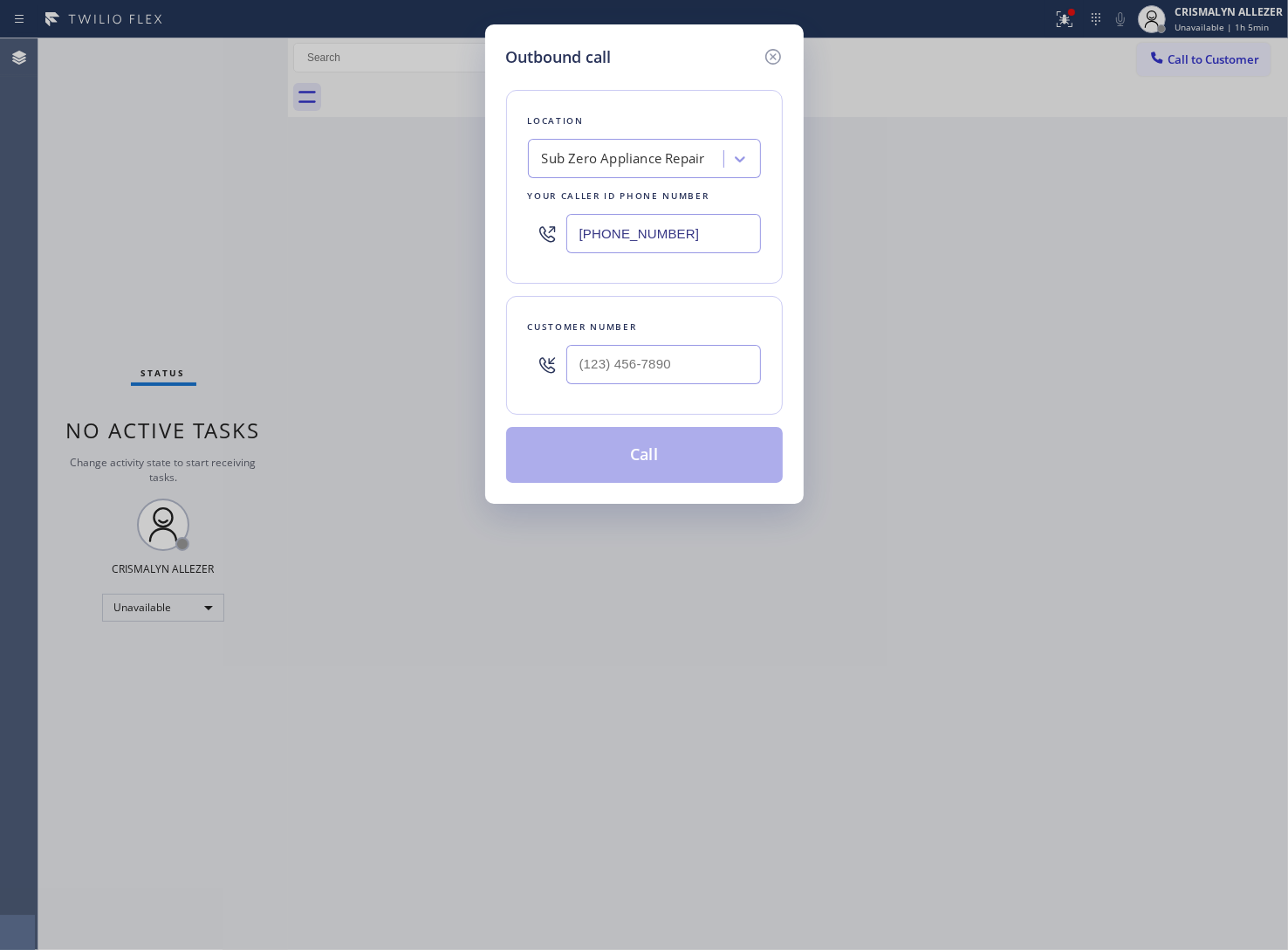
paste input "855) 393-3634"
drag, startPoint x: 709, startPoint y: 235, endPoint x: 420, endPoint y: 245, distance: 289.2
click at [425, 244] on div "Outbound call Location Sub Zero Appliance Repair Your caller id phone number (7…" at bounding box center [644, 475] width 1288 height 950
type input "[PHONE_NUMBER]"
click at [692, 363] on input "(___) ___-____" at bounding box center [663, 365] width 195 height 40
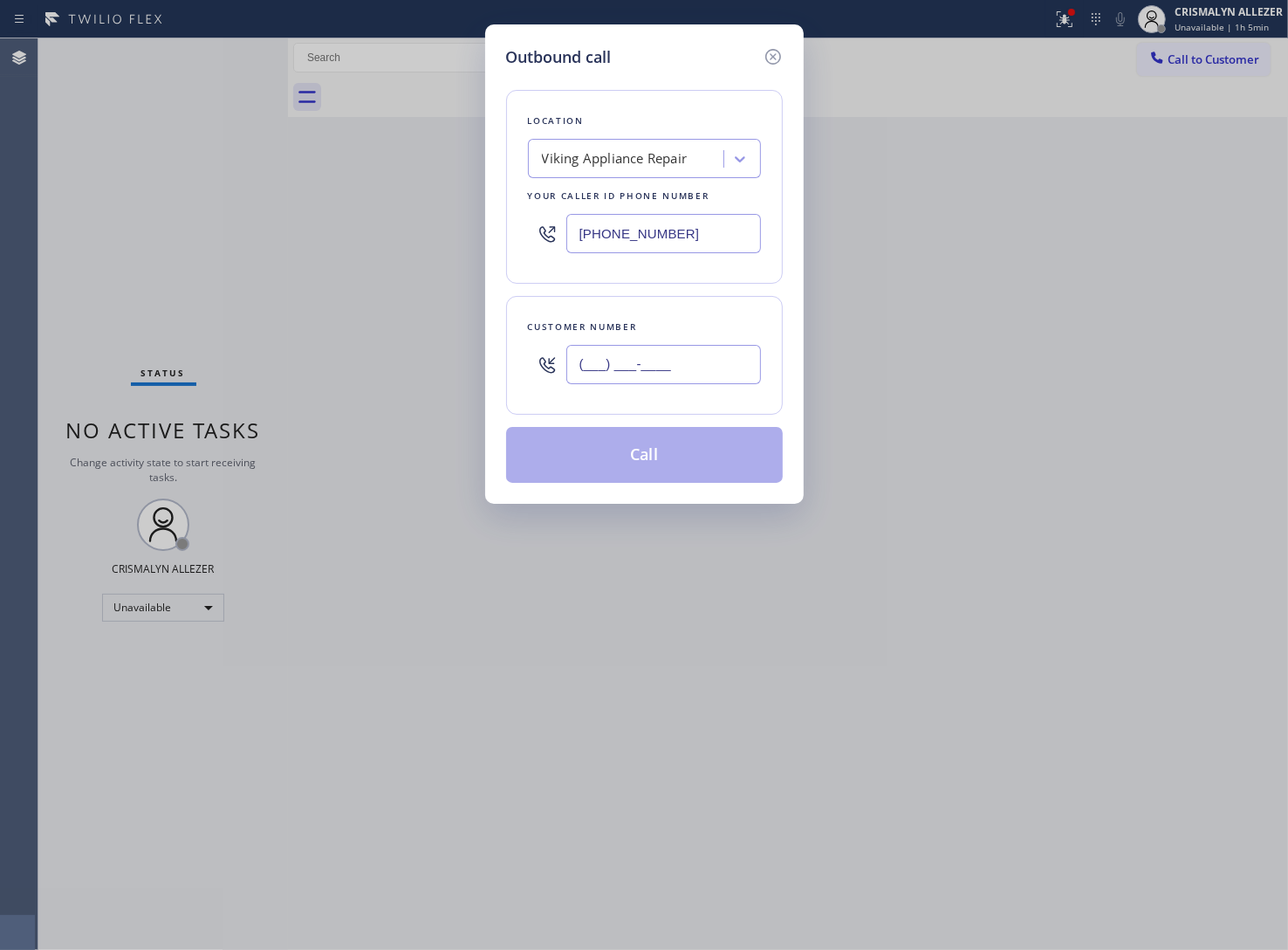
paste input "414) 559-2543"
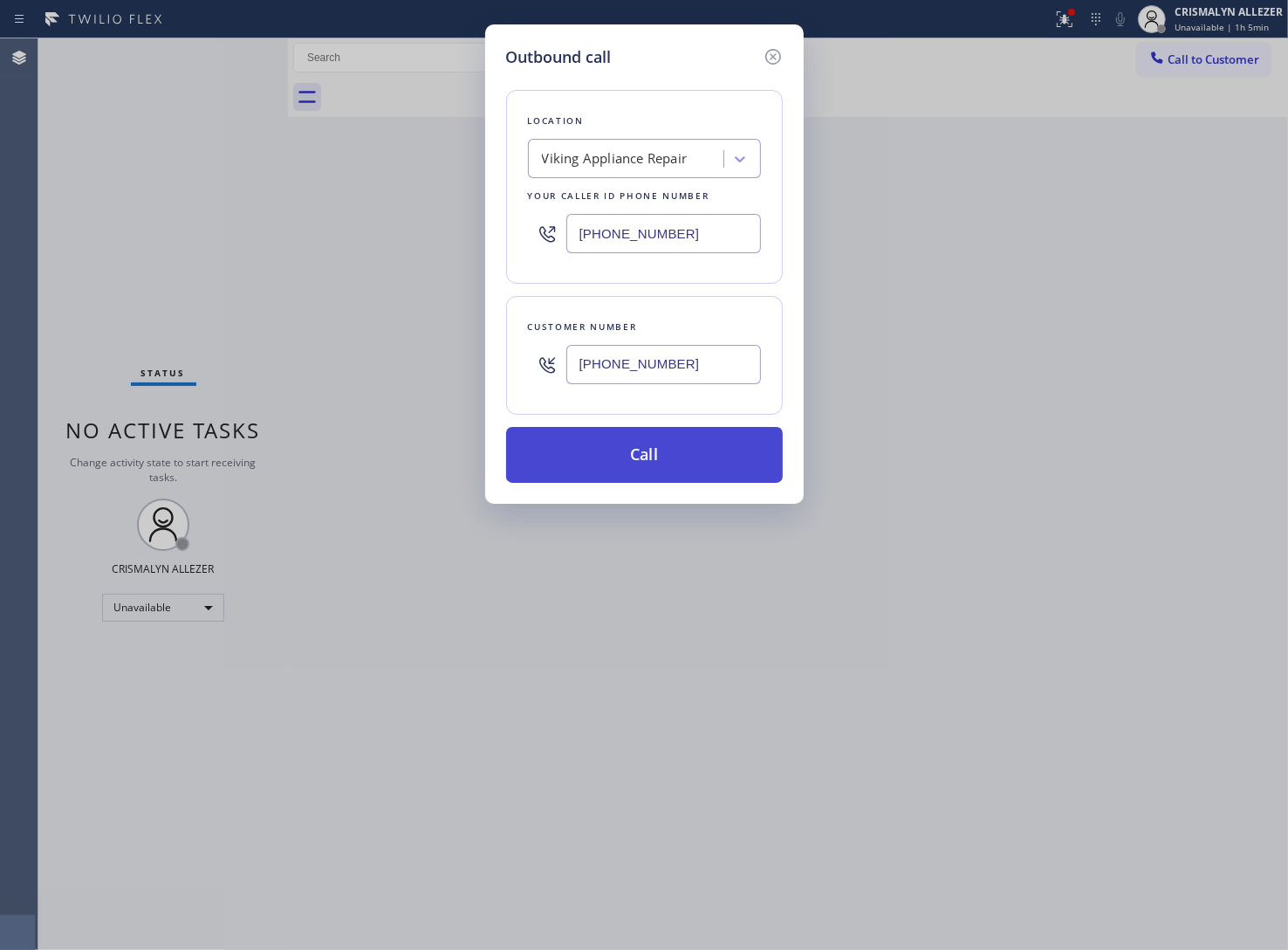
type input "(414) 559-2543"
click at [659, 460] on button "Call" at bounding box center [644, 455] width 277 height 56
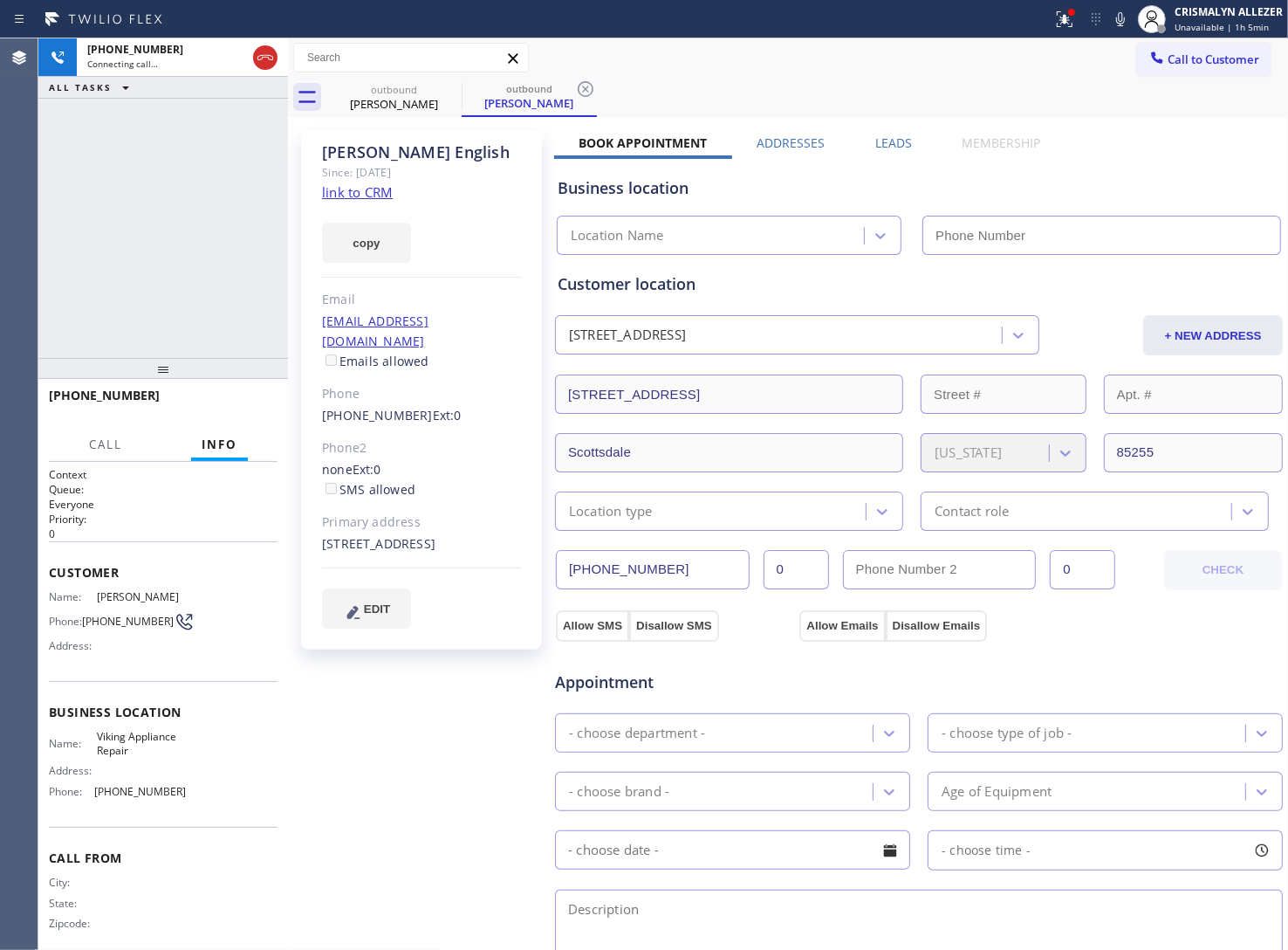
click at [374, 193] on link "link to CRM" at bounding box center [358, 192] width 71 height 18
type input "[PHONE_NUMBER]"
click at [238, 402] on span "HANG UP" at bounding box center [237, 403] width 53 height 12
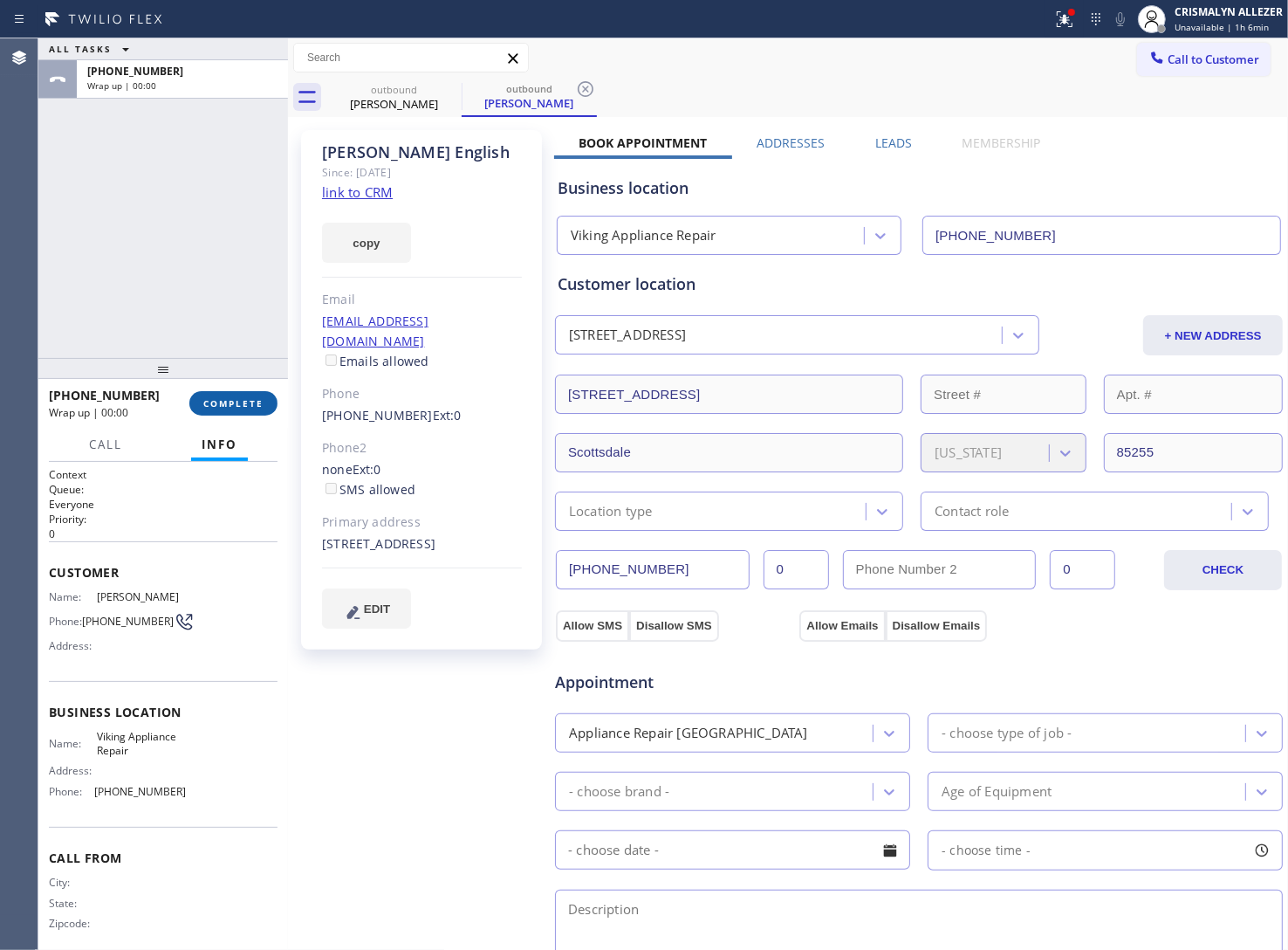
click at [238, 402] on span "COMPLETE" at bounding box center [233, 403] width 60 height 12
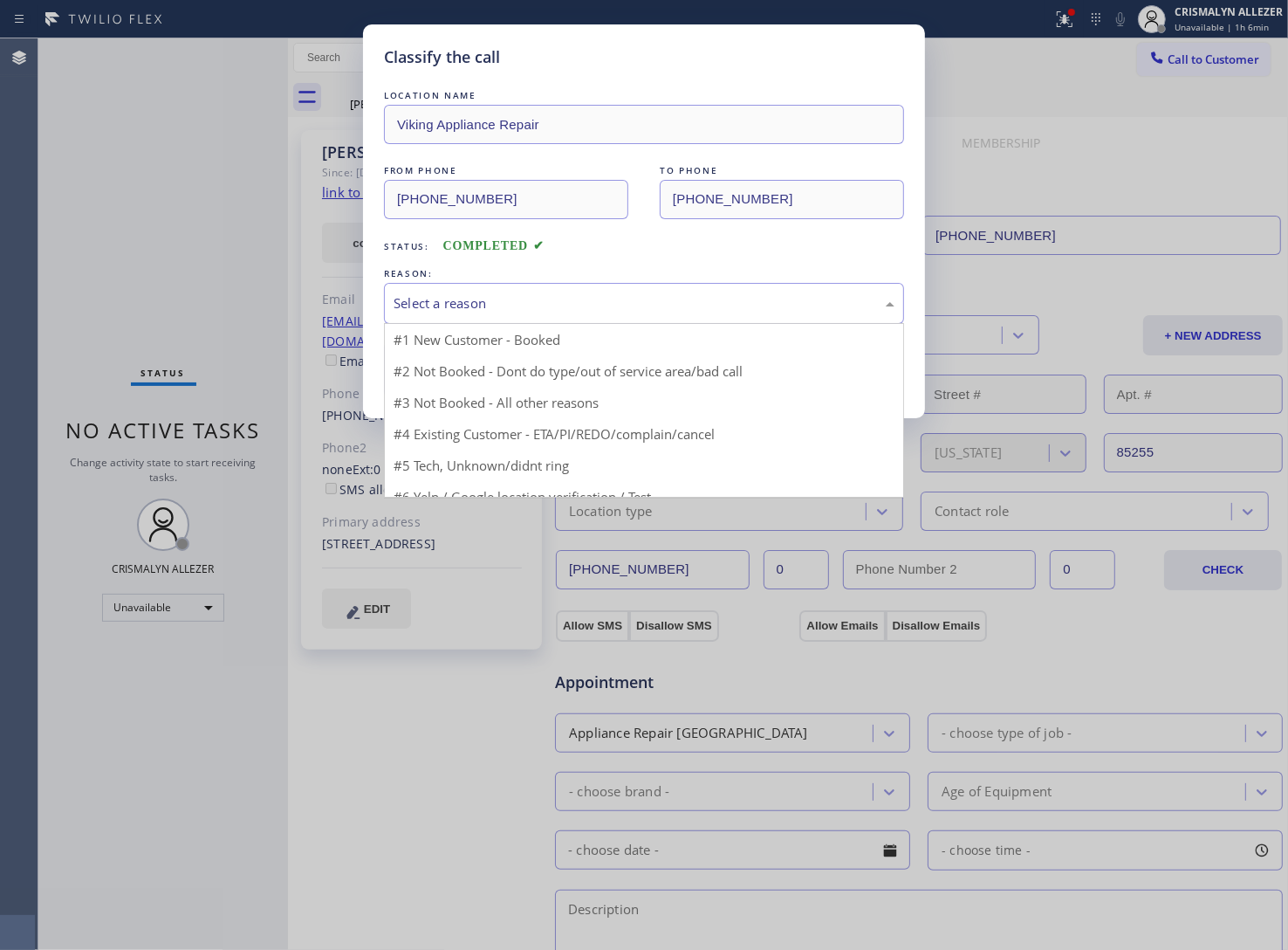
click at [594, 306] on div "Select a reason" at bounding box center [644, 303] width 501 height 20
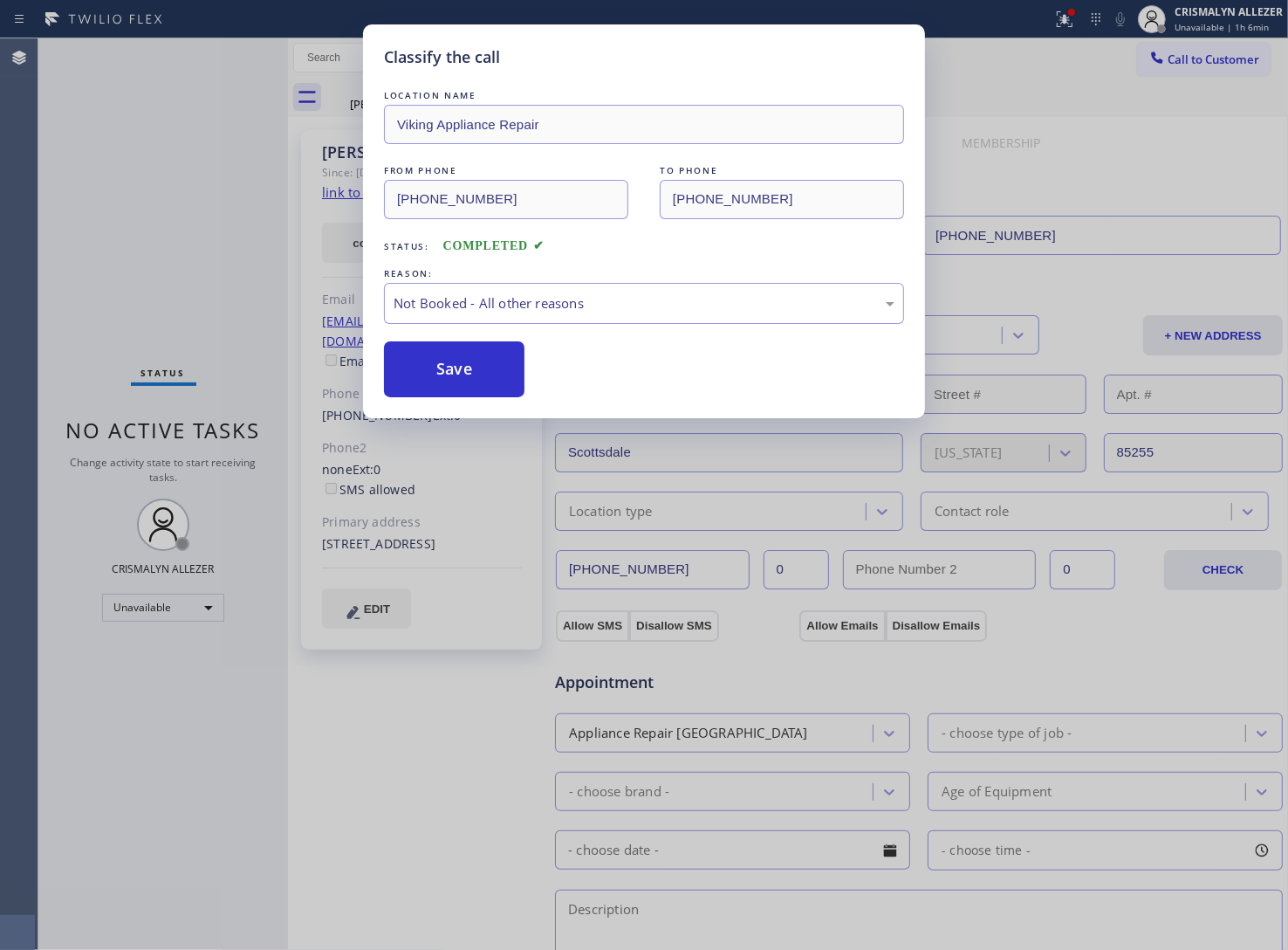
click at [466, 377] on button "Save" at bounding box center [454, 369] width 140 height 56
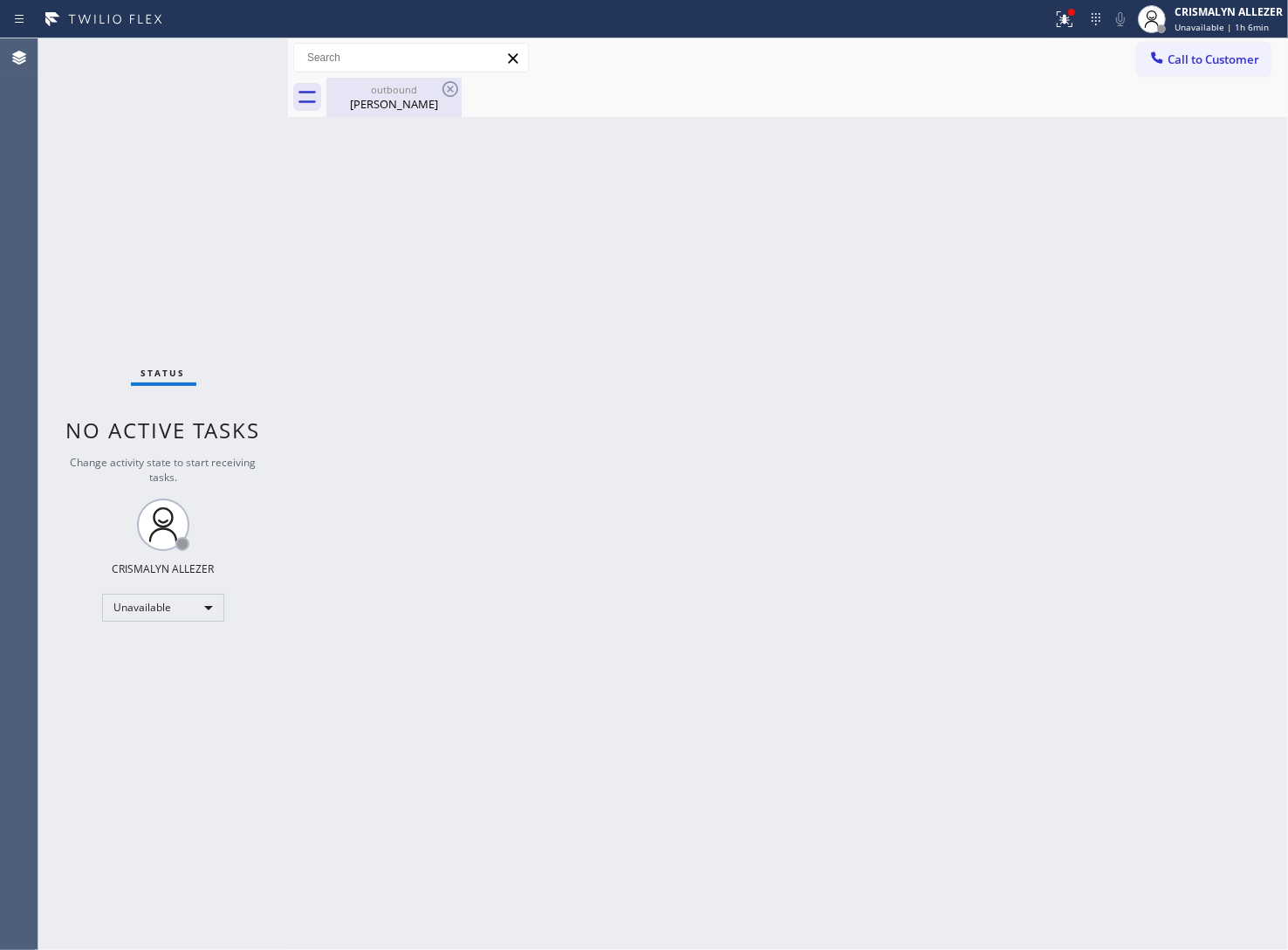
click at [406, 103] on div "Rachel English" at bounding box center [393, 104] width 131 height 16
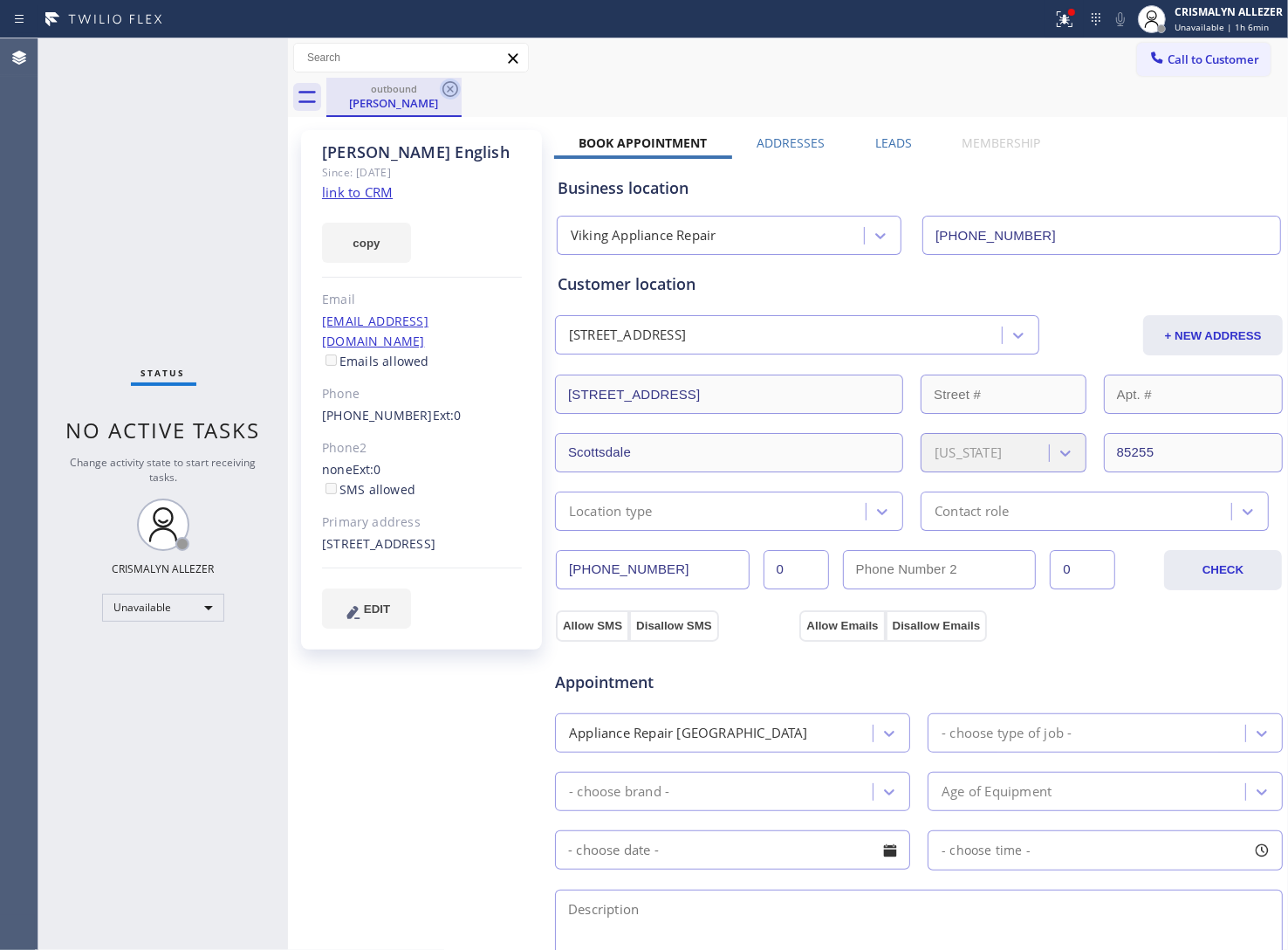
click at [448, 85] on icon at bounding box center [450, 88] width 21 height 21
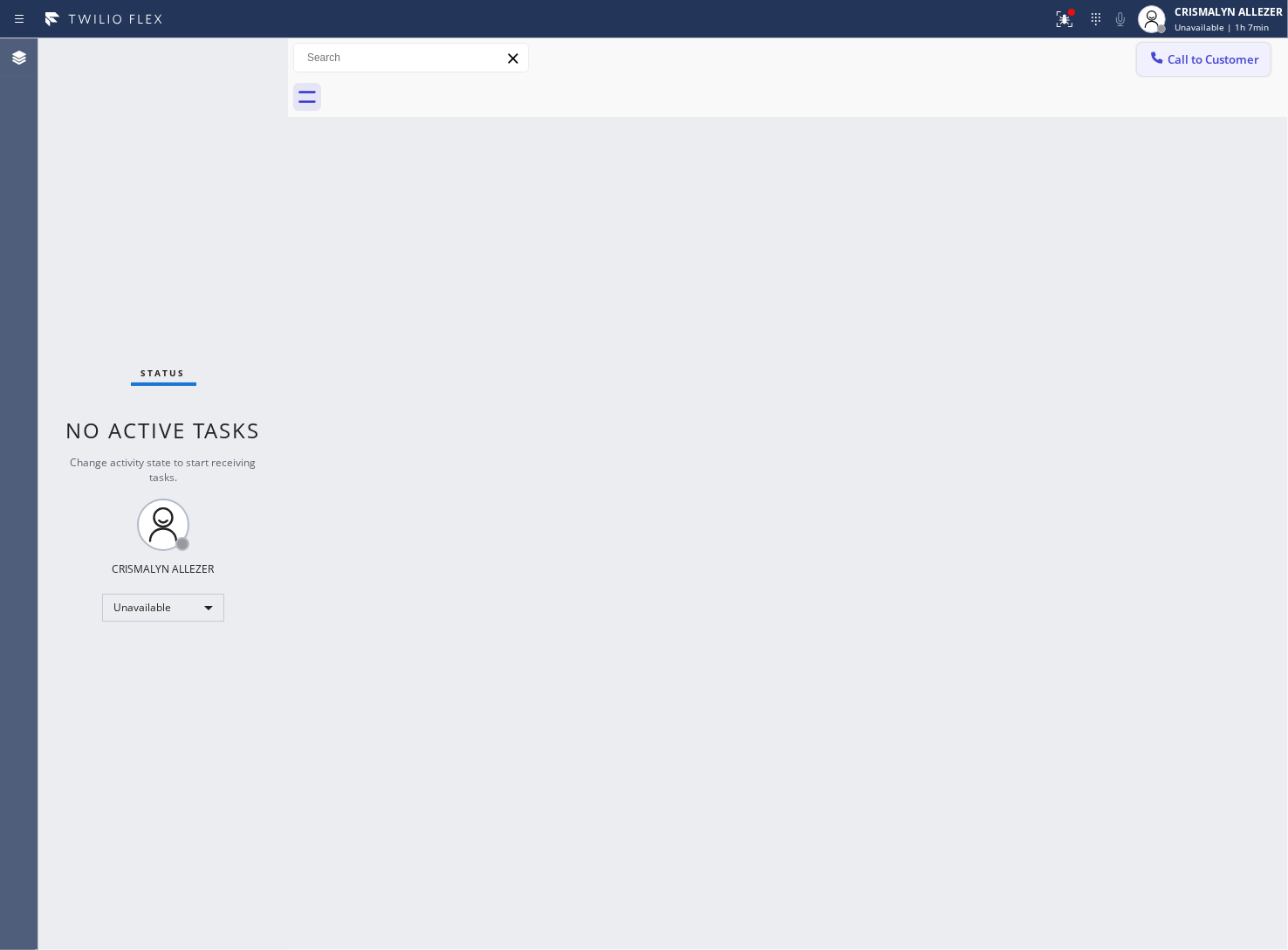
click at [1234, 62] on span "Call to Customer" at bounding box center [1213, 59] width 92 height 16
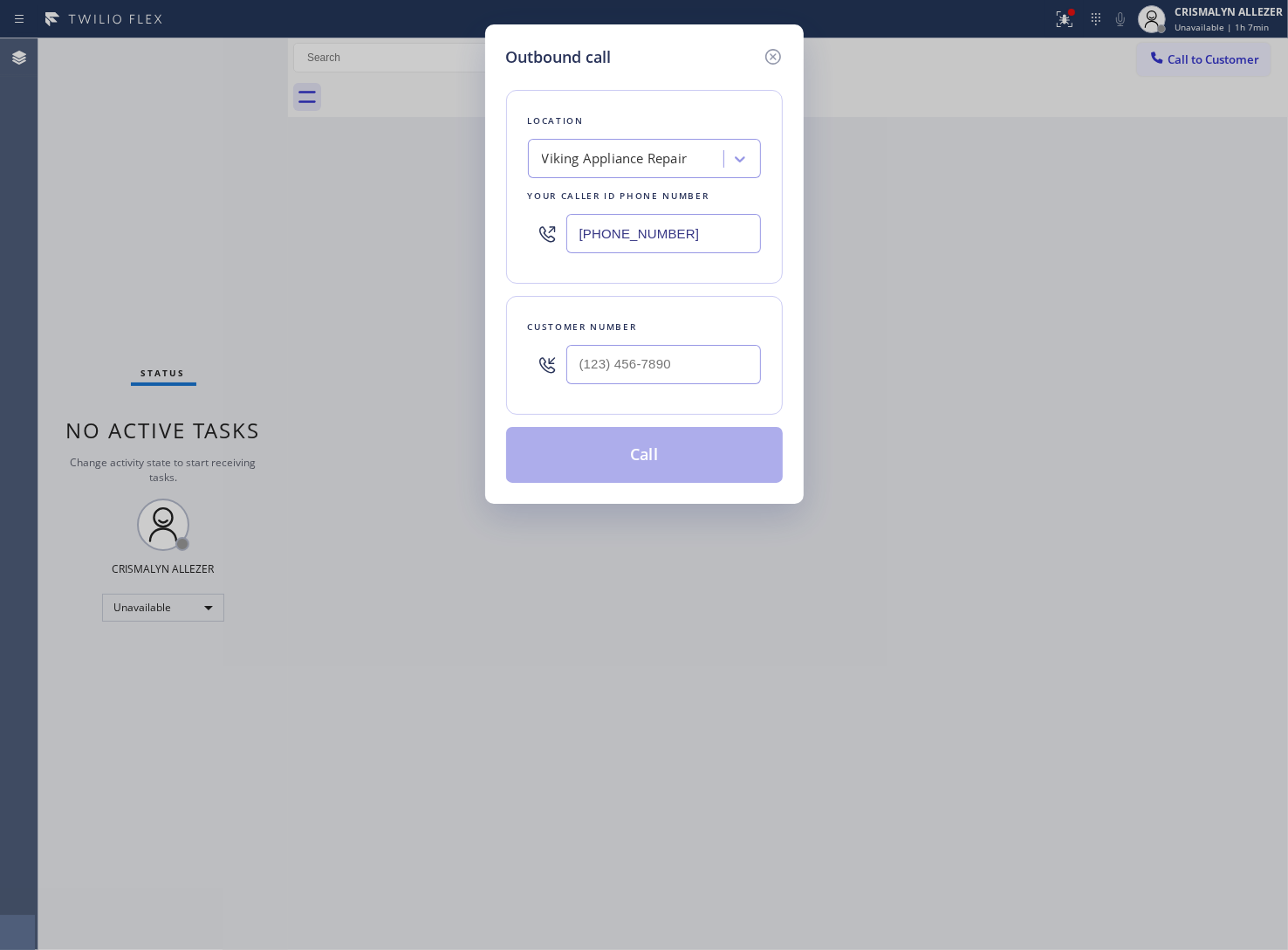
drag, startPoint x: 644, startPoint y: 233, endPoint x: 198, endPoint y: 241, distance: 446.1
click at [219, 240] on div "Outbound call Location Viking Appliance Repair Your caller id phone number (855…" at bounding box center [644, 475] width 1288 height 950
paste input "714) 831-1170"
type input "[PHONE_NUMBER]"
click at [705, 372] on input "(___) ___-____" at bounding box center [663, 365] width 195 height 40
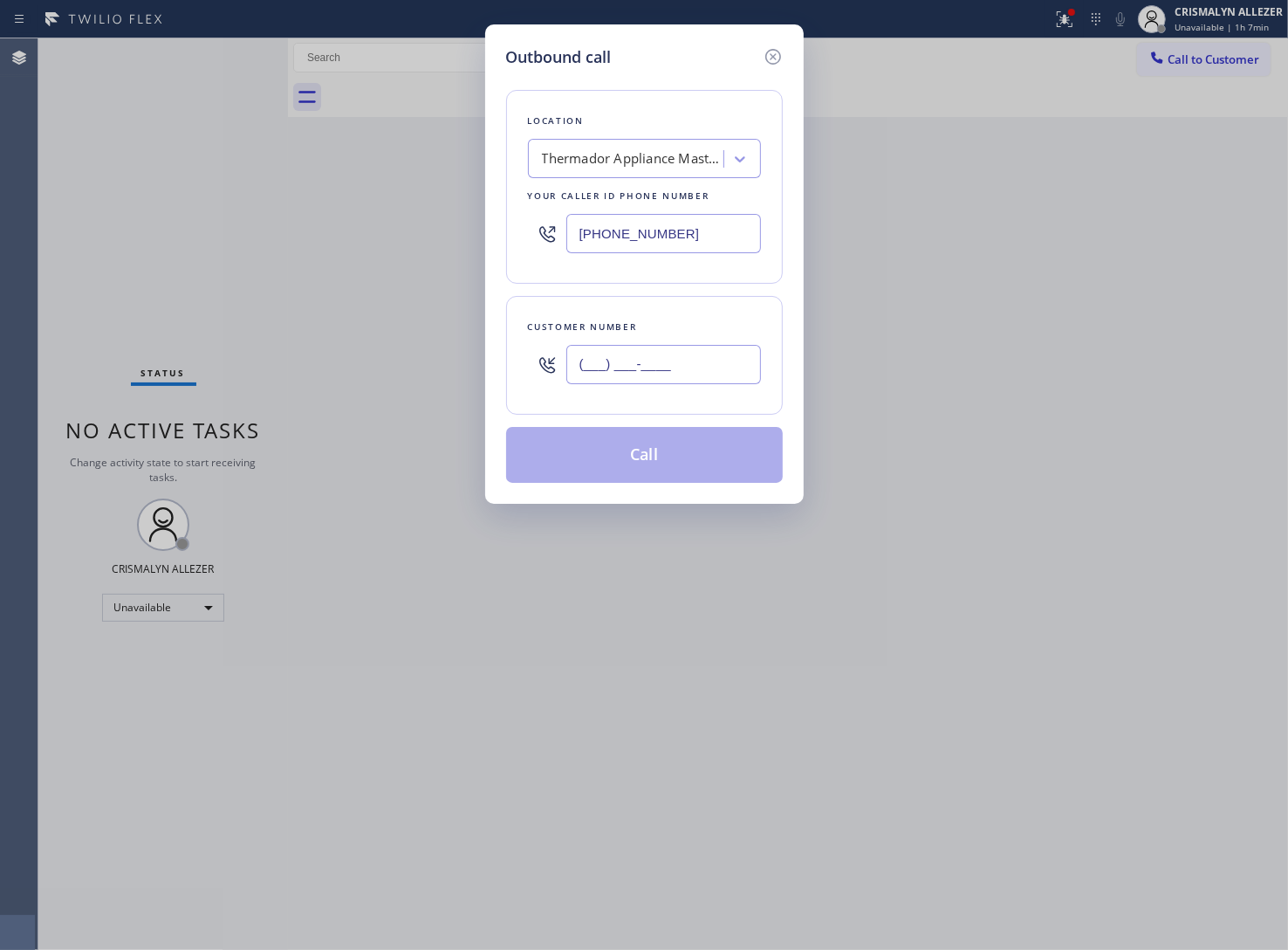
paste input "714) 965-9841"
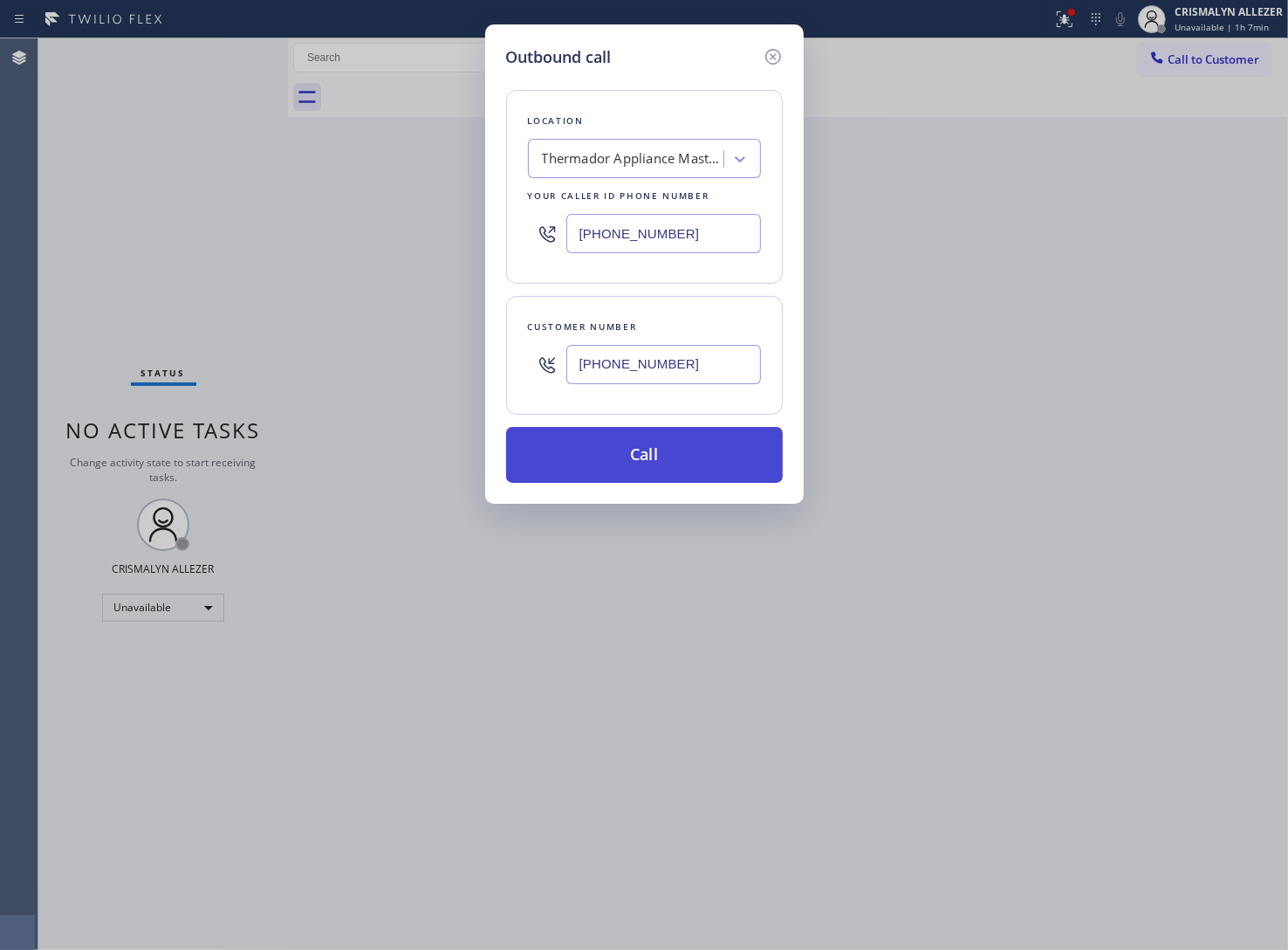
type input "(714) 965-9841"
click at [656, 468] on button "Call" at bounding box center [644, 455] width 277 height 56
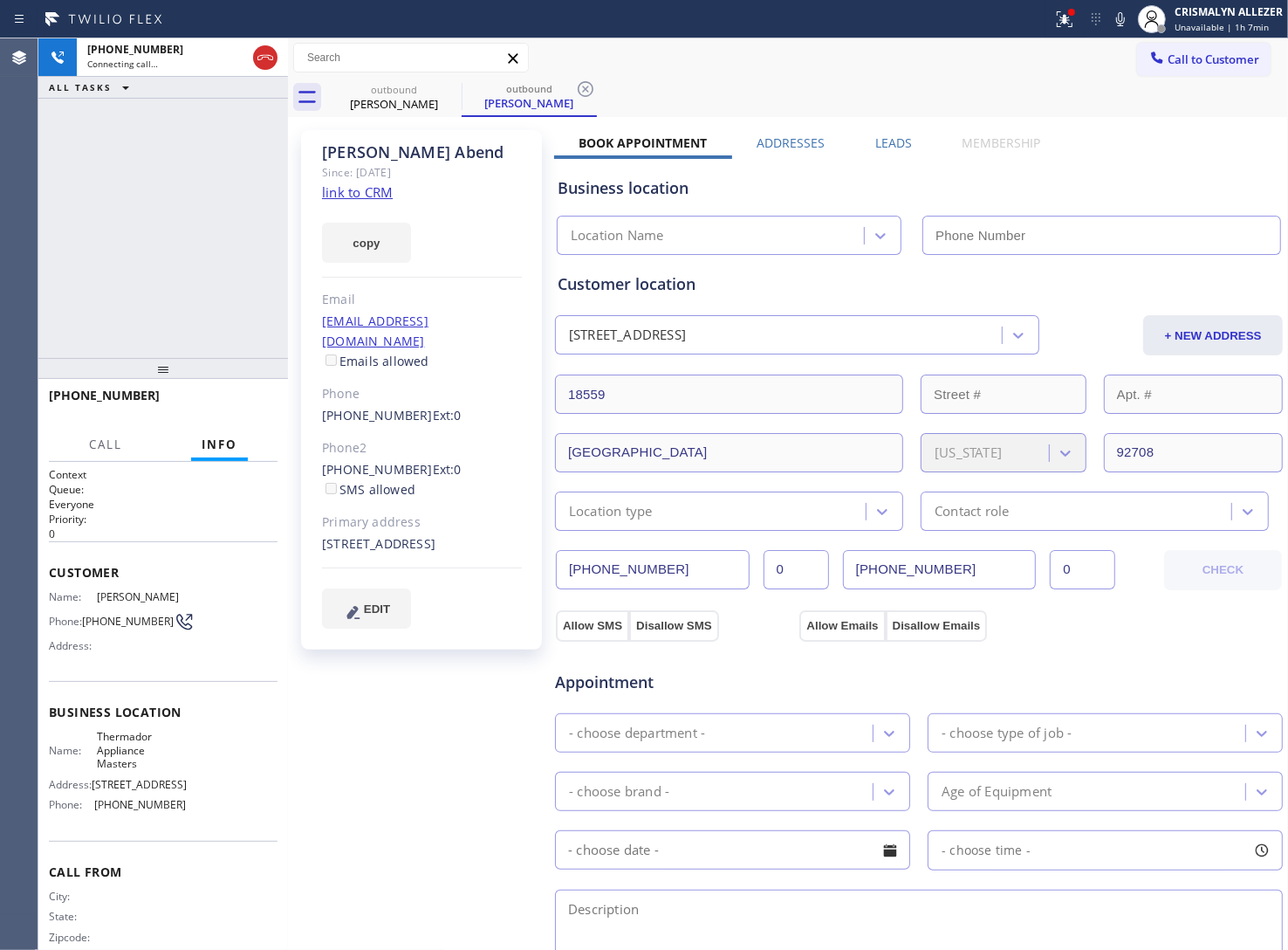
click at [360, 190] on link "link to CRM" at bounding box center [358, 192] width 71 height 18
type input "[PHONE_NUMBER]"
drag, startPoint x: 320, startPoint y: 451, endPoint x: 401, endPoint y: 457, distance: 81.2
click at [401, 457] on div "David Abend Since: 20 may 2020 link to CRM copy Email dabend@socal.rr.com Email…" at bounding box center [422, 389] width 241 height 519
copy link "714-335-5480"
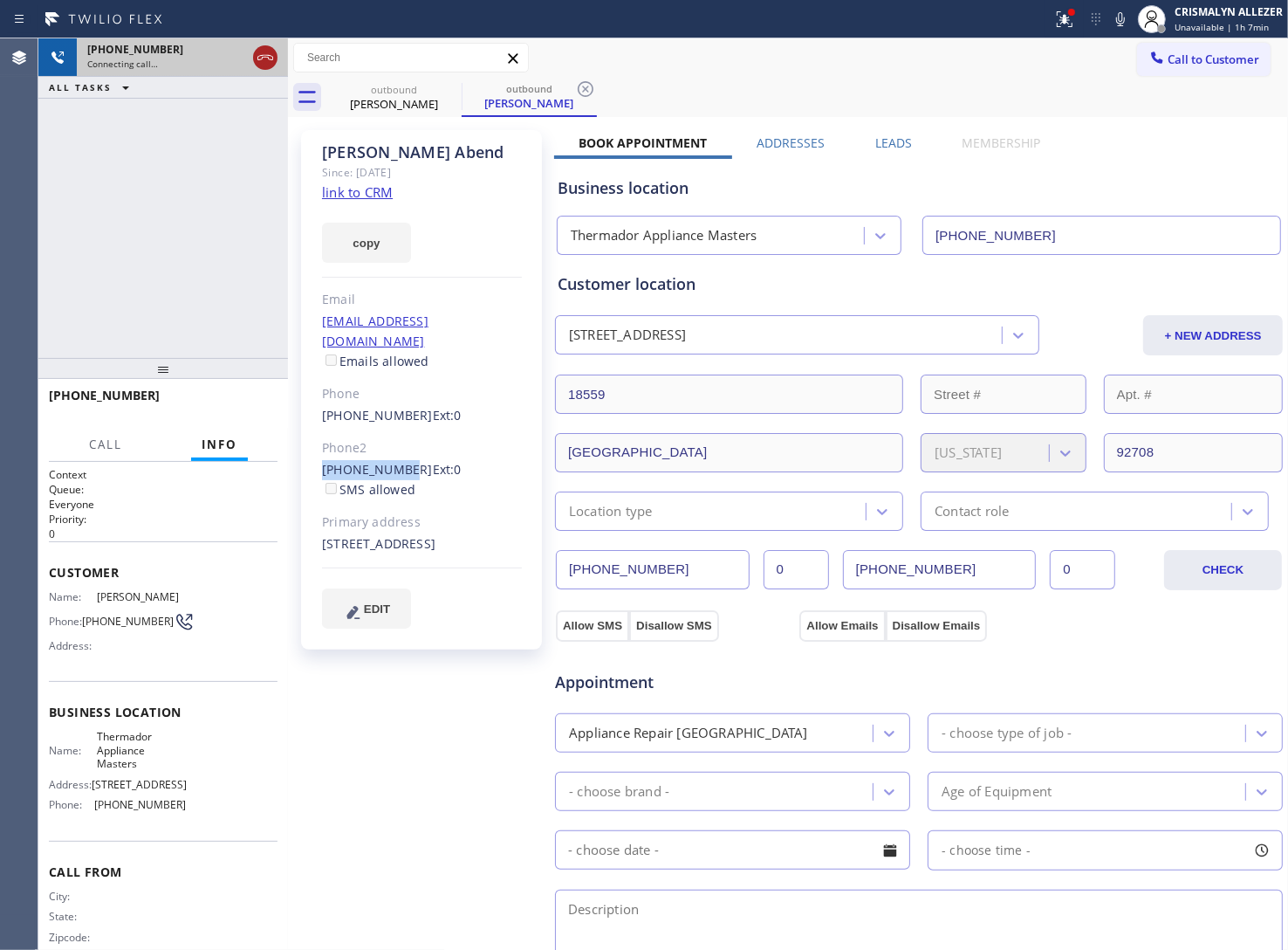
click at [272, 52] on icon at bounding box center [265, 57] width 21 height 21
click at [272, 52] on div "+17149659841" at bounding box center [182, 48] width 190 height 15
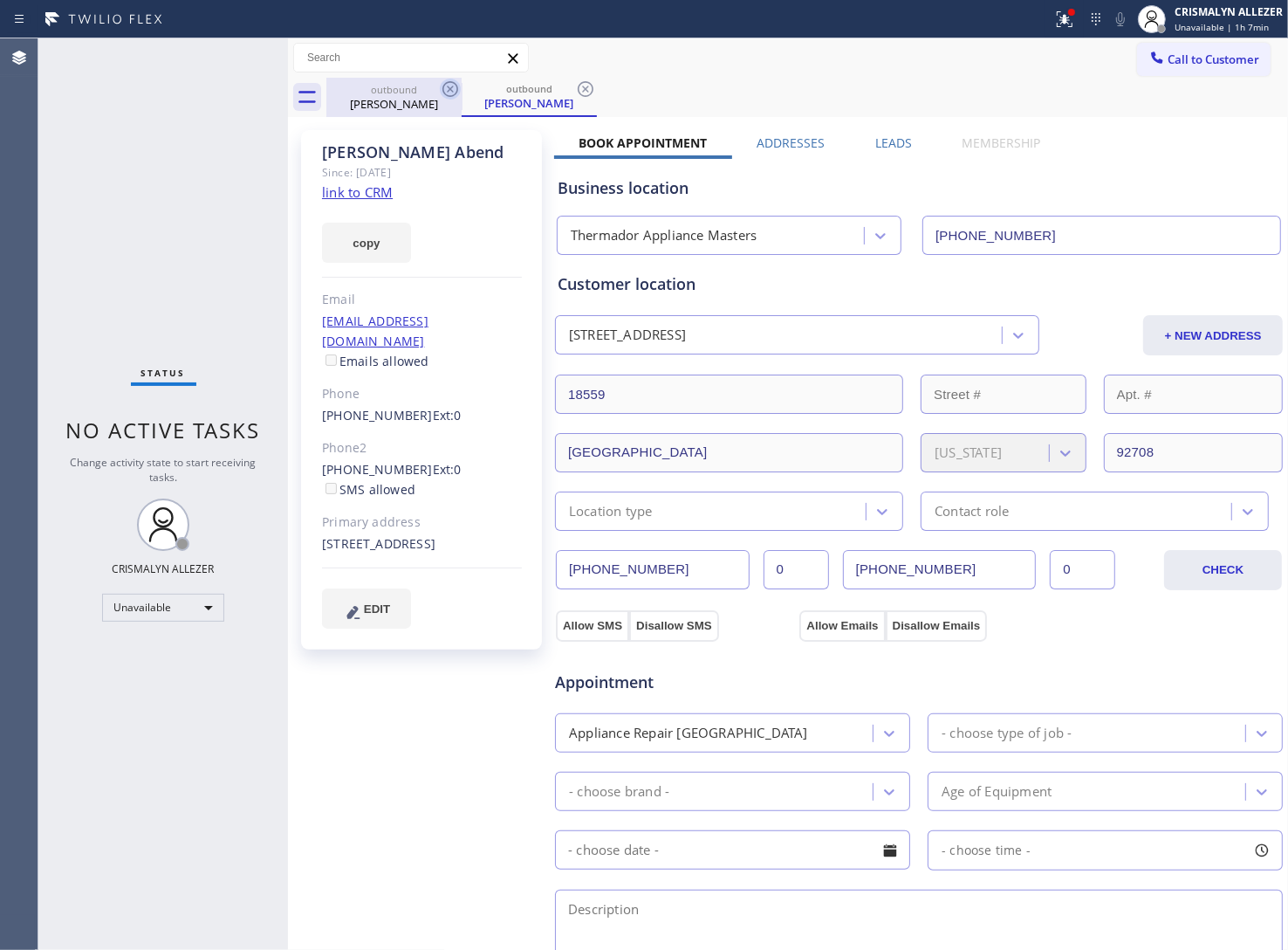
drag, startPoint x: 591, startPoint y: 88, endPoint x: 457, endPoint y: 93, distance: 134.1
click at [591, 88] on icon at bounding box center [585, 88] width 21 height 21
click at [441, 92] on icon at bounding box center [450, 88] width 21 height 21
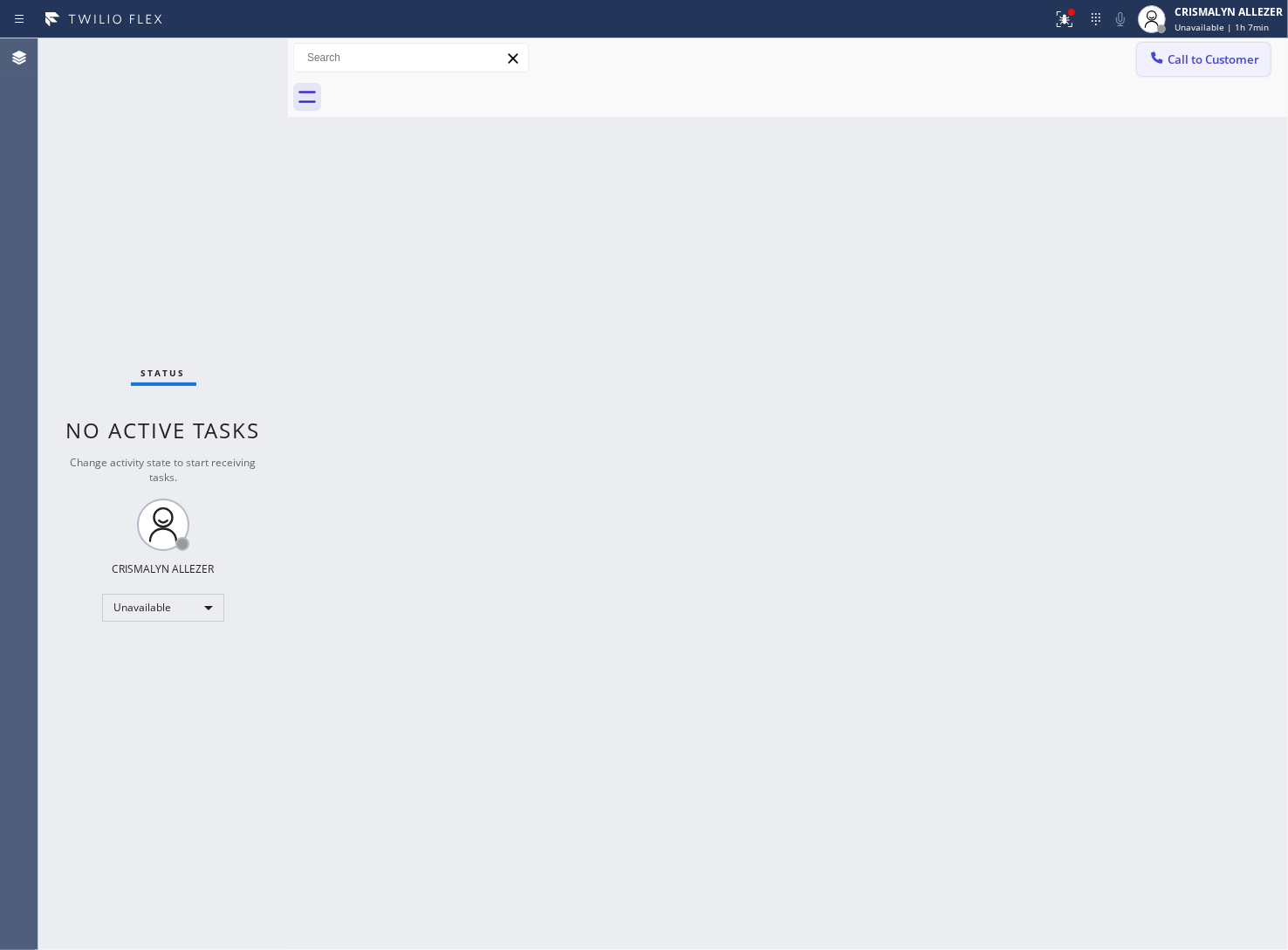
click at [1175, 62] on span "Call to Customer" at bounding box center [1213, 59] width 92 height 16
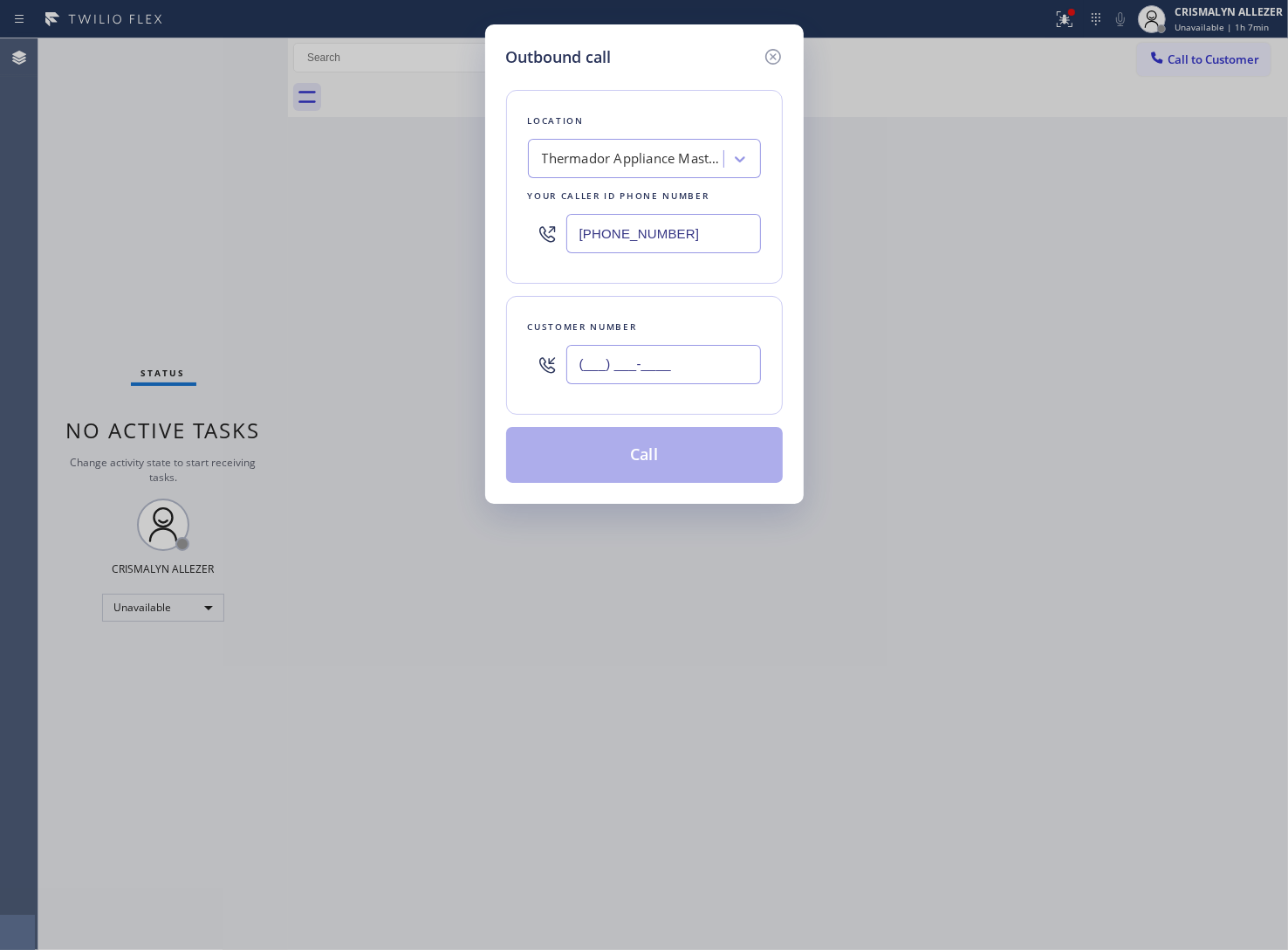
click at [710, 382] on input "(___) ___-____" at bounding box center [663, 365] width 195 height 40
paste input "714) 335-5480"
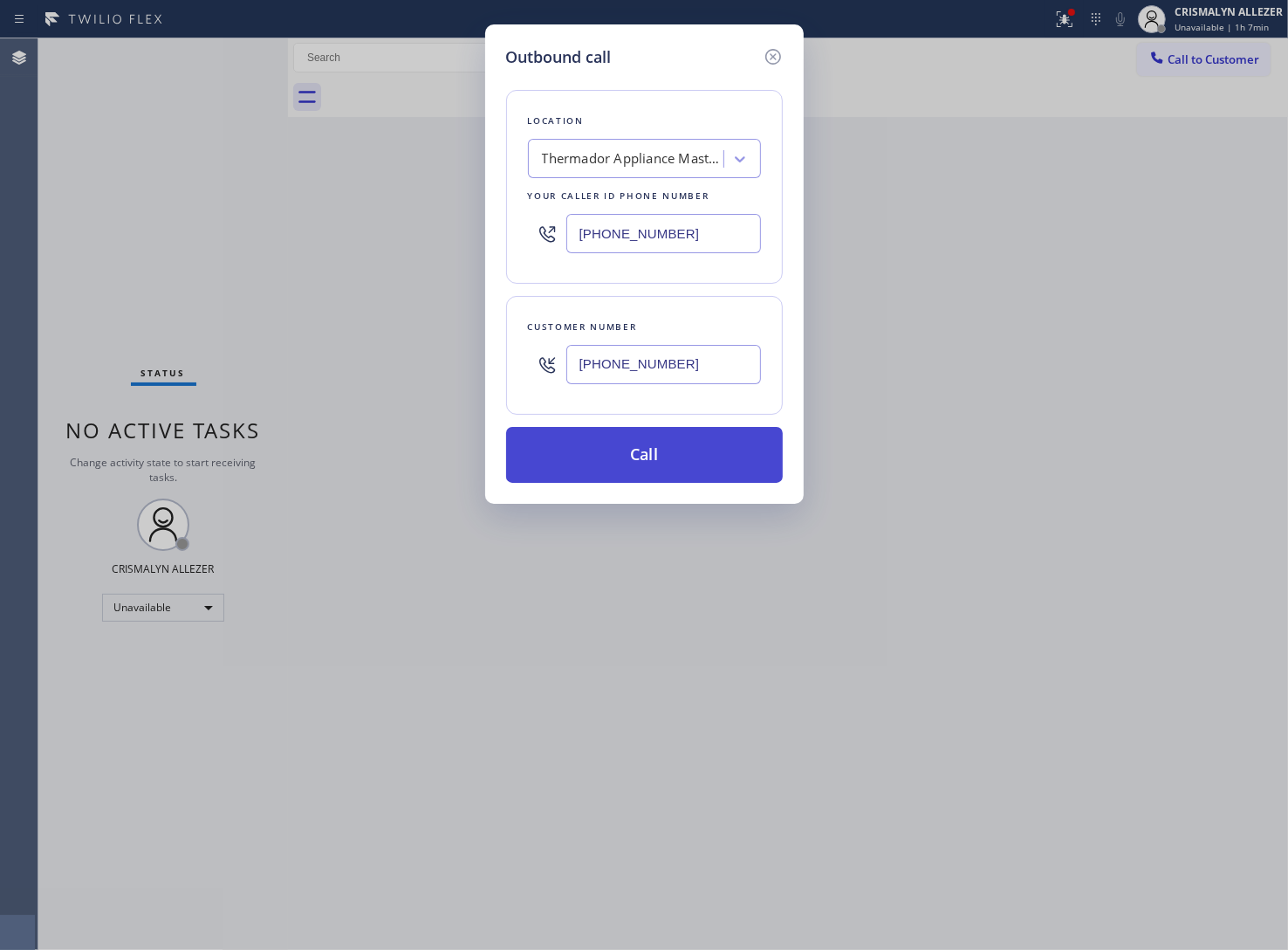
type input "(714) 335-5480"
click at [652, 475] on button "Call" at bounding box center [644, 455] width 277 height 56
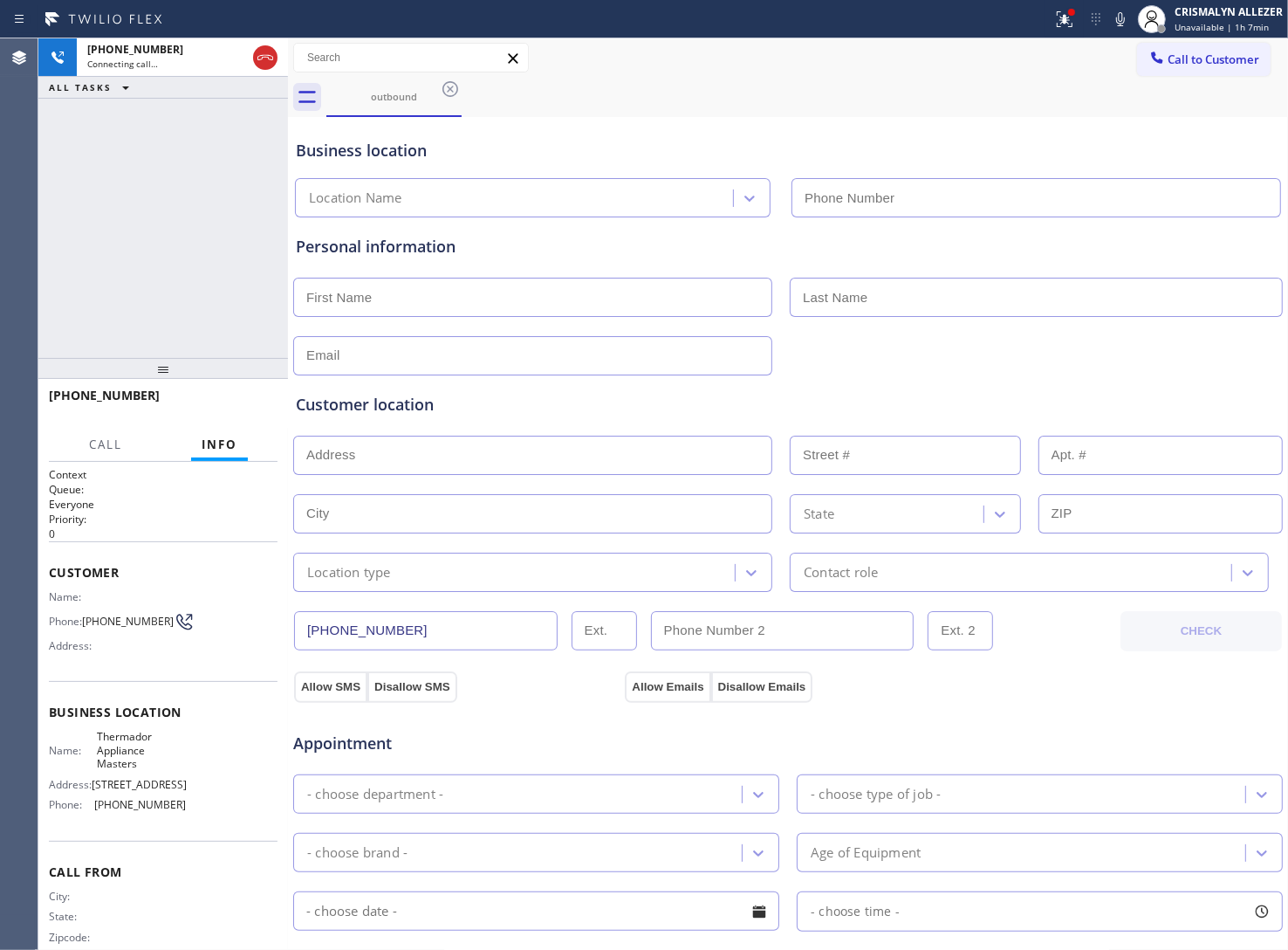
type input "[PHONE_NUMBER]"
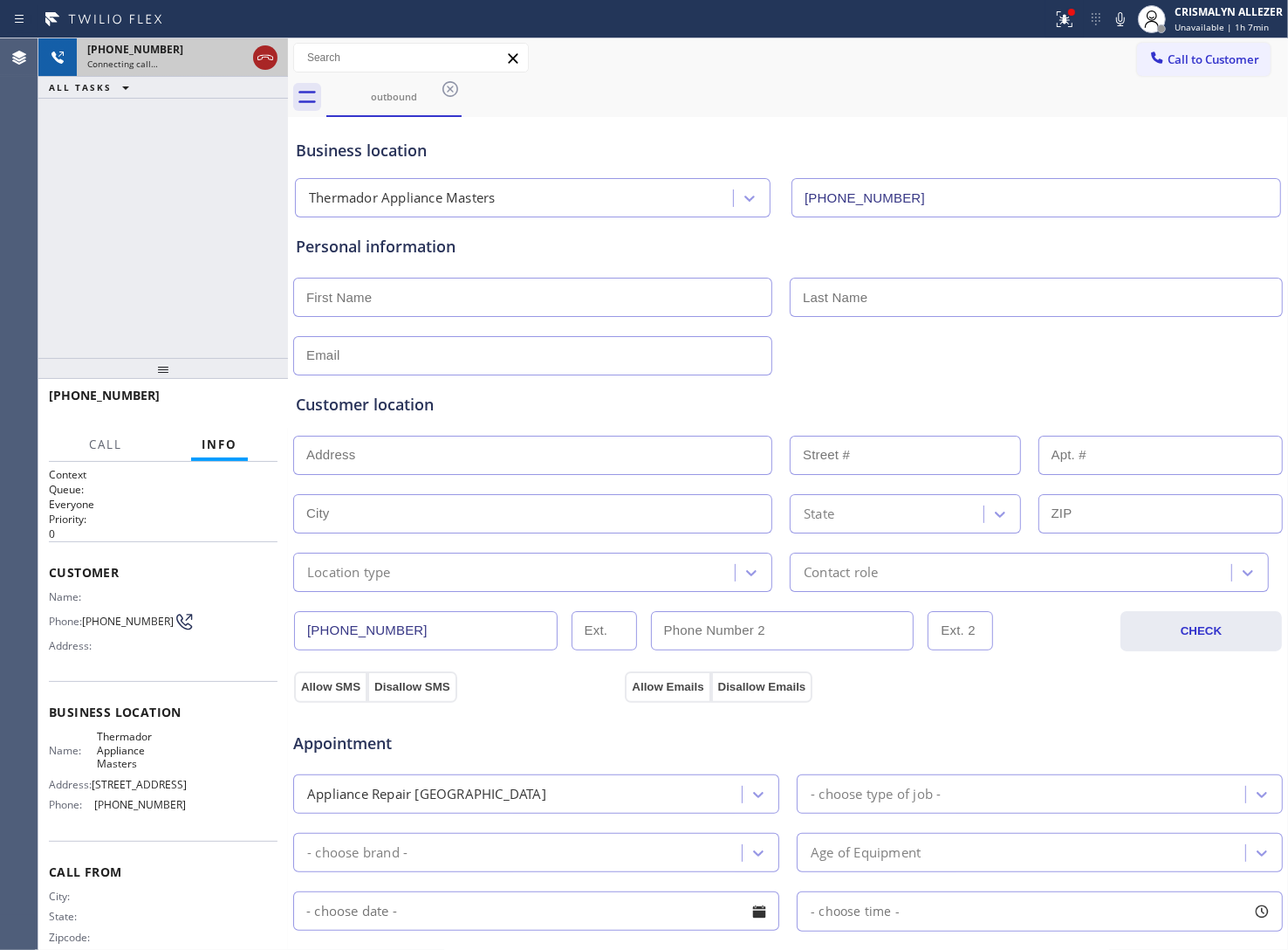
click at [260, 58] on icon at bounding box center [265, 57] width 21 height 21
click at [442, 93] on icon at bounding box center [450, 88] width 21 height 21
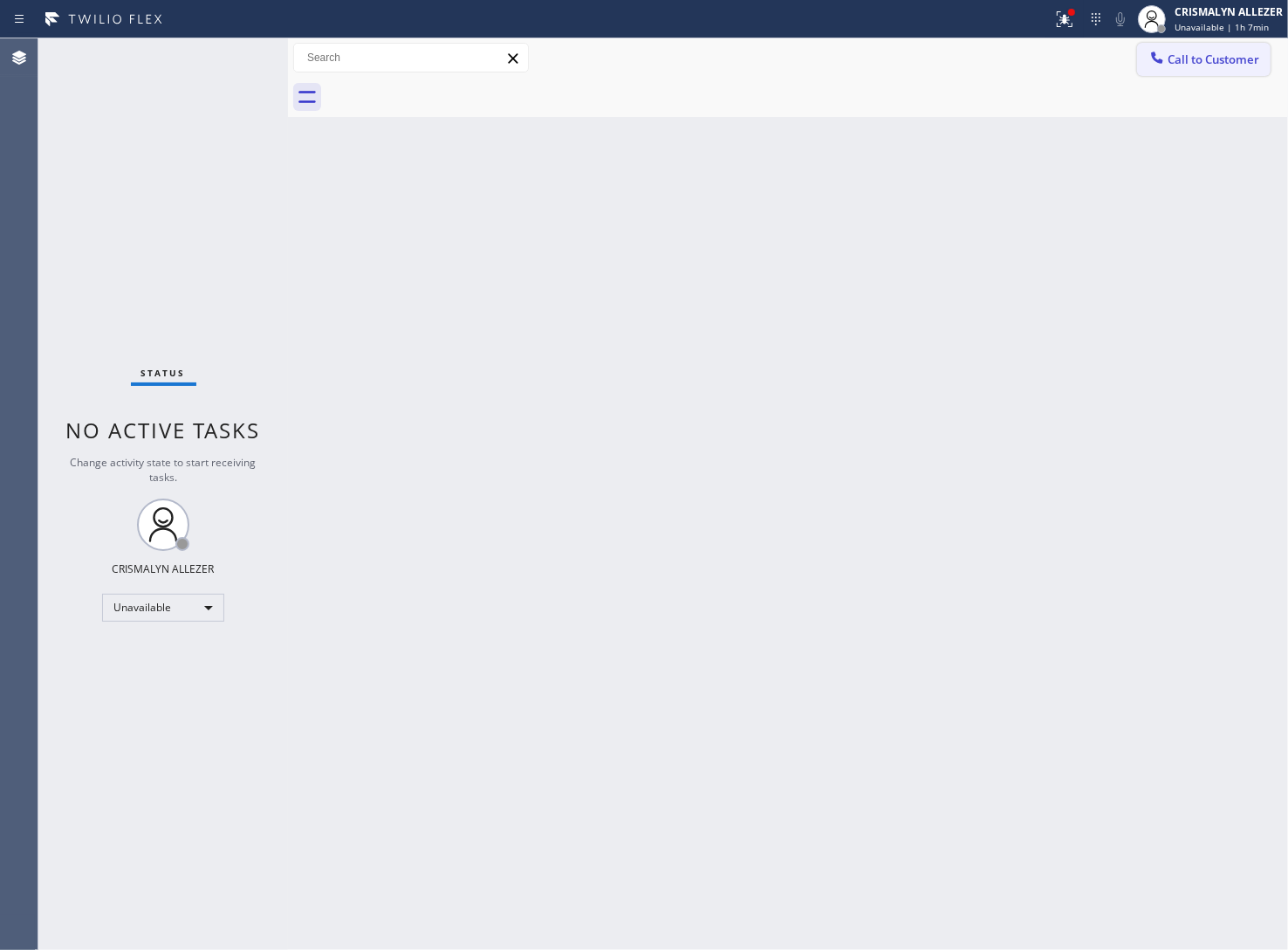
click at [1207, 66] on span "Call to Customer" at bounding box center [1213, 59] width 92 height 16
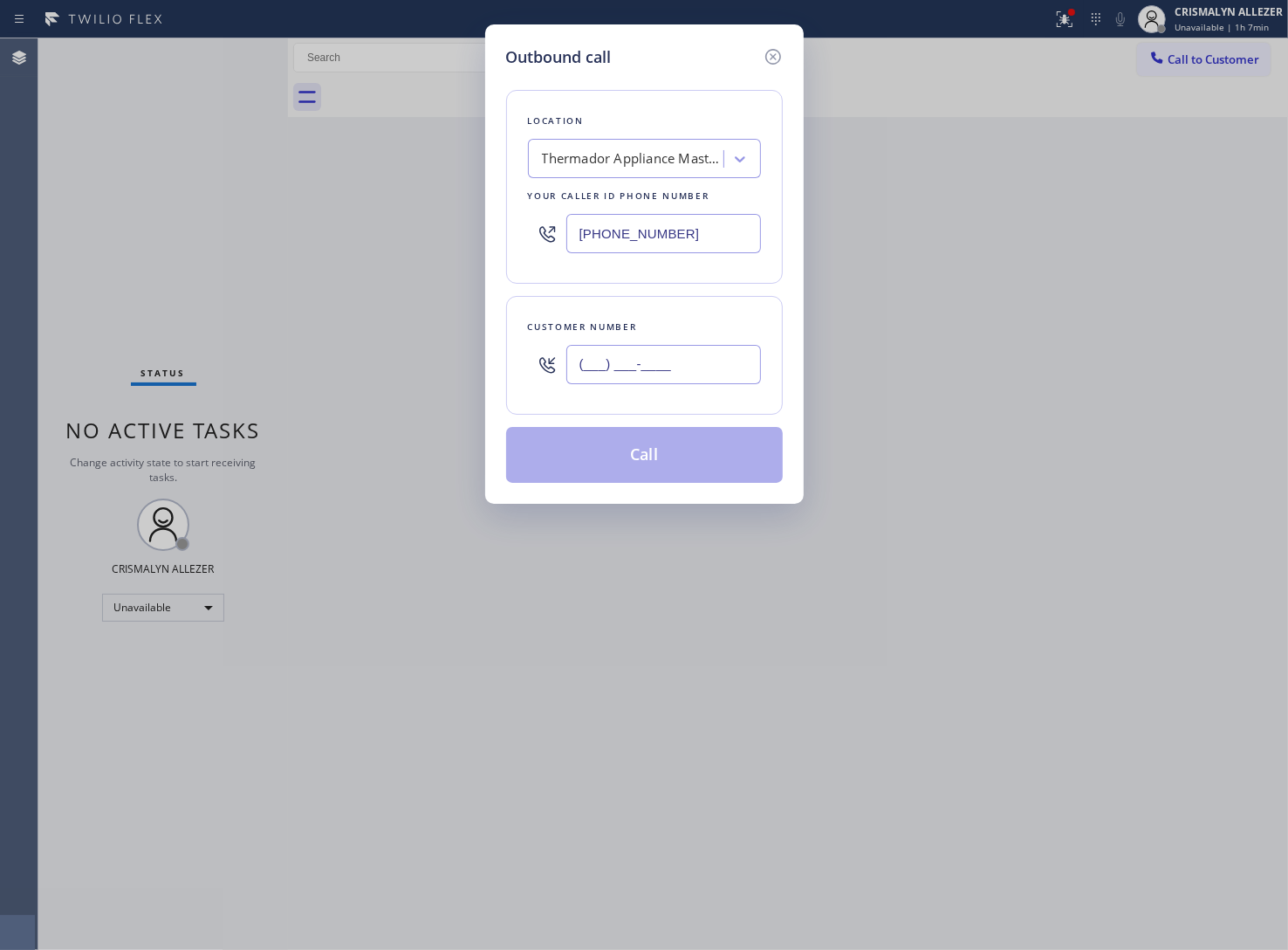
click at [734, 365] on input "(___) ___-____" at bounding box center [663, 365] width 195 height 40
paste input "714) 335-5480"
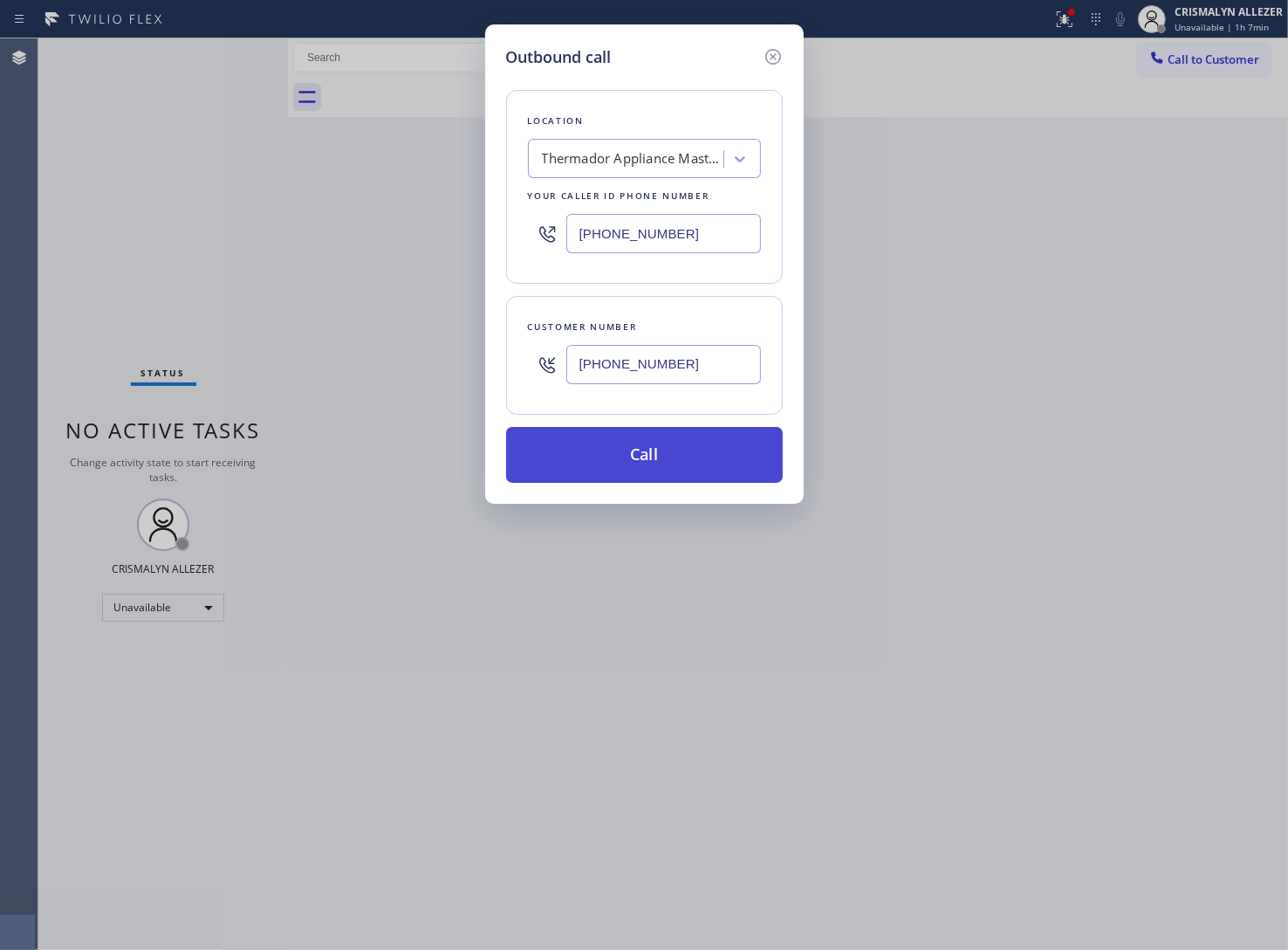
type input "(714) 335-5480"
click at [631, 481] on button "Call" at bounding box center [644, 455] width 277 height 56
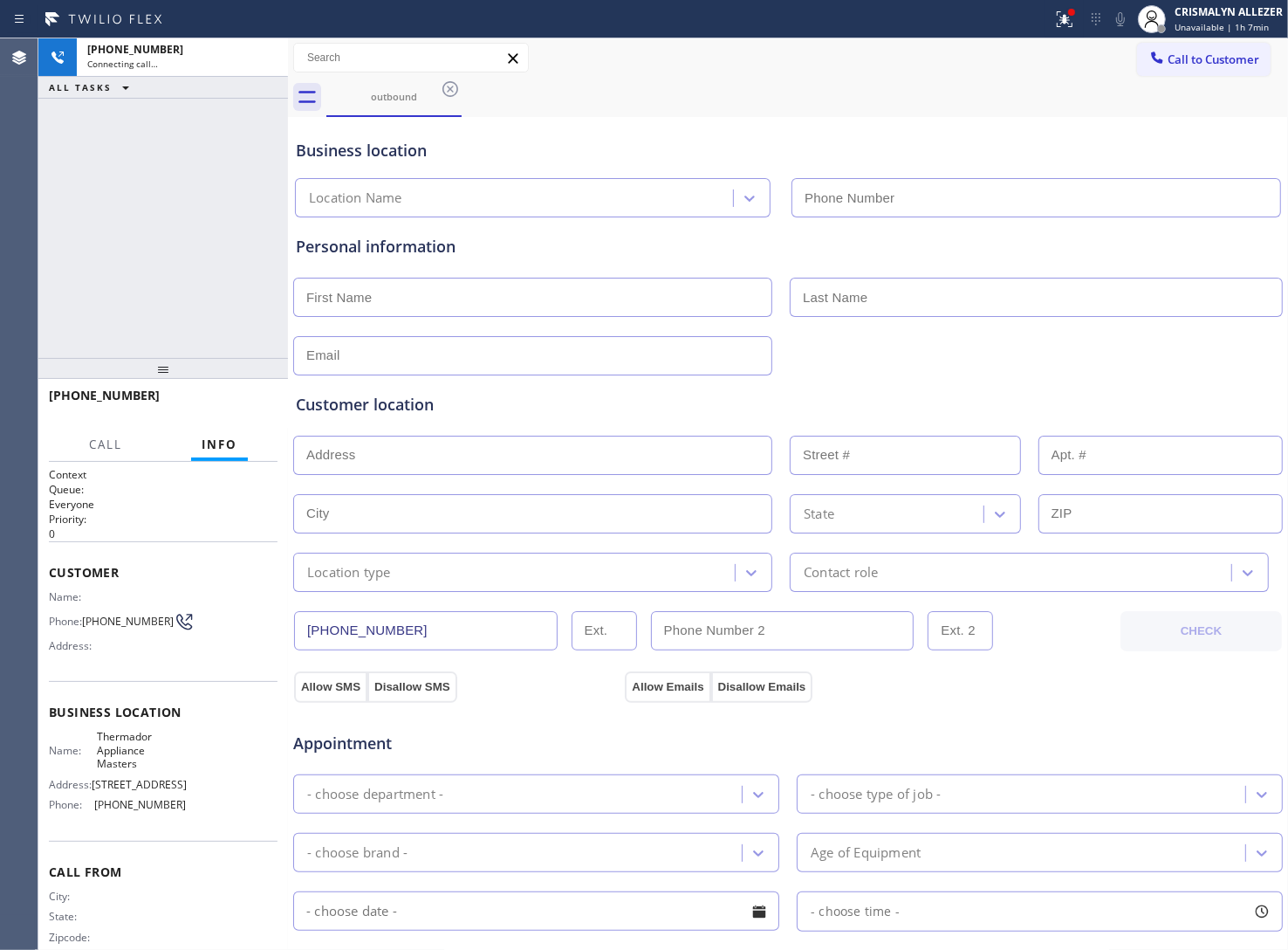
type input "[PHONE_NUMBER]"
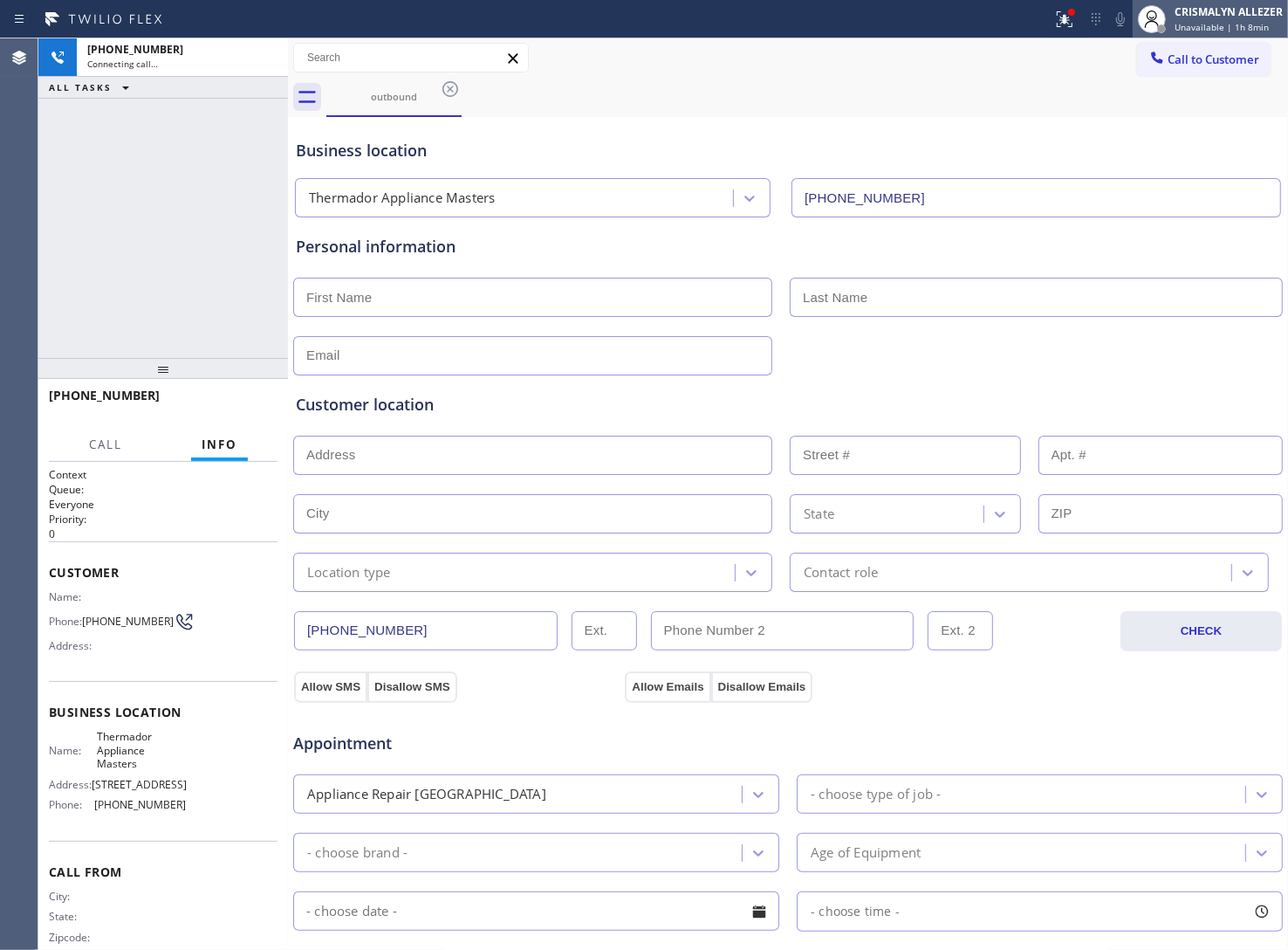
click at [1223, 14] on div "CRISMALYN ALLEZER" at bounding box center [1228, 11] width 108 height 15
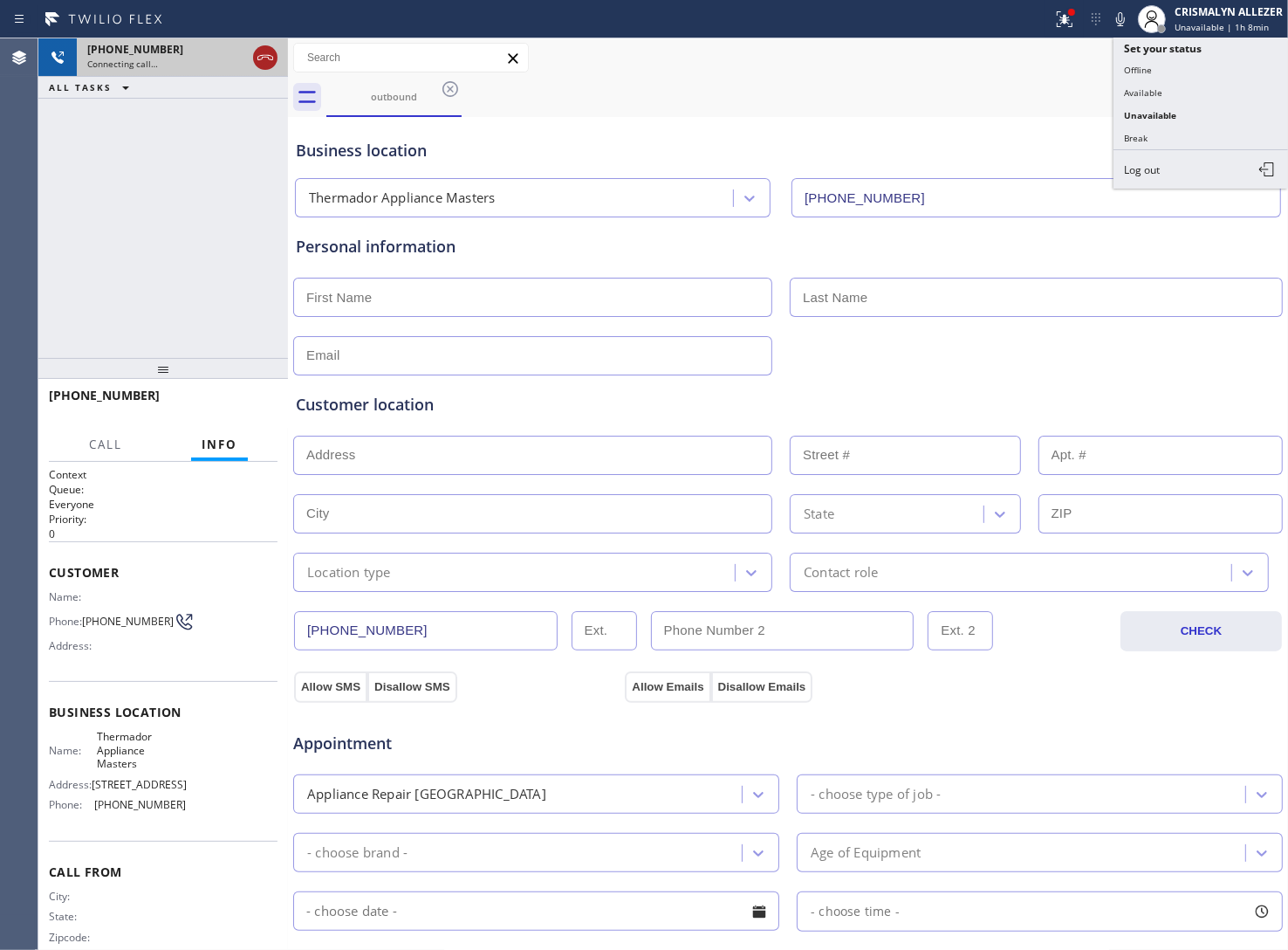
click at [267, 57] on icon at bounding box center [265, 57] width 21 height 21
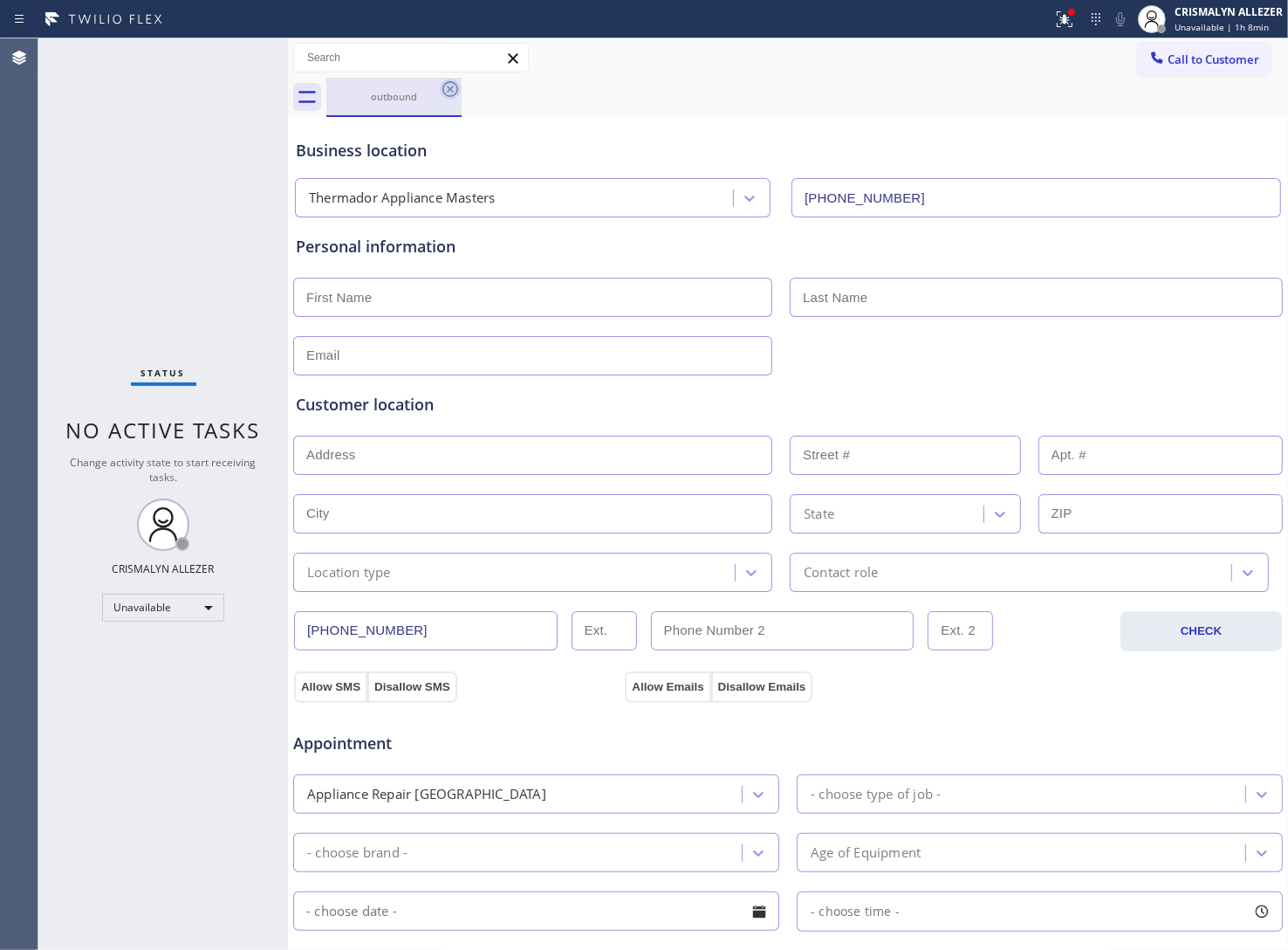
click at [446, 90] on icon at bounding box center [450, 88] width 21 height 21
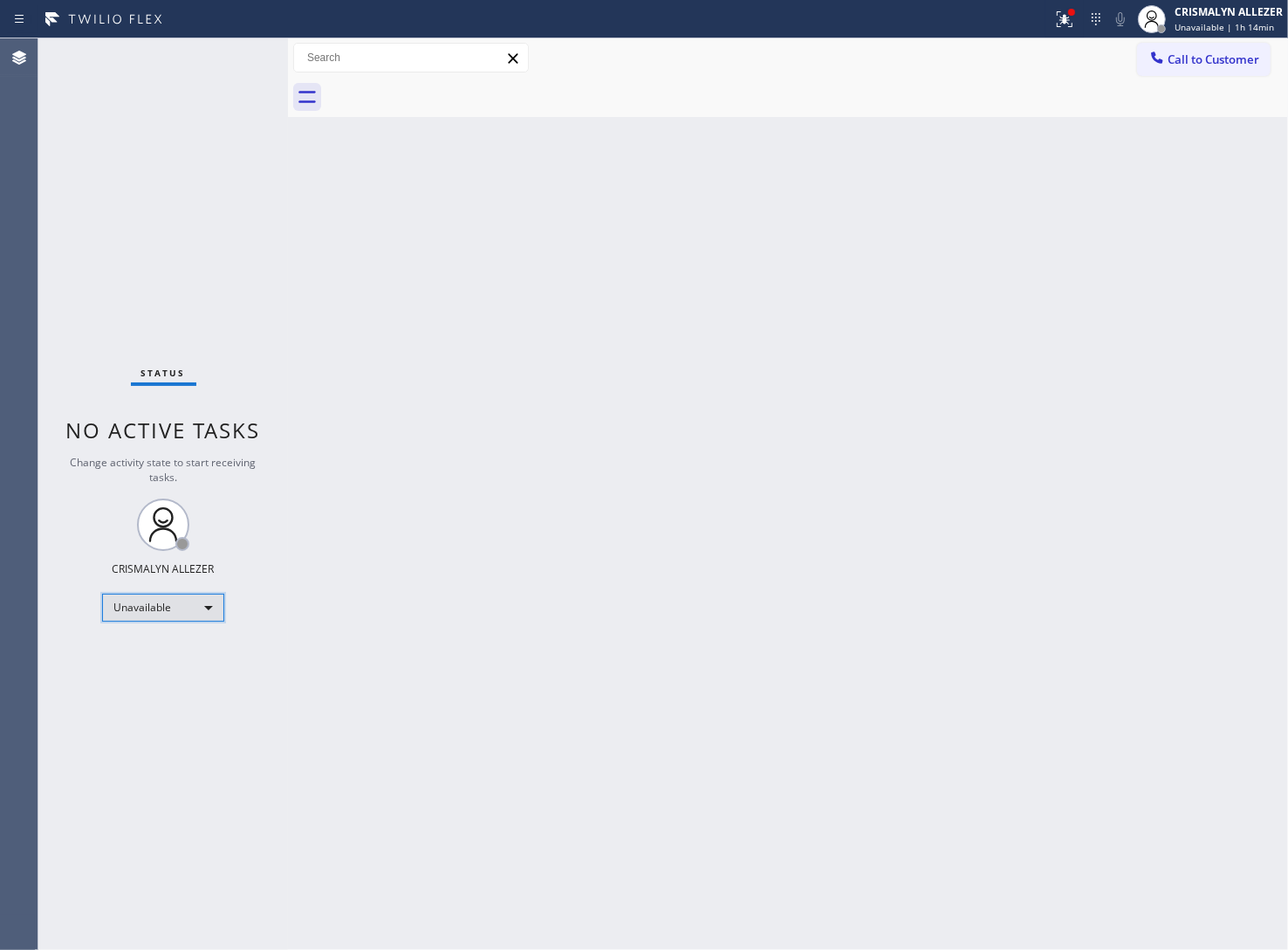
click at [211, 599] on div "Unavailable" at bounding box center [163, 607] width 123 height 28
click at [160, 626] on li "Offline" at bounding box center [162, 632] width 119 height 21
click at [1262, 14] on div "CRISMALYN ALLEZER" at bounding box center [1228, 11] width 108 height 15
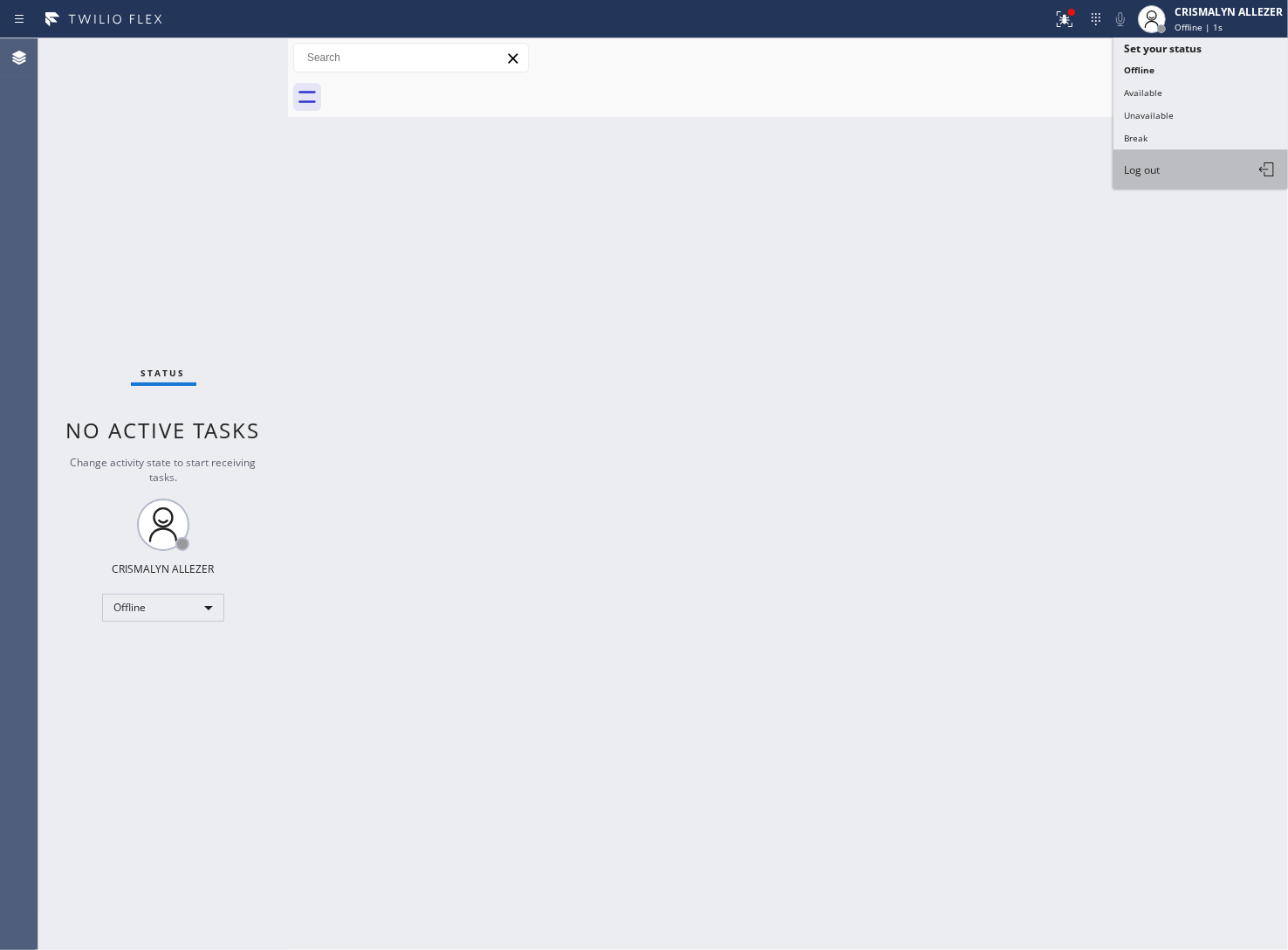
click at [1157, 168] on span "Log out" at bounding box center [1142, 169] width 36 height 15
